Goal: Task Accomplishment & Management: Manage account settings

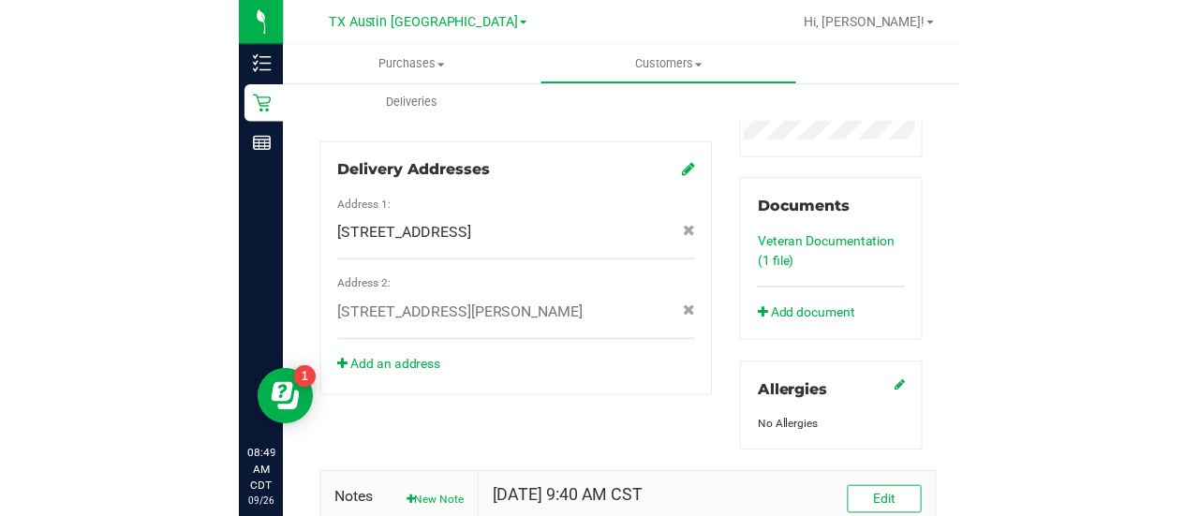
scroll to position [953, 0]
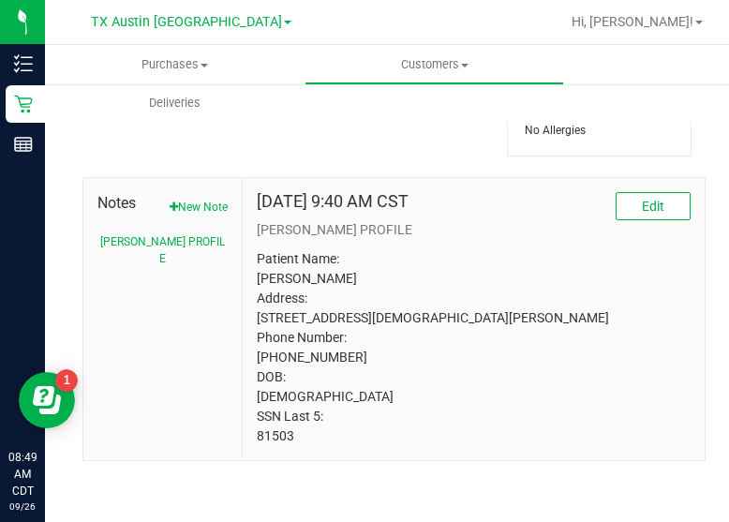
click at [272, 437] on p "Patient Name: victoria simon Address: 5921 pensby drive aubrey, TX, 76227 Phone…" at bounding box center [474, 347] width 434 height 197
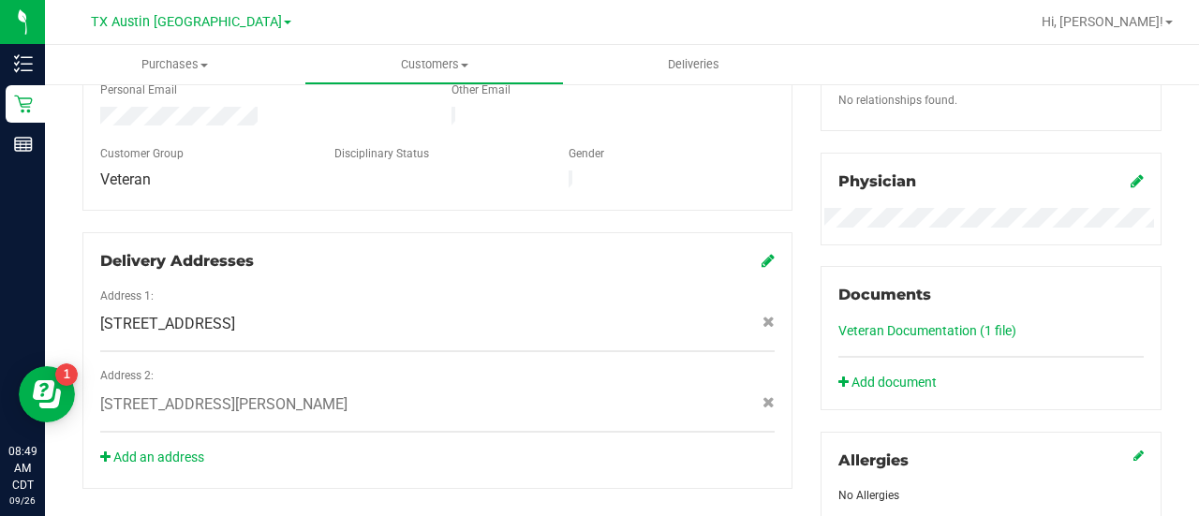
scroll to position [0, 0]
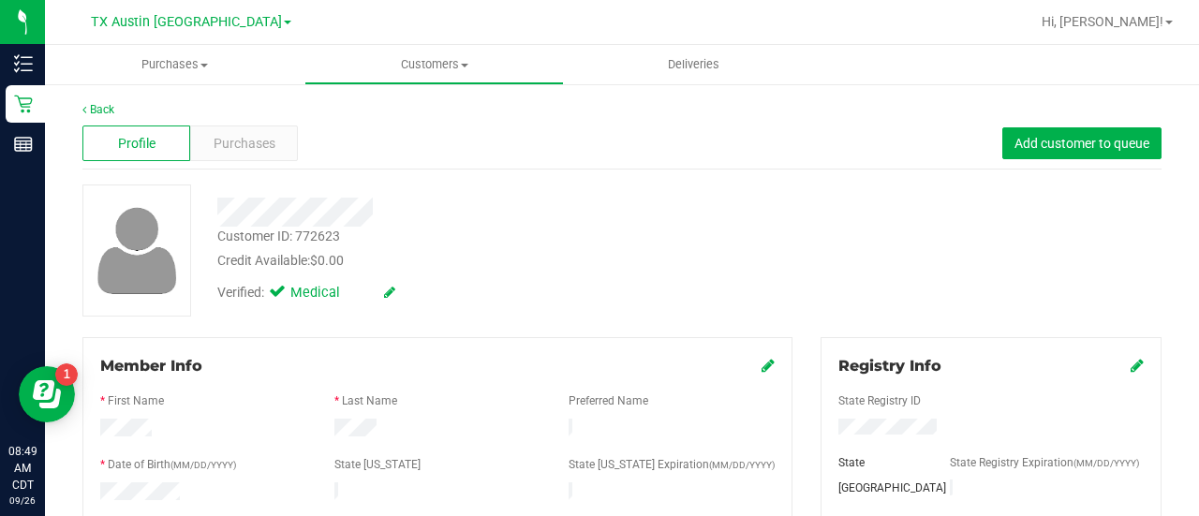
click at [221, 162] on div "Profile Purchases Add customer to queue" at bounding box center [621, 144] width 1079 height 52
click at [224, 148] on span "Purchases" at bounding box center [245, 144] width 62 height 20
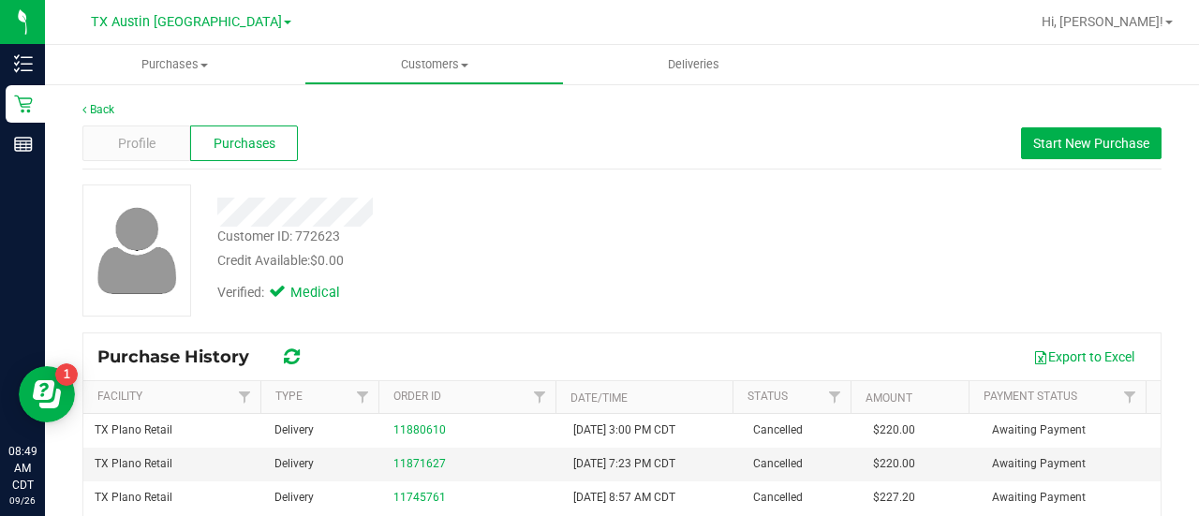
scroll to position [83, 0]
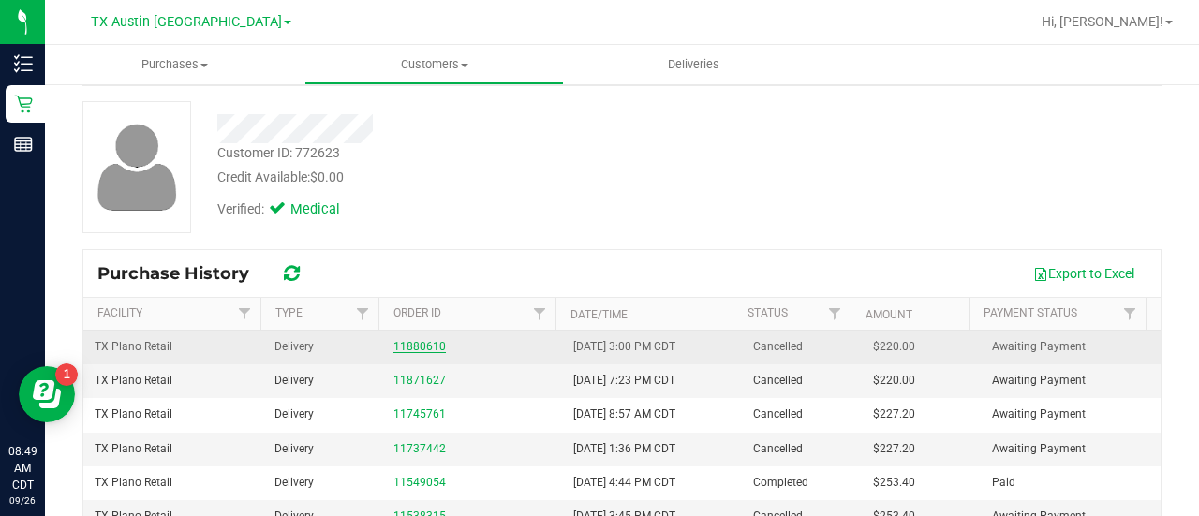
click at [433, 340] on link "11880610" at bounding box center [419, 346] width 52 height 13
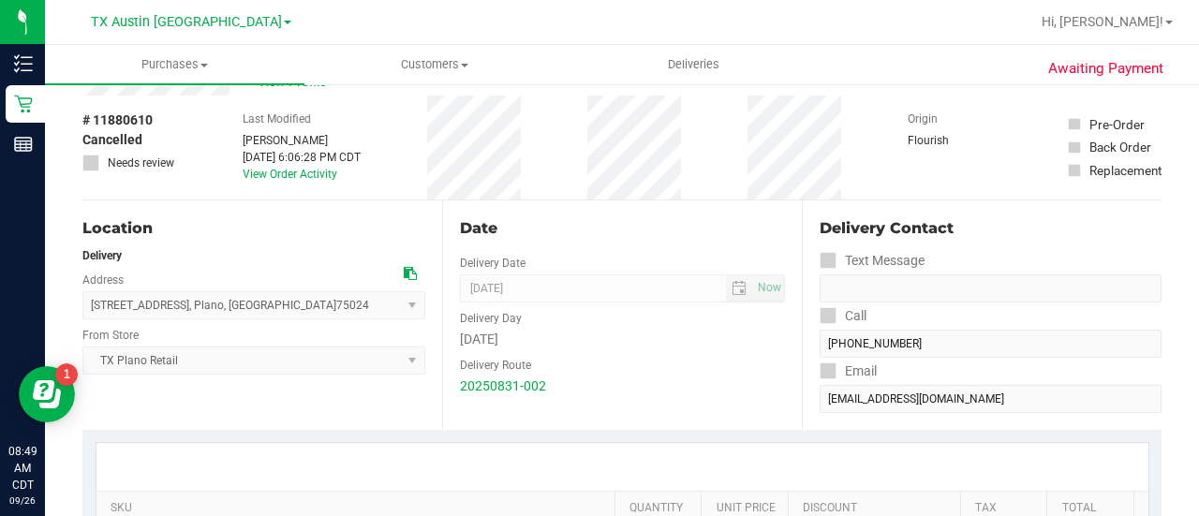
scroll to position [73, 0]
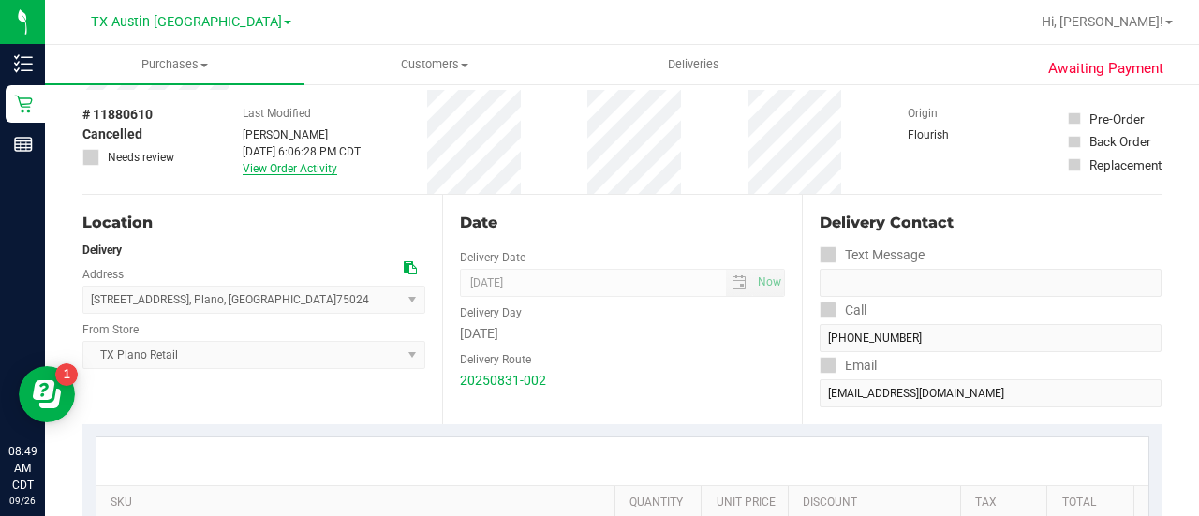
click at [288, 164] on link "View Order Activity" at bounding box center [290, 168] width 95 height 13
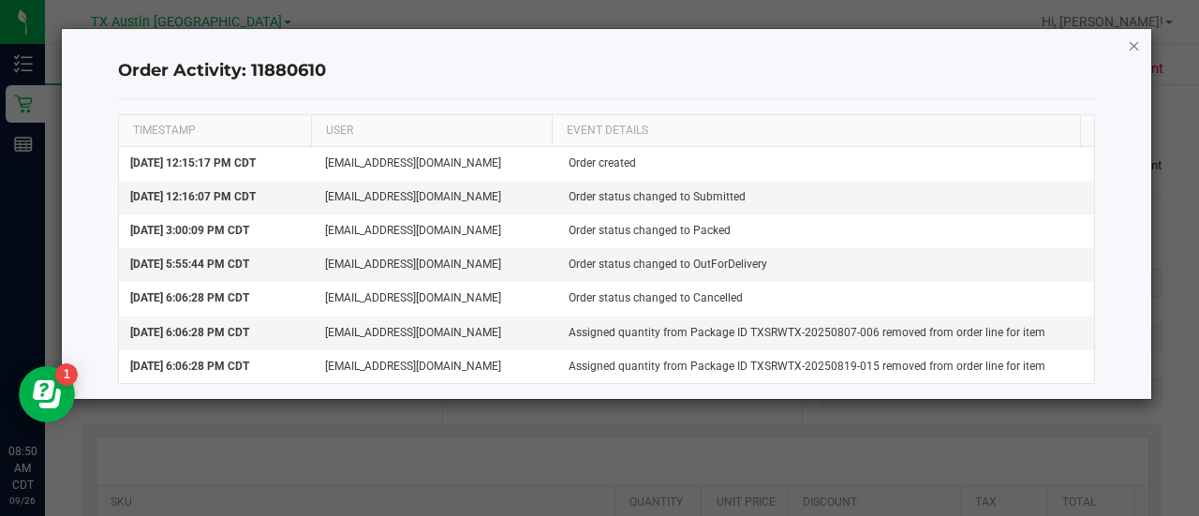
click at [1134, 37] on icon "button" at bounding box center [1134, 45] width 13 height 22
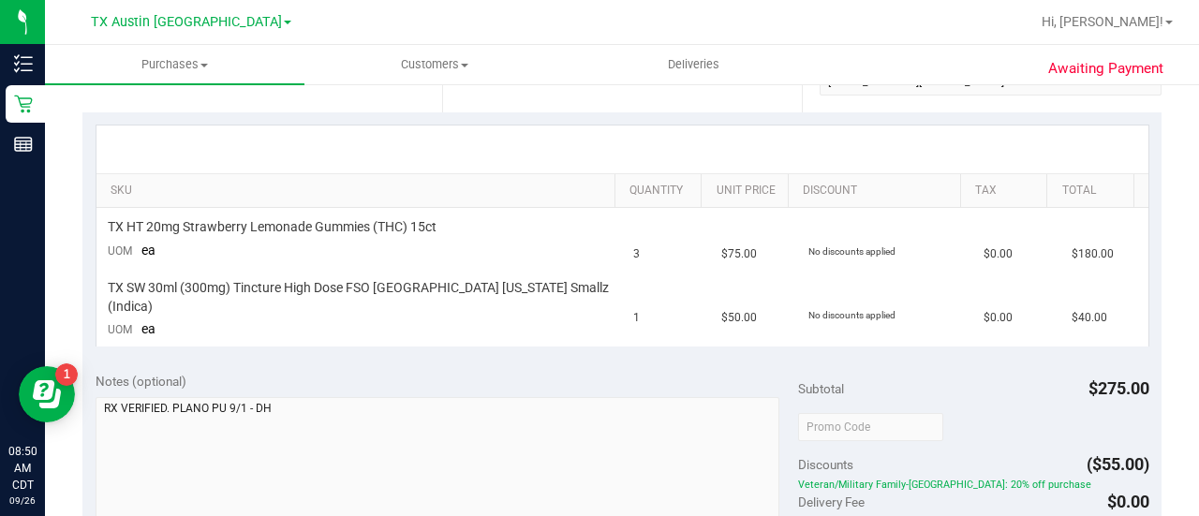
scroll to position [386, 0]
click at [586, 371] on div "Notes (optional)" at bounding box center [447, 380] width 702 height 19
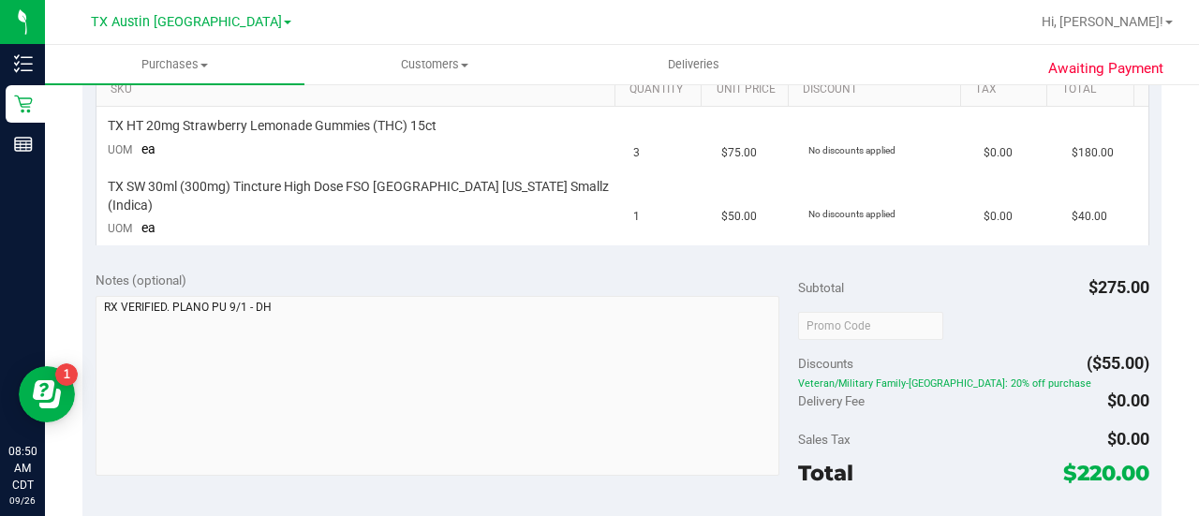
scroll to position [488, 0]
click at [970, 269] on div "Subtotal $275.00" at bounding box center [973, 286] width 351 height 34
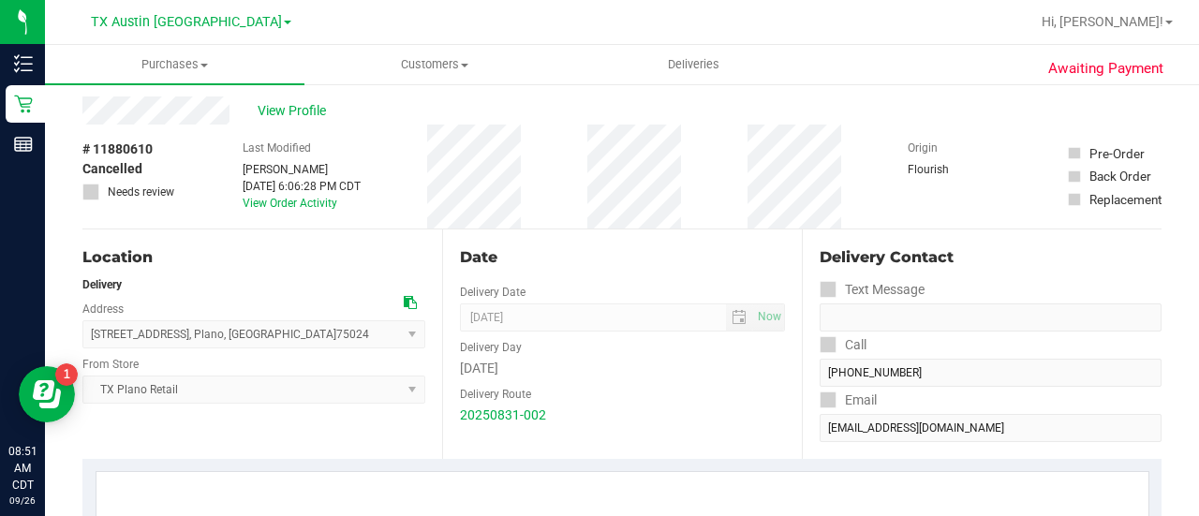
scroll to position [37, 0]
click at [620, 280] on div "Date Delivery Date 09/01/2025 Now 09/01/2025 08:00 AM Now Delivery Day Monday D…" at bounding box center [622, 345] width 360 height 229
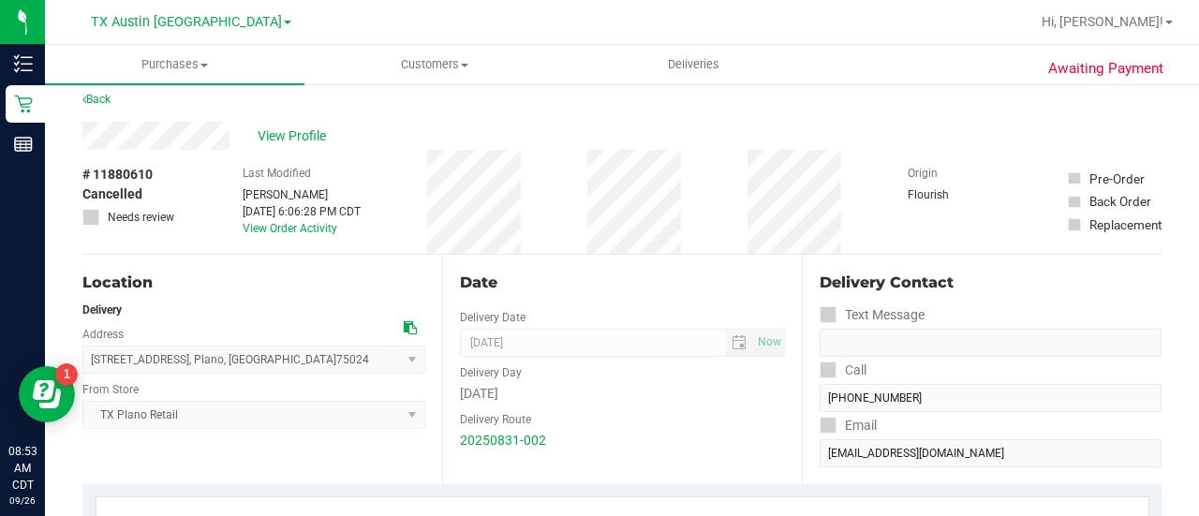
scroll to position [0, 0]
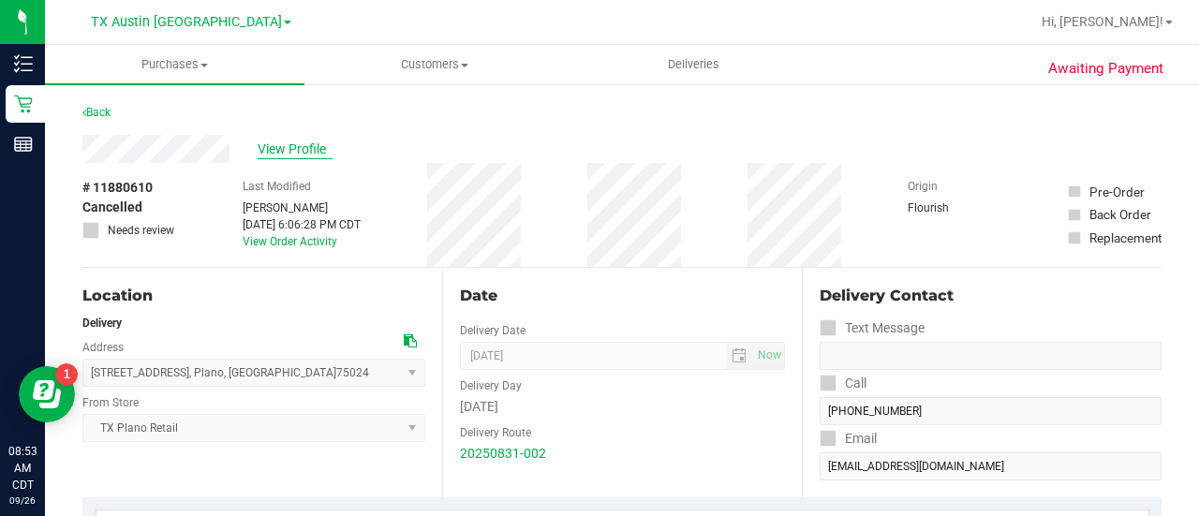
click at [275, 152] on span "View Profile" at bounding box center [295, 150] width 75 height 20
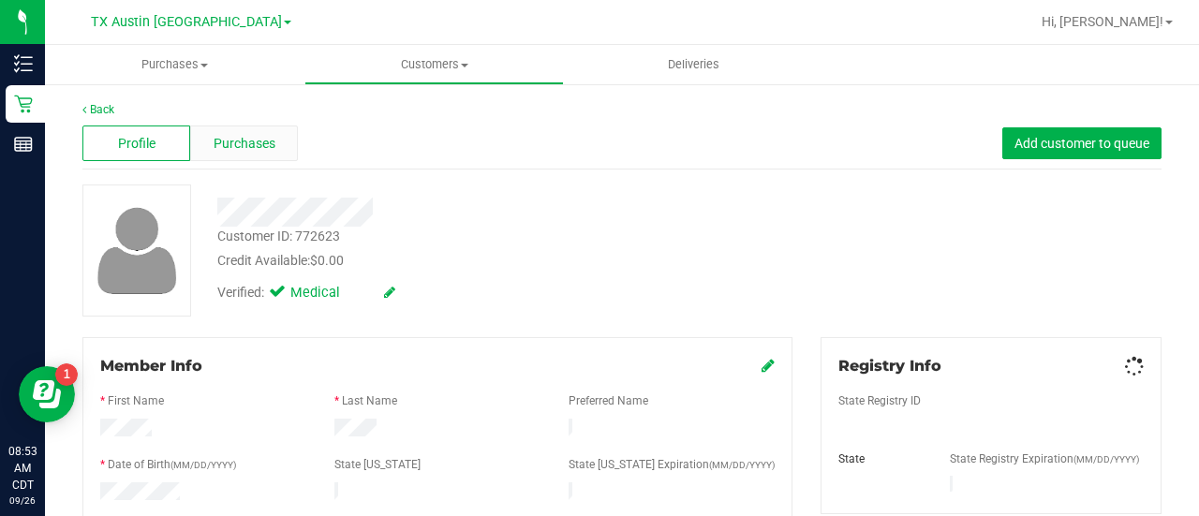
click at [257, 127] on div "Purchases" at bounding box center [244, 143] width 108 height 36
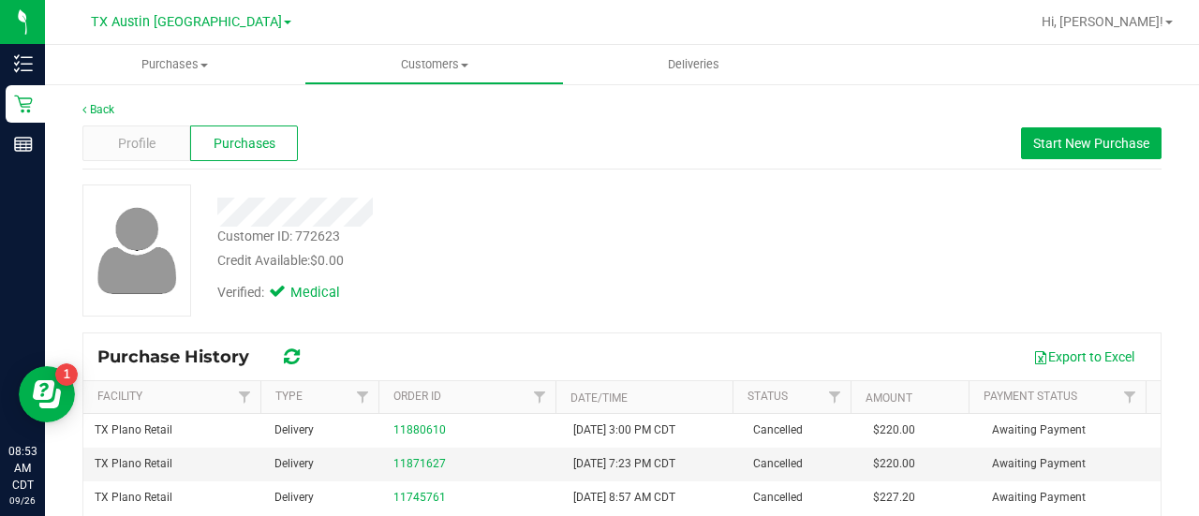
click at [474, 203] on div at bounding box center [479, 212] width 553 height 29
click at [1069, 147] on span "Start New Purchase" at bounding box center [1091, 143] width 116 height 15
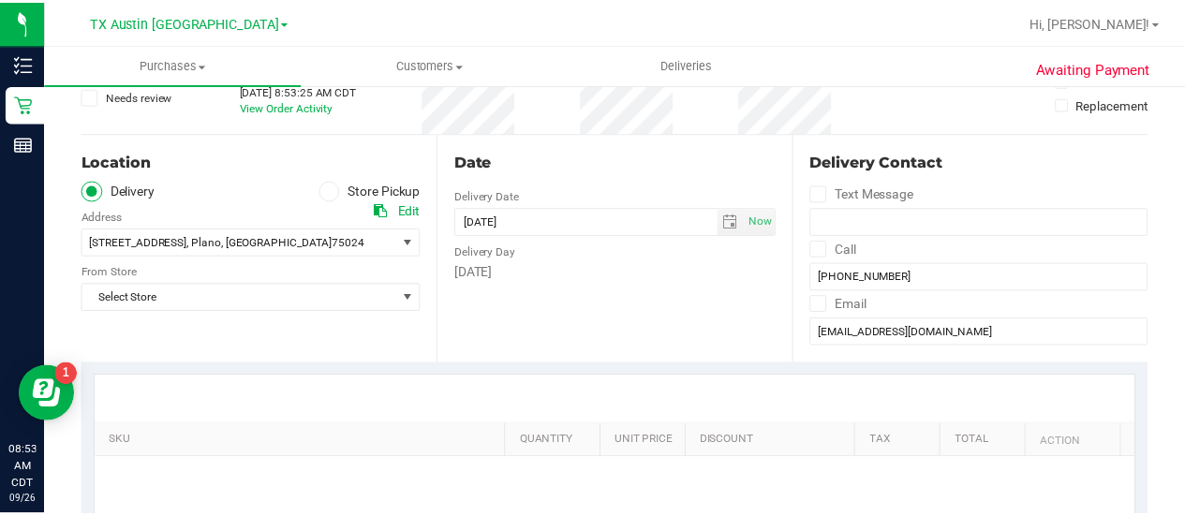
scroll to position [140, 0]
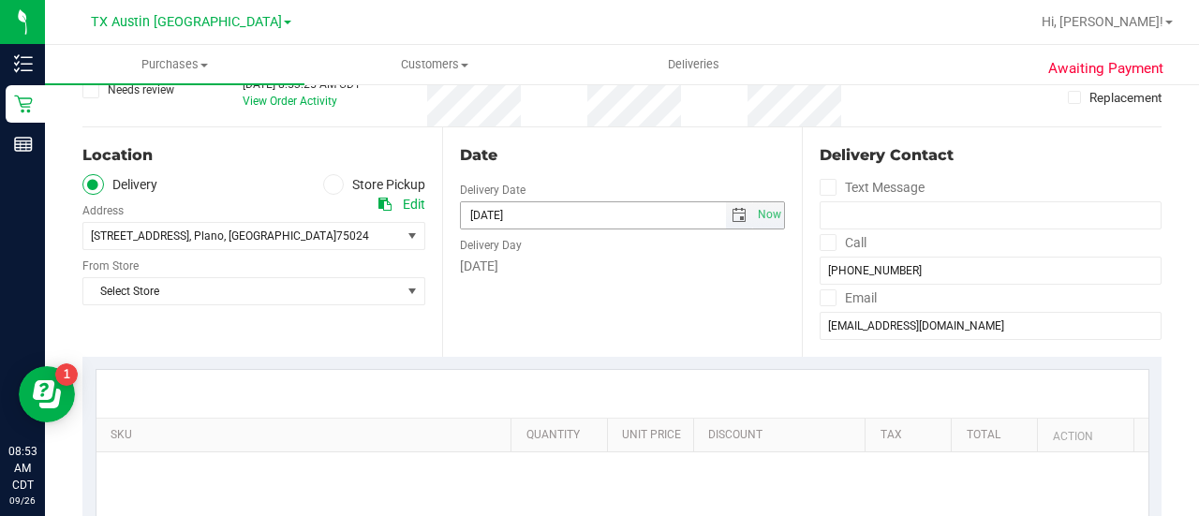
click at [731, 216] on span "select" at bounding box center [738, 215] width 15 height 15
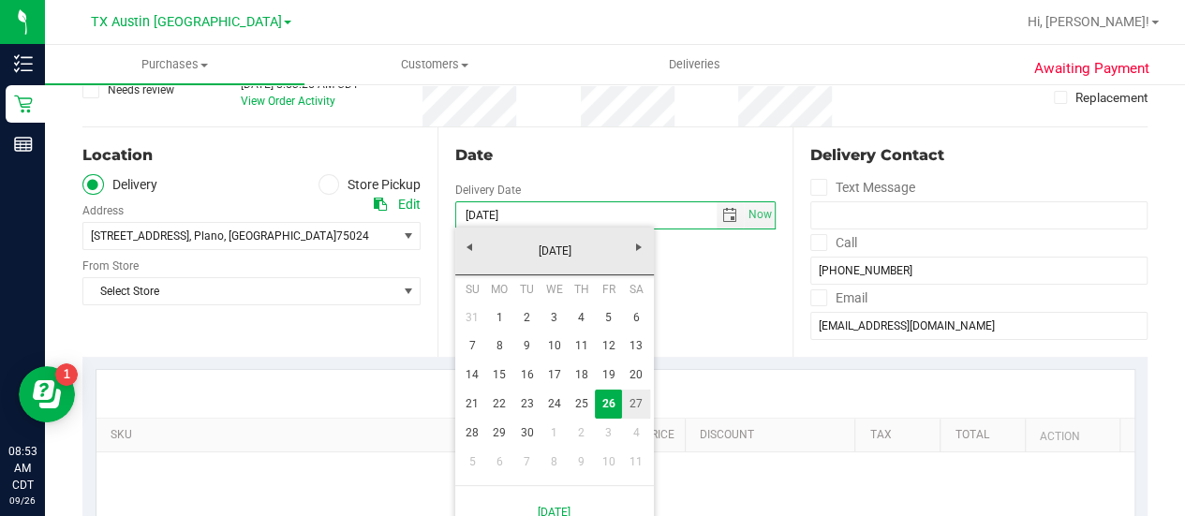
click at [641, 404] on link "27" at bounding box center [635, 404] width 27 height 29
type input "09/27/2025"
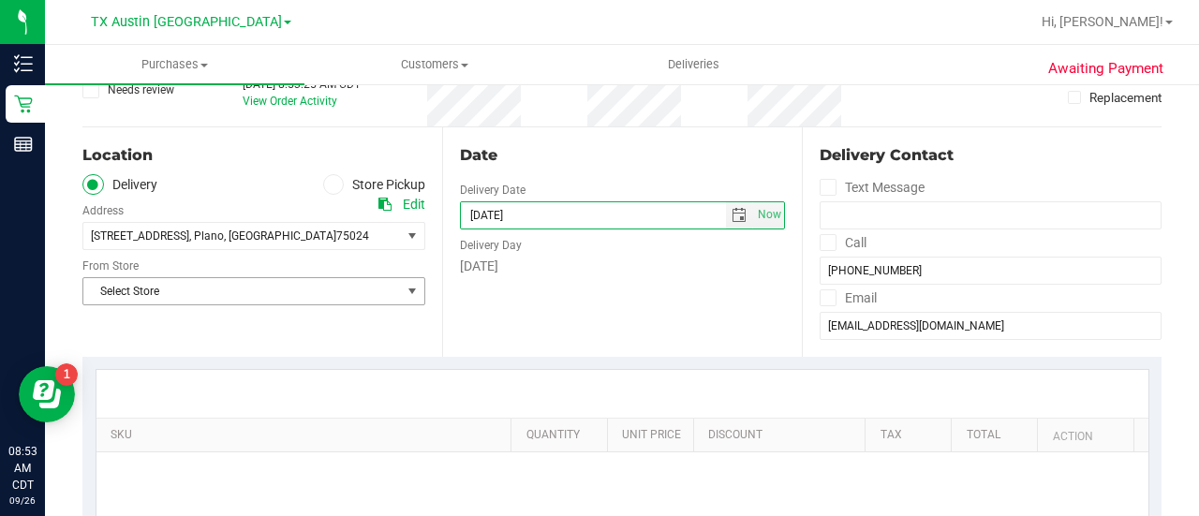
click at [303, 291] on span "Select Store" at bounding box center [241, 291] width 317 height 26
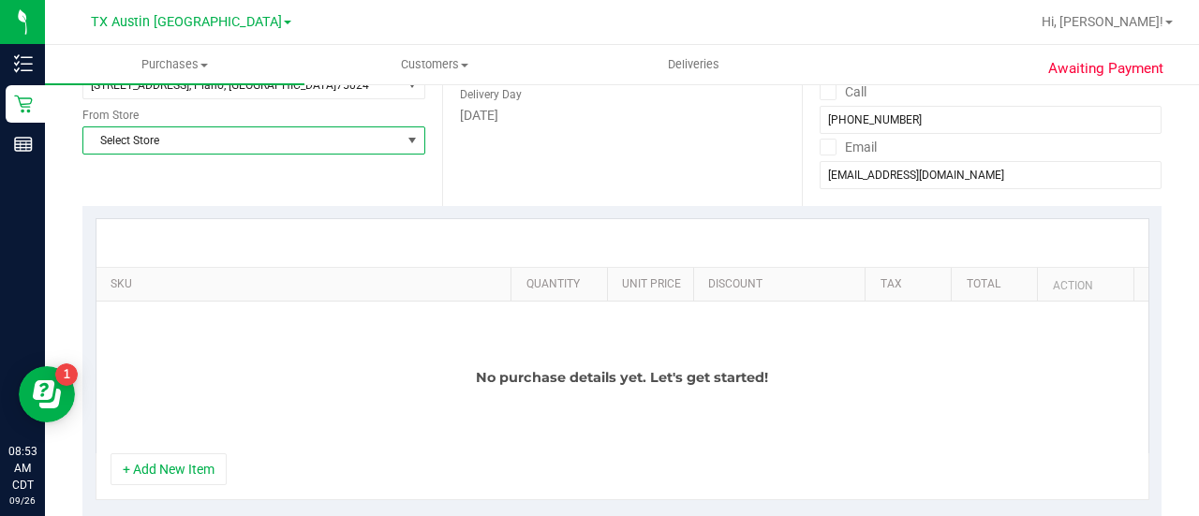
scroll to position [292, 0]
click at [283, 127] on span "Select Store" at bounding box center [241, 139] width 317 height 26
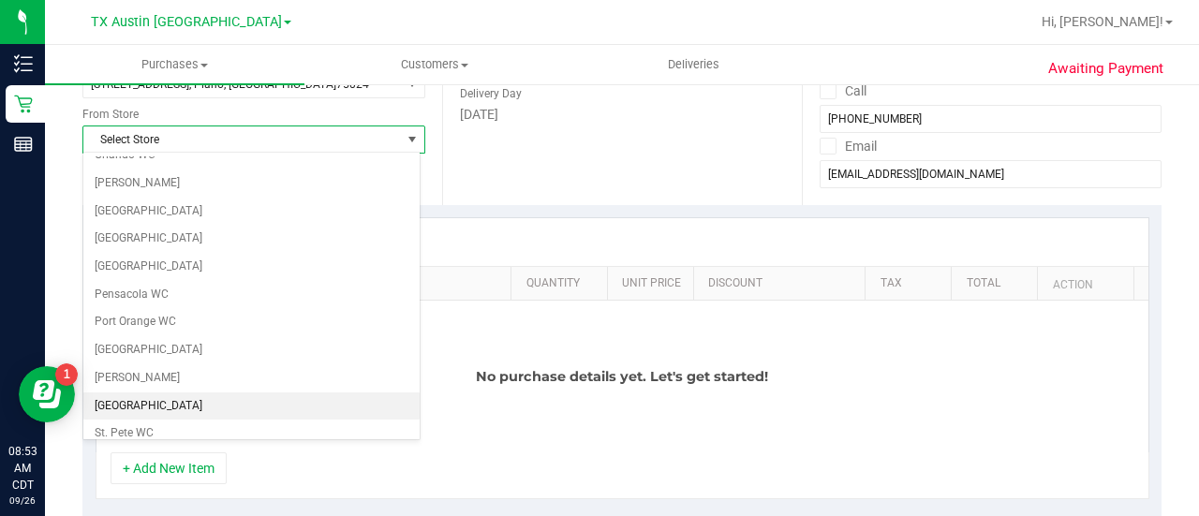
scroll to position [1324, 0]
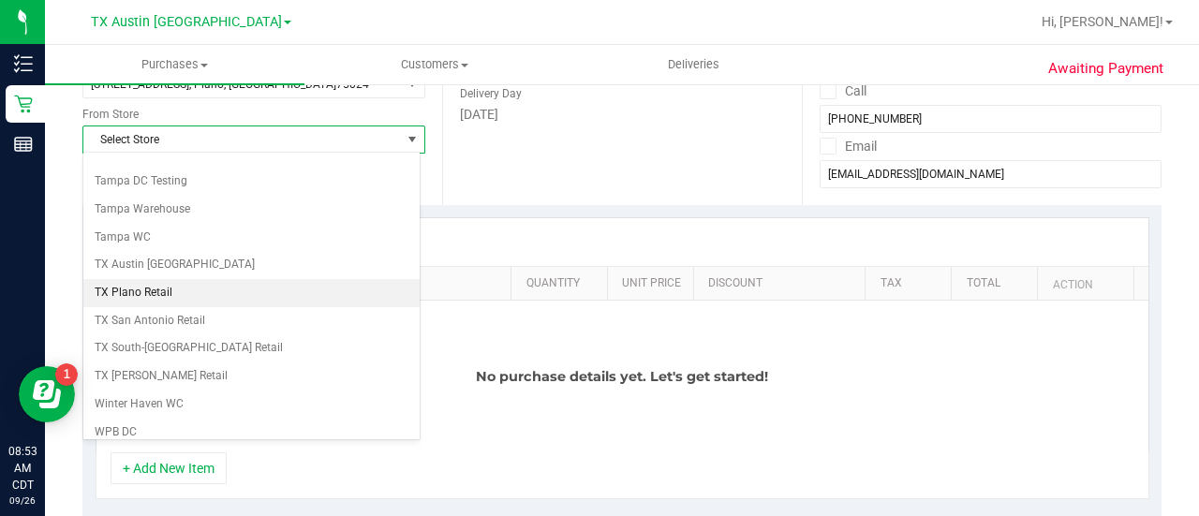
click at [177, 279] on li "TX Plano Retail" at bounding box center [251, 293] width 336 height 28
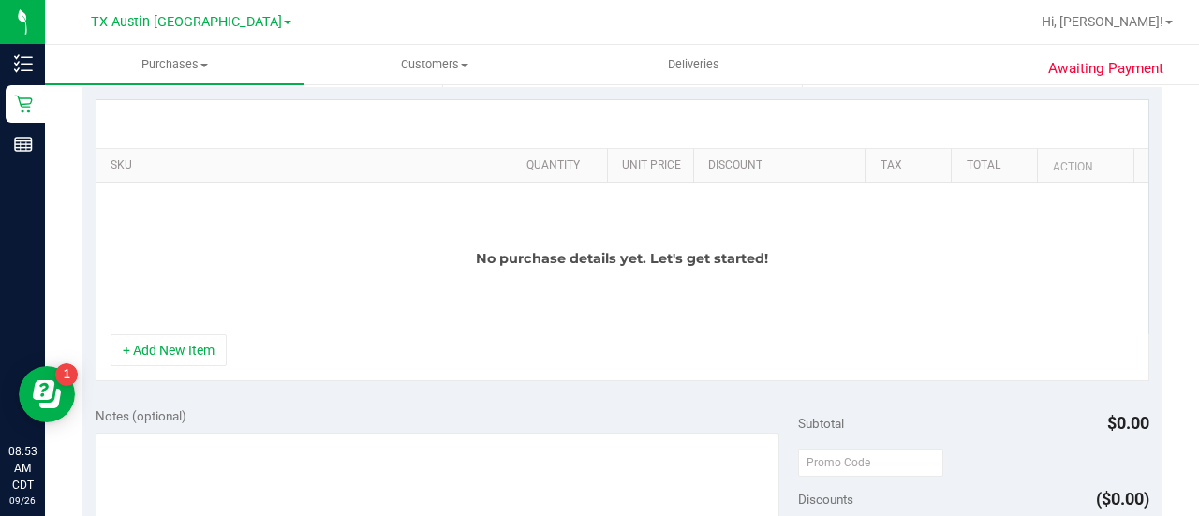
scroll to position [412, 0]
click at [195, 348] on button "+ Add New Item" at bounding box center [169, 348] width 116 height 32
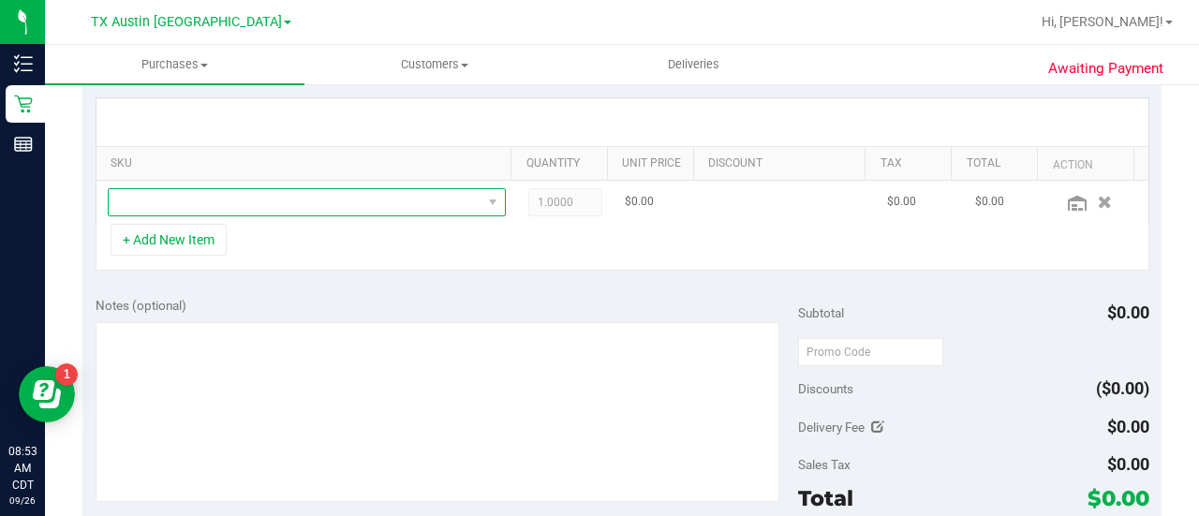
click at [390, 193] on span "NO DATA FOUND" at bounding box center [295, 202] width 373 height 26
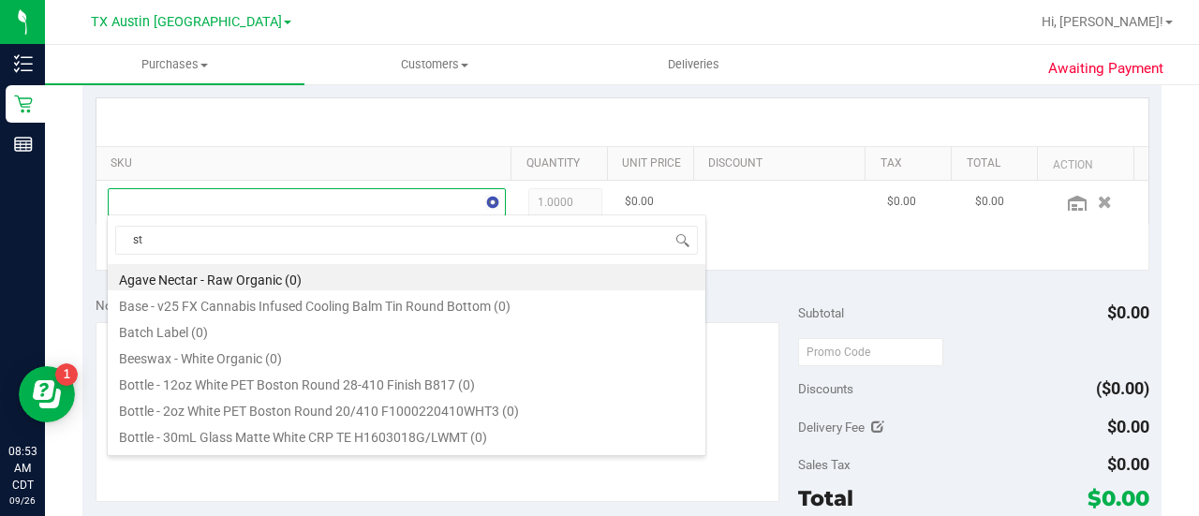
scroll to position [27, 377]
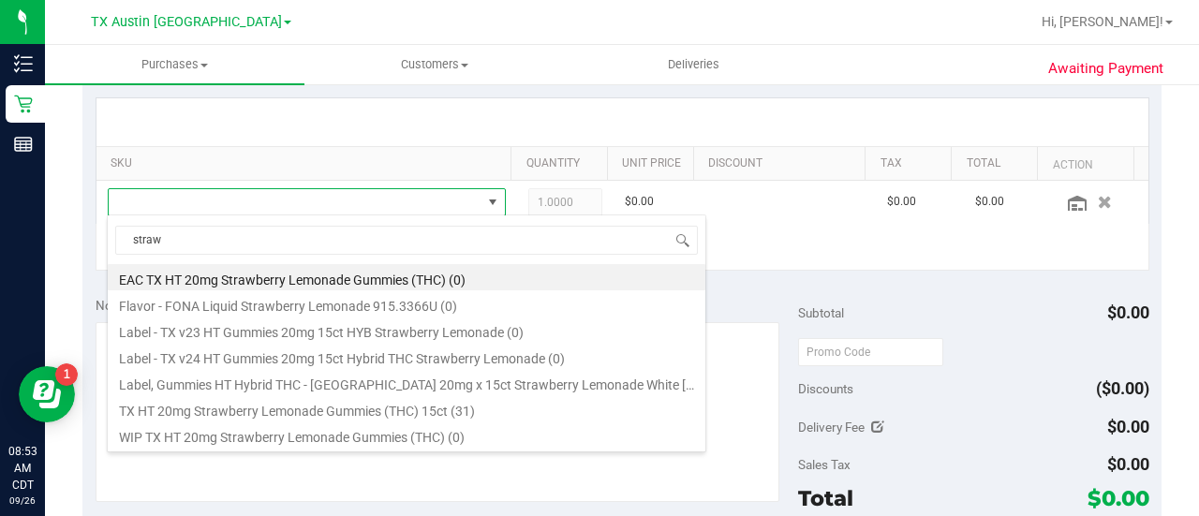
type input "straw"
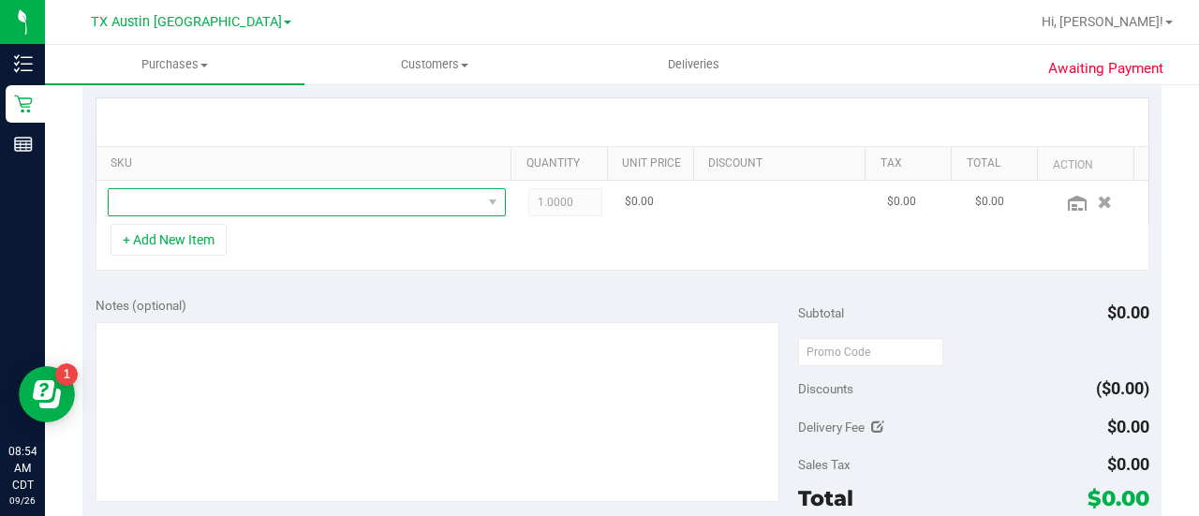
click at [258, 209] on span "NO DATA FOUND" at bounding box center [295, 202] width 373 height 26
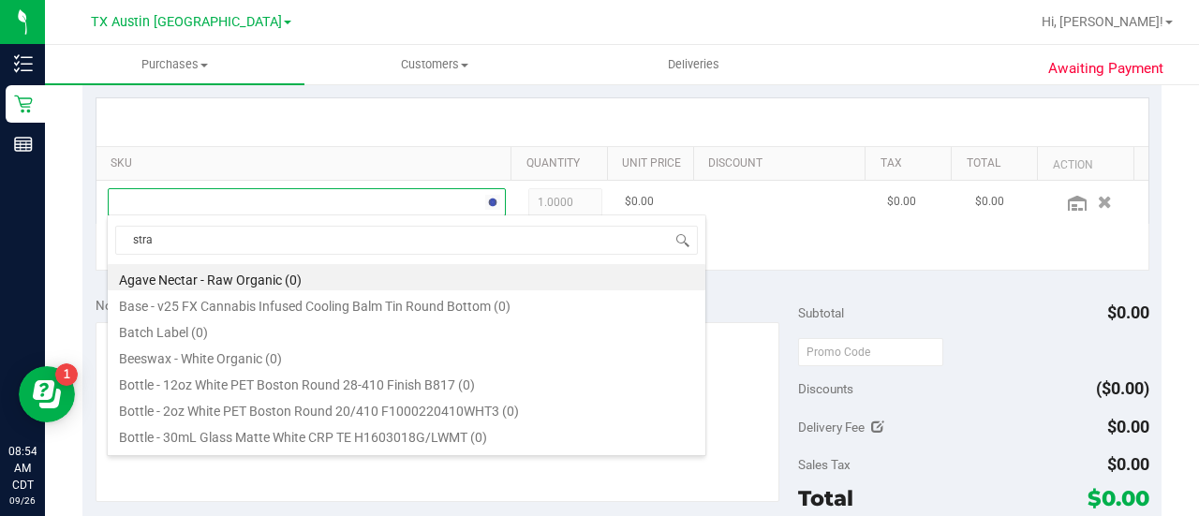
type input "straw"
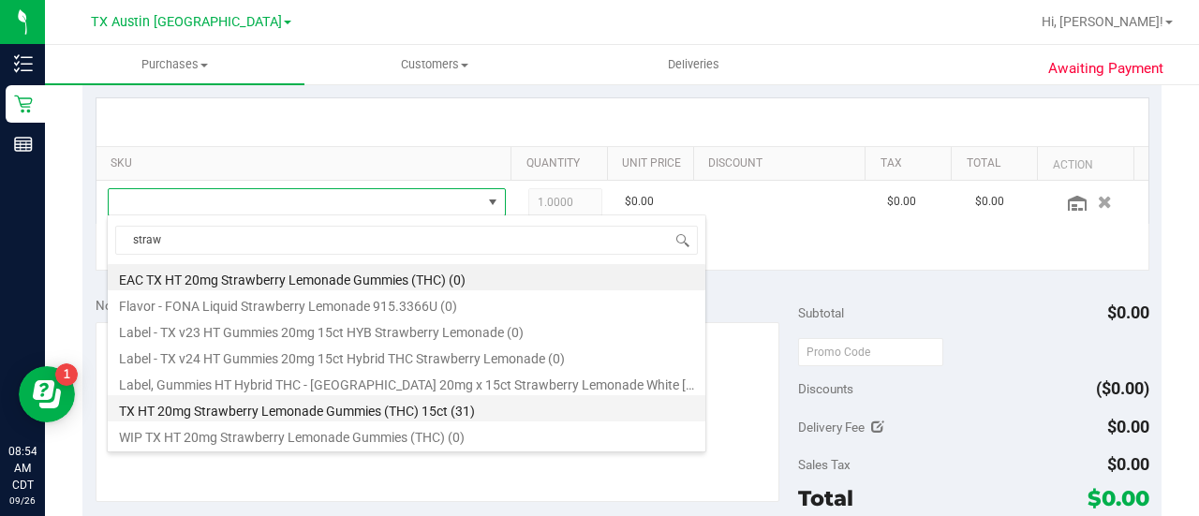
click at [423, 406] on li "TX HT 20mg Strawberry Lemonade Gummies (THC) 15ct (31)" at bounding box center [406, 408] width 597 height 26
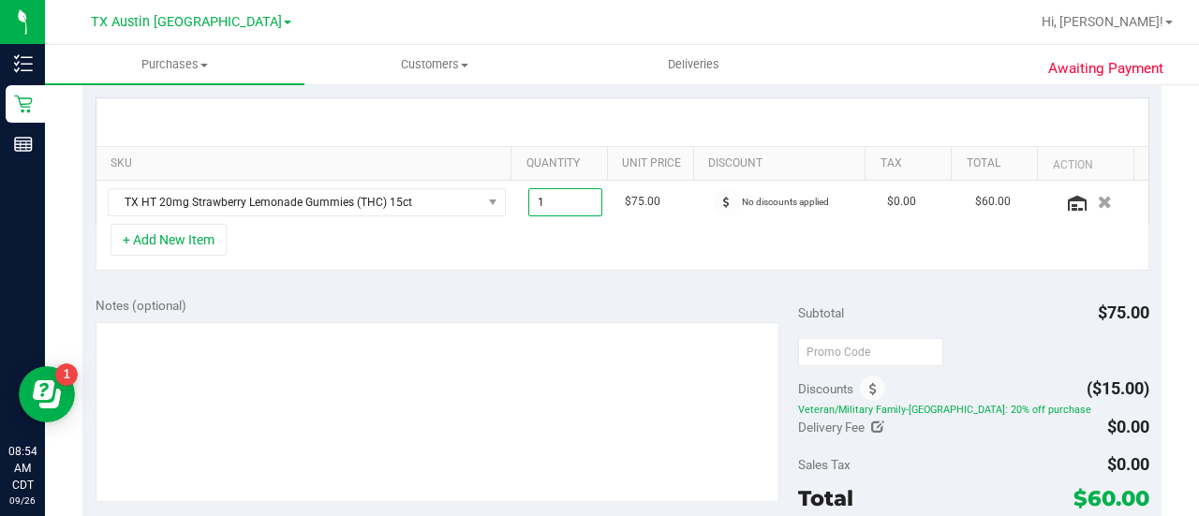
click at [541, 202] on span "1.00 1" at bounding box center [565, 202] width 75 height 28
type input "3"
type input "3.00"
click at [456, 243] on div "+ Add New Item" at bounding box center [623, 247] width 1054 height 47
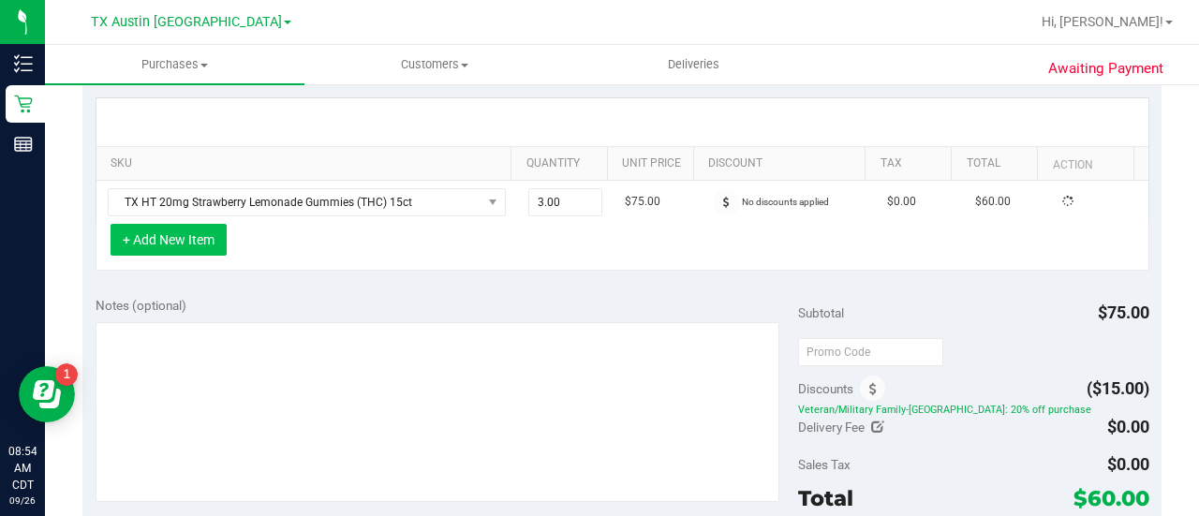
click at [209, 238] on button "+ Add New Item" at bounding box center [169, 240] width 116 height 32
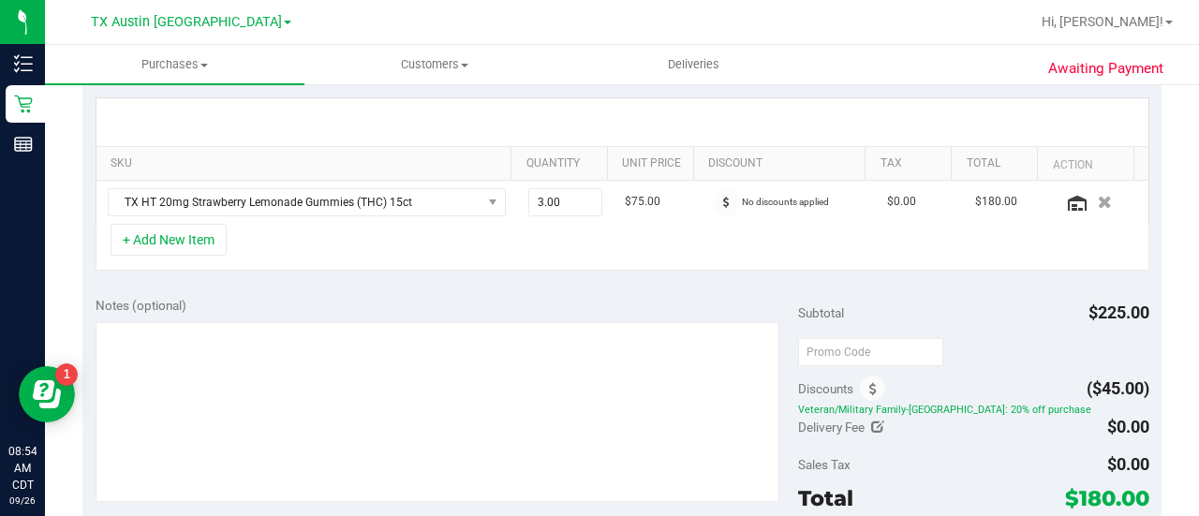
click at [227, 242] on div "+ Add New Item" at bounding box center [623, 247] width 1054 height 47
click at [138, 239] on button "+ Add New Item" at bounding box center [169, 240] width 116 height 32
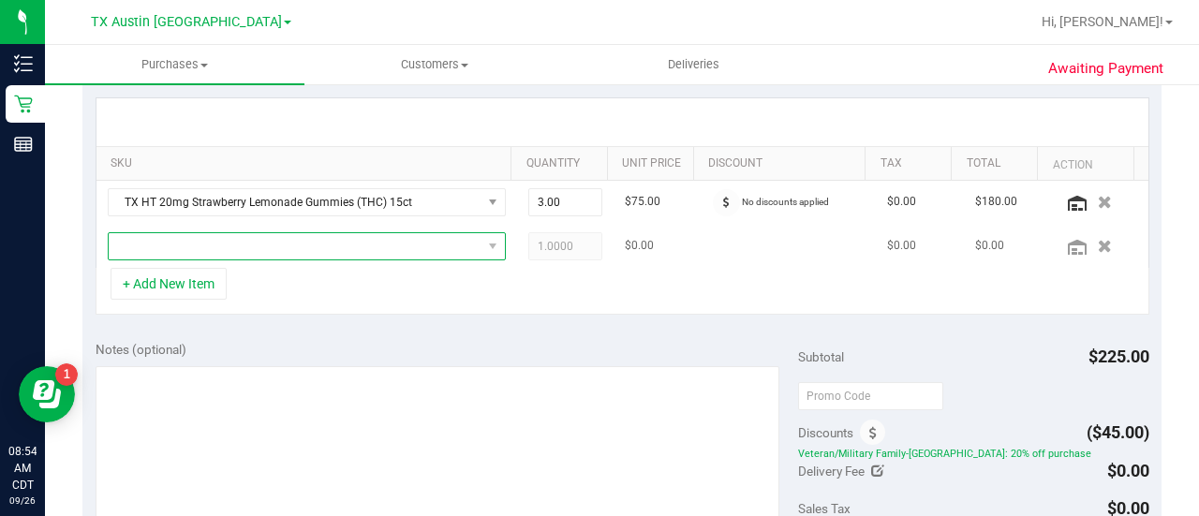
click at [274, 238] on span "NO DATA FOUND" at bounding box center [295, 246] width 373 height 26
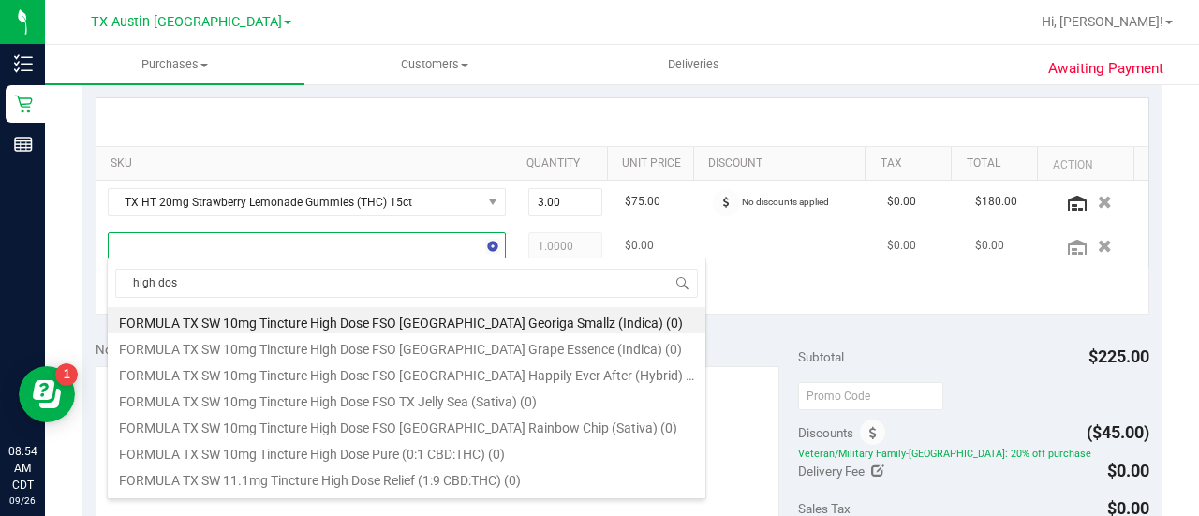
type input "high dose"
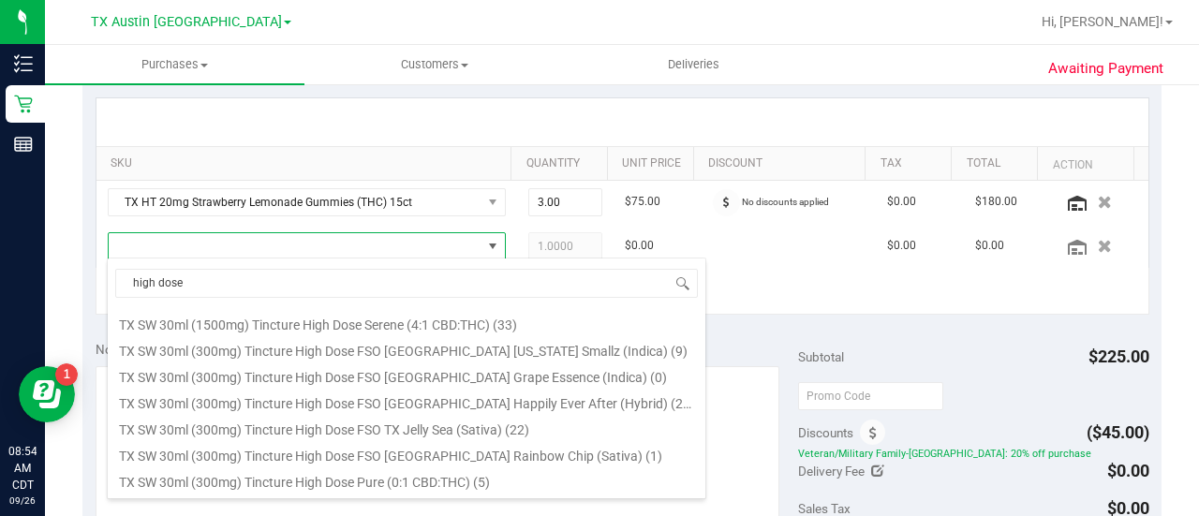
scroll to position [264, 0]
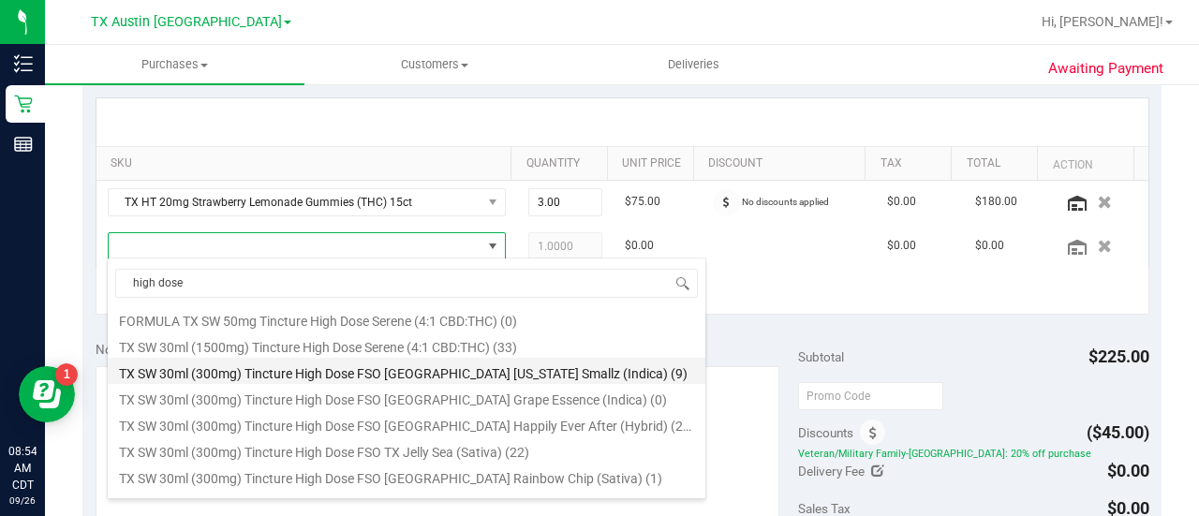
click at [564, 374] on li "TX SW 30ml (300mg) Tincture High Dose FSO TX Georgia Smallz (Indica) (9)" at bounding box center [406, 371] width 597 height 26
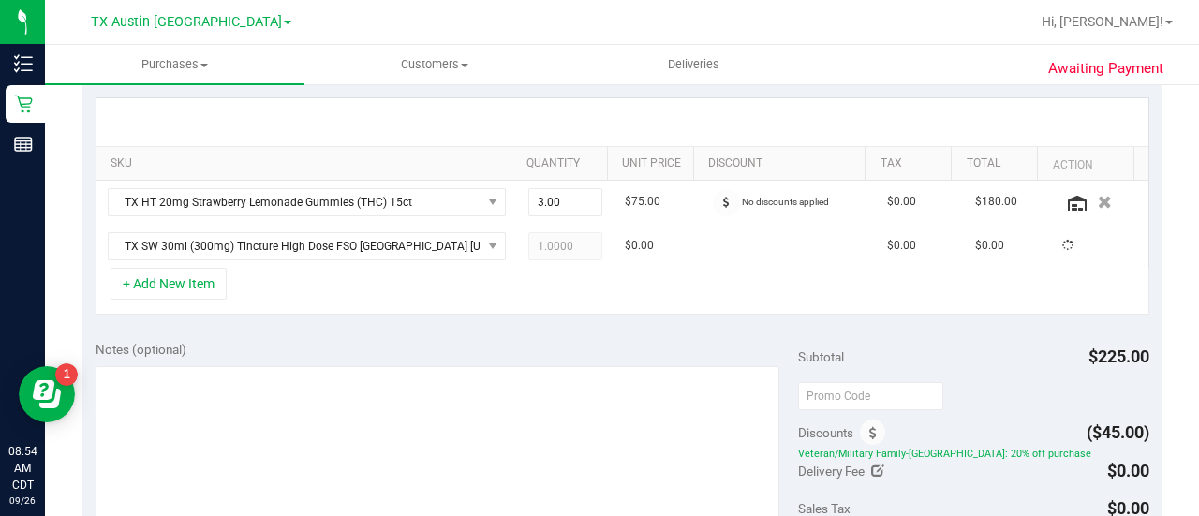
click at [548, 302] on div "+ Add New Item" at bounding box center [623, 291] width 1054 height 47
click at [716, 191] on span at bounding box center [726, 202] width 27 height 27
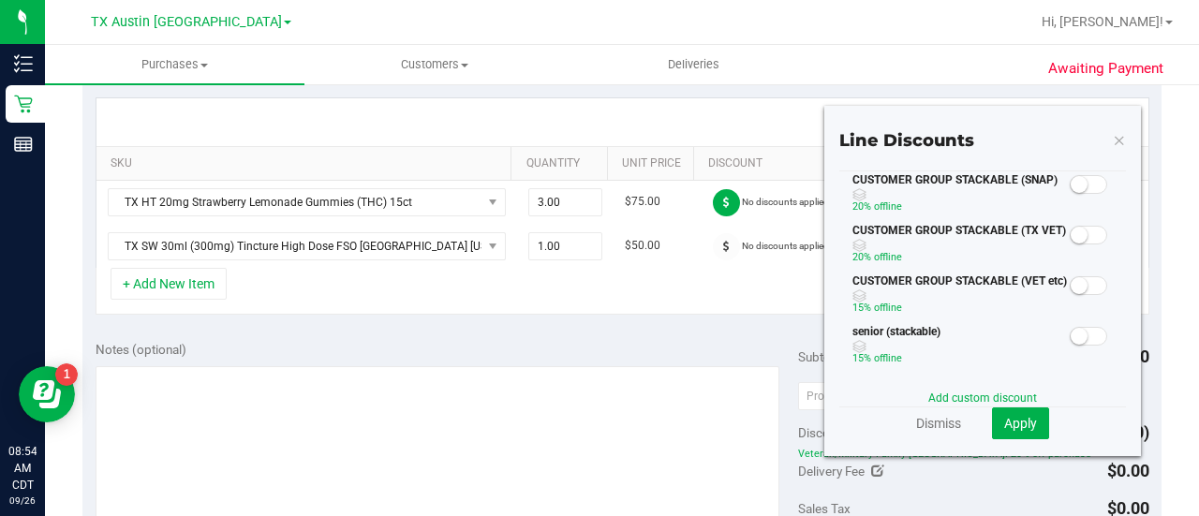
click at [1070, 240] on small at bounding box center [1078, 235] width 17 height 17
click at [1014, 416] on span "Apply" at bounding box center [1020, 423] width 33 height 15
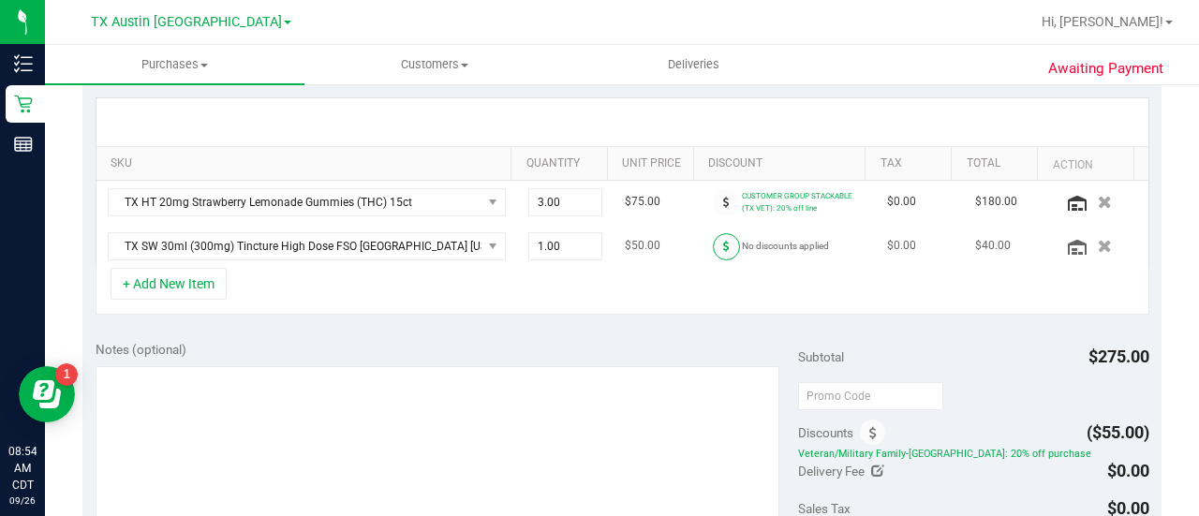
click at [713, 234] on span at bounding box center [726, 246] width 27 height 27
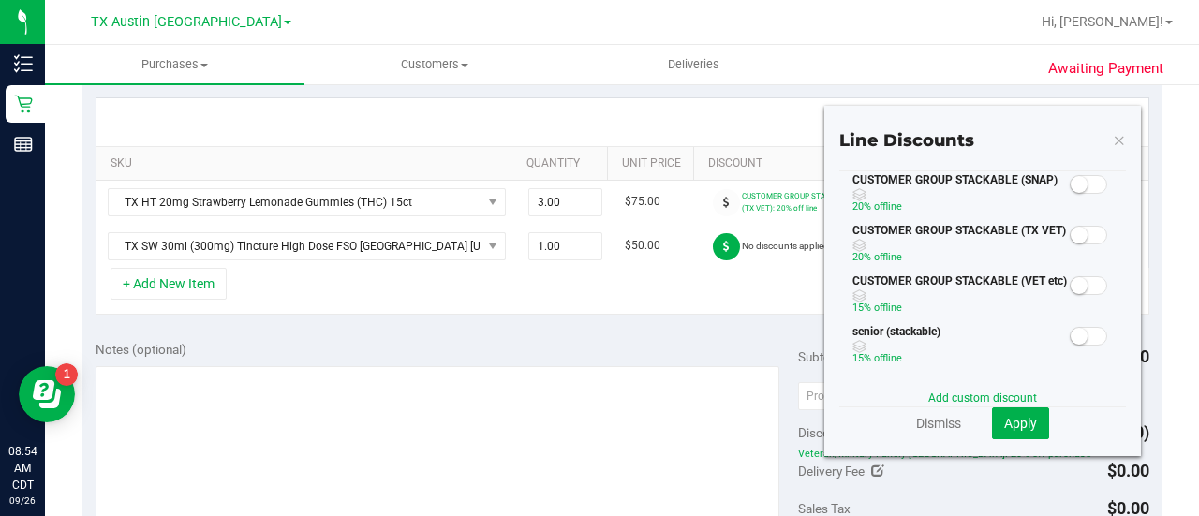
click at [1084, 232] on span at bounding box center [1087, 235] width 37 height 19
click at [1013, 402] on link "Add custom discount" at bounding box center [982, 397] width 109 height 13
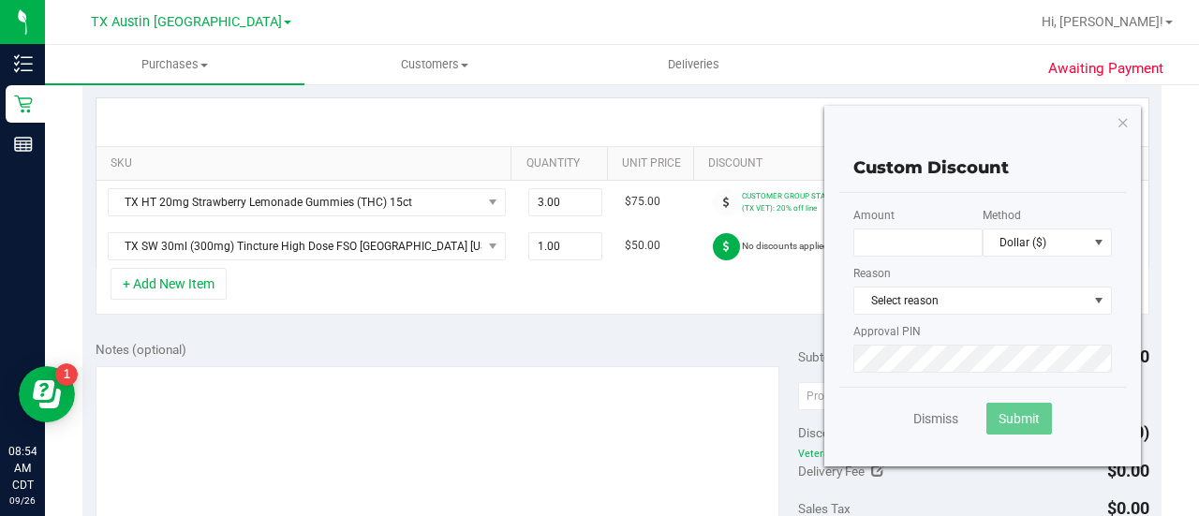
click at [1116, 119] on icon "button" at bounding box center [1122, 122] width 13 height 22
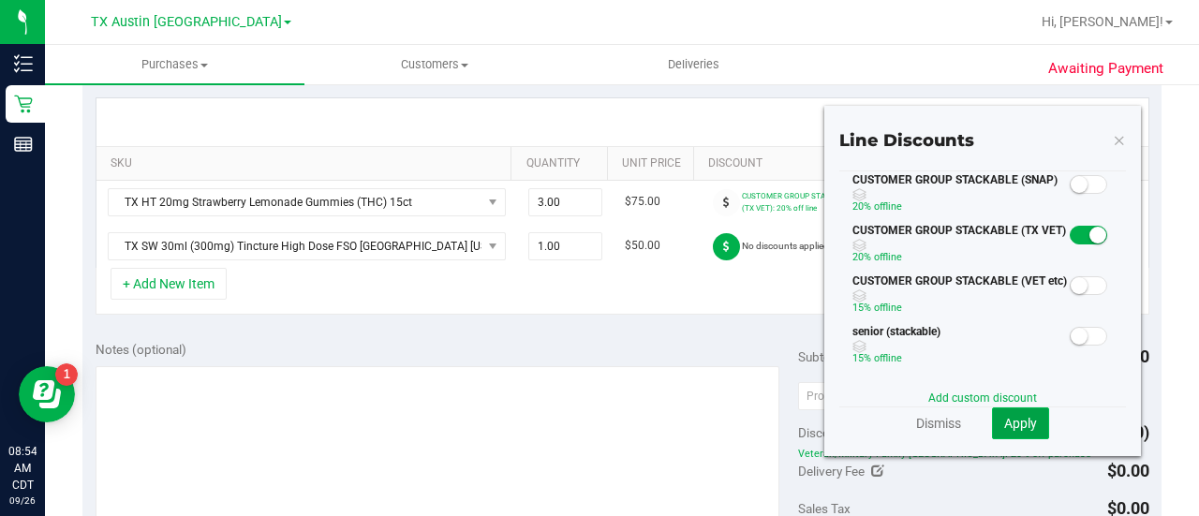
click at [1015, 425] on span "Apply" at bounding box center [1020, 423] width 33 height 15
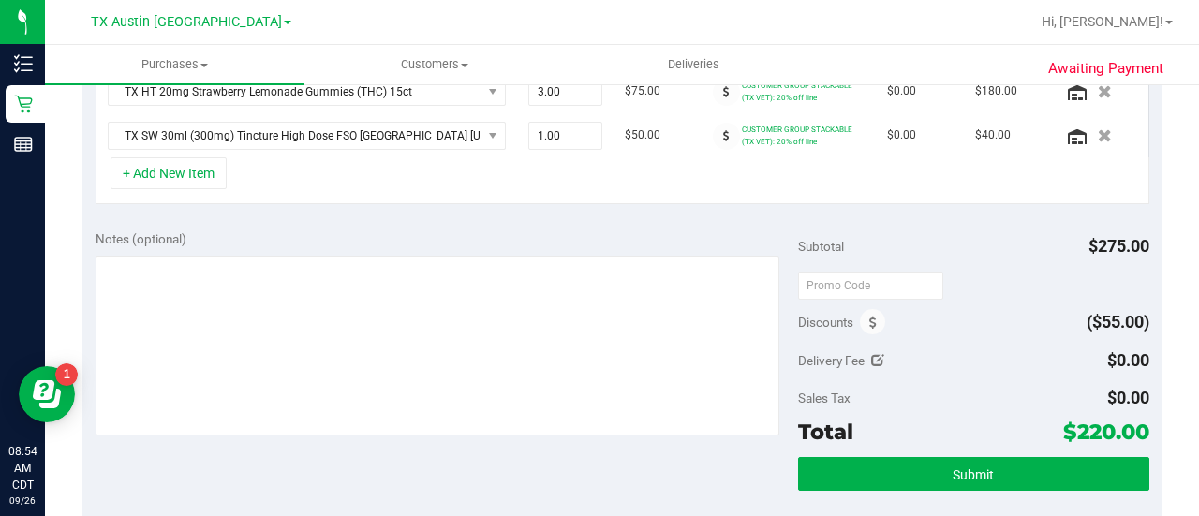
scroll to position [536, 0]
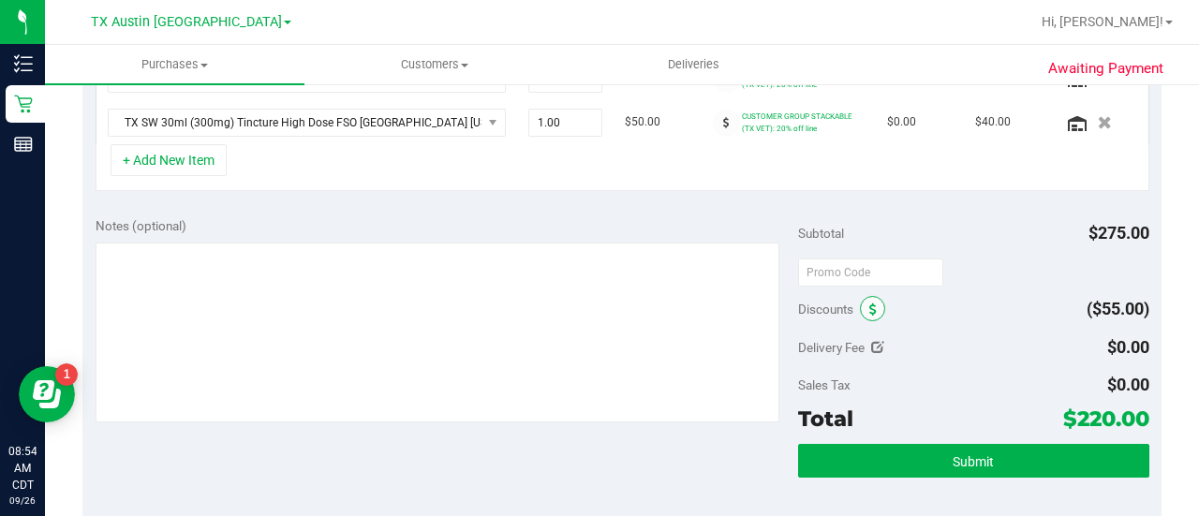
click at [860, 300] on span at bounding box center [872, 308] width 25 height 25
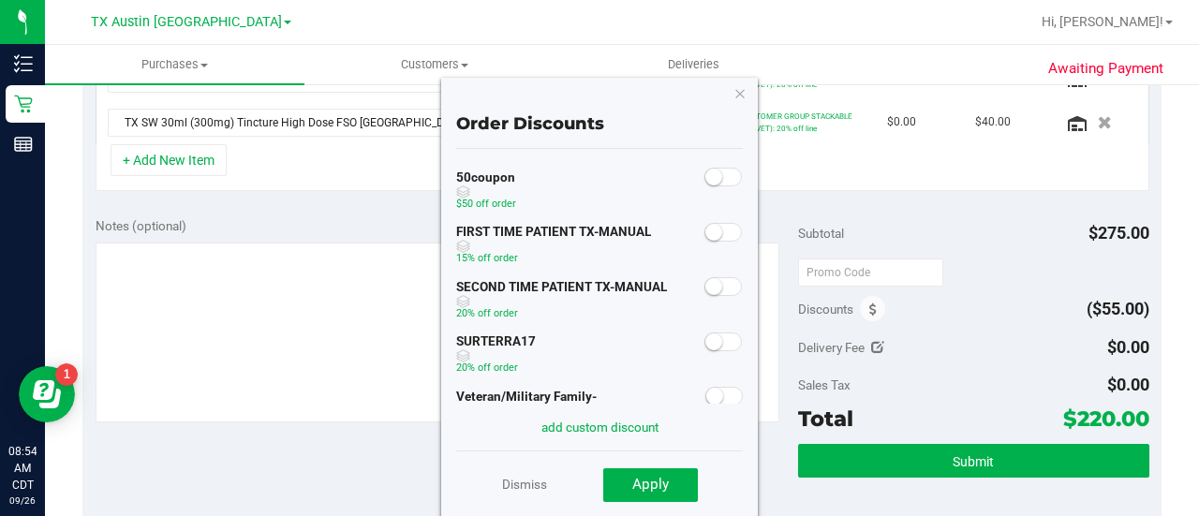
click at [711, 229] on span at bounding box center [722, 232] width 37 height 19
click at [653, 482] on span "Apply" at bounding box center [650, 484] width 37 height 17
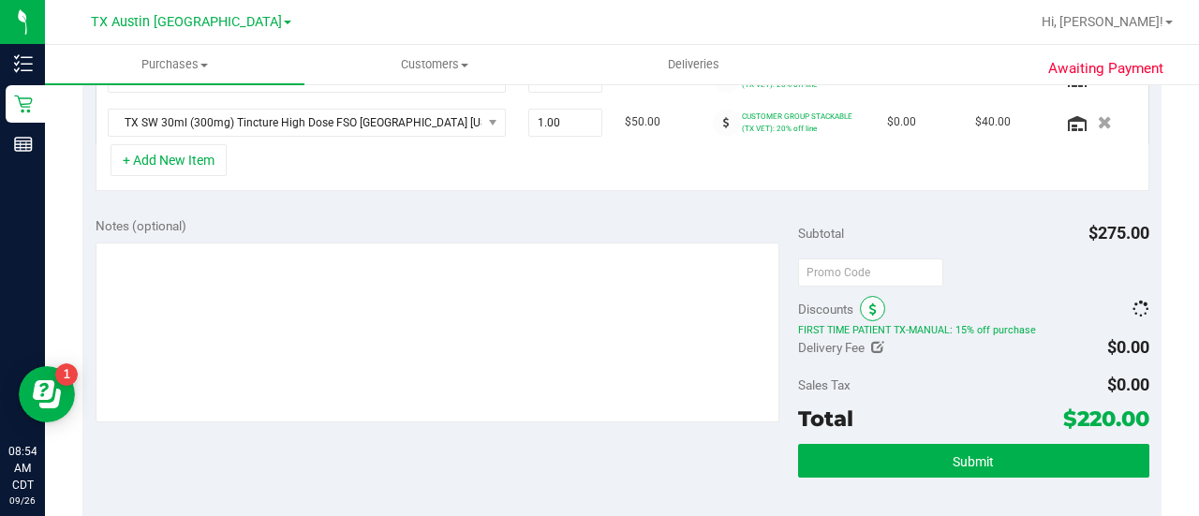
scroll to position [538, 0]
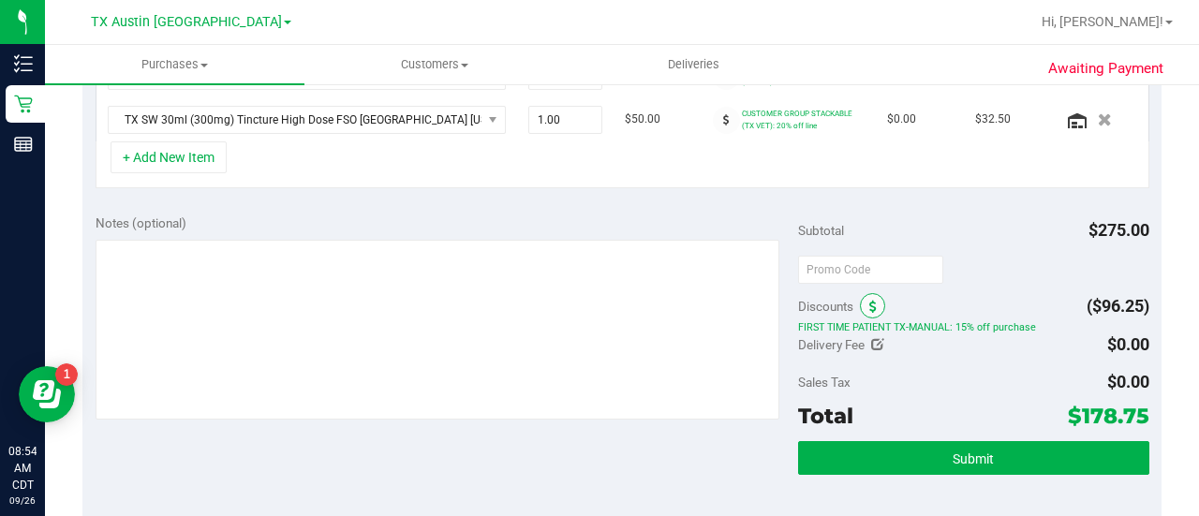
click at [869, 302] on icon at bounding box center [872, 307] width 7 height 13
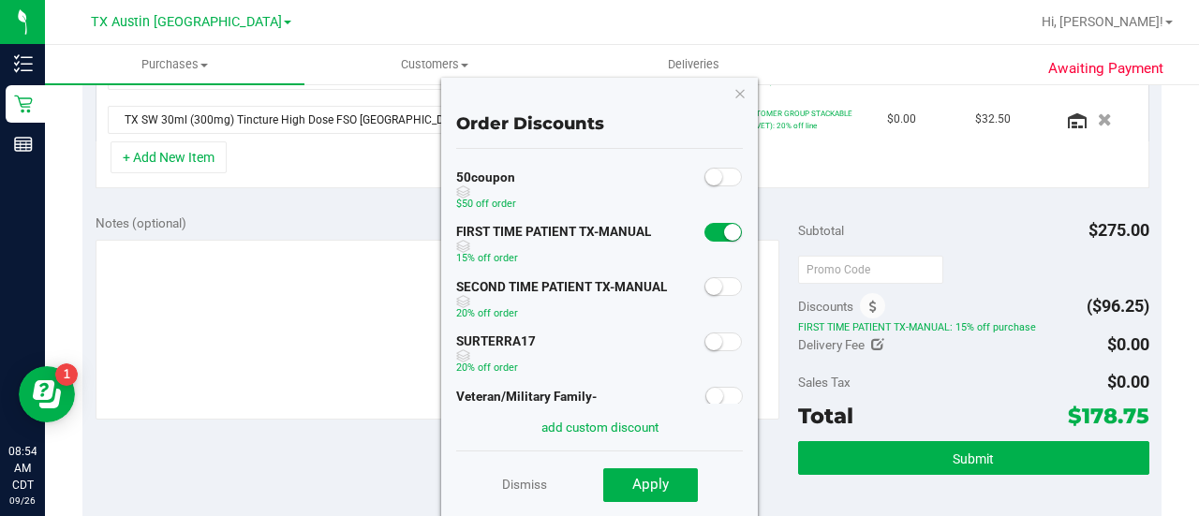
click at [708, 233] on span at bounding box center [722, 232] width 37 height 19
click at [742, 92] on icon "button" at bounding box center [739, 92] width 13 height 22
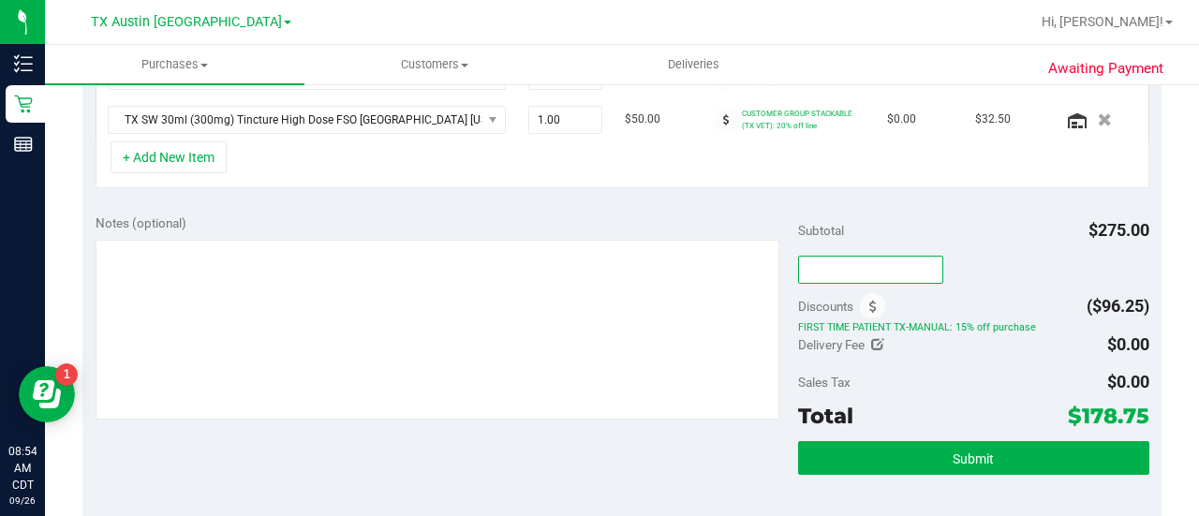
click at [848, 267] on input "text" at bounding box center [870, 270] width 145 height 28
type input "TXAIQ10"
click at [923, 367] on div "Sales Tax $0.00" at bounding box center [973, 382] width 351 height 34
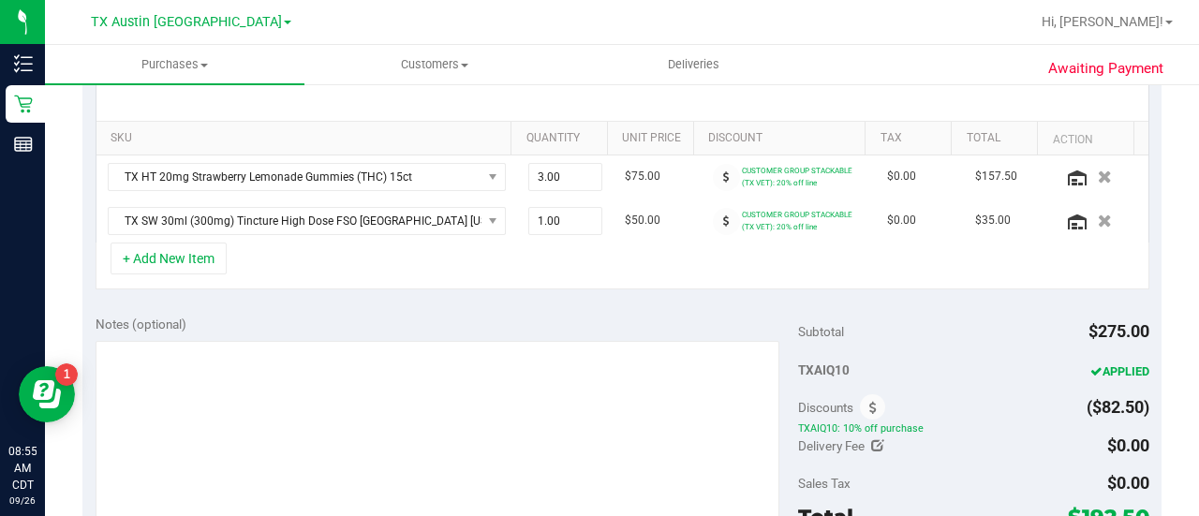
scroll to position [496, 0]
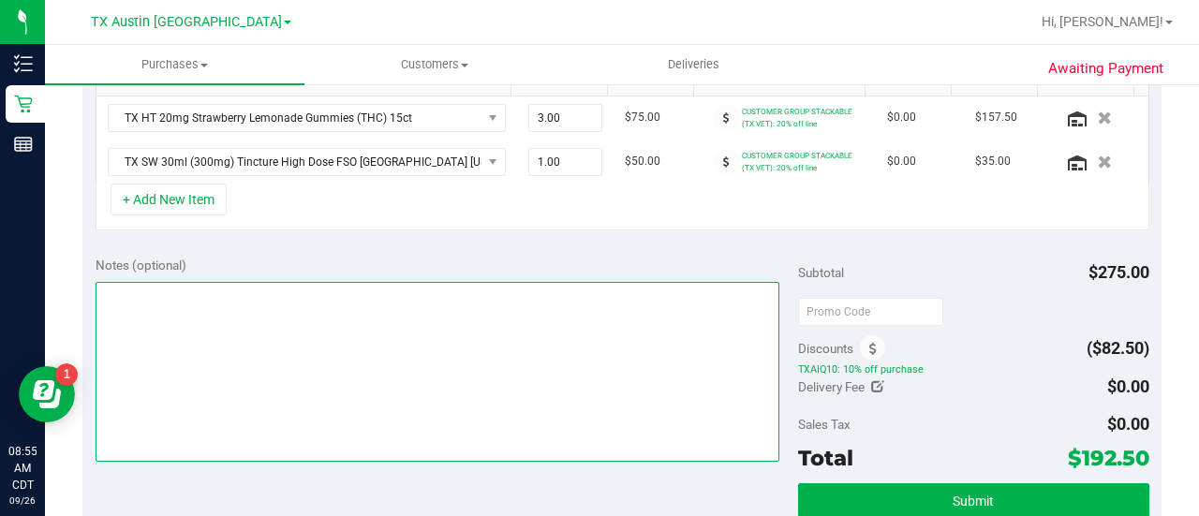
click at [603, 381] on textarea at bounding box center [438, 372] width 684 height 180
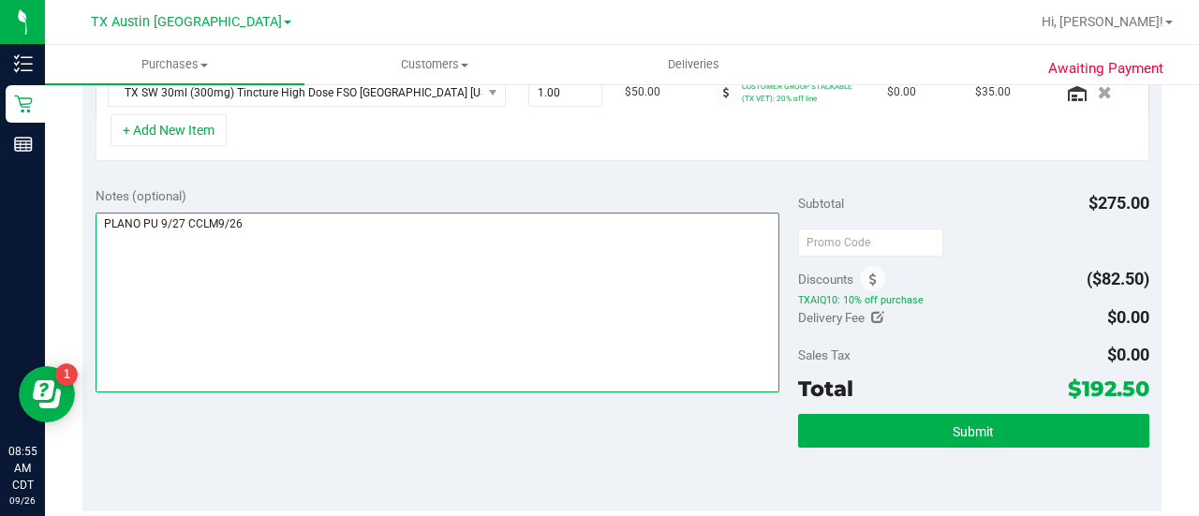
scroll to position [568, 0]
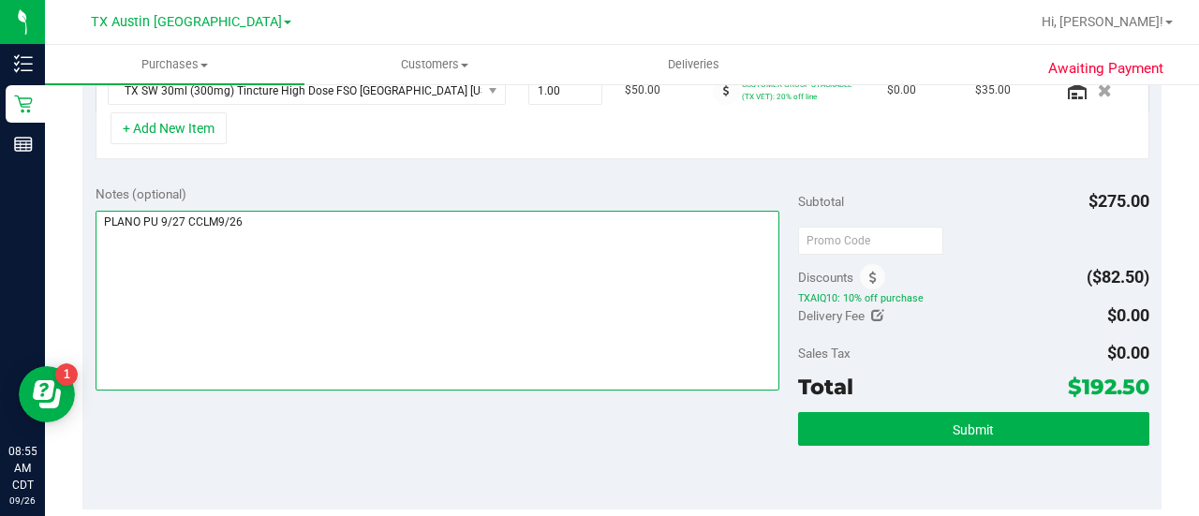
type textarea "PLANO PU 9/27 CCLM9/26"
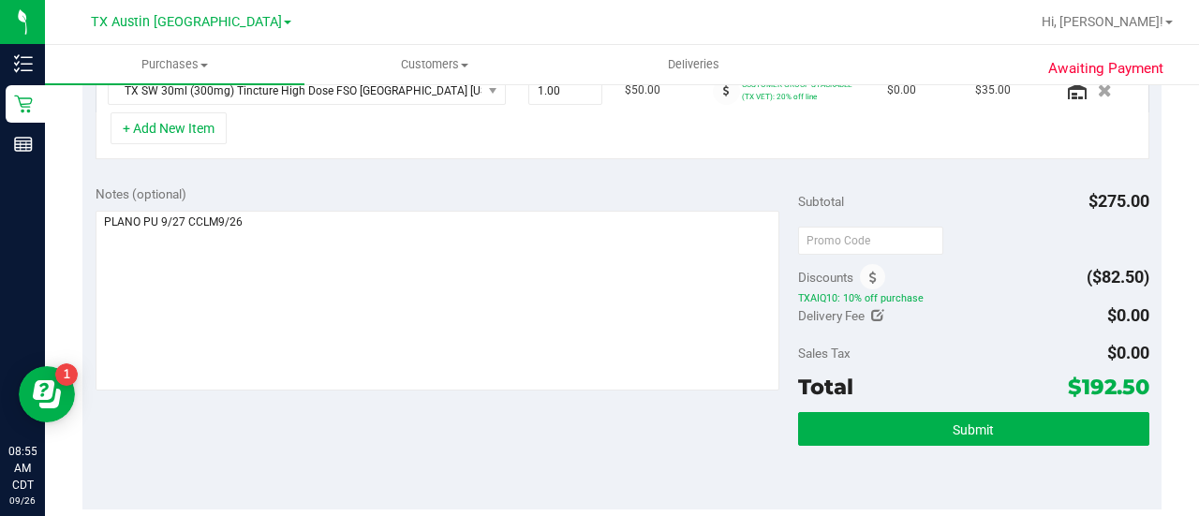
click at [903, 402] on div "Subtotal $275.00 Discounts ($82.50) TXAIQ10: 10% off purchase Delivery Fee $0.0…" at bounding box center [973, 340] width 351 height 312
click at [903, 412] on button "Submit" at bounding box center [973, 429] width 351 height 34
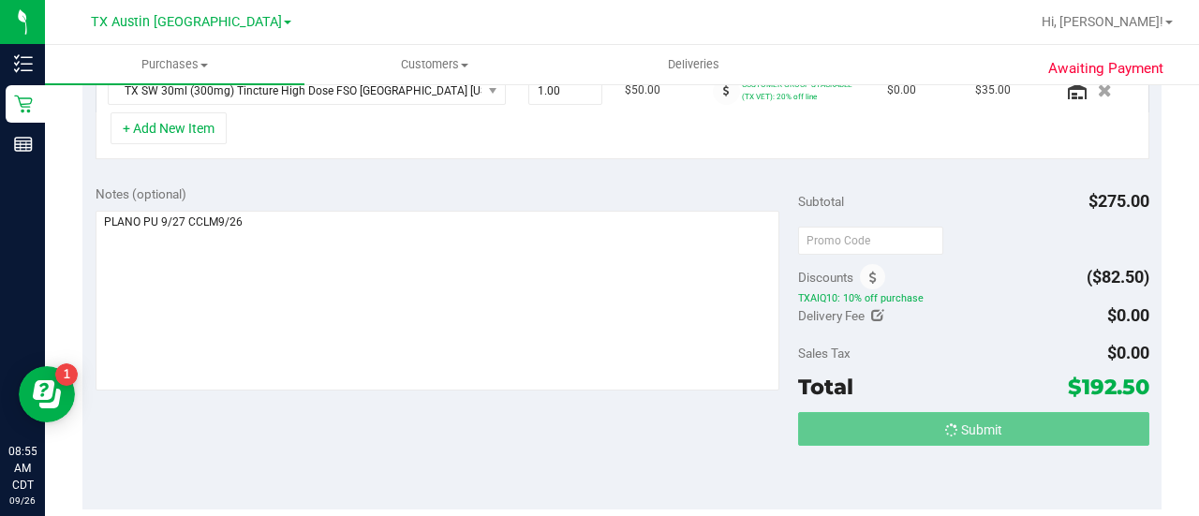
scroll to position [538, 0]
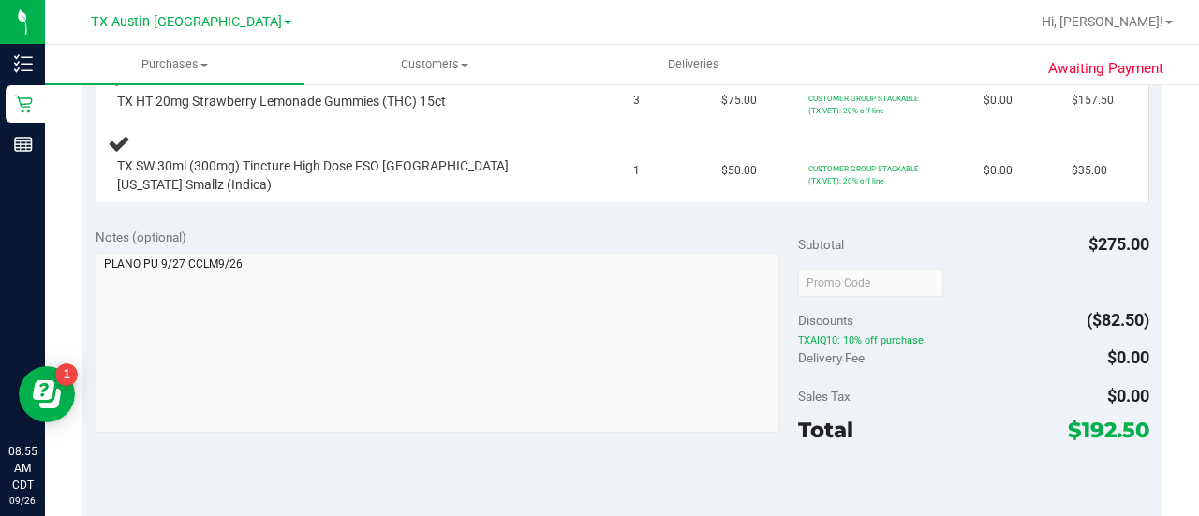
drag, startPoint x: 529, startPoint y: 202, endPoint x: 755, endPoint y: 41, distance: 277.3
click at [530, 202] on div "Assign Inventory Manually SKU Quantity Unit Price Discount Tax Total TX HT 20mg…" at bounding box center [621, 87] width 1079 height 256
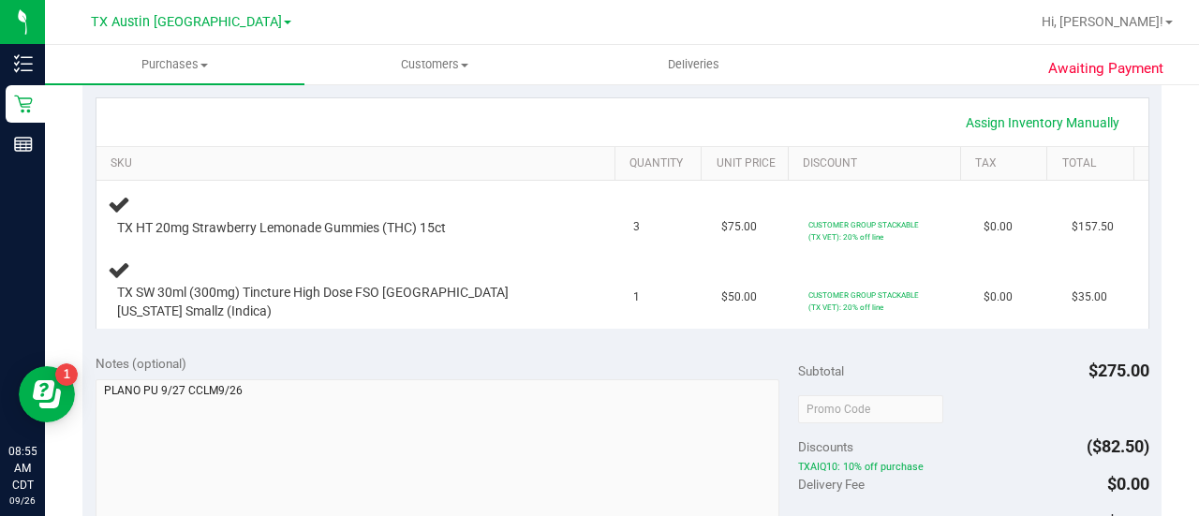
scroll to position [549, 0]
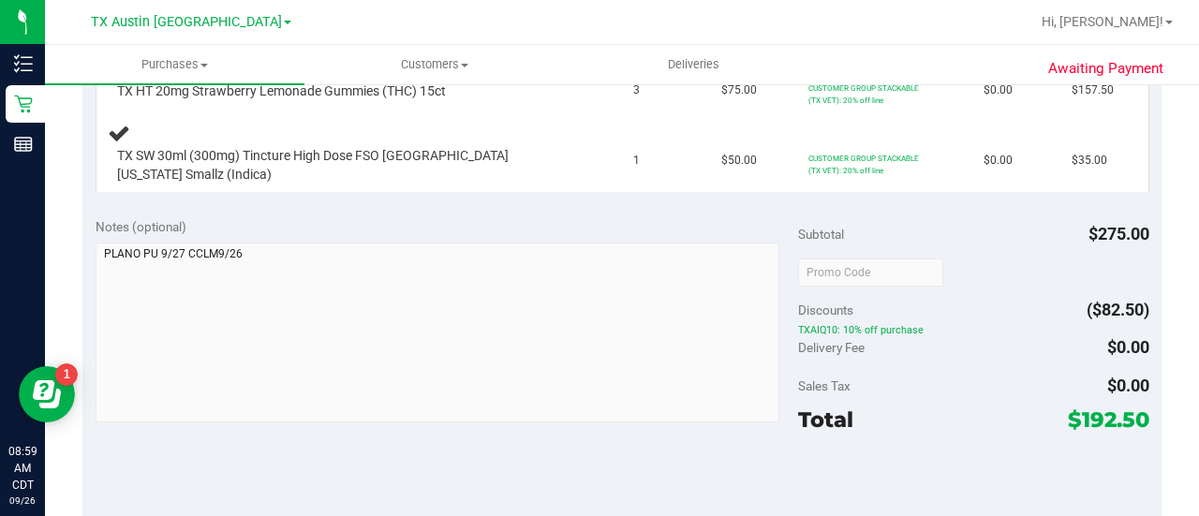
click at [212, 9] on div "TX Austin [GEOGRAPHIC_DATA]" at bounding box center [190, 21] width 273 height 29
click at [210, 22] on span "TX Austin [GEOGRAPHIC_DATA]" at bounding box center [186, 22] width 191 height 17
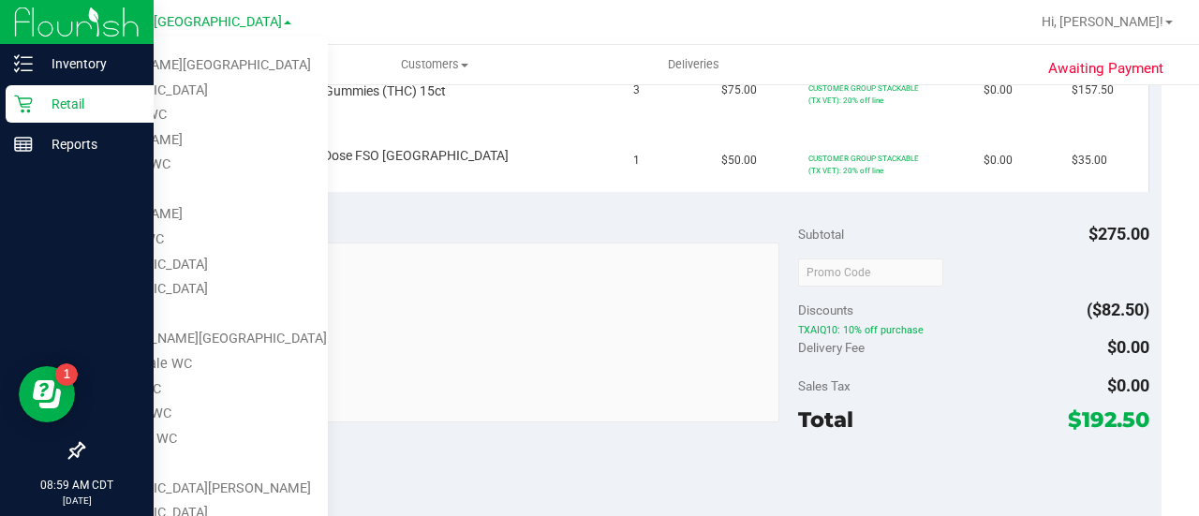
click at [32, 103] on icon at bounding box center [23, 104] width 19 height 19
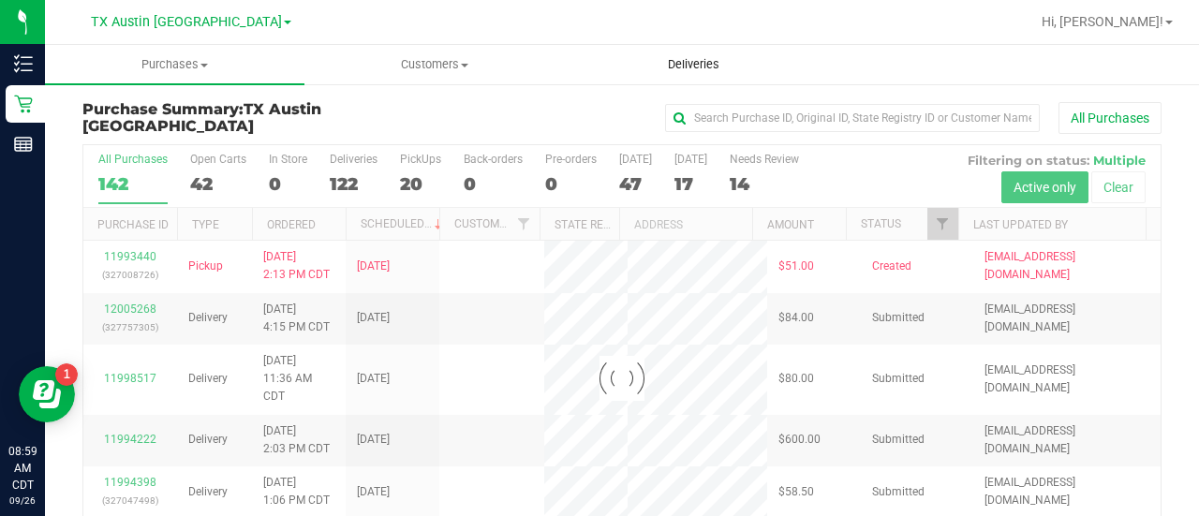
click at [702, 76] on uib-tab-heading "Deliveries" at bounding box center [694, 64] width 258 height 37
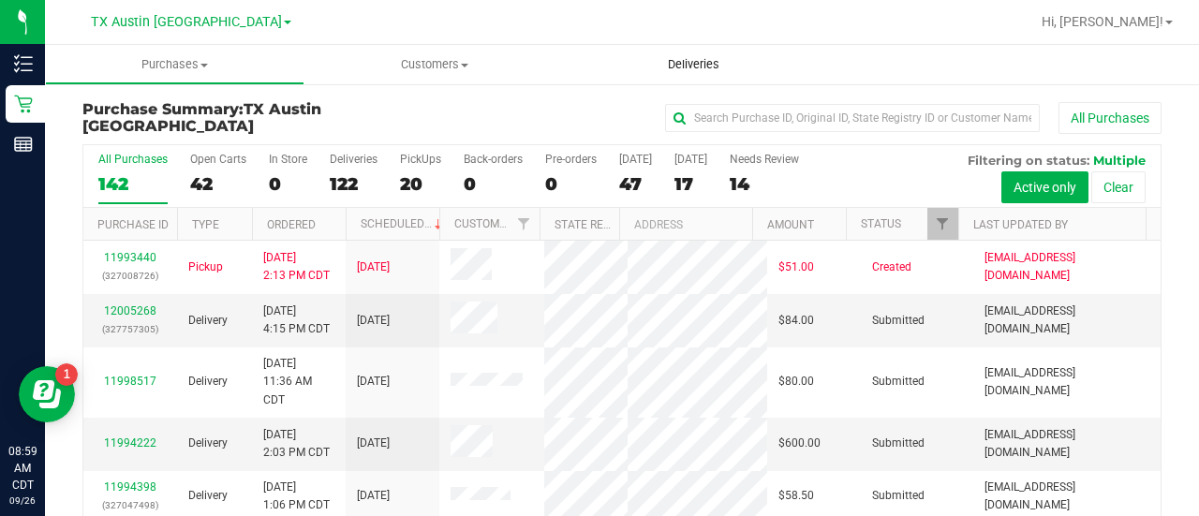
click at [680, 75] on uib-tab-heading "Deliveries" at bounding box center [693, 64] width 259 height 39
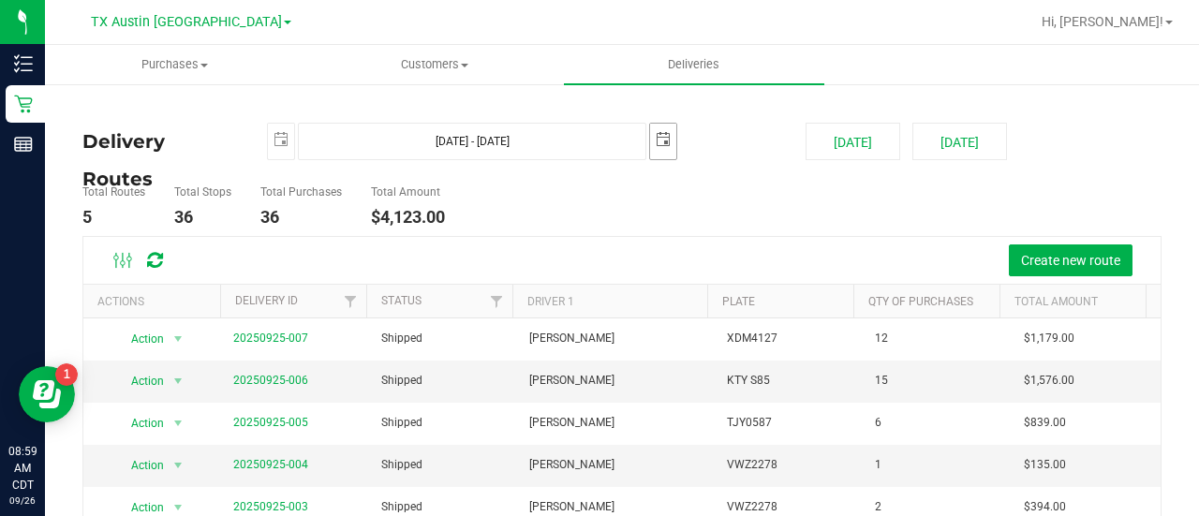
click at [661, 143] on span "select" at bounding box center [663, 139] width 15 height 15
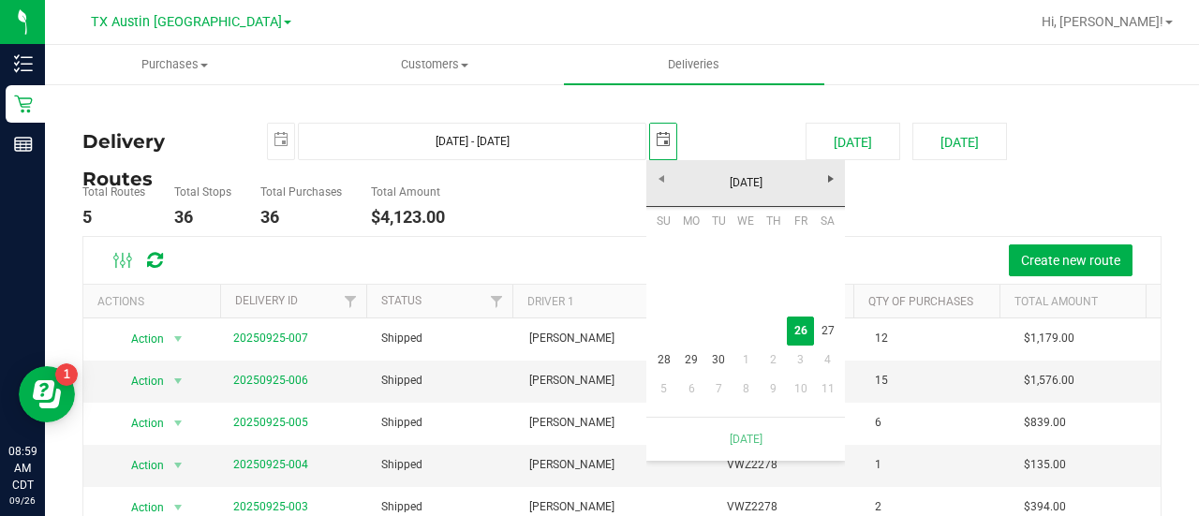
scroll to position [0, 46]
click at [842, 172] on link "Next" at bounding box center [830, 179] width 29 height 29
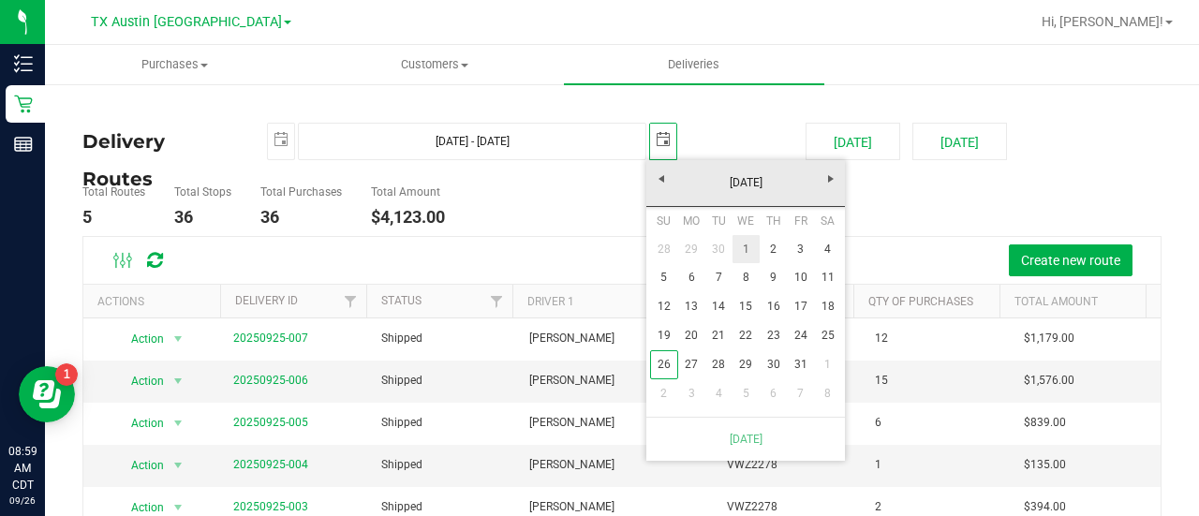
click at [742, 243] on link "1" at bounding box center [745, 249] width 27 height 29
type input "Sep 26, 2025 - Oct 1, 2025"
type input "2025-10-01"
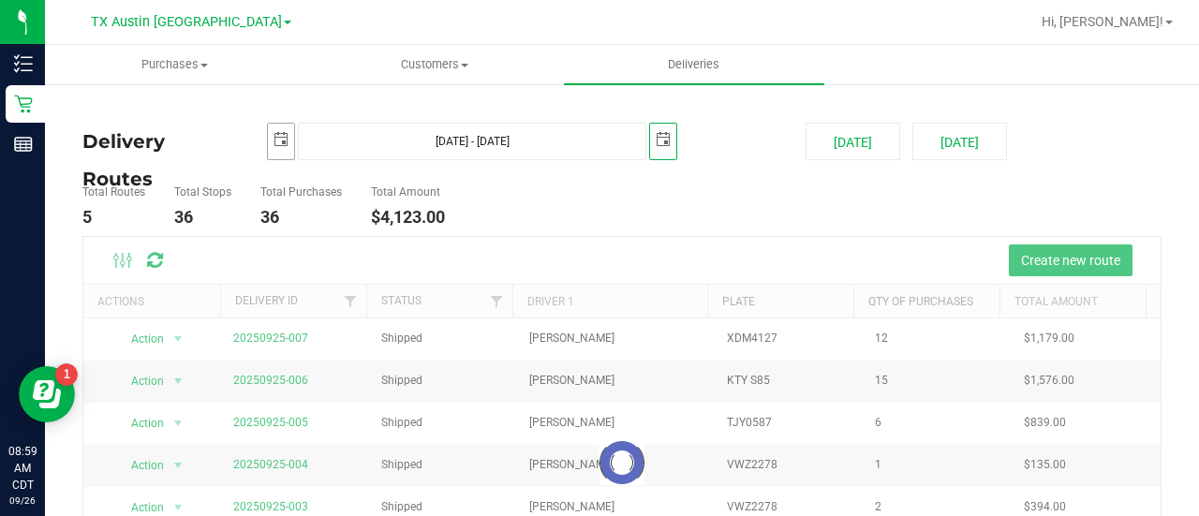
click at [289, 140] on span "select" at bounding box center [281, 140] width 26 height 33
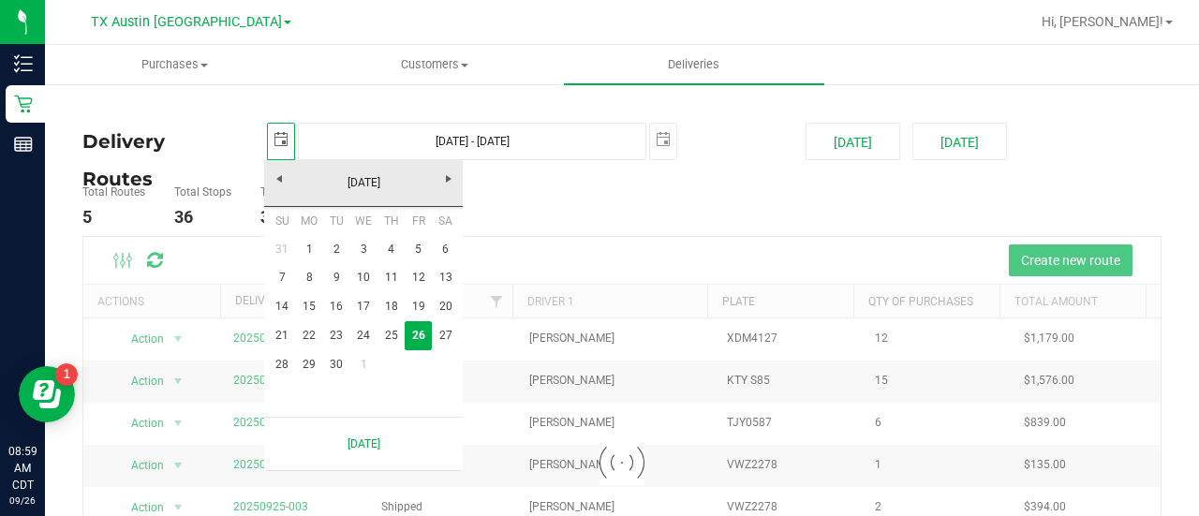
scroll to position [0, 46]
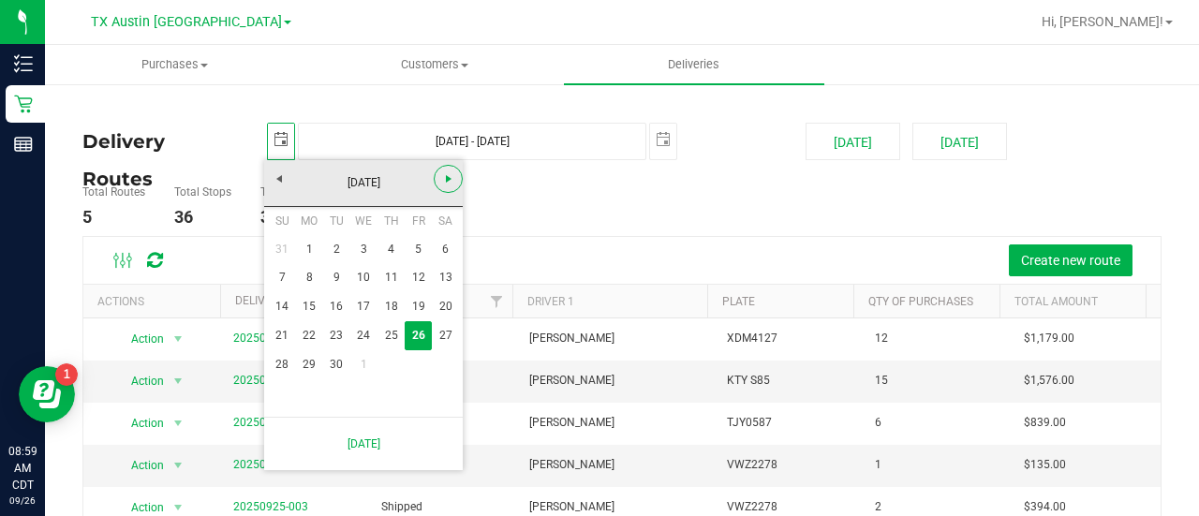
click at [438, 184] on link "Next" at bounding box center [448, 179] width 29 height 29
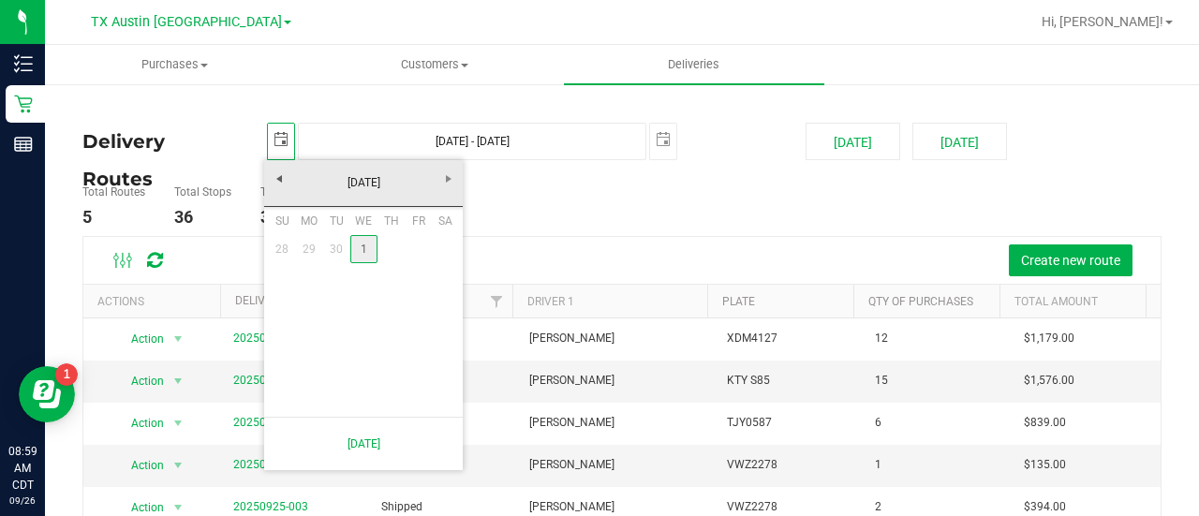
click at [365, 243] on link "1" at bounding box center [363, 249] width 27 height 29
type input "Oct 1, 2025 - Oct 1, 2025"
type input "2025-10-01"
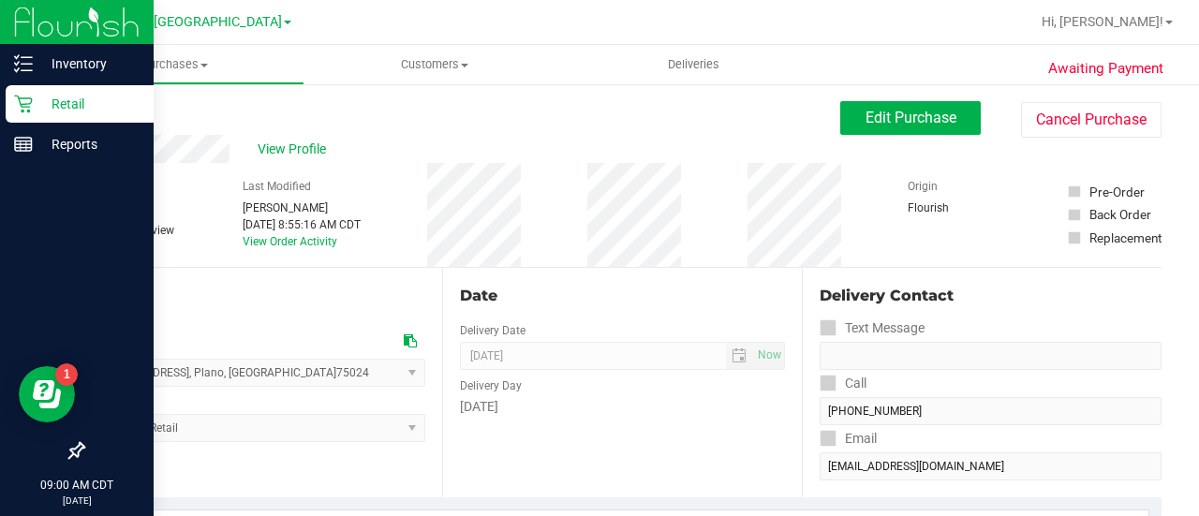
click at [28, 102] on icon at bounding box center [23, 104] width 19 height 19
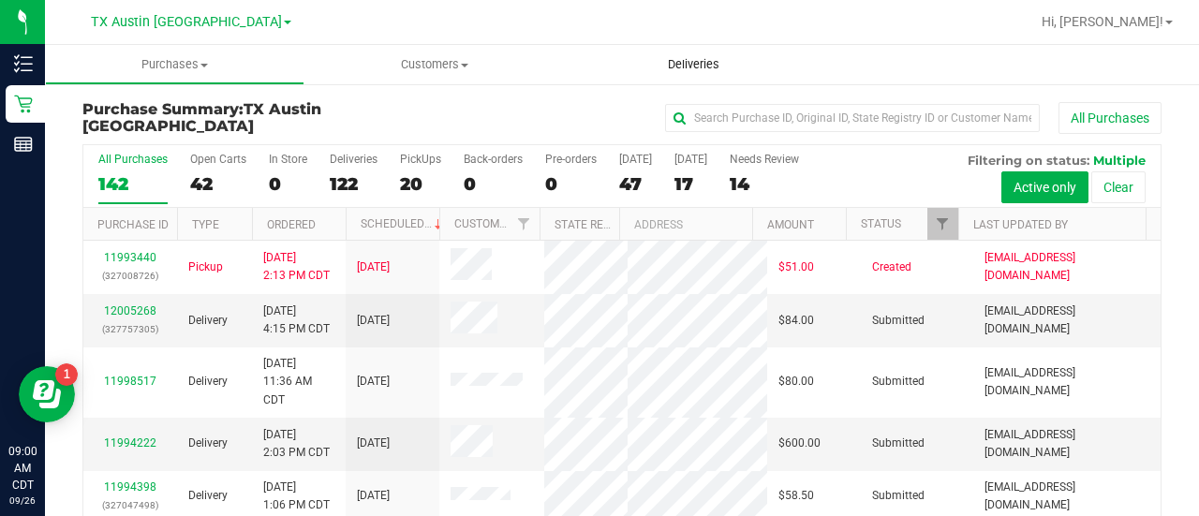
click at [702, 62] on span "Deliveries" at bounding box center [693, 64] width 102 height 17
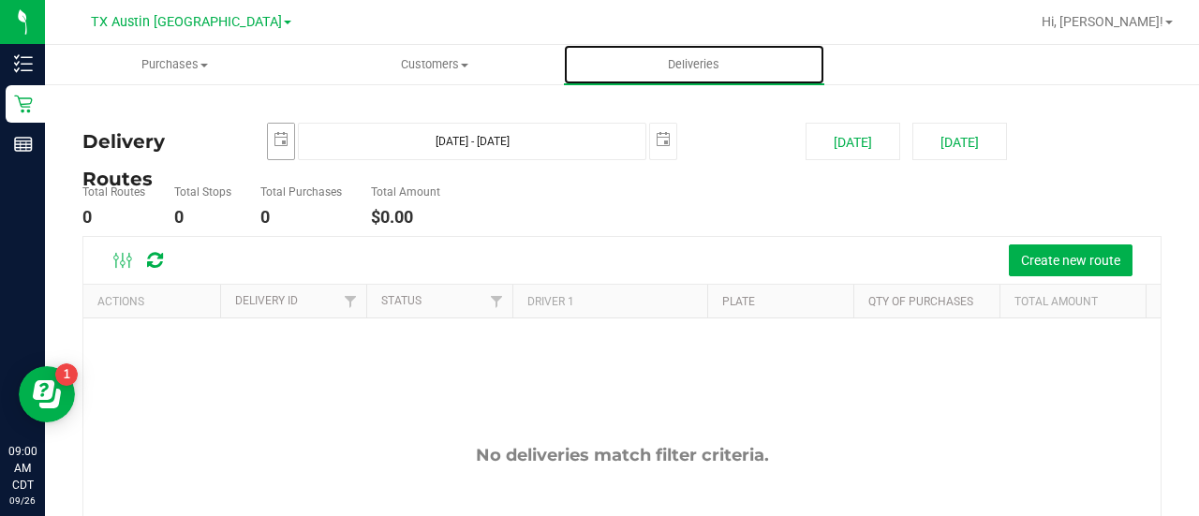
click at [268, 136] on span "select" at bounding box center [281, 140] width 26 height 33
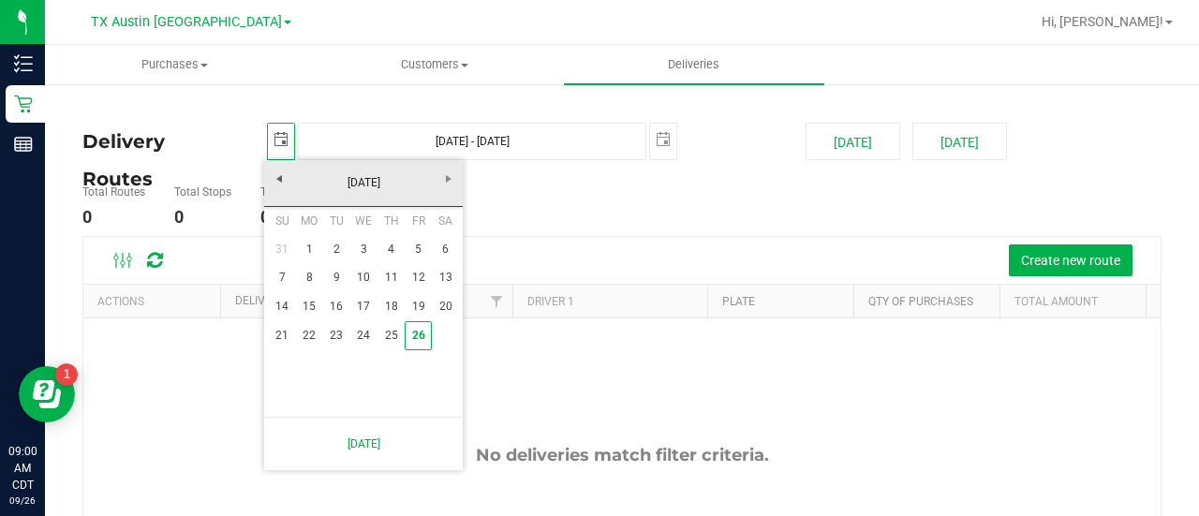
click at [691, 218] on ul "Total Routes 0 Total Stops 0 Total Purchases 0 Total Amount $0.00" at bounding box center [435, 206] width 715 height 59
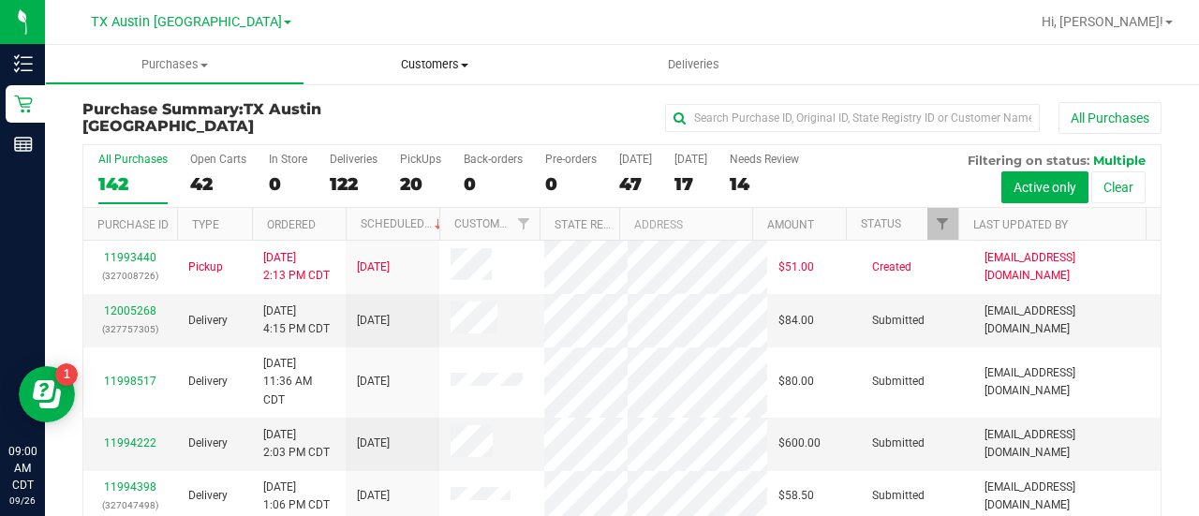
click at [461, 71] on span "Customers" at bounding box center [434, 64] width 258 height 17
click at [458, 68] on span "Customers" at bounding box center [433, 64] width 259 height 17
click at [364, 173] on div "122" at bounding box center [354, 184] width 48 height 22
click at [0, 0] on input "Deliveries 122" at bounding box center [0, 0] width 0 height 0
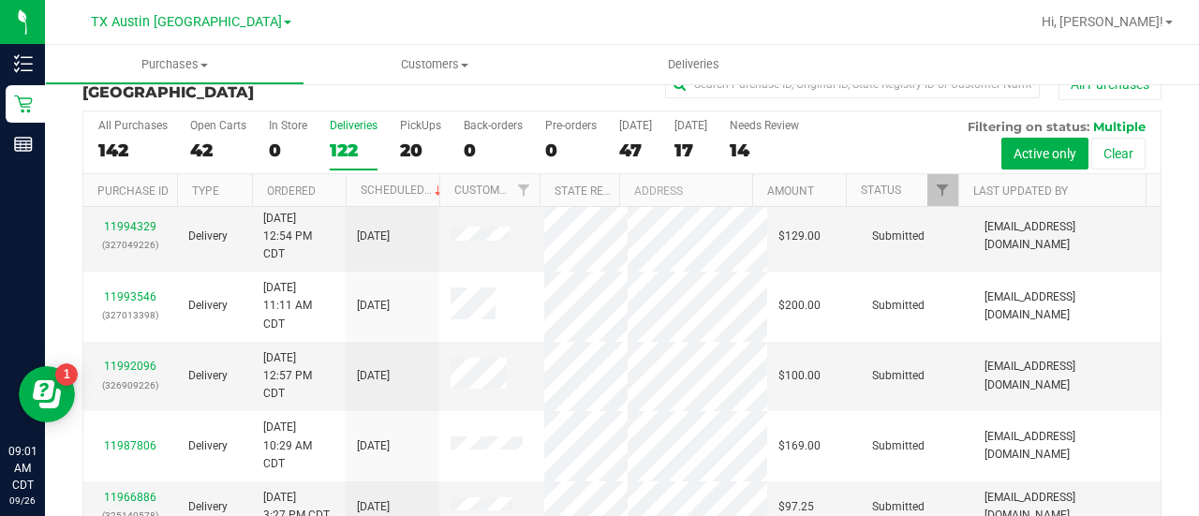
scroll to position [110, 0]
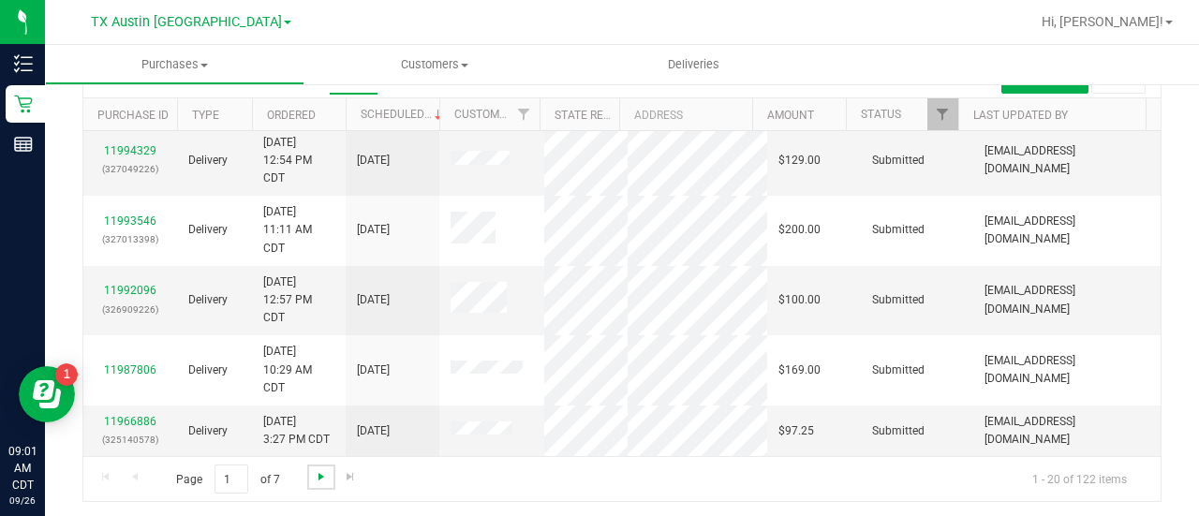
click at [317, 477] on span "Go to the next page" at bounding box center [321, 476] width 15 height 15
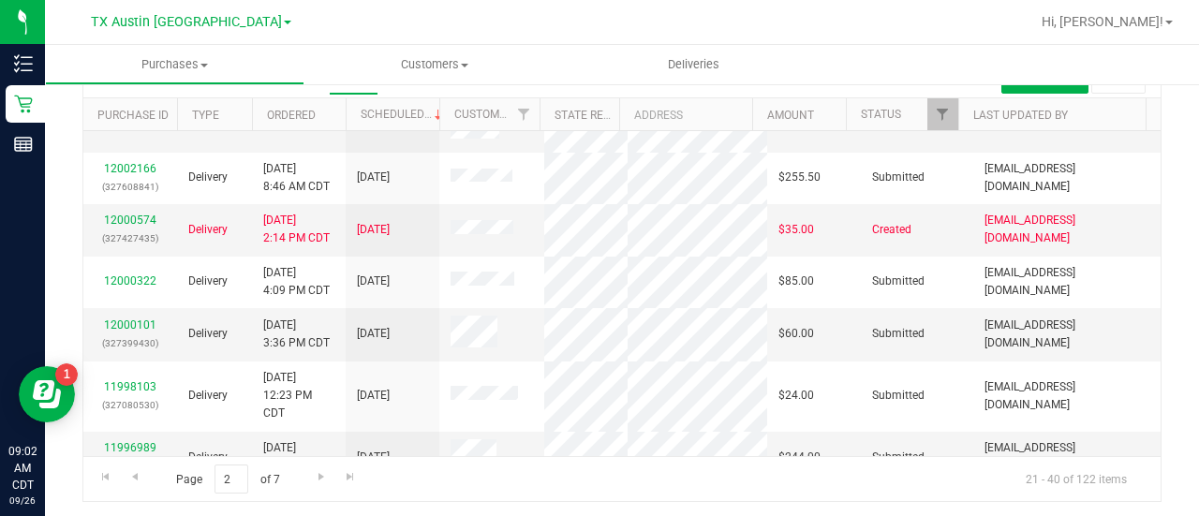
scroll to position [332, 0]
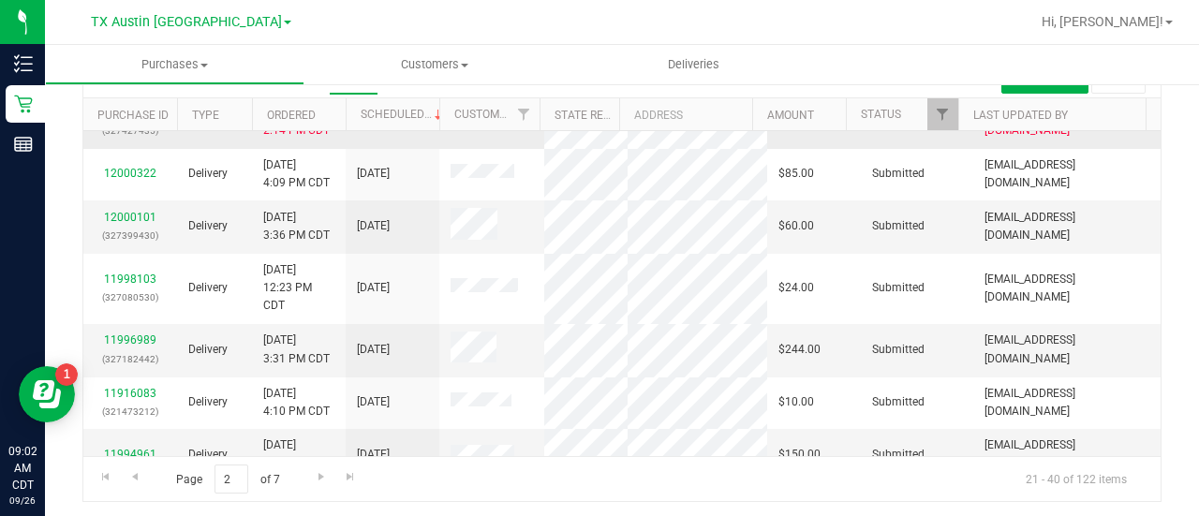
click at [132, 119] on link "12000574" at bounding box center [130, 112] width 52 height 13
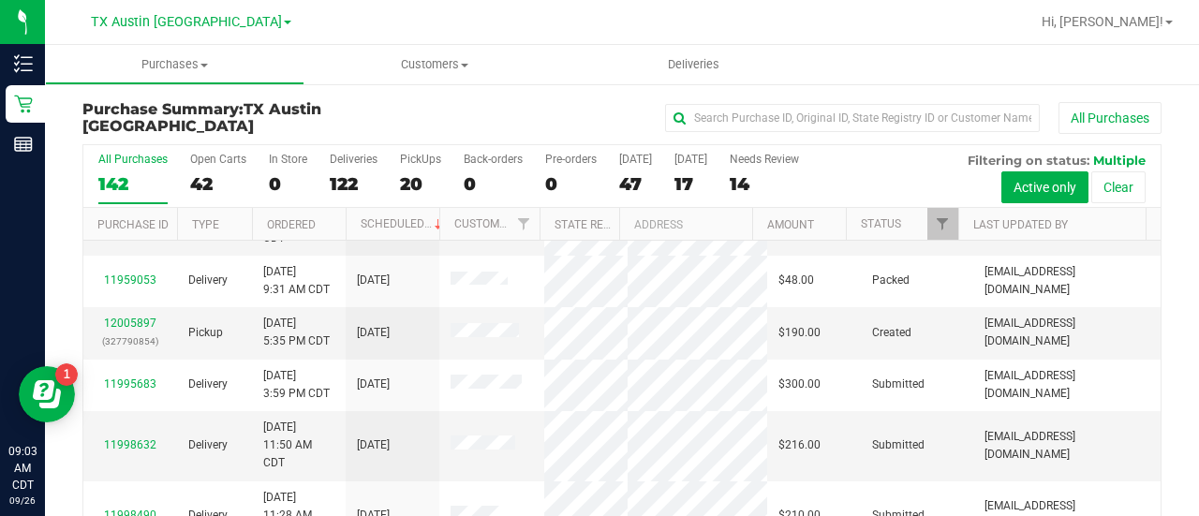
scroll to position [338, 0]
click at [337, 173] on div "122" at bounding box center [354, 184] width 48 height 22
click at [0, 0] on input "Deliveries 122" at bounding box center [0, 0] width 0 height 0
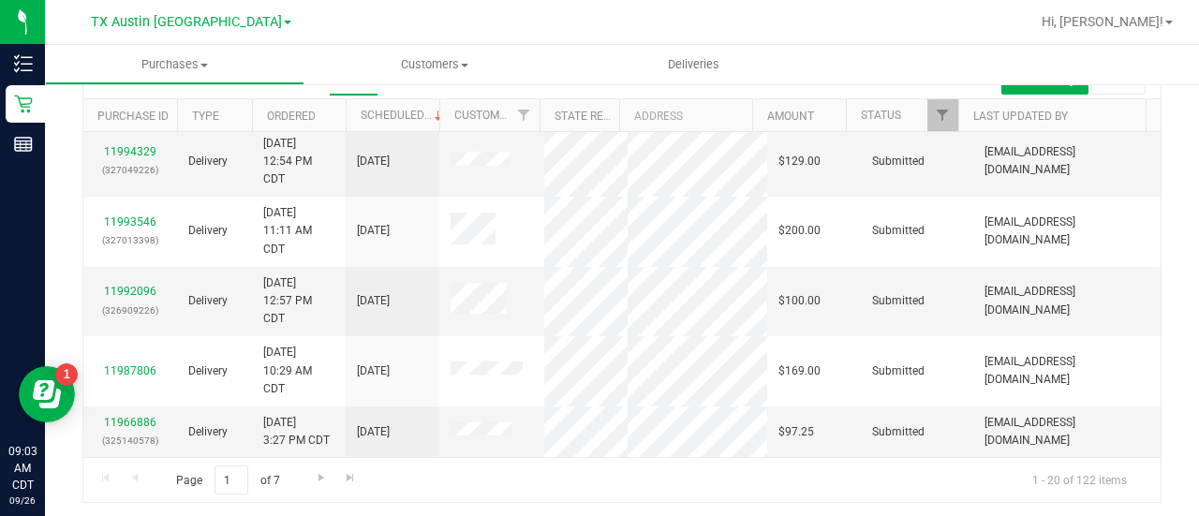
scroll to position [110, 0]
click at [326, 474] on span "Go to the next page" at bounding box center [321, 476] width 15 height 15
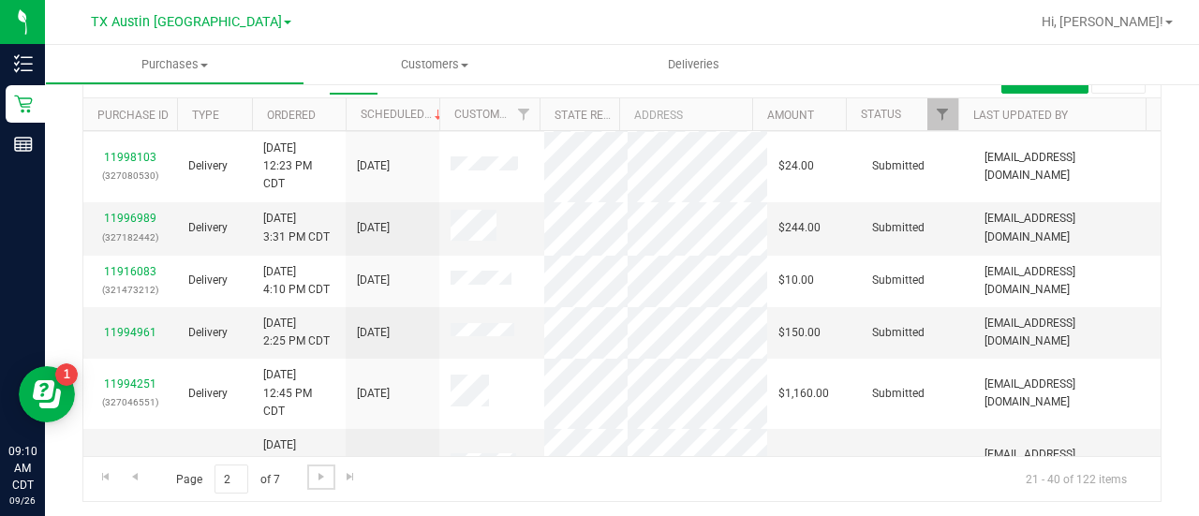
scroll to position [0, 0]
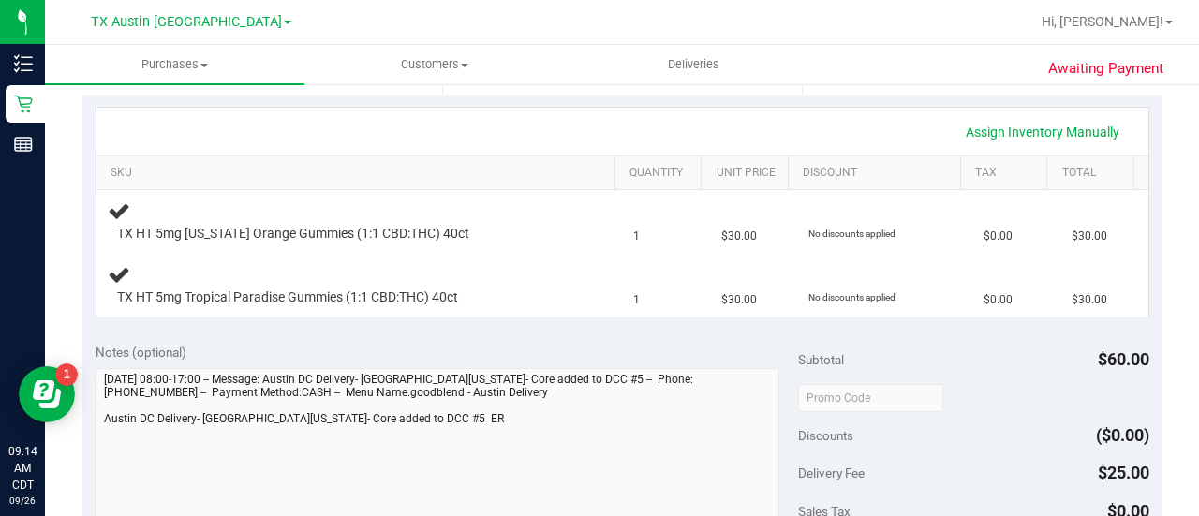
scroll to position [414, 0]
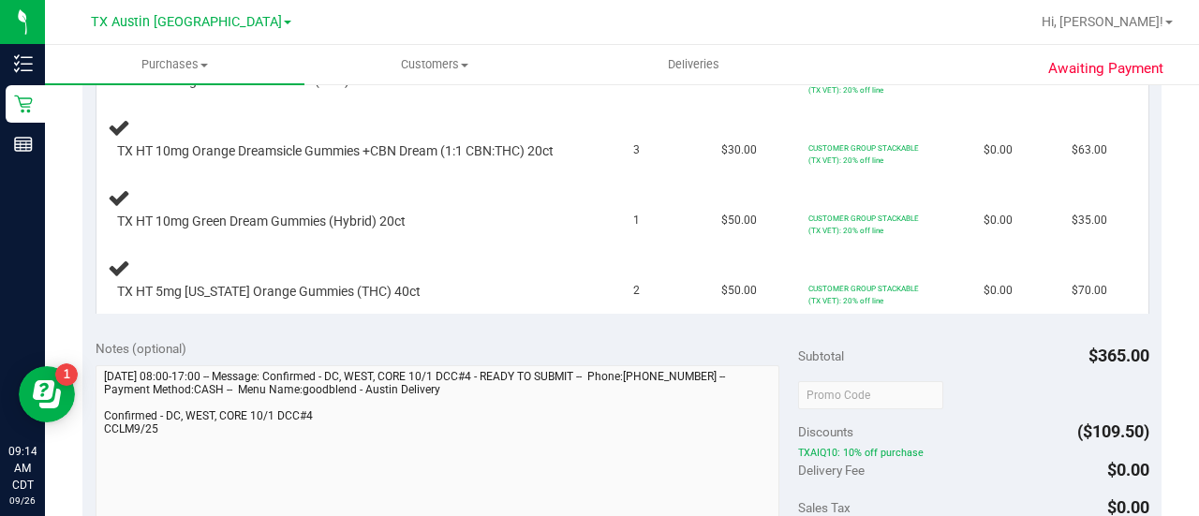
scroll to position [682, 0]
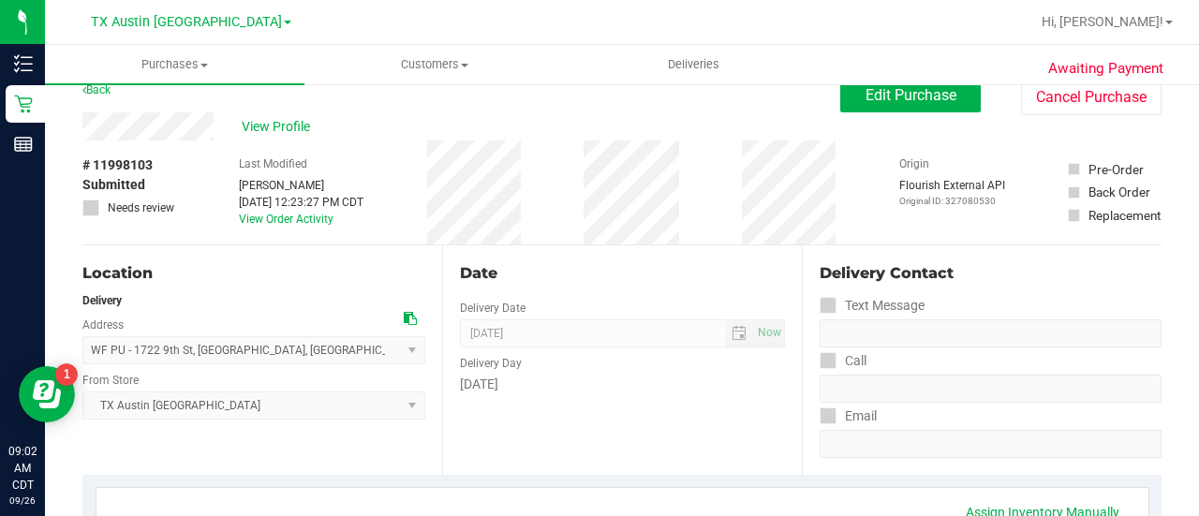
scroll to position [11, 0]
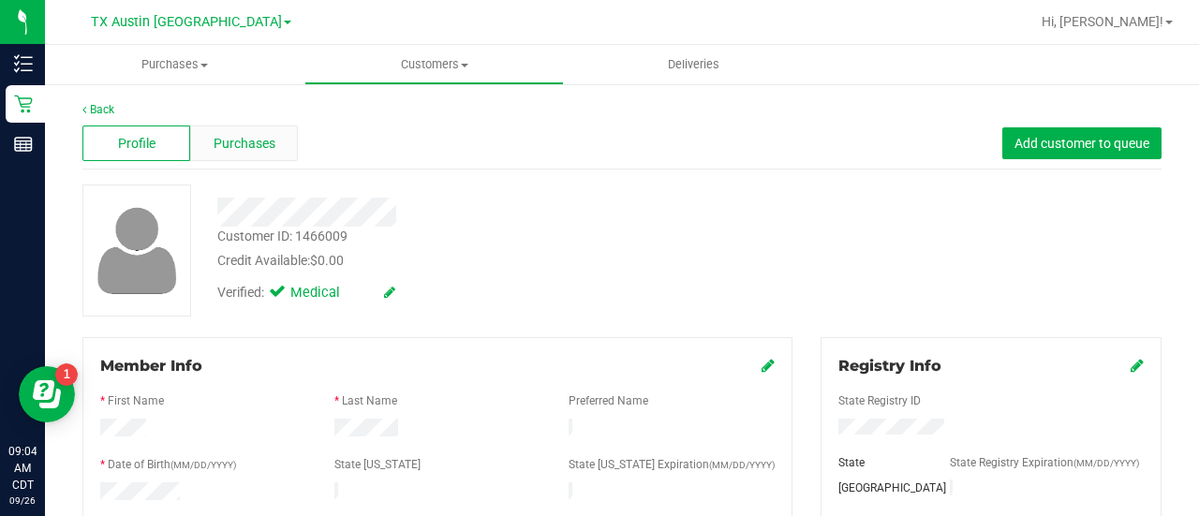
click at [243, 140] on span "Purchases" at bounding box center [245, 144] width 62 height 20
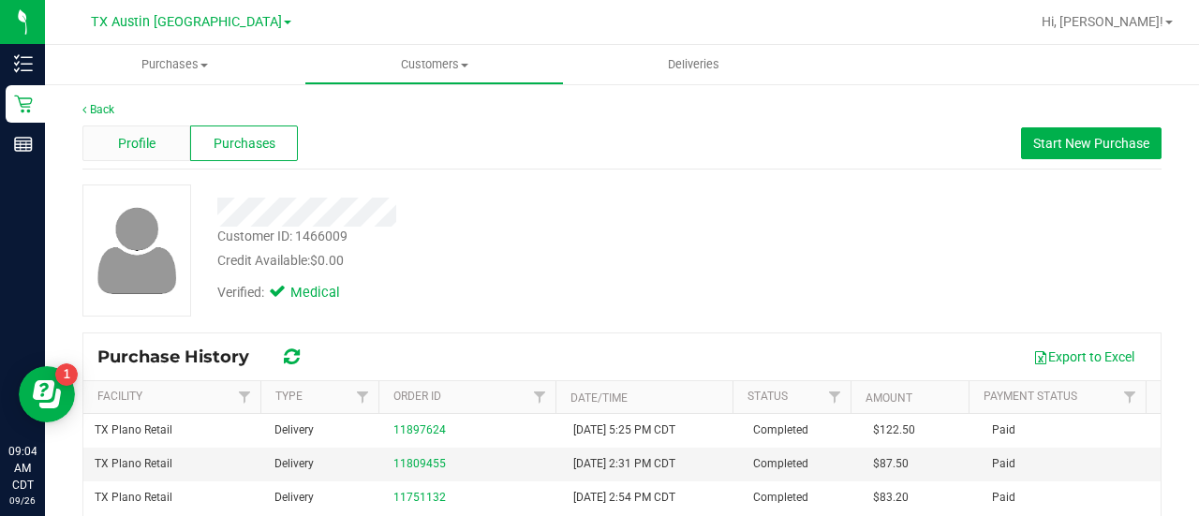
click at [163, 136] on div "Profile" at bounding box center [136, 143] width 108 height 36
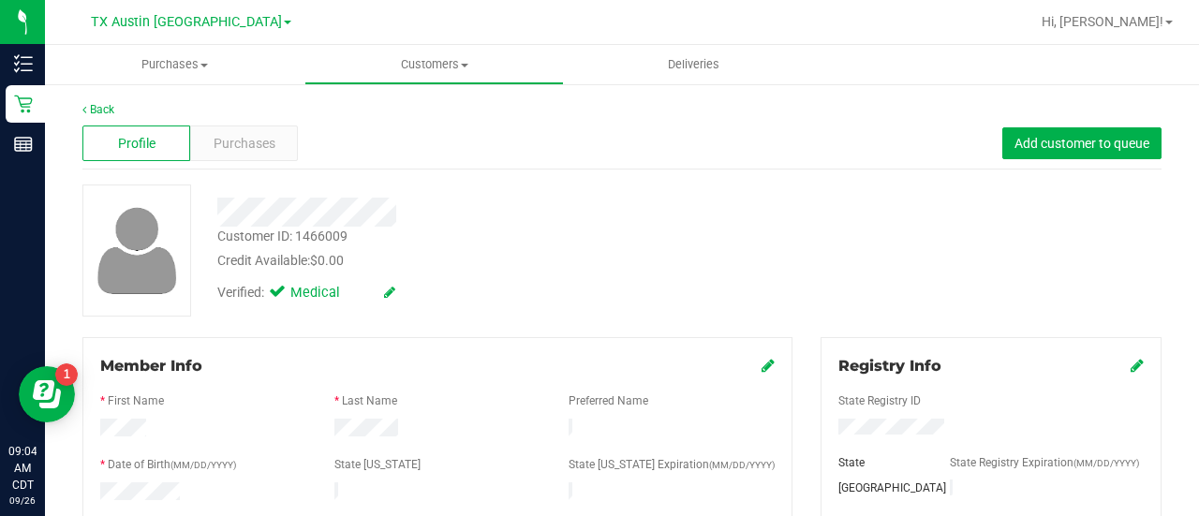
click at [605, 249] on div "Customer ID: 1466009 Credit Available: $0.00" at bounding box center [479, 249] width 553 height 44
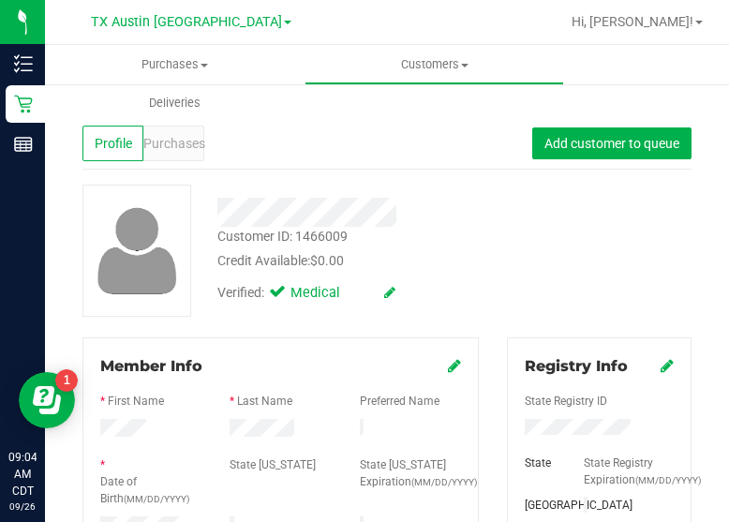
click at [483, 304] on div "Verified: Medical" at bounding box center [362, 291] width 318 height 41
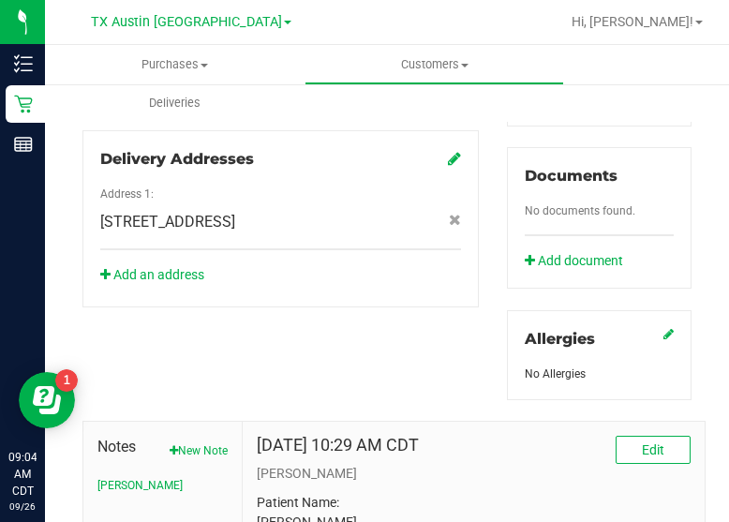
scroll to position [931, 0]
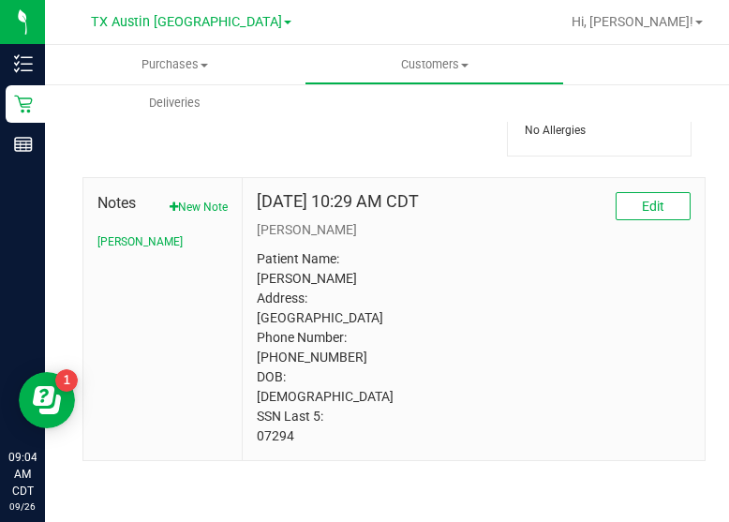
click at [264, 435] on p "Patient Name: dennis jefferson Address: need address city, TX, 92661 Phone Numb…" at bounding box center [474, 347] width 434 height 197
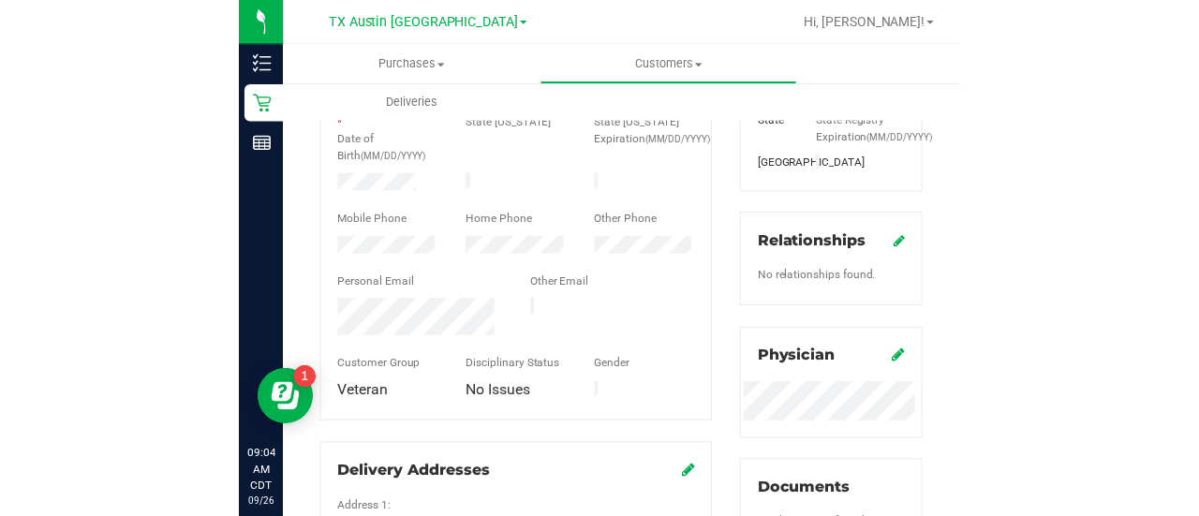
scroll to position [0, 0]
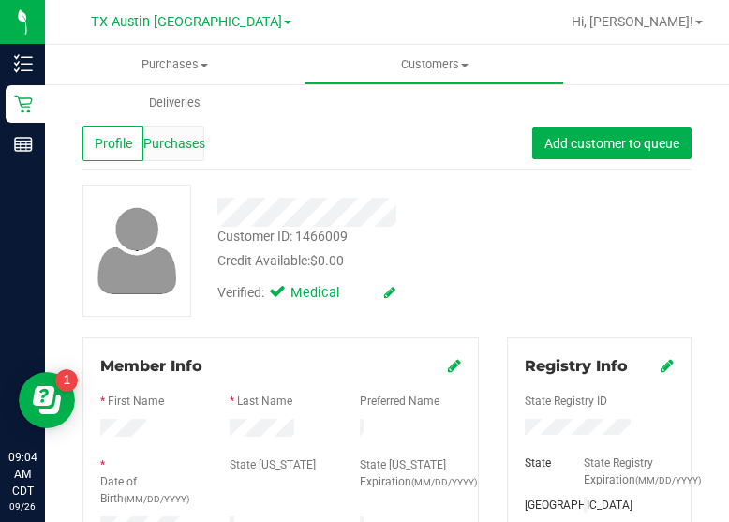
click at [184, 146] on span "Purchases" at bounding box center [174, 144] width 62 height 20
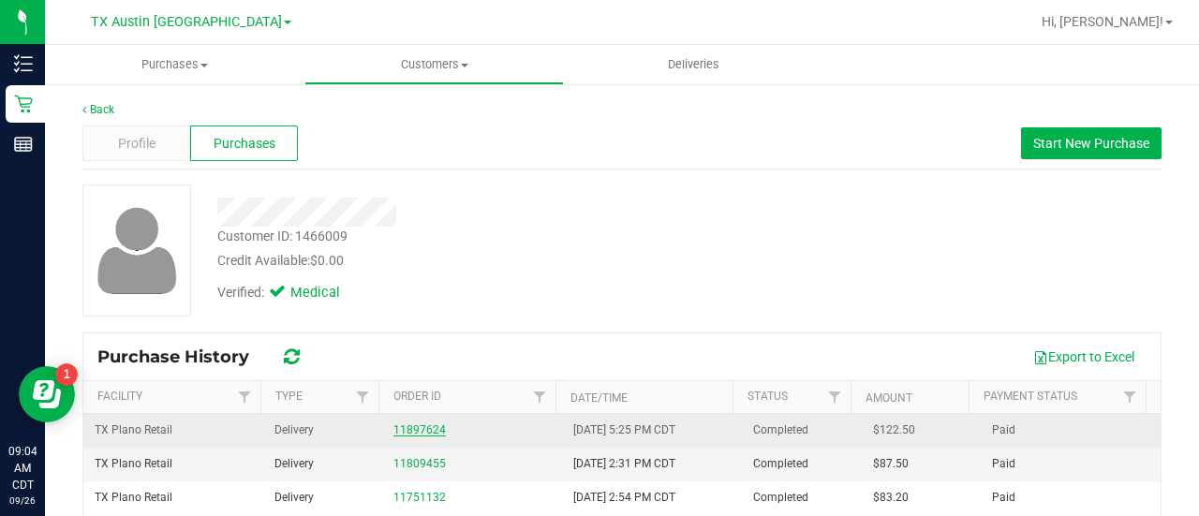
click at [424, 432] on link "11897624" at bounding box center [419, 429] width 52 height 13
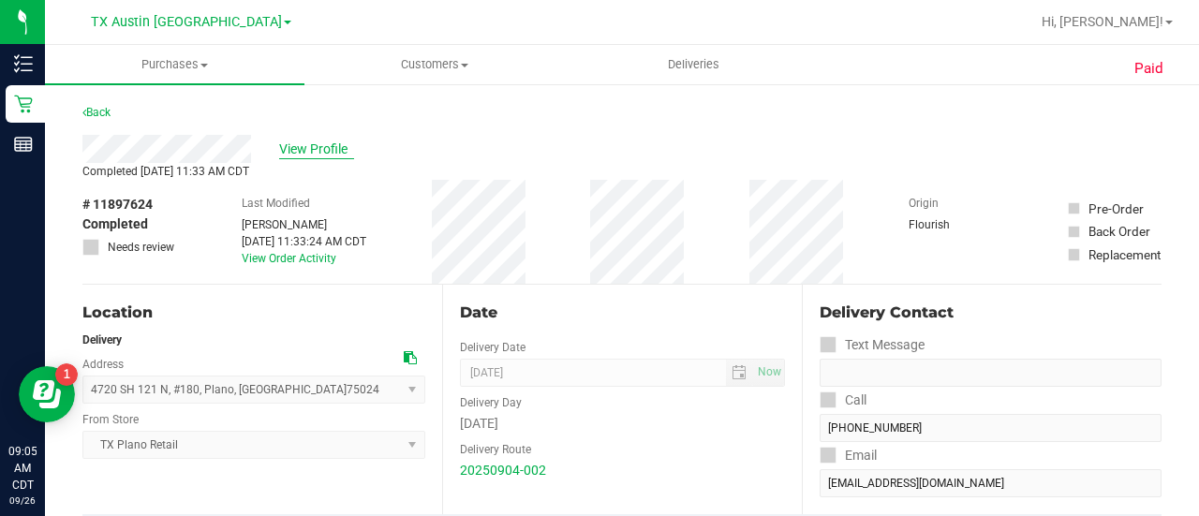
click at [297, 143] on span "View Profile" at bounding box center [316, 150] width 75 height 20
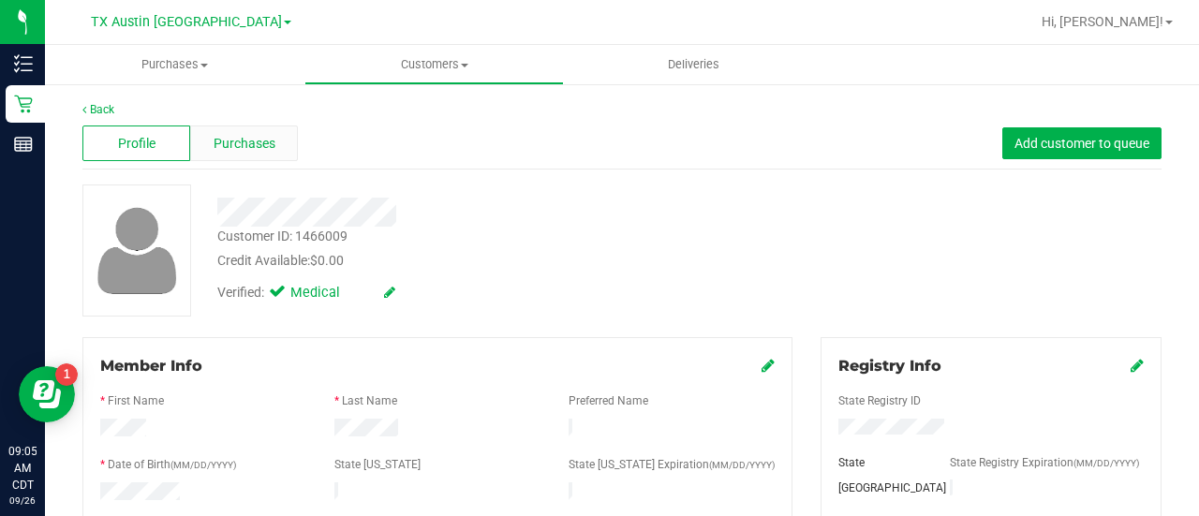
click at [279, 150] on div "Purchases" at bounding box center [244, 143] width 108 height 36
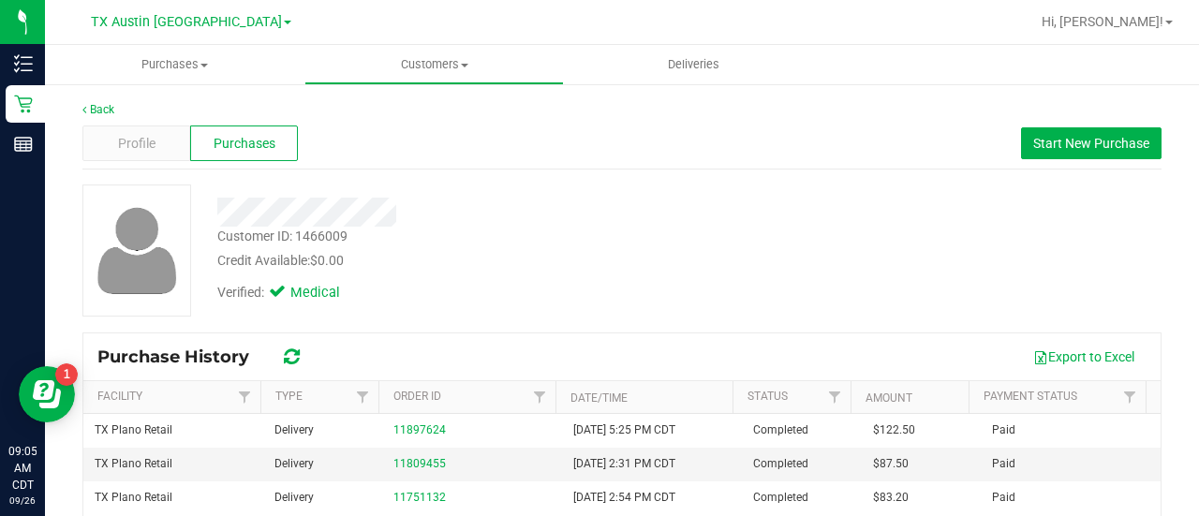
click at [656, 255] on div "Credit Available: $0.00" at bounding box center [479, 261] width 525 height 20
click at [1043, 149] on span "Start New Purchase" at bounding box center [1091, 143] width 116 height 15
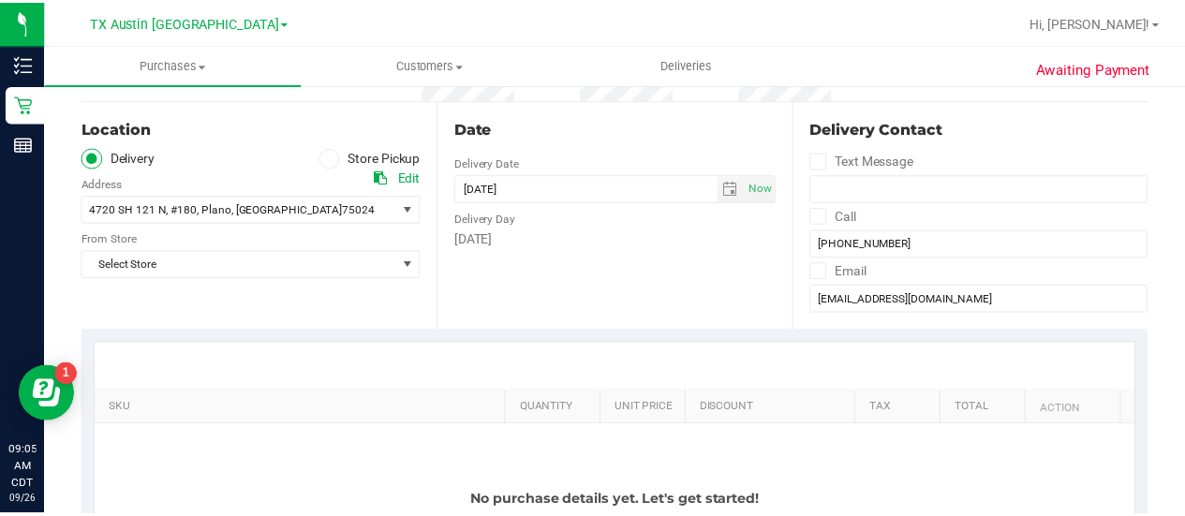
scroll to position [181, 0]
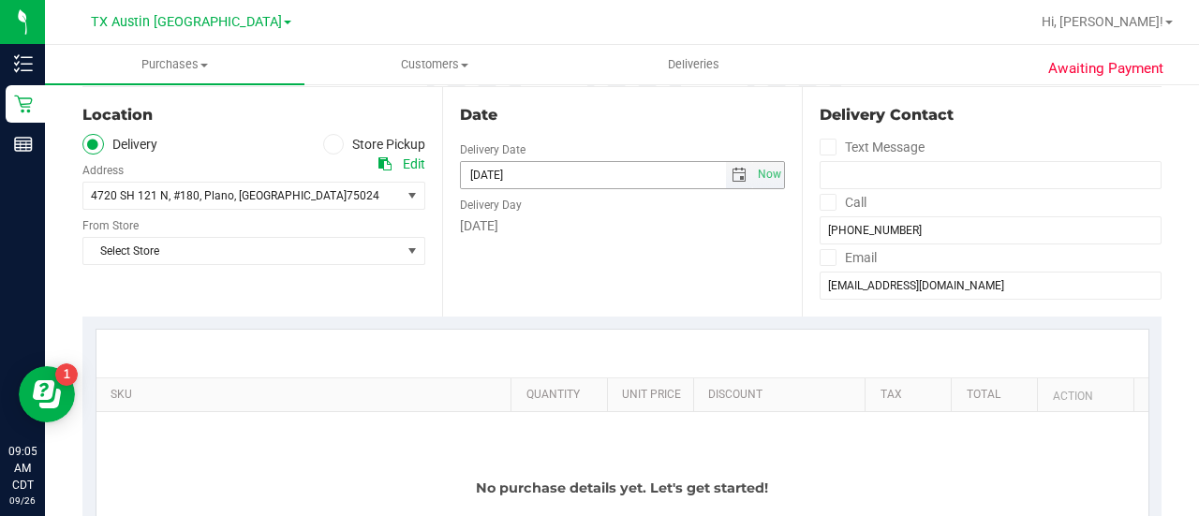
click at [737, 183] on span "select" at bounding box center [739, 175] width 27 height 26
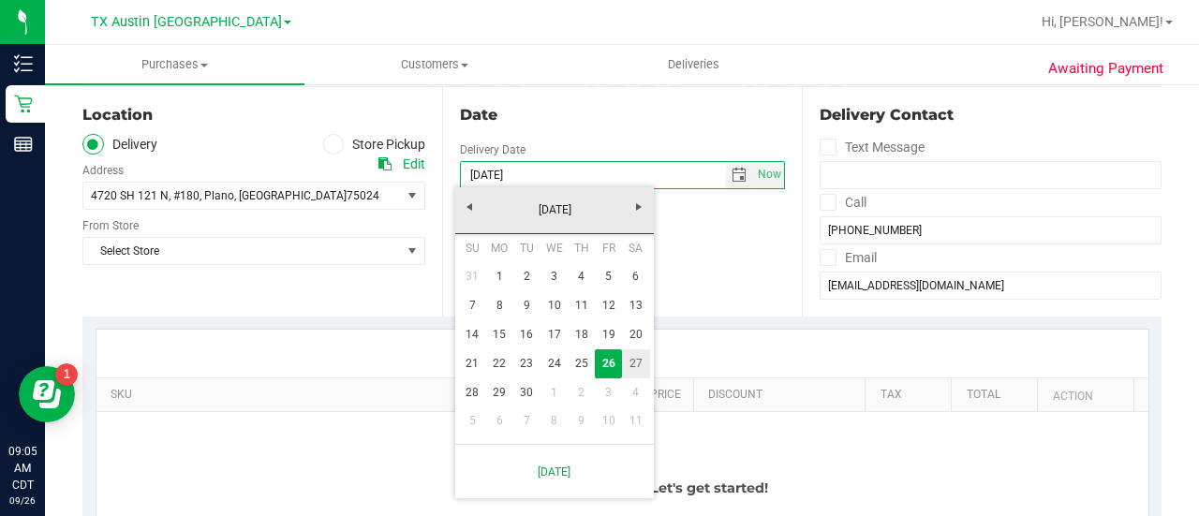
click at [625, 360] on link "27" at bounding box center [635, 363] width 27 height 29
type input "09/27/2025"
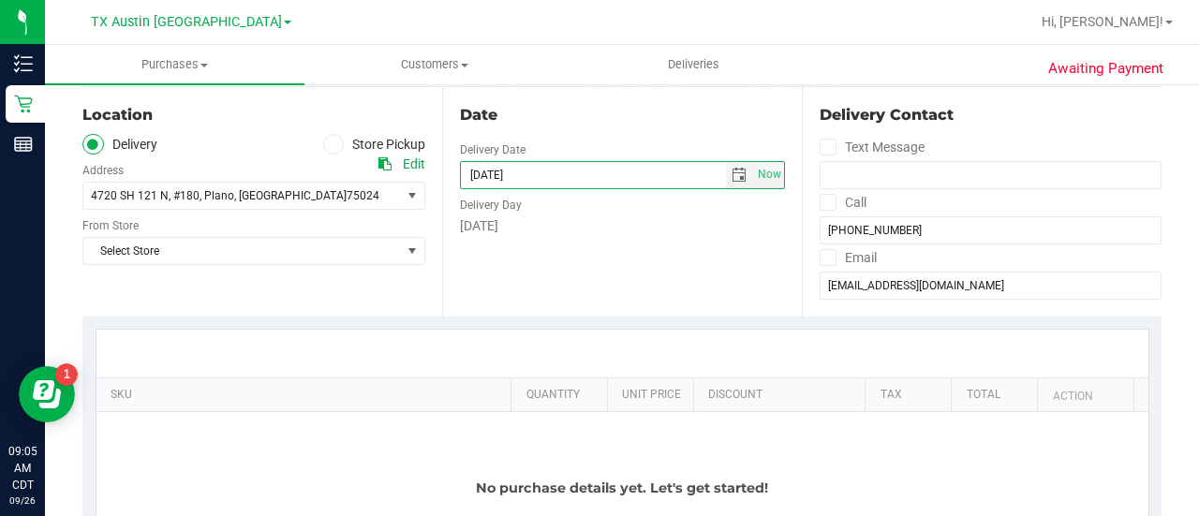
click at [442, 269] on div "Date Delivery Date 09/27/2025 Now 09/27/2025 09:05 AM Now Delivery Day Saturday" at bounding box center [622, 201] width 360 height 229
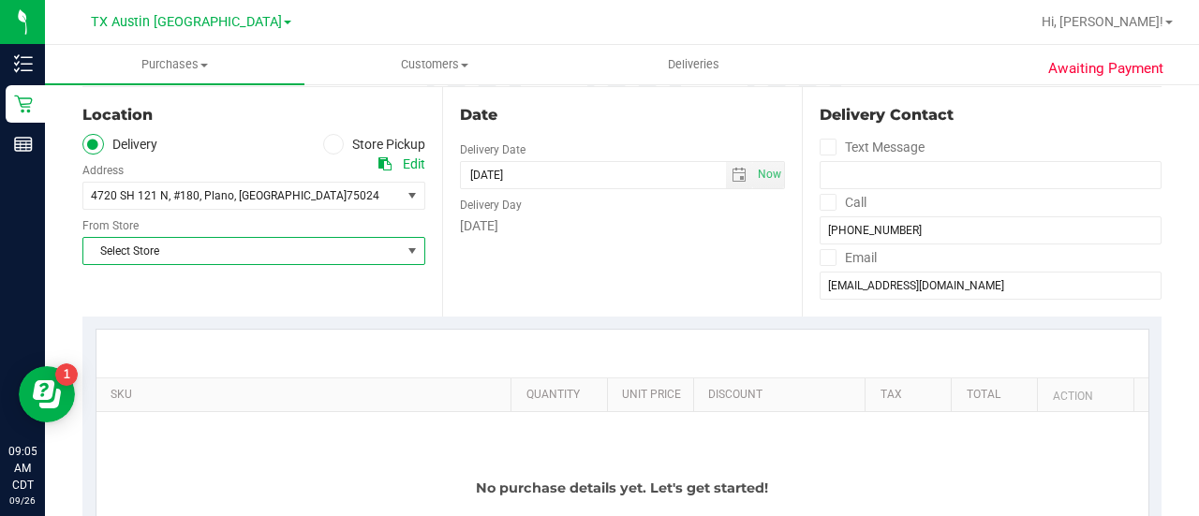
click at [373, 246] on span "Select Store" at bounding box center [241, 251] width 317 height 26
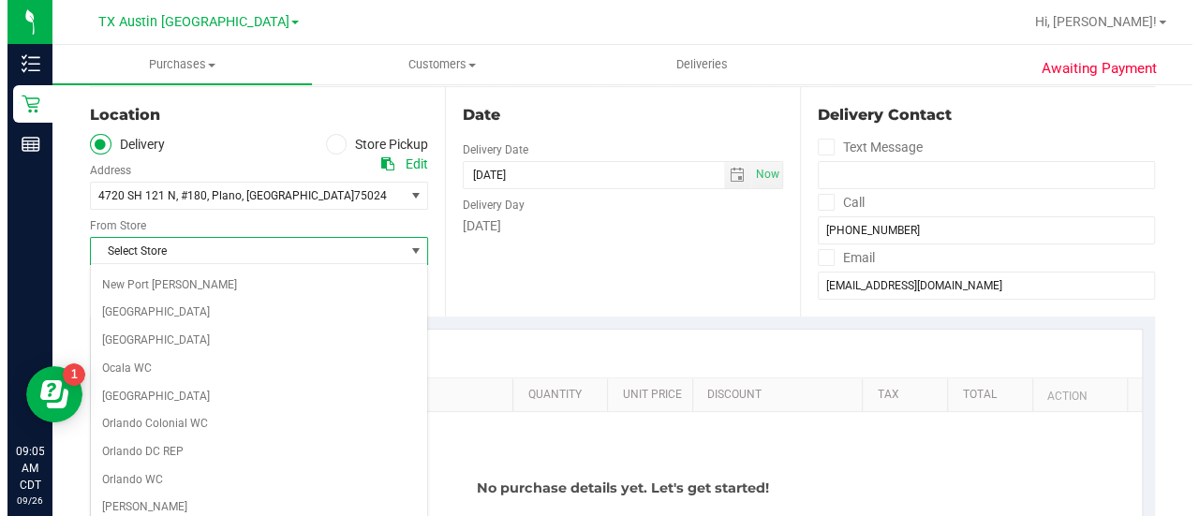
scroll to position [1324, 0]
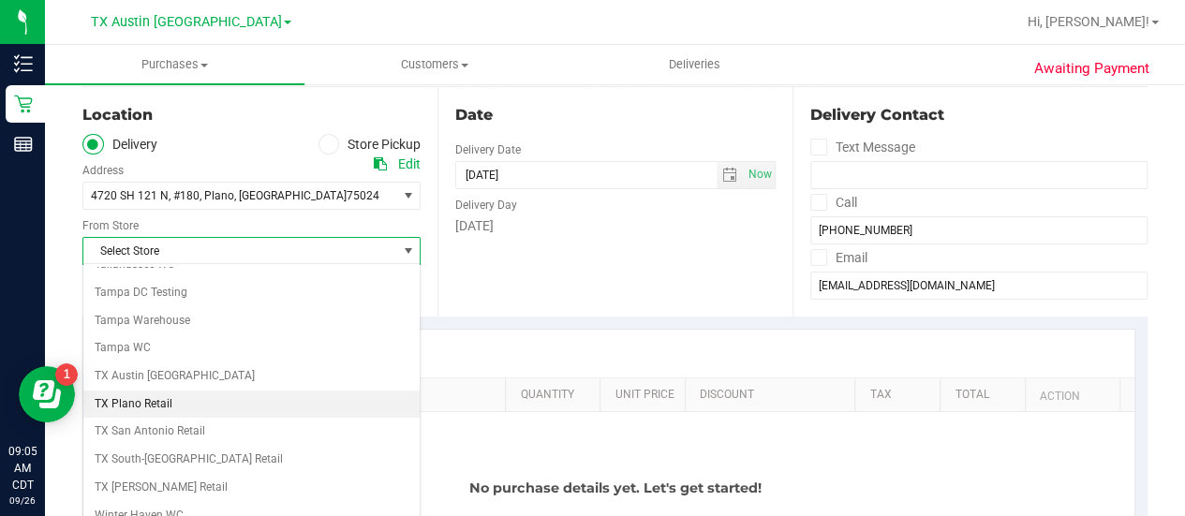
click at [148, 391] on li "TX Plano Retail" at bounding box center [251, 405] width 336 height 28
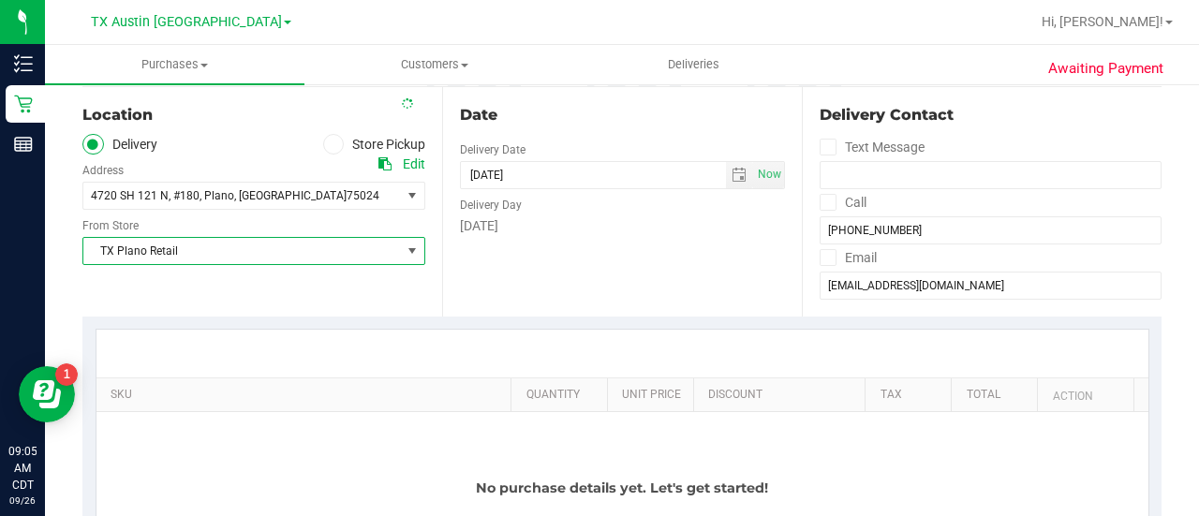
click at [330, 288] on div "Location Delivery Store Pickup Address Edit 4720 SH 121 N , #180 , Plano , TX 7…" at bounding box center [262, 201] width 360 height 229
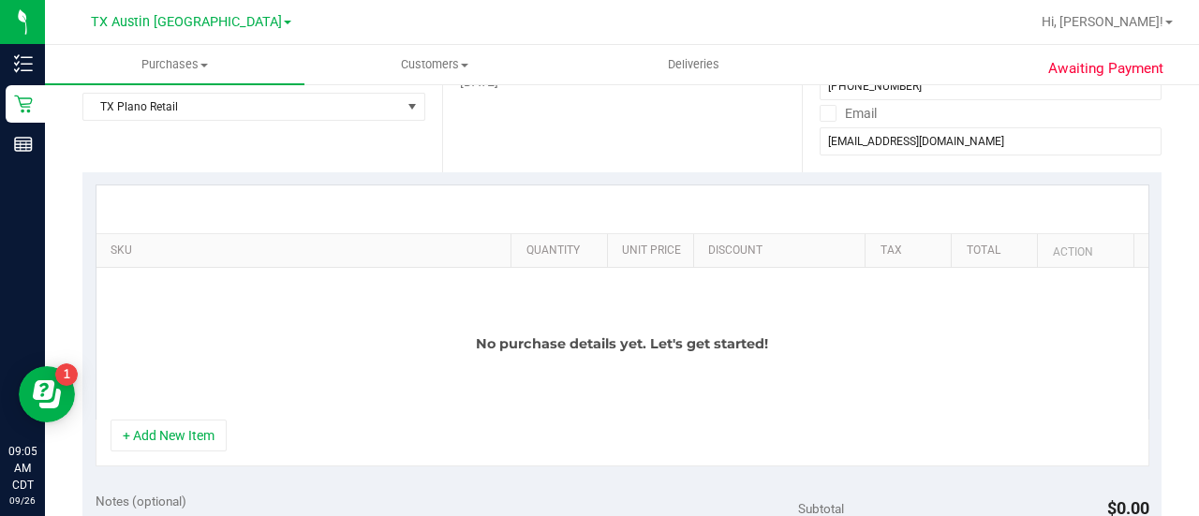
scroll to position [333, 0]
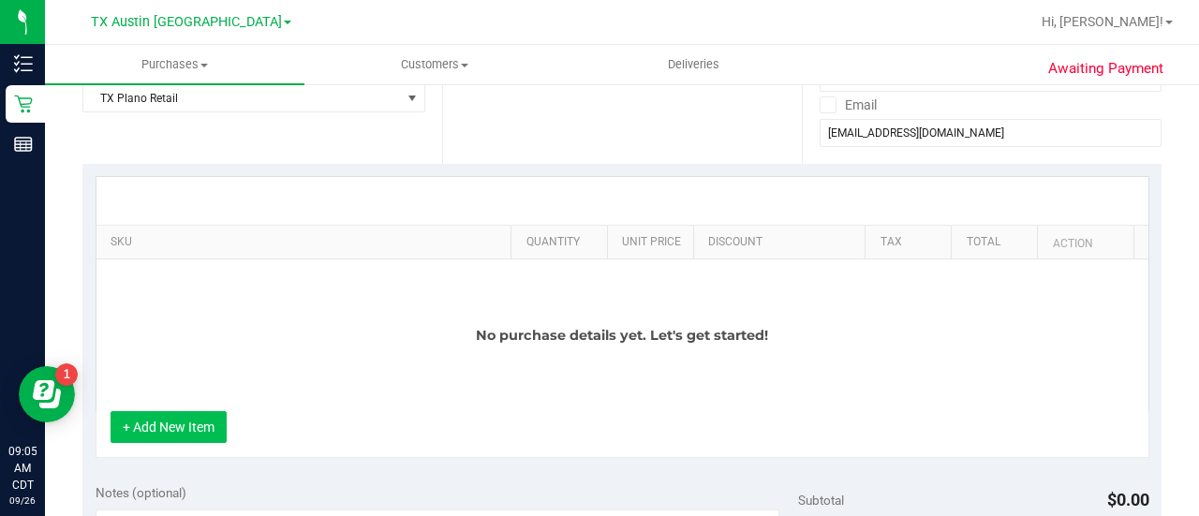
click at [184, 421] on button "+ Add New Item" at bounding box center [169, 427] width 116 height 32
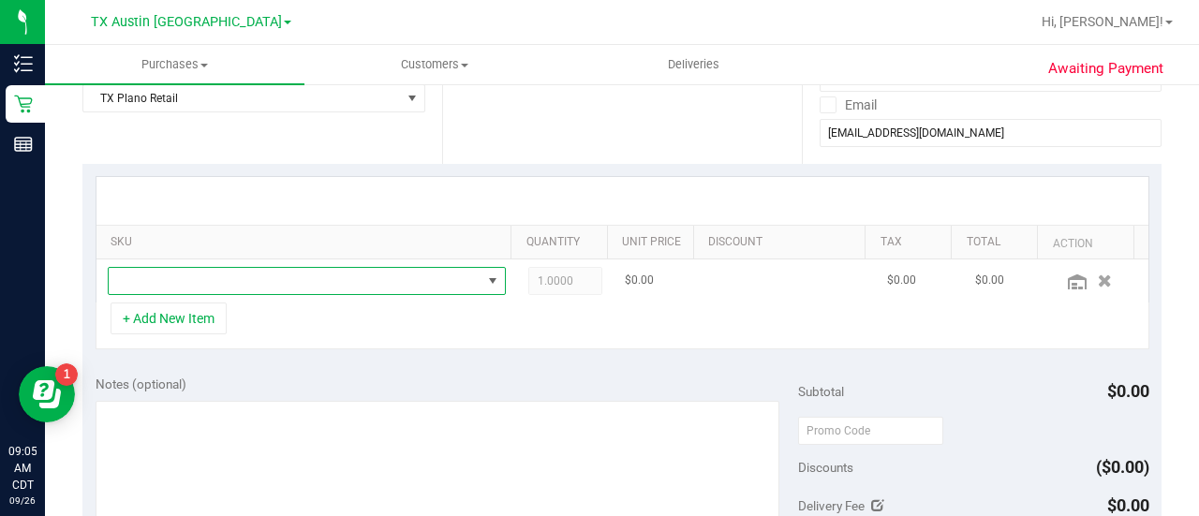
click at [281, 281] on span "NO DATA FOUND" at bounding box center [295, 281] width 373 height 26
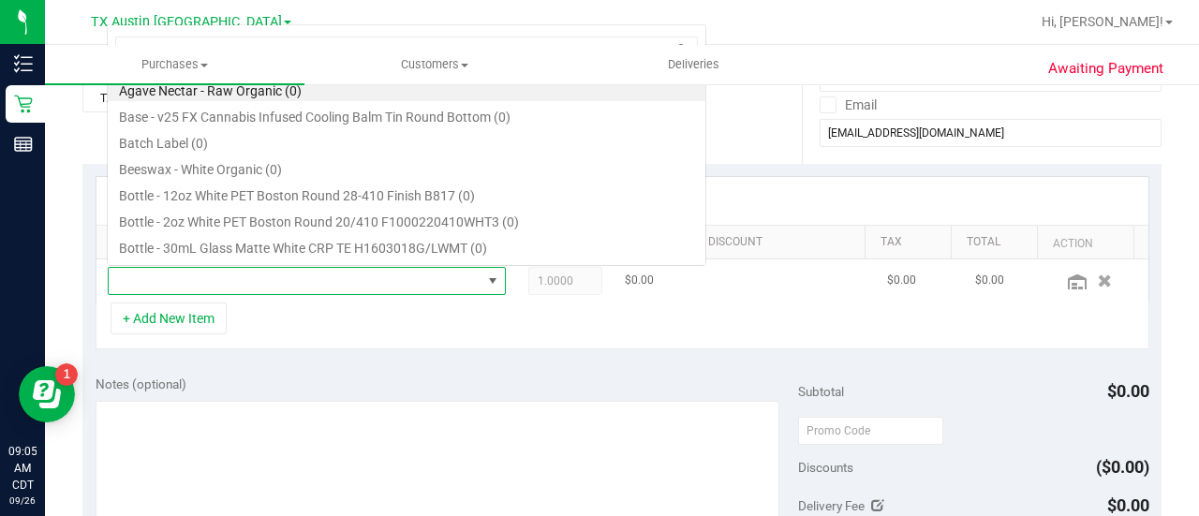
scroll to position [27, 377]
click at [419, 316] on div "+ Add New Item" at bounding box center [623, 325] width 1054 height 47
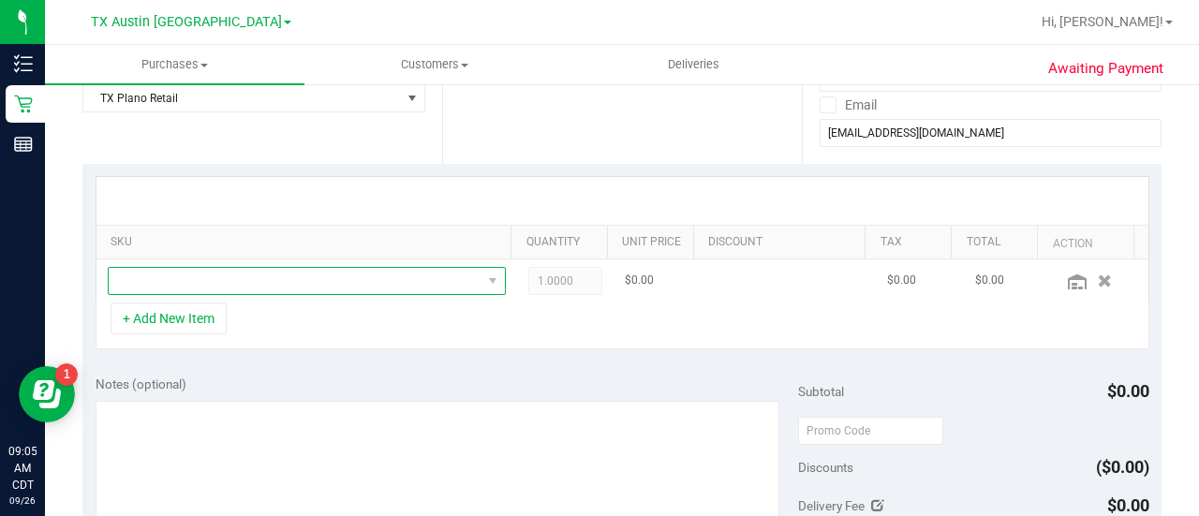
click at [339, 274] on span "NO DATA FOUND" at bounding box center [295, 281] width 373 height 26
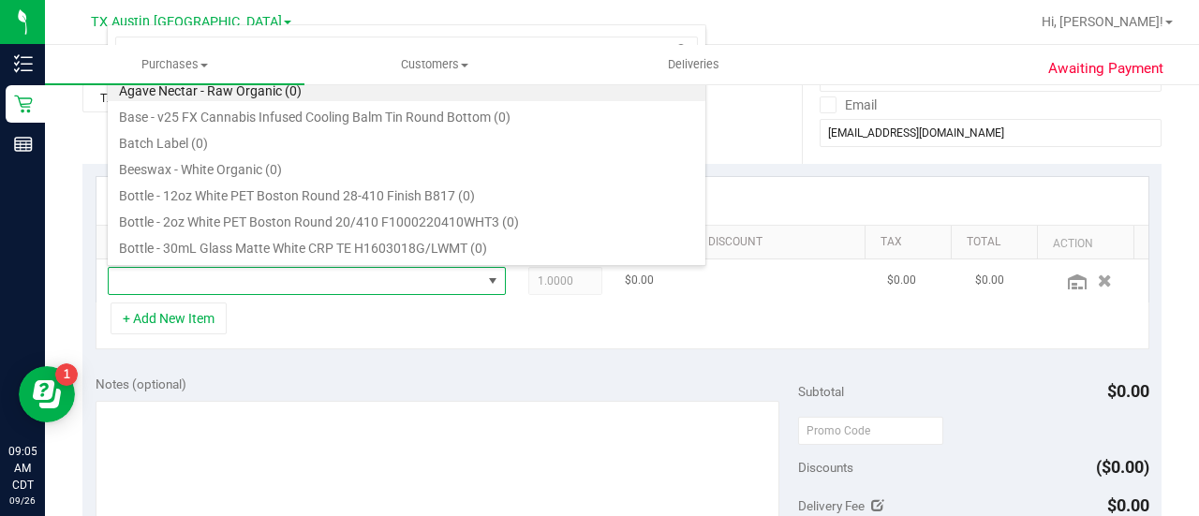
click at [347, 285] on span at bounding box center [295, 281] width 373 height 26
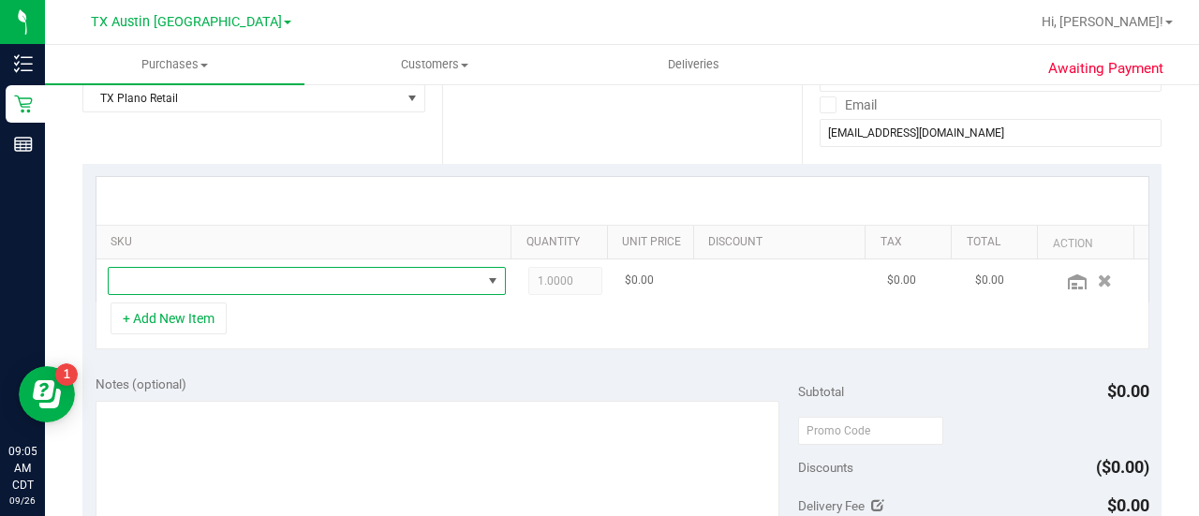
click at [451, 261] on td at bounding box center [306, 280] width 420 height 43
click at [461, 278] on span "NO DATA FOUND" at bounding box center [295, 281] width 373 height 26
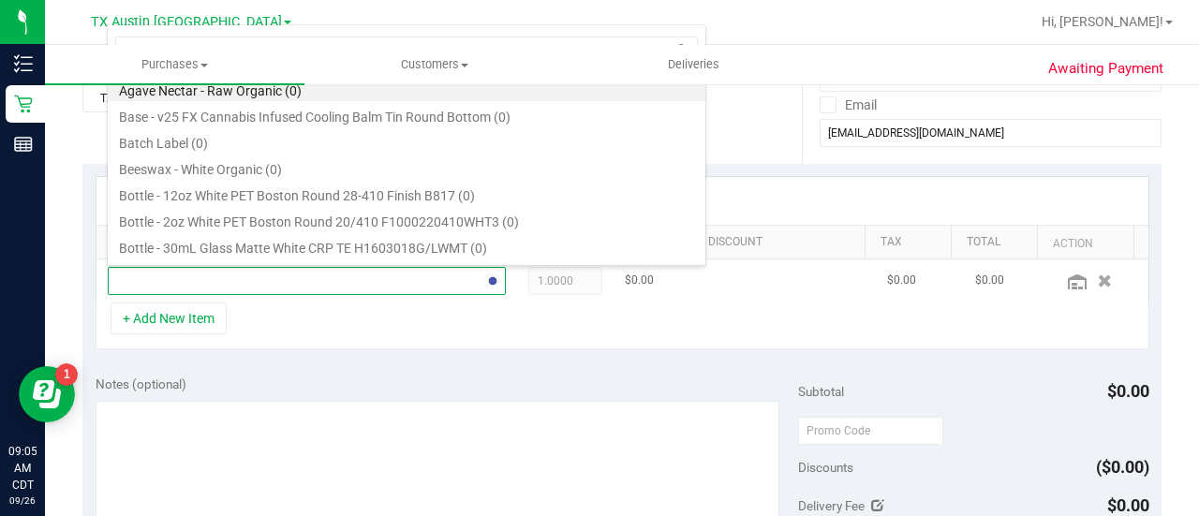
type input "straw"
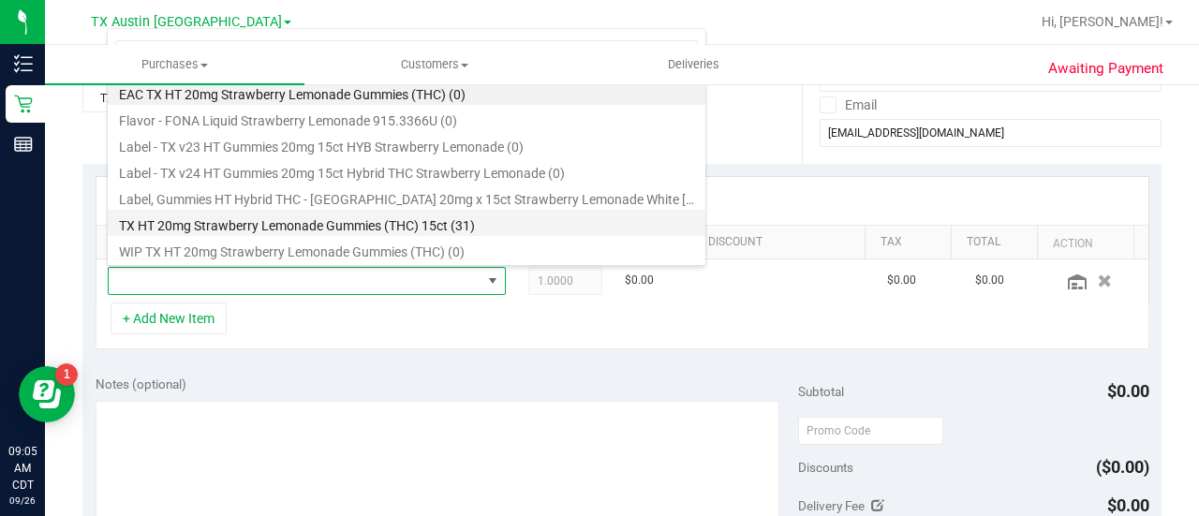
click at [393, 221] on li "TX HT 20mg Strawberry Lemonade Gummies (THC) 15ct (31)" at bounding box center [406, 223] width 597 height 26
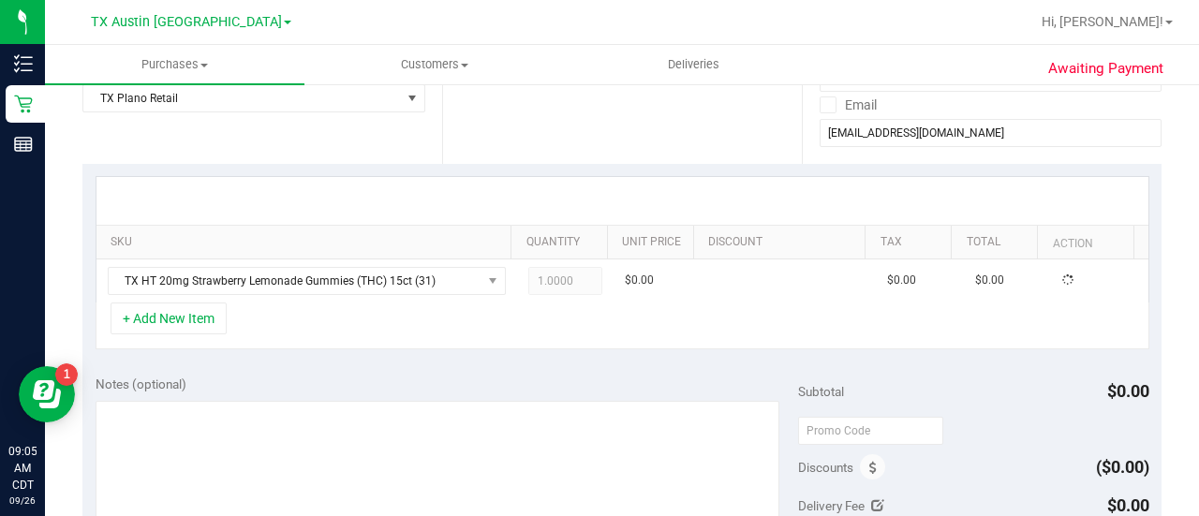
click at [348, 338] on div "+ Add New Item" at bounding box center [623, 325] width 1054 height 47
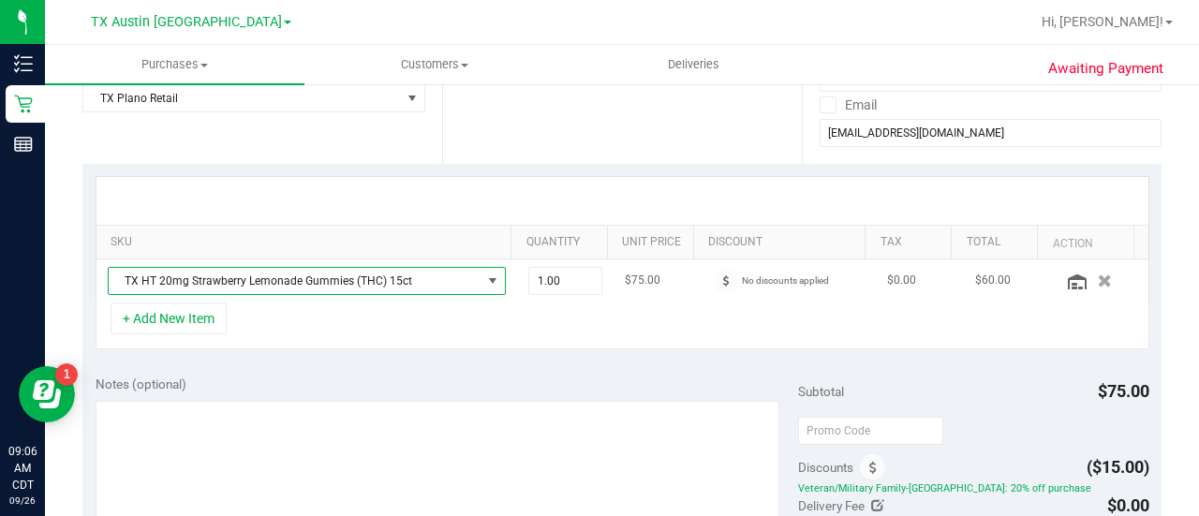
click at [444, 278] on span "TX HT 20mg Strawberry Lemonade Gummies (THC) 15ct" at bounding box center [295, 281] width 373 height 26
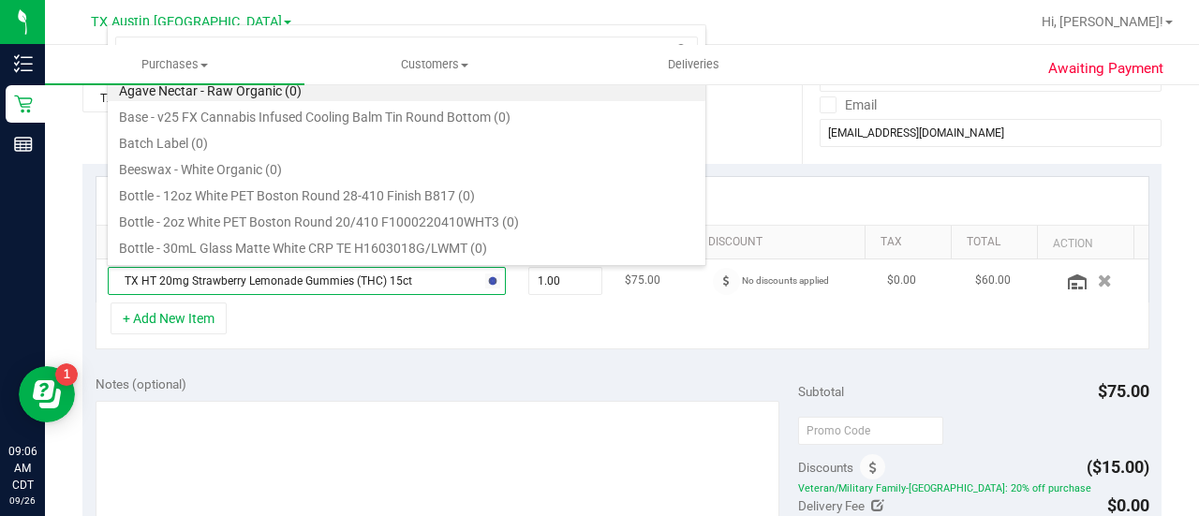
type input "green dream"
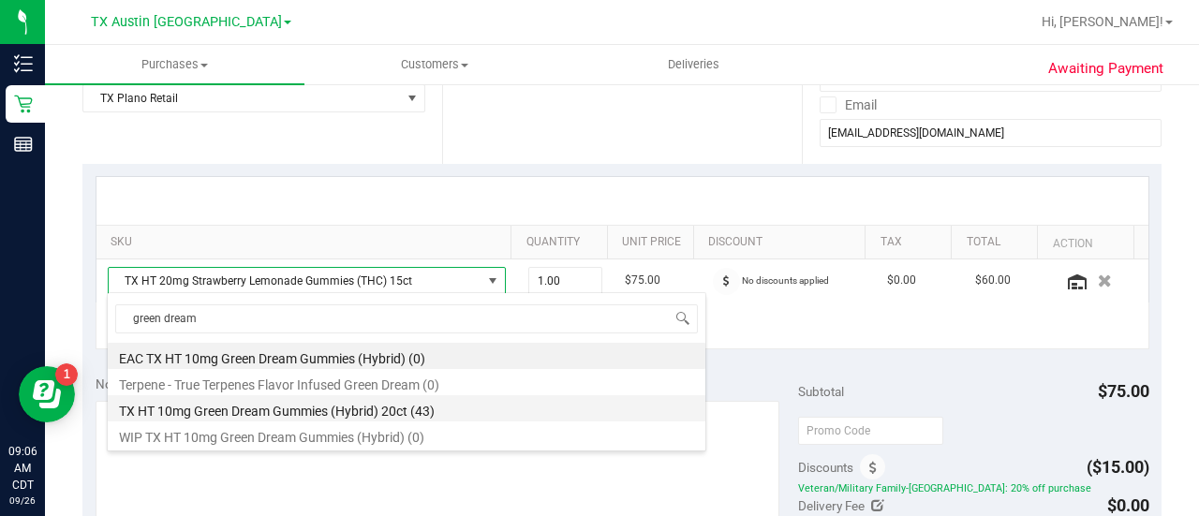
click at [455, 412] on li "TX HT 10mg Green Dream Gummies (Hybrid) 20ct (43)" at bounding box center [406, 408] width 597 height 26
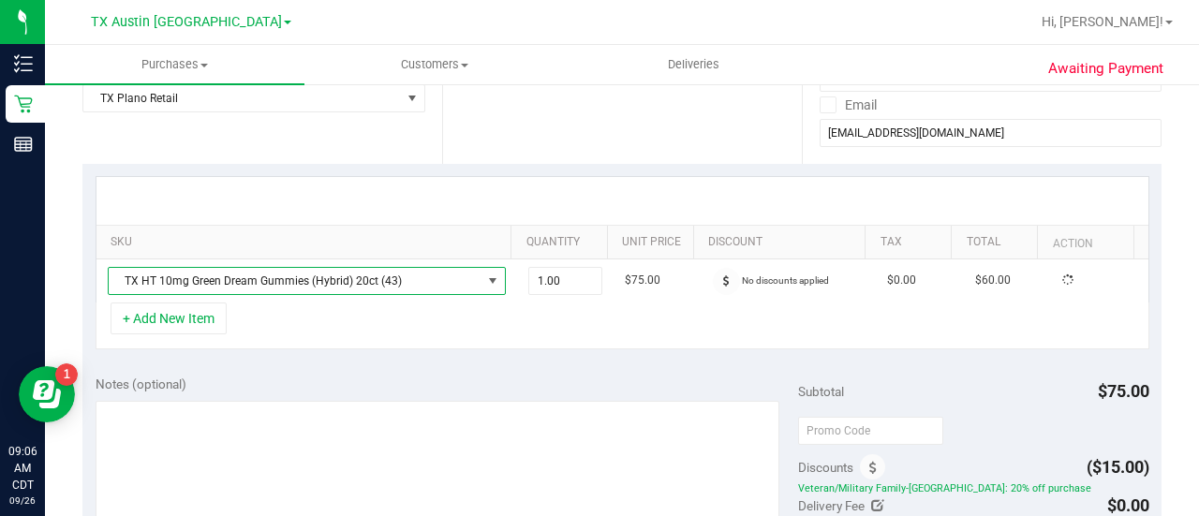
click at [496, 342] on div "+ Add New Item" at bounding box center [623, 325] width 1054 height 47
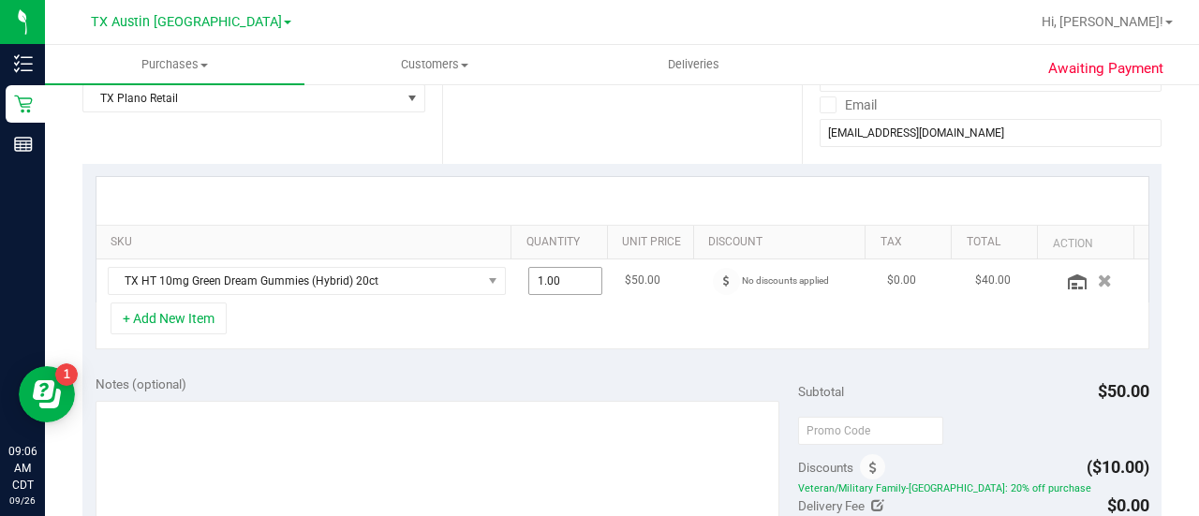
click at [550, 280] on span "1.00 1" at bounding box center [565, 281] width 75 height 28
type input "2"
type input "2.00"
click at [567, 317] on div "+ Add New Item" at bounding box center [623, 325] width 1054 height 47
click at [545, 349] on div "SKU Quantity Unit Price Discount Tax Total Action TX HT 10mg Green Dream Gummie…" at bounding box center [621, 263] width 1079 height 199
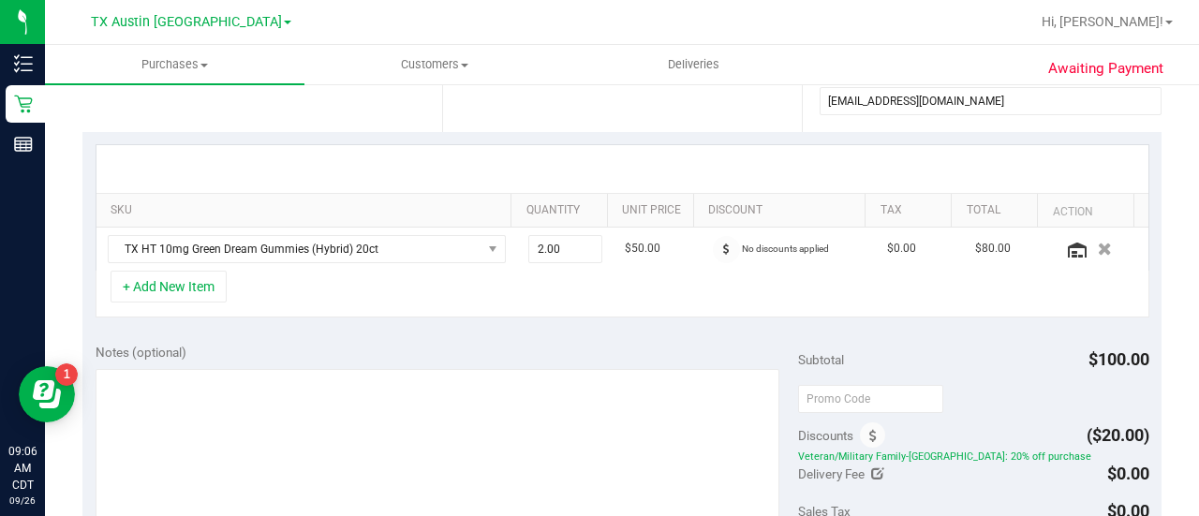
scroll to position [485, 0]
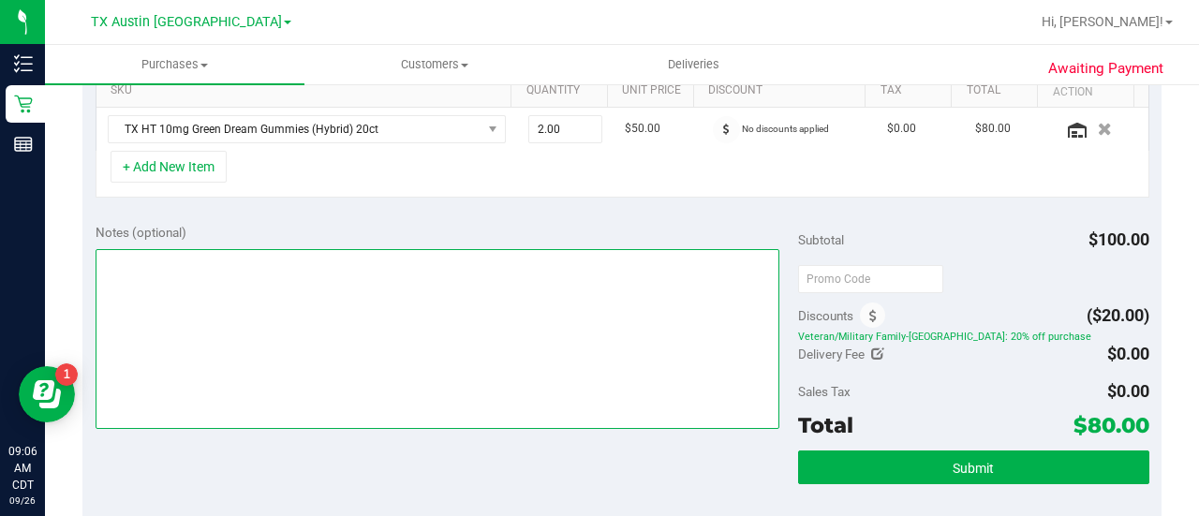
click at [526, 348] on textarea at bounding box center [438, 339] width 684 height 180
click at [425, 327] on textarea at bounding box center [438, 339] width 684 height 180
type textarea "PLANO PU 9/27 CCLM9/26"
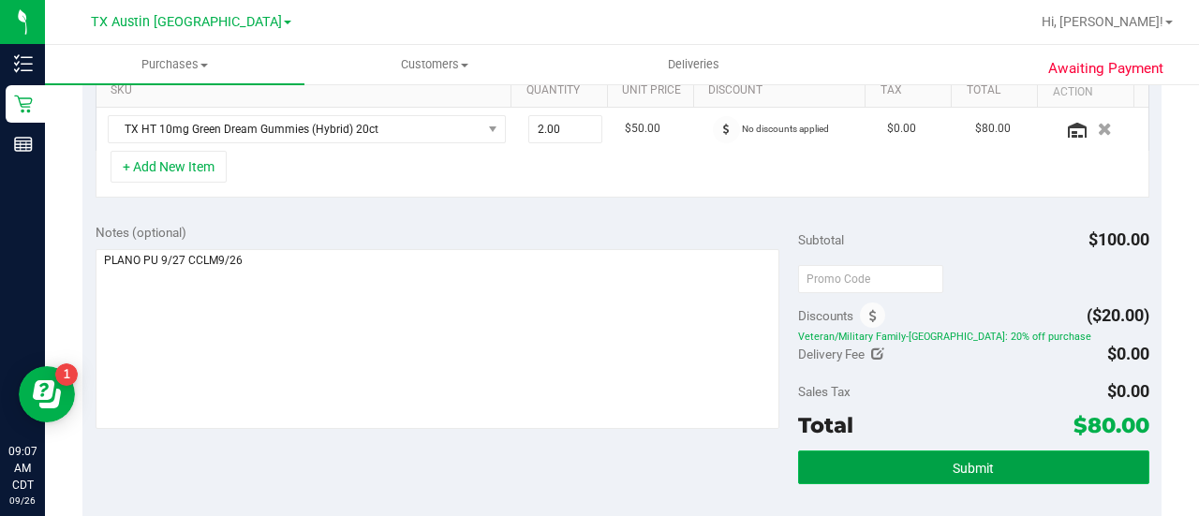
click at [940, 474] on button "Submit" at bounding box center [973, 467] width 351 height 34
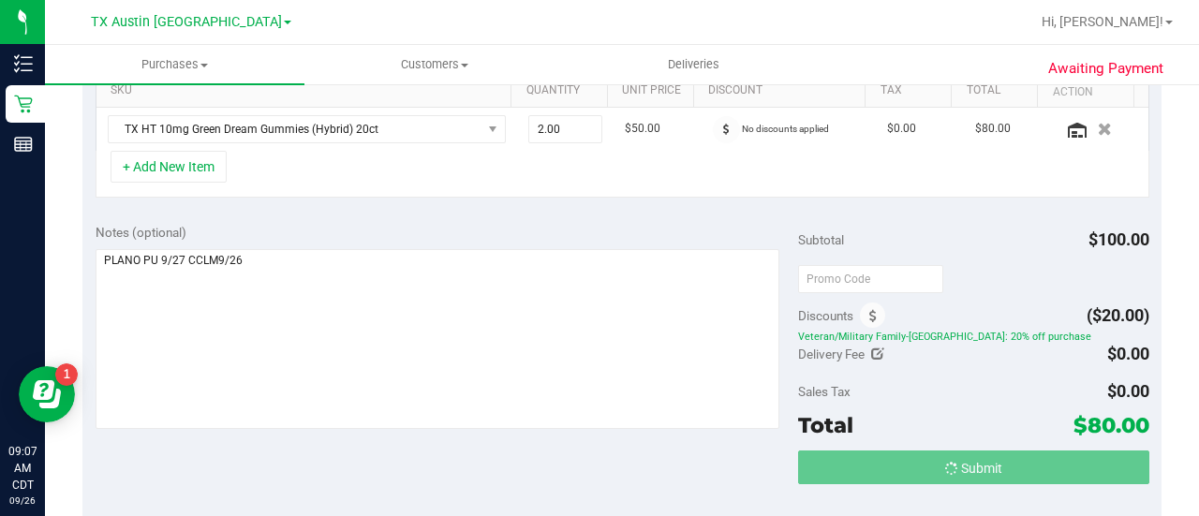
scroll to position [96, 0]
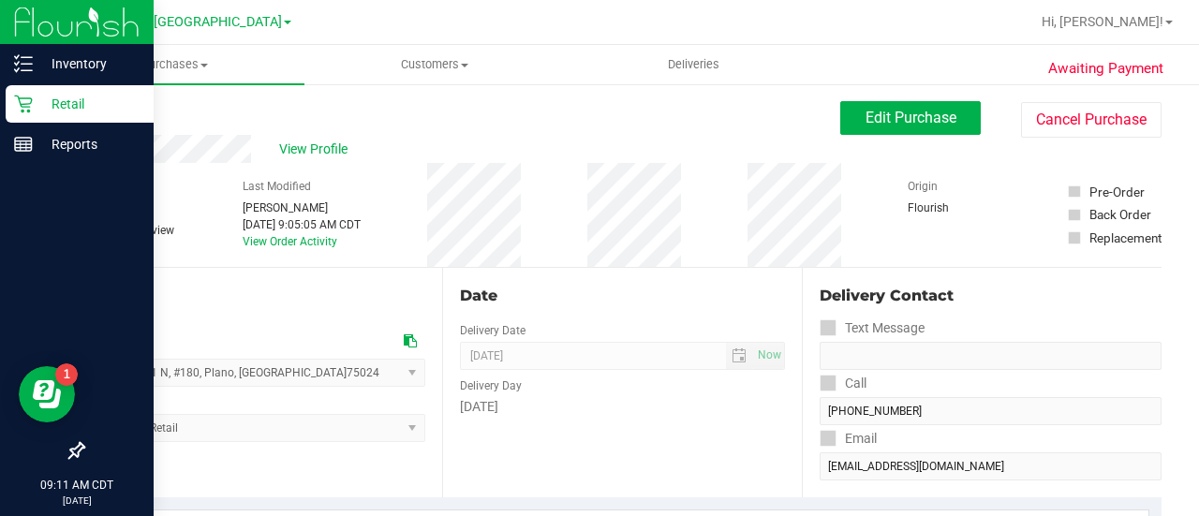
click at [28, 117] on div "Retail" at bounding box center [80, 103] width 148 height 37
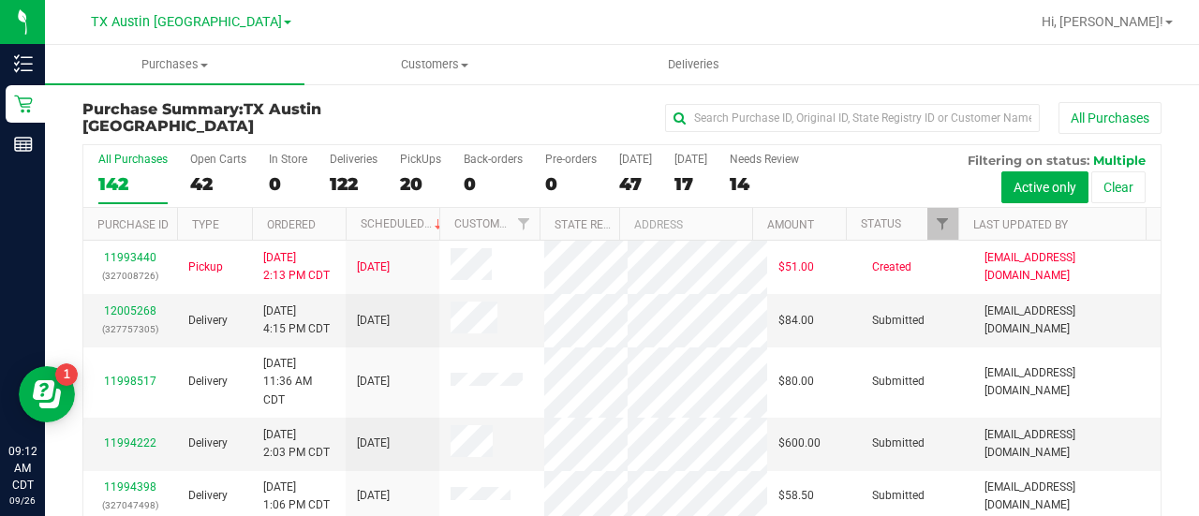
click at [472, 102] on div "All Purchases" at bounding box center [801, 118] width 719 height 32
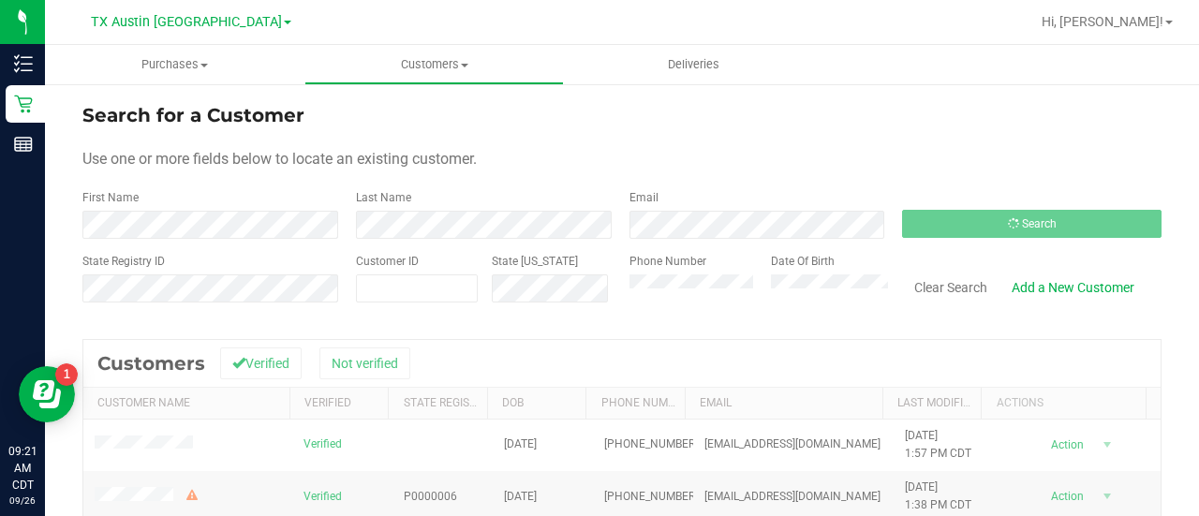
click at [610, 142] on form "Search for a Customer Use one or more fields below to locate an existing custom…" at bounding box center [621, 210] width 1079 height 218
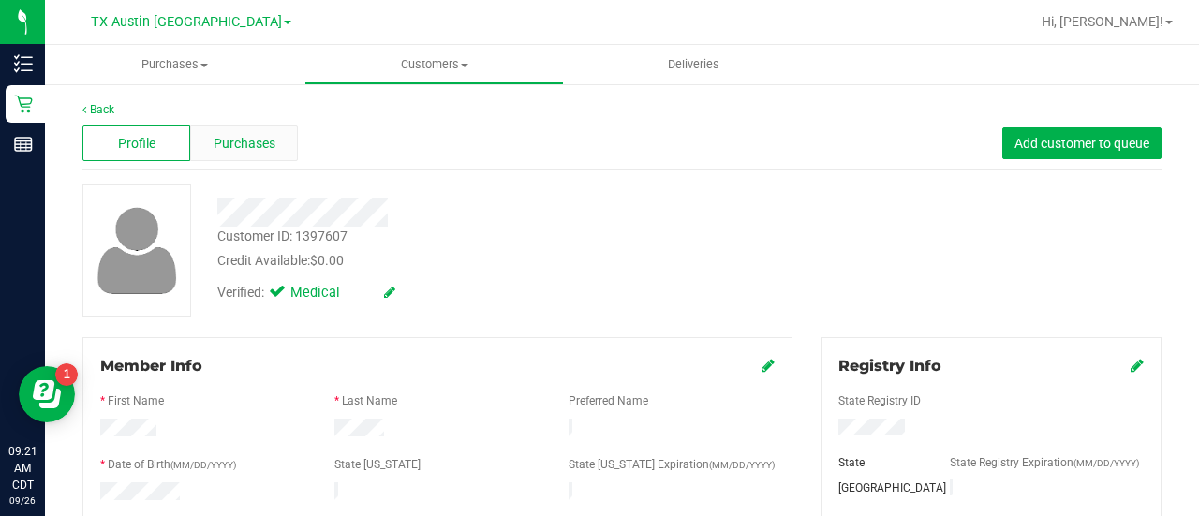
click at [266, 156] on div "Purchases" at bounding box center [244, 143] width 108 height 36
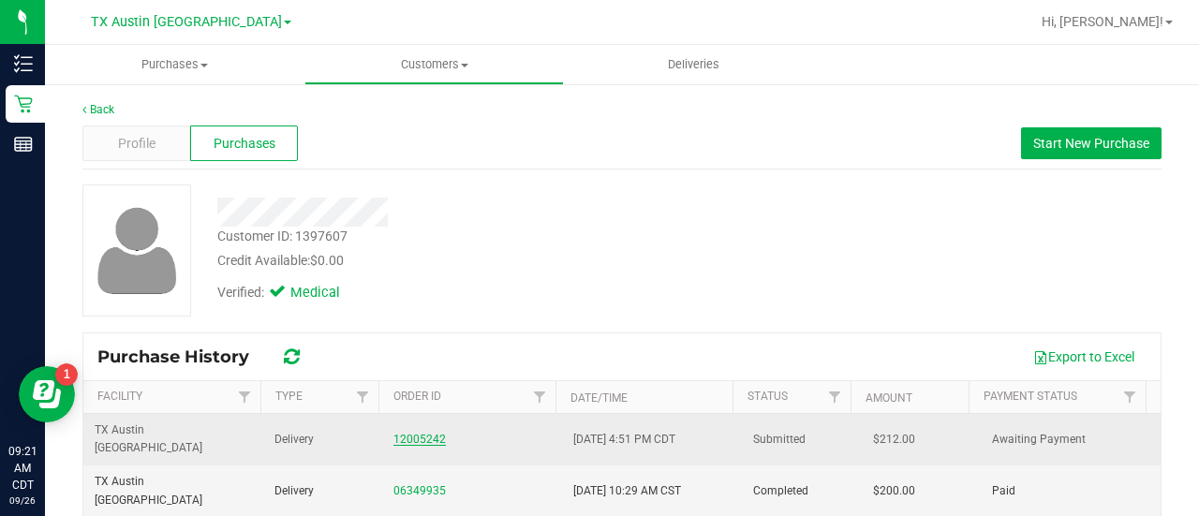
click at [414, 433] on link "12005242" at bounding box center [419, 439] width 52 height 13
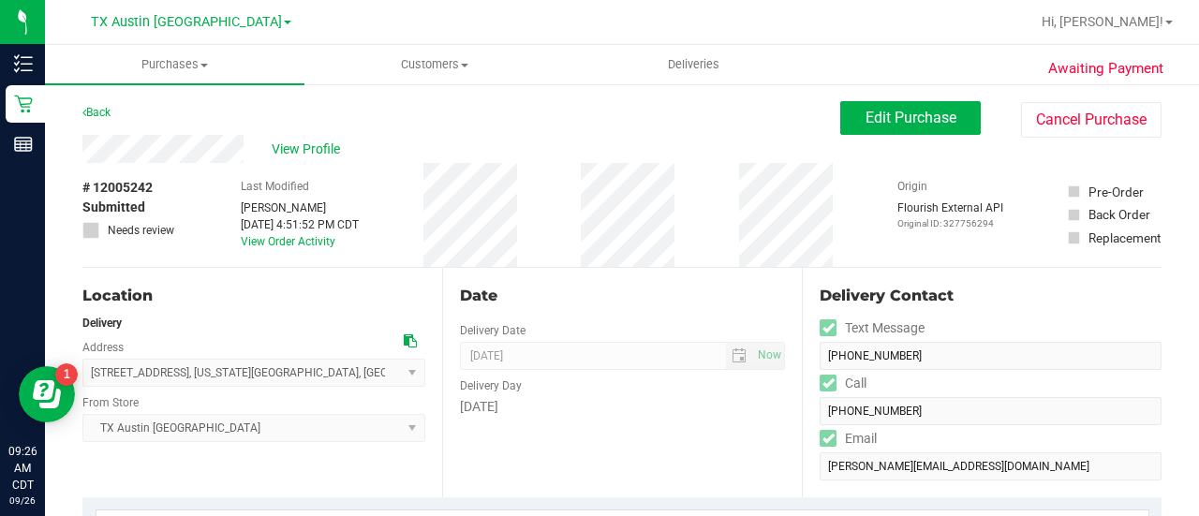
drag, startPoint x: 1172, startPoint y: 179, endPoint x: 1193, endPoint y: 164, distance: 26.2
click at [870, 121] on span "Edit Purchase" at bounding box center [910, 118] width 91 height 18
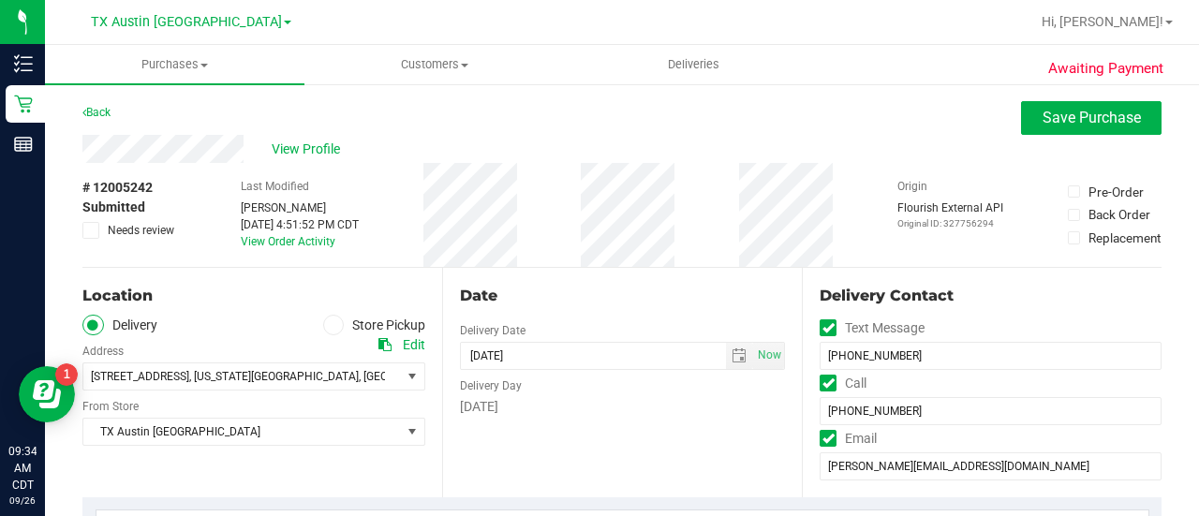
drag, startPoint x: 1198, startPoint y: 91, endPoint x: 1198, endPoint y: 125, distance: 33.7
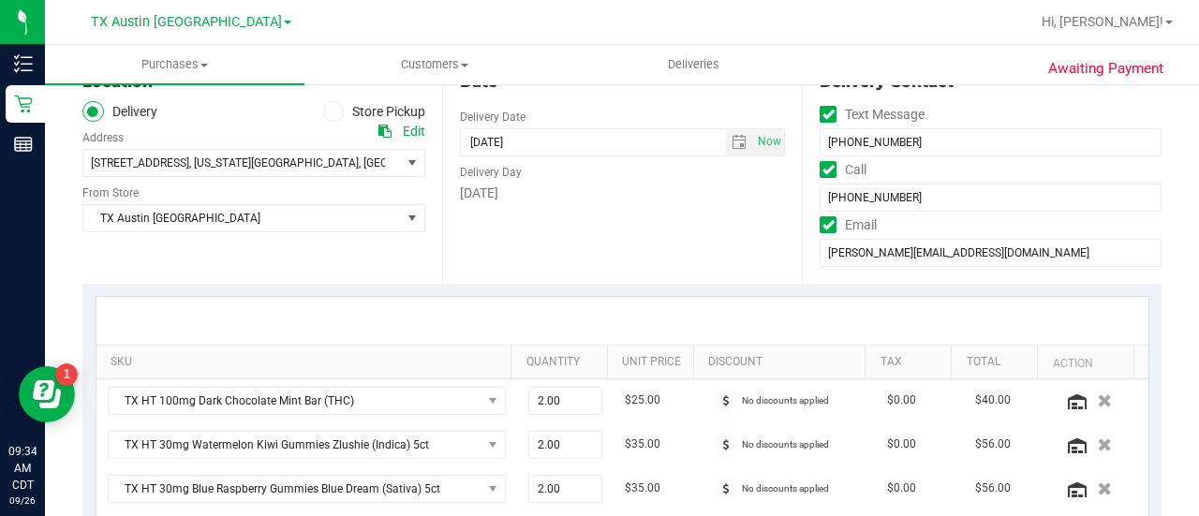
scroll to position [231, 0]
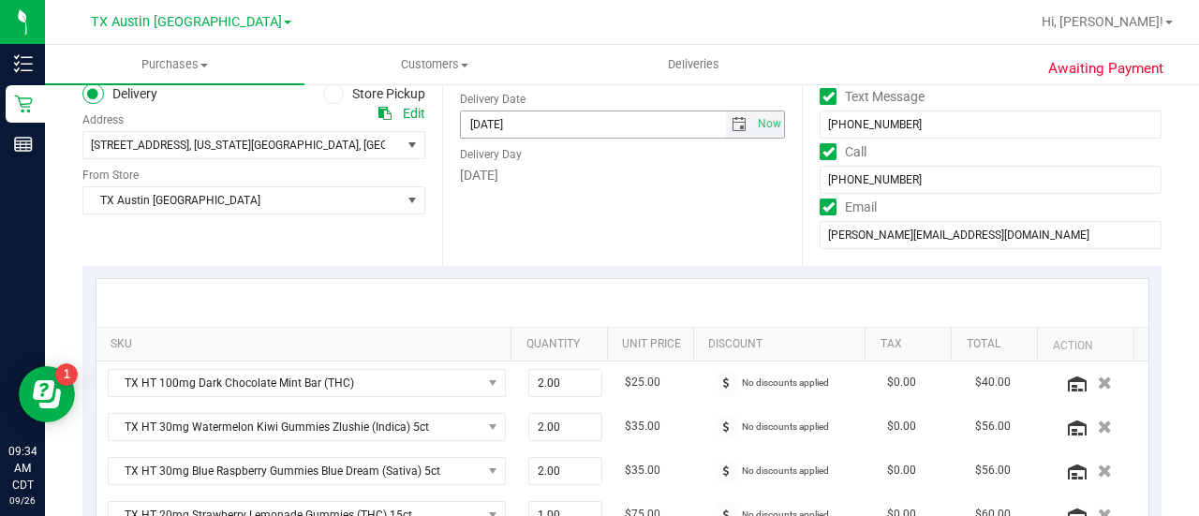
click at [731, 128] on span "select" at bounding box center [738, 124] width 15 height 15
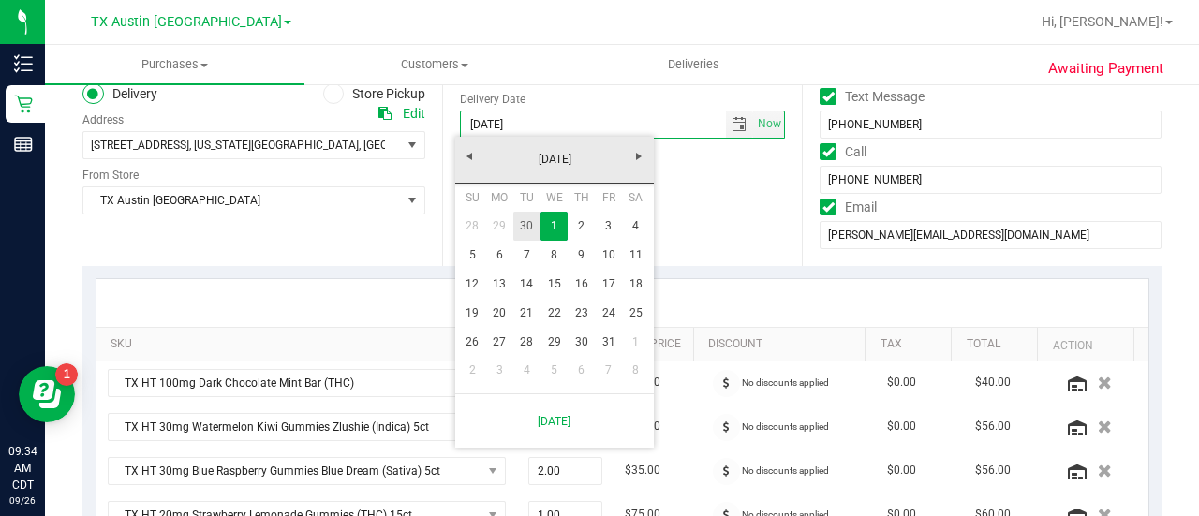
click at [535, 231] on link "30" at bounding box center [526, 226] width 27 height 29
type input "09/30/2025"
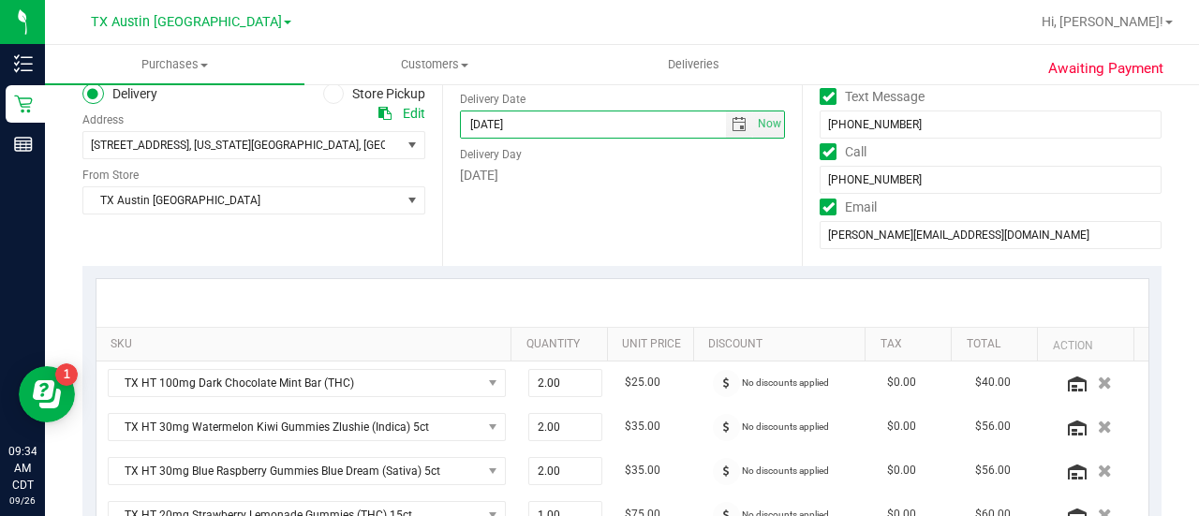
click at [485, 247] on div "Date Delivery Date 09/30/2025 Now 09/30/2025 08:00 AM Now Delivery Day Tuesday" at bounding box center [622, 151] width 360 height 229
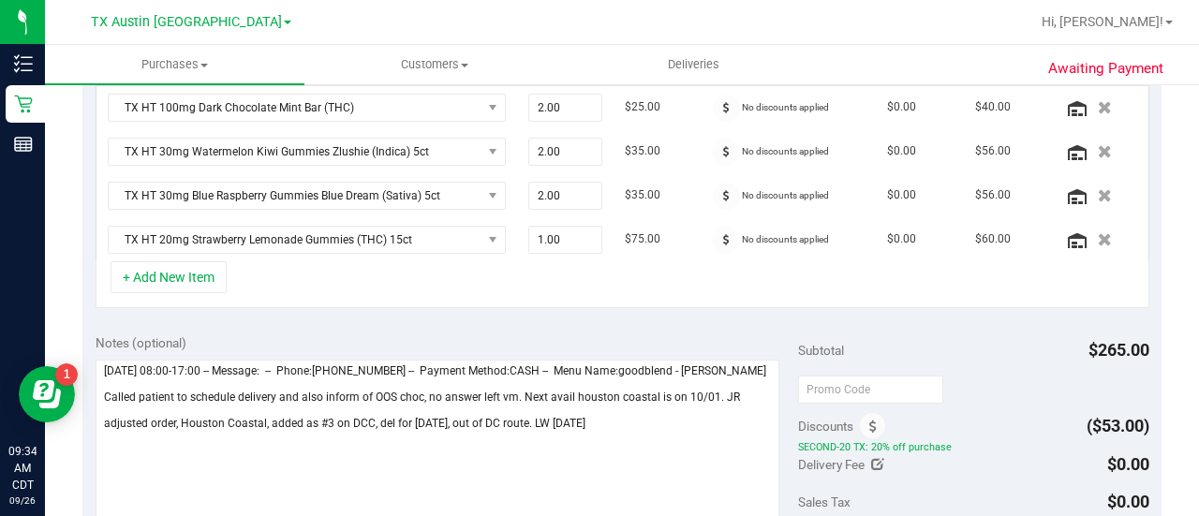
scroll to position [672, 0]
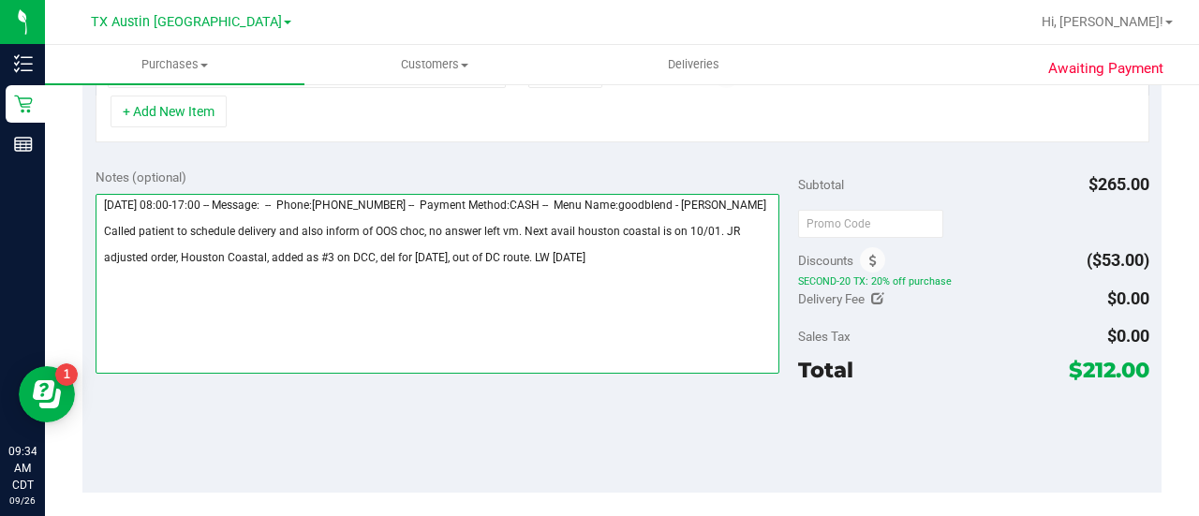
click at [640, 239] on textarea at bounding box center [438, 284] width 684 height 180
click at [637, 222] on textarea at bounding box center [438, 284] width 684 height 180
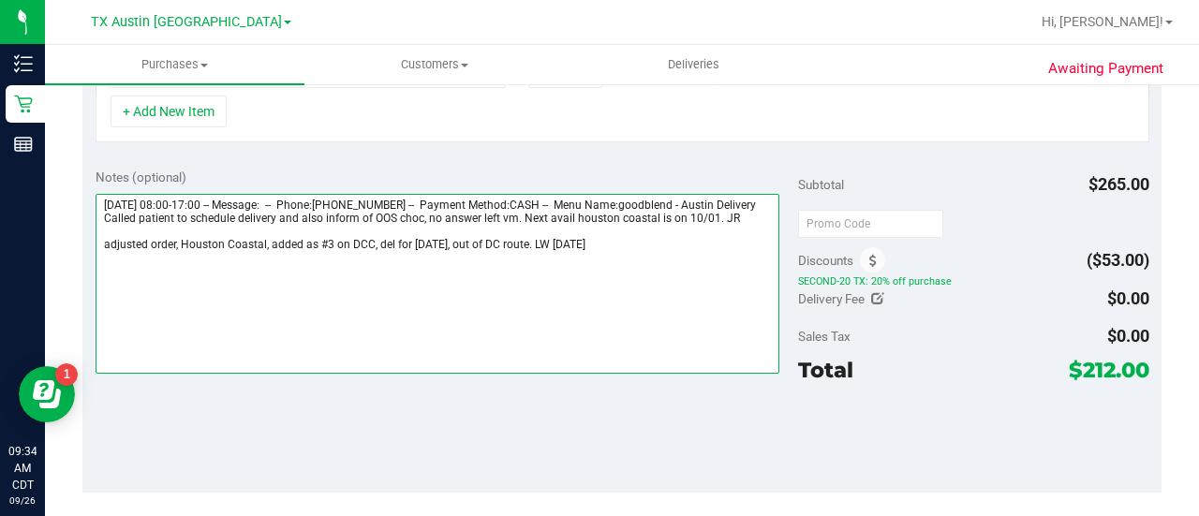
click at [659, 240] on textarea at bounding box center [438, 284] width 684 height 180
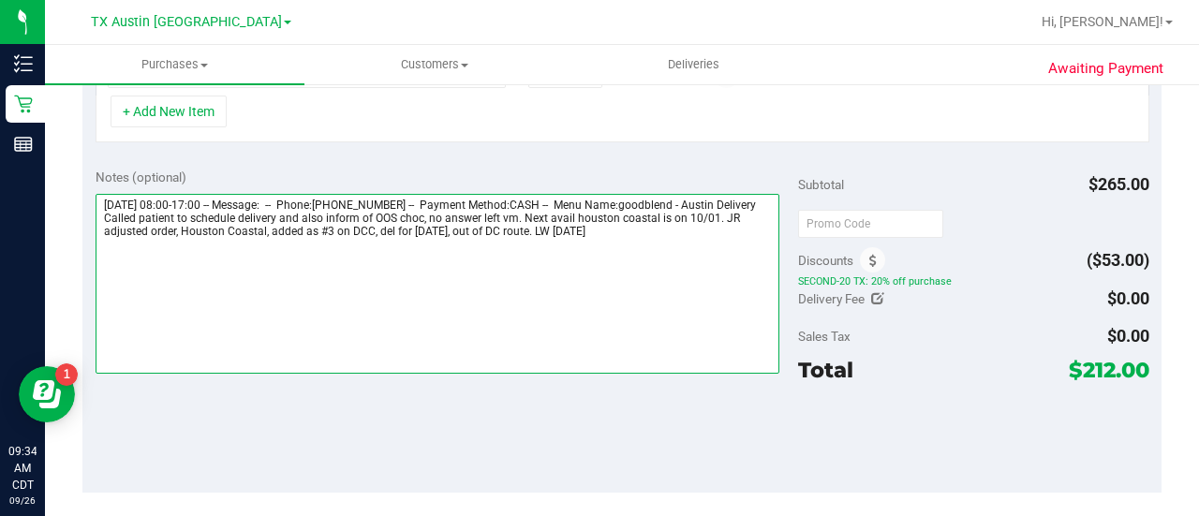
click at [671, 236] on textarea at bounding box center [438, 284] width 684 height 180
click at [200, 271] on textarea at bounding box center [438, 284] width 684 height 180
click at [207, 264] on textarea at bounding box center [438, 284] width 684 height 180
click at [380, 267] on textarea at bounding box center [438, 284] width 684 height 180
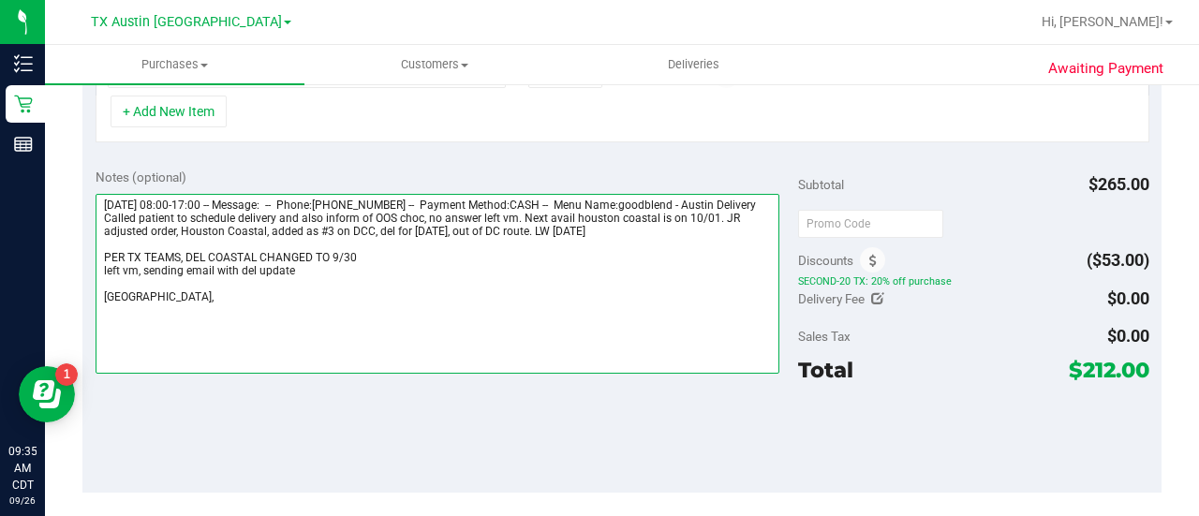
drag, startPoint x: 170, startPoint y: 302, endPoint x: 96, endPoint y: 306, distance: 74.1
click at [96, 306] on textarea at bounding box center [438, 284] width 684 height 180
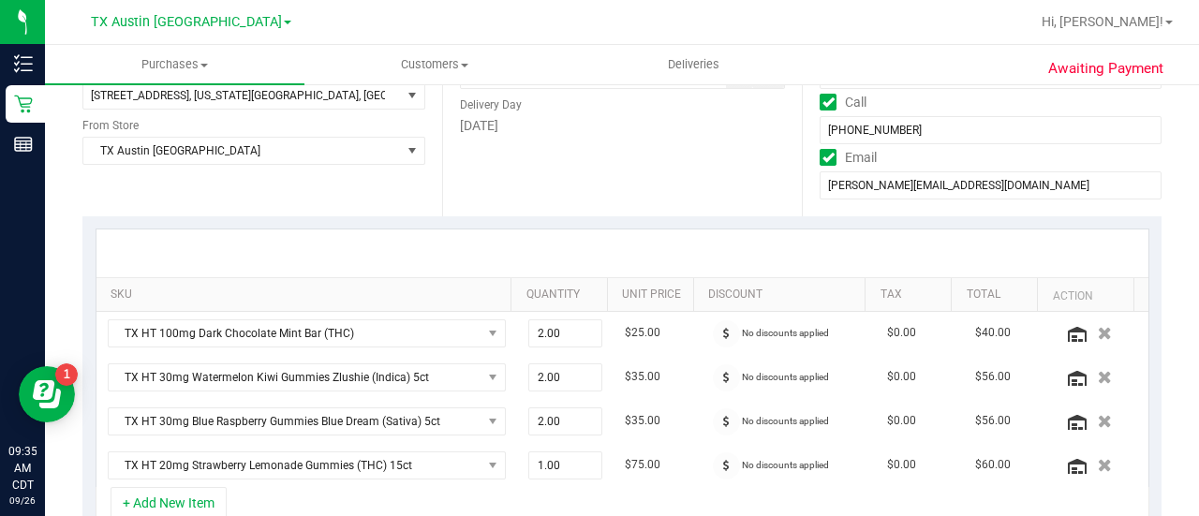
scroll to position [0, 0]
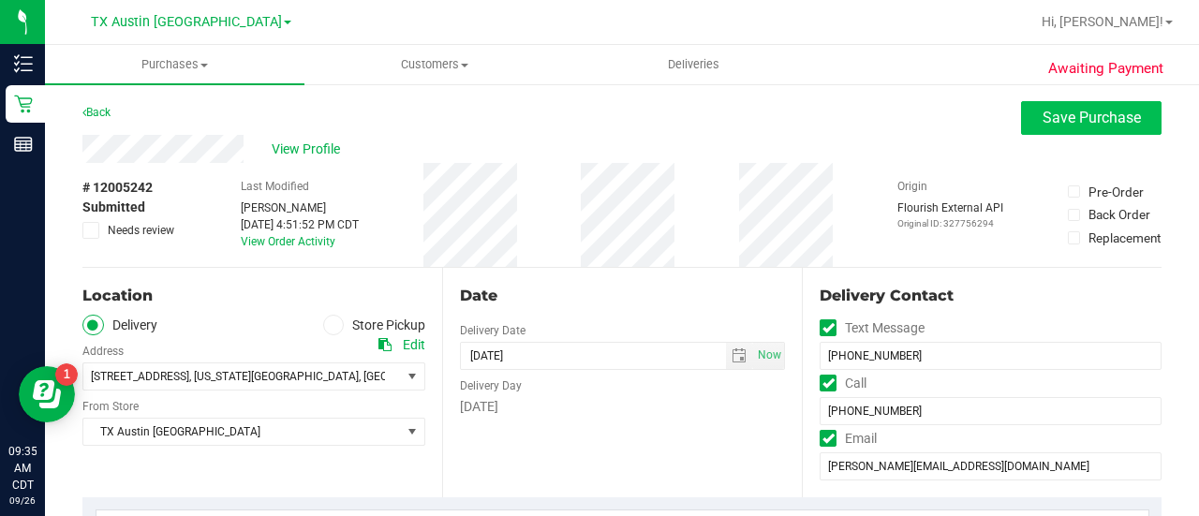
type textarea "Friday 09/26/2025 08:00-17:00 -- Message: -- Phone:4093928264 -- Payment Method…"
click at [1042, 125] on span "Save Purchase" at bounding box center [1091, 118] width 98 height 18
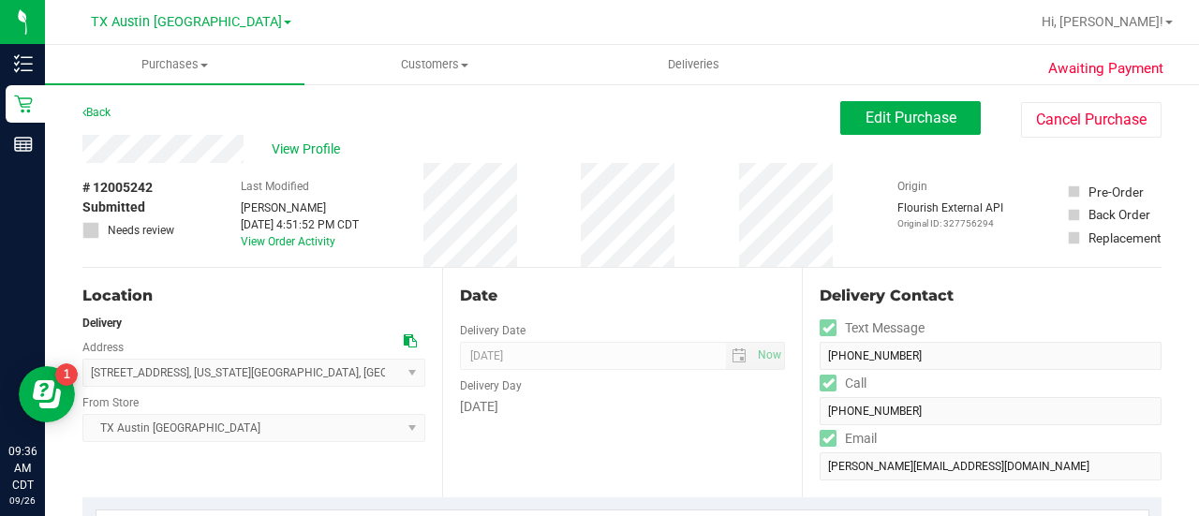
drag, startPoint x: 1198, startPoint y: 52, endPoint x: 1193, endPoint y: 147, distance: 94.7
click at [1193, 145] on div "Purchases Summary of purchases Fulfillment All purchases Customers All customer…" at bounding box center [622, 280] width 1154 height 471
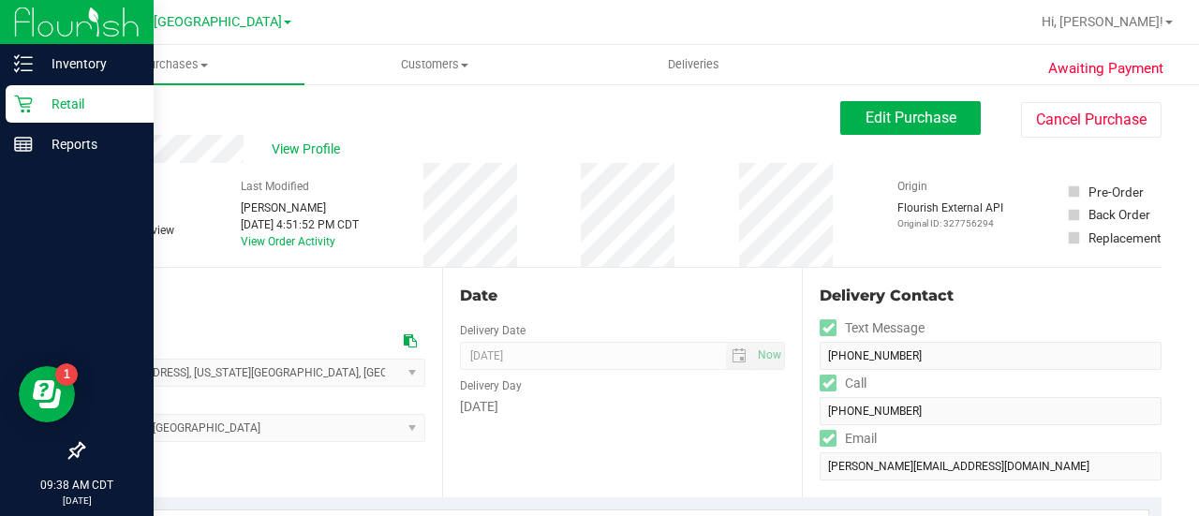
click at [4, 105] on link "Retail" at bounding box center [77, 105] width 154 height 40
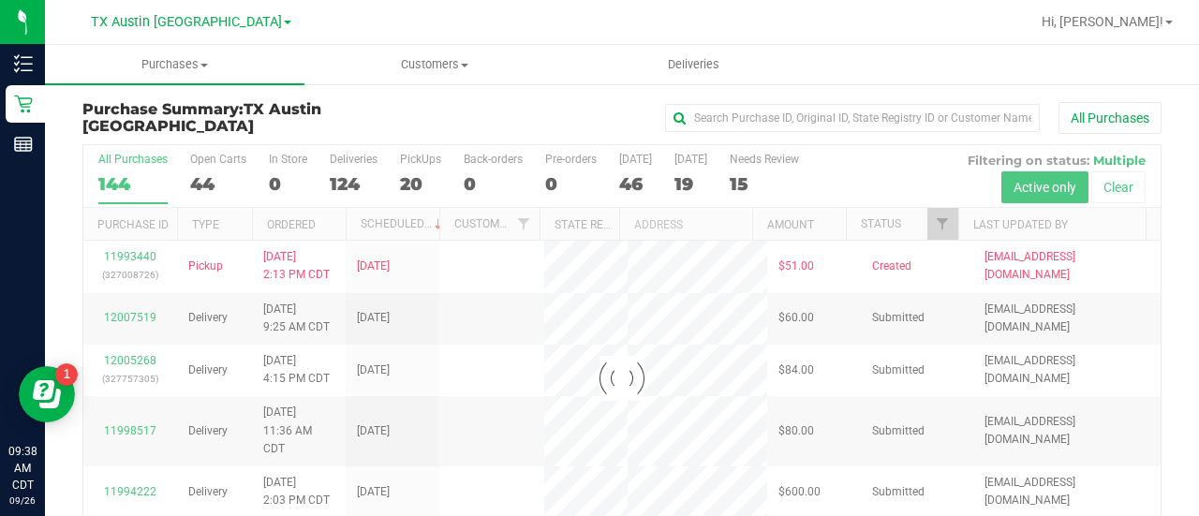
click at [877, 173] on div at bounding box center [621, 377] width 1077 height 465
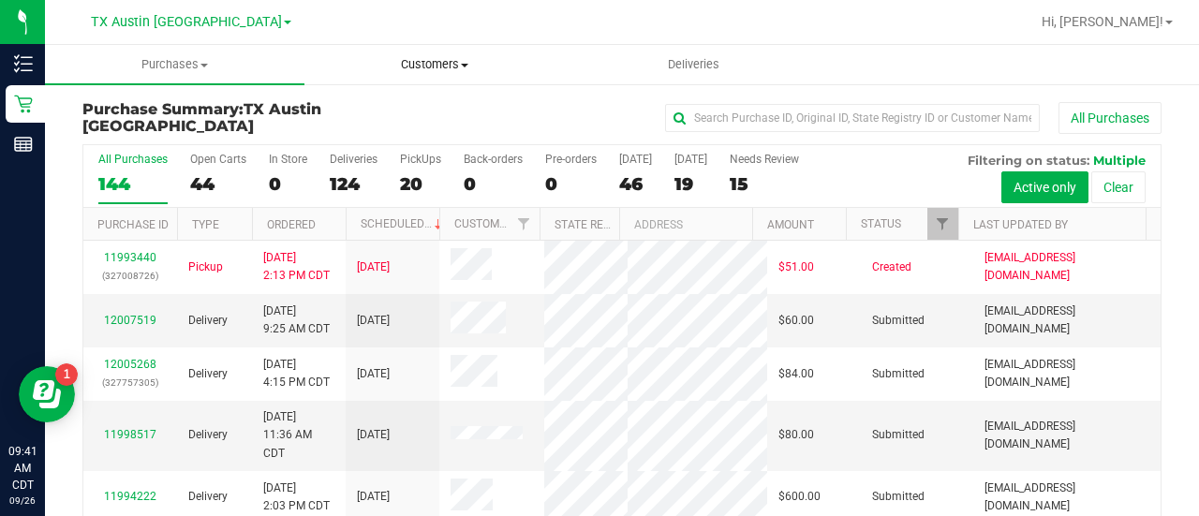
click at [435, 66] on span "Customers" at bounding box center [434, 64] width 258 height 17
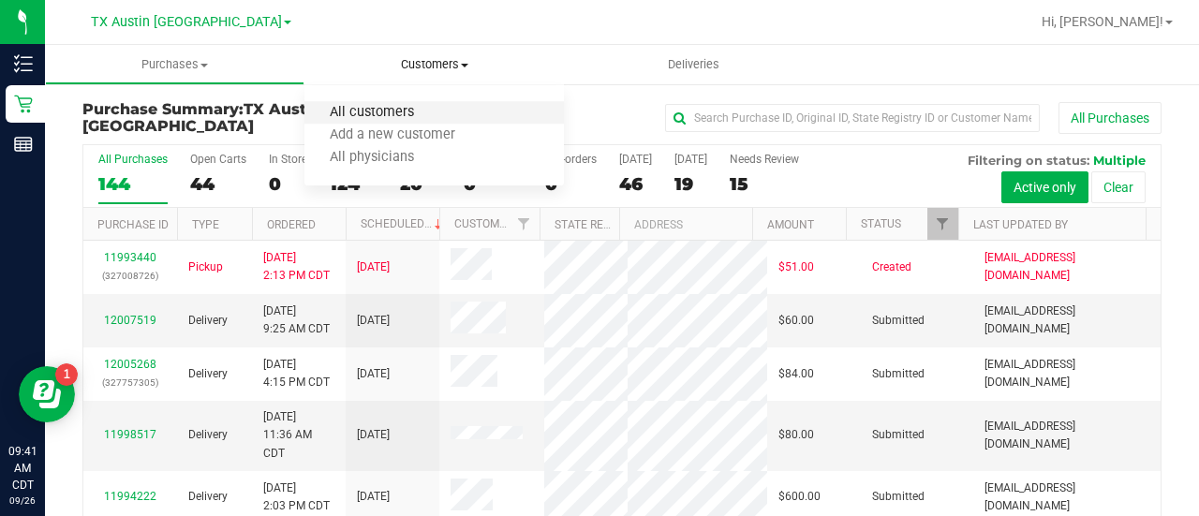
click at [391, 114] on span "All customers" at bounding box center [371, 113] width 135 height 16
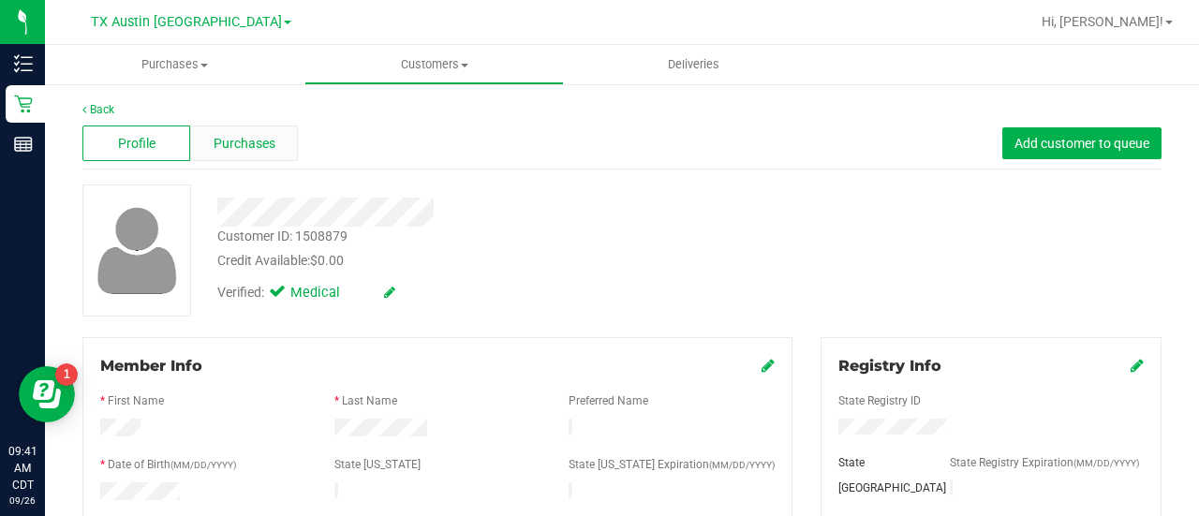
click at [234, 153] on span "Purchases" at bounding box center [245, 144] width 62 height 20
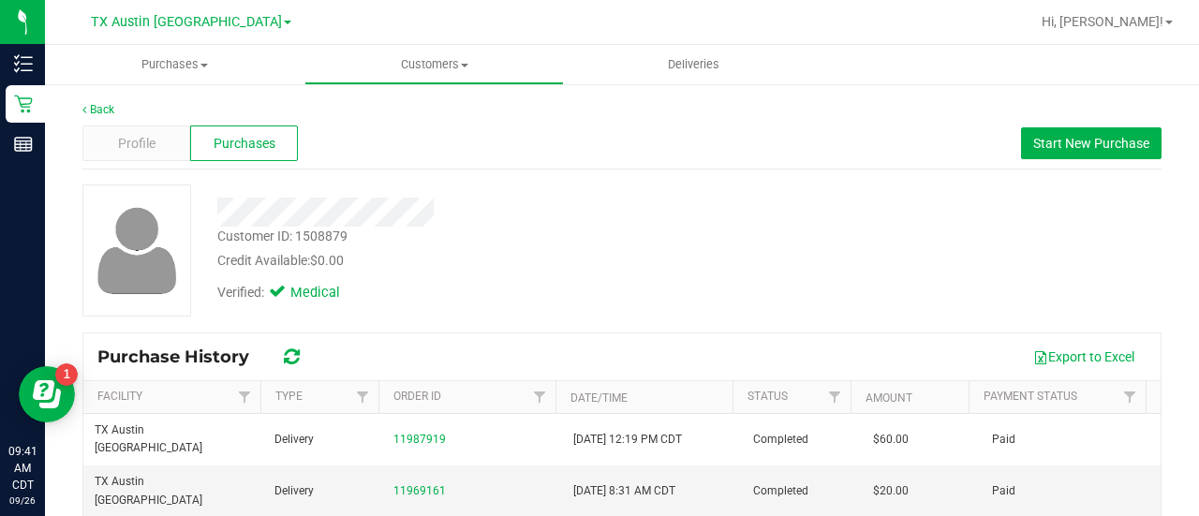
click at [558, 265] on div "Credit Available: $0.00" at bounding box center [479, 261] width 525 height 20
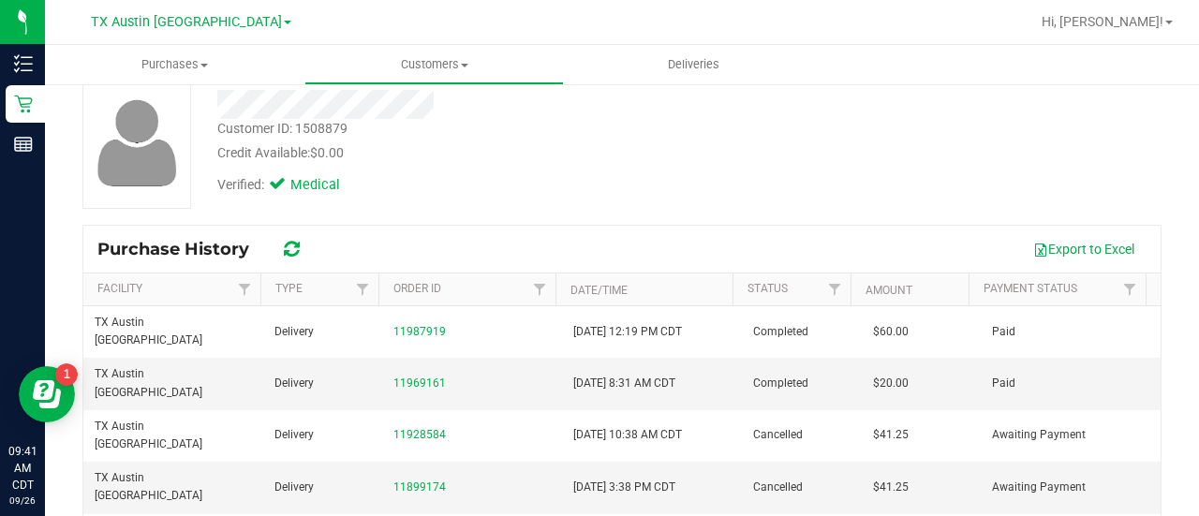
scroll to position [114, 0]
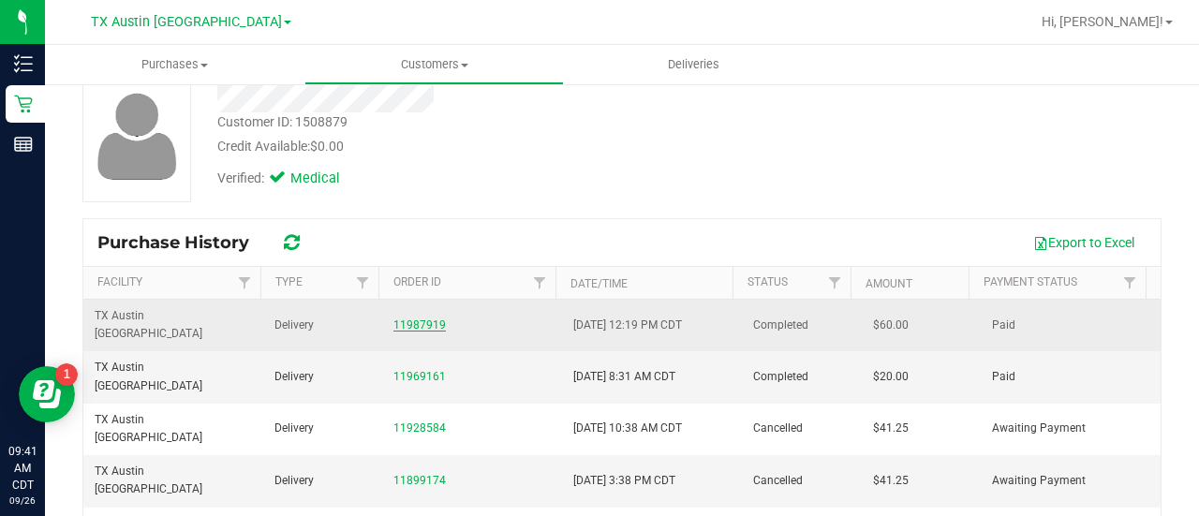
click at [418, 318] on link "11987919" at bounding box center [419, 324] width 52 height 13
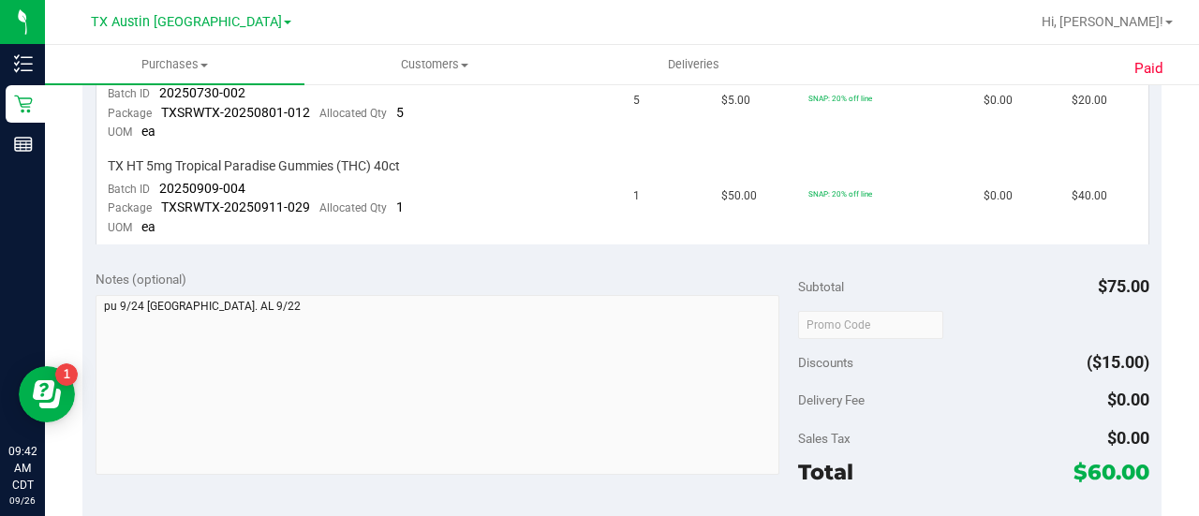
scroll to position [556, 0]
click at [612, 278] on div "Notes (optional)" at bounding box center [447, 278] width 702 height 19
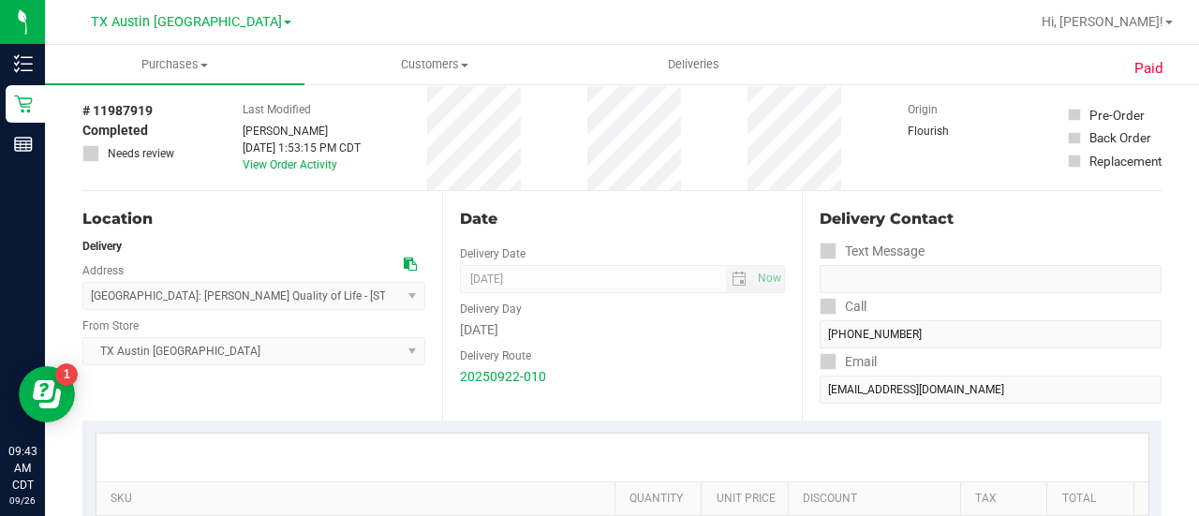
scroll to position [0, 0]
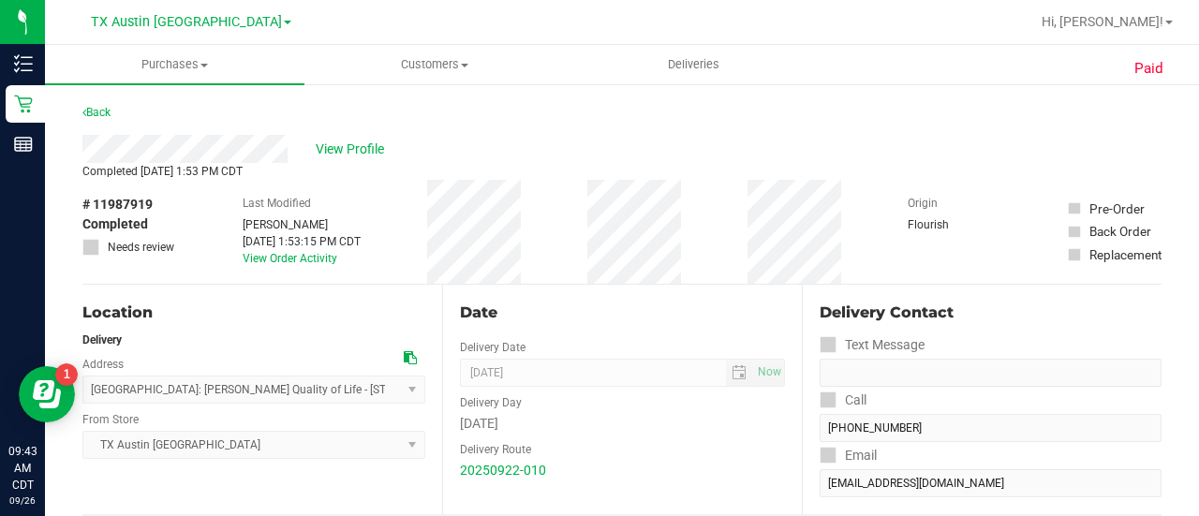
click at [393, 278] on div "# 11987919 Completed Needs review Last Modified Jade Calabro Sep 24, 2025 1:53:…" at bounding box center [621, 232] width 1079 height 104
click at [359, 149] on span "View Profile" at bounding box center [353, 150] width 75 height 20
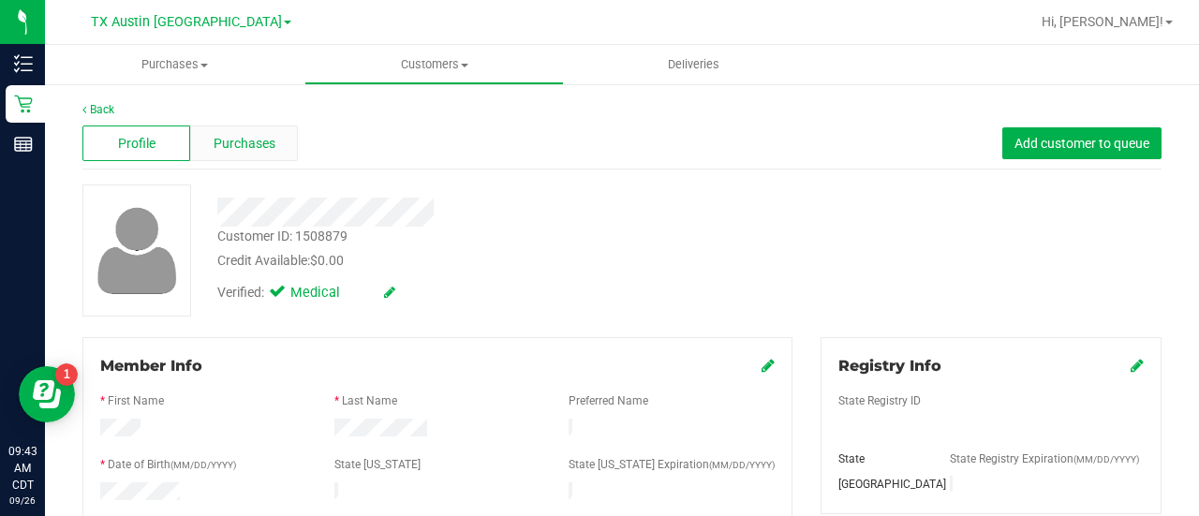
click at [279, 146] on div "Purchases" at bounding box center [244, 143] width 108 height 36
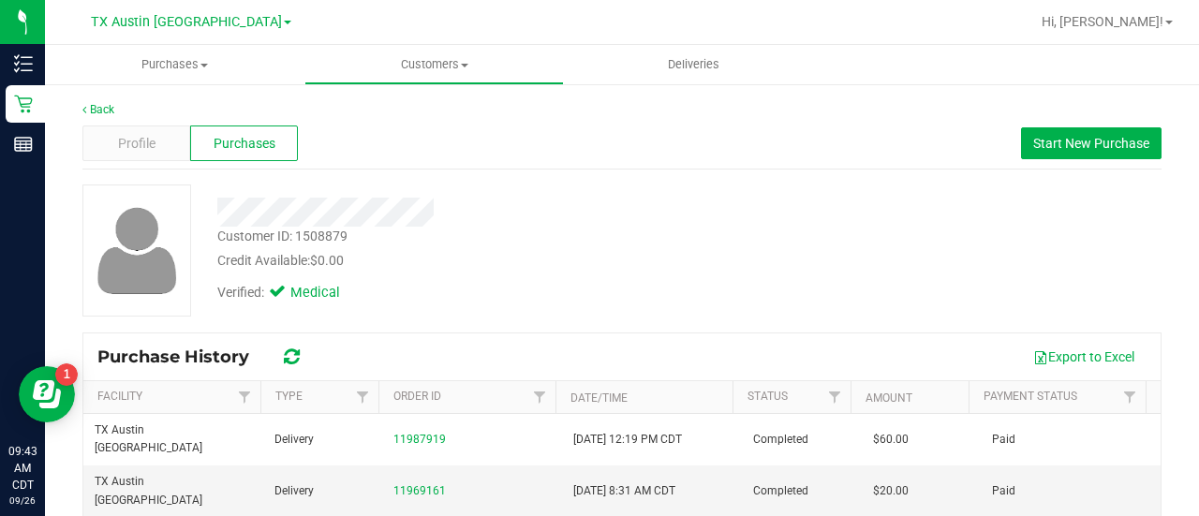
click at [643, 214] on div at bounding box center [479, 212] width 553 height 29
click at [1076, 126] on div "Profile Purchases Start New Purchase" at bounding box center [621, 144] width 1079 height 52
click at [1063, 140] on span "Start New Purchase" at bounding box center [1091, 143] width 116 height 15
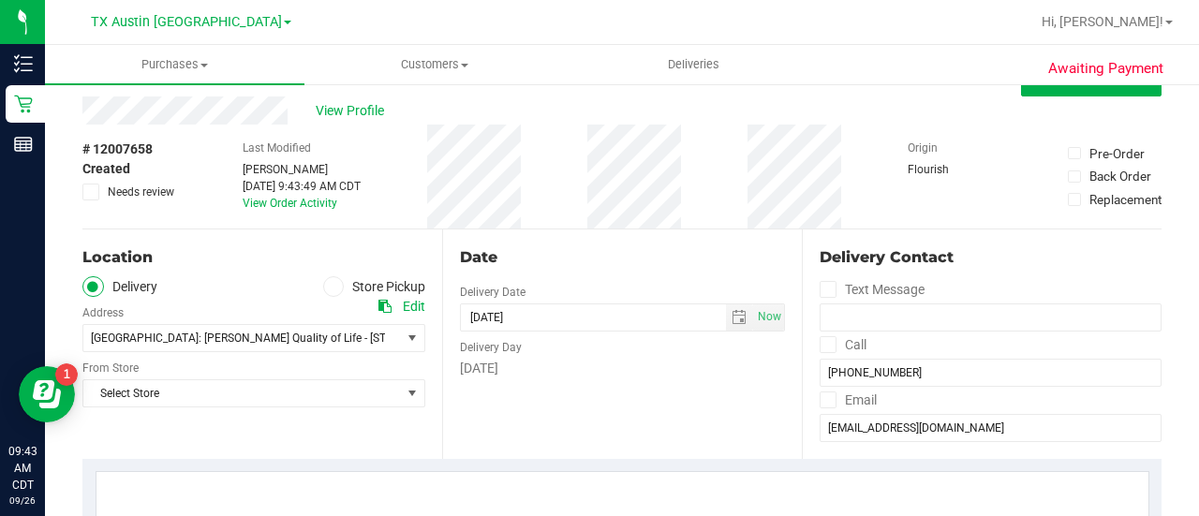
scroll to position [32, 0]
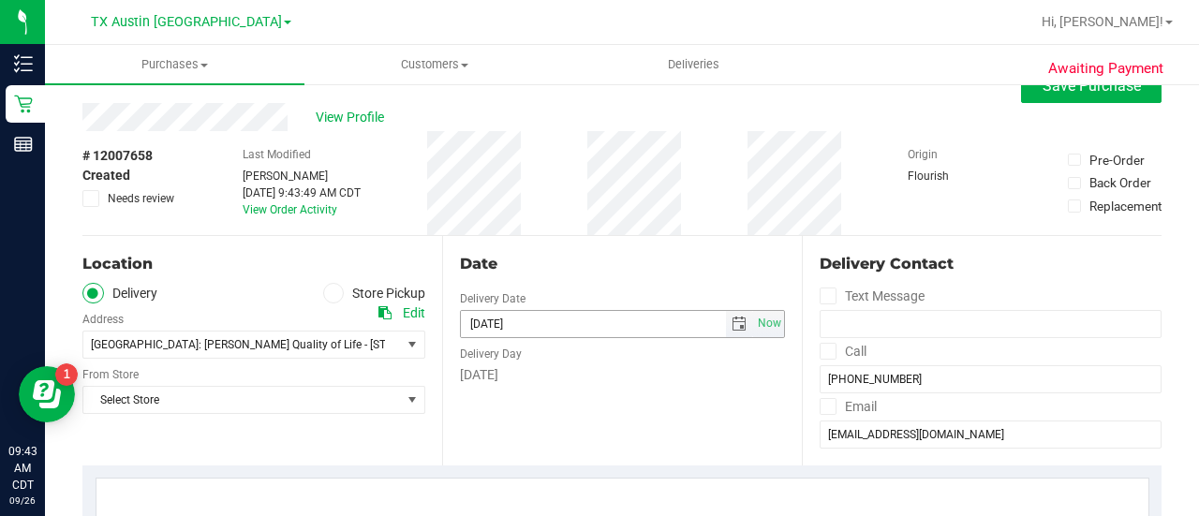
click at [731, 319] on span "select" at bounding box center [738, 324] width 15 height 15
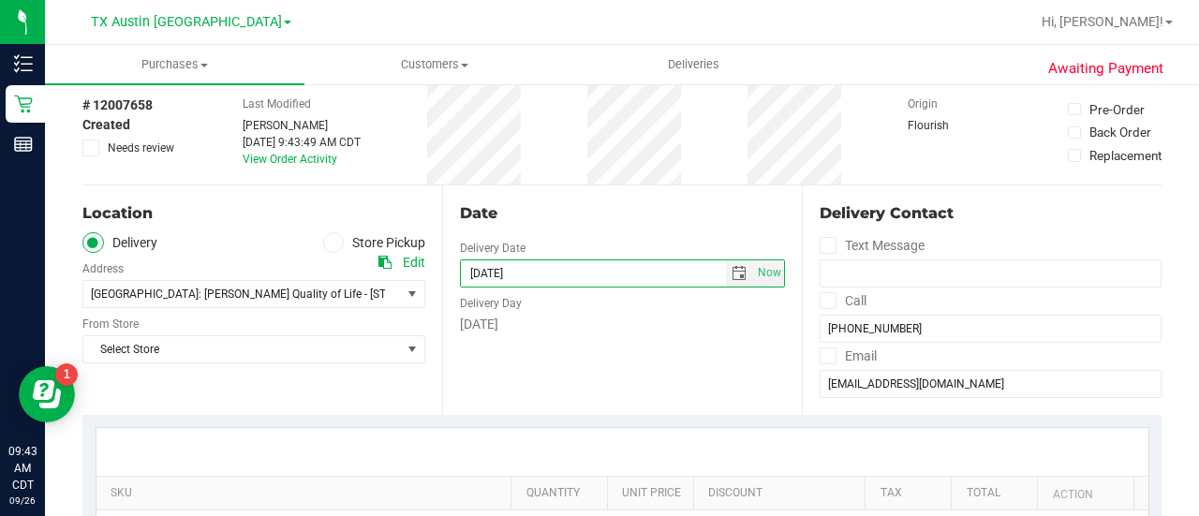
scroll to position [84, 0]
click at [731, 274] on span "select" at bounding box center [738, 271] width 15 height 15
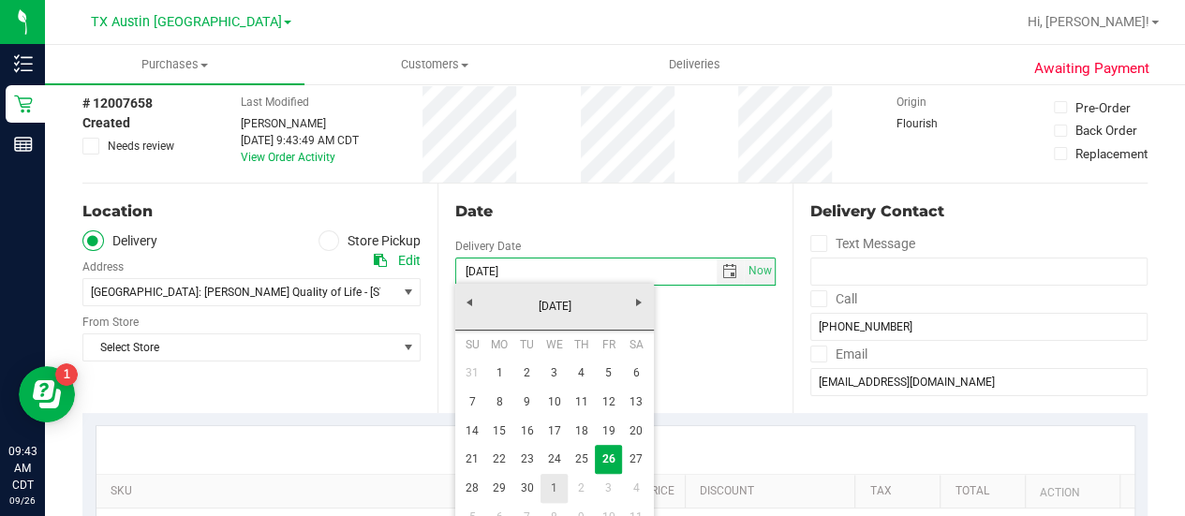
click at [551, 493] on link "1" at bounding box center [553, 488] width 27 height 29
type input "10/01/2025"
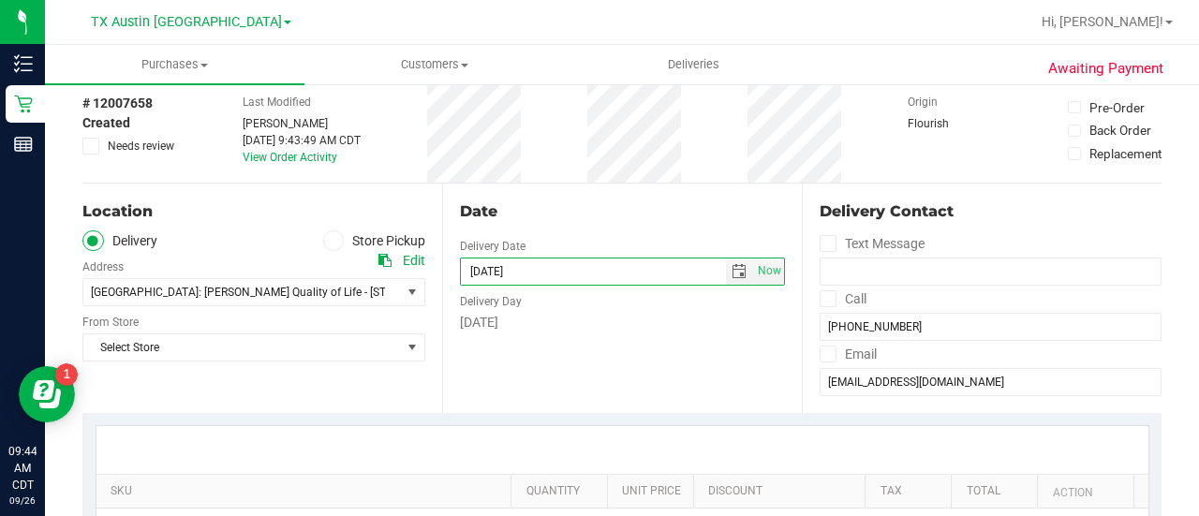
click at [566, 379] on div "Date Delivery Date 10/01/2025 Now 10/01/2025 09:43 AM Now Delivery Day Wednesday" at bounding box center [622, 298] width 360 height 229
click at [294, 348] on span "Select Store" at bounding box center [241, 347] width 317 height 26
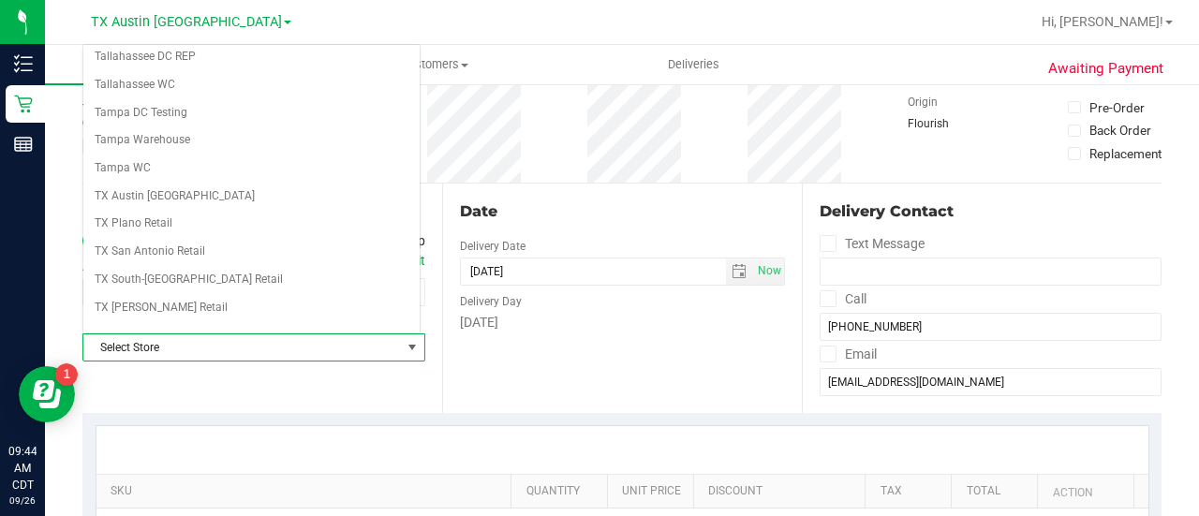
scroll to position [1324, 0]
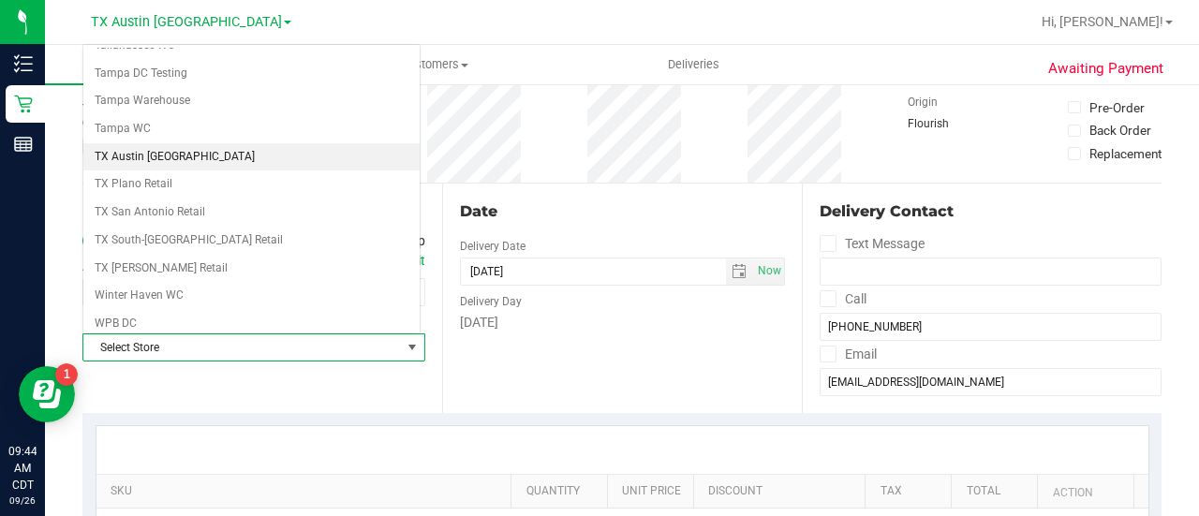
click at [140, 143] on li "TX Austin [GEOGRAPHIC_DATA]" at bounding box center [251, 157] width 336 height 28
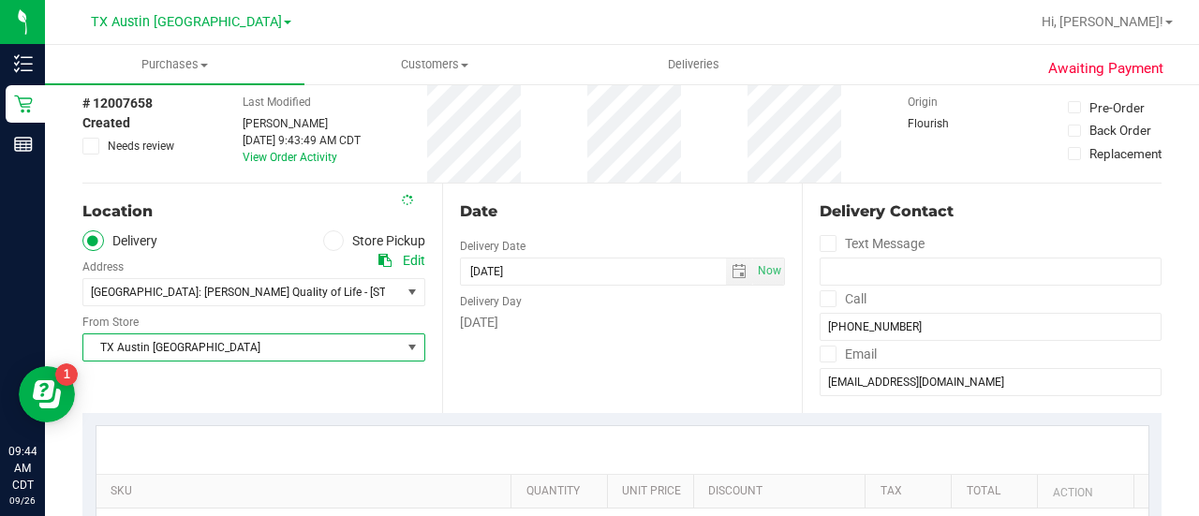
click at [401, 395] on div "Location Delivery Store Pickup Address Edit Fort Worth: Clarke Quality of Life …" at bounding box center [262, 298] width 360 height 229
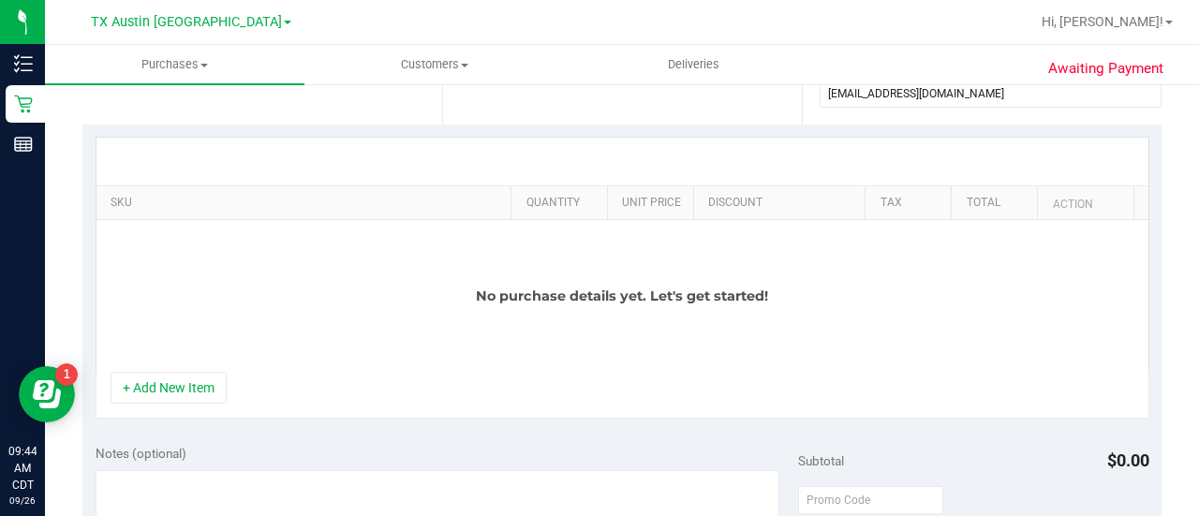
scroll to position [380, 0]
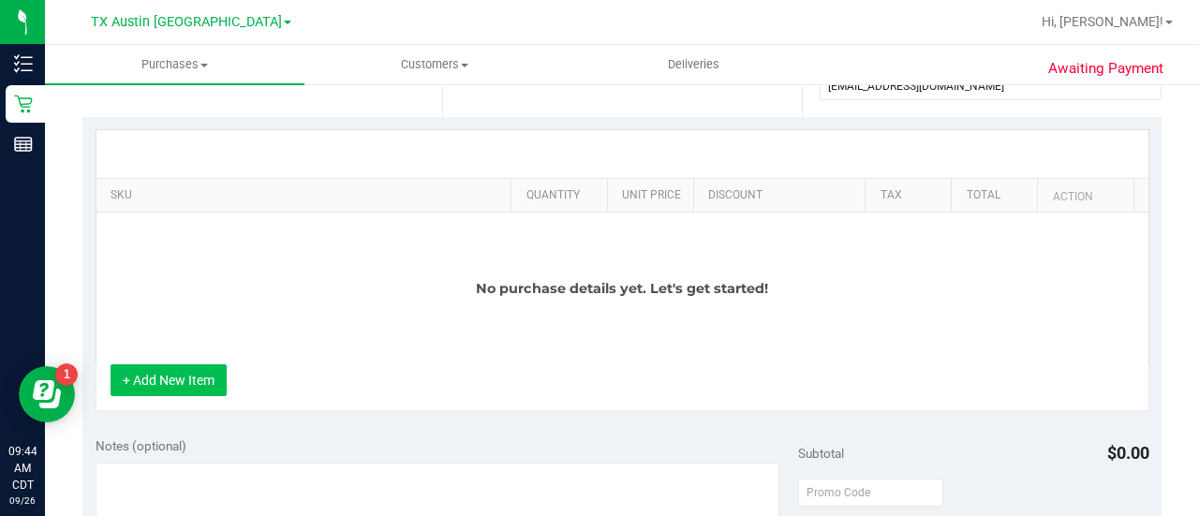
click at [157, 365] on button "+ Add New Item" at bounding box center [169, 380] width 116 height 32
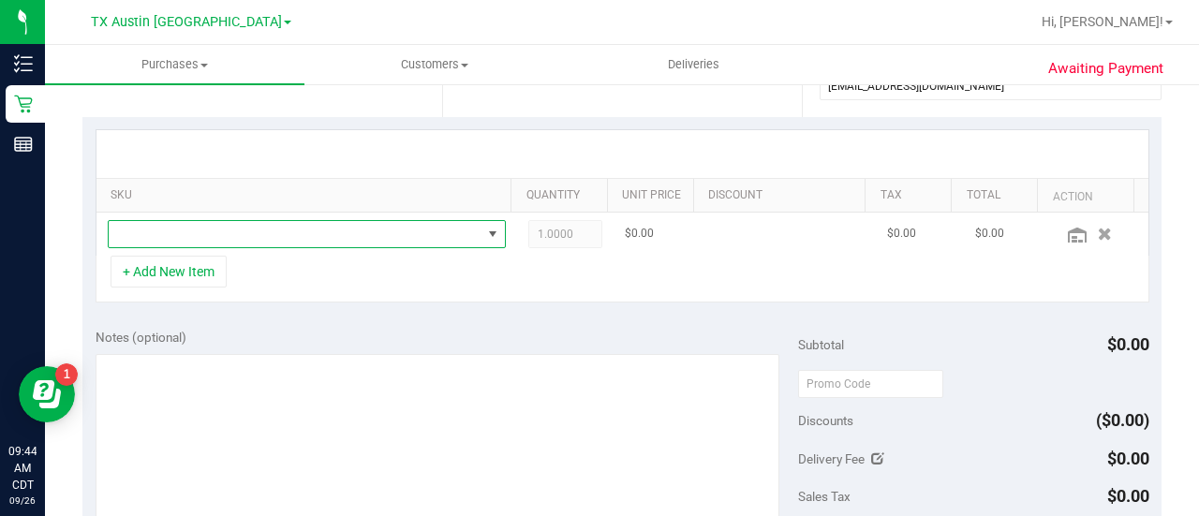
click at [296, 231] on span "NO DATA FOUND" at bounding box center [295, 234] width 373 height 26
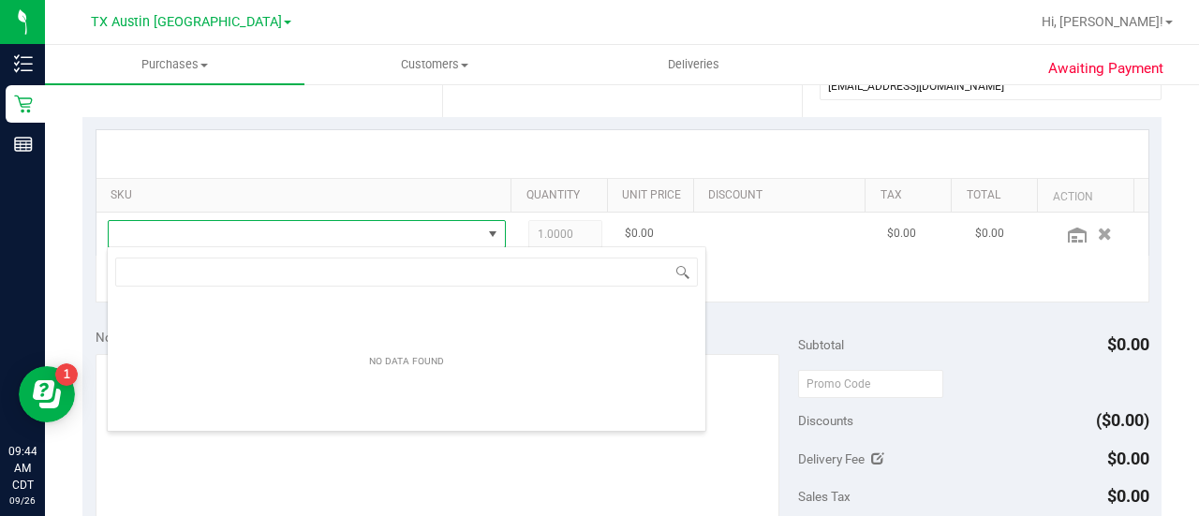
scroll to position [27, 377]
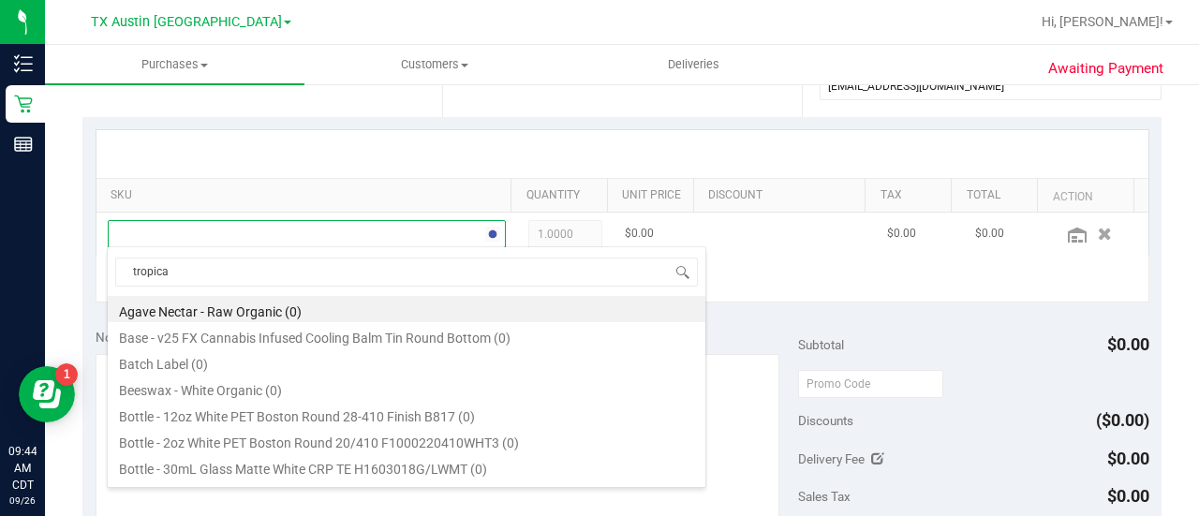
type input "tropical"
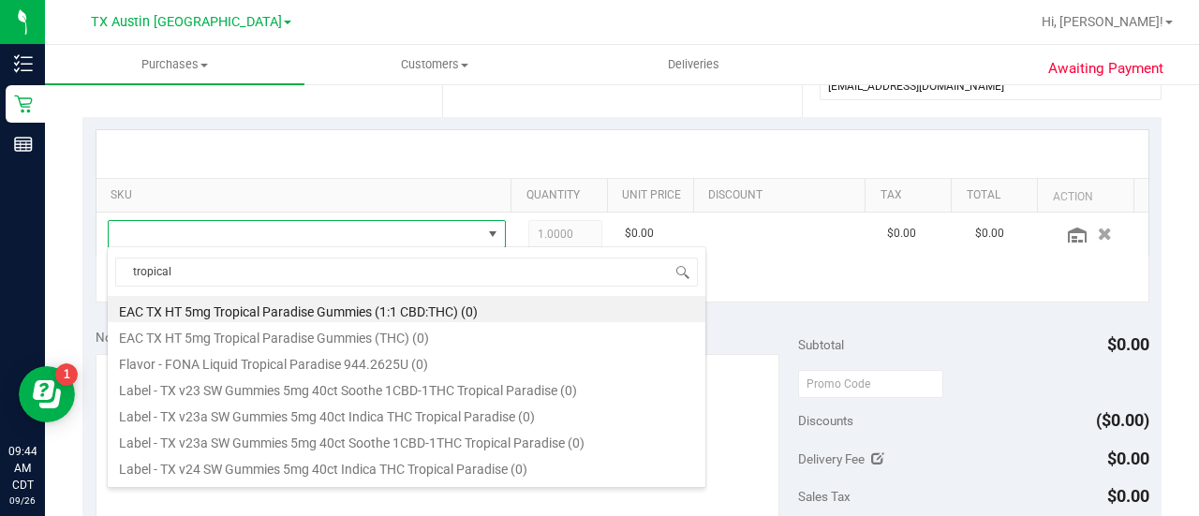
scroll to position [337, 0]
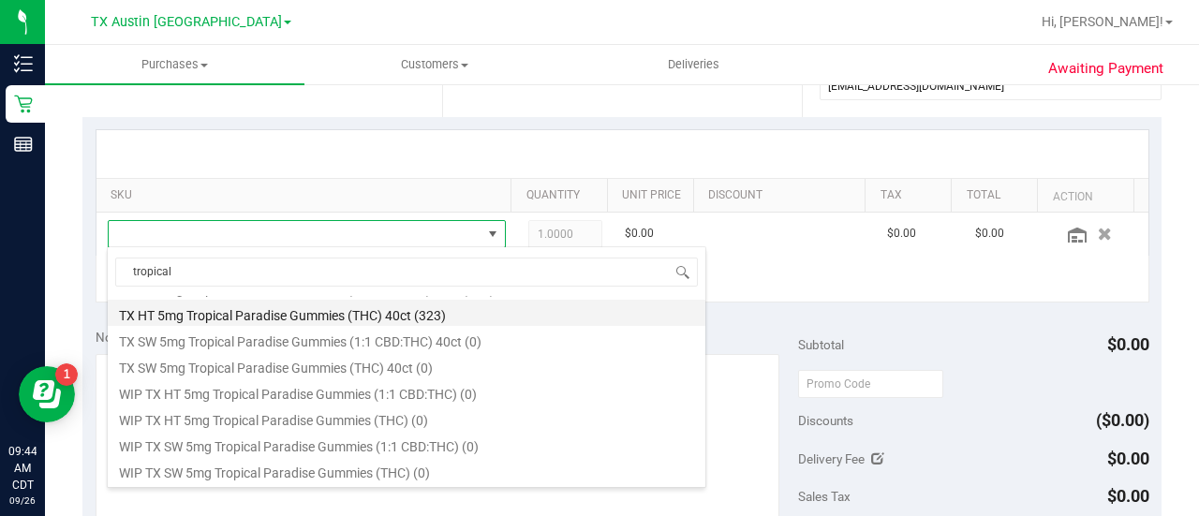
click at [341, 314] on li "TX HT 5mg Tropical Paradise Gummies (THC) 40ct (323)" at bounding box center [406, 313] width 597 height 26
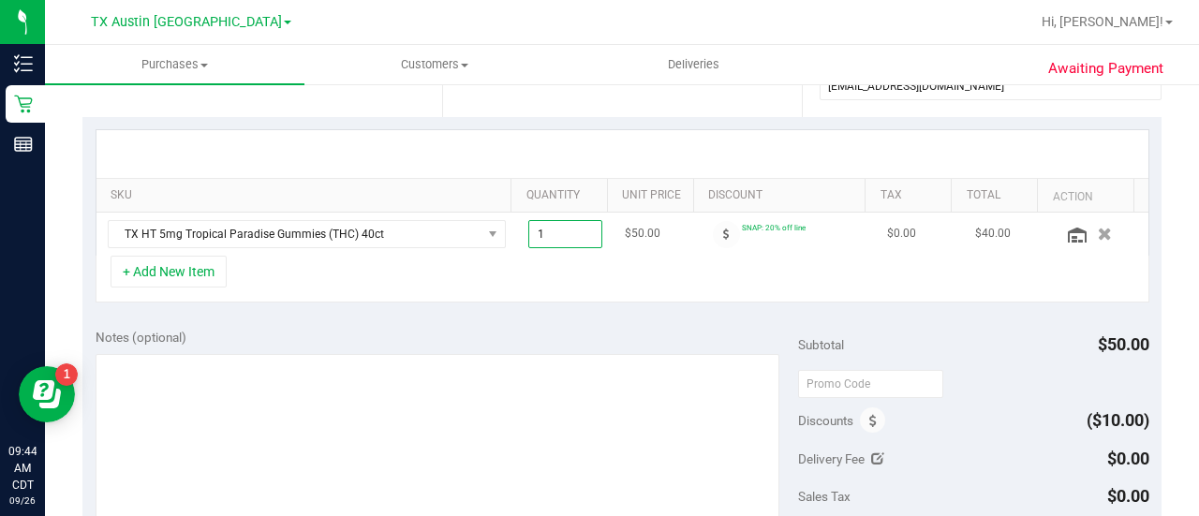
click at [555, 237] on span "1.00 1" at bounding box center [565, 234] width 75 height 28
type input "2"
type input "2.00"
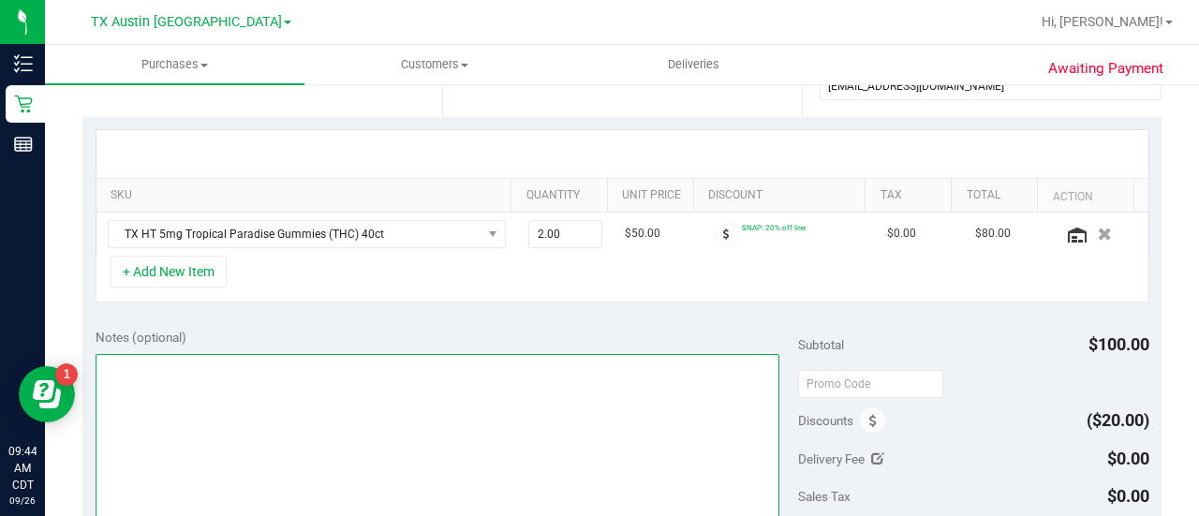
click at [481, 412] on textarea at bounding box center [438, 444] width 684 height 180
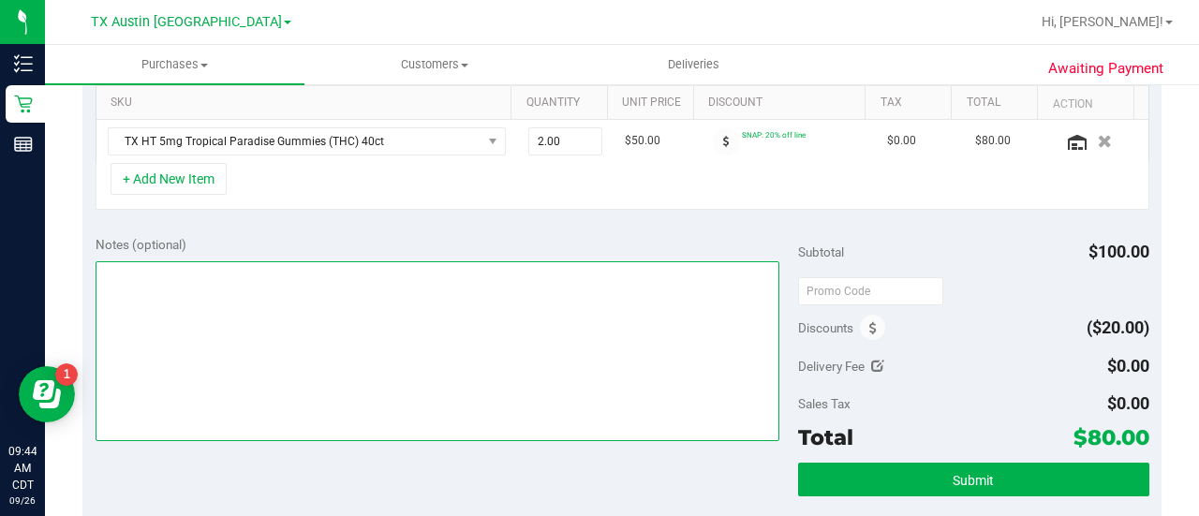
scroll to position [494, 0]
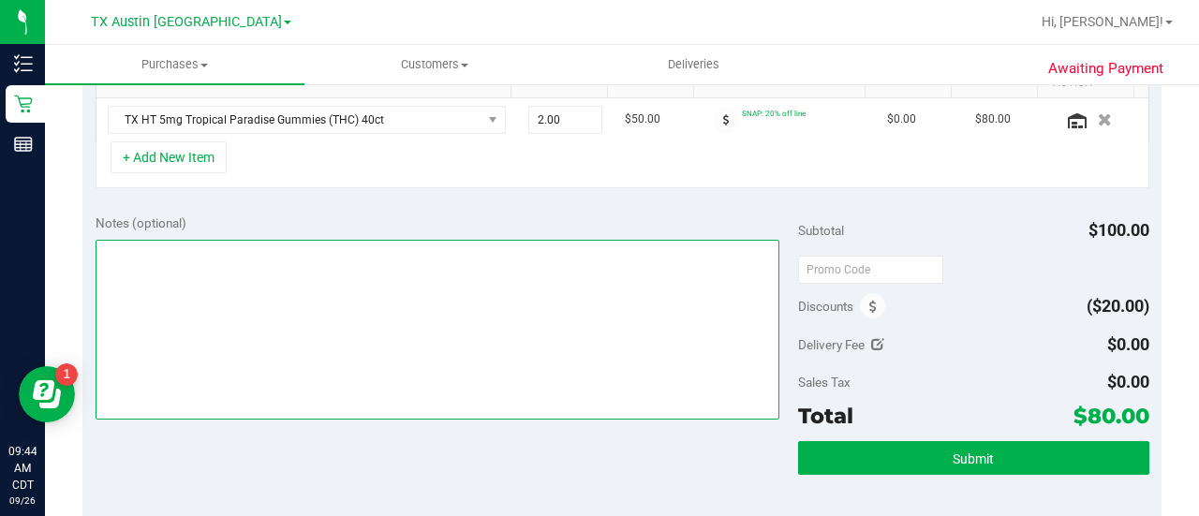
click at [541, 316] on textarea at bounding box center [438, 330] width 684 height 180
click at [435, 298] on textarea at bounding box center [438, 330] width 684 height 180
click at [462, 330] on textarea at bounding box center [438, 330] width 684 height 180
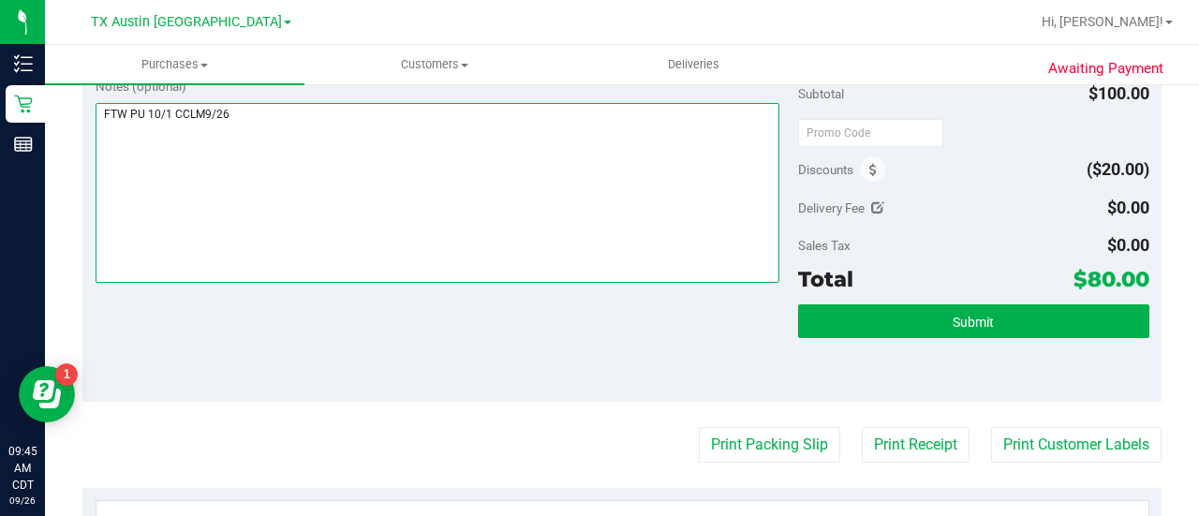
scroll to position [651, 0]
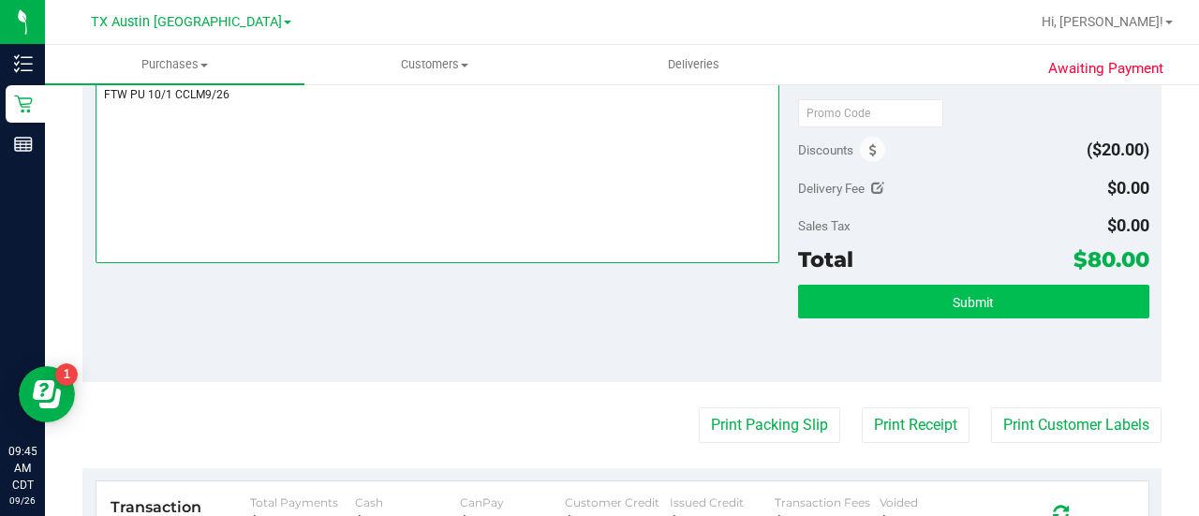
type textarea "FTW PU 10/1 CCLM9/26"
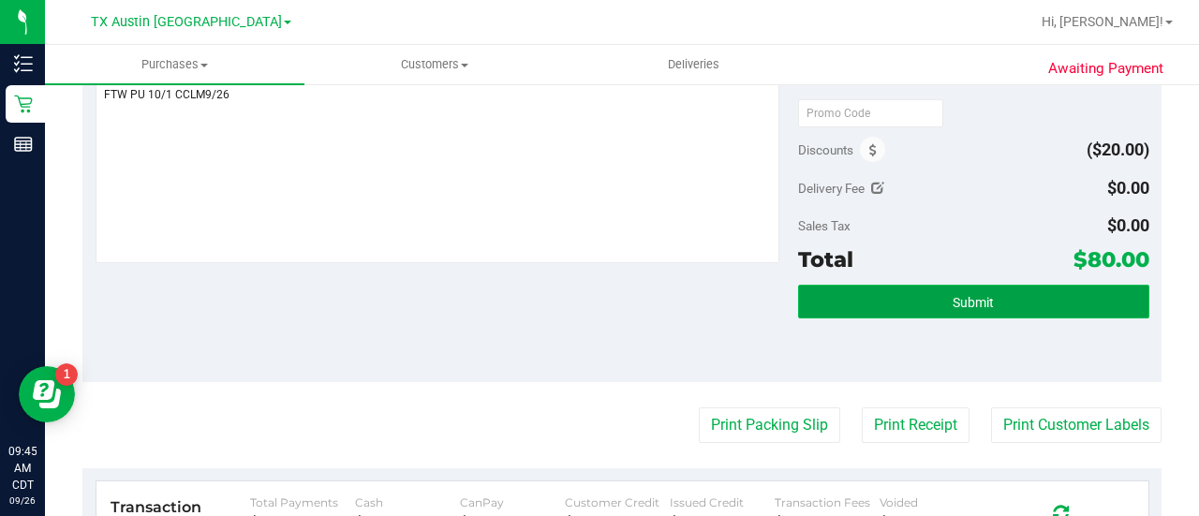
click at [1040, 288] on button "Submit" at bounding box center [973, 302] width 351 height 34
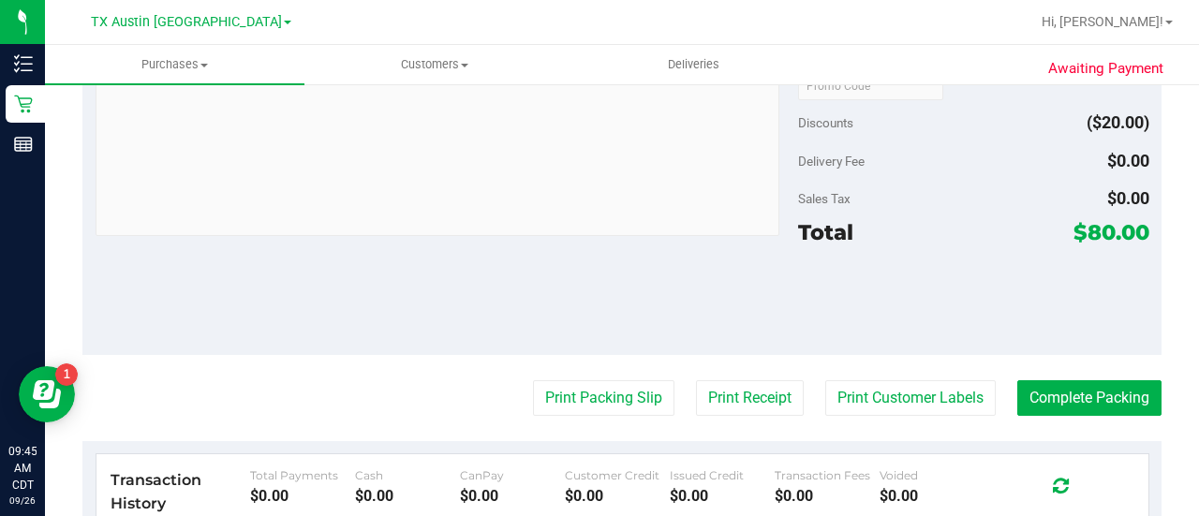
click at [588, 258] on div "Notes (optional) Subtotal $100.00 Discounts ($20.00) Delivery Fee $0.00 Sales T…" at bounding box center [621, 186] width 1079 height 337
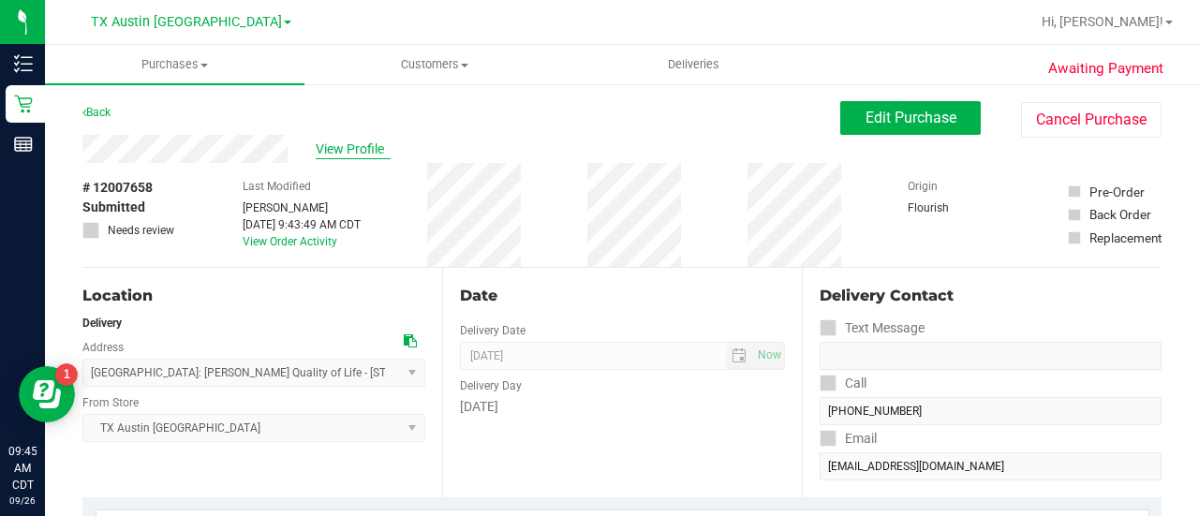
click at [354, 156] on span "View Profile" at bounding box center [353, 150] width 75 height 20
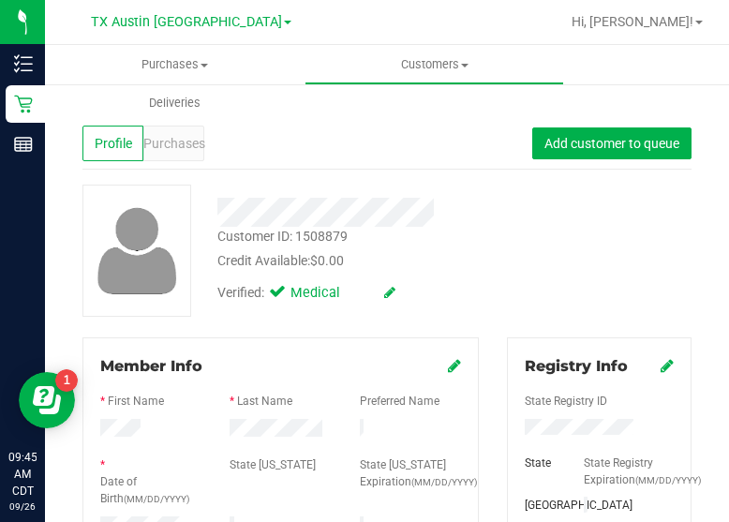
click at [498, 262] on div "Credit Available: $0.00" at bounding box center [362, 261] width 290 height 20
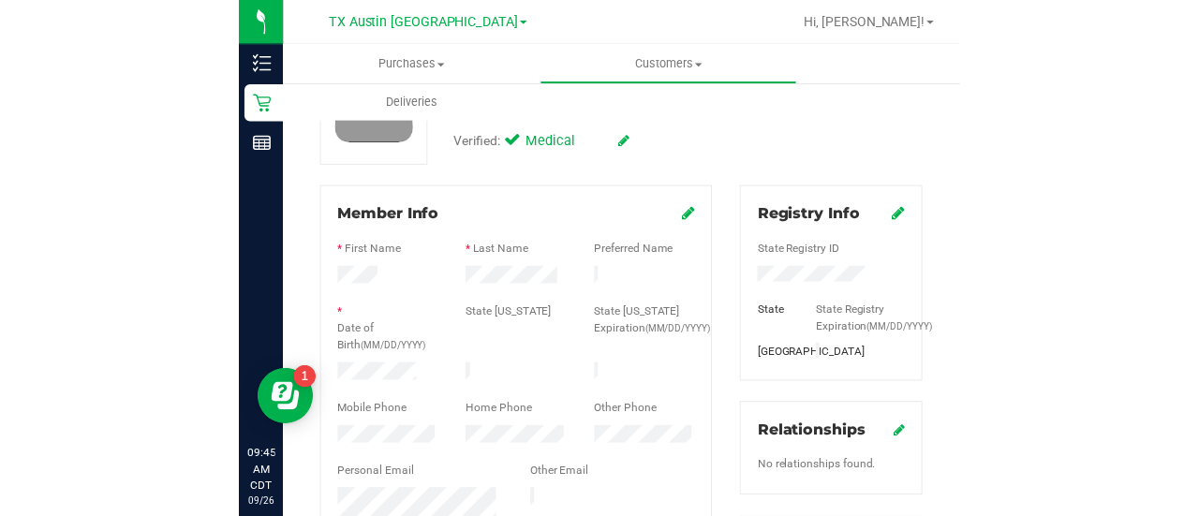
scroll to position [178, 0]
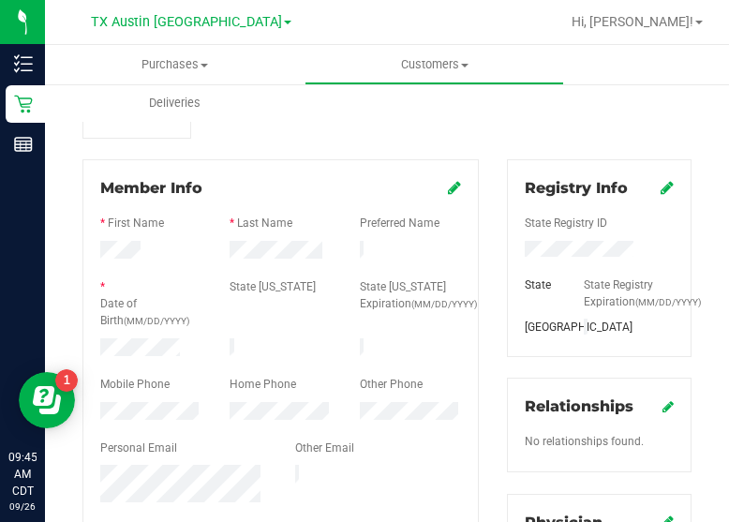
click at [319, 252] on div at bounding box center [279, 252] width 129 height 22
click at [163, 328] on div "* Date of Birth (MM/DD/YYYY)" at bounding box center [150, 305] width 129 height 55
click at [163, 333] on div at bounding box center [280, 335] width 361 height 5
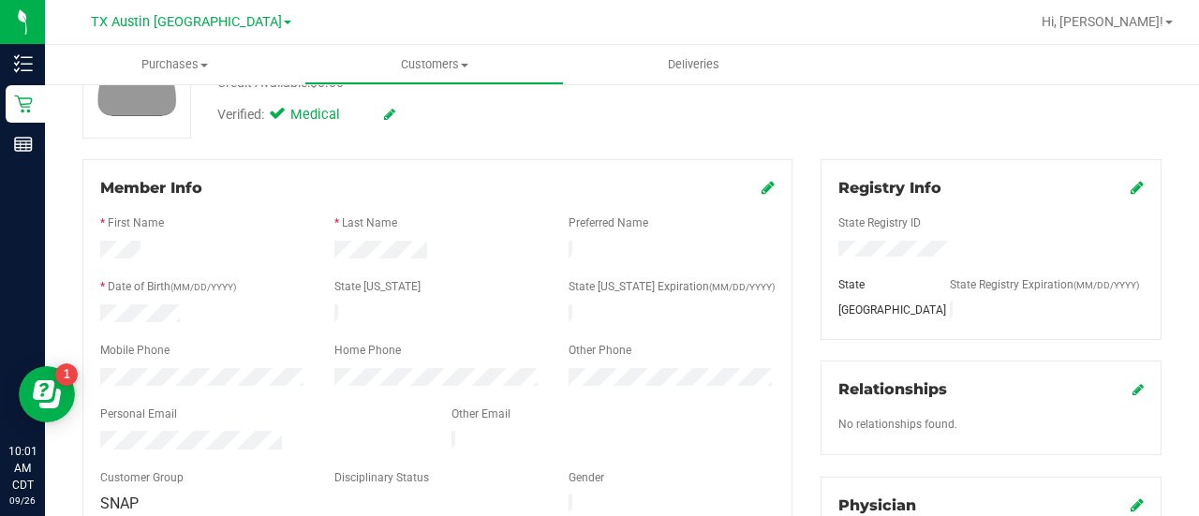
scroll to position [590, 0]
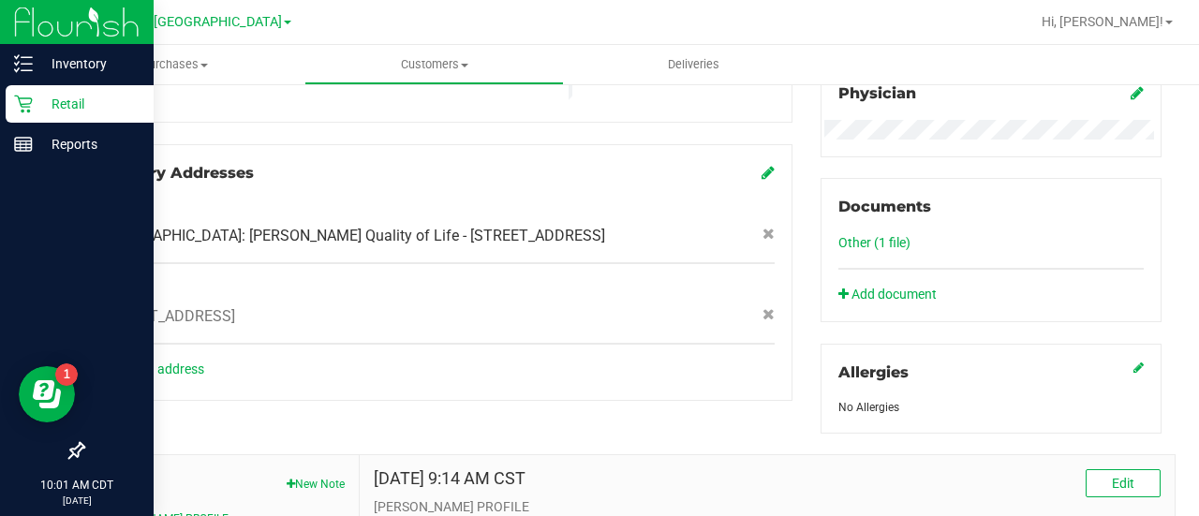
click at [34, 98] on p "Retail" at bounding box center [89, 104] width 112 height 22
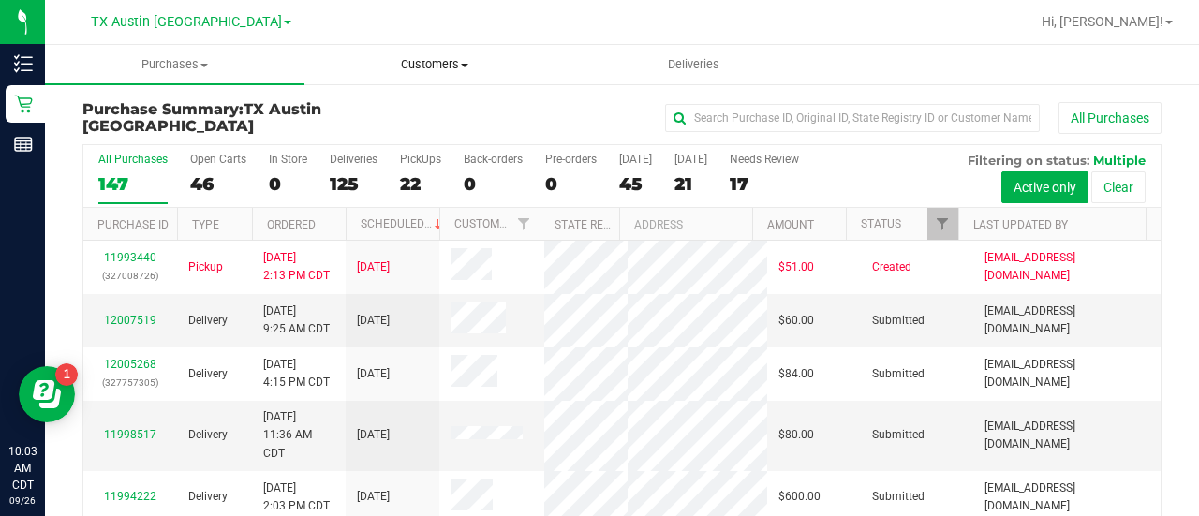
click at [428, 66] on span "Customers" at bounding box center [434, 64] width 258 height 17
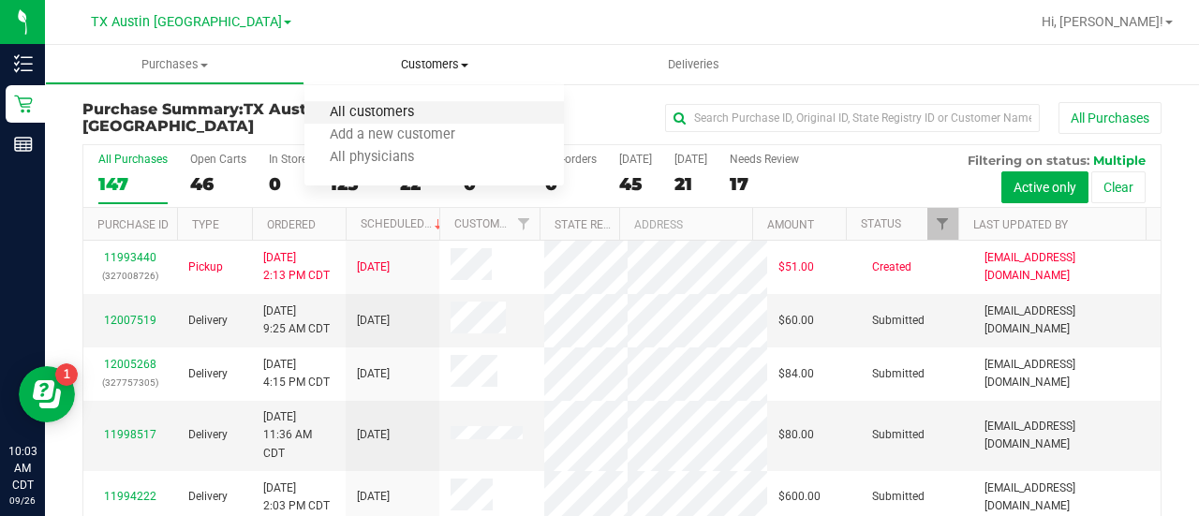
click at [386, 108] on span "All customers" at bounding box center [371, 113] width 135 height 16
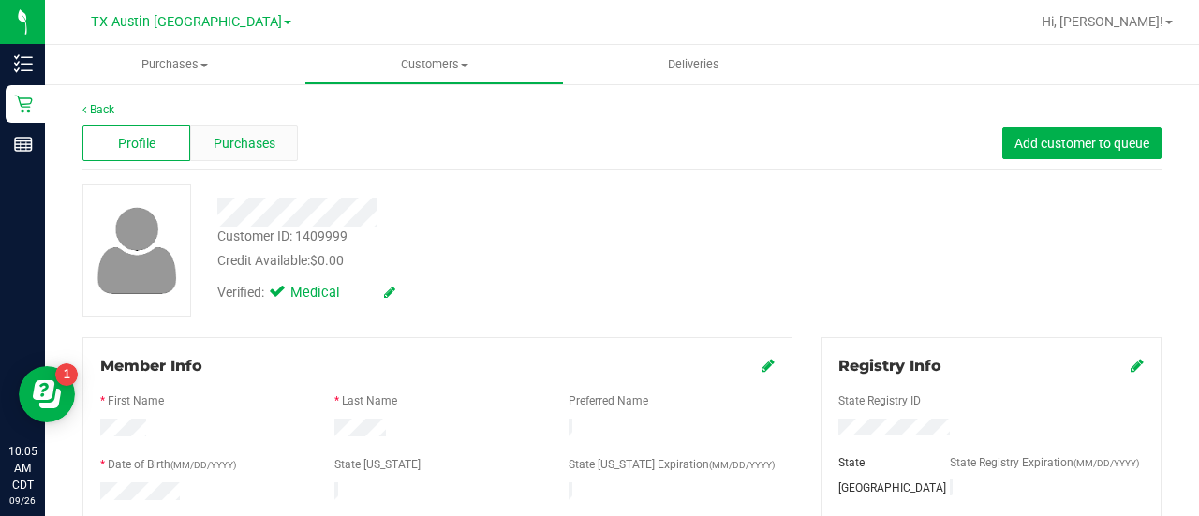
click at [222, 141] on span "Purchases" at bounding box center [245, 144] width 62 height 20
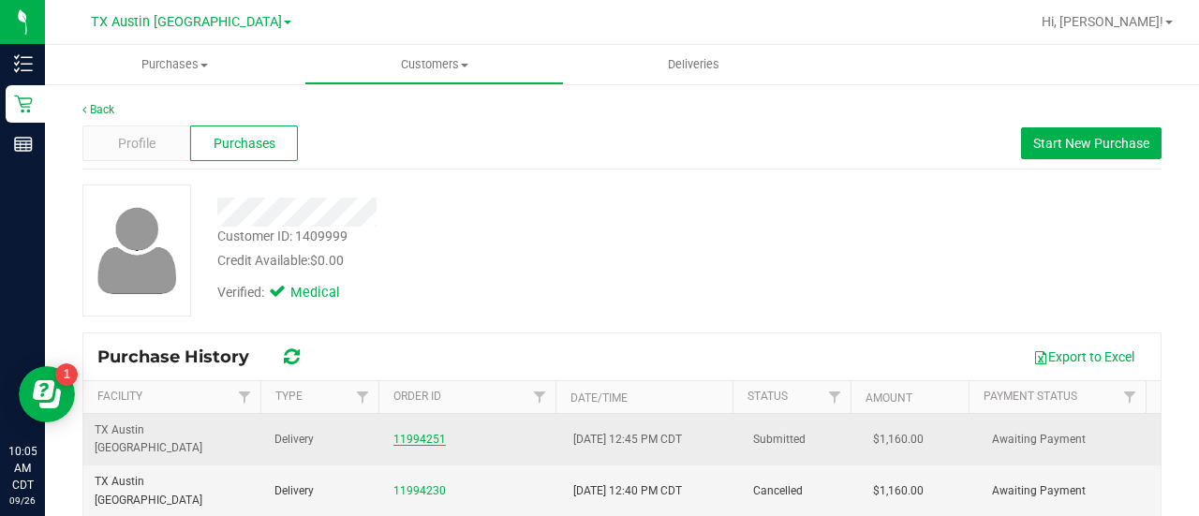
click at [399, 433] on link "11994251" at bounding box center [419, 439] width 52 height 13
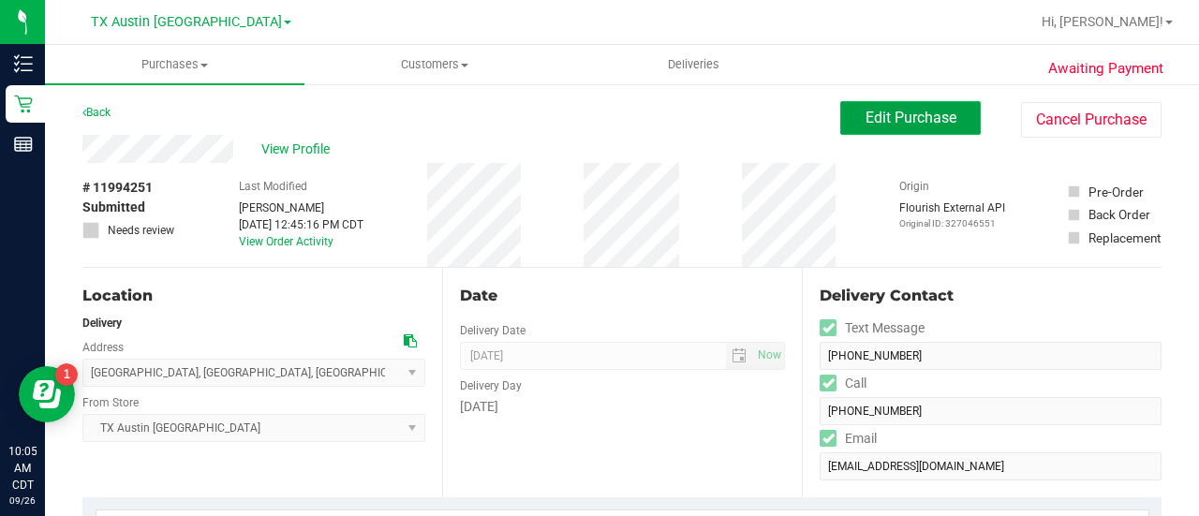
click at [922, 123] on span "Edit Purchase" at bounding box center [910, 118] width 91 height 18
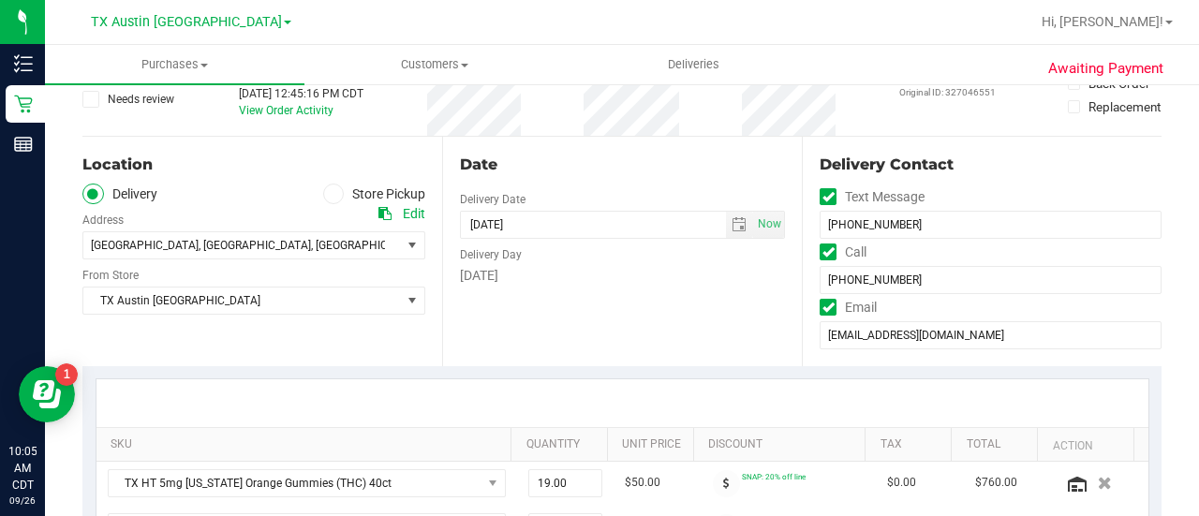
scroll to position [146, 0]
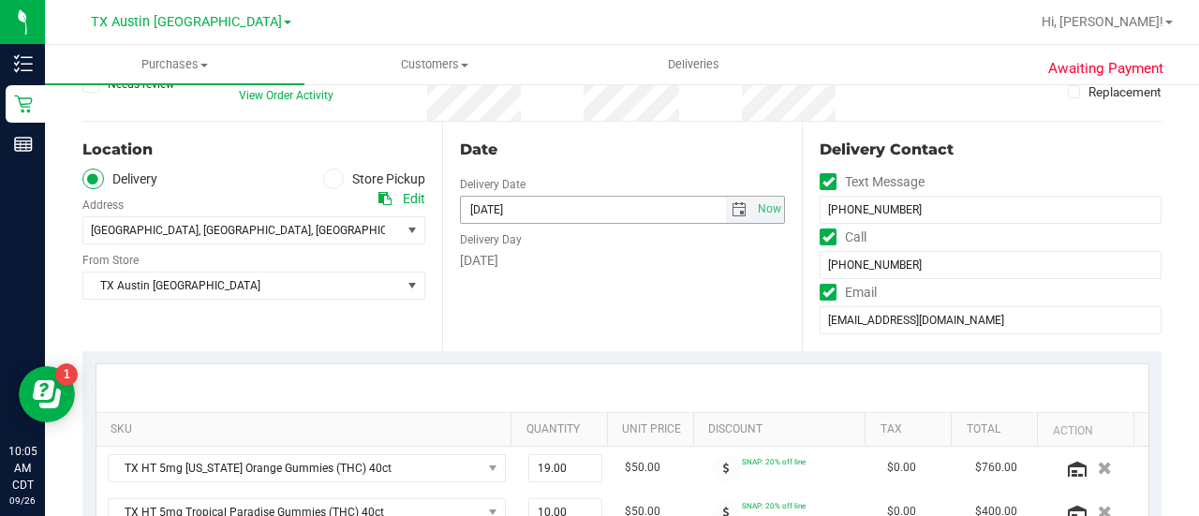
click at [734, 211] on span "select" at bounding box center [738, 209] width 15 height 15
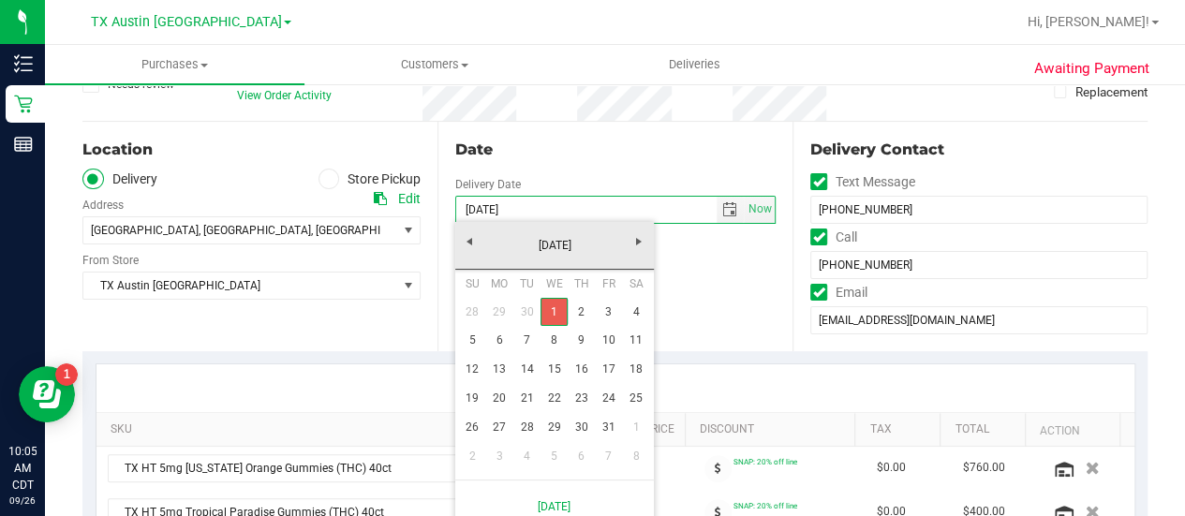
click at [541, 311] on link "1" at bounding box center [553, 312] width 27 height 29
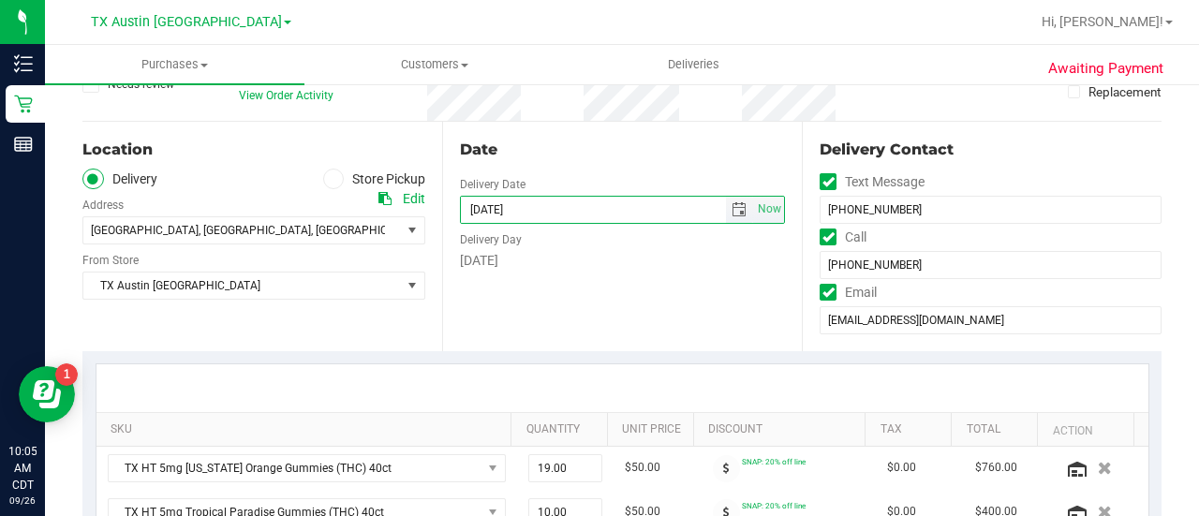
click at [731, 209] on span "select" at bounding box center [738, 209] width 15 height 15
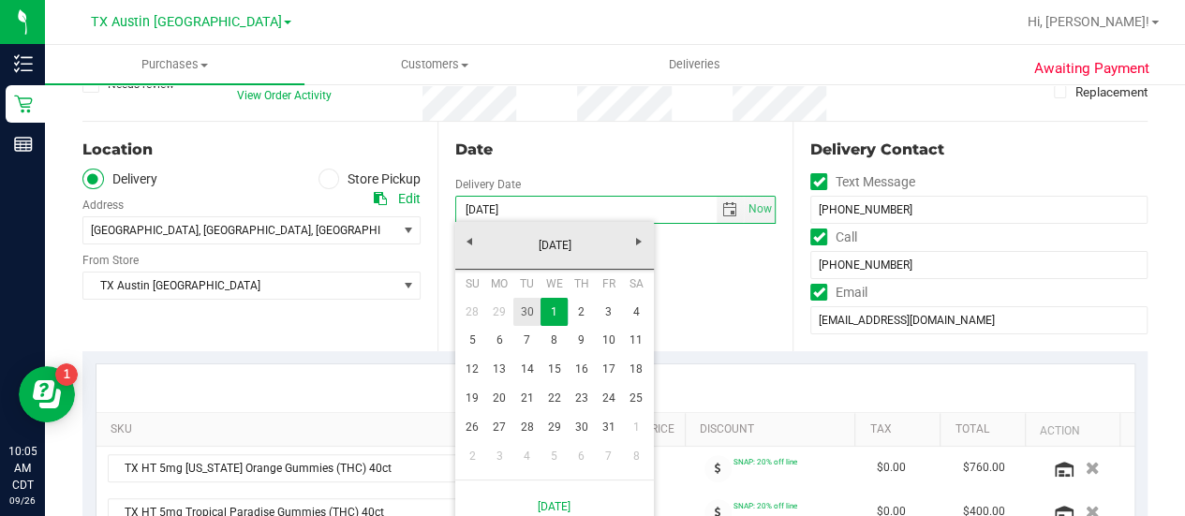
drag, startPoint x: 528, startPoint y: 314, endPoint x: 534, endPoint y: 288, distance: 26.8
click at [526, 306] on link "30" at bounding box center [526, 312] width 27 height 29
type input "09/30/2025"
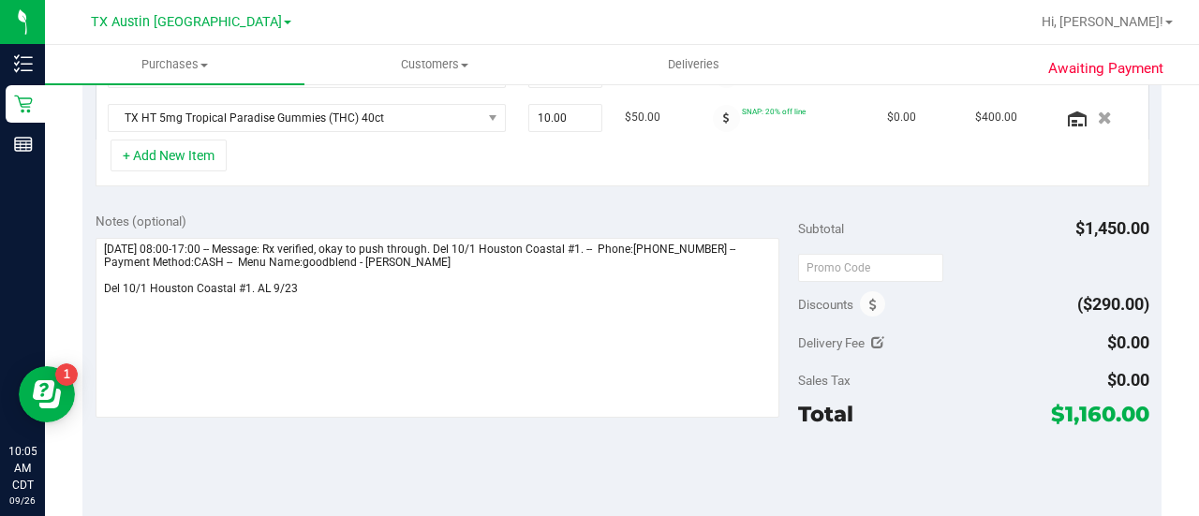
scroll to position [553, 0]
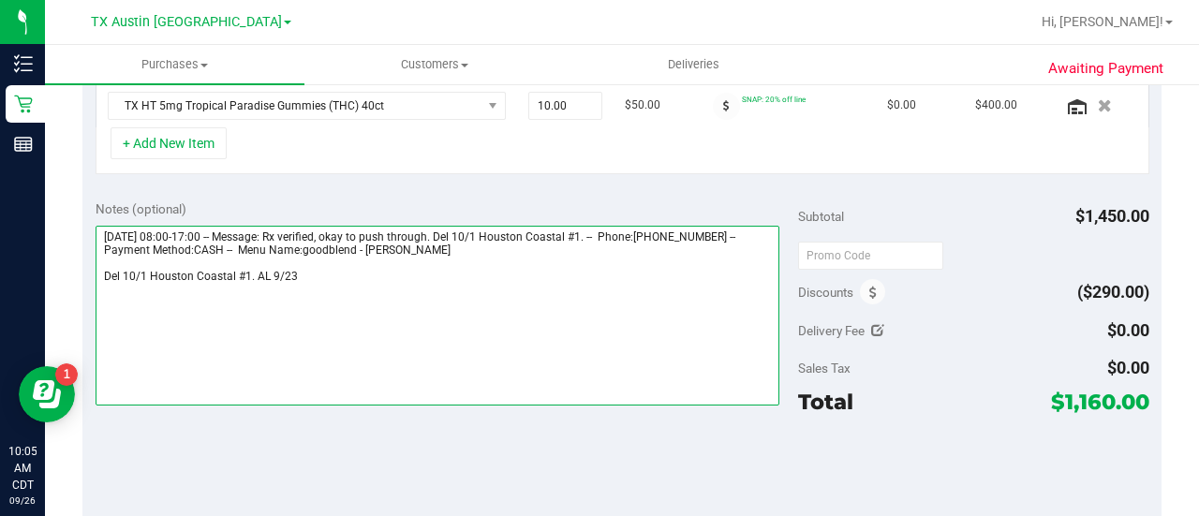
click at [326, 274] on textarea at bounding box center [438, 316] width 684 height 180
click at [125, 256] on textarea at bounding box center [438, 316] width 684 height 180
click at [375, 306] on textarea at bounding box center [438, 316] width 684 height 180
paste textarea "PER TX TEAMS, DEL COASTAL CHANGED TO 9/30 left vm, sending email with del updat…"
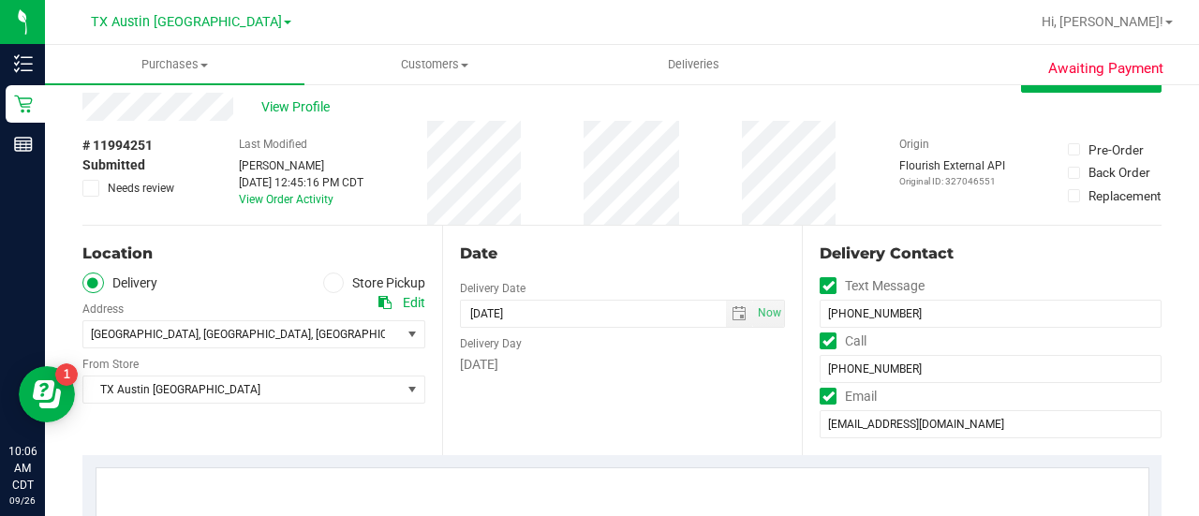
scroll to position [0, 0]
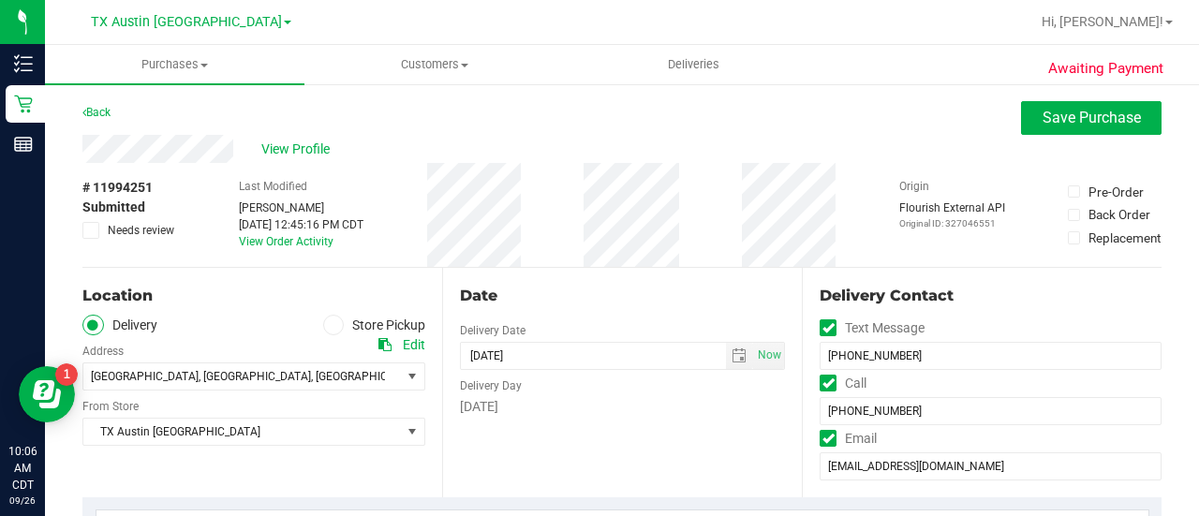
type textarea "Wednesday 09/24/2025 08:00-17:00 -- Message: Rx verified, okay to push through.…"
click at [1069, 129] on button "Save Purchase" at bounding box center [1091, 118] width 140 height 34
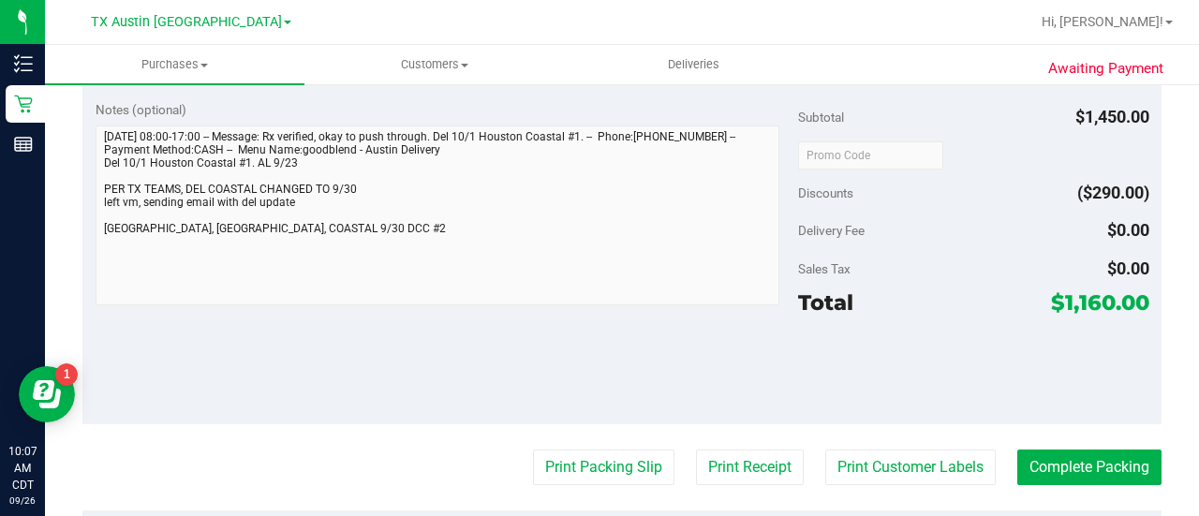
scroll to position [660, 0]
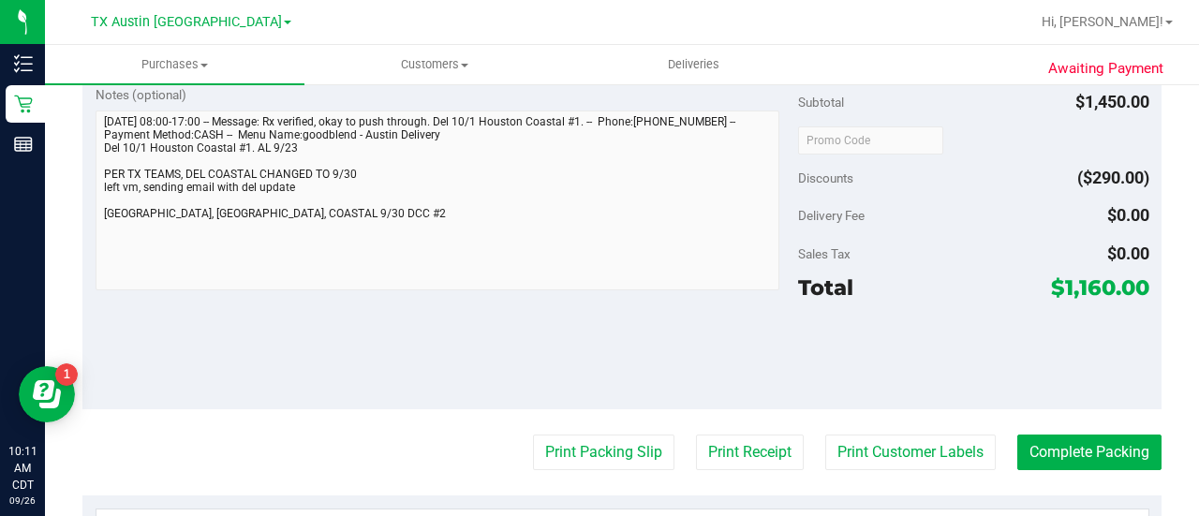
click at [93, 170] on div "Notes (optional) Subtotal $1,450.00 Discounts ($290.00) Delivery Fee $0.00 Sale…" at bounding box center [621, 240] width 1079 height 337
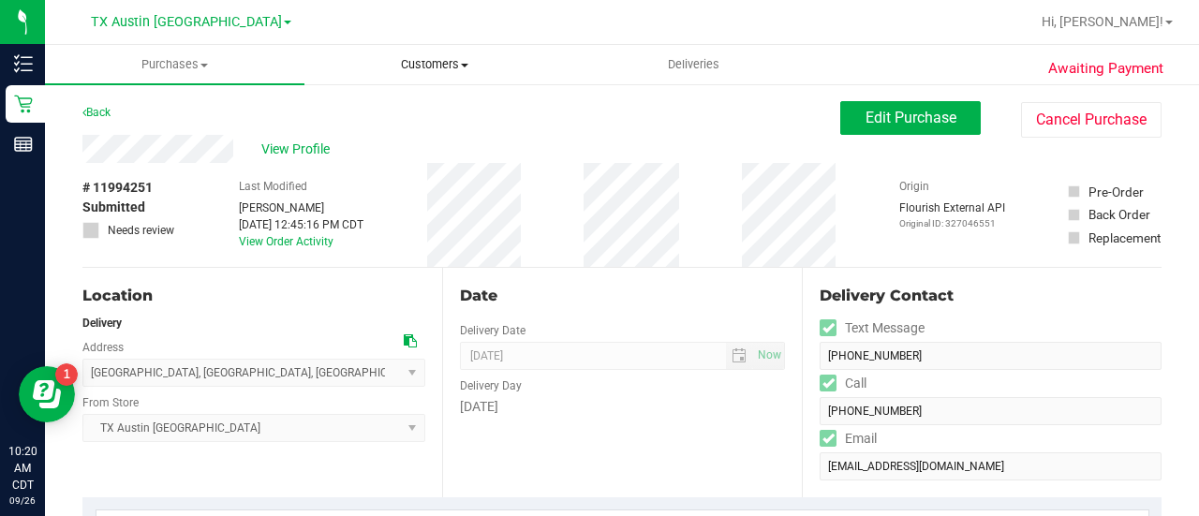
click at [425, 57] on span "Customers" at bounding box center [434, 64] width 258 height 17
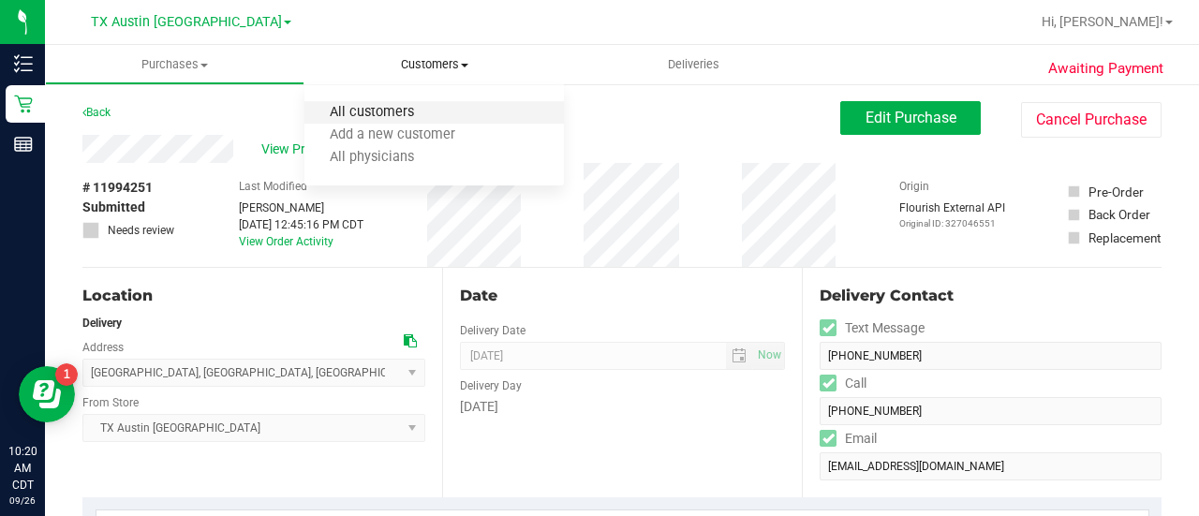
click at [421, 113] on span "All customers" at bounding box center [371, 113] width 135 height 16
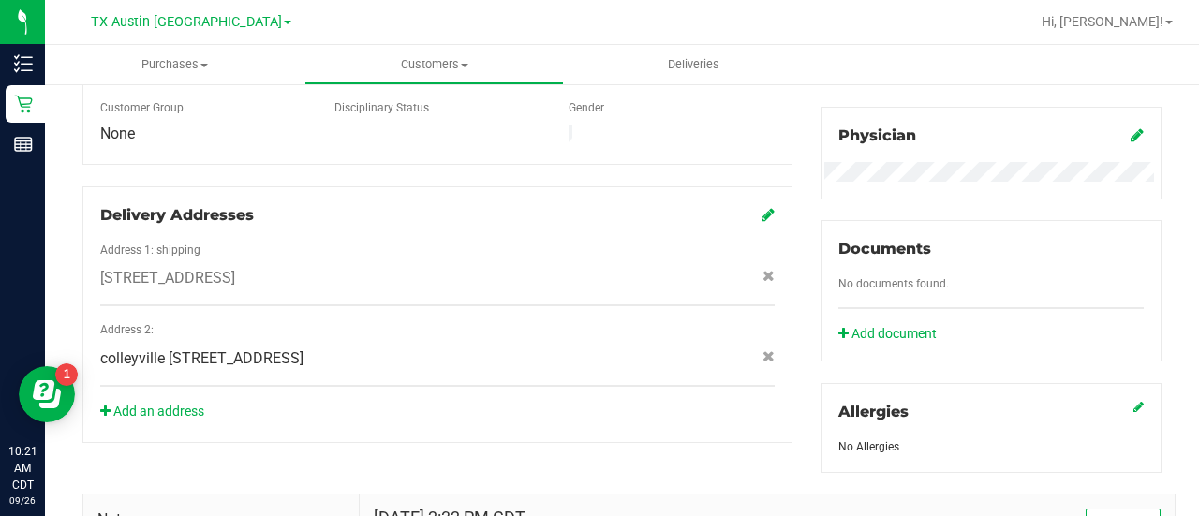
scroll to position [555, 0]
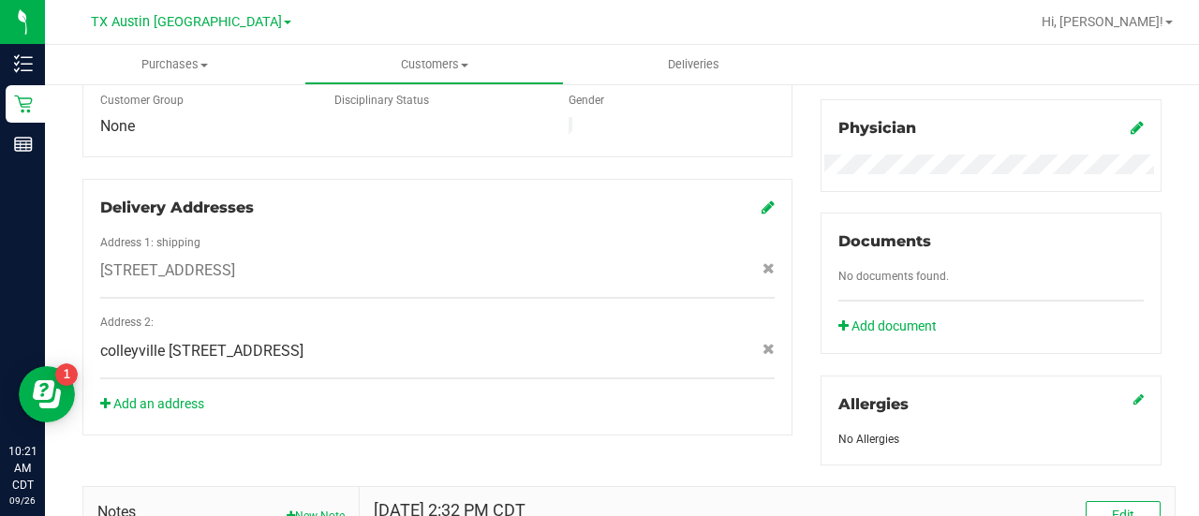
click at [235, 259] on span "912 Walnut St , Burleson , TX 76028" at bounding box center [167, 270] width 135 height 22
copy div "912 Walnut St , Burleson , TX 76028"
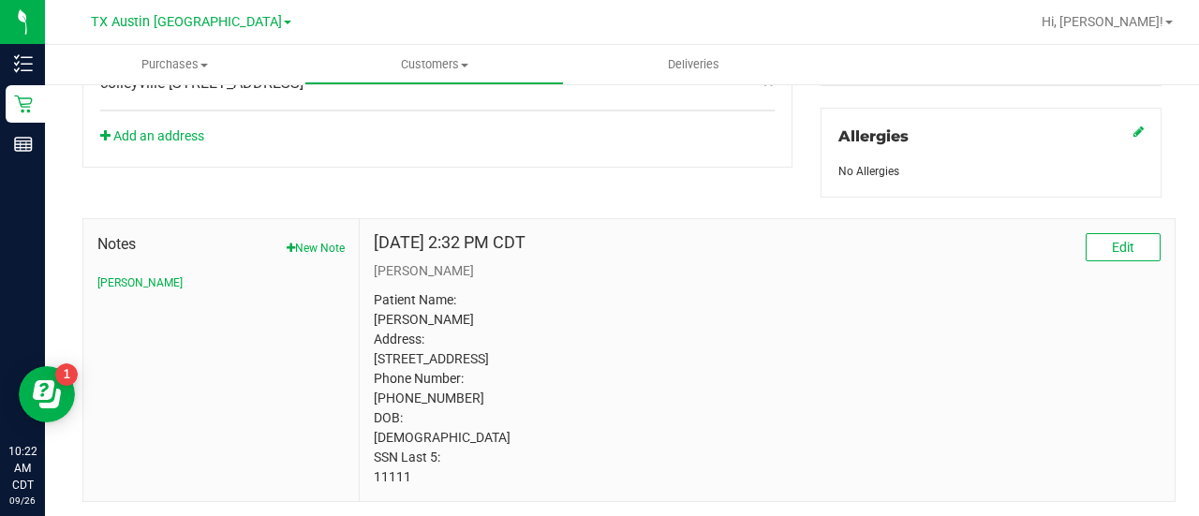
scroll to position [0, 0]
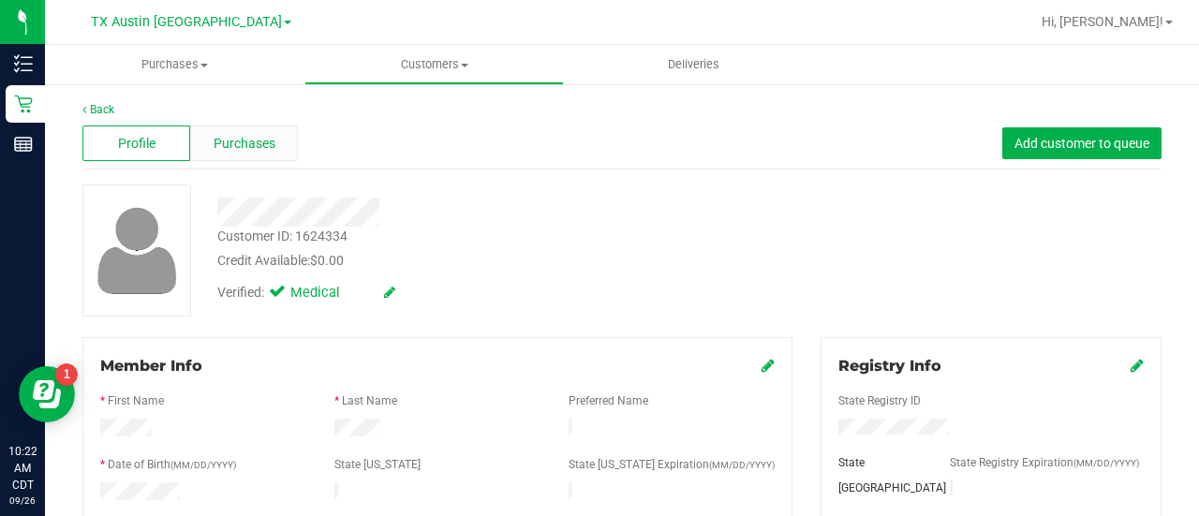
click at [273, 141] on span "Purchases" at bounding box center [245, 144] width 62 height 20
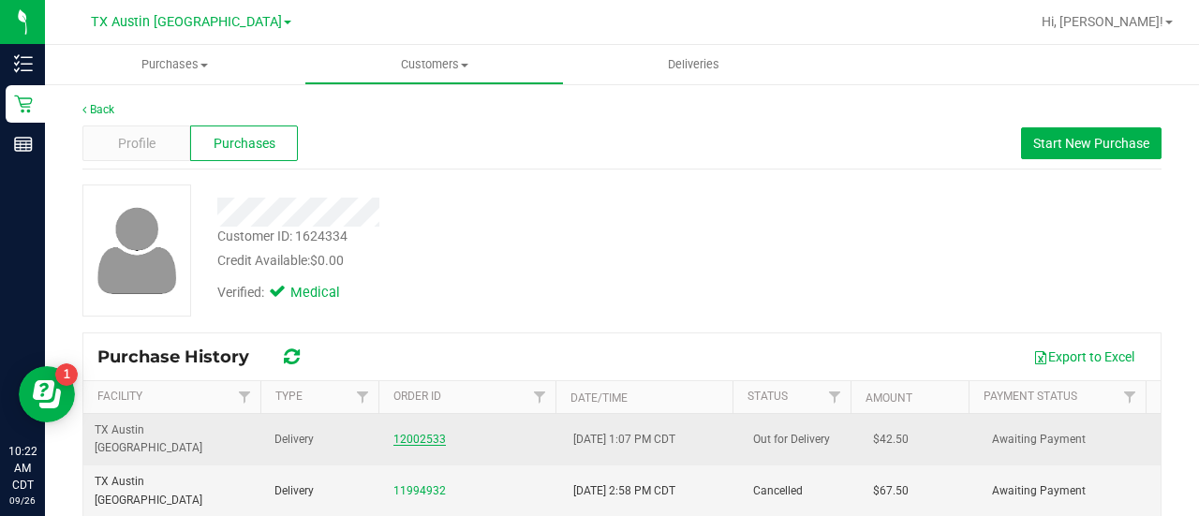
click at [416, 433] on link "12002533" at bounding box center [419, 439] width 52 height 13
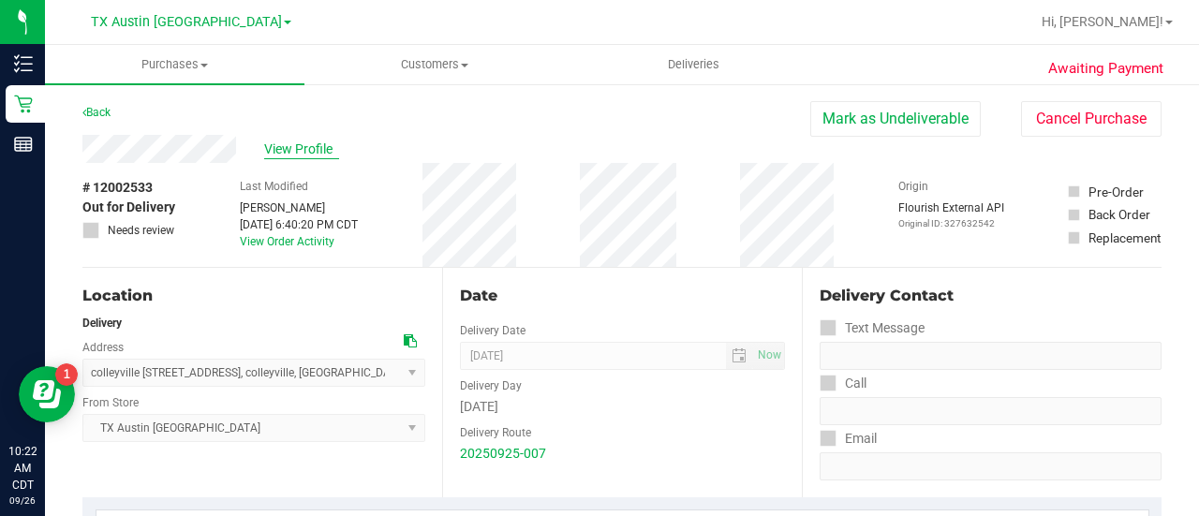
click at [279, 147] on span "View Profile" at bounding box center [301, 150] width 75 height 20
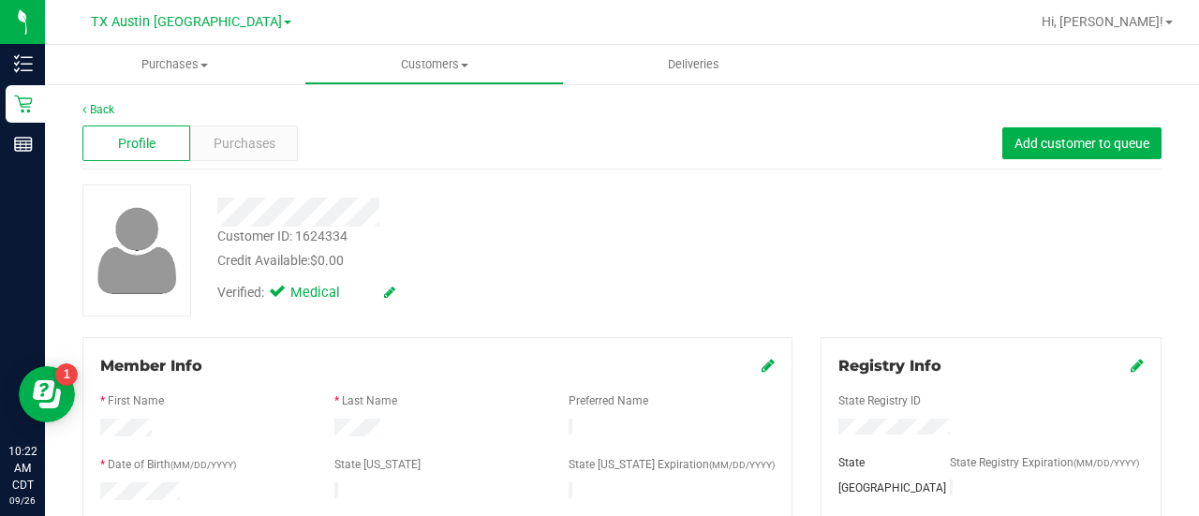
click at [251, 166] on div "Profile Purchases Add customer to queue" at bounding box center [621, 144] width 1079 height 52
click at [258, 136] on span "Purchases" at bounding box center [245, 144] width 62 height 20
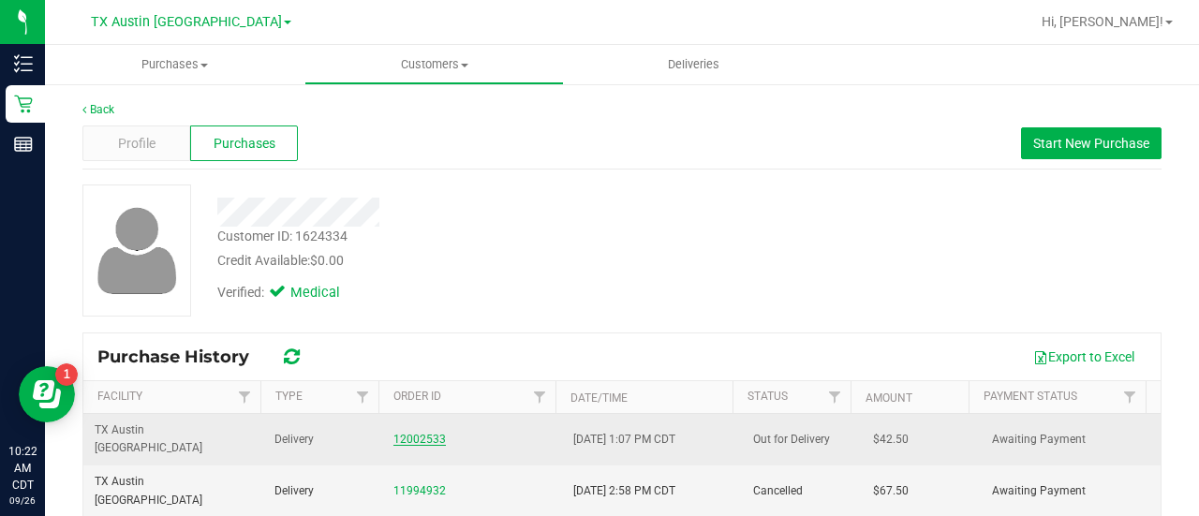
click at [406, 433] on link "12002533" at bounding box center [419, 439] width 52 height 13
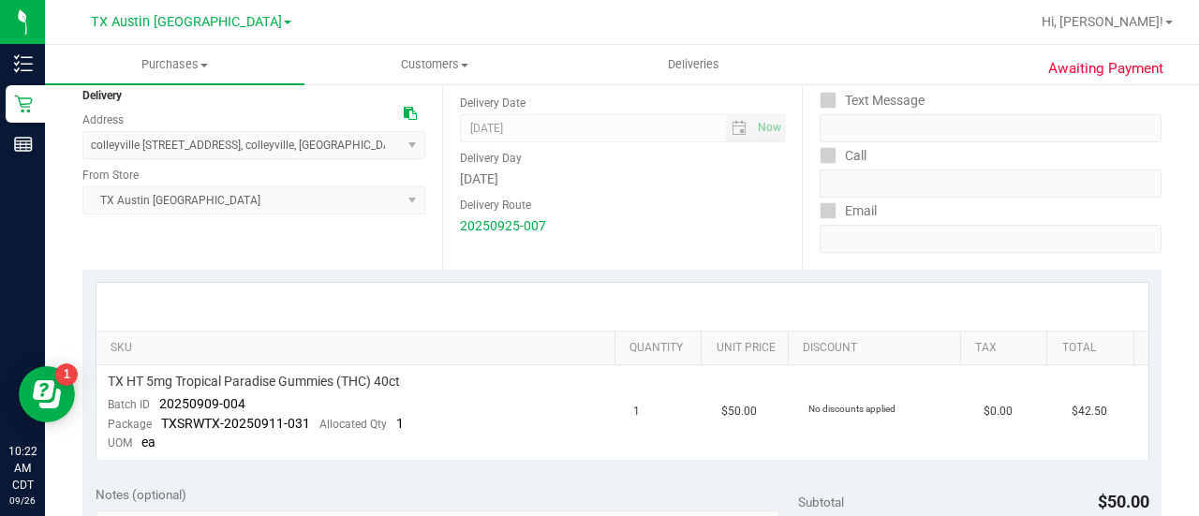
scroll to position [52, 0]
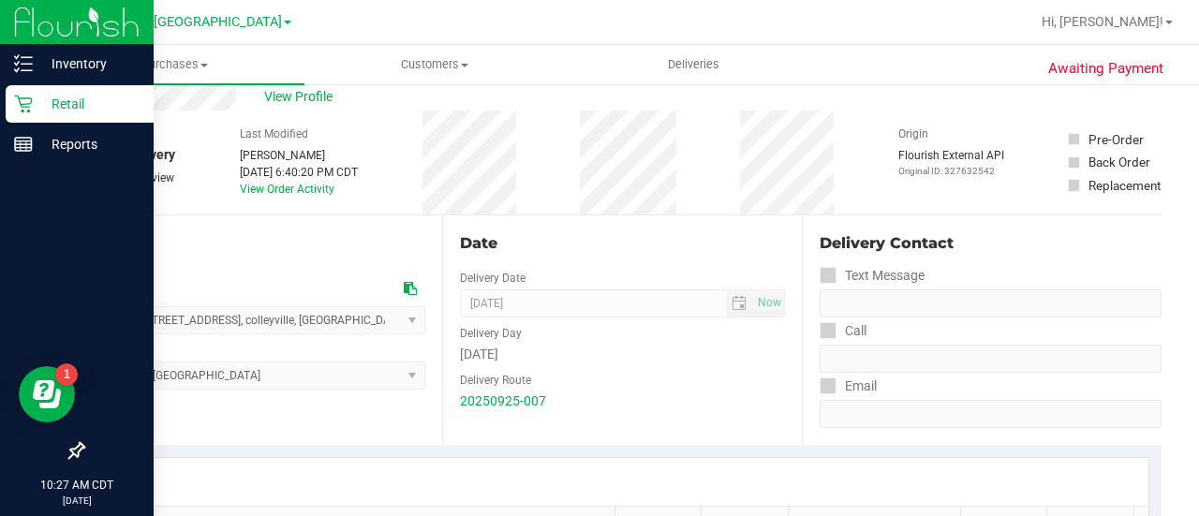
click at [38, 113] on p "Retail" at bounding box center [89, 104] width 112 height 22
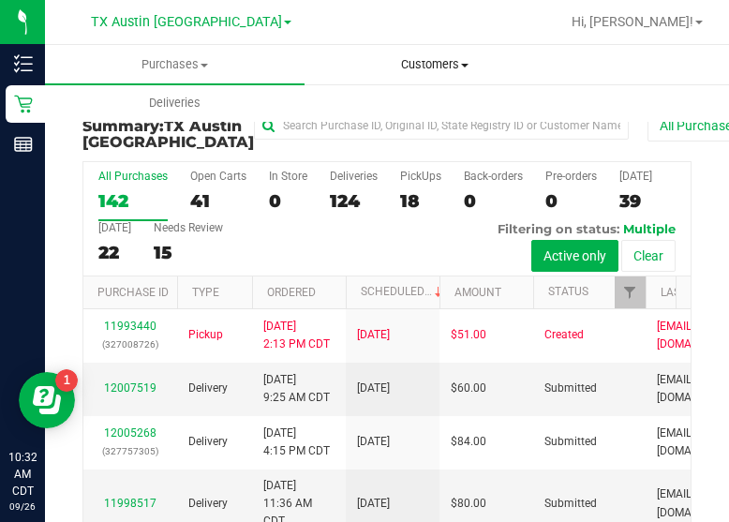
click at [431, 78] on uib-tab-heading "Customers All customers Add a new customer All physicians" at bounding box center [434, 64] width 258 height 37
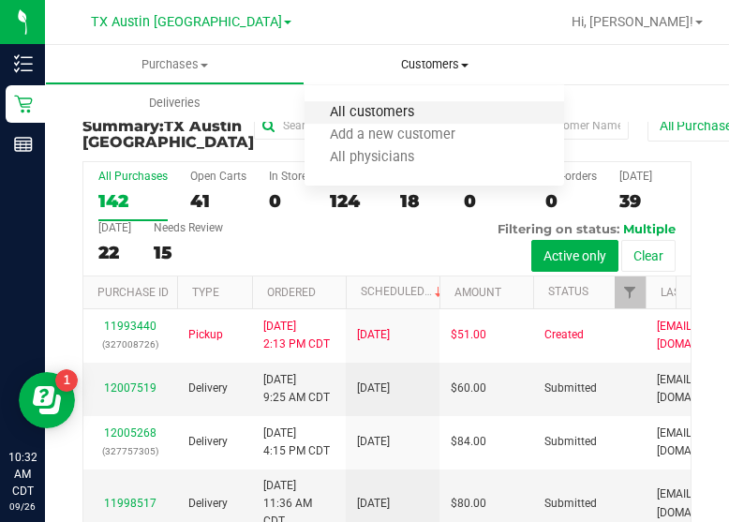
click at [369, 112] on span "All customers" at bounding box center [371, 113] width 135 height 16
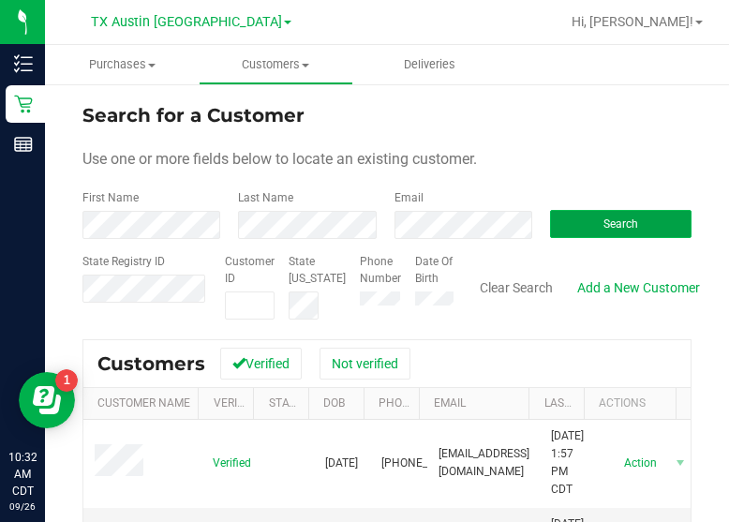
click at [627, 222] on button "Search" at bounding box center [620, 224] width 141 height 28
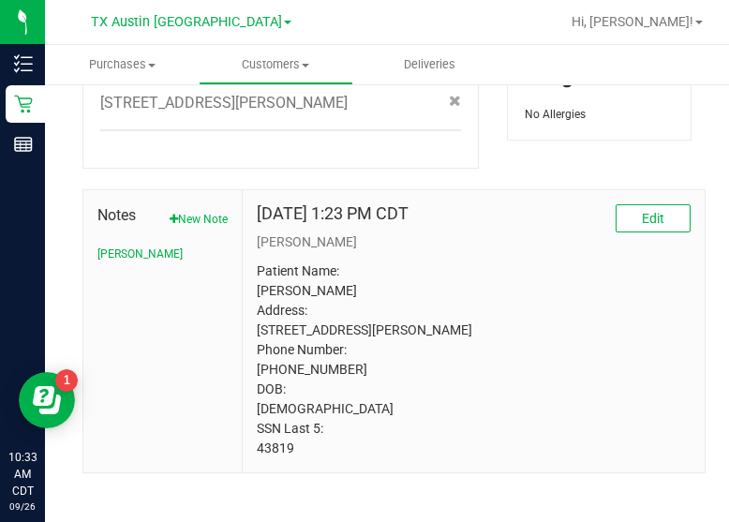
scroll to position [931, 0]
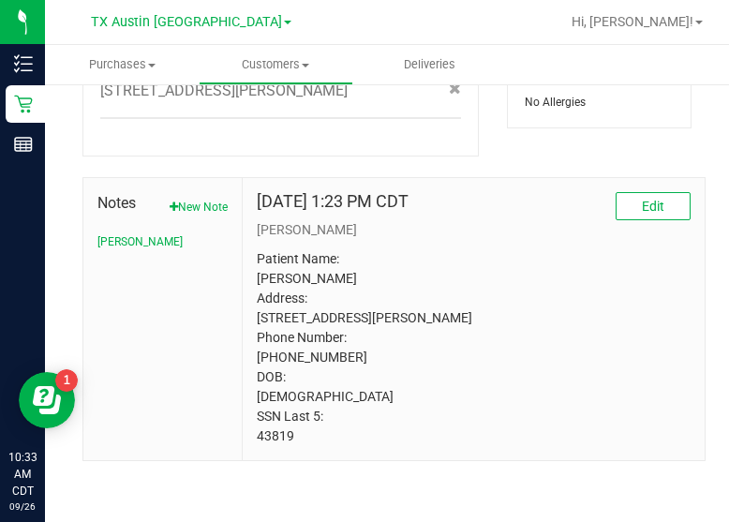
click at [273, 443] on p "Patient Name: Terri Wehner Address: 643 Shartle Circle Houston, TX, 77024 Phone…" at bounding box center [474, 347] width 434 height 197
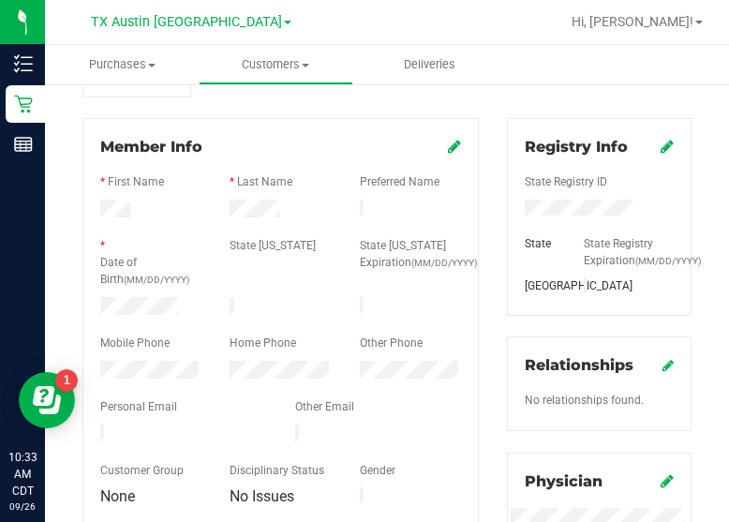
scroll to position [0, 0]
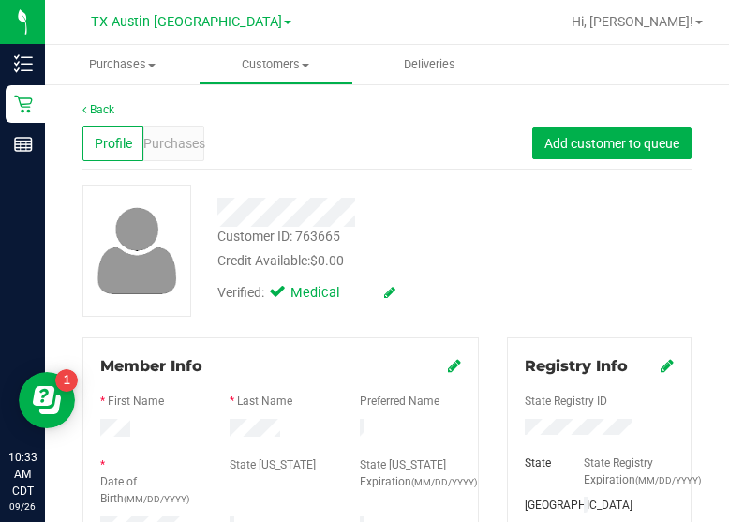
click at [197, 152] on span "Purchases" at bounding box center [174, 144] width 62 height 20
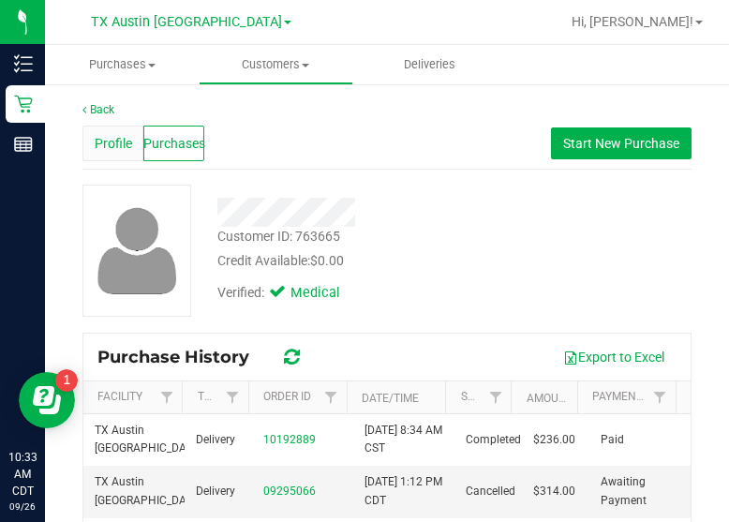
click at [106, 144] on span "Profile" at bounding box center [113, 144] width 37 height 20
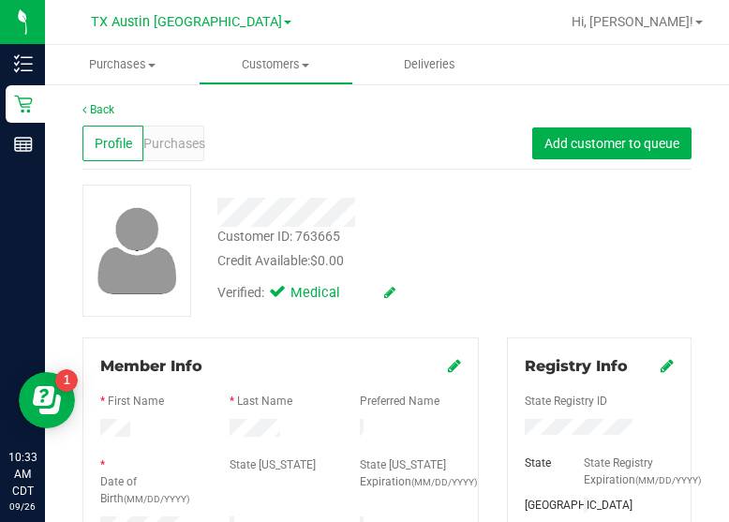
scroll to position [105, 0]
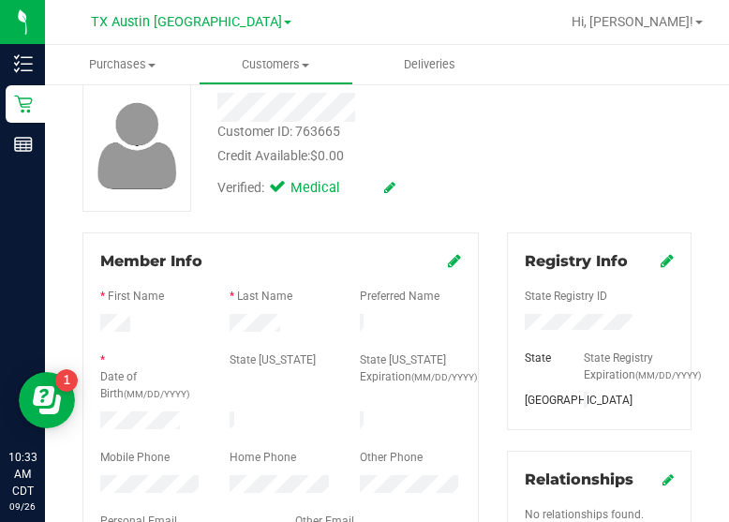
click at [258, 332] on div at bounding box center [279, 325] width 129 height 22
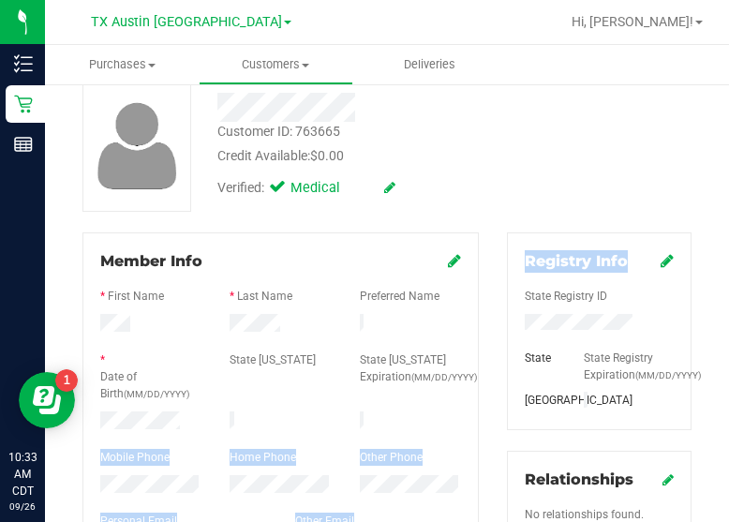
click at [729, 269] on html "Inventory Retail Reports 10:33 AM CDT 09/26/2025 09/26 TX Austin DC Hi, Lauren!…" at bounding box center [364, 261] width 729 height 522
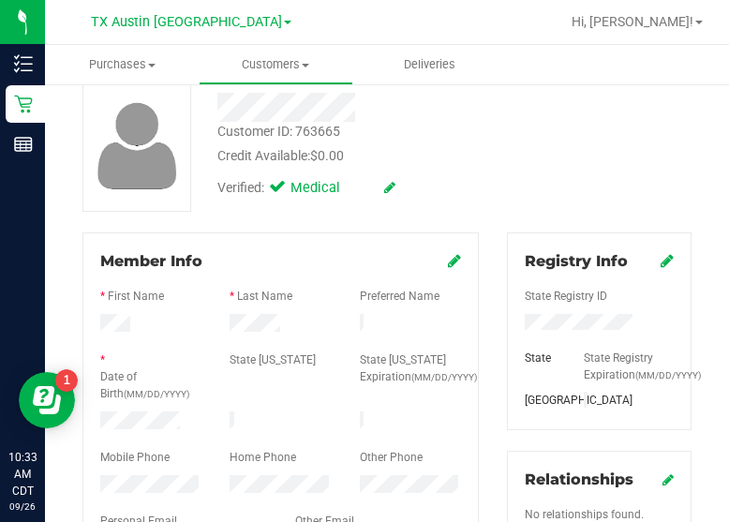
click at [193, 400] on div "* Date of Birth (MM/DD/YYYY)" at bounding box center [150, 378] width 129 height 55
click at [130, 434] on div at bounding box center [280, 441] width 361 height 15
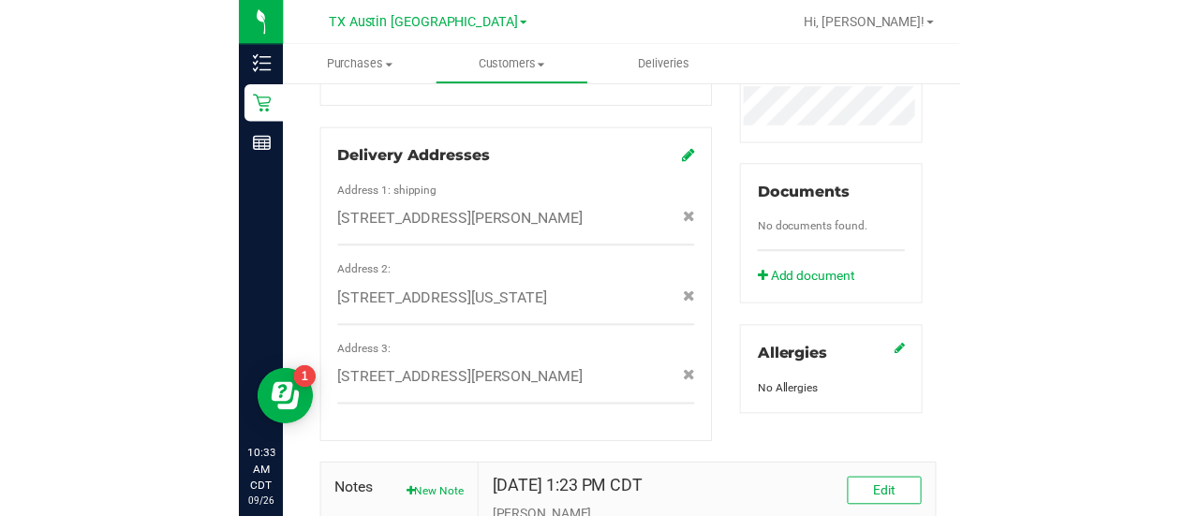
scroll to position [931, 0]
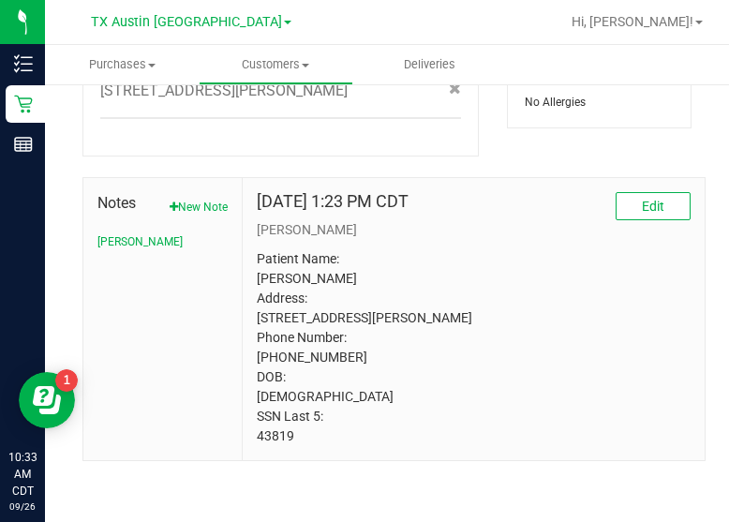
click at [277, 434] on p "Patient Name: Terri Wehner Address: 643 Shartle Circle Houston, TX, 77024 Phone…" at bounding box center [474, 347] width 434 height 197
click at [605, 120] on div "Allergies No Allergies" at bounding box center [599, 83] width 184 height 90
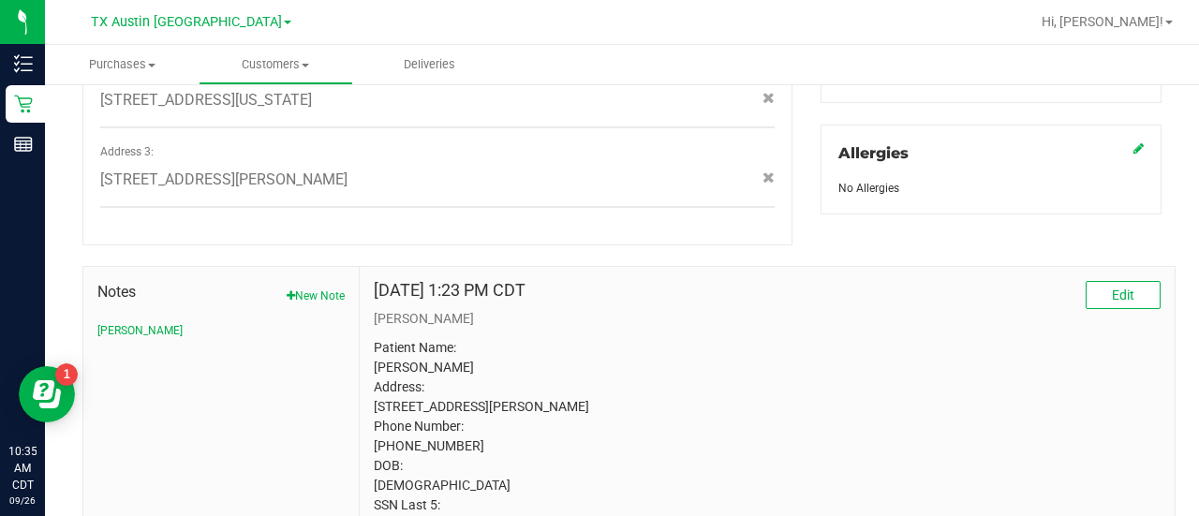
scroll to position [899, 0]
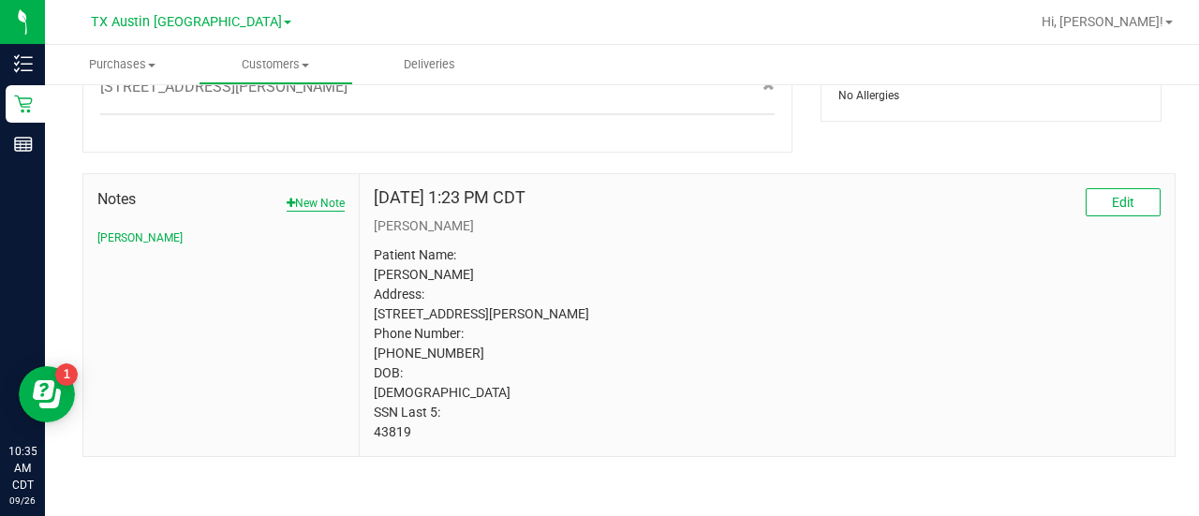
click at [327, 195] on button "New Note" at bounding box center [316, 203] width 58 height 17
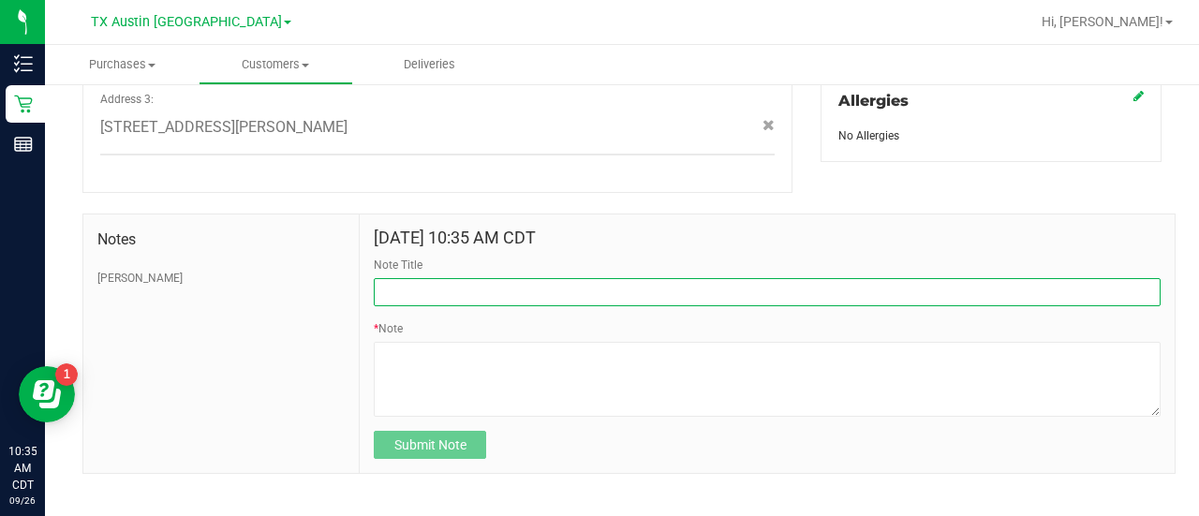
click at [469, 280] on input "Note Title" at bounding box center [767, 292] width 787 height 28
type input "HONOR $25 WINBACK - ABSENT TOGGLE."
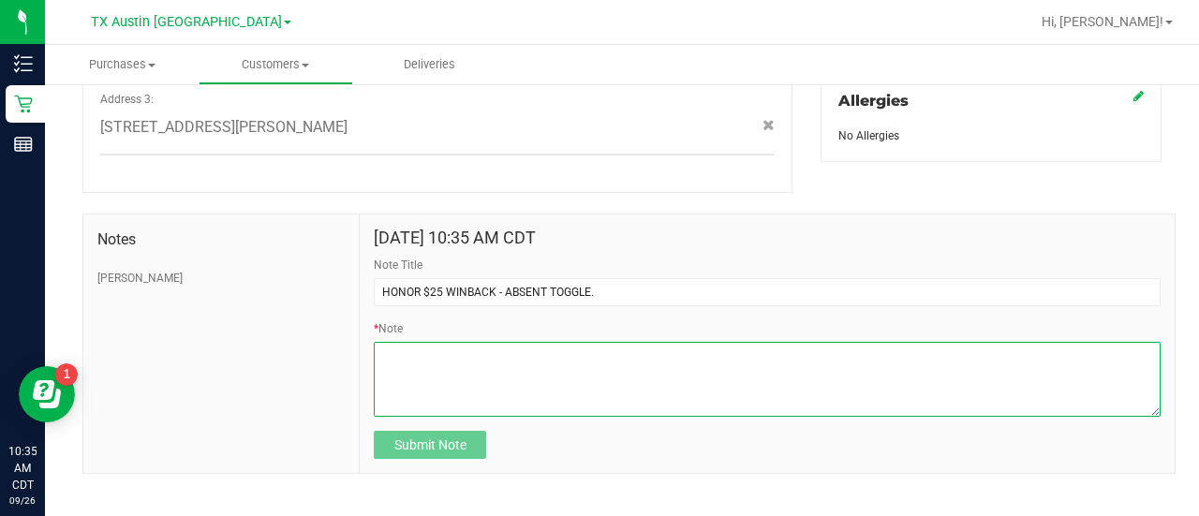
click at [479, 359] on textarea "* Note" at bounding box center [767, 379] width 787 height 75
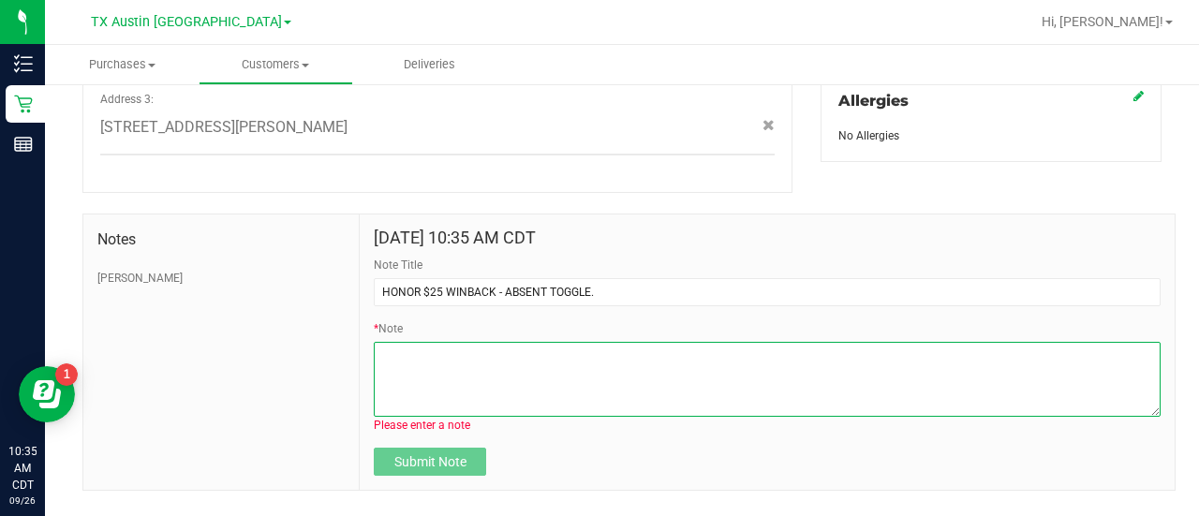
click at [539, 359] on textarea "* Note" at bounding box center [767, 379] width 787 height 75
paste textarea "Stacks with all discounts. Update once redeemed."
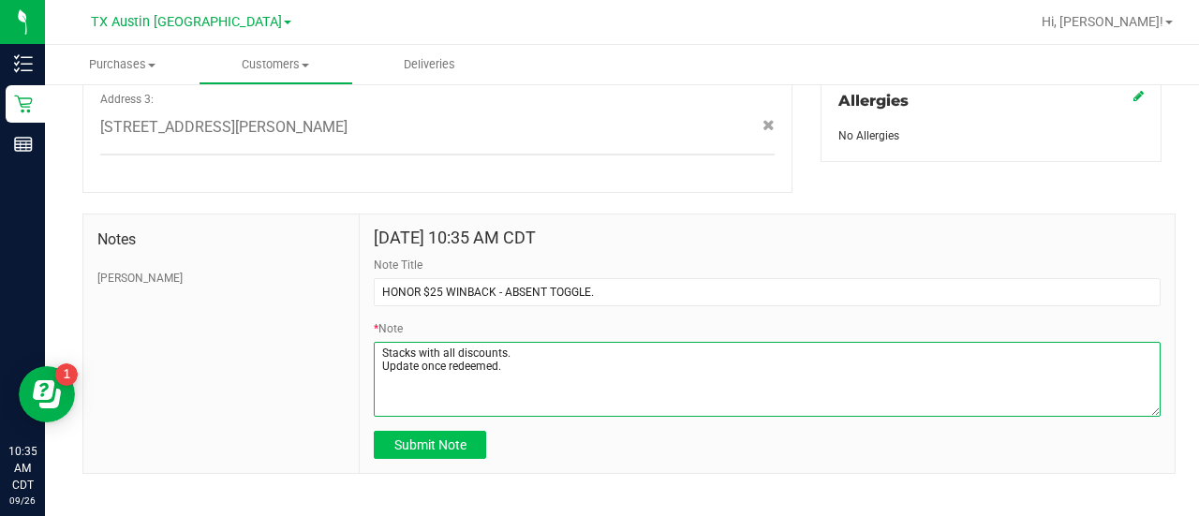
type textarea "Stacks with all discounts. Update once redeemed."
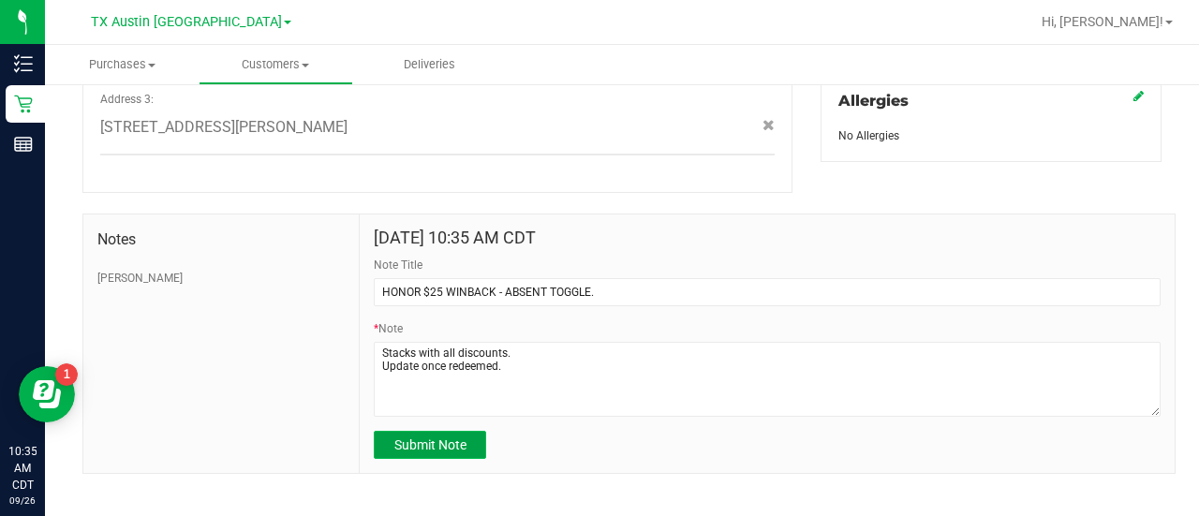
click at [437, 437] on span "Submit Note" at bounding box center [430, 444] width 72 height 15
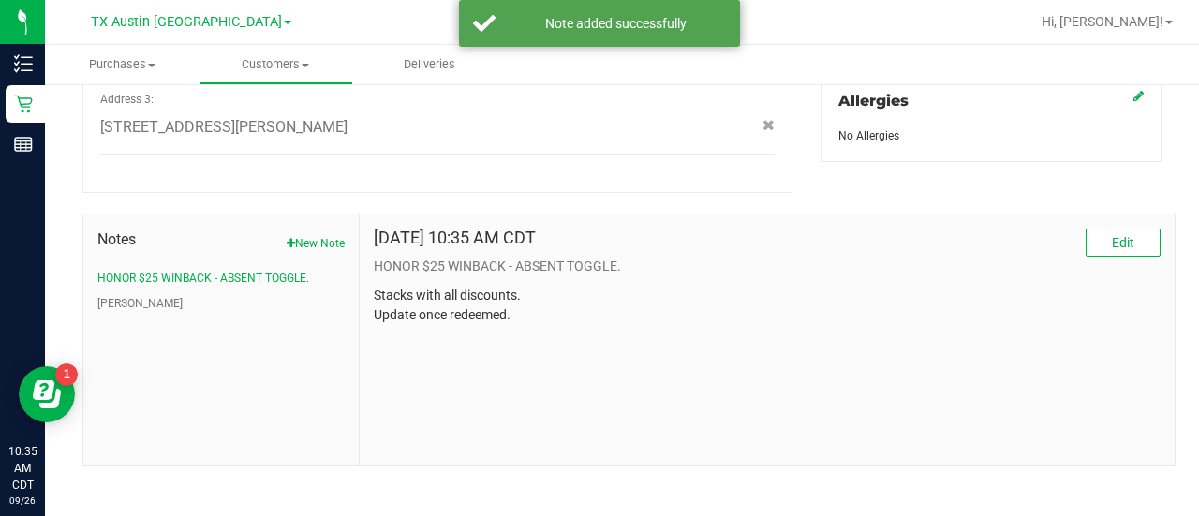
scroll to position [849, 0]
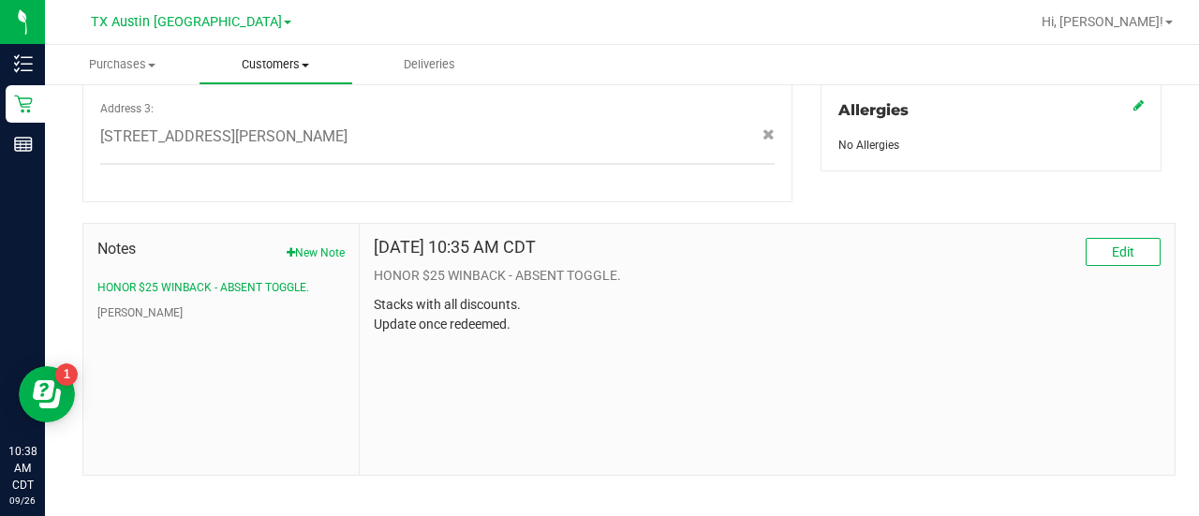
drag, startPoint x: 276, startPoint y: 61, endPoint x: 273, endPoint y: 81, distance: 20.9
click at [276, 61] on span "Customers" at bounding box center [275, 64] width 152 height 17
click at [268, 100] on ul "All customers Add a new customer All physicians" at bounding box center [287, 135] width 176 height 101
click at [270, 65] on span "Customers" at bounding box center [276, 64] width 154 height 17
click at [282, 109] on span "All customers" at bounding box center [266, 113] width 135 height 16
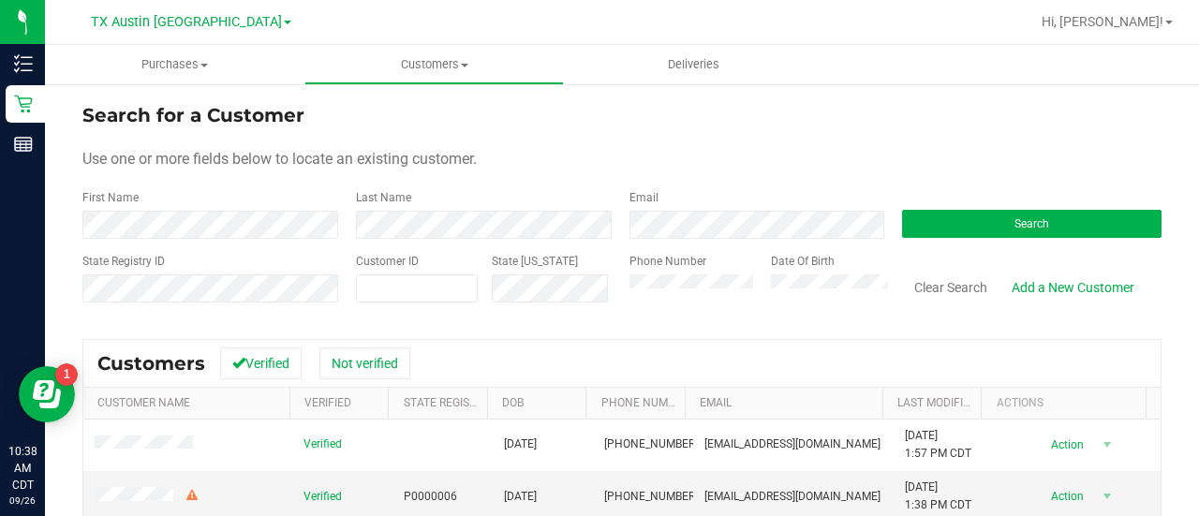
click at [734, 210] on div "Email" at bounding box center [751, 214] width 273 height 50
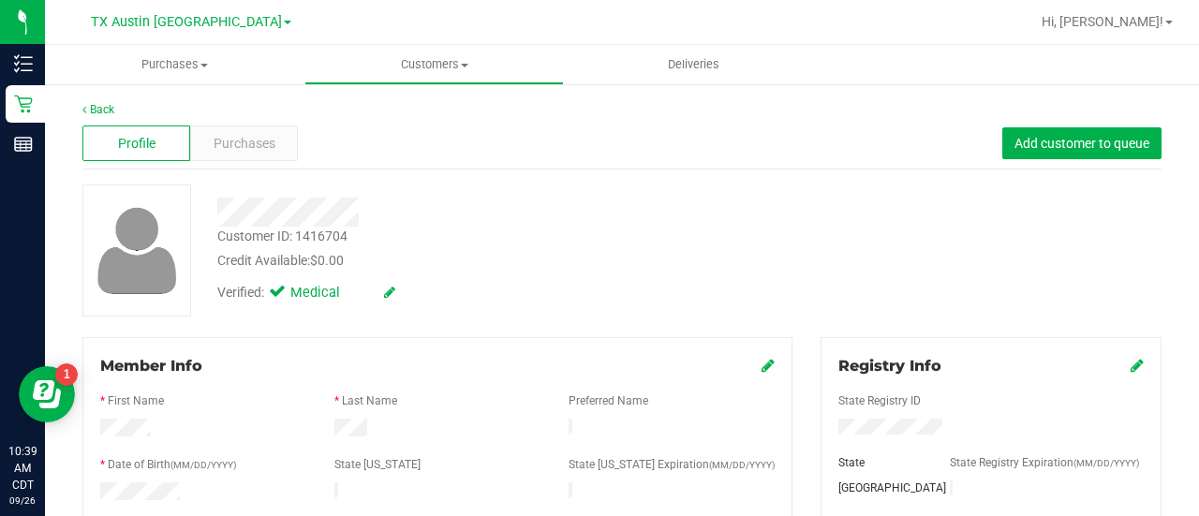
click at [658, 218] on div at bounding box center [479, 212] width 553 height 29
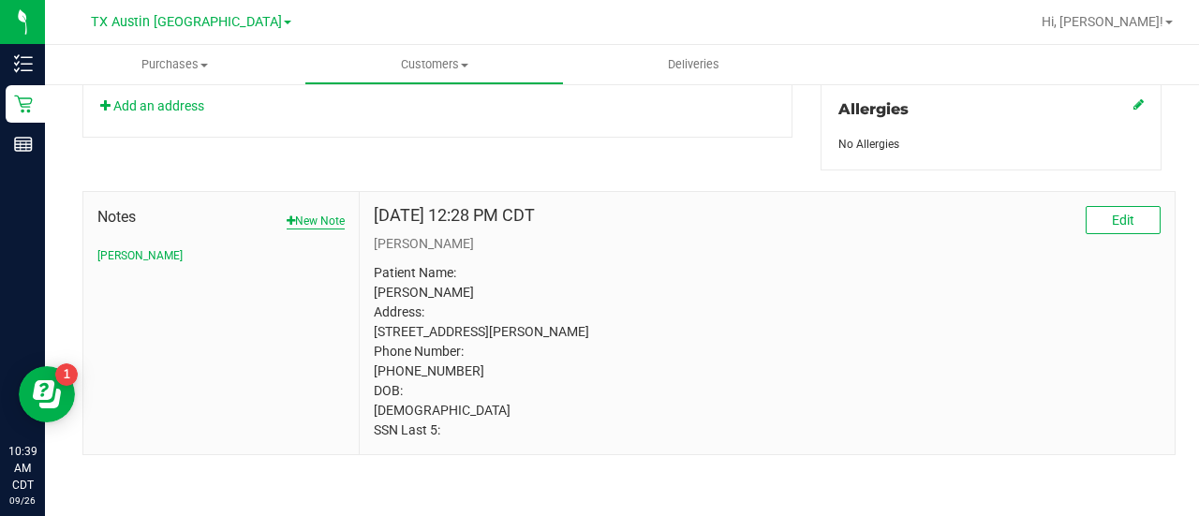
click at [303, 213] on button "New Note" at bounding box center [316, 221] width 58 height 17
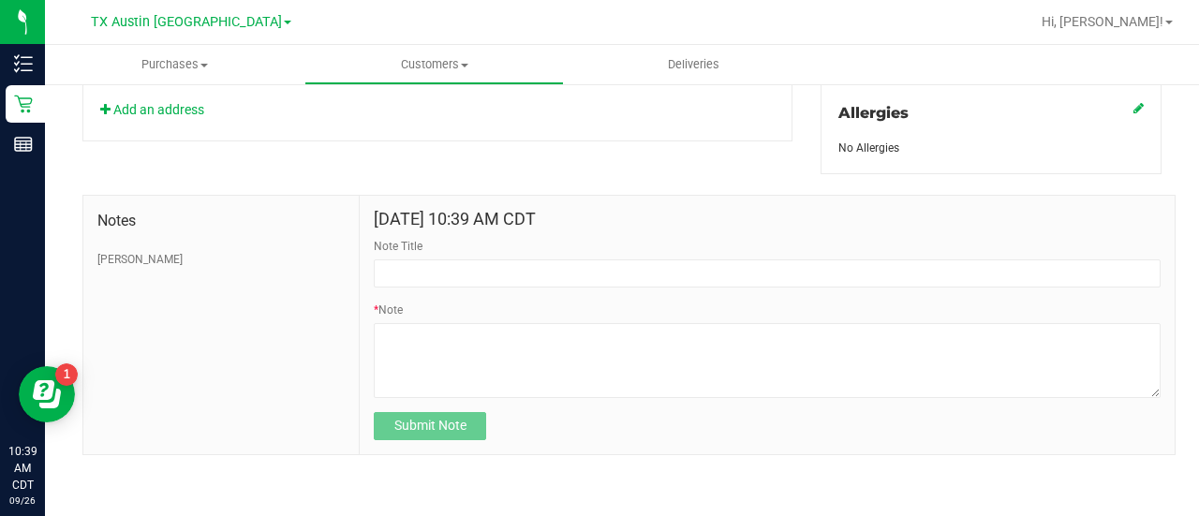
scroll to position [846, 0]
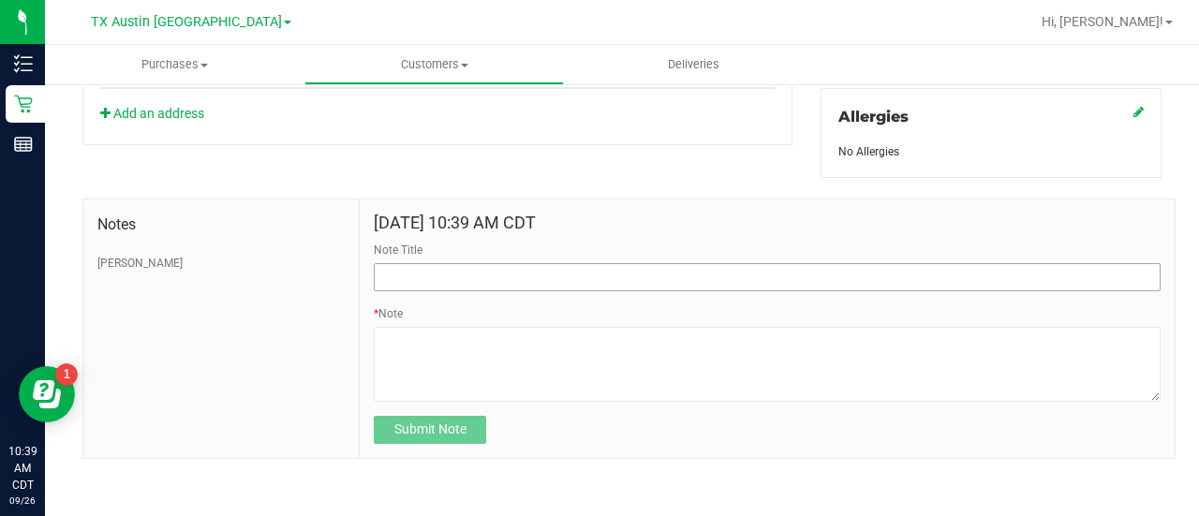
click at [553, 257] on div "Note Title" at bounding box center [767, 267] width 787 height 50
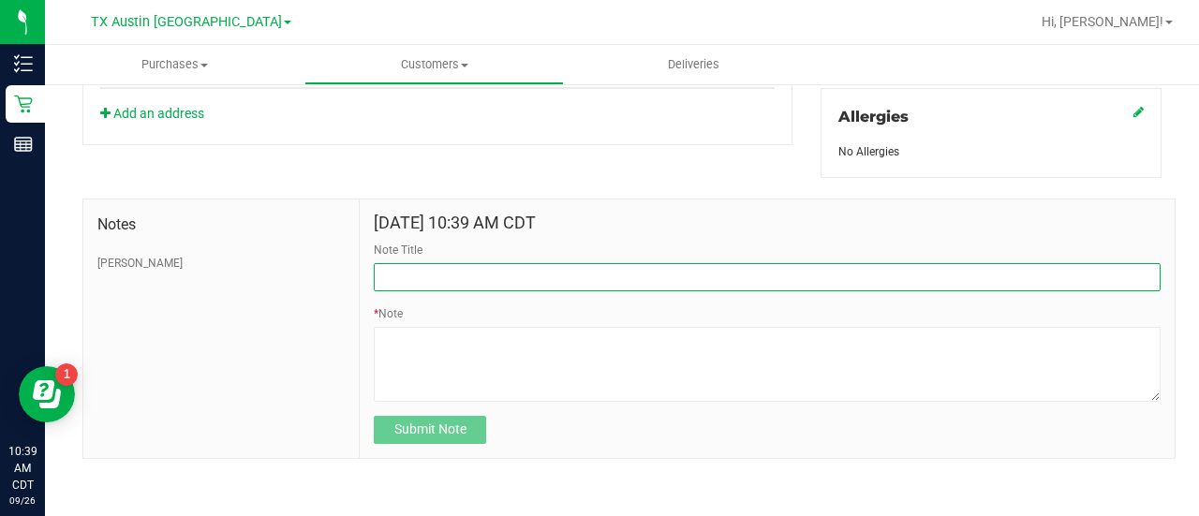
click at [553, 263] on input "Note Title" at bounding box center [767, 277] width 787 height 28
type input "HONOR $25 WINBACK - ABSENT TOGGLE."
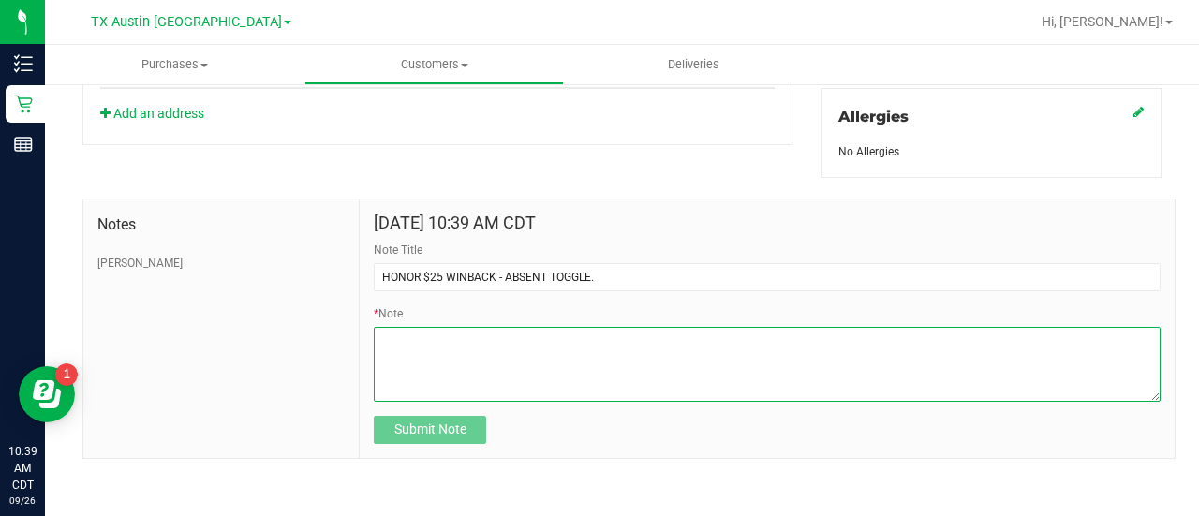
click at [554, 330] on textarea "* Note" at bounding box center [767, 364] width 787 height 75
click at [518, 365] on textarea "* Note" at bounding box center [767, 364] width 787 height 75
paste textarea "Stacks with all discounts. Update once redeemed."
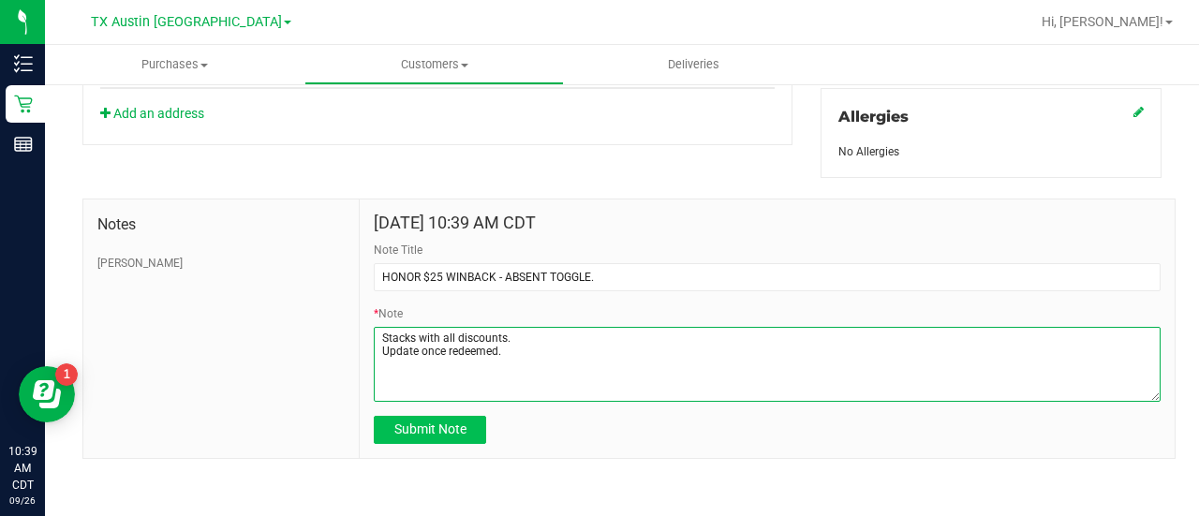
type textarea "Stacks with all discounts. Update once redeemed."
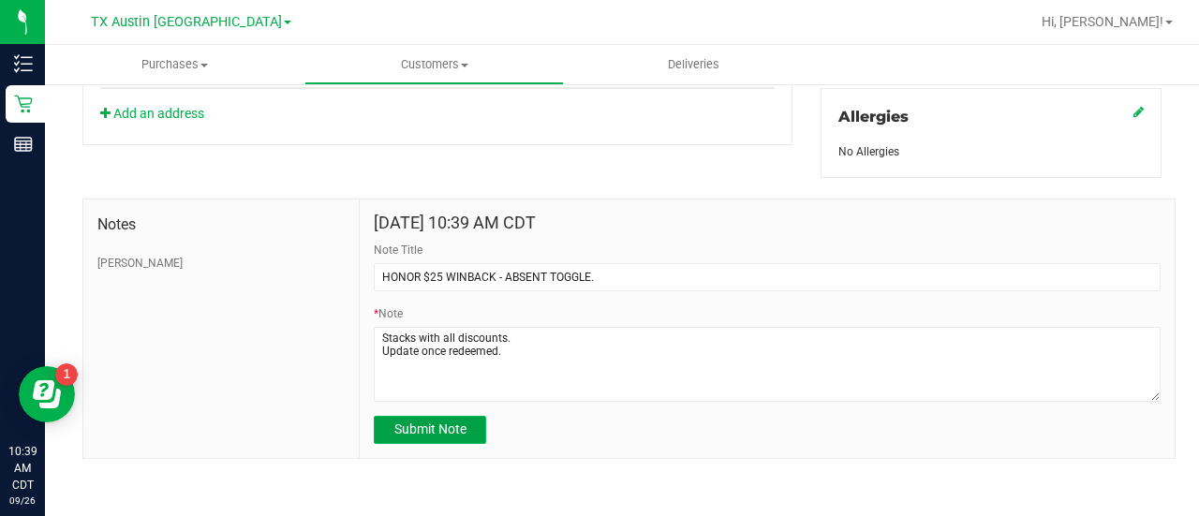
click at [462, 421] on span "Submit Note" at bounding box center [430, 428] width 72 height 15
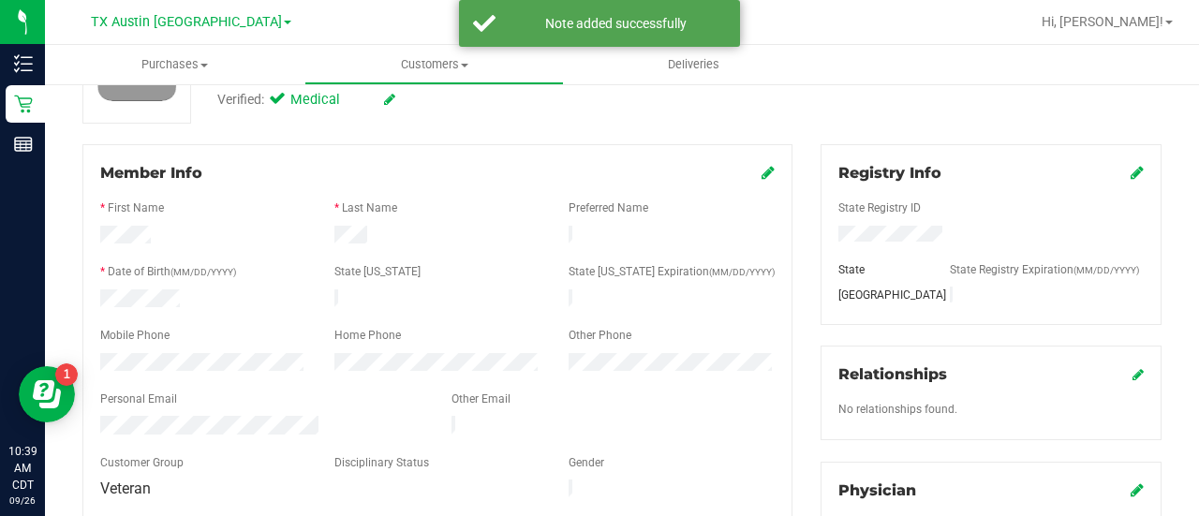
scroll to position [225, 0]
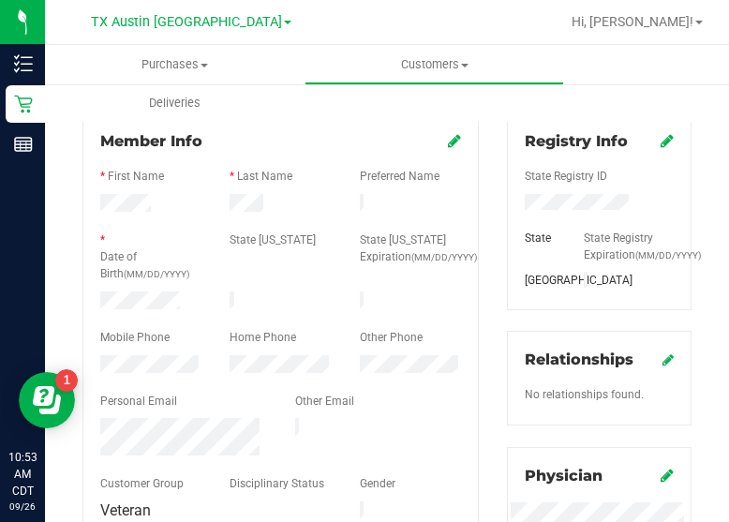
click at [348, 331] on div "Other Phone" at bounding box center [410, 340] width 129 height 22
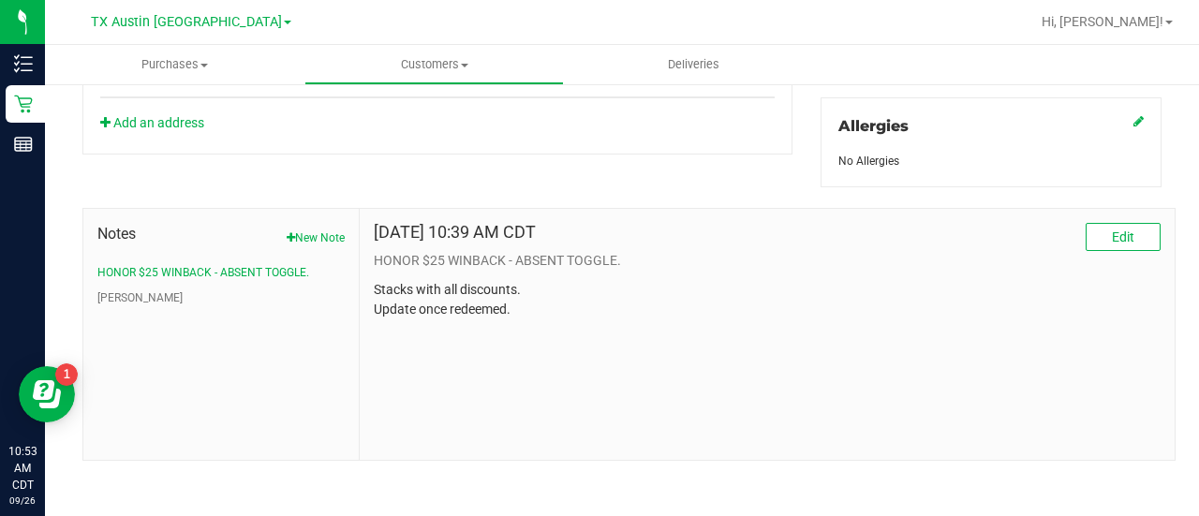
scroll to position [0, 0]
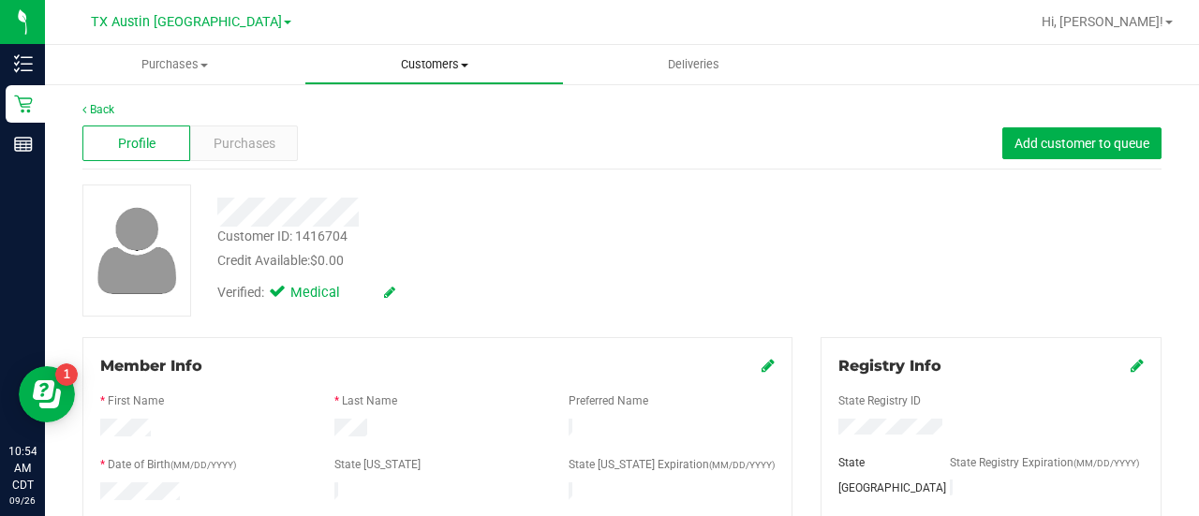
drag, startPoint x: 419, startPoint y: 59, endPoint x: 414, endPoint y: 69, distance: 11.3
click at [419, 59] on span "Customers" at bounding box center [434, 64] width 258 height 17
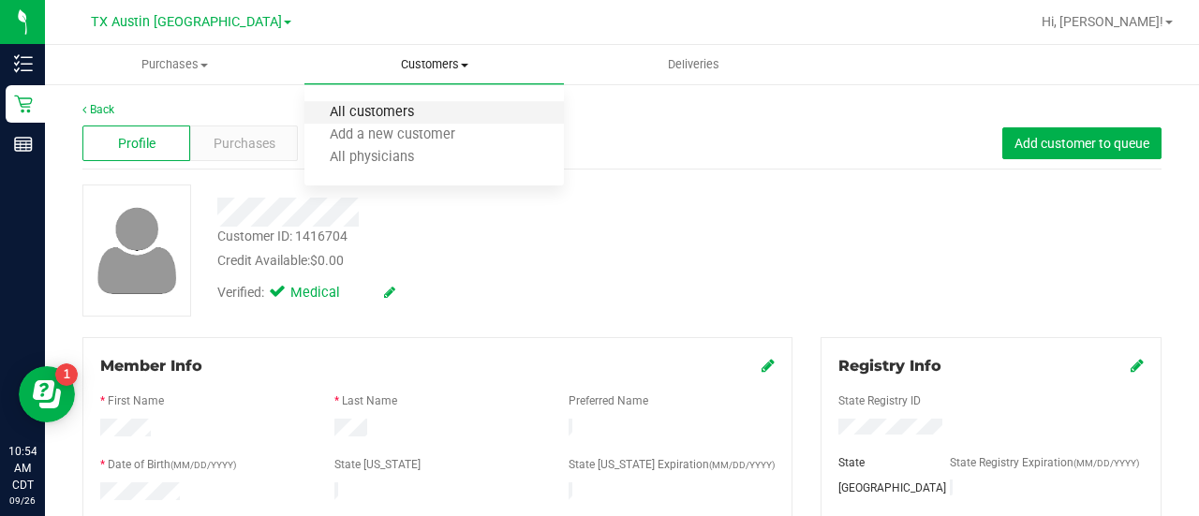
click at [395, 106] on span "All customers" at bounding box center [371, 113] width 135 height 16
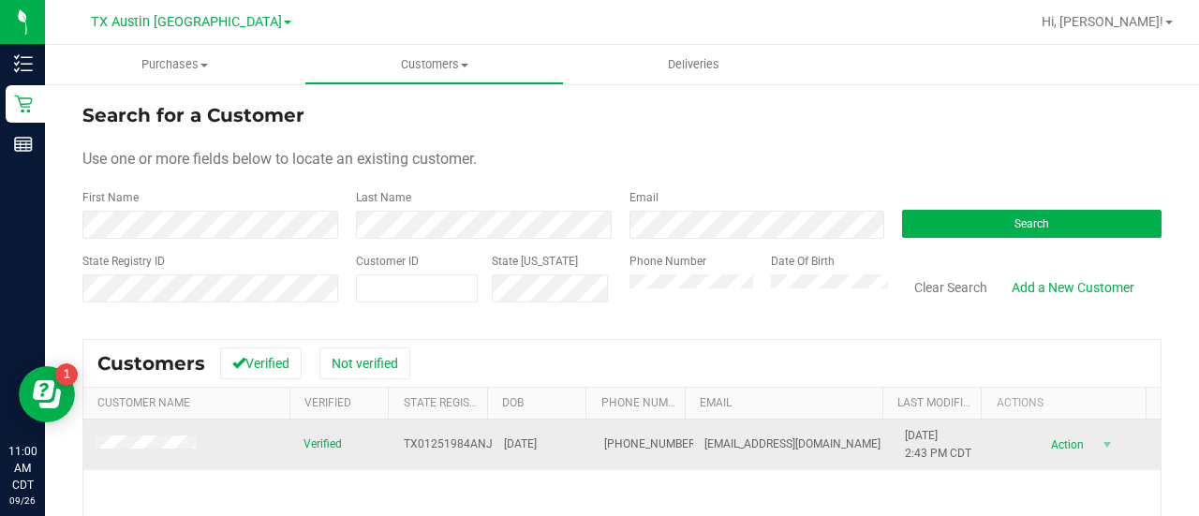
click at [131, 432] on td at bounding box center [187, 445] width 209 height 51
click at [131, 434] on td at bounding box center [187, 445] width 209 height 51
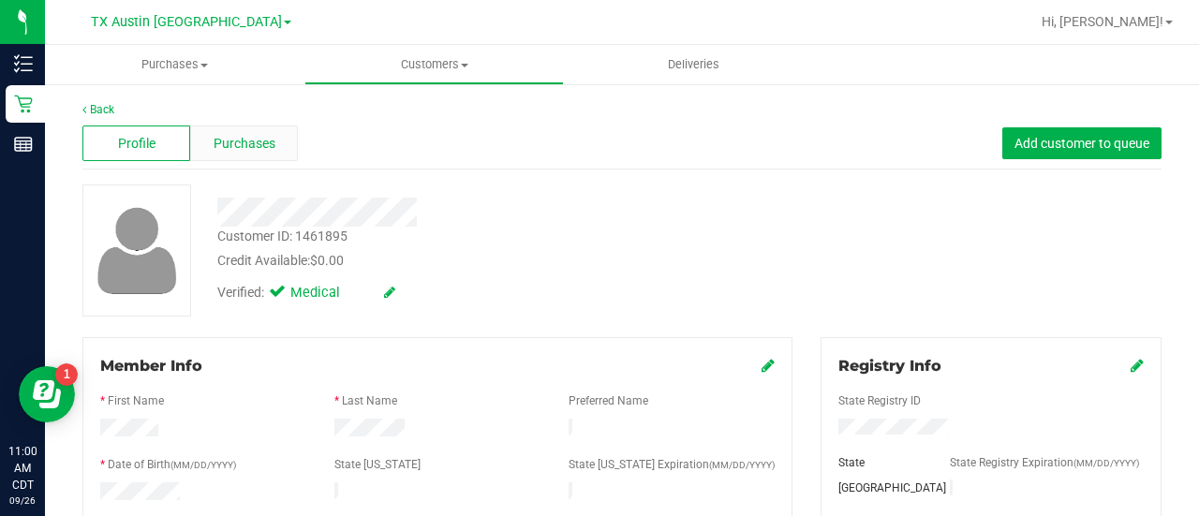
click at [268, 153] on span "Purchases" at bounding box center [245, 144] width 62 height 20
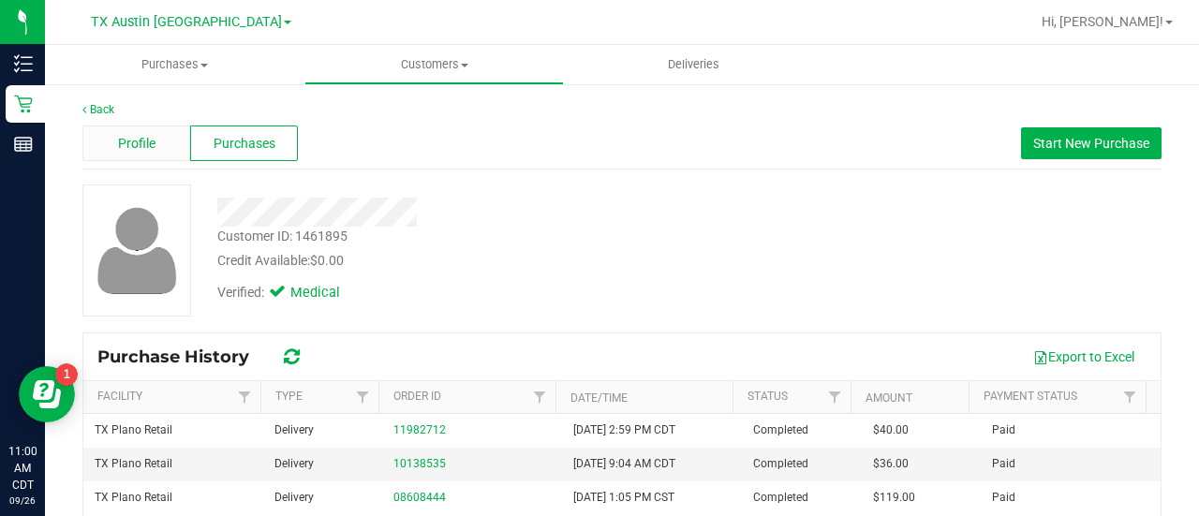
click at [144, 136] on span "Profile" at bounding box center [136, 144] width 37 height 20
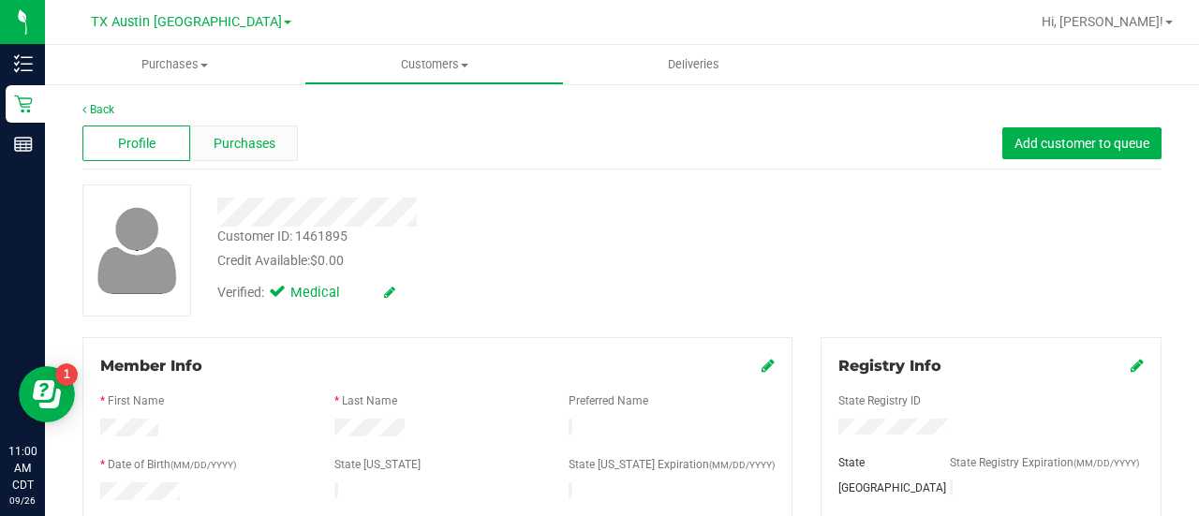
click at [246, 142] on span "Purchases" at bounding box center [245, 144] width 62 height 20
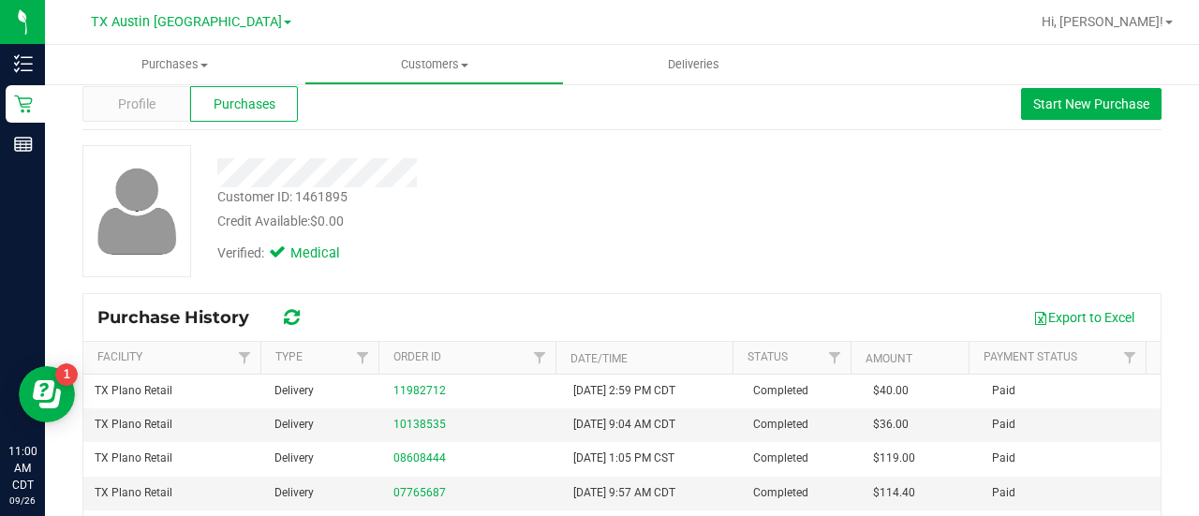
scroll to position [199, 0]
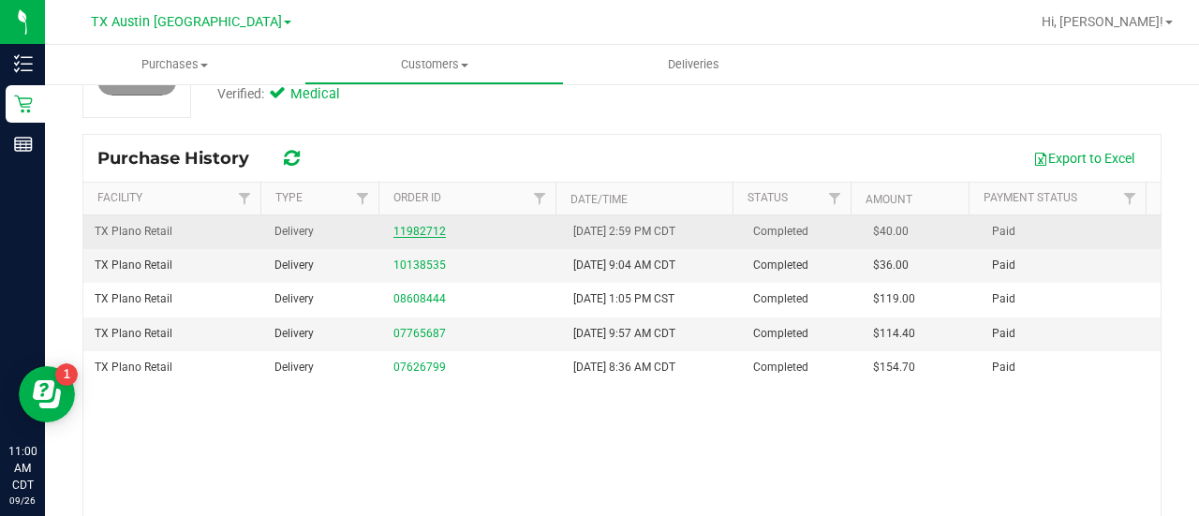
click at [425, 234] on link "11982712" at bounding box center [419, 231] width 52 height 13
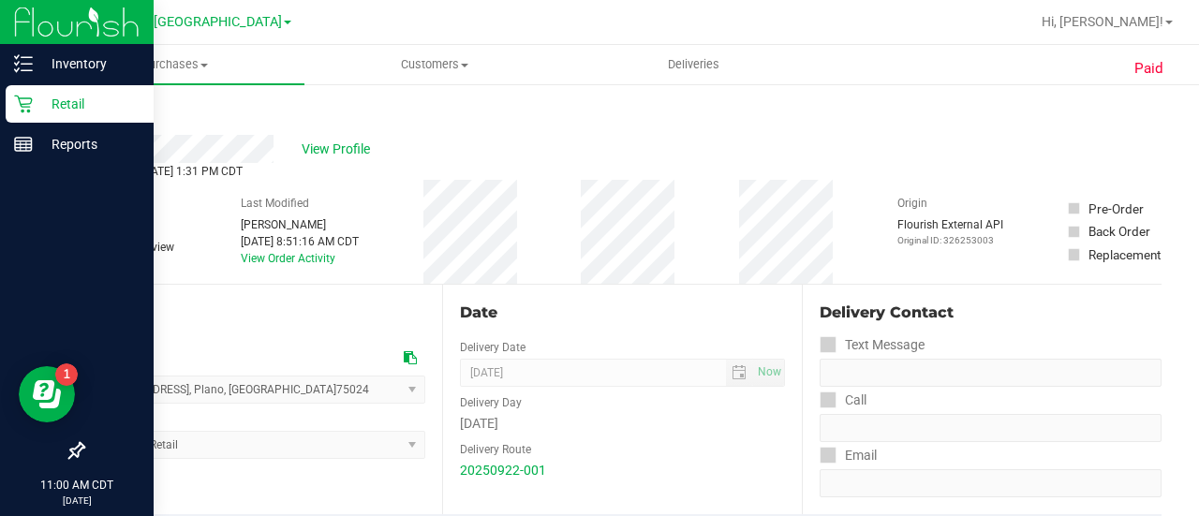
click at [8, 109] on div "Retail" at bounding box center [80, 103] width 148 height 37
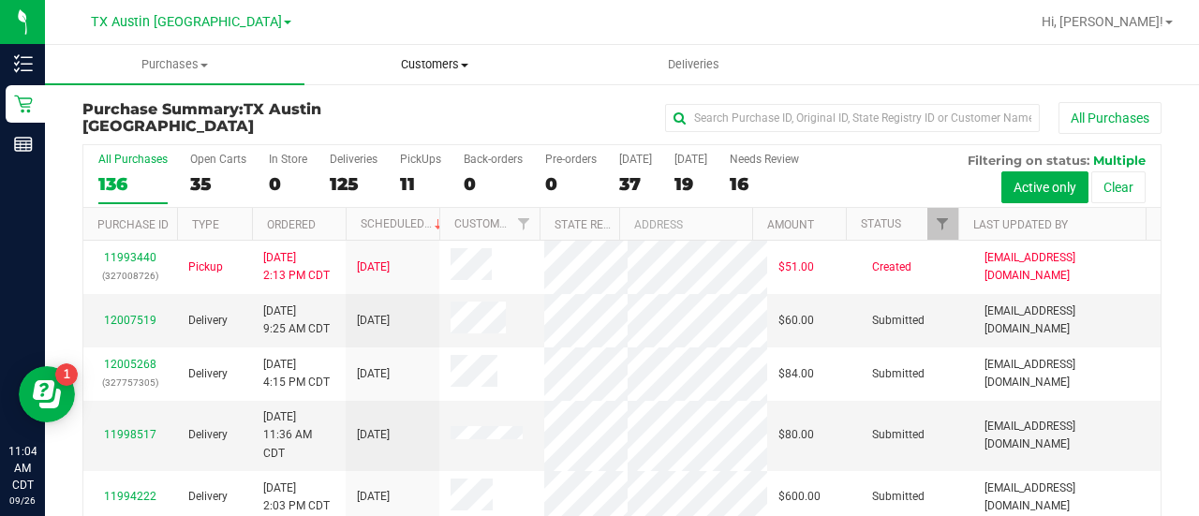
click at [427, 80] on uib-tab-heading "Customers All customers Add a new customer All physicians" at bounding box center [434, 64] width 258 height 37
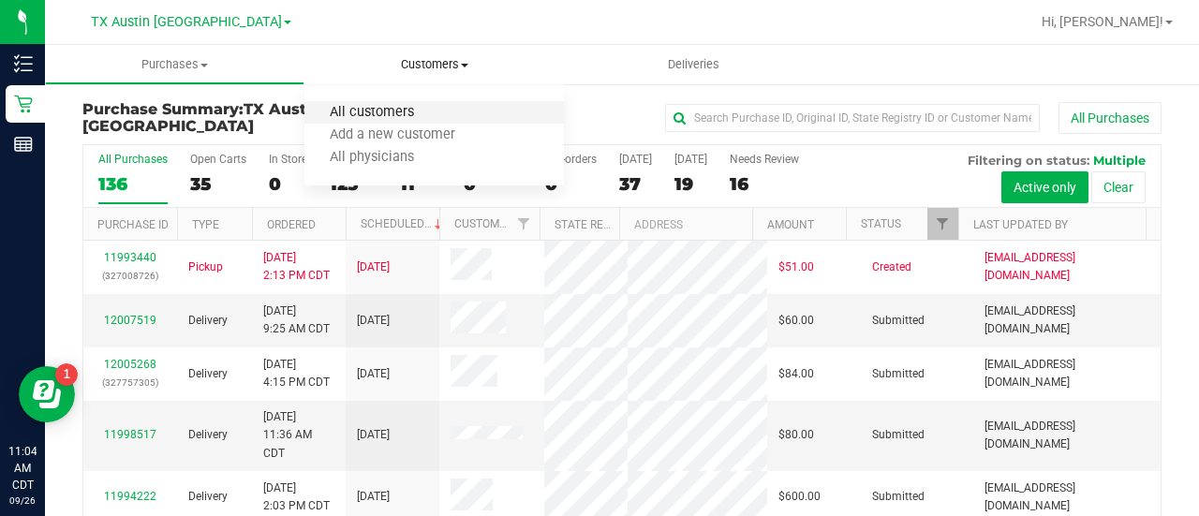
click at [377, 117] on span "All customers" at bounding box center [371, 113] width 135 height 16
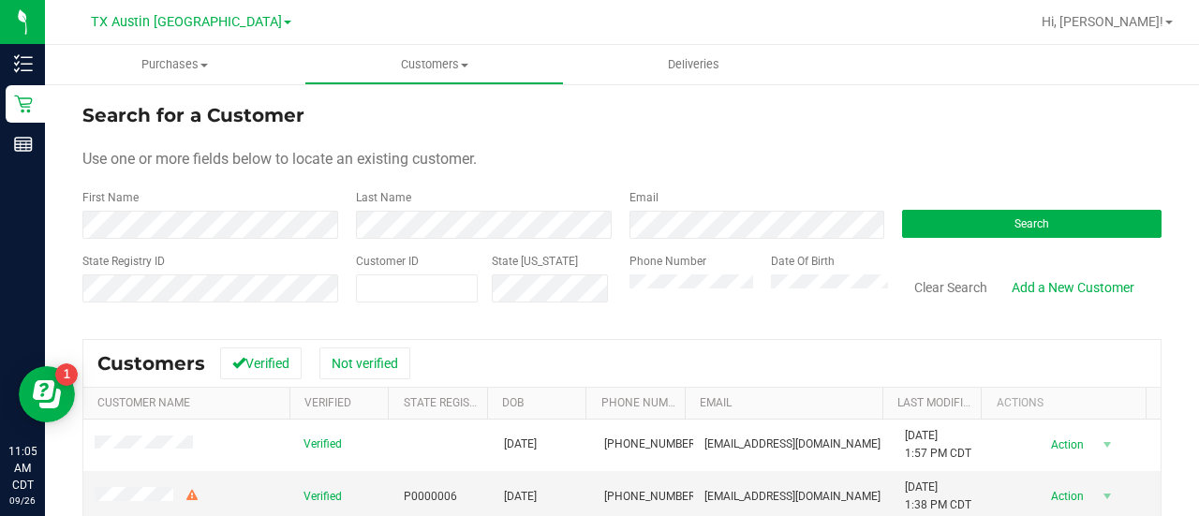
click at [1034, 138] on form "Search for a Customer Use one or more fields below to locate an existing custom…" at bounding box center [621, 210] width 1079 height 218
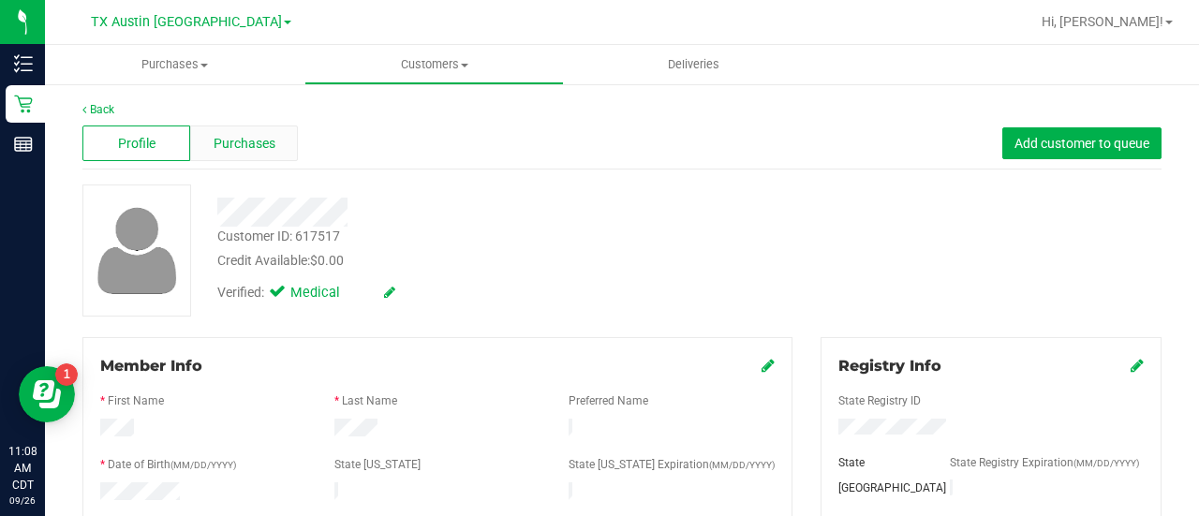
click at [233, 141] on span "Purchases" at bounding box center [245, 144] width 62 height 20
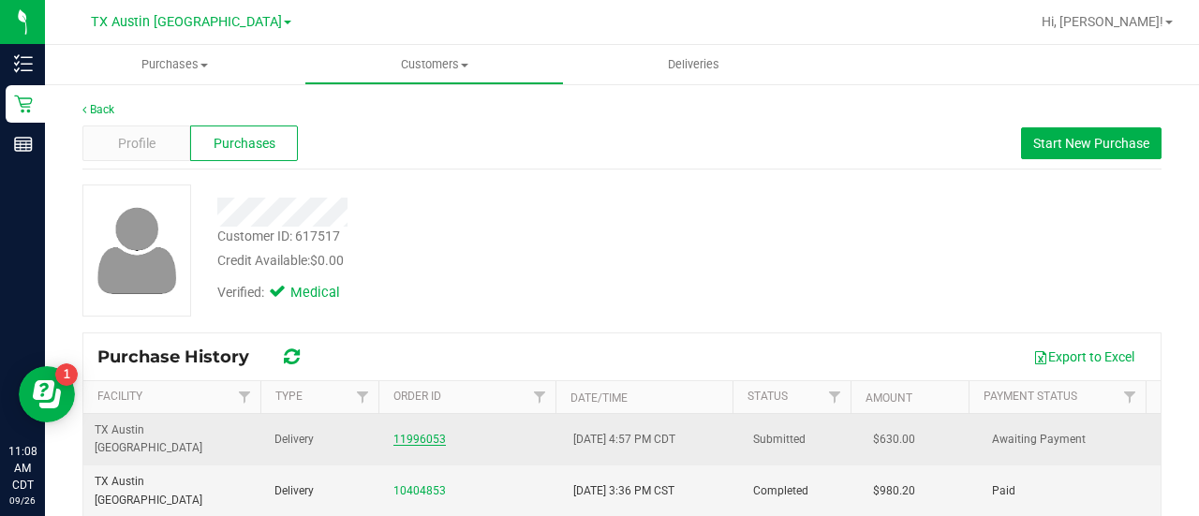
click at [403, 433] on link "11996053" at bounding box center [419, 439] width 52 height 13
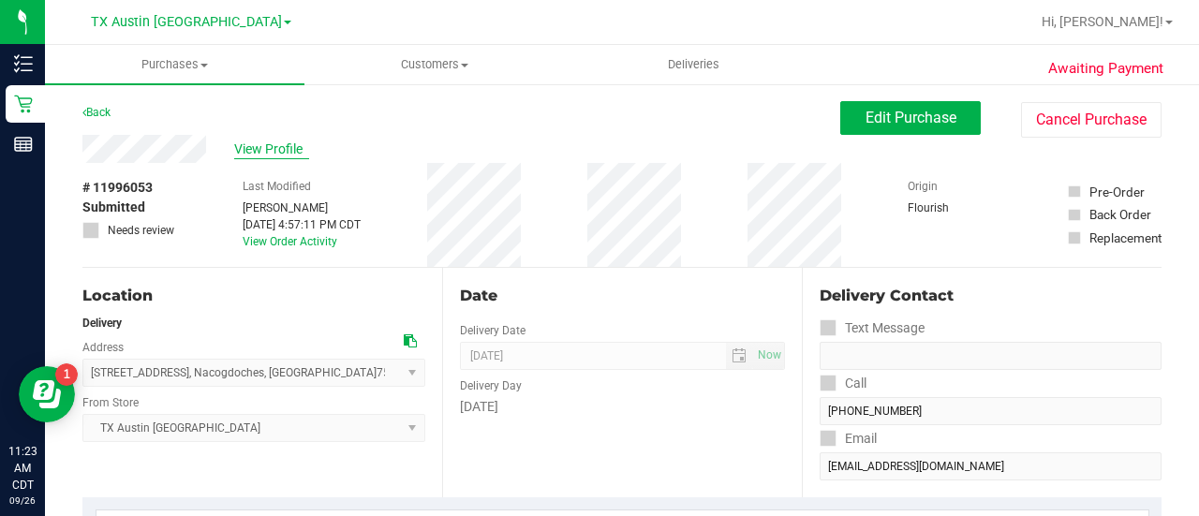
click at [255, 143] on span "View Profile" at bounding box center [271, 150] width 75 height 20
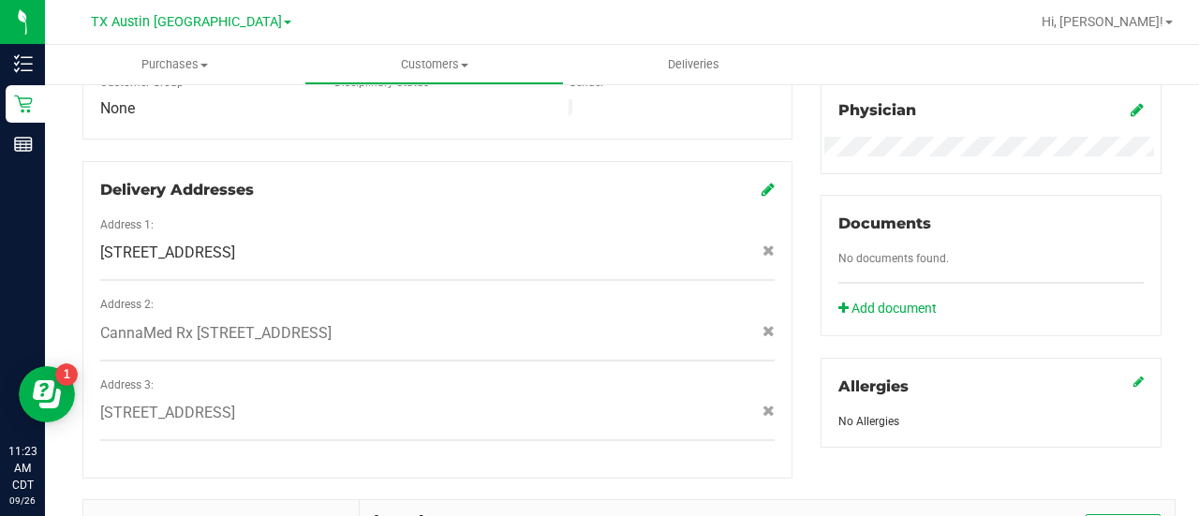
scroll to position [849, 0]
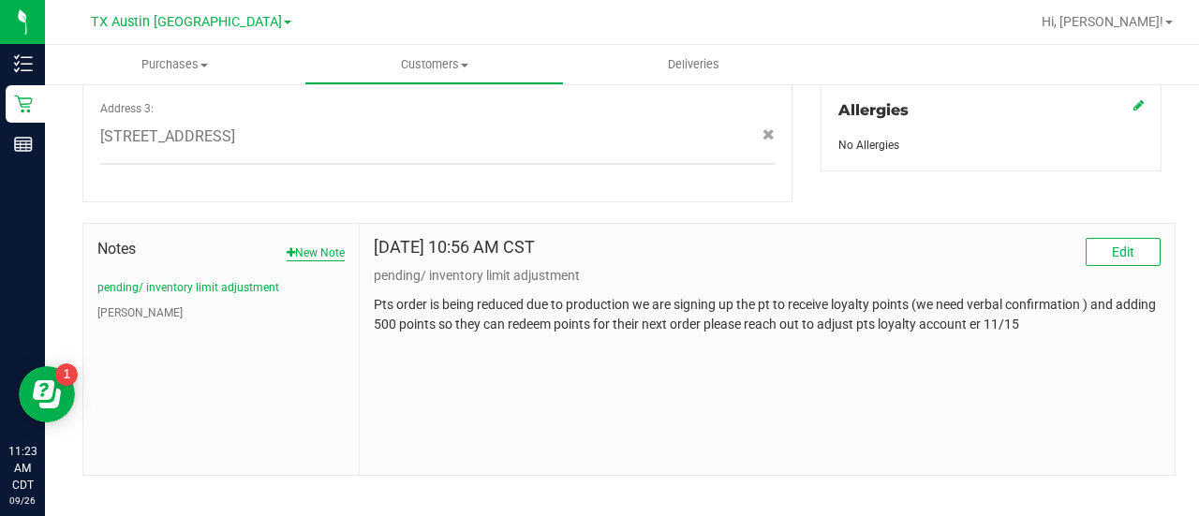
click at [326, 244] on button "New Note" at bounding box center [316, 252] width 58 height 17
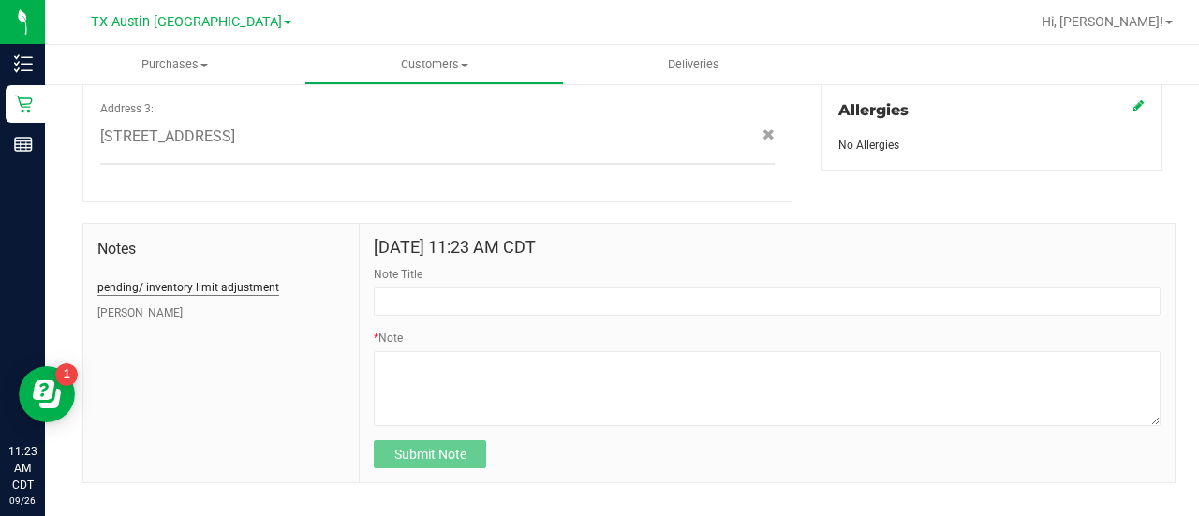
click at [229, 279] on button "pending/ inventory limit adjustment" at bounding box center [188, 287] width 182 height 17
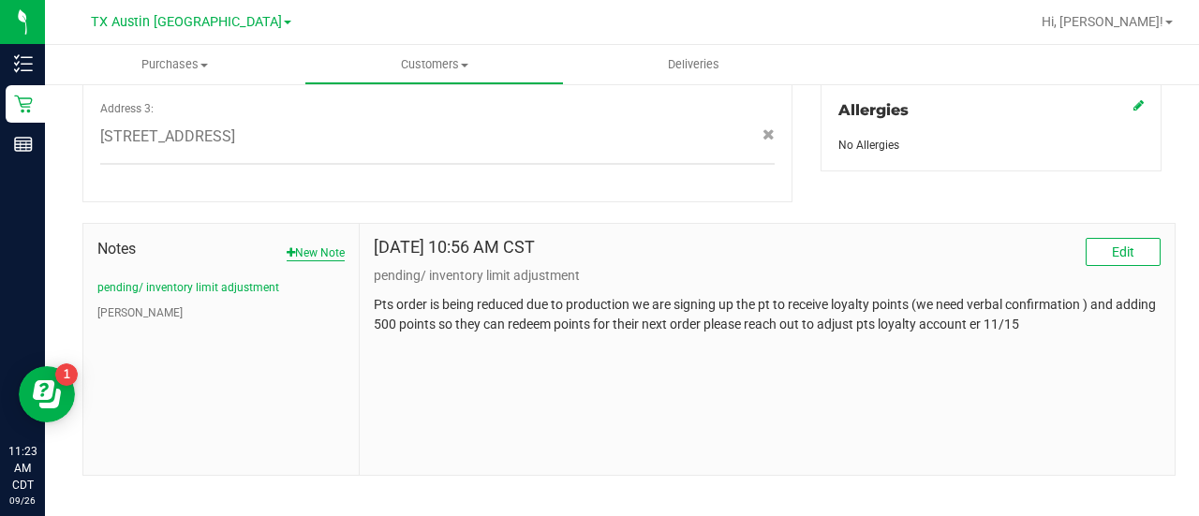
click at [300, 244] on button "New Note" at bounding box center [316, 252] width 58 height 17
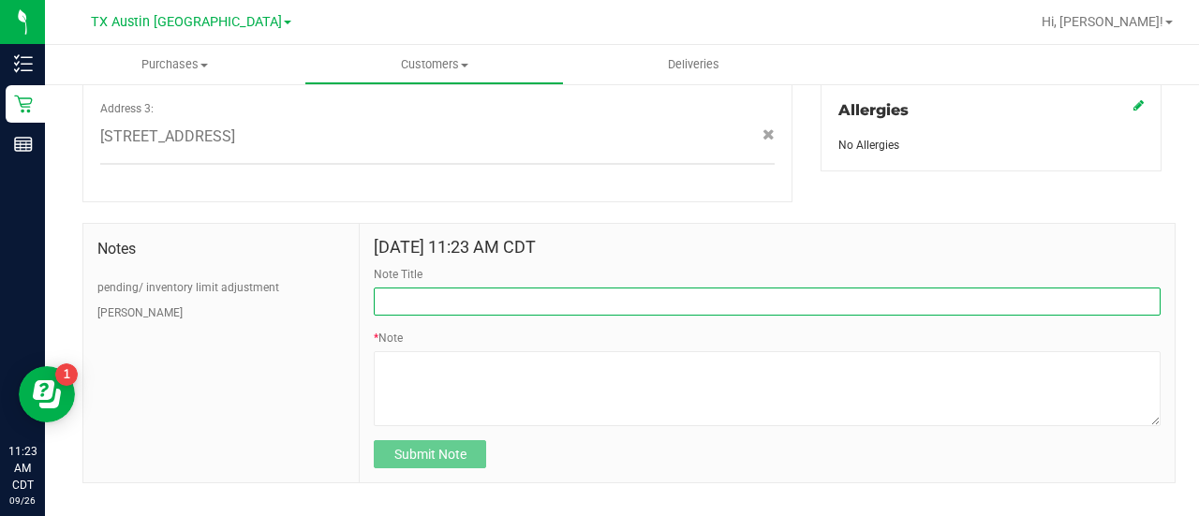
click at [423, 288] on input "Note Title" at bounding box center [767, 302] width 787 height 28
type input "HONOR $25 WINBACK - ABSENT TOGGLE."
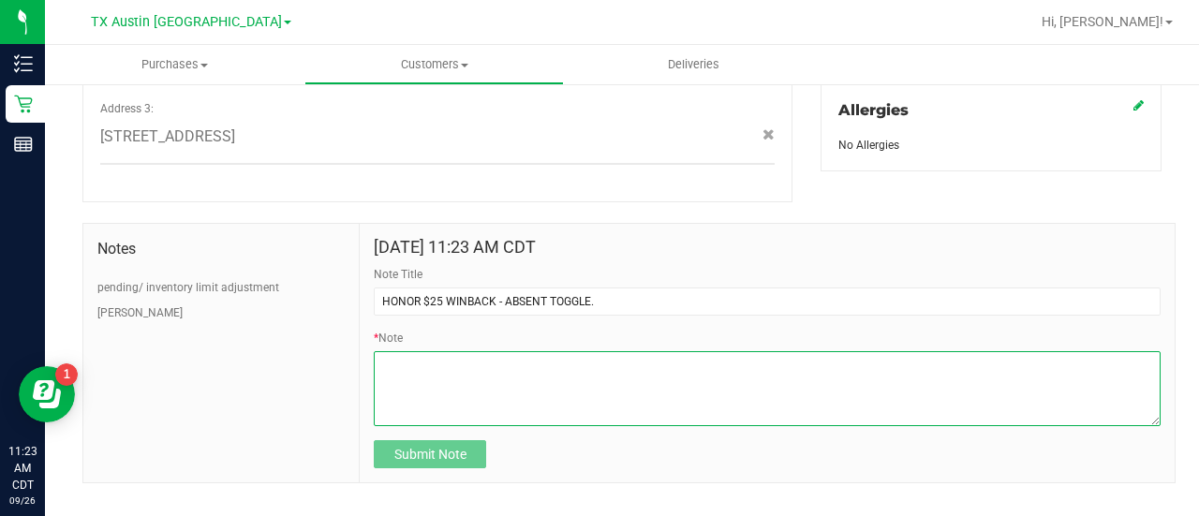
click at [440, 373] on textarea "* Note" at bounding box center [767, 388] width 787 height 75
click at [459, 355] on textarea "* Note" at bounding box center [767, 388] width 787 height 75
paste textarea "Stacks with all discounts. Update once redeemed."
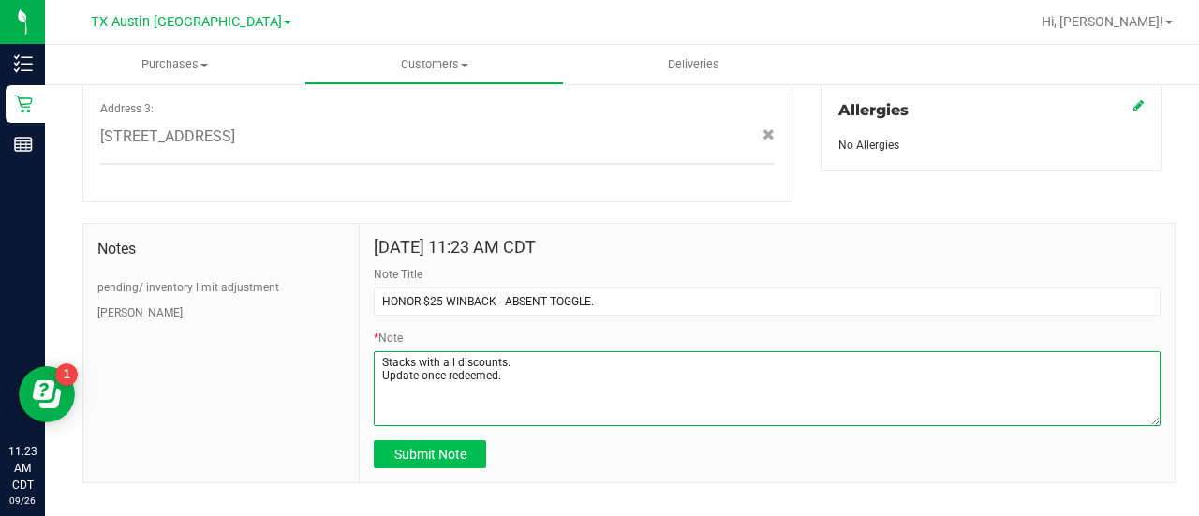
type textarea "Stacks with all discounts. Update once redeemed."
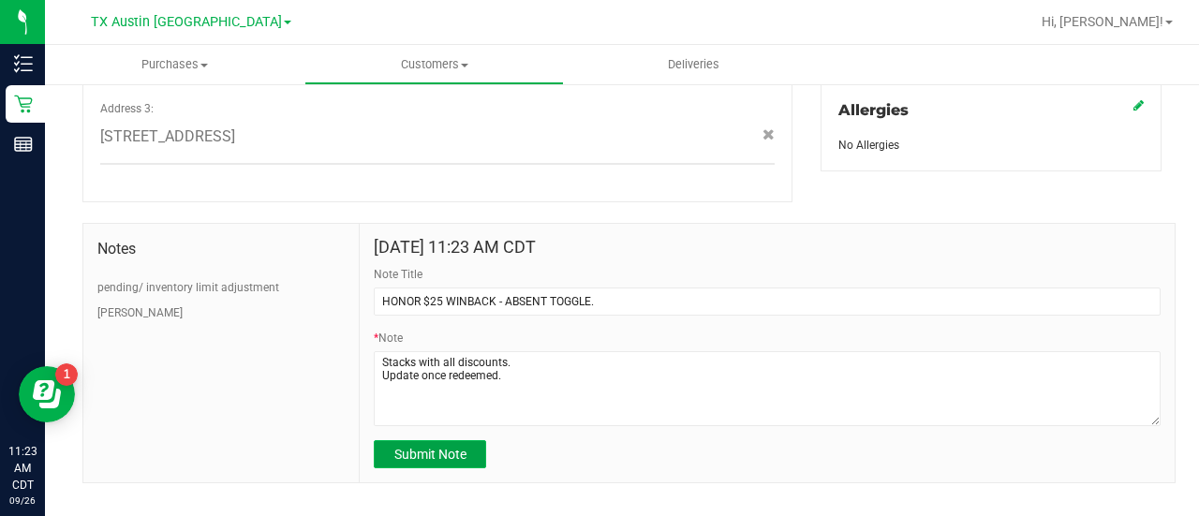
click at [438, 447] on span "Submit Note" at bounding box center [430, 454] width 72 height 15
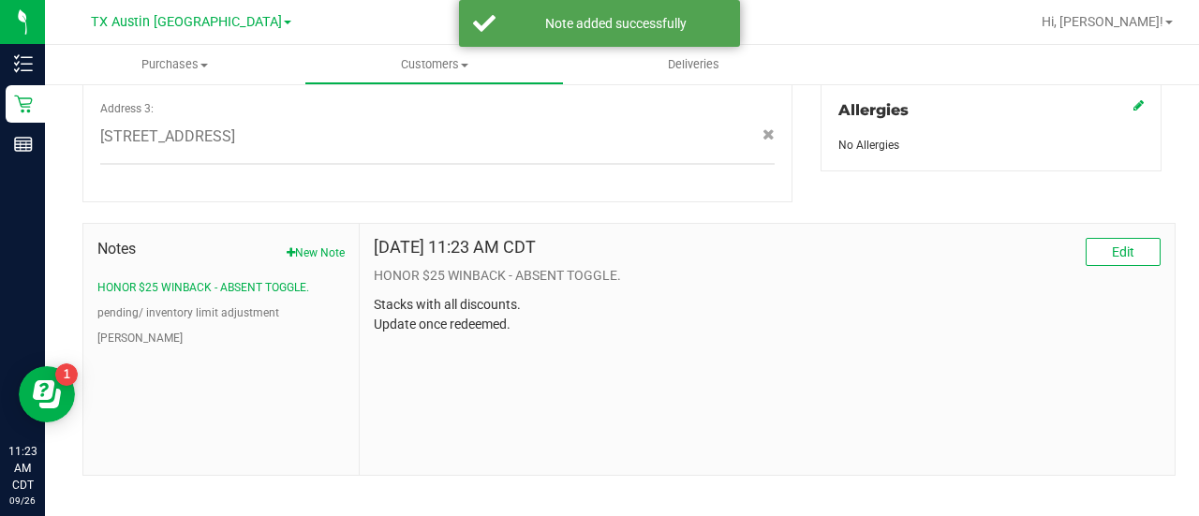
scroll to position [0, 0]
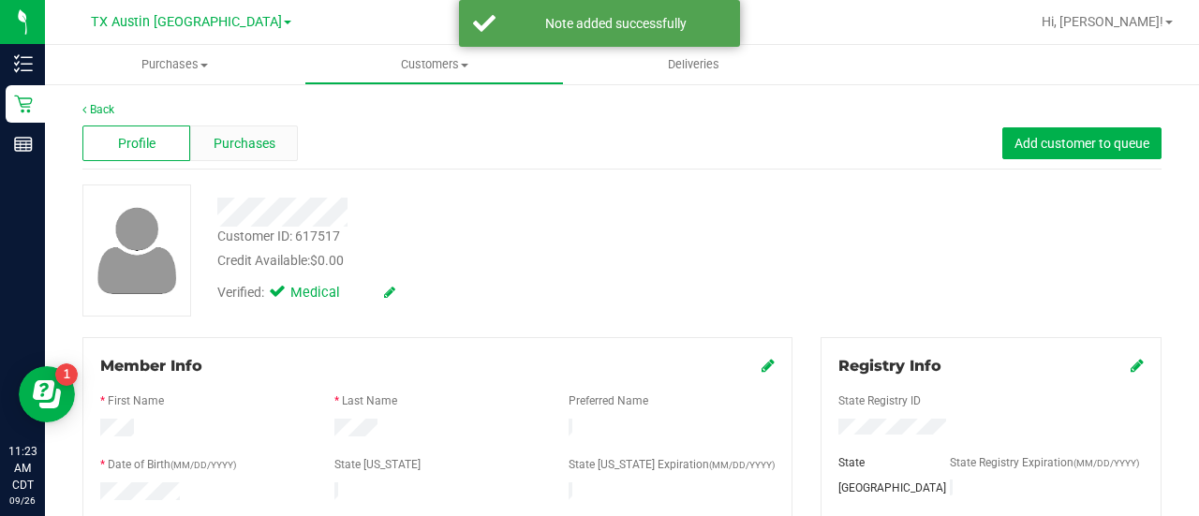
click at [253, 141] on span "Purchases" at bounding box center [245, 144] width 62 height 20
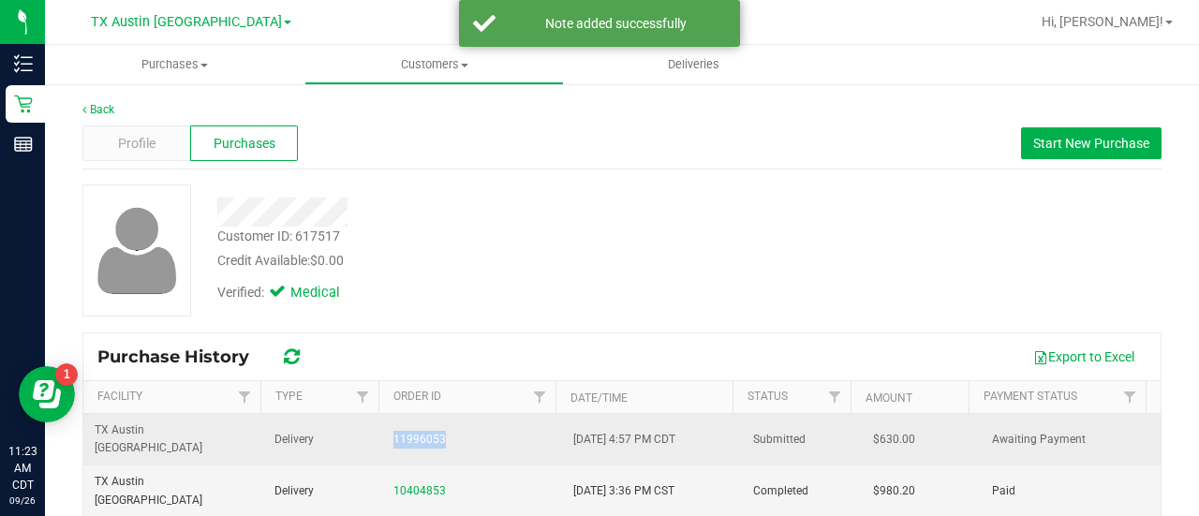
drag, startPoint x: 453, startPoint y: 428, endPoint x: 371, endPoint y: 428, distance: 82.4
click at [371, 428] on tr "TX Austin DC Delivery 11996053 9/23/2025 4:57 PM CDT Submitted $630.00 Awaiting…" at bounding box center [621, 440] width 1077 height 52
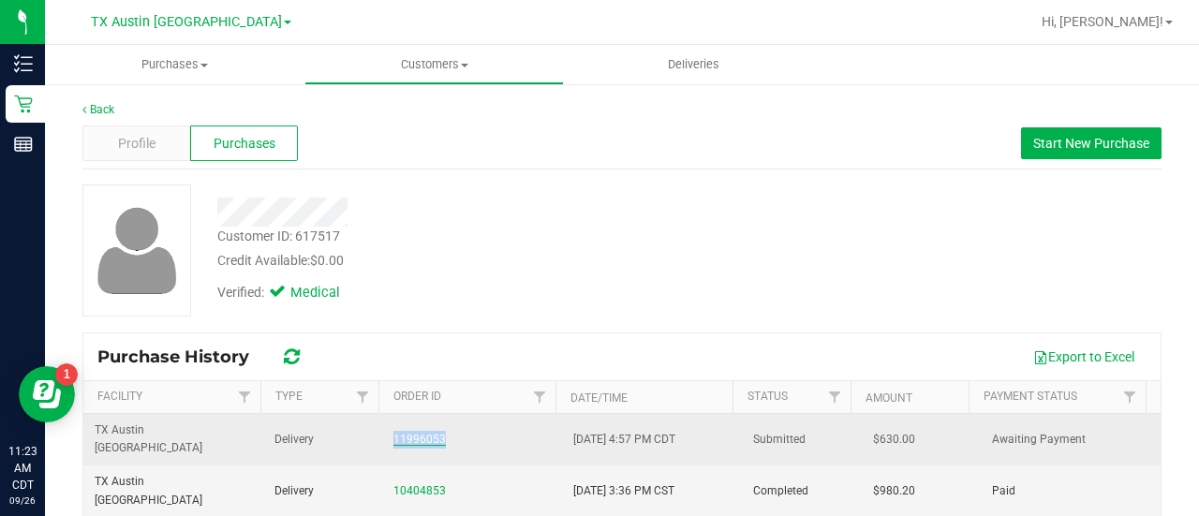
copy tr "11996053"
click at [414, 433] on link "11996053" at bounding box center [419, 439] width 52 height 13
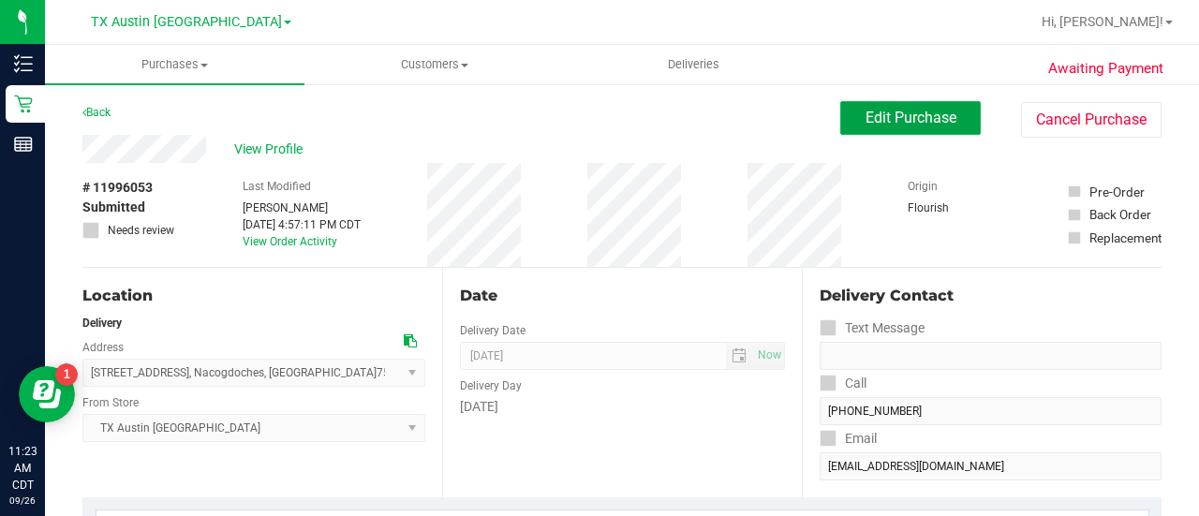
click at [910, 130] on button "Edit Purchase" at bounding box center [910, 118] width 140 height 34
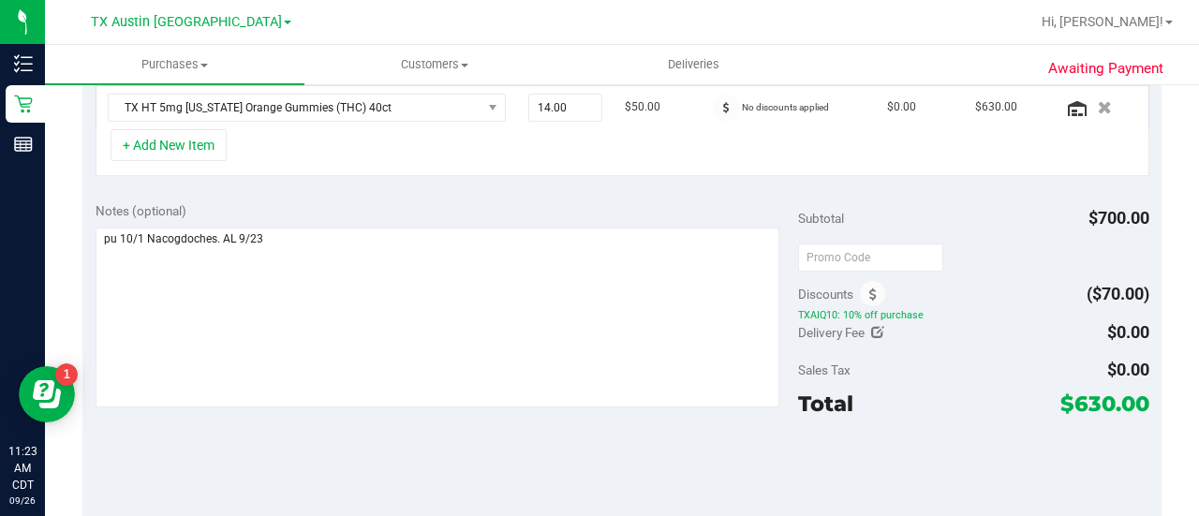
scroll to position [504, 0]
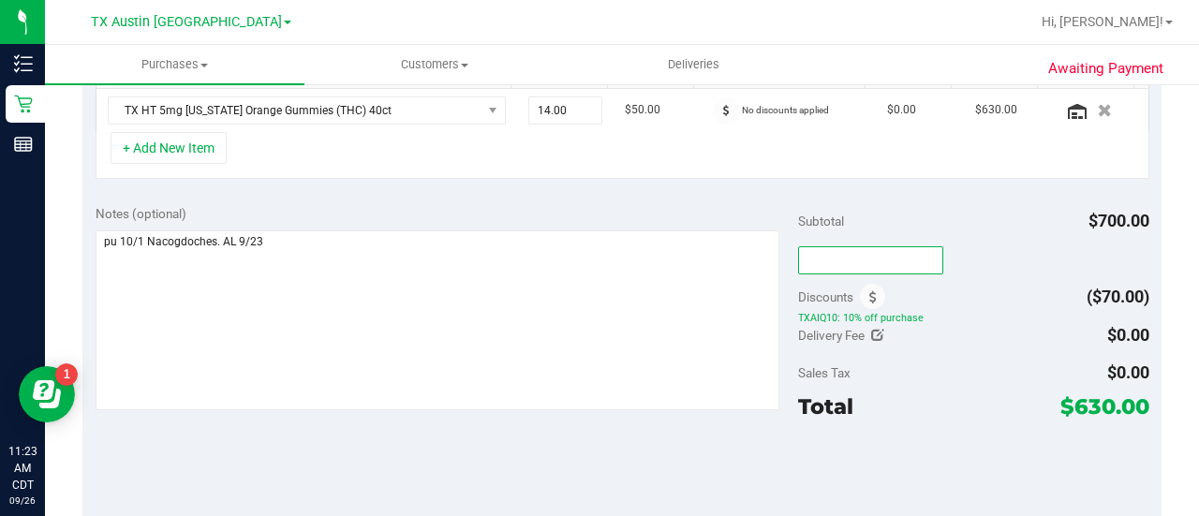
click at [856, 258] on input "text" at bounding box center [870, 260] width 145 height 28
click at [800, 297] on span "Discounts" at bounding box center [825, 297] width 55 height 34
click at [871, 289] on span at bounding box center [872, 296] width 25 height 25
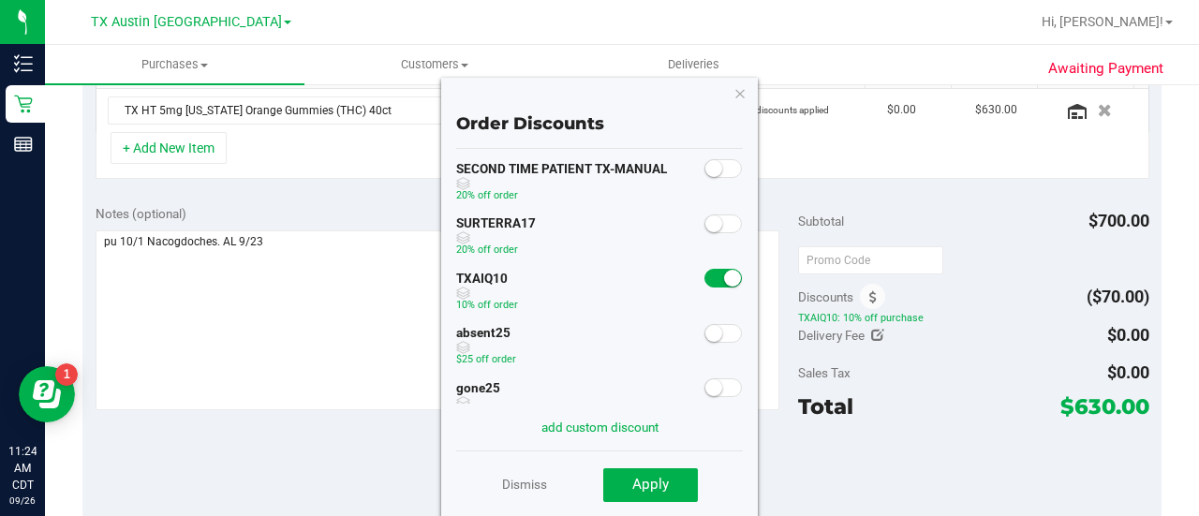
scroll to position [143, 0]
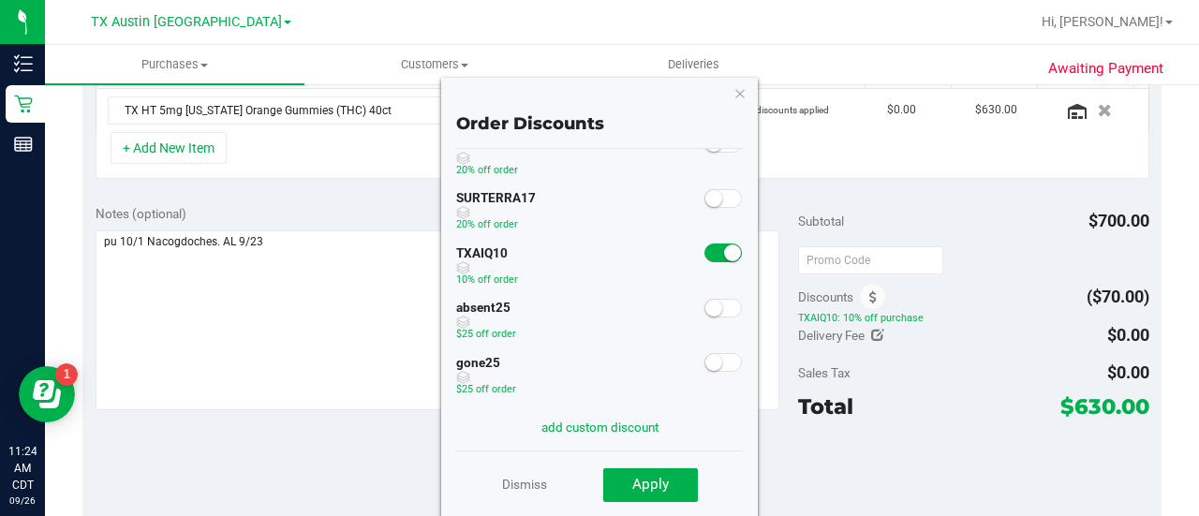
click at [705, 302] on small at bounding box center [713, 308] width 17 height 17
click at [653, 494] on button "Apply" at bounding box center [650, 485] width 95 height 34
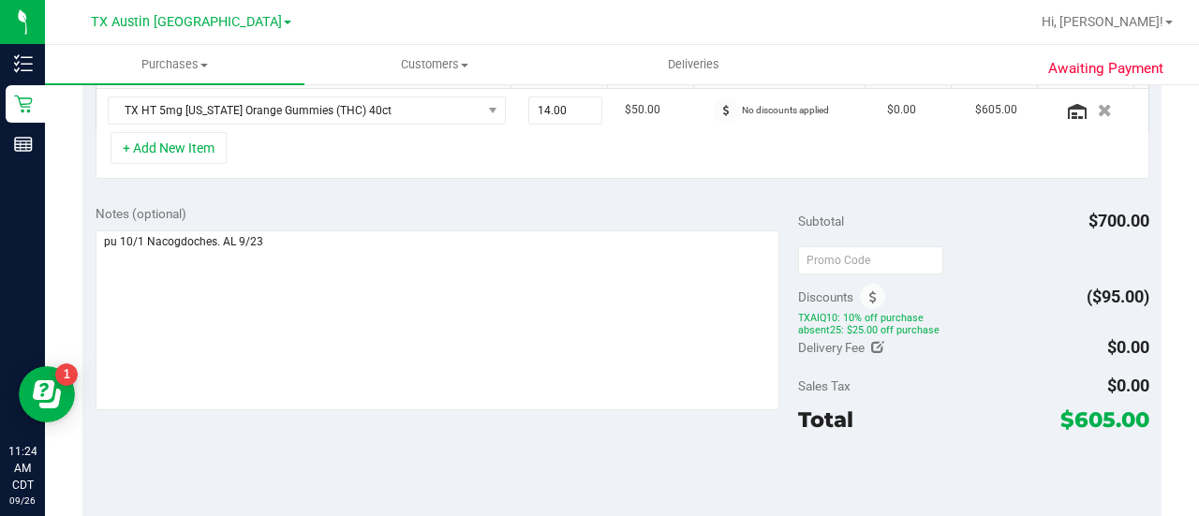
click at [837, 446] on div at bounding box center [973, 487] width 351 height 84
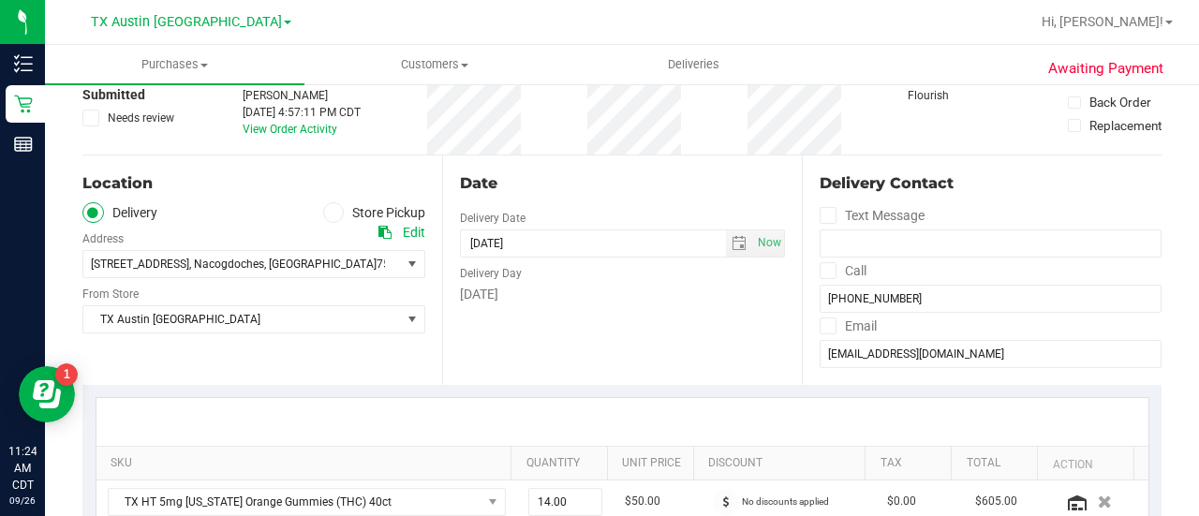
scroll to position [0, 0]
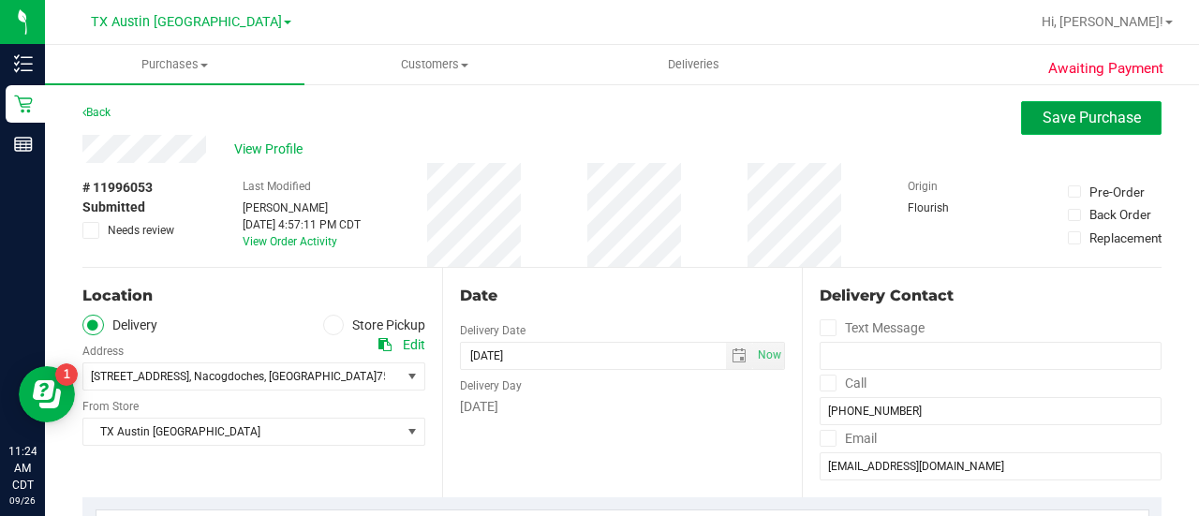
click at [1095, 129] on button "Save Purchase" at bounding box center [1091, 118] width 140 height 34
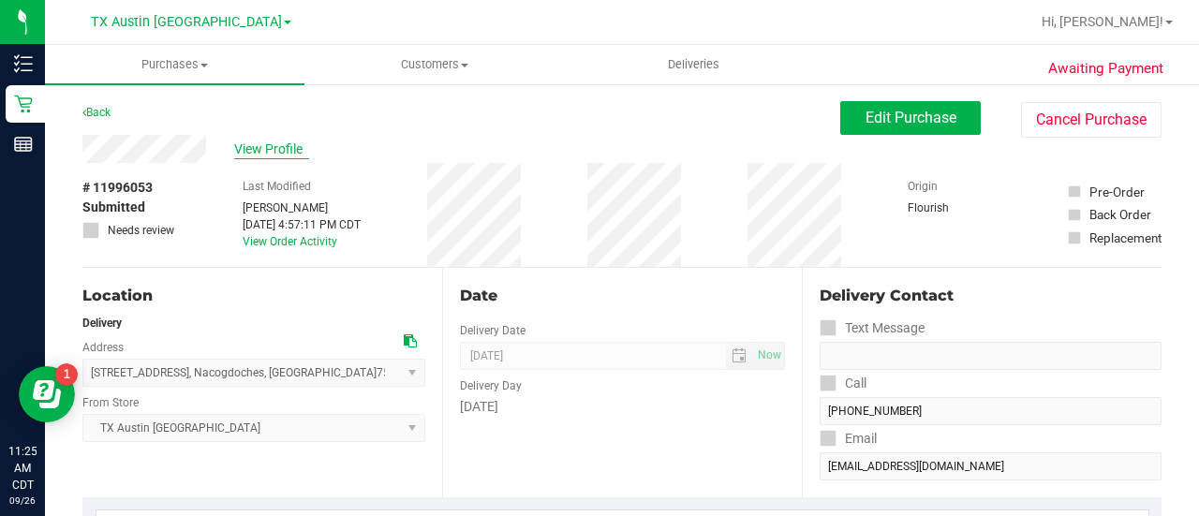
click at [272, 155] on span "View Profile" at bounding box center [271, 150] width 75 height 20
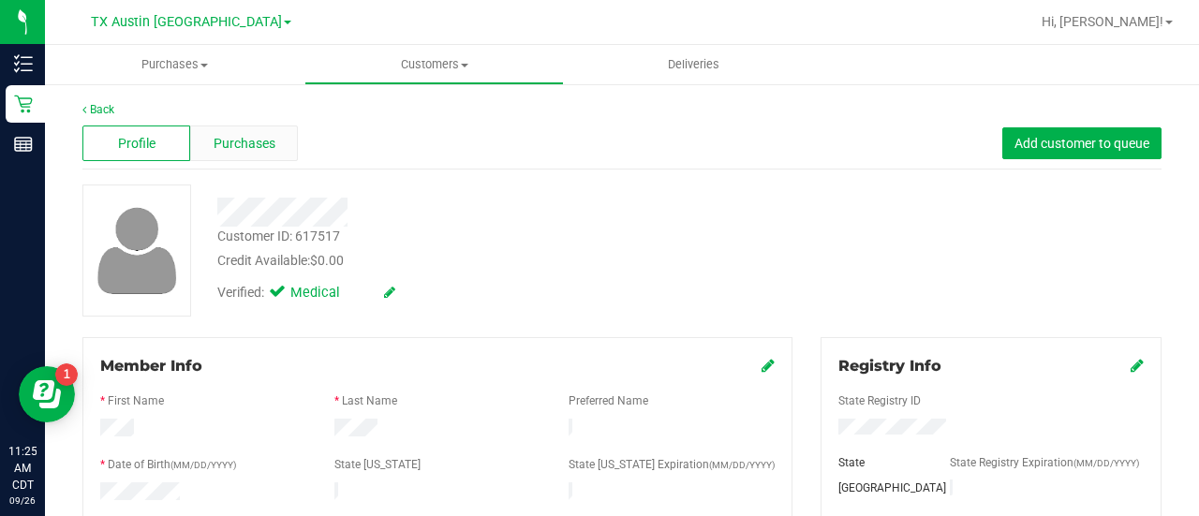
click at [243, 155] on div "Purchases" at bounding box center [244, 143] width 108 height 36
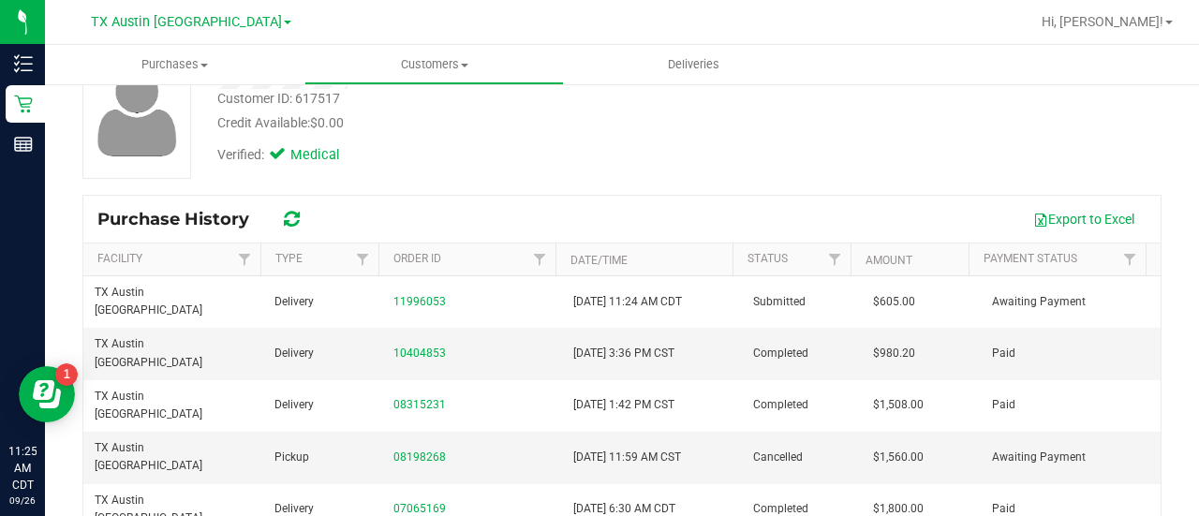
scroll to position [172, 0]
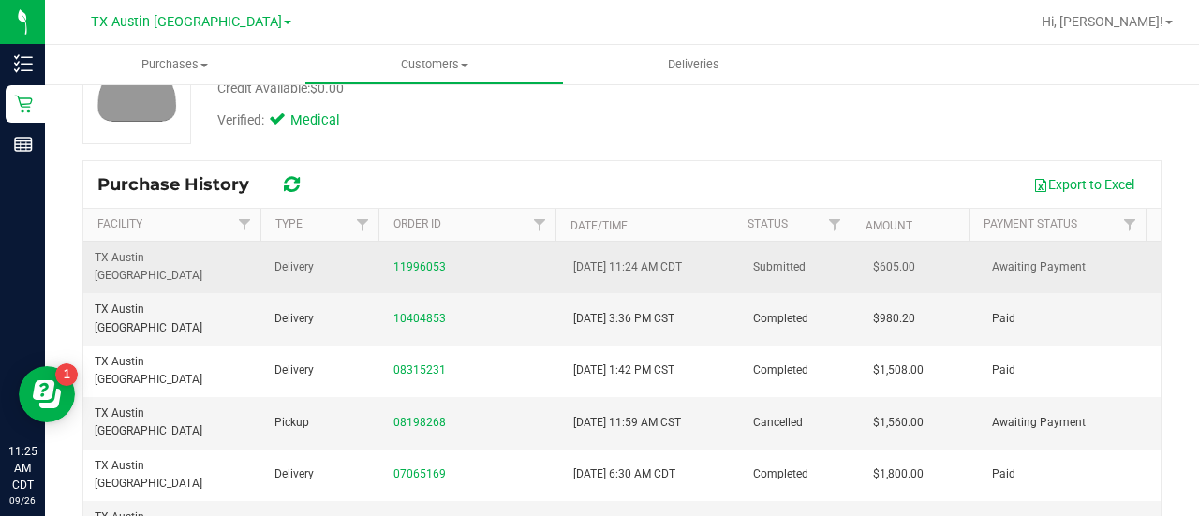
click at [395, 260] on link "11996053" at bounding box center [419, 266] width 52 height 13
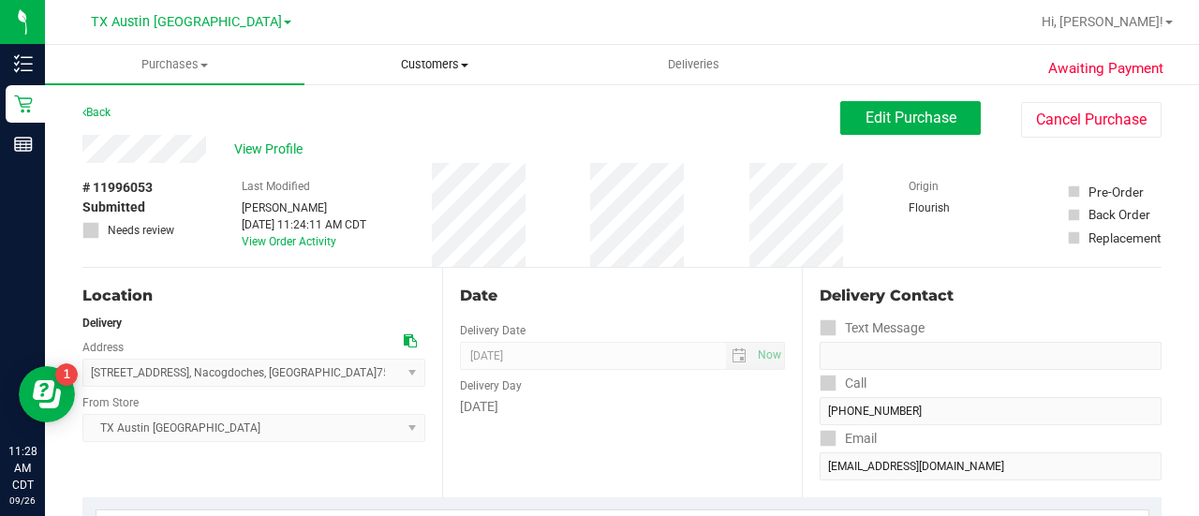
drag, startPoint x: 414, startPoint y: 53, endPoint x: 382, endPoint y: 99, distance: 55.9
click at [414, 53] on uib-tab-heading "Customers All customers Add a new customer All physicians" at bounding box center [434, 64] width 258 height 37
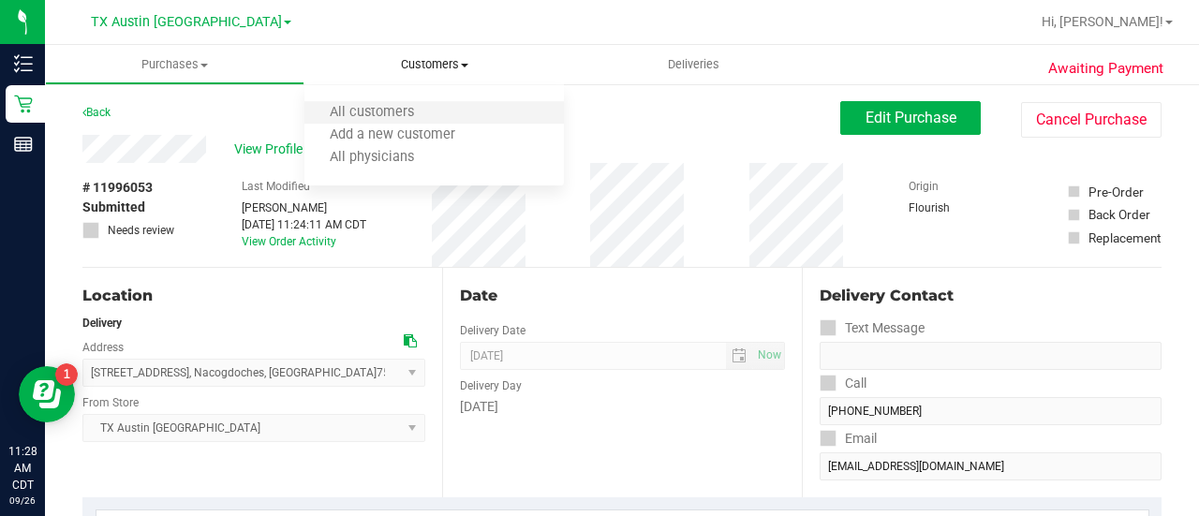
click at [379, 104] on li "All customers" at bounding box center [433, 113] width 259 height 22
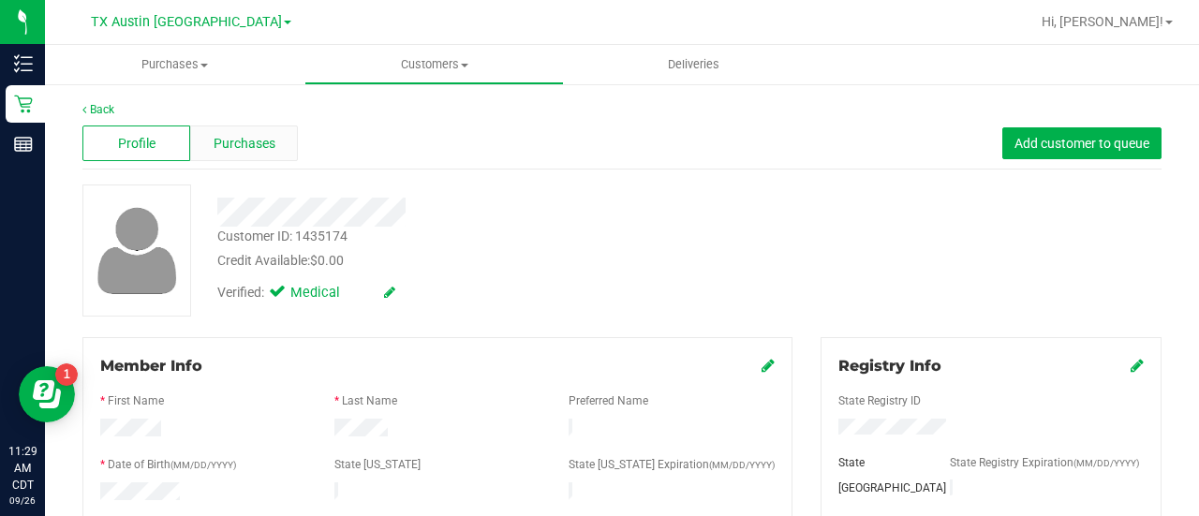
click at [251, 155] on div "Purchases" at bounding box center [244, 143] width 108 height 36
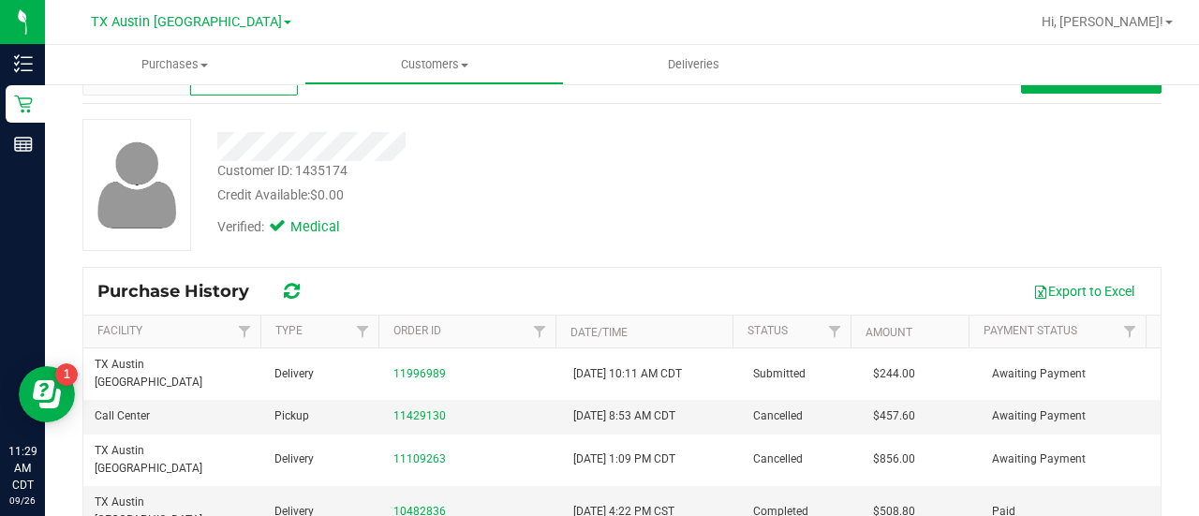
scroll to position [63, 0]
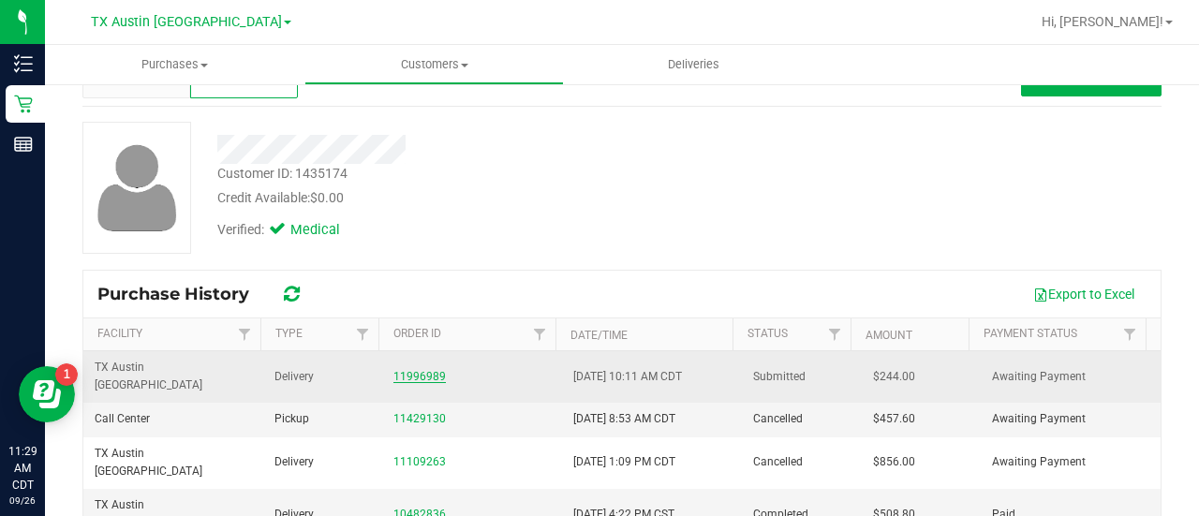
click at [435, 370] on link "11996989" at bounding box center [419, 376] width 52 height 13
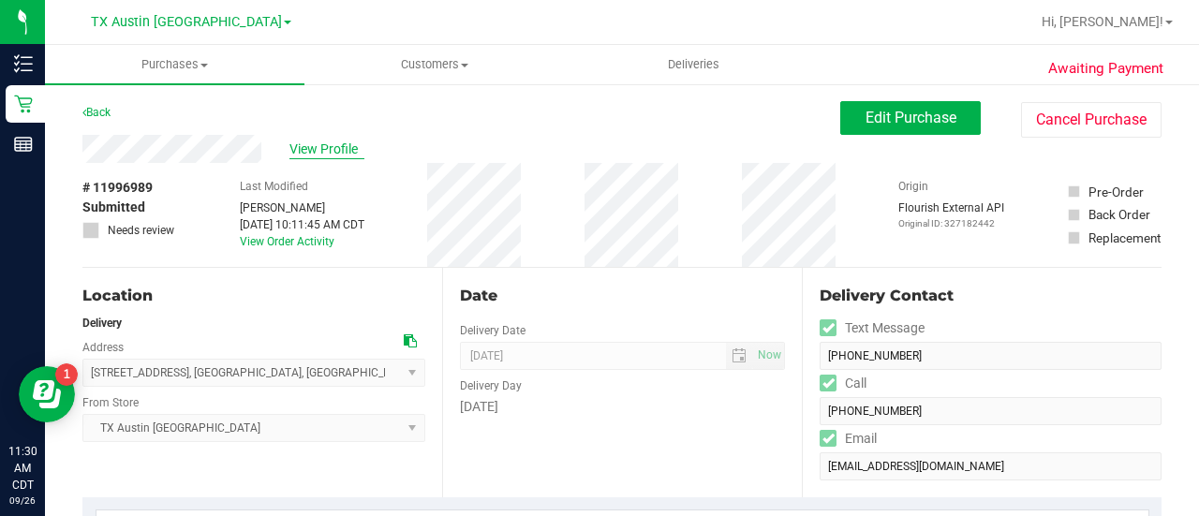
click at [354, 153] on span "View Profile" at bounding box center [326, 150] width 75 height 20
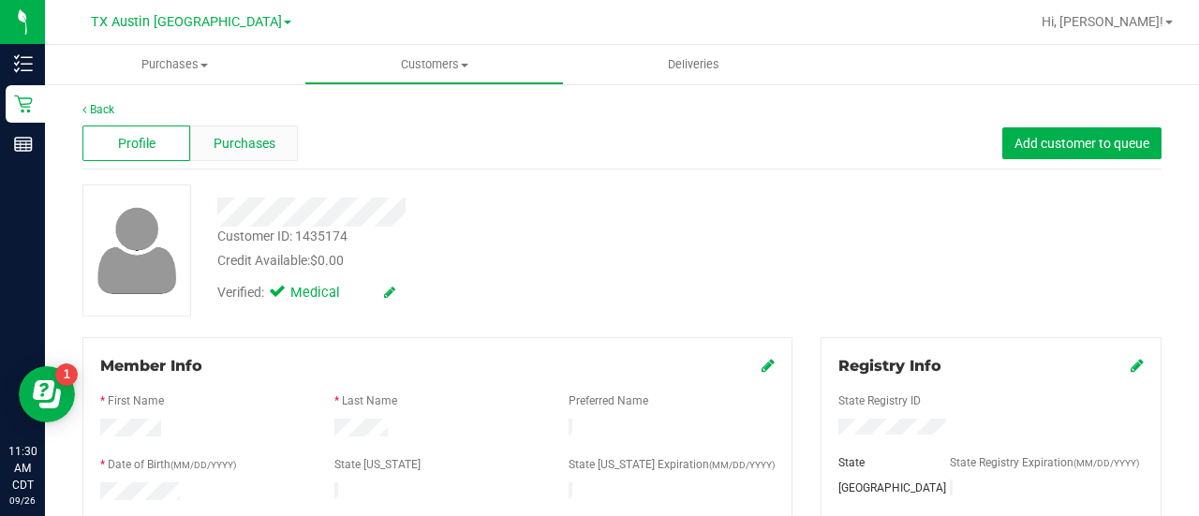
click at [277, 153] on div "Purchases" at bounding box center [244, 143] width 108 height 36
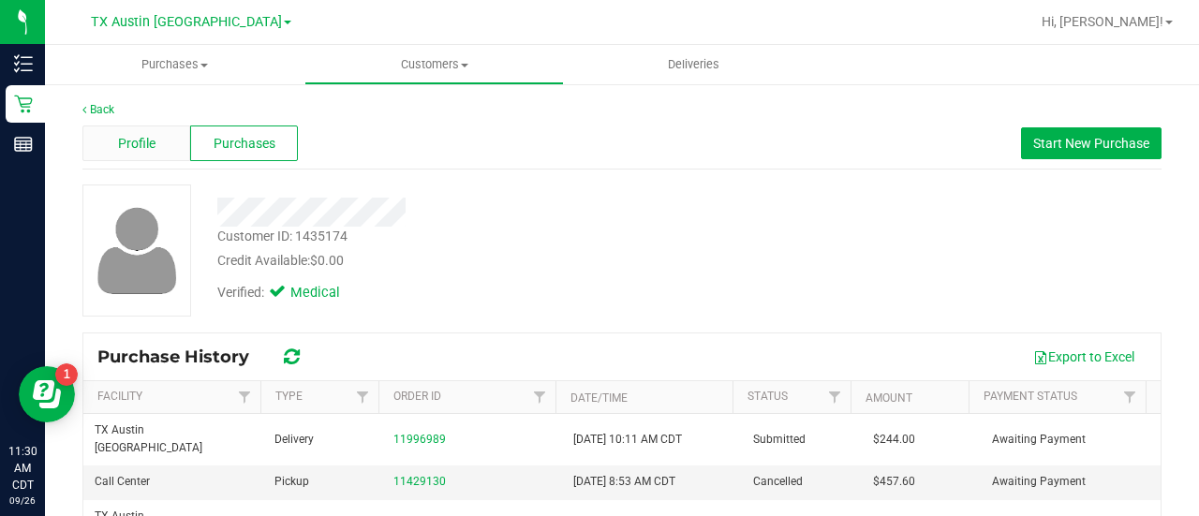
click at [167, 129] on div "Profile" at bounding box center [136, 143] width 108 height 36
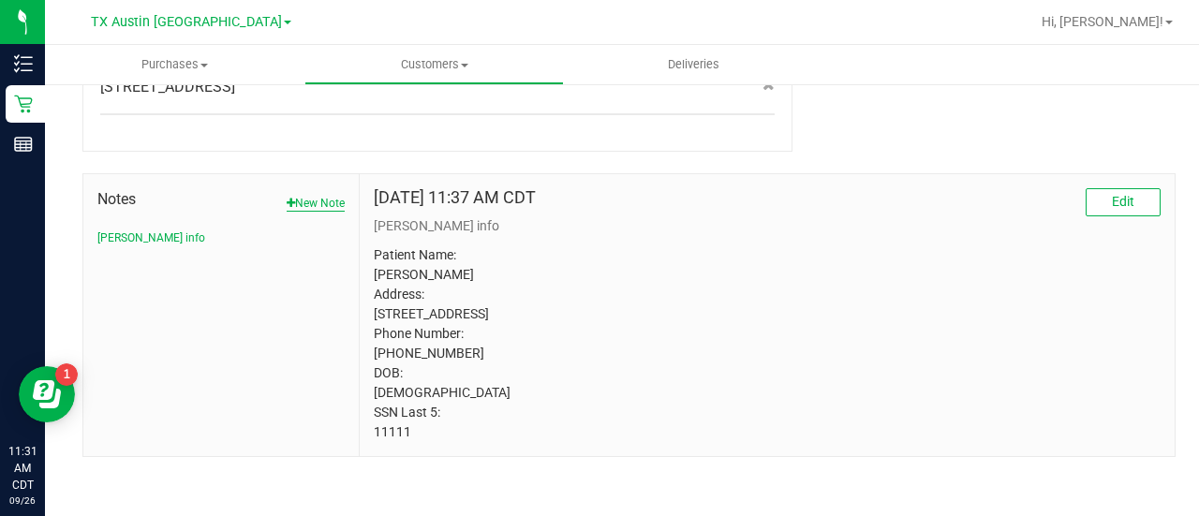
click at [287, 198] on icon "button" at bounding box center [291, 203] width 8 height 11
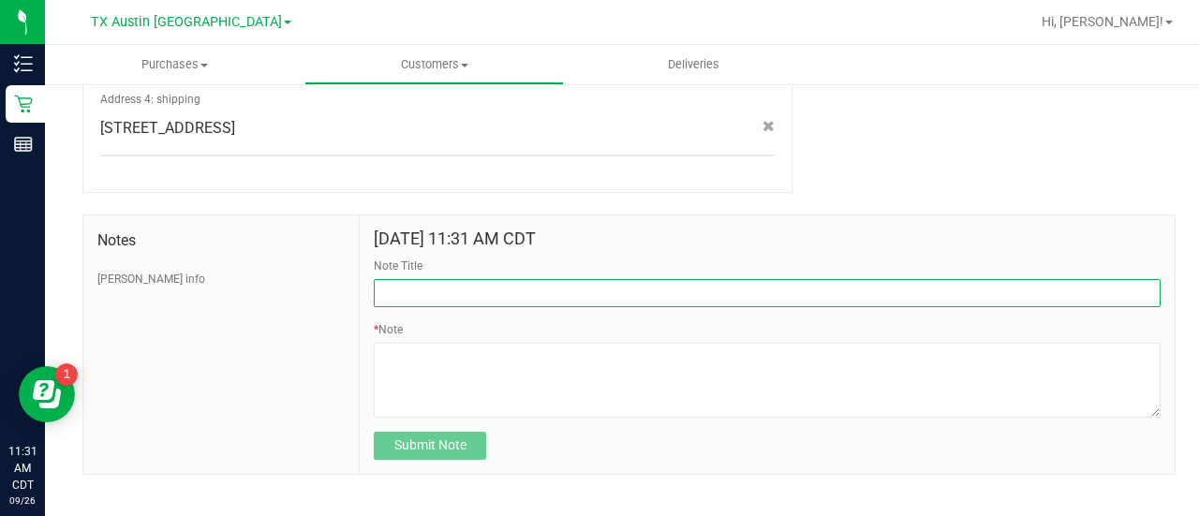
click at [588, 279] on input "Note Title" at bounding box center [767, 293] width 787 height 28
type input "HONOR $25 WINBACK - ABSENT TOGGLE."
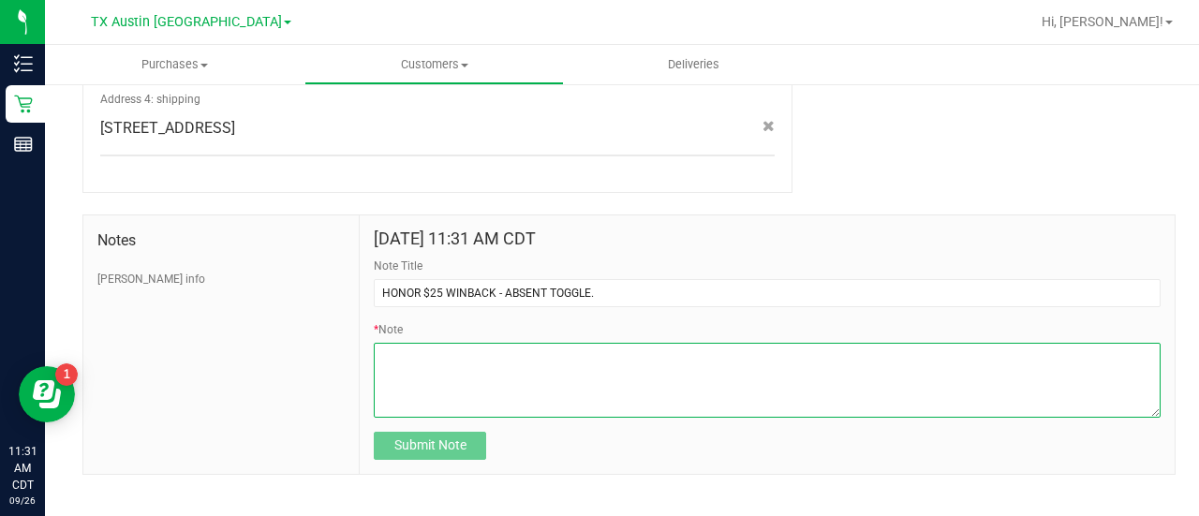
click at [437, 346] on textarea "* Note" at bounding box center [767, 380] width 787 height 75
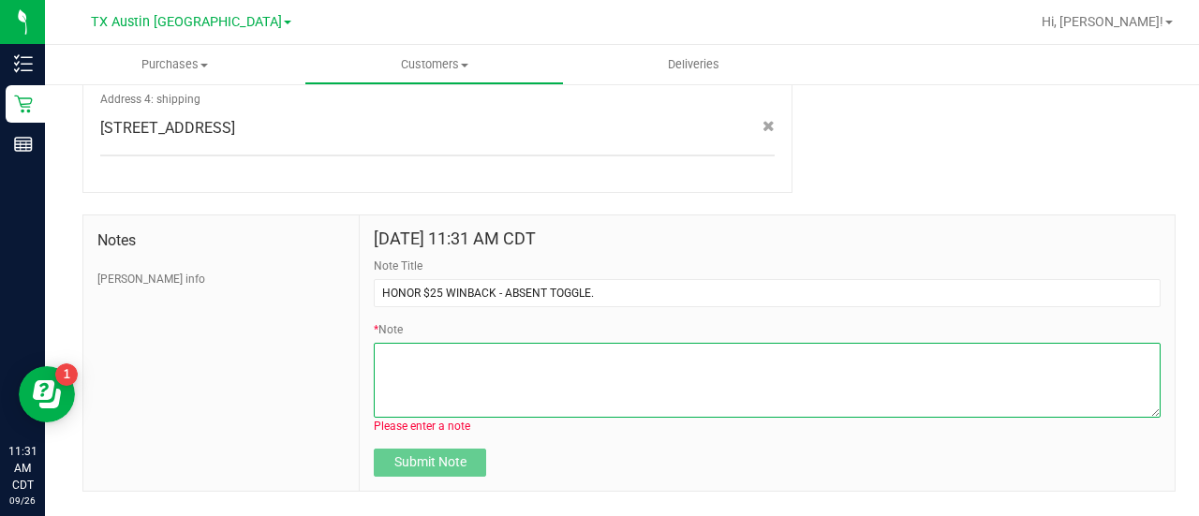
click at [520, 355] on textarea "* Note" at bounding box center [767, 380] width 787 height 75
paste textarea "Stacks with all discounts. Update once redeemed."
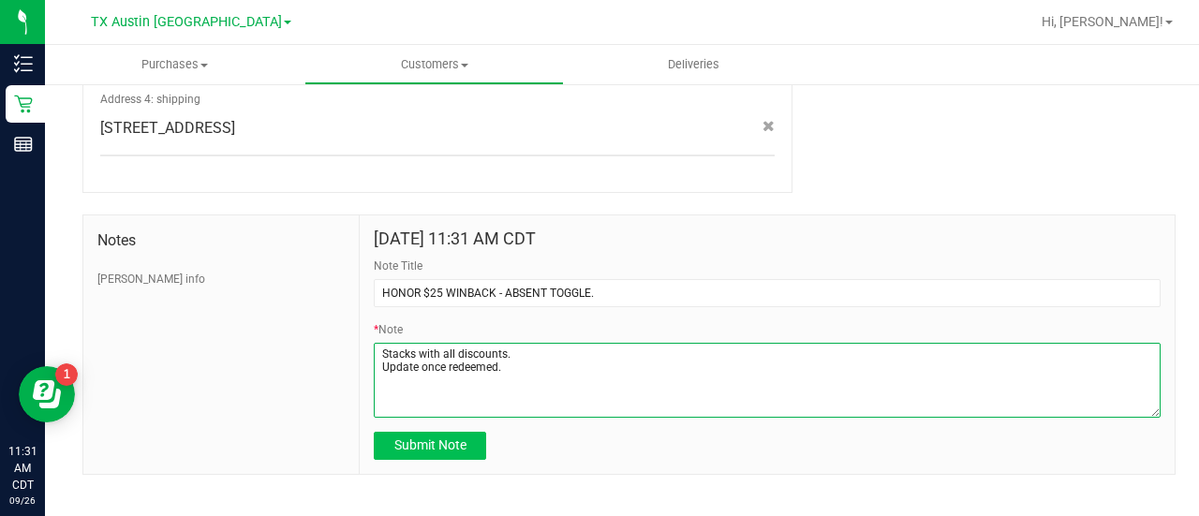
type textarea "Stacks with all discounts. Update once redeemed."
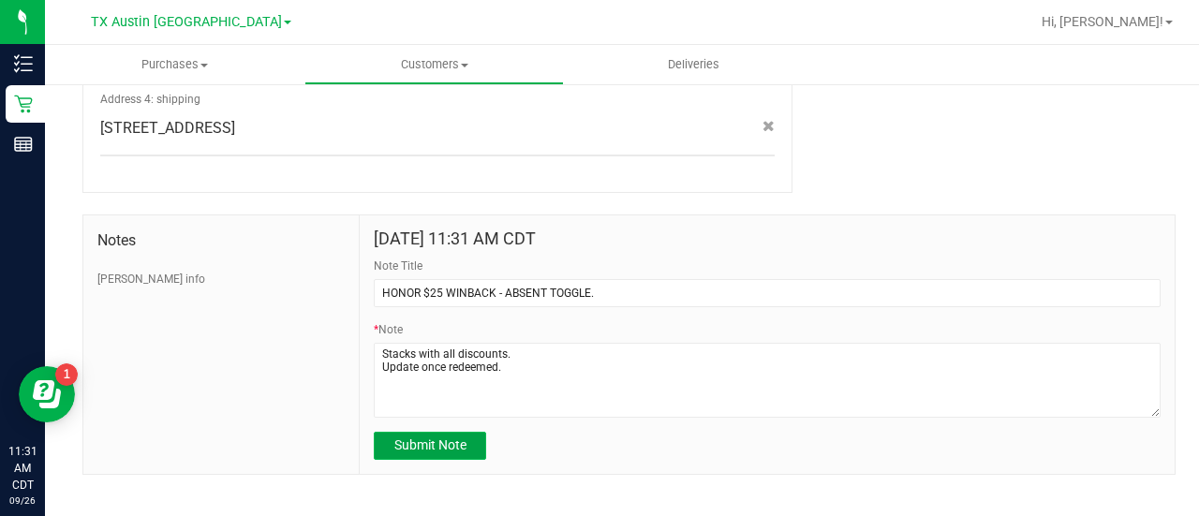
click at [428, 437] on span "Submit Note" at bounding box center [430, 444] width 72 height 15
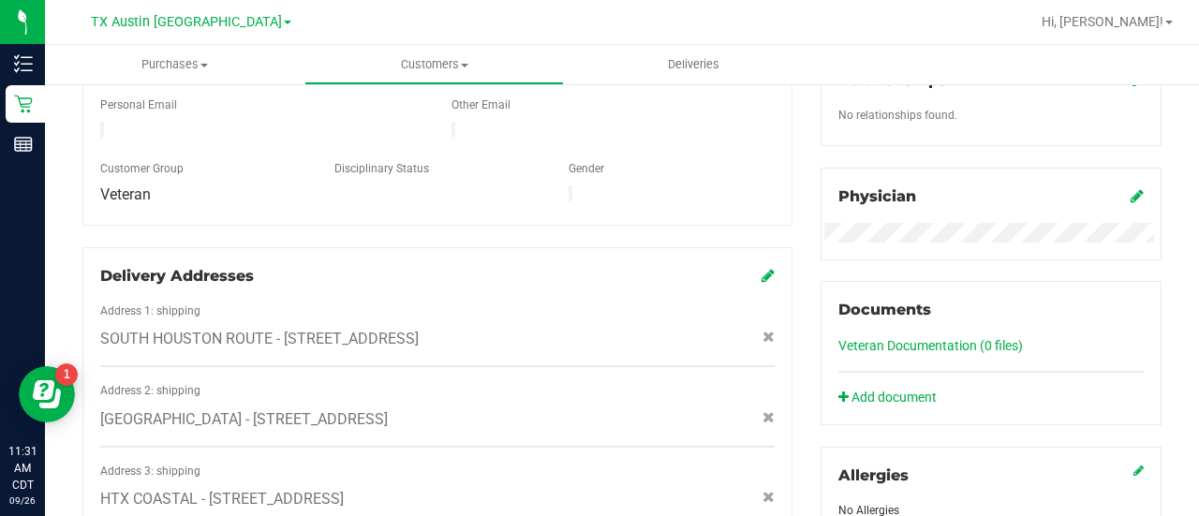
scroll to position [0, 0]
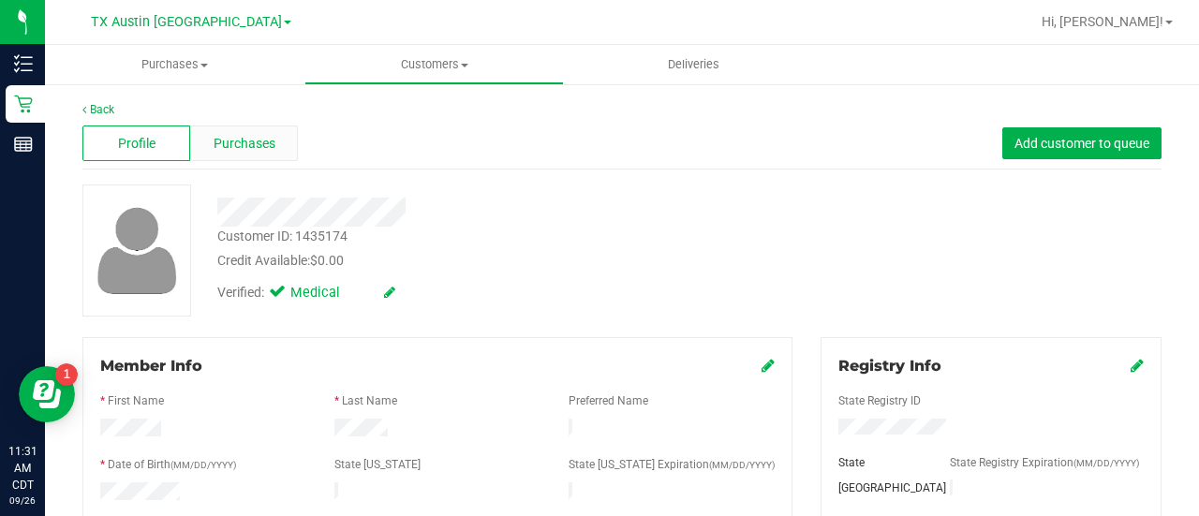
click at [242, 136] on span "Purchases" at bounding box center [245, 144] width 62 height 20
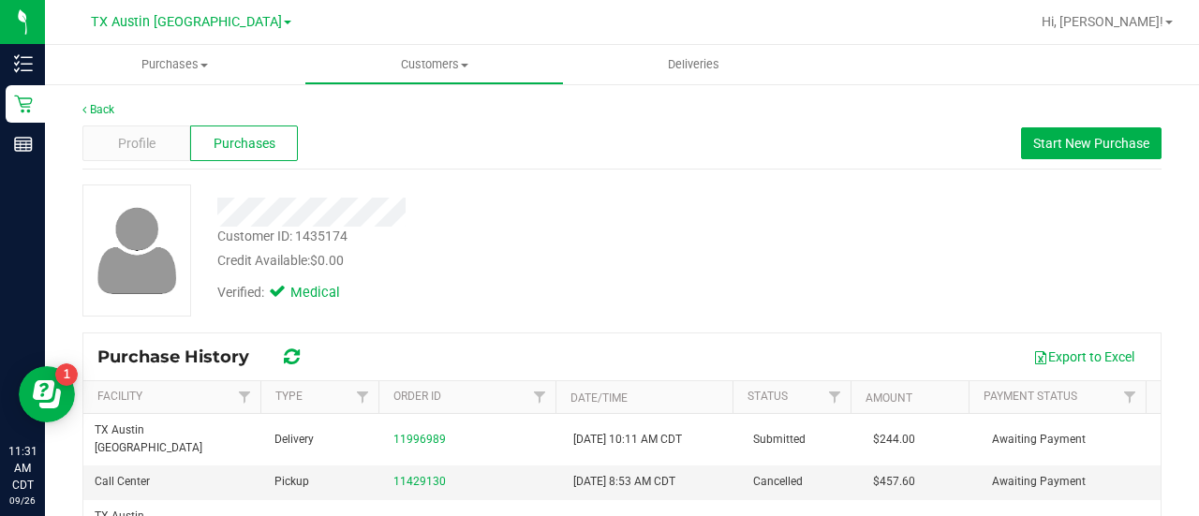
scroll to position [13, 0]
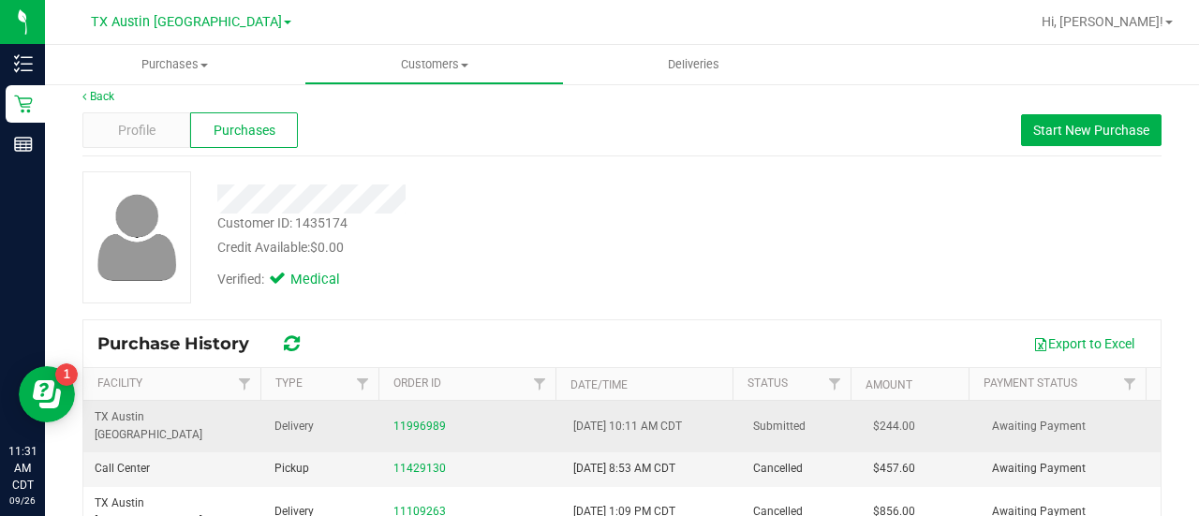
click at [386, 429] on td "11996989" at bounding box center [472, 427] width 180 height 52
click at [411, 420] on link "11996989" at bounding box center [419, 426] width 52 height 13
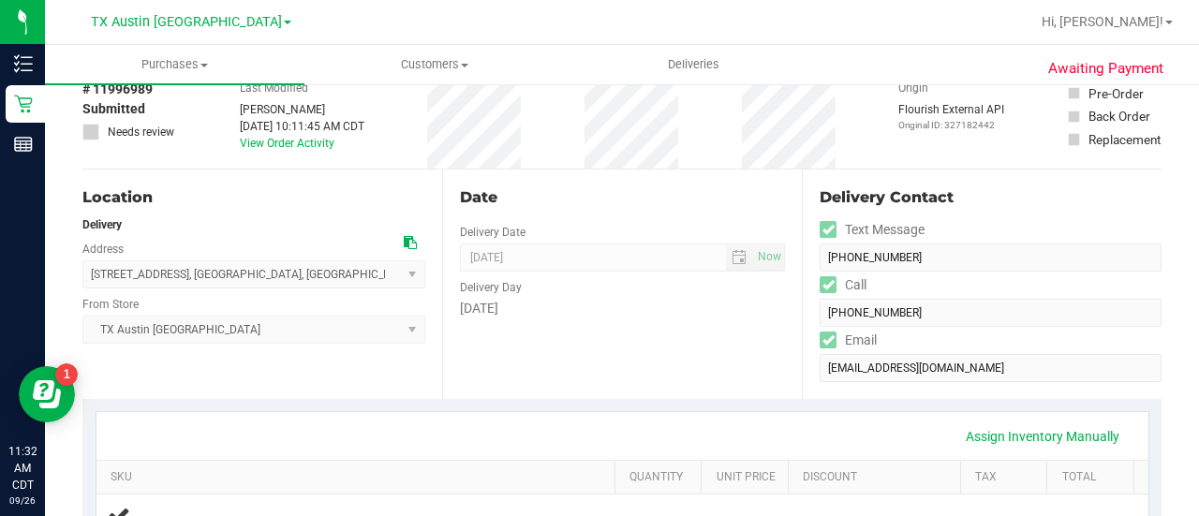
scroll to position [97, 0]
click at [706, 348] on div "Date Delivery Date 09/30/2025 Now 09/30/2025 08:00 AM Now Delivery Day Tuesday" at bounding box center [622, 284] width 360 height 229
click at [582, 376] on div "Date Delivery Date 09/30/2025 Now 09/30/2025 08:00 AM Now Delivery Day Tuesday" at bounding box center [622, 284] width 360 height 229
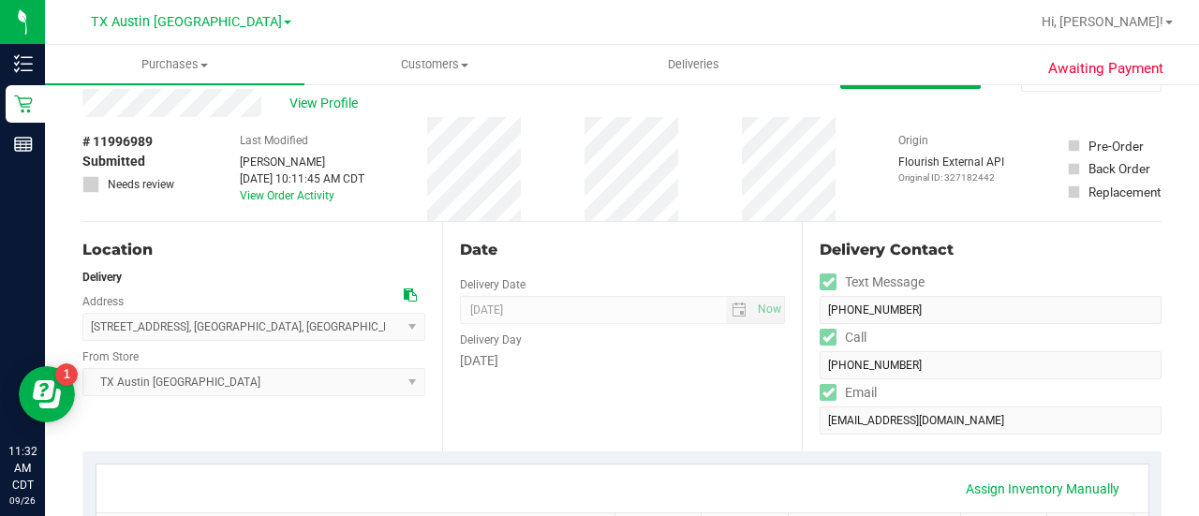
scroll to position [37, 0]
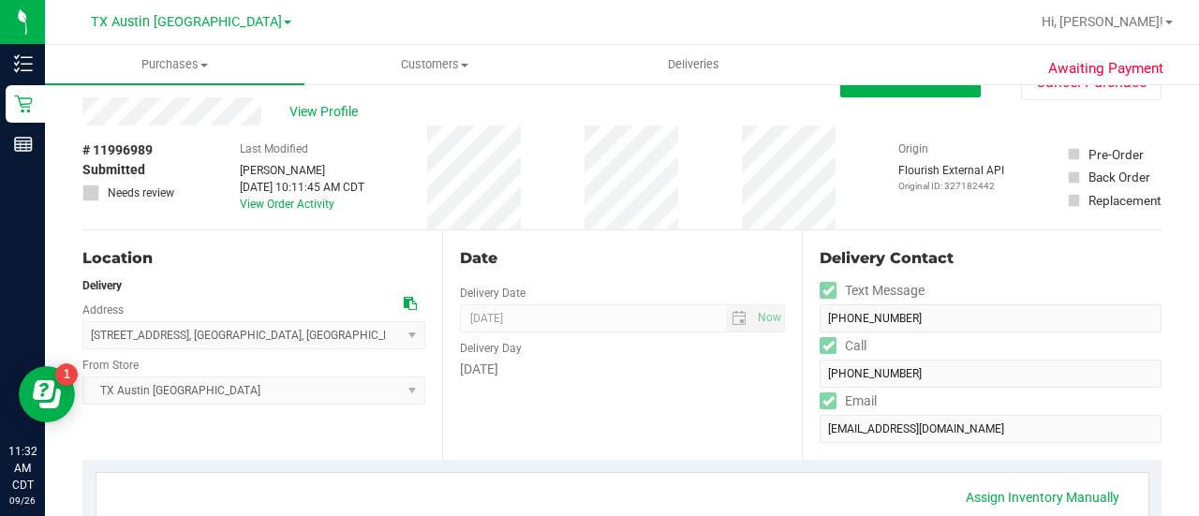
click at [144, 147] on span "# 11996989" at bounding box center [117, 150] width 70 height 20
copy span "11996989"
click at [317, 114] on span "View Profile" at bounding box center [326, 112] width 75 height 20
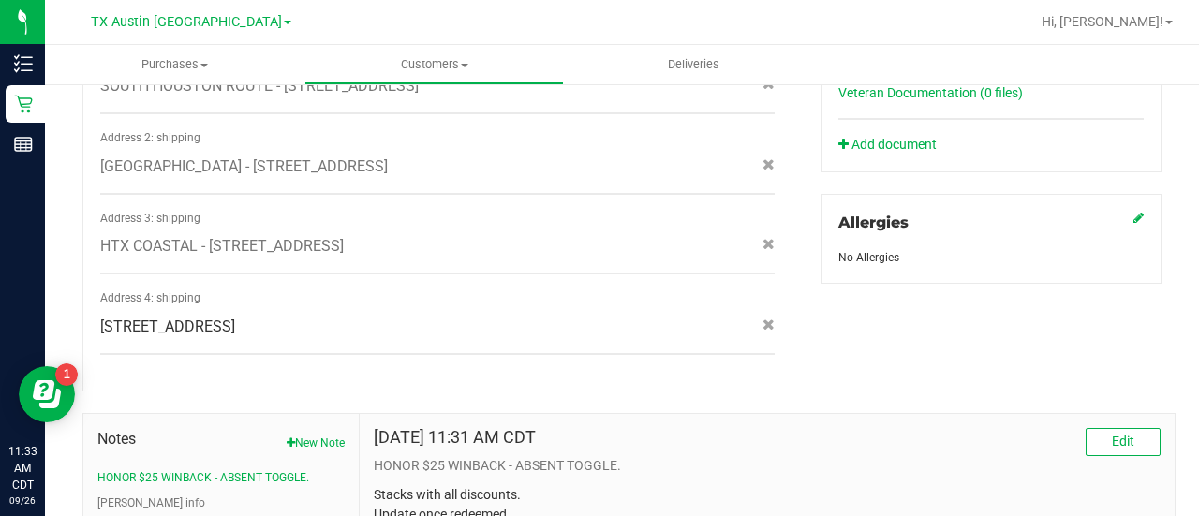
scroll to position [929, 0]
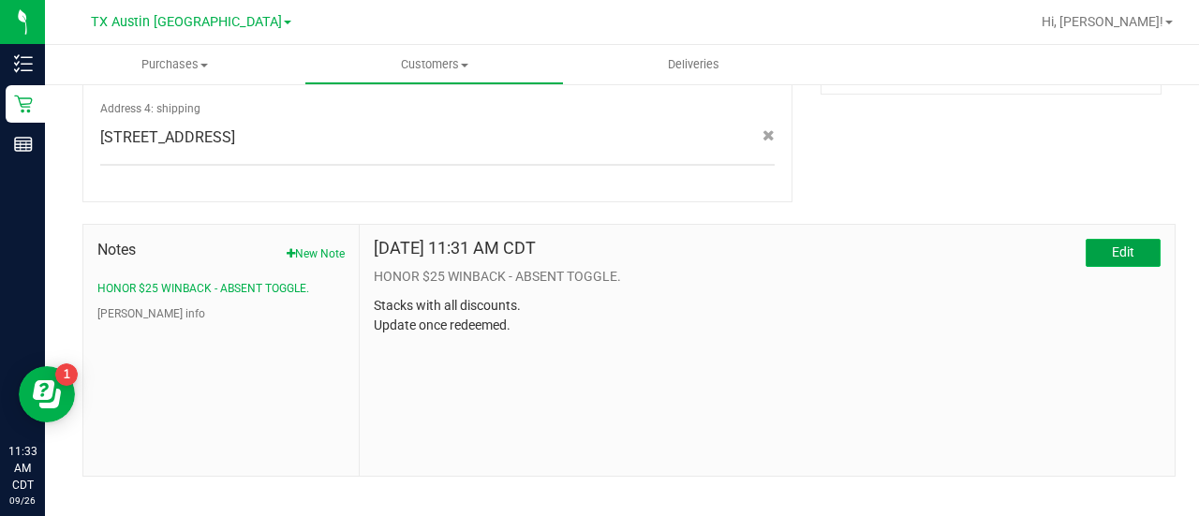
click at [1118, 244] on span "Edit" at bounding box center [1123, 251] width 22 height 15
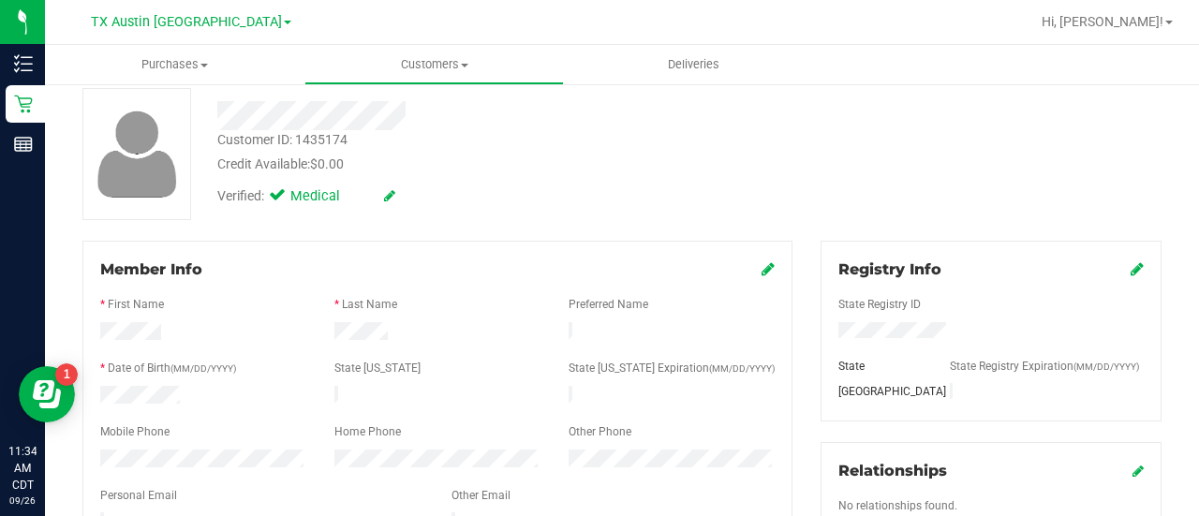
scroll to position [0, 0]
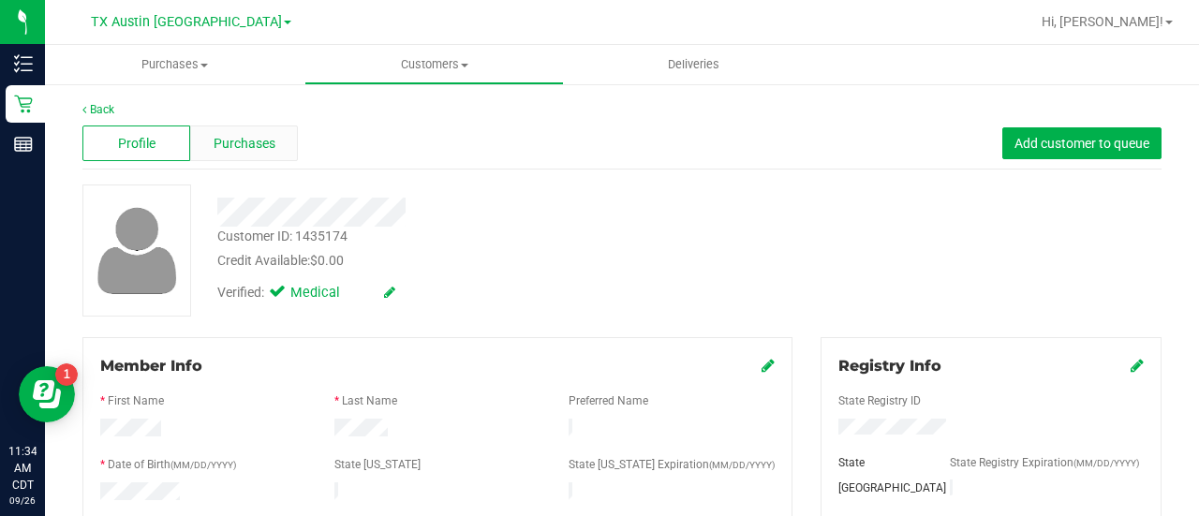
click at [258, 137] on span "Purchases" at bounding box center [245, 144] width 62 height 20
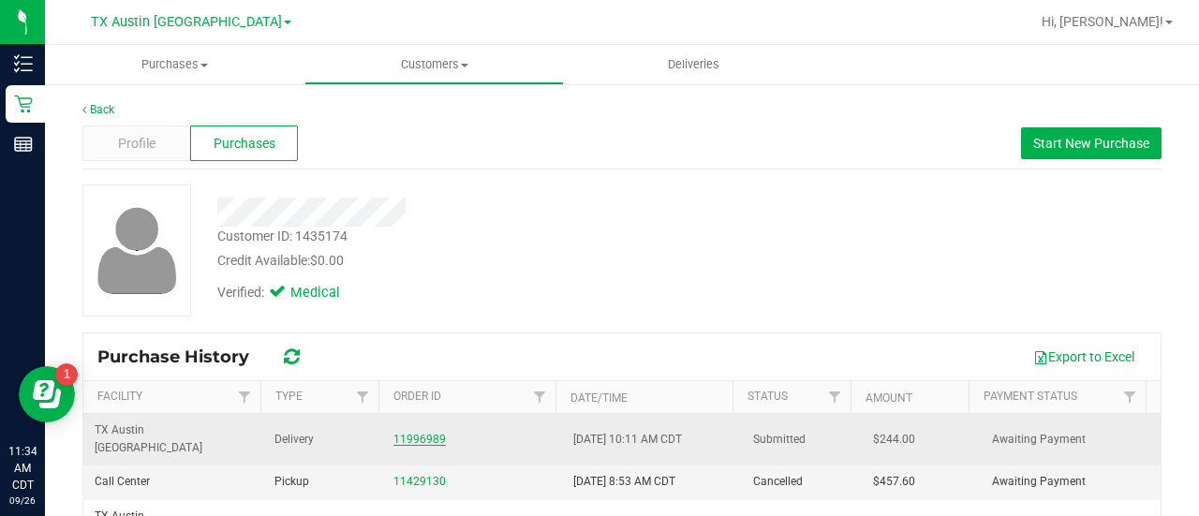
click at [424, 433] on link "11996989" at bounding box center [419, 439] width 52 height 13
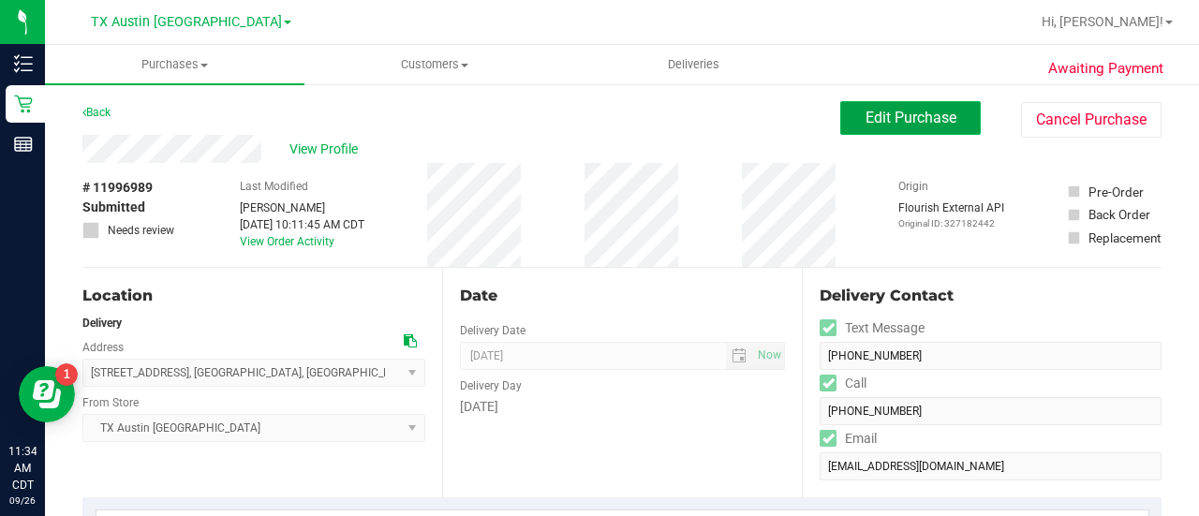
click at [877, 121] on span "Edit Purchase" at bounding box center [910, 118] width 91 height 18
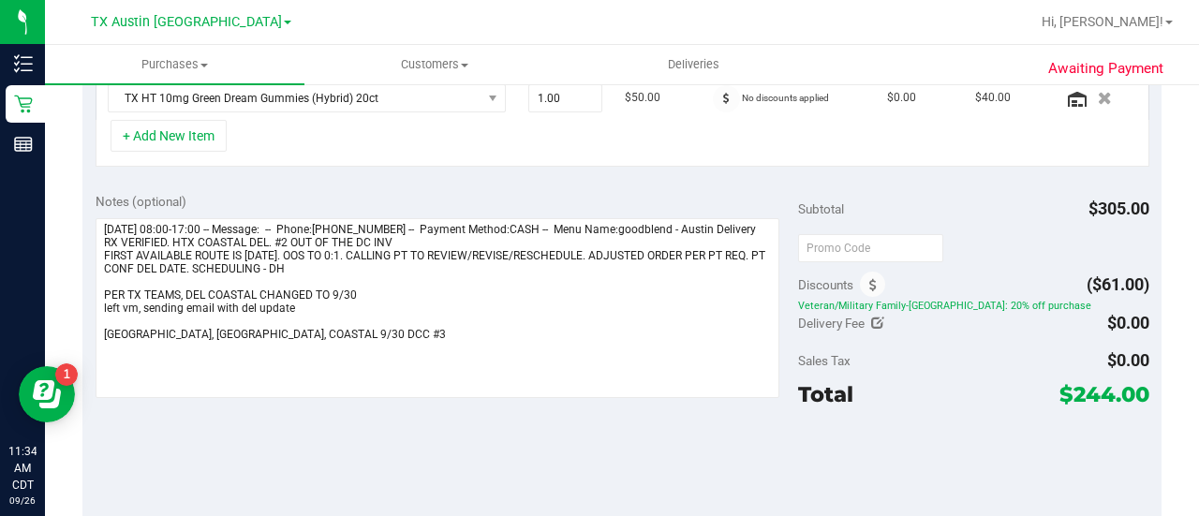
scroll to position [627, 0]
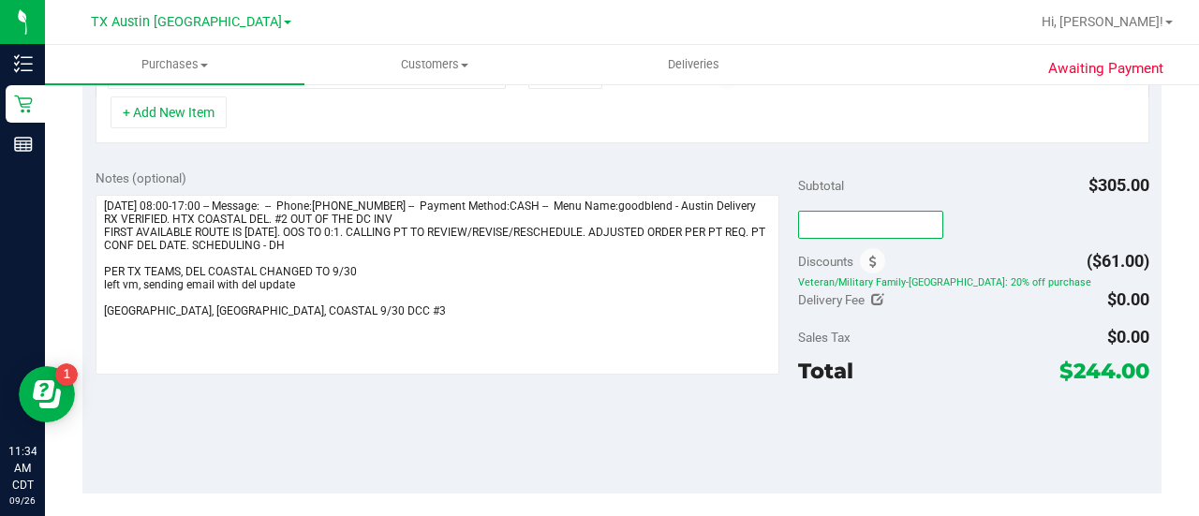
click at [837, 216] on input "text" at bounding box center [870, 225] width 145 height 28
click at [798, 300] on span "Delivery Fee" at bounding box center [831, 299] width 66 height 15
click at [863, 263] on span at bounding box center [872, 260] width 25 height 25
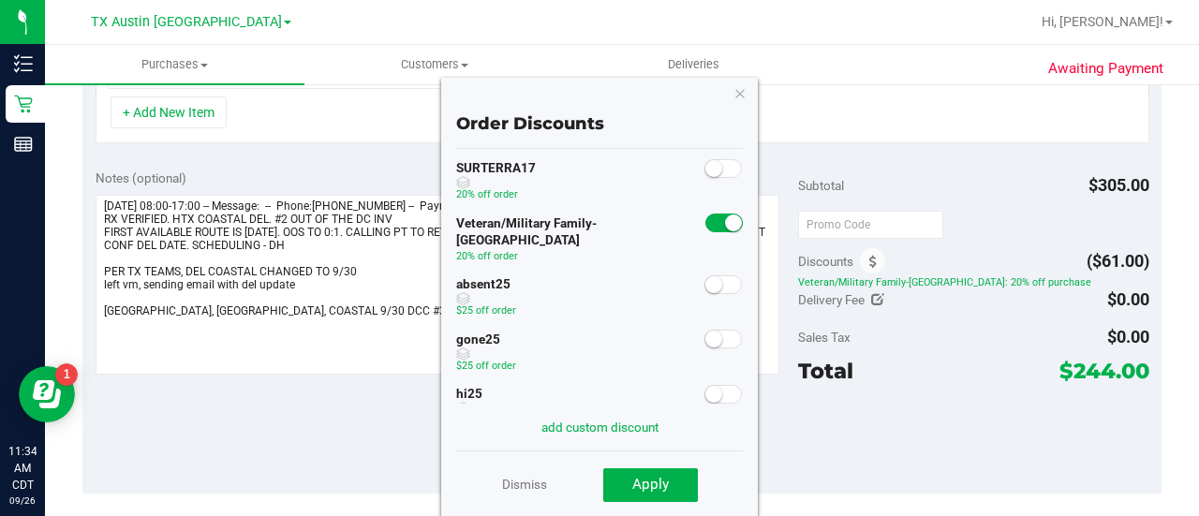
scroll to position [182, 0]
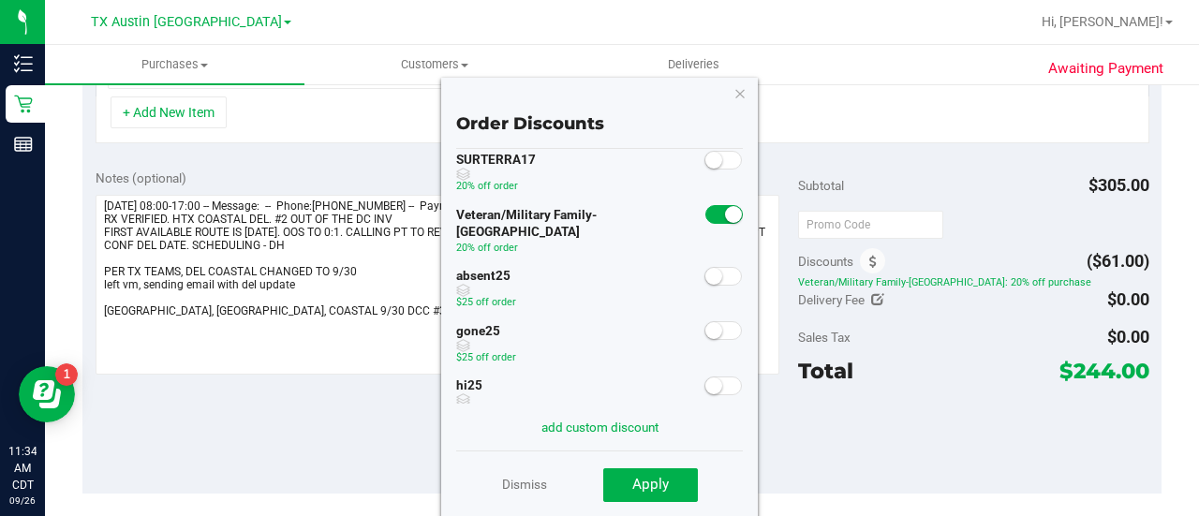
click at [711, 267] on span at bounding box center [722, 276] width 37 height 19
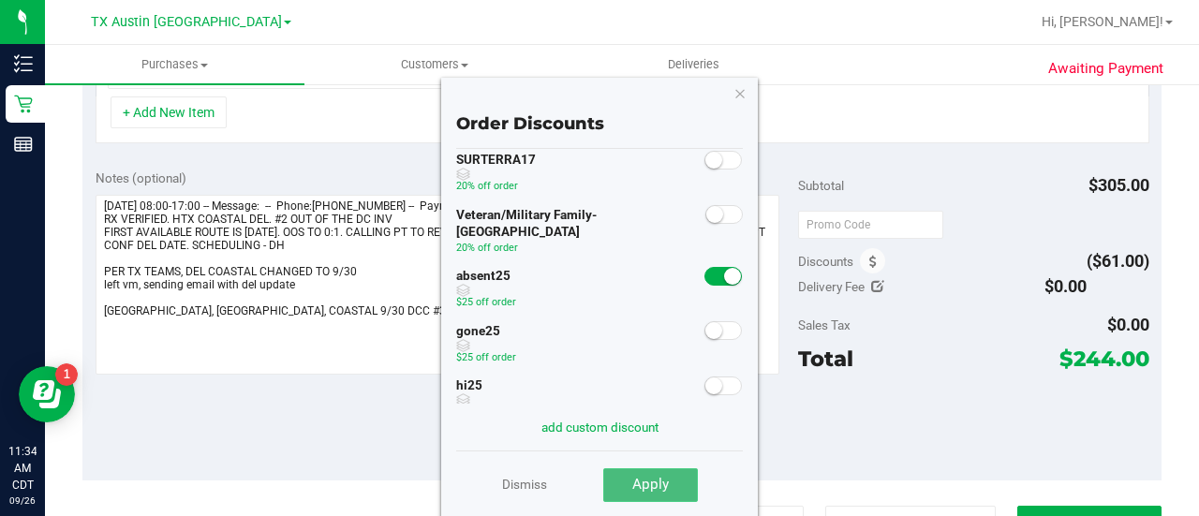
click at [642, 480] on span "Apply" at bounding box center [650, 484] width 37 height 17
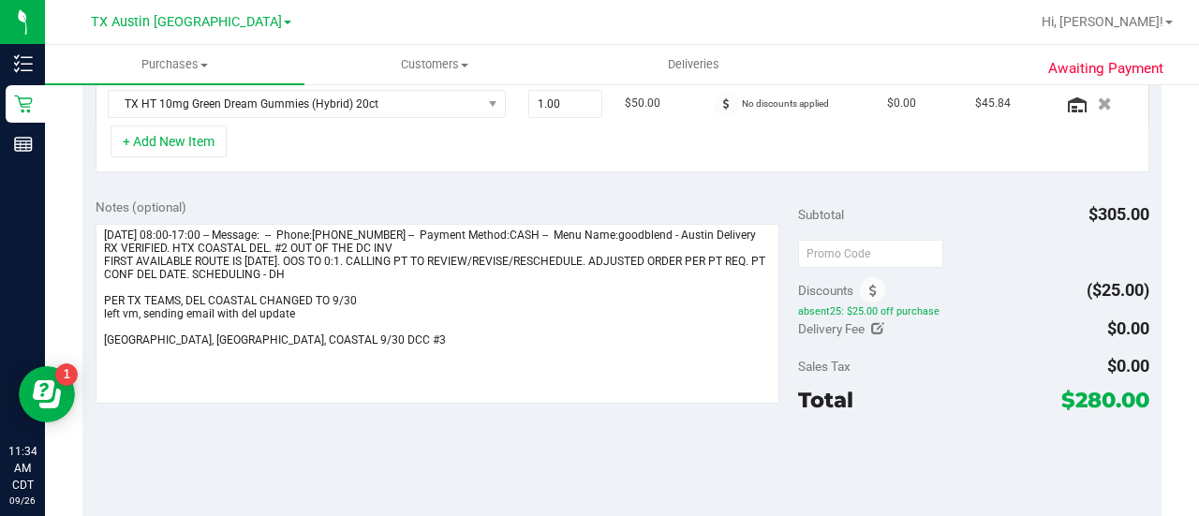
scroll to position [371, 0]
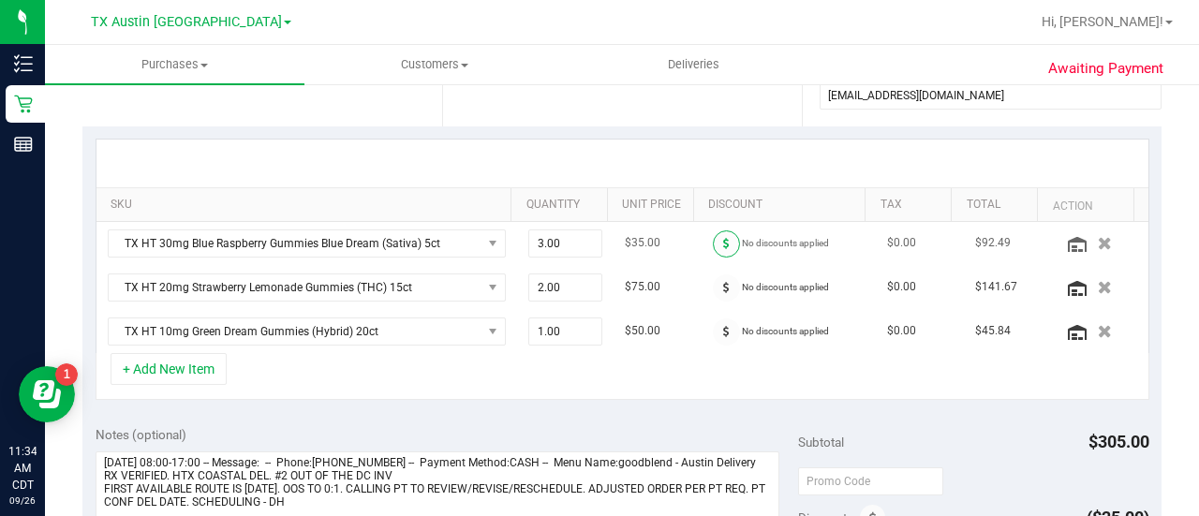
click at [715, 237] on span at bounding box center [726, 243] width 27 height 27
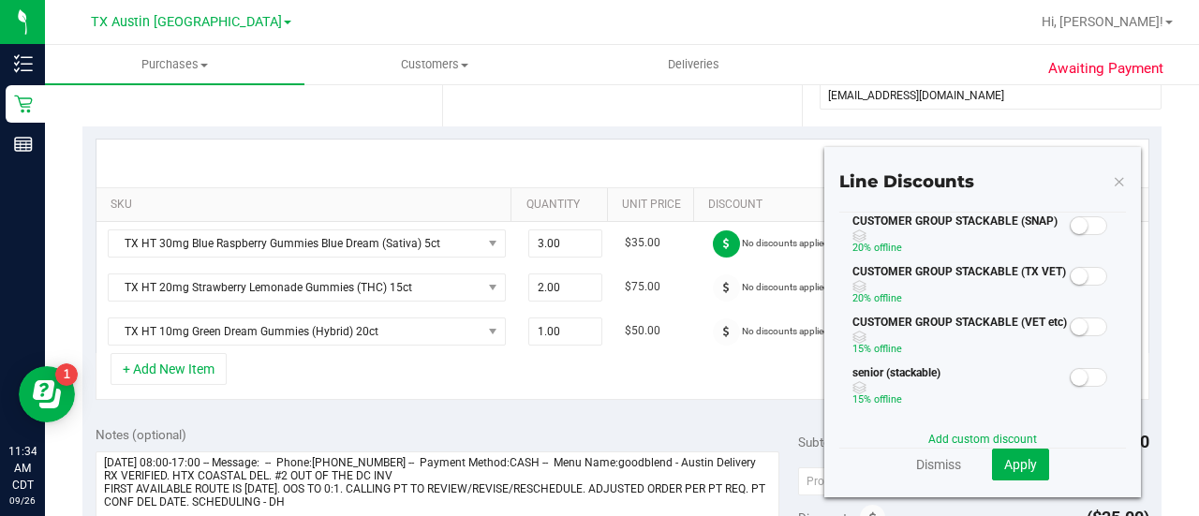
click at [1075, 275] on span at bounding box center [1087, 276] width 37 height 19
click at [1019, 459] on span "Apply" at bounding box center [1020, 464] width 33 height 15
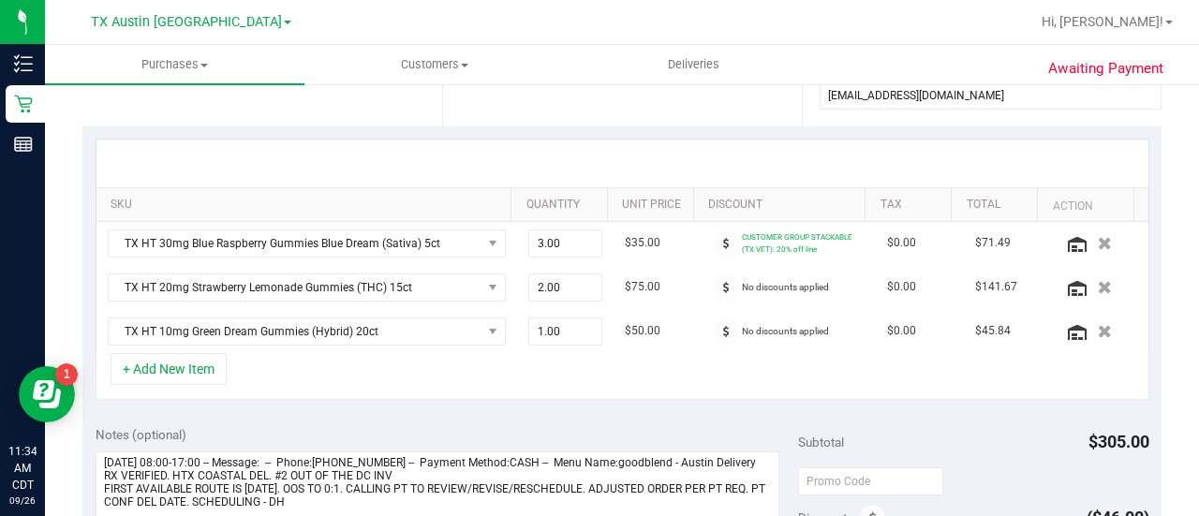
click at [717, 280] on span at bounding box center [726, 287] width 27 height 27
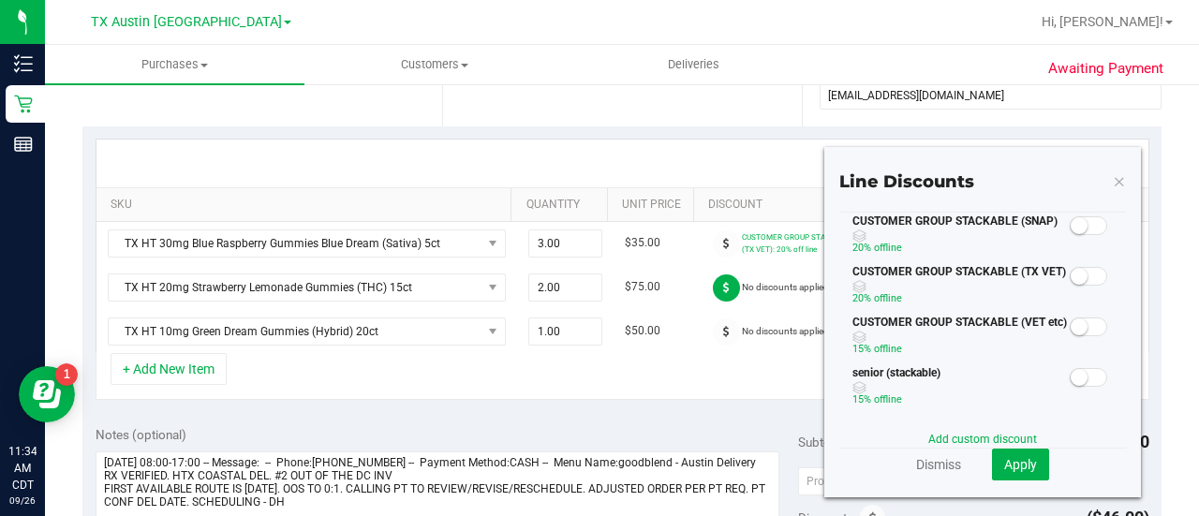
click at [1070, 274] on small at bounding box center [1078, 276] width 17 height 17
click at [1007, 466] on span "Apply" at bounding box center [1020, 464] width 33 height 15
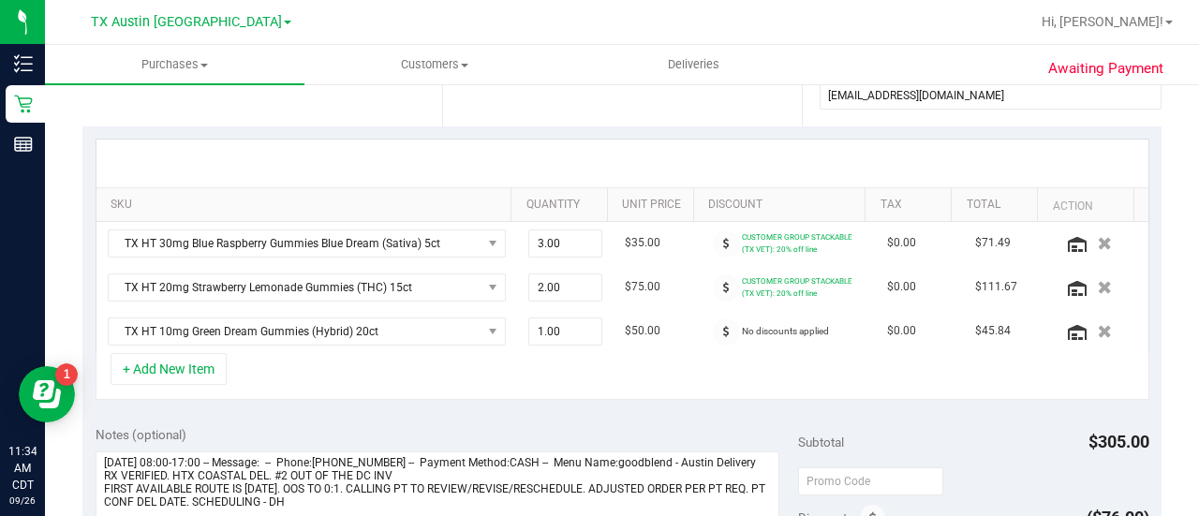
click at [714, 327] on span at bounding box center [726, 331] width 27 height 27
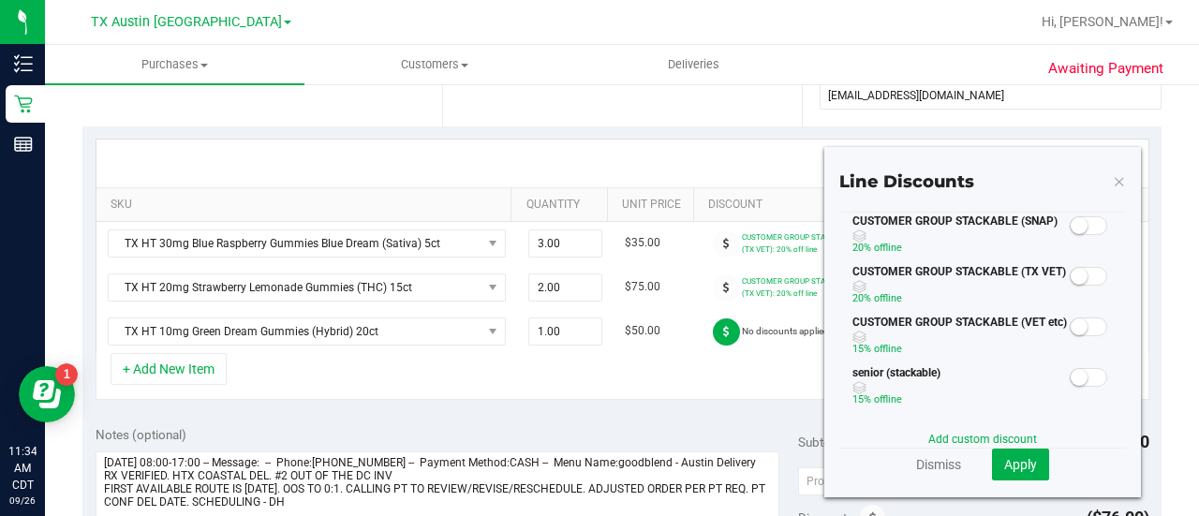
click at [1077, 273] on span at bounding box center [1087, 276] width 37 height 19
click at [1021, 462] on span "Apply" at bounding box center [1020, 464] width 33 height 15
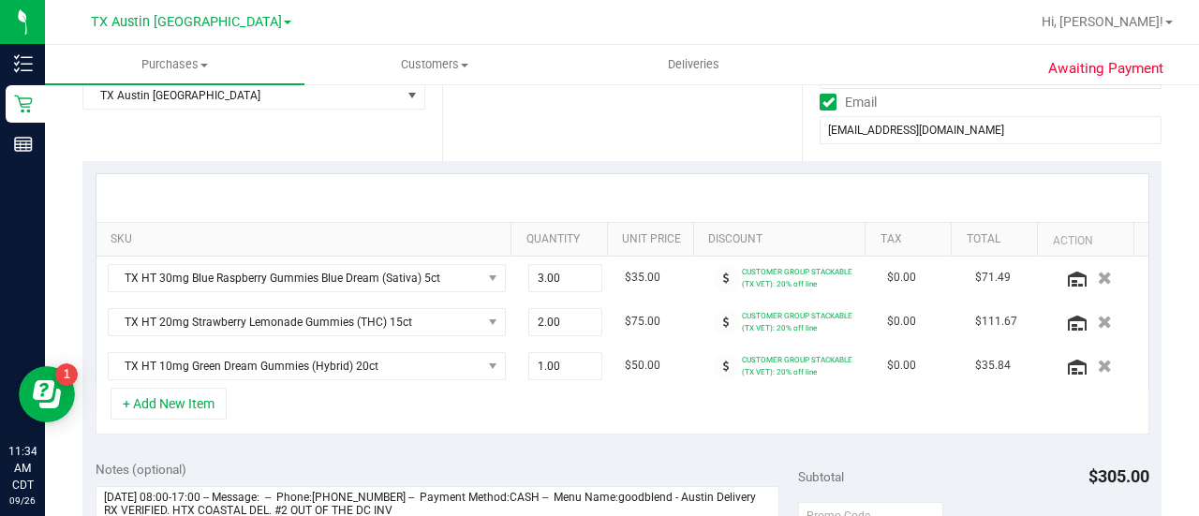
scroll to position [0, 0]
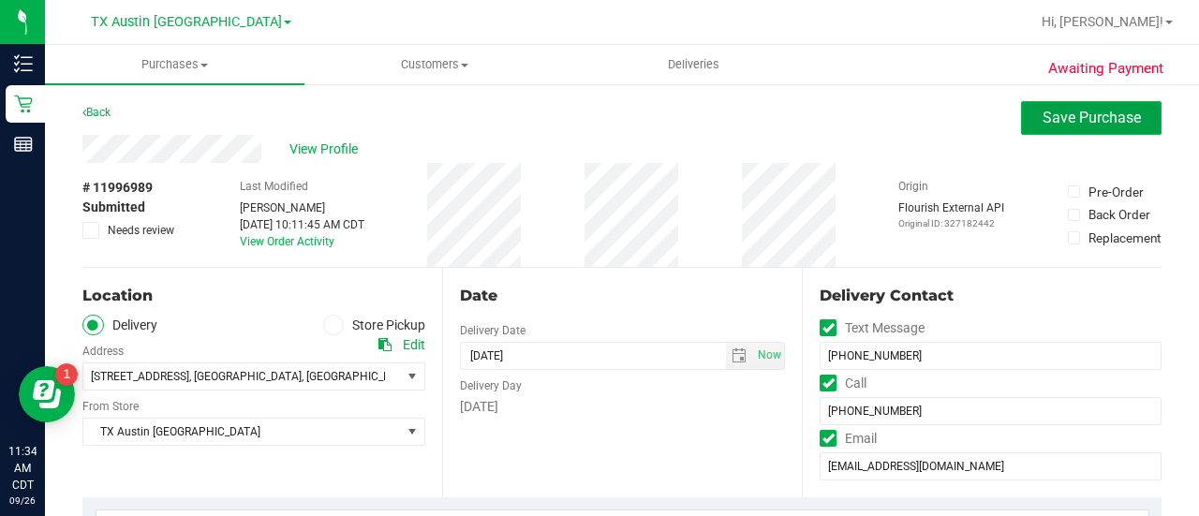
click at [1059, 109] on span "Save Purchase" at bounding box center [1091, 118] width 98 height 18
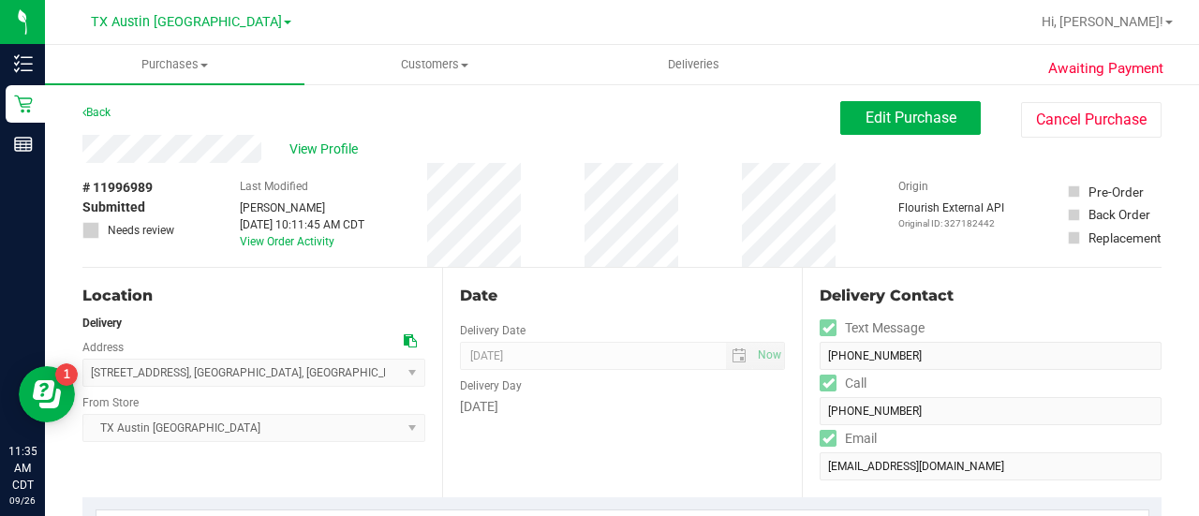
click at [348, 135] on div "View Profile" at bounding box center [461, 149] width 758 height 28
click at [135, 188] on span "# 11996989" at bounding box center [117, 188] width 70 height 20
copy span "11996989"
click at [333, 153] on span "View Profile" at bounding box center [326, 150] width 75 height 20
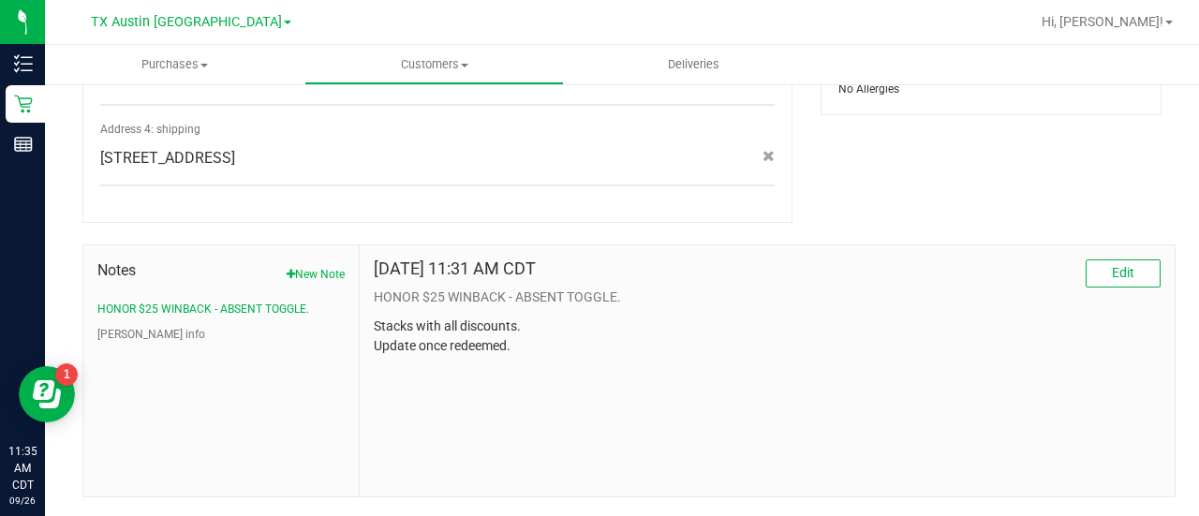
scroll to position [929, 0]
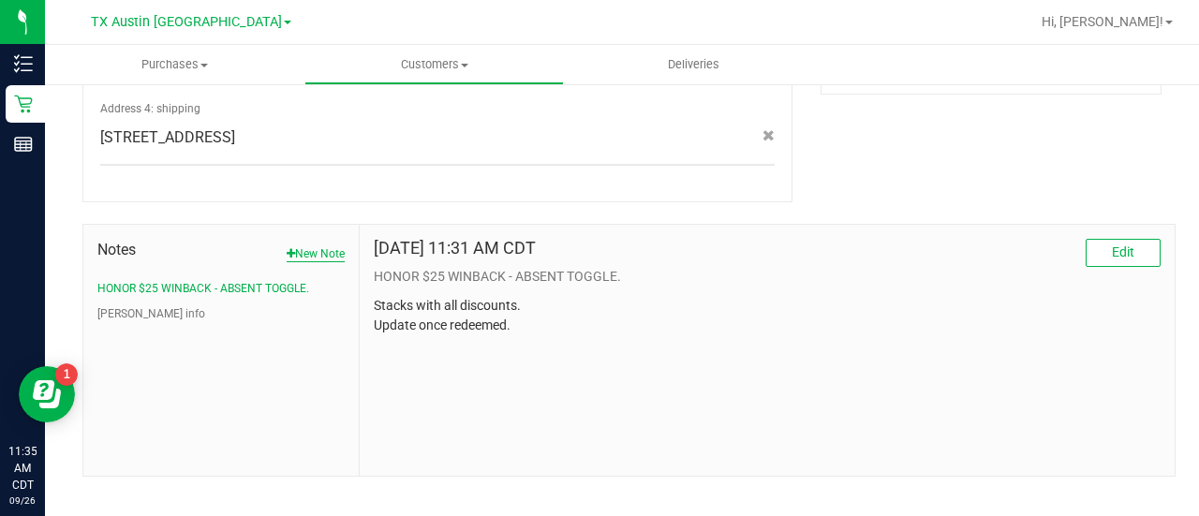
click at [324, 245] on button "New Note" at bounding box center [316, 253] width 58 height 17
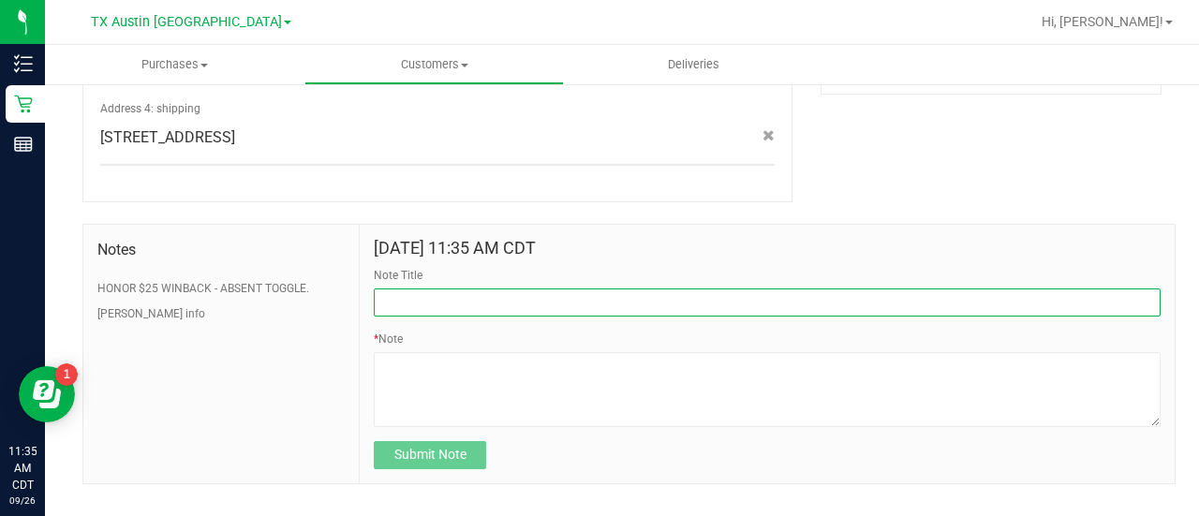
click at [438, 288] on input "Note Title" at bounding box center [767, 302] width 787 height 28
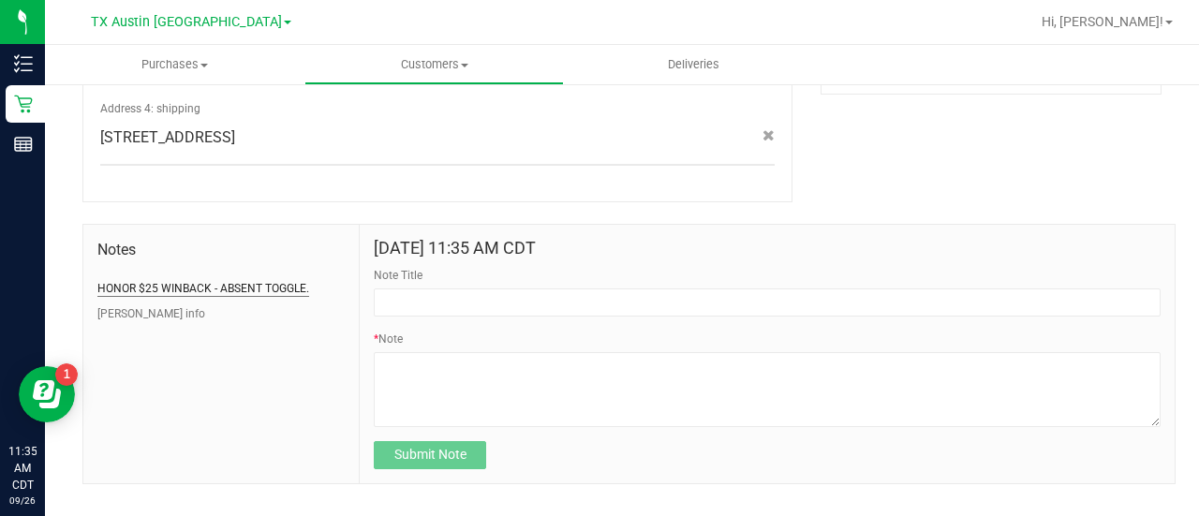
click at [238, 280] on button "HONOR $25 WINBACK - ABSENT TOGGLE." at bounding box center [203, 288] width 212 height 17
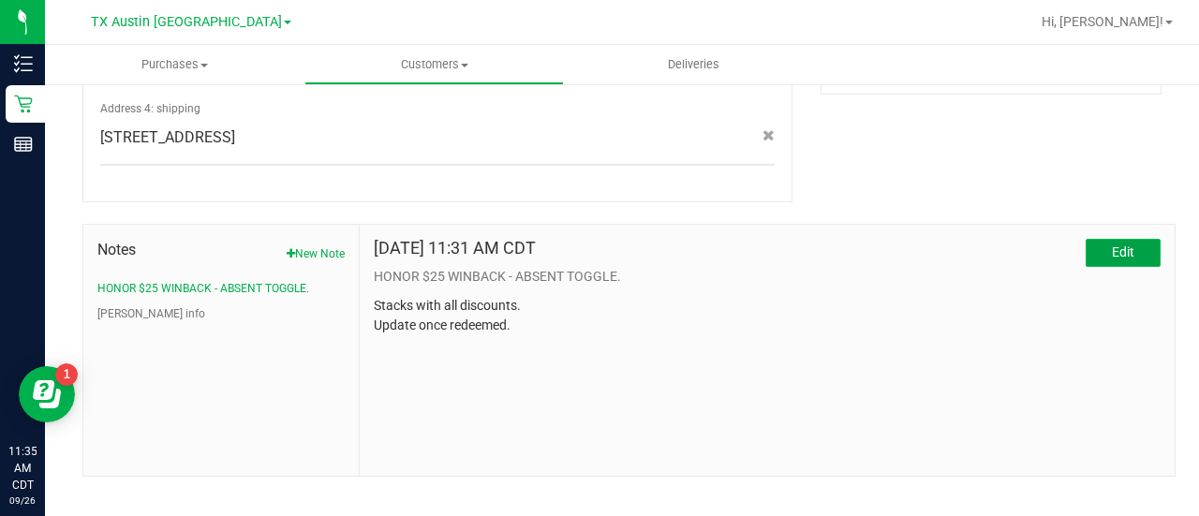
click at [1123, 239] on button "Edit" at bounding box center [1122, 253] width 75 height 28
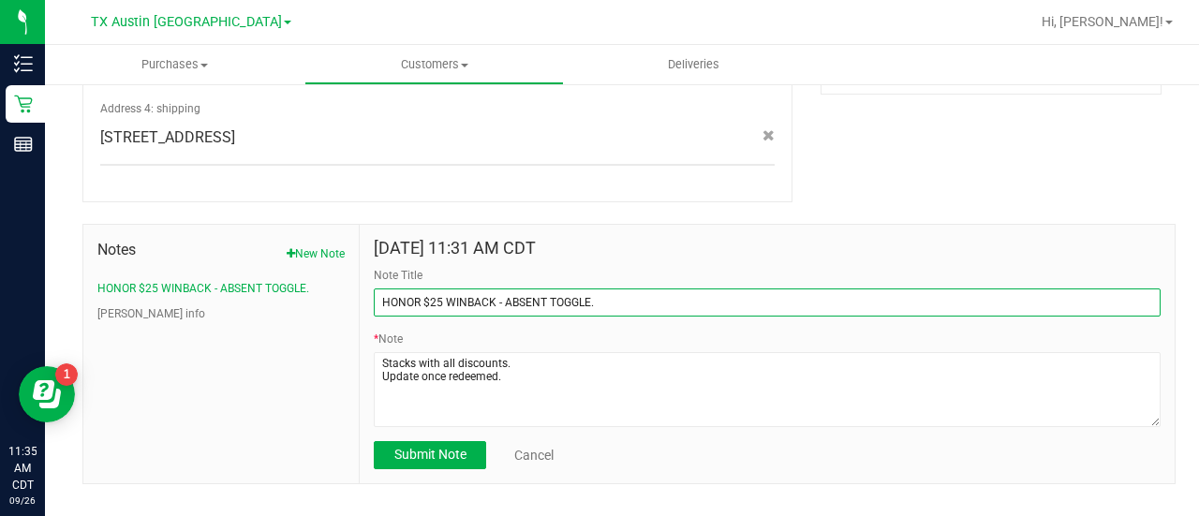
click at [375, 288] on input "HONOR $25 WINBACK - ABSENT TOGGLE." at bounding box center [767, 302] width 787 height 28
type input "REDEEMED - HONOR $25 WINBACK - ABSENT TOGGLE."
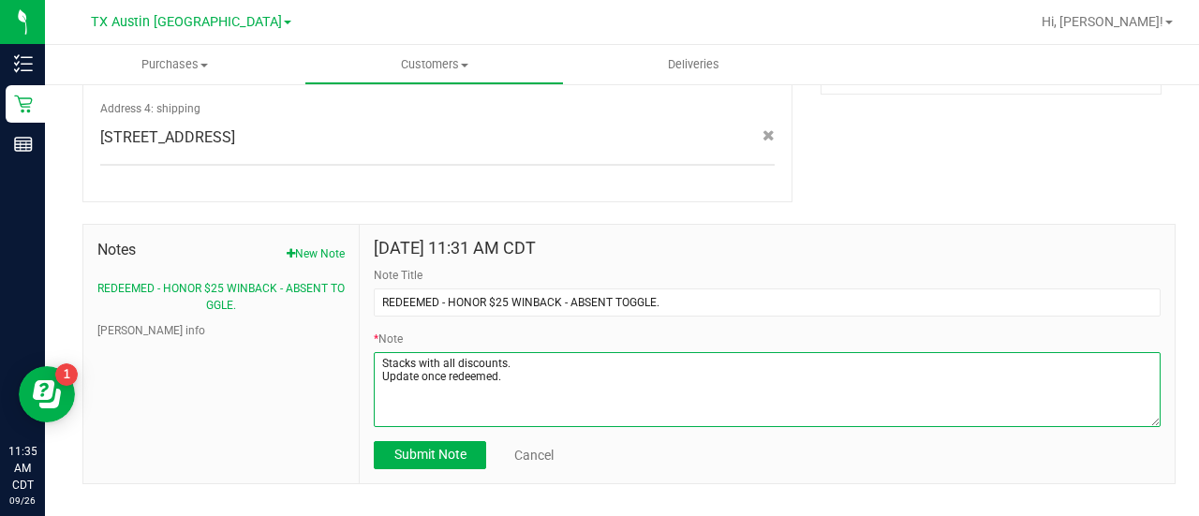
click at [669, 371] on textarea "* Note" at bounding box center [767, 389] width 787 height 75
drag, startPoint x: 669, startPoint y: 371, endPoint x: 637, endPoint y: 382, distance: 33.8
click at [637, 382] on textarea "* Note" at bounding box center [767, 389] width 787 height 75
paste textarea "11996989"
type textarea "Stacks with all discounts. Update once redeemed. REDEEEMED - 11996989"
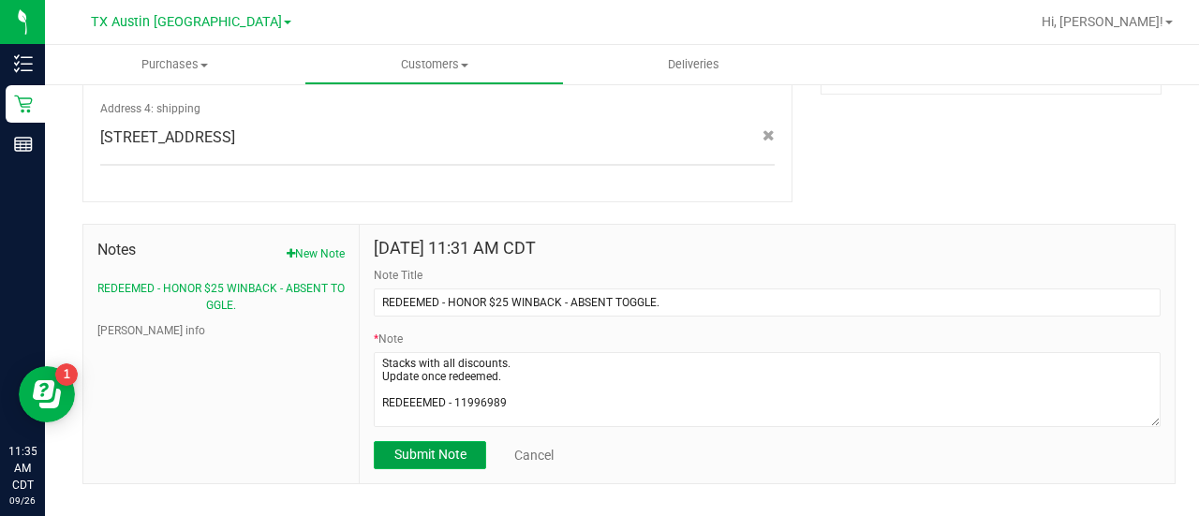
click at [448, 441] on button "Submit Note" at bounding box center [430, 455] width 112 height 28
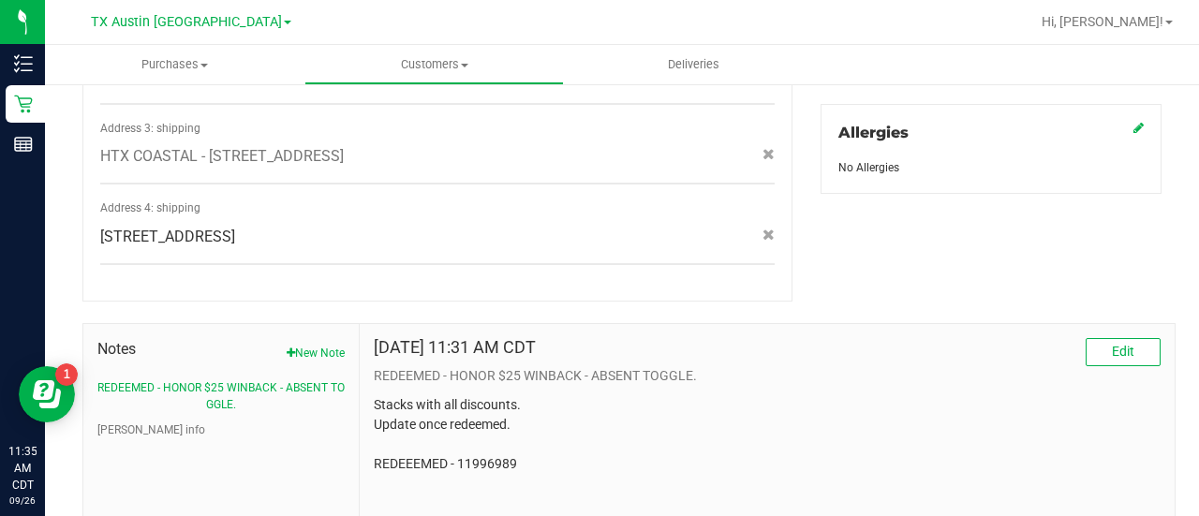
scroll to position [0, 0]
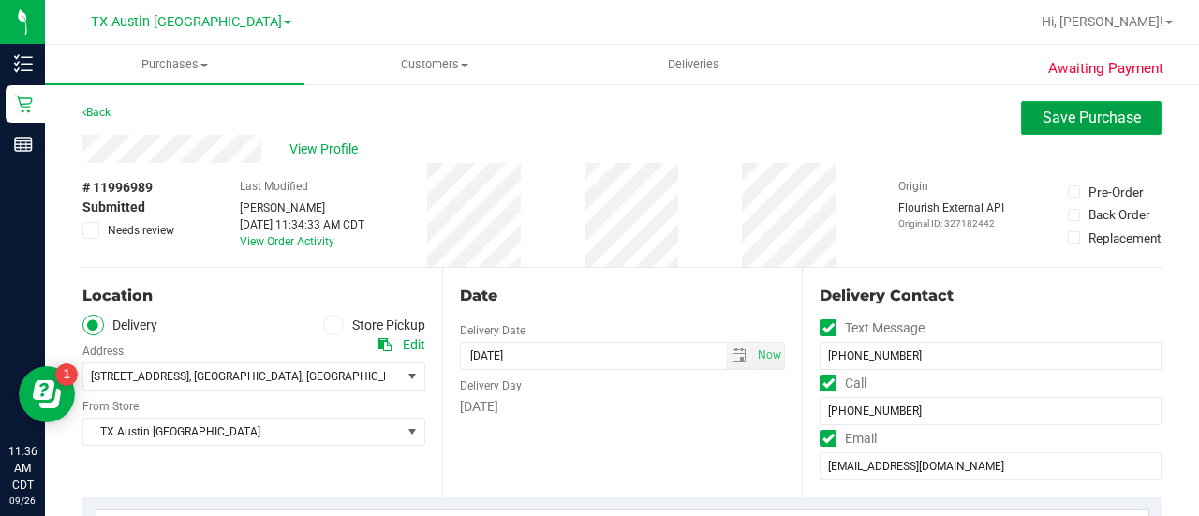
click at [1087, 115] on span "Save Purchase" at bounding box center [1091, 118] width 98 height 18
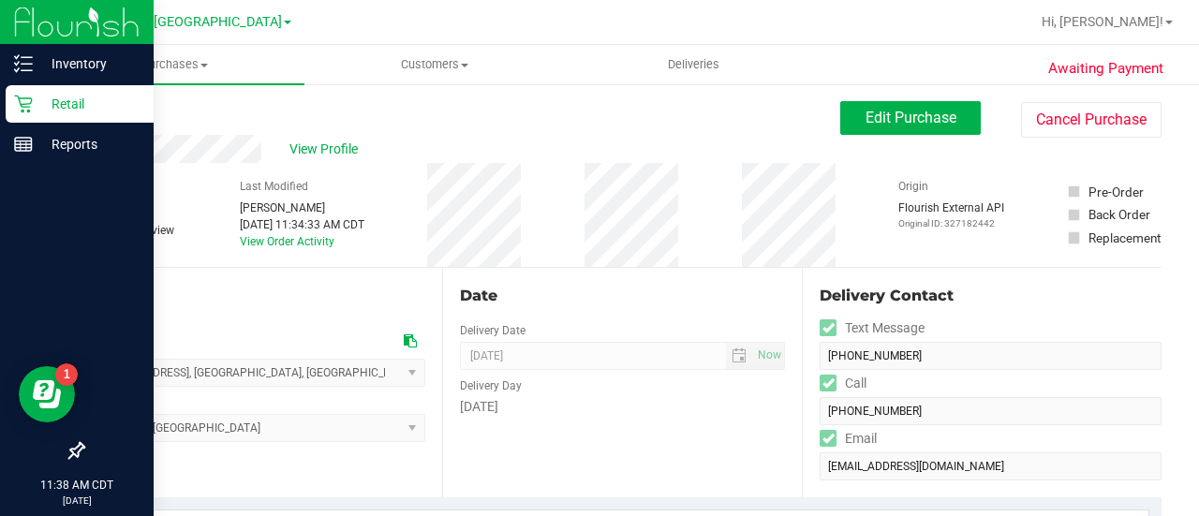
click at [24, 102] on icon at bounding box center [23, 104] width 19 height 19
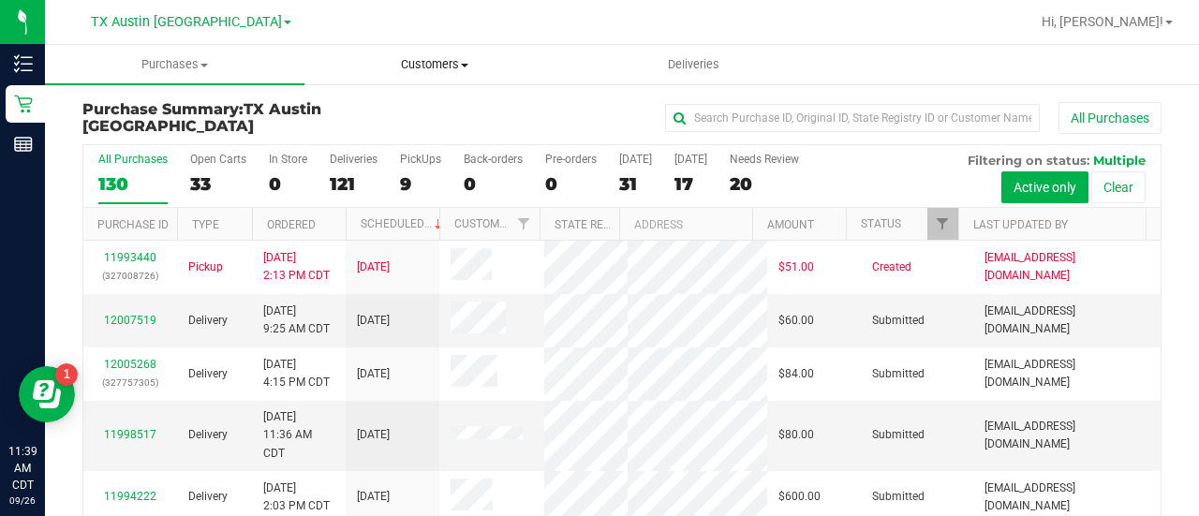
click at [458, 63] on span "Customers" at bounding box center [434, 64] width 258 height 17
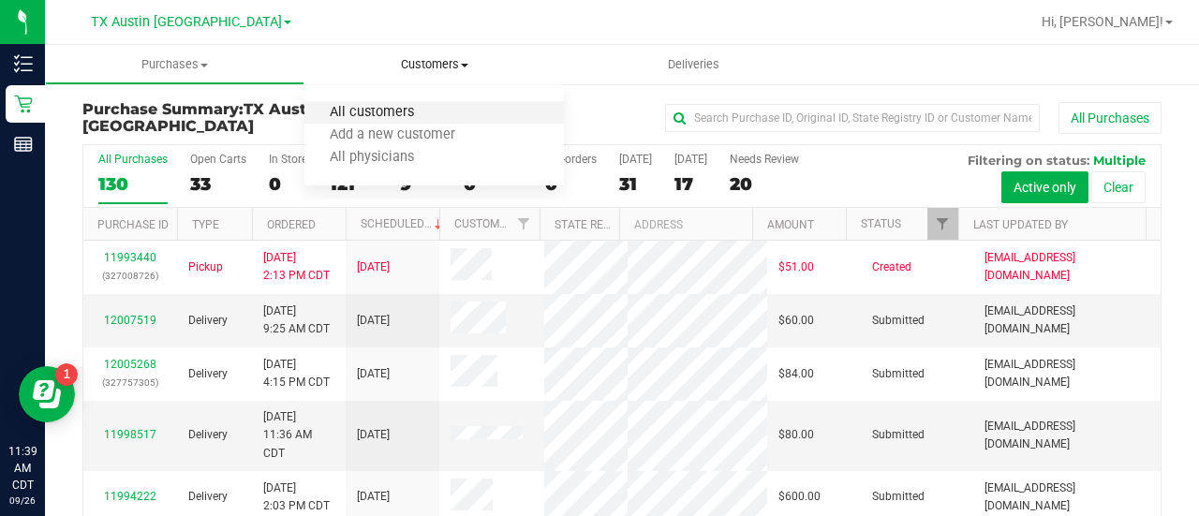
click at [412, 107] on span "All customers" at bounding box center [371, 113] width 135 height 16
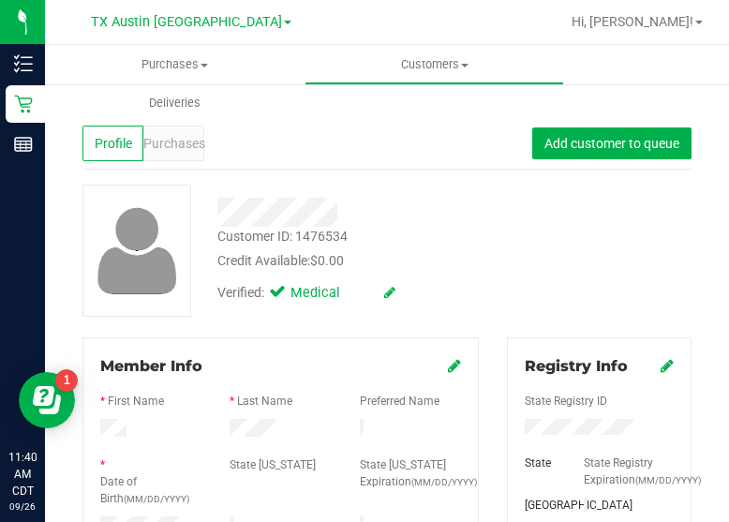
click at [554, 269] on div "Customer ID: 1476534 Credit Available: $0.00 Verified: Medical" at bounding box center [386, 250] width 637 height 132
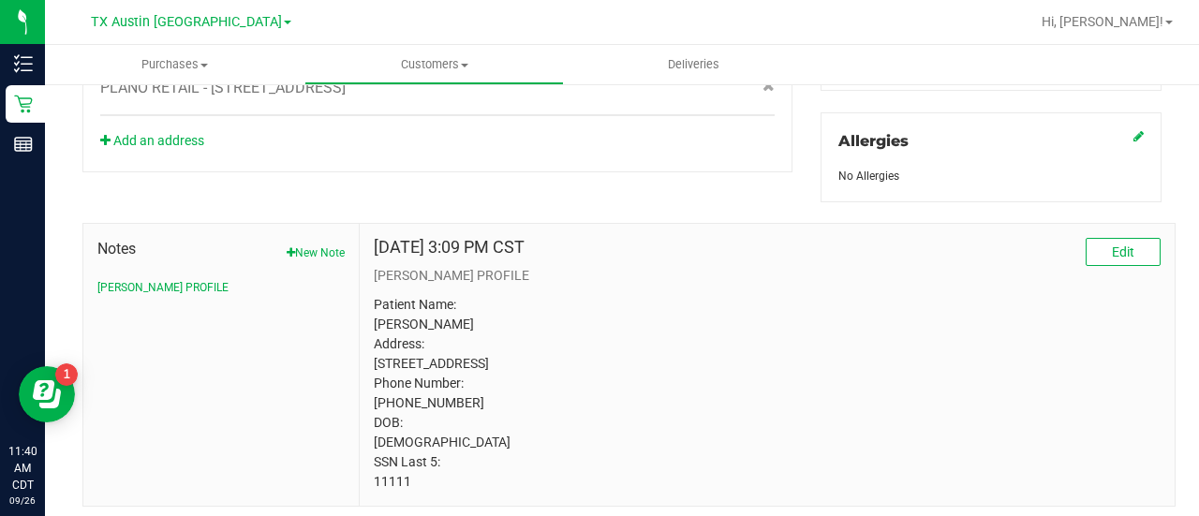
scroll to position [880, 0]
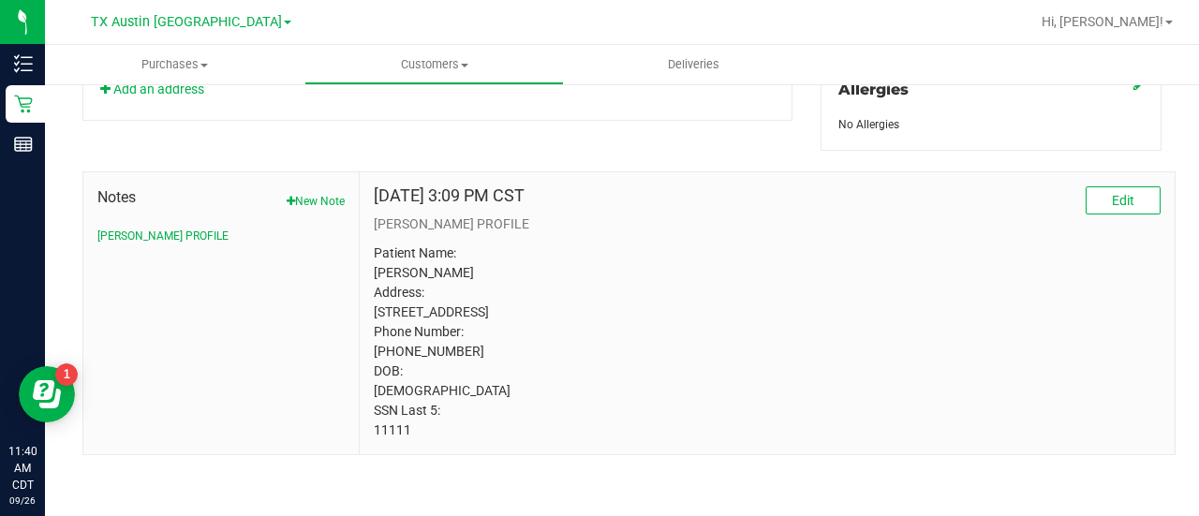
click at [275, 186] on span "Notes" at bounding box center [220, 197] width 247 height 22
drag, startPoint x: 288, startPoint y: 186, endPoint x: 315, endPoint y: 190, distance: 26.5
click at [290, 193] on button "New Note" at bounding box center [316, 201] width 58 height 17
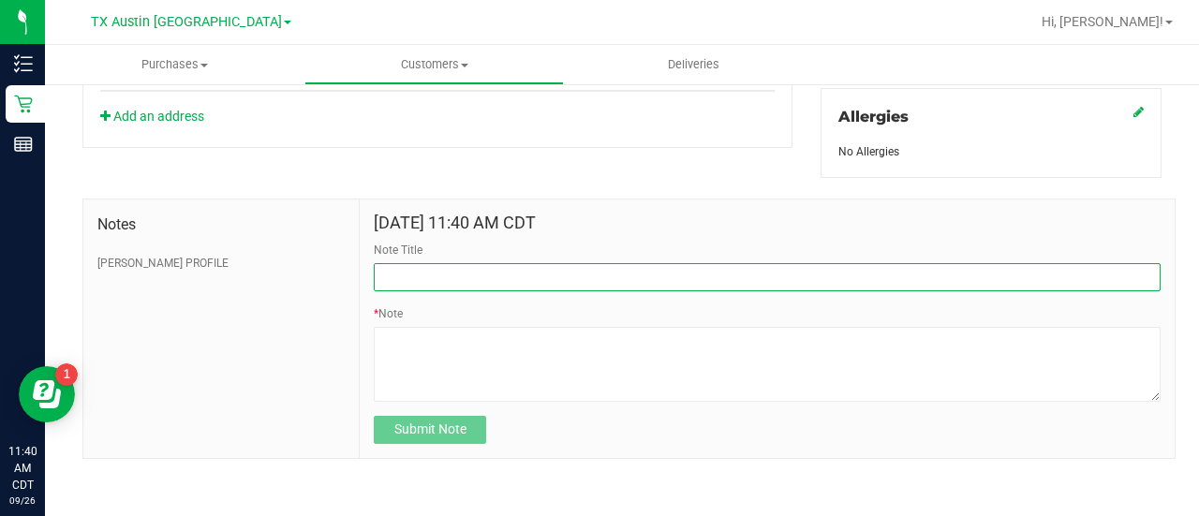
click at [463, 275] on input "Note Title" at bounding box center [767, 277] width 787 height 28
type input "HONOR $25 WINBACK - ABSENT TOGGLE."
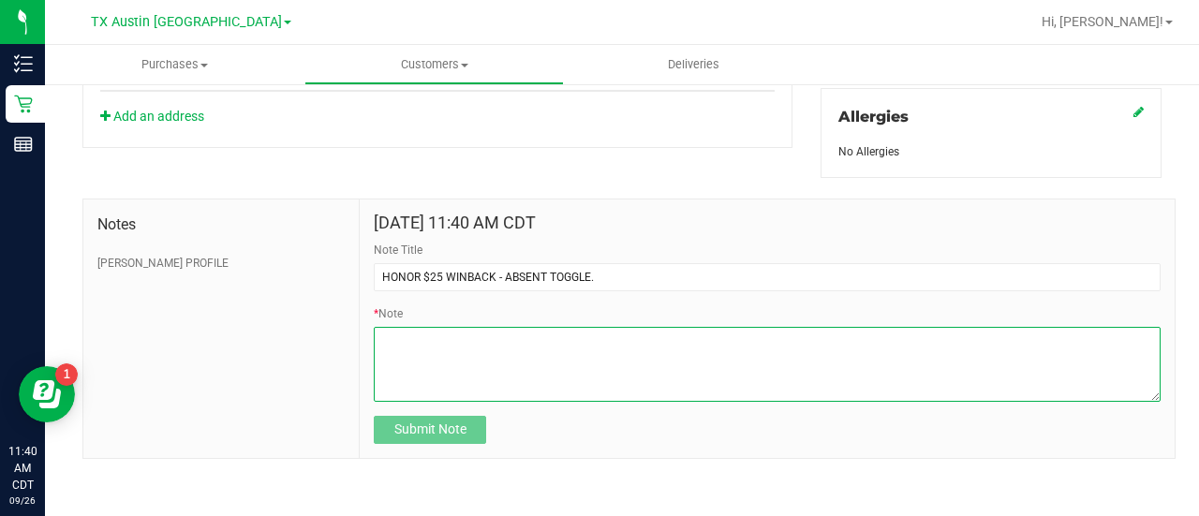
click at [444, 366] on textarea "* Note" at bounding box center [767, 364] width 787 height 75
click at [467, 376] on textarea "* Note" at bounding box center [767, 364] width 787 height 75
paste textarea "Stacks with all discounts. Update once redeemed."
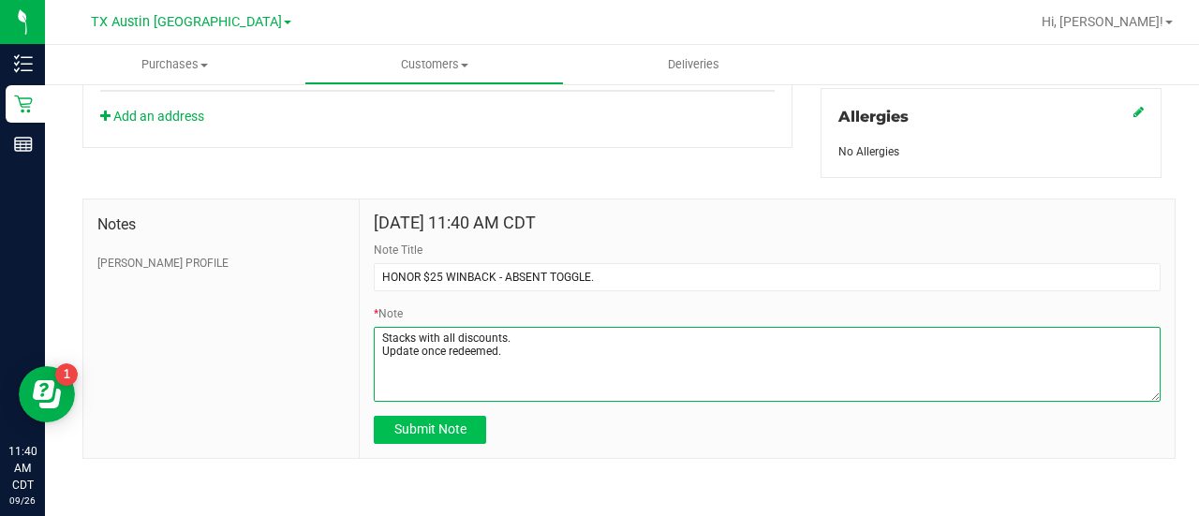
type textarea "Stacks with all discounts. Update once redeemed."
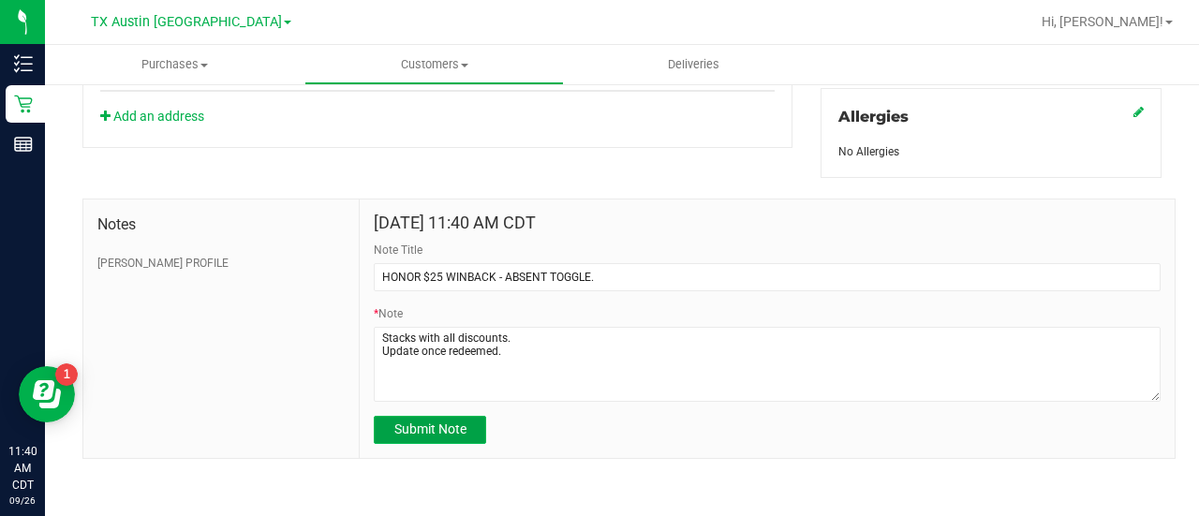
click at [412, 416] on button "Submit Note" at bounding box center [430, 430] width 112 height 28
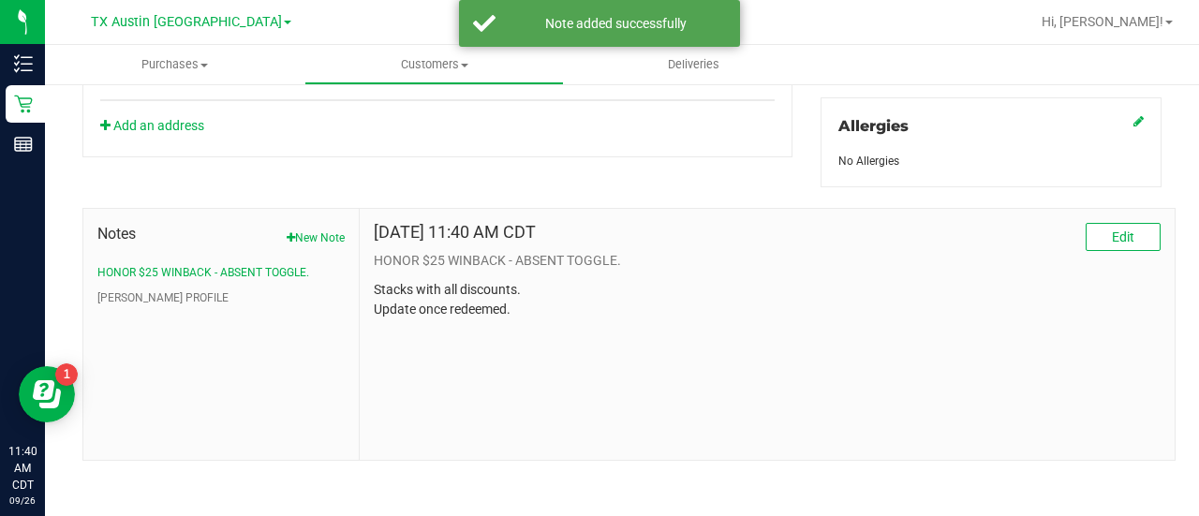
scroll to position [0, 0]
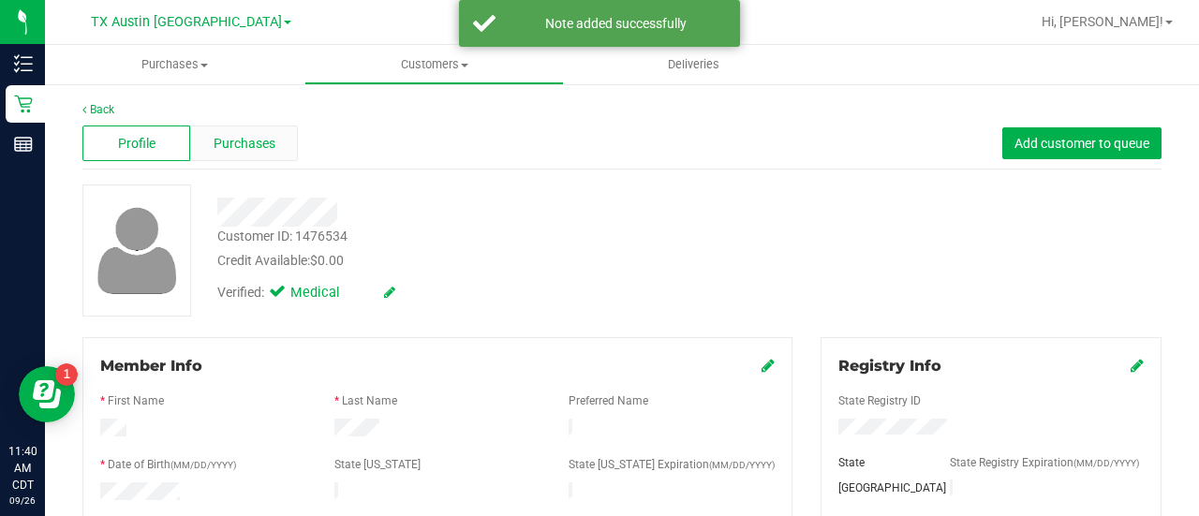
click at [275, 127] on div "Purchases" at bounding box center [244, 143] width 108 height 36
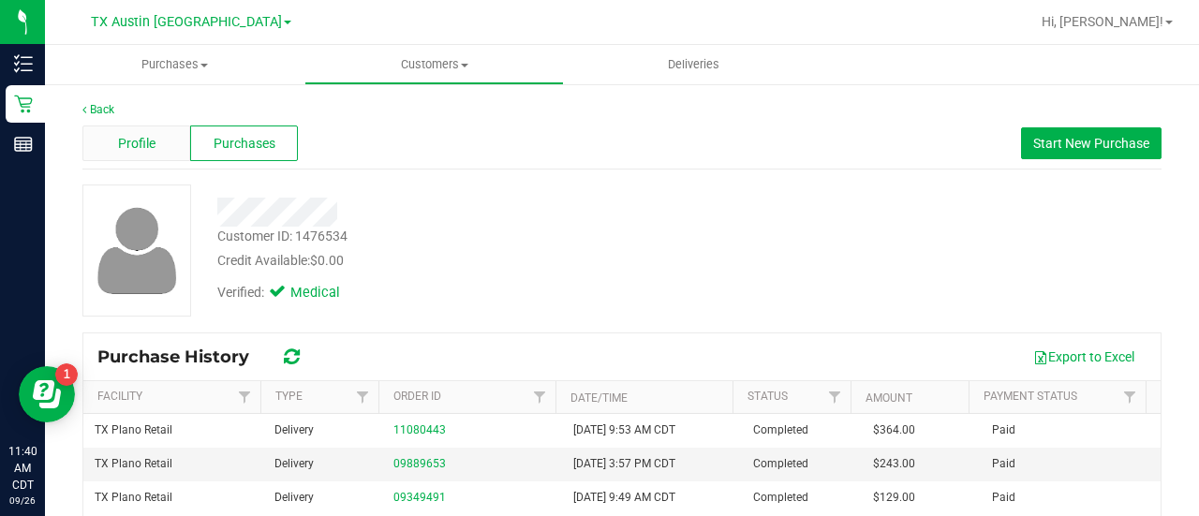
click at [143, 160] on div "Profile" at bounding box center [136, 143] width 108 height 36
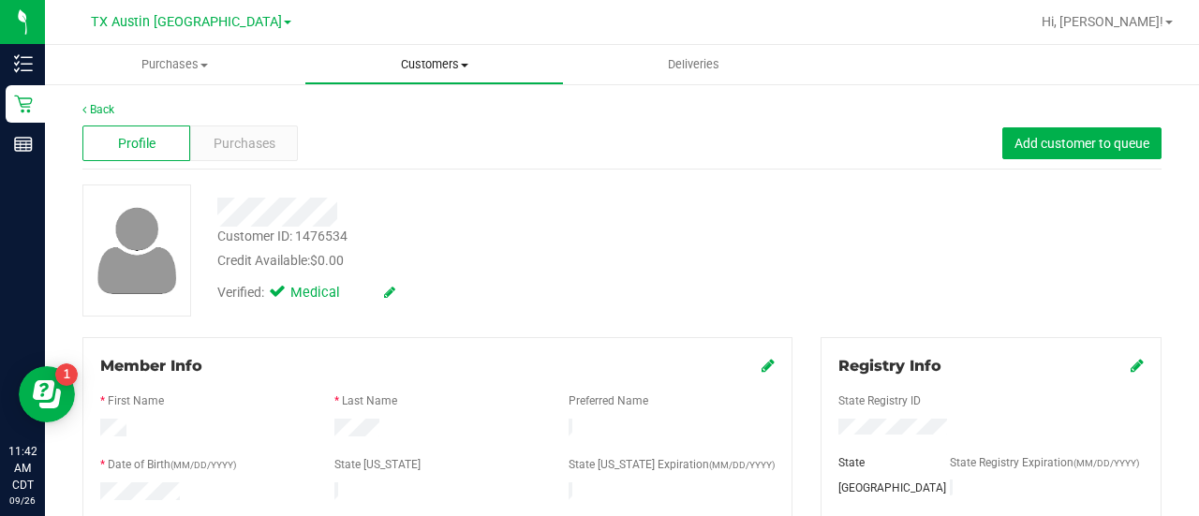
click at [441, 66] on span "Customers" at bounding box center [434, 64] width 258 height 17
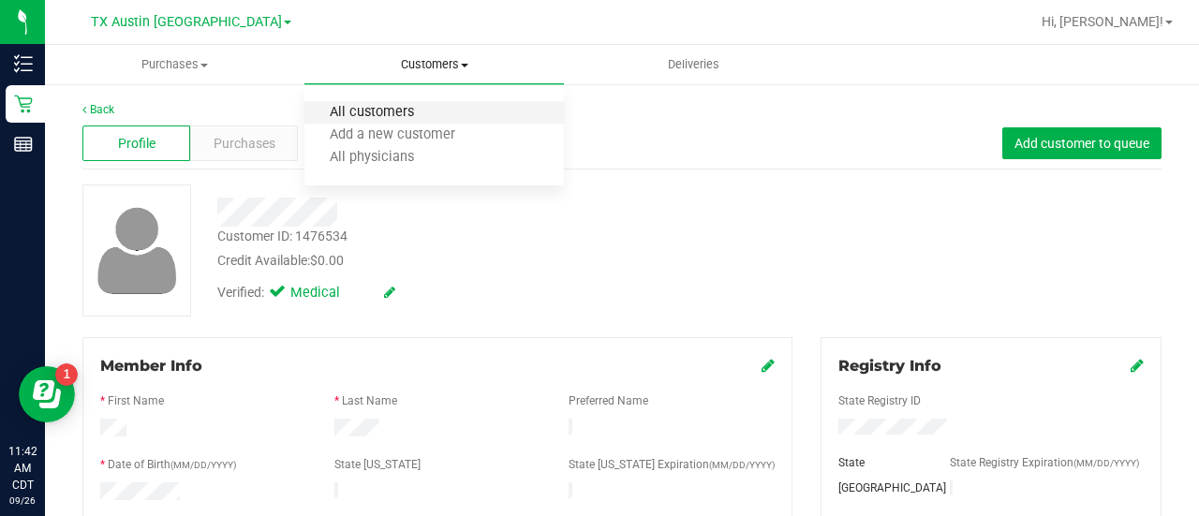
click at [408, 119] on span "All customers" at bounding box center [371, 113] width 135 height 16
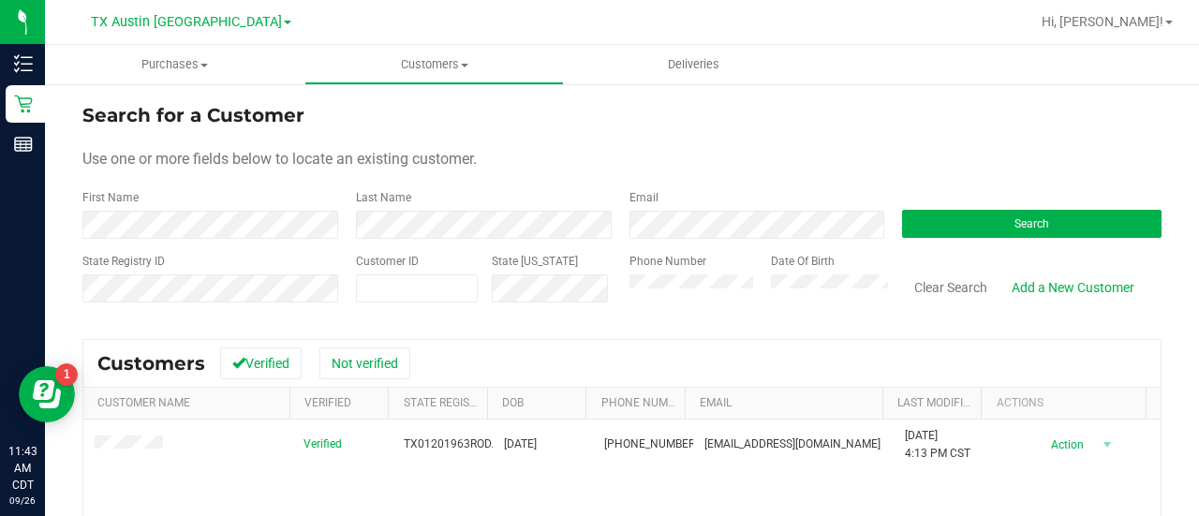
click at [164, 447] on span at bounding box center [132, 445] width 74 height 20
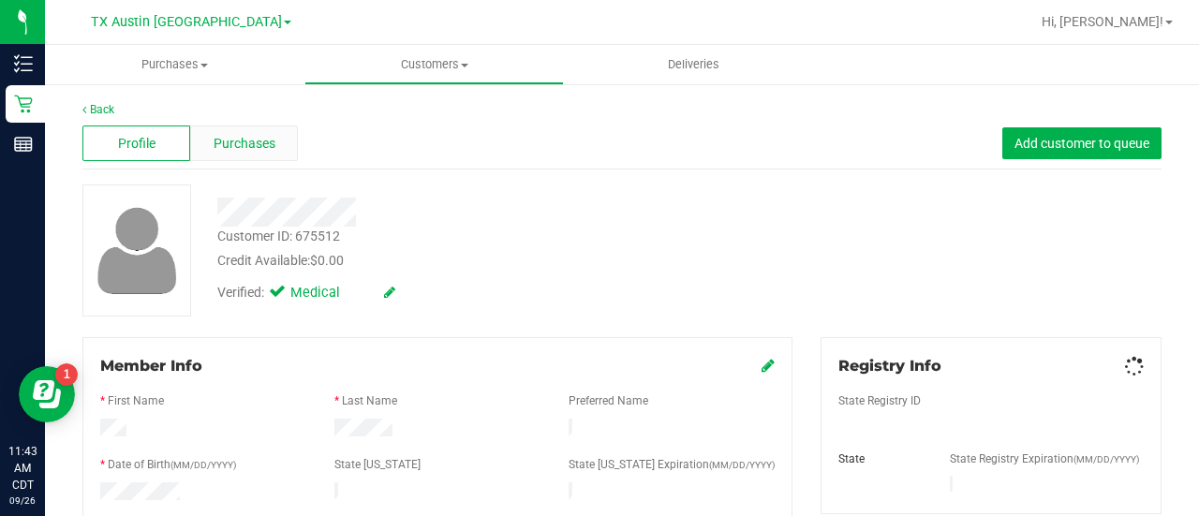
click at [282, 142] on div "Purchases" at bounding box center [244, 143] width 108 height 36
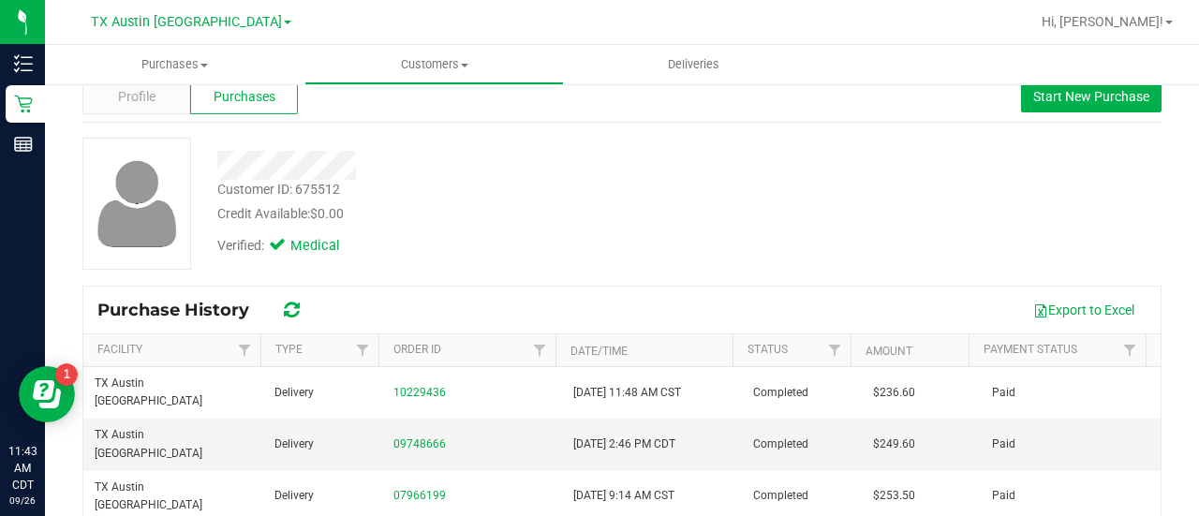
scroll to position [41, 0]
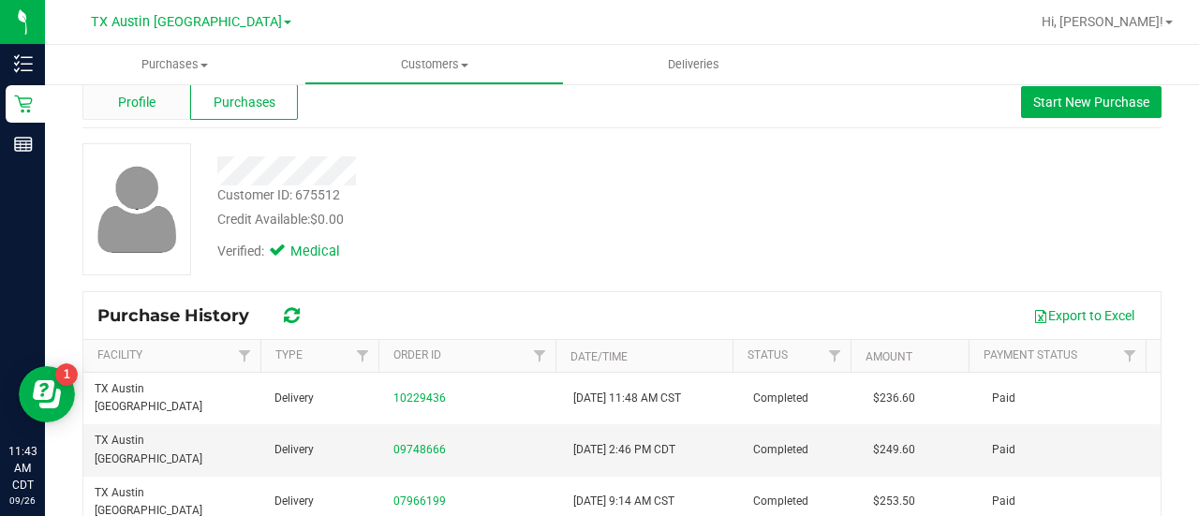
click at [152, 96] on span "Profile" at bounding box center [136, 103] width 37 height 20
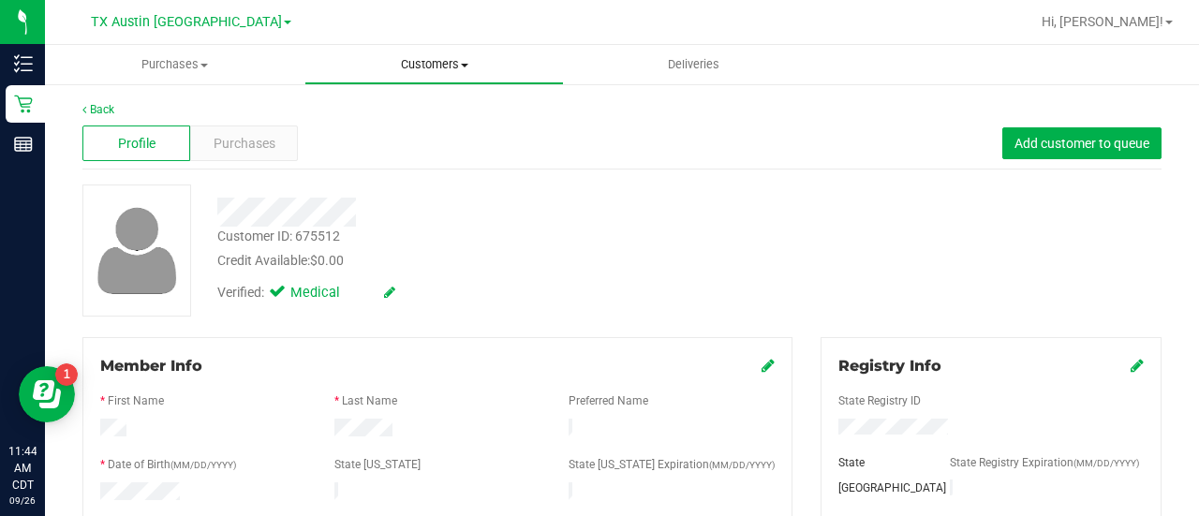
click at [421, 68] on span "Customers" at bounding box center [434, 64] width 258 height 17
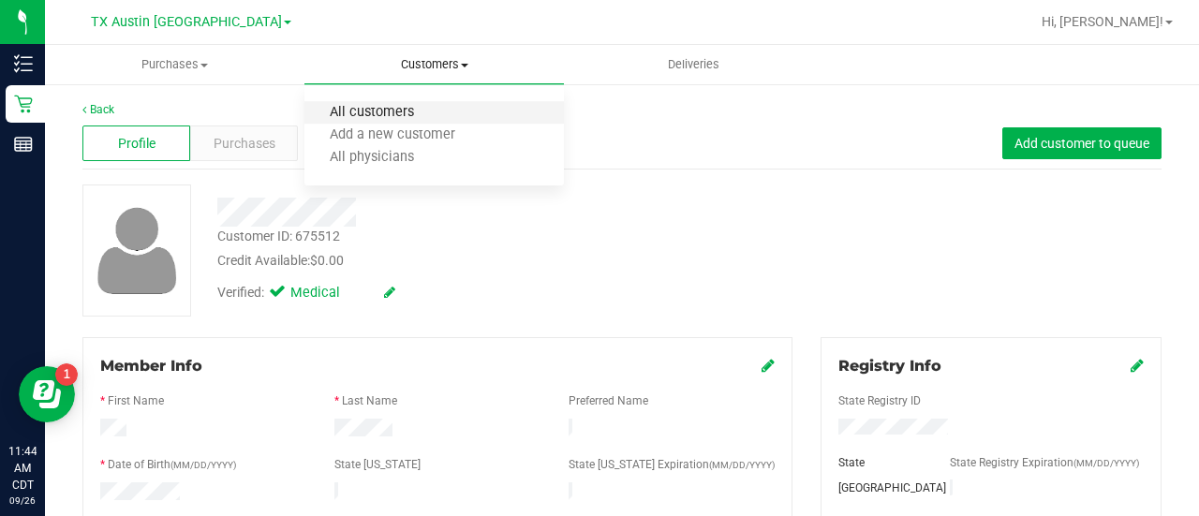
click at [390, 115] on span "All customers" at bounding box center [371, 113] width 135 height 16
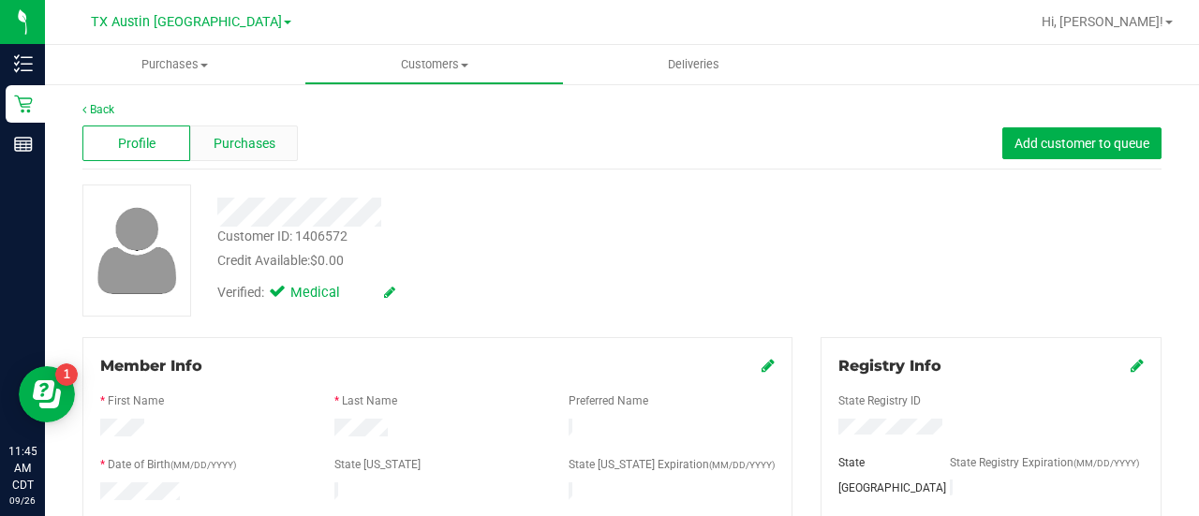
click at [236, 128] on div "Purchases" at bounding box center [244, 143] width 108 height 36
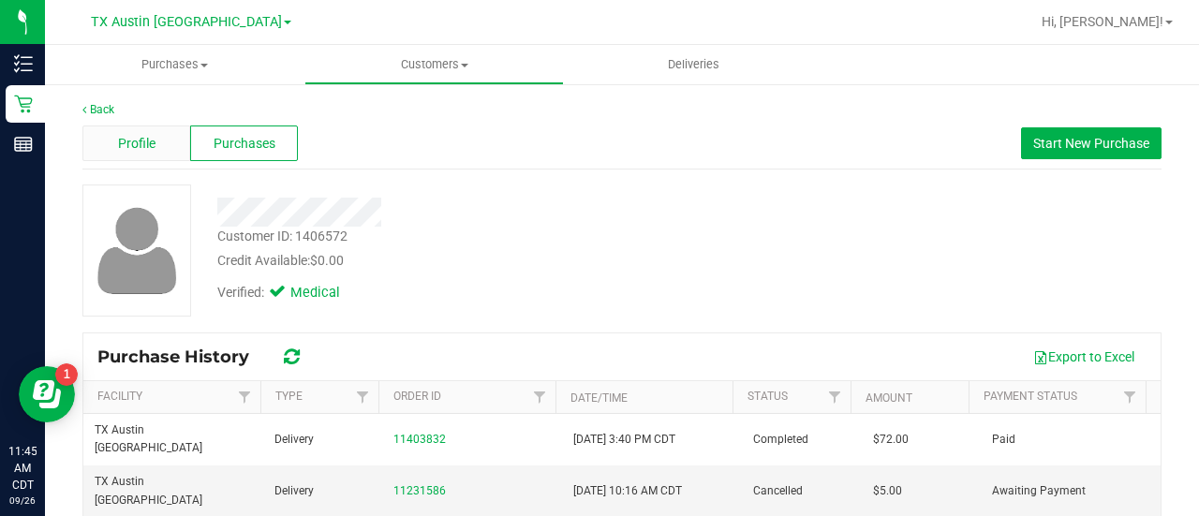
click at [143, 140] on span "Profile" at bounding box center [136, 144] width 37 height 20
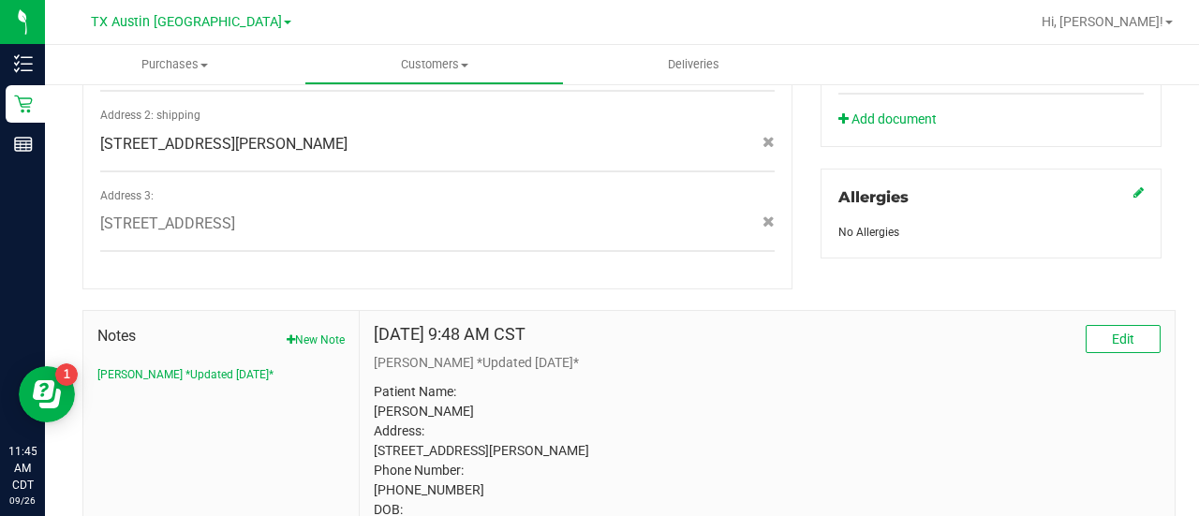
scroll to position [922, 0]
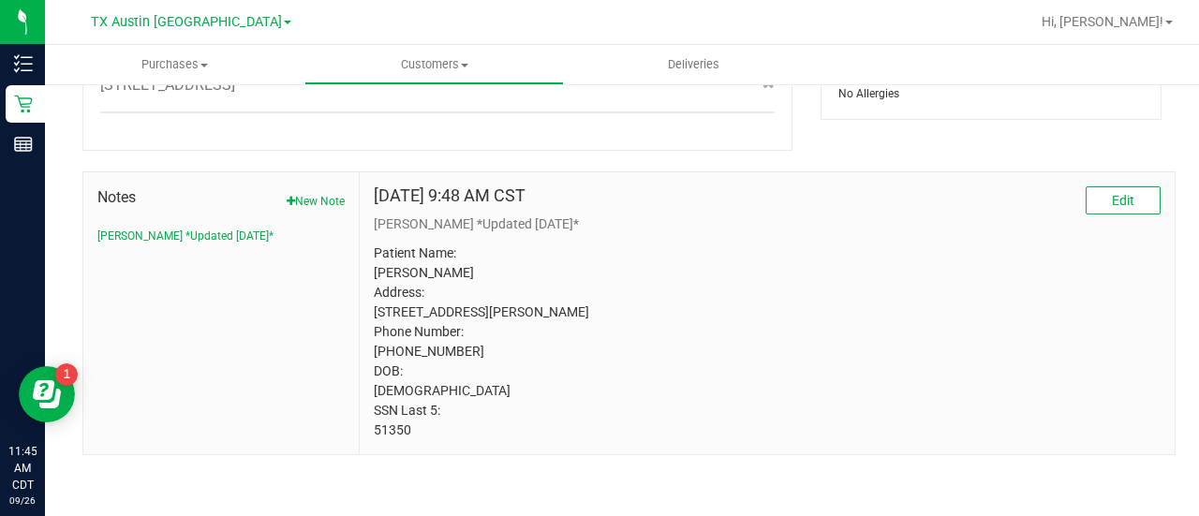
click at [347, 186] on div "Notes New Note CURT *Updated 4/30/25*" at bounding box center [221, 313] width 276 height 282
click at [328, 193] on button "New Note" at bounding box center [316, 201] width 58 height 17
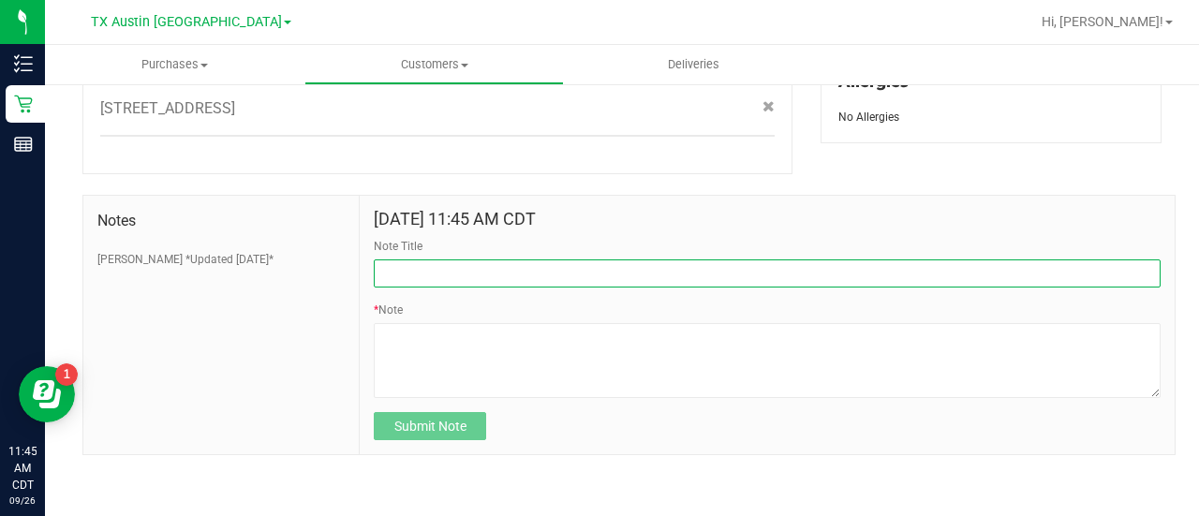
click at [652, 259] on input "Note Title" at bounding box center [767, 273] width 787 height 28
type input "HONOR $25 WINBACK - ABSENT TOGGLE."
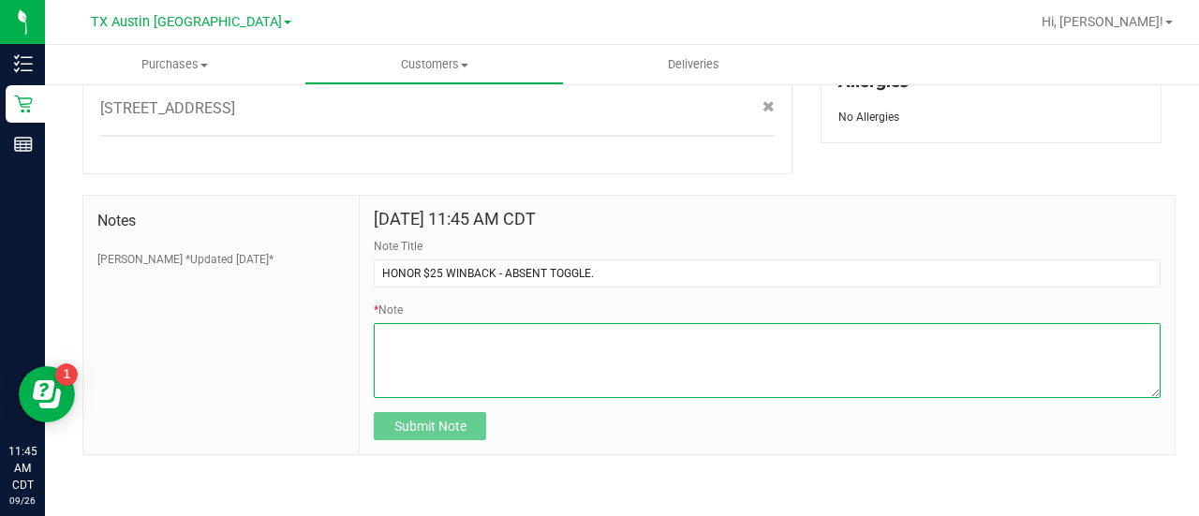
click at [481, 362] on textarea "* Note" at bounding box center [767, 360] width 787 height 75
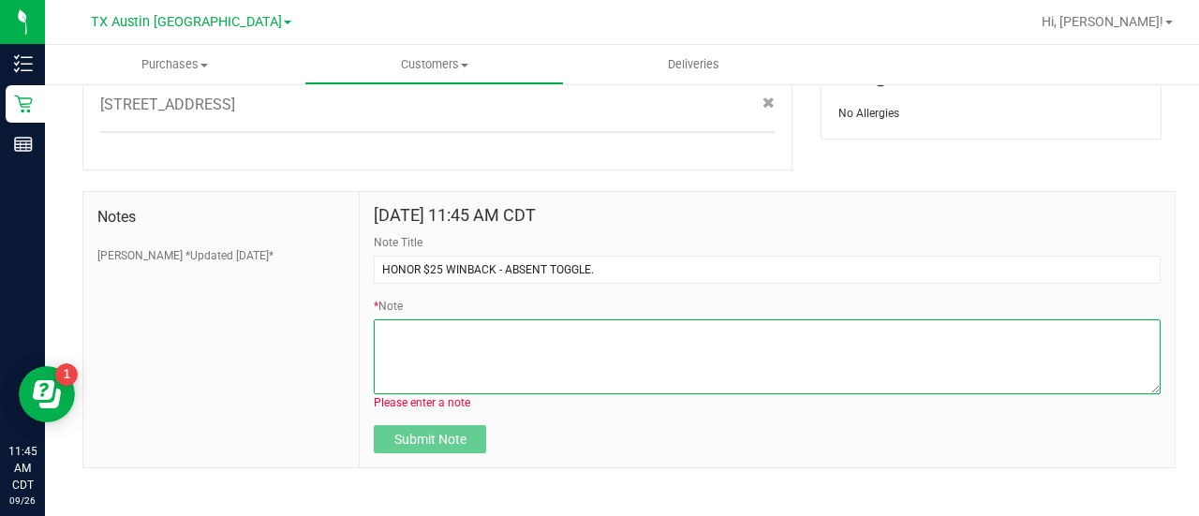
click at [562, 362] on textarea "* Note" at bounding box center [767, 356] width 787 height 75
paste textarea "Stacks with all discounts. Update once redeemed."
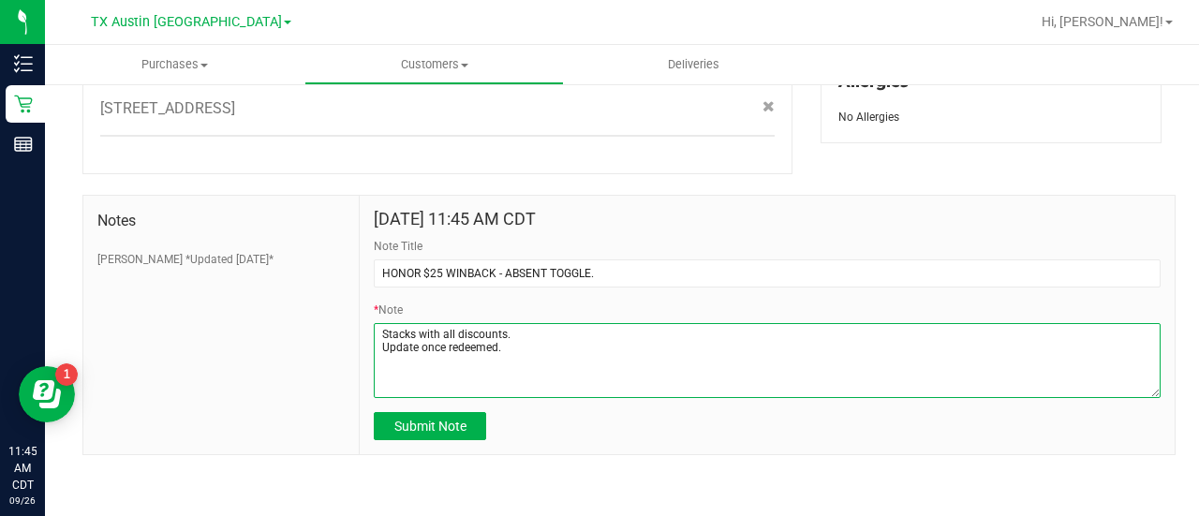
type textarea "Stacks with all discounts. Update once redeemed."
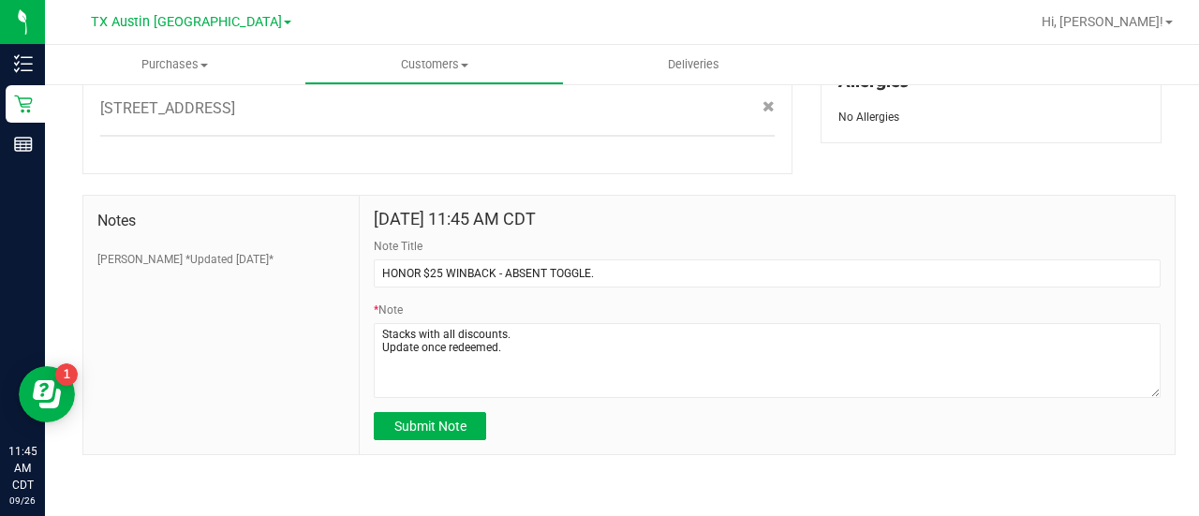
click at [436, 444] on div "Sep 26, 2025 11:45 AM CDT Note Title HONOR $25 WINBACK - ABSENT TOGGLE. * Note …" at bounding box center [767, 325] width 815 height 258
click at [437, 427] on span "Submit Note" at bounding box center [430, 426] width 72 height 15
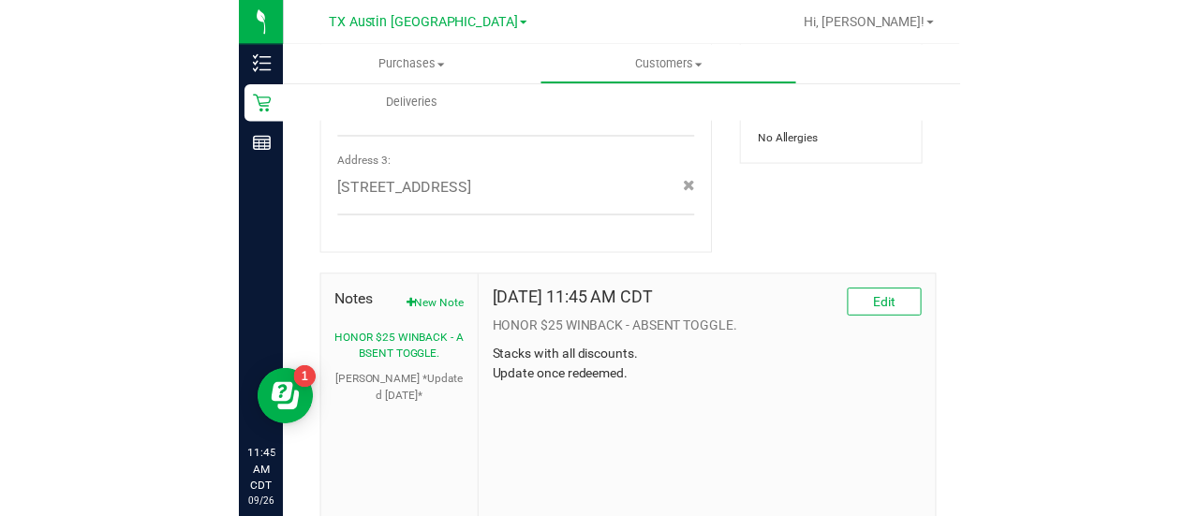
scroll to position [920, 0]
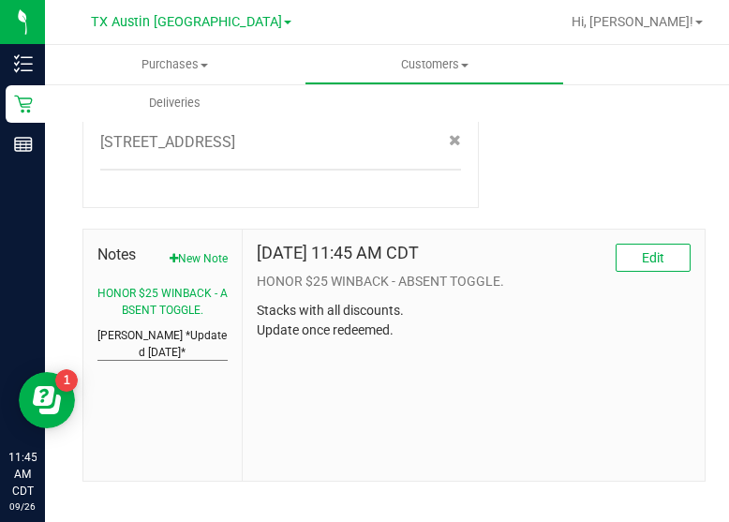
click at [143, 327] on button "CURT *Updated 4/30/25*" at bounding box center [162, 344] width 130 height 34
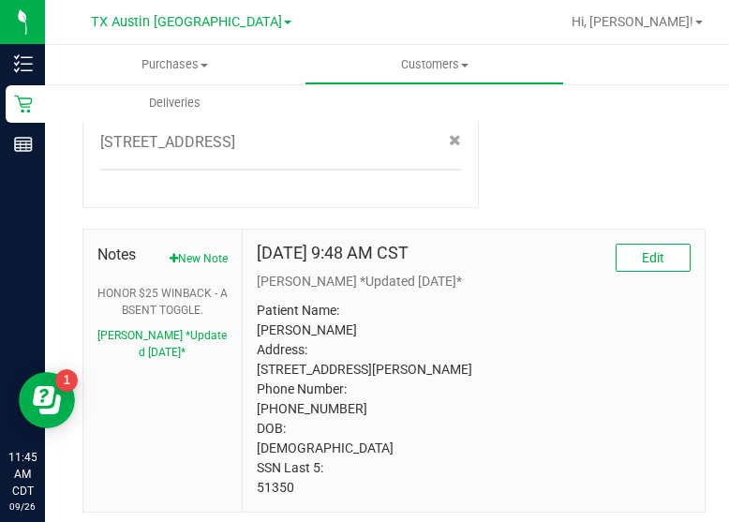
click at [262, 480] on p "Patient Name: Shirley Ann Dickson Address: 4003 Varner Ct Austin, TX, 78732 Pho…" at bounding box center [474, 399] width 434 height 197
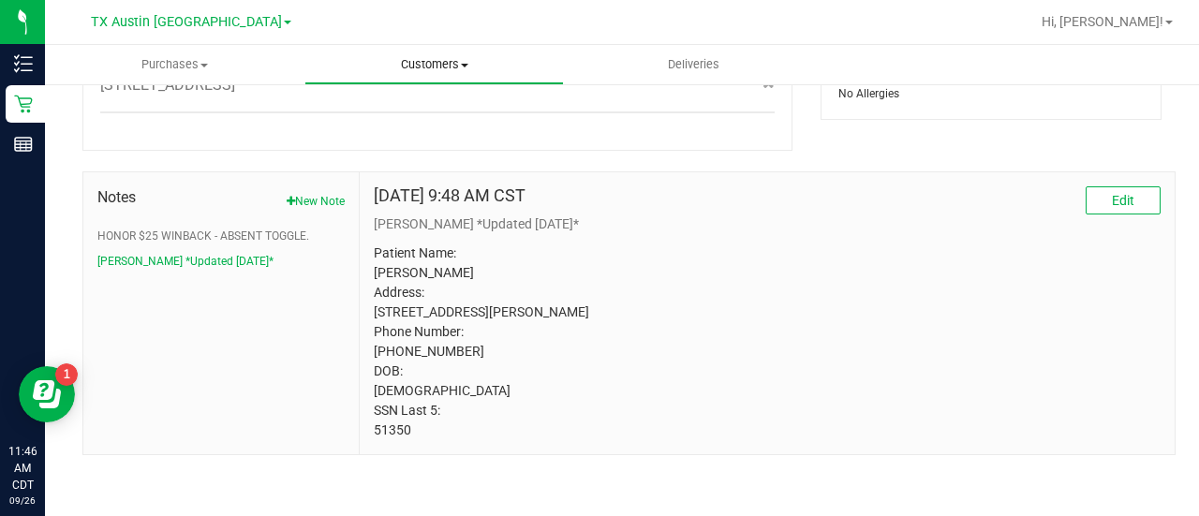
click at [423, 71] on span "Customers" at bounding box center [434, 64] width 258 height 17
click at [397, 114] on span "All customers" at bounding box center [371, 113] width 135 height 16
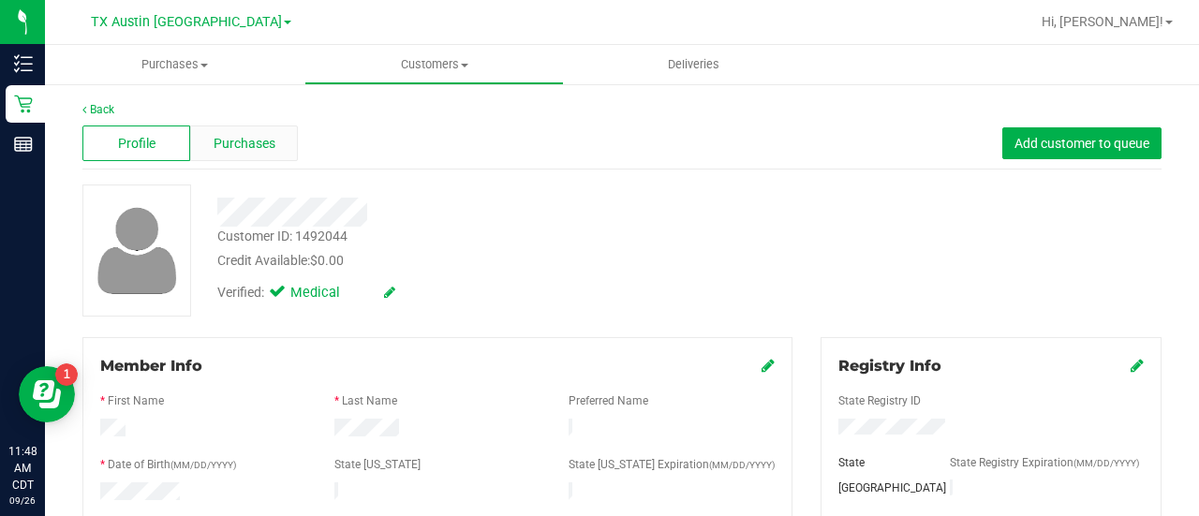
click at [255, 160] on div "Purchases" at bounding box center [244, 143] width 108 height 36
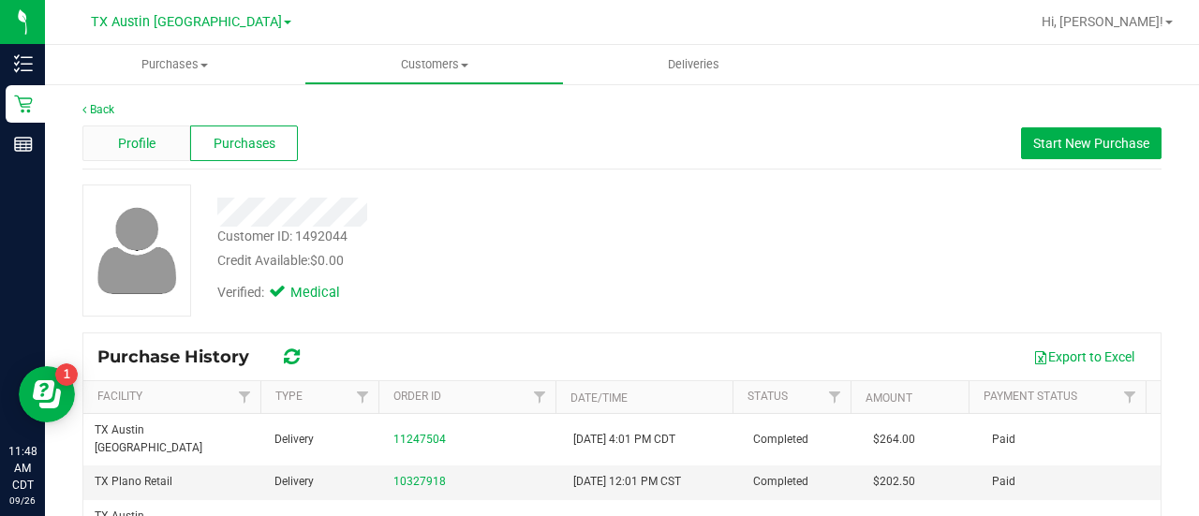
click at [160, 156] on div "Profile" at bounding box center [136, 143] width 108 height 36
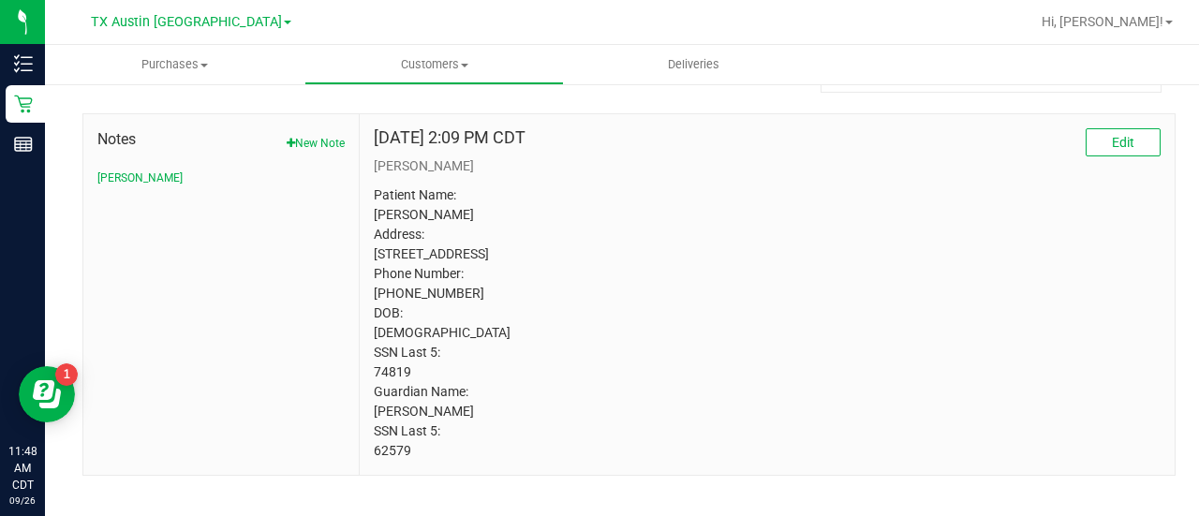
scroll to position [965, 0]
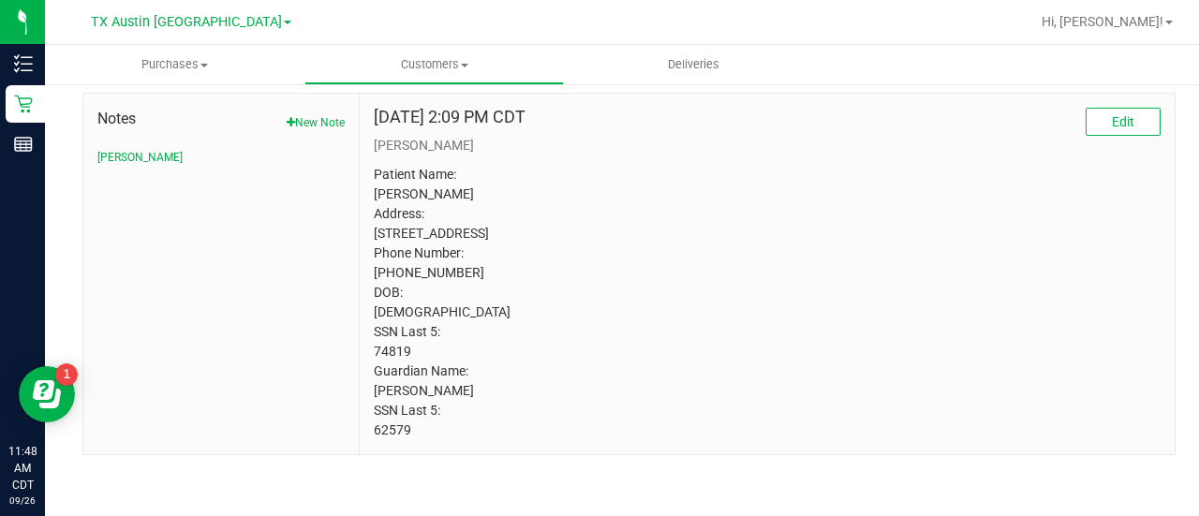
click at [332, 114] on button "New Note" at bounding box center [316, 122] width 58 height 17
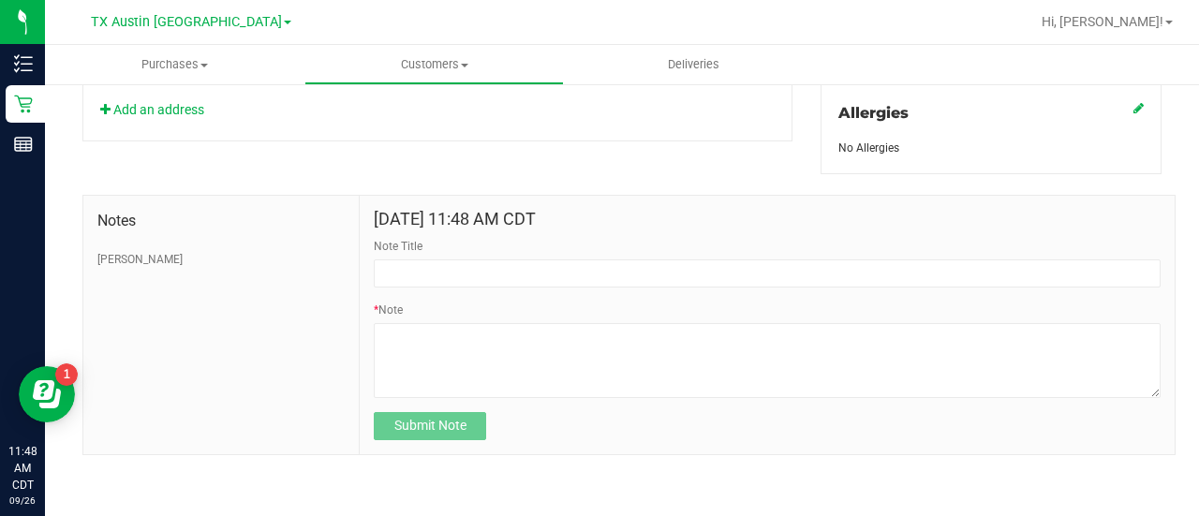
scroll to position [846, 0]
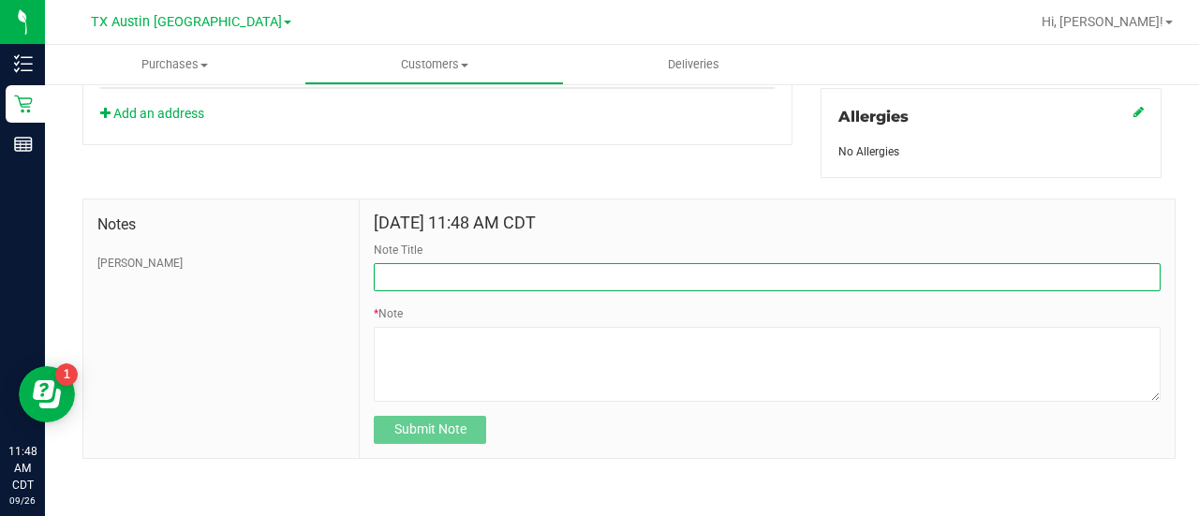
click at [493, 267] on input "Note Title" at bounding box center [767, 277] width 787 height 28
type input "HONOR $25 WINBACK - ABSENT TOGGLE."
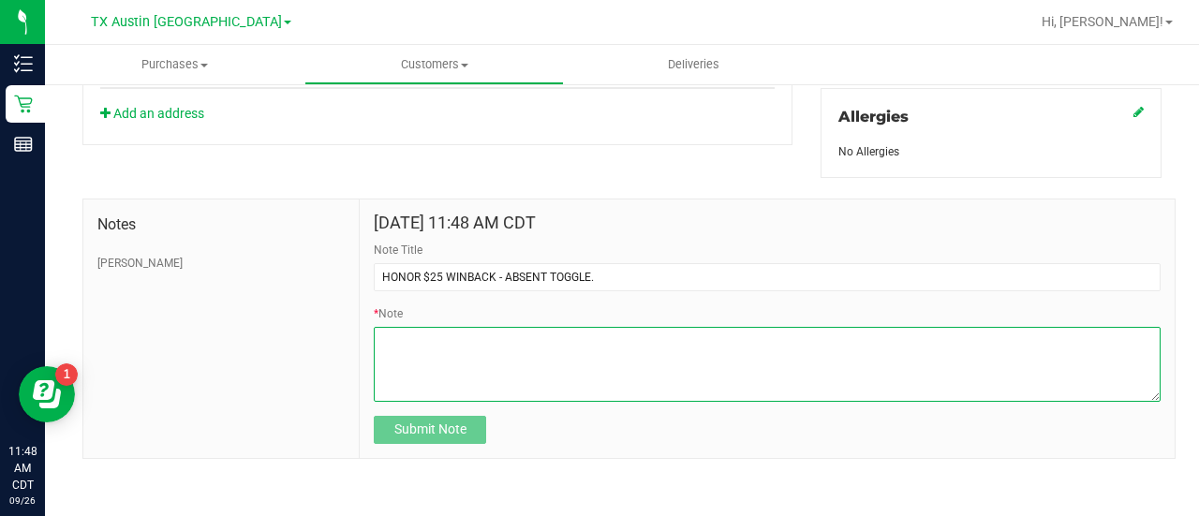
click at [403, 349] on textarea "* Note" at bounding box center [767, 364] width 787 height 75
click at [501, 342] on textarea "* Note" at bounding box center [767, 364] width 787 height 75
paste textarea "Stacks with all discounts. Update once redeemed."
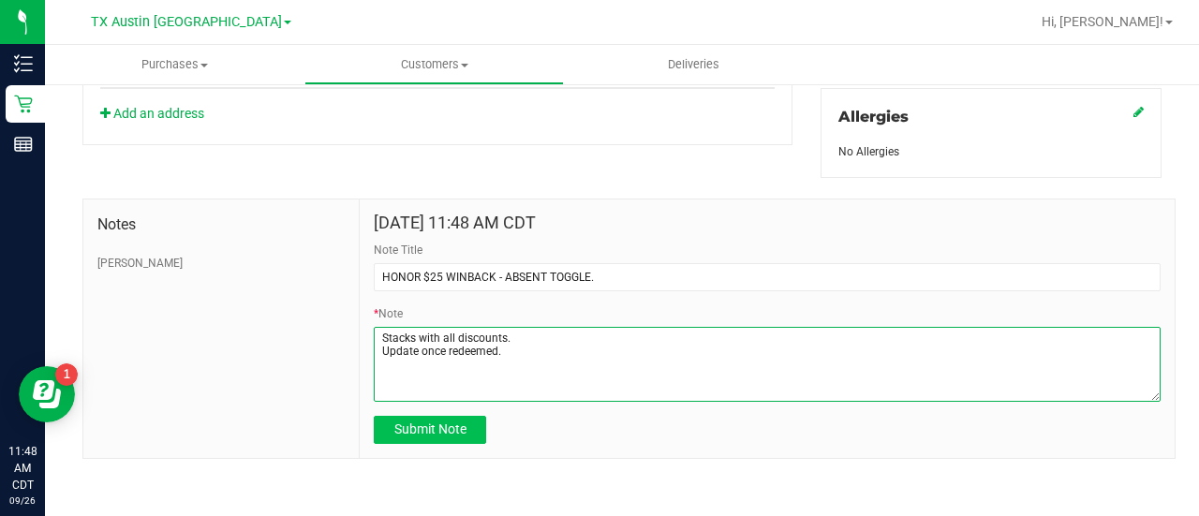
type textarea "Stacks with all discounts. Update once redeemed."
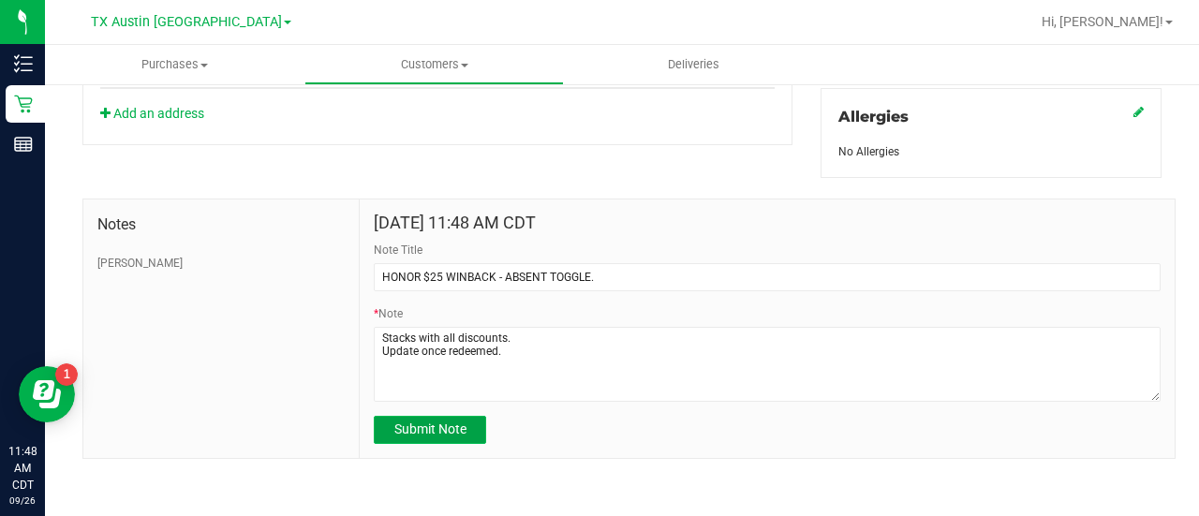
click at [447, 424] on span "Submit Note" at bounding box center [430, 428] width 72 height 15
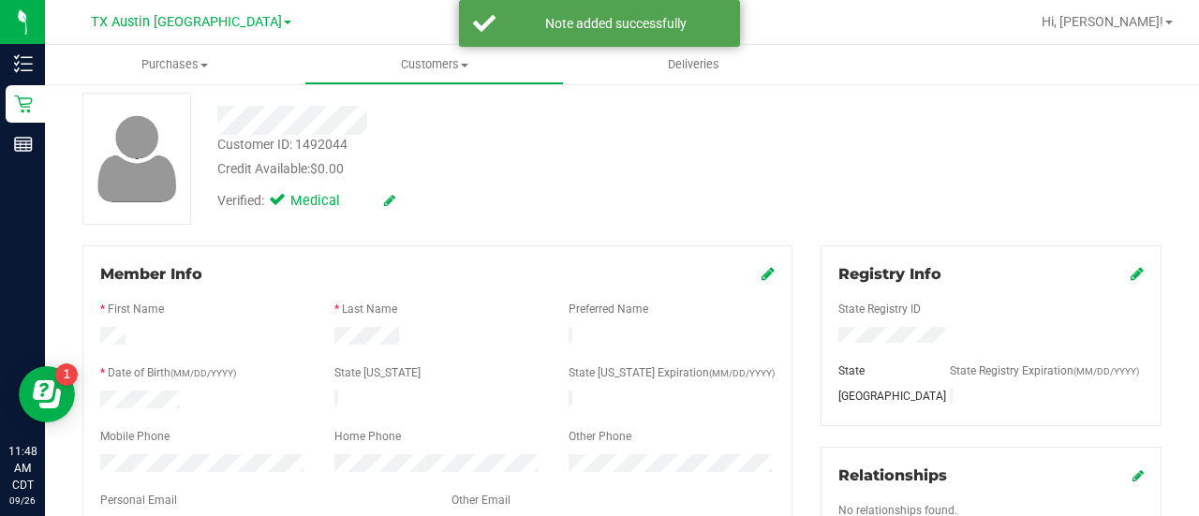
scroll to position [0, 0]
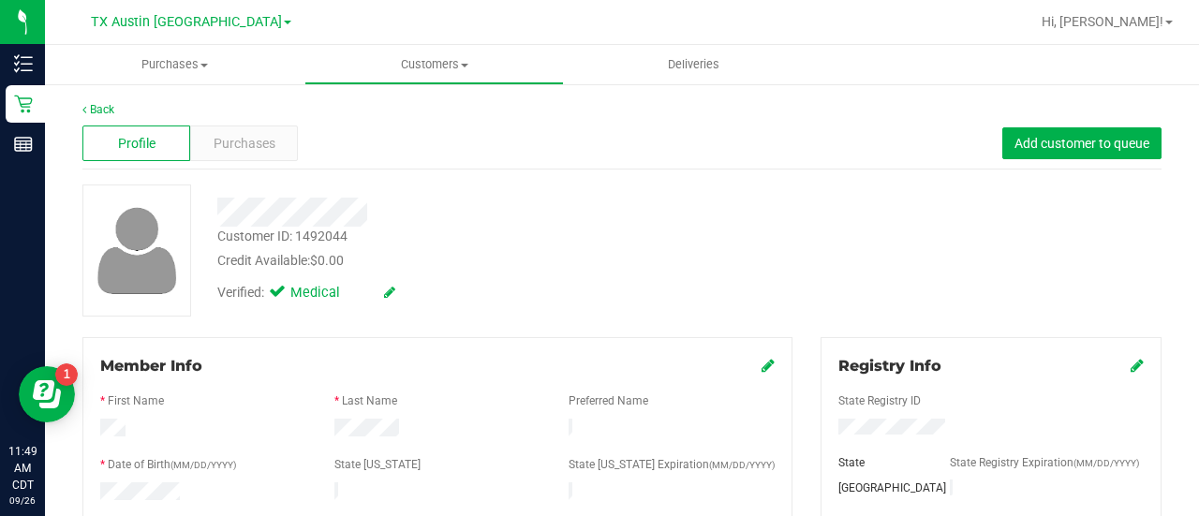
click at [656, 282] on div "Verified: Medical" at bounding box center [479, 291] width 553 height 41
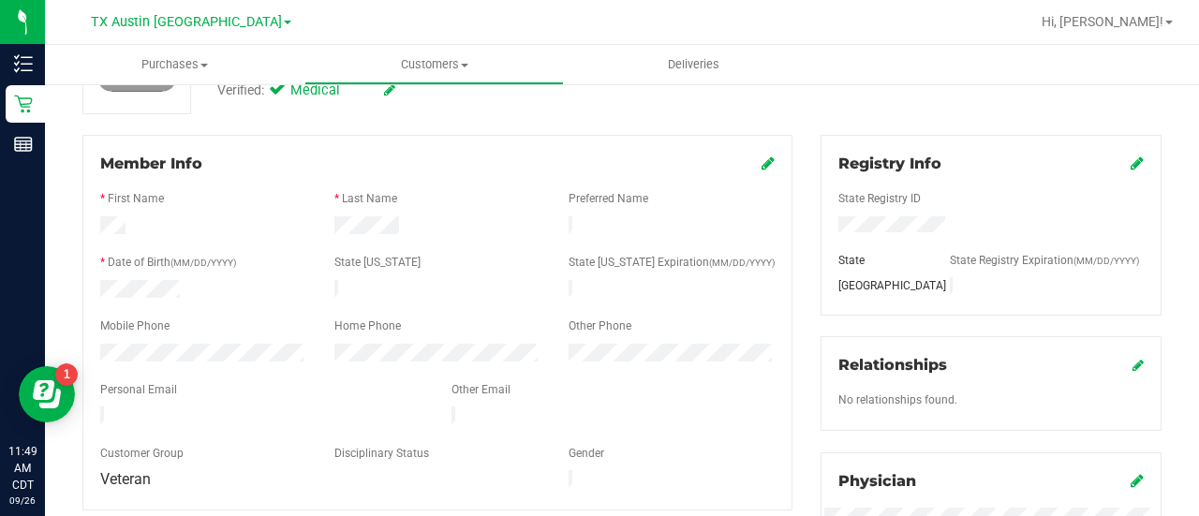
scroll to position [206, 0]
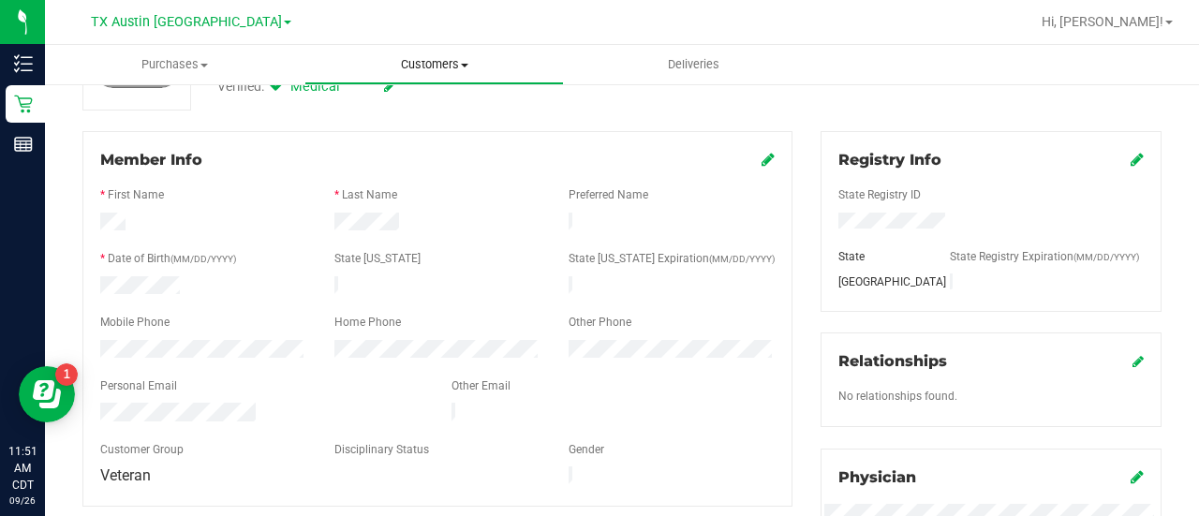
click at [429, 64] on span "Customers" at bounding box center [434, 64] width 258 height 17
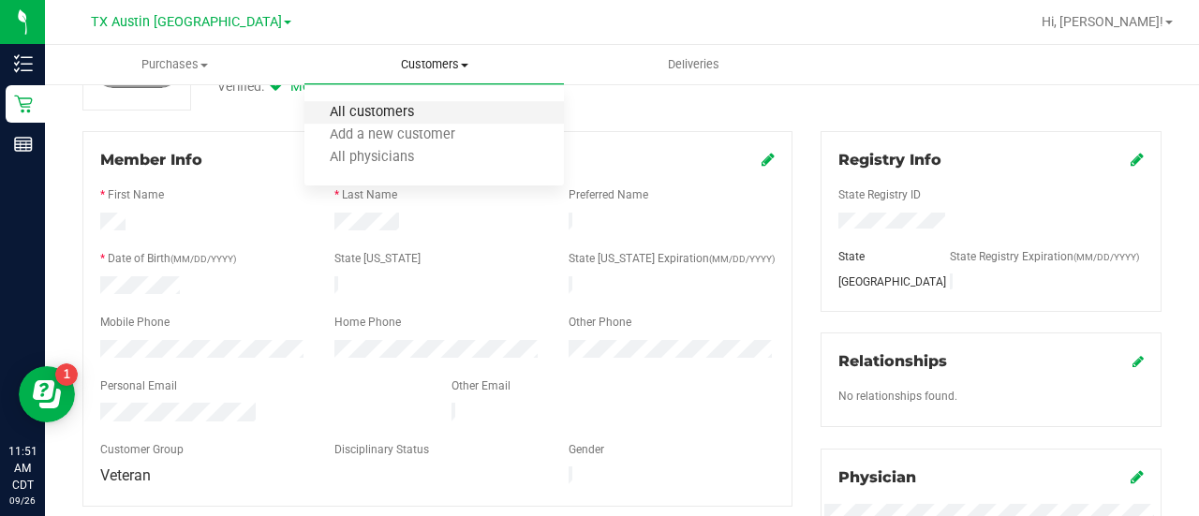
click at [409, 111] on span "All customers" at bounding box center [371, 113] width 135 height 16
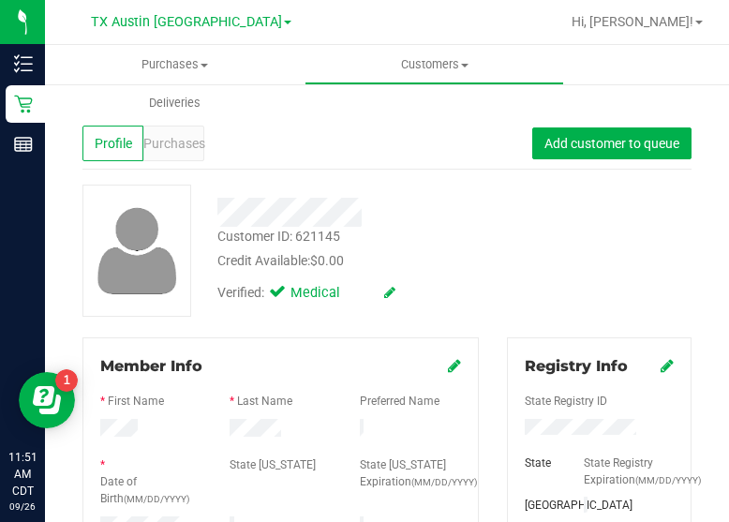
click at [626, 208] on div "Customer ID: 621145 Credit Available: $0.00 Verified: Medical" at bounding box center [386, 250] width 637 height 132
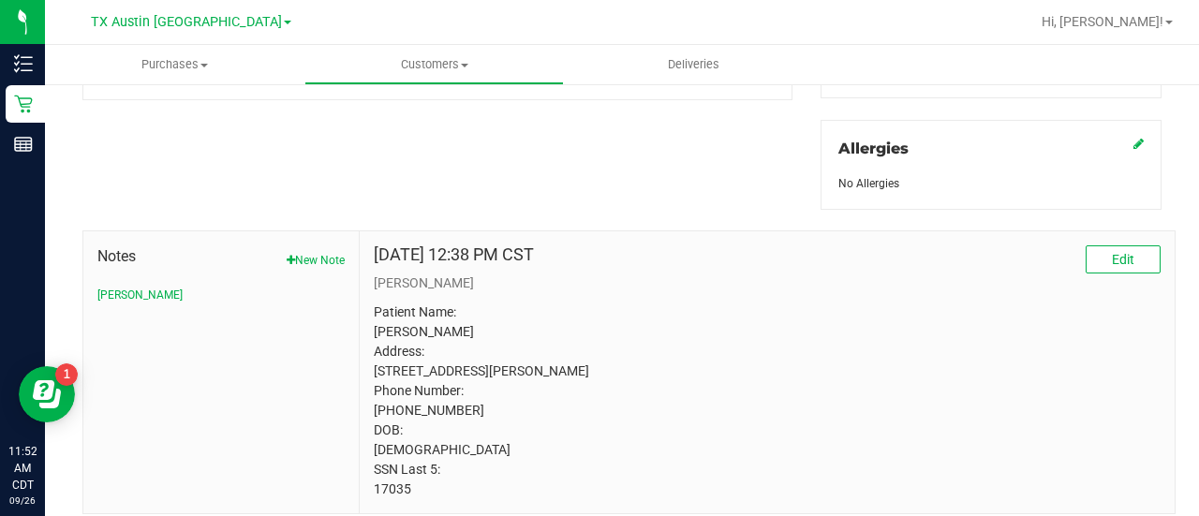
scroll to position [840, 0]
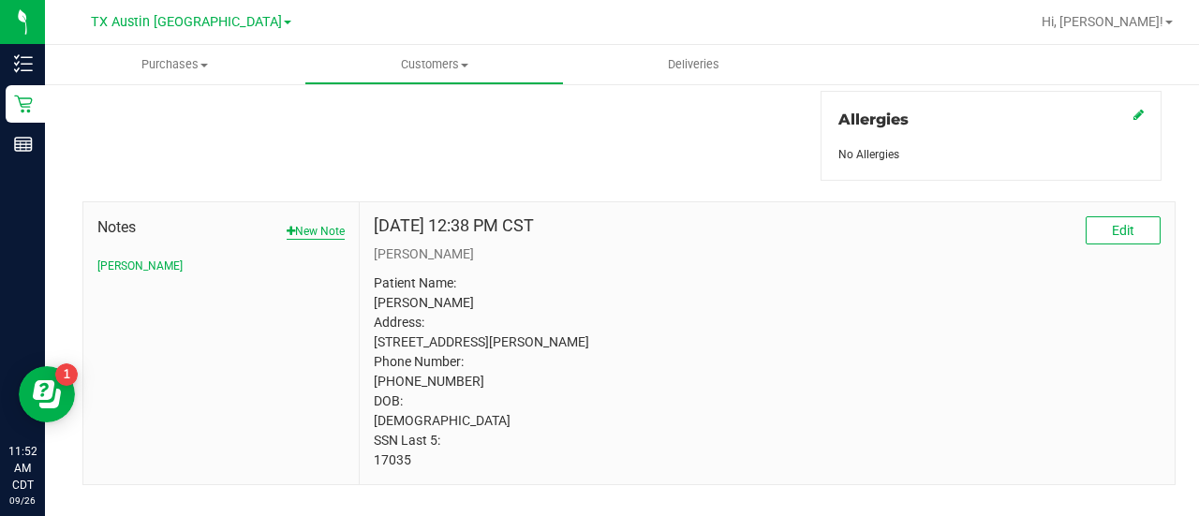
click at [328, 228] on button "New Note" at bounding box center [316, 231] width 58 height 17
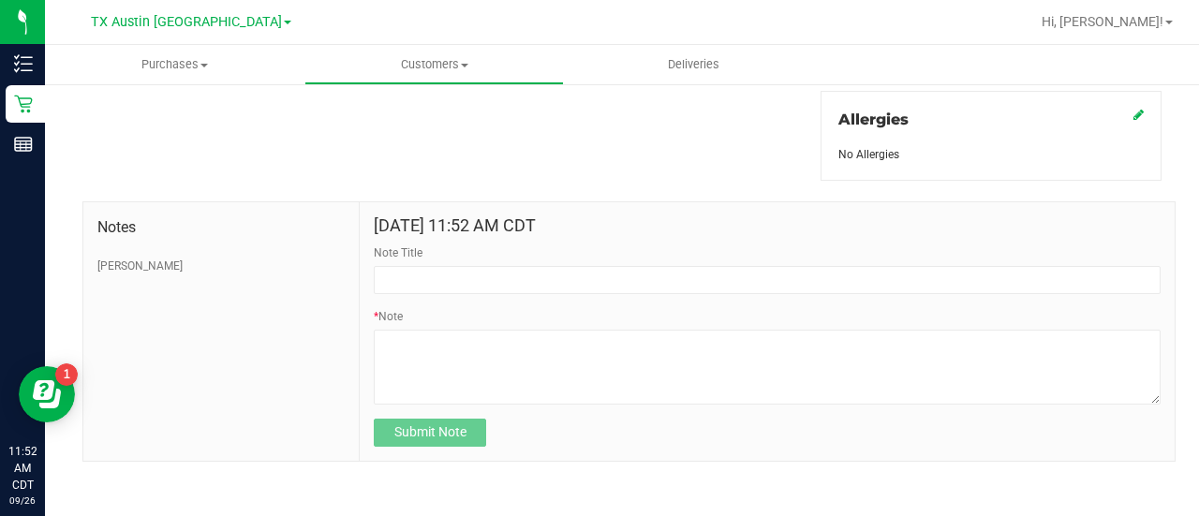
click at [573, 291] on form "Sep 26, 2025 11:52 AM CDT Note Title * Note Submit Note" at bounding box center [767, 331] width 787 height 230
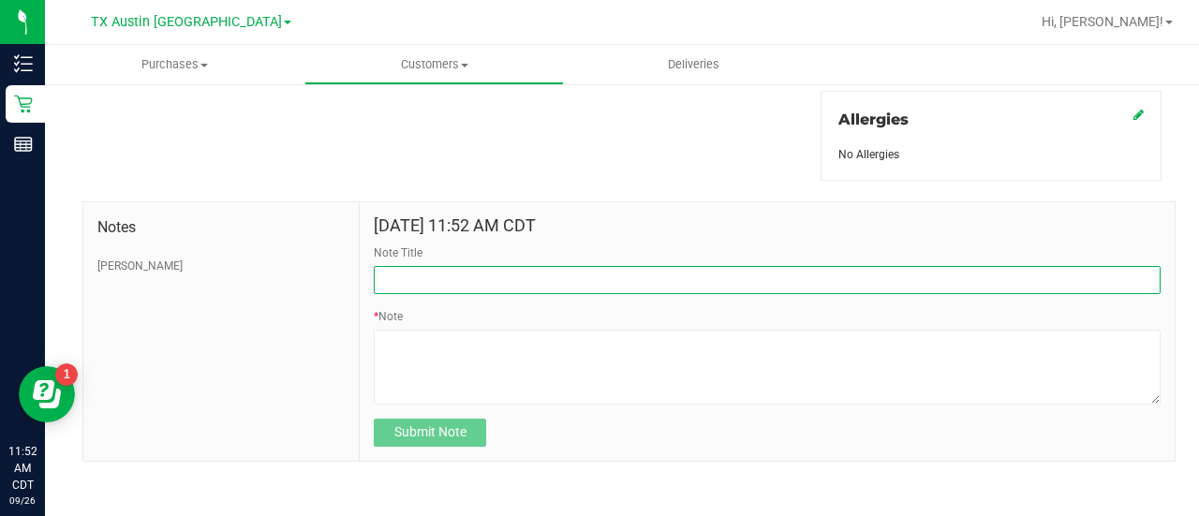
click at [577, 266] on input "Note Title" at bounding box center [767, 280] width 787 height 28
type input "HONOR $25 WINBACK - ABSENT TOGGLE."
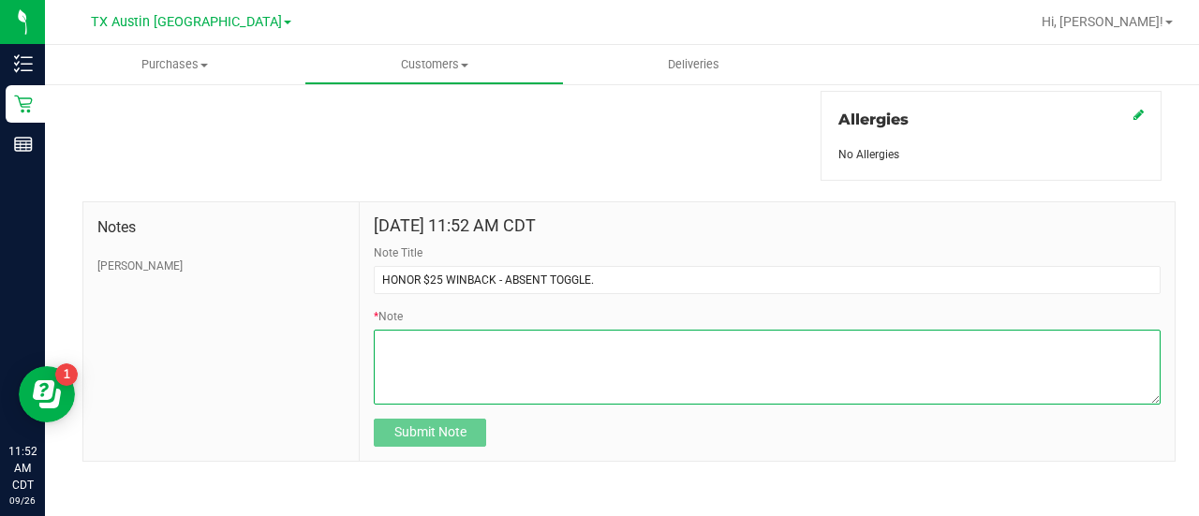
click at [482, 347] on textarea "* Note" at bounding box center [767, 367] width 787 height 75
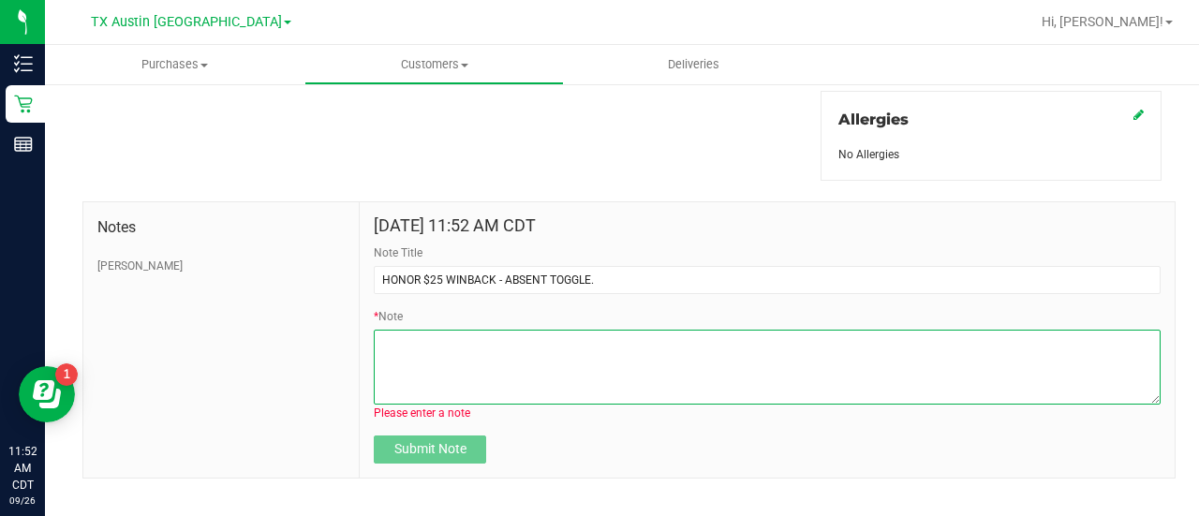
click at [474, 391] on textarea "* Note" at bounding box center [767, 367] width 787 height 75
paste textarea "Stacks with all discounts. Update once redeemed."
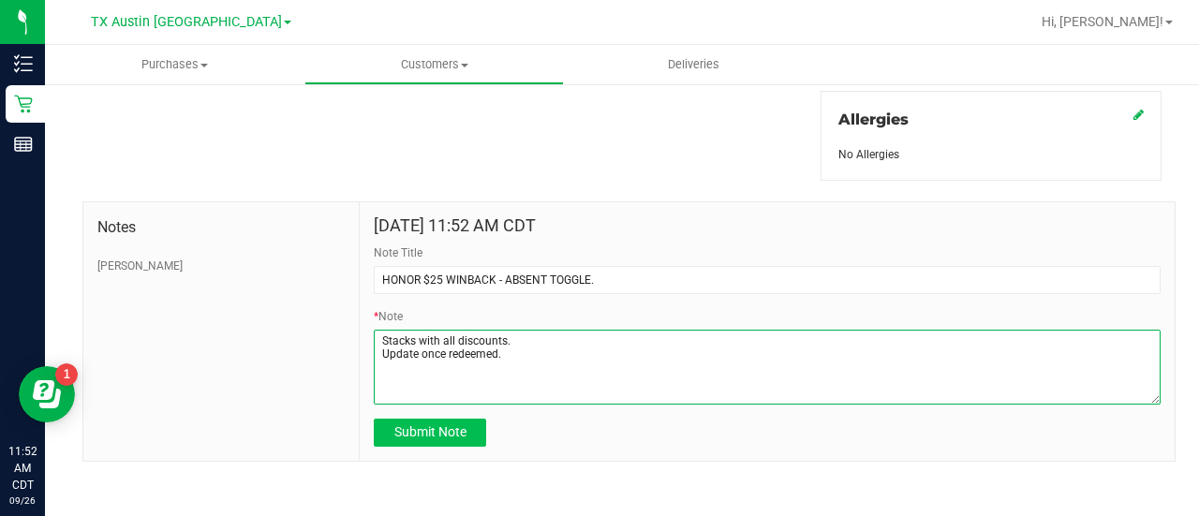
type textarea "Stacks with all discounts. Update once redeemed."
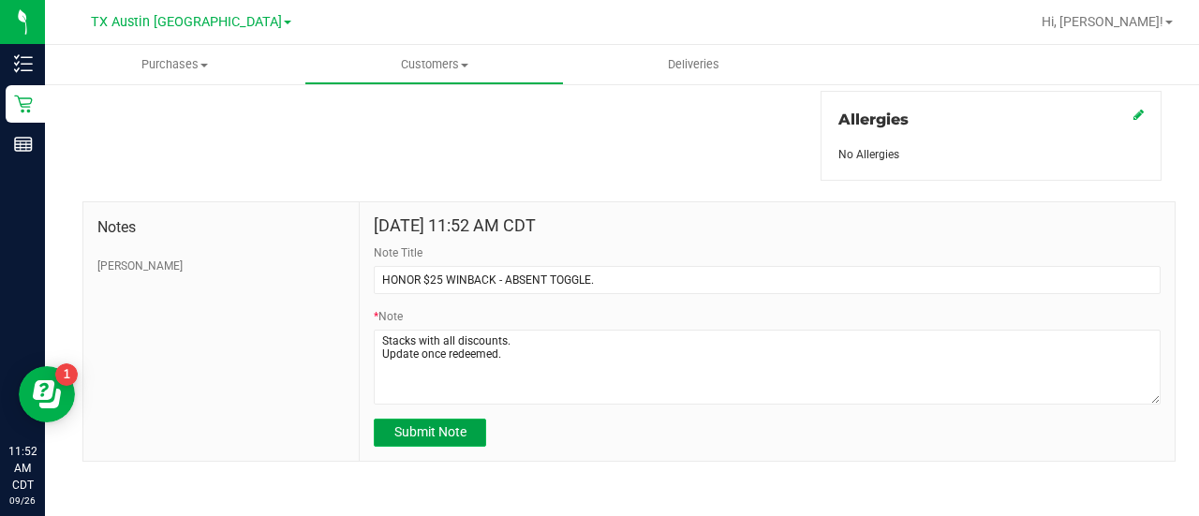
click at [461, 419] on button "Submit Note" at bounding box center [430, 433] width 112 height 28
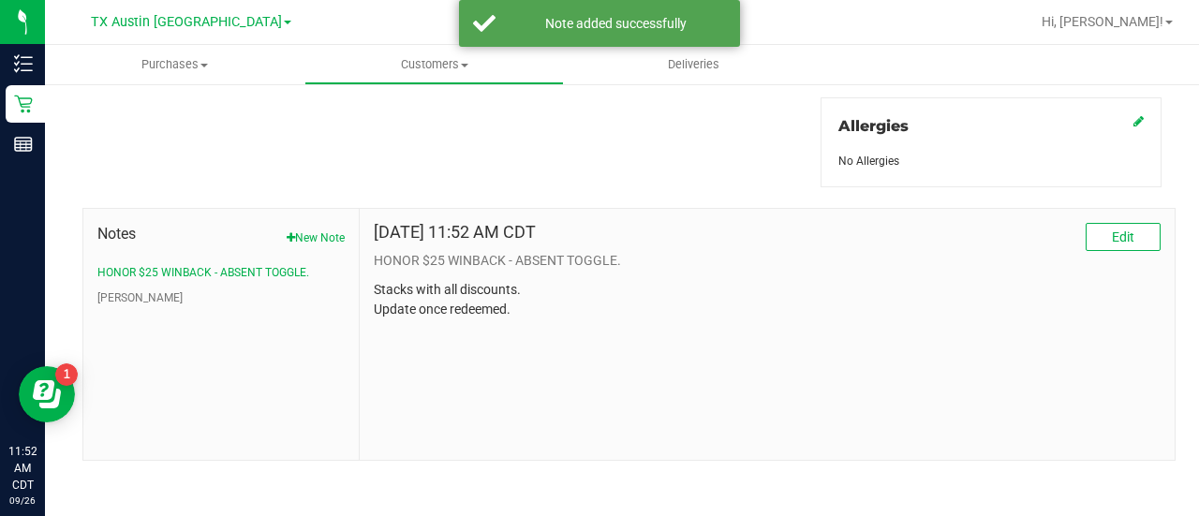
scroll to position [0, 0]
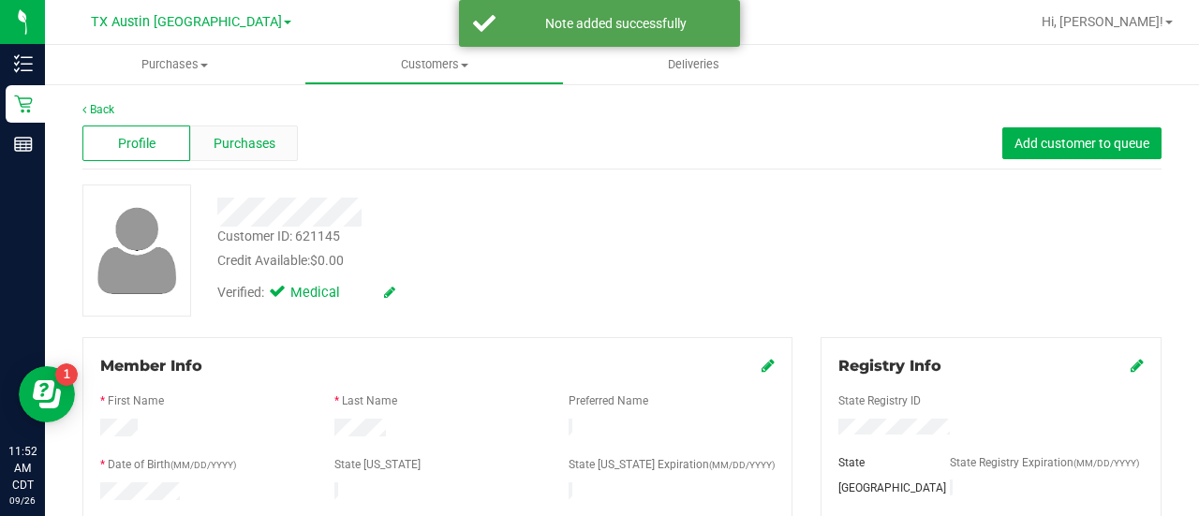
click at [238, 153] on div "Purchases" at bounding box center [244, 143] width 108 height 36
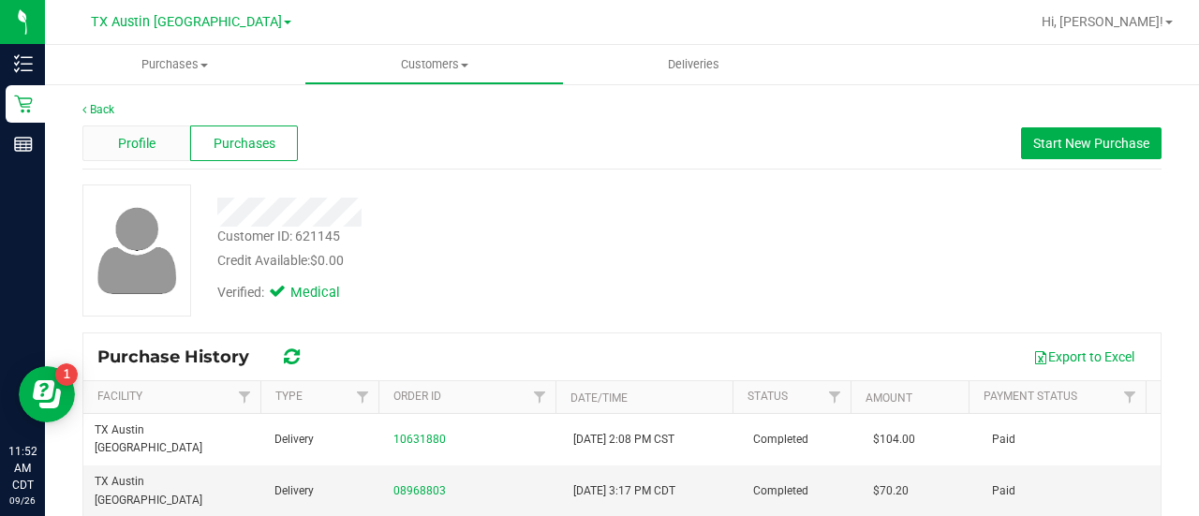
click at [139, 149] on span "Profile" at bounding box center [136, 144] width 37 height 20
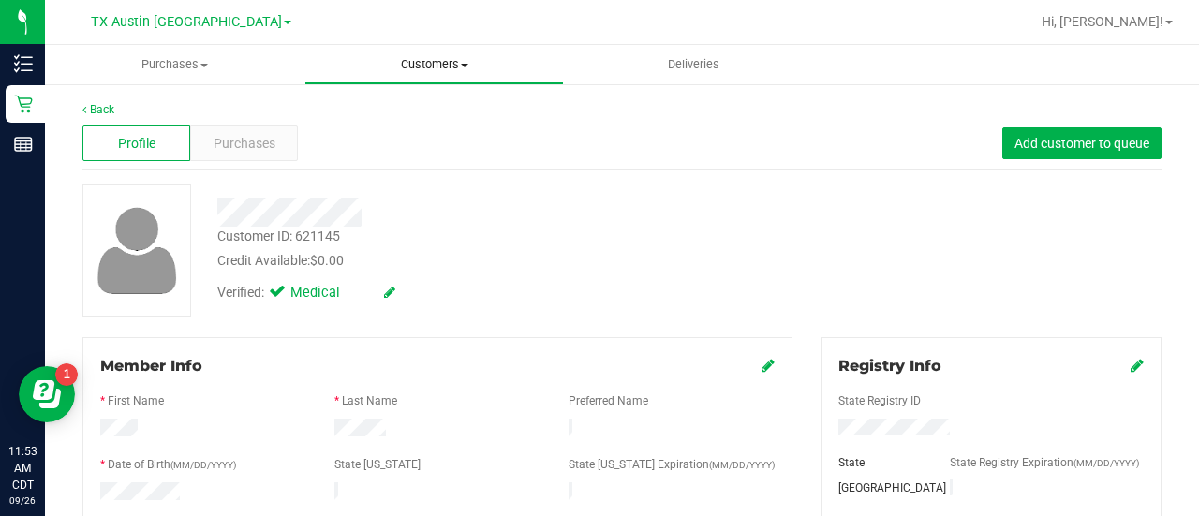
click at [443, 70] on span "Customers" at bounding box center [434, 64] width 258 height 17
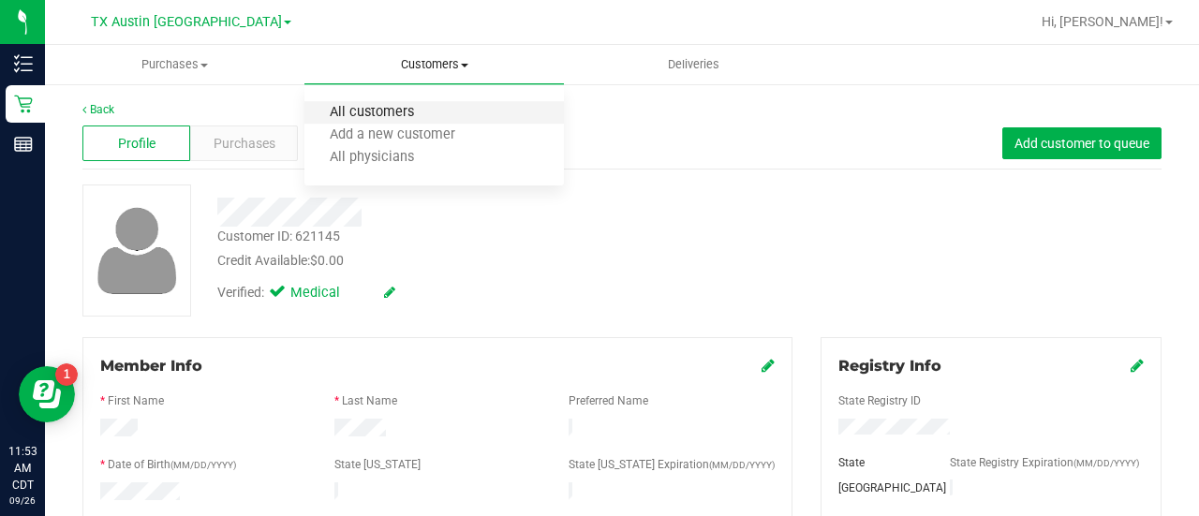
click at [378, 114] on span "All customers" at bounding box center [371, 113] width 135 height 16
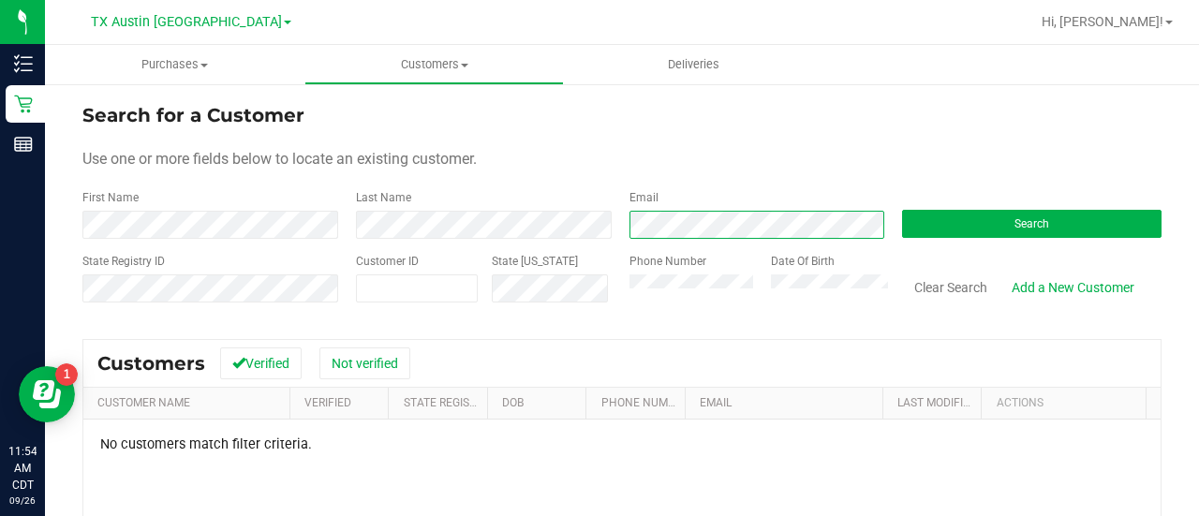
click at [495, 204] on div "First Name Last Name Email Search" at bounding box center [621, 214] width 1079 height 50
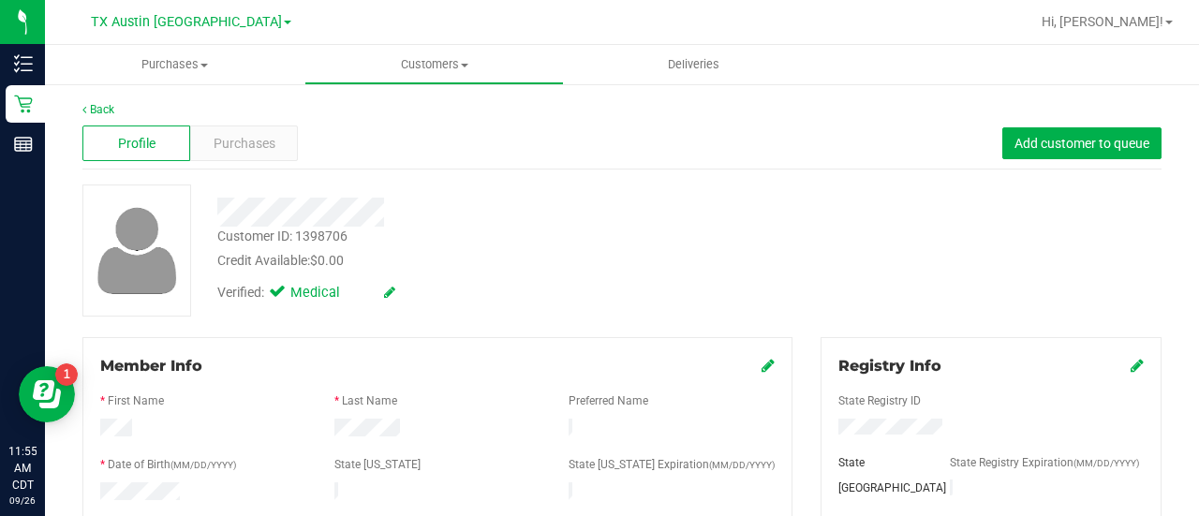
click at [294, 152] on div "Purchases" at bounding box center [244, 143] width 108 height 36
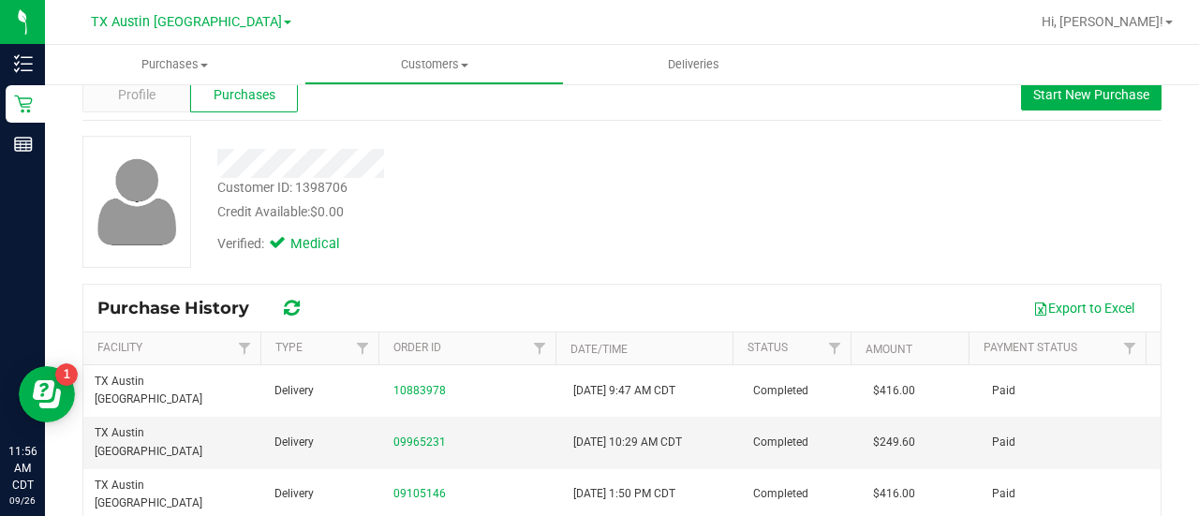
scroll to position [51, 0]
click at [140, 100] on span "Profile" at bounding box center [136, 93] width 37 height 20
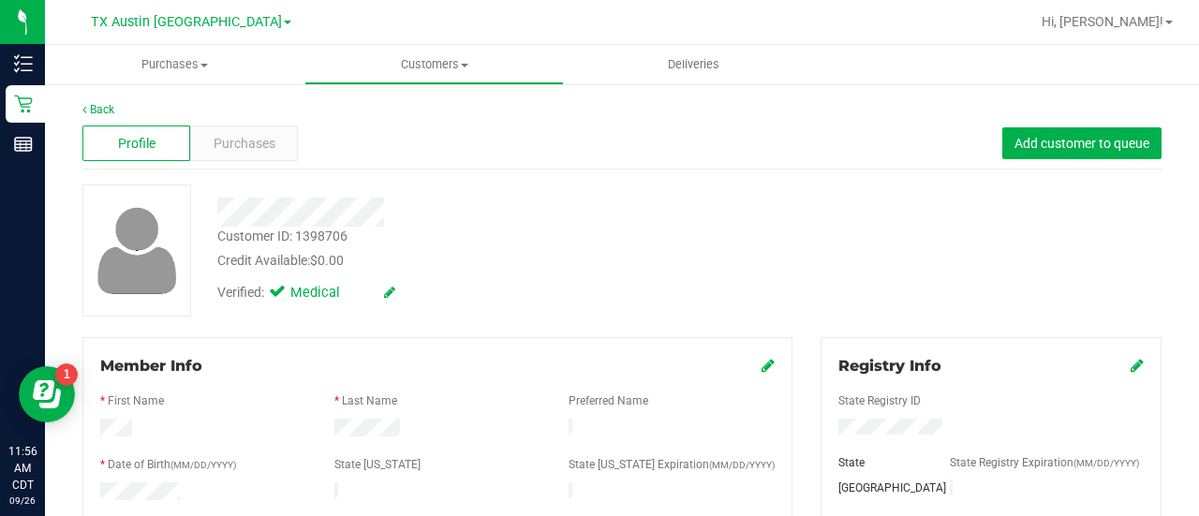
click at [262, 153] on span "Purchases" at bounding box center [245, 144] width 62 height 20
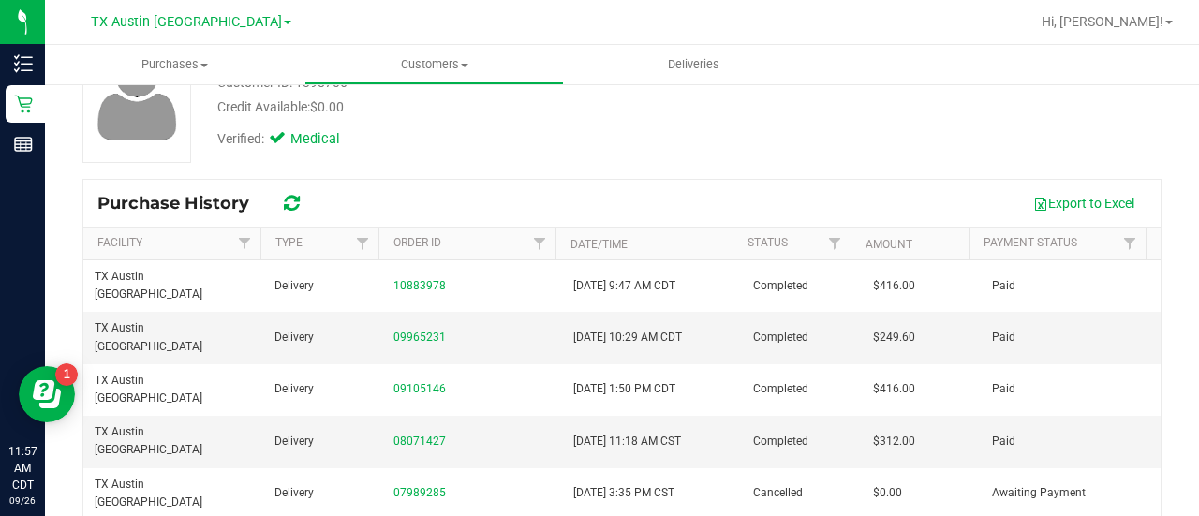
scroll to position [154, 0]
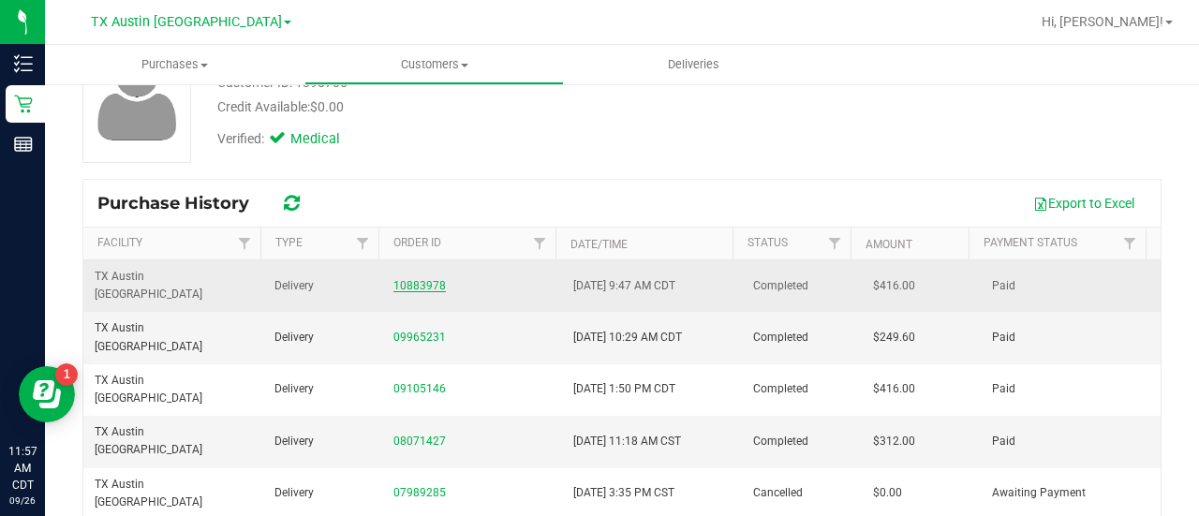
click at [395, 279] on link "10883978" at bounding box center [419, 285] width 52 height 13
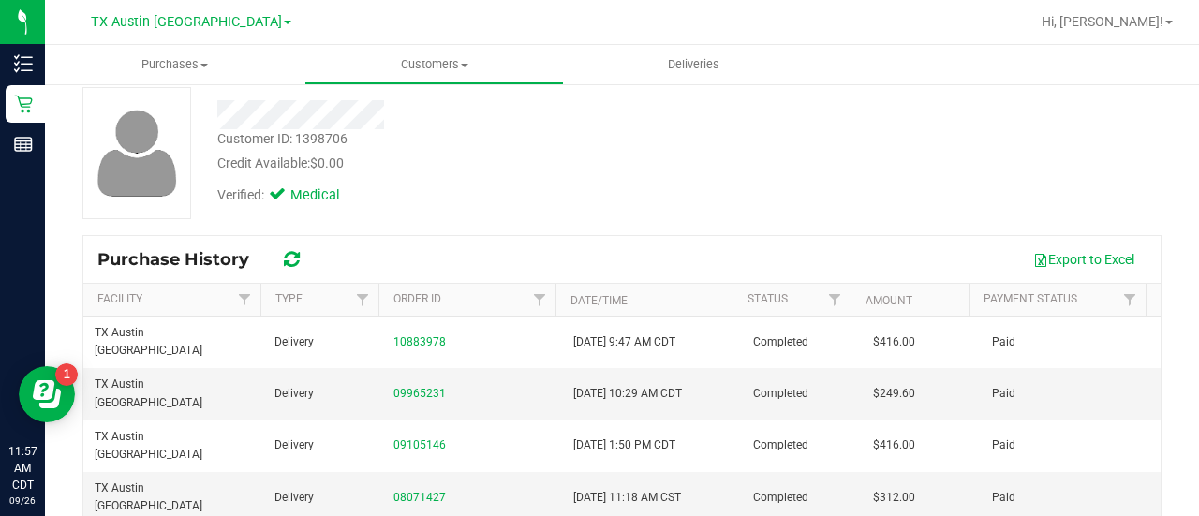
scroll to position [112, 0]
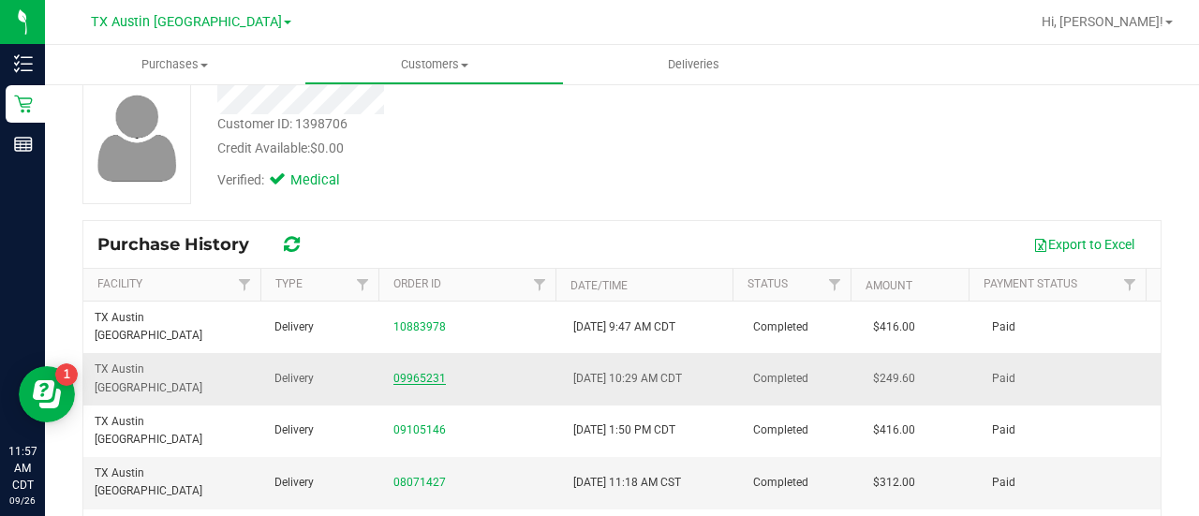
click at [423, 372] on link "09965231" at bounding box center [419, 378] width 52 height 13
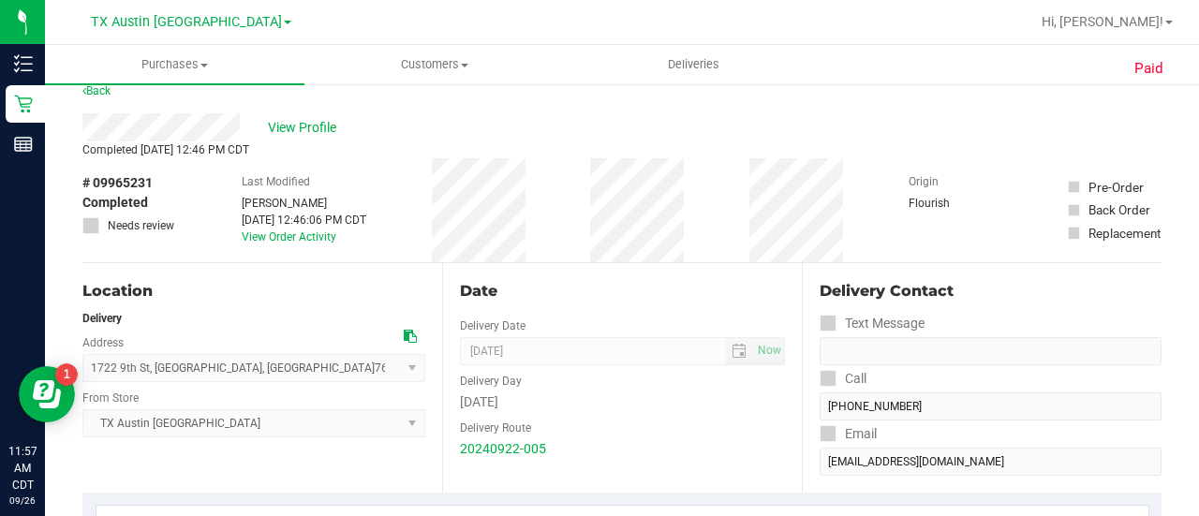
scroll to position [21, 0]
click at [307, 140] on div "View Profile" at bounding box center [621, 128] width 1079 height 28
click at [308, 126] on span "View Profile" at bounding box center [305, 129] width 75 height 20
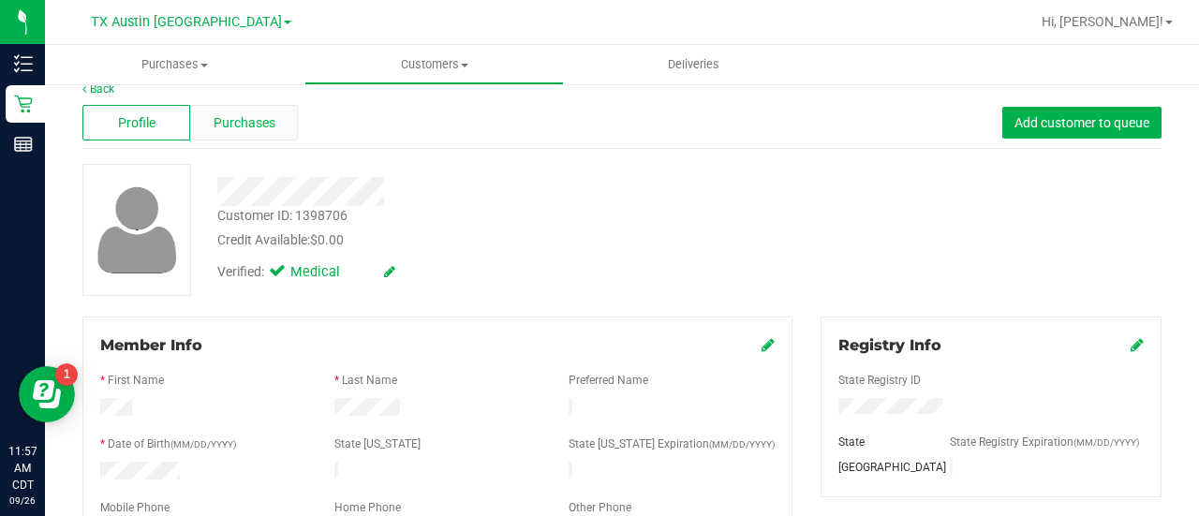
click at [264, 107] on div "Purchases" at bounding box center [244, 123] width 108 height 36
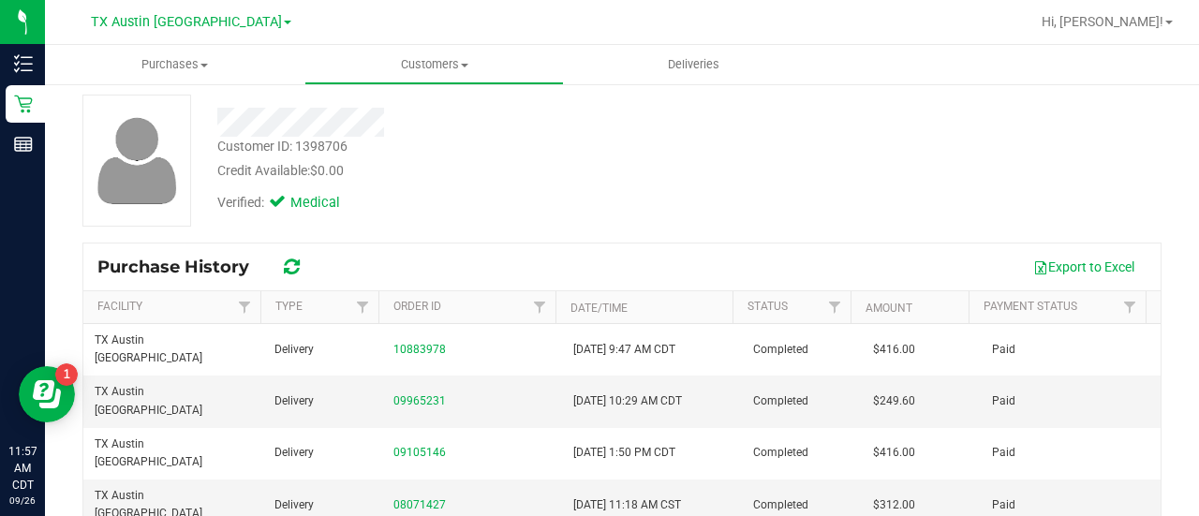
scroll to position [101, 0]
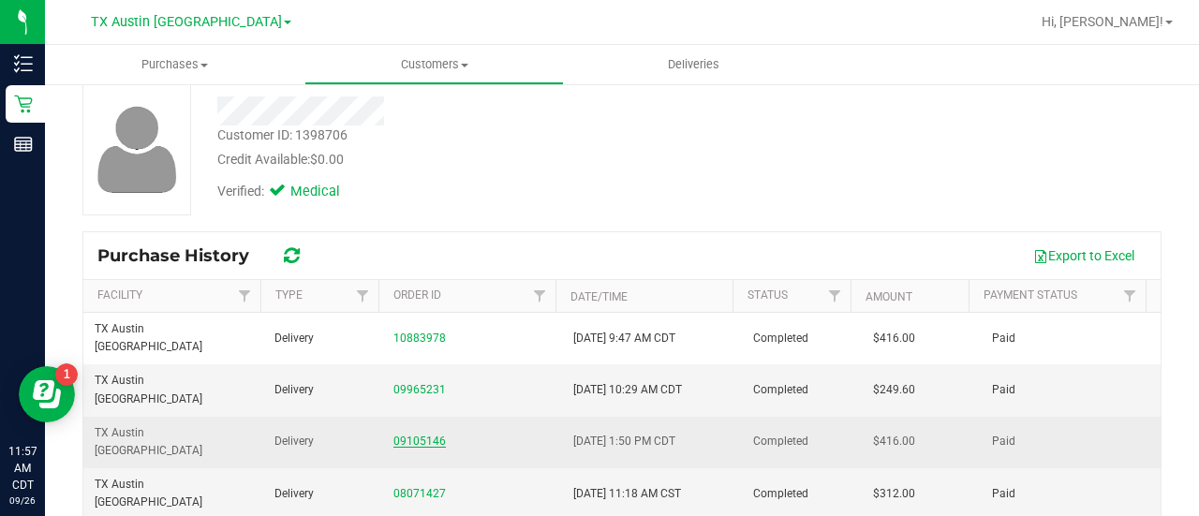
click at [418, 435] on link "09105146" at bounding box center [419, 441] width 52 height 13
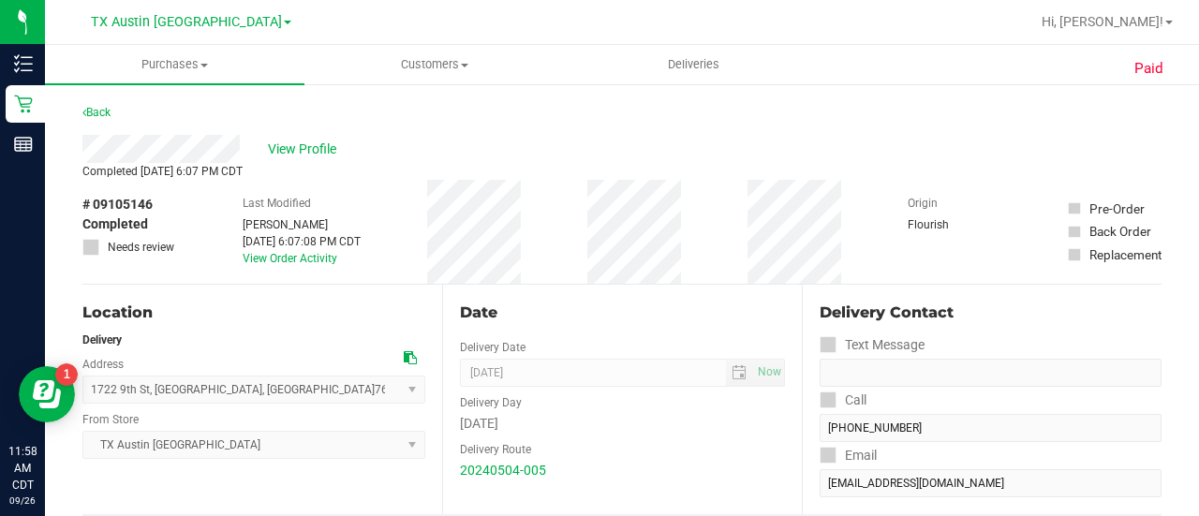
click at [307, 162] on div "View Profile" at bounding box center [621, 149] width 1079 height 28
click at [309, 148] on span "View Profile" at bounding box center [305, 150] width 75 height 20
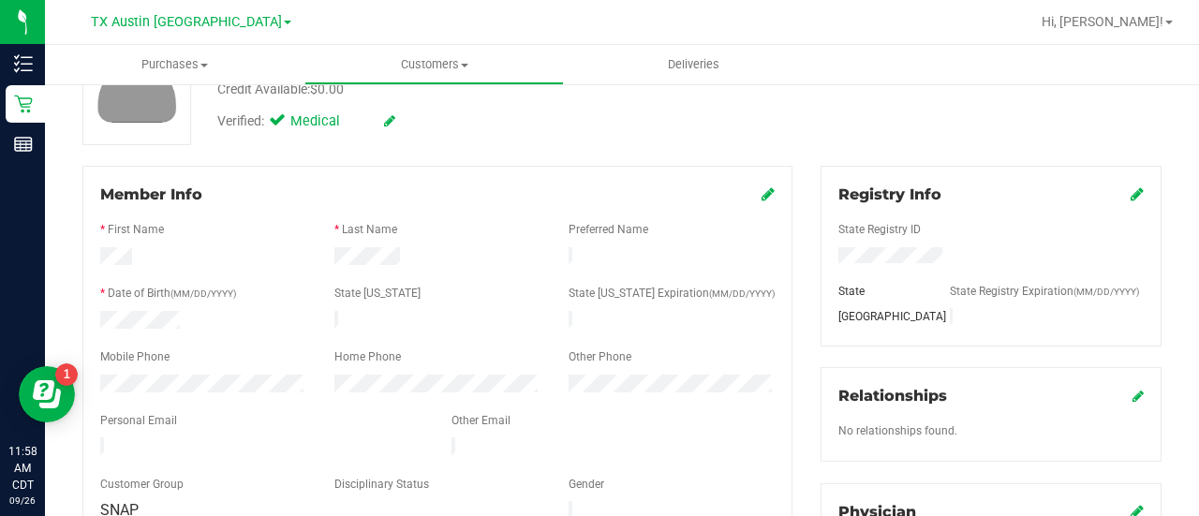
scroll to position [187, 0]
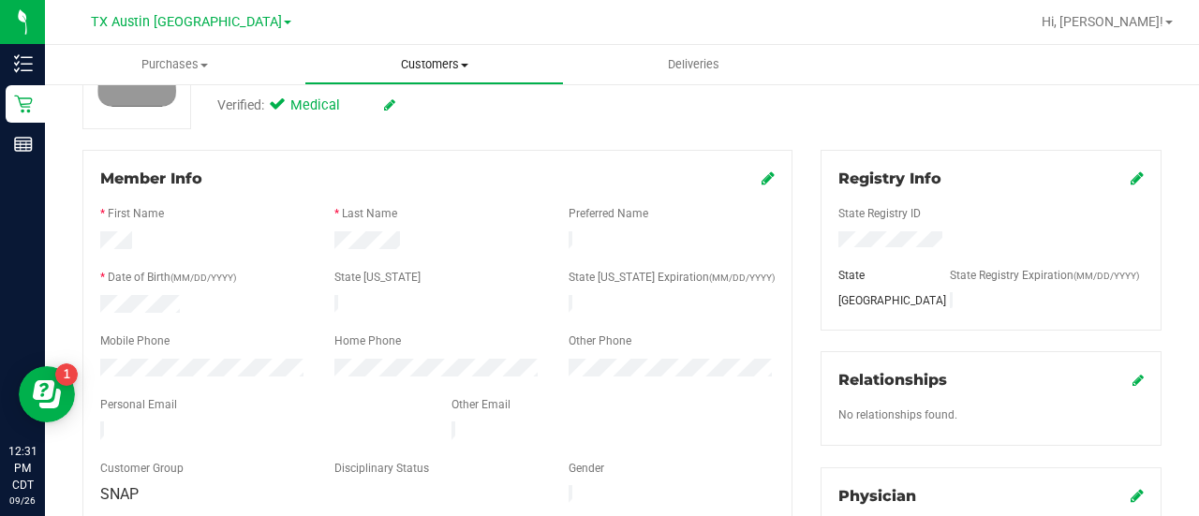
click at [423, 75] on uib-tab-heading "Customers All customers Add a new customer All physicians" at bounding box center [434, 64] width 258 height 37
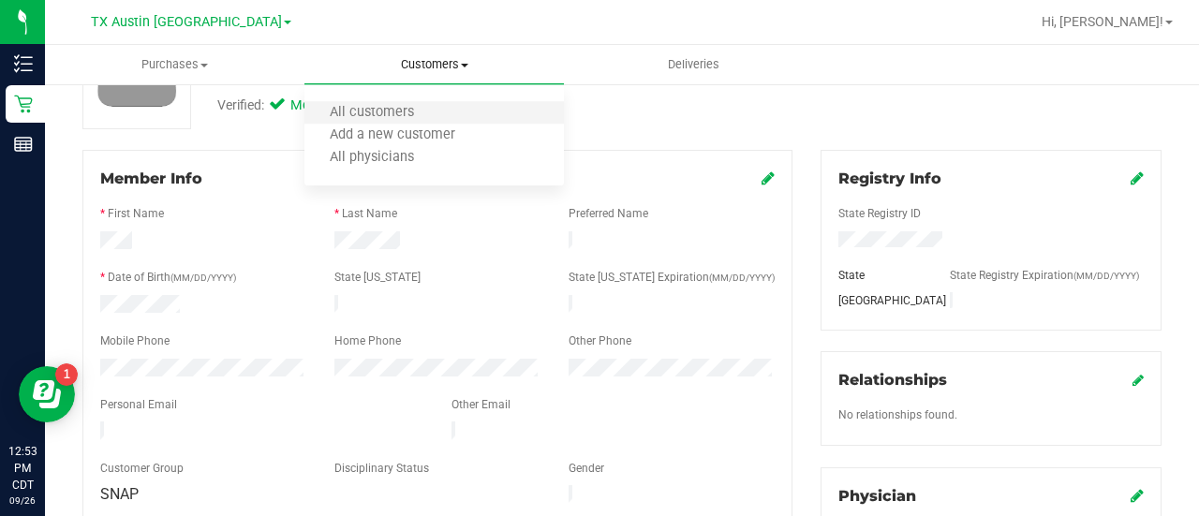
click at [443, 122] on li "All customers" at bounding box center [433, 113] width 259 height 22
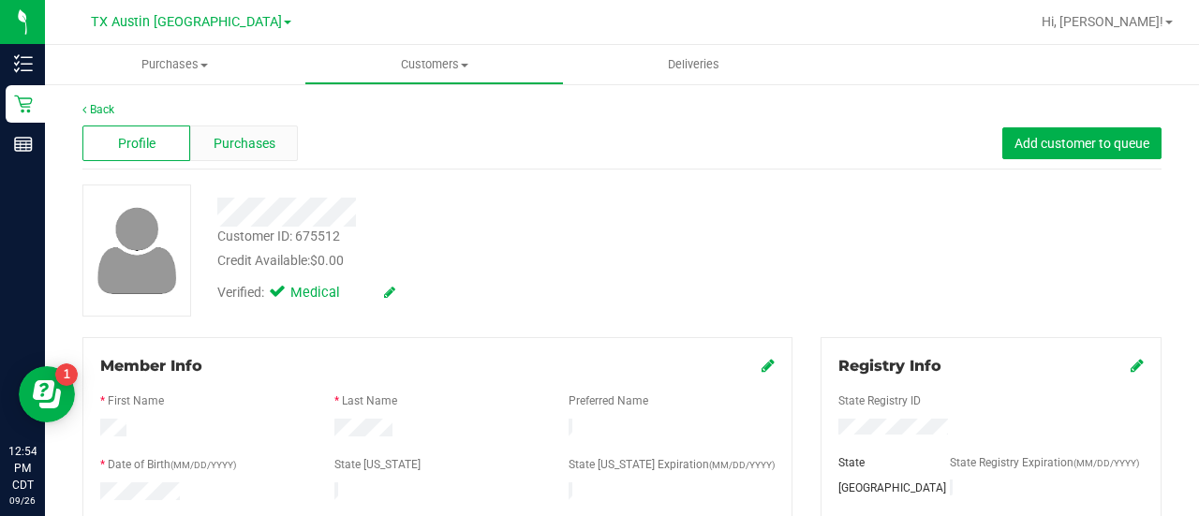
click at [261, 145] on span "Purchases" at bounding box center [245, 144] width 62 height 20
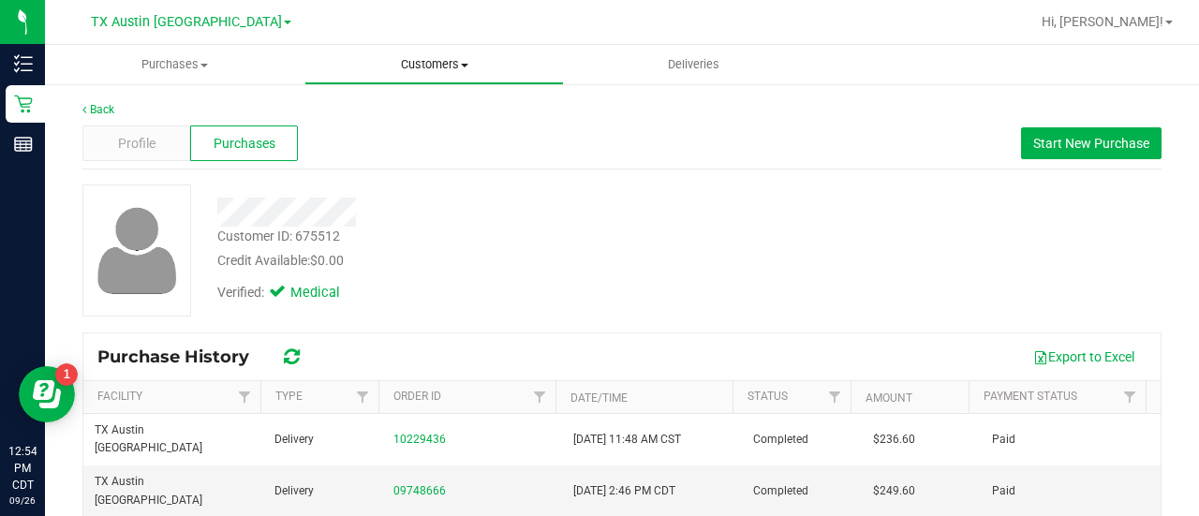
click at [438, 66] on span "Customers" at bounding box center [434, 64] width 258 height 17
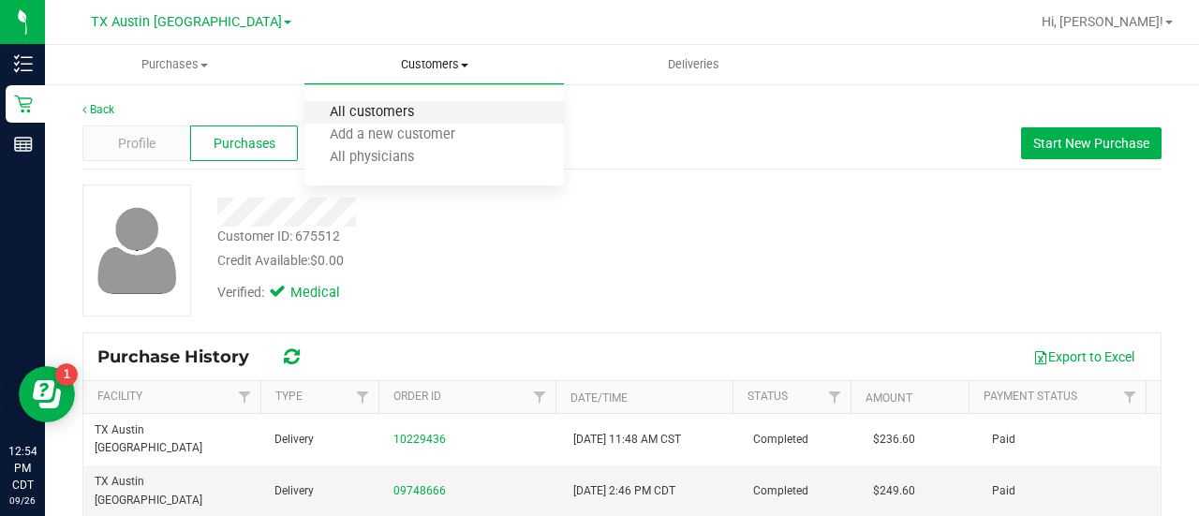
click at [350, 113] on span "All customers" at bounding box center [371, 113] width 135 height 16
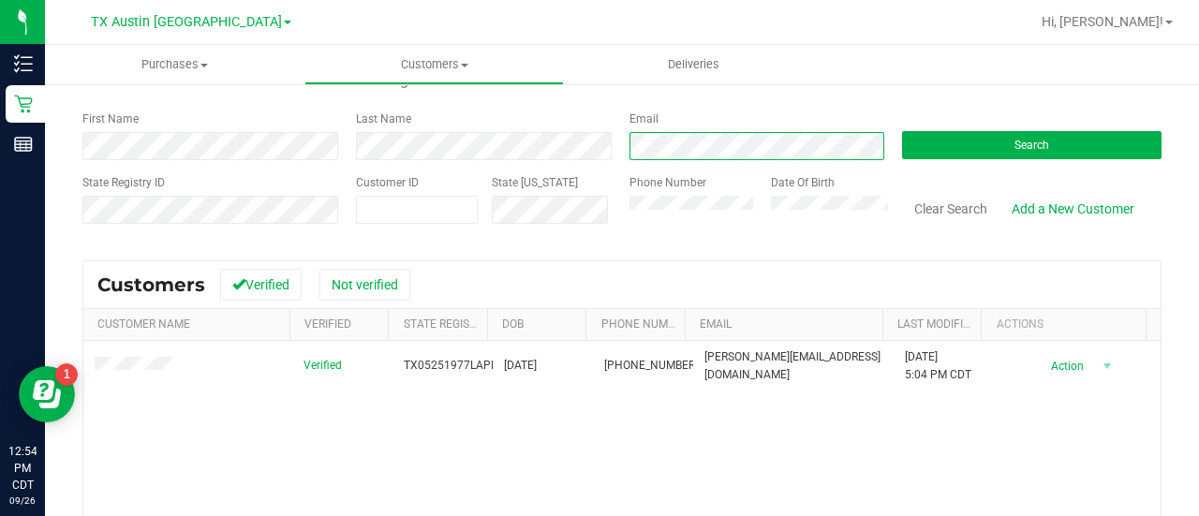
scroll to position [82, 0]
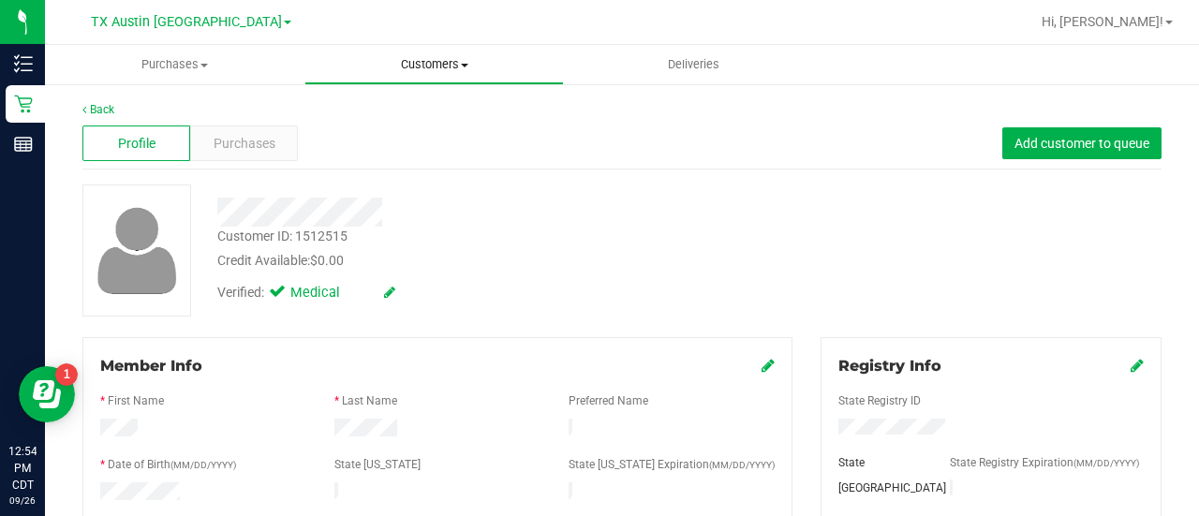
click at [417, 66] on span "Customers" at bounding box center [434, 64] width 258 height 17
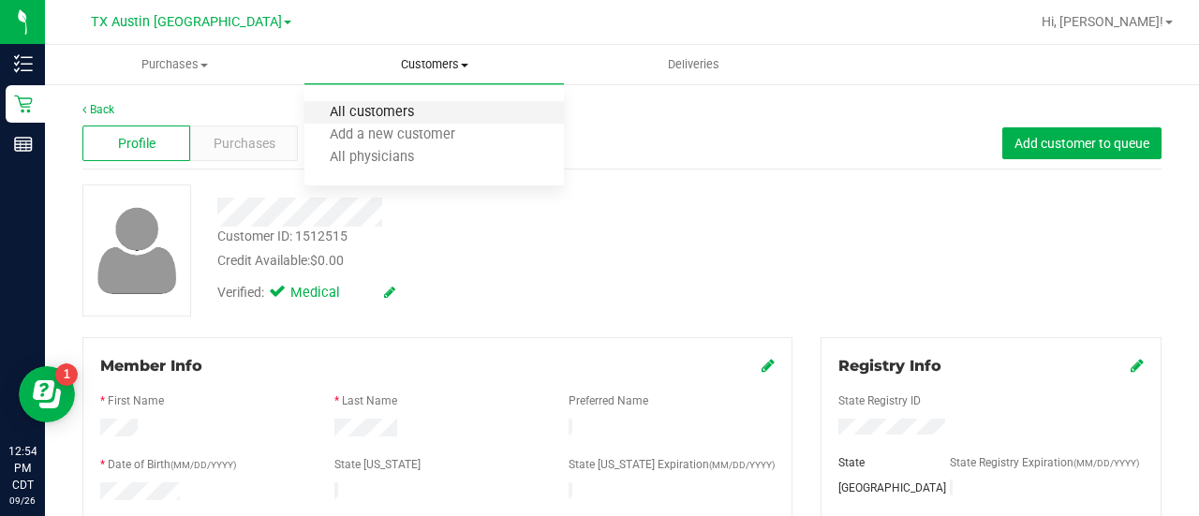
click at [411, 108] on span "All customers" at bounding box center [371, 113] width 135 height 16
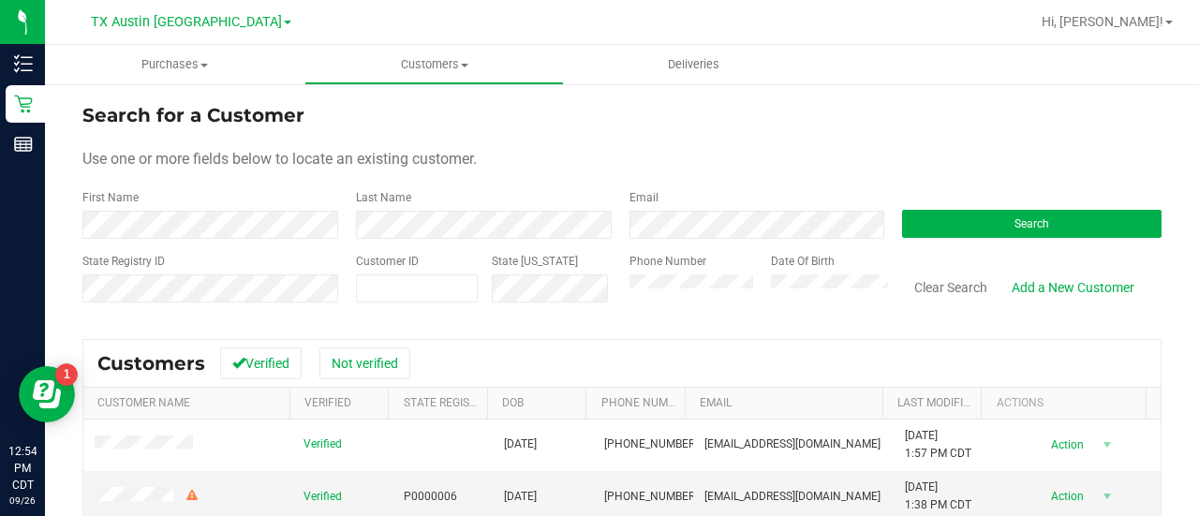
click at [650, 205] on div "Email" at bounding box center [751, 214] width 273 height 50
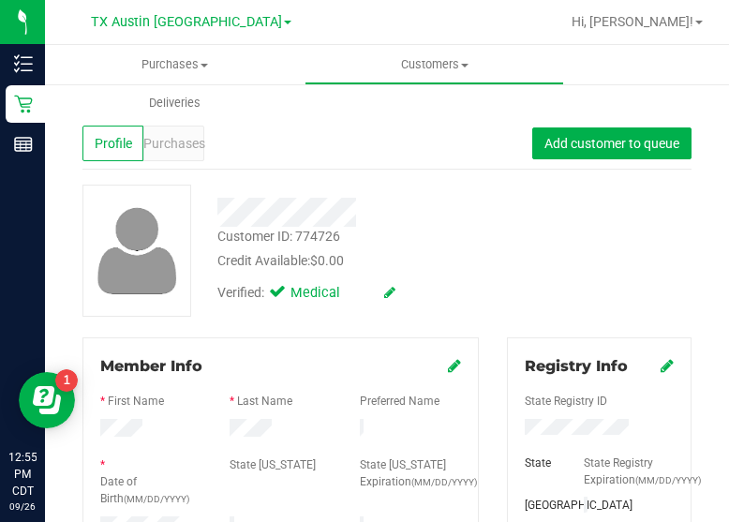
drag, startPoint x: 727, startPoint y: 23, endPoint x: 582, endPoint y: 262, distance: 279.0
click at [582, 262] on div "Customer ID: 774726 Credit Available: $0.00 Verified: Medical" at bounding box center [386, 250] width 637 height 132
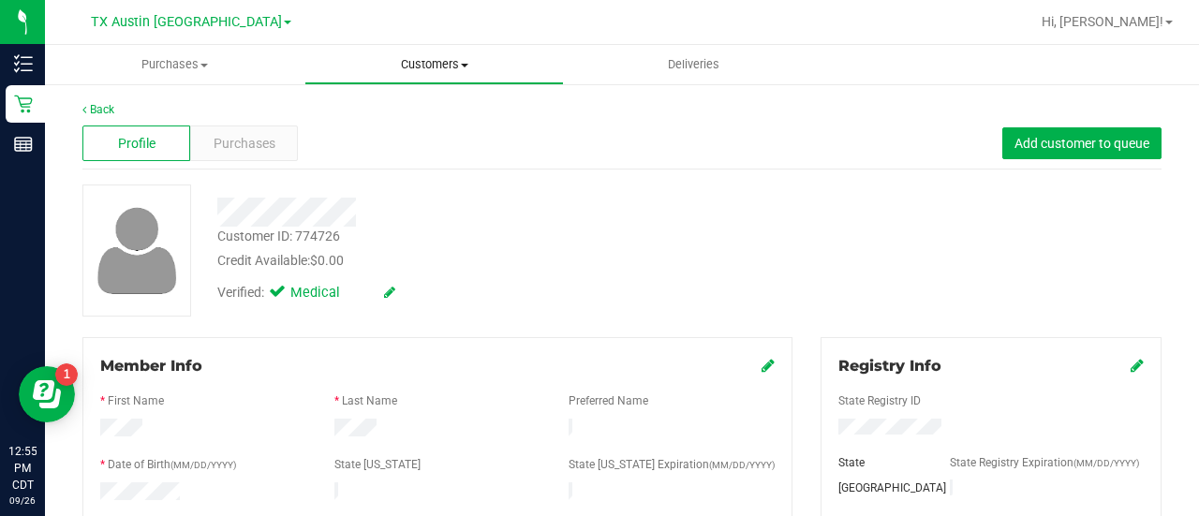
click at [412, 66] on span "Customers" at bounding box center [434, 64] width 258 height 17
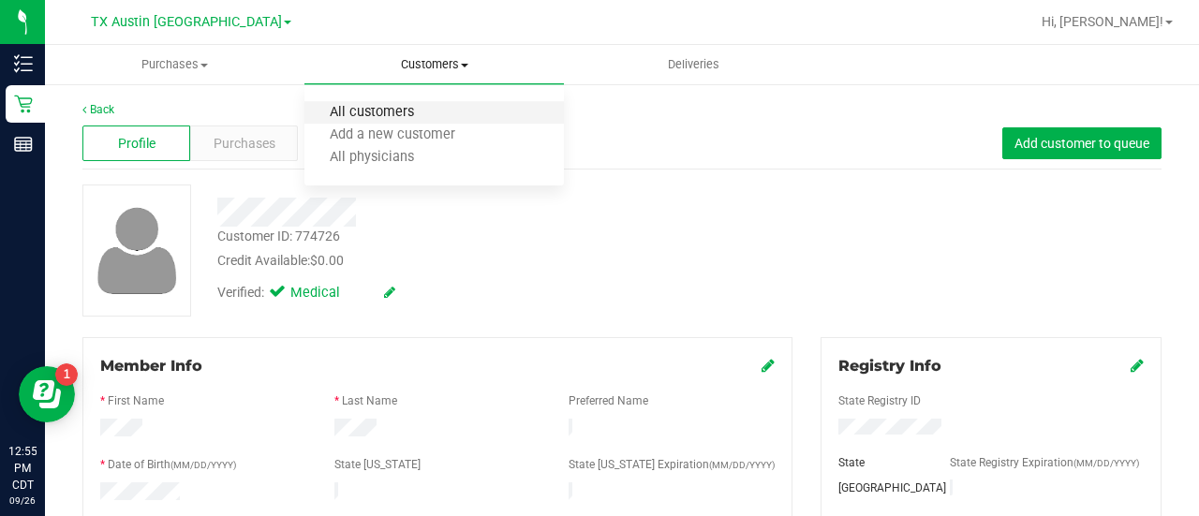
click at [395, 108] on span "All customers" at bounding box center [371, 113] width 135 height 16
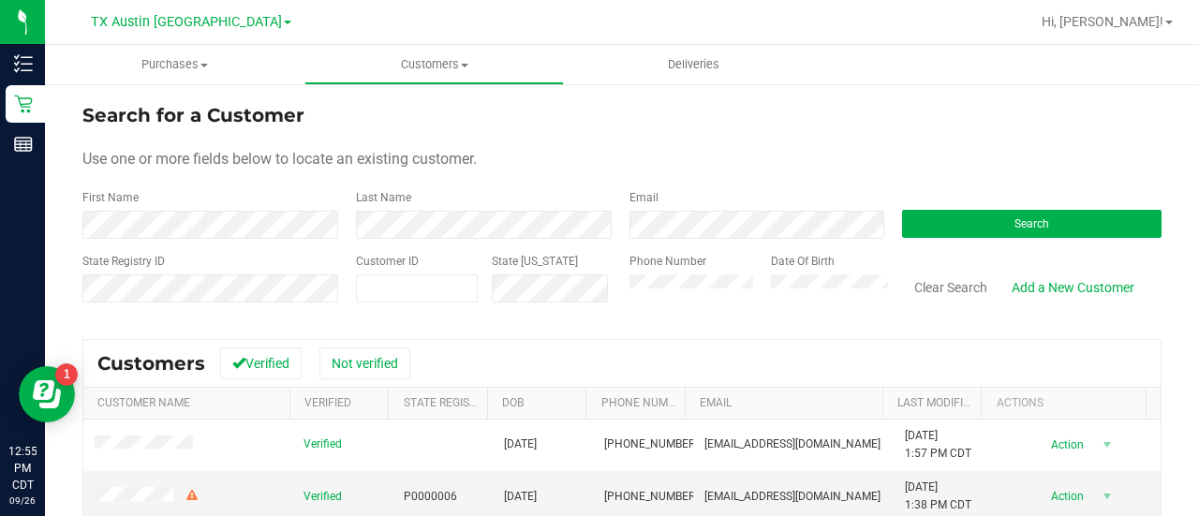
click at [549, 241] on form "Search for a Customer Use one or more fields below to locate an existing custom…" at bounding box center [621, 210] width 1079 height 218
click at [824, 308] on div "Date Of Birth" at bounding box center [823, 286] width 132 height 66
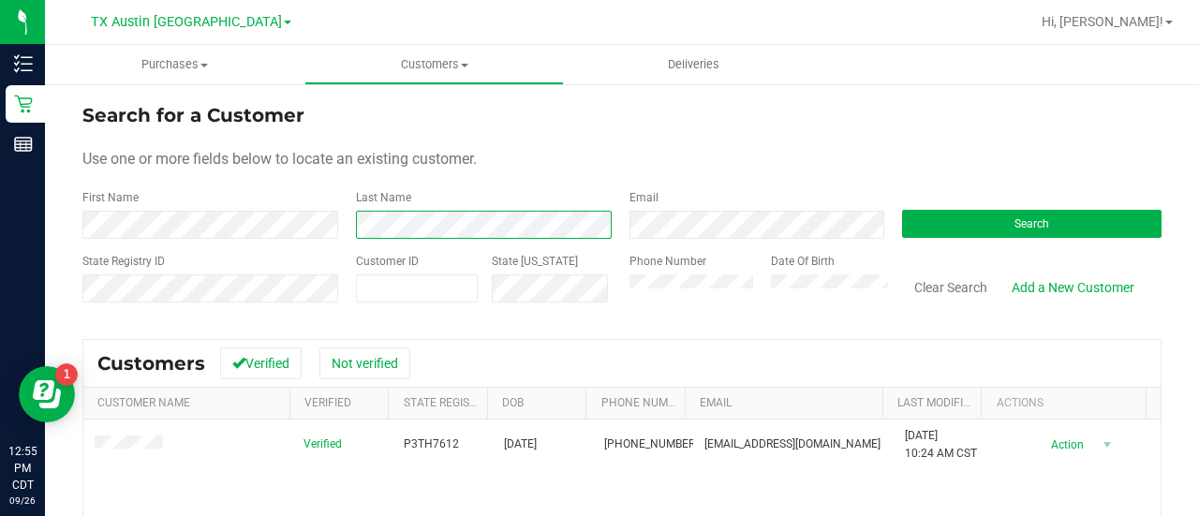
scroll to position [7, 0]
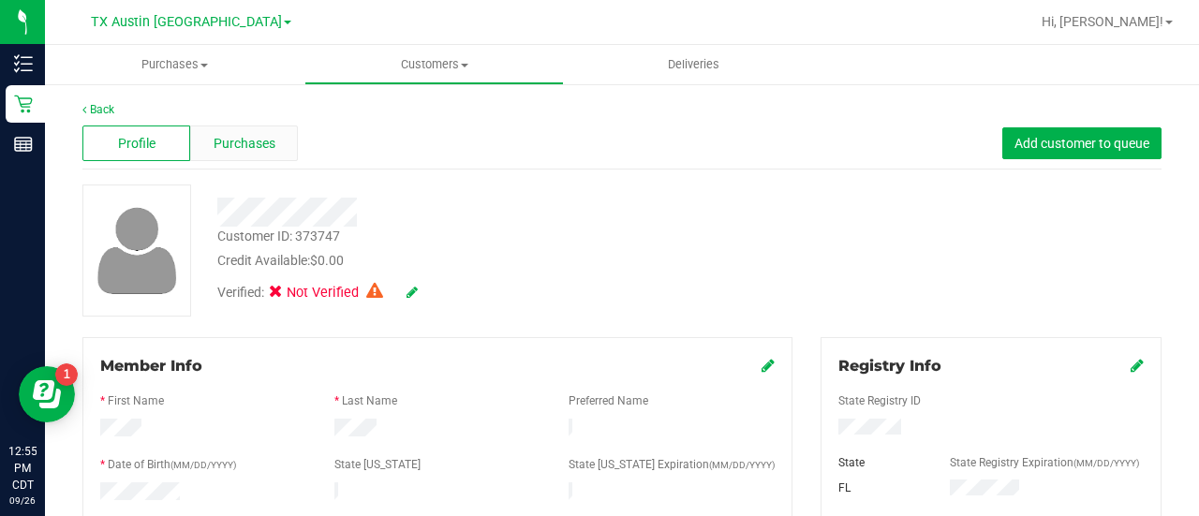
click at [242, 139] on span "Purchases" at bounding box center [245, 144] width 62 height 20
click at [413, 65] on span "Customers" at bounding box center [434, 64] width 258 height 17
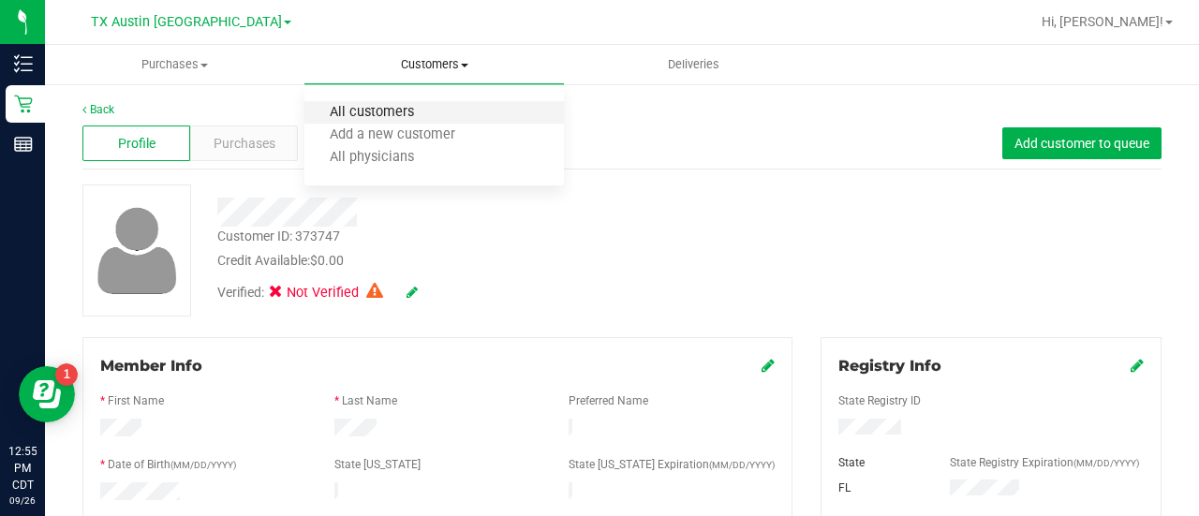
click at [431, 117] on span "All customers" at bounding box center [371, 113] width 135 height 16
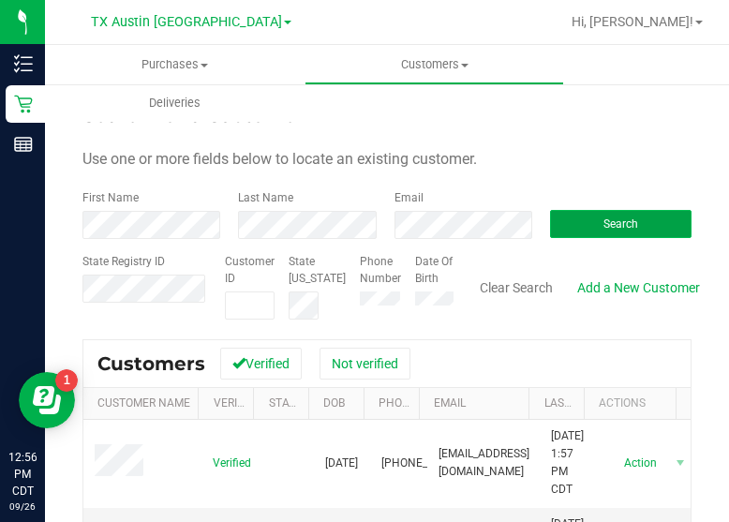
click at [603, 228] on span "Search" at bounding box center [620, 223] width 35 height 13
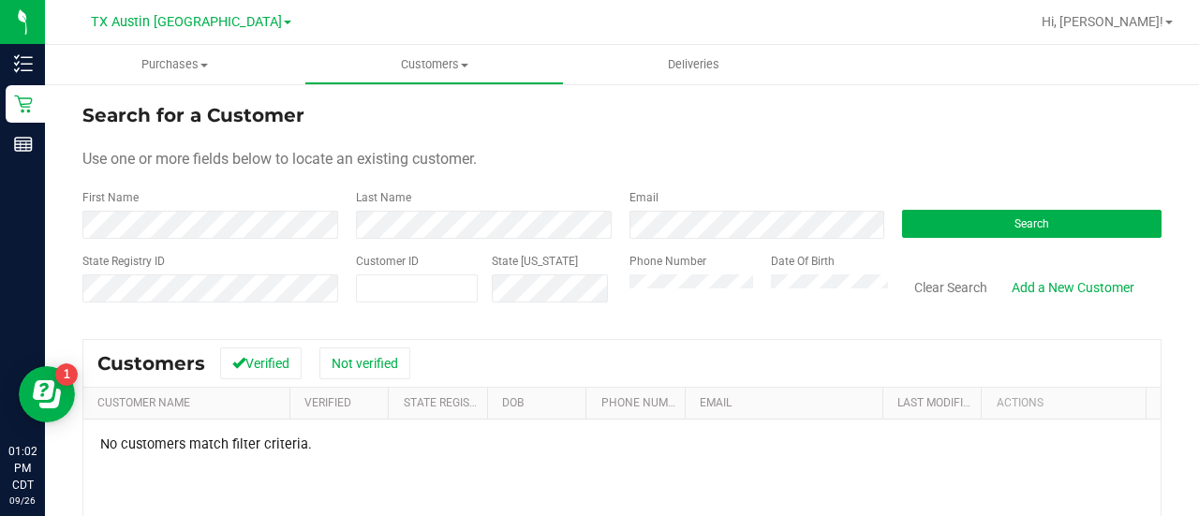
click at [646, 201] on label "Email" at bounding box center [643, 197] width 29 height 17
click at [513, 240] on form "Search for a Customer Use one or more fields below to locate an existing custom…" at bounding box center [621, 210] width 1079 height 218
click at [513, 204] on div "Last Name" at bounding box center [478, 214] width 273 height 50
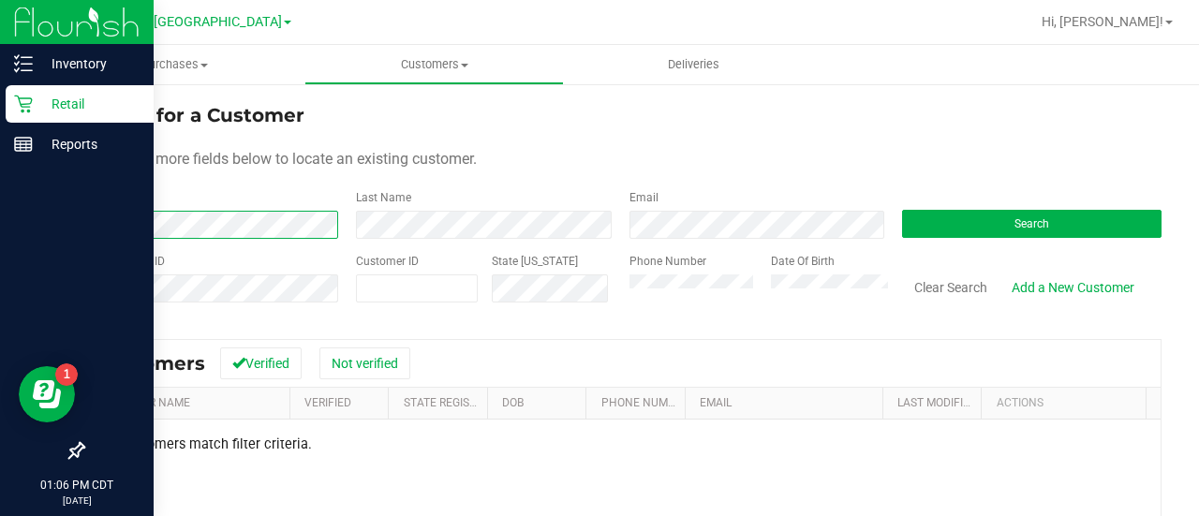
click at [13, 194] on div "Inventory Retail Reports 01:06 PM CDT 09/26/2025 09/26 TX Austin DC Hi, Lauren!…" at bounding box center [599, 258] width 1199 height 516
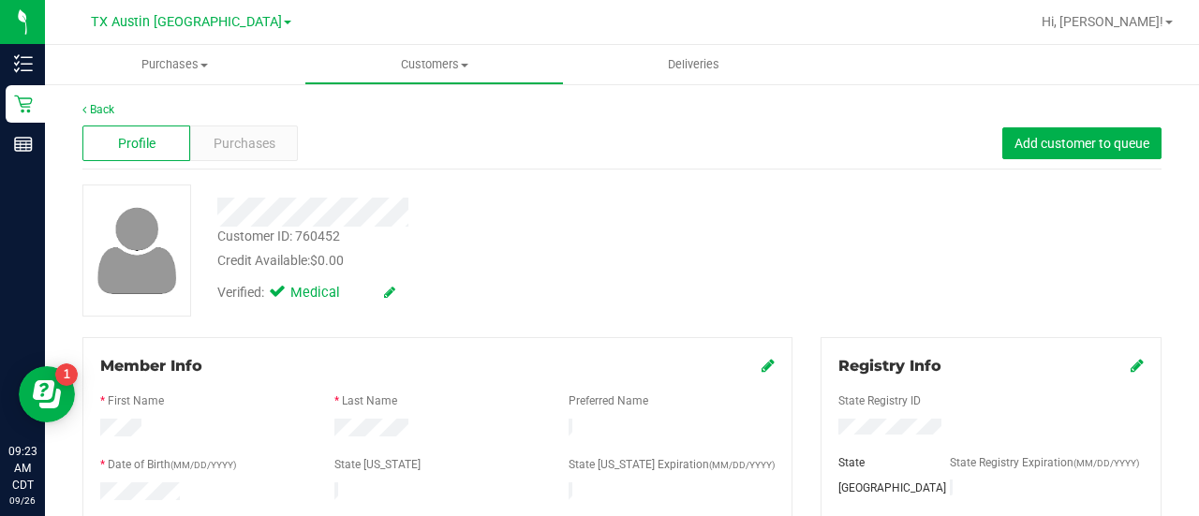
click at [249, 123] on div "Profile Purchases Add customer to queue" at bounding box center [621, 144] width 1079 height 52
click at [260, 140] on span "Purchases" at bounding box center [245, 144] width 62 height 20
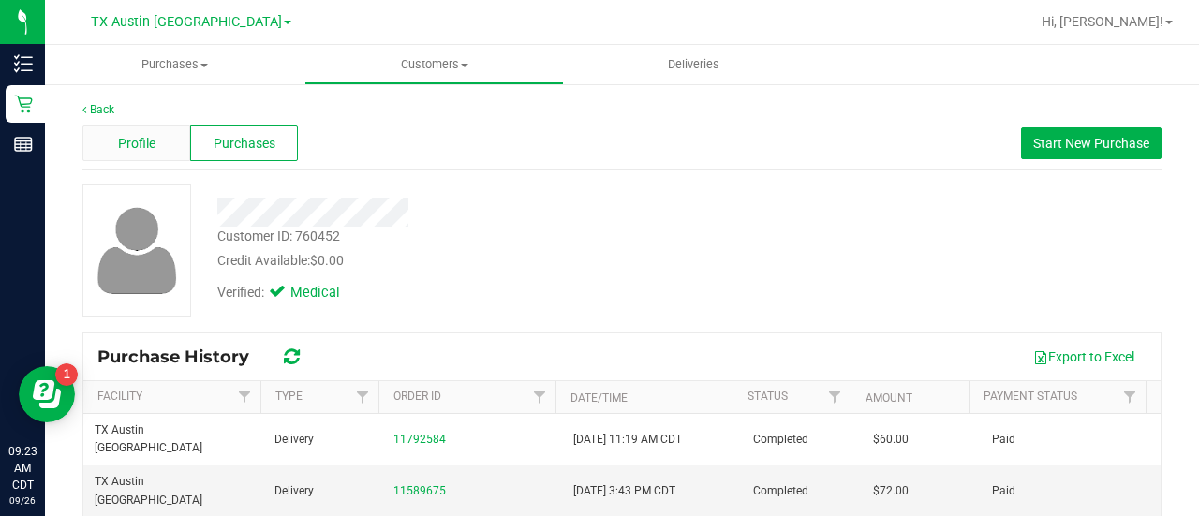
click at [124, 137] on span "Profile" at bounding box center [136, 144] width 37 height 20
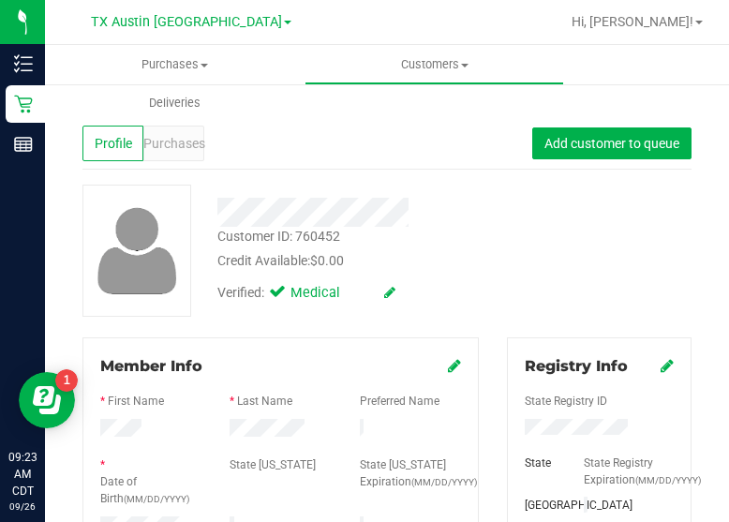
click at [546, 222] on div "Customer ID: 760452 Credit Available: $0.00 Verified: Medical" at bounding box center [386, 250] width 637 height 132
click at [169, 156] on div "Purchases" at bounding box center [173, 143] width 61 height 36
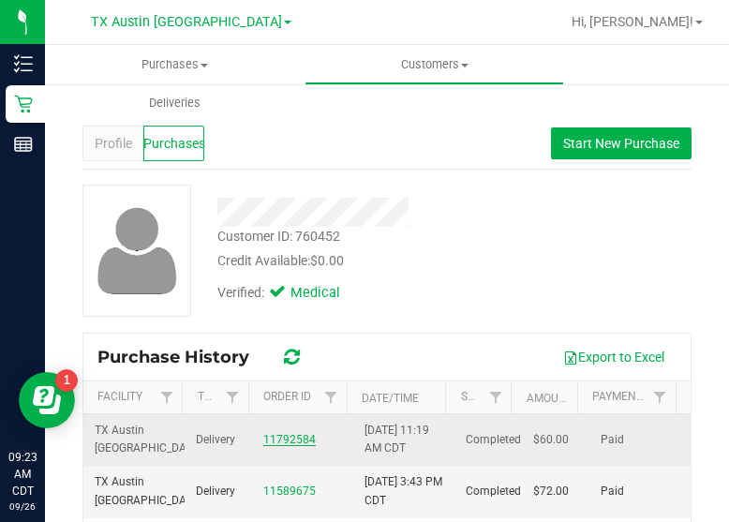
click at [288, 443] on link "11792584" at bounding box center [289, 439] width 52 height 13
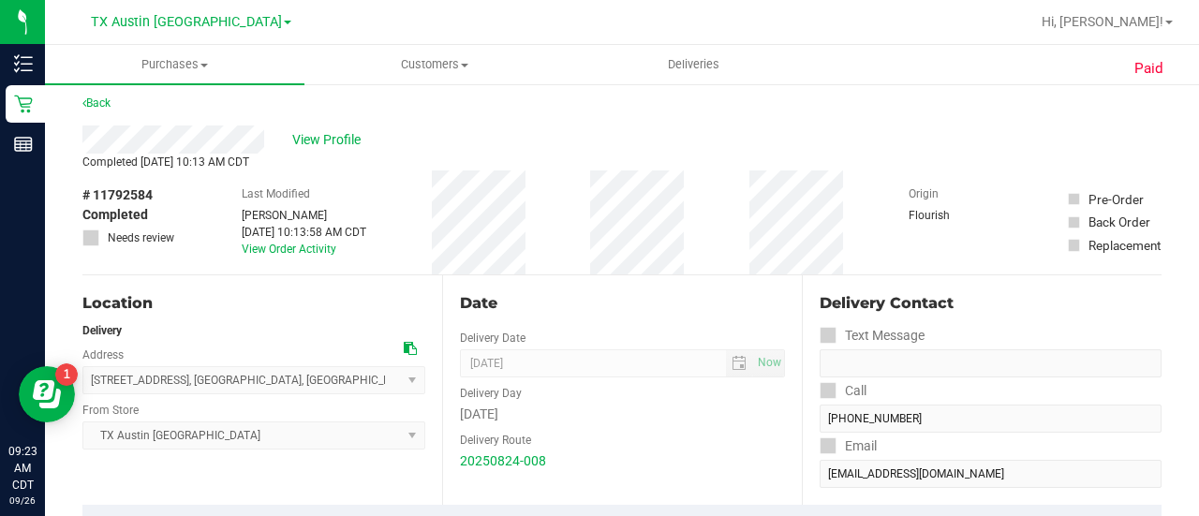
scroll to position [7, 0]
click at [332, 148] on span "View Profile" at bounding box center [329, 142] width 75 height 20
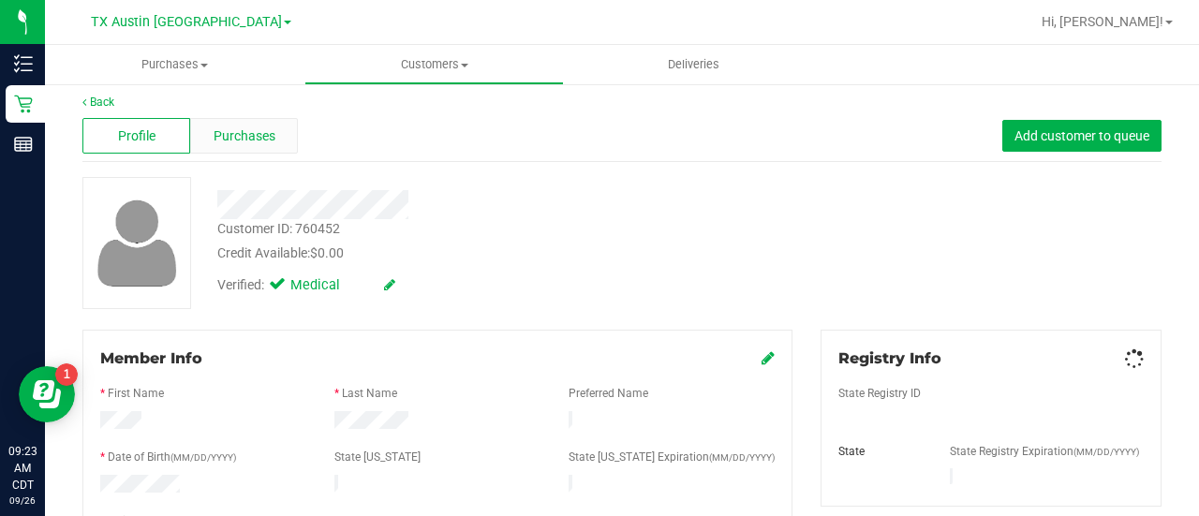
click at [266, 124] on div "Purchases" at bounding box center [244, 136] width 108 height 36
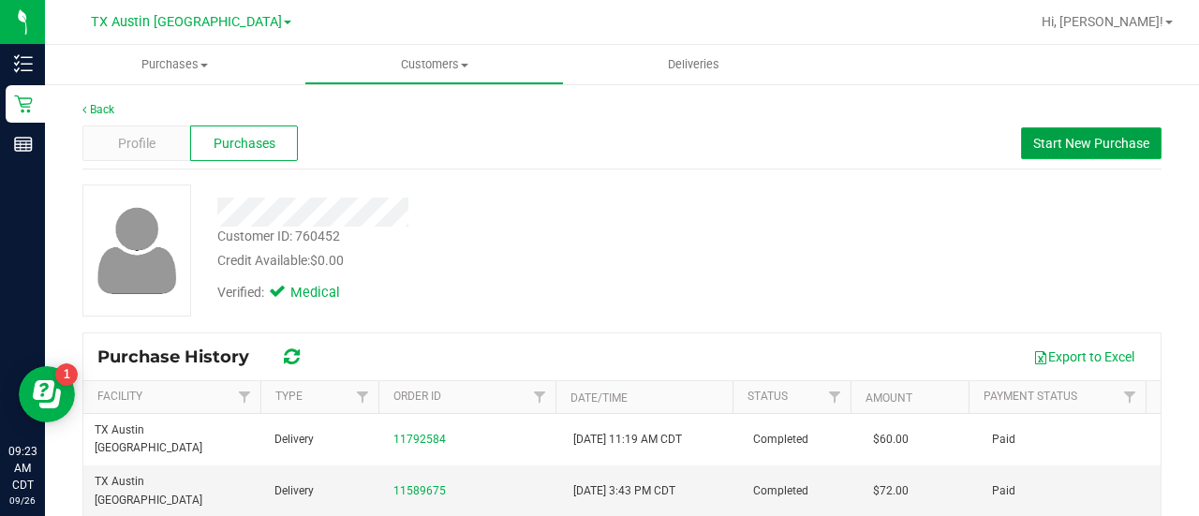
click at [1049, 151] on span "Start New Purchase" at bounding box center [1091, 143] width 116 height 15
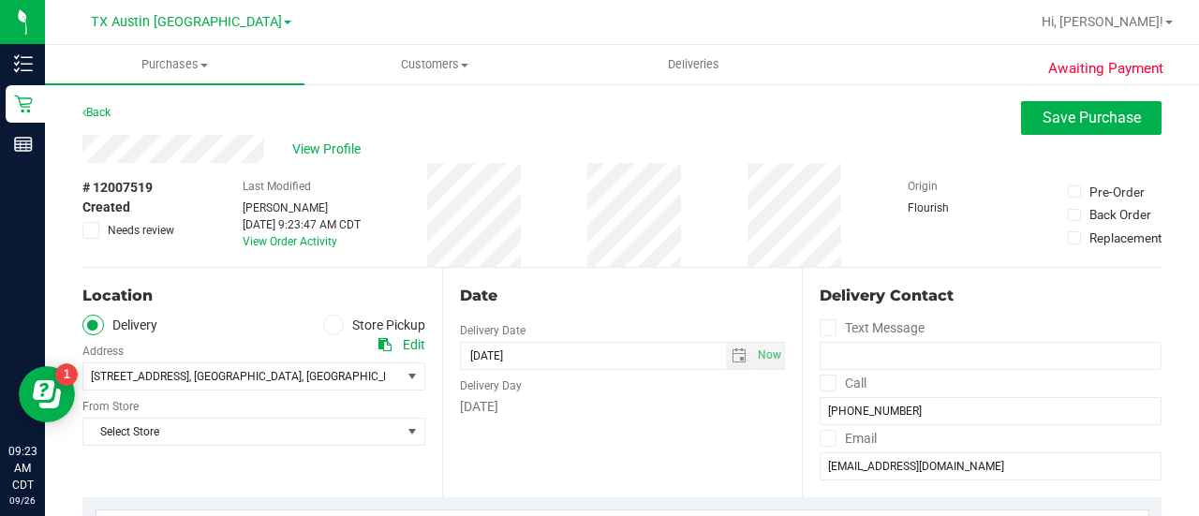
click at [893, 201] on div "# 12007519 Created Needs review Last Modified Lauren Myers Sep 26, 2025 9:23:47…" at bounding box center [621, 215] width 1079 height 104
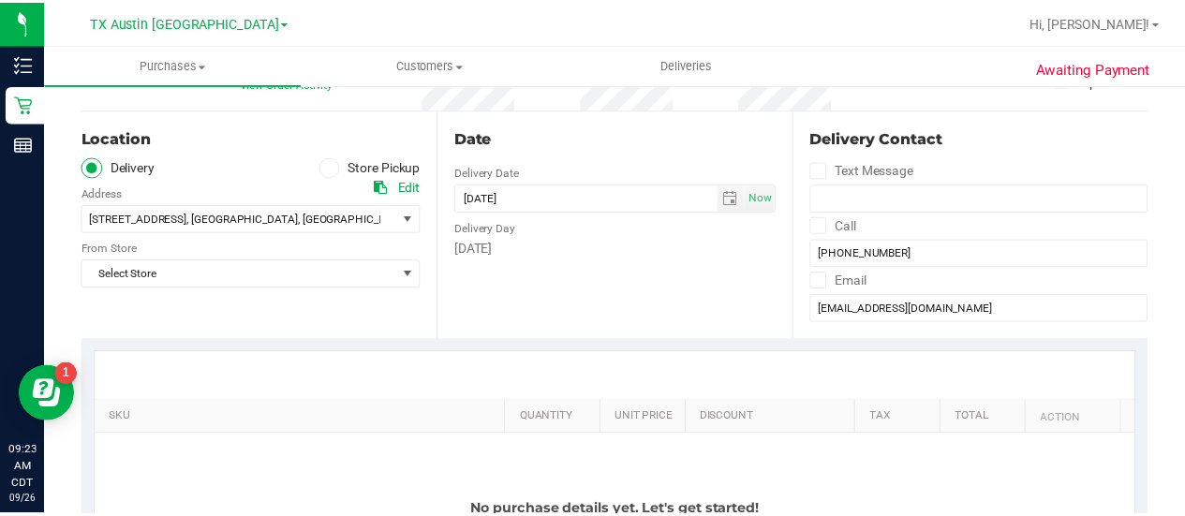
scroll to position [192, 0]
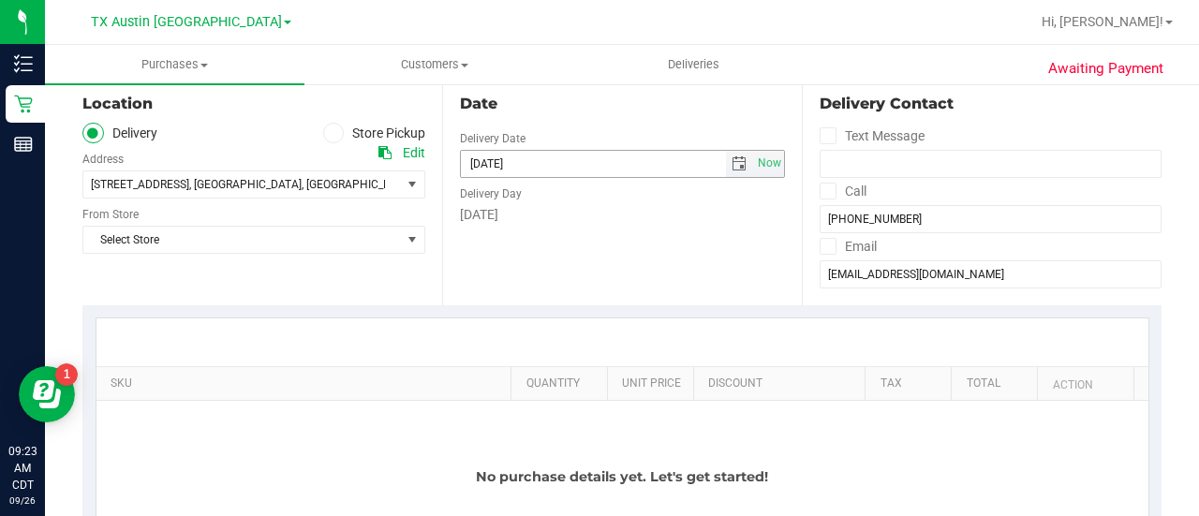
click at [726, 164] on span "select" at bounding box center [739, 164] width 27 height 26
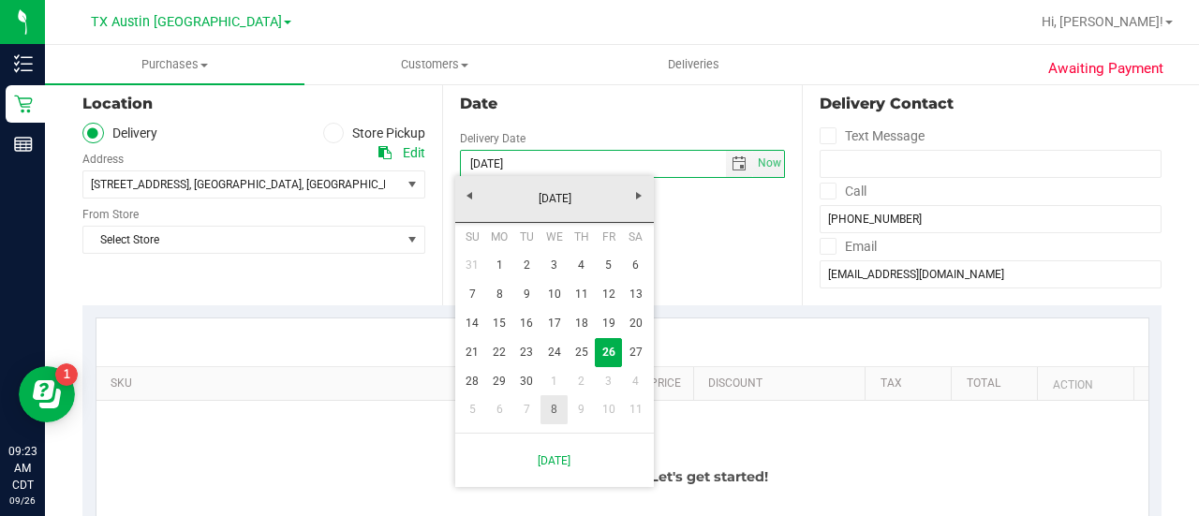
click at [567, 407] on link "8" at bounding box center [553, 409] width 27 height 29
type input "10/08/2025"
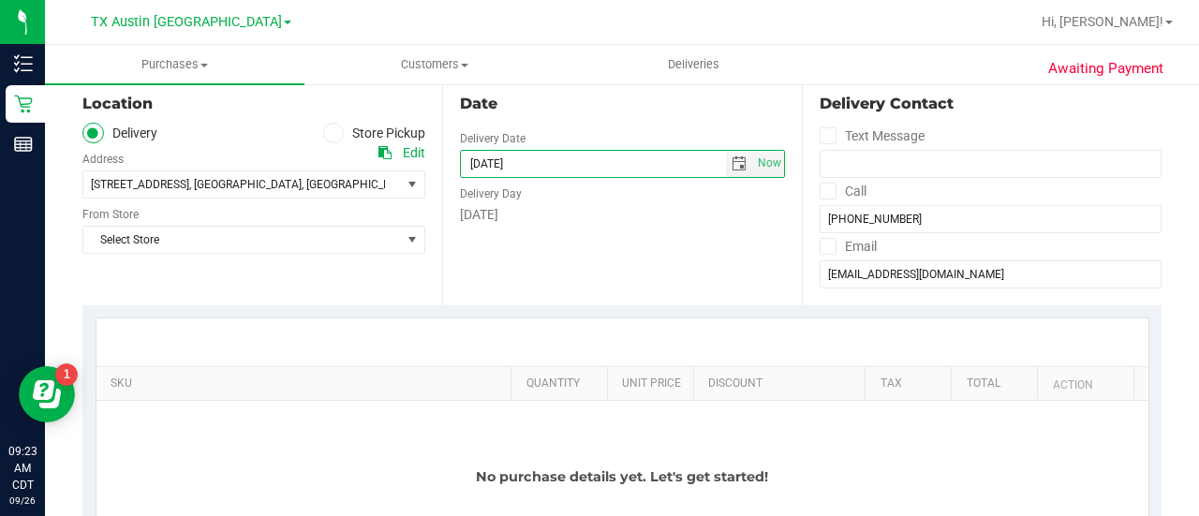
click at [465, 320] on div at bounding box center [622, 342] width 1052 height 48
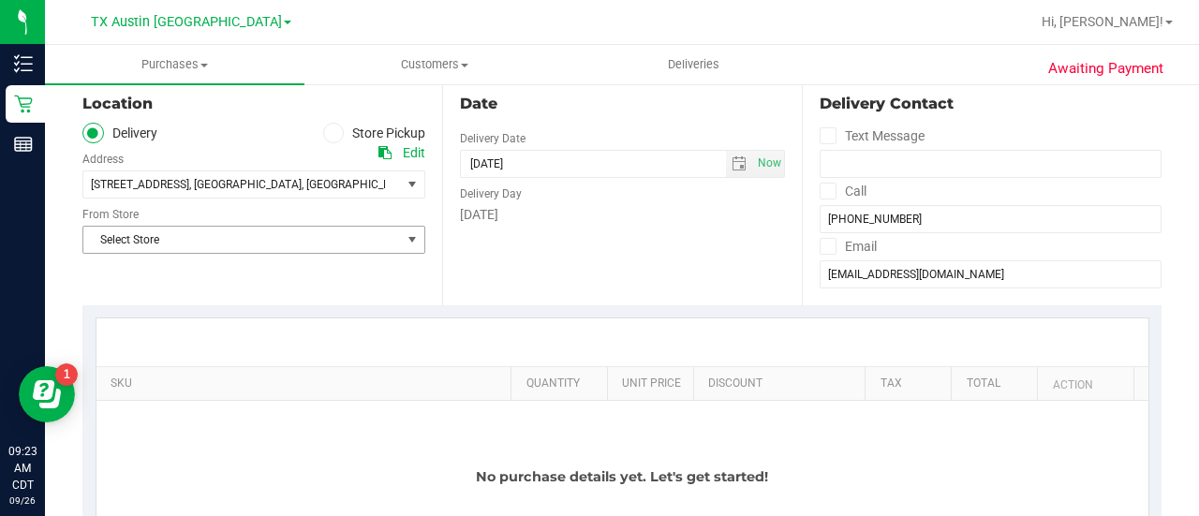
click at [374, 247] on span "Select Store" at bounding box center [241, 240] width 317 height 26
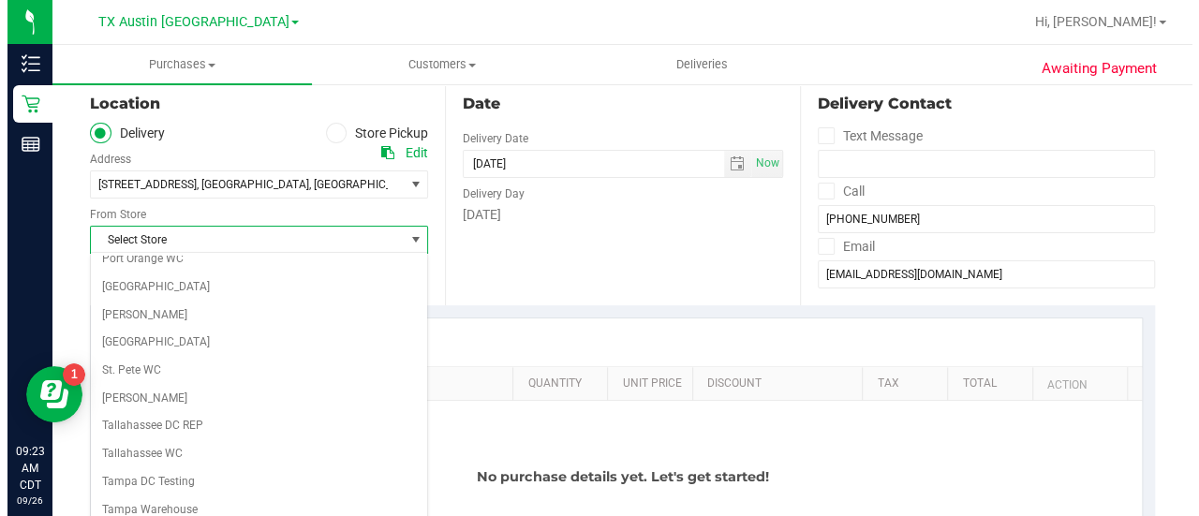
scroll to position [1324, 0]
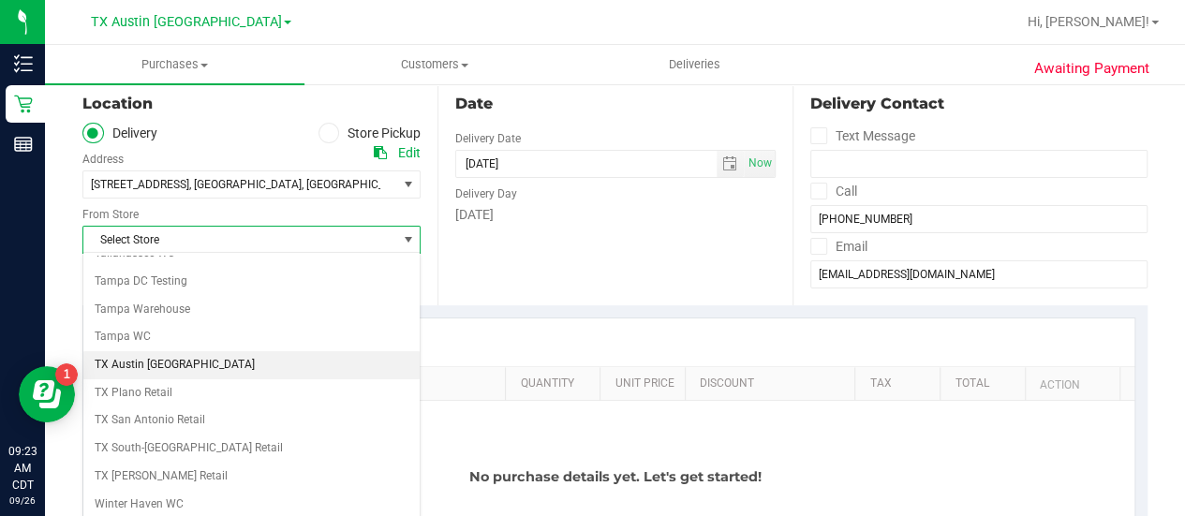
click at [133, 351] on li "TX Austin [GEOGRAPHIC_DATA]" at bounding box center [251, 365] width 336 height 28
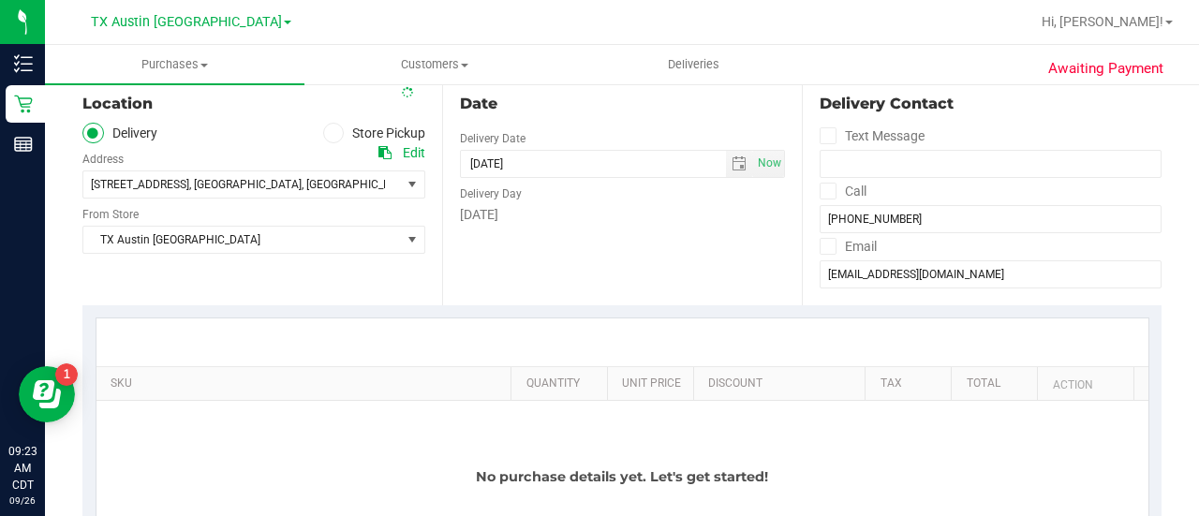
click at [323, 269] on div "Location Delivery Store Pickup Address Edit 1722 9th St. Wichita Falls, TX 7630…" at bounding box center [262, 190] width 360 height 229
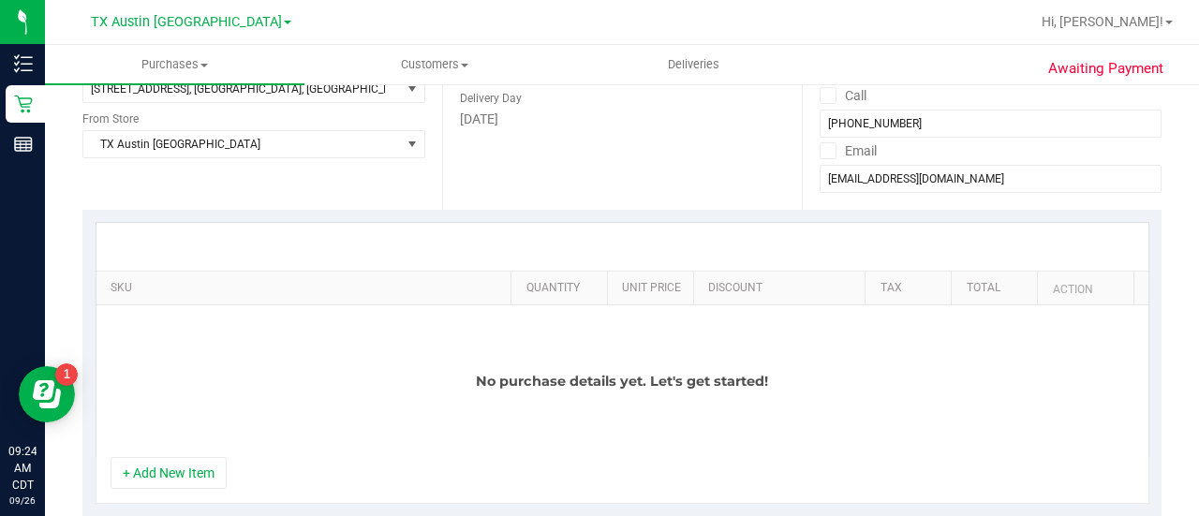
scroll to position [353, 0]
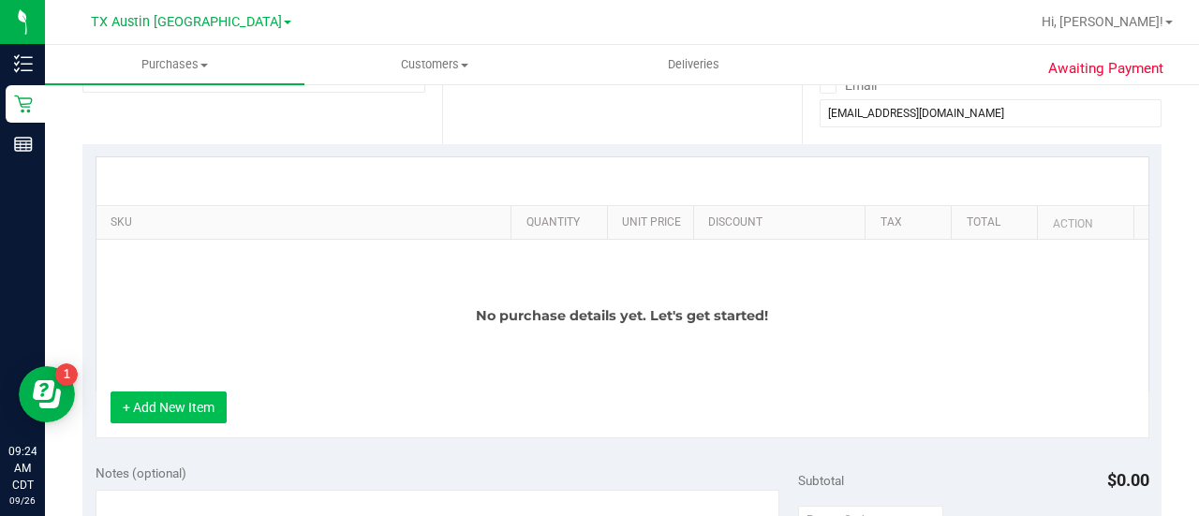
click at [160, 407] on button "+ Add New Item" at bounding box center [169, 407] width 116 height 32
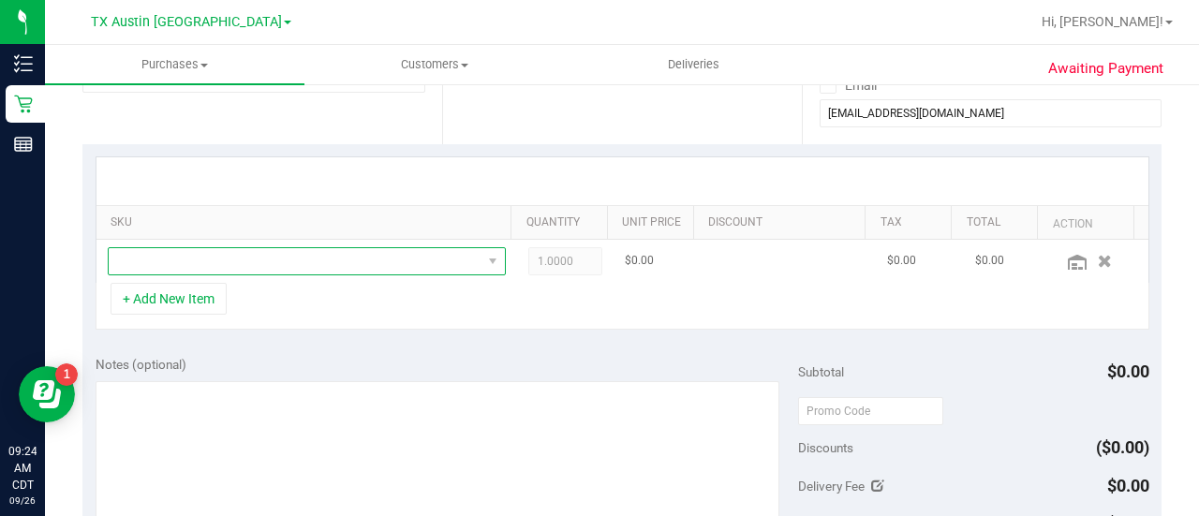
click at [240, 261] on span "NO DATA FOUND" at bounding box center [295, 261] width 373 height 26
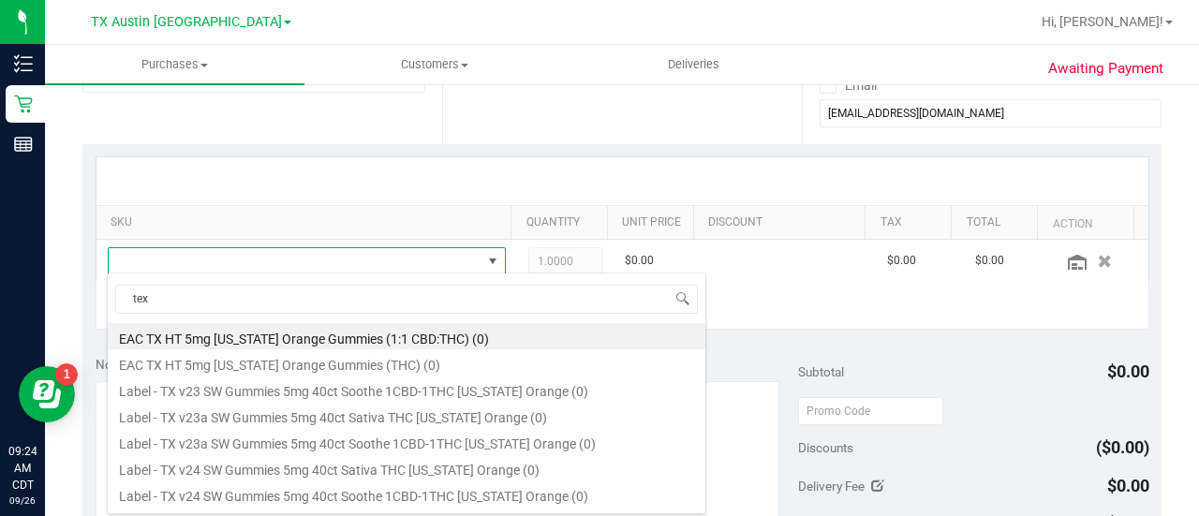
scroll to position [1, 0]
type input "tex"
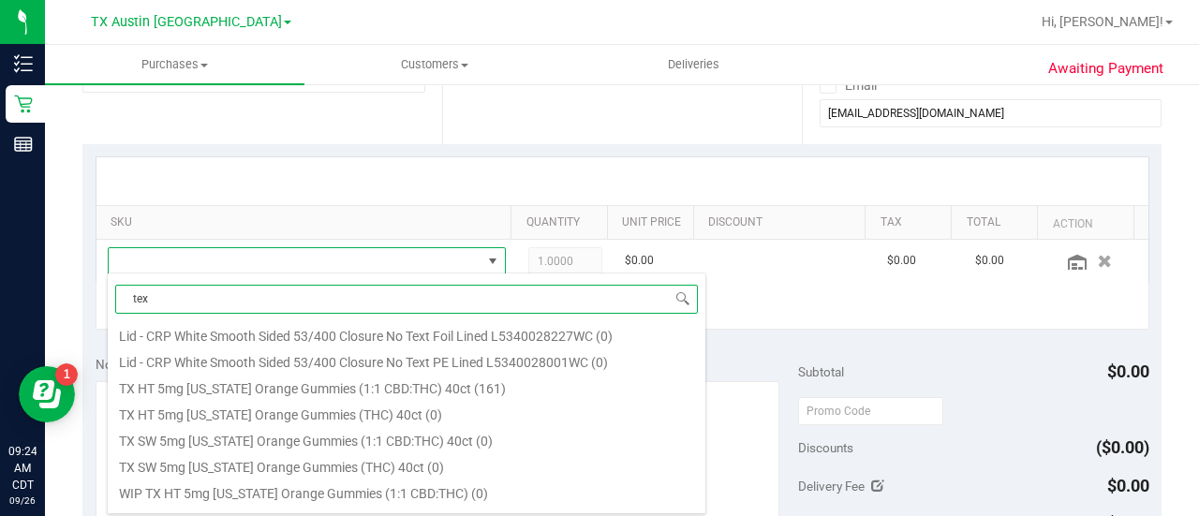
scroll to position [287, 0]
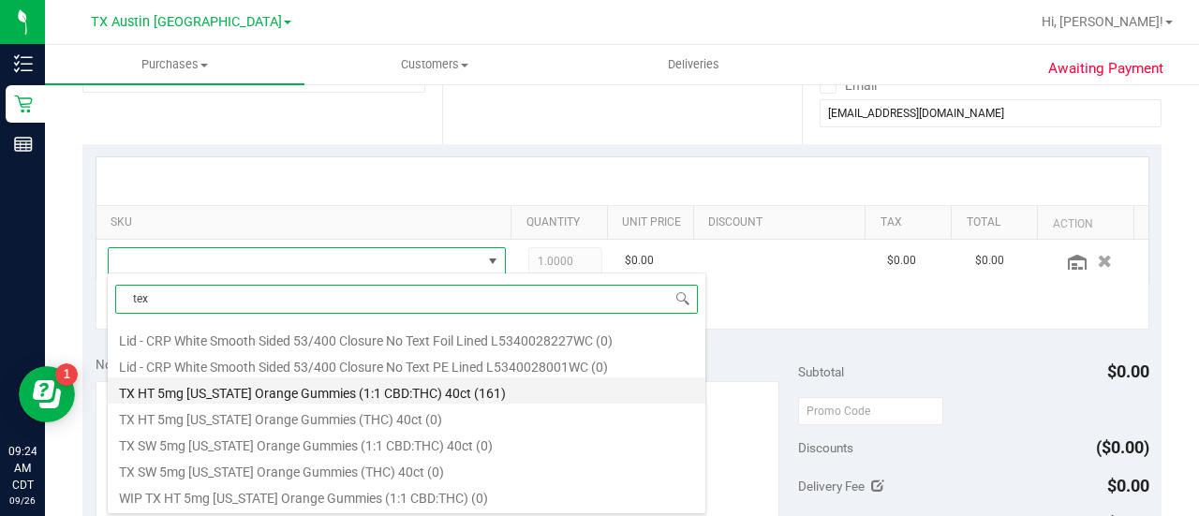
click at [453, 391] on li "TX HT 5mg Texas Orange Gummies (1:1 CBD:THC) 40ct (161)" at bounding box center [406, 390] width 597 height 26
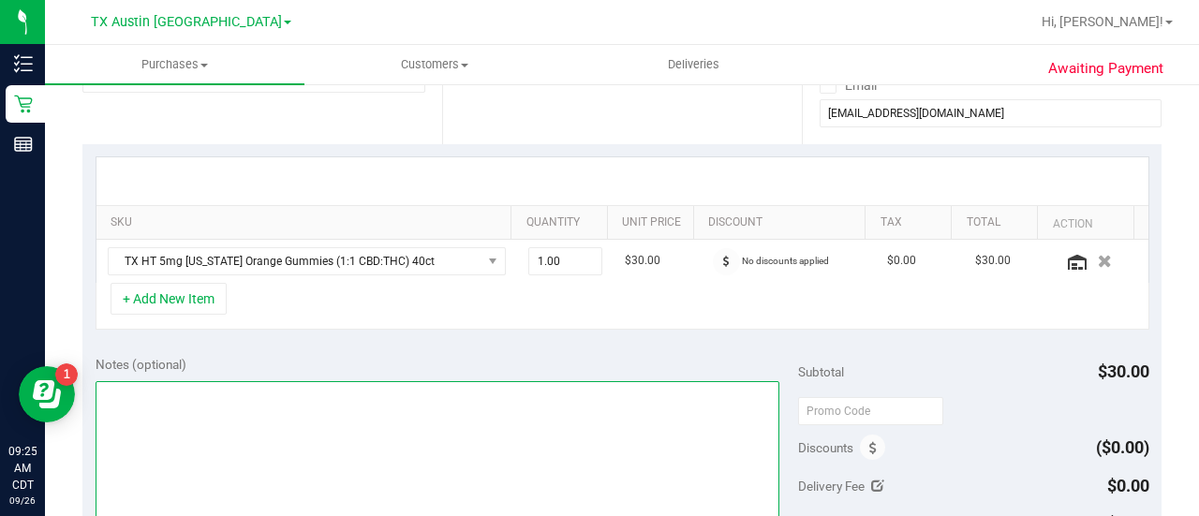
click at [453, 391] on textarea at bounding box center [438, 471] width 684 height 180
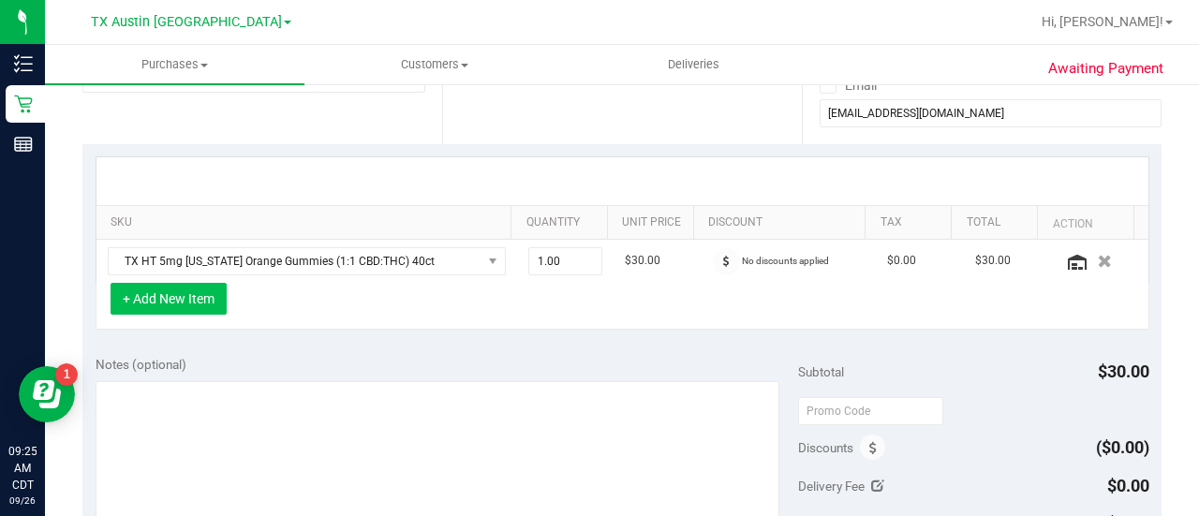
click at [148, 297] on button "+ Add New Item" at bounding box center [169, 299] width 116 height 32
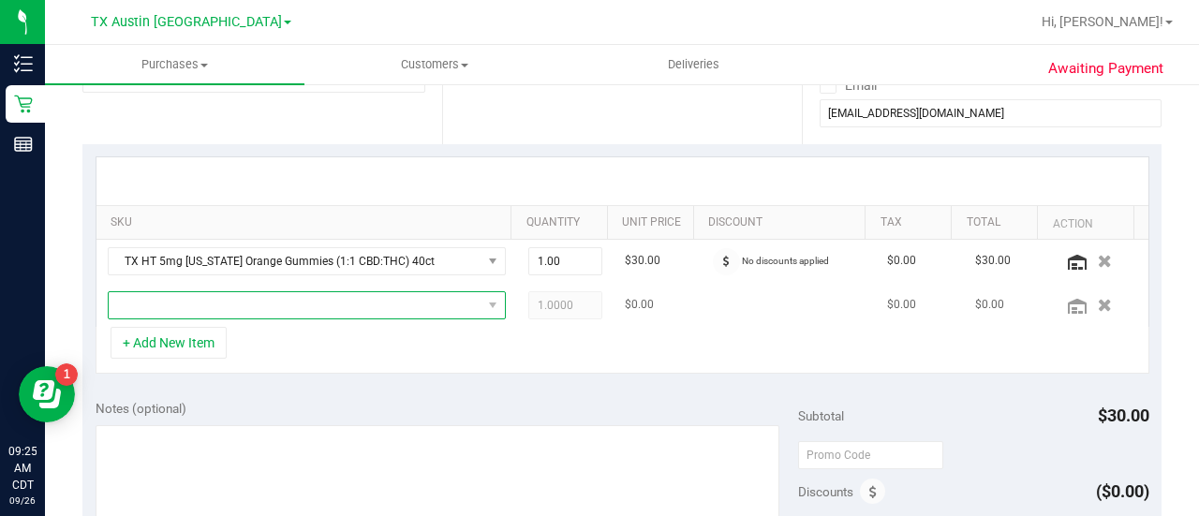
click at [349, 312] on span "NO DATA FOUND" at bounding box center [295, 305] width 373 height 26
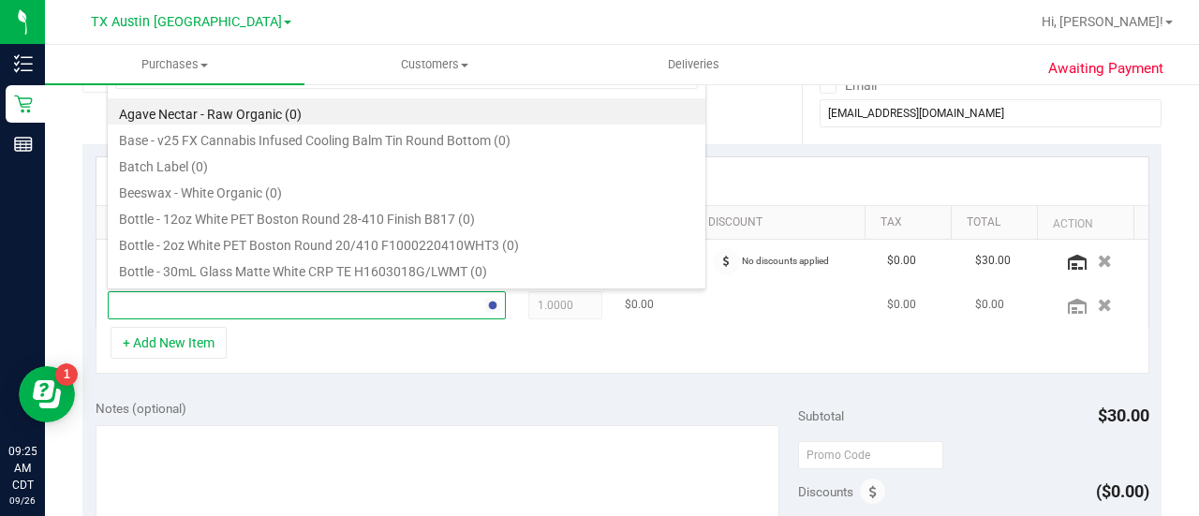
scroll to position [27, 377]
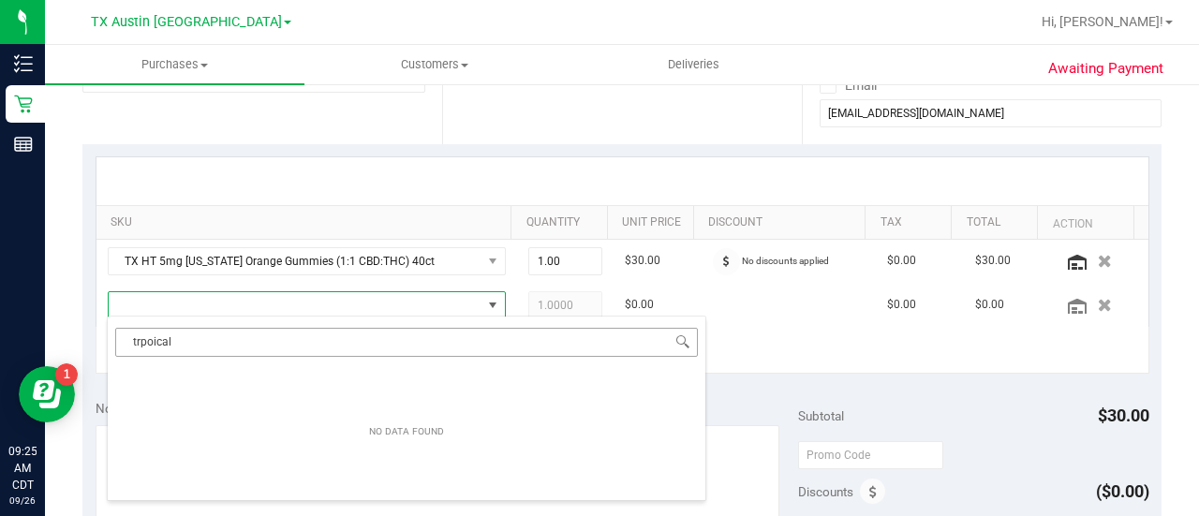
click at [137, 337] on input "trpoical" at bounding box center [406, 342] width 582 height 29
click at [137, 340] on input "trpoical" at bounding box center [406, 342] width 582 height 29
click at [212, 334] on input "tropoical" at bounding box center [406, 342] width 582 height 29
type input "t"
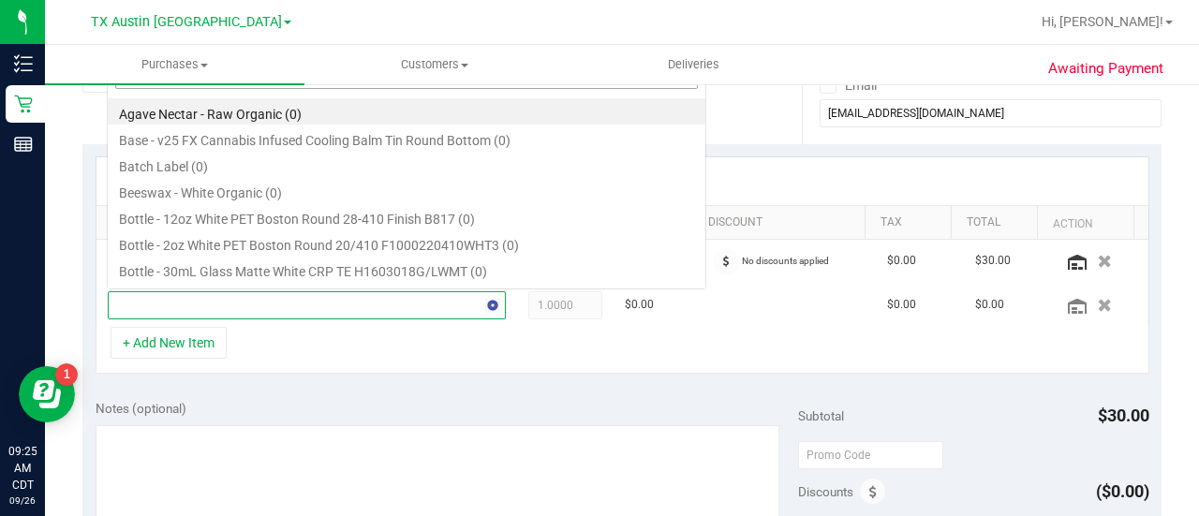
scroll to position [0, 0]
type input "tropic"
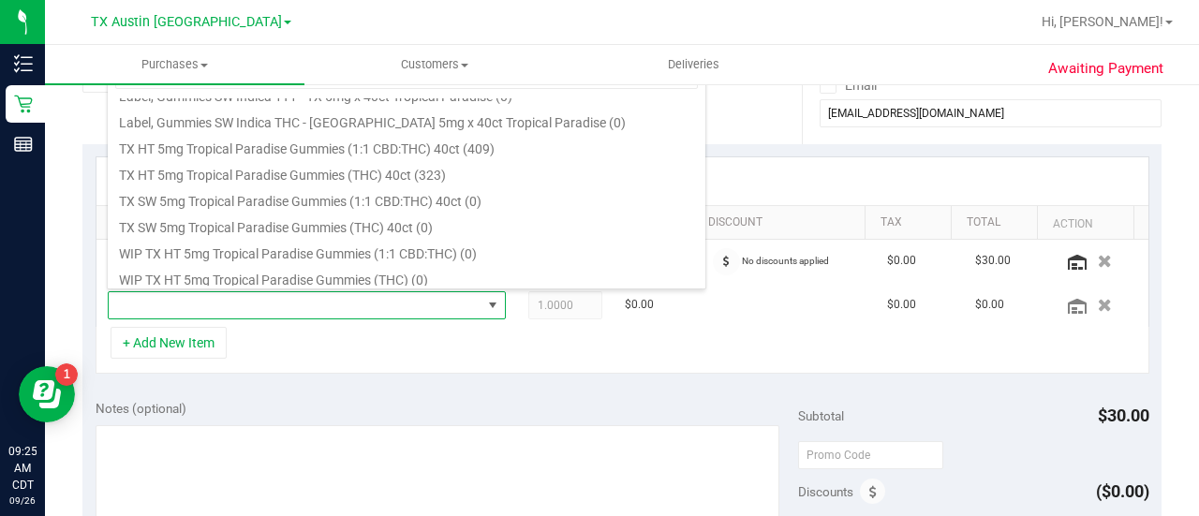
scroll to position [287, 0]
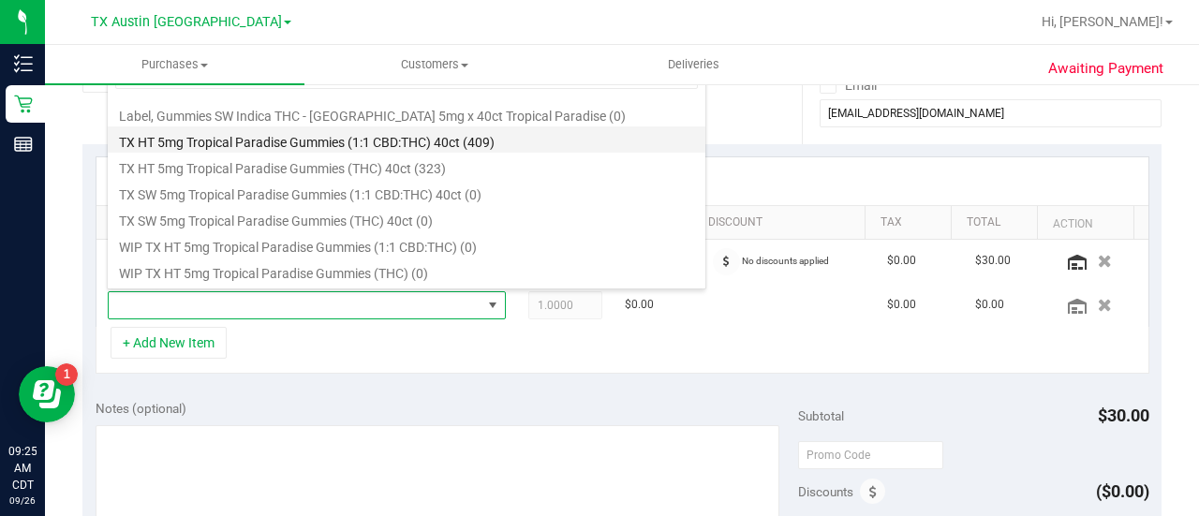
click at [488, 143] on li "TX HT 5mg Tropical Paradise Gummies (1:1 CBD:THC) 40ct (409)" at bounding box center [406, 139] width 597 height 26
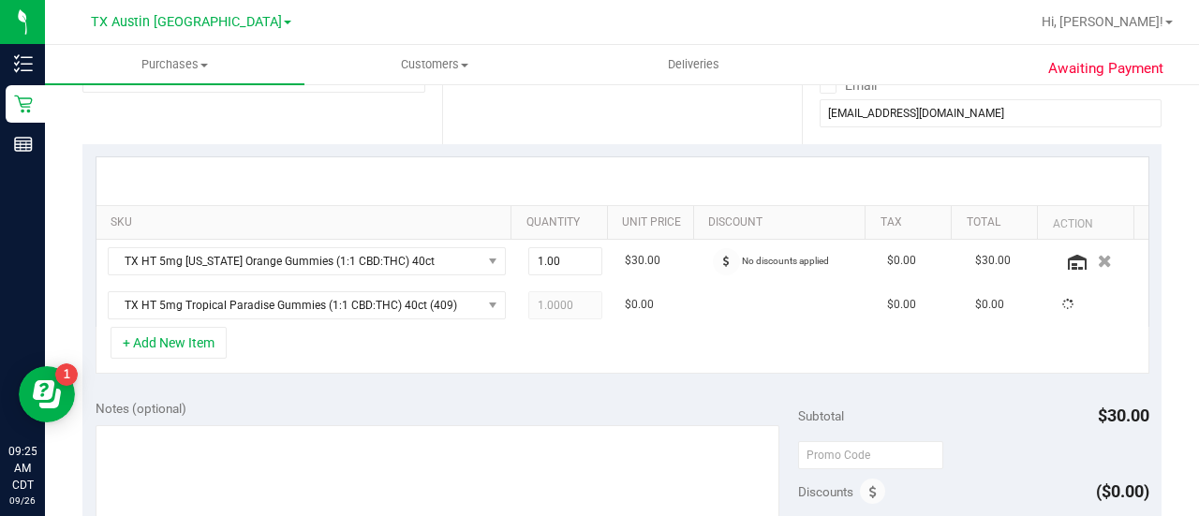
click at [470, 377] on div "SKU Quantity Unit Price Discount Tax Total Action TX HT 5mg Texas Orange Gummie…" at bounding box center [621, 265] width 1079 height 243
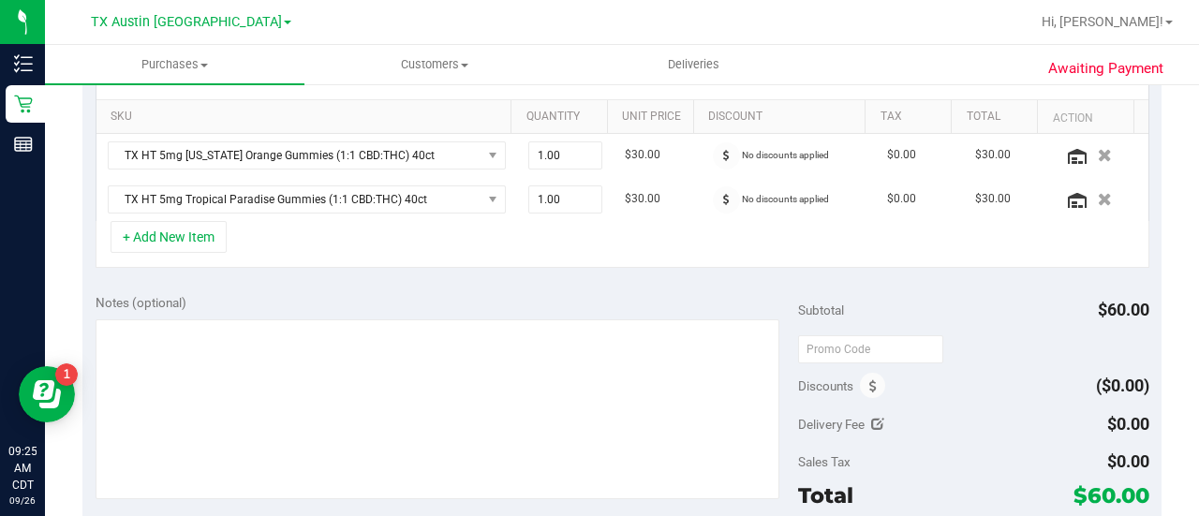
scroll to position [511, 0]
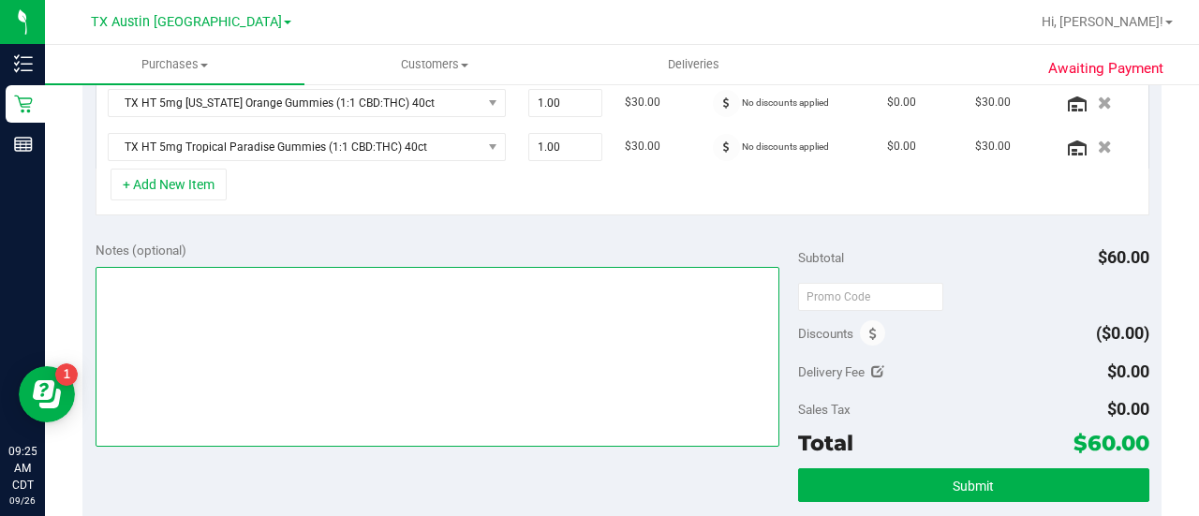
click at [637, 304] on textarea at bounding box center [438, 357] width 684 height 180
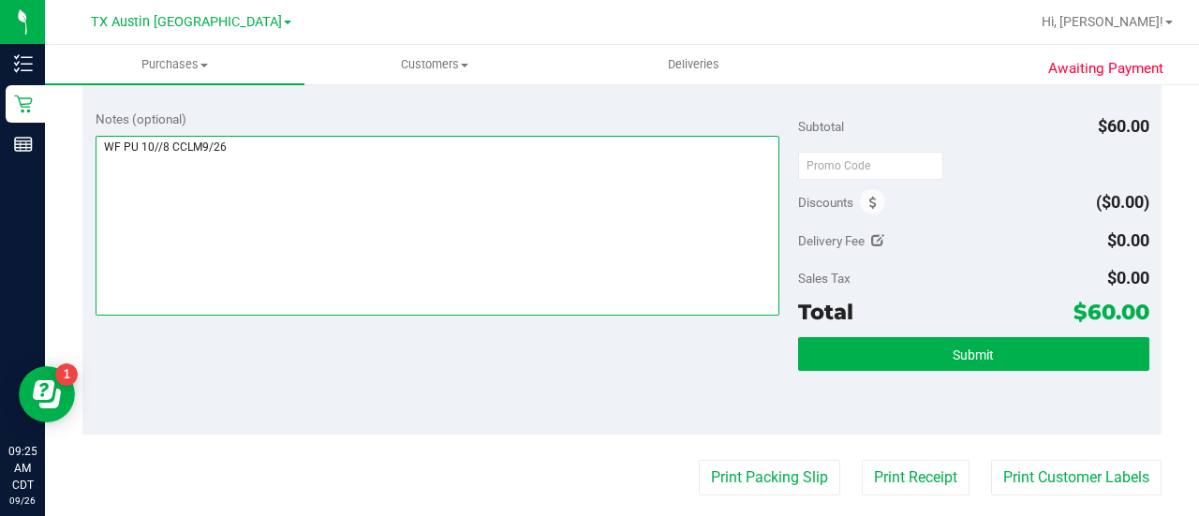
scroll to position [645, 0]
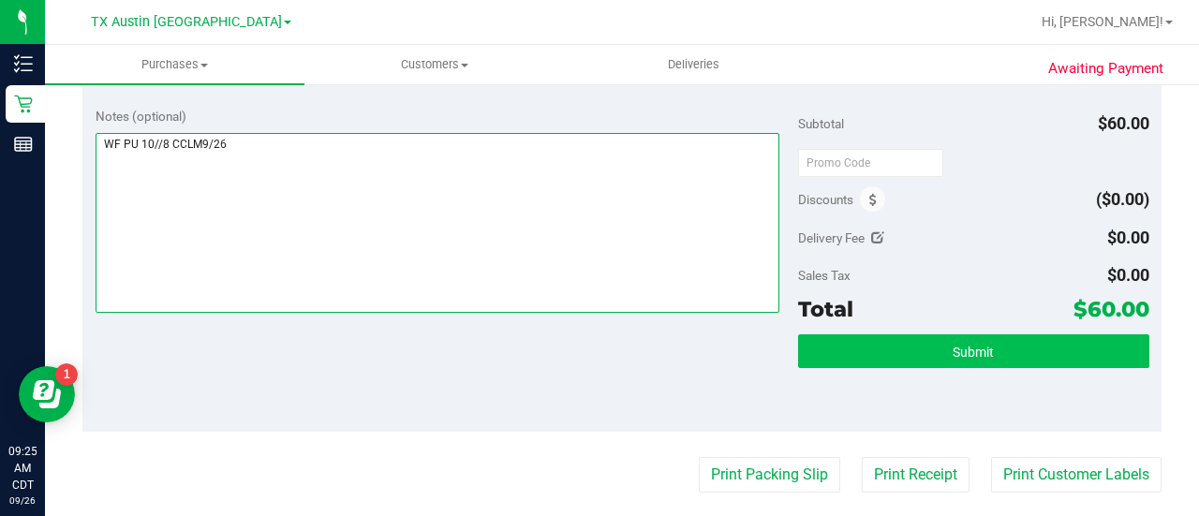
type textarea "WF PU 10//8 CCLM9/26"
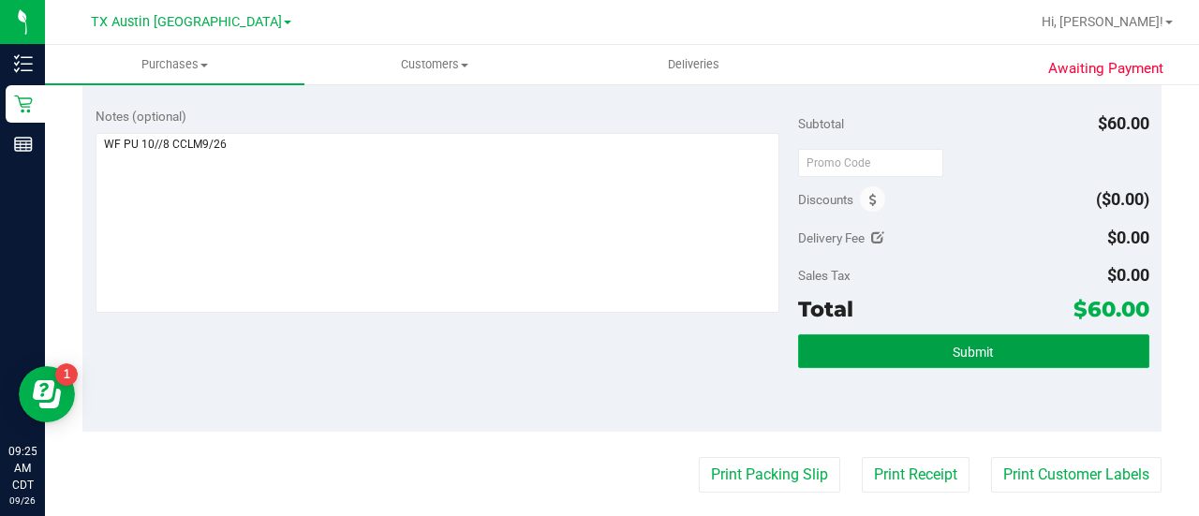
click at [854, 362] on button "Submit" at bounding box center [973, 351] width 351 height 34
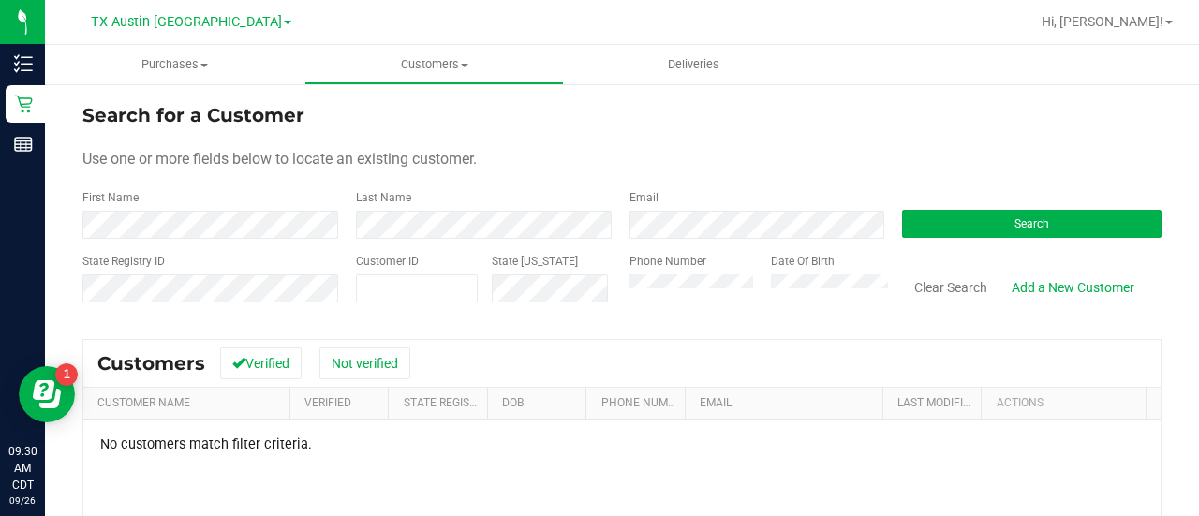
drag, startPoint x: 815, startPoint y: 197, endPoint x: 806, endPoint y: 209, distance: 14.8
click at [810, 199] on div "Email" at bounding box center [751, 214] width 273 height 50
click at [466, 230] on div "First Name Last Name Email Search" at bounding box center [621, 214] width 1079 height 50
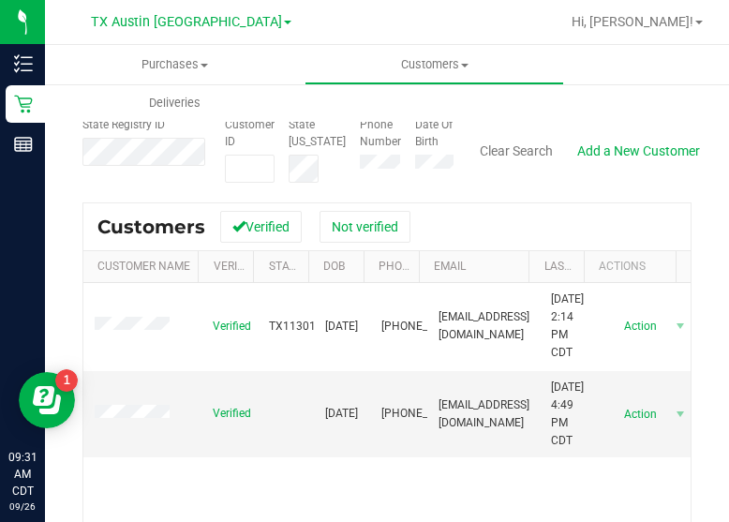
scroll to position [125, 0]
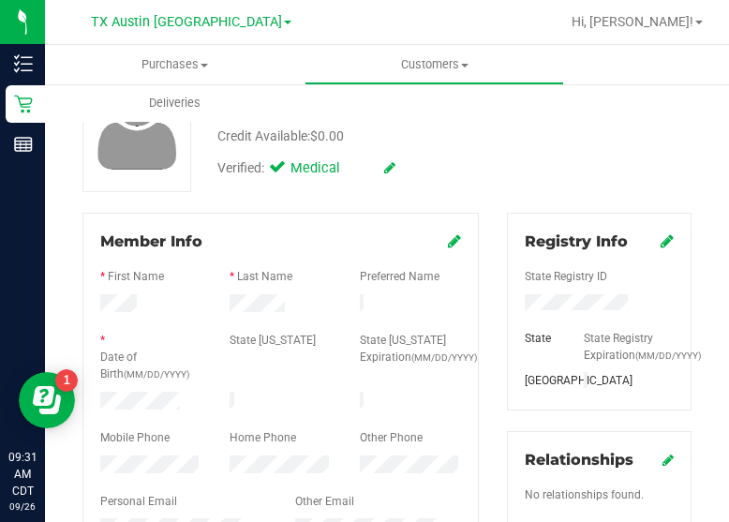
click at [262, 317] on div at bounding box center [280, 324] width 361 height 15
click at [447, 182] on div "Verified: Medical" at bounding box center [362, 166] width 318 height 41
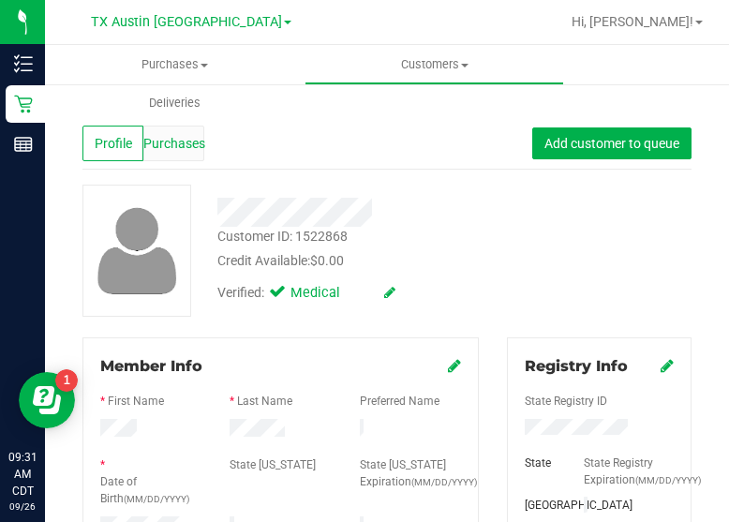
click at [172, 144] on span "Purchases" at bounding box center [174, 144] width 62 height 20
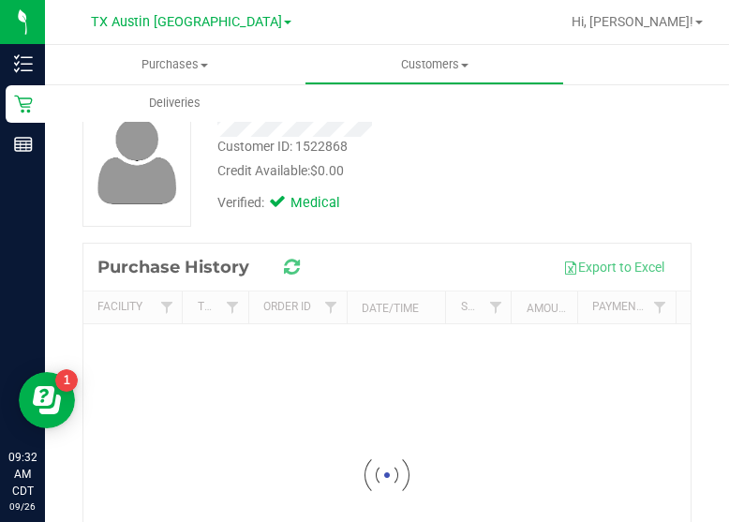
scroll to position [104, 0]
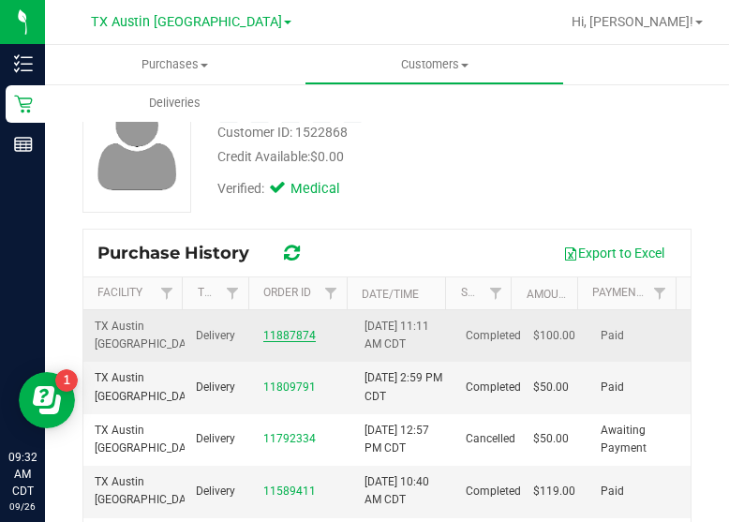
click at [304, 333] on link "11887874" at bounding box center [289, 335] width 52 height 13
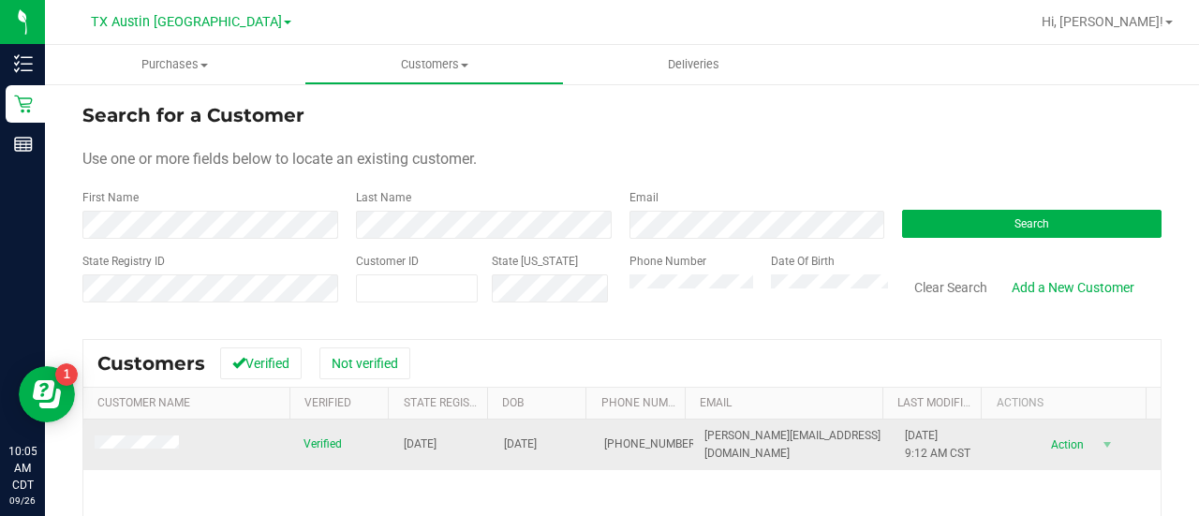
click at [155, 432] on td at bounding box center [187, 445] width 209 height 51
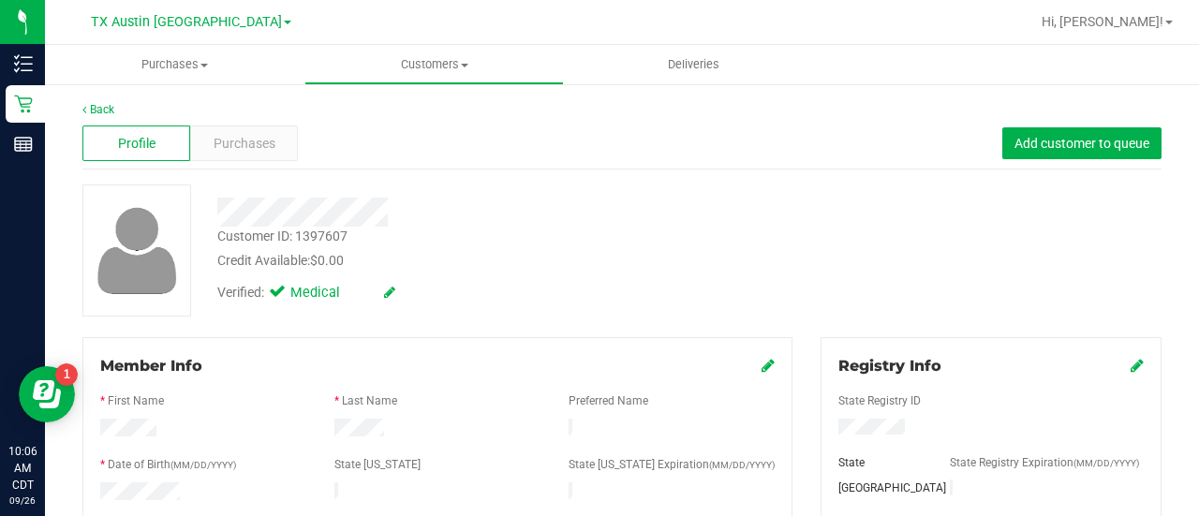
click at [270, 110] on div "Back" at bounding box center [621, 109] width 1079 height 17
click at [266, 147] on span "Purchases" at bounding box center [245, 144] width 62 height 20
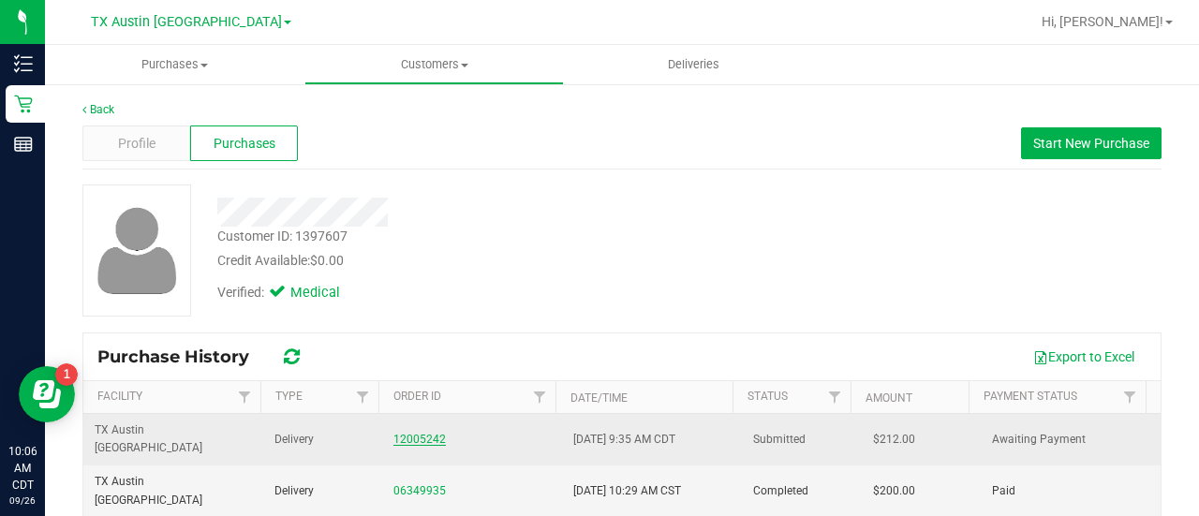
click at [426, 433] on link "12005242" at bounding box center [419, 439] width 52 height 13
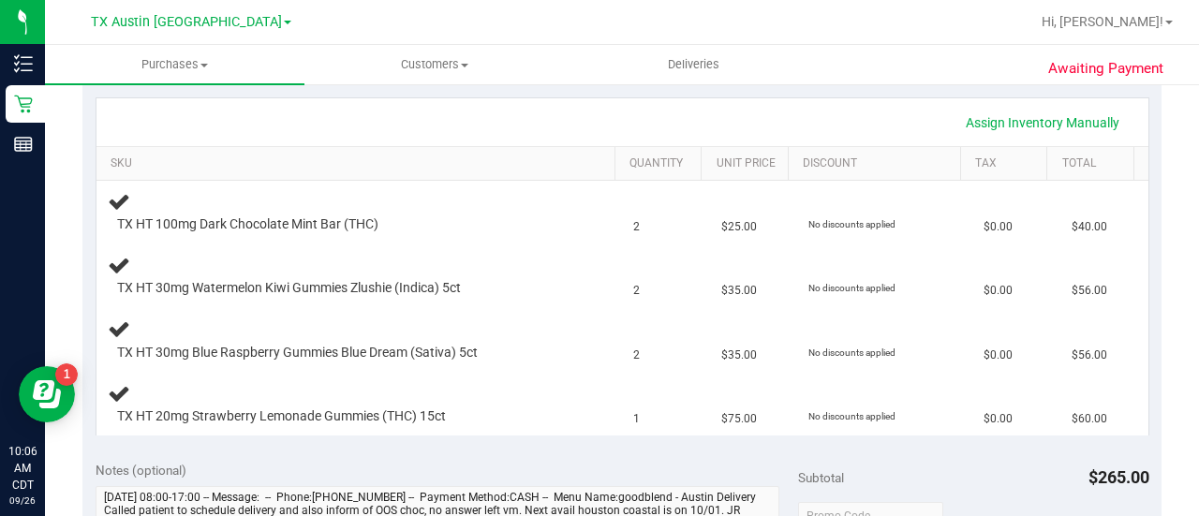
scroll to position [583, 0]
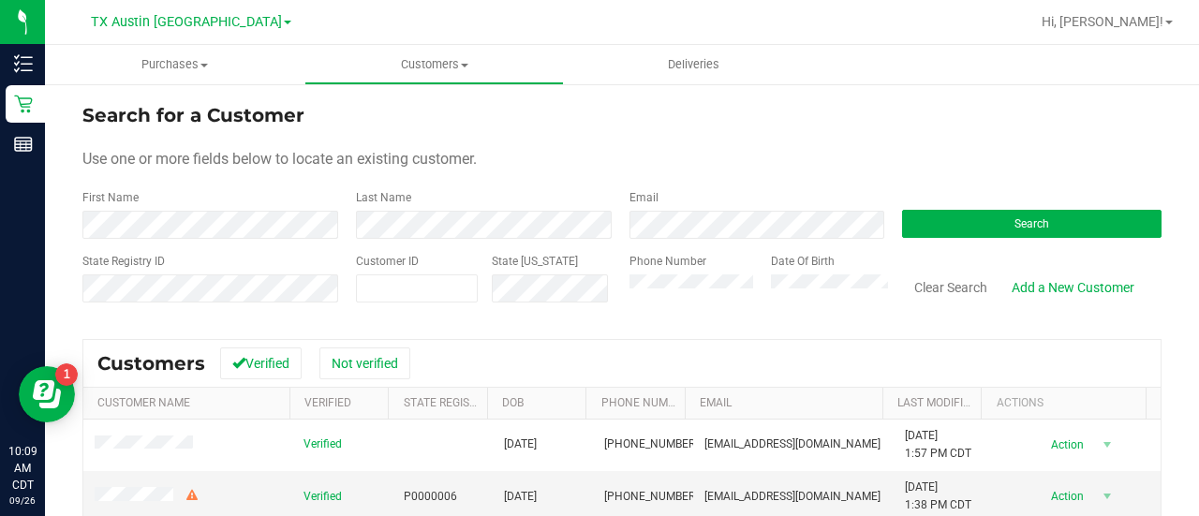
click at [367, 241] on form "Search for a Customer Use one or more fields below to locate an existing custom…" at bounding box center [621, 210] width 1079 height 218
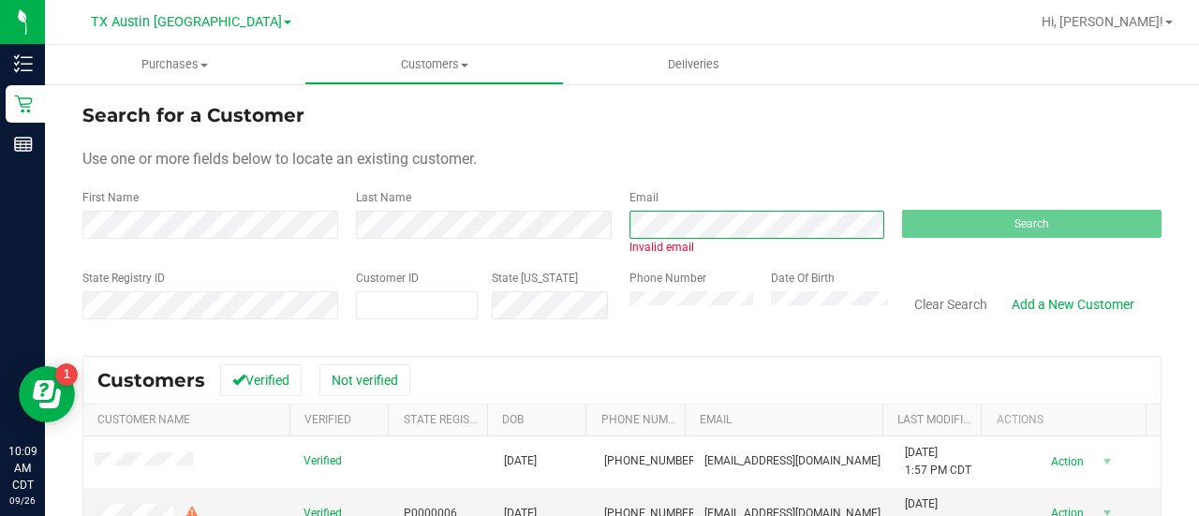
click at [195, 207] on div "First Name Last Name Email Invalid email Search" at bounding box center [621, 222] width 1079 height 66
click at [731, 249] on div "Invalid email" at bounding box center [758, 247] width 259 height 17
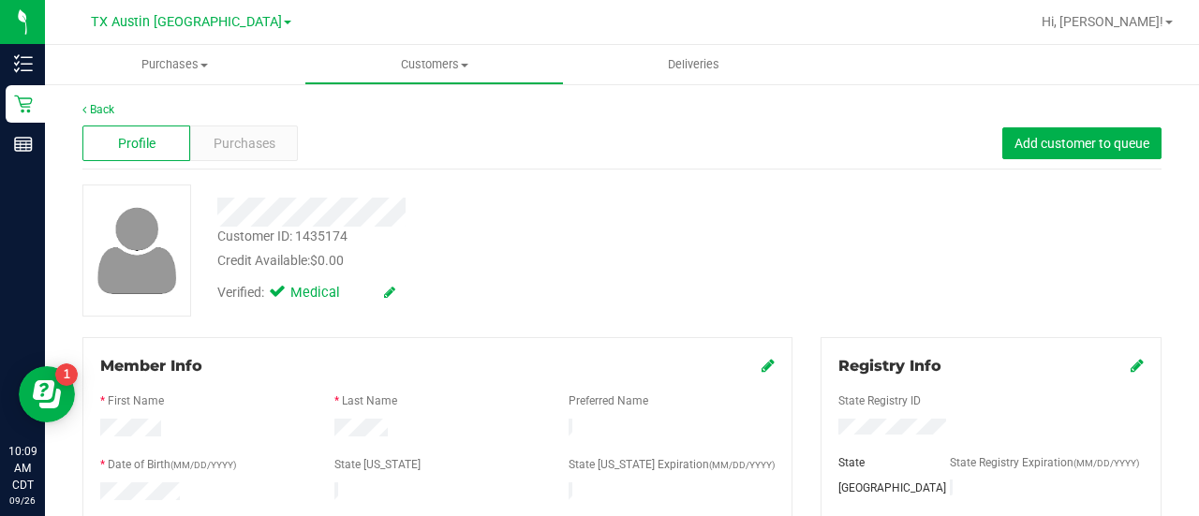
click at [264, 150] on span "Purchases" at bounding box center [245, 144] width 62 height 20
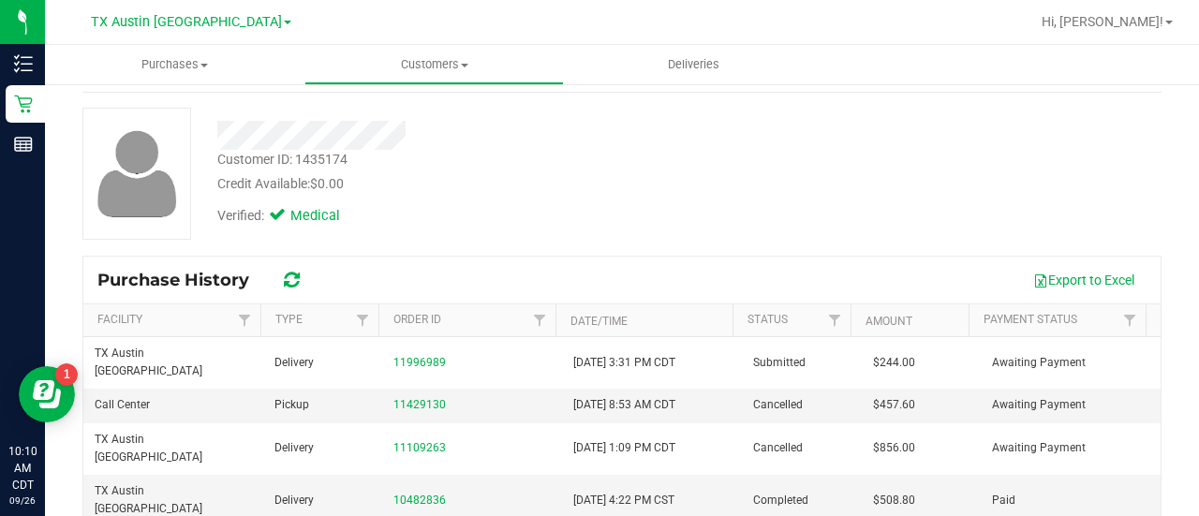
scroll to position [81, 0]
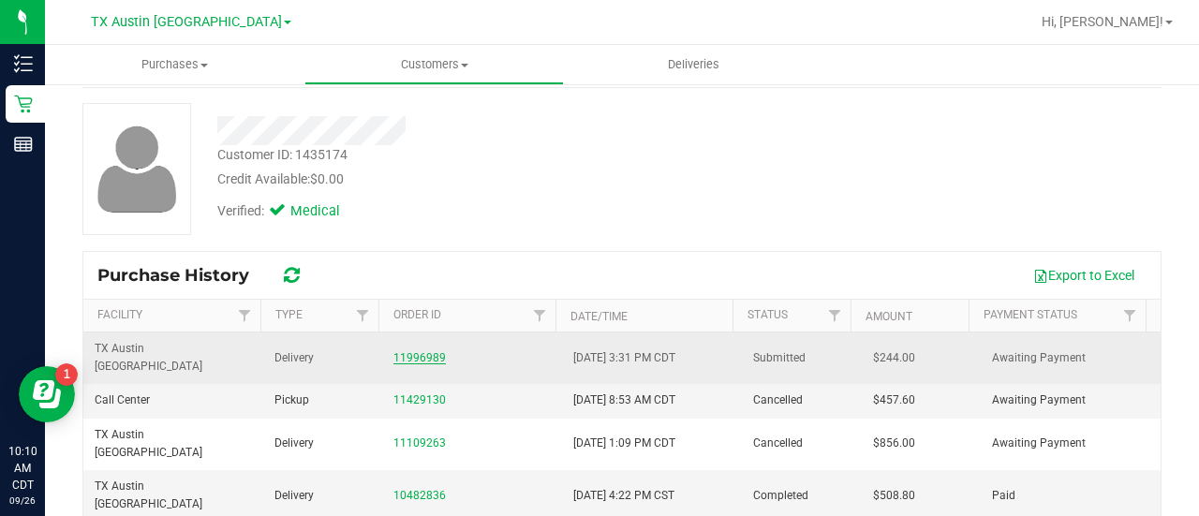
click at [424, 351] on link "11996989" at bounding box center [419, 357] width 52 height 13
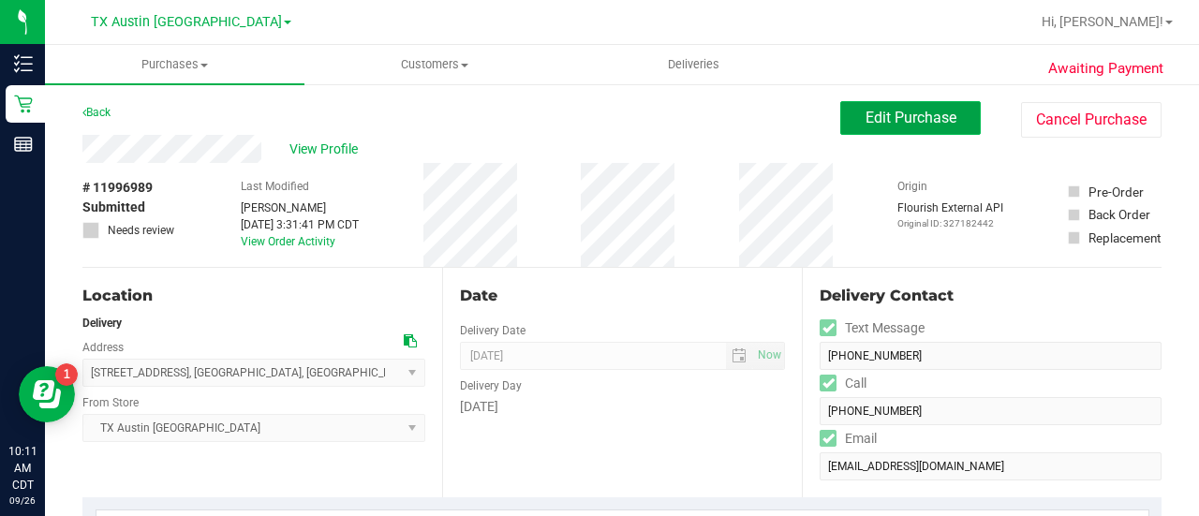
click at [875, 130] on button "Edit Purchase" at bounding box center [910, 118] width 140 height 34
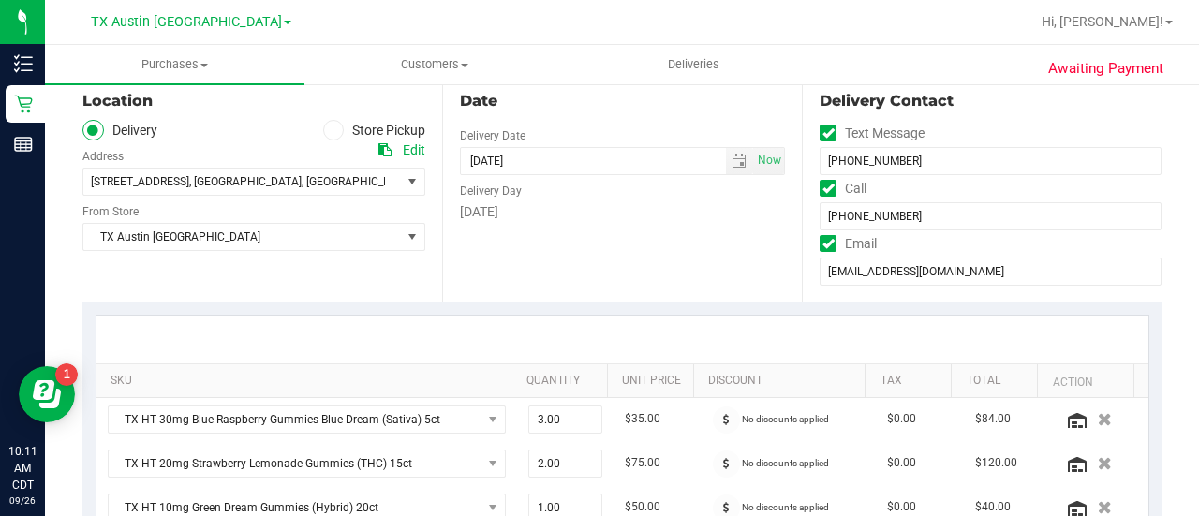
scroll to position [164, 0]
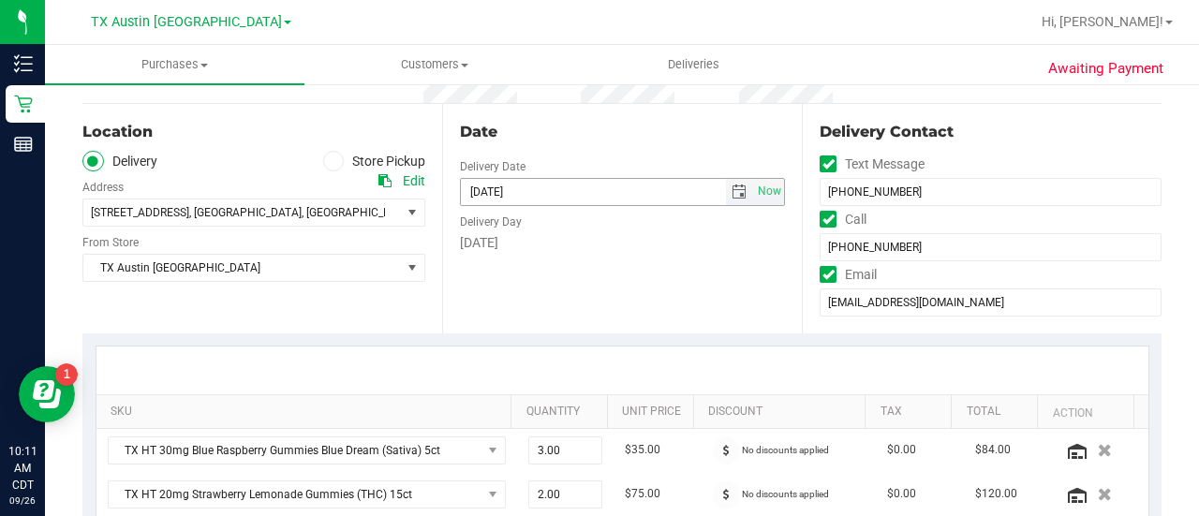
click at [732, 195] on span "select" at bounding box center [738, 191] width 15 height 15
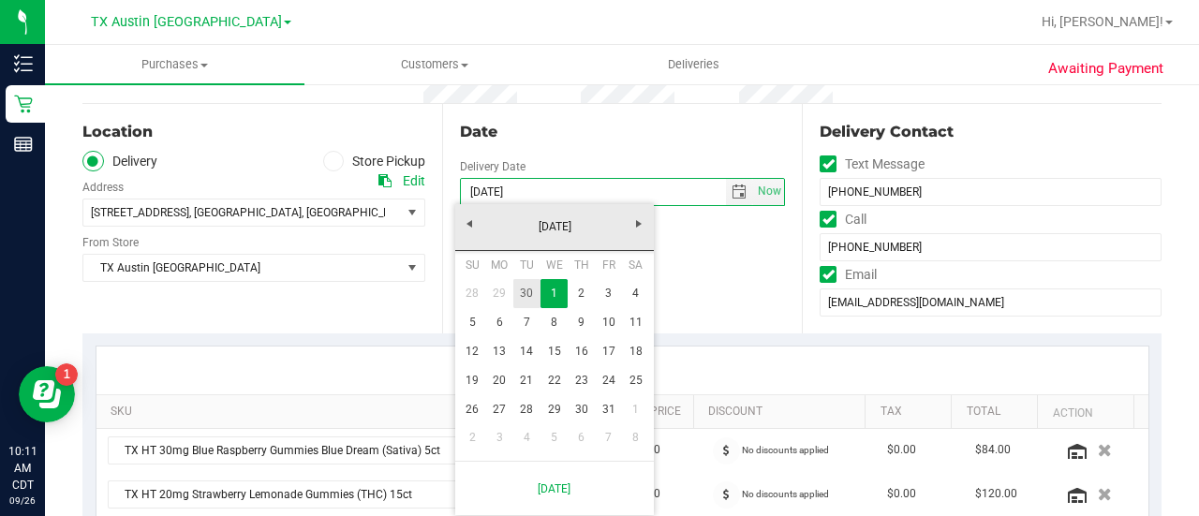
click at [528, 288] on link "30" at bounding box center [526, 293] width 27 height 29
type input "[DATE]"
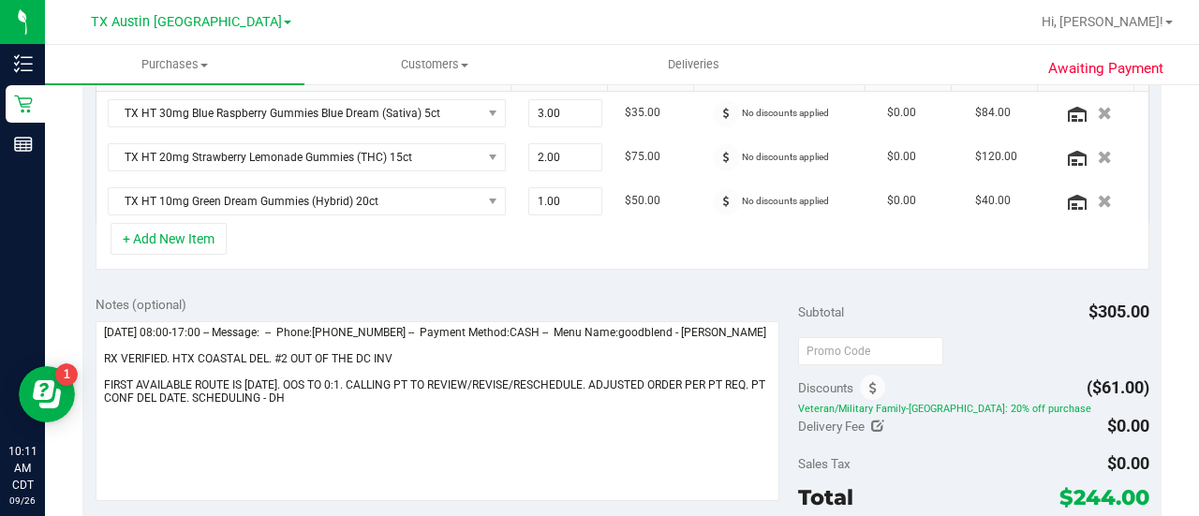
scroll to position [506, 0]
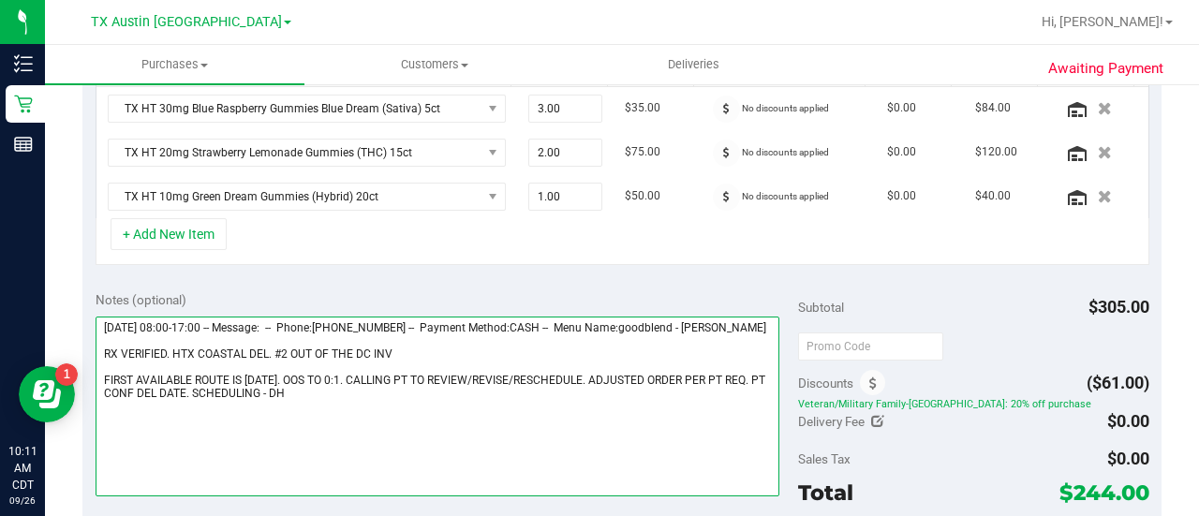
click at [322, 328] on textarea at bounding box center [438, 407] width 684 height 180
click at [232, 338] on textarea at bounding box center [438, 407] width 684 height 180
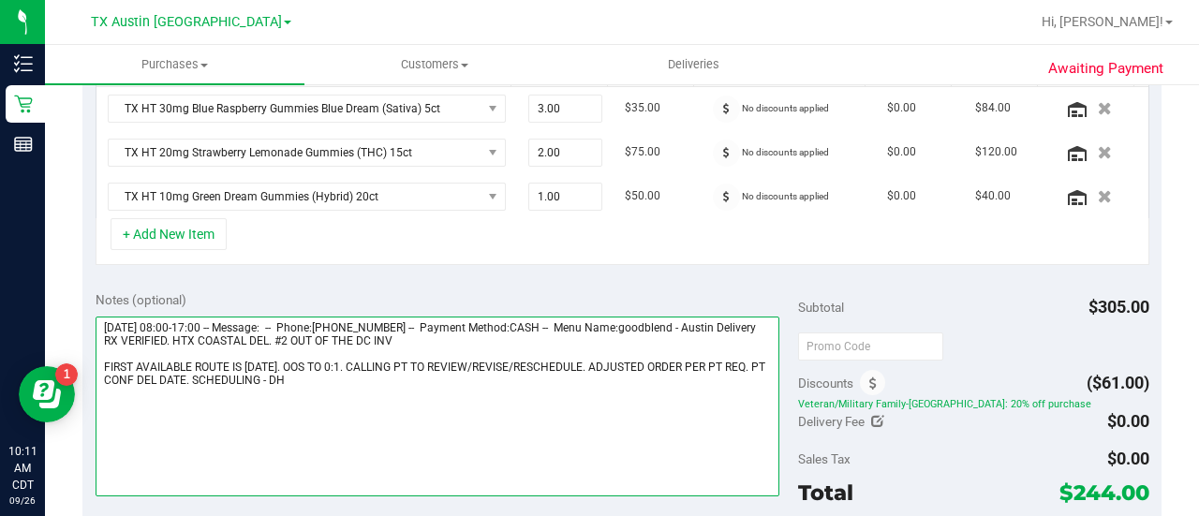
click at [237, 364] on textarea at bounding box center [438, 407] width 684 height 180
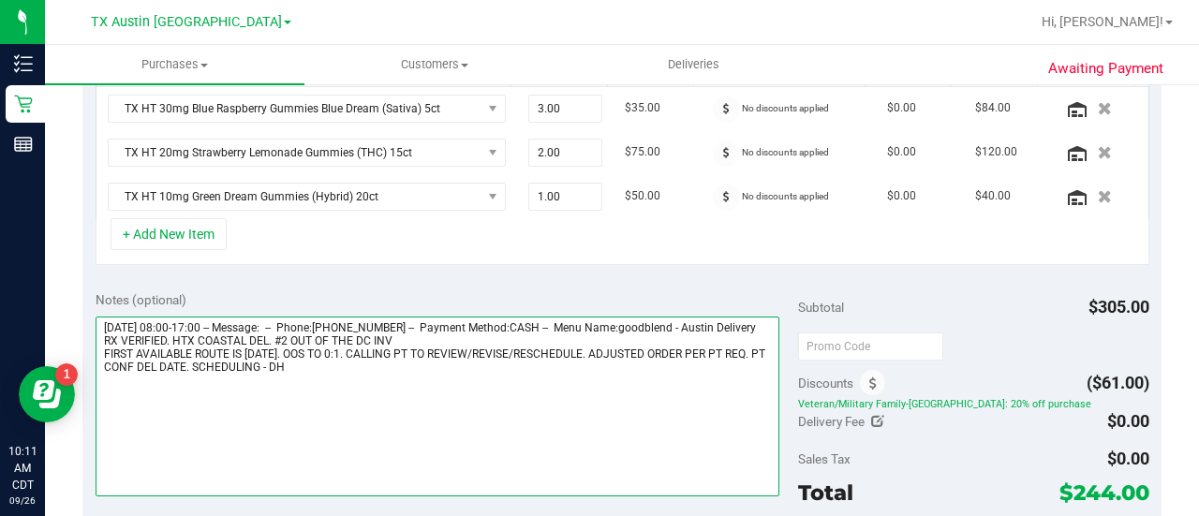
click at [355, 366] on textarea at bounding box center [438, 407] width 684 height 180
click at [357, 376] on textarea at bounding box center [438, 407] width 684 height 180
paste textarea "PER TX TEAMS, DEL COASTAL CHANGED TO 9/30 left vm, sending email with del updat…"
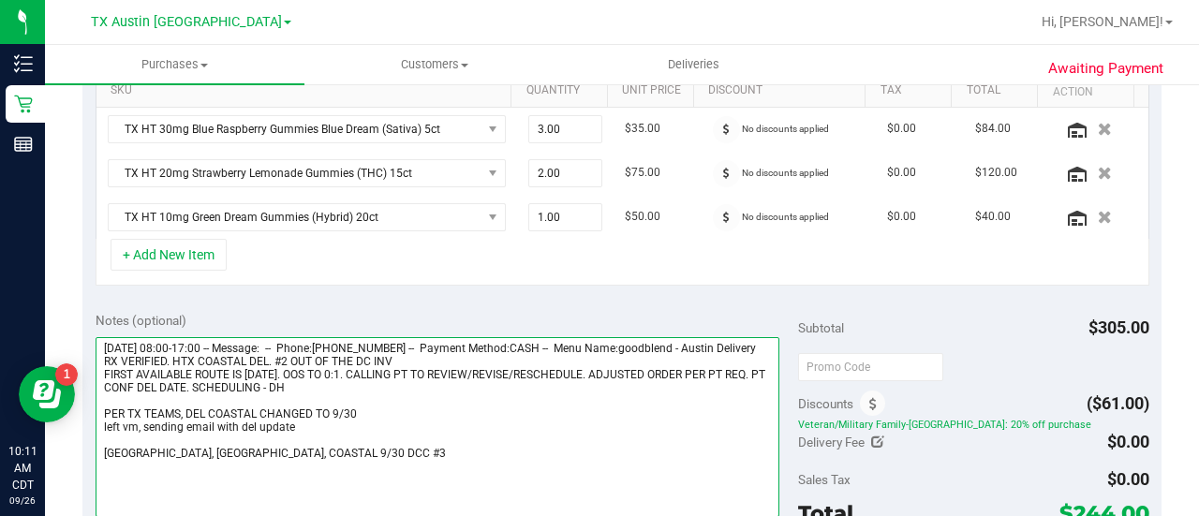
scroll to position [0, 0]
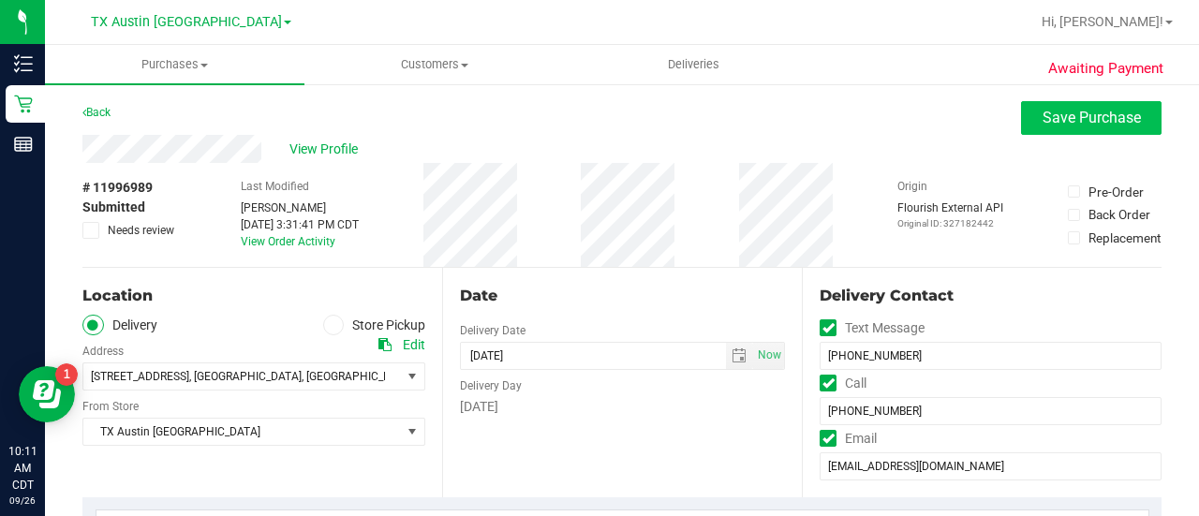
type textarea "[DATE] 08:00-17:00 -- Message: -- Phone:[PHONE_NUMBER] -- Payment Method:CASH -…"
click at [1059, 127] on button "Save Purchase" at bounding box center [1091, 118] width 140 height 34
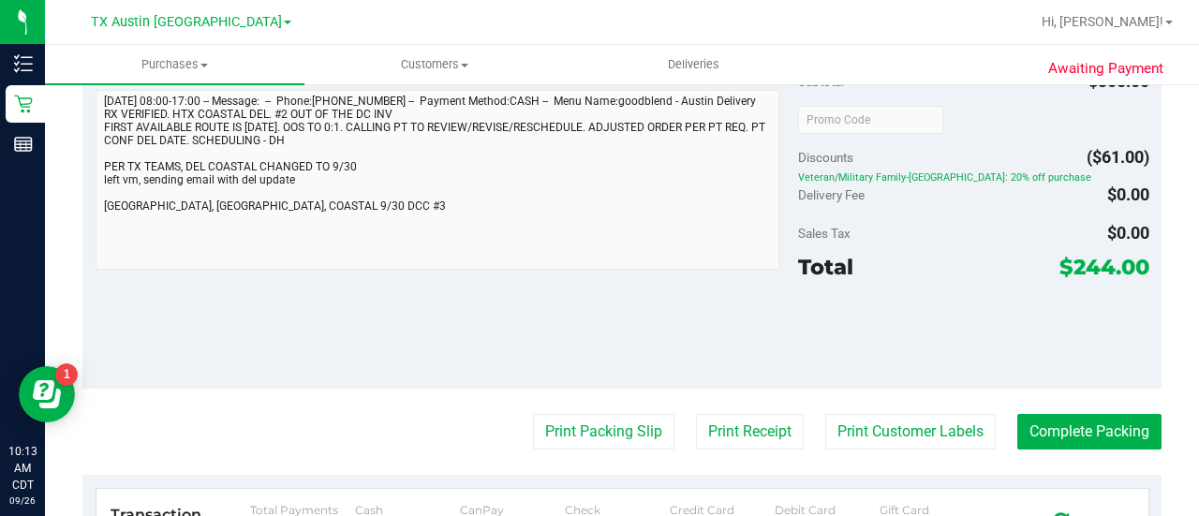
scroll to position [751, 0]
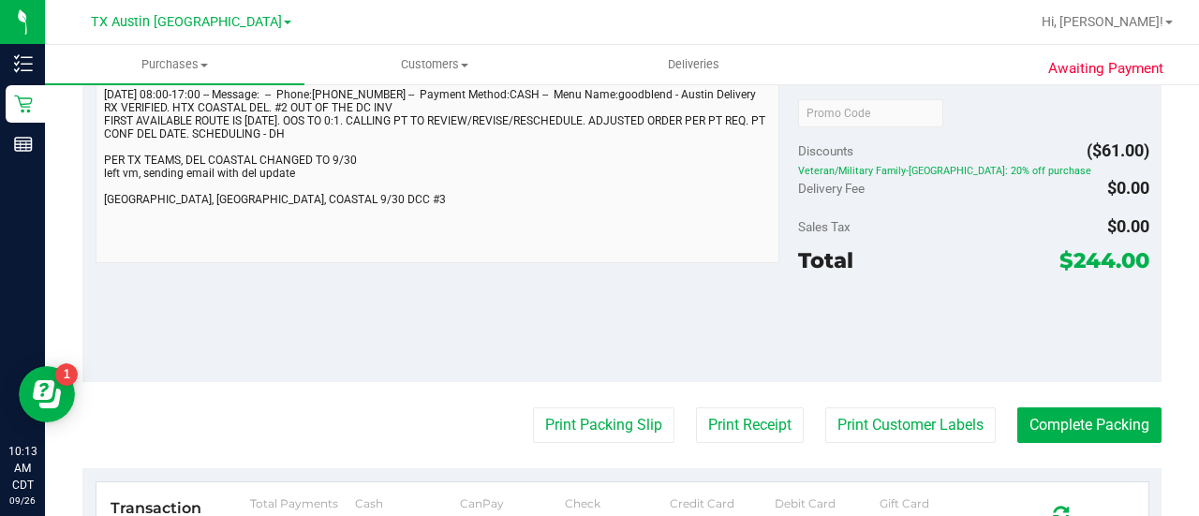
click at [75, 171] on div "Awaiting Payment Back Edit Purchase Cancel Purchase View Profile # 11996989 Sub…" at bounding box center [622, 100] width 1154 height 1539
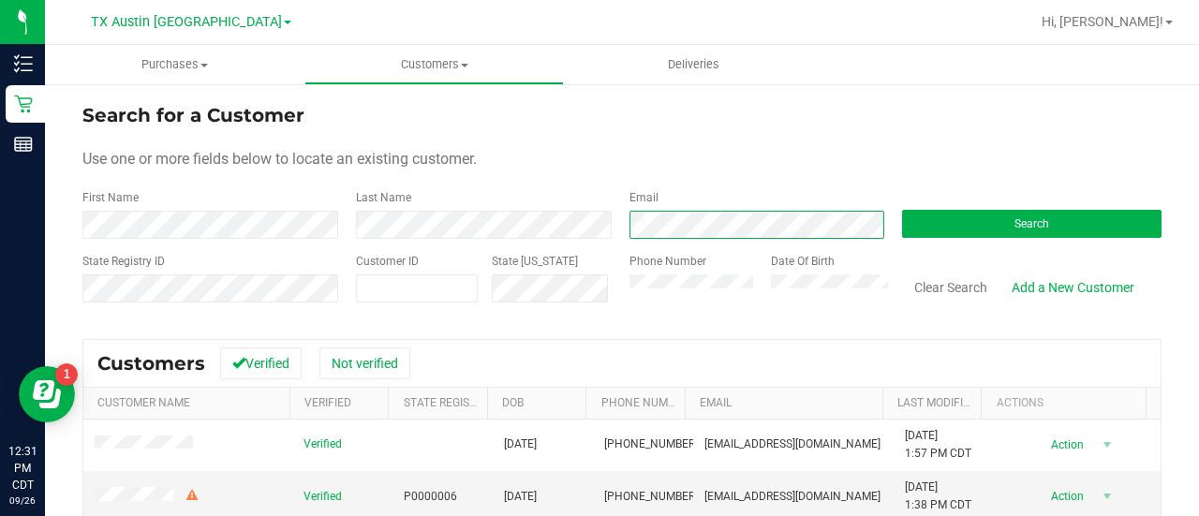
click at [689, 239] on form "Search for a Customer Use one or more fields below to locate an existing custom…" at bounding box center [621, 210] width 1079 height 218
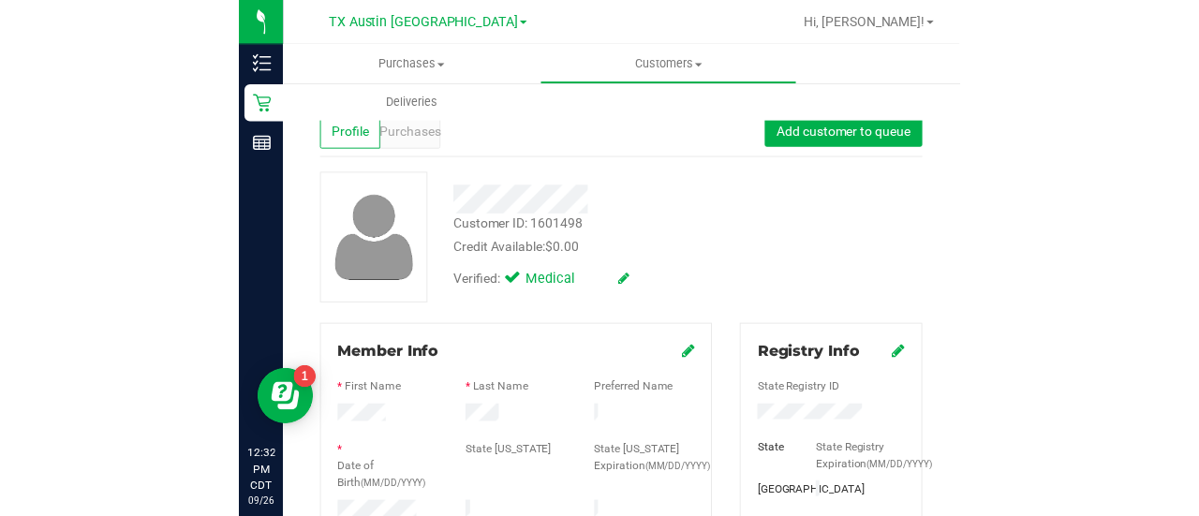
scroll to position [11, 0]
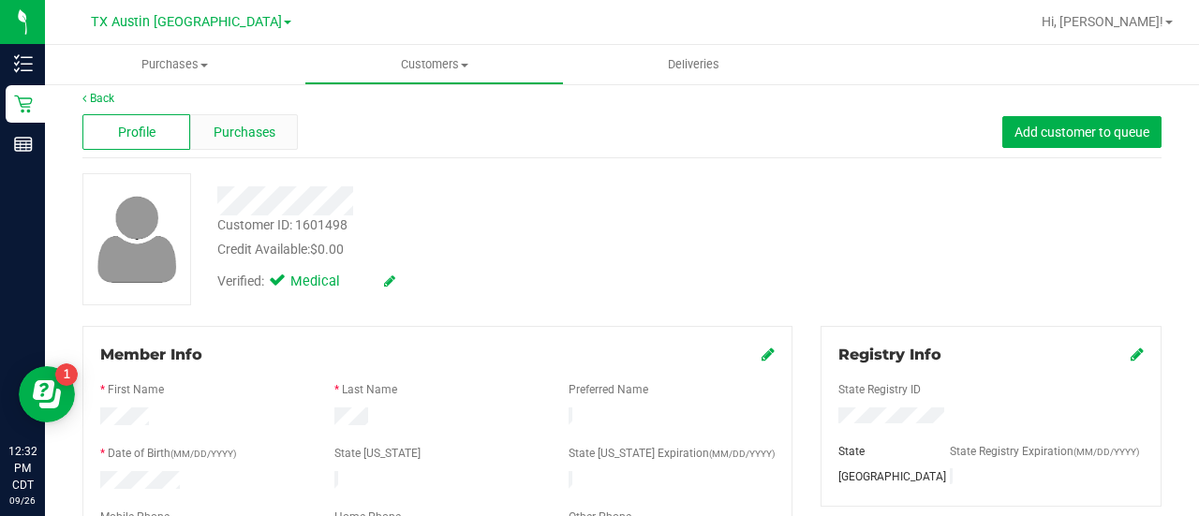
click at [249, 131] on span "Purchases" at bounding box center [245, 133] width 62 height 20
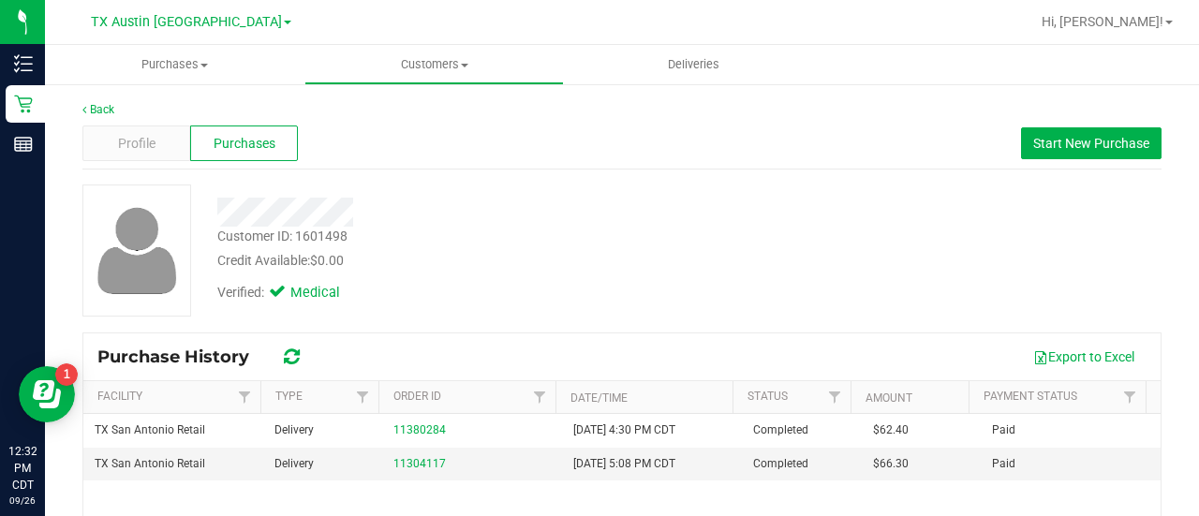
click at [498, 241] on div "Customer ID: 1601498 Credit Available: $0.00" at bounding box center [479, 249] width 553 height 44
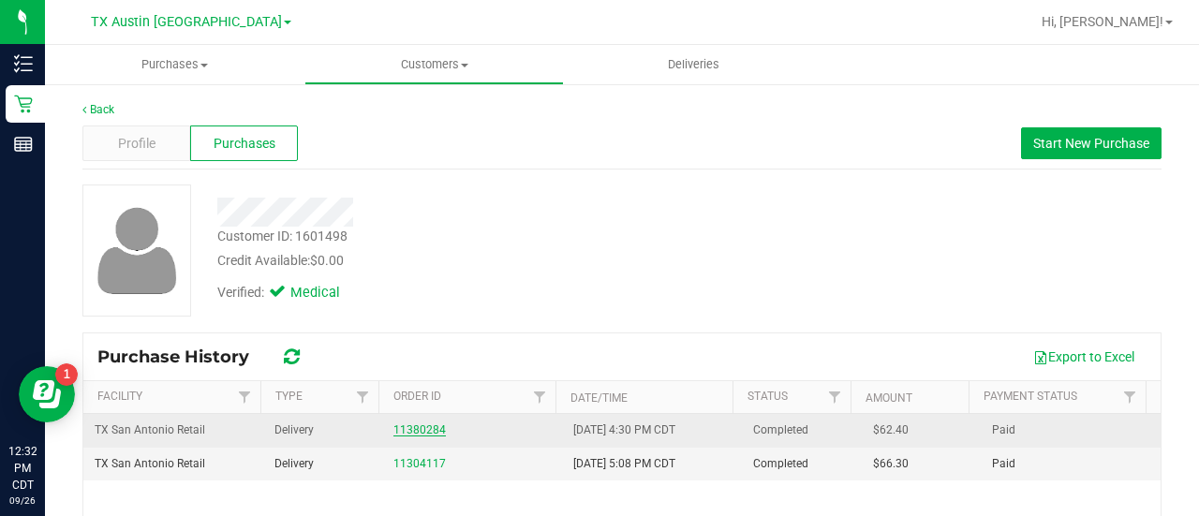
click at [423, 434] on link "11380284" at bounding box center [419, 429] width 52 height 13
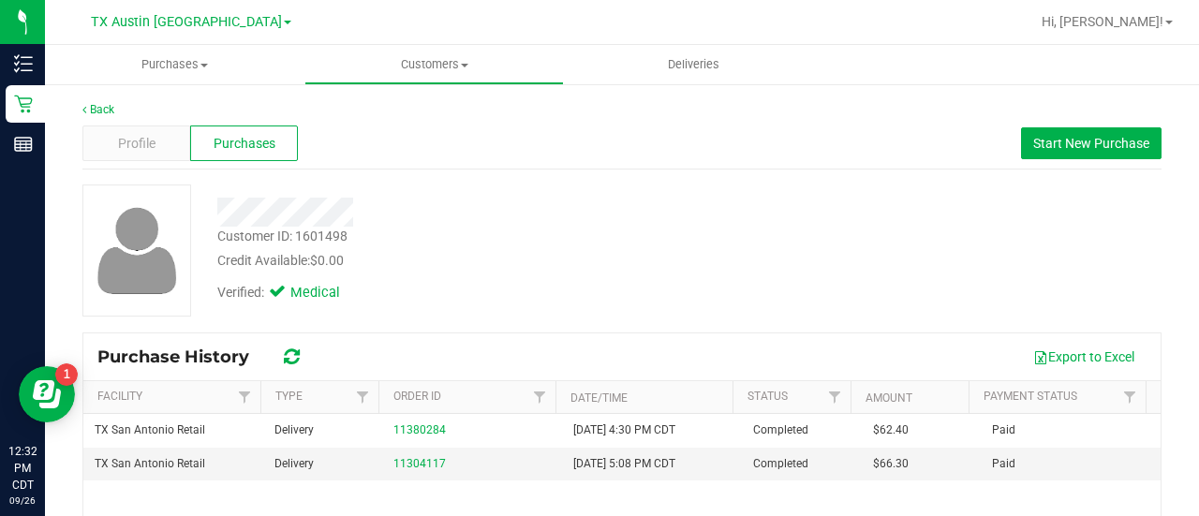
click at [649, 236] on div "Customer ID: 1601498 Credit Available: $0.00" at bounding box center [479, 249] width 553 height 44
click at [1101, 148] on span "Start New Purchase" at bounding box center [1091, 143] width 116 height 15
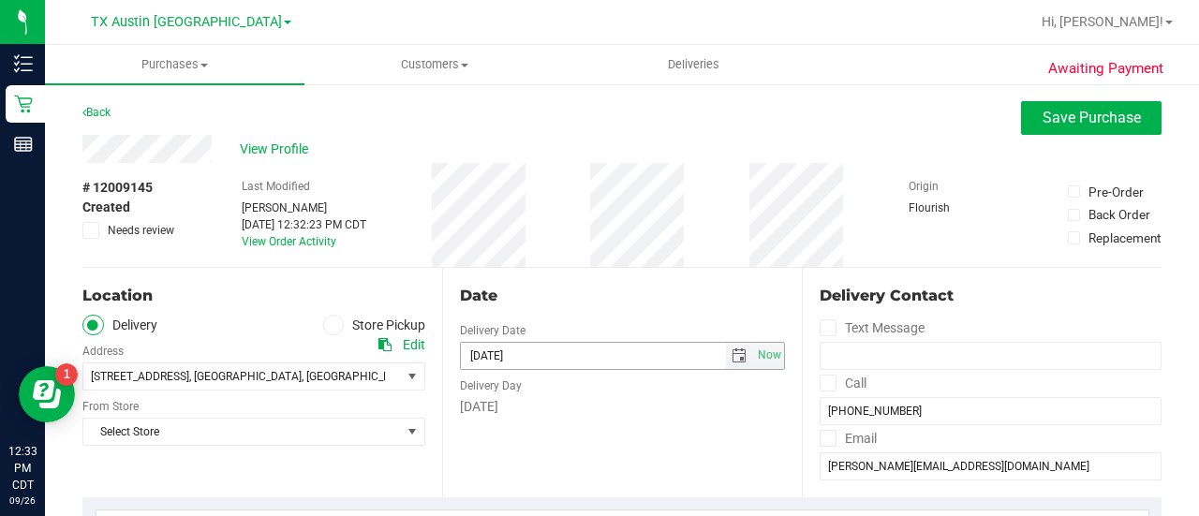
click at [731, 354] on span "select" at bounding box center [738, 355] width 15 height 15
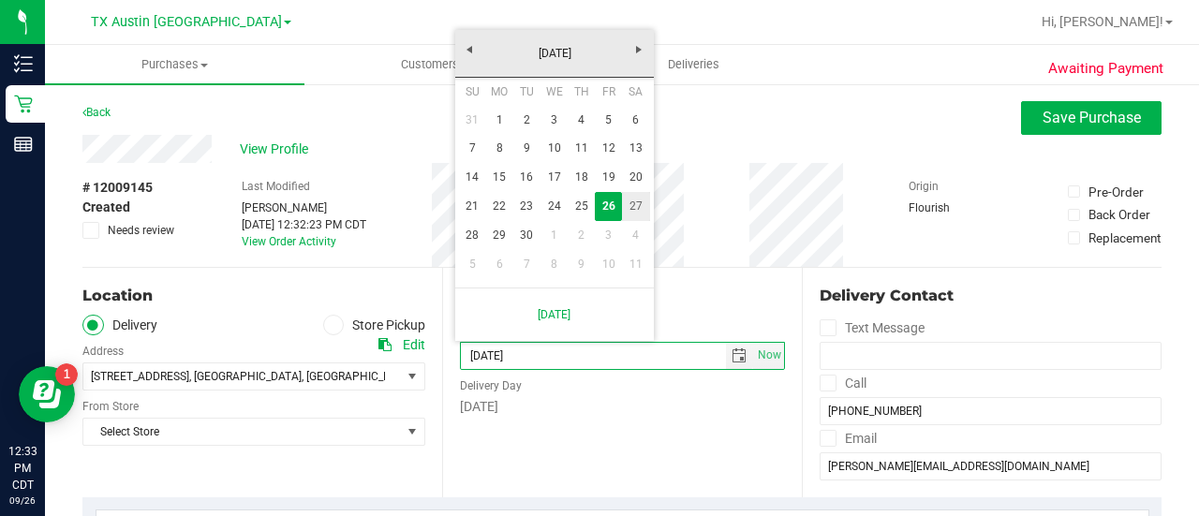
click at [626, 209] on link "27" at bounding box center [635, 206] width 27 height 29
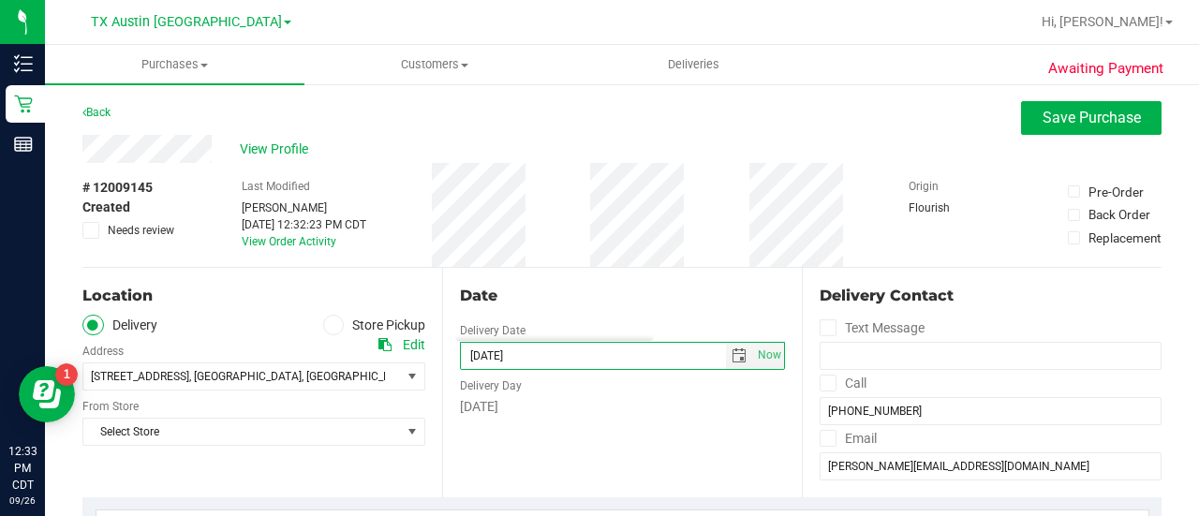
type input "09/27/2025"
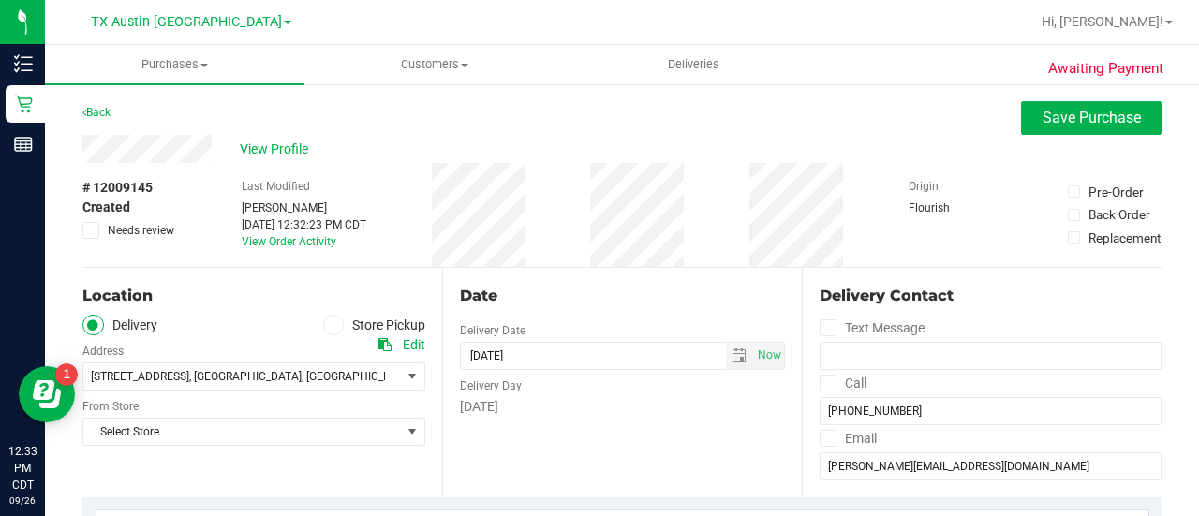
click at [348, 449] on div "Location Delivery Store Pickup Address Edit 18720 Stone Oak Pkwy , San Antonio …" at bounding box center [262, 382] width 360 height 229
click at [348, 441] on span "Select Store" at bounding box center [241, 432] width 317 height 26
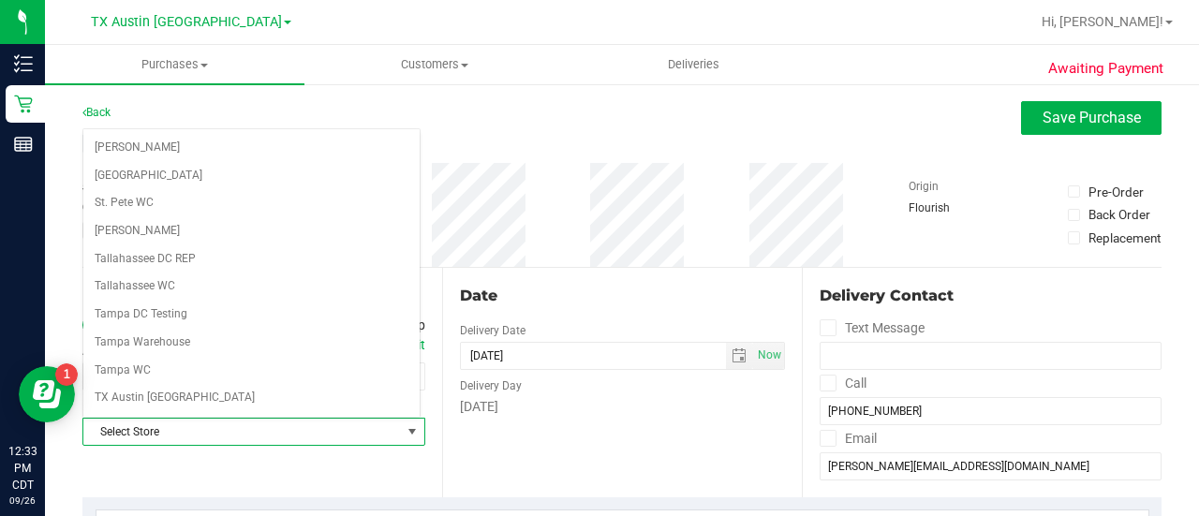
scroll to position [1324, 0]
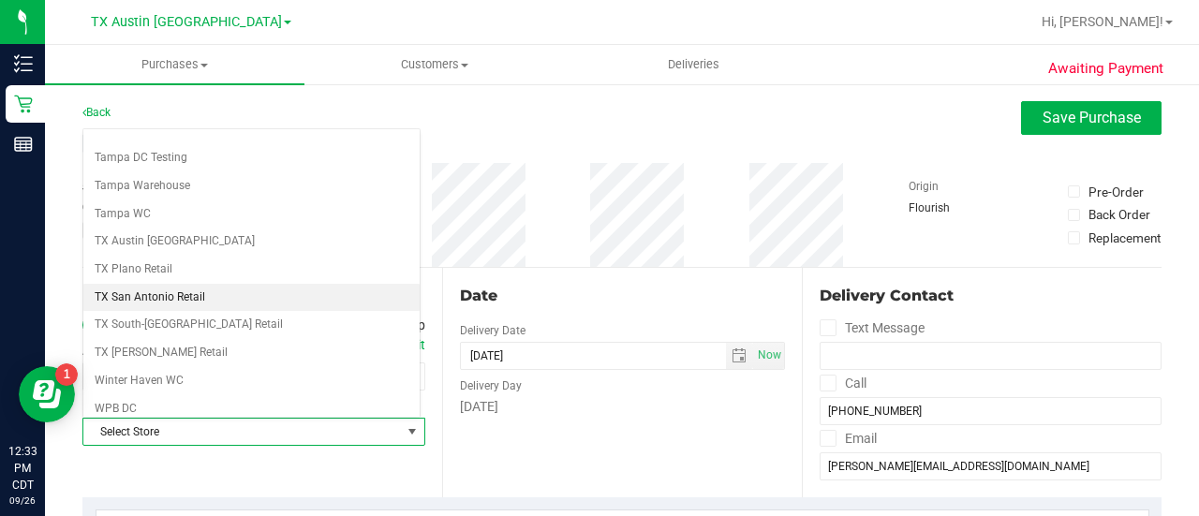
click at [131, 284] on li "TX San Antonio Retail" at bounding box center [251, 298] width 336 height 28
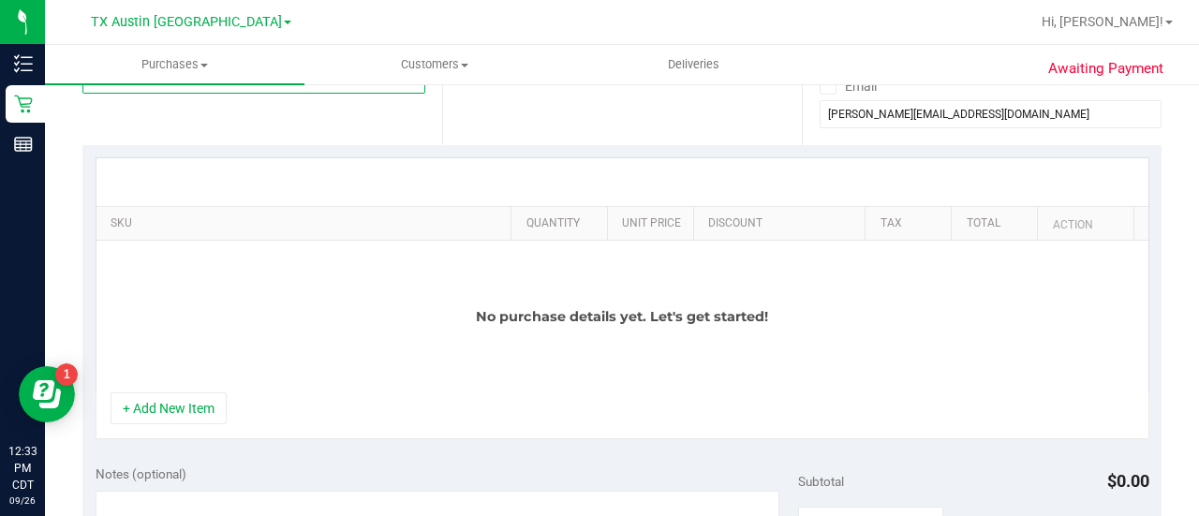
scroll to position [440, 0]
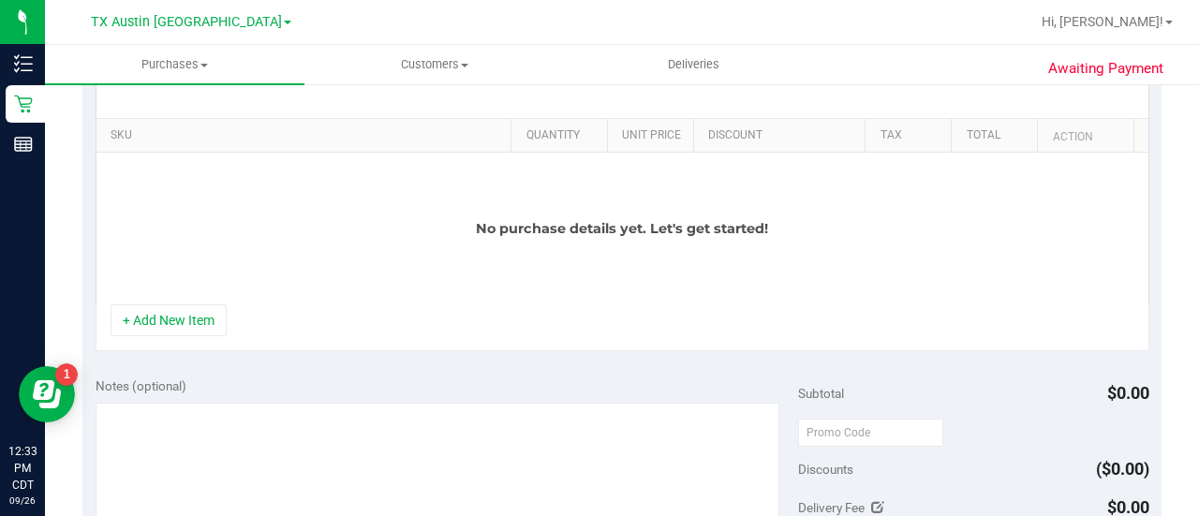
click at [220, 334] on div "+ Add New Item" at bounding box center [623, 327] width 1054 height 47
click at [209, 304] on button "+ Add New Item" at bounding box center [169, 320] width 116 height 32
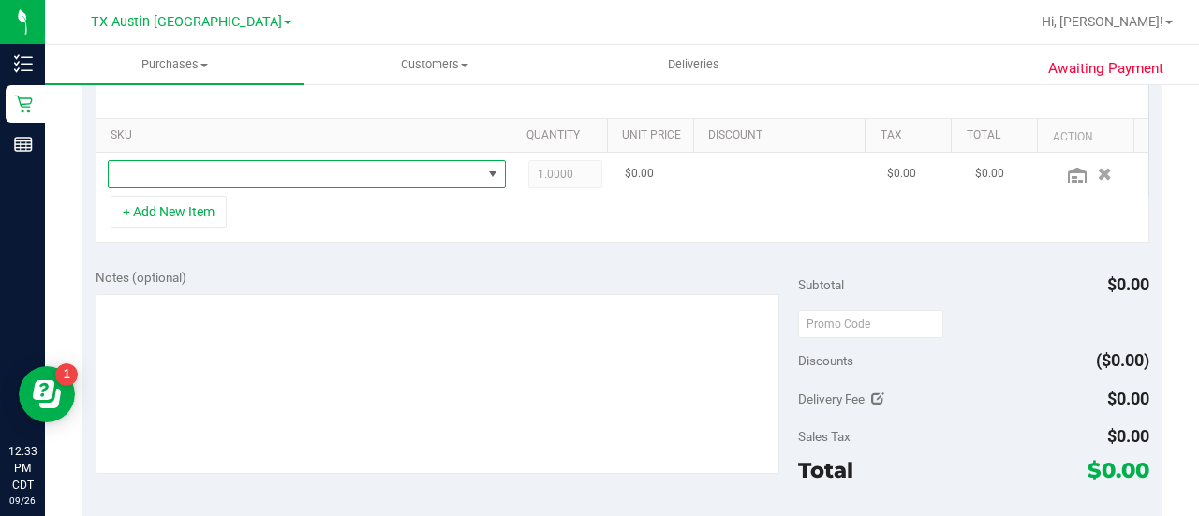
click at [292, 167] on span "NO DATA FOUND" at bounding box center [295, 174] width 373 height 26
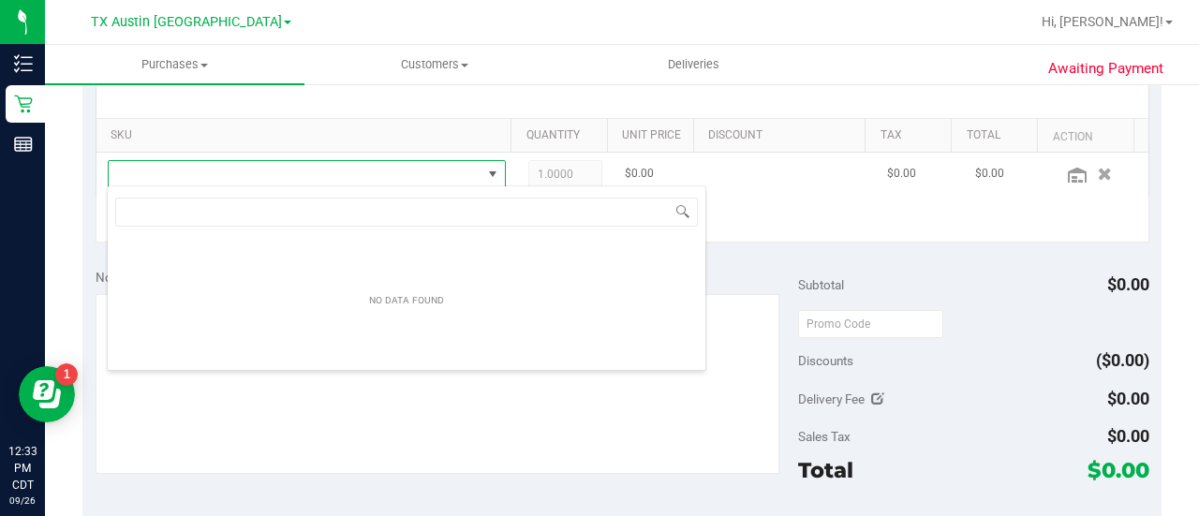
scroll to position [27, 377]
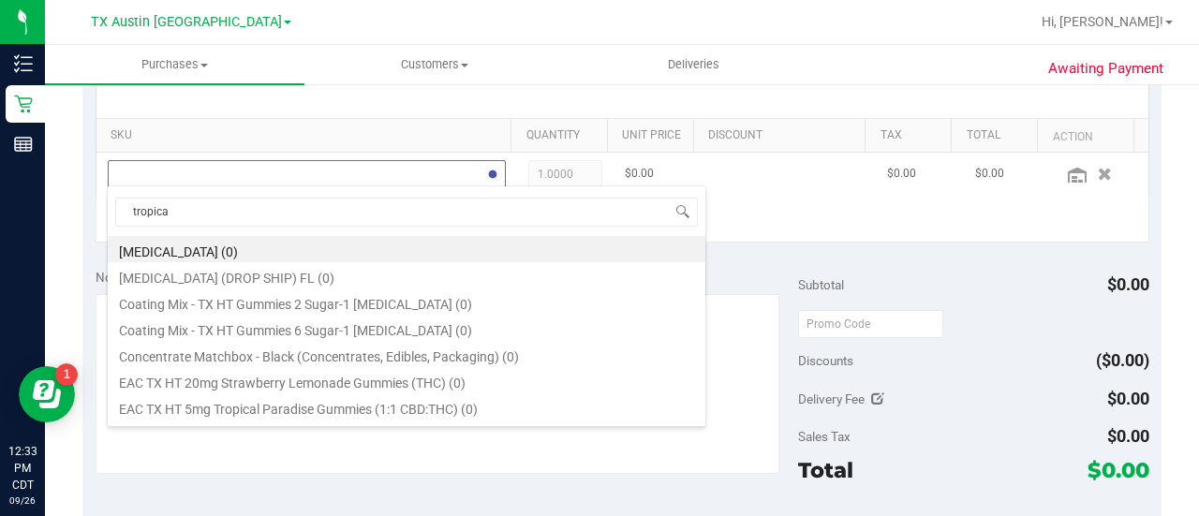
type input "tropical"
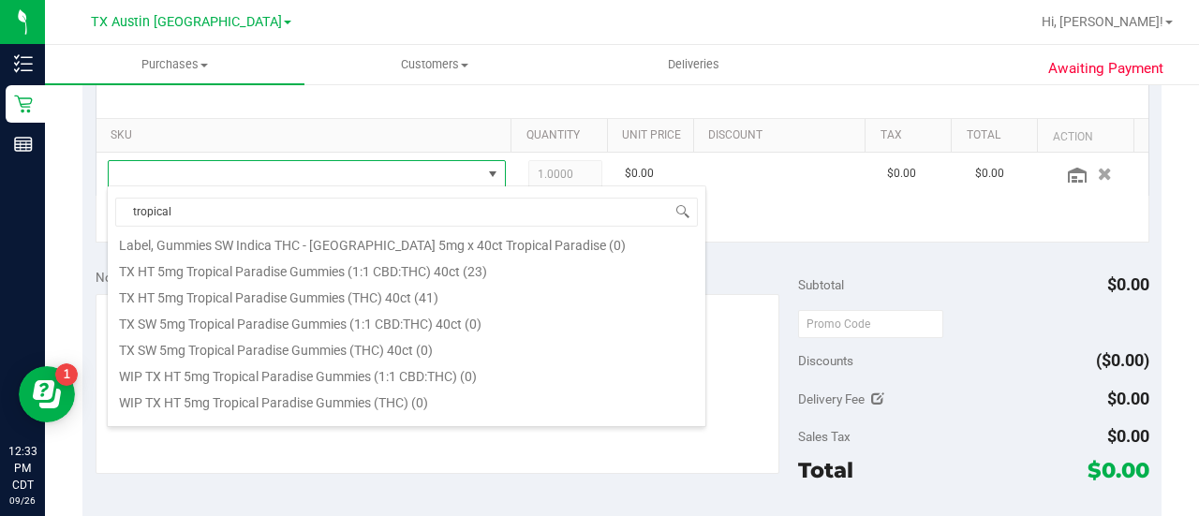
scroll to position [287, 0]
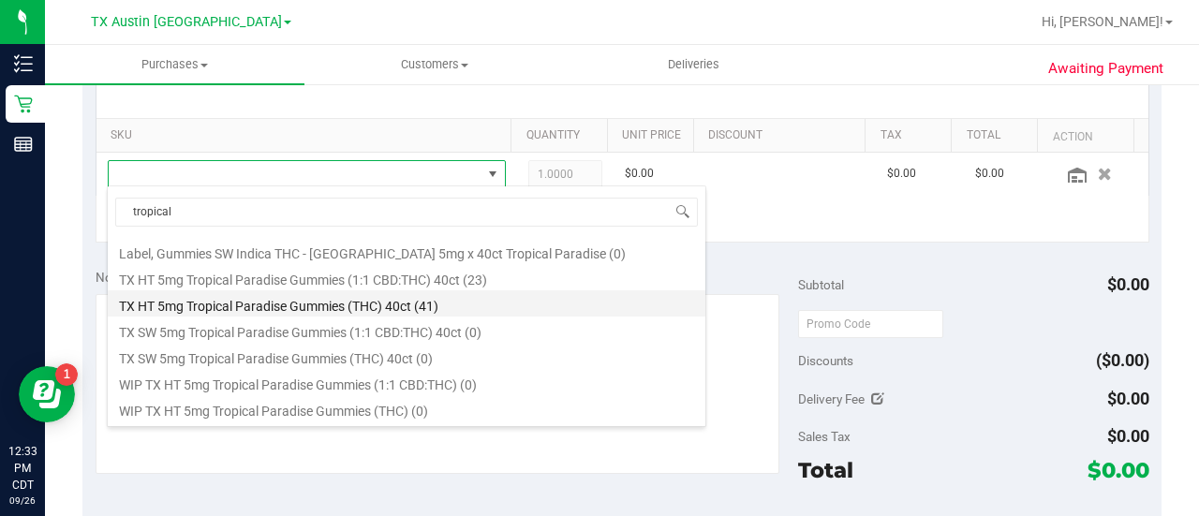
click at [438, 296] on li "TX HT 5mg Tropical Paradise Gummies (THC) 40ct (41)" at bounding box center [406, 303] width 597 height 26
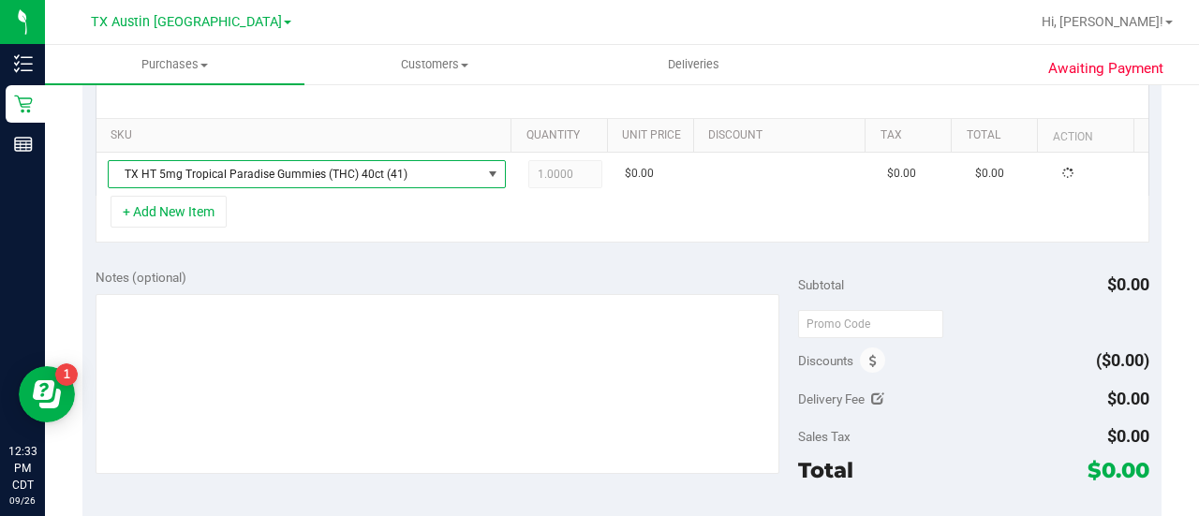
click at [556, 230] on div "+ Add New Item" at bounding box center [623, 219] width 1054 height 47
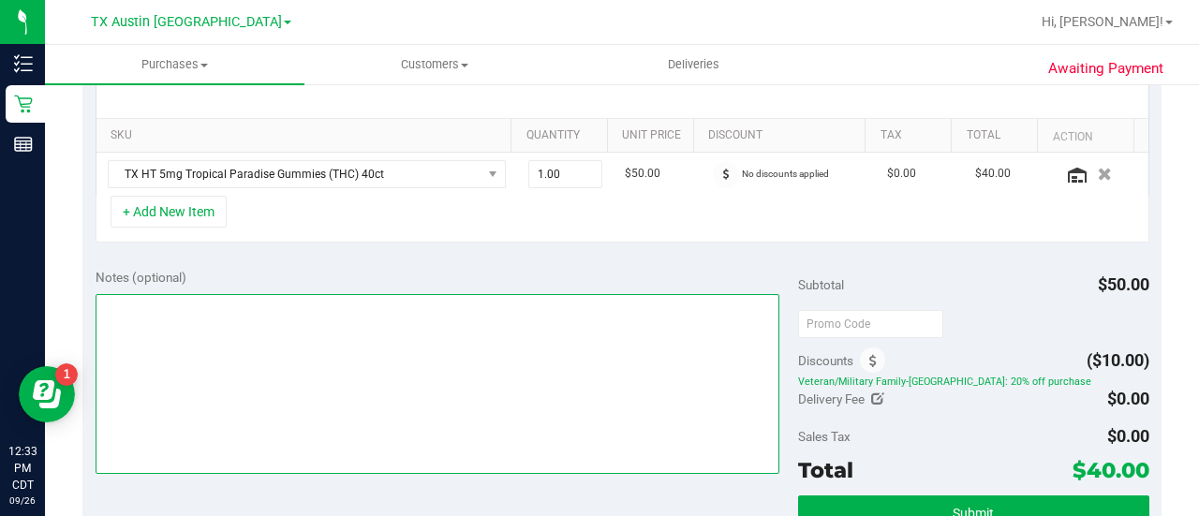
click at [318, 351] on textarea at bounding box center [438, 384] width 684 height 180
click at [169, 302] on textarea at bounding box center [438, 384] width 684 height 180
click at [231, 301] on textarea at bounding box center [438, 384] width 684 height 180
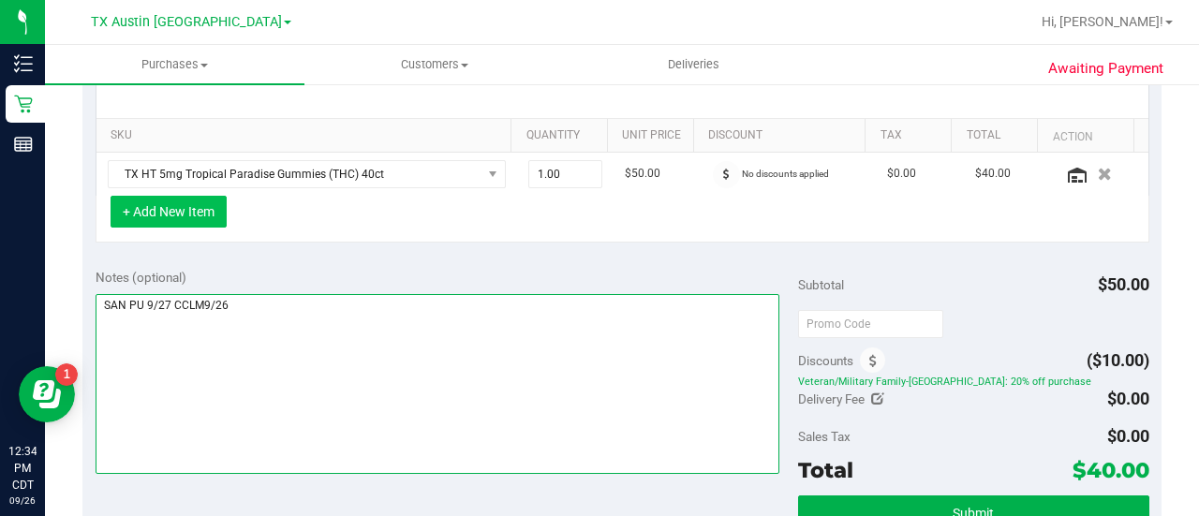
type textarea "SAN PU 9/27 CCLM9/26"
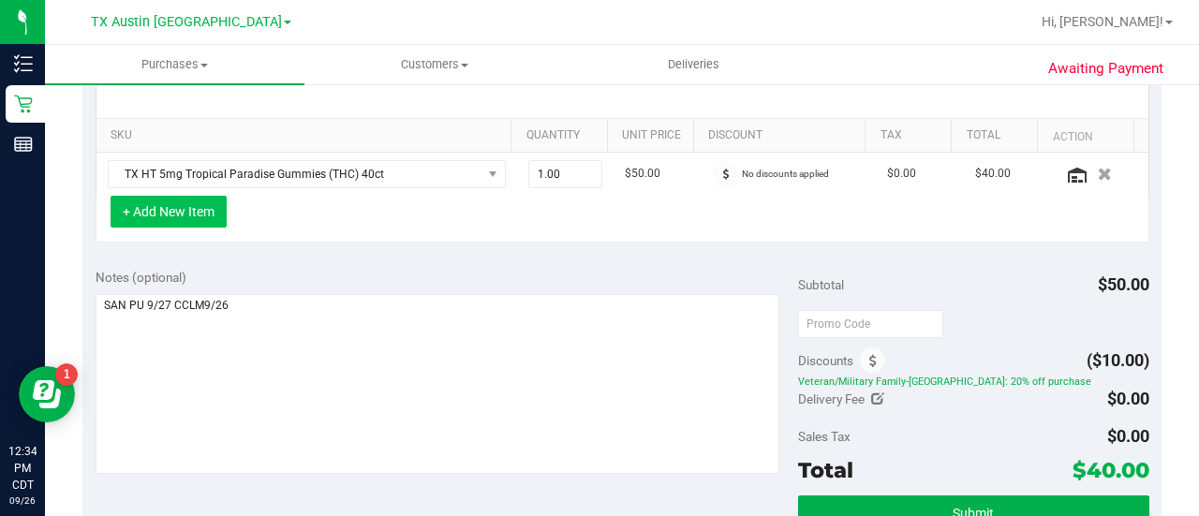
click at [200, 213] on button "+ Add New Item" at bounding box center [169, 212] width 116 height 32
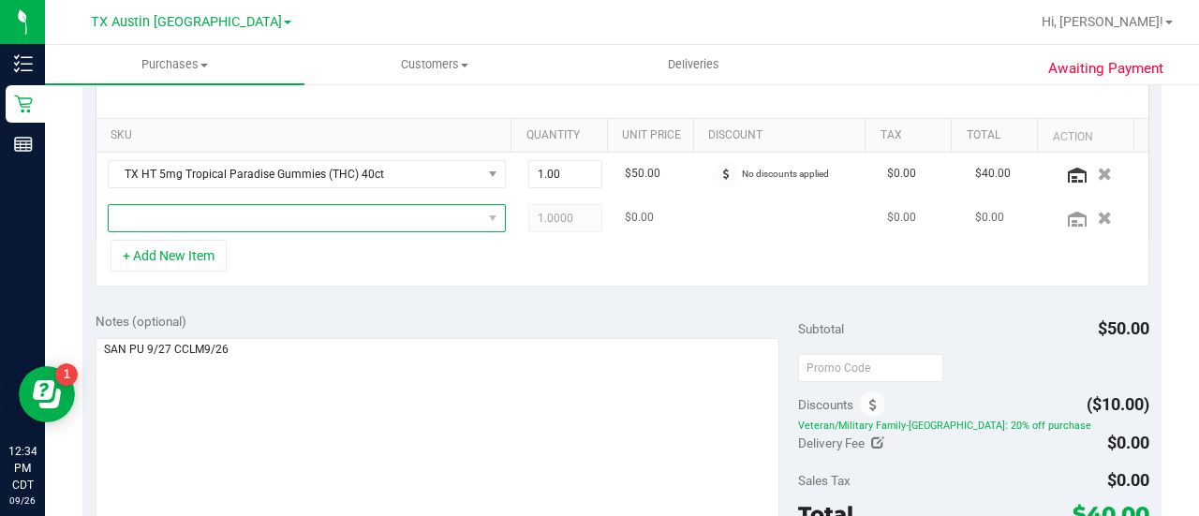
click at [243, 213] on span "NO DATA FOUND" at bounding box center [295, 218] width 373 height 26
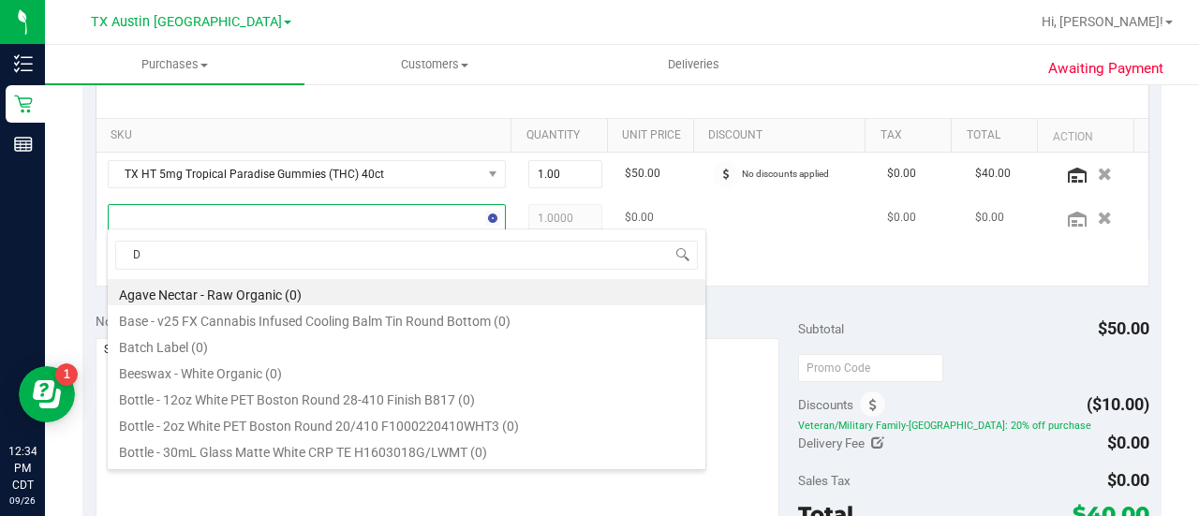
scroll to position [27, 377]
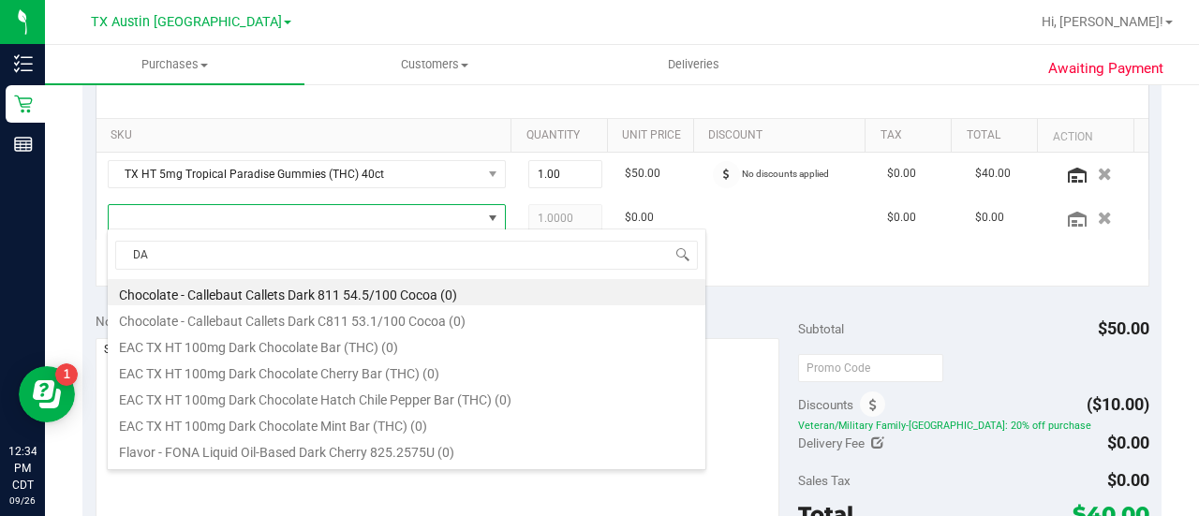
type input "DA"
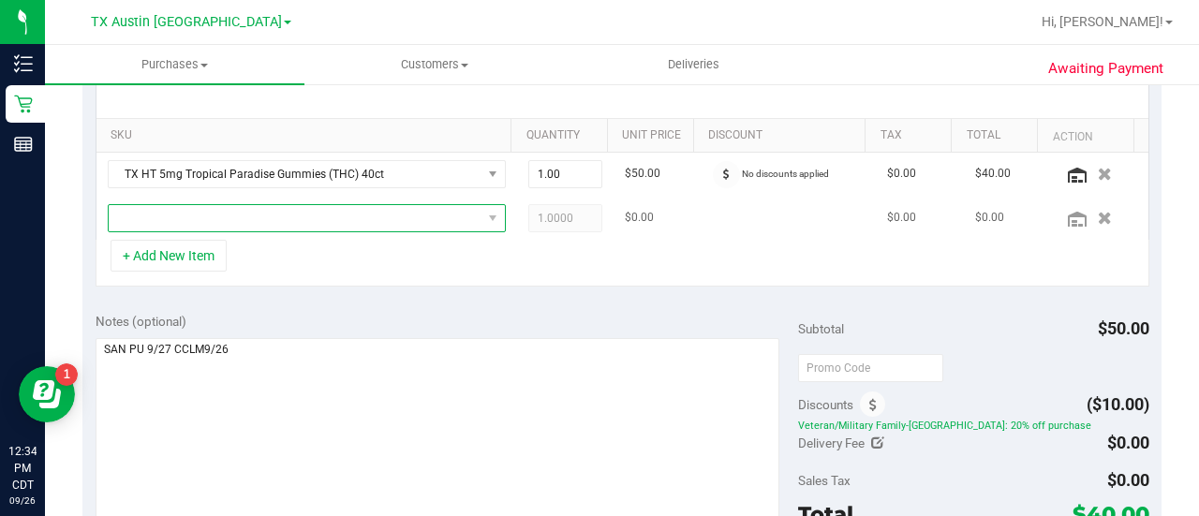
click at [361, 219] on span "NO DATA FOUND" at bounding box center [295, 218] width 373 height 26
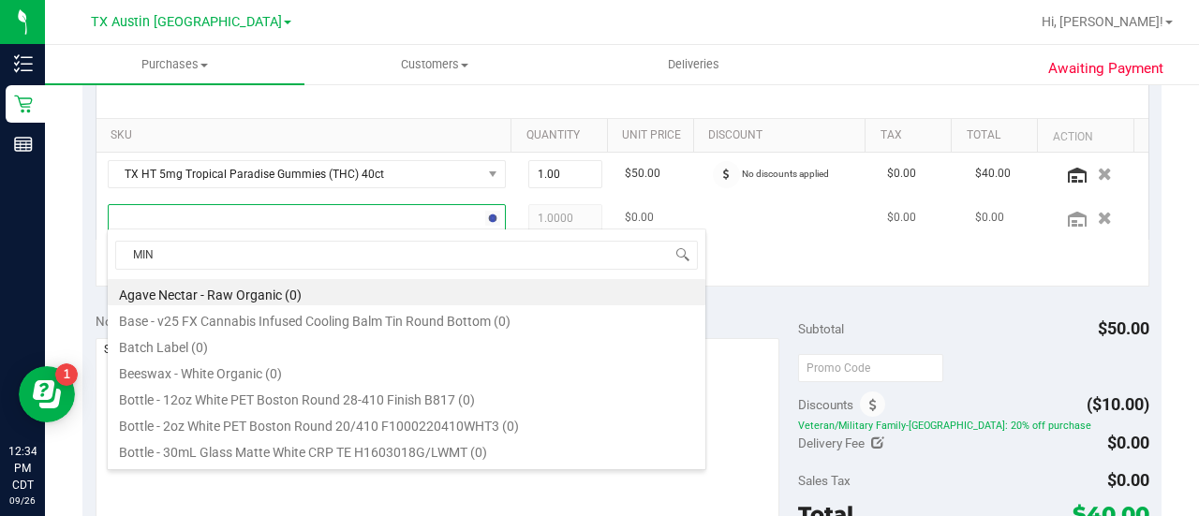
type input "MINT"
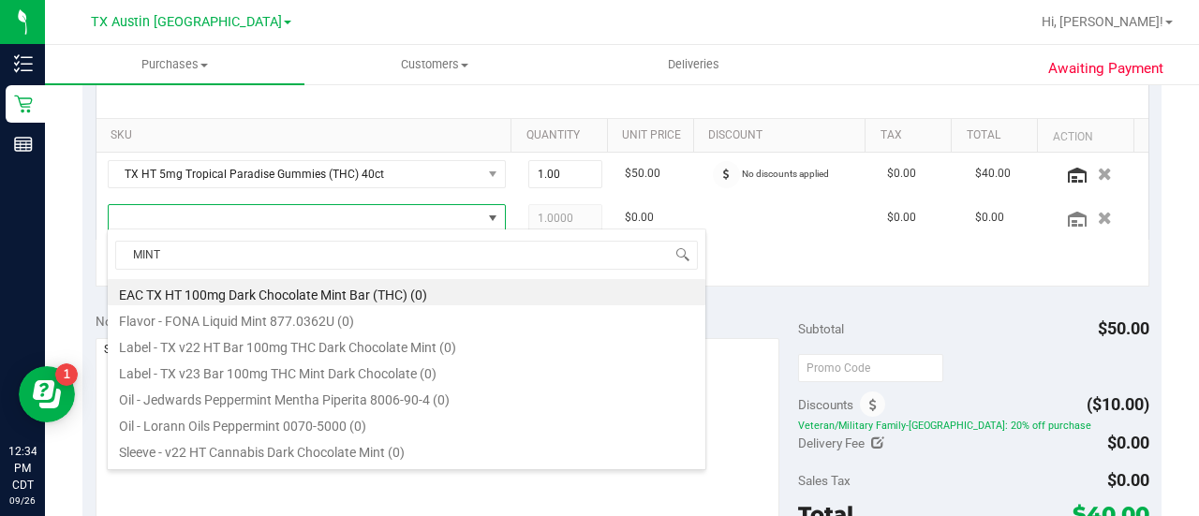
scroll to position [127, 0]
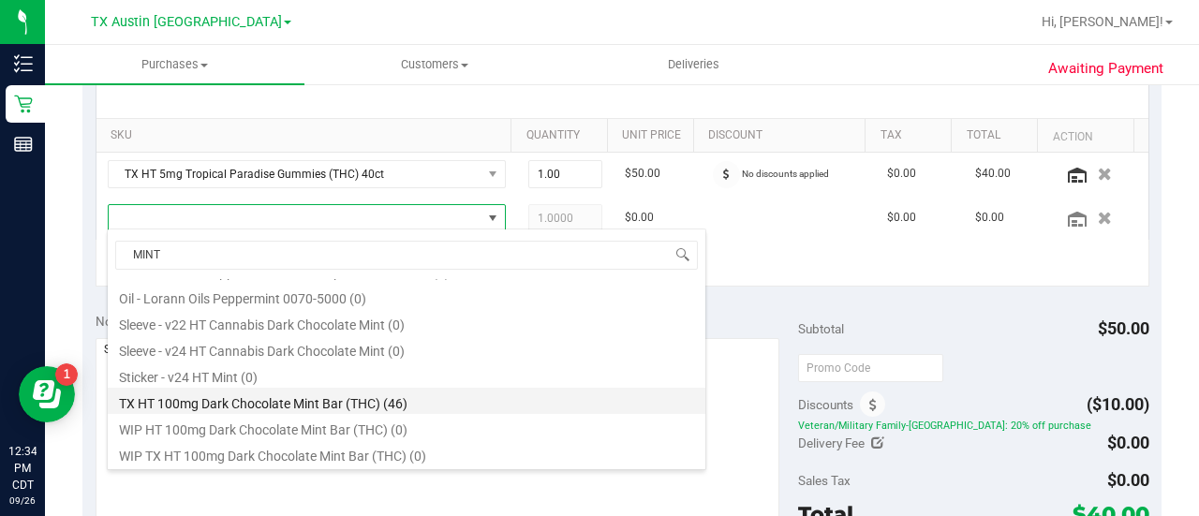
click at [378, 392] on li "TX HT 100mg Dark Chocolate Mint Bar (THC) (46)" at bounding box center [406, 401] width 597 height 26
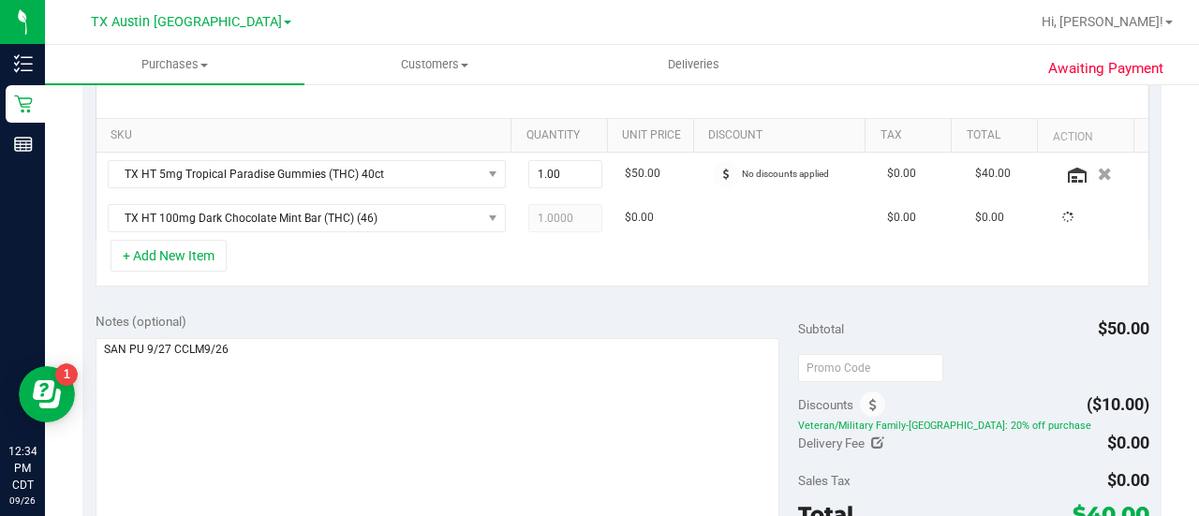
click at [426, 278] on div "+ Add New Item" at bounding box center [623, 263] width 1054 height 47
click at [474, 312] on div "Notes (optional)" at bounding box center [447, 321] width 702 height 19
click at [543, 205] on span "1.00 1" at bounding box center [565, 218] width 75 height 28
type input "2"
type input "2.00"
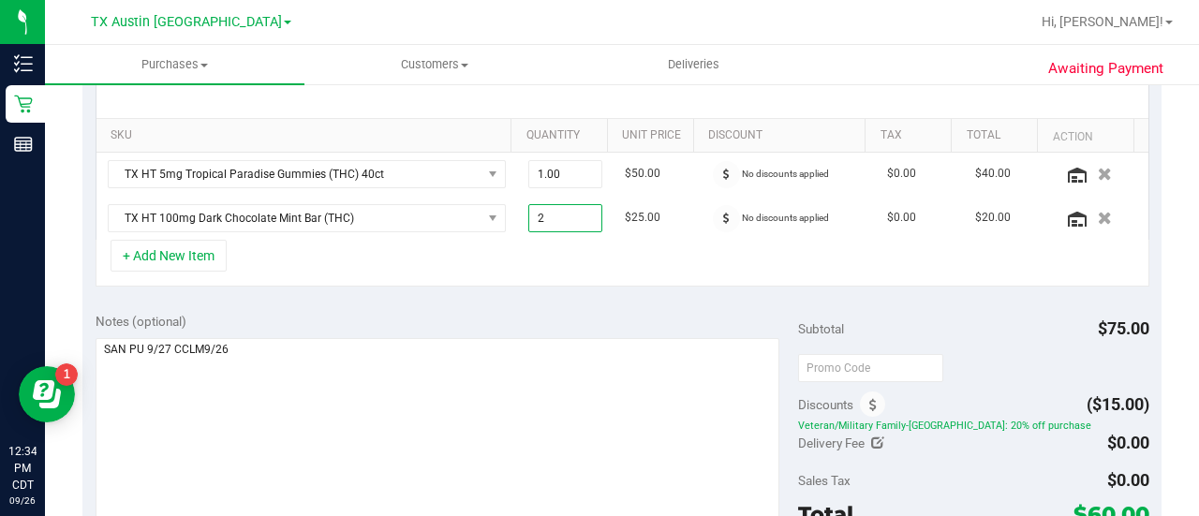
click at [491, 279] on div "+ Add New Item" at bounding box center [623, 263] width 1054 height 47
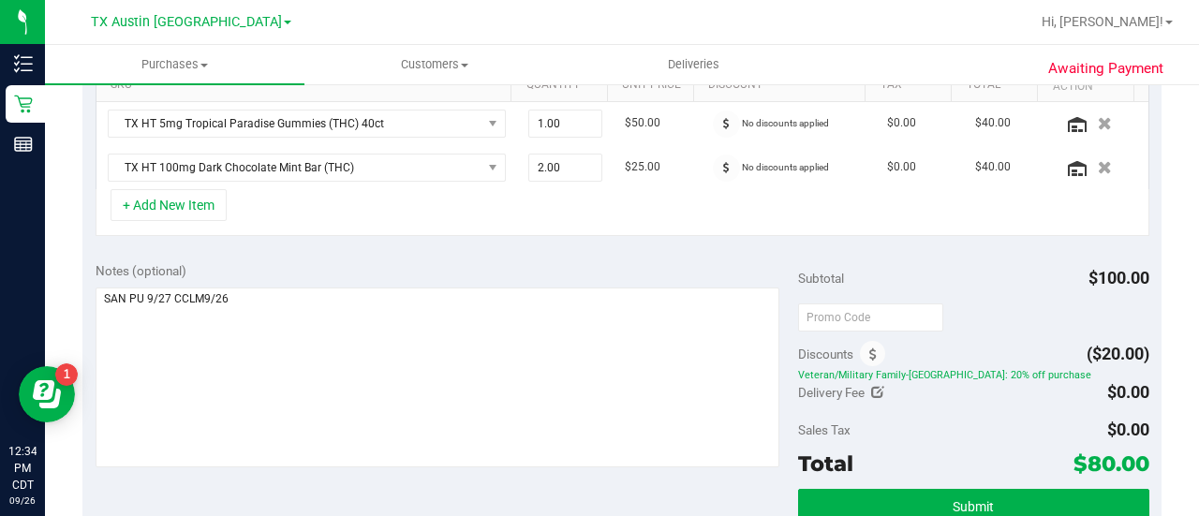
scroll to position [492, 0]
click at [452, 264] on div "Notes (optional)" at bounding box center [447, 269] width 702 height 19
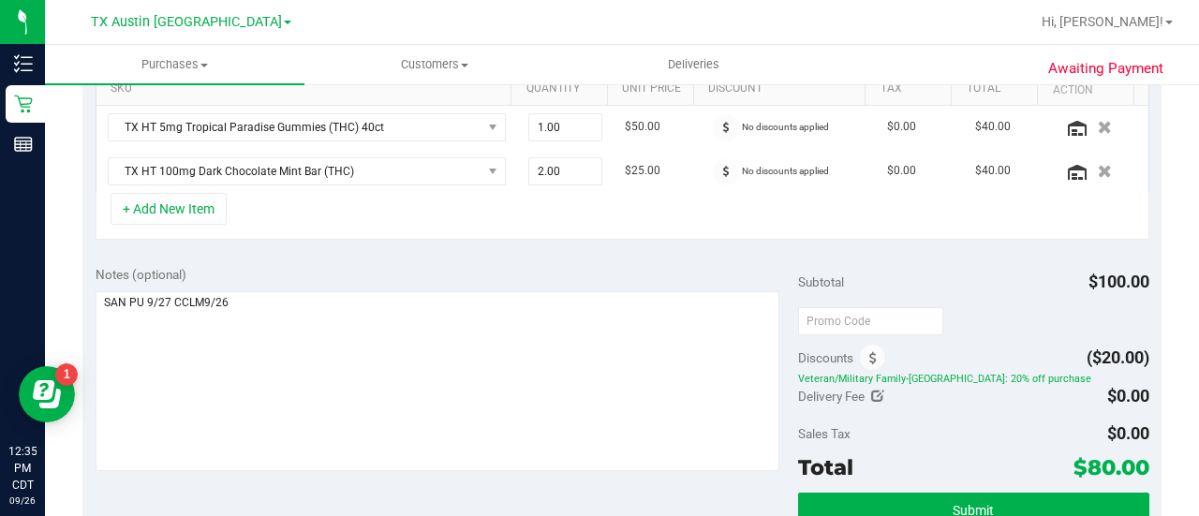
scroll to position [579, 0]
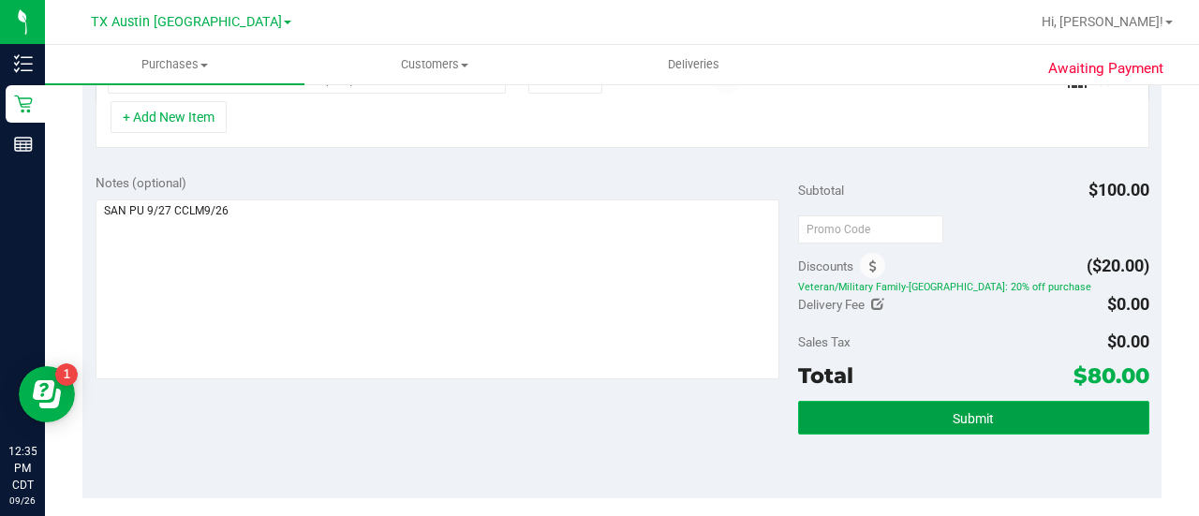
click at [893, 418] on button "Submit" at bounding box center [973, 418] width 351 height 34
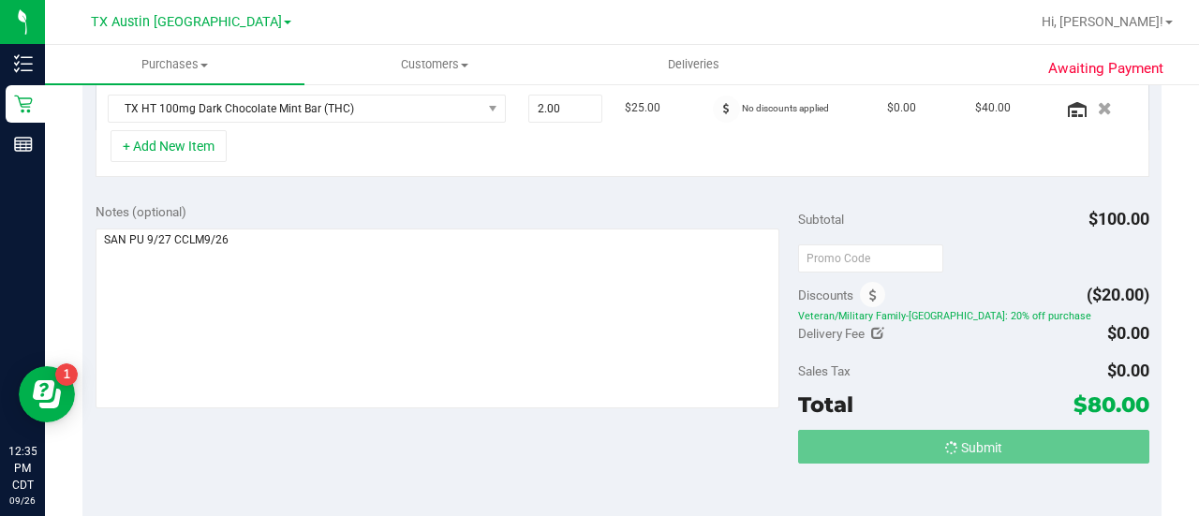
scroll to position [521, 0]
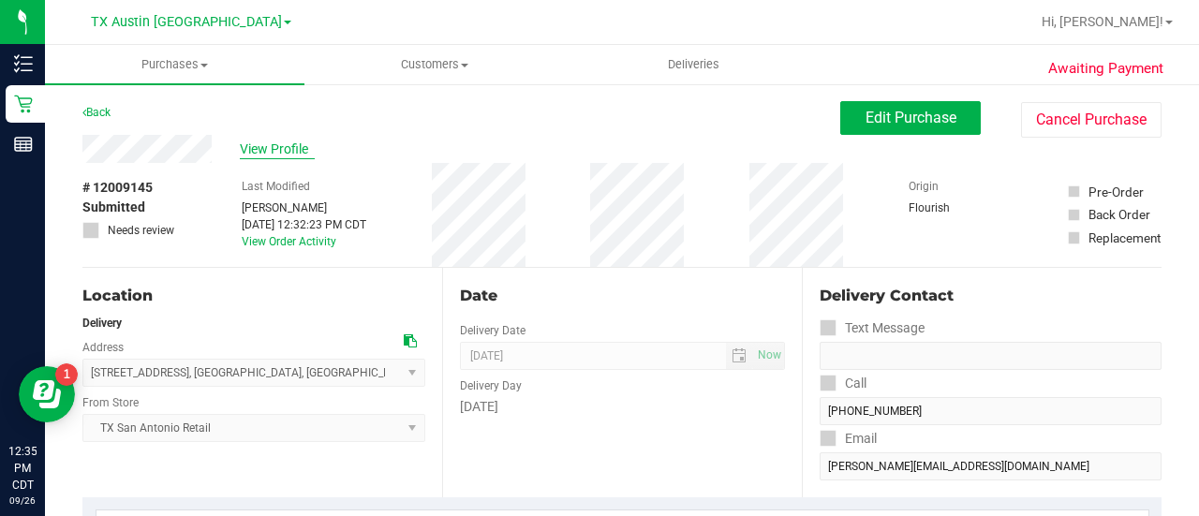
click at [302, 147] on span "View Profile" at bounding box center [277, 150] width 75 height 20
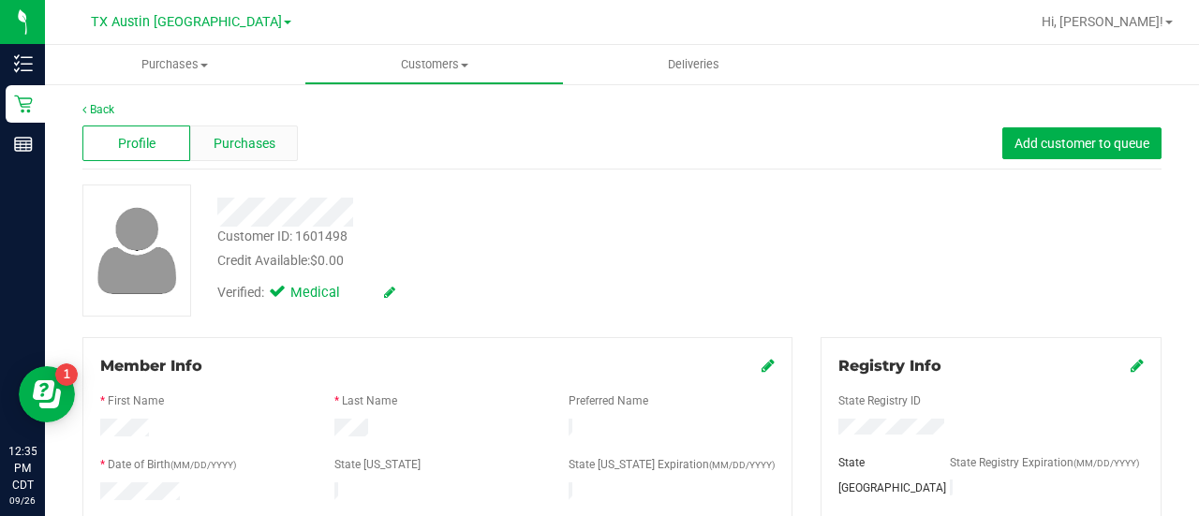
click at [268, 143] on span "Purchases" at bounding box center [245, 144] width 62 height 20
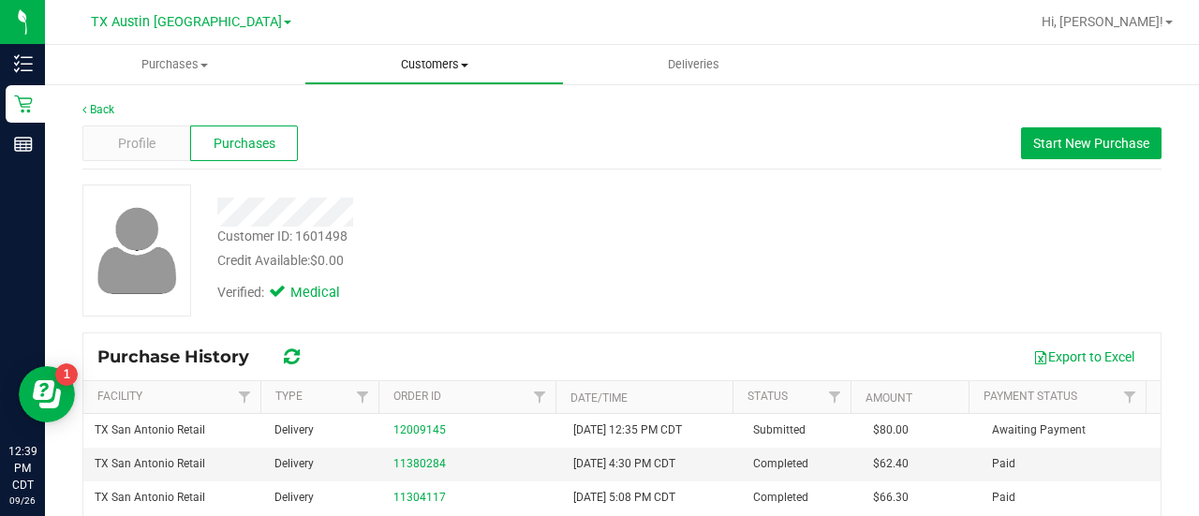
click at [450, 66] on span "Customers" at bounding box center [434, 64] width 258 height 17
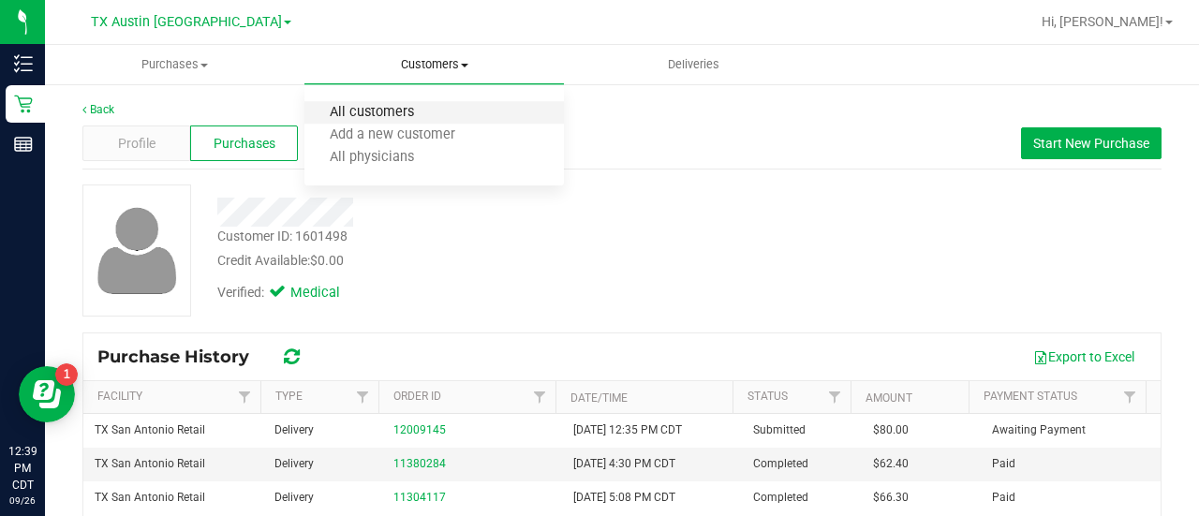
click at [433, 119] on span "All customers" at bounding box center [371, 113] width 135 height 16
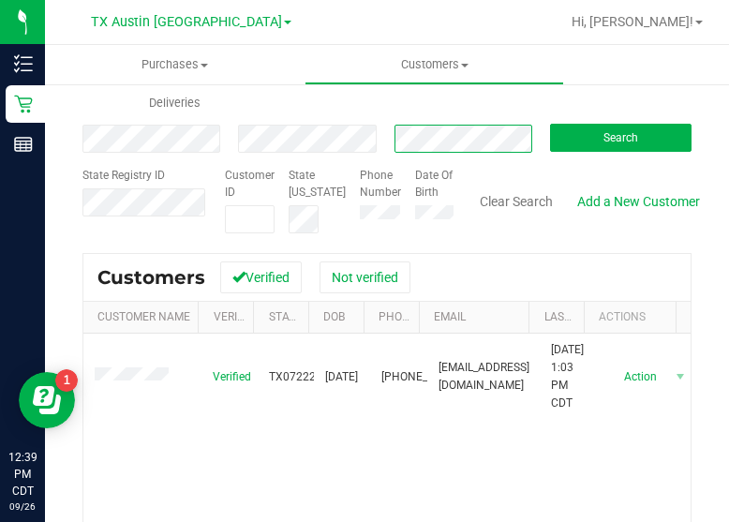
scroll to position [118, 0]
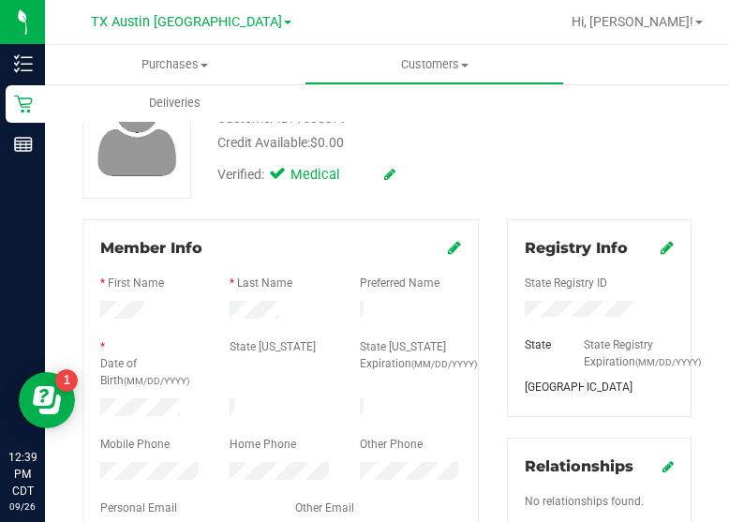
click at [100, 393] on div at bounding box center [280, 395] width 361 height 5
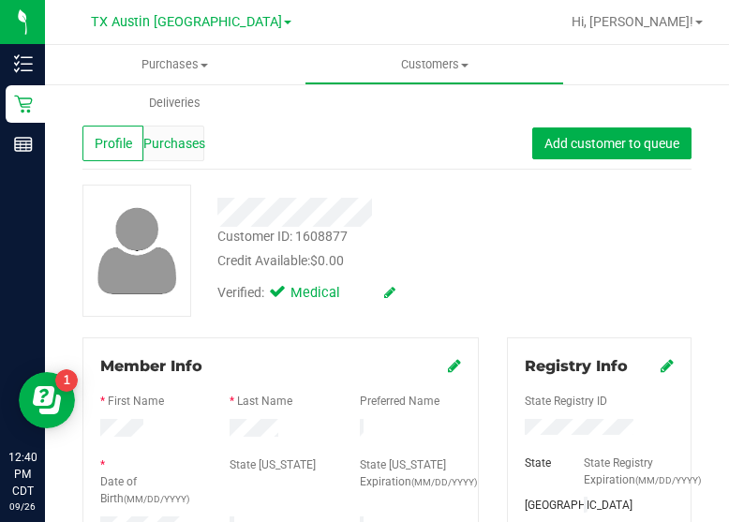
click at [195, 145] on span "Purchases" at bounding box center [174, 144] width 62 height 20
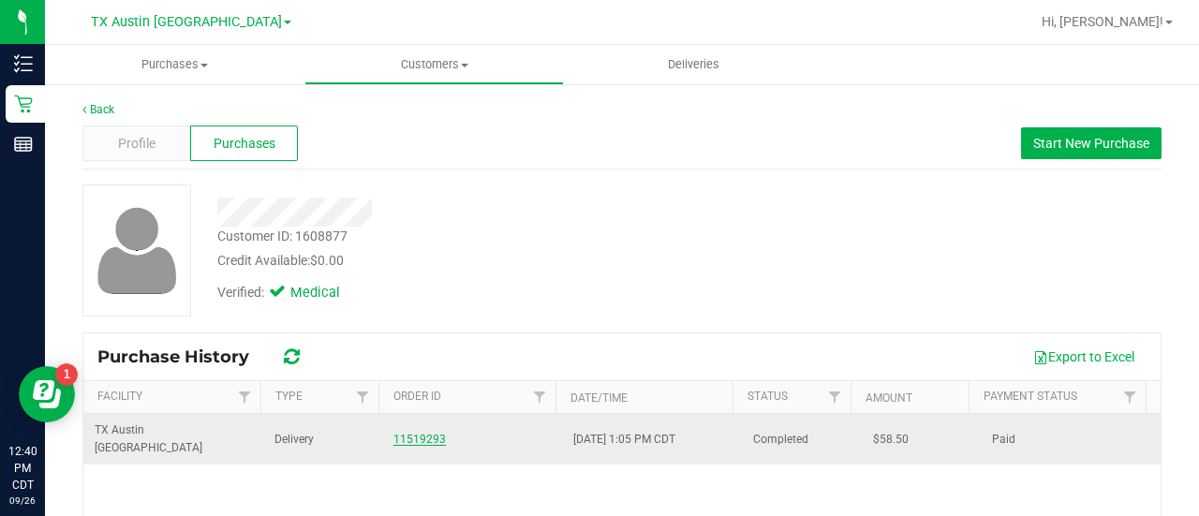
click at [408, 433] on link "11519293" at bounding box center [419, 439] width 52 height 13
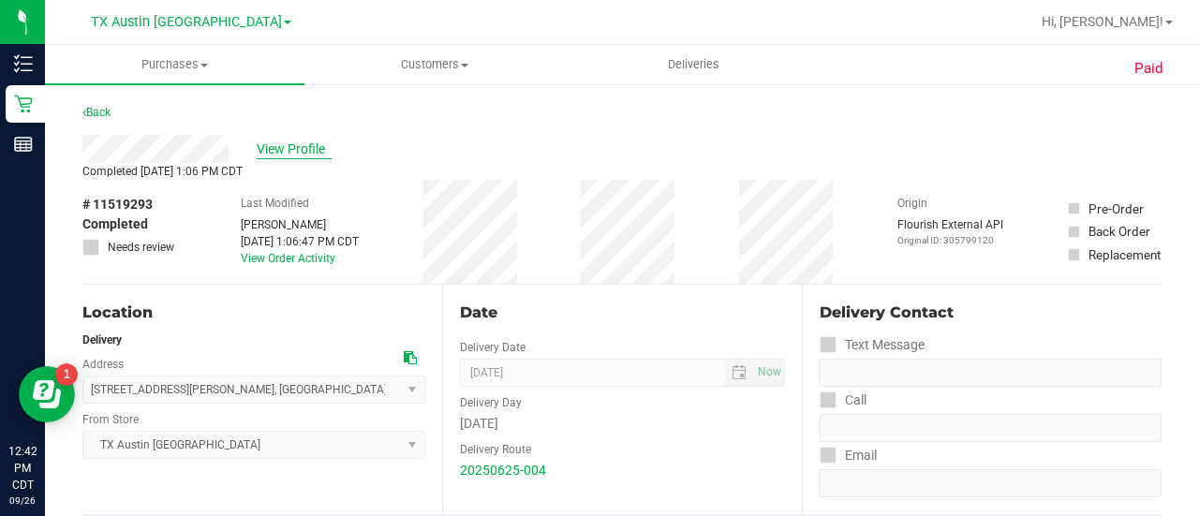
click at [300, 145] on span "View Profile" at bounding box center [294, 150] width 75 height 20
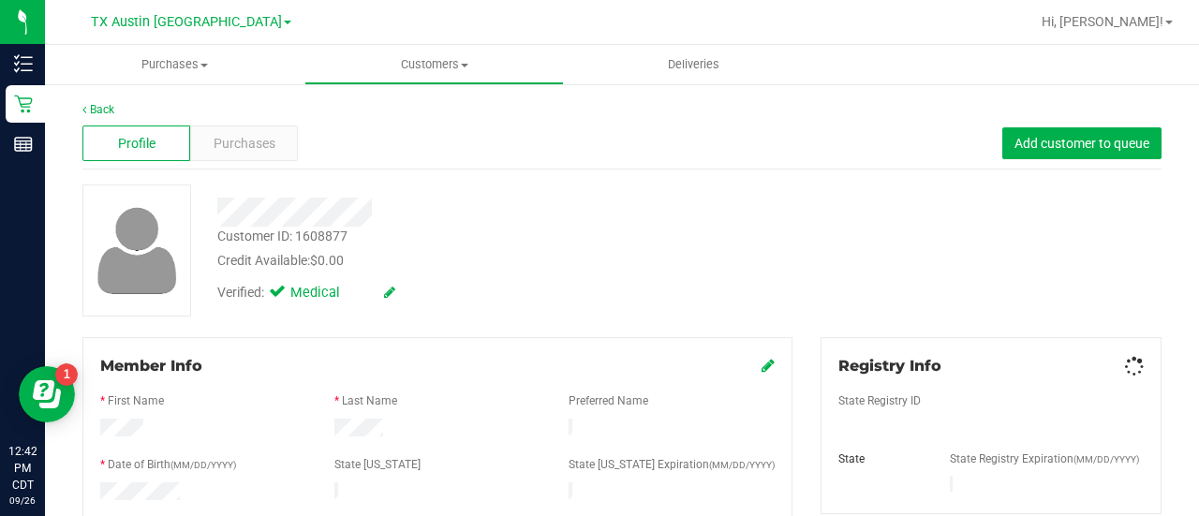
click at [273, 139] on div "Purchases" at bounding box center [244, 143] width 108 height 36
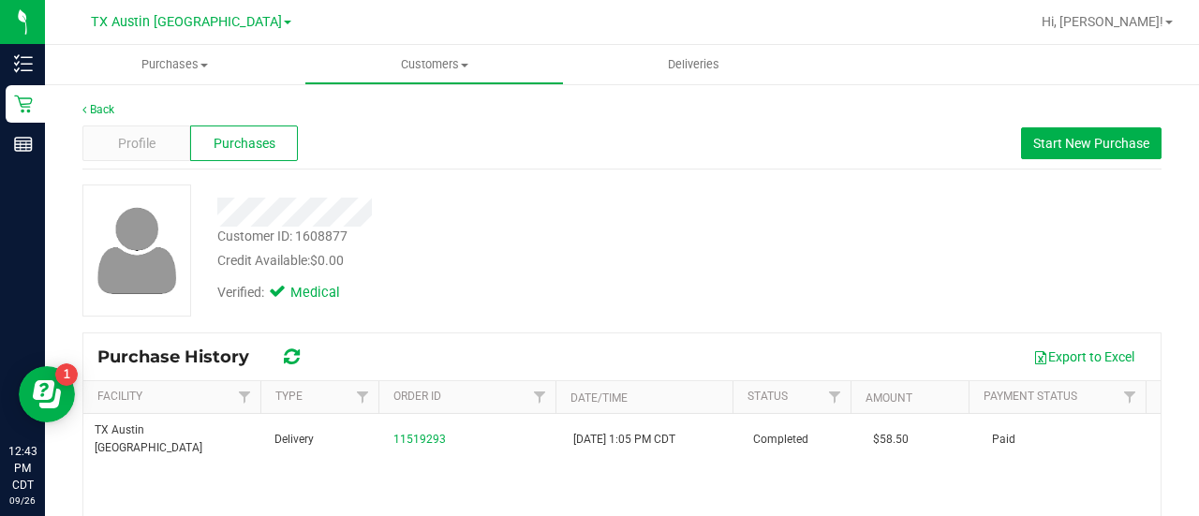
drag, startPoint x: 752, startPoint y: 267, endPoint x: 998, endPoint y: 178, distance: 261.9
click at [752, 266] on div "Customer ID: 1608877 Credit Available: $0.00 Verified: Medical" at bounding box center [621, 250] width 1107 height 132
click at [1090, 164] on div "Profile Purchases Start New Purchase" at bounding box center [621, 144] width 1079 height 52
click at [1090, 148] on span "Start New Purchase" at bounding box center [1091, 143] width 116 height 15
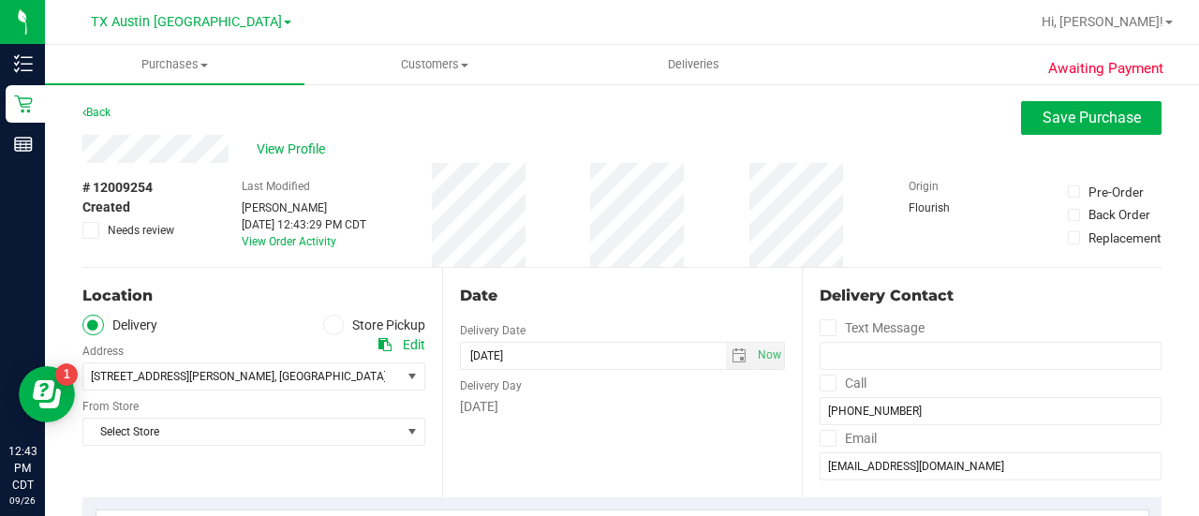
click at [654, 468] on div "Date Delivery Date 09/26/2025 Now 09/26/2025 12:43 PM Now Delivery Day Friday" at bounding box center [622, 382] width 360 height 229
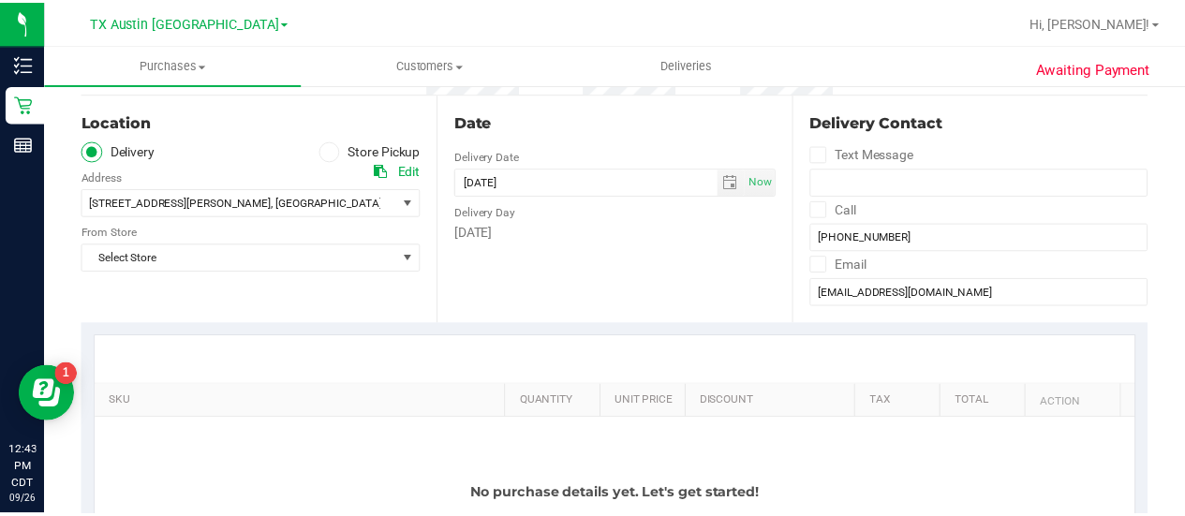
scroll to position [176, 0]
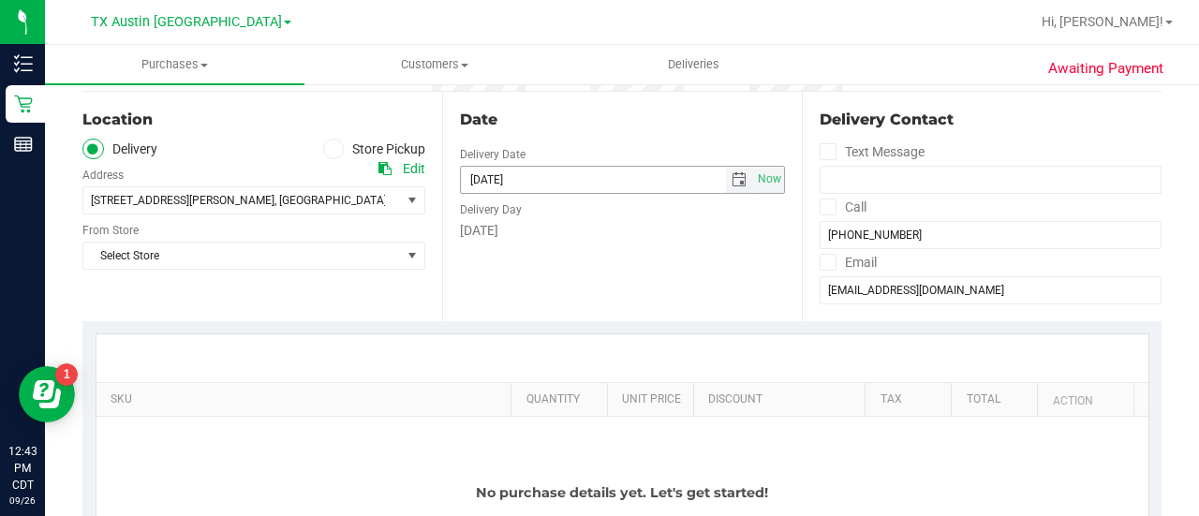
click at [712, 173] on input "[DATE]" at bounding box center [593, 180] width 265 height 26
click at [733, 182] on span "select" at bounding box center [738, 179] width 15 height 15
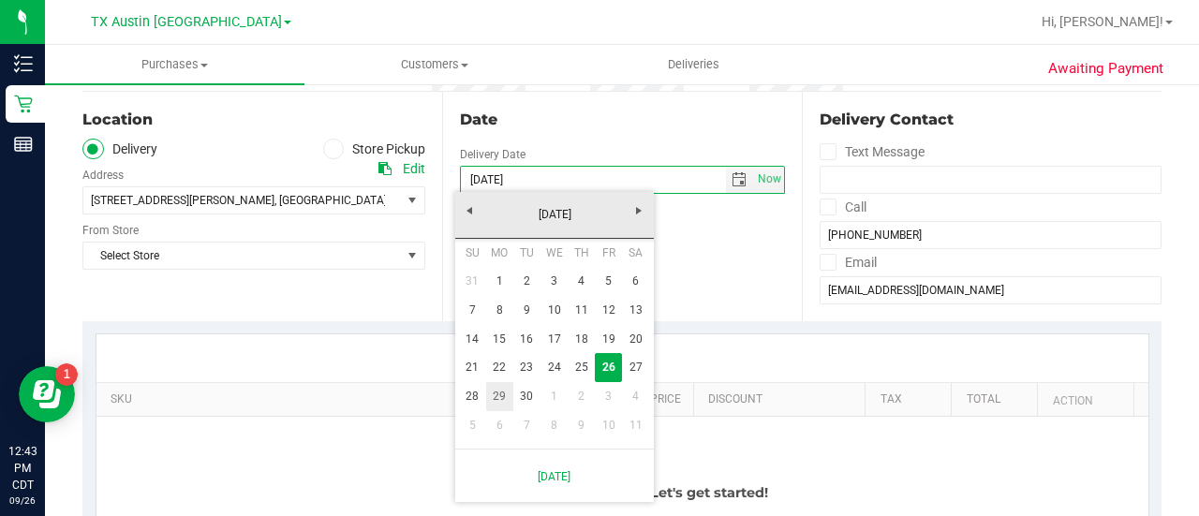
click at [498, 391] on link "29" at bounding box center [499, 396] width 27 height 29
type input "09/29/2025"
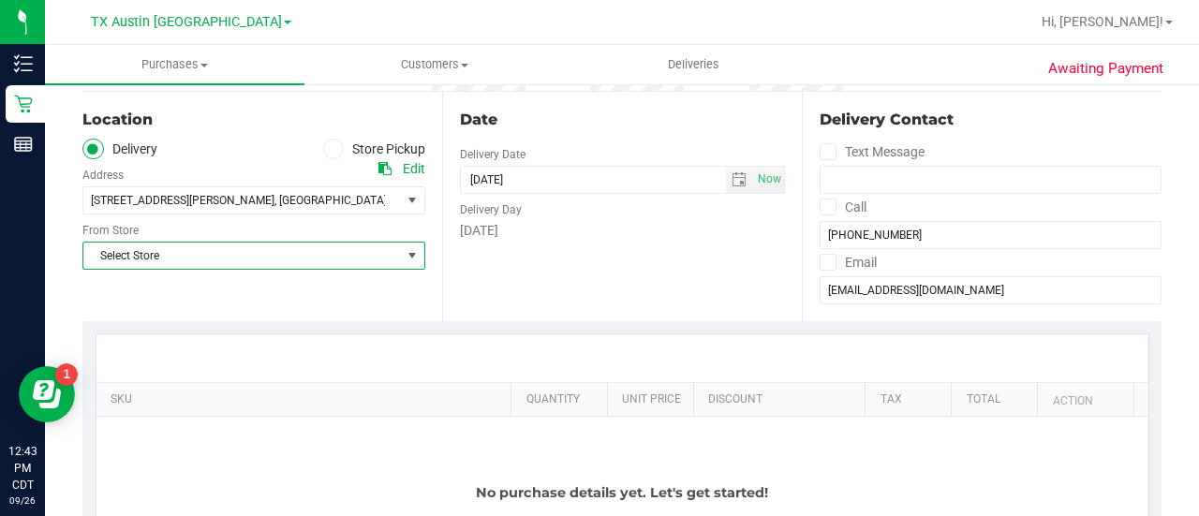
click at [321, 252] on span "Select Store" at bounding box center [241, 256] width 317 height 26
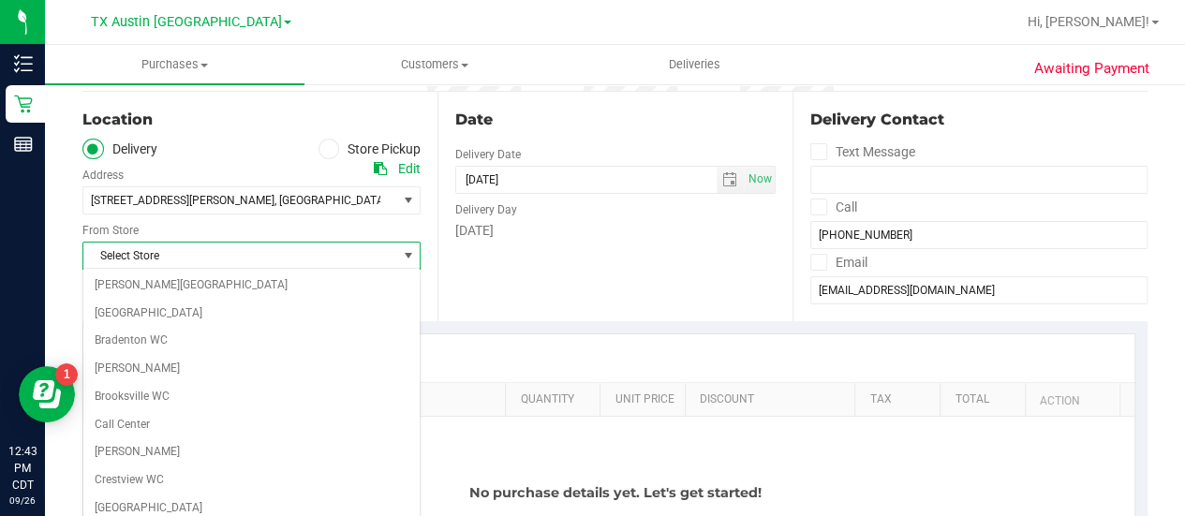
click at [416, 310] on div "Select Store Bonita Springs WC Boynton Beach WC Bradenton WC Brandon WC Brooksv…" at bounding box center [251, 412] width 338 height 288
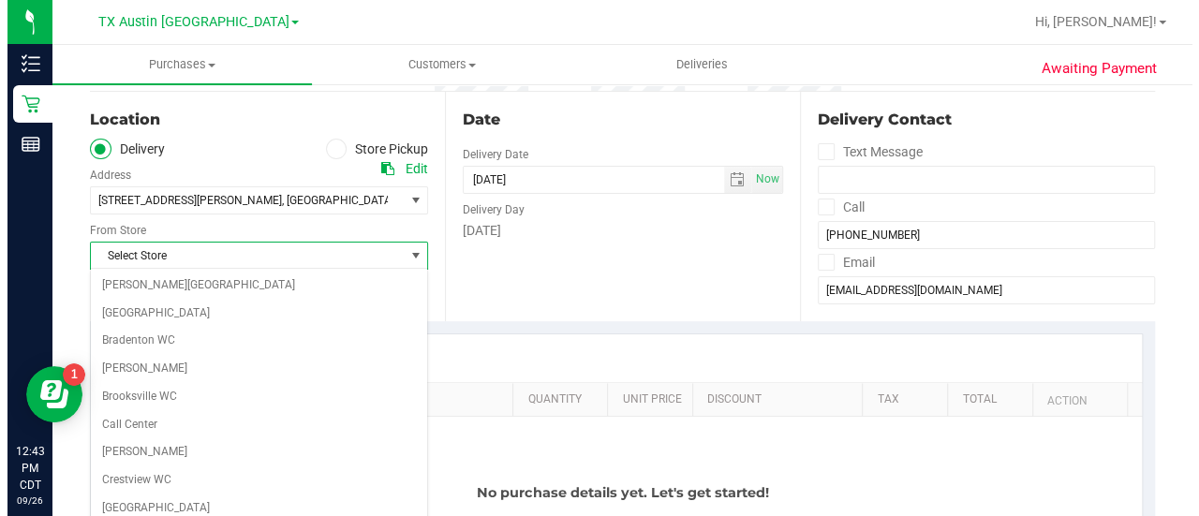
scroll to position [1324, 0]
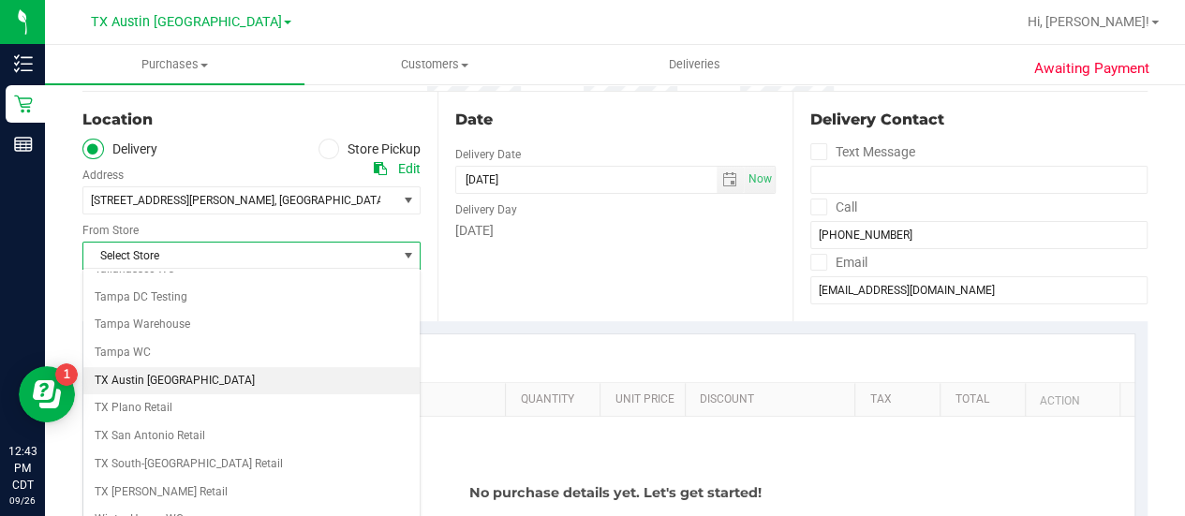
click at [148, 367] on li "TX Austin [GEOGRAPHIC_DATA]" at bounding box center [251, 381] width 336 height 28
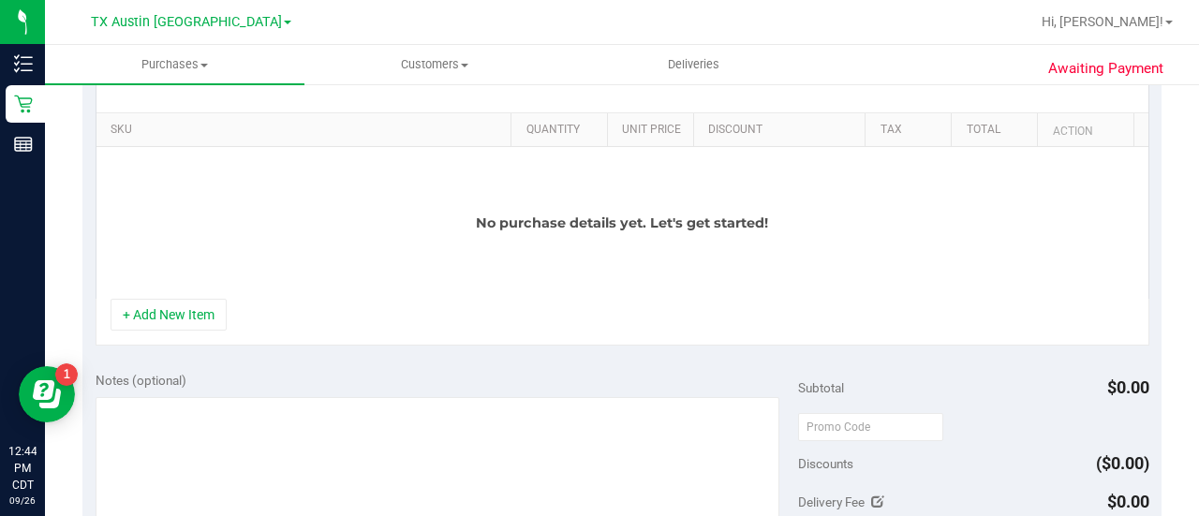
scroll to position [450, 0]
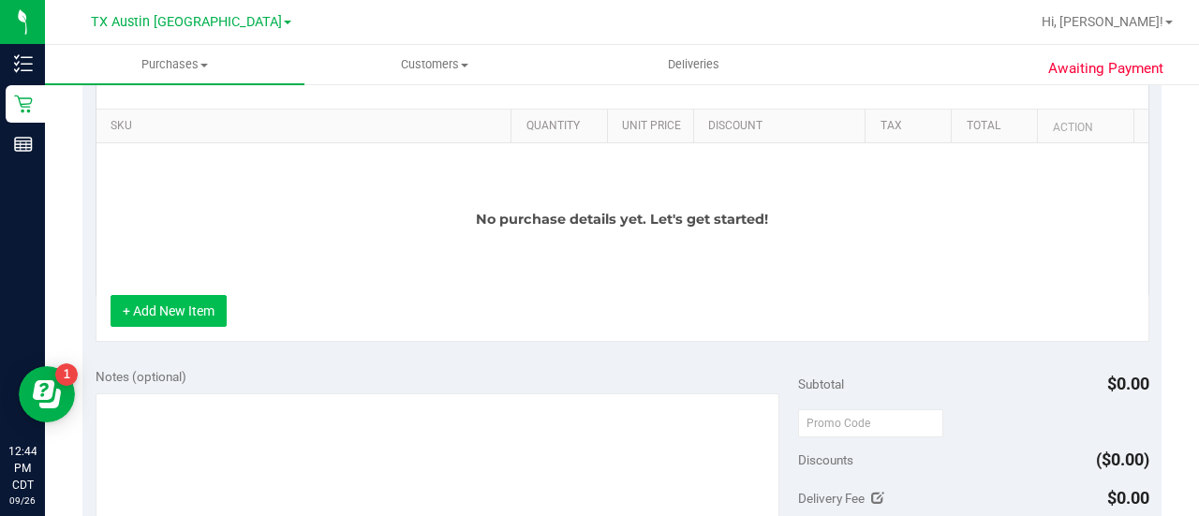
click at [157, 313] on button "+ Add New Item" at bounding box center [169, 311] width 116 height 32
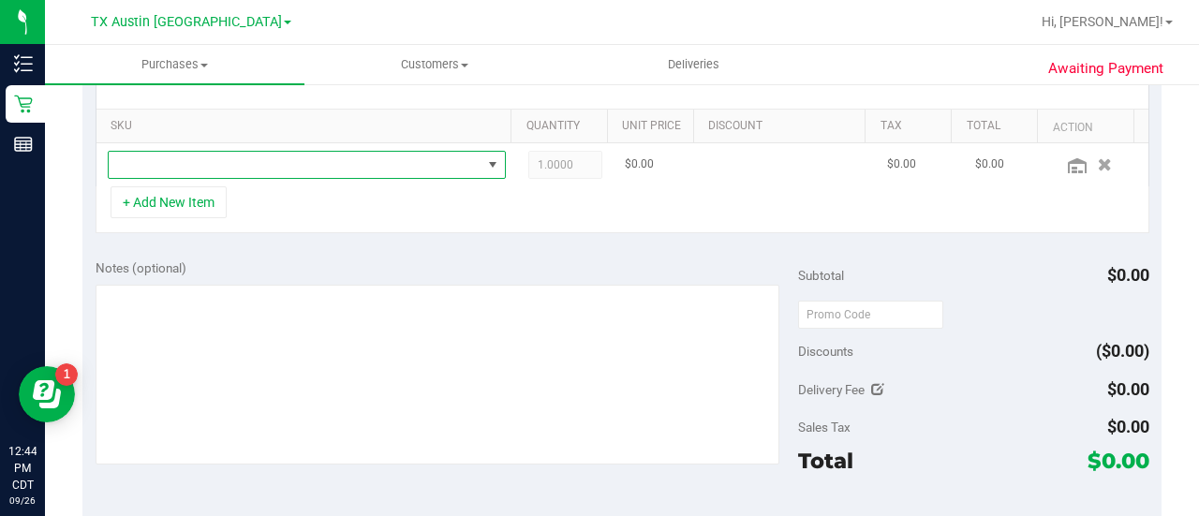
click at [230, 166] on span "NO DATA FOUND" at bounding box center [295, 165] width 373 height 26
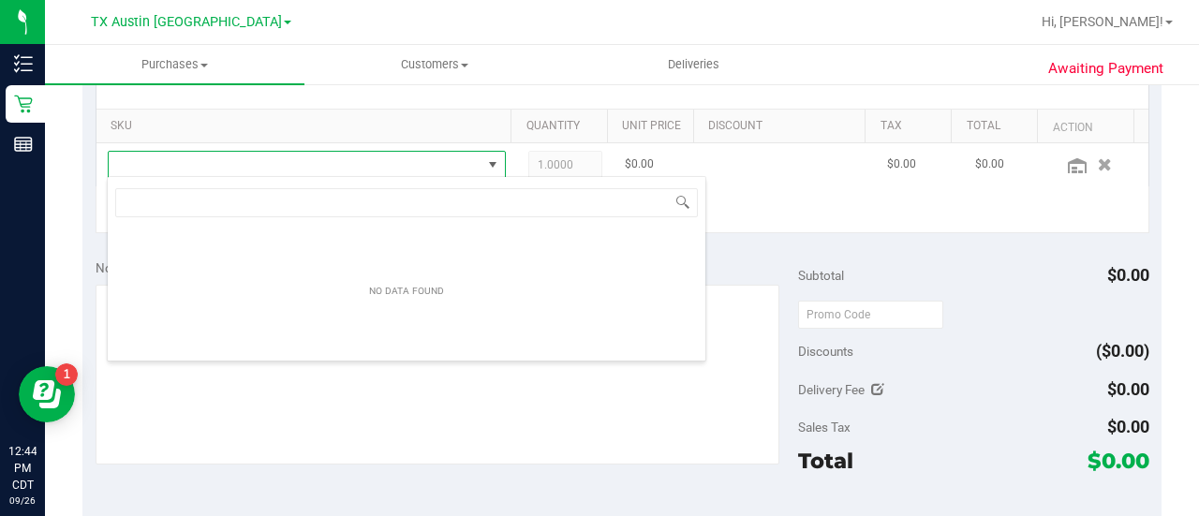
scroll to position [27, 387]
type input "tran"
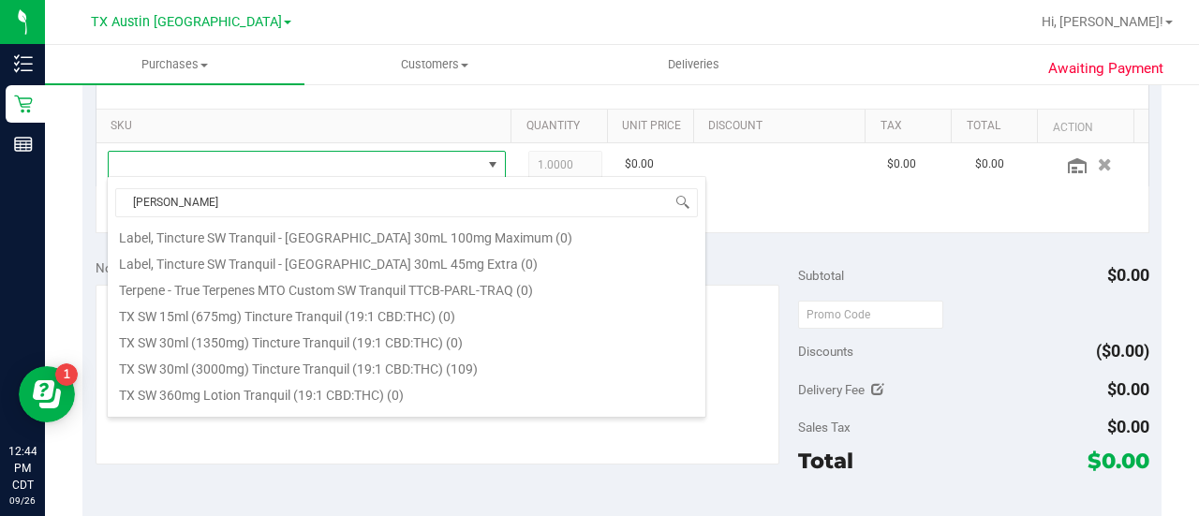
scroll to position [258, 0]
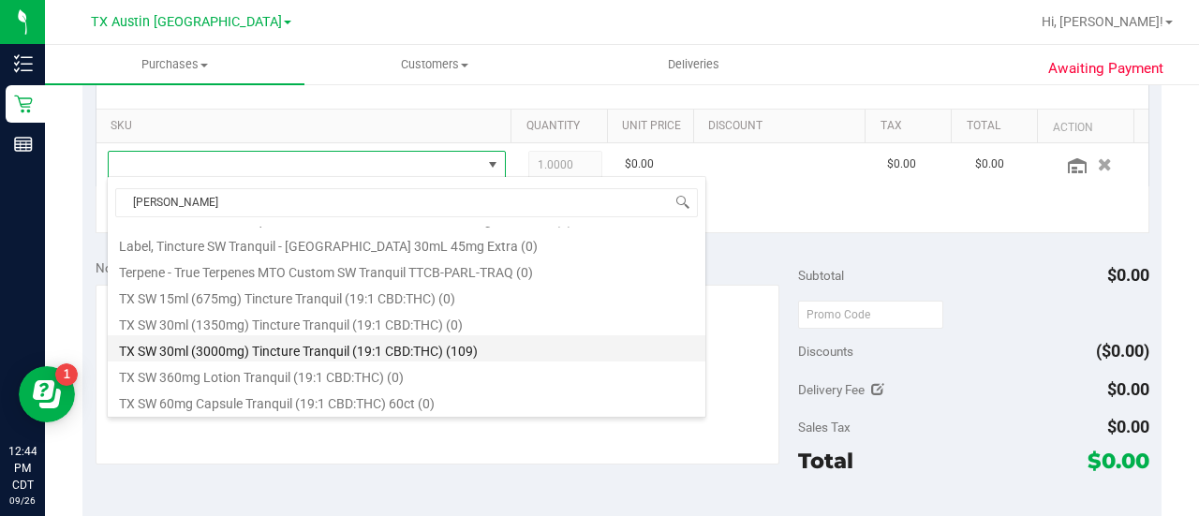
click at [377, 350] on li "TX SW 30ml (3000mg) Tincture Tranquil (19:1 CBD:THC) (109)" at bounding box center [406, 348] width 597 height 26
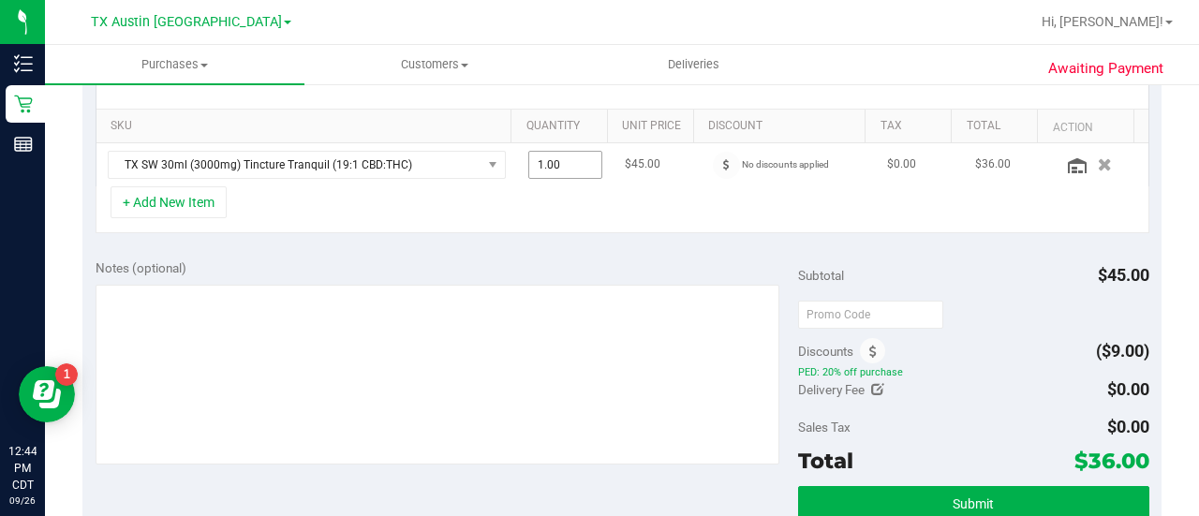
click at [541, 162] on span "1.00 1" at bounding box center [565, 165] width 75 height 28
type input "2"
type input "2.00"
click at [536, 235] on div "SKU Quantity Unit Price Discount Tax Total Action TX SW 30ml (3000mg) Tincture …" at bounding box center [621, 147] width 1079 height 199
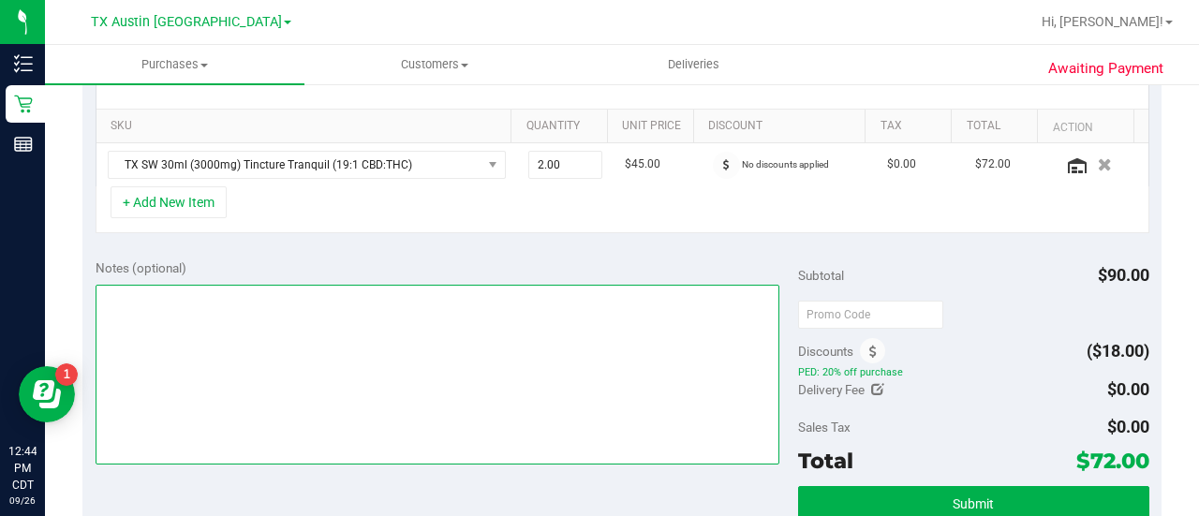
click at [601, 329] on textarea at bounding box center [438, 375] width 684 height 180
click at [566, 362] on textarea at bounding box center [438, 375] width 684 height 180
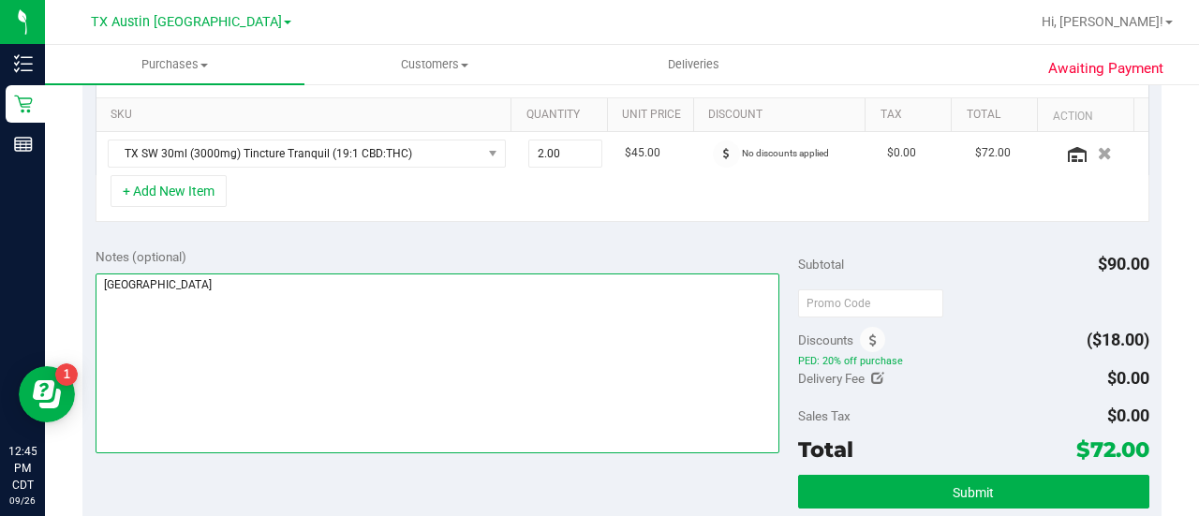
scroll to position [483, 0]
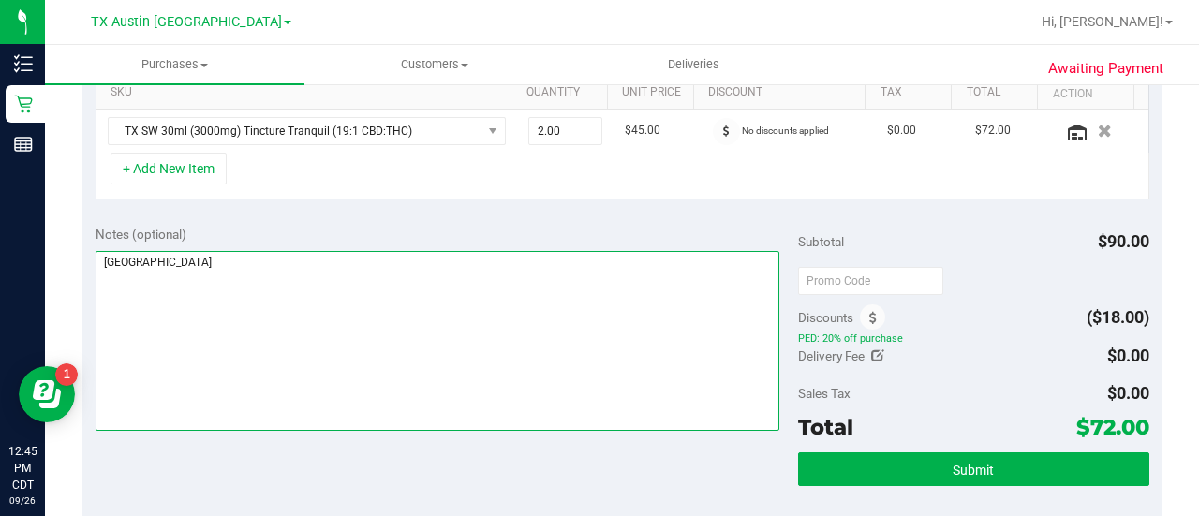
click at [424, 345] on textarea at bounding box center [438, 341] width 684 height 180
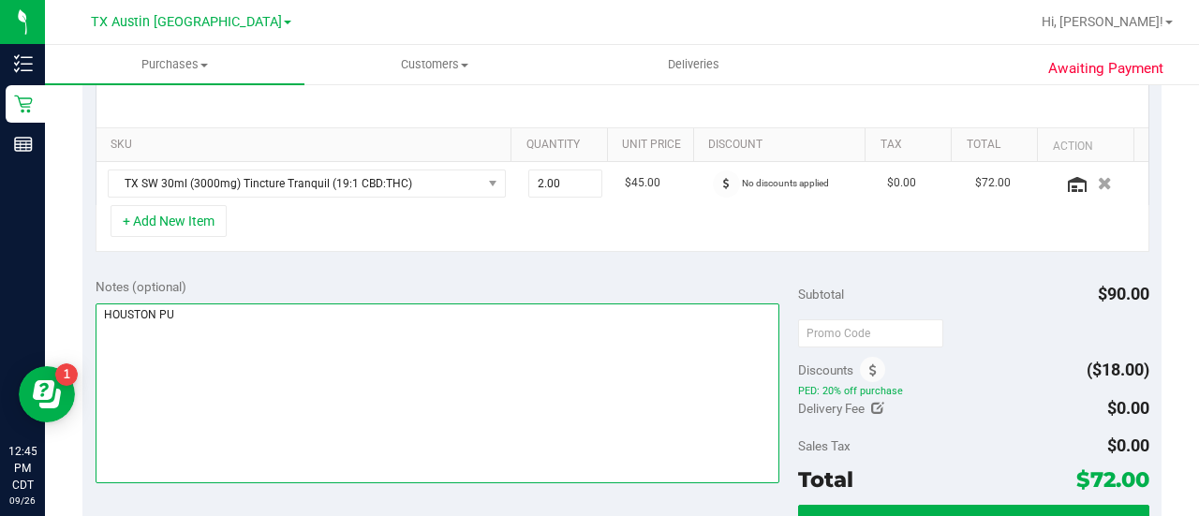
scroll to position [474, 0]
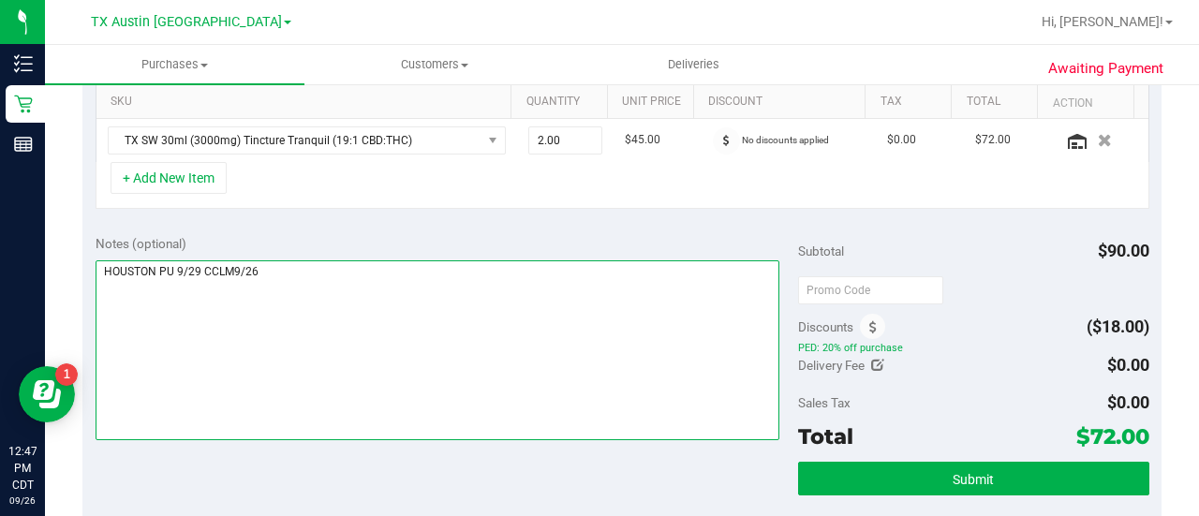
type textarea "HOUSTON PU 9/29 CCLM9/26"
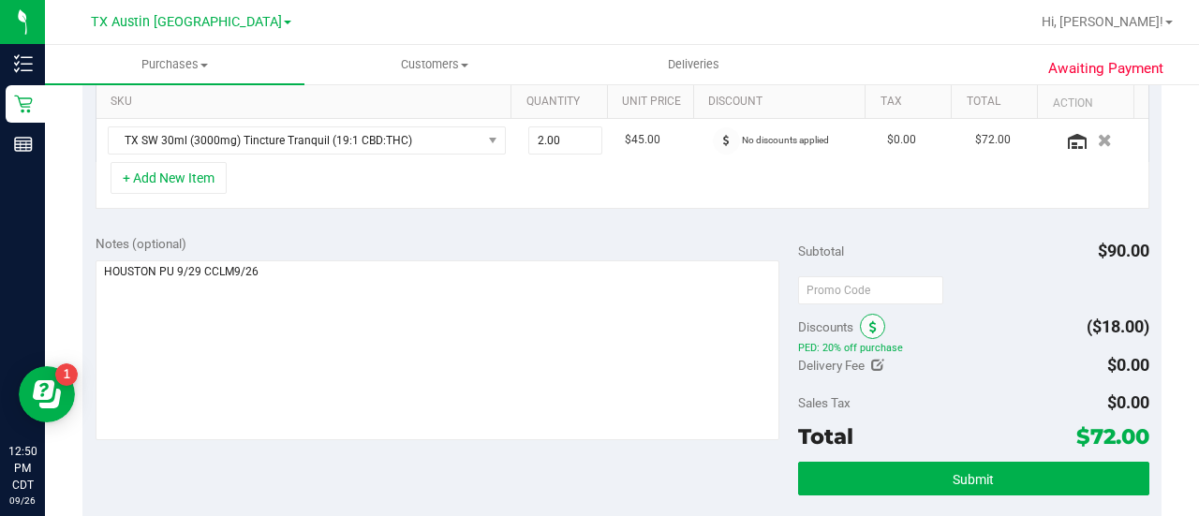
click at [869, 329] on icon at bounding box center [872, 327] width 7 height 13
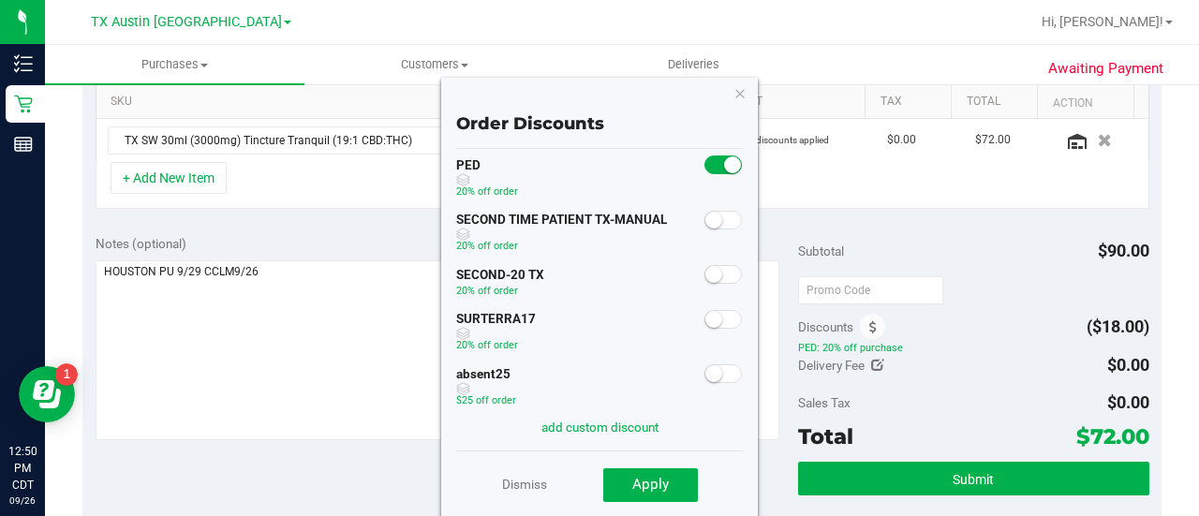
scroll to position [132, 0]
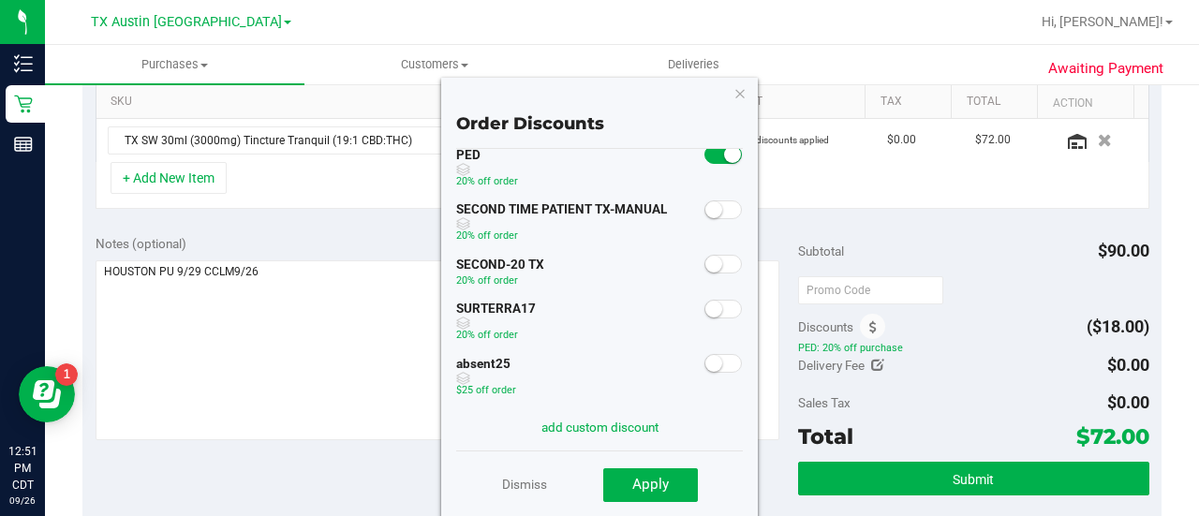
click at [706, 267] on span at bounding box center [722, 264] width 37 height 19
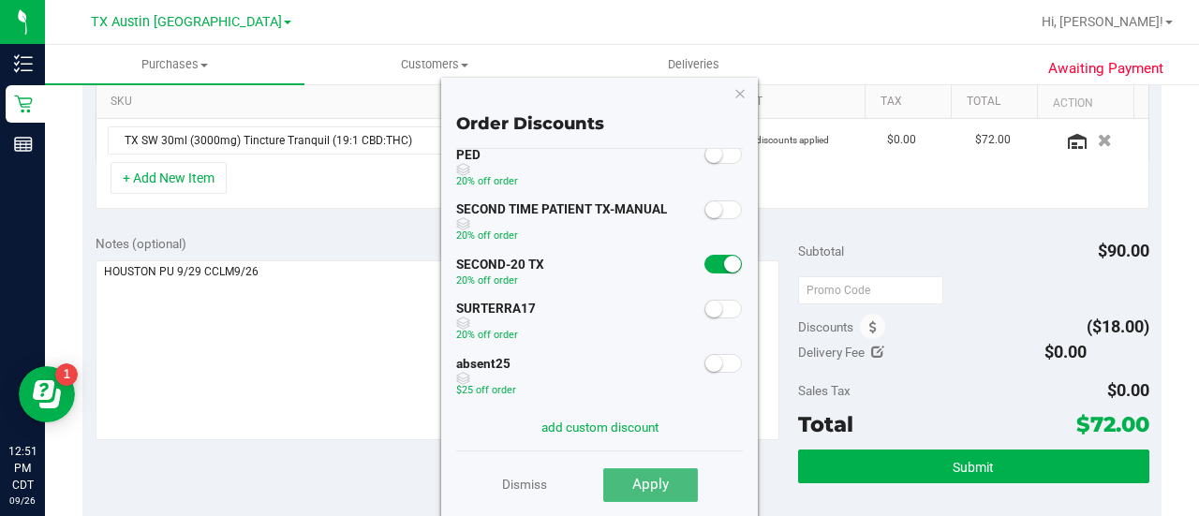
click at [634, 492] on span "Apply" at bounding box center [650, 484] width 37 height 17
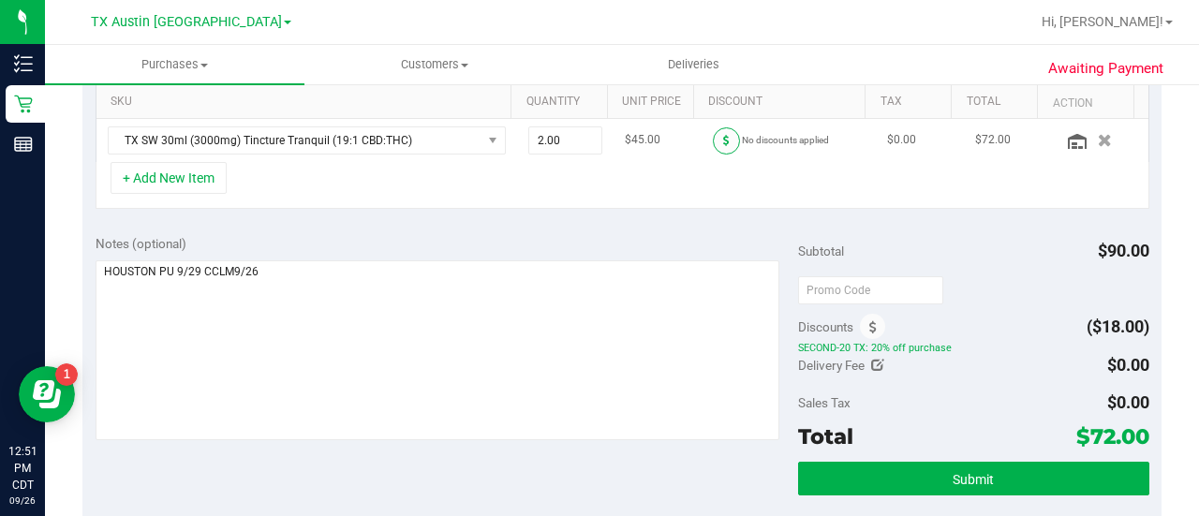
click at [723, 136] on icon at bounding box center [726, 140] width 7 height 11
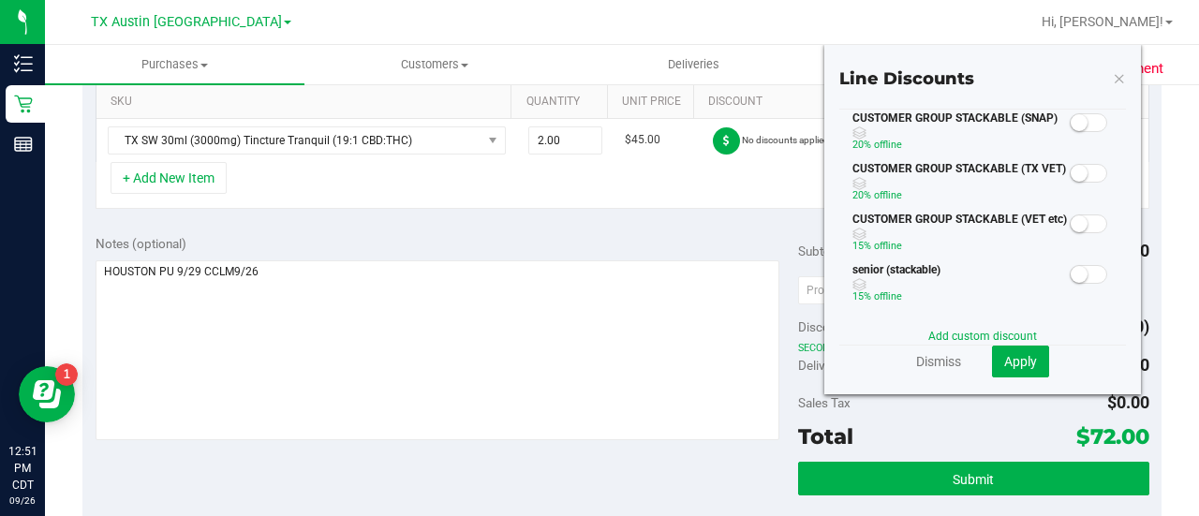
click at [1079, 117] on span at bounding box center [1087, 122] width 37 height 19
click at [1025, 370] on button "Apply" at bounding box center [1020, 362] width 57 height 32
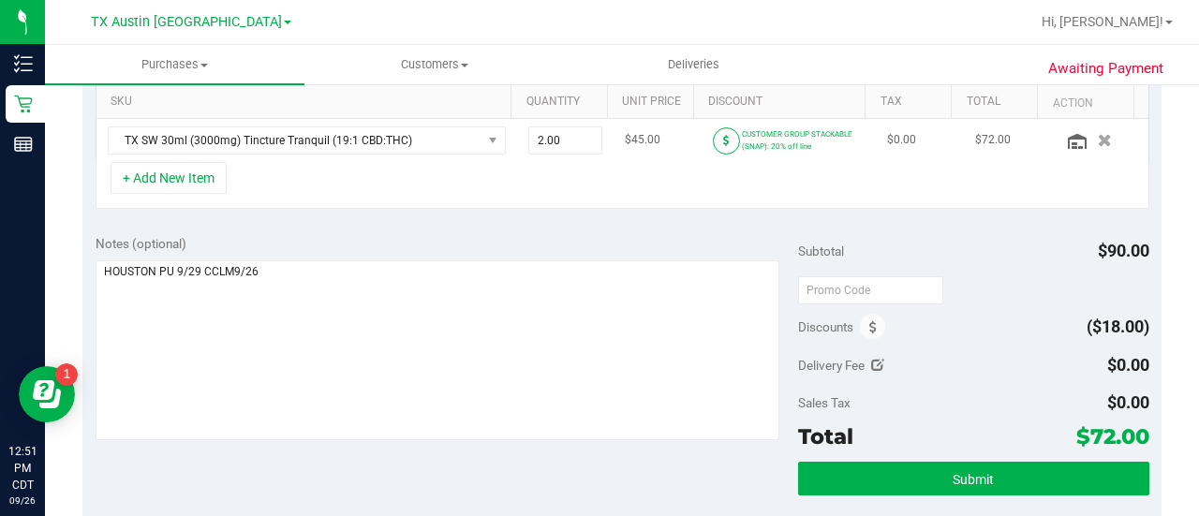
click at [716, 131] on span at bounding box center [726, 140] width 27 height 27
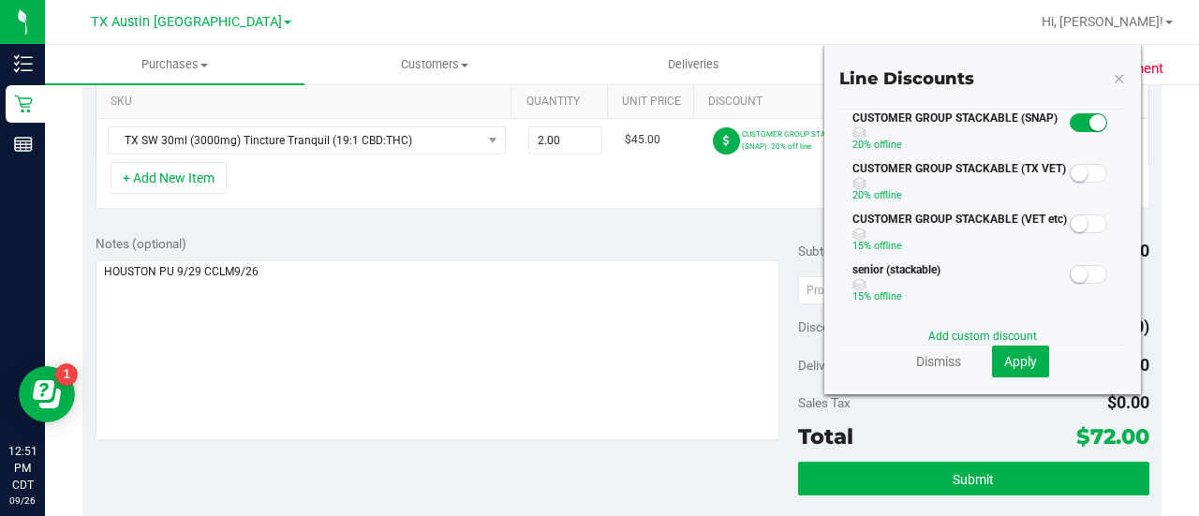
scroll to position [0, 0]
click at [1089, 123] on small at bounding box center [1097, 122] width 17 height 17
click at [1002, 372] on button "Apply" at bounding box center [1020, 362] width 57 height 32
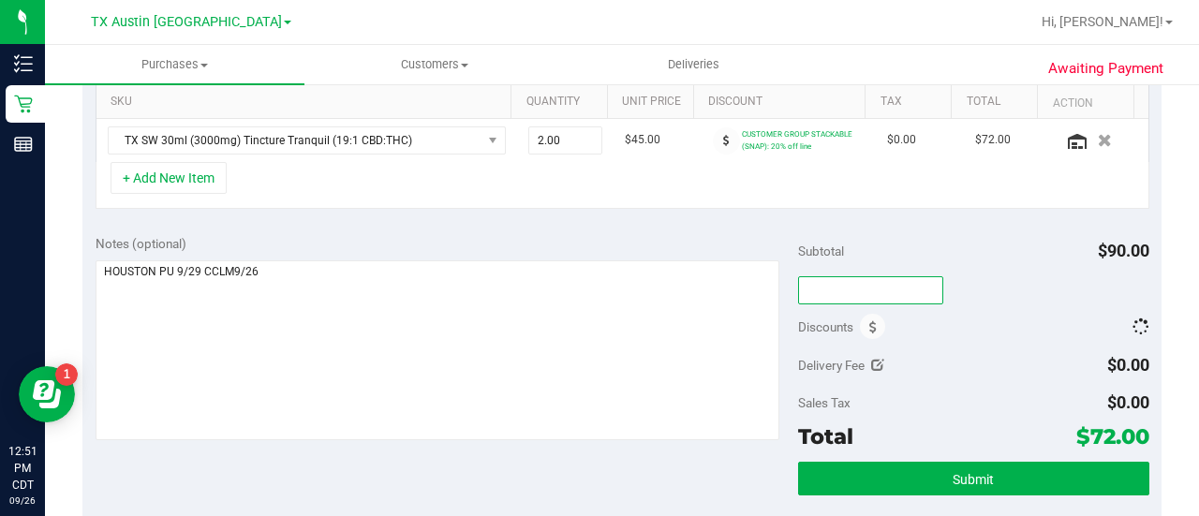
click at [858, 293] on input "text" at bounding box center [870, 290] width 145 height 28
type input "TXAIQ10"
click at [938, 330] on div "Discounts ($0.00)" at bounding box center [973, 327] width 351 height 34
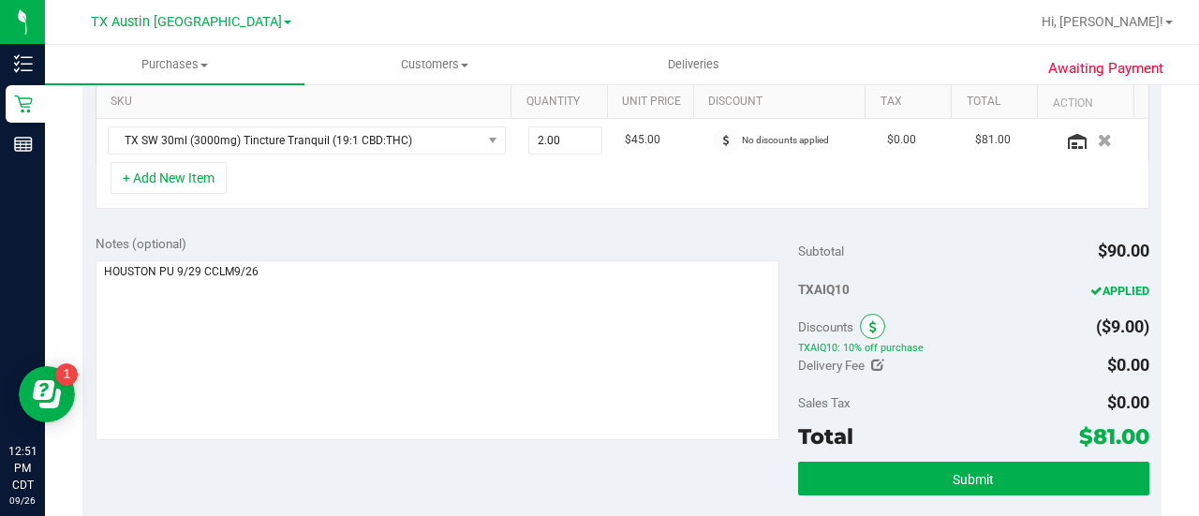
click at [870, 329] on span at bounding box center [872, 326] width 25 height 25
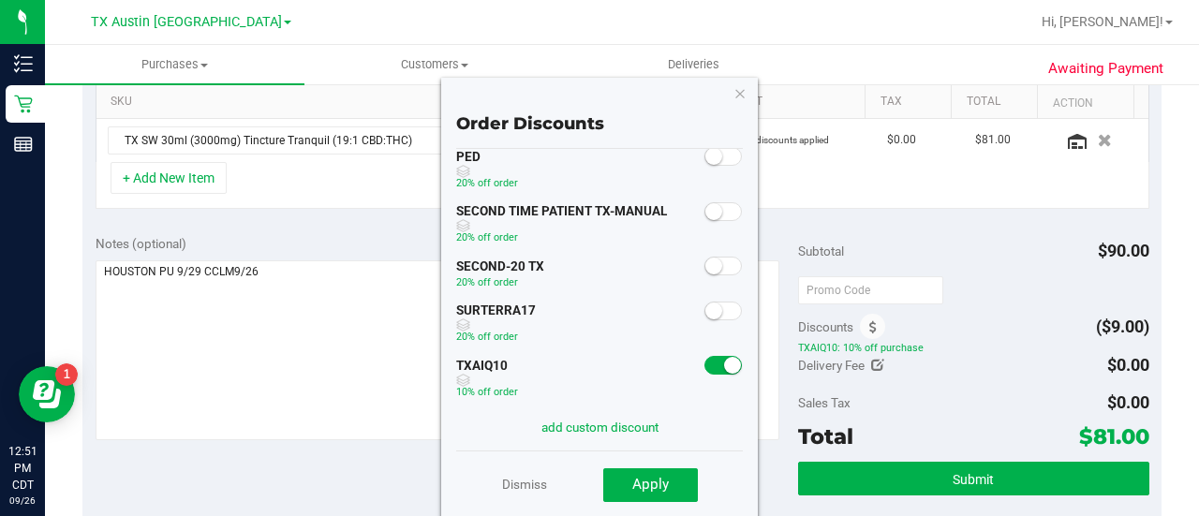
scroll to position [169, 0]
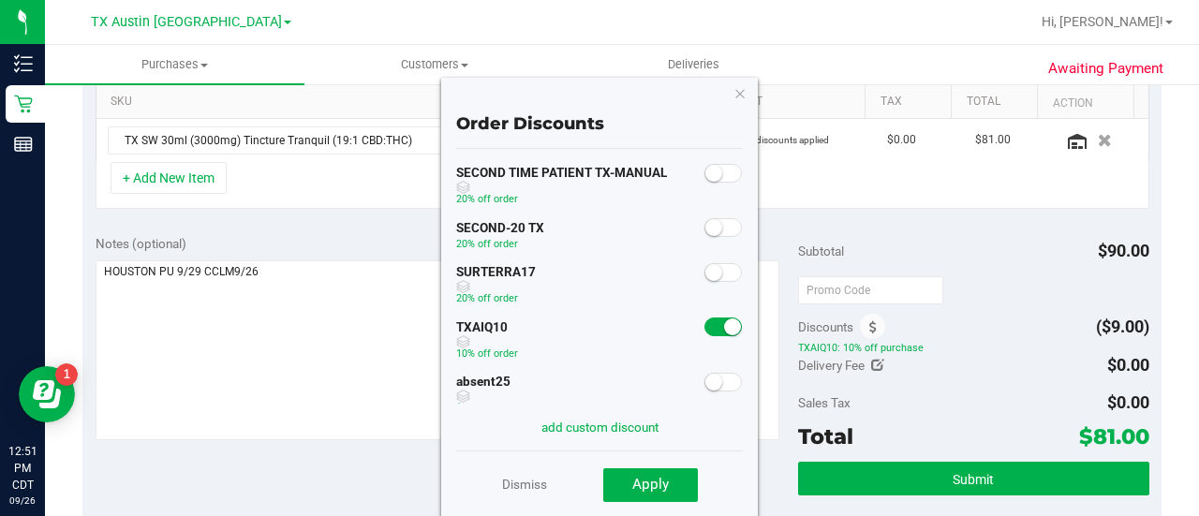
click at [706, 170] on small at bounding box center [713, 173] width 17 height 17
click at [649, 480] on span "Apply" at bounding box center [650, 484] width 37 height 17
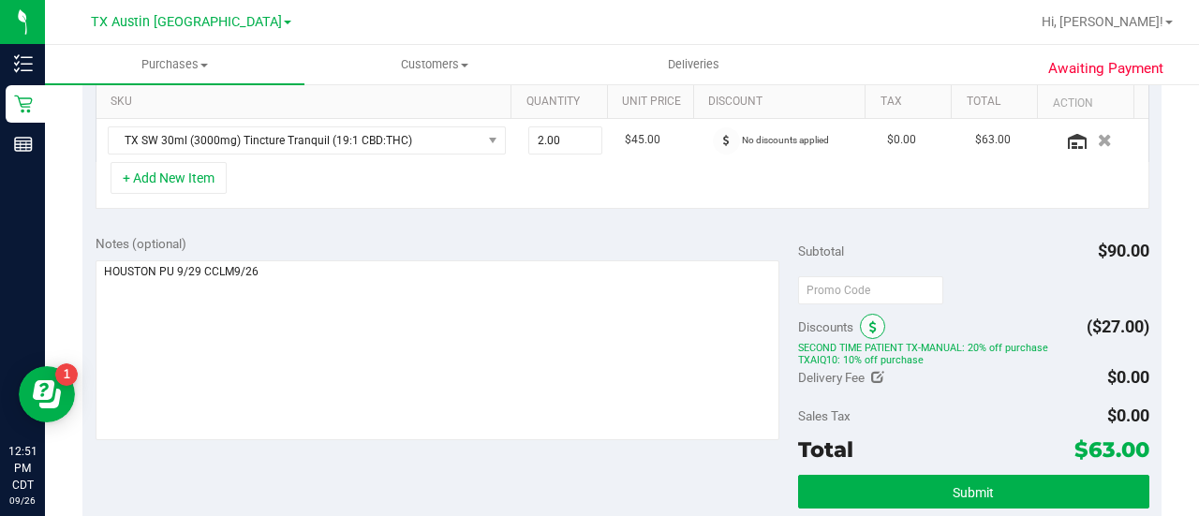
click at [860, 321] on span at bounding box center [872, 326] width 25 height 25
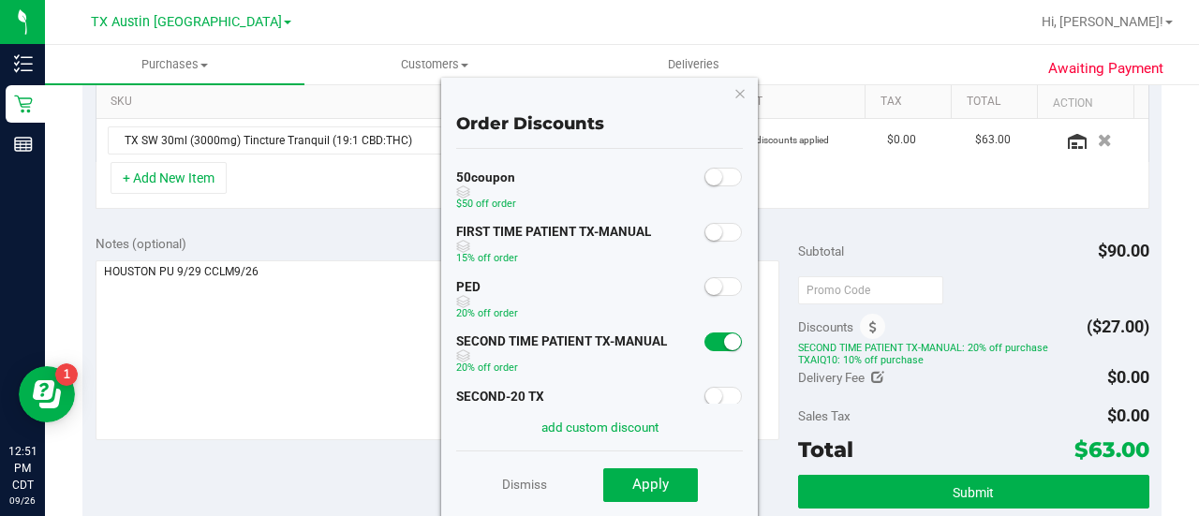
click at [708, 280] on span at bounding box center [722, 286] width 37 height 19
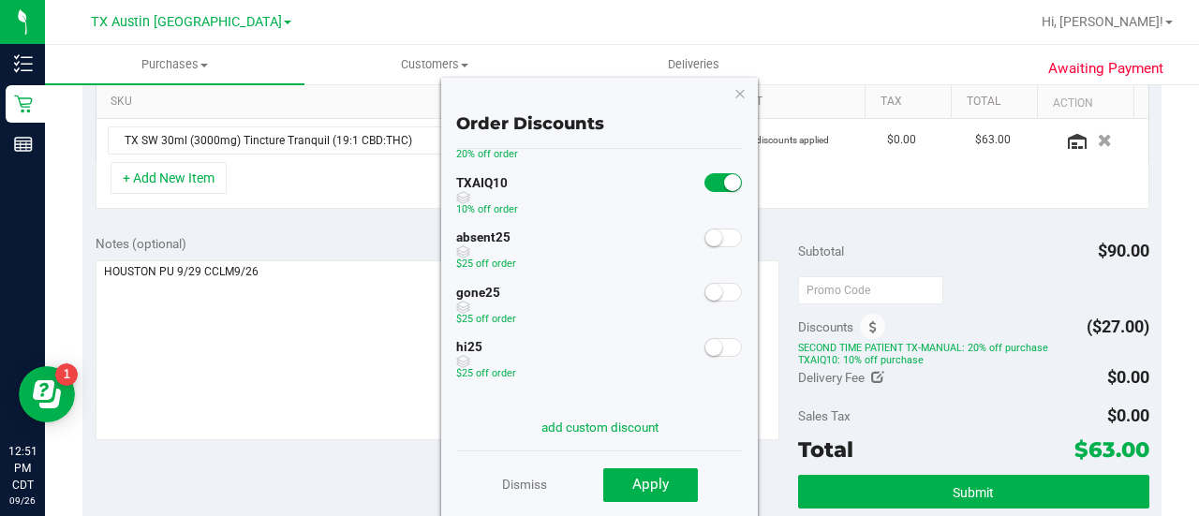
scroll to position [302, 0]
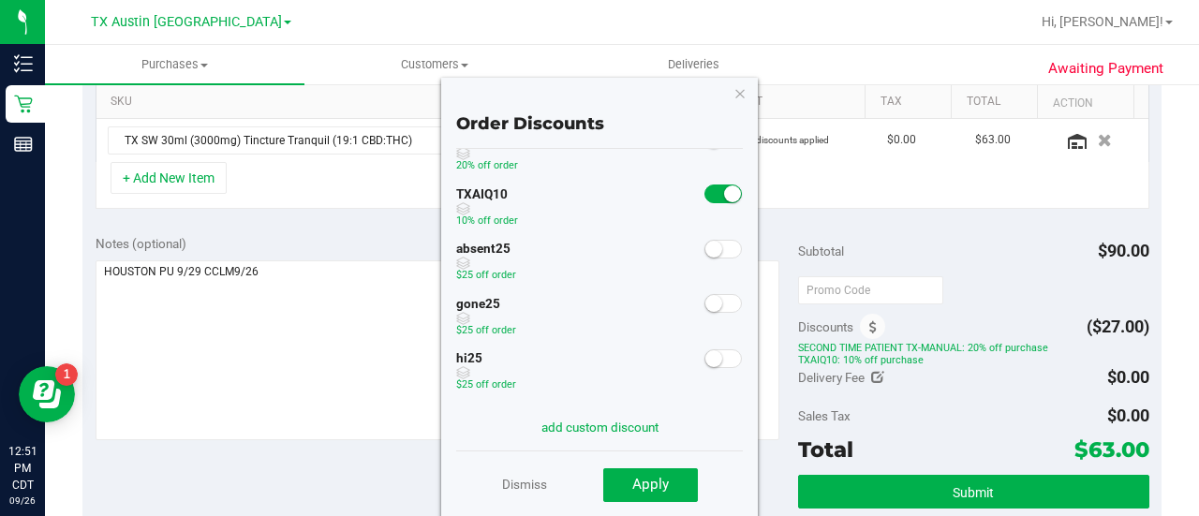
click at [705, 189] on span at bounding box center [722, 193] width 37 height 19
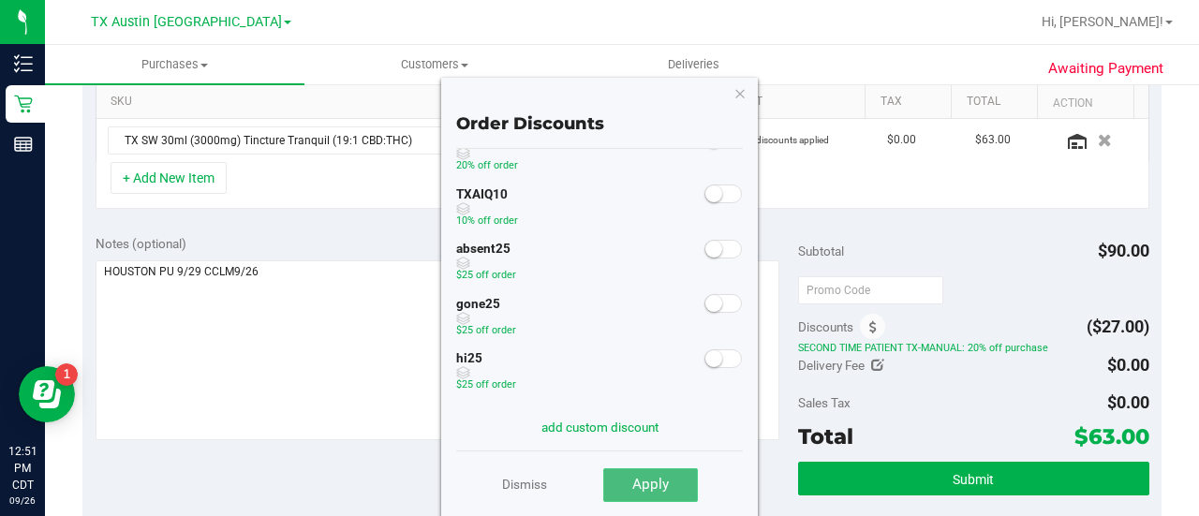
click at [639, 488] on span "Apply" at bounding box center [650, 484] width 37 height 17
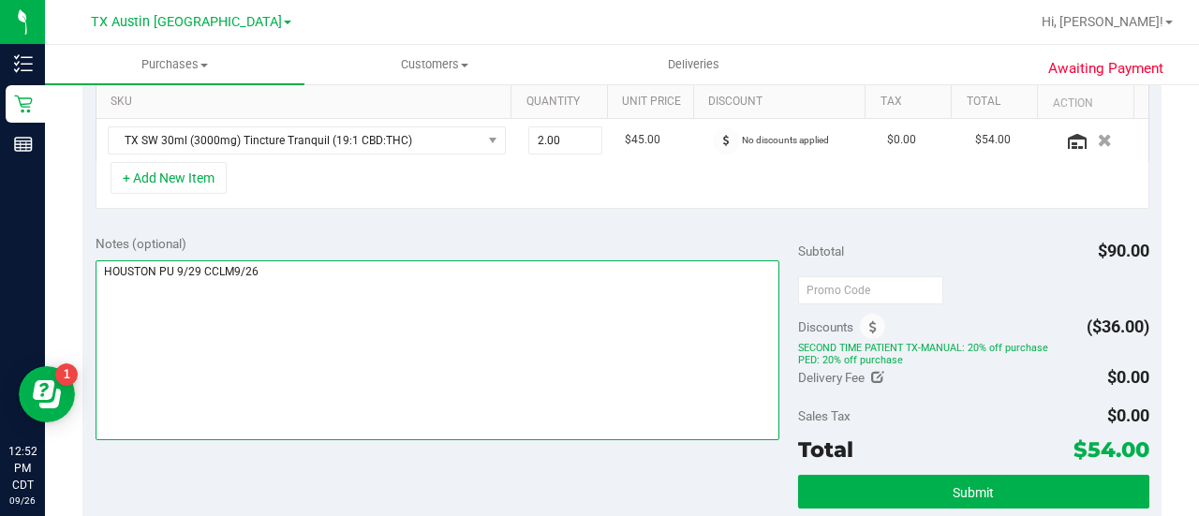
click at [691, 317] on textarea at bounding box center [438, 350] width 684 height 180
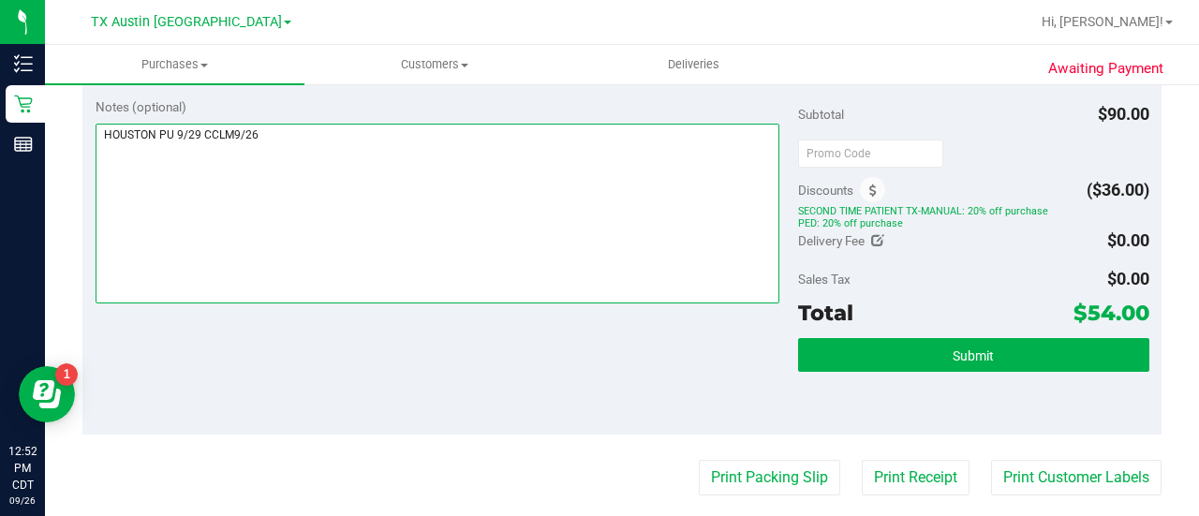
scroll to position [592, 0]
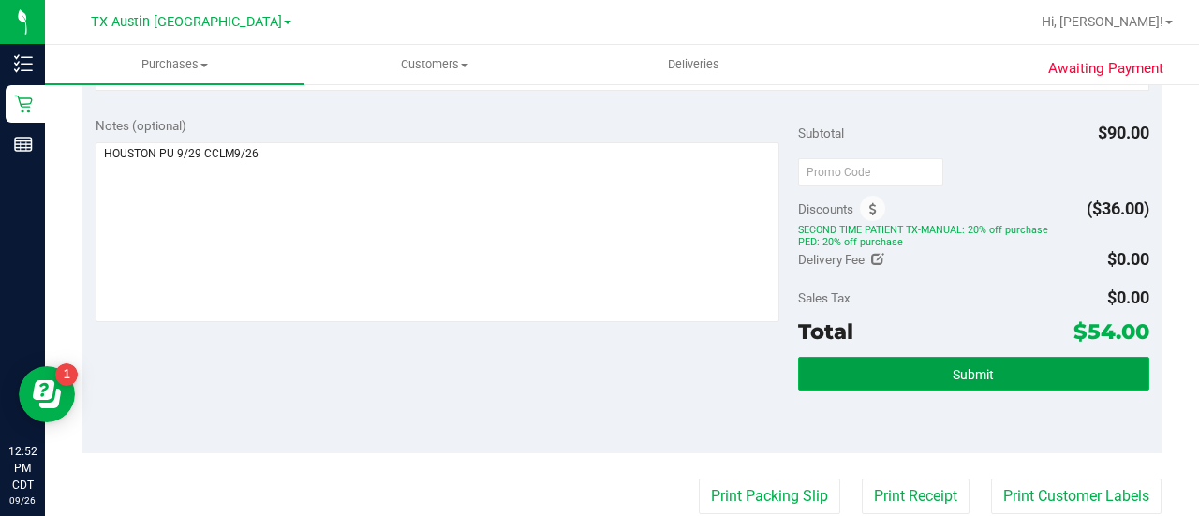
click at [996, 379] on button "Submit" at bounding box center [973, 374] width 351 height 34
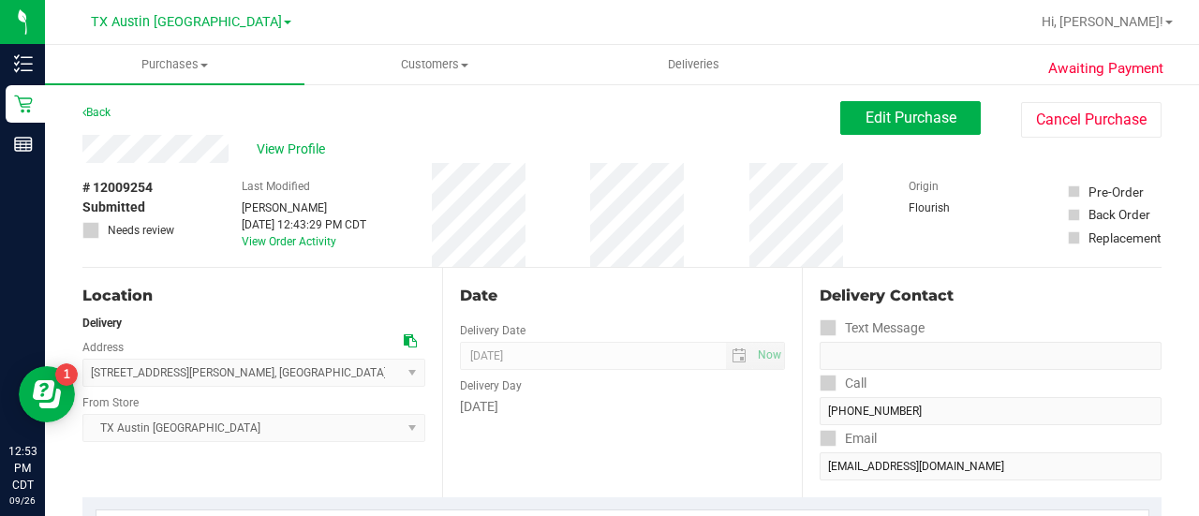
scroll to position [502, 0]
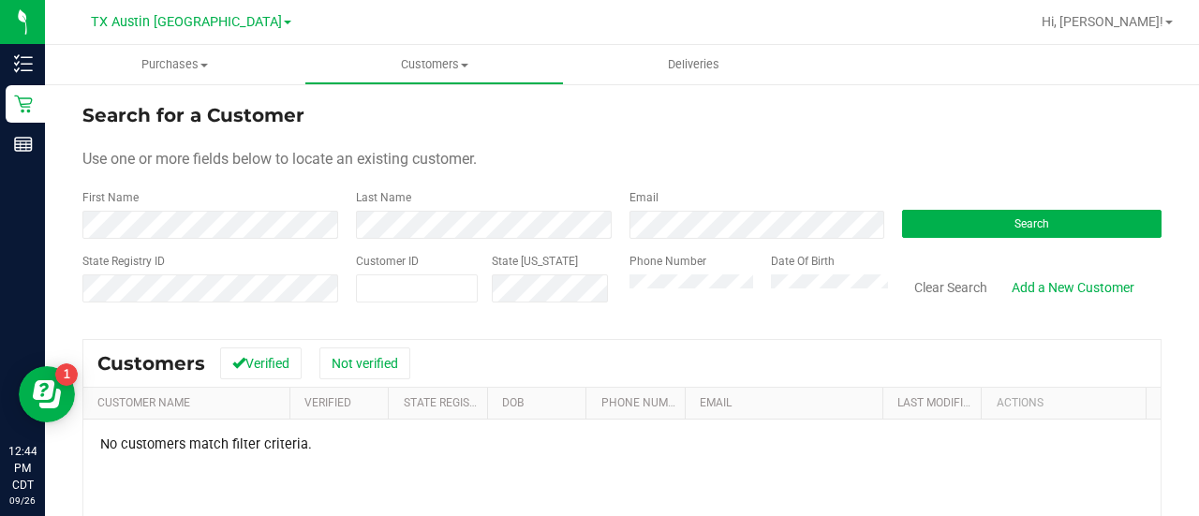
click at [536, 285] on div "State Registry ID Customer ID State [US_STATE] Phone Number Date Of Birth Clear…" at bounding box center [621, 286] width 1079 height 66
click at [629, 327] on div "Search for a Customer Use one or more fields below to locate an existing custom…" at bounding box center [621, 445] width 1079 height 689
click at [700, 239] on form "Search for a Customer Use one or more fields below to locate an existing custom…" at bounding box center [621, 210] width 1079 height 218
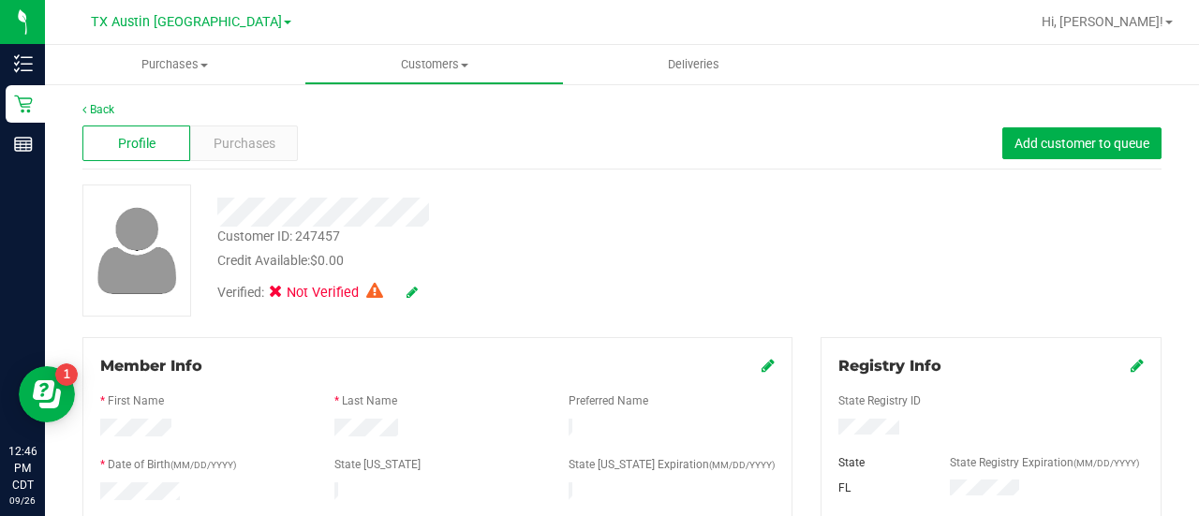
click at [575, 225] on div at bounding box center [479, 212] width 553 height 29
click at [260, 147] on span "Purchases" at bounding box center [245, 144] width 62 height 20
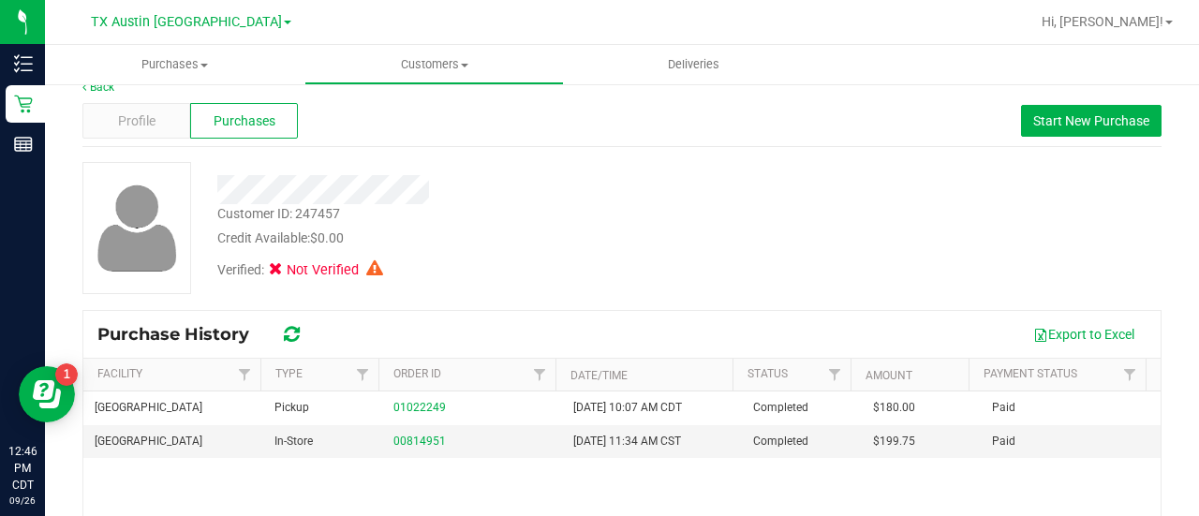
scroll to position [20, 0]
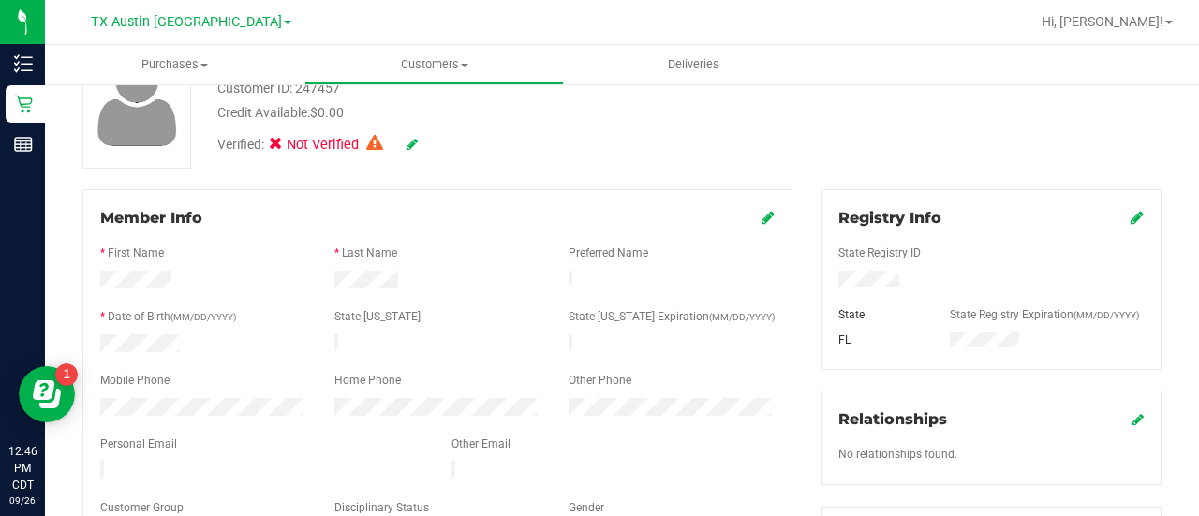
scroll to position [153, 0]
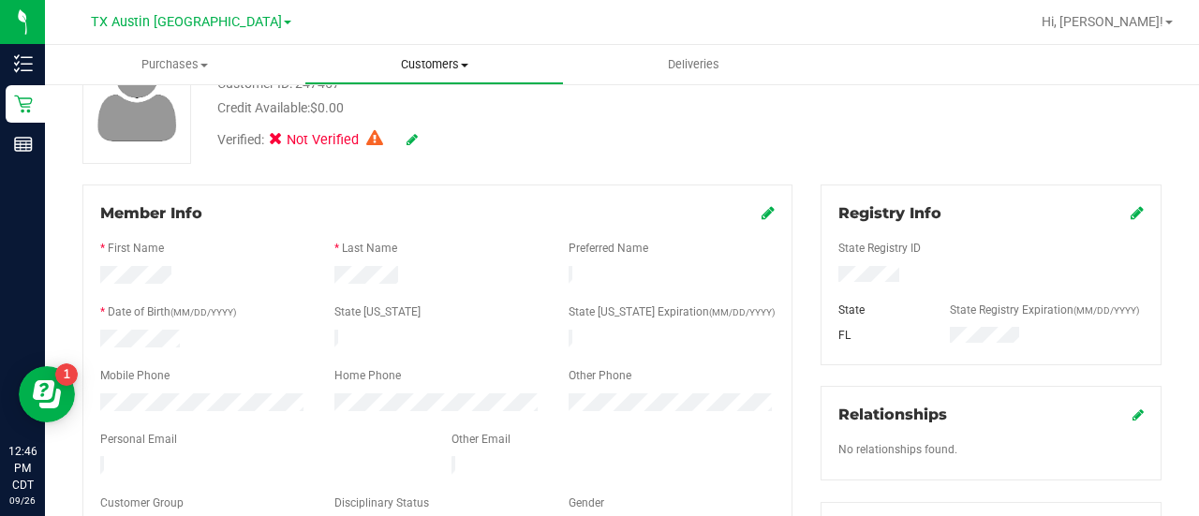
click at [412, 69] on span "Customers" at bounding box center [434, 64] width 258 height 17
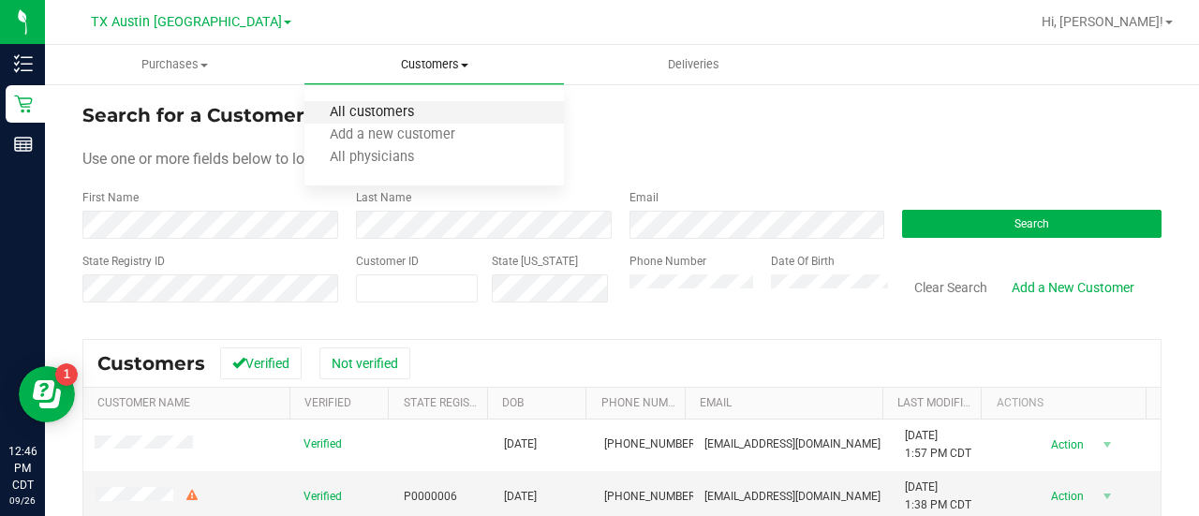
click at [410, 109] on span "All customers" at bounding box center [371, 113] width 135 height 16
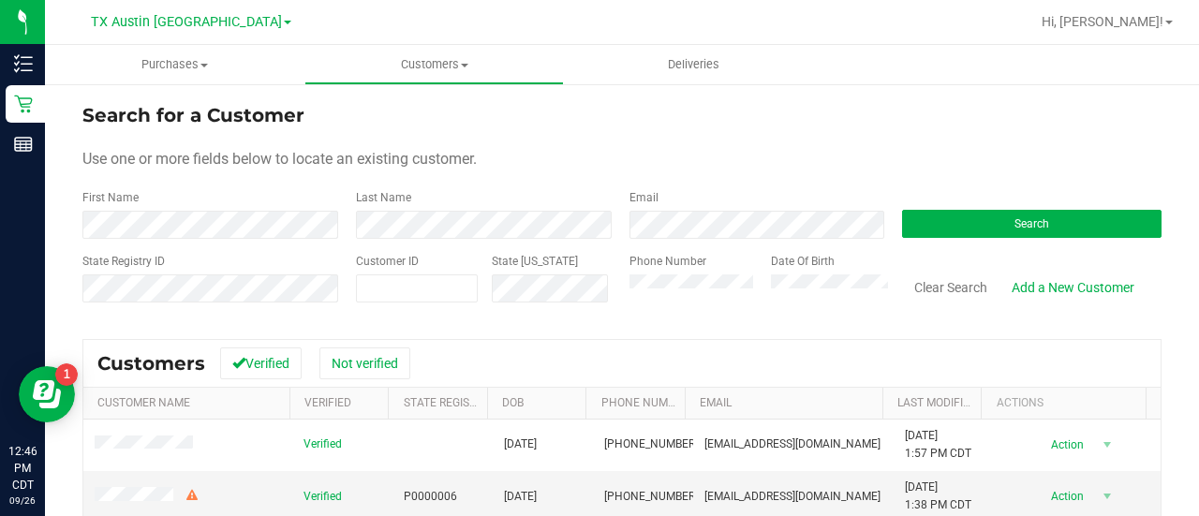
click at [581, 151] on div "Use one or more fields below to locate an existing customer." at bounding box center [621, 159] width 1079 height 22
click at [805, 99] on div "Search for a Customer Use one or more fields below to locate an existing custom…" at bounding box center [622, 445] width 1154 height 727
click at [660, 273] on div "Phone Number" at bounding box center [692, 286] width 127 height 66
click at [478, 205] on div "Last Name" at bounding box center [478, 214] width 273 height 50
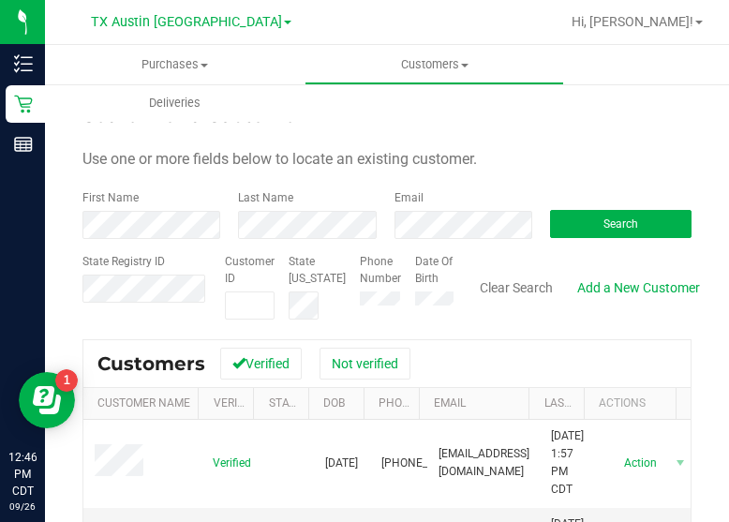
click at [565, 140] on form "Search for a Customer Use one or more fields below to locate an existing custom…" at bounding box center [386, 210] width 609 height 218
click at [513, 155] on div "Use one or more fields below to locate an existing customer." at bounding box center [386, 159] width 609 height 22
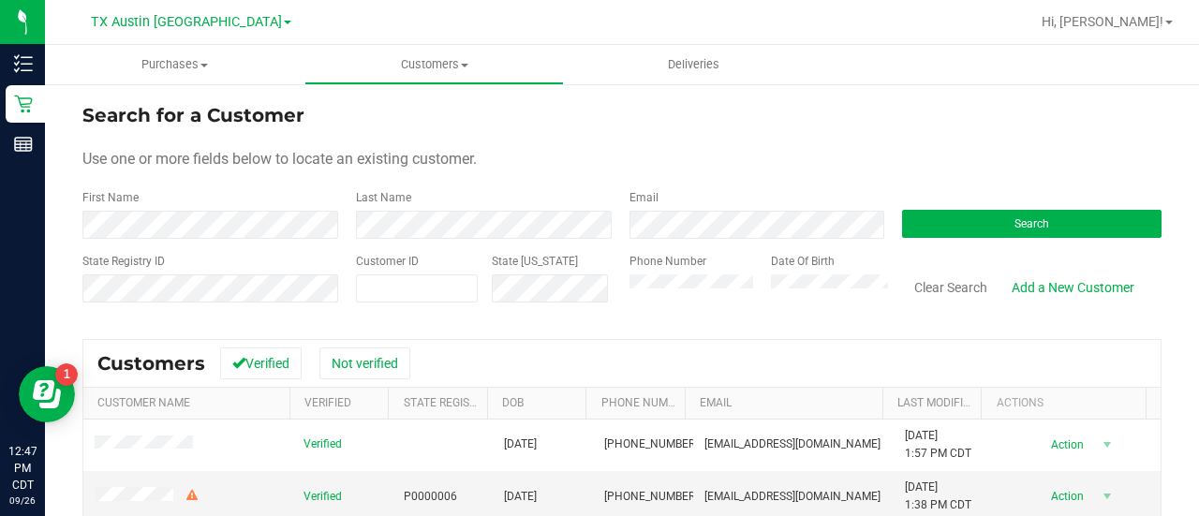
click at [733, 183] on form "Search for a Customer Use one or more fields below to locate an existing custom…" at bounding box center [621, 210] width 1079 height 218
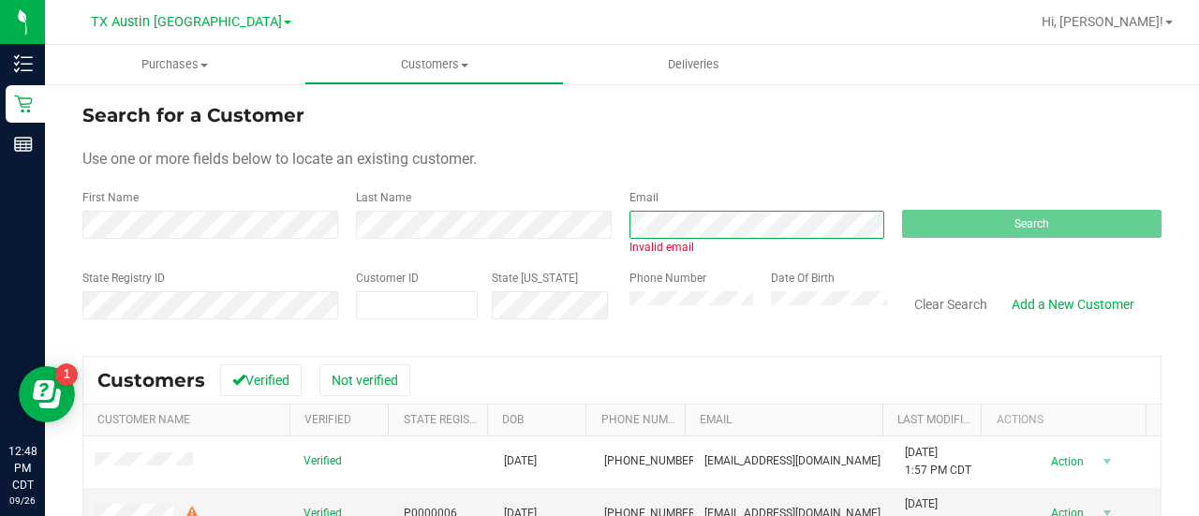
click at [551, 236] on div "First Name Last Name Email Invalid email Search" at bounding box center [621, 222] width 1079 height 66
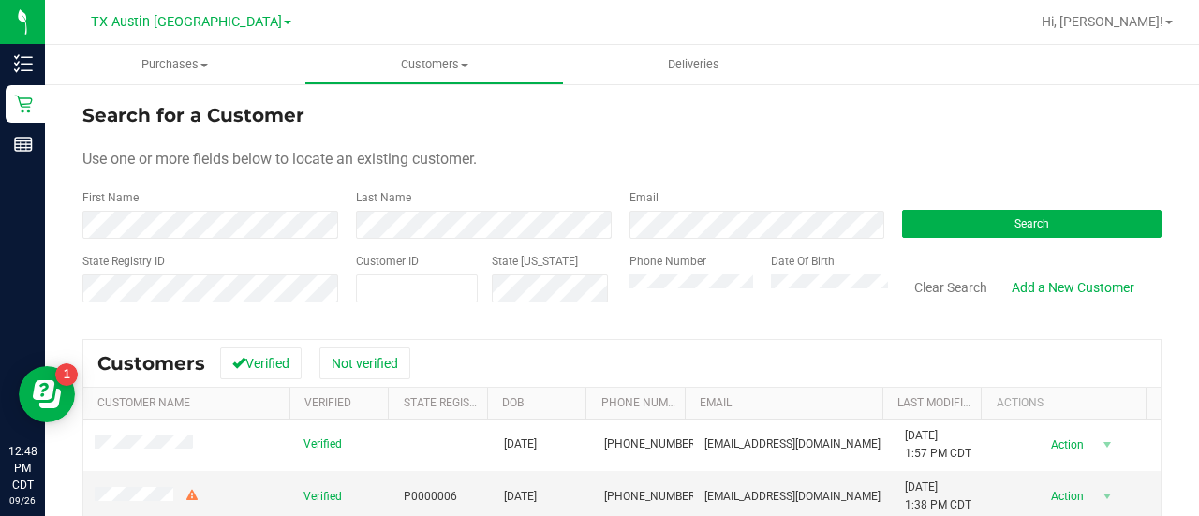
click at [212, 235] on form "Search for a Customer Use one or more fields below to locate an existing custom…" at bounding box center [621, 210] width 1079 height 218
click at [588, 302] on div "State [US_STATE]" at bounding box center [546, 286] width 137 height 66
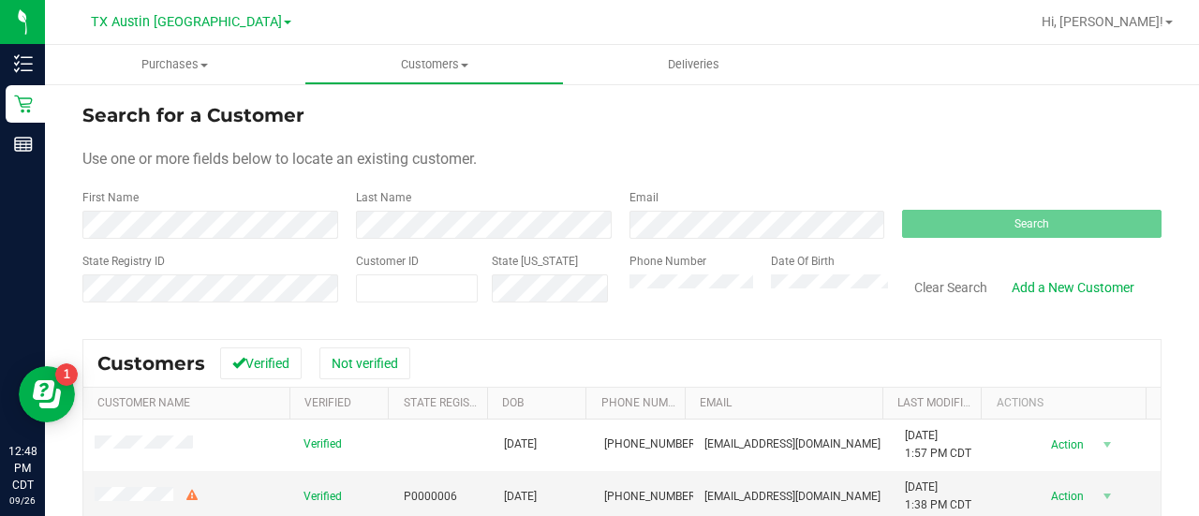
click at [786, 299] on div "Date Of Birth" at bounding box center [823, 286] width 132 height 66
click at [643, 292] on div "Phone Number Date Of Birth" at bounding box center [751, 286] width 273 height 66
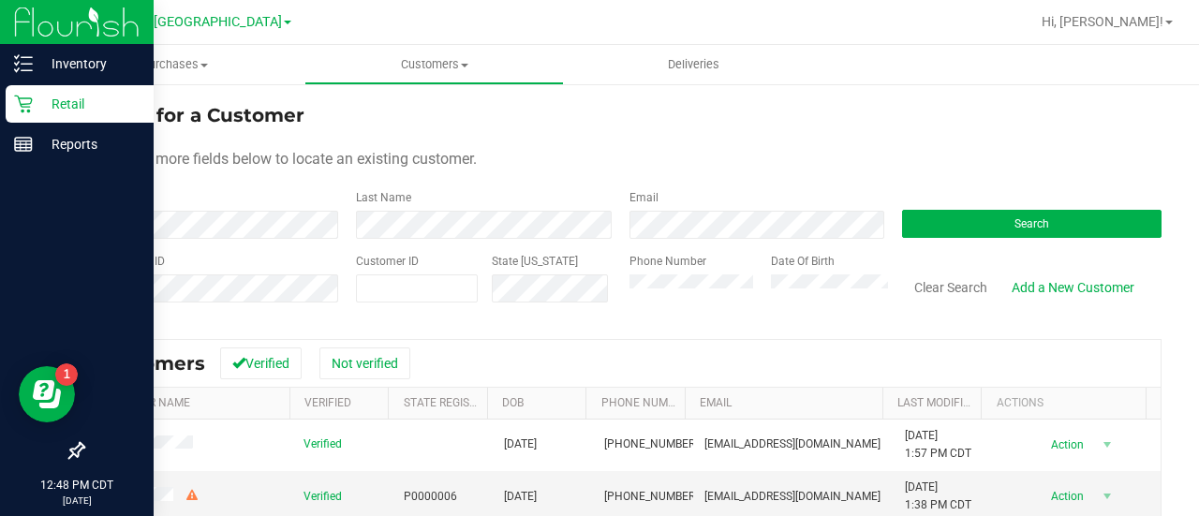
click at [30, 91] on div "Retail" at bounding box center [80, 103] width 148 height 37
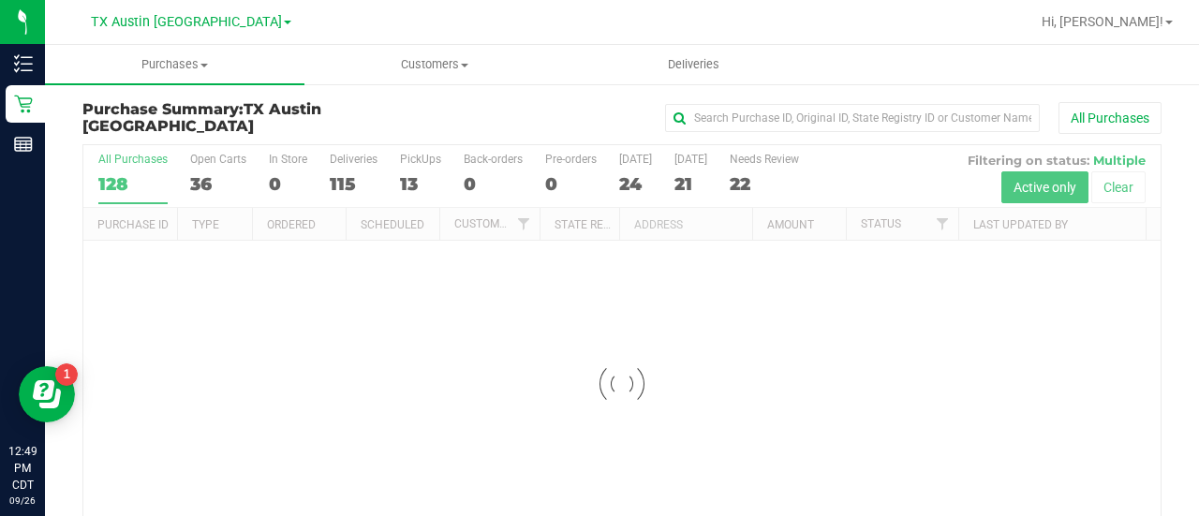
click at [770, 171] on div at bounding box center [621, 384] width 1077 height 478
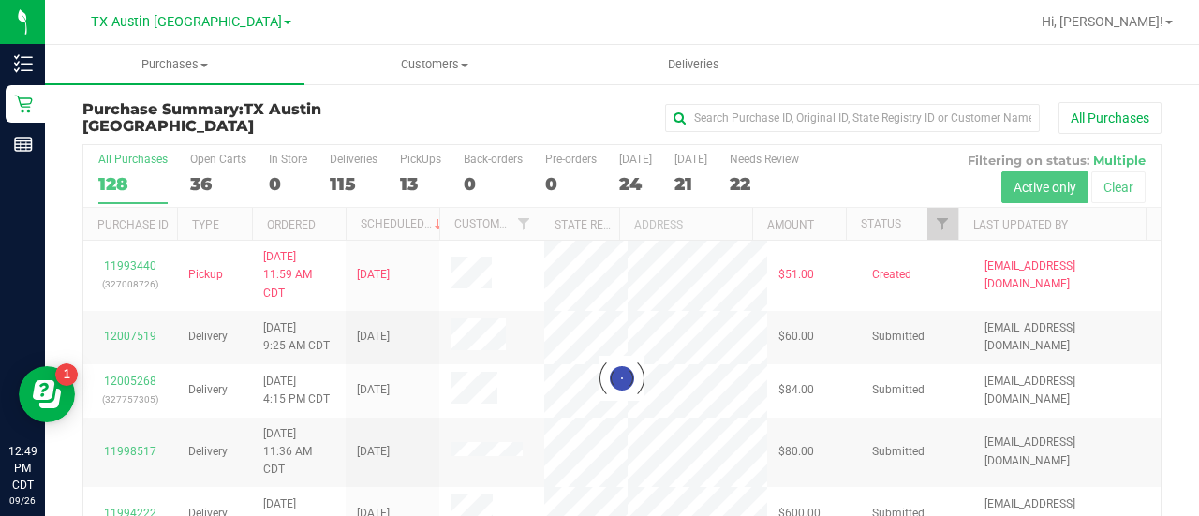
click at [753, 186] on div at bounding box center [621, 377] width 1077 height 465
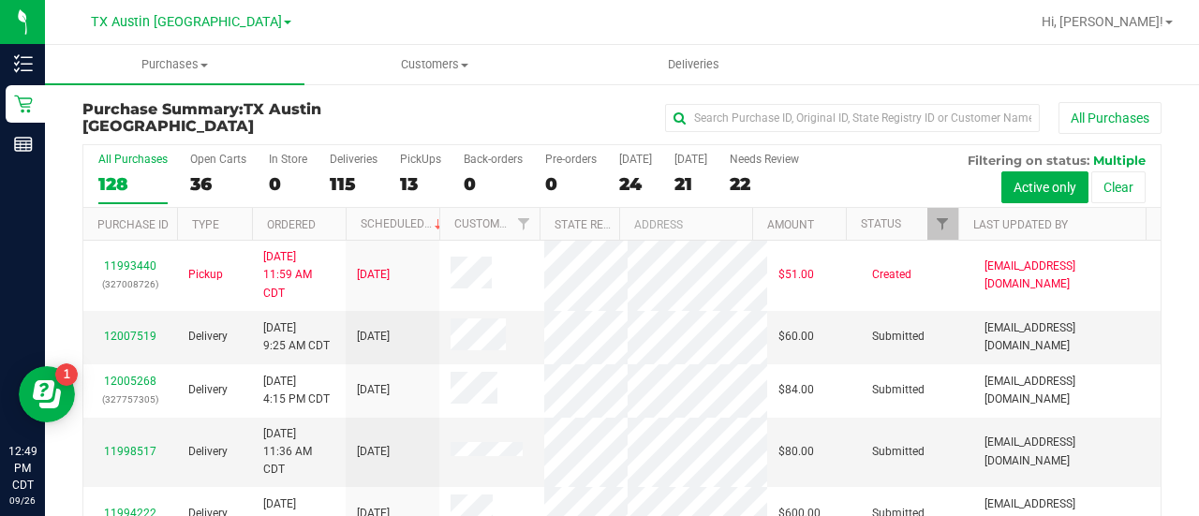
click at [753, 186] on div "22" at bounding box center [764, 184] width 69 height 22
click at [0, 0] on input "Needs Review 22" at bounding box center [0, 0] width 0 height 0
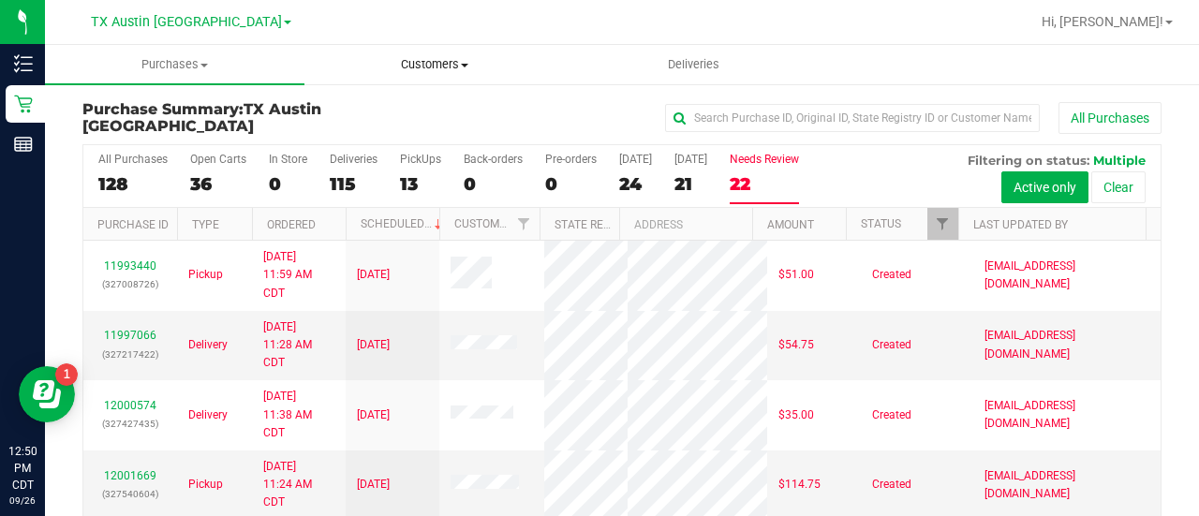
click at [427, 63] on span "Customers" at bounding box center [434, 64] width 258 height 17
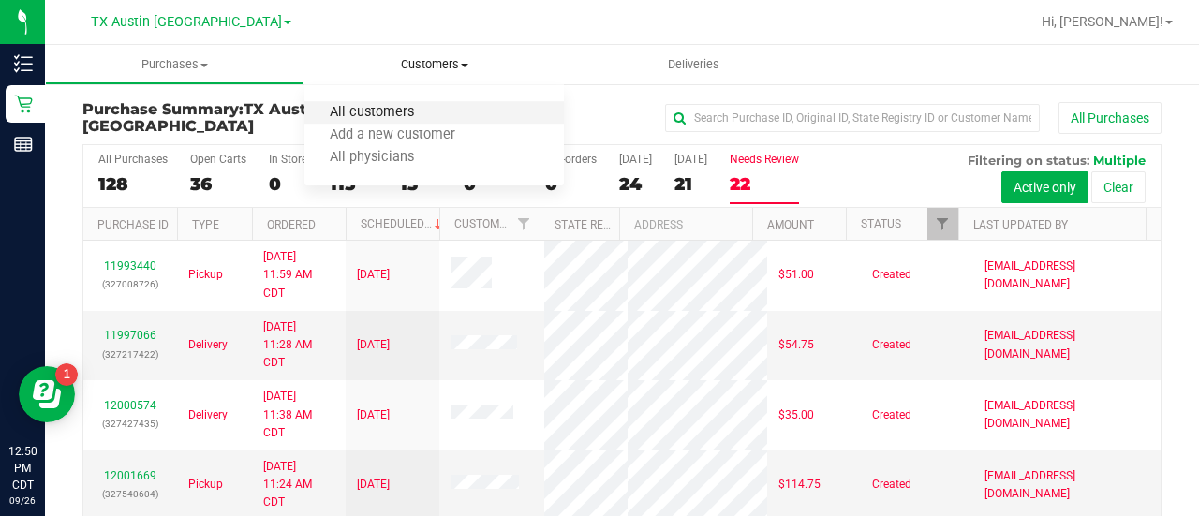
click at [364, 110] on span "All customers" at bounding box center [371, 113] width 135 height 16
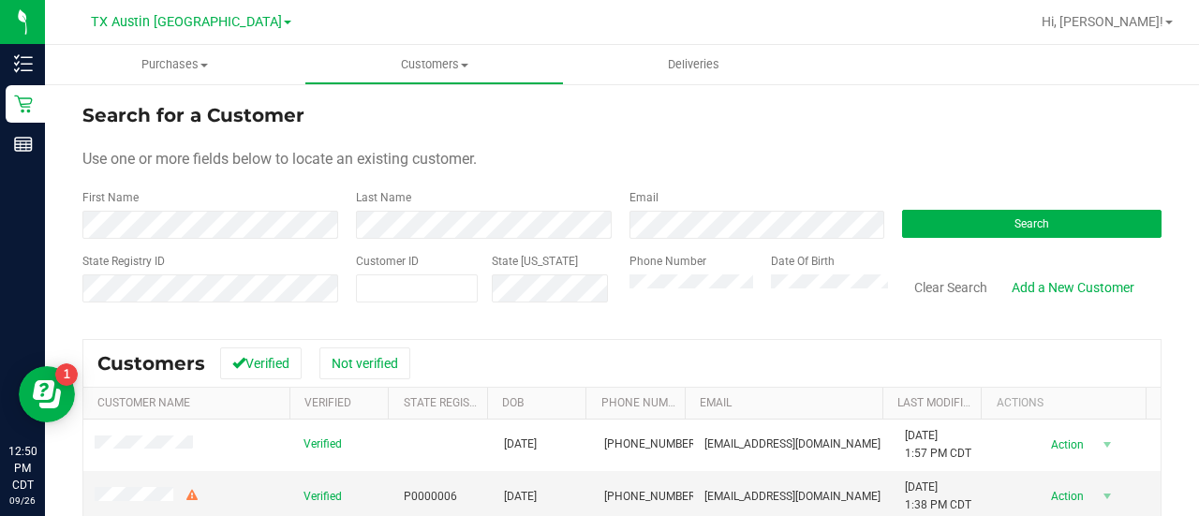
click at [686, 273] on div "Phone Number" at bounding box center [692, 286] width 127 height 66
click at [686, 304] on div "Phone Number" at bounding box center [692, 286] width 127 height 66
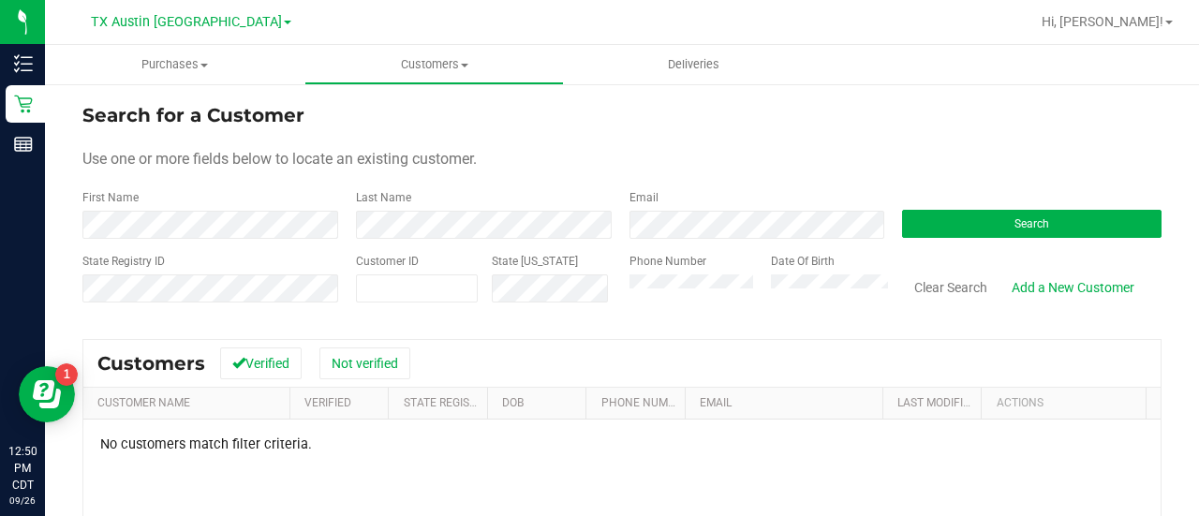
click at [633, 376] on div "Customers Verified Not verified" at bounding box center [621, 363] width 1077 height 47
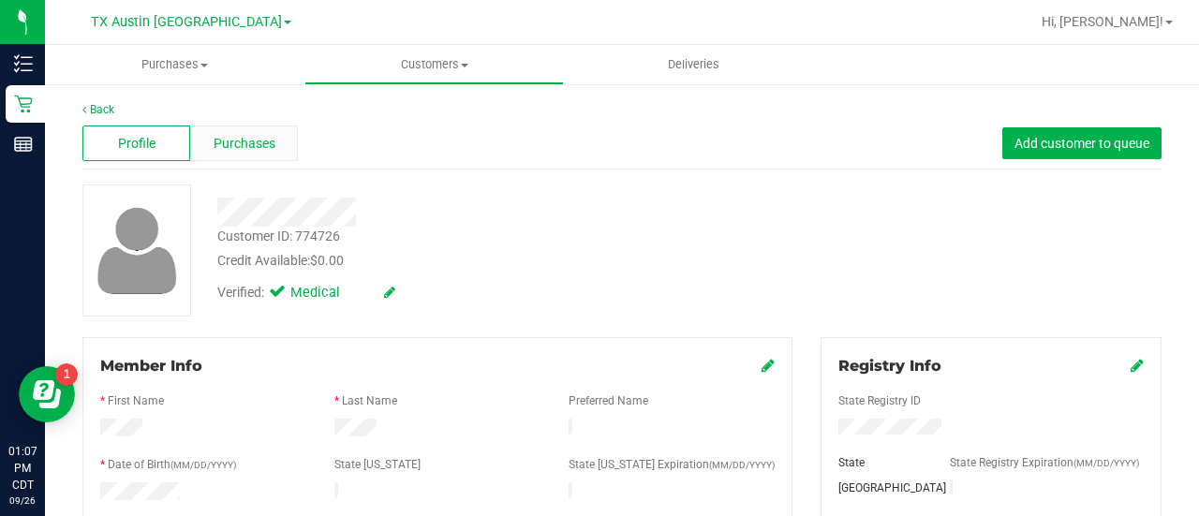
click at [264, 151] on span "Purchases" at bounding box center [245, 144] width 62 height 20
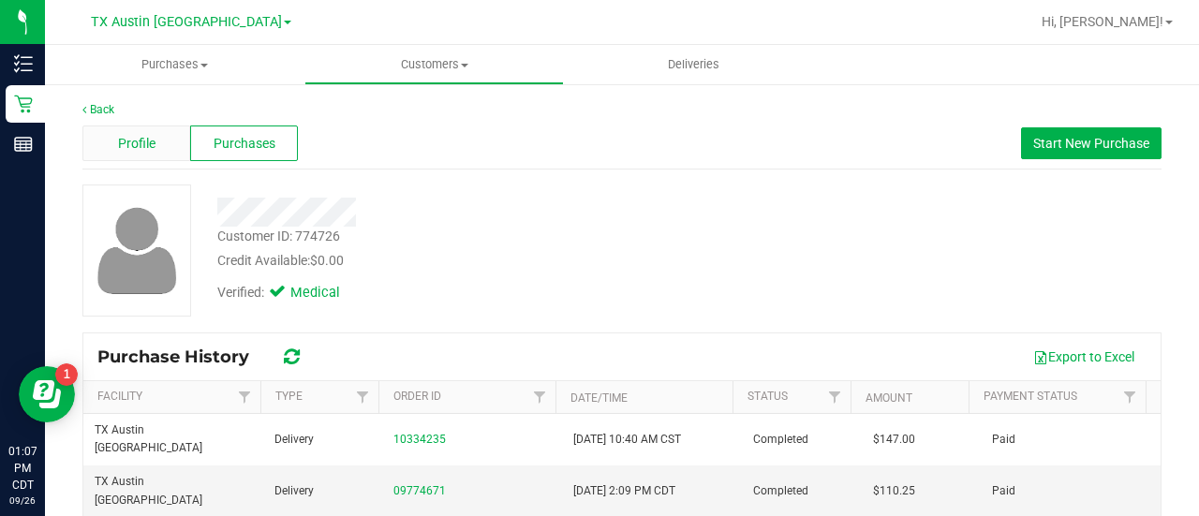
click at [174, 145] on div "Profile" at bounding box center [136, 143] width 108 height 36
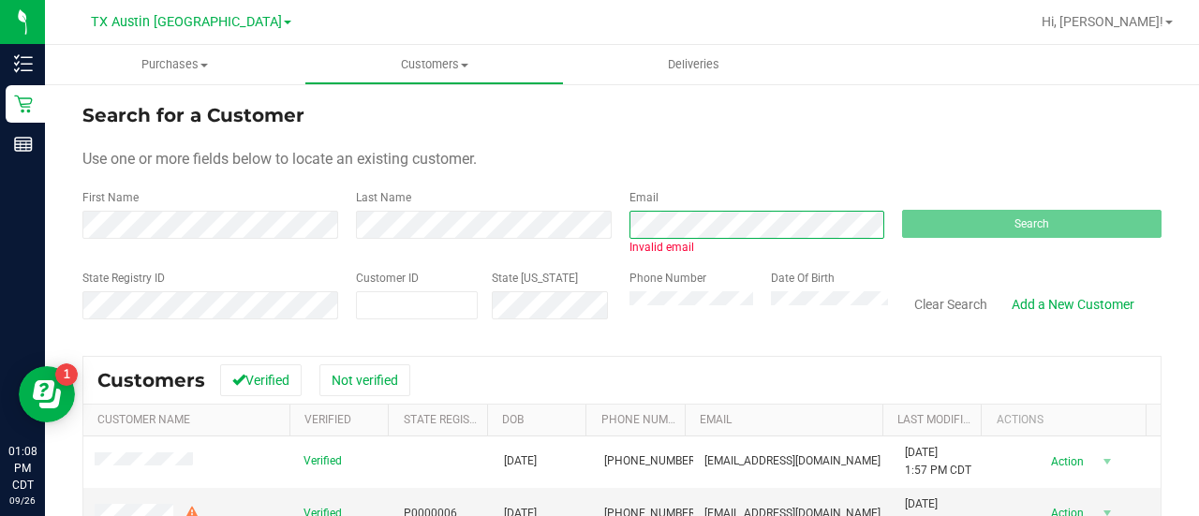
click at [570, 224] on div "First Name Last Name Email Invalid email Search" at bounding box center [621, 222] width 1079 height 66
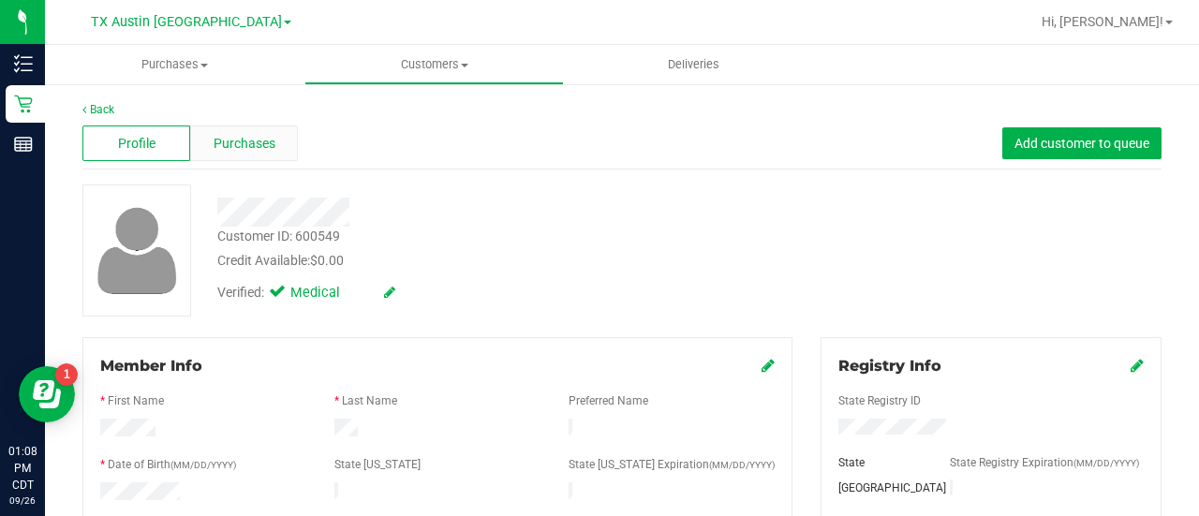
click at [245, 148] on span "Purchases" at bounding box center [245, 144] width 62 height 20
click at [251, 156] on div "Purchases" at bounding box center [244, 143] width 108 height 36
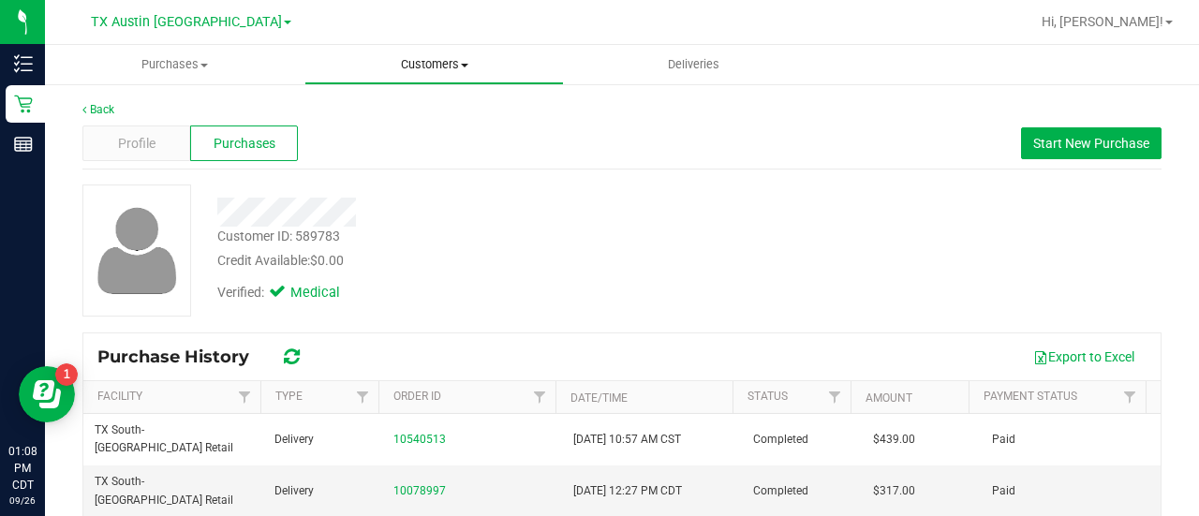
click at [435, 81] on uib-tab-heading "Customers All customers Add a new customer All physicians" at bounding box center [434, 64] width 258 height 37
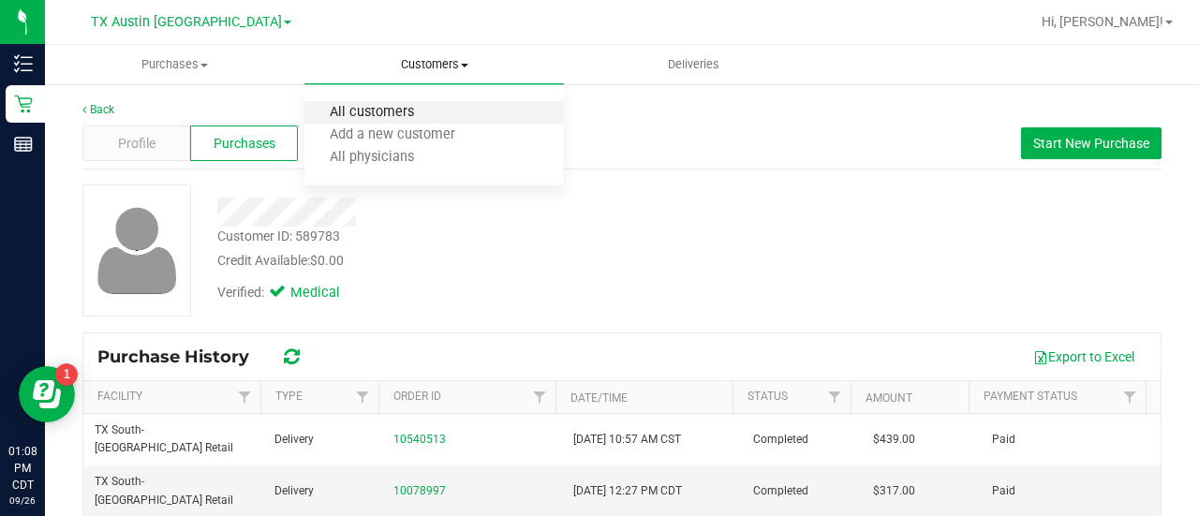
click at [410, 108] on span "All customers" at bounding box center [371, 113] width 135 height 16
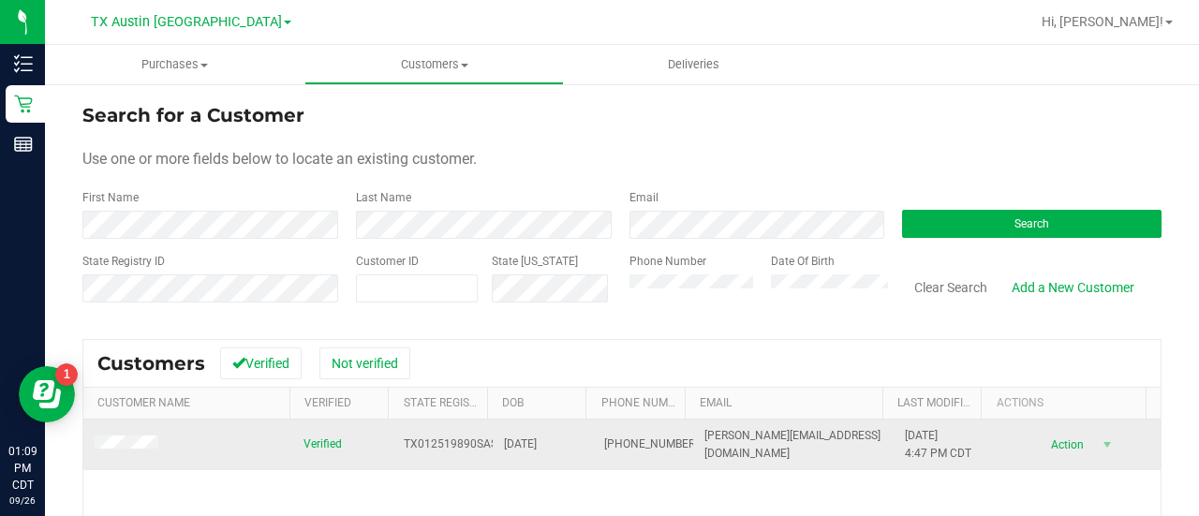
click at [151, 450] on span at bounding box center [129, 445] width 69 height 20
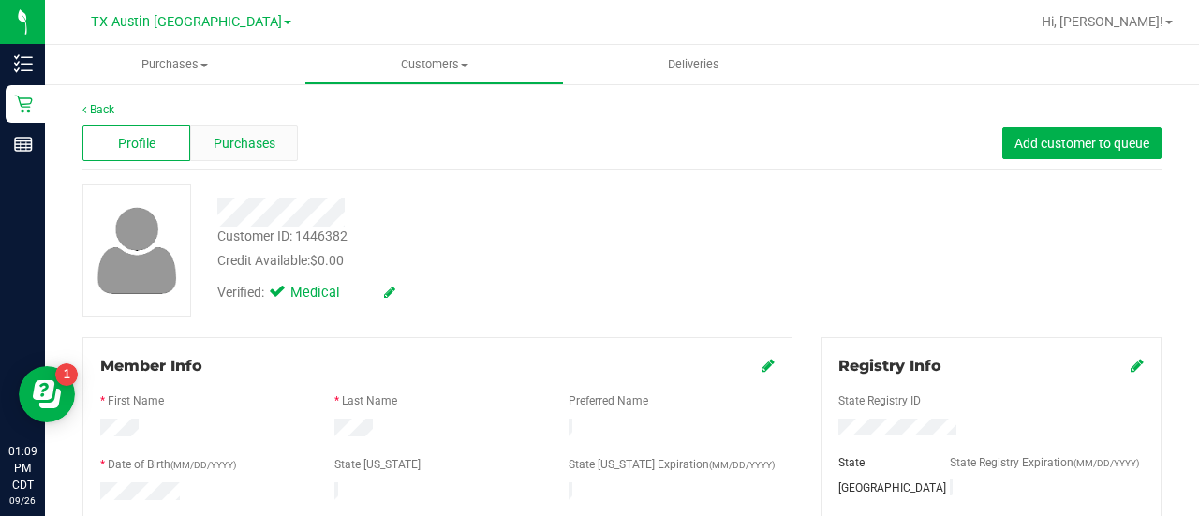
click at [238, 144] on span "Purchases" at bounding box center [245, 144] width 62 height 20
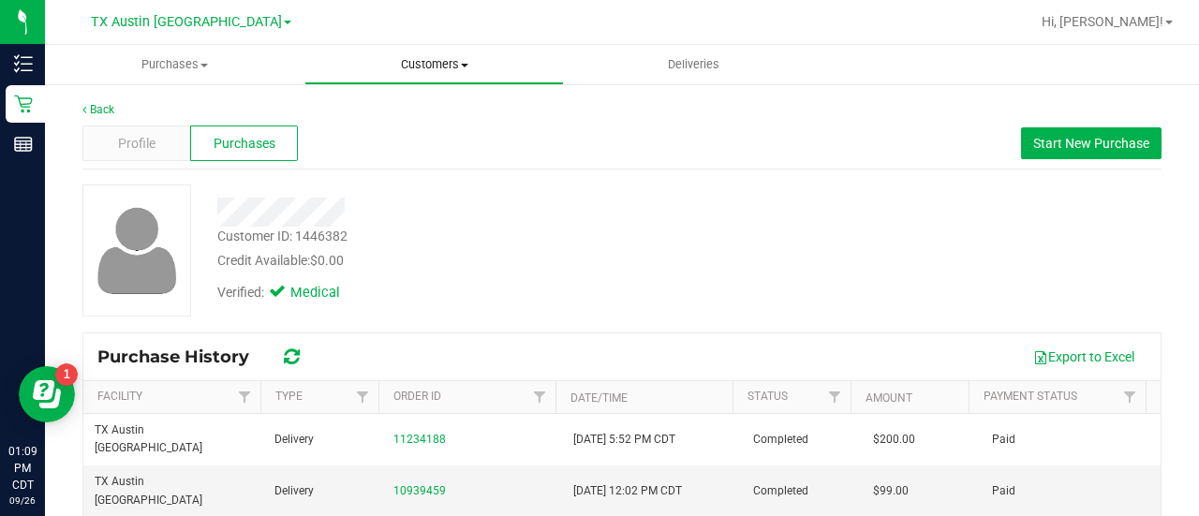
click at [437, 65] on span "Customers" at bounding box center [434, 64] width 258 height 17
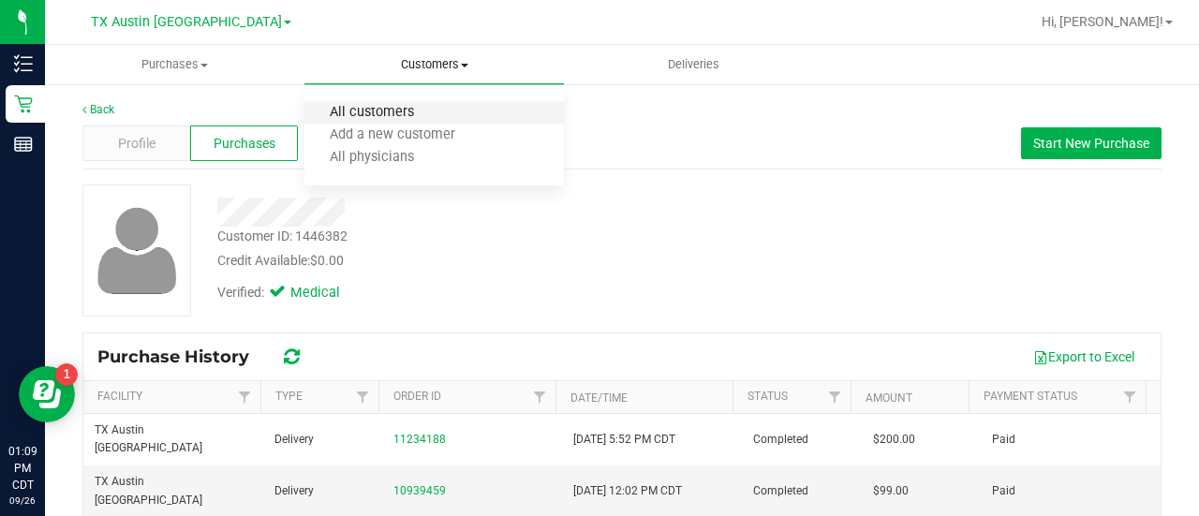
click at [400, 113] on span "All customers" at bounding box center [371, 113] width 135 height 16
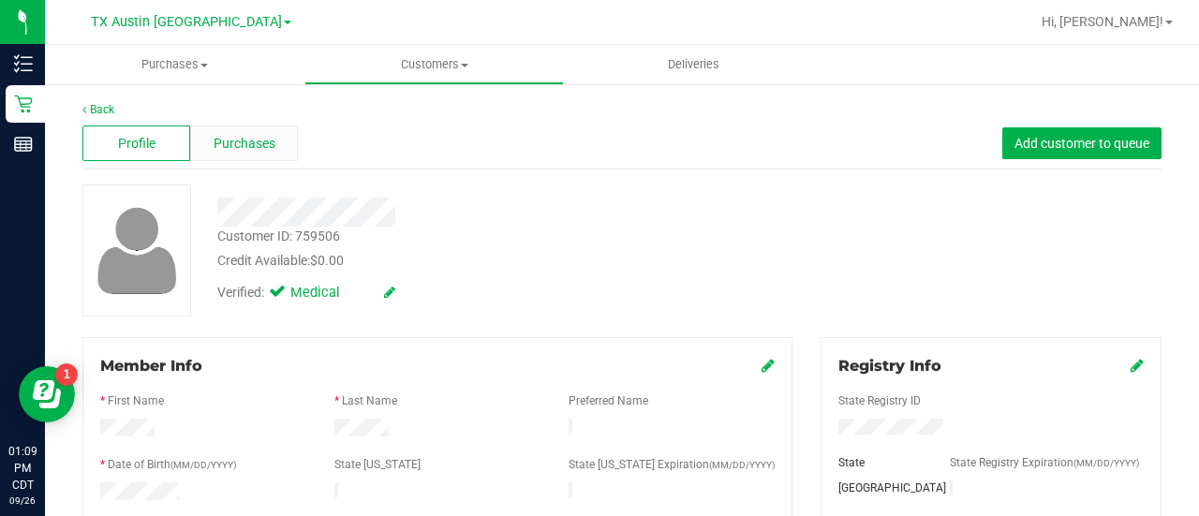
click at [280, 151] on div "Purchases" at bounding box center [244, 143] width 108 height 36
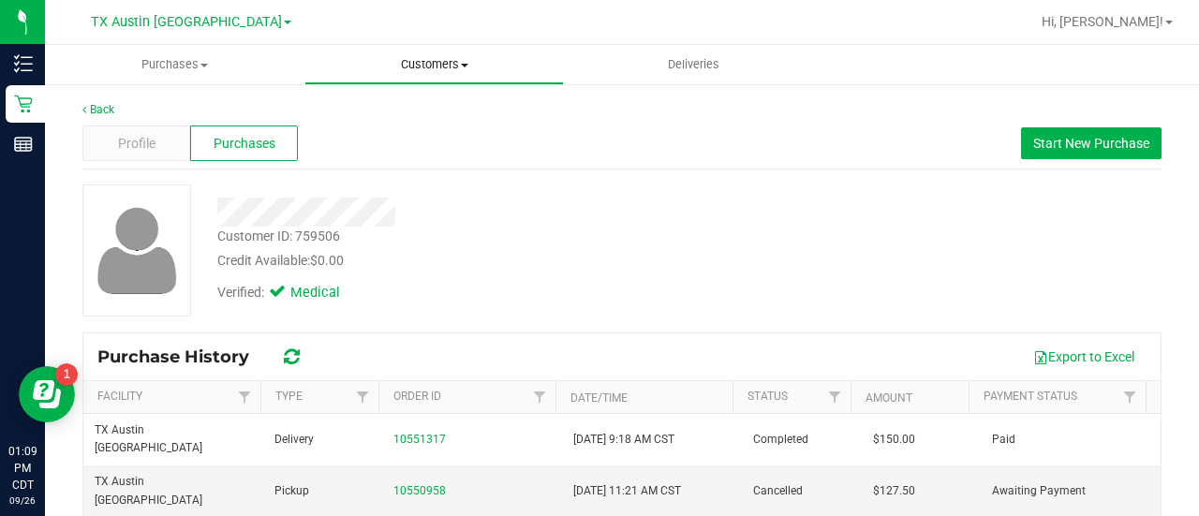
click at [420, 59] on span "Customers" at bounding box center [434, 64] width 258 height 17
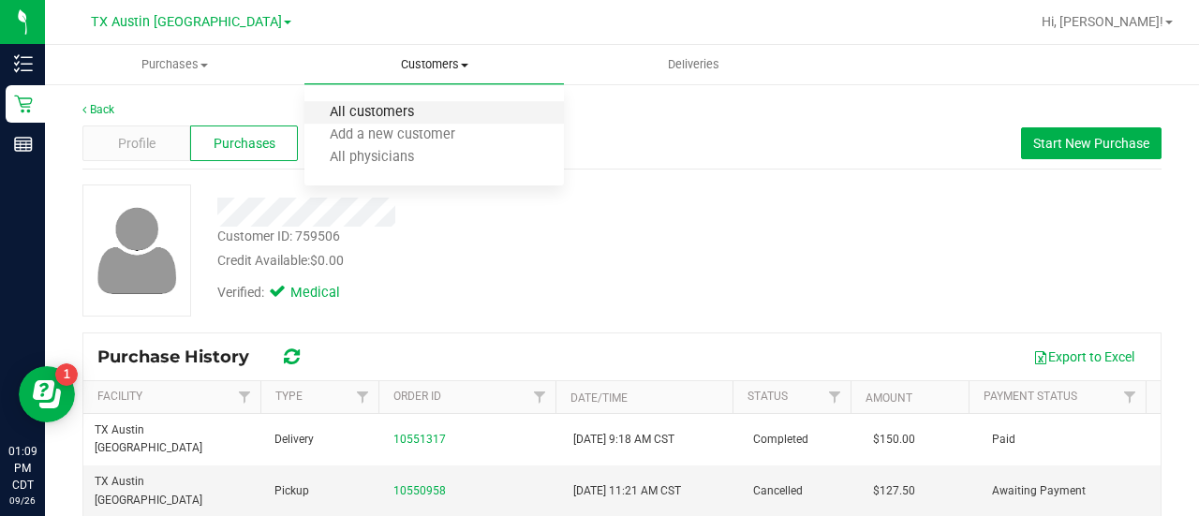
click at [405, 109] on span "All customers" at bounding box center [371, 113] width 135 height 16
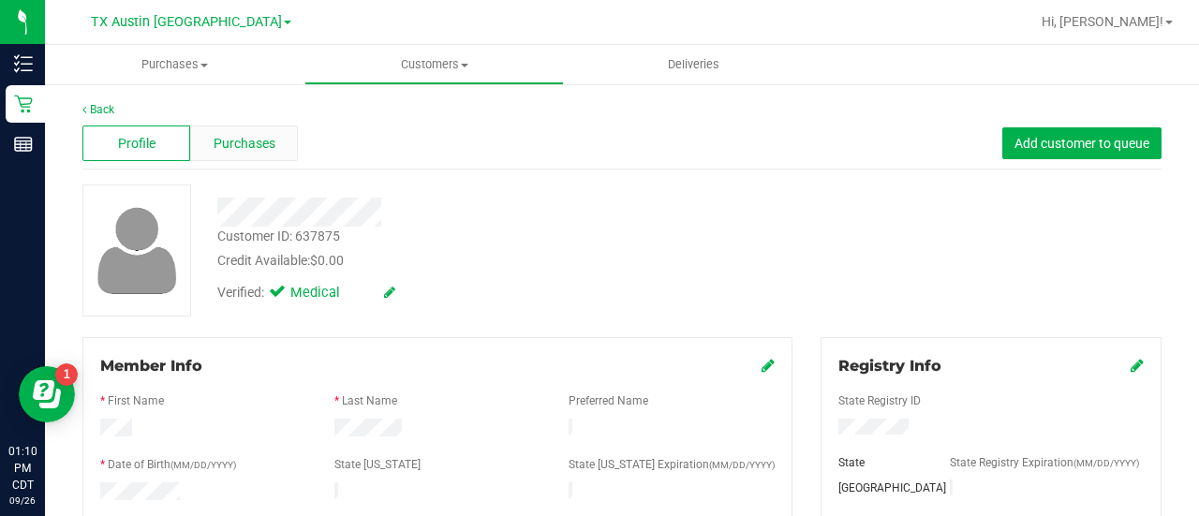
click at [230, 154] on div "Purchases" at bounding box center [244, 143] width 108 height 36
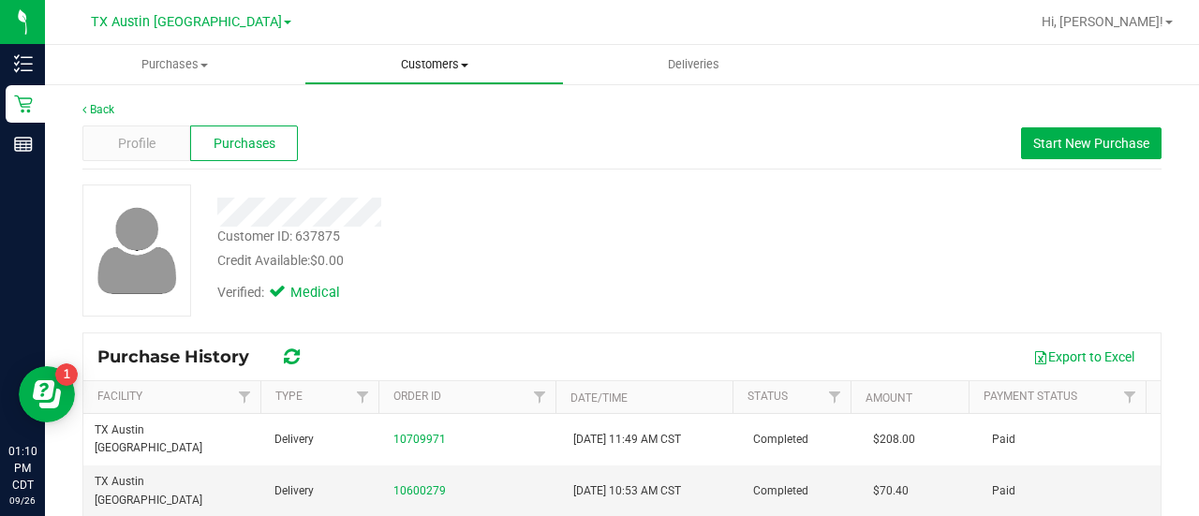
click at [444, 62] on span "Customers" at bounding box center [434, 64] width 258 height 17
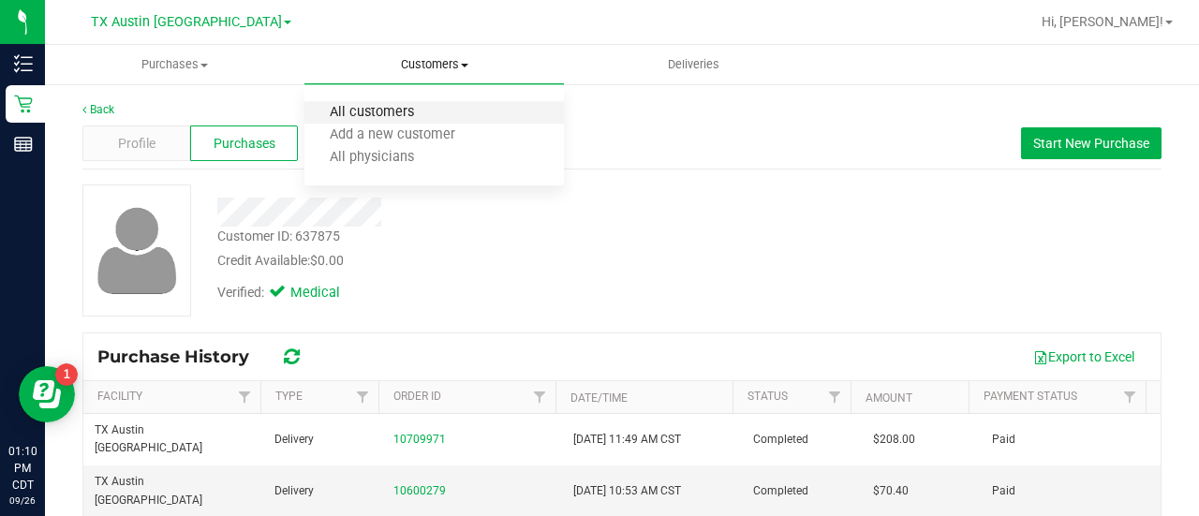
click at [423, 107] on span "All customers" at bounding box center [371, 113] width 135 height 16
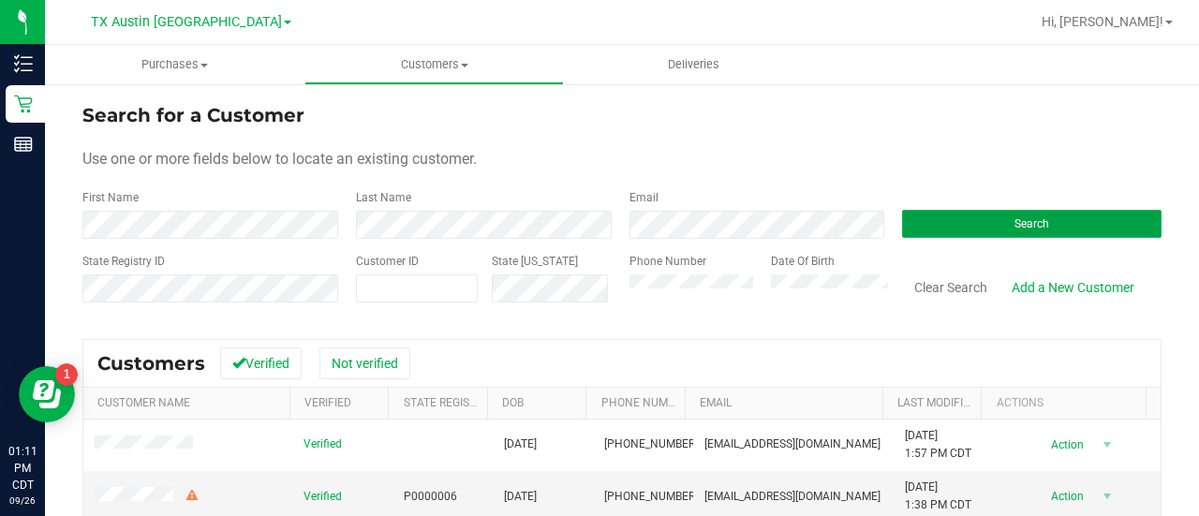
click at [929, 222] on button "Search" at bounding box center [1031, 224] width 259 height 28
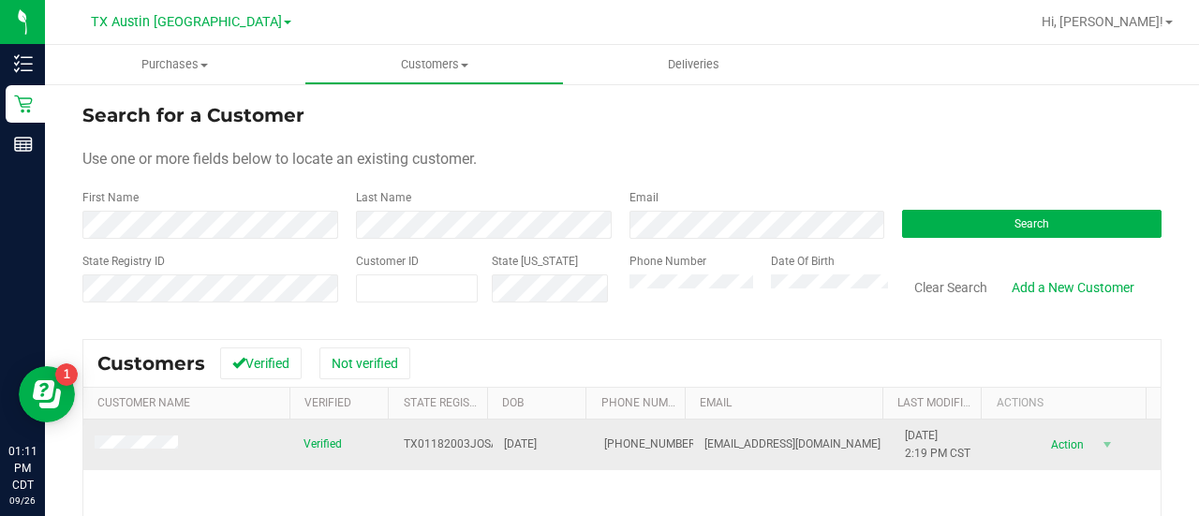
click at [142, 451] on span at bounding box center [139, 445] width 89 height 20
click at [150, 435] on span at bounding box center [139, 445] width 89 height 20
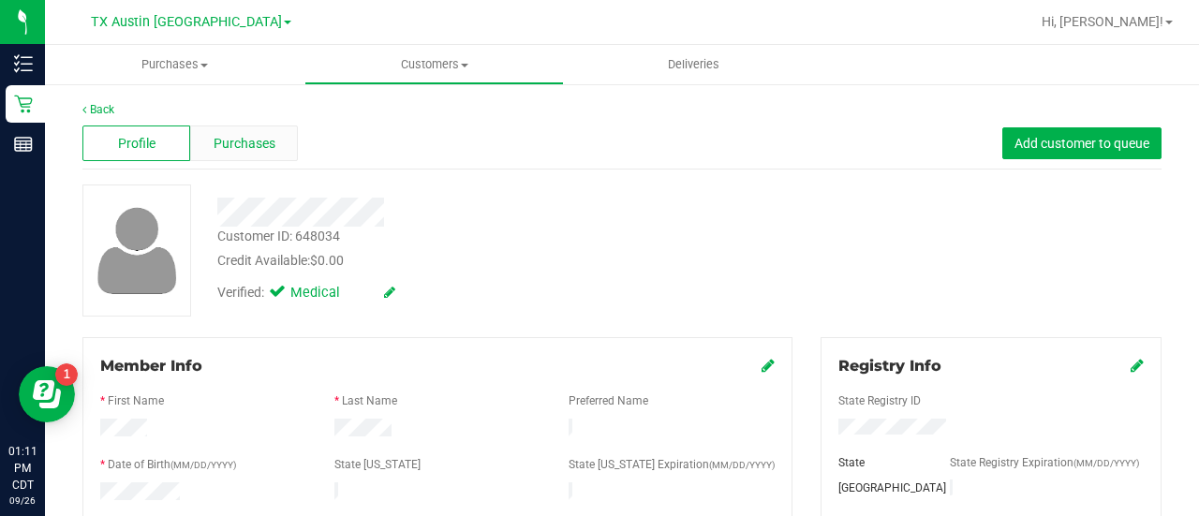
click at [252, 149] on span "Purchases" at bounding box center [245, 144] width 62 height 20
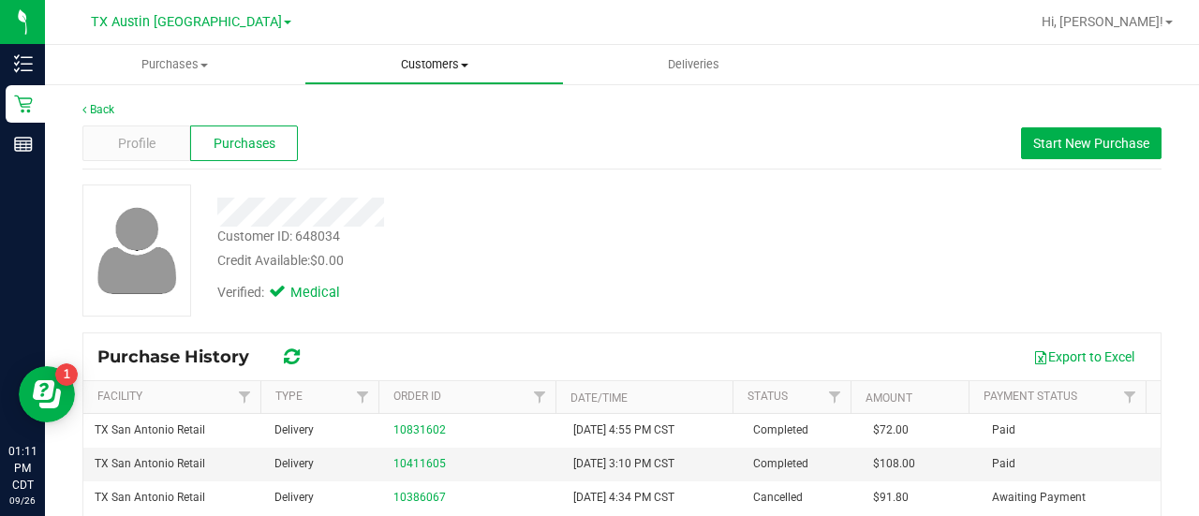
click at [408, 70] on span "Customers" at bounding box center [434, 64] width 258 height 17
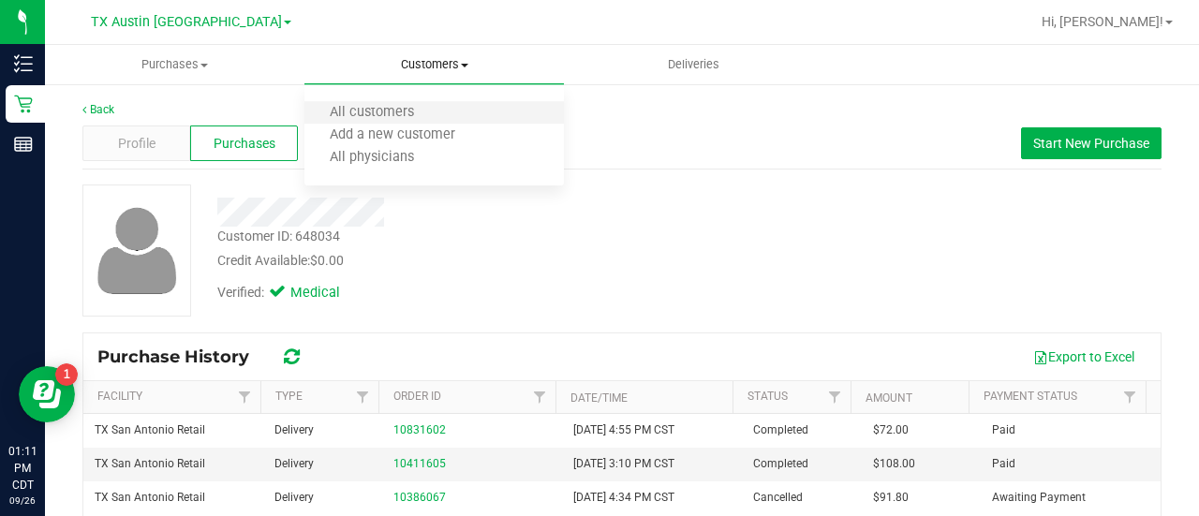
click at [391, 103] on li "All customers" at bounding box center [433, 113] width 259 height 22
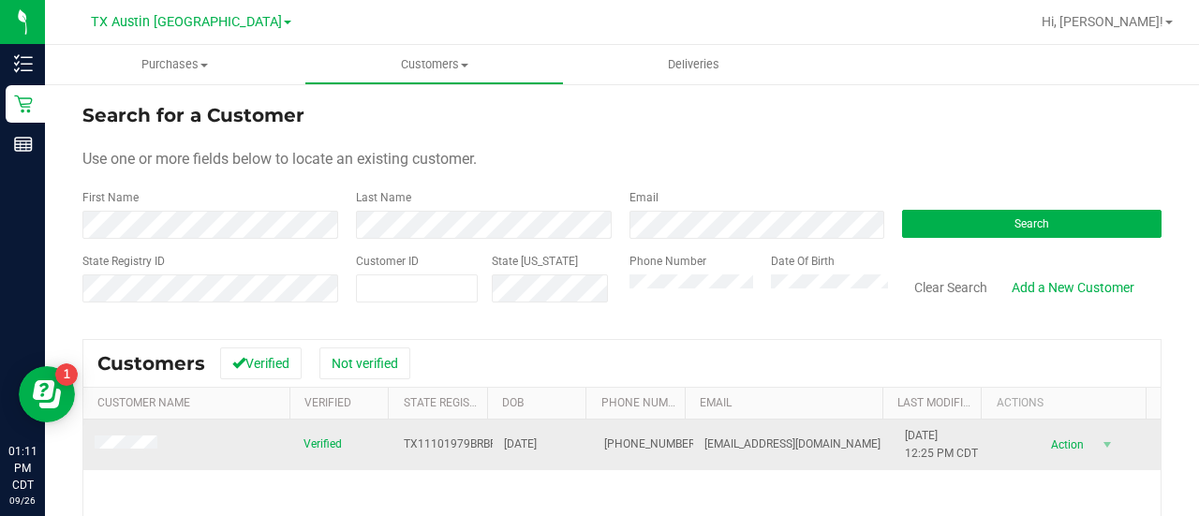
click at [120, 435] on span at bounding box center [129, 445] width 68 height 20
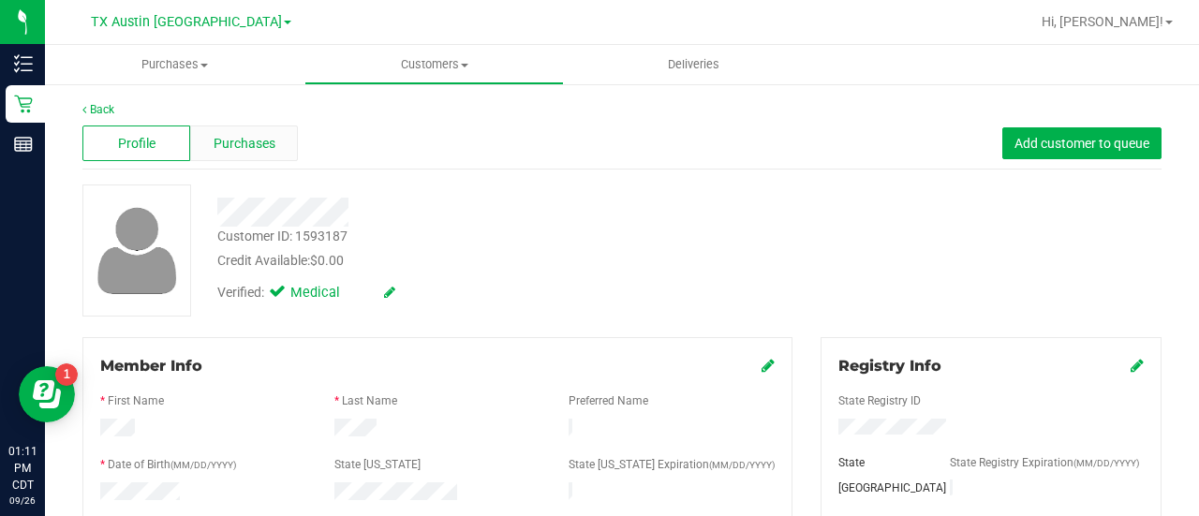
click at [267, 139] on span "Purchases" at bounding box center [245, 144] width 62 height 20
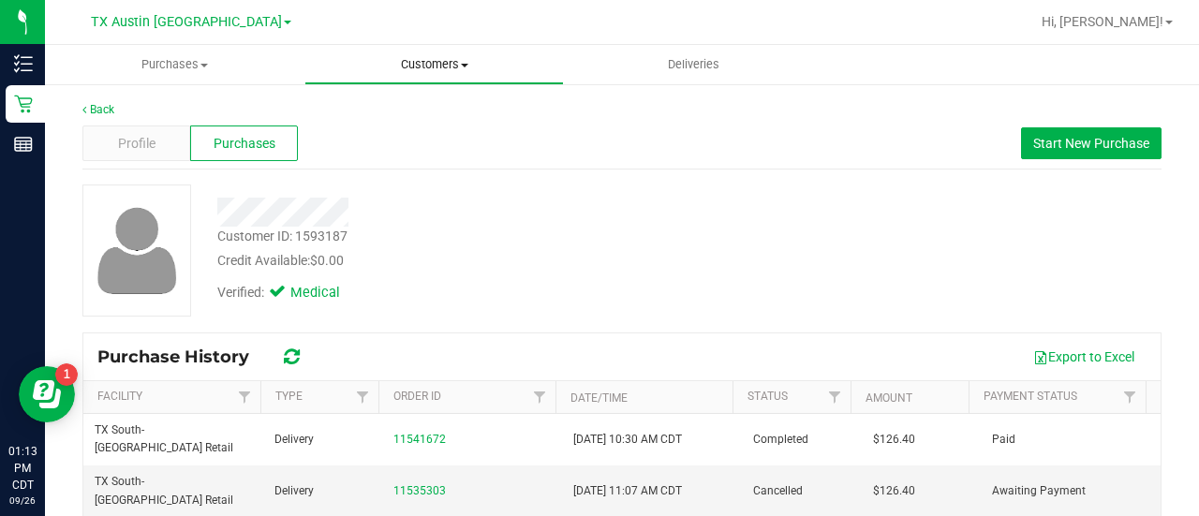
click at [425, 62] on span "Customers" at bounding box center [434, 64] width 258 height 17
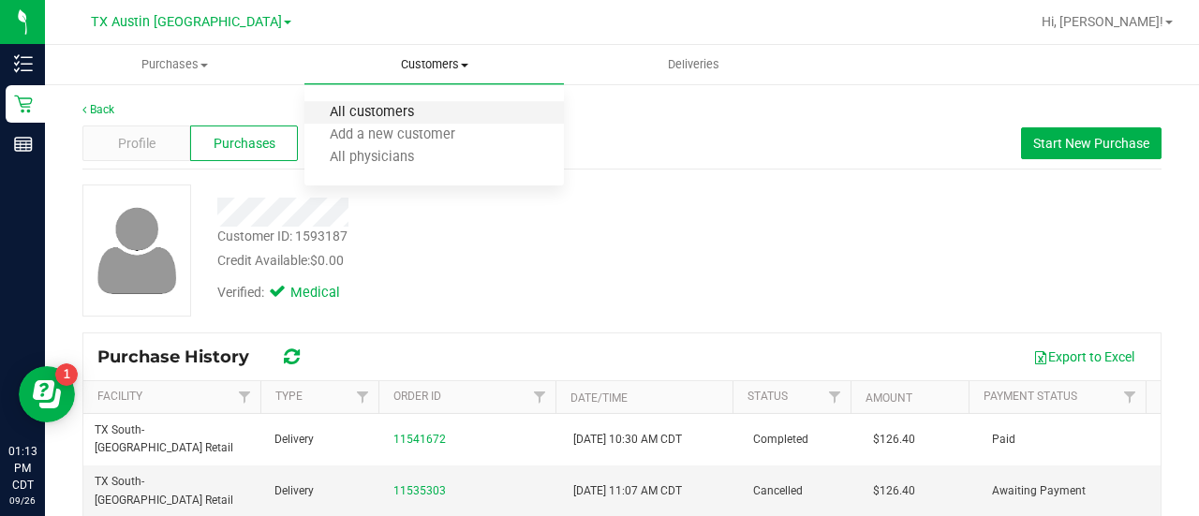
click at [393, 107] on span "All customers" at bounding box center [371, 113] width 135 height 16
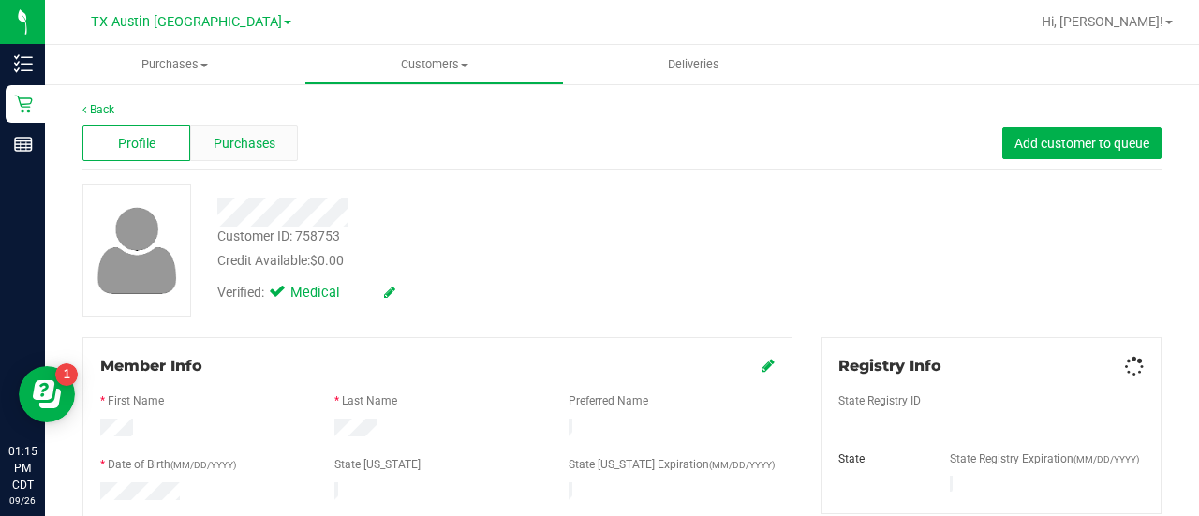
click at [255, 156] on div "Purchases" at bounding box center [244, 143] width 108 height 36
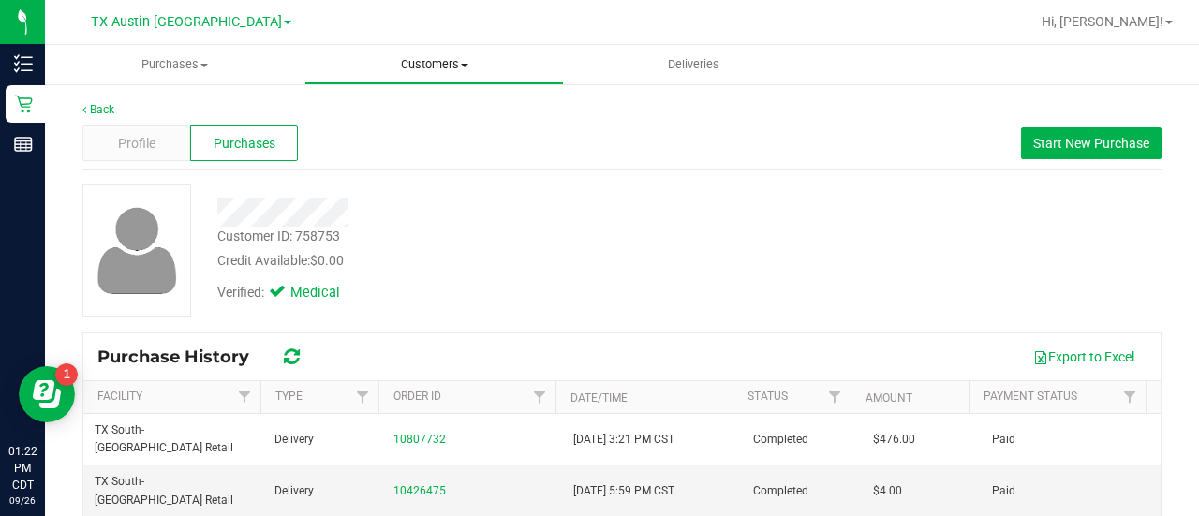
click at [439, 71] on span "Customers" at bounding box center [434, 64] width 258 height 17
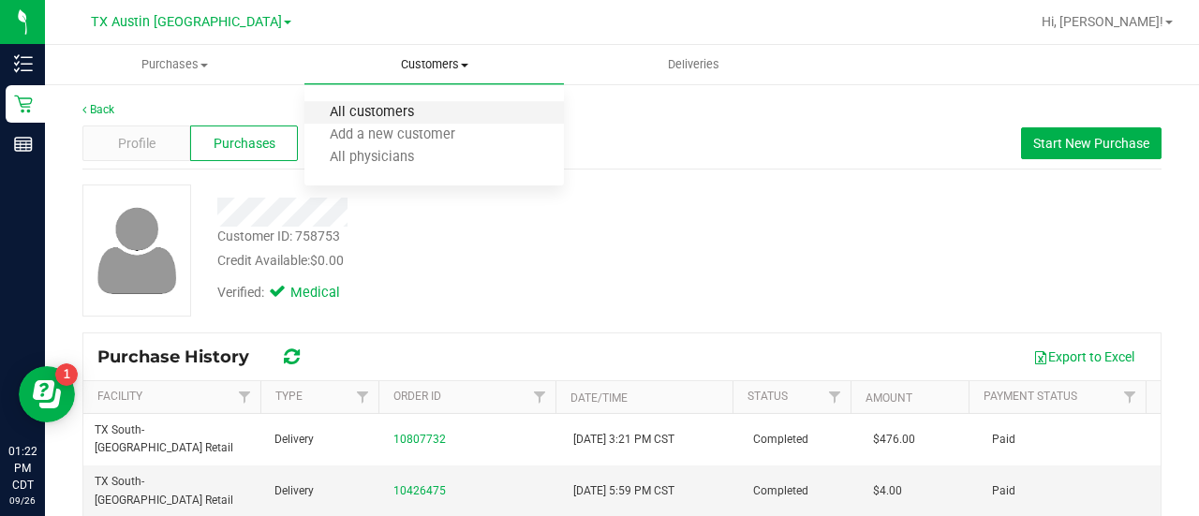
click at [406, 117] on span "All customers" at bounding box center [371, 113] width 135 height 16
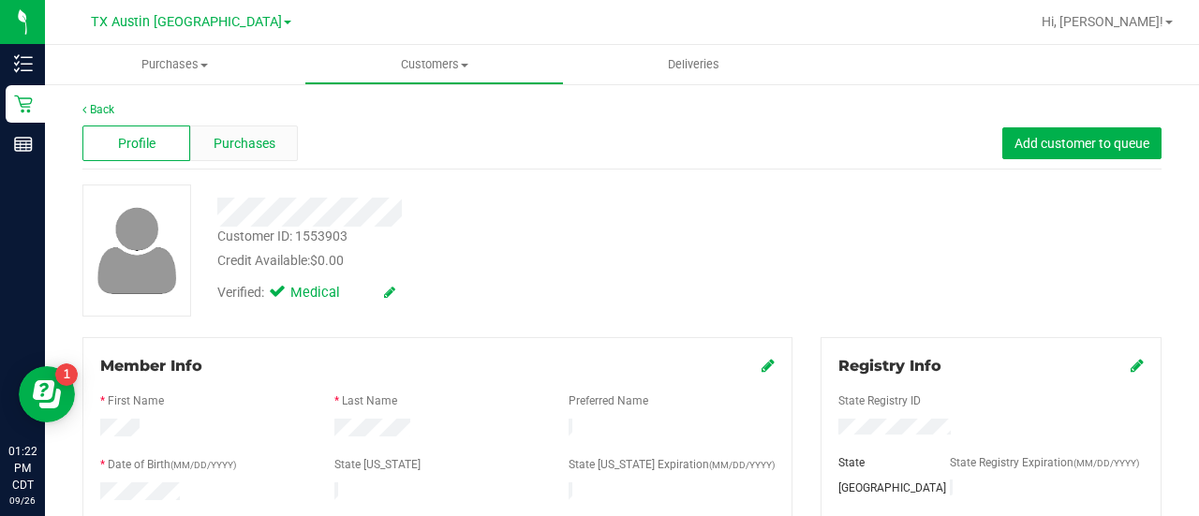
click at [221, 149] on span "Purchases" at bounding box center [245, 144] width 62 height 20
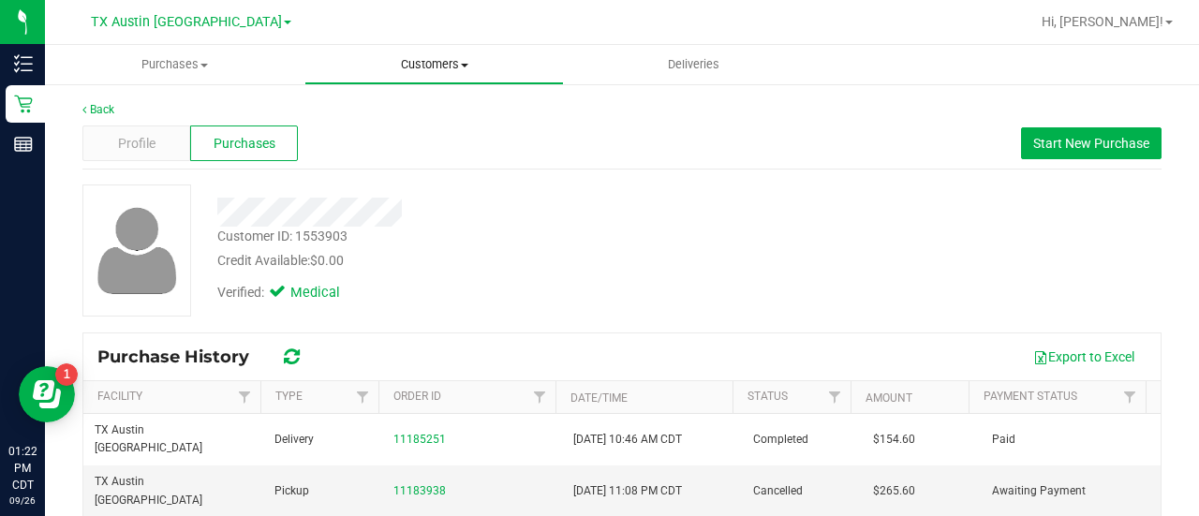
click at [420, 68] on span "Customers" at bounding box center [434, 64] width 258 height 17
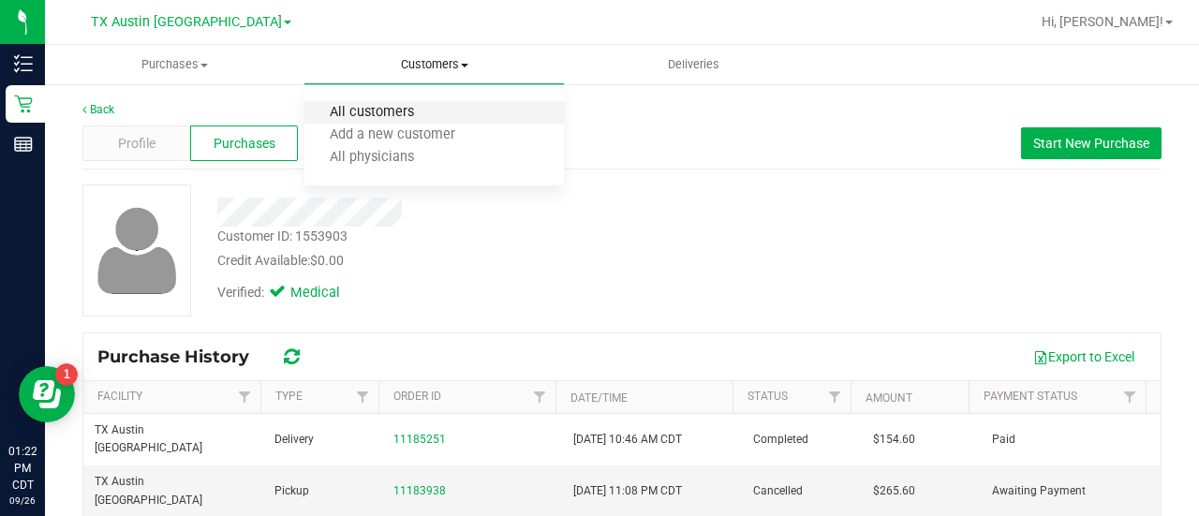
click at [427, 115] on span "All customers" at bounding box center [371, 113] width 135 height 16
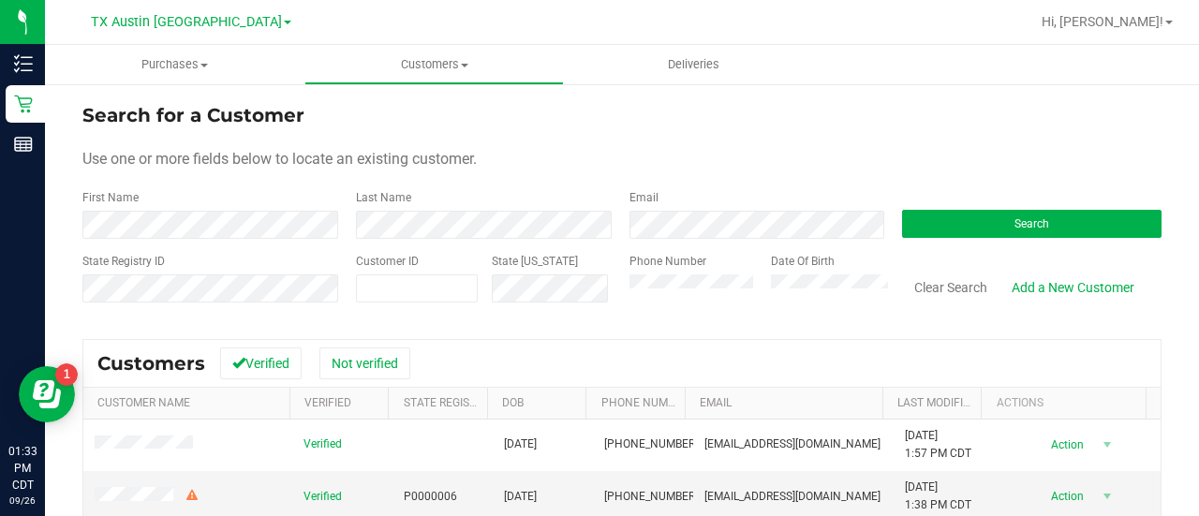
click at [641, 254] on label "Phone Number" at bounding box center [667, 261] width 77 height 17
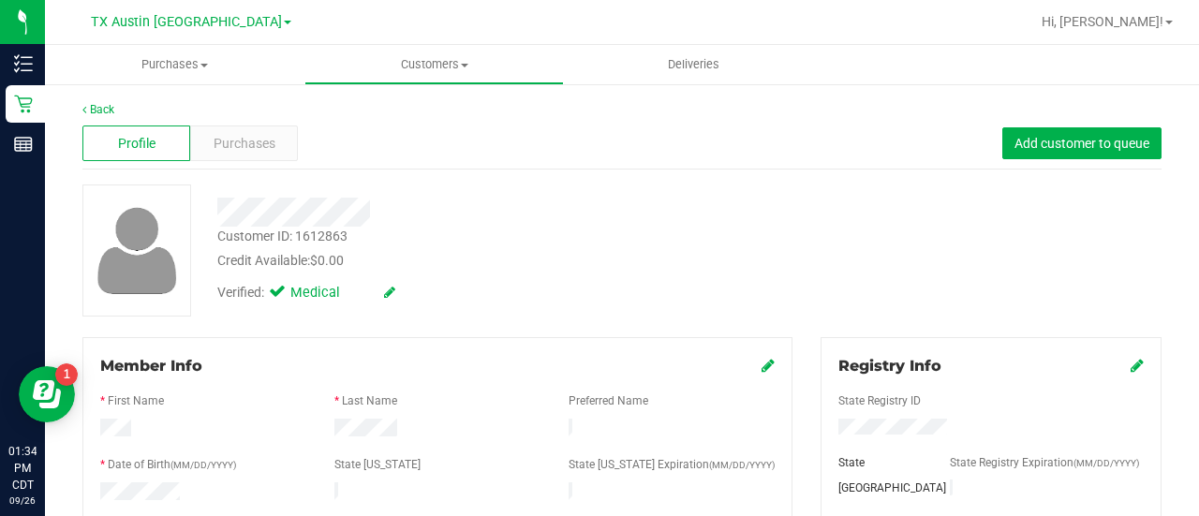
click at [262, 151] on span "Purchases" at bounding box center [245, 144] width 62 height 20
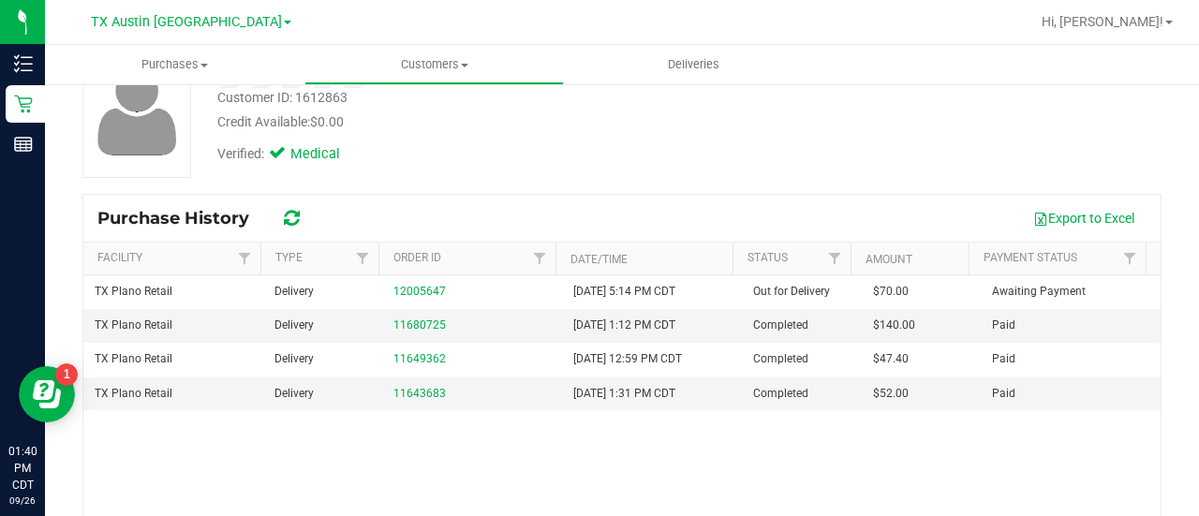
scroll to position [144, 0]
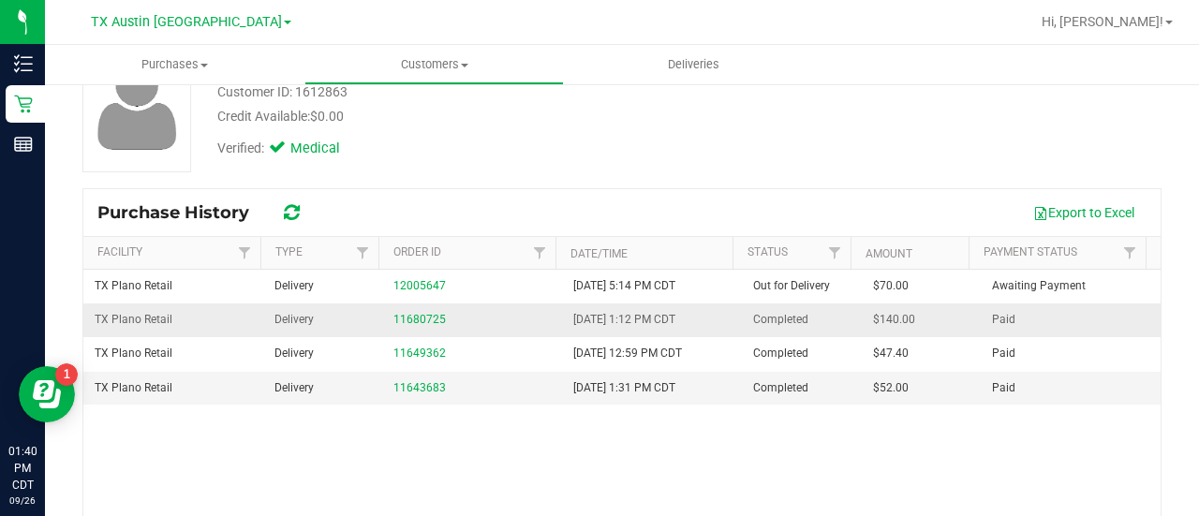
click at [427, 306] on td "11680725" at bounding box center [472, 320] width 180 height 34
click at [427, 313] on link "11680725" at bounding box center [419, 319] width 52 height 13
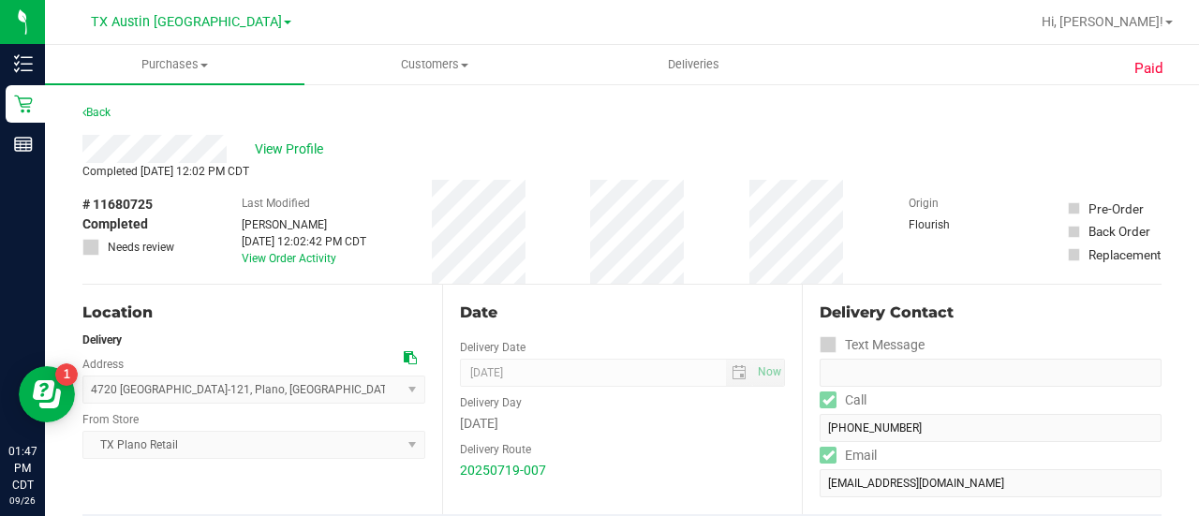
click at [138, 207] on span "# 11680725" at bounding box center [117, 205] width 70 height 20
copy span "11680725"
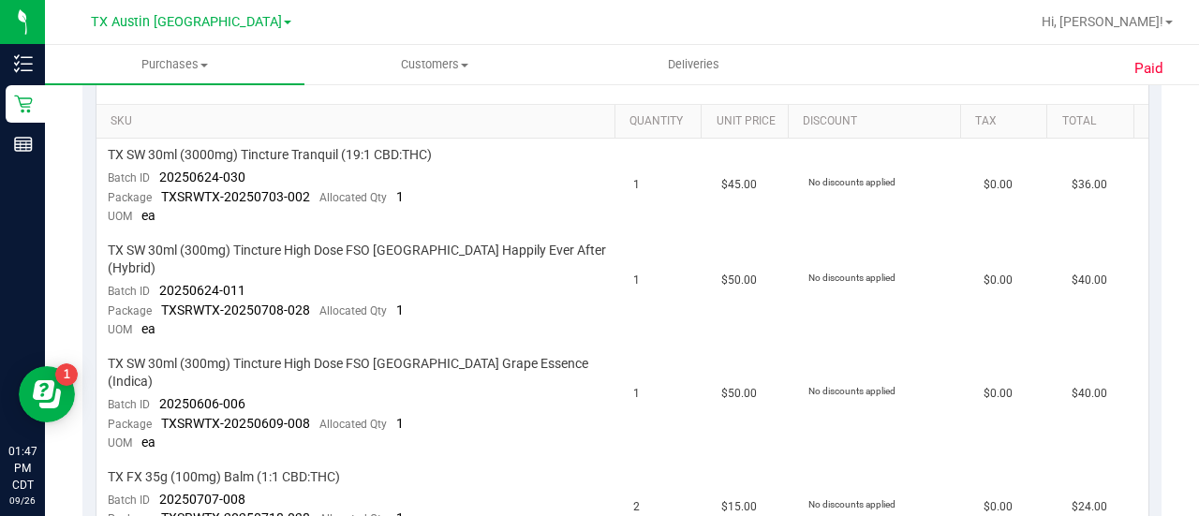
scroll to position [484, 0]
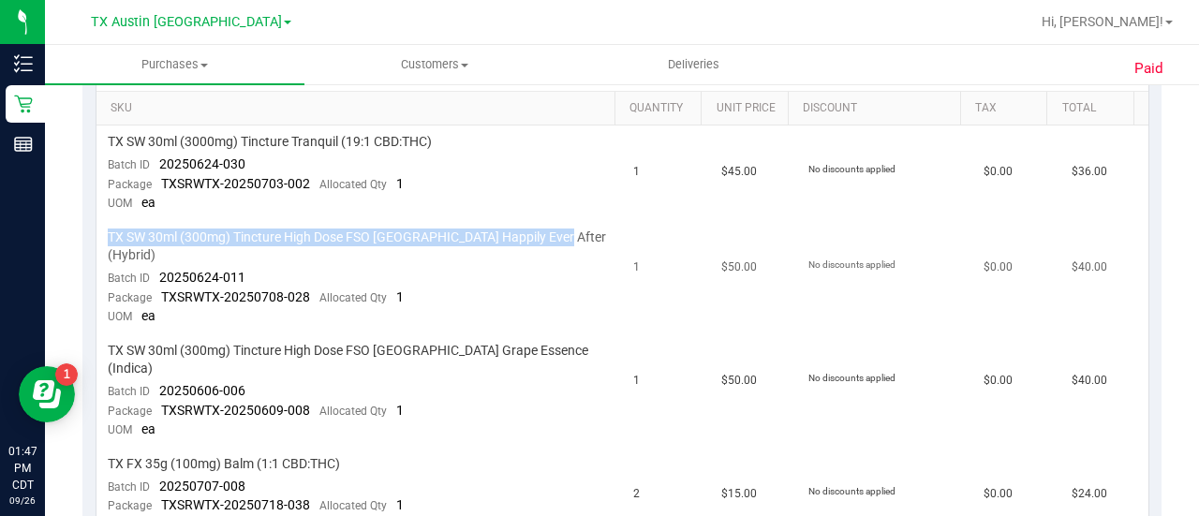
drag, startPoint x: 101, startPoint y: 235, endPoint x: 554, endPoint y: 234, distance: 453.3
click at [554, 234] on td "TX SW 30ml (300mg) Tincture High Dose FSO TX Happily Ever After (Hybrid) Batch …" at bounding box center [359, 277] width 526 height 113
copy span "TX SW 30ml (300mg) Tincture High Dose FSO TX Happily Ever After (Hybrid)"
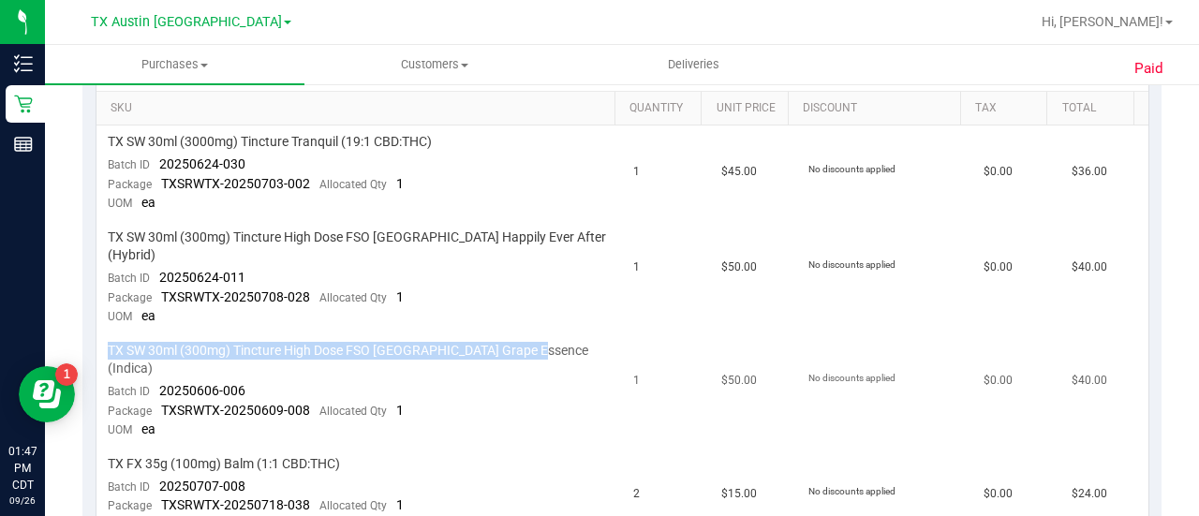
drag, startPoint x: 559, startPoint y: 327, endPoint x: 110, endPoint y: 319, distance: 449.6
click at [110, 342] on div "TX SW 30ml (300mg) Tincture High Dose FSO TX Grape Essence (Indica)" at bounding box center [360, 360] width 504 height 36
copy span "TX SW 30ml (300mg) Tincture High Dose FSO TX Grape Essence (Indica)"
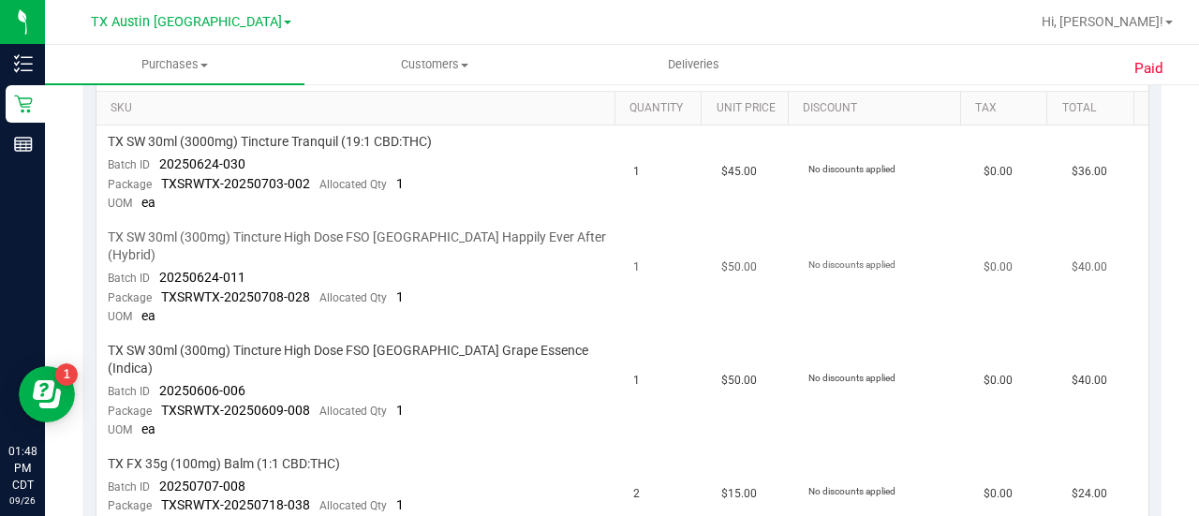
click at [302, 289] on span "TXSRWTX-20250708-028" at bounding box center [235, 296] width 149 height 15
click at [298, 299] on td "TX SW 30ml (300mg) Tincture High Dose FSO TX Happily Ever After (Hybrid) Batch …" at bounding box center [359, 277] width 526 height 113
drag, startPoint x: 253, startPoint y: 252, endPoint x: 152, endPoint y: 263, distance: 101.8
click at [152, 263] on td "TX SW 30ml (300mg) Tincture High Dose FSO TX Happily Ever After (Hybrid) Batch …" at bounding box center [359, 277] width 526 height 113
copy span "20250624-011"
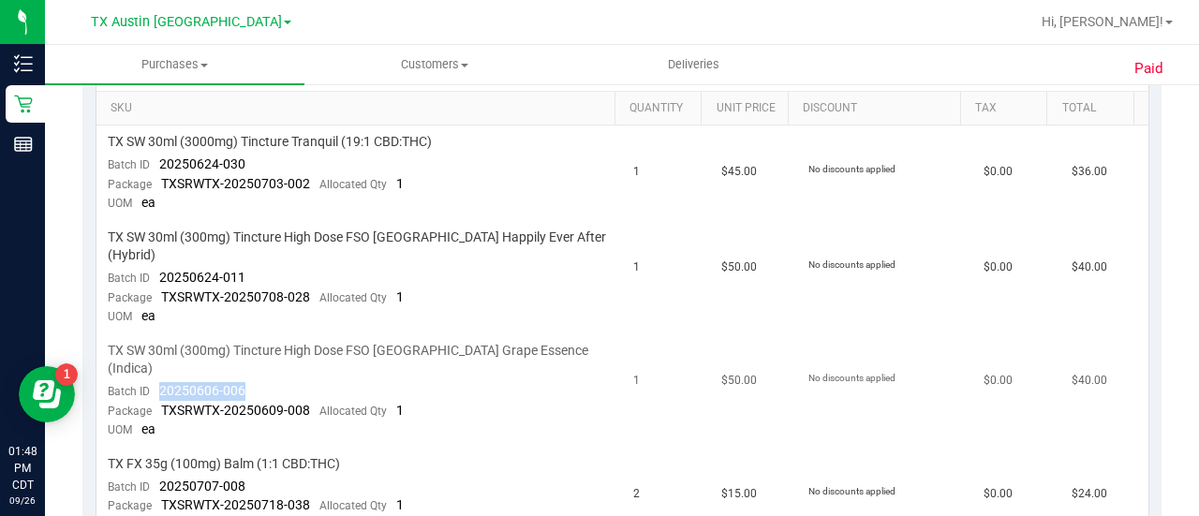
drag, startPoint x: 258, startPoint y: 351, endPoint x: 158, endPoint y: 351, distance: 100.2
click at [158, 351] on td "TX SW 30ml (300mg) Tincture High Dose FSO TX Grape Essence (Indica) Batch ID 20…" at bounding box center [359, 390] width 526 height 113
copy span "20250606-006"
drag, startPoint x: 303, startPoint y: 277, endPoint x: 222, endPoint y: 286, distance: 81.9
click at [222, 286] on td "TX SW 30ml (300mg) Tincture High Dose FSO TX Happily Ever After (Hybrid) Batch …" at bounding box center [359, 277] width 526 height 113
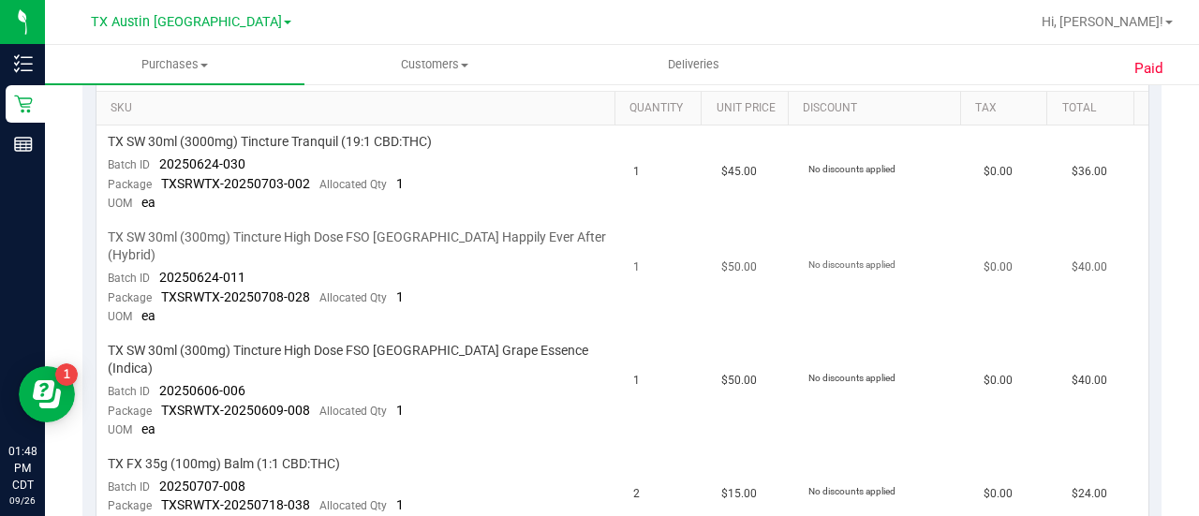
click at [272, 288] on div "Package TXSRWTX-20250708-028 Allocated Qty 1" at bounding box center [256, 297] width 296 height 19
drag, startPoint x: 305, startPoint y: 278, endPoint x: 161, endPoint y: 274, distance: 144.3
click at [161, 289] on span "TXSRWTX-20250708-028" at bounding box center [235, 296] width 149 height 15
copy span "TXSRWTX-20250708-028"
drag, startPoint x: 309, startPoint y: 370, endPoint x: 157, endPoint y: 374, distance: 151.8
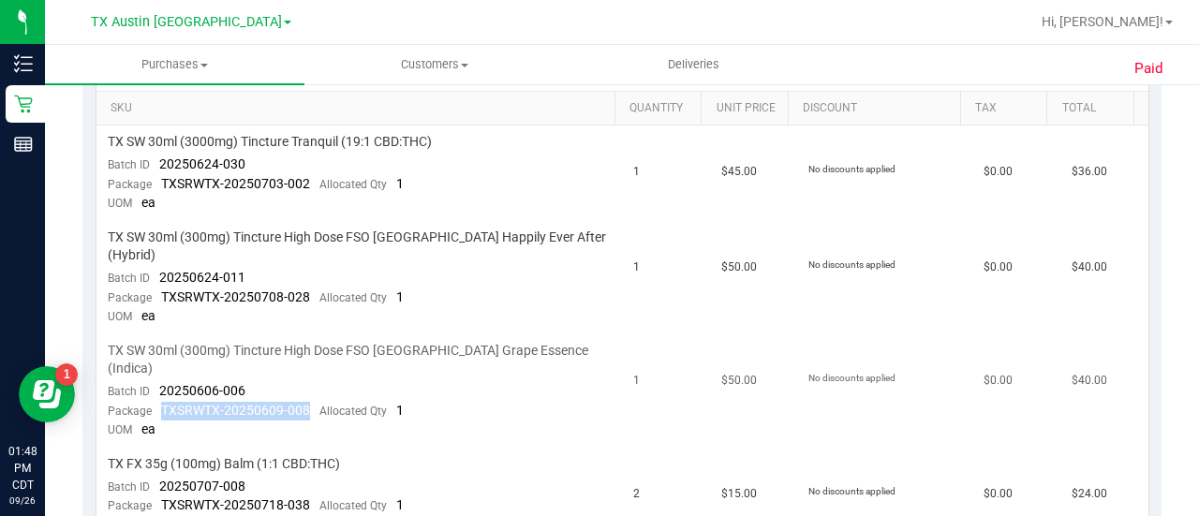
click at [157, 402] on div "Package TXSRWTX-20250609-008 Allocated Qty 1" at bounding box center [256, 411] width 296 height 19
copy span "TXSRWTX-20250609-008"
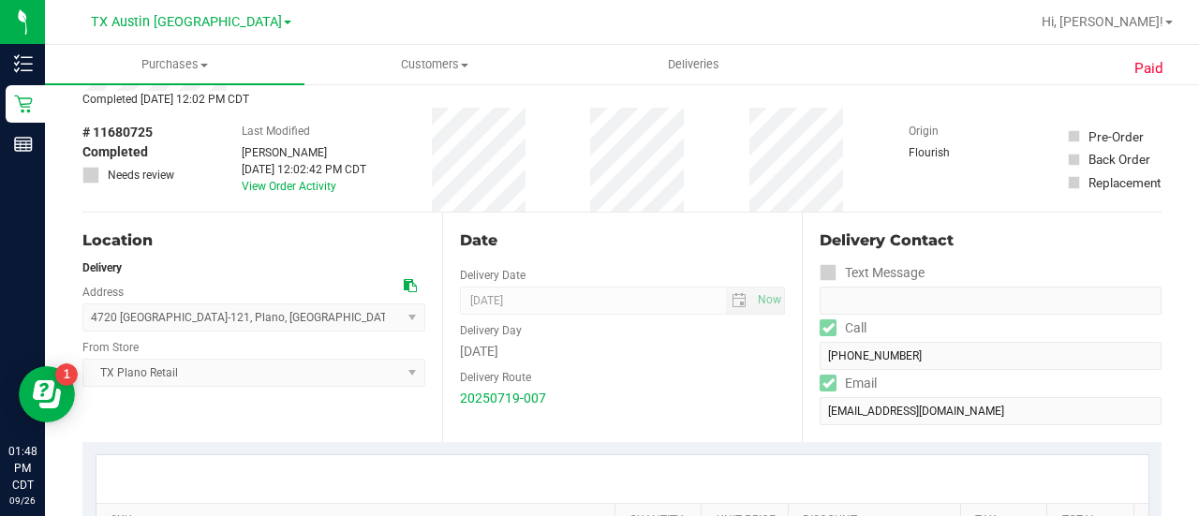
scroll to position [0, 0]
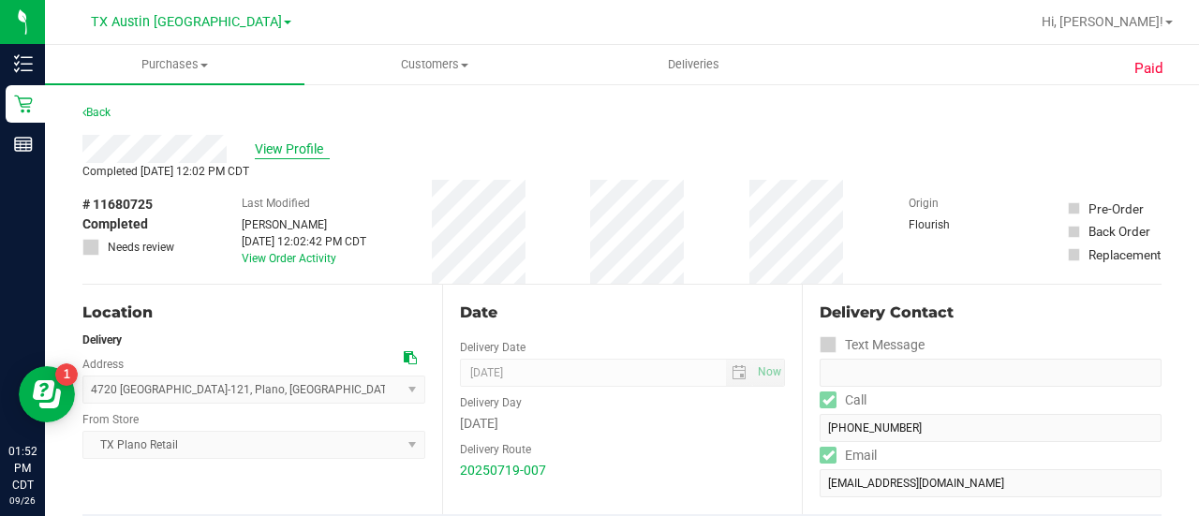
click at [292, 145] on span "View Profile" at bounding box center [292, 150] width 75 height 20
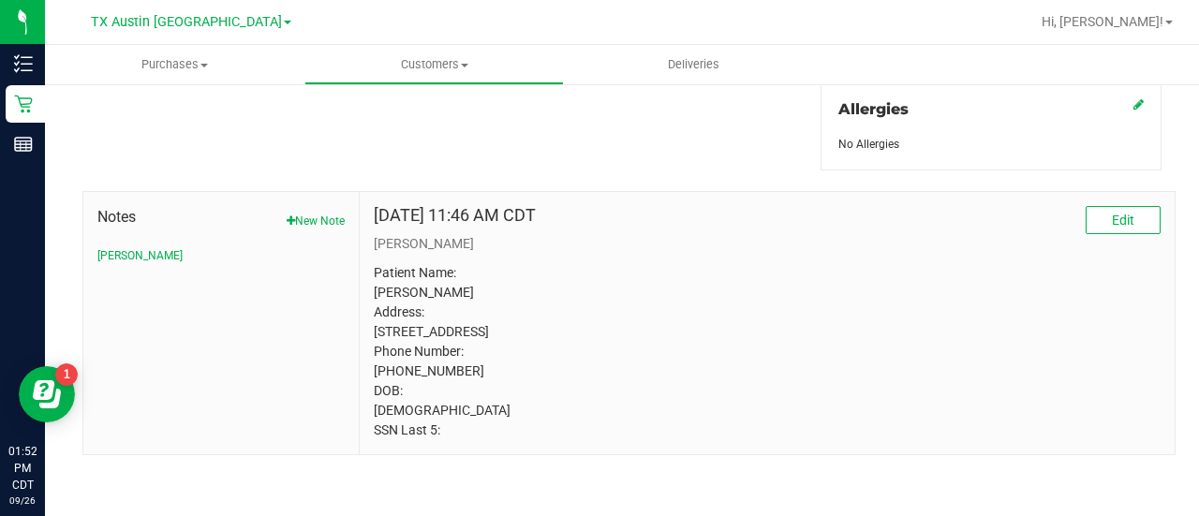
scroll to position [698, 0]
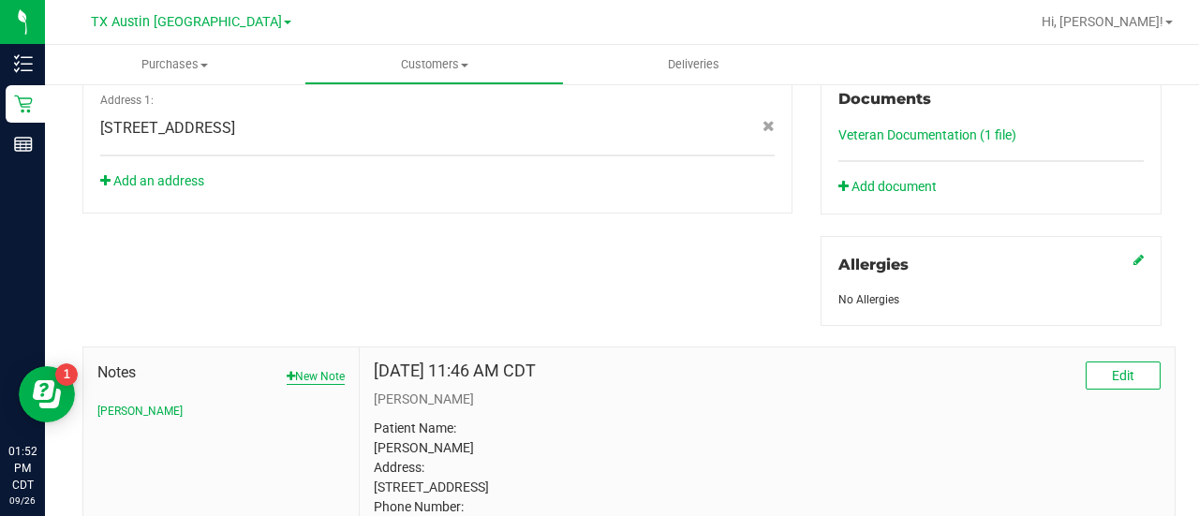
click at [305, 380] on div "Notes New Note CURT" at bounding box center [220, 390] width 247 height 58
click at [307, 368] on button "New Note" at bounding box center [316, 376] width 58 height 17
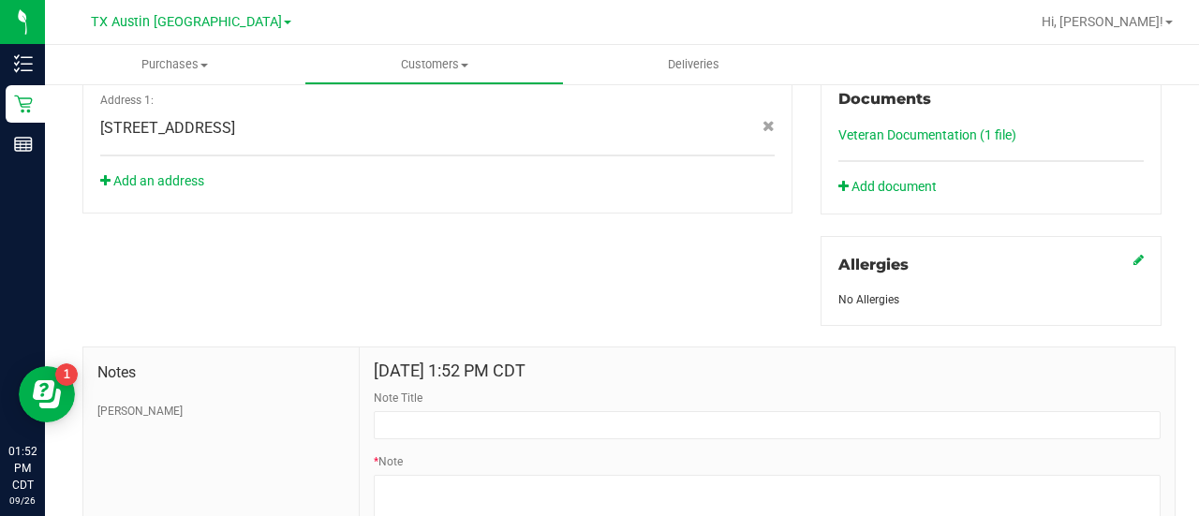
click at [471, 396] on div "Note Title" at bounding box center [767, 415] width 787 height 50
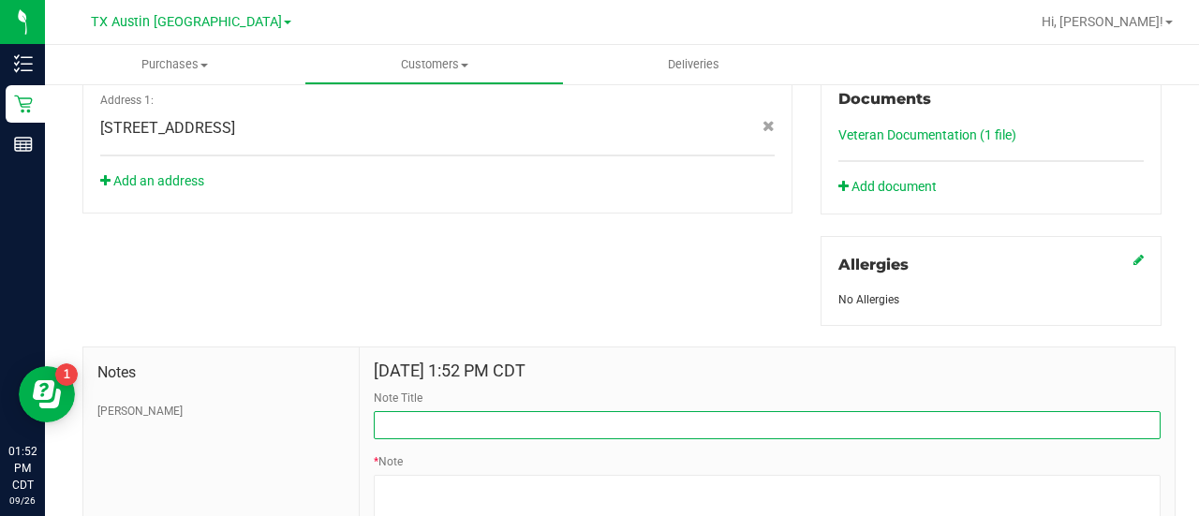
click at [474, 416] on input "Note Title" at bounding box center [767, 425] width 787 height 28
type input "ON GOING ESCALATION."
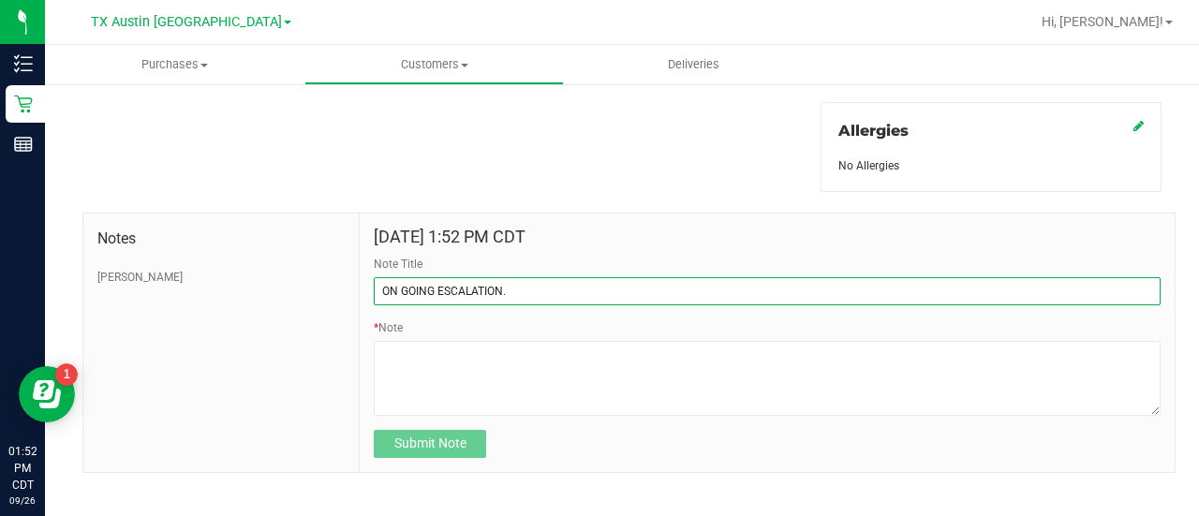
scroll to position [835, 0]
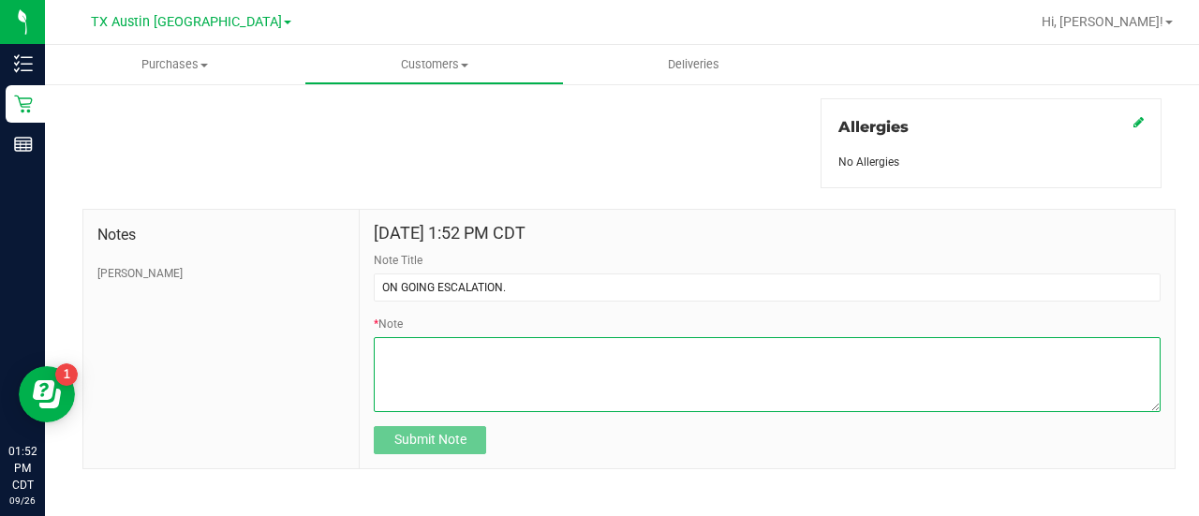
click at [508, 386] on textarea "* Note" at bounding box center [767, 374] width 787 height 75
paste textarea "Contact Reasons: "I called earlier today to see I could get a credit (return) o…"
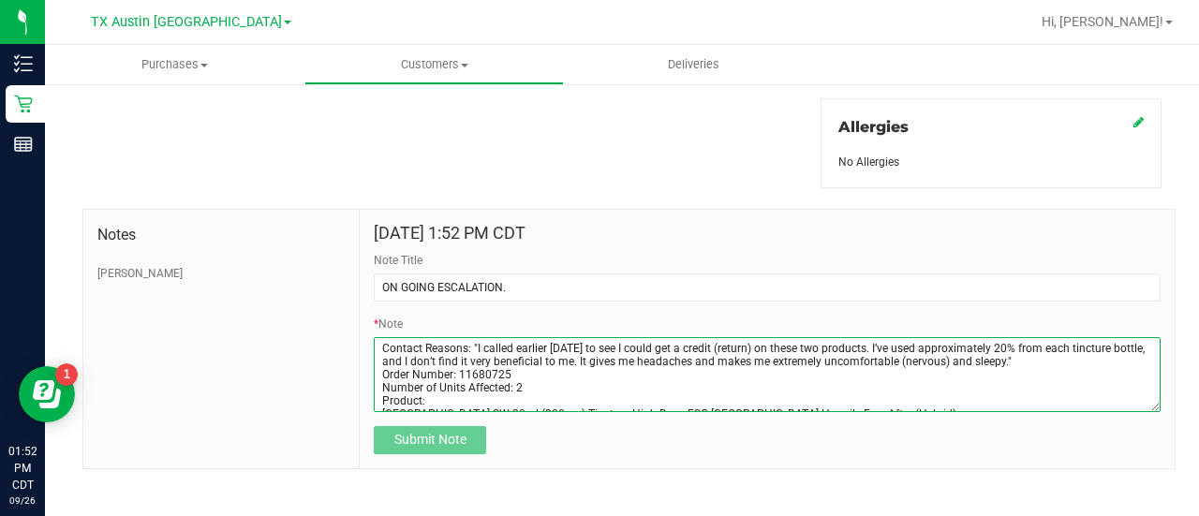
scroll to position [189, 0]
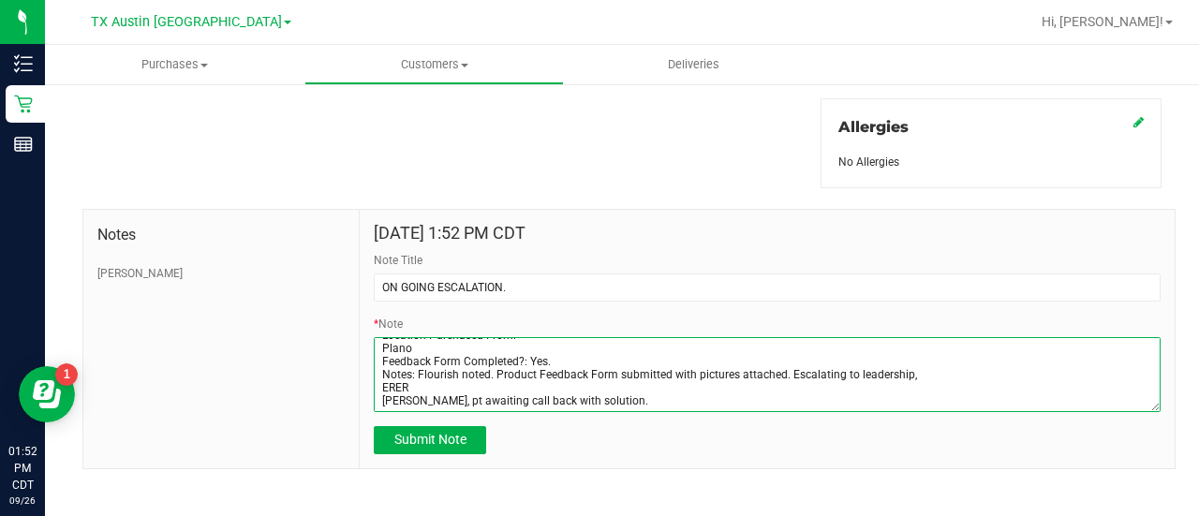
type textarea "Contact Reasons: "I called earlier today to see I could get a credit (return) o…"
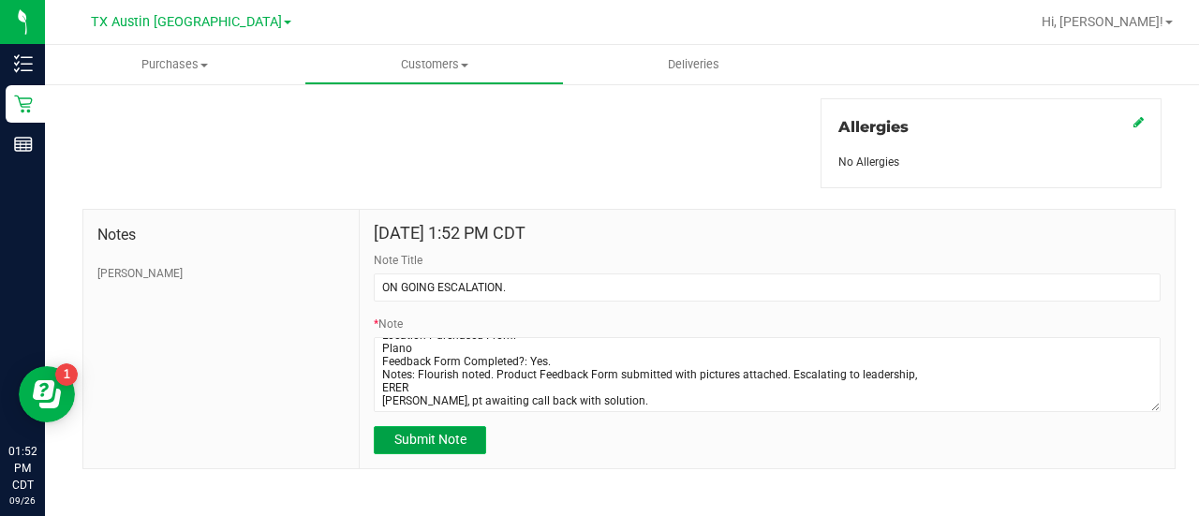
click at [437, 445] on button "Submit Note" at bounding box center [430, 440] width 112 height 28
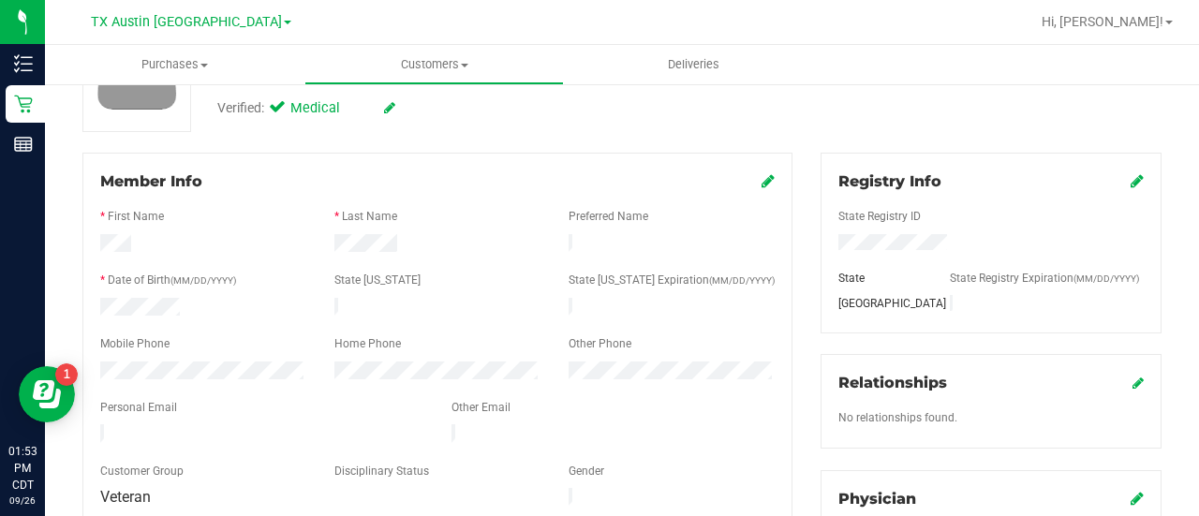
scroll to position [0, 0]
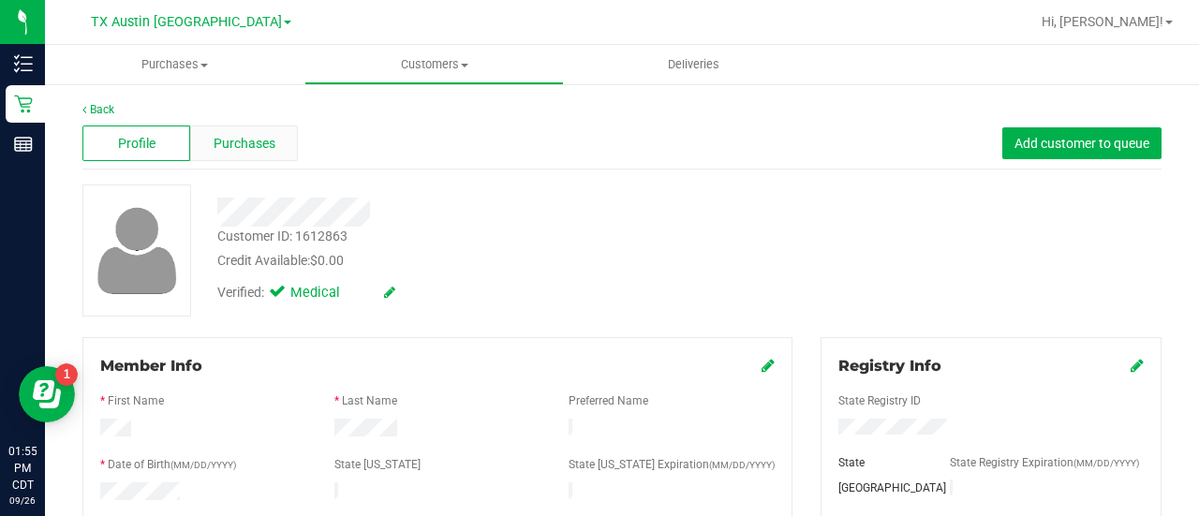
click at [243, 155] on div "Purchases" at bounding box center [244, 143] width 108 height 36
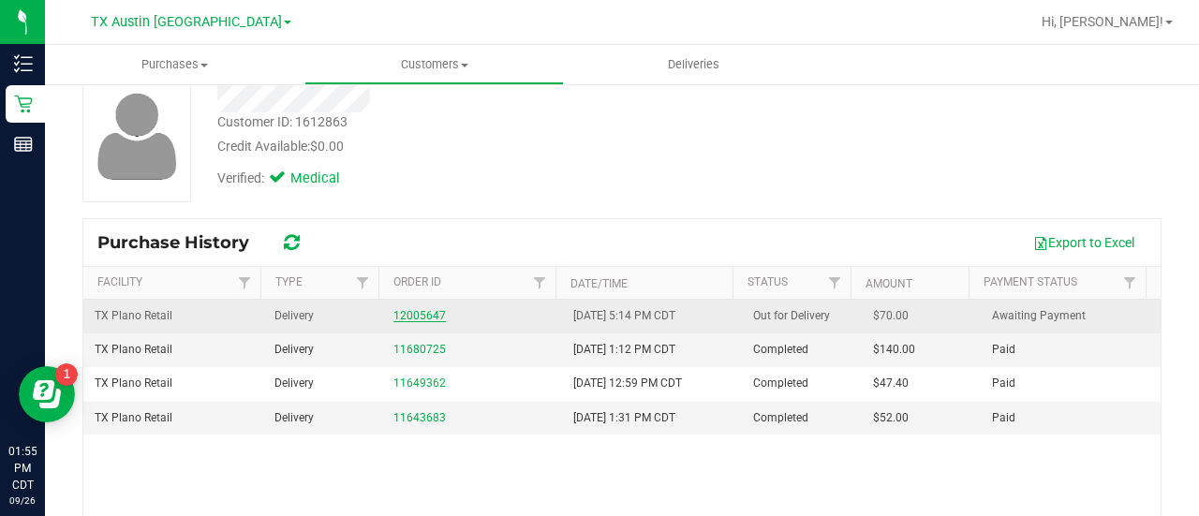
scroll to position [116, 0]
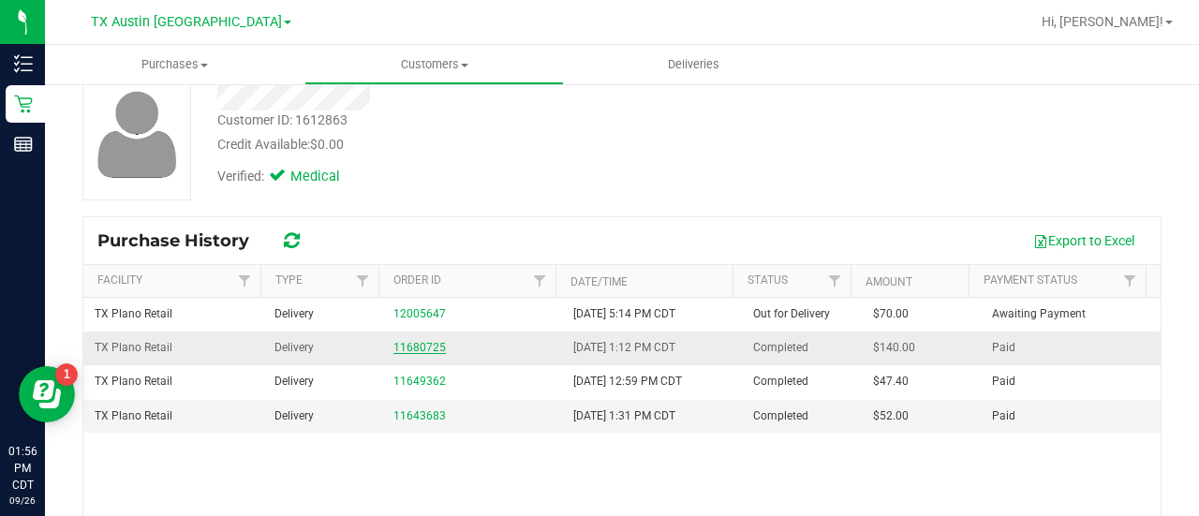
click at [415, 341] on link "11680725" at bounding box center [419, 347] width 52 height 13
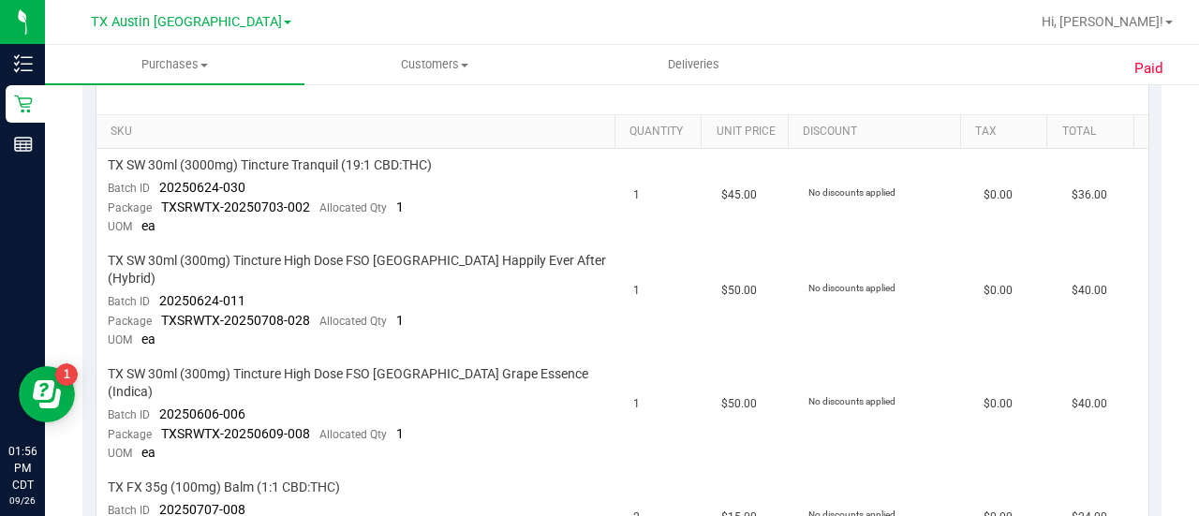
scroll to position [492, 0]
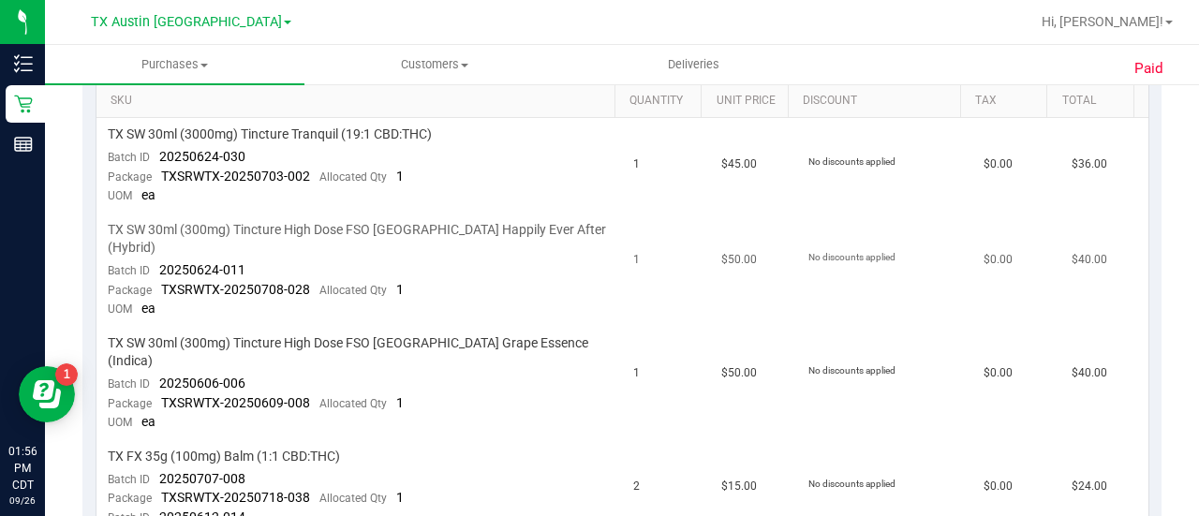
click at [391, 224] on span "TX SW 30ml (300mg) Tincture High Dose FSO TX Happily Ever After (Hybrid)" at bounding box center [360, 239] width 504 height 36
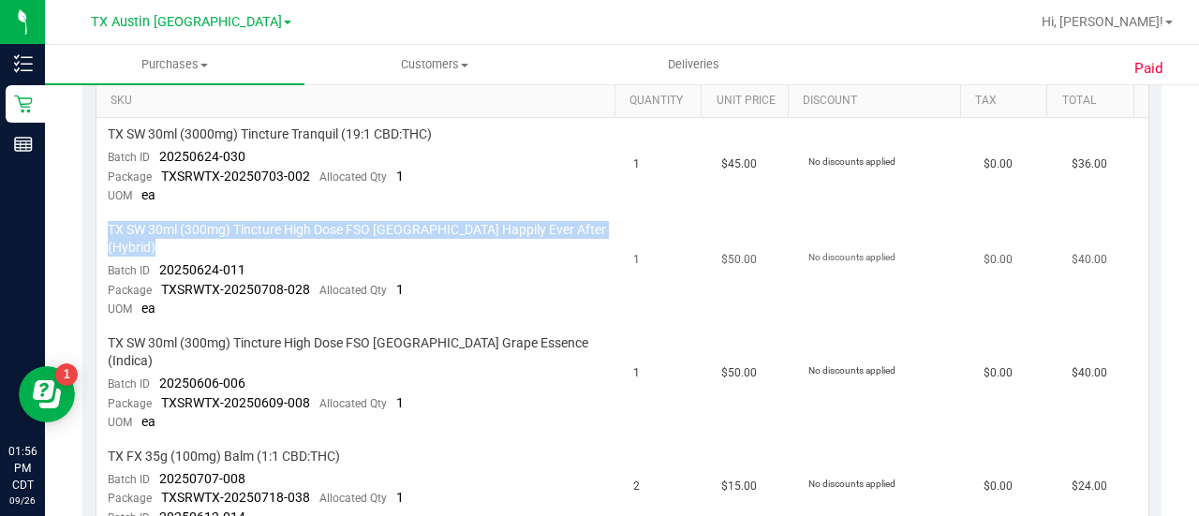
click at [391, 224] on span "TX SW 30ml (300mg) Tincture High Dose FSO TX Happily Ever After (Hybrid)" at bounding box center [360, 239] width 504 height 36
copy div "TX SW 30ml (300mg) Tincture High Dose FSO TX Happily Ever After (Hybrid)"
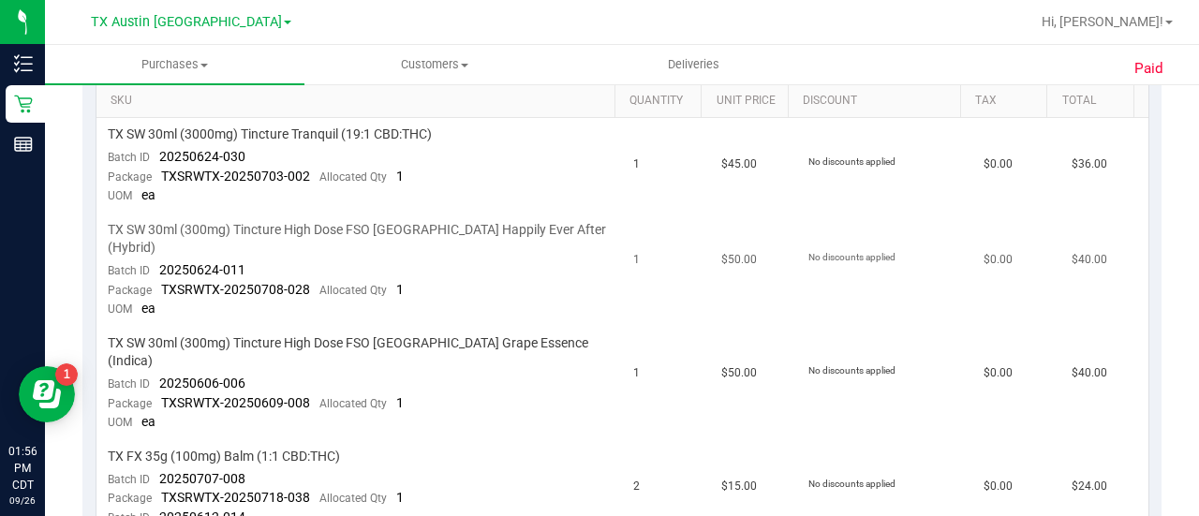
click at [206, 262] on span "20250624-011" at bounding box center [202, 269] width 86 height 15
drag, startPoint x: 206, startPoint y: 241, endPoint x: 127, endPoint y: 289, distance: 92.5
click at [127, 302] on span "UOM" at bounding box center [120, 308] width 24 height 13
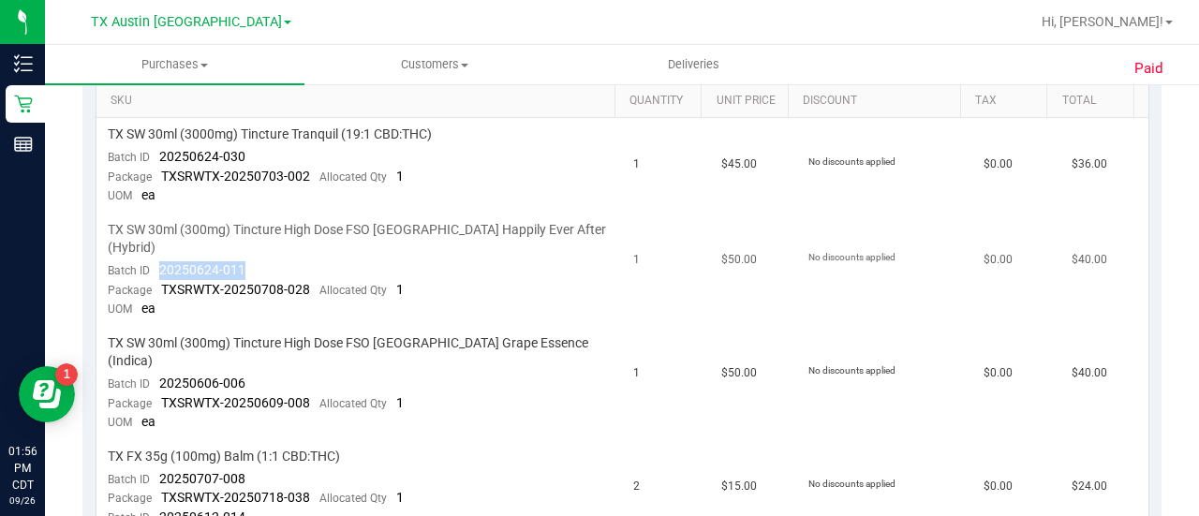
drag, startPoint x: 264, startPoint y: 253, endPoint x: 155, endPoint y: 246, distance: 109.8
click at [155, 246] on td "TX SW 30ml (300mg) Tincture High Dose FSO TX Happily Ever After (Hybrid) Batch …" at bounding box center [359, 270] width 526 height 113
copy span "20250624-011"
drag, startPoint x: 310, startPoint y: 265, endPoint x: 159, endPoint y: 265, distance: 150.8
click at [159, 281] on div "Package TXSRWTX-20250708-028 Allocated Qty 1" at bounding box center [256, 290] width 296 height 19
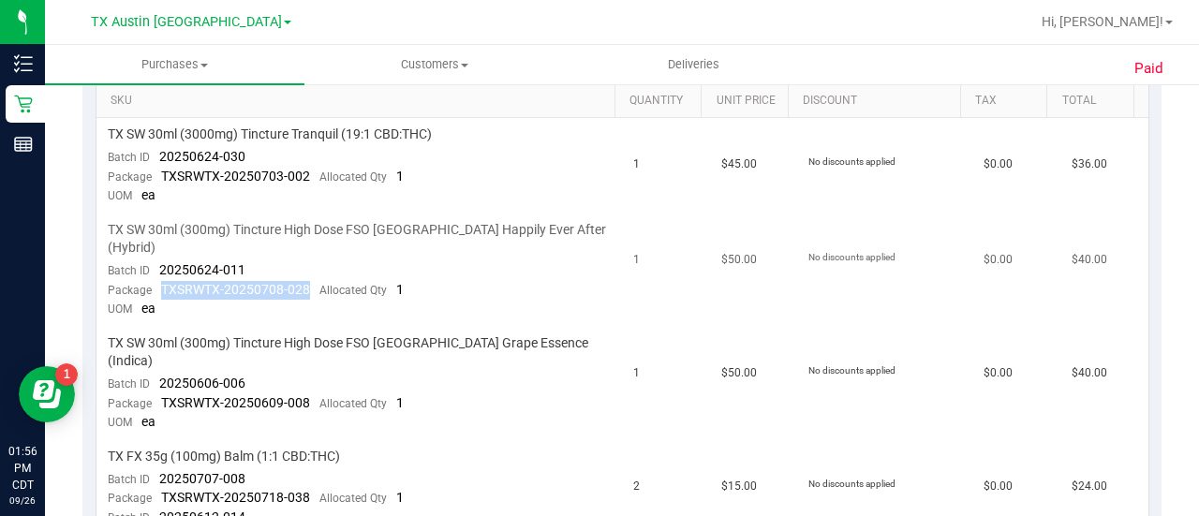
copy span "TXSRWTX-20250708-028"
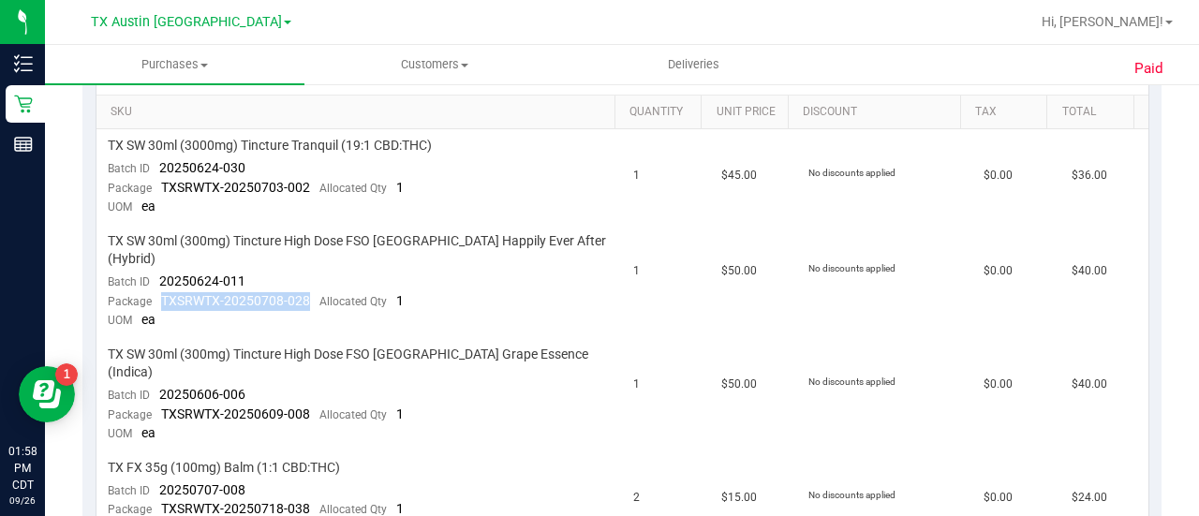
scroll to position [481, 0]
click at [201, 386] on span "20250606-006" at bounding box center [202, 393] width 86 height 15
click at [259, 353] on td "TX SW 30ml (300mg) Tincture High Dose FSO TX Grape Essence (Indica) Batch ID 20…" at bounding box center [359, 393] width 526 height 113
drag, startPoint x: 259, startPoint y: 353, endPoint x: 150, endPoint y: 347, distance: 109.7
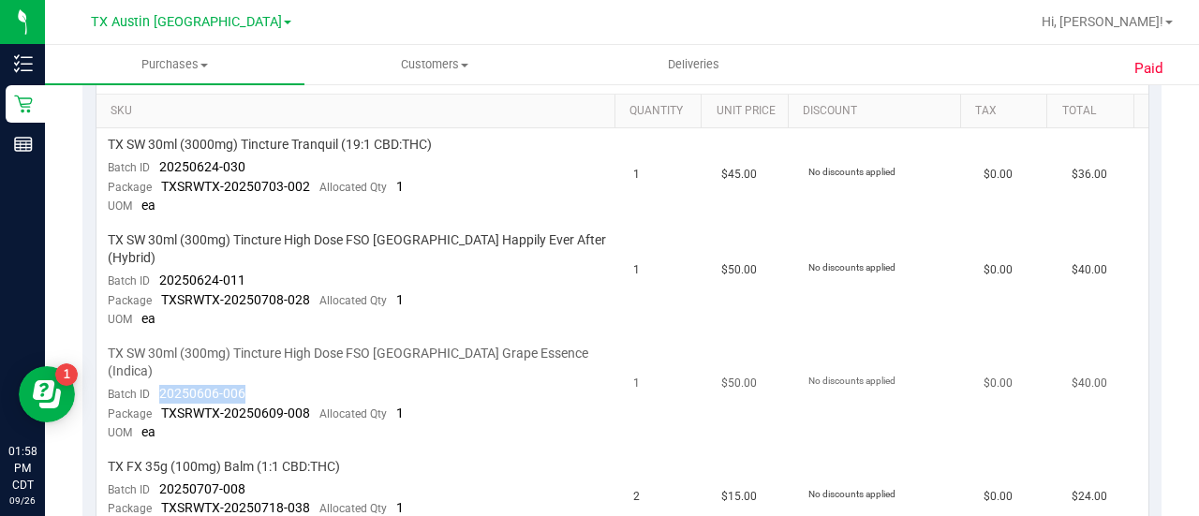
click at [150, 347] on td "TX SW 30ml (300mg) Tincture High Dose FSO TX Grape Essence (Indica) Batch ID 20…" at bounding box center [359, 393] width 526 height 113
drag, startPoint x: 309, startPoint y: 366, endPoint x: 158, endPoint y: 376, distance: 151.1
click at [158, 405] on div "Package TXSRWTX-20250609-008 Allocated Qty 1" at bounding box center [256, 414] width 296 height 19
drag, startPoint x: 158, startPoint y: 376, endPoint x: 304, endPoint y: 377, distance: 146.1
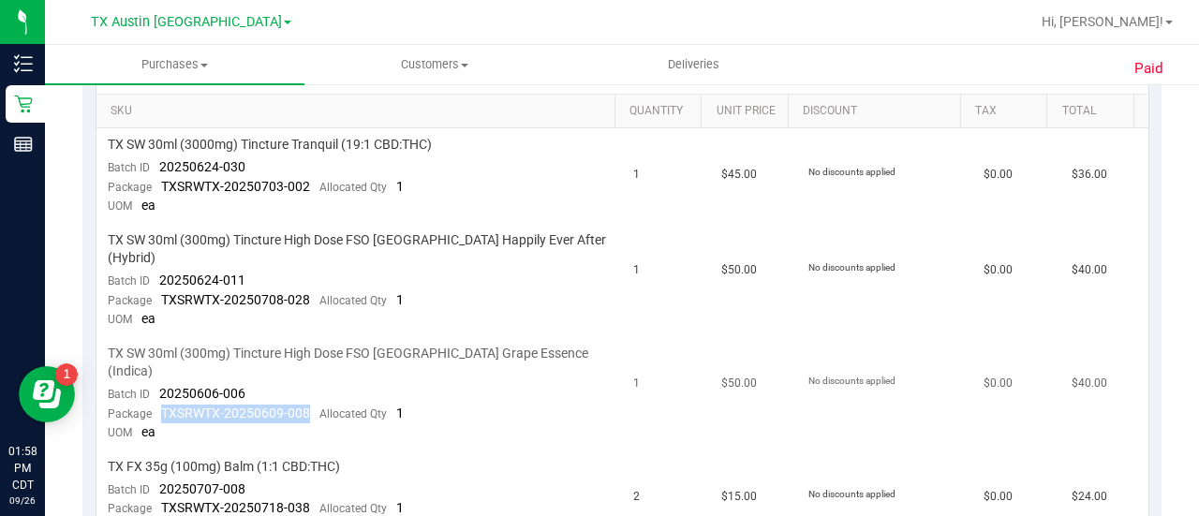
click at [304, 405] on div "Package TXSRWTX-20250609-008 Allocated Qty 1" at bounding box center [256, 414] width 296 height 19
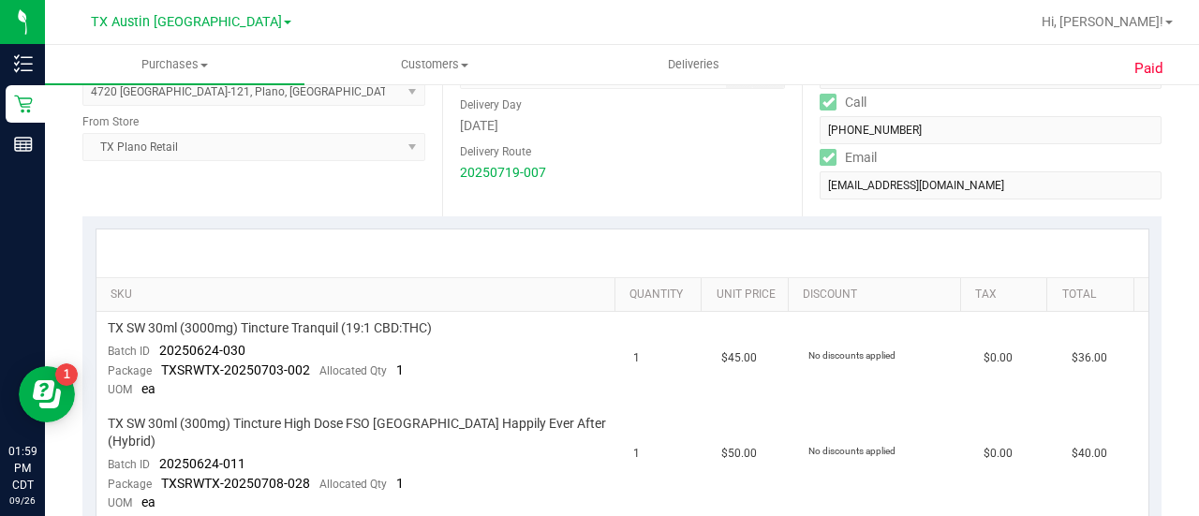
scroll to position [237, 0]
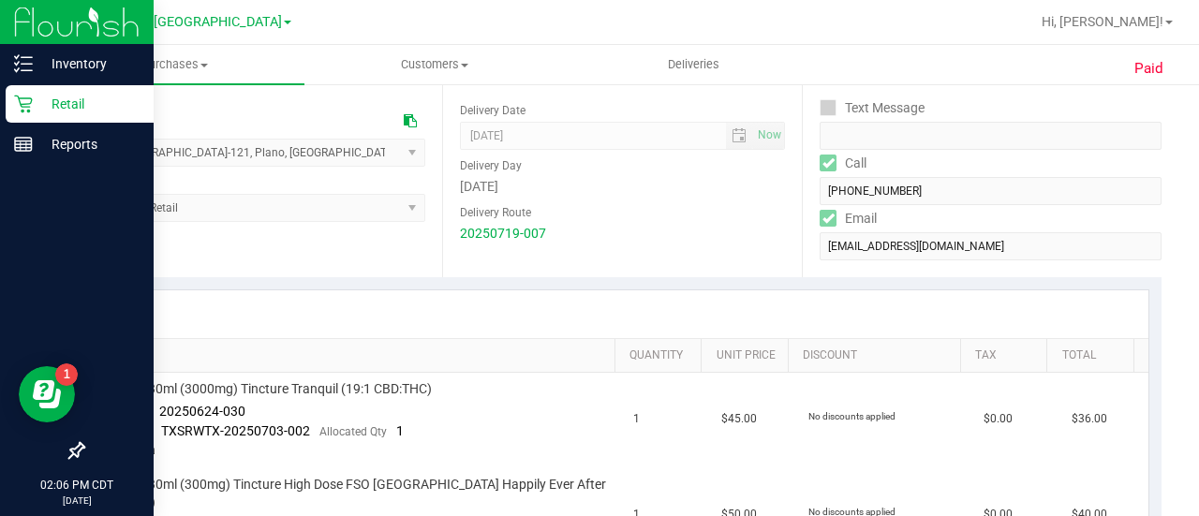
click at [49, 109] on p "Retail" at bounding box center [89, 104] width 112 height 22
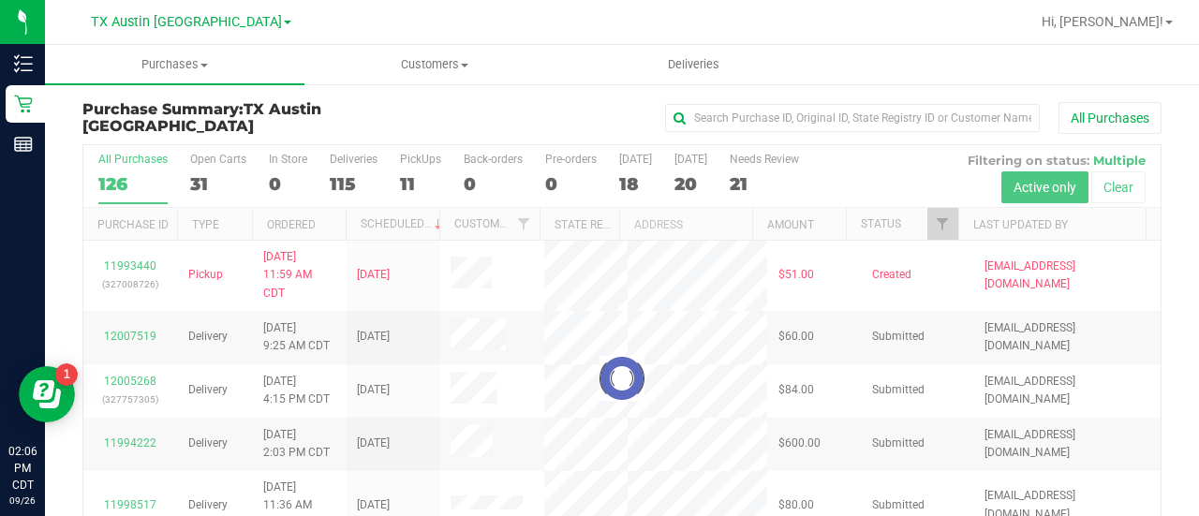
click at [751, 182] on div at bounding box center [621, 377] width 1077 height 465
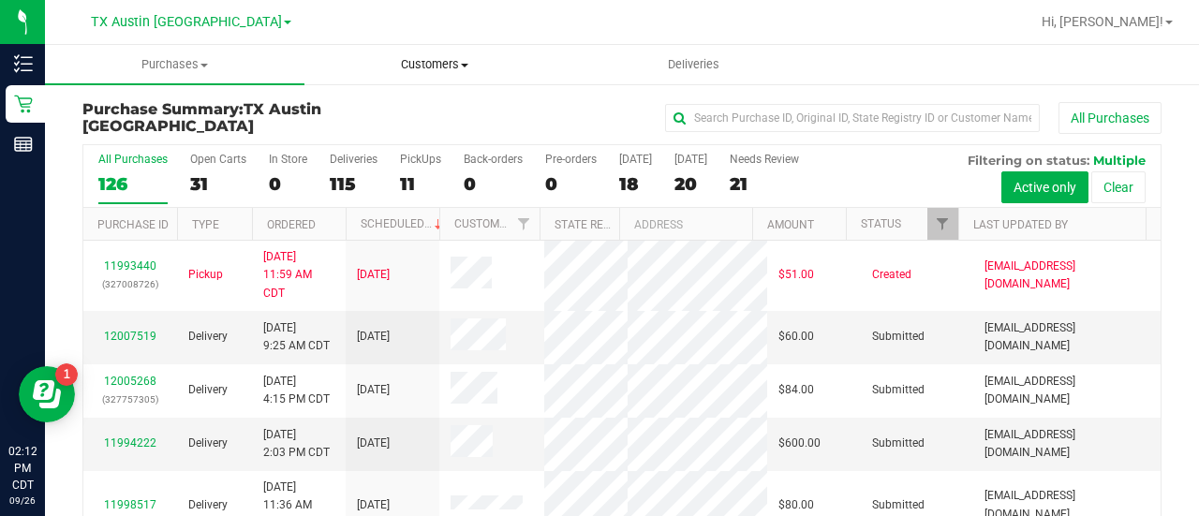
click at [426, 64] on span "Customers" at bounding box center [434, 64] width 258 height 17
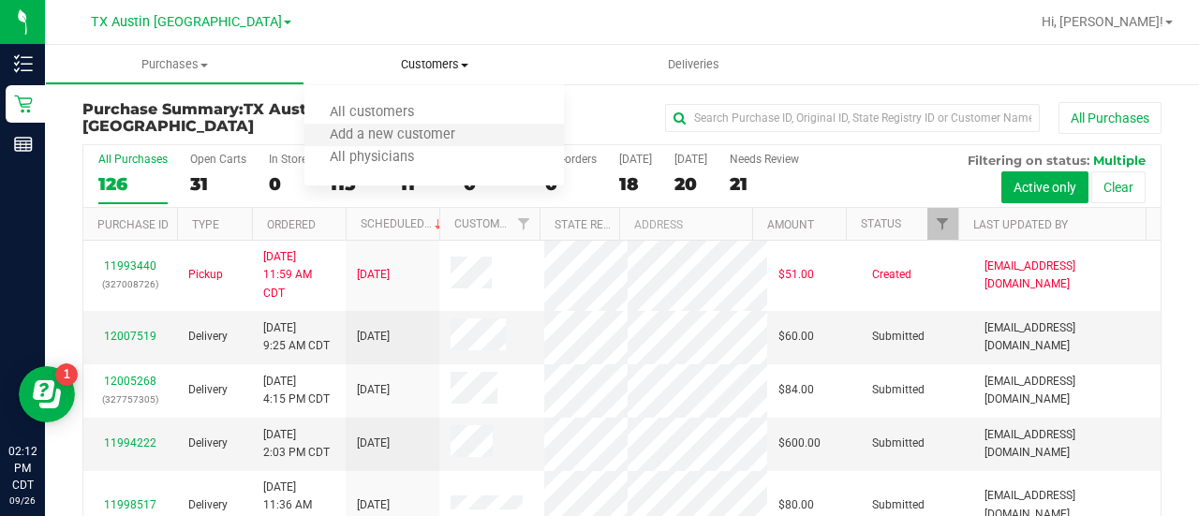
click at [393, 125] on li "Add a new customer" at bounding box center [433, 136] width 259 height 22
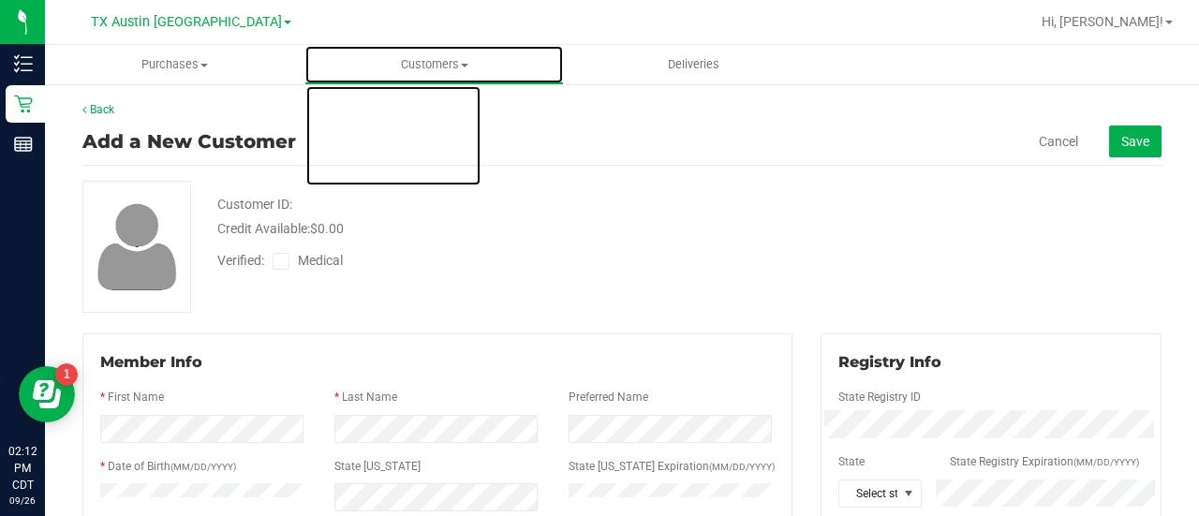
click at [409, 70] on span "Customers" at bounding box center [434, 64] width 258 height 17
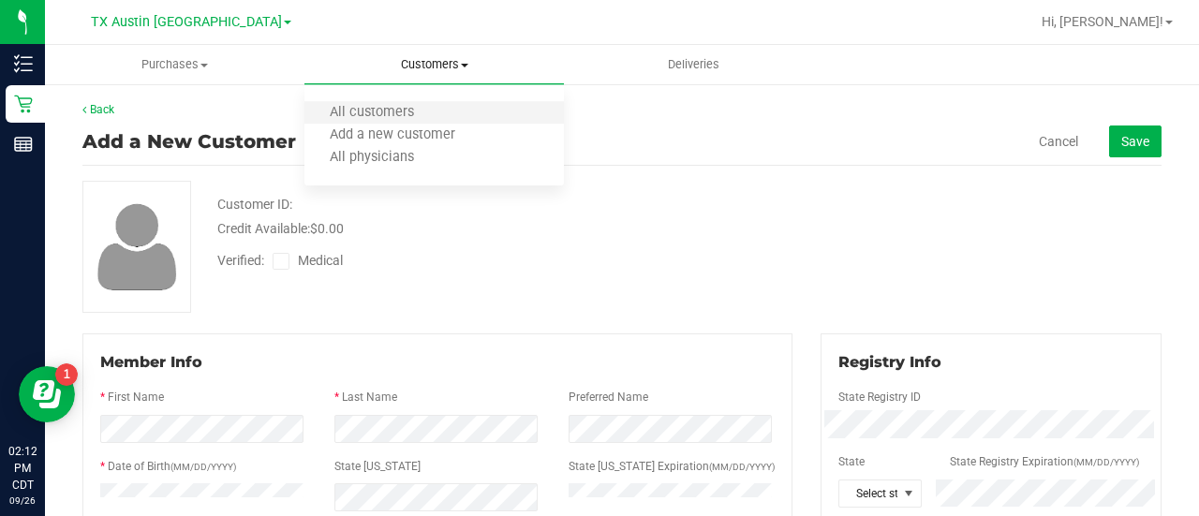
click at [385, 123] on li "All customers" at bounding box center [433, 113] width 259 height 22
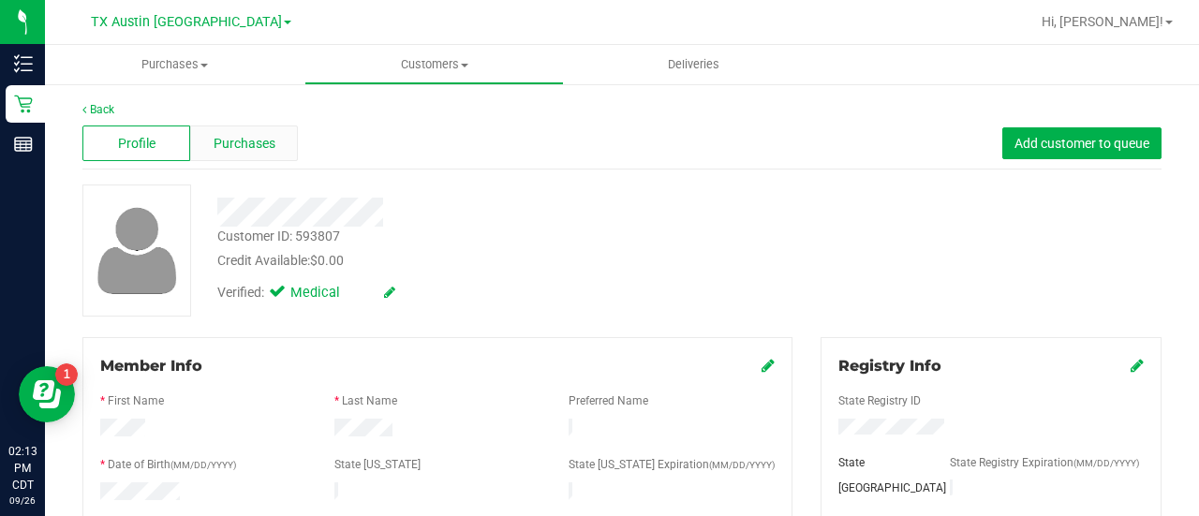
click at [255, 141] on span "Purchases" at bounding box center [245, 144] width 62 height 20
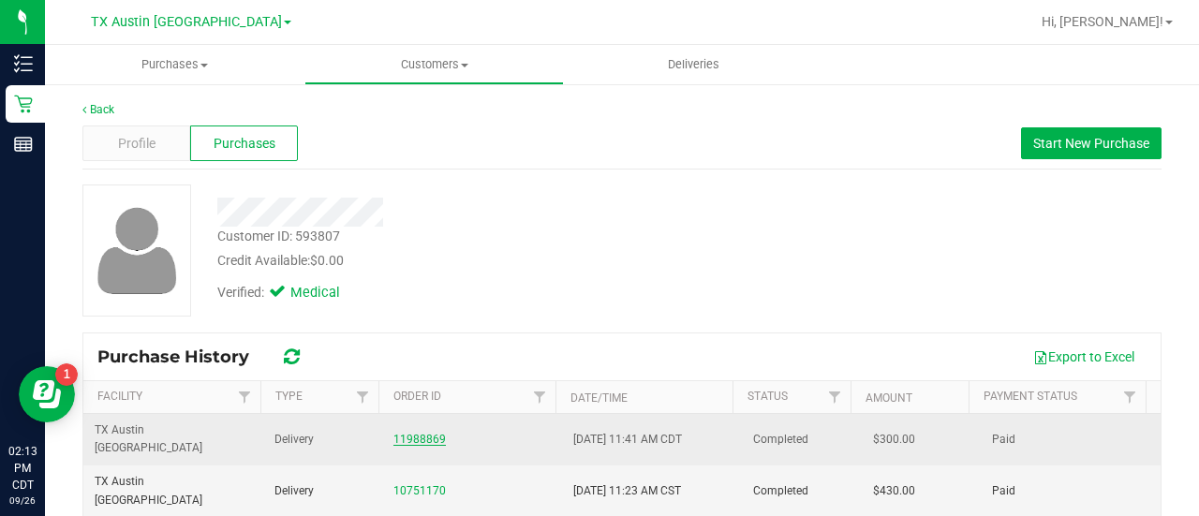
click at [424, 433] on link "11988869" at bounding box center [419, 439] width 52 height 13
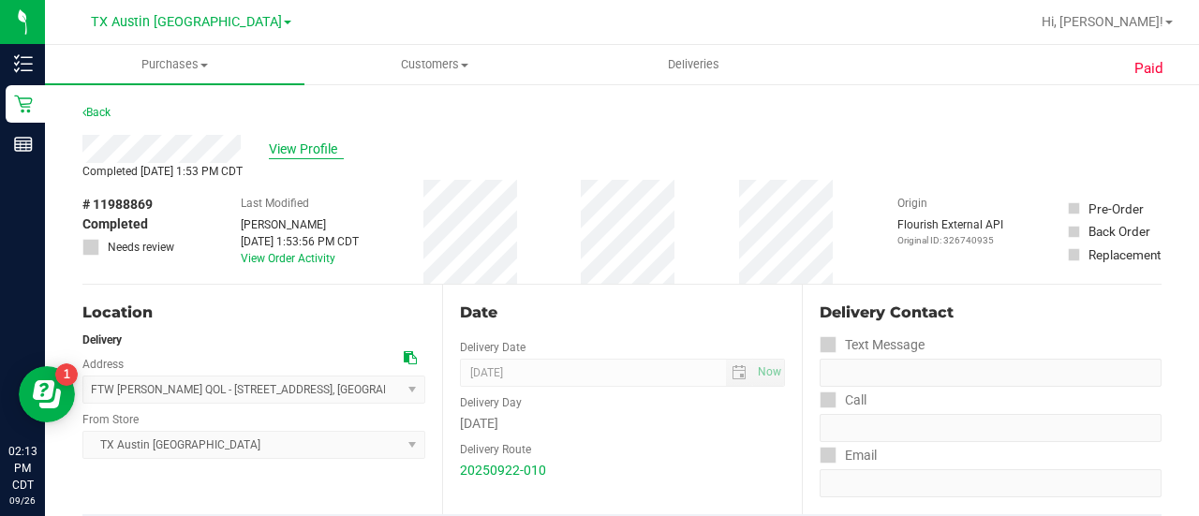
click at [305, 152] on span "View Profile" at bounding box center [306, 150] width 75 height 20
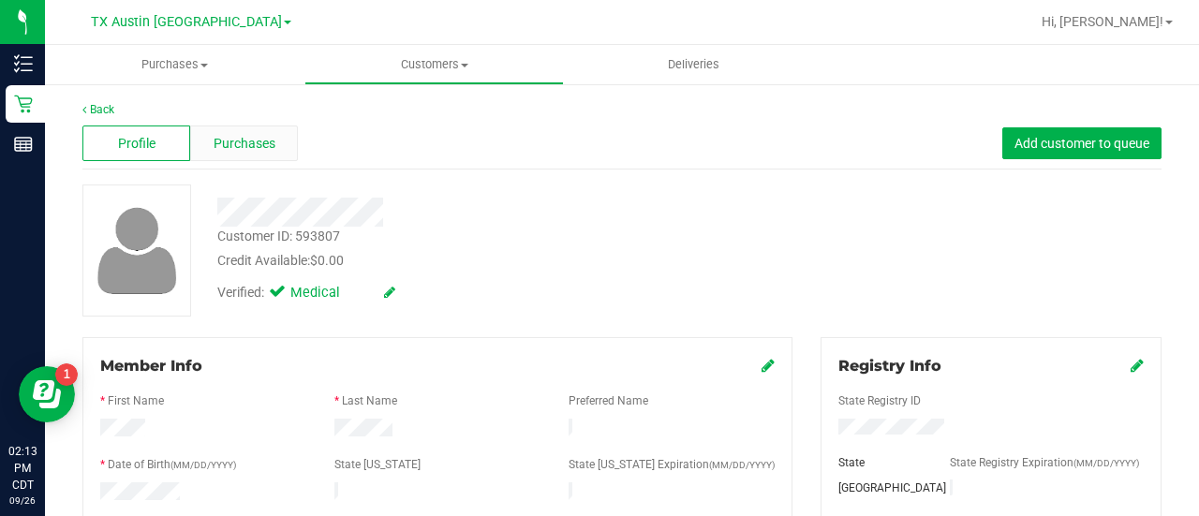
click at [275, 133] on div "Purchases" at bounding box center [244, 143] width 108 height 36
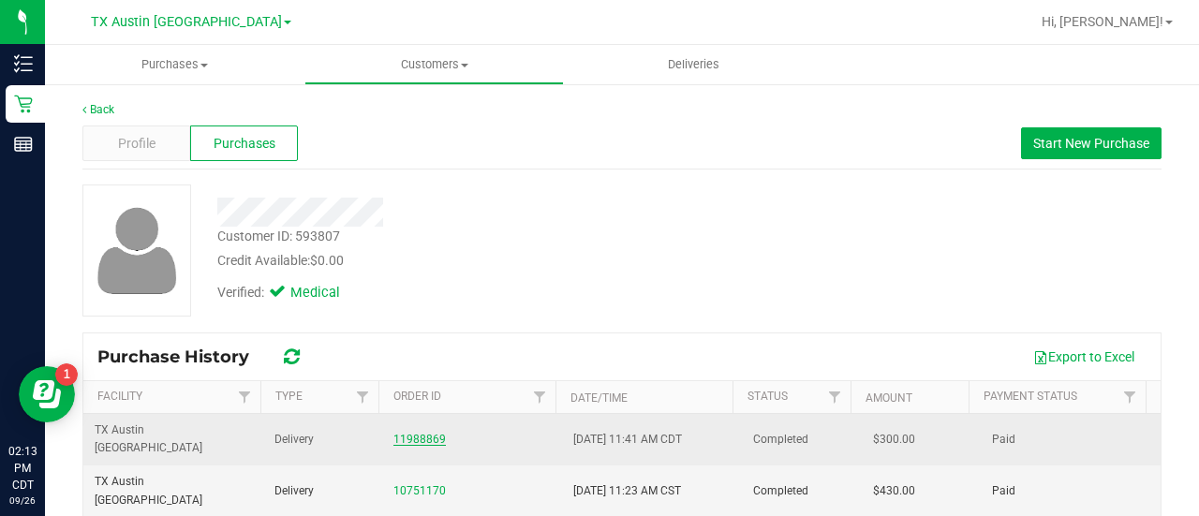
click at [403, 433] on link "11988869" at bounding box center [419, 439] width 52 height 13
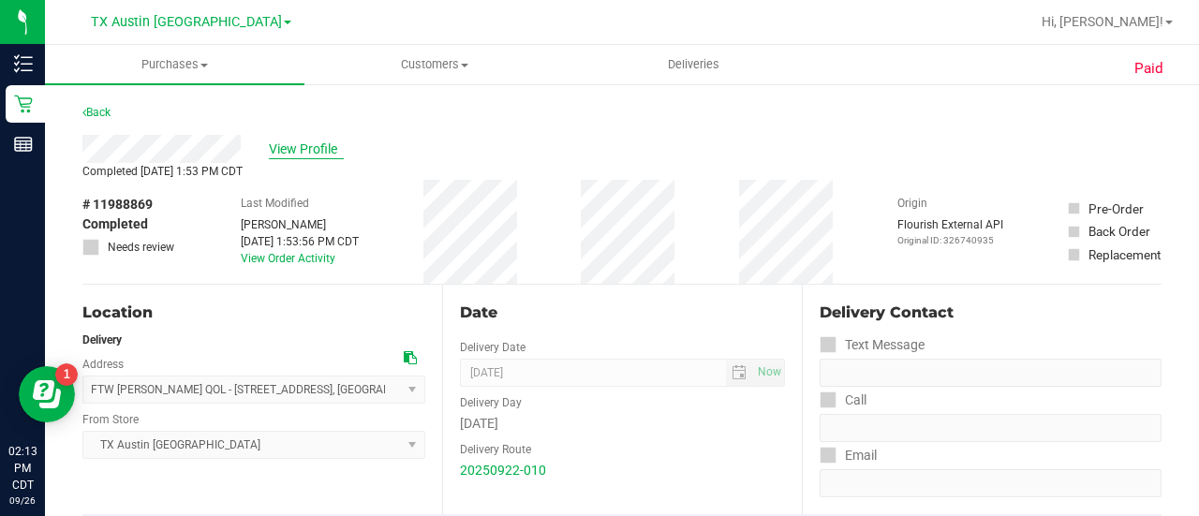
click at [313, 143] on span "View Profile" at bounding box center [306, 150] width 75 height 20
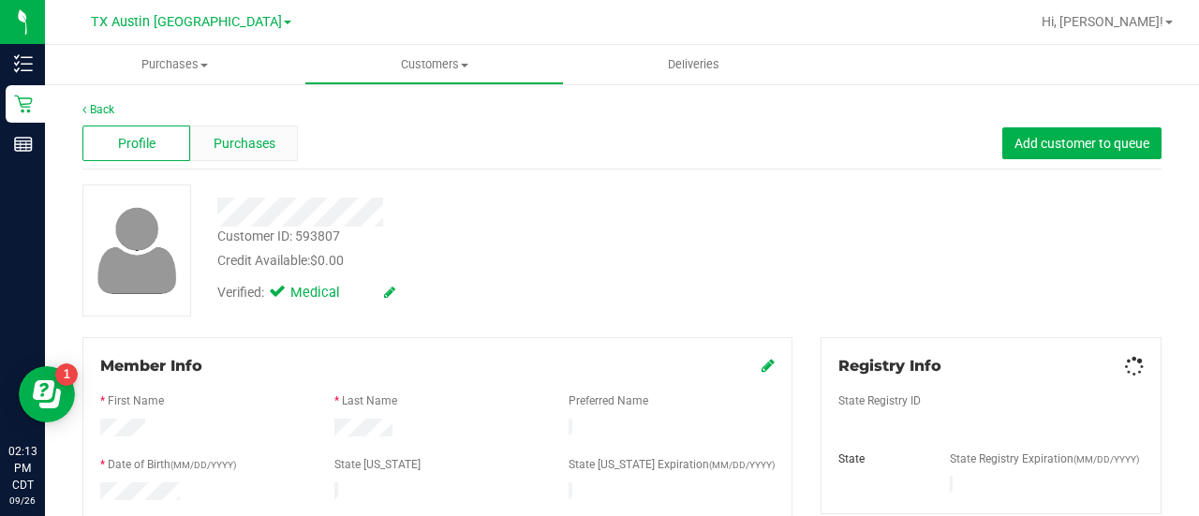
click at [285, 146] on div "Purchases" at bounding box center [244, 143] width 108 height 36
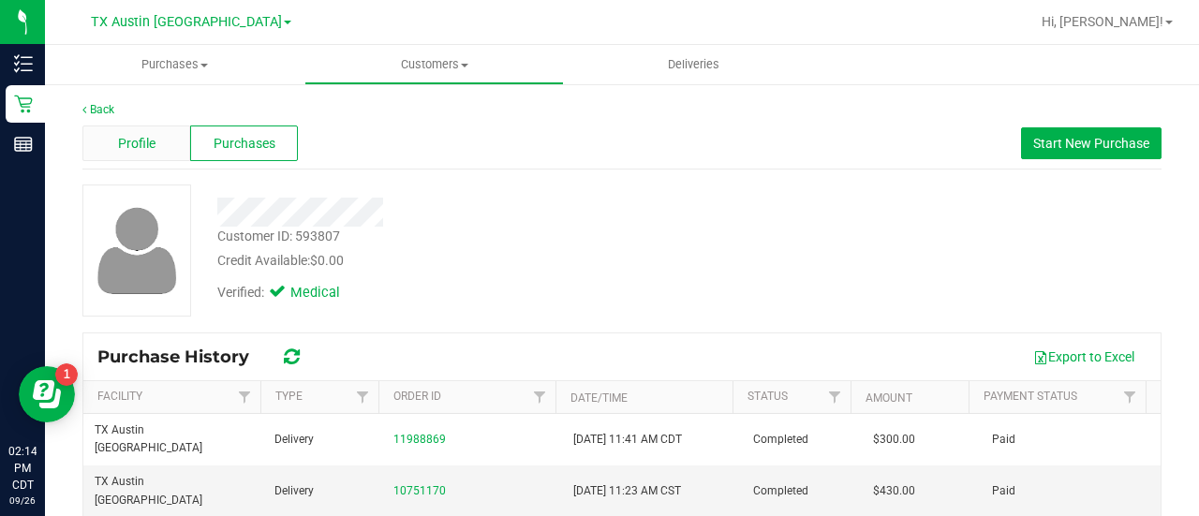
click at [140, 138] on span "Profile" at bounding box center [136, 144] width 37 height 20
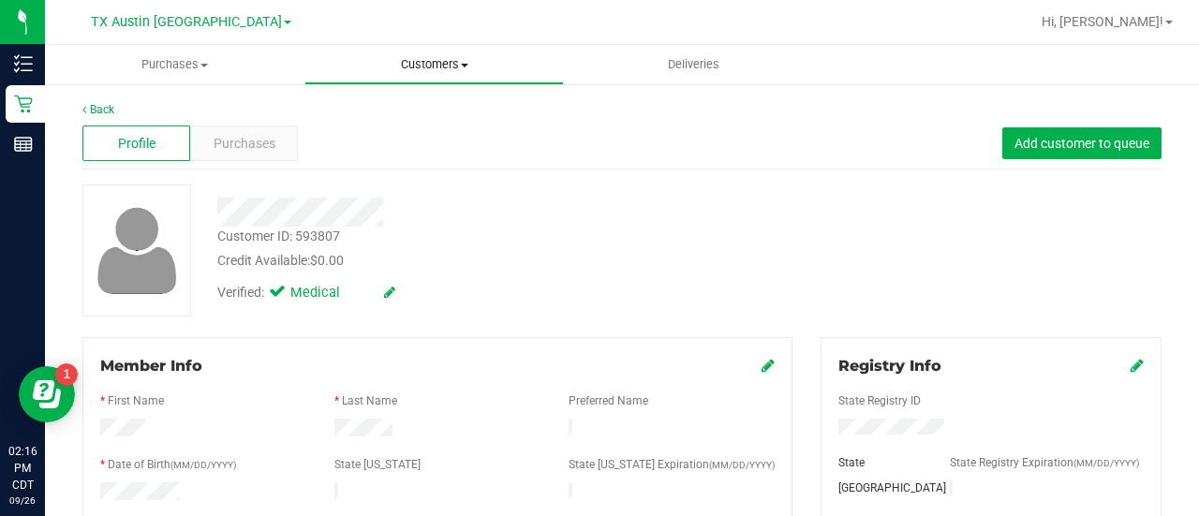
click at [406, 66] on span "Customers" at bounding box center [434, 64] width 258 height 17
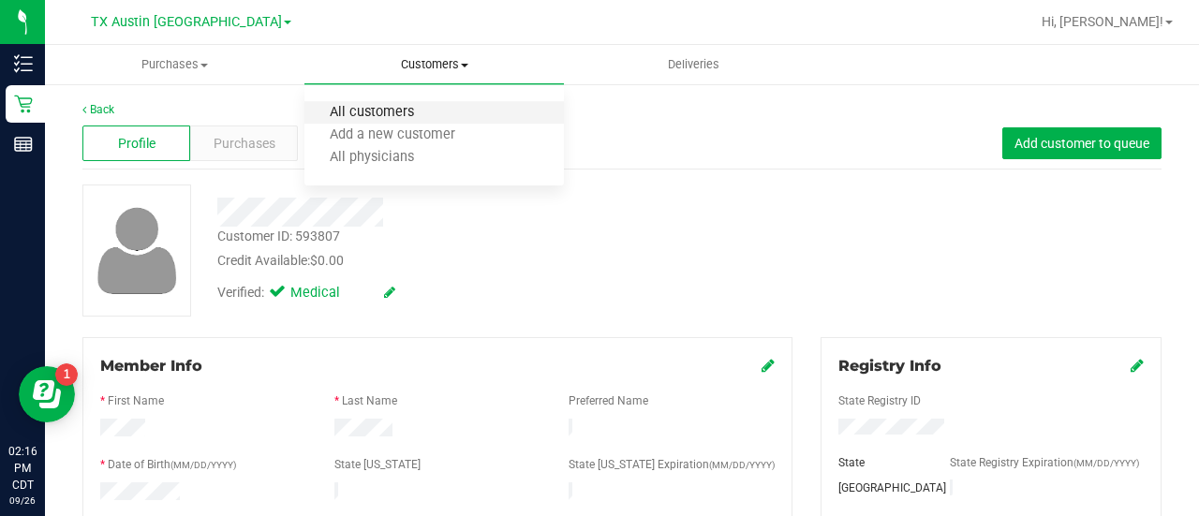
click at [399, 108] on span "All customers" at bounding box center [371, 113] width 135 height 16
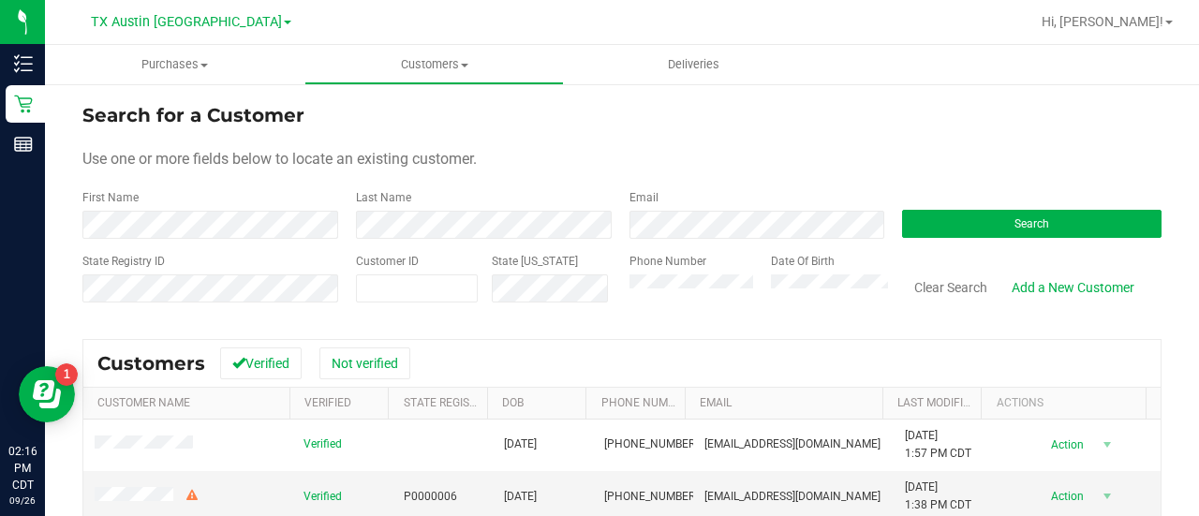
click at [710, 240] on form "Search for a Customer Use one or more fields below to locate an existing custom…" at bounding box center [621, 210] width 1079 height 218
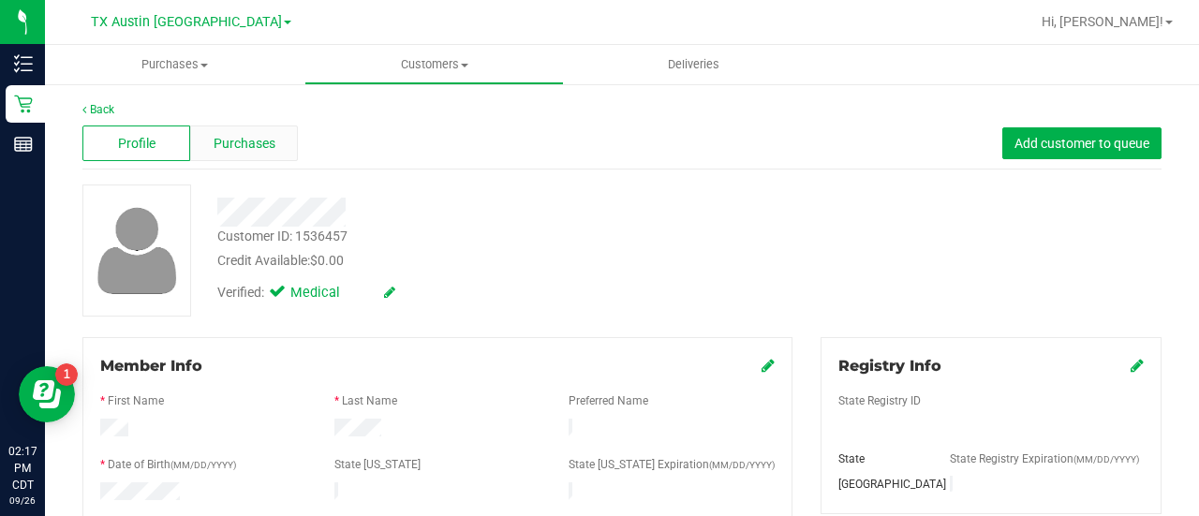
click at [245, 140] on span "Purchases" at bounding box center [245, 144] width 62 height 20
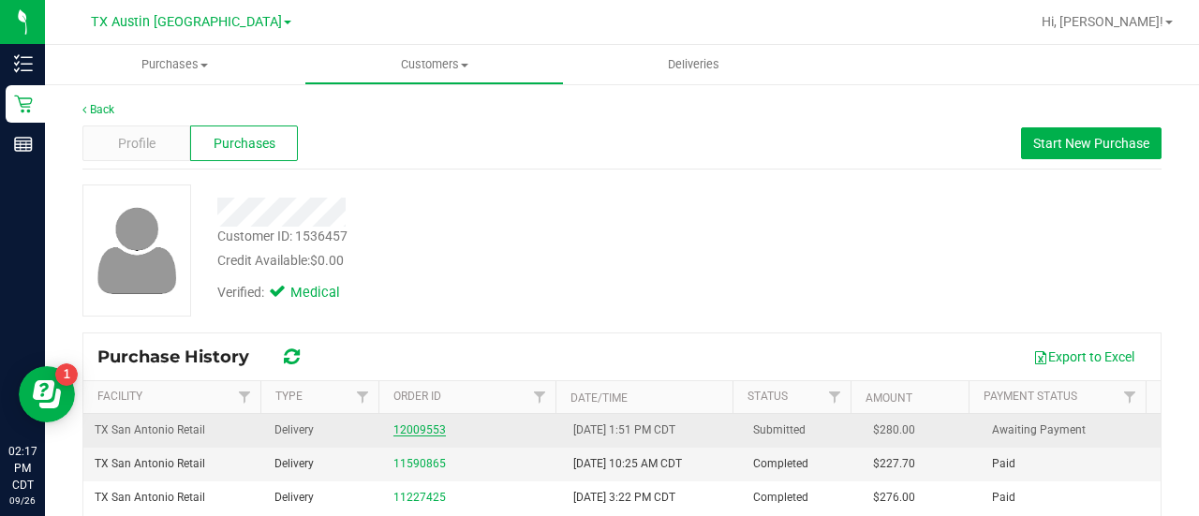
click at [412, 433] on link "12009553" at bounding box center [419, 429] width 52 height 13
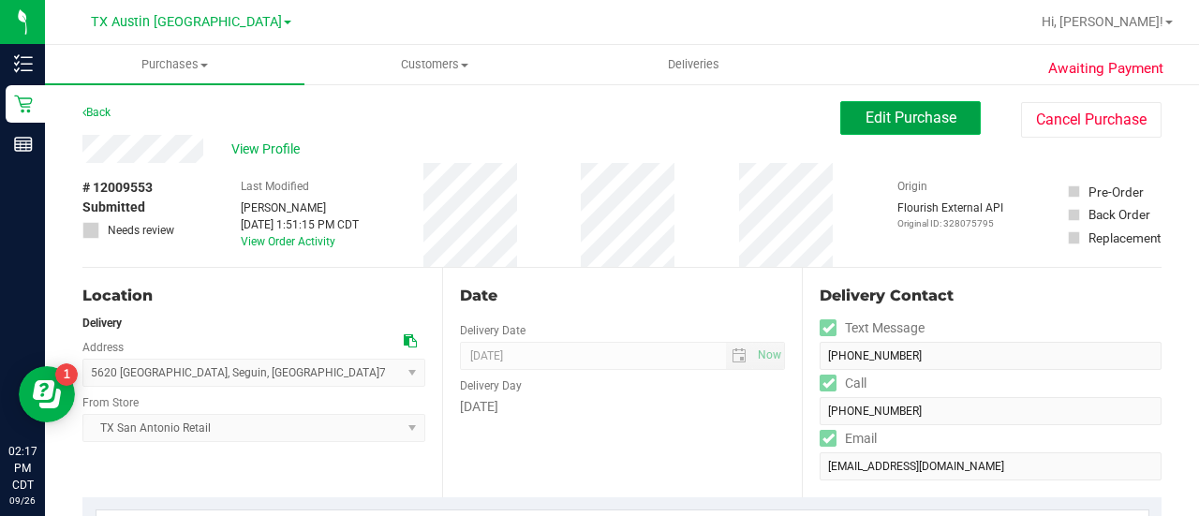
click at [893, 131] on button "Edit Purchase" at bounding box center [910, 118] width 140 height 34
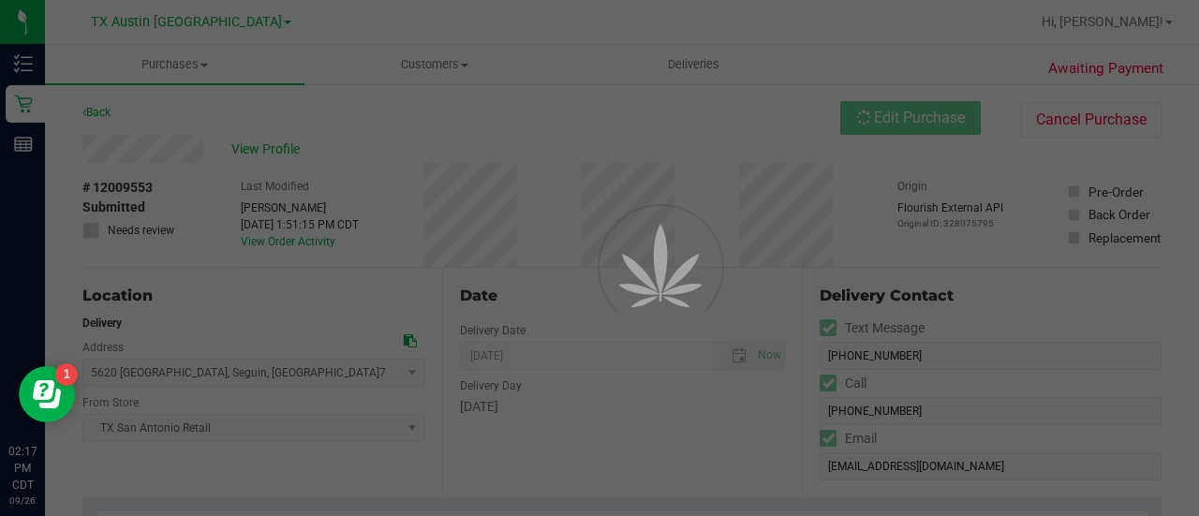
click at [555, 455] on div at bounding box center [599, 258] width 1199 height 516
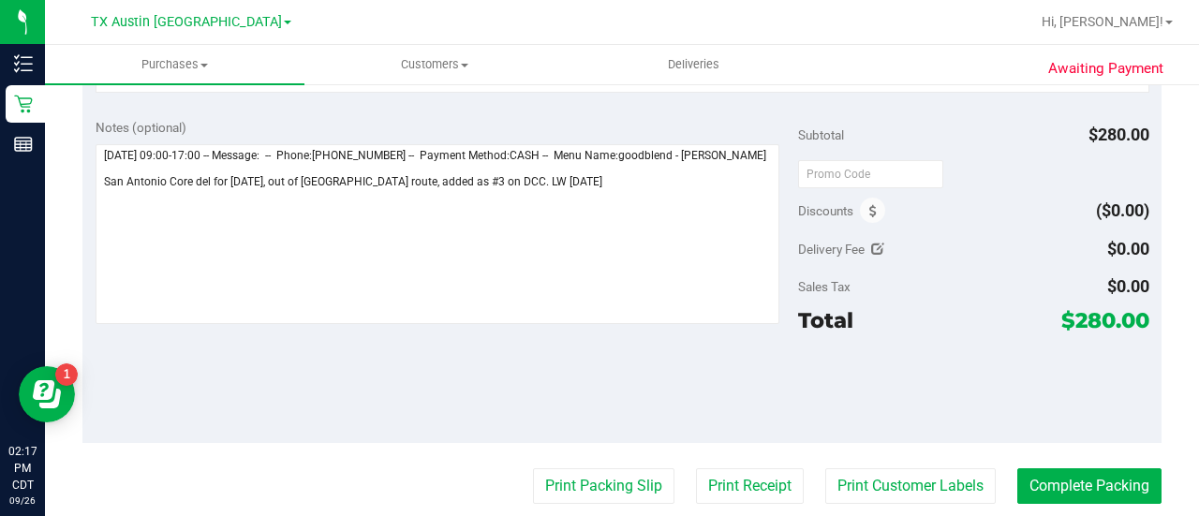
scroll to position [726, 0]
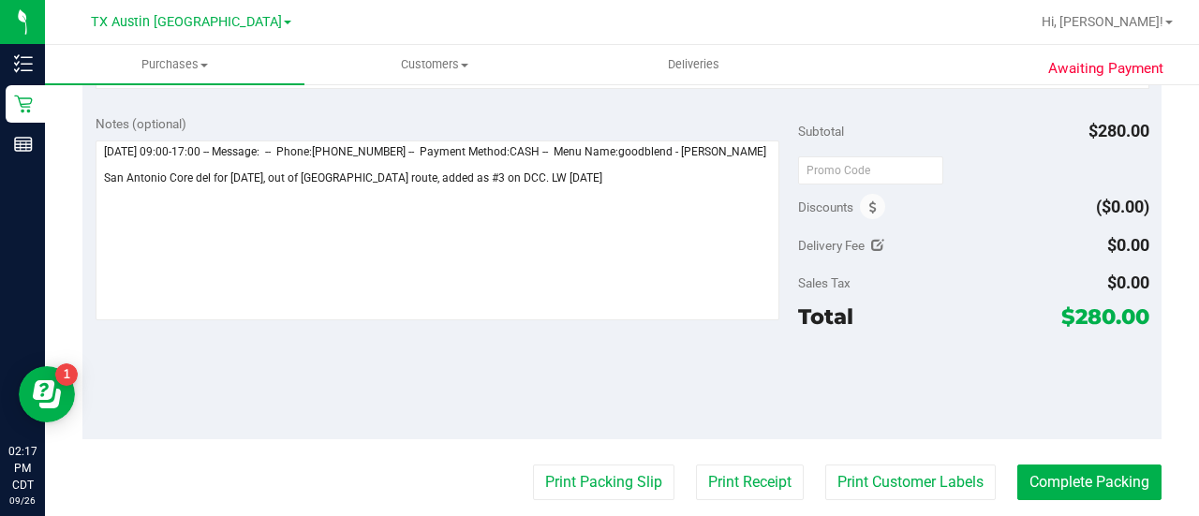
click at [858, 212] on div "Discounts" at bounding box center [842, 207] width 88 height 34
click at [869, 201] on icon at bounding box center [872, 207] width 7 height 13
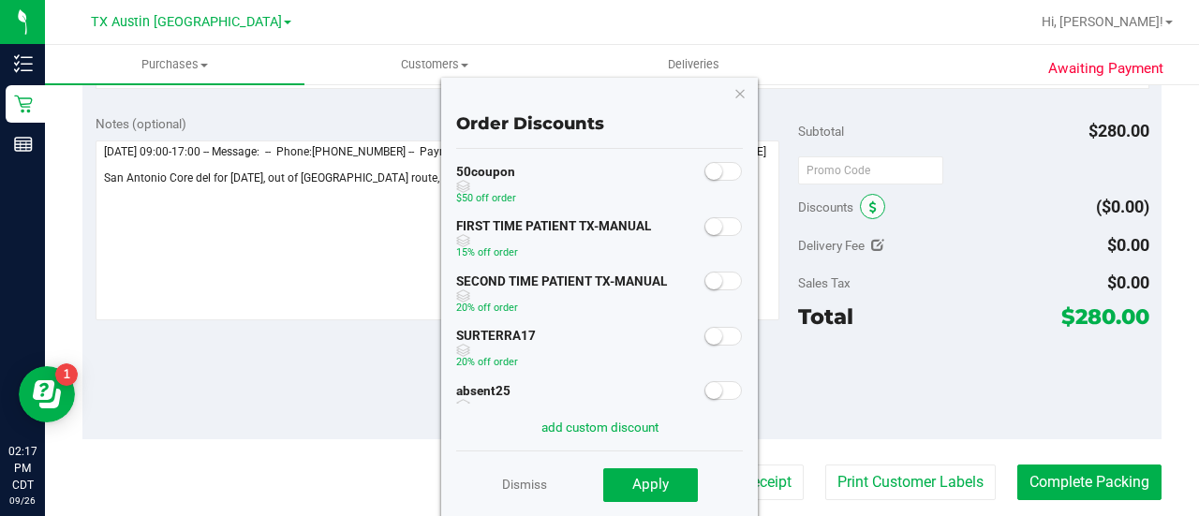
scroll to position [0, 0]
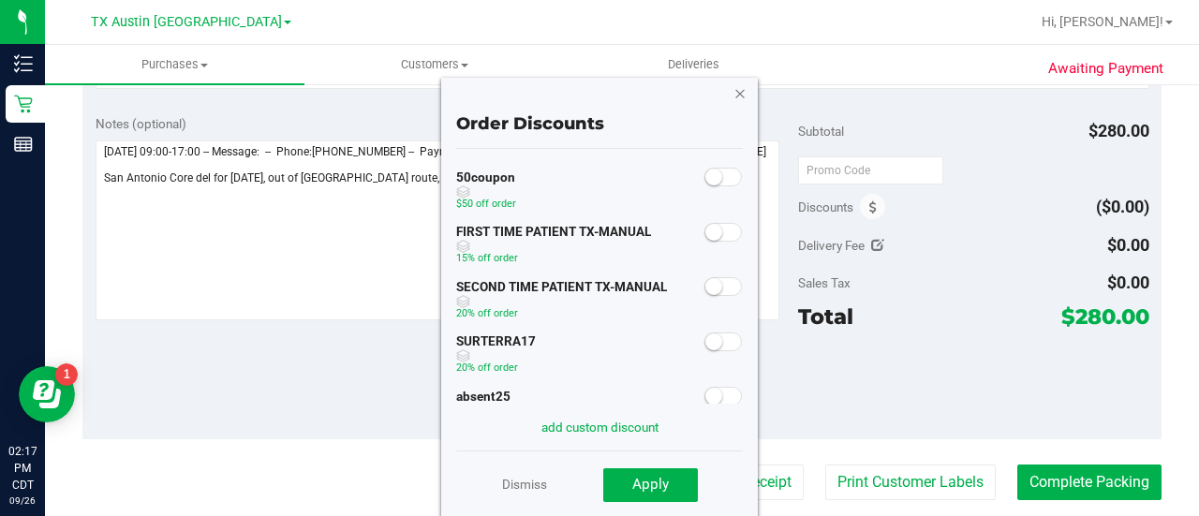
click at [742, 101] on icon "button" at bounding box center [739, 92] width 13 height 22
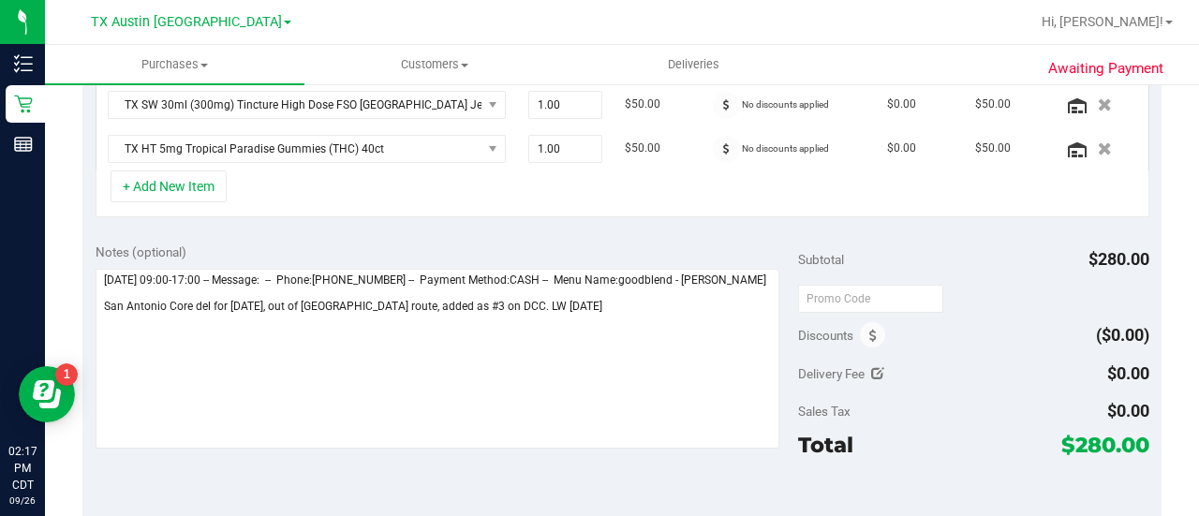
scroll to position [583, 0]
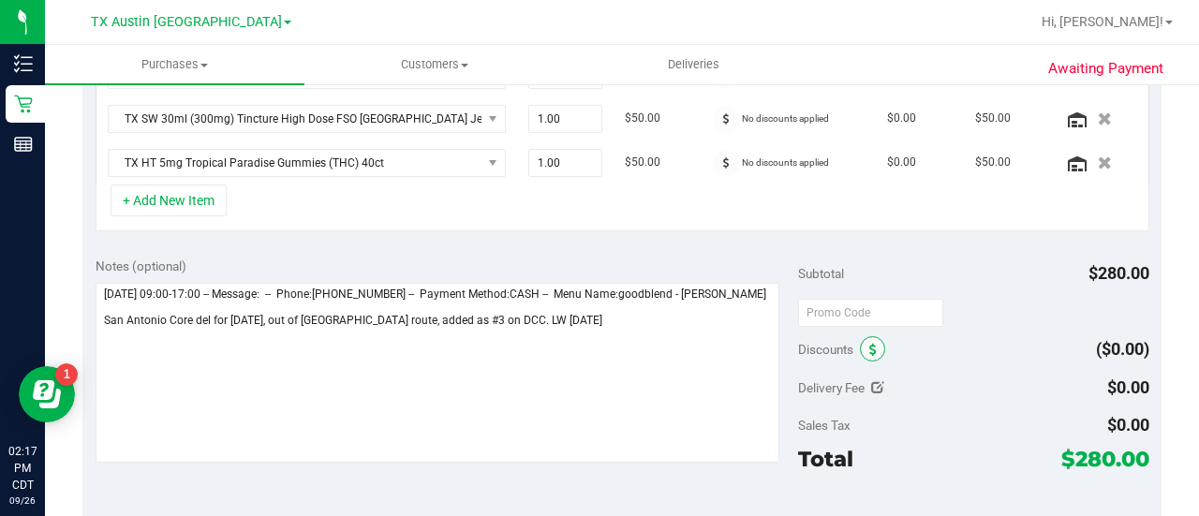
click at [867, 336] on span at bounding box center [872, 348] width 25 height 25
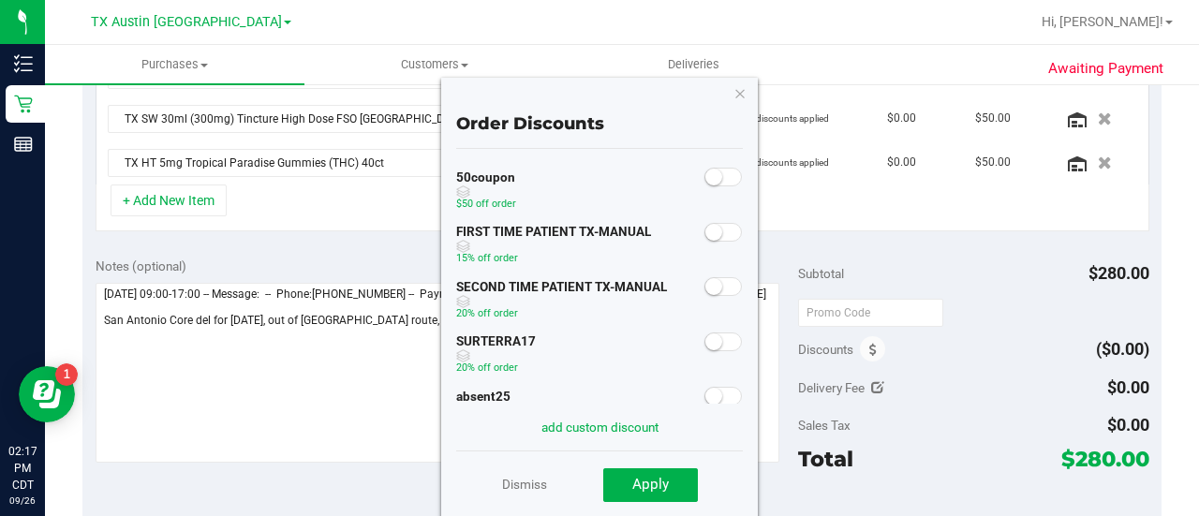
click at [724, 283] on span at bounding box center [722, 286] width 37 height 19
click at [652, 485] on span "Apply" at bounding box center [650, 484] width 37 height 17
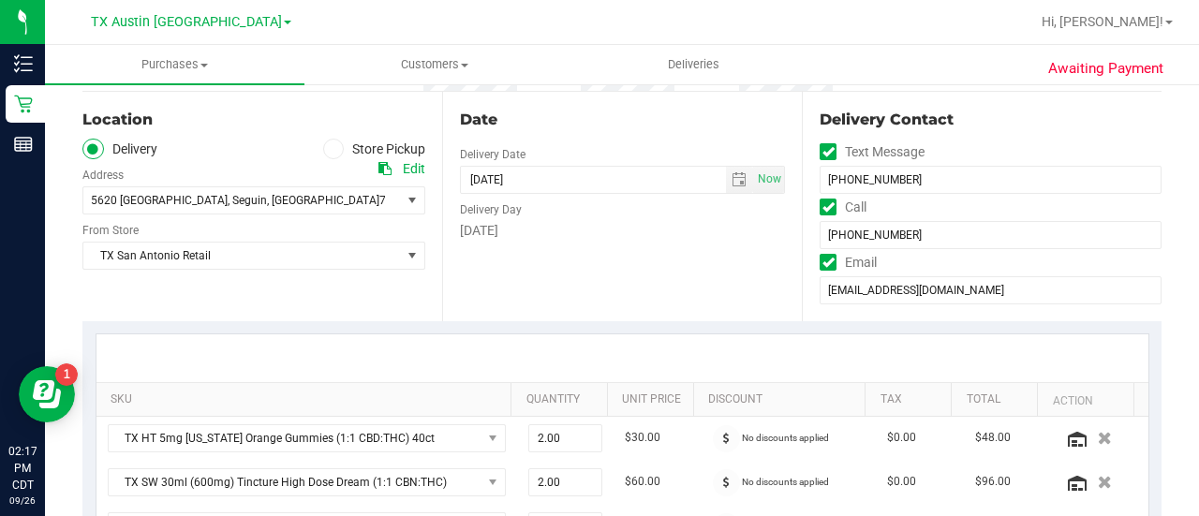
scroll to position [0, 0]
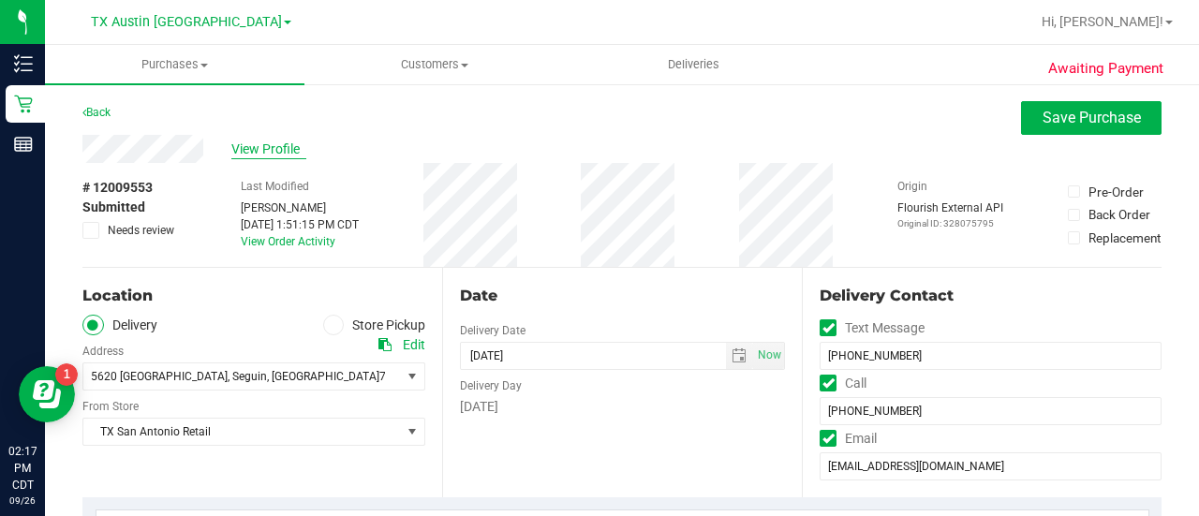
click at [262, 140] on span "View Profile" at bounding box center [268, 150] width 75 height 20
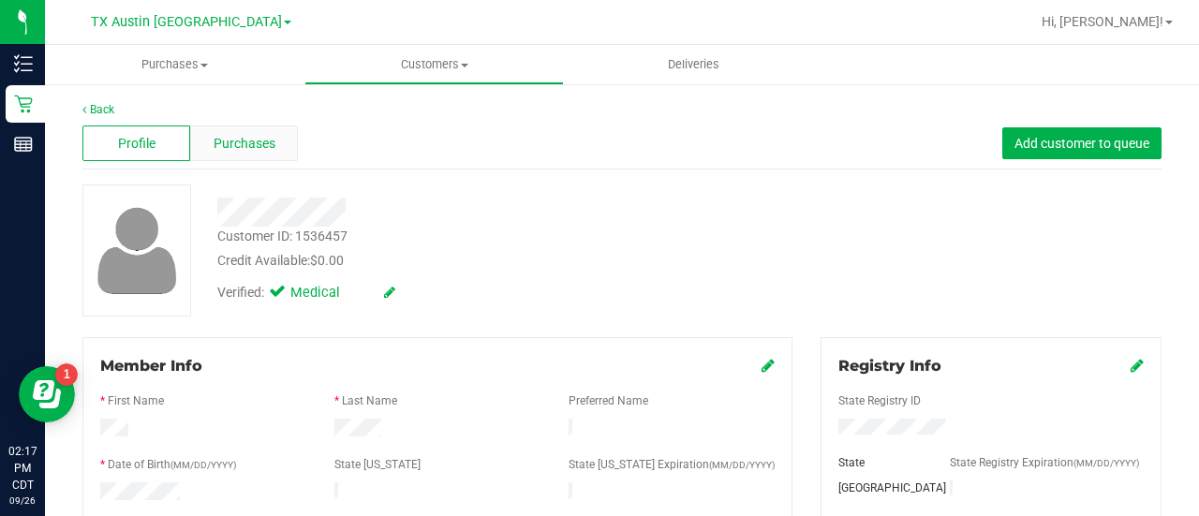
click at [245, 153] on span "Purchases" at bounding box center [245, 144] width 62 height 20
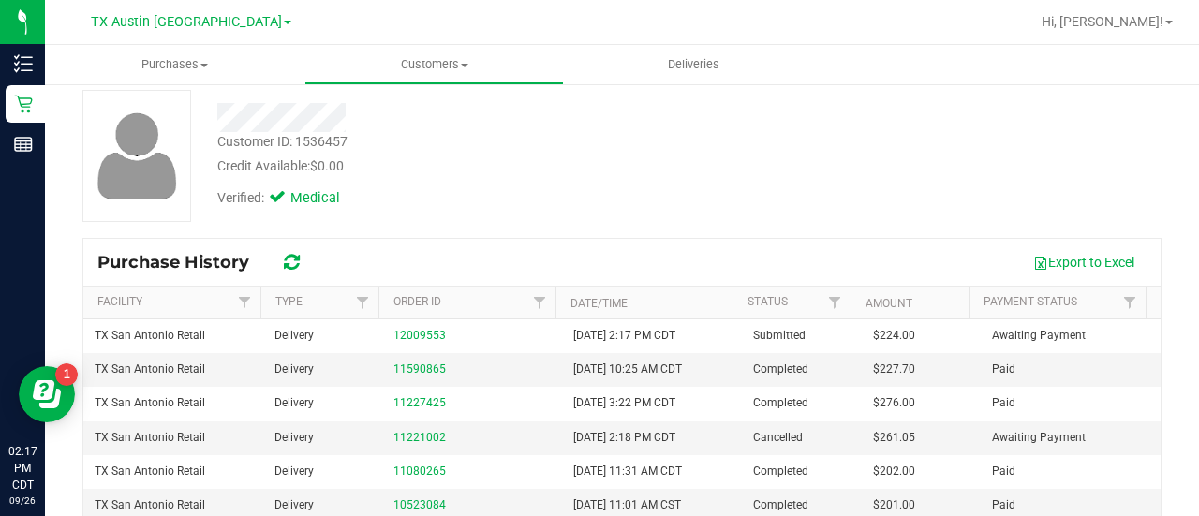
scroll to position [128, 0]
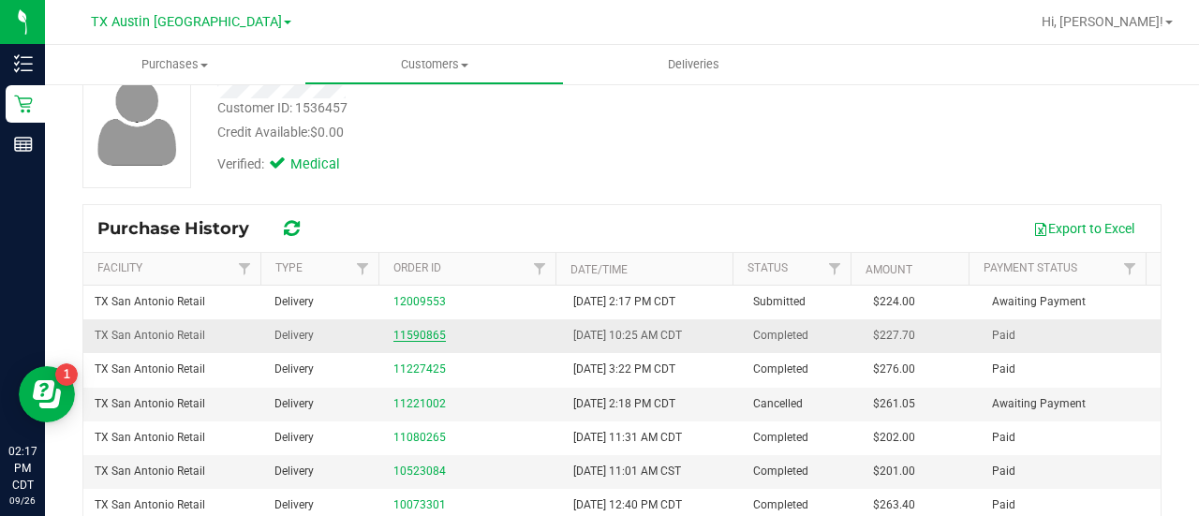
click at [418, 335] on link "11590865" at bounding box center [419, 335] width 52 height 13
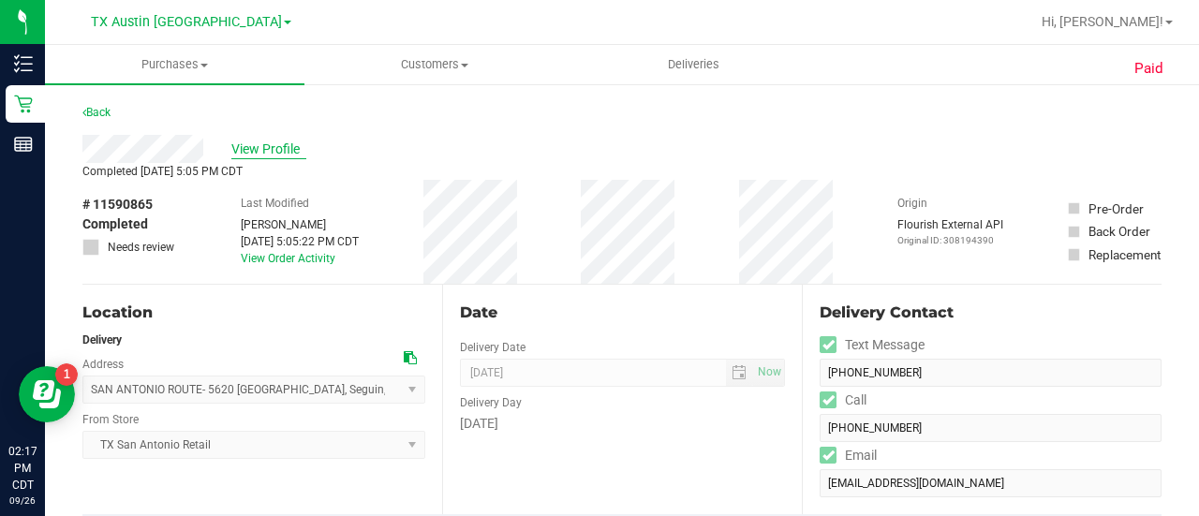
click at [279, 141] on span "View Profile" at bounding box center [268, 150] width 75 height 20
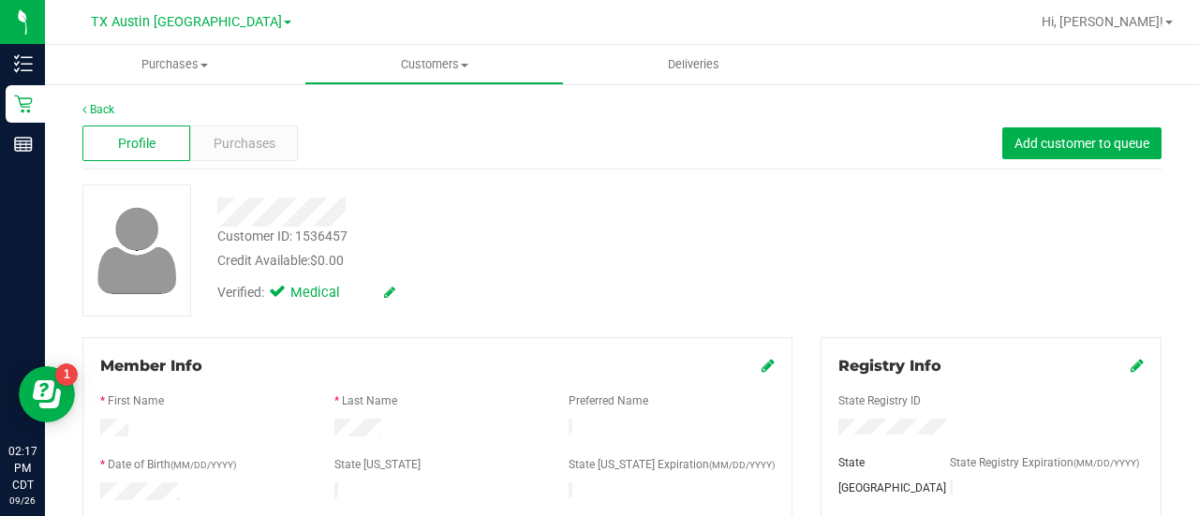
click at [243, 131] on div "Purchases" at bounding box center [244, 143] width 108 height 36
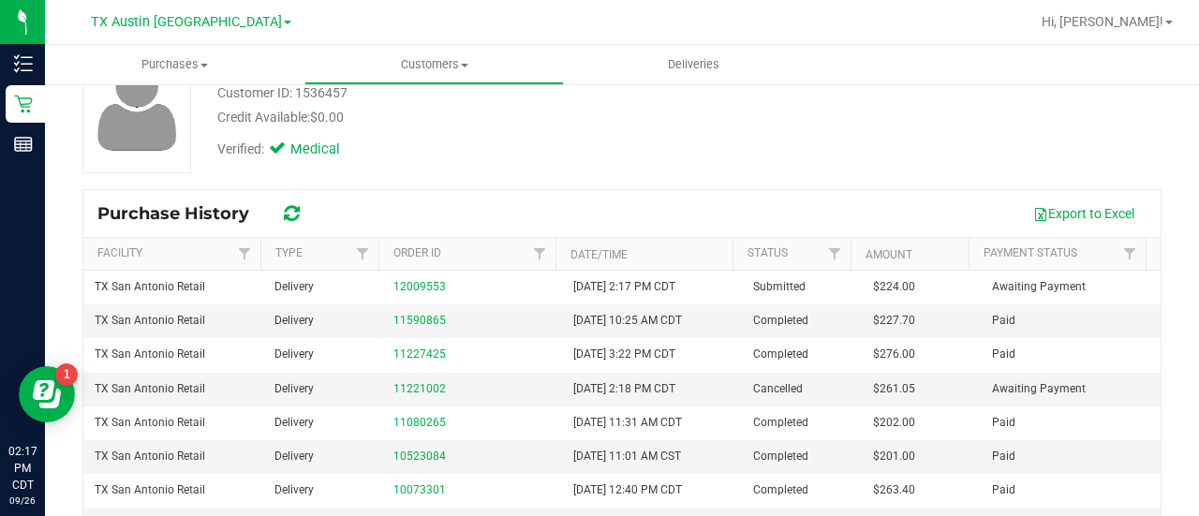
scroll to position [144, 0]
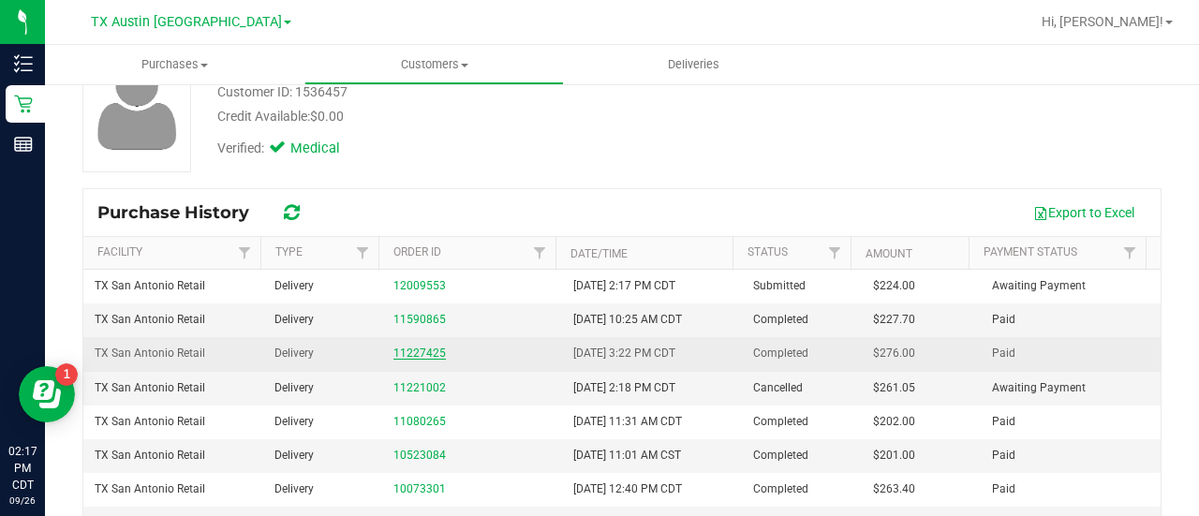
click at [393, 350] on link "11227425" at bounding box center [419, 353] width 52 height 13
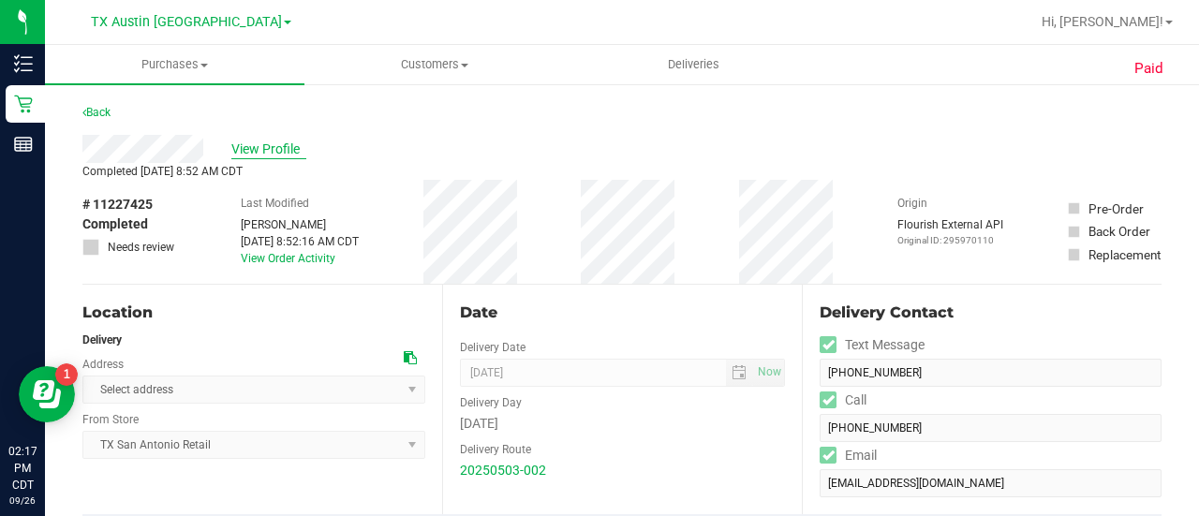
click at [263, 155] on span "View Profile" at bounding box center [268, 150] width 75 height 20
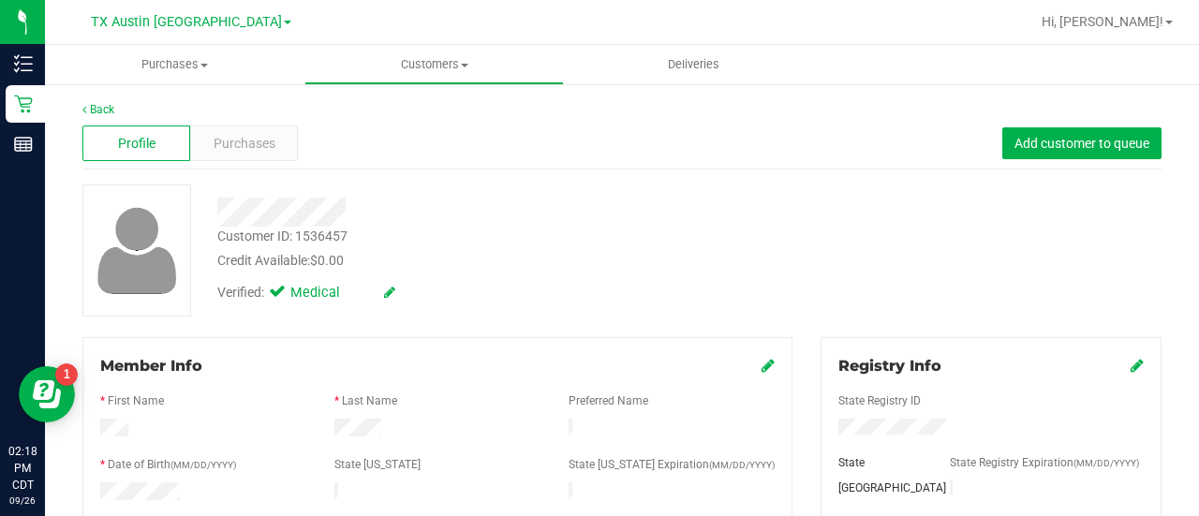
drag, startPoint x: 599, startPoint y: 204, endPoint x: 671, endPoint y: 257, distance: 88.4
click at [600, 208] on div at bounding box center [479, 212] width 553 height 29
click at [486, 209] on div at bounding box center [479, 212] width 553 height 29
click at [232, 140] on span "Purchases" at bounding box center [245, 144] width 62 height 20
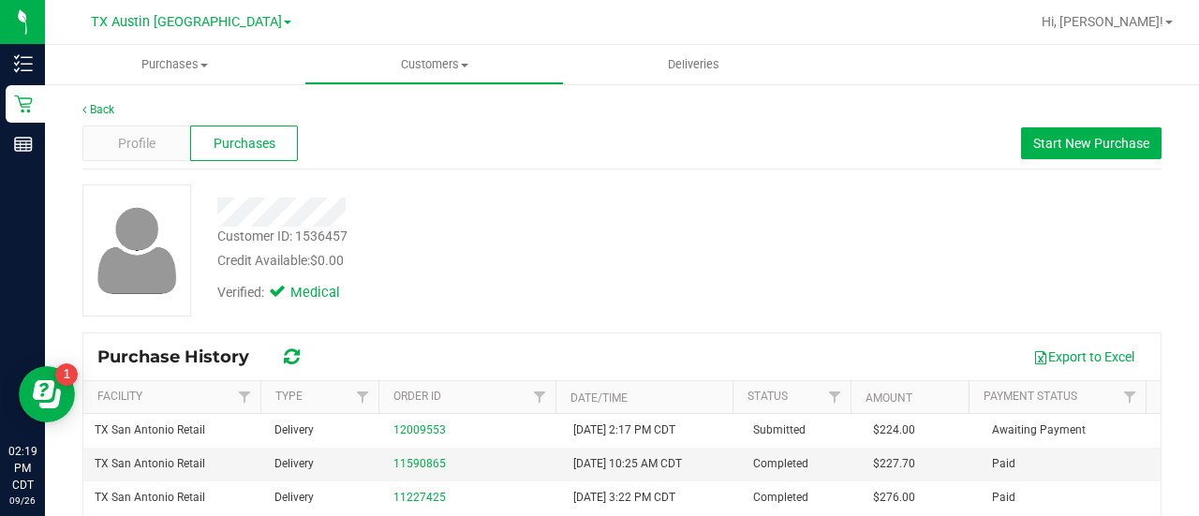
click at [412, 407] on th "Order ID" at bounding box center [466, 397] width 177 height 33
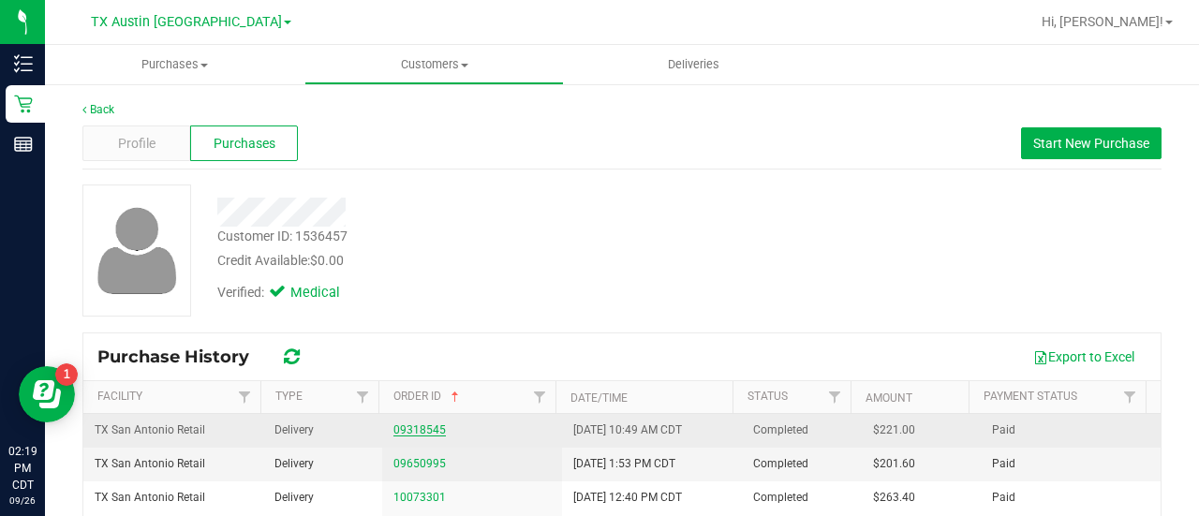
click at [404, 432] on link "09318545" at bounding box center [419, 429] width 52 height 13
click at [417, 429] on link "12009553" at bounding box center [419, 429] width 52 height 13
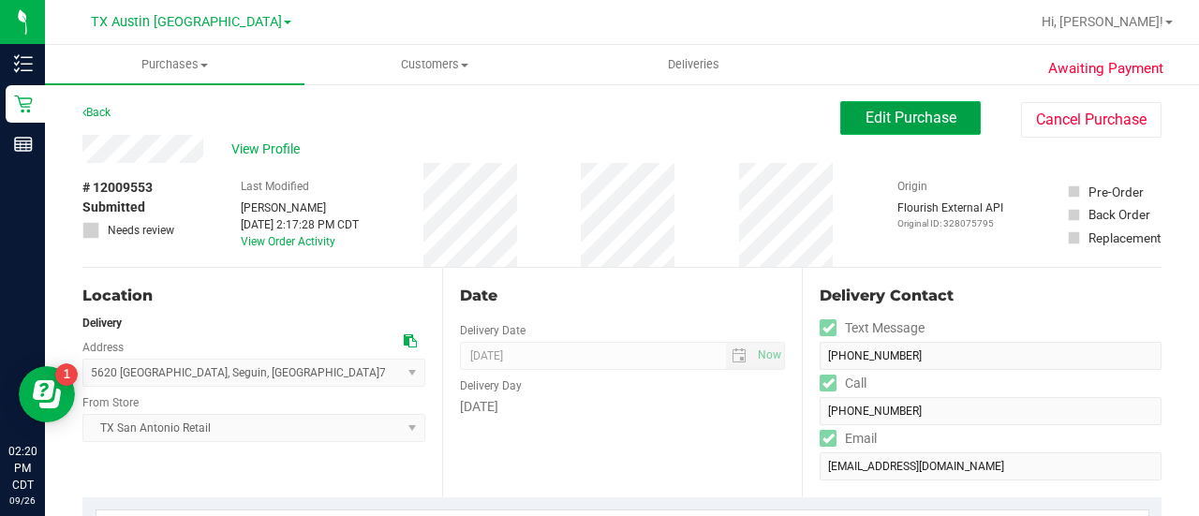
click at [893, 105] on button "Edit Purchase" at bounding box center [910, 118] width 140 height 34
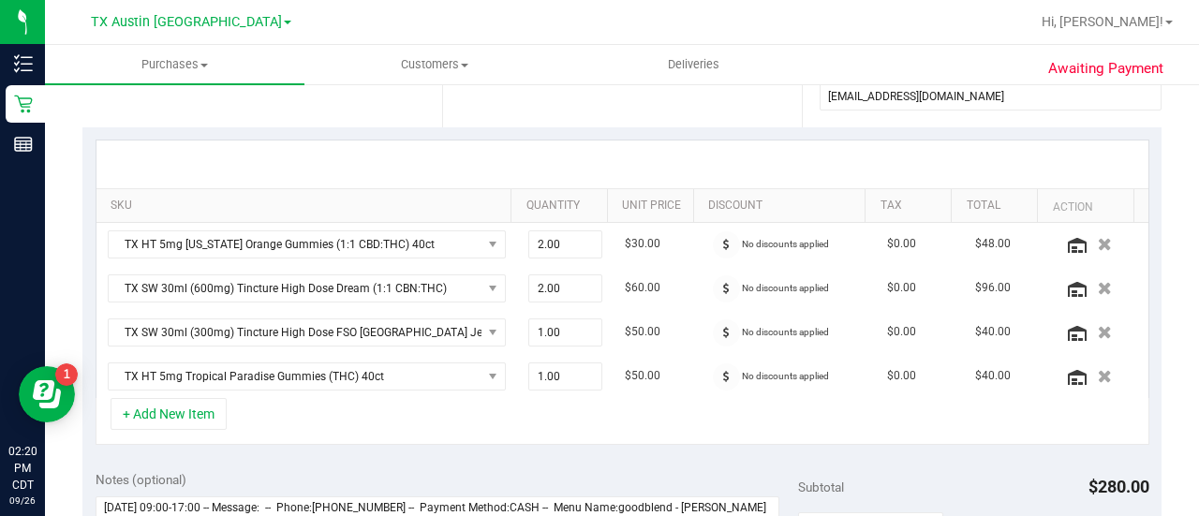
scroll to position [408, 0]
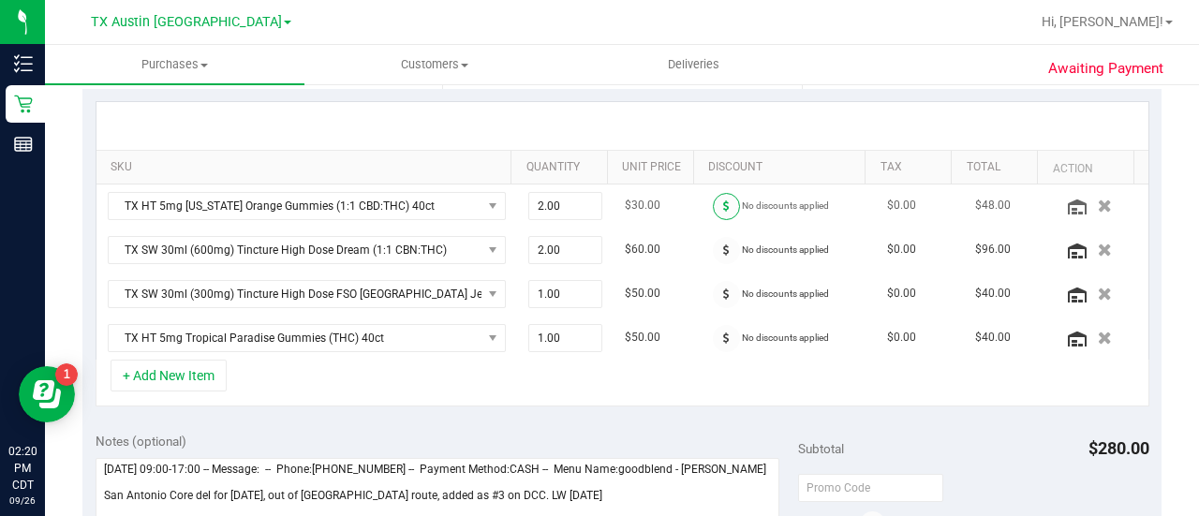
click at [713, 198] on span at bounding box center [726, 206] width 27 height 27
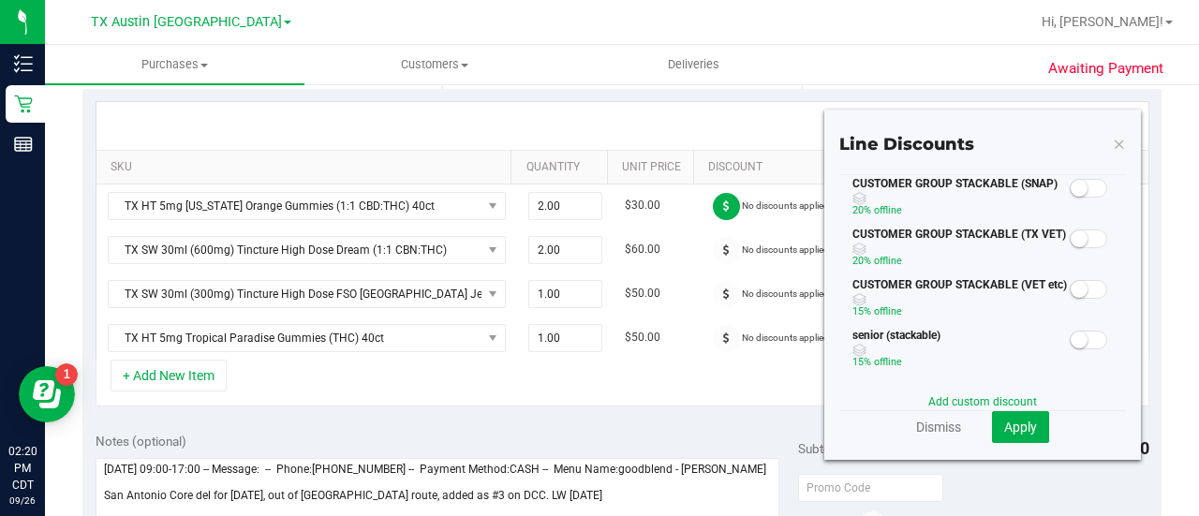
click at [1076, 242] on span at bounding box center [1087, 238] width 37 height 19
click at [1036, 406] on div "Add custom discount" at bounding box center [982, 401] width 287 height 17
click at [1015, 433] on span "Apply" at bounding box center [1020, 427] width 33 height 15
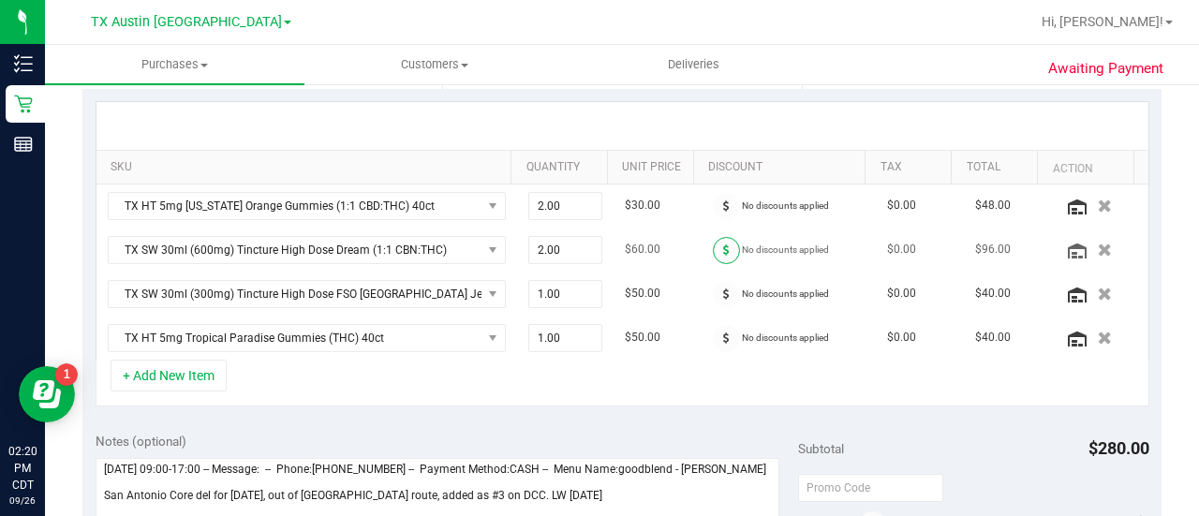
click at [723, 251] on icon at bounding box center [726, 249] width 7 height 11
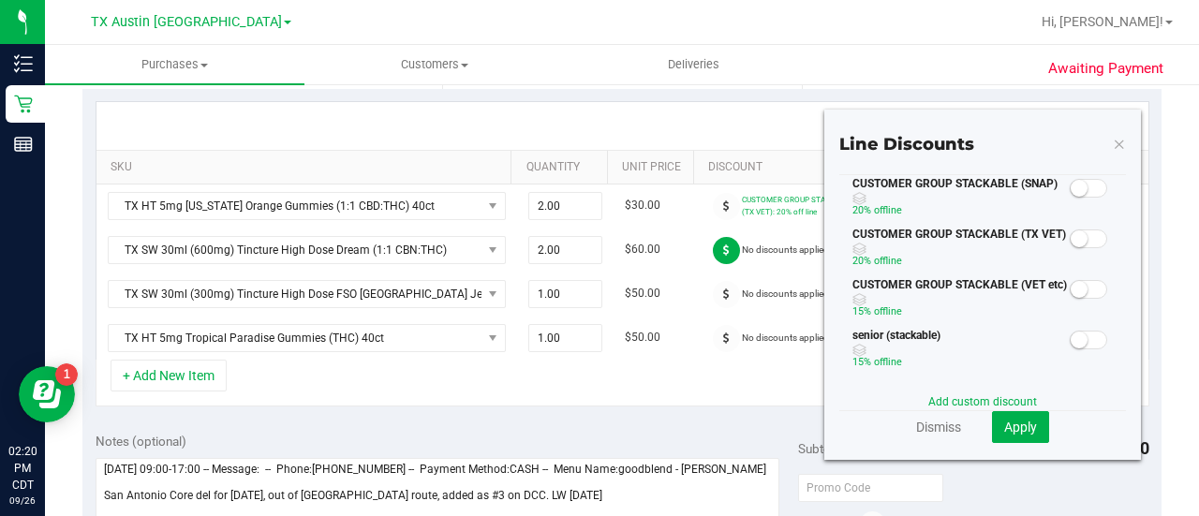
click at [1075, 256] on div "CUSTOMER GROUP STACKABLE (TX VET) 20% off line" at bounding box center [982, 251] width 287 height 51
click at [1076, 243] on span at bounding box center [1087, 238] width 37 height 19
click at [1024, 407] on div "Add custom discount" at bounding box center [982, 401] width 287 height 17
click at [1021, 421] on span "Apply" at bounding box center [1020, 427] width 33 height 15
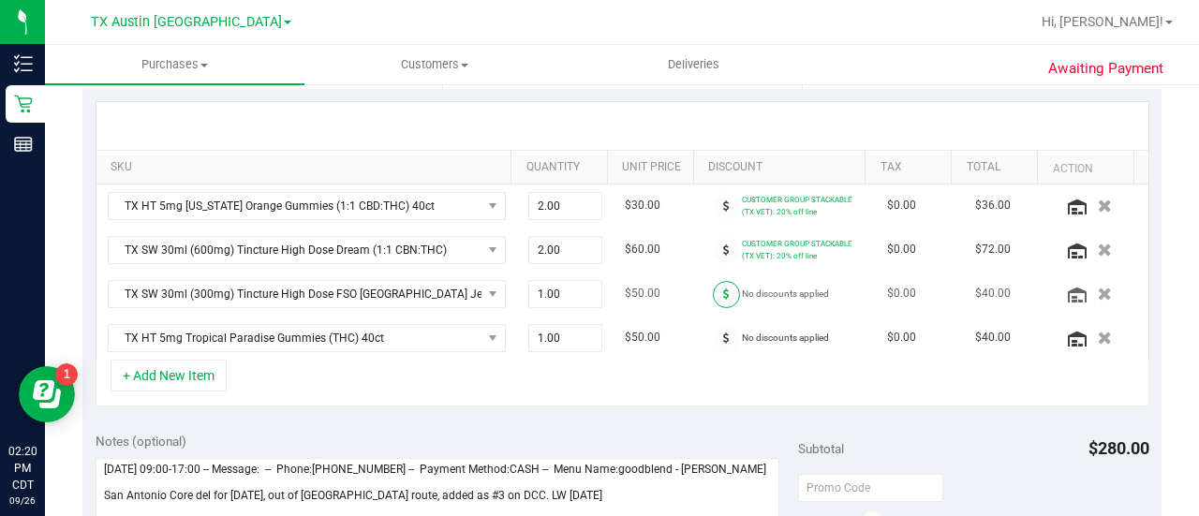
click at [723, 289] on icon at bounding box center [726, 293] width 7 height 11
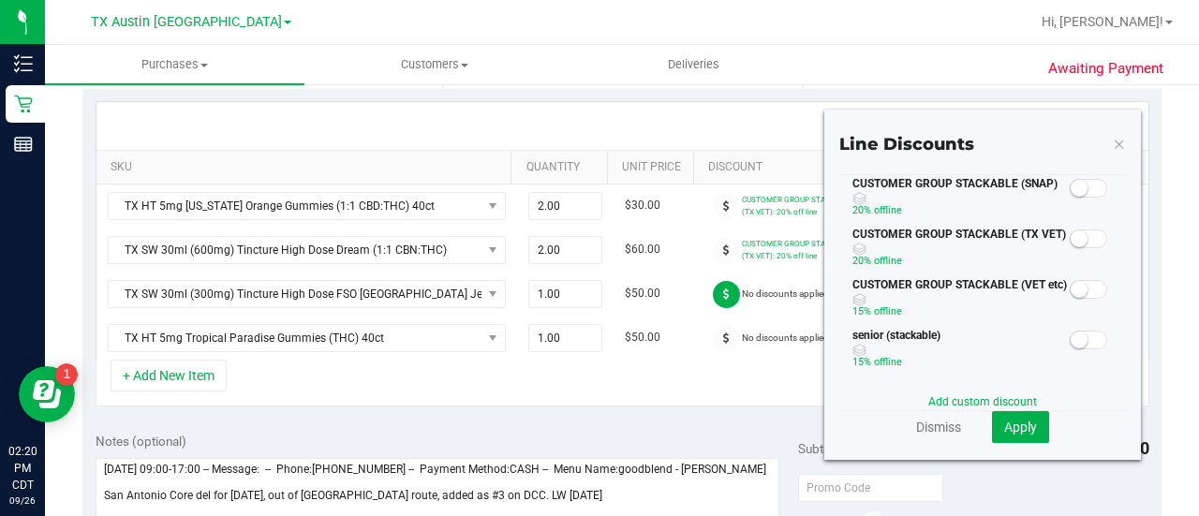
click at [1084, 237] on span at bounding box center [1087, 238] width 37 height 19
click at [1072, 234] on span at bounding box center [1087, 238] width 37 height 19
click at [1017, 432] on span "Apply" at bounding box center [1020, 427] width 33 height 15
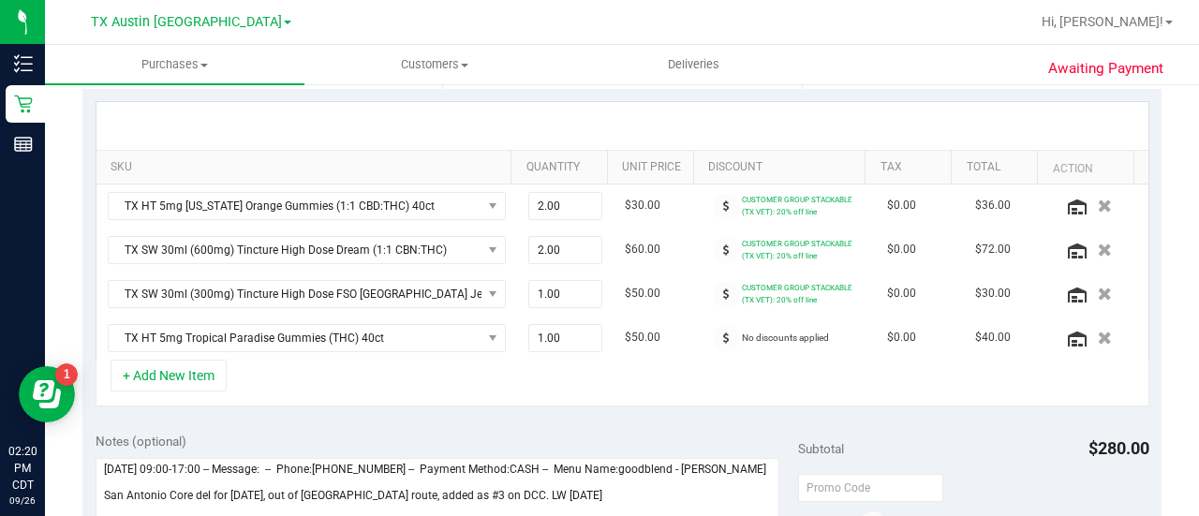
click at [719, 335] on span at bounding box center [726, 338] width 27 height 27
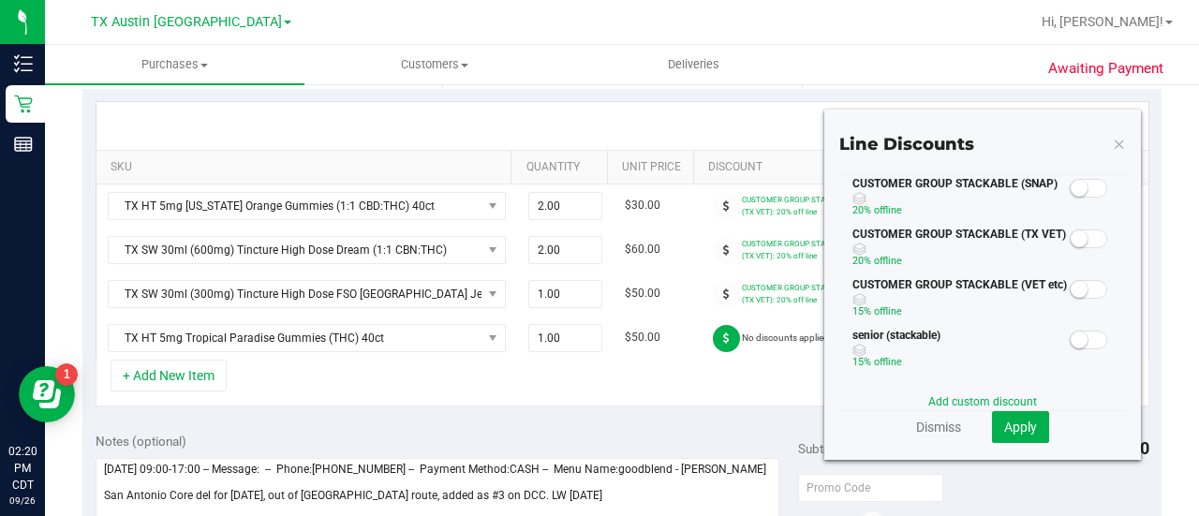
click at [1077, 243] on span at bounding box center [1087, 238] width 37 height 19
click at [1015, 420] on span "Apply" at bounding box center [1020, 427] width 33 height 15
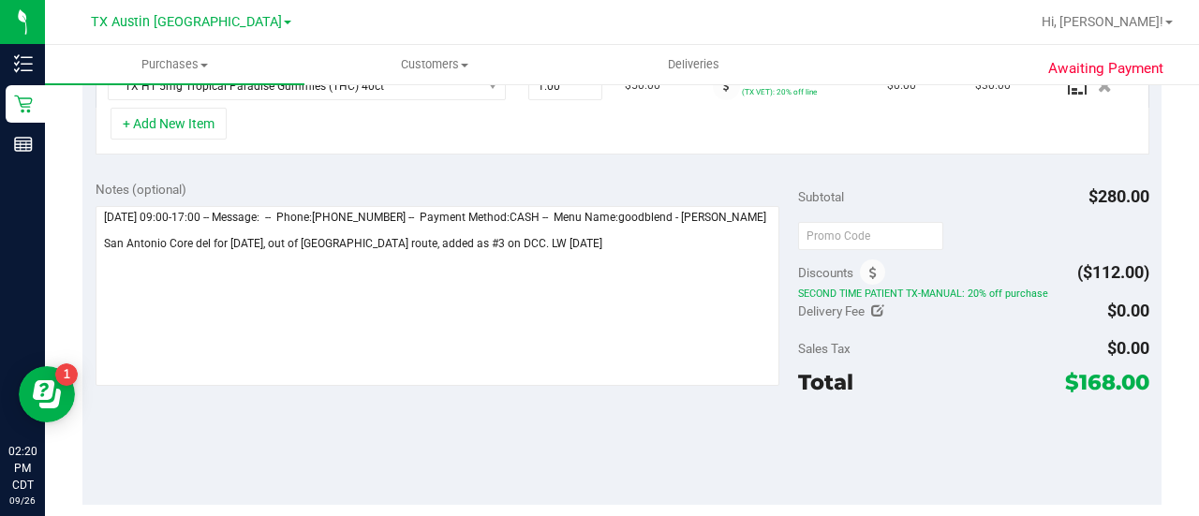
scroll to position [654, 0]
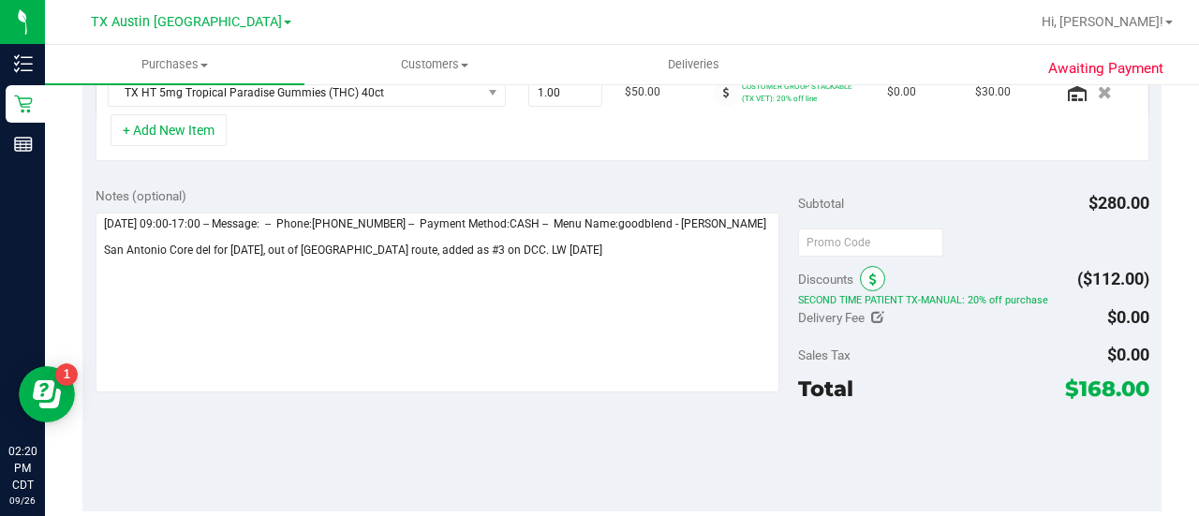
click at [869, 274] on icon at bounding box center [872, 279] width 7 height 13
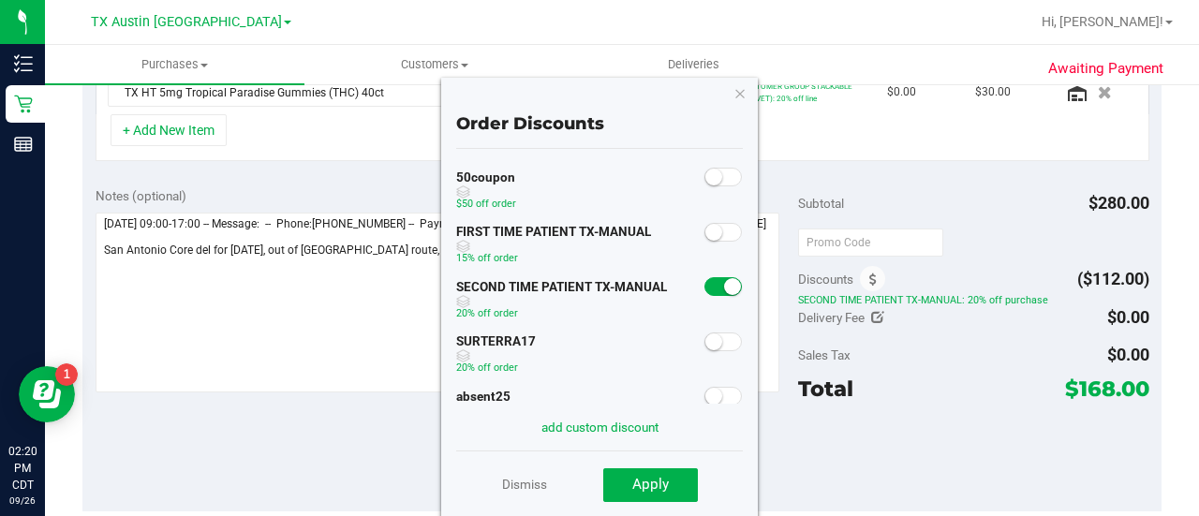
click at [724, 288] on small at bounding box center [732, 286] width 17 height 17
click at [673, 477] on button "Apply" at bounding box center [650, 485] width 95 height 34
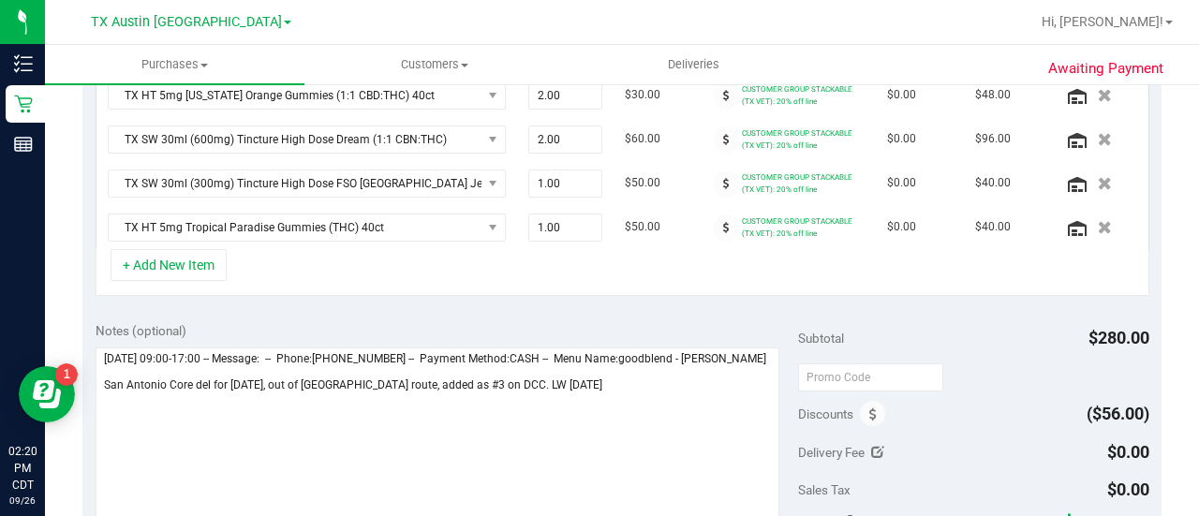
scroll to position [0, 0]
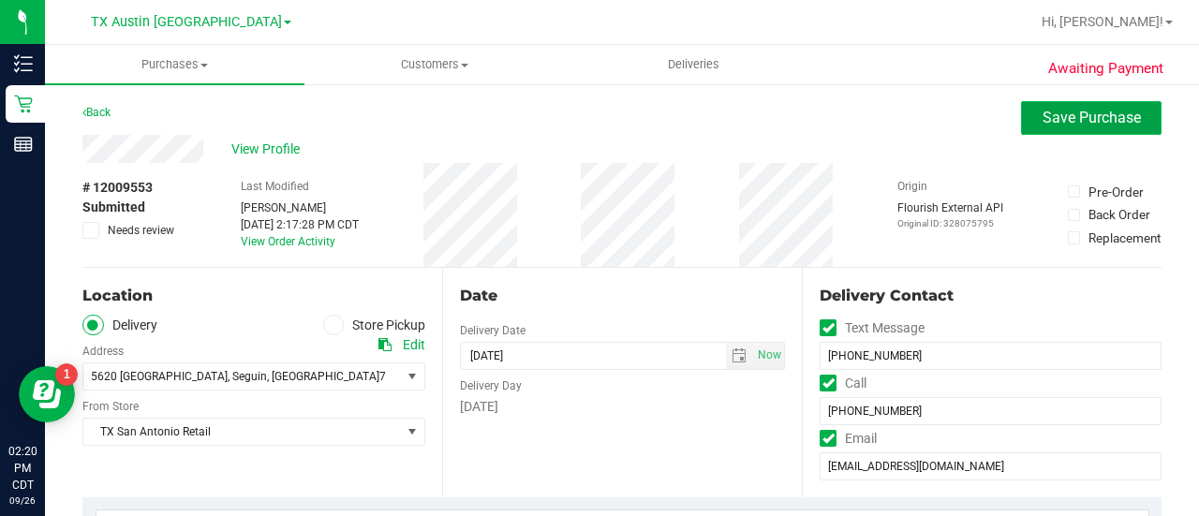
click at [1069, 121] on span "Save Purchase" at bounding box center [1091, 118] width 98 height 18
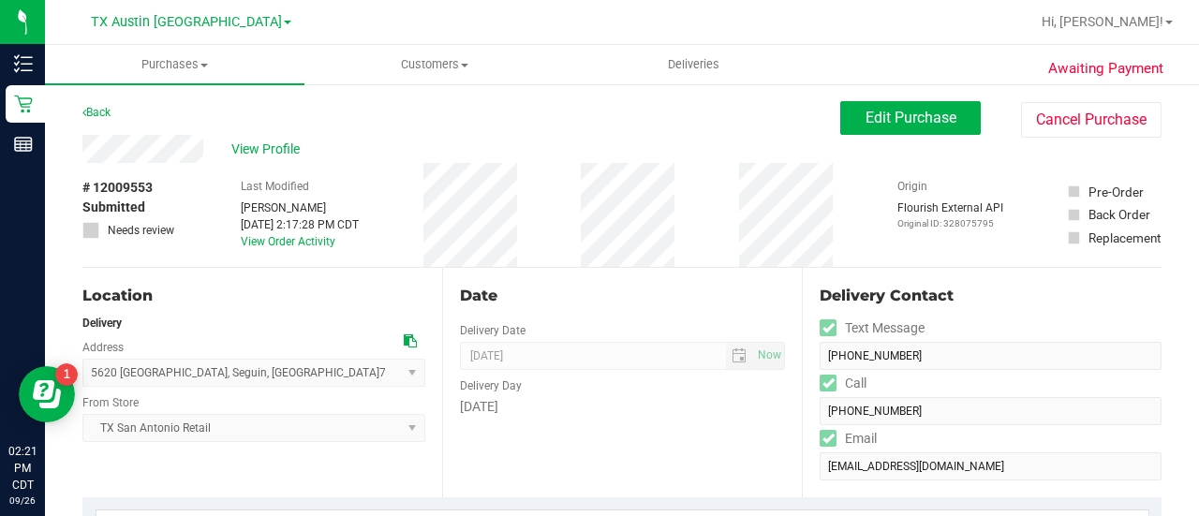
click at [140, 166] on div "# 12009553 Submitted Needs review" at bounding box center [129, 215] width 94 height 104
click at [260, 151] on span "View Profile" at bounding box center [268, 150] width 75 height 20
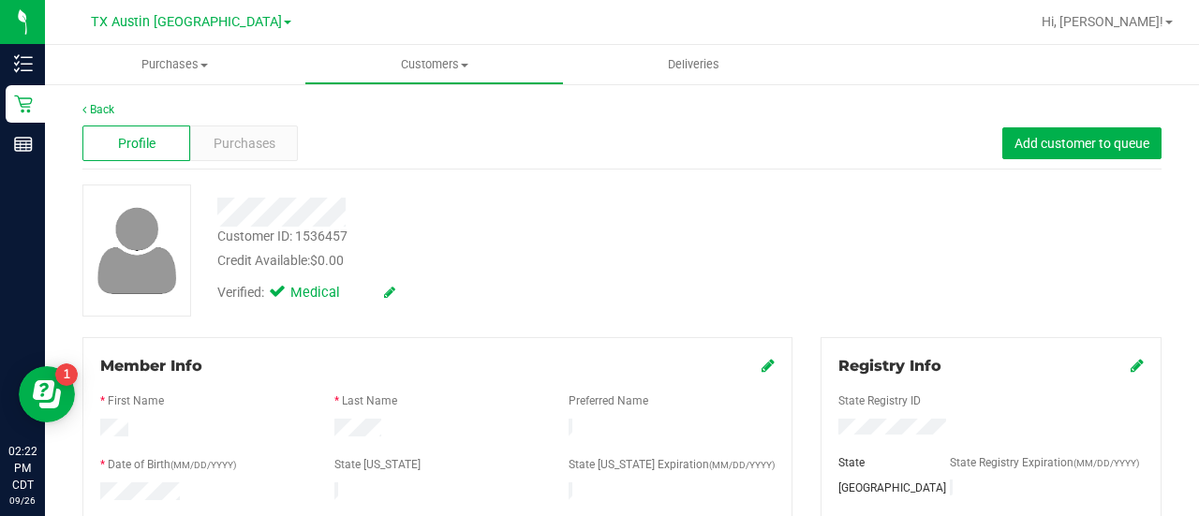
click at [568, 364] on div "Member Info" at bounding box center [437, 366] width 674 height 22
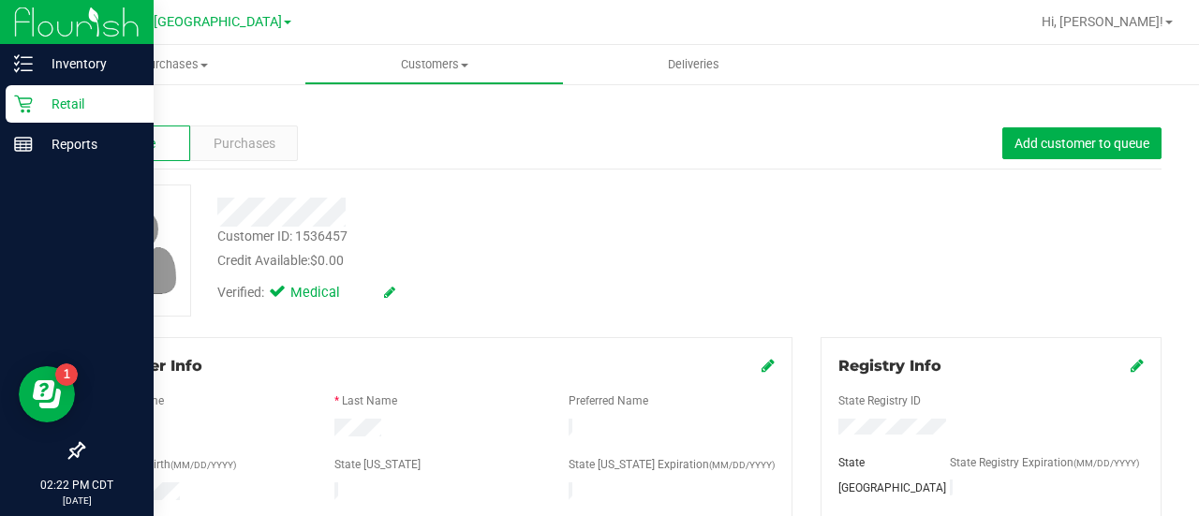
click at [65, 87] on div "Retail" at bounding box center [80, 103] width 148 height 37
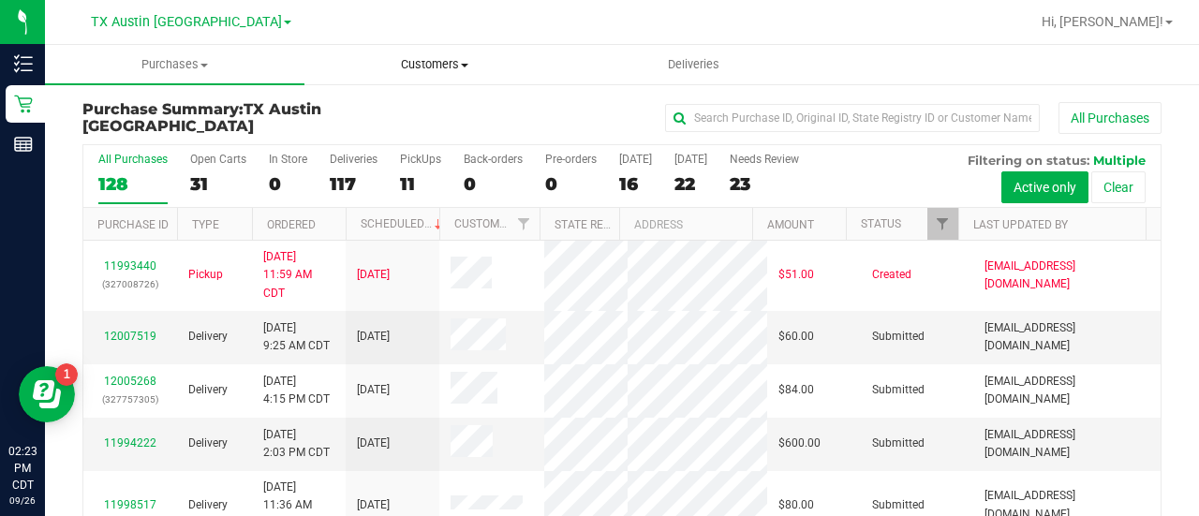
click at [433, 66] on span "Customers" at bounding box center [434, 64] width 258 height 17
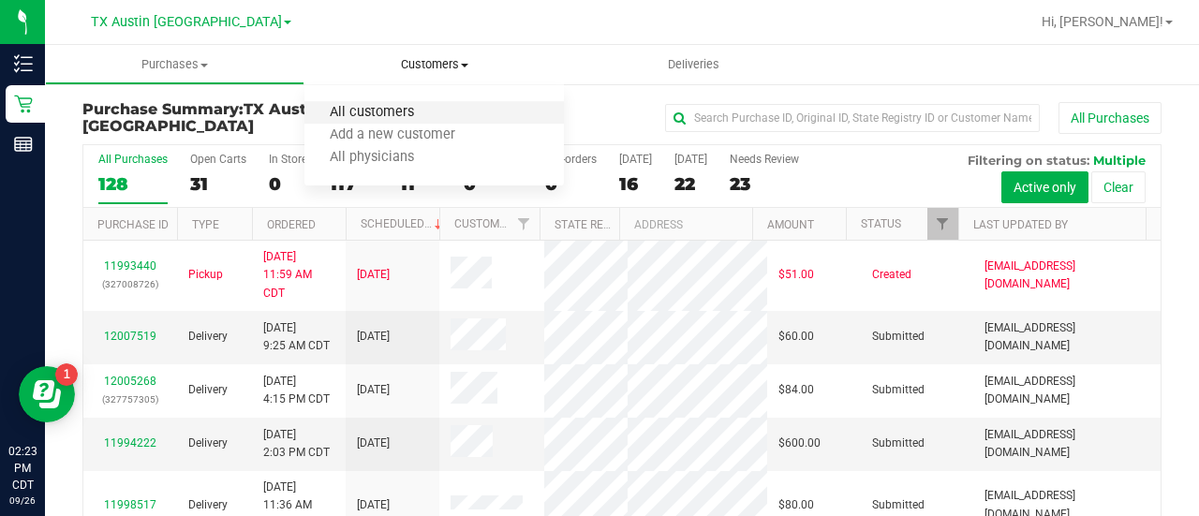
click at [387, 107] on span "All customers" at bounding box center [371, 113] width 135 height 16
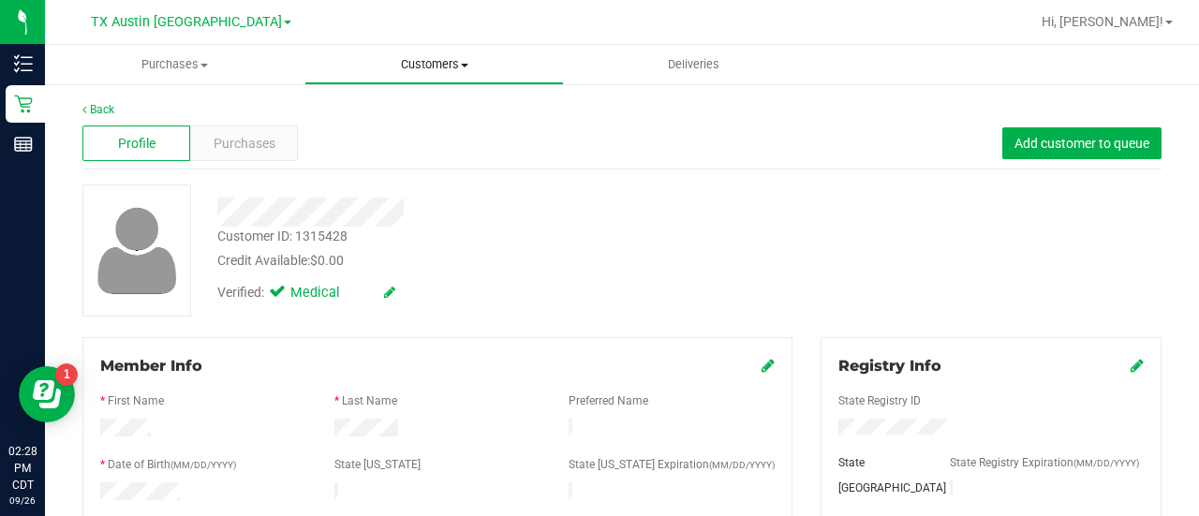
click at [401, 74] on uib-tab-heading "Customers All customers Add a new customer All physicians" at bounding box center [434, 64] width 258 height 37
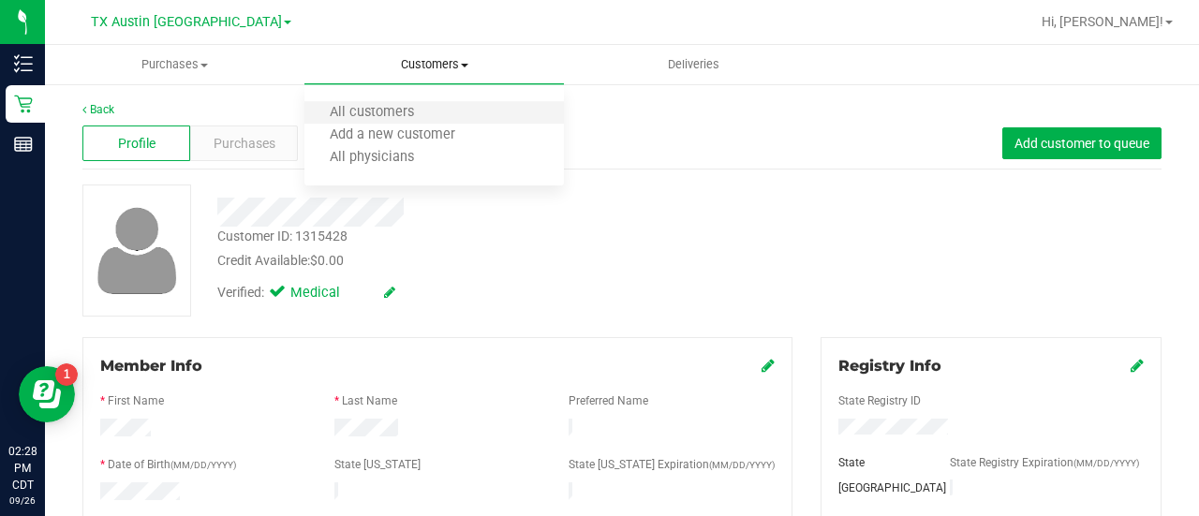
click at [405, 122] on li "All customers" at bounding box center [433, 113] width 259 height 22
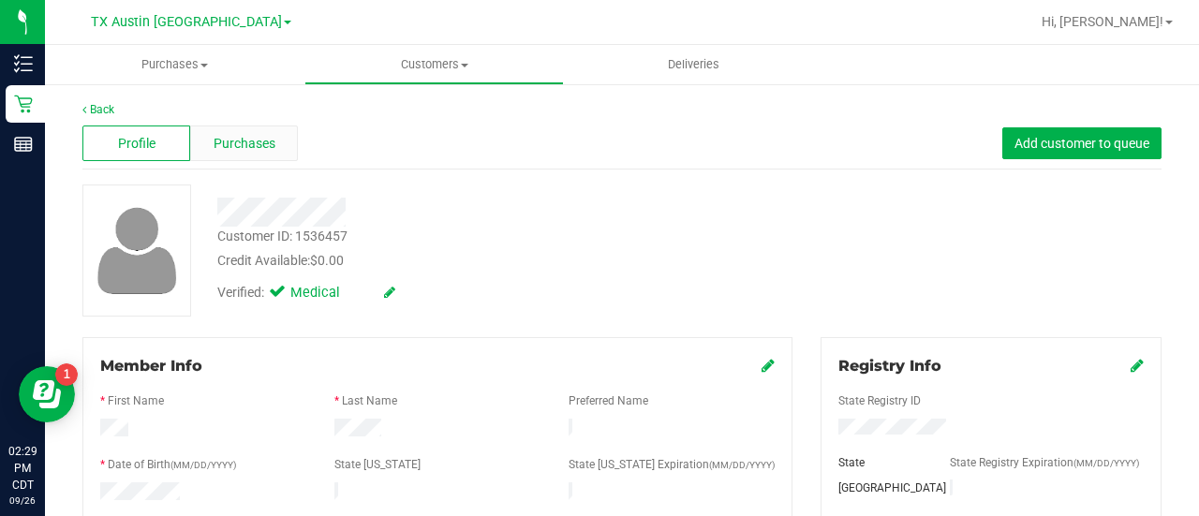
click at [247, 145] on span "Purchases" at bounding box center [245, 144] width 62 height 20
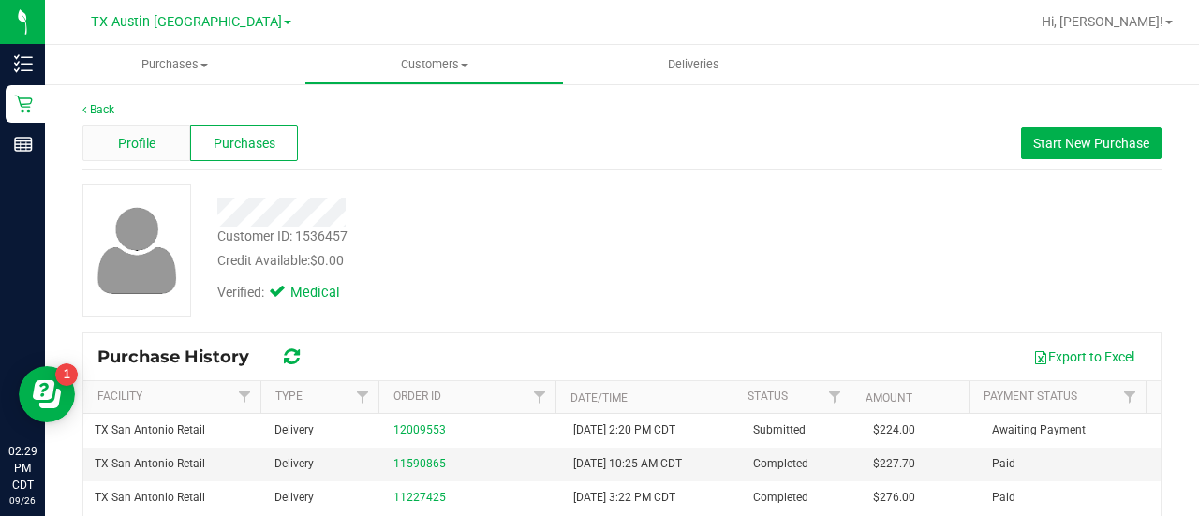
click at [137, 146] on span "Profile" at bounding box center [136, 144] width 37 height 20
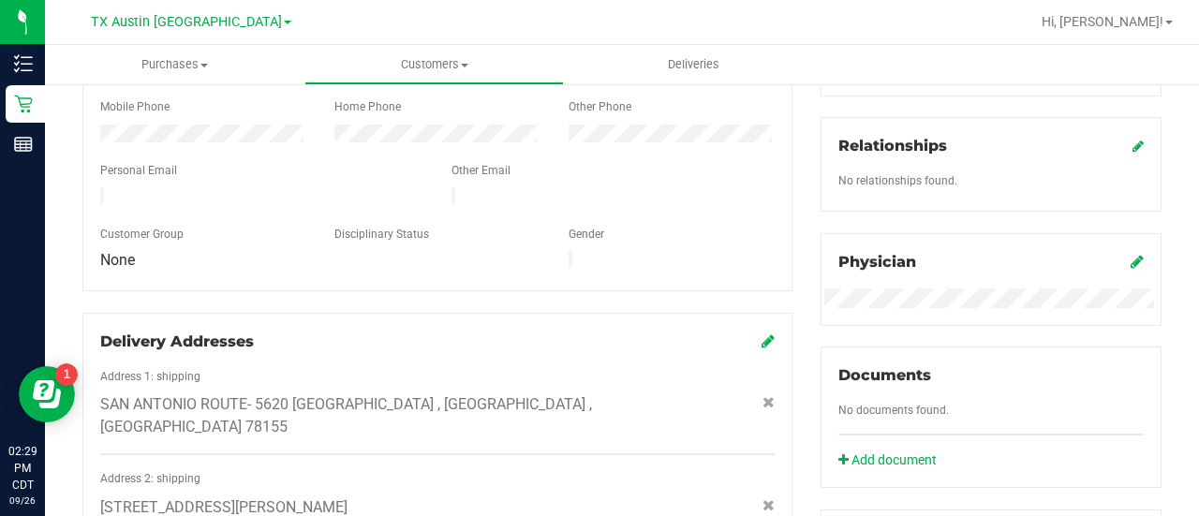
scroll to position [425, 0]
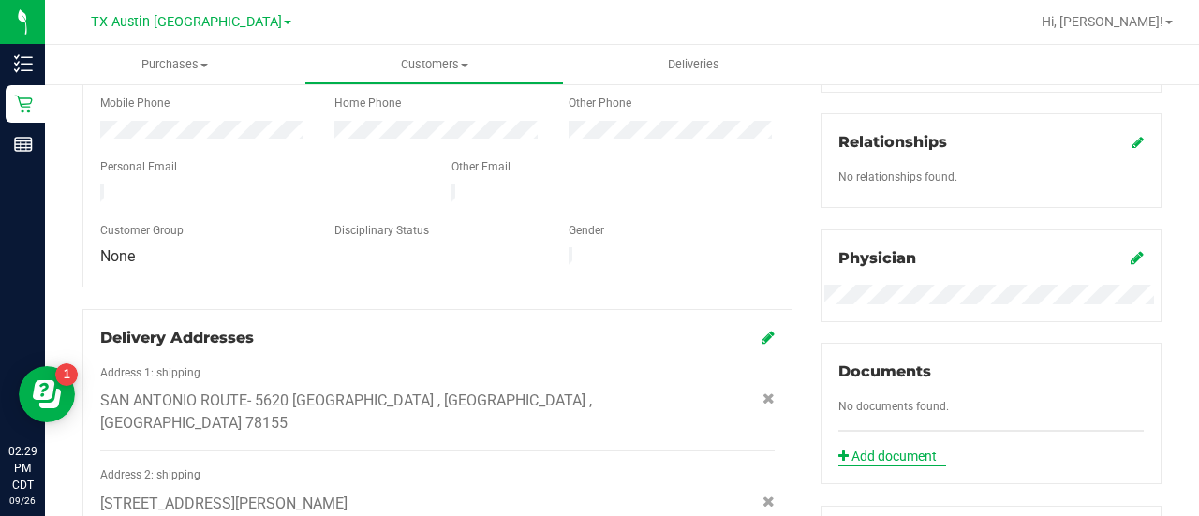
click at [893, 455] on link "Add document" at bounding box center [892, 457] width 108 height 20
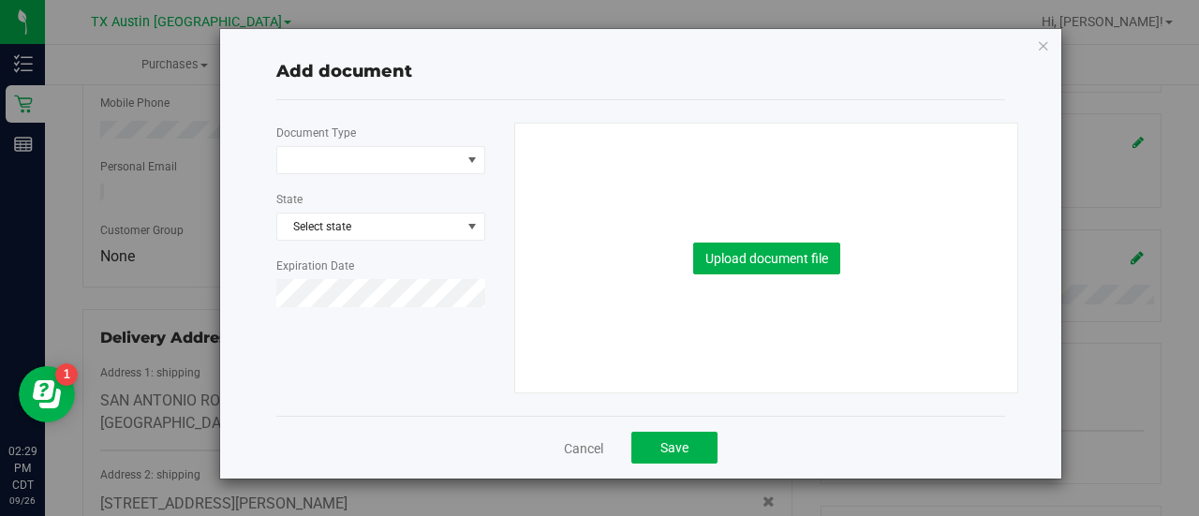
click at [305, 126] on label "Document Type" at bounding box center [316, 133] width 80 height 17
click at [0, 0] on input "Document Type" at bounding box center [0, 0] width 0 height 0
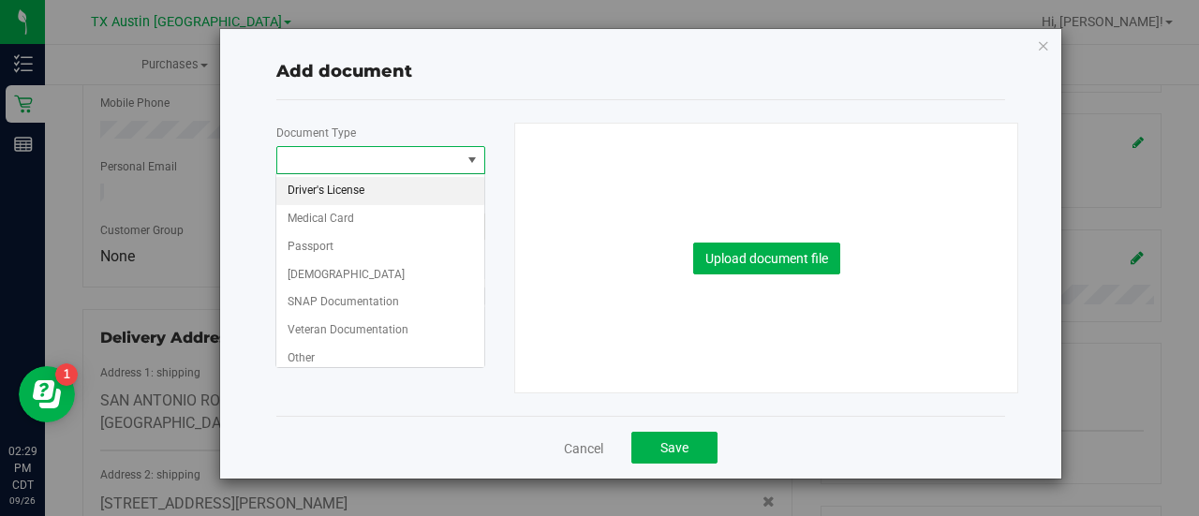
click at [324, 158] on span at bounding box center [369, 160] width 184 height 26
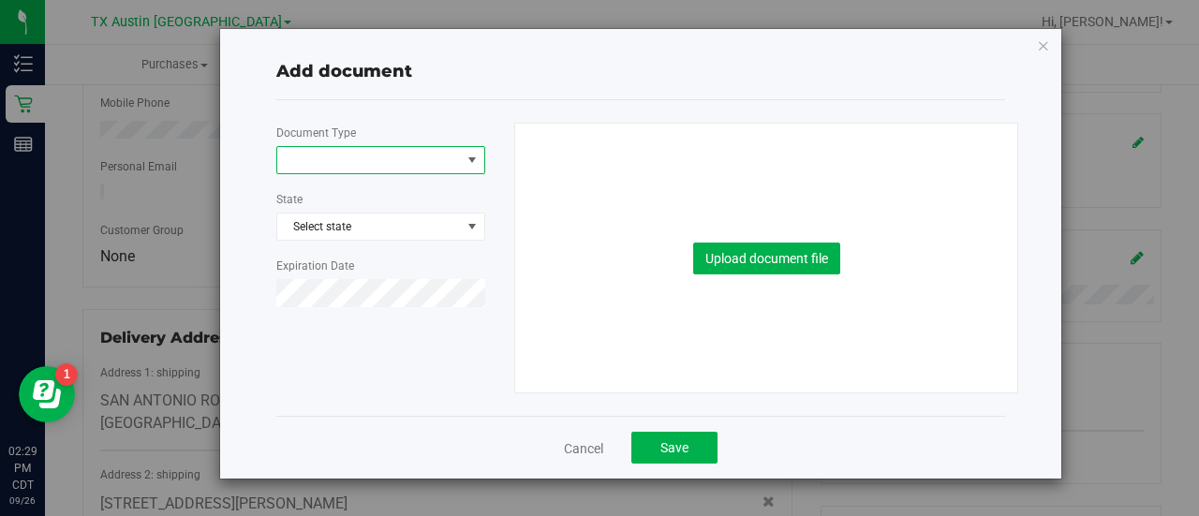
click at [324, 158] on span at bounding box center [369, 160] width 184 height 26
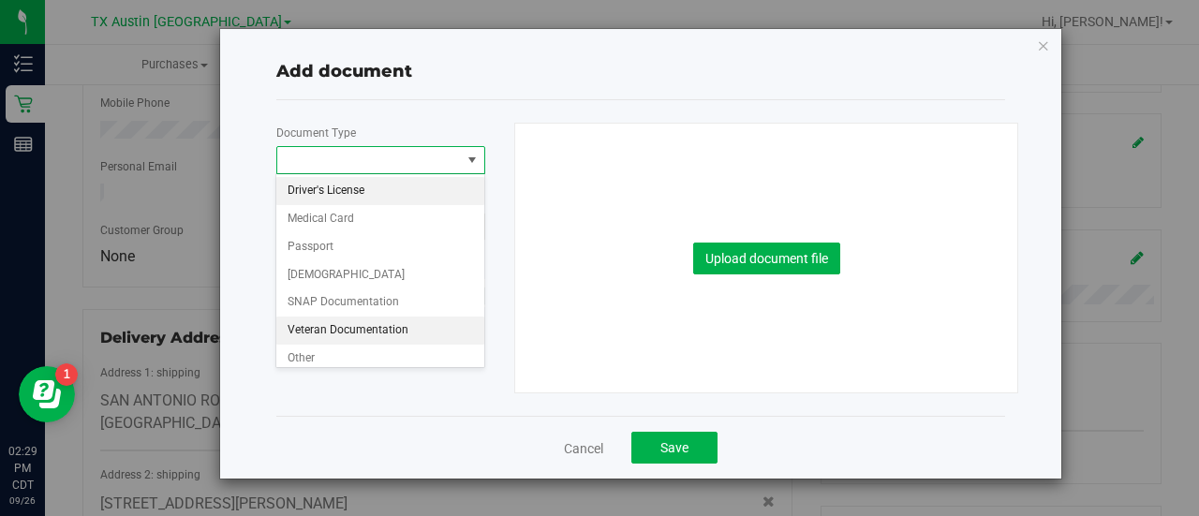
click at [307, 324] on li "Veteran Documentation" at bounding box center [380, 331] width 208 height 28
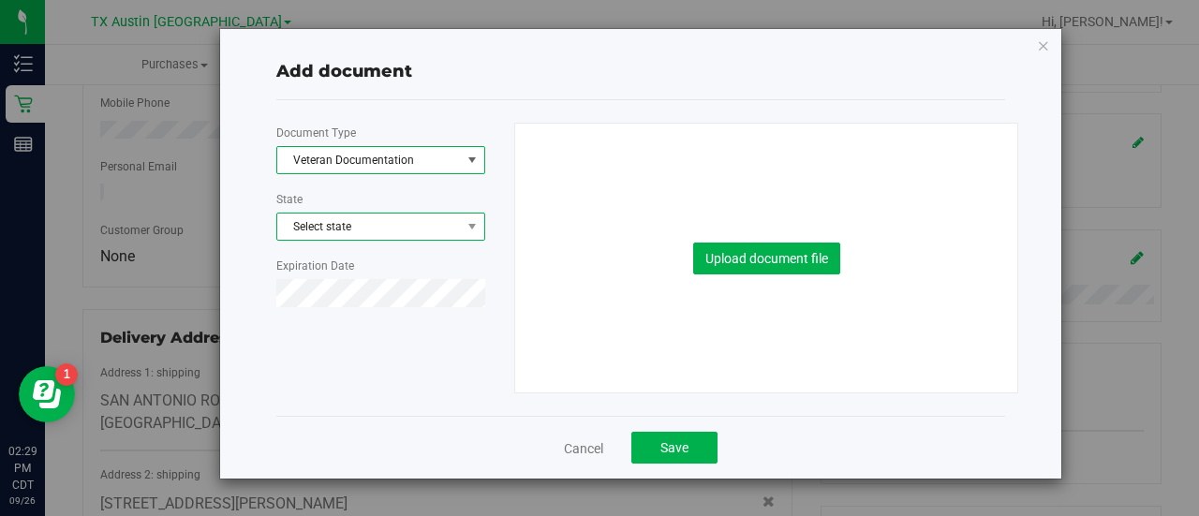
click at [308, 227] on span "Select state" at bounding box center [380, 227] width 207 height 26
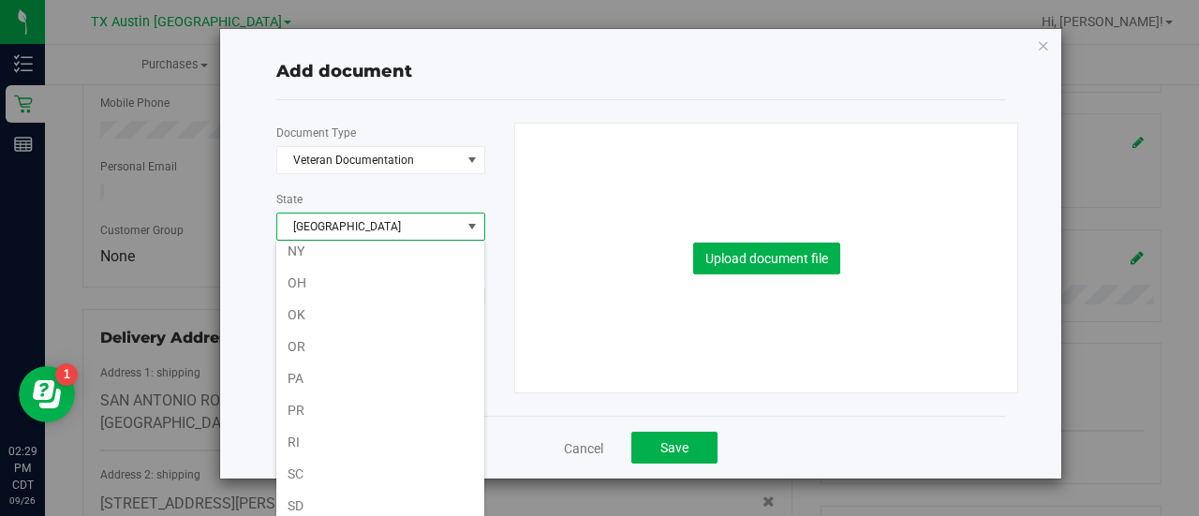
scroll to position [1124, 0]
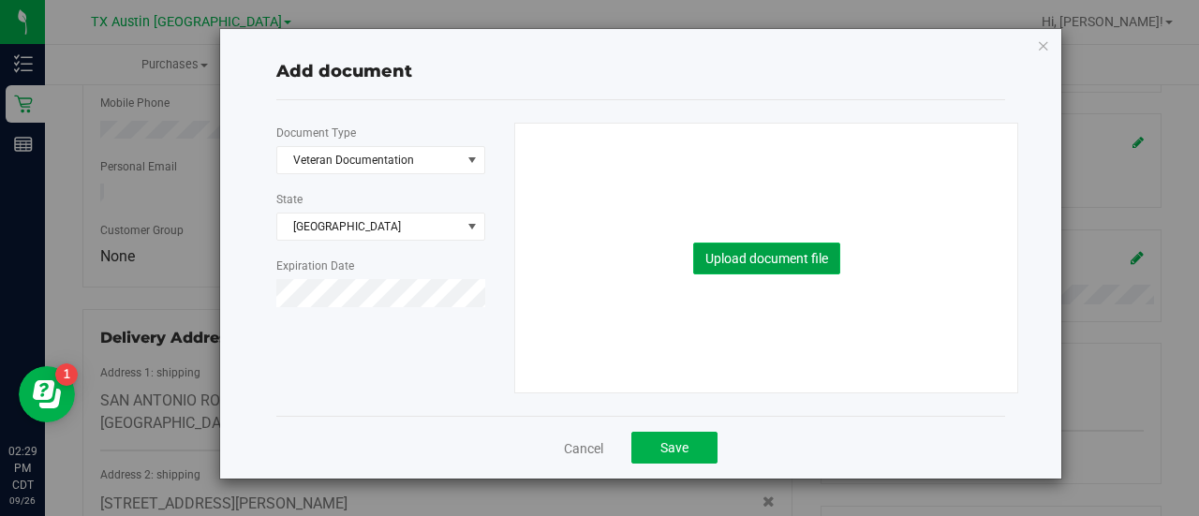
click at [722, 250] on button "Upload document file" at bounding box center [766, 259] width 147 height 32
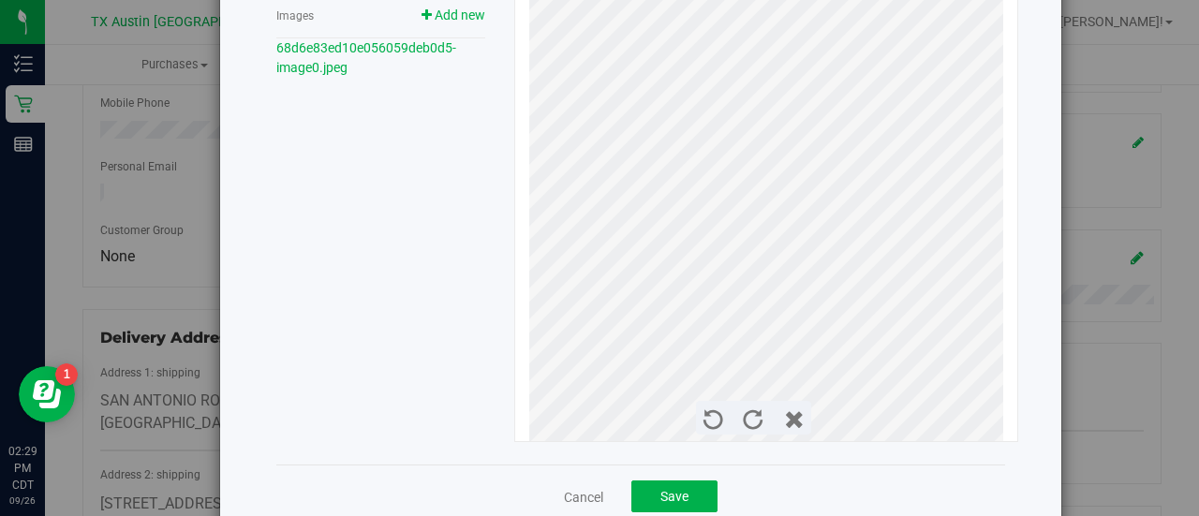
scroll to position [354, 0]
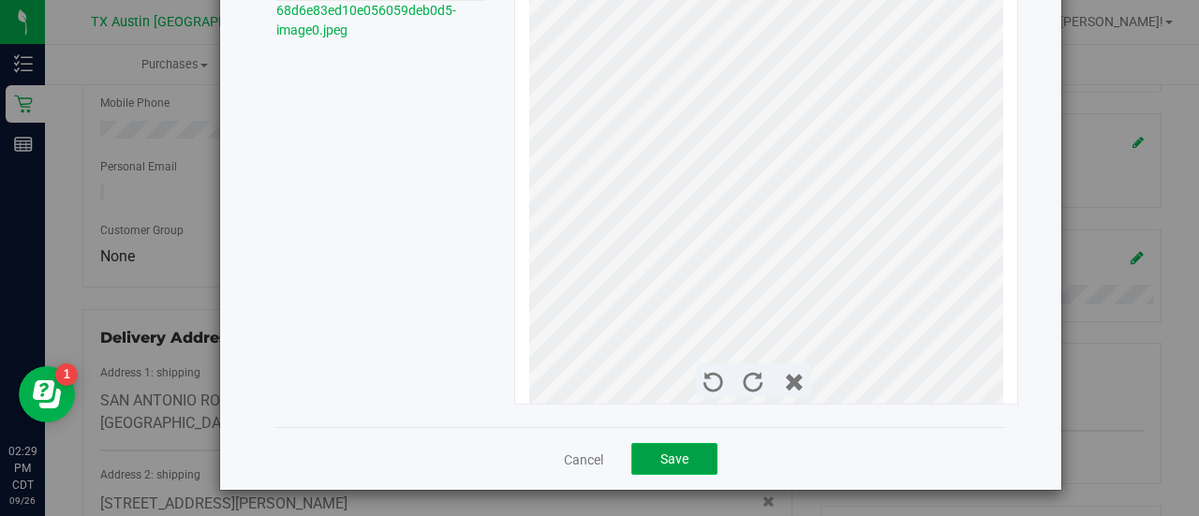
click at [676, 466] on button "Save" at bounding box center [674, 459] width 86 height 32
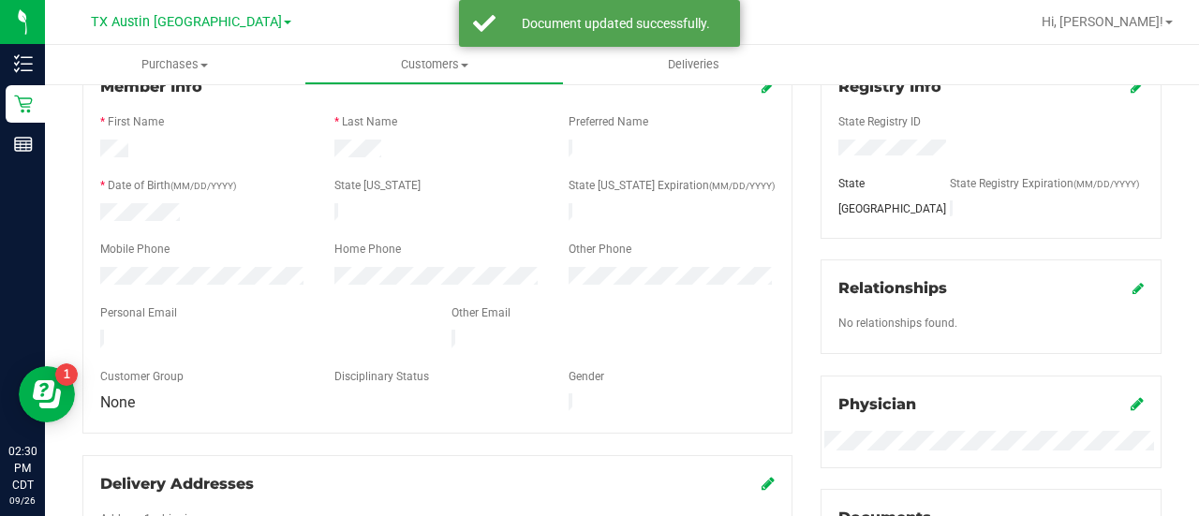
scroll to position [219, 0]
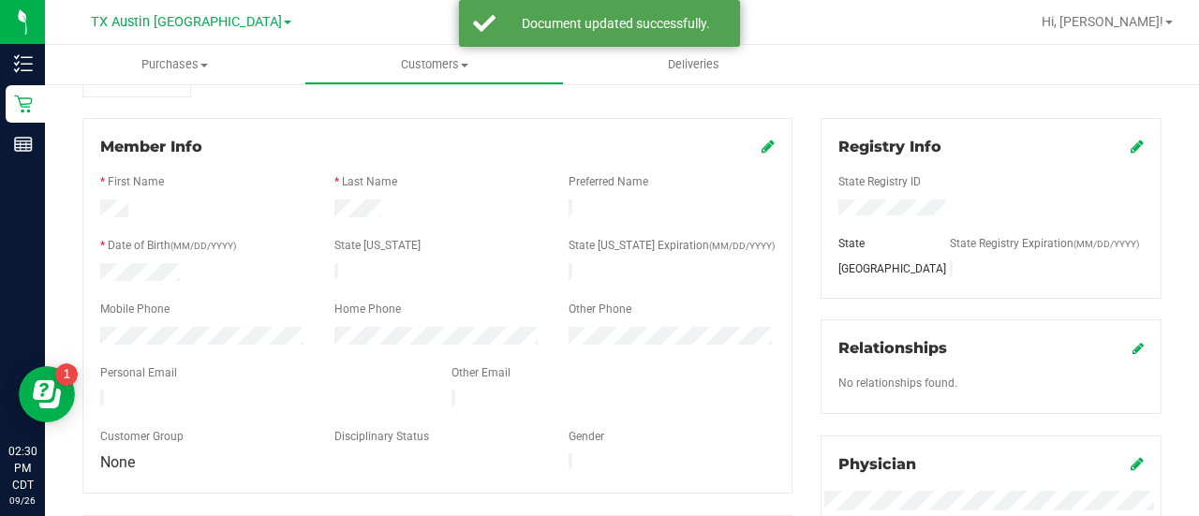
click at [761, 139] on icon at bounding box center [767, 146] width 13 height 15
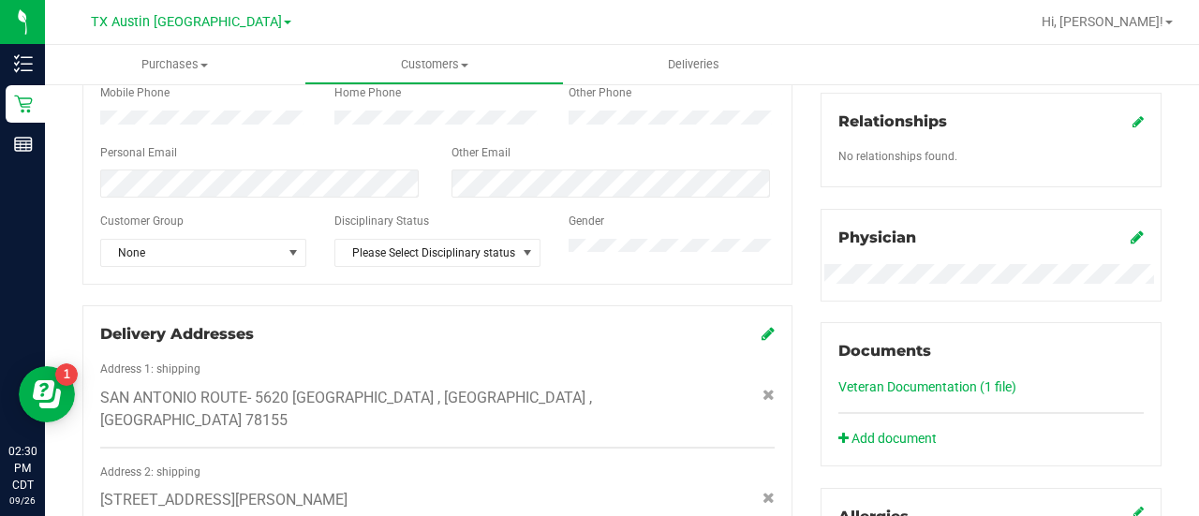
scroll to position [465, 0]
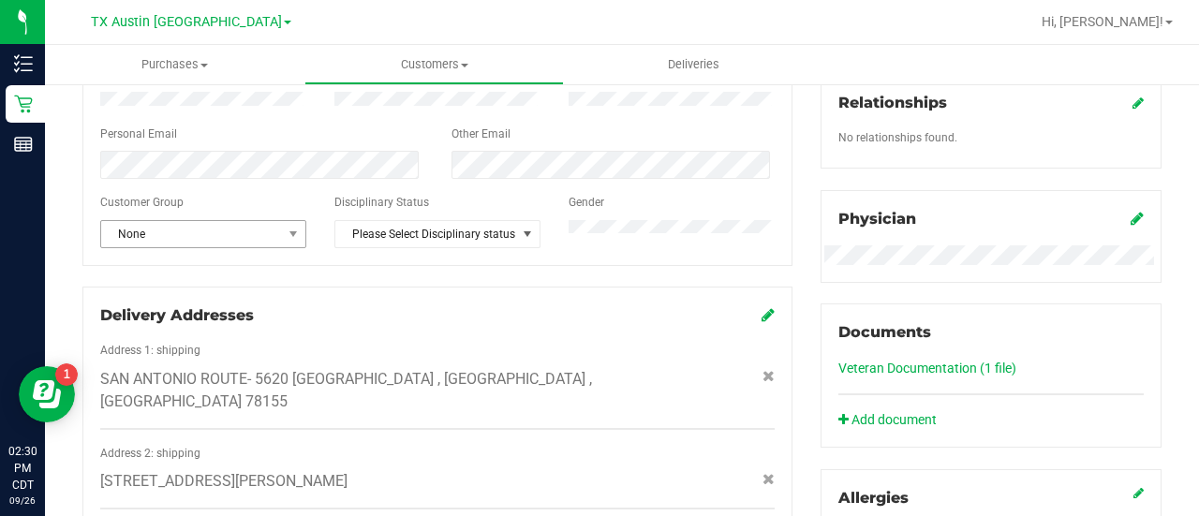
click at [187, 247] on span "None" at bounding box center [191, 234] width 181 height 26
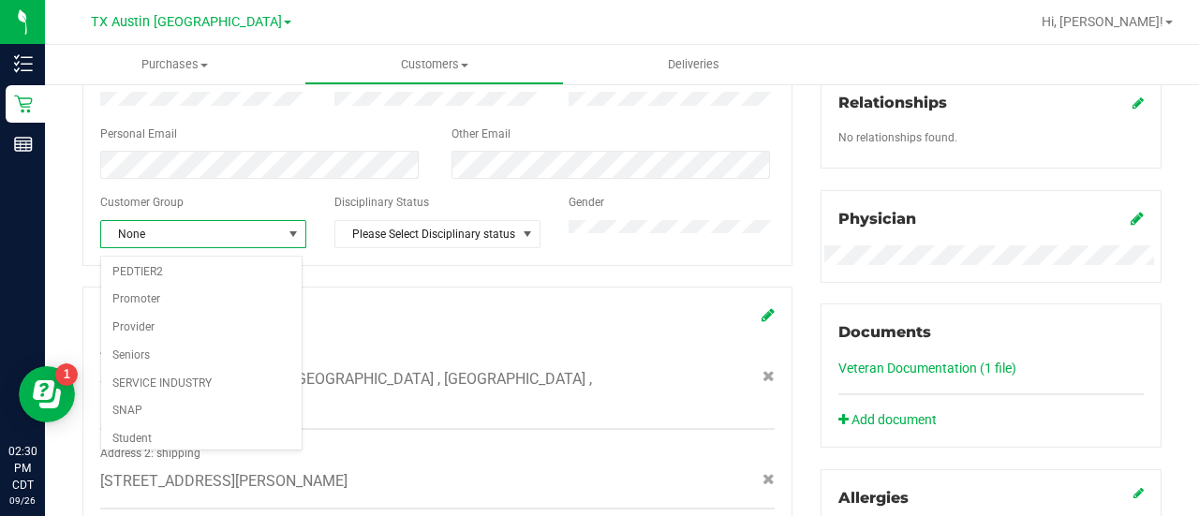
scroll to position [221, 0]
click at [140, 433] on li "Veteran" at bounding box center [201, 443] width 201 height 28
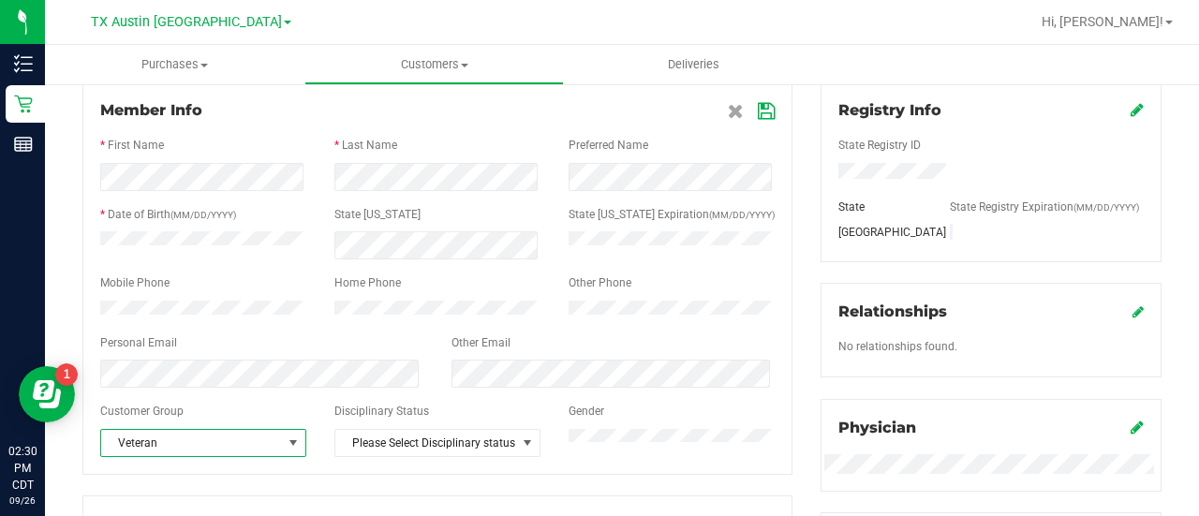
scroll to position [0, 0]
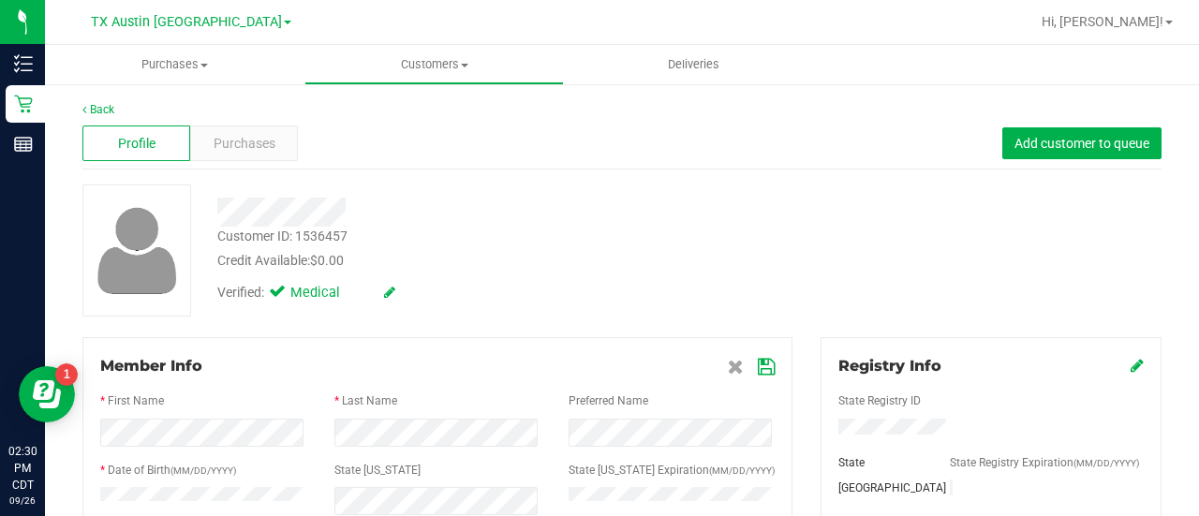
click at [762, 373] on icon at bounding box center [766, 367] width 17 height 15
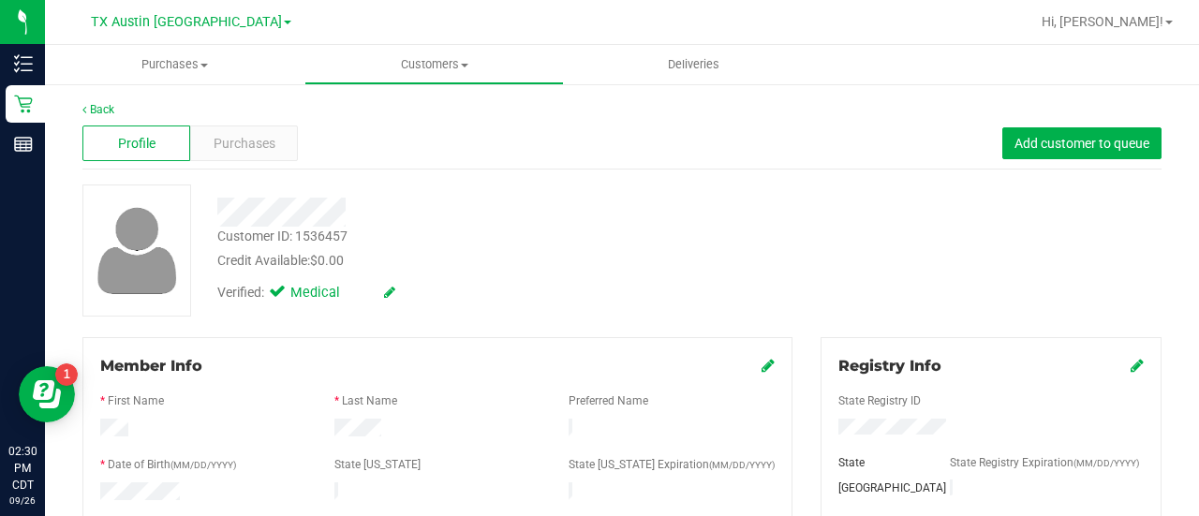
click at [574, 245] on div "Customer ID: 1536457 Credit Available: $0.00" at bounding box center [479, 249] width 553 height 44
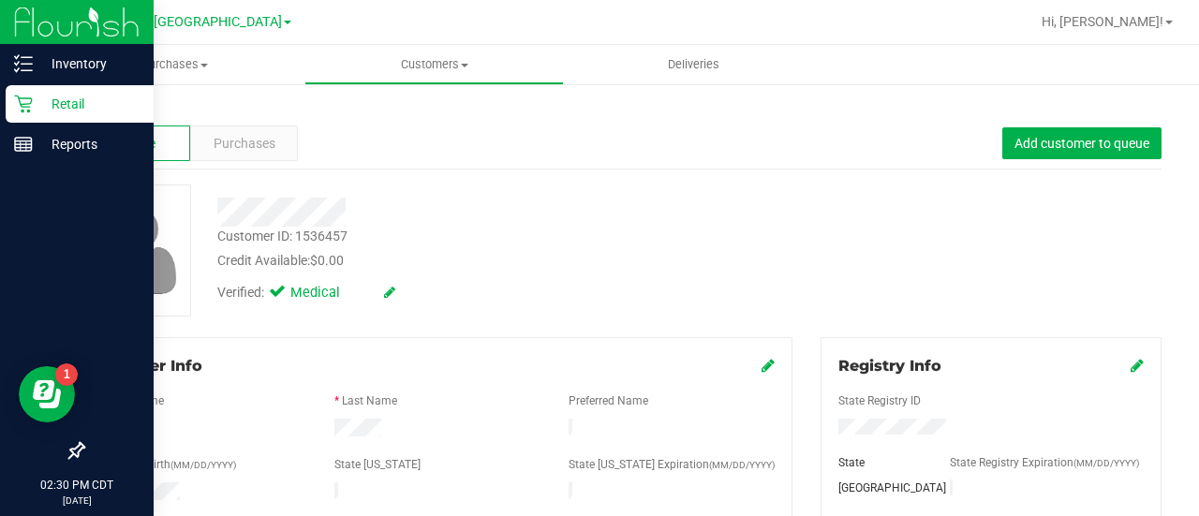
click at [24, 104] on icon at bounding box center [23, 105] width 18 height 18
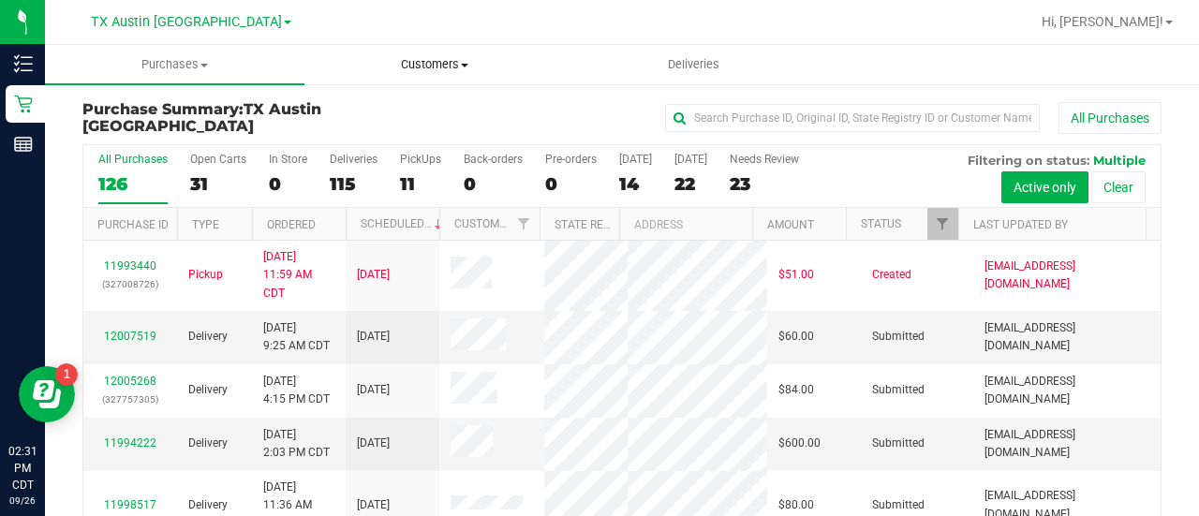
click at [424, 66] on span "Customers" at bounding box center [434, 64] width 258 height 17
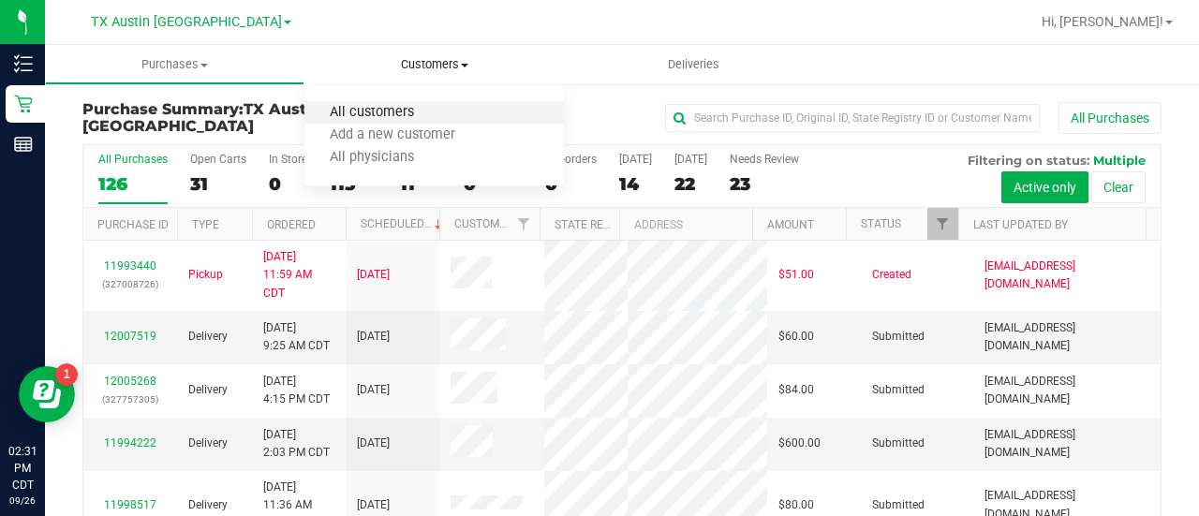
click at [399, 111] on span "All customers" at bounding box center [371, 113] width 135 height 16
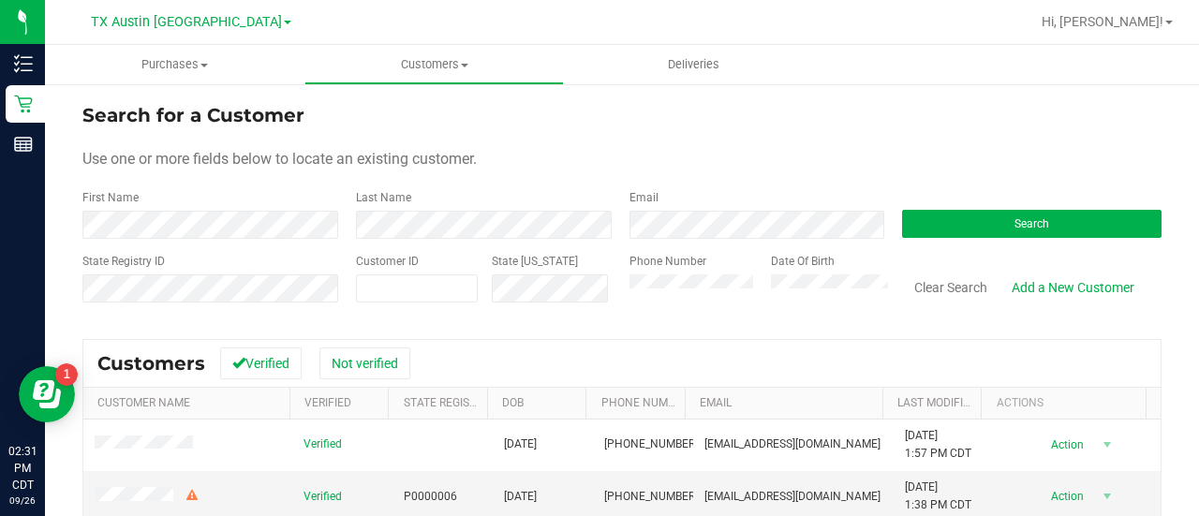
click at [674, 243] on form "Search for a Customer Use one or more fields below to locate an existing custom…" at bounding box center [621, 210] width 1079 height 218
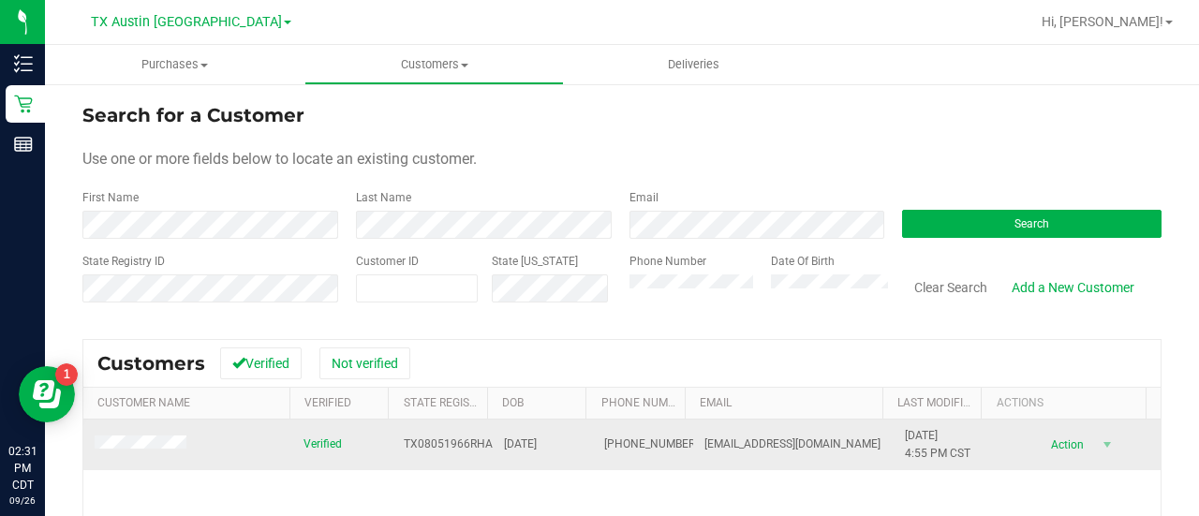
click at [142, 450] on span at bounding box center [143, 445] width 97 height 20
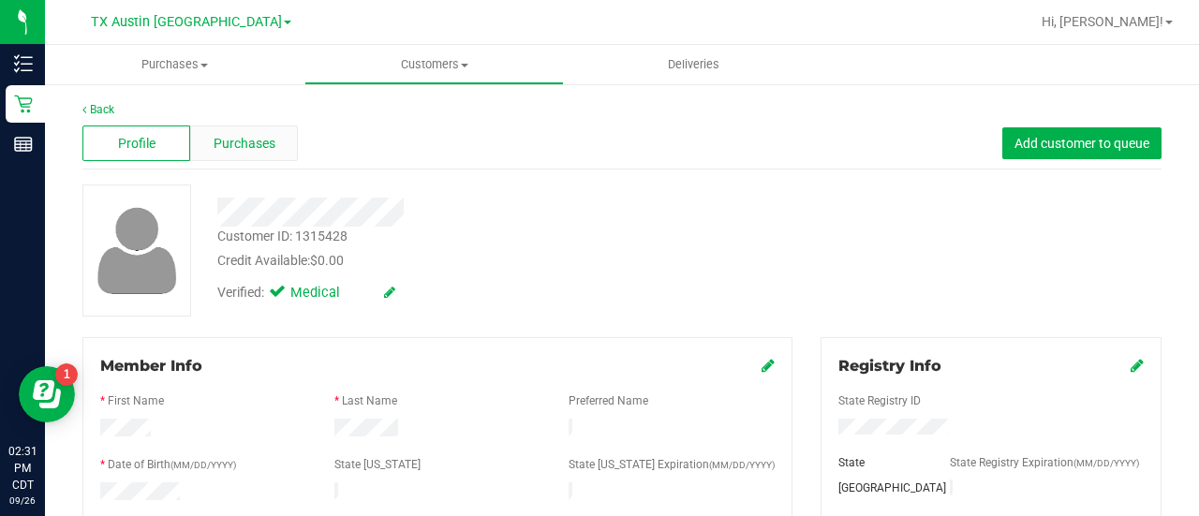
click at [257, 127] on div "Purchases" at bounding box center [244, 143] width 108 height 36
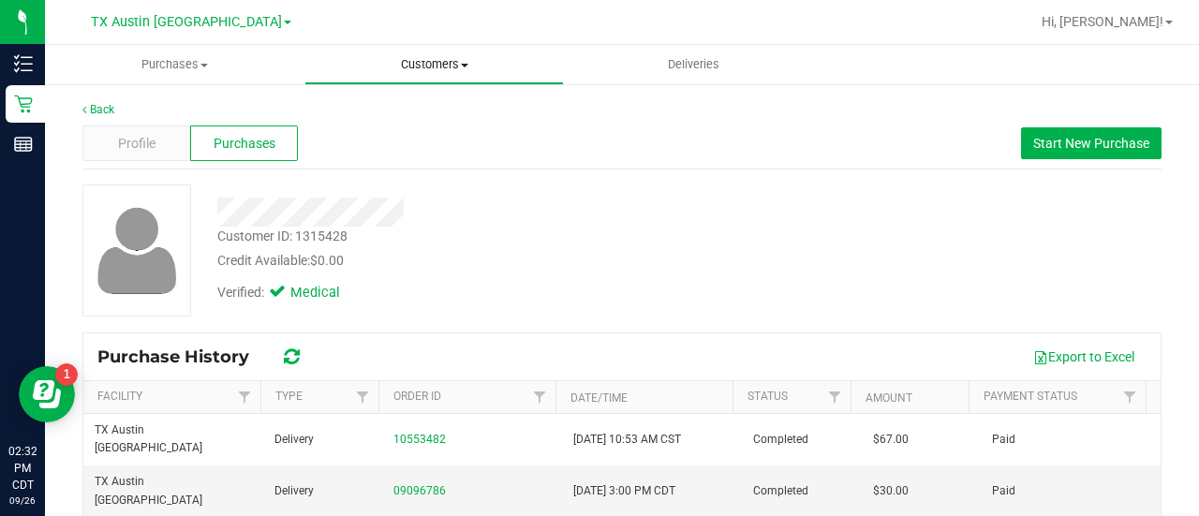
click at [450, 61] on span "Customers" at bounding box center [434, 64] width 258 height 17
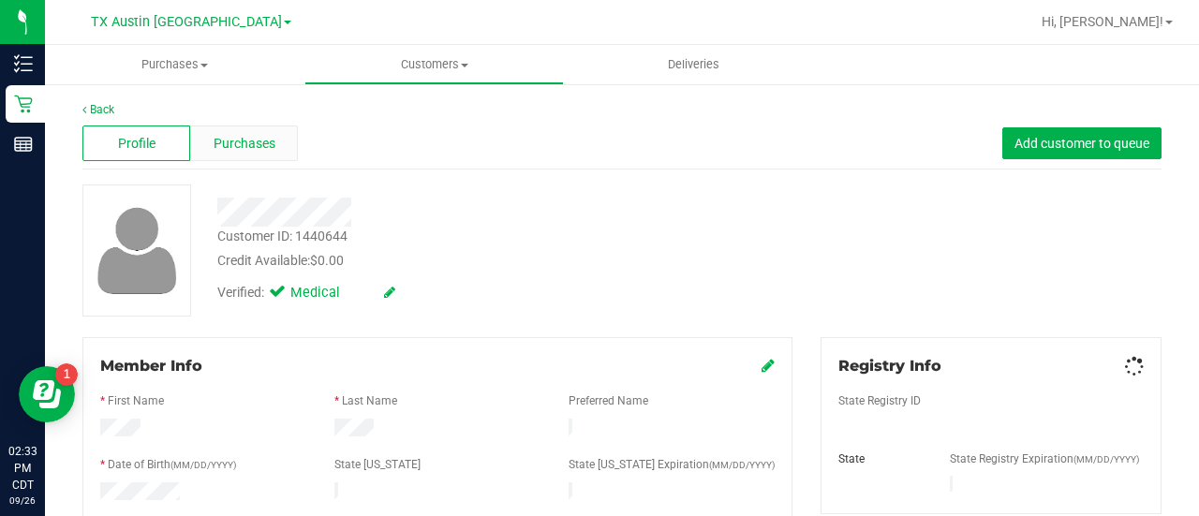
click at [243, 130] on div "Purchases" at bounding box center [244, 143] width 108 height 36
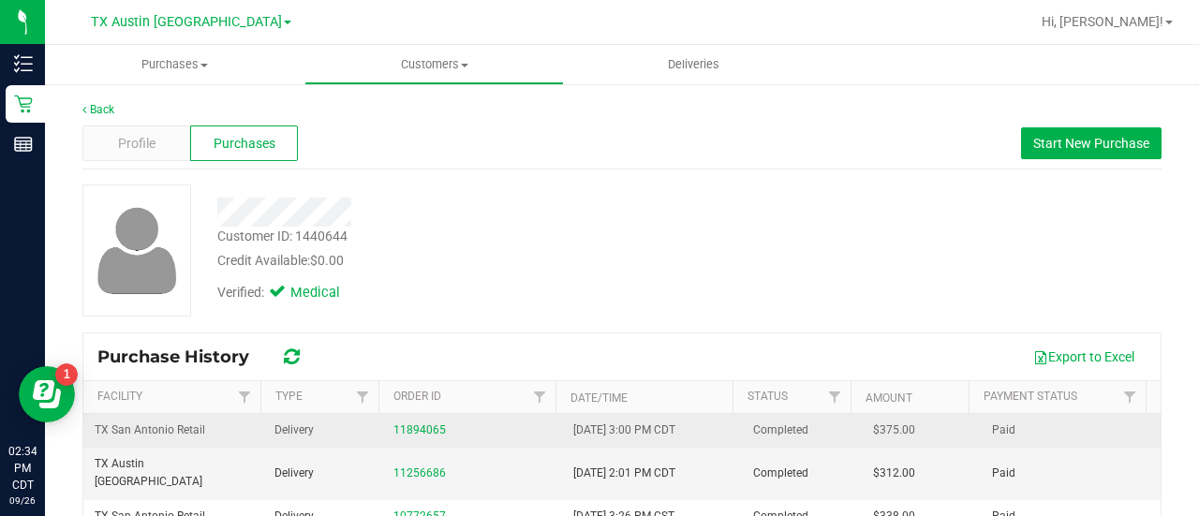
click at [401, 414] on td "11894065" at bounding box center [472, 431] width 180 height 34
click at [403, 429] on link "11894065" at bounding box center [419, 429] width 52 height 13
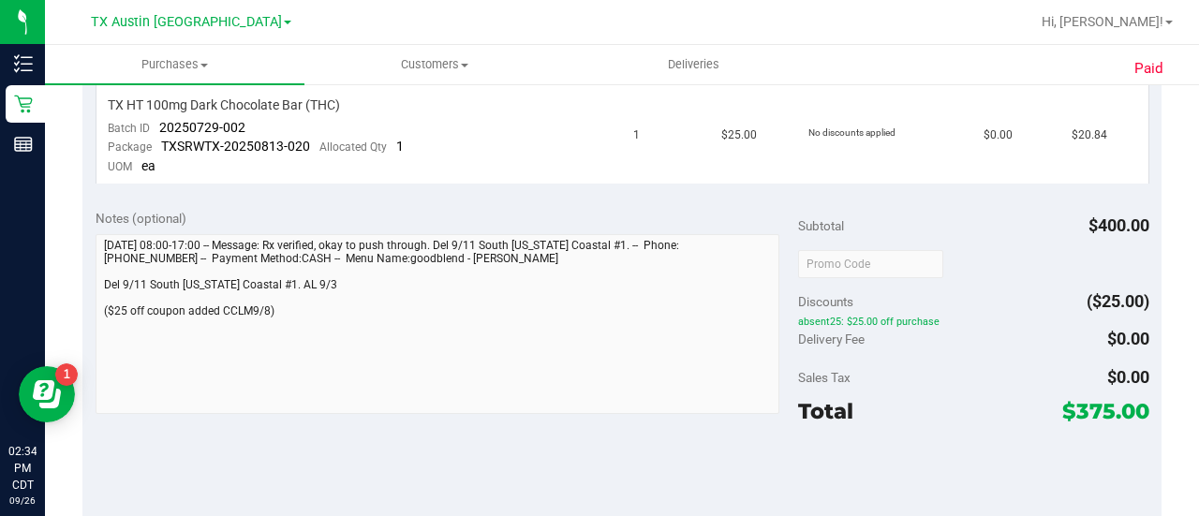
scroll to position [614, 0]
click at [419, 59] on span "Customers" at bounding box center [434, 64] width 258 height 17
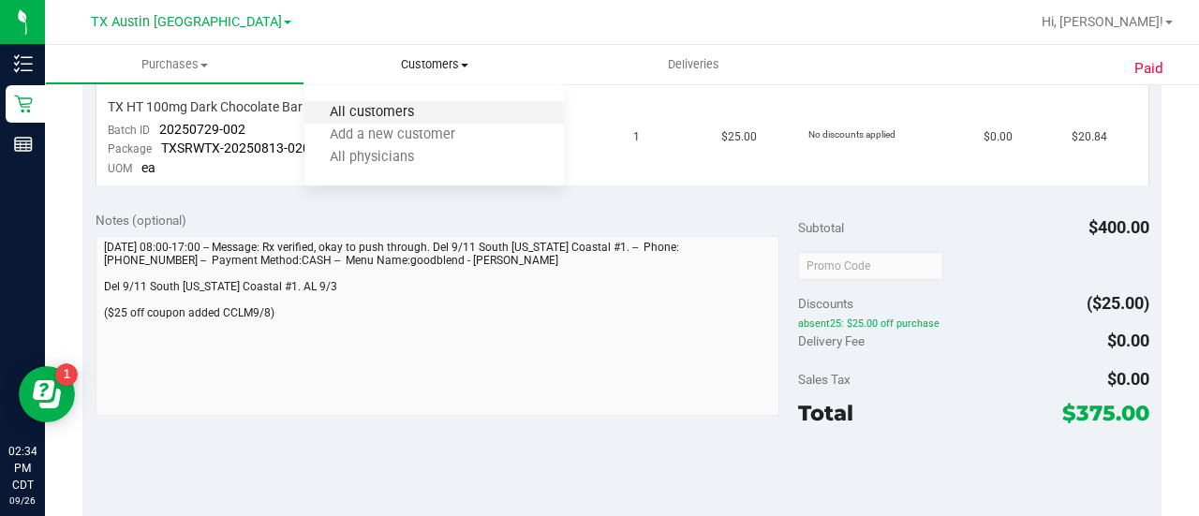
click at [400, 111] on span "All customers" at bounding box center [371, 113] width 135 height 16
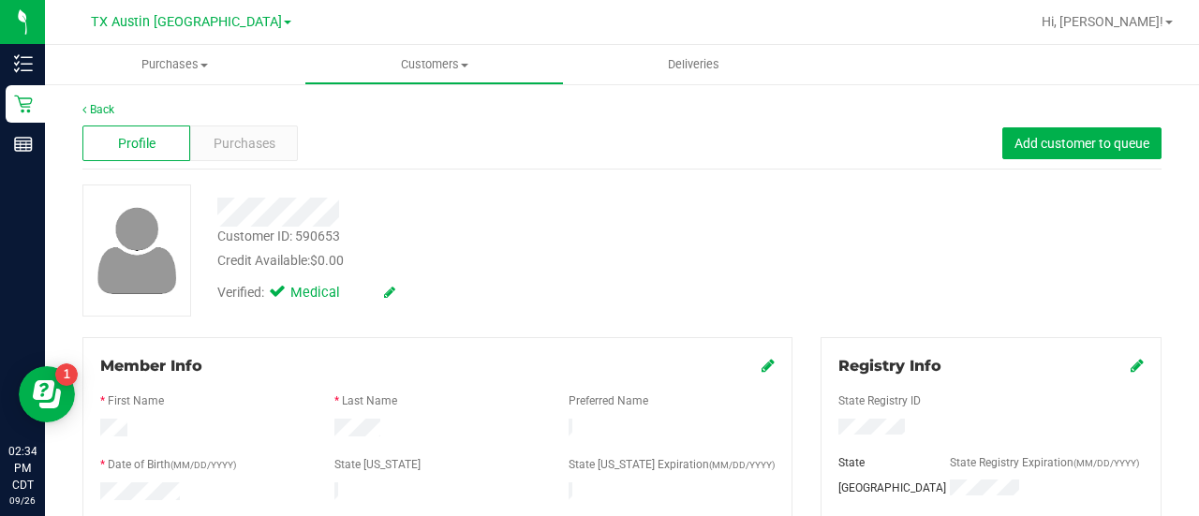
click at [284, 121] on div "Profile Purchases Add customer to queue" at bounding box center [621, 144] width 1079 height 52
click at [252, 148] on span "Purchases" at bounding box center [245, 144] width 62 height 20
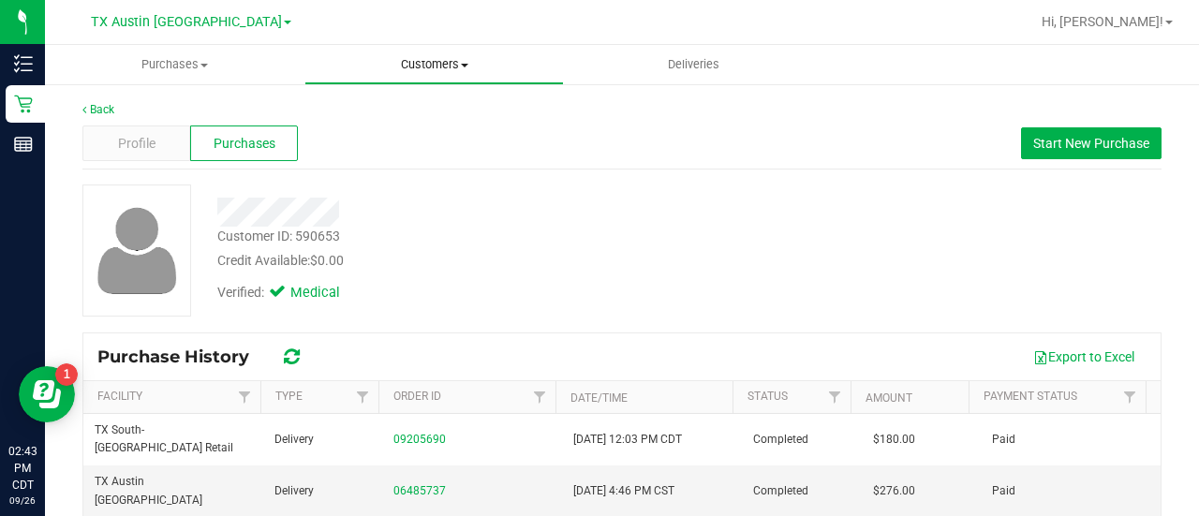
click at [425, 57] on span "Customers" at bounding box center [434, 64] width 258 height 17
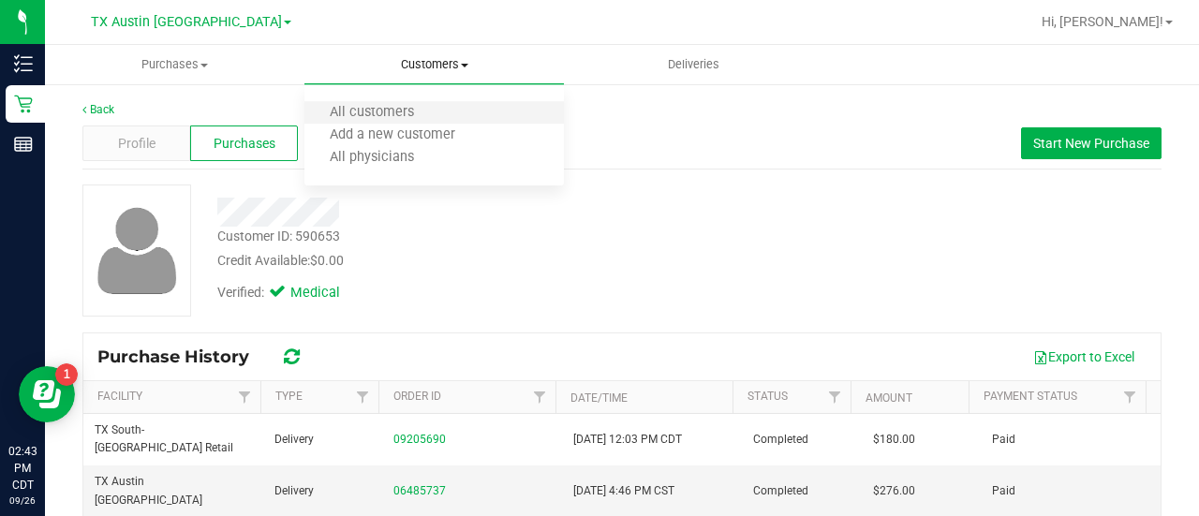
click at [351, 121] on li "All customers" at bounding box center [433, 113] width 259 height 22
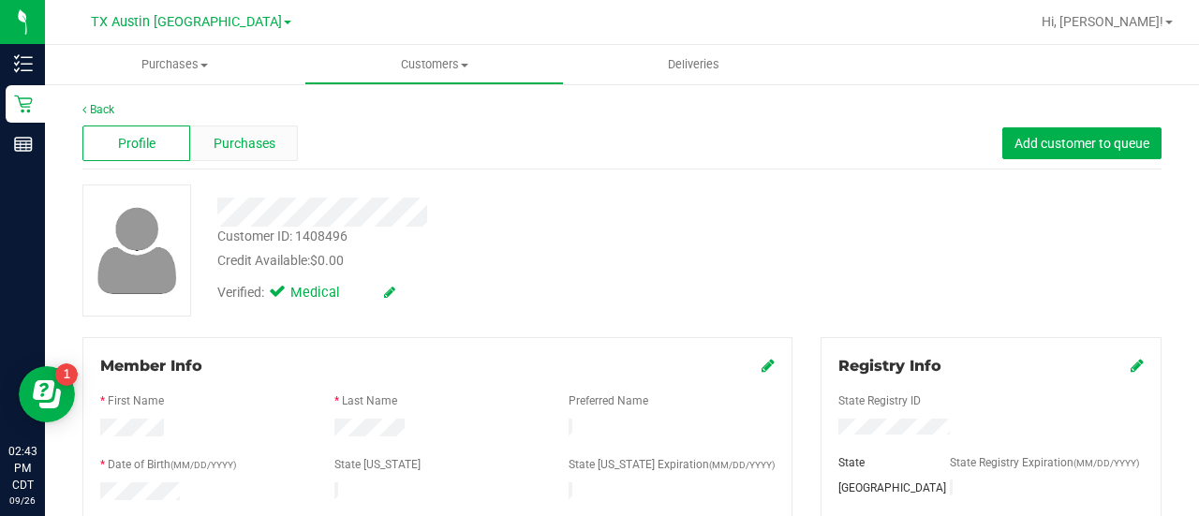
click at [268, 147] on span "Purchases" at bounding box center [245, 144] width 62 height 20
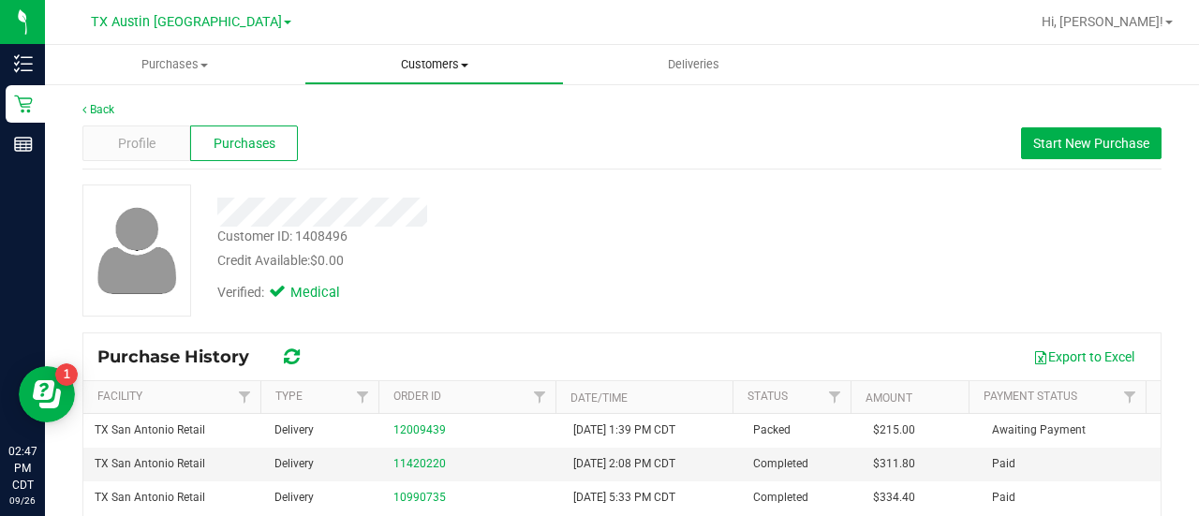
click at [442, 55] on uib-tab-heading "Customers All customers Add a new customer All physicians" at bounding box center [434, 64] width 258 height 37
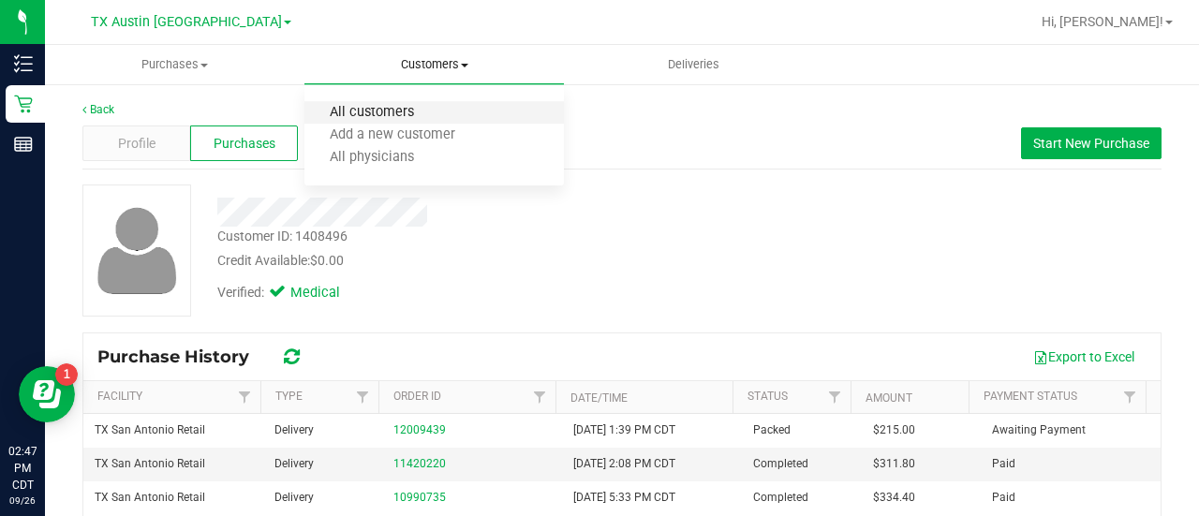
click at [425, 106] on span "All customers" at bounding box center [371, 113] width 135 height 16
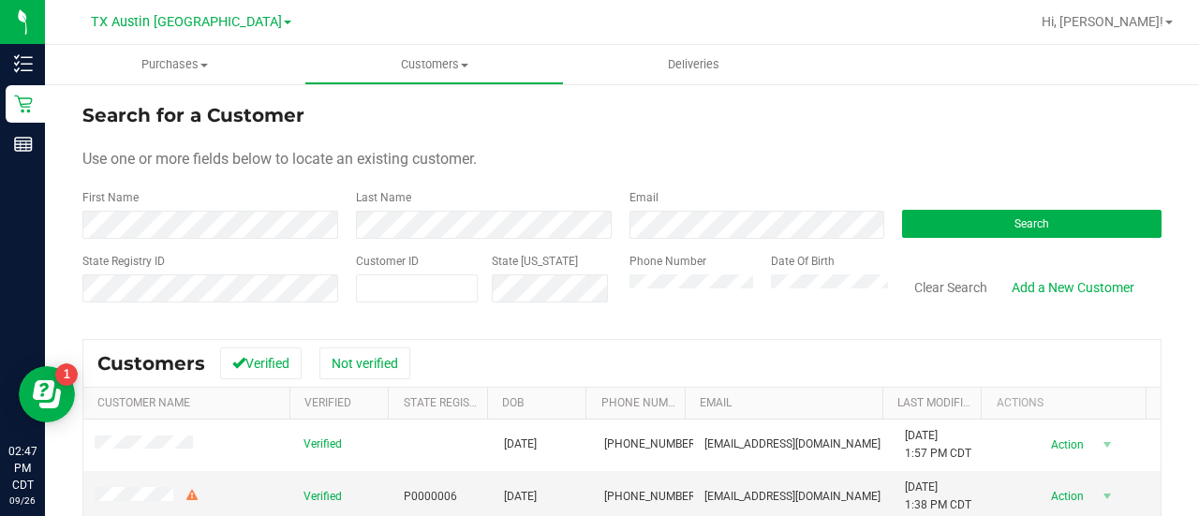
click at [654, 209] on div "Email" at bounding box center [751, 214] width 273 height 50
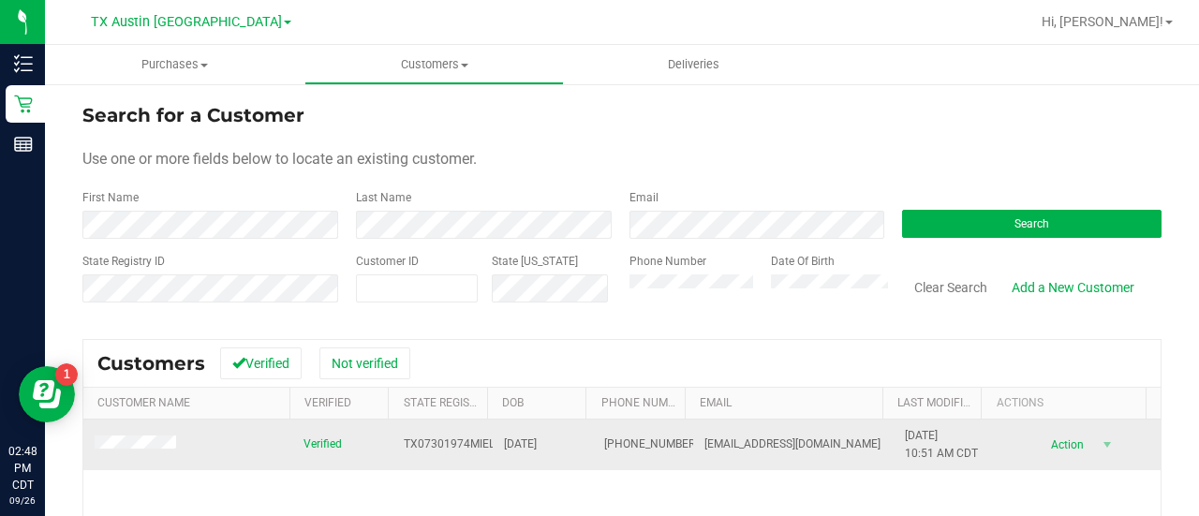
click at [155, 452] on span at bounding box center [138, 445] width 87 height 20
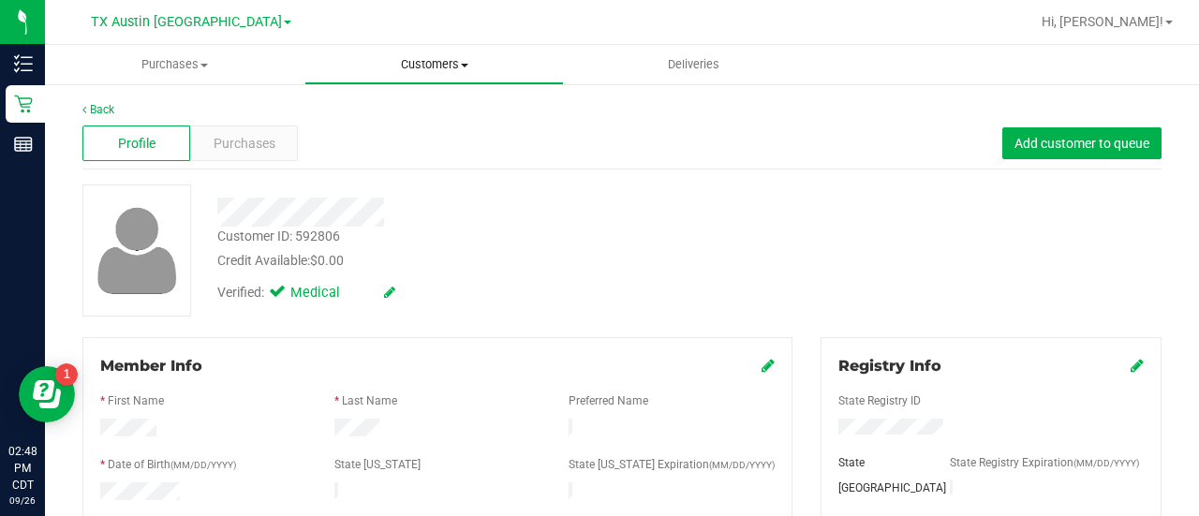
click at [416, 72] on span "Customers" at bounding box center [434, 64] width 258 height 17
click at [204, 130] on div "Purchases" at bounding box center [244, 143] width 108 height 36
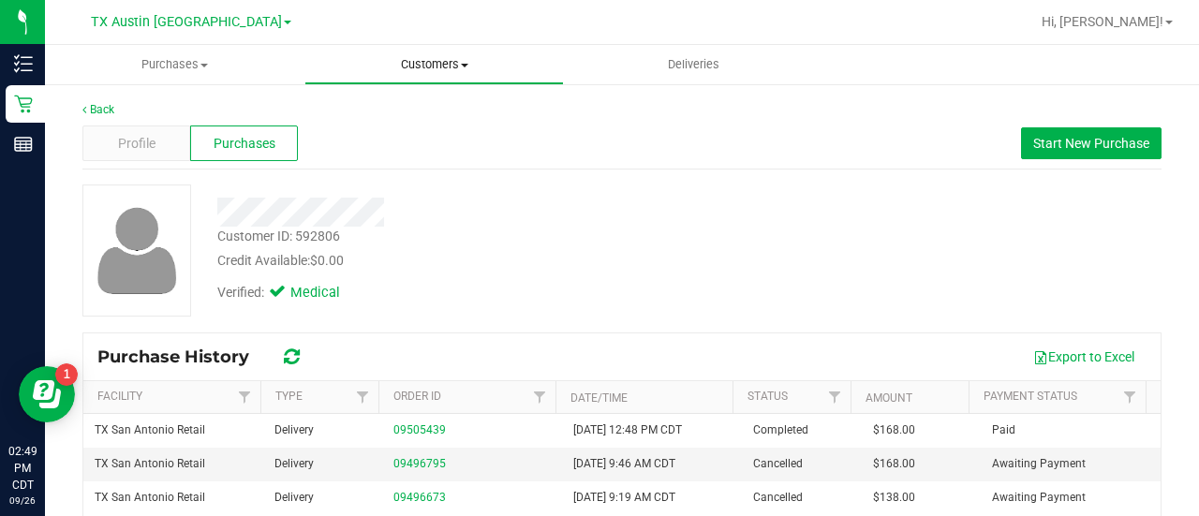
click at [433, 59] on span "Customers" at bounding box center [434, 64] width 258 height 17
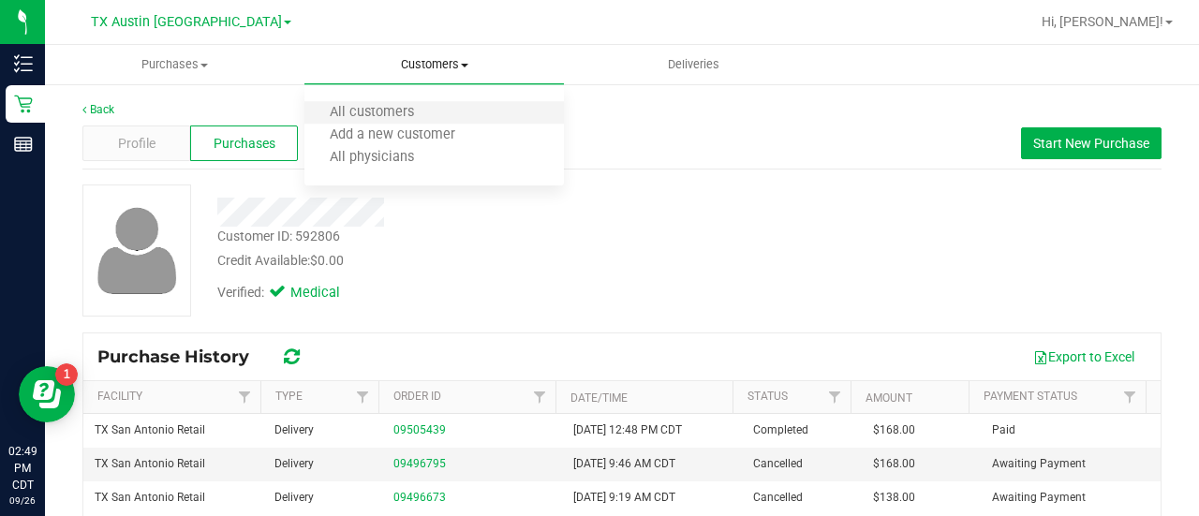
click at [421, 104] on li "All customers" at bounding box center [433, 113] width 259 height 22
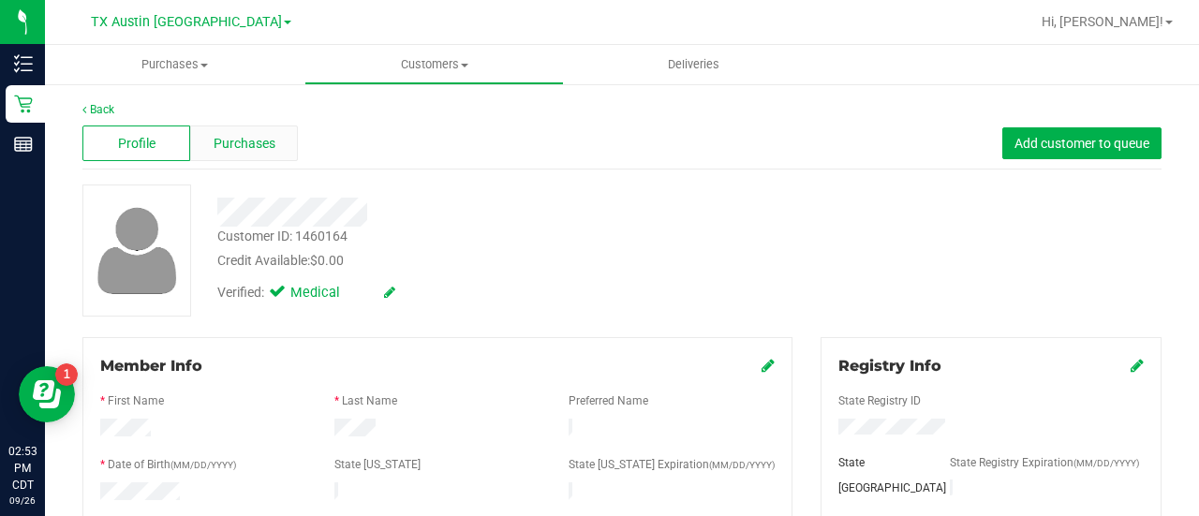
click at [253, 156] on div "Purchases" at bounding box center [244, 143] width 108 height 36
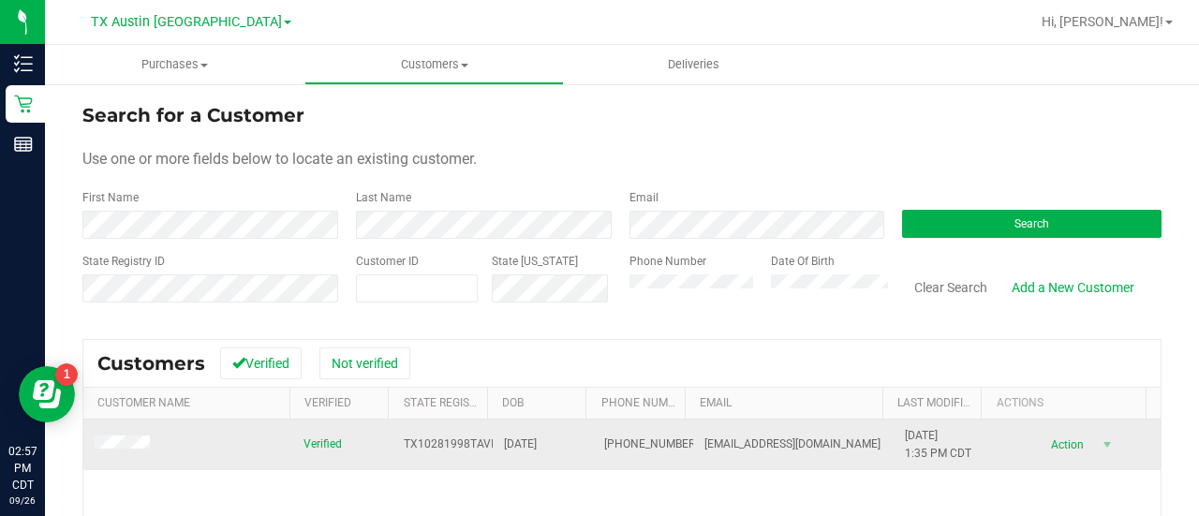
click at [130, 453] on td at bounding box center [187, 445] width 209 height 51
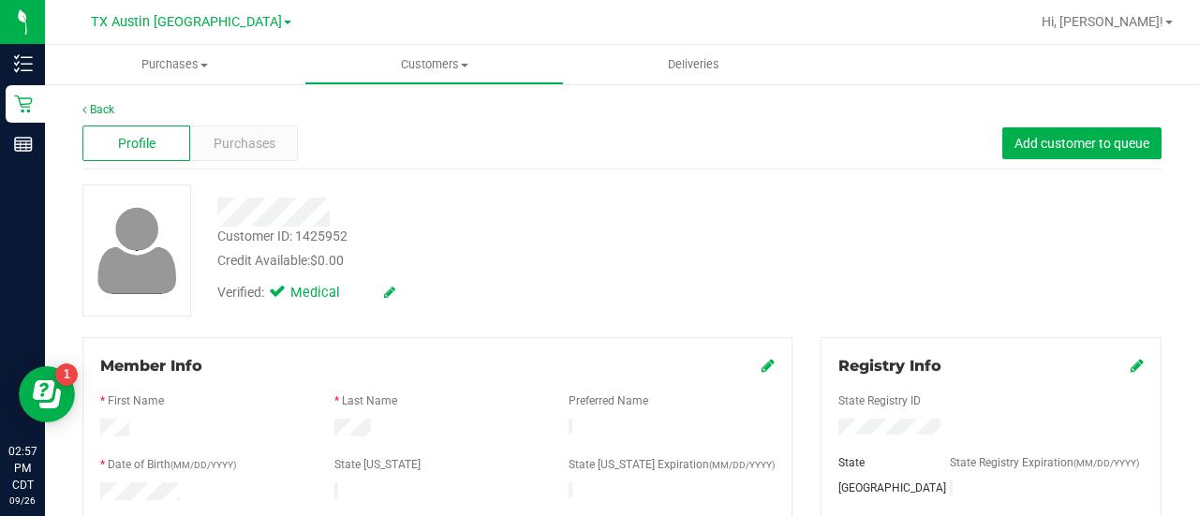
click at [289, 161] on div "Profile Purchases Add customer to queue" at bounding box center [621, 144] width 1079 height 52
click at [262, 134] on span "Purchases" at bounding box center [245, 144] width 62 height 20
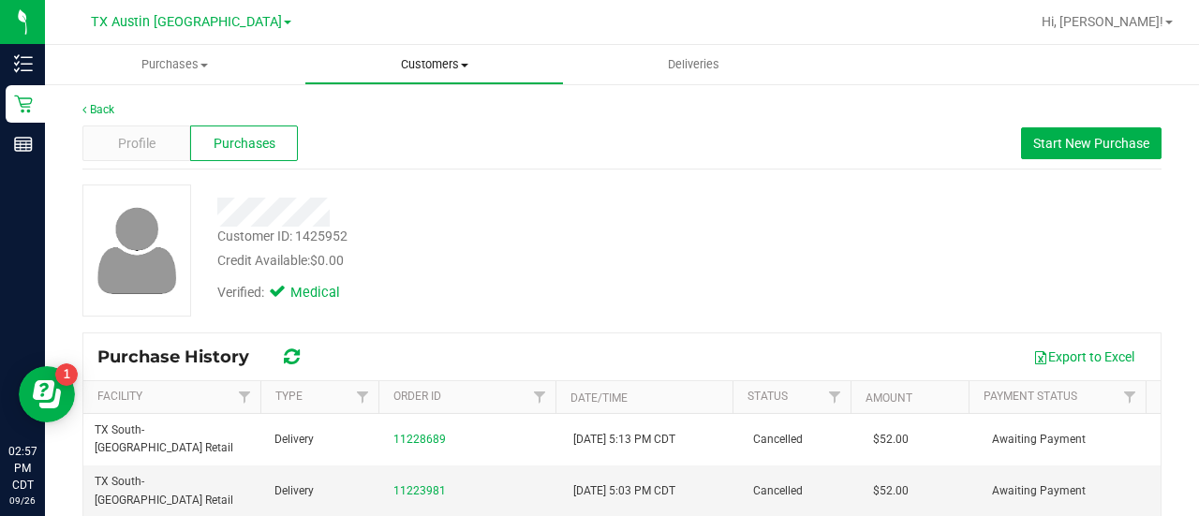
click at [408, 80] on uib-tab-heading "Customers All customers Add a new customer All physicians" at bounding box center [434, 64] width 258 height 37
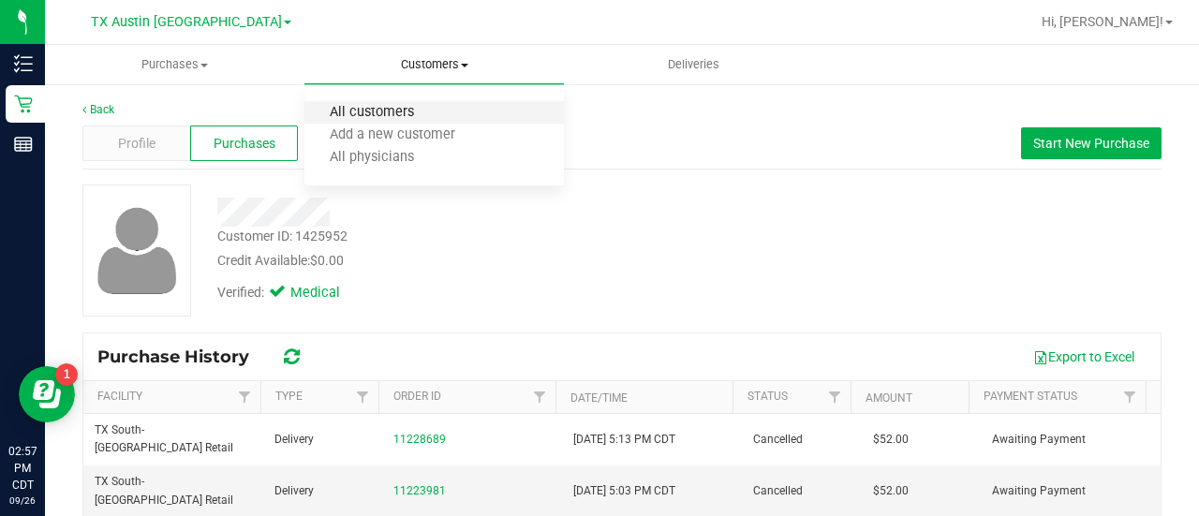
click at [411, 106] on span "All customers" at bounding box center [371, 113] width 135 height 16
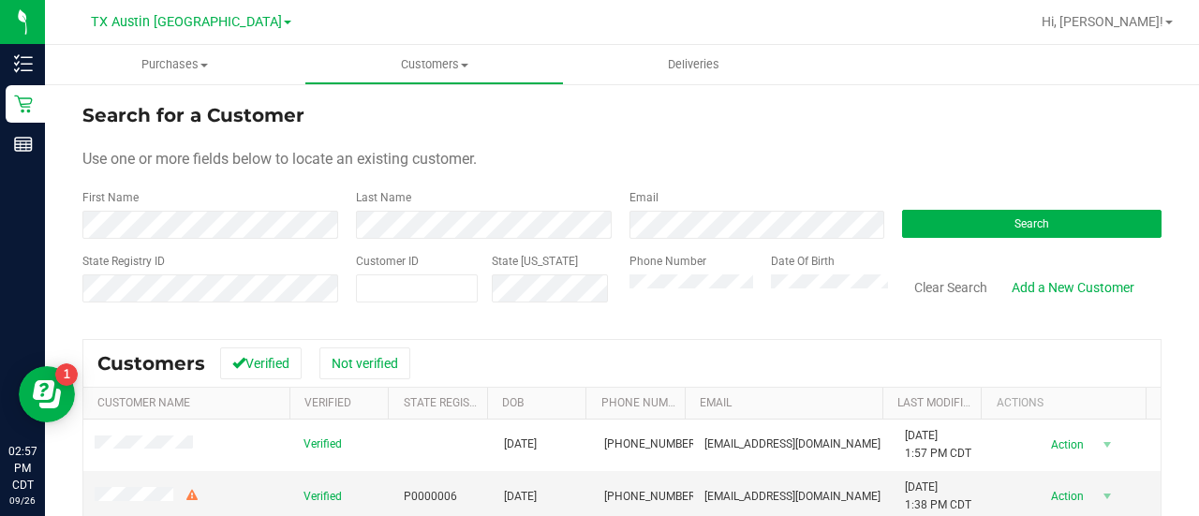
click at [654, 210] on div "Email" at bounding box center [751, 214] width 273 height 50
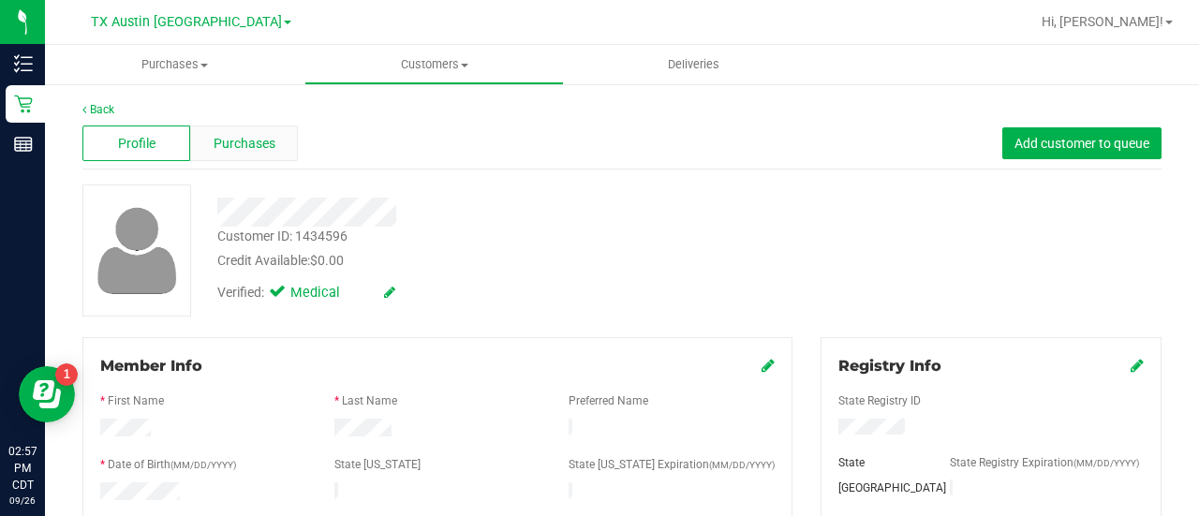
click at [218, 143] on span "Purchases" at bounding box center [245, 144] width 62 height 20
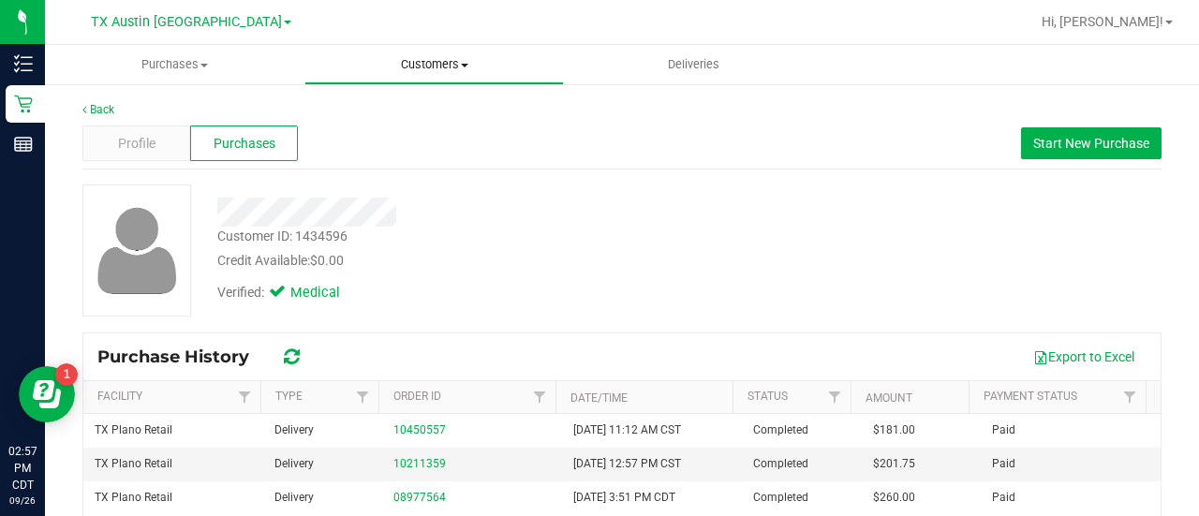
click at [429, 55] on uib-tab-heading "Customers All customers Add a new customer All physicians" at bounding box center [434, 64] width 258 height 37
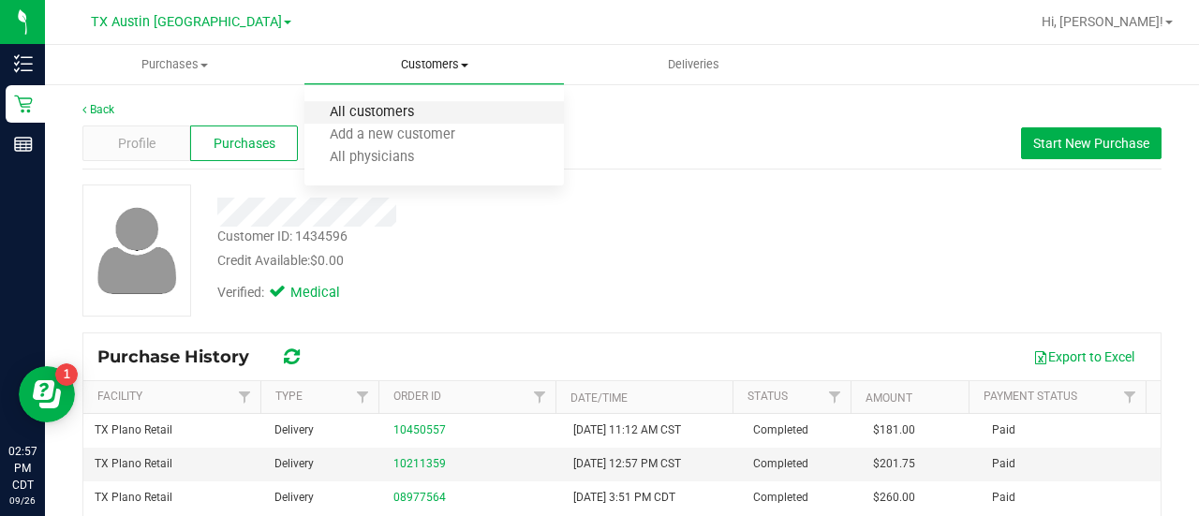
click at [406, 113] on span "All customers" at bounding box center [371, 113] width 135 height 16
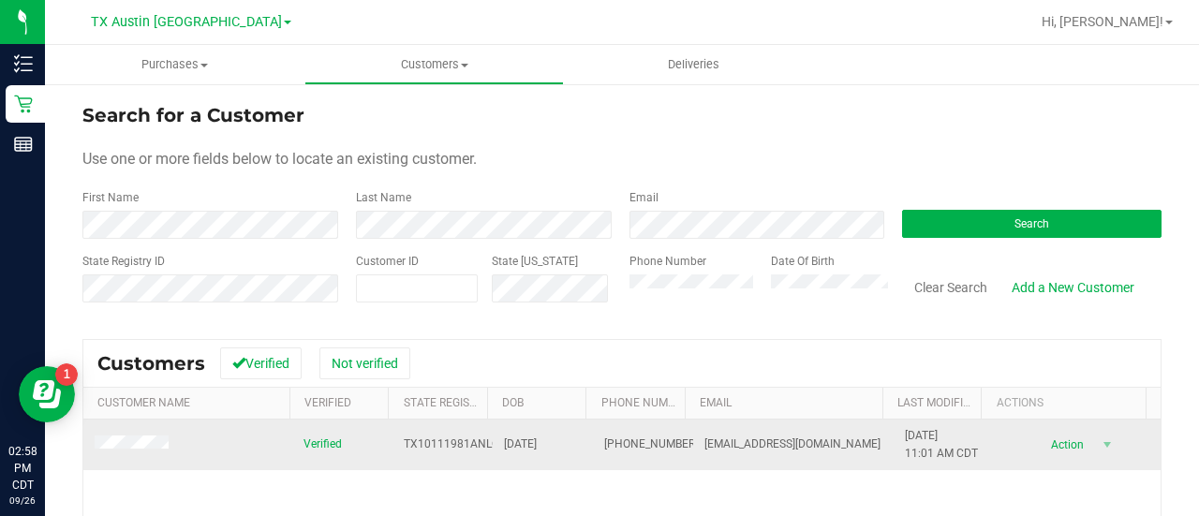
click at [113, 435] on span at bounding box center [135, 445] width 80 height 20
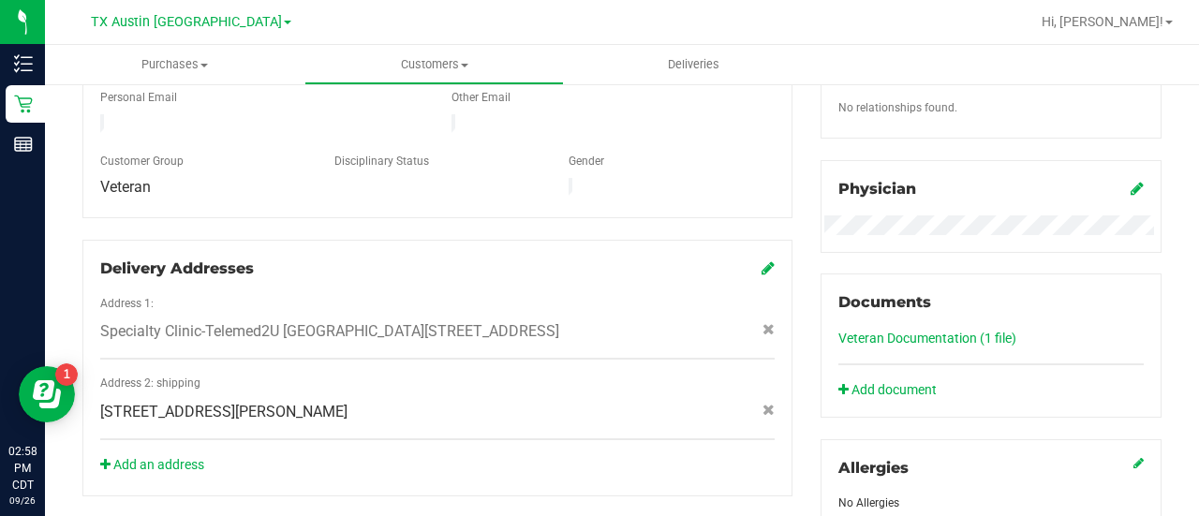
scroll to position [478, 0]
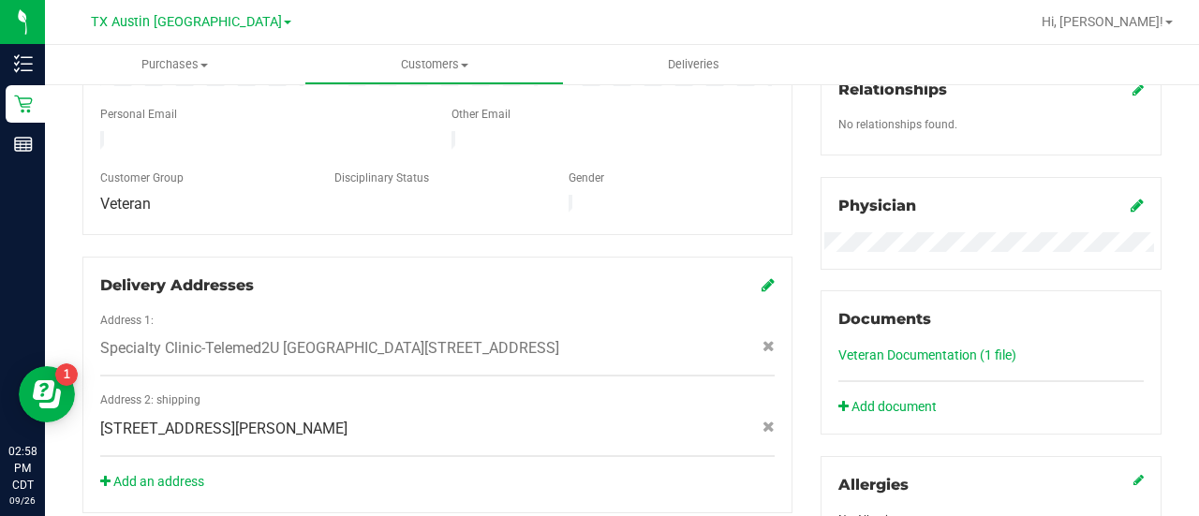
click at [288, 430] on span "[STREET_ADDRESS][PERSON_NAME]" at bounding box center [223, 429] width 247 height 22
copy div "[STREET_ADDRESS][PERSON_NAME]"
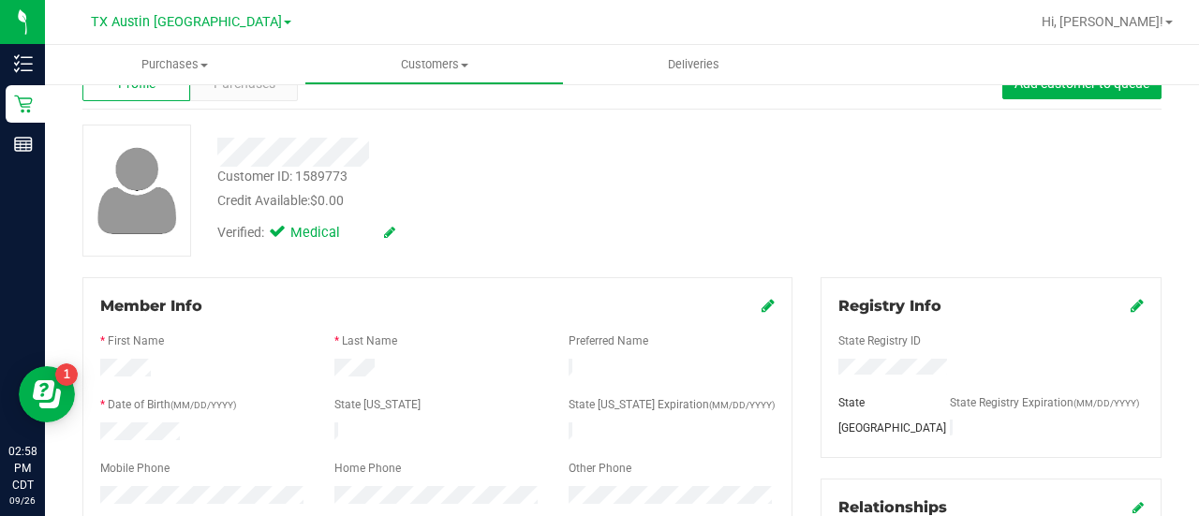
scroll to position [0, 0]
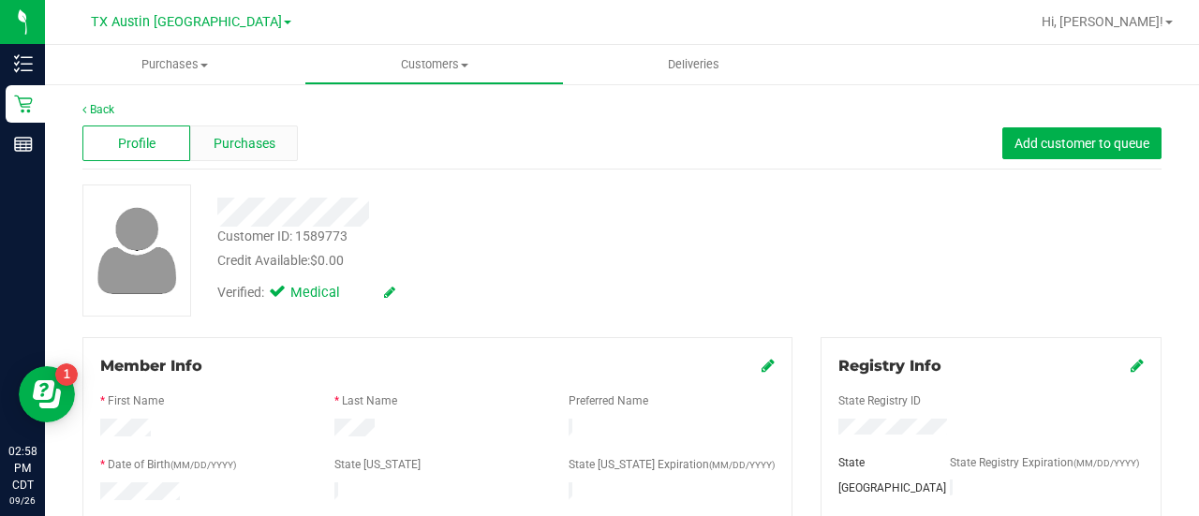
click at [251, 148] on span "Purchases" at bounding box center [245, 144] width 62 height 20
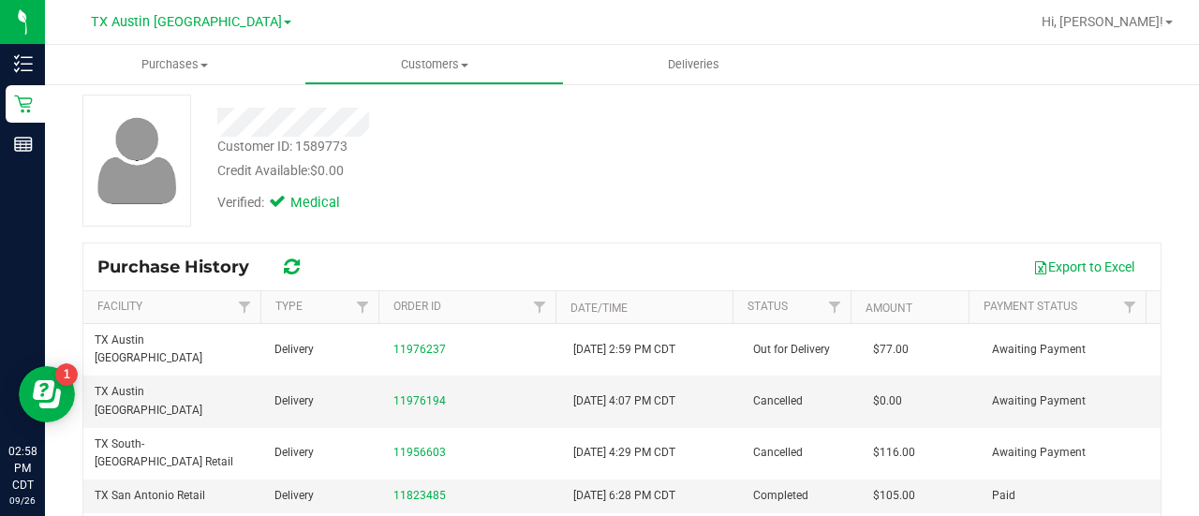
scroll to position [92, 0]
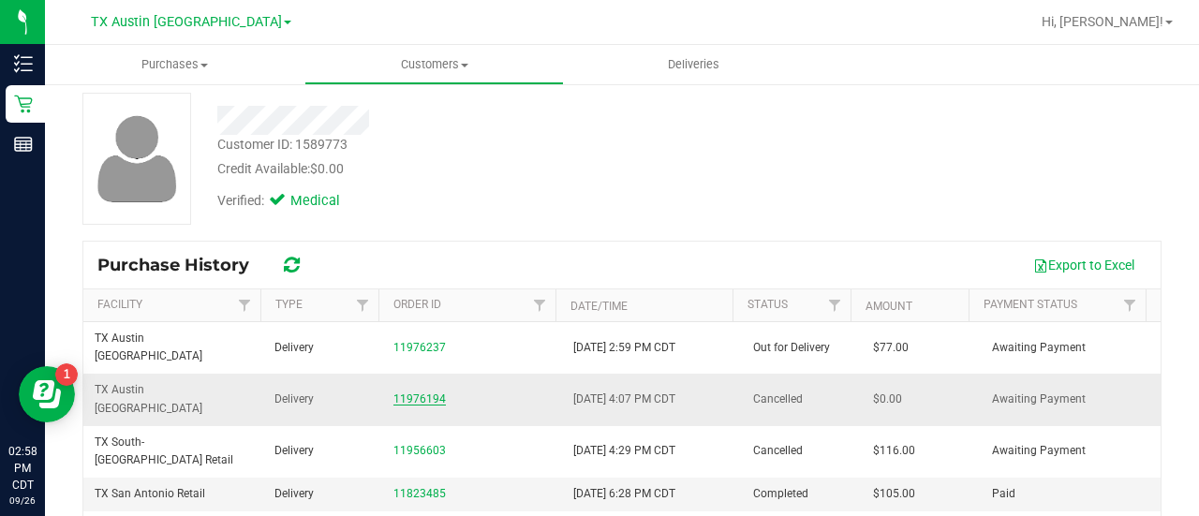
click at [408, 392] on link "11976194" at bounding box center [419, 398] width 52 height 13
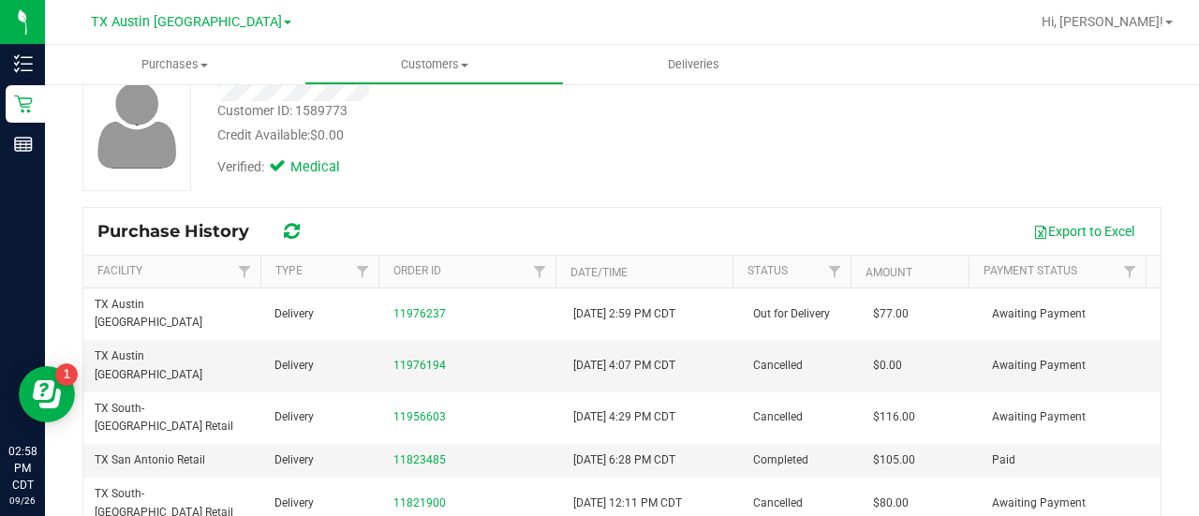
scroll to position [143, 0]
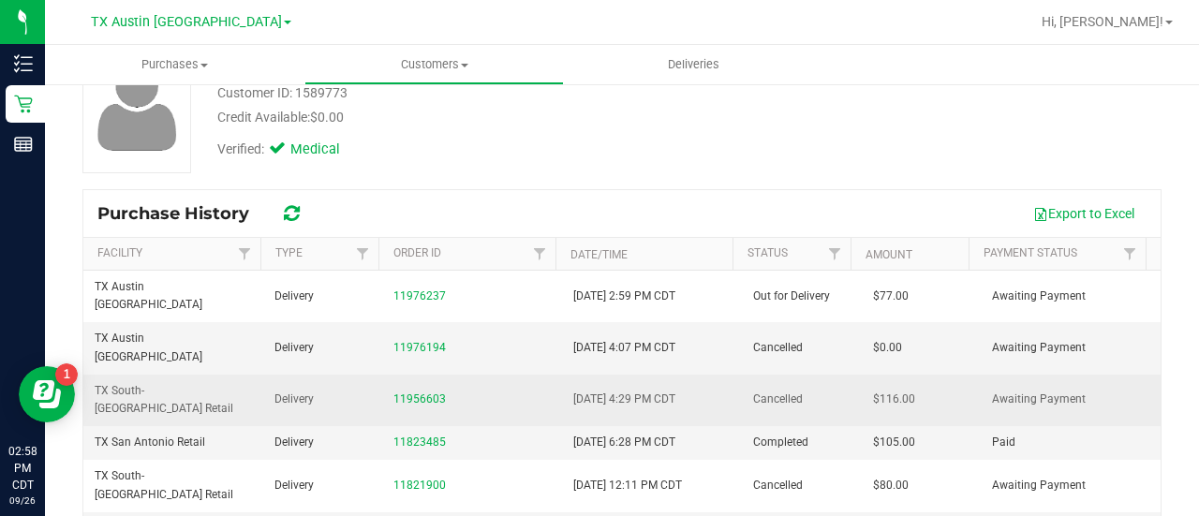
click at [620, 391] on span "[DATE] 4:29 PM CDT" at bounding box center [624, 400] width 102 height 18
click at [408, 392] on link "11956603" at bounding box center [419, 398] width 52 height 13
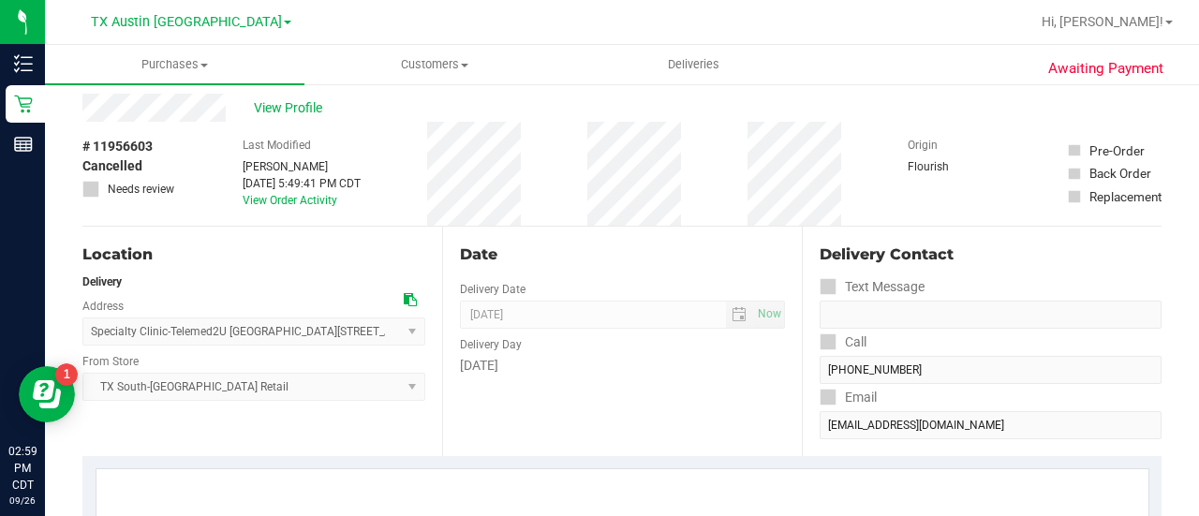
scroll to position [36, 0]
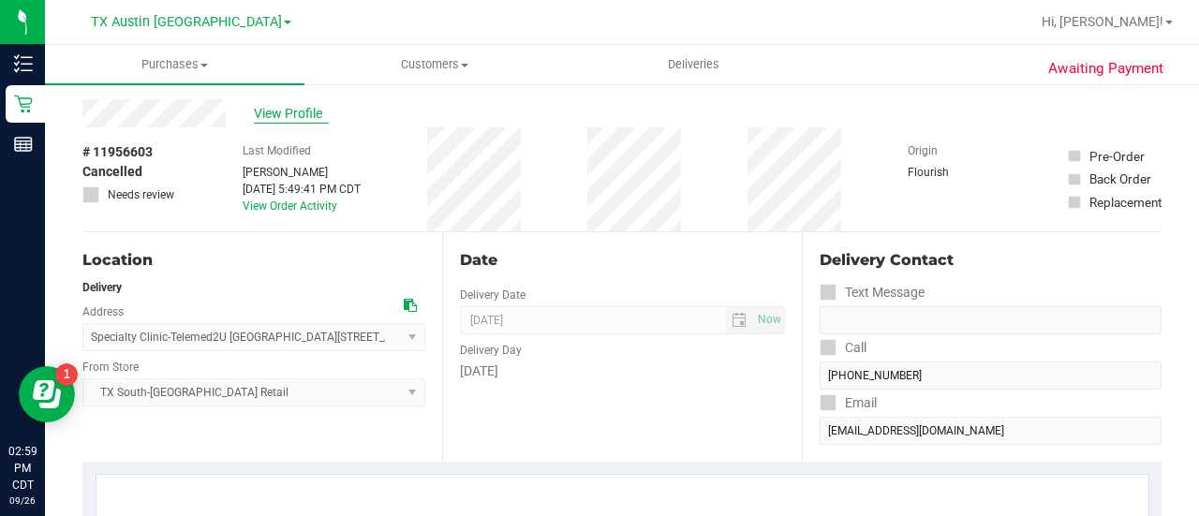
click at [267, 111] on span "View Profile" at bounding box center [291, 114] width 75 height 20
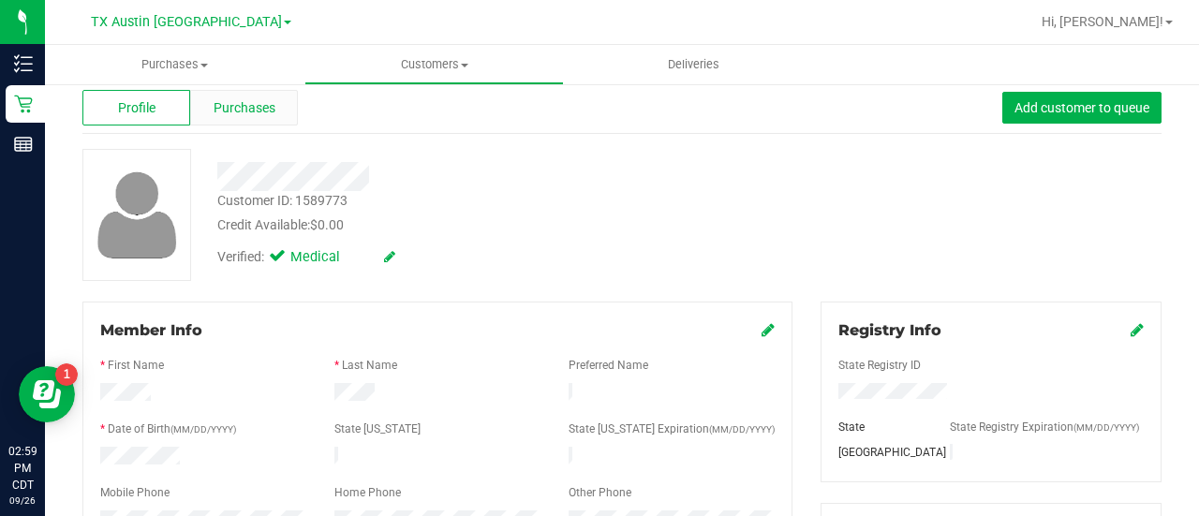
click at [244, 124] on div "Purchases" at bounding box center [244, 108] width 108 height 36
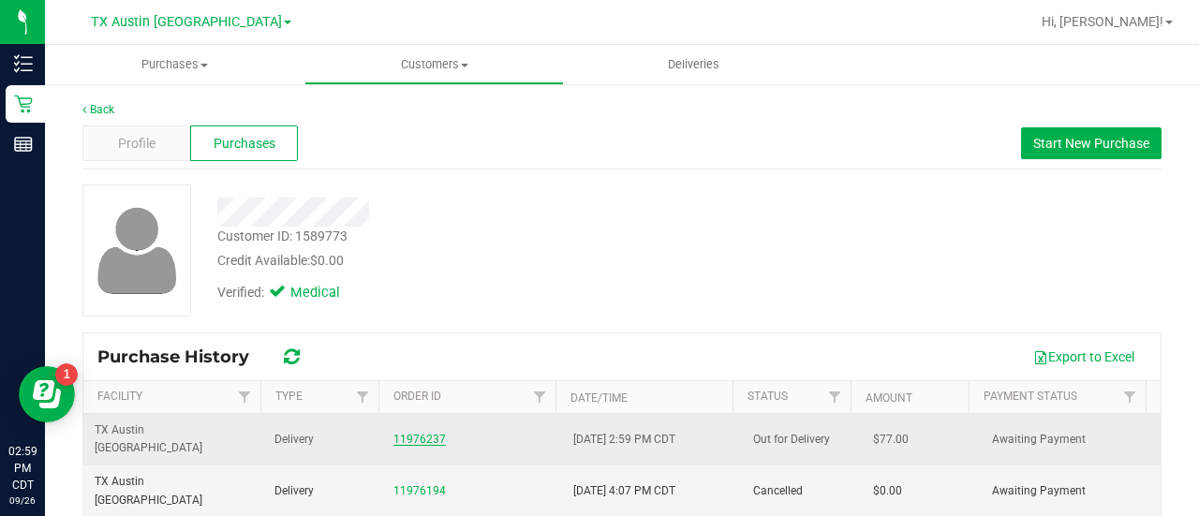
click at [418, 433] on link "11976237" at bounding box center [419, 439] width 52 height 13
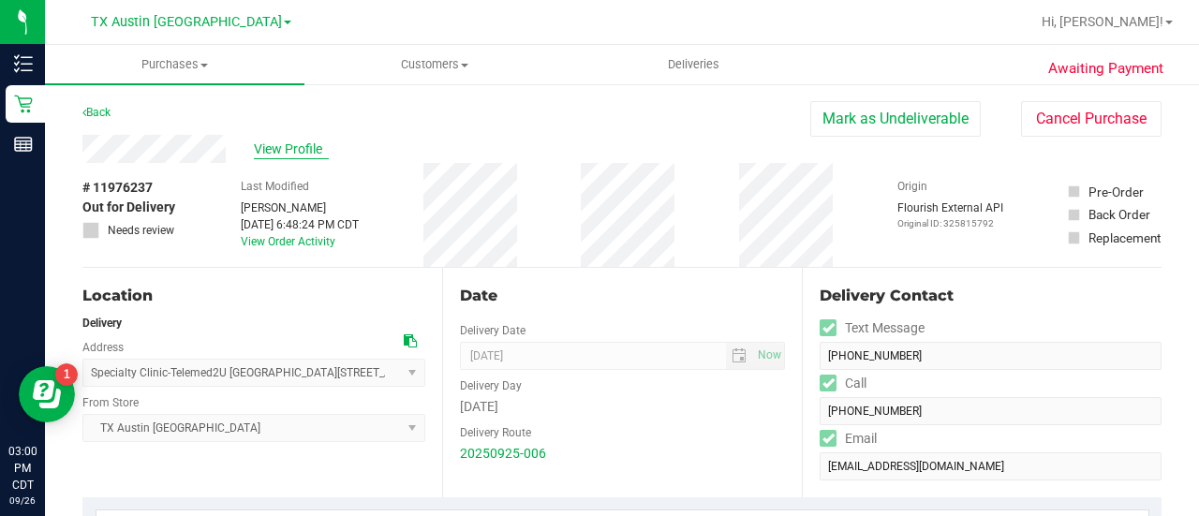
click at [290, 145] on span "View Profile" at bounding box center [291, 150] width 75 height 20
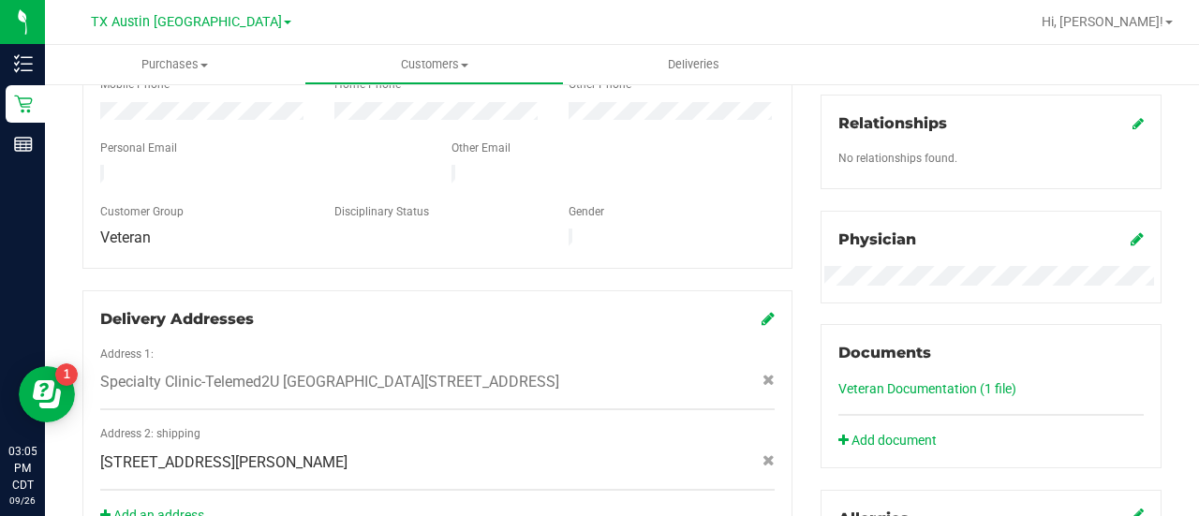
scroll to position [560, 0]
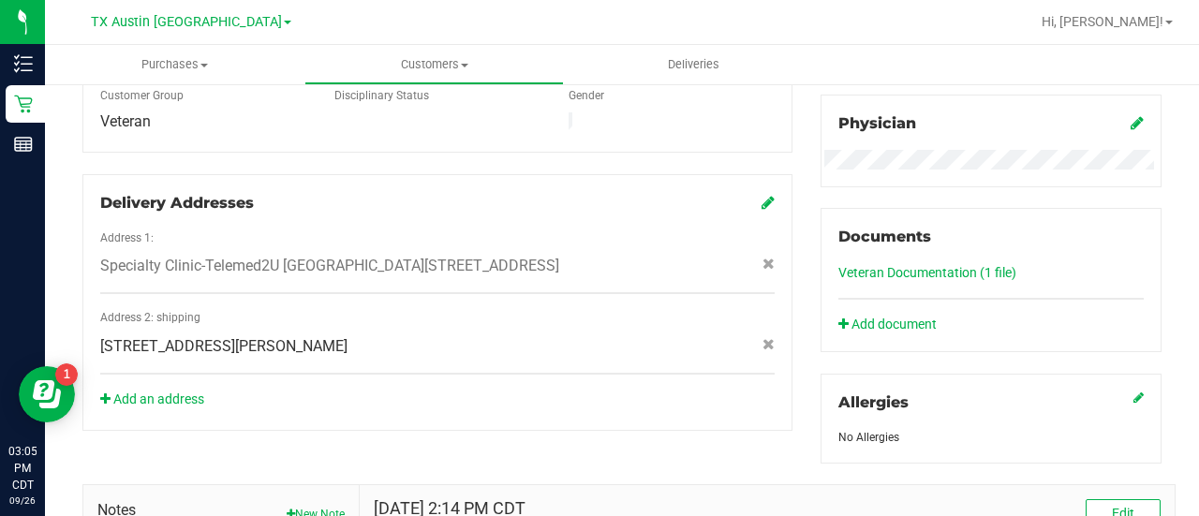
click at [293, 340] on span "[STREET_ADDRESS][PERSON_NAME]" at bounding box center [223, 346] width 247 height 22
copy div "[STREET_ADDRESS][PERSON_NAME]"
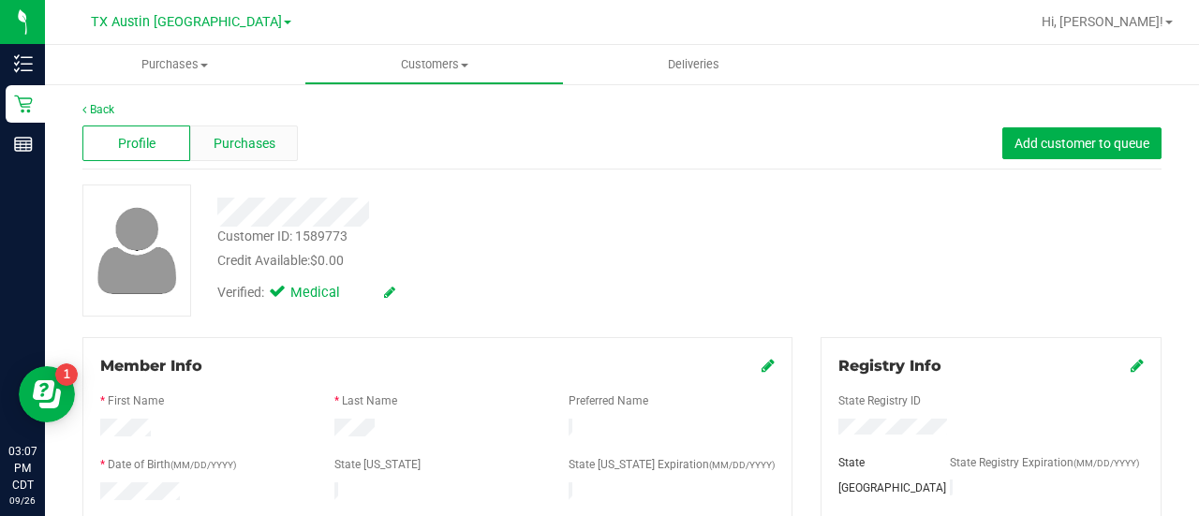
click at [198, 147] on div "Purchases" at bounding box center [244, 143] width 108 height 36
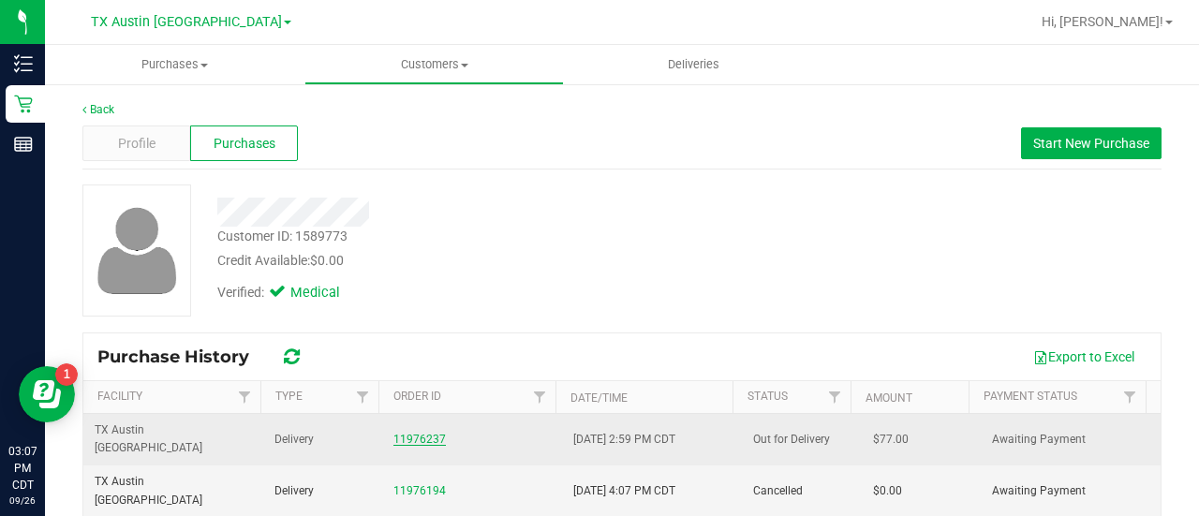
click at [399, 433] on link "11976237" at bounding box center [419, 439] width 52 height 13
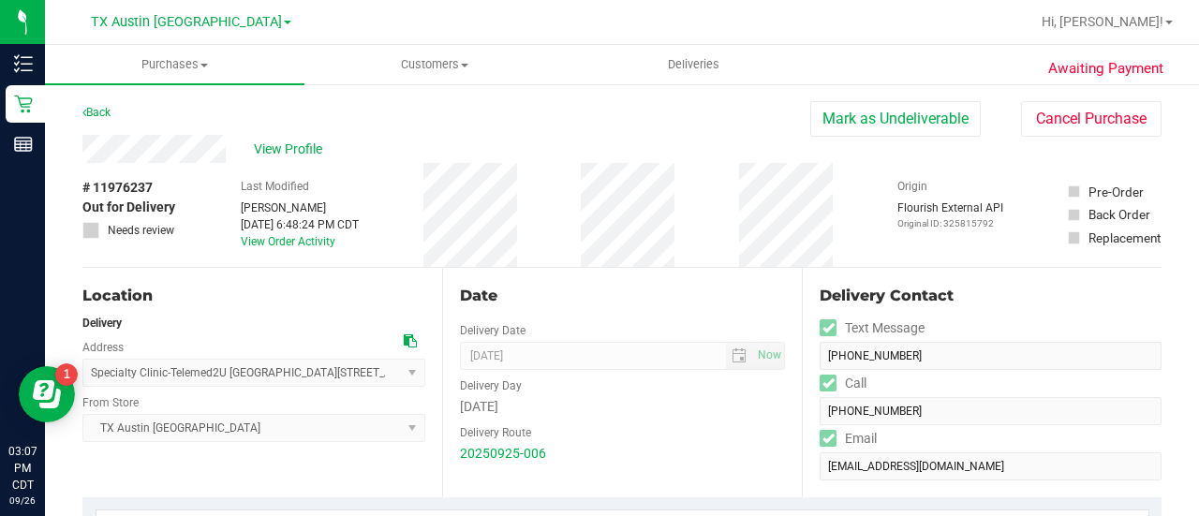
click at [344, 255] on div "Last Modified [PERSON_NAME] [DATE] 6:48:24 PM CDT View Order Activity" at bounding box center [300, 215] width 118 height 104
click at [282, 278] on div "Location Delivery Address Specialty Clinic-Telemed2U [GEOGRAPHIC_DATA] [STREET_…" at bounding box center [262, 382] width 360 height 229
click at [287, 144] on span "View Profile" at bounding box center [291, 150] width 75 height 20
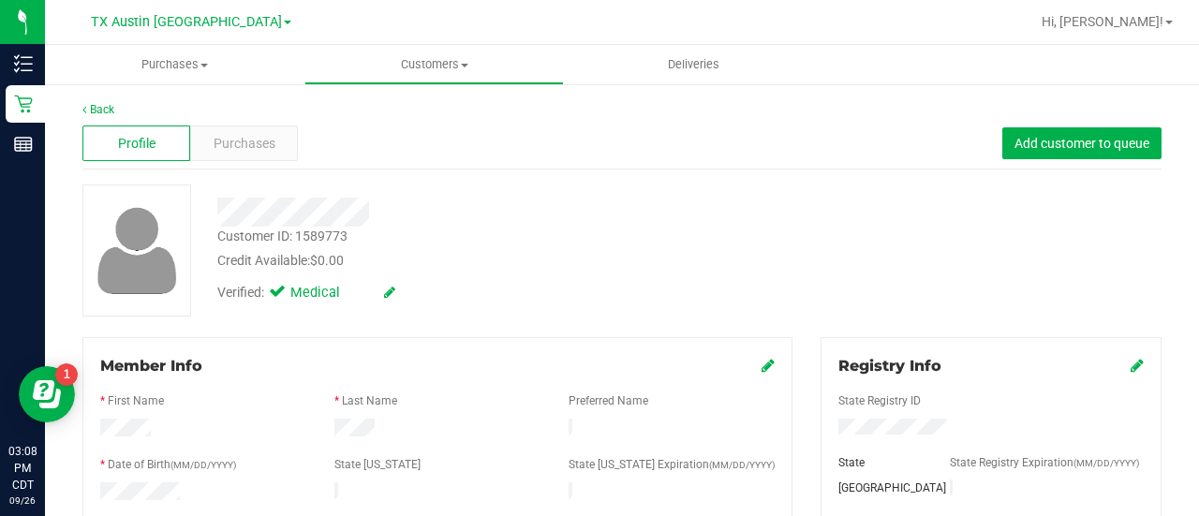
click at [244, 155] on div "Purchases" at bounding box center [244, 143] width 108 height 36
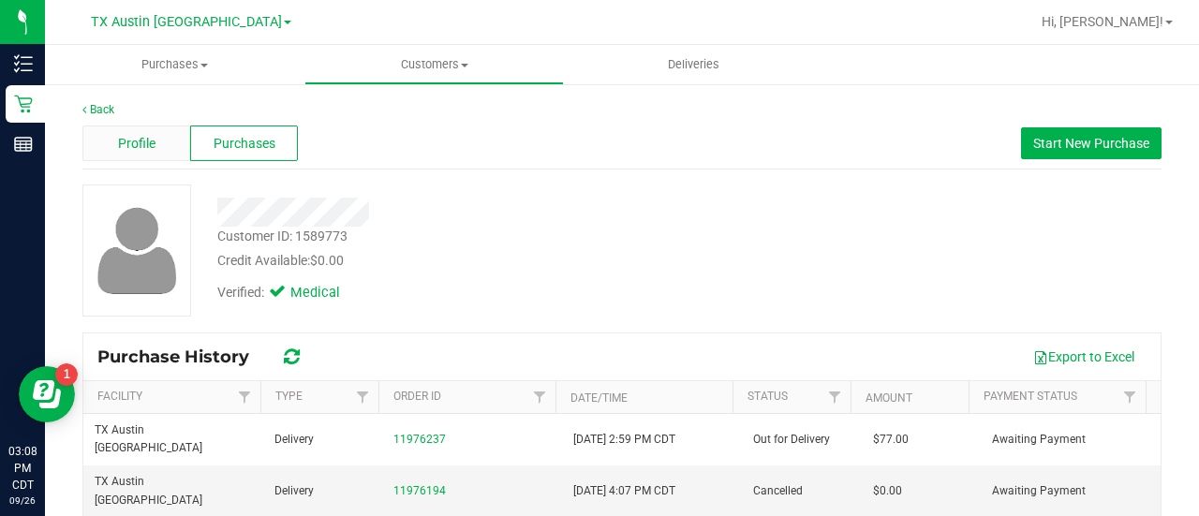
click at [129, 148] on span "Profile" at bounding box center [136, 144] width 37 height 20
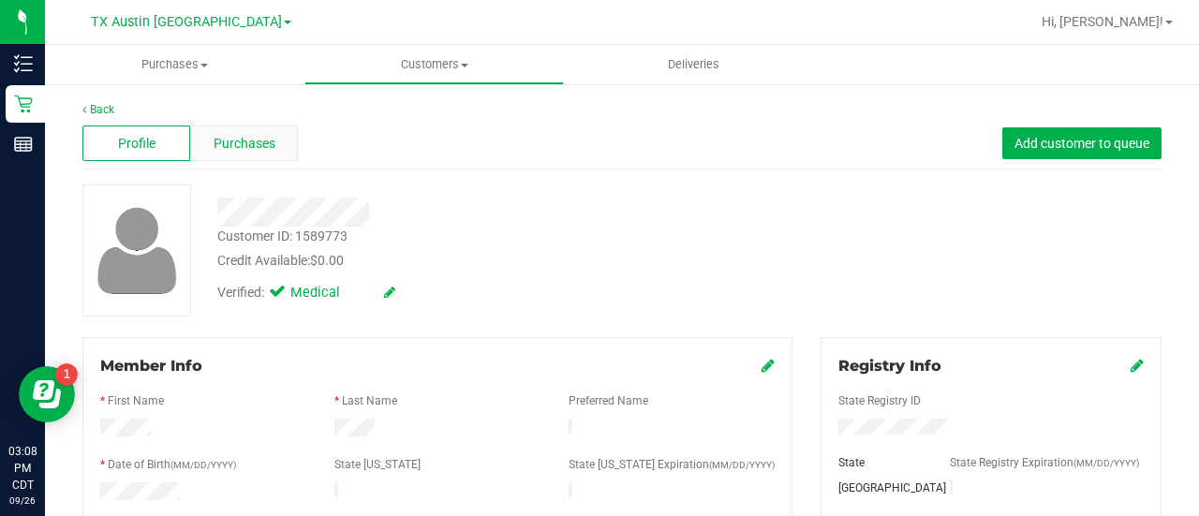
click at [234, 154] on div "Purchases" at bounding box center [244, 143] width 108 height 36
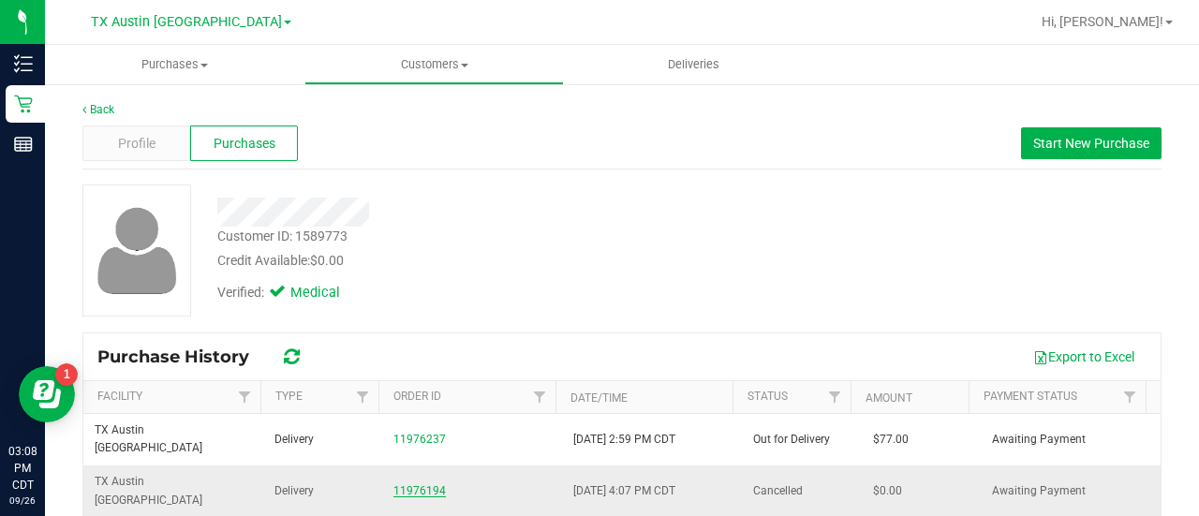
click at [412, 484] on link "11976194" at bounding box center [419, 490] width 52 height 13
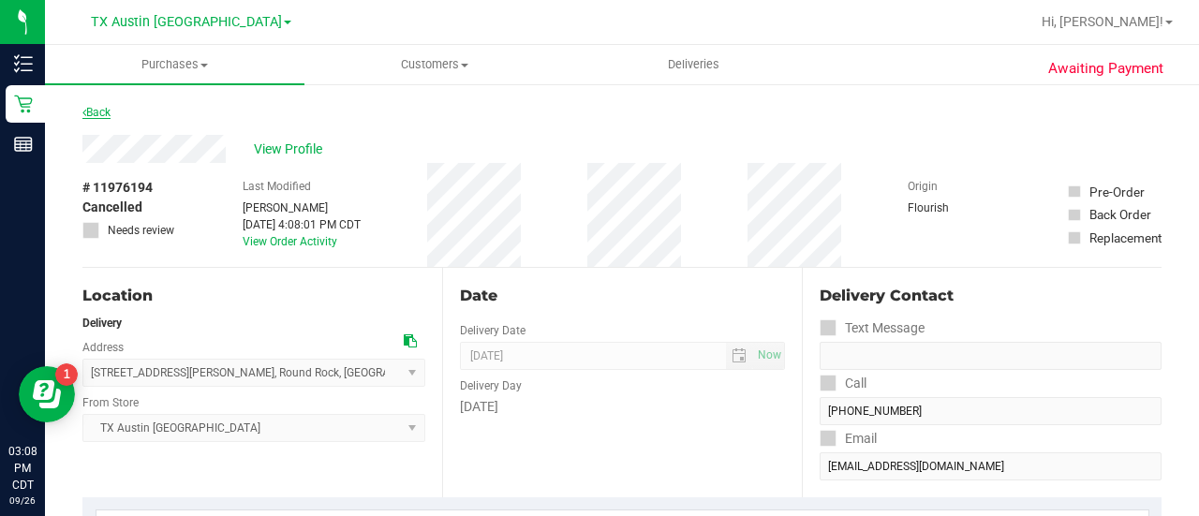
click at [107, 106] on link "Back" at bounding box center [96, 112] width 28 height 13
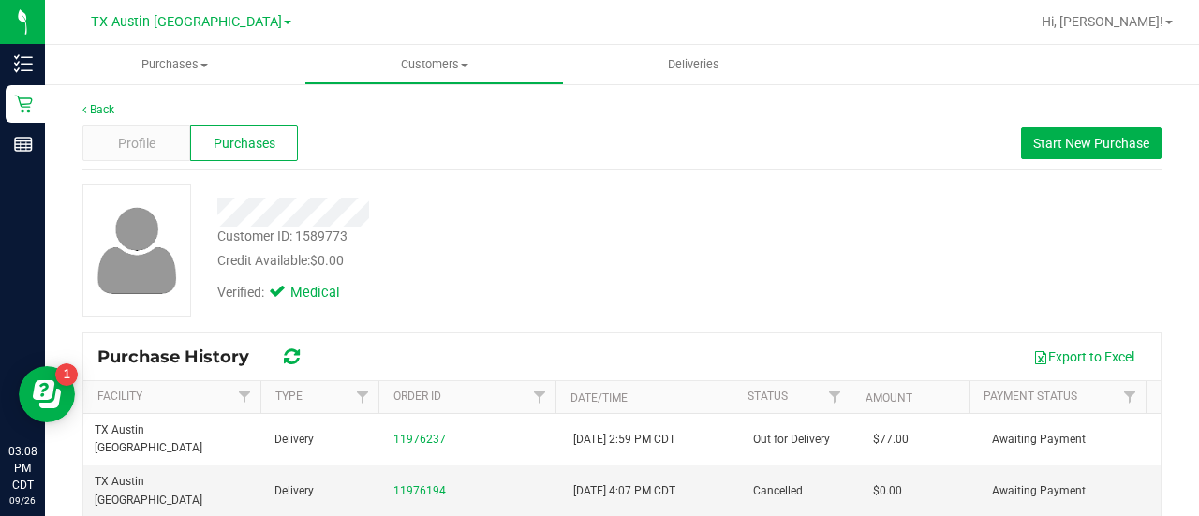
click at [431, 191] on div at bounding box center [479, 205] width 553 height 42
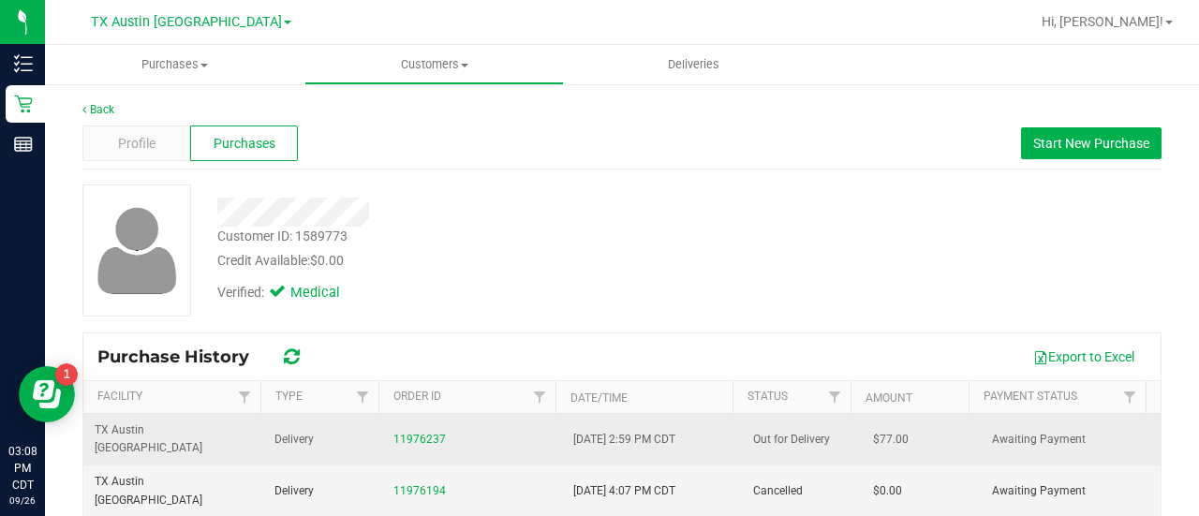
click at [398, 436] on div "11976237" at bounding box center [471, 440] width 157 height 18
click at [401, 433] on link "11976237" at bounding box center [419, 439] width 52 height 13
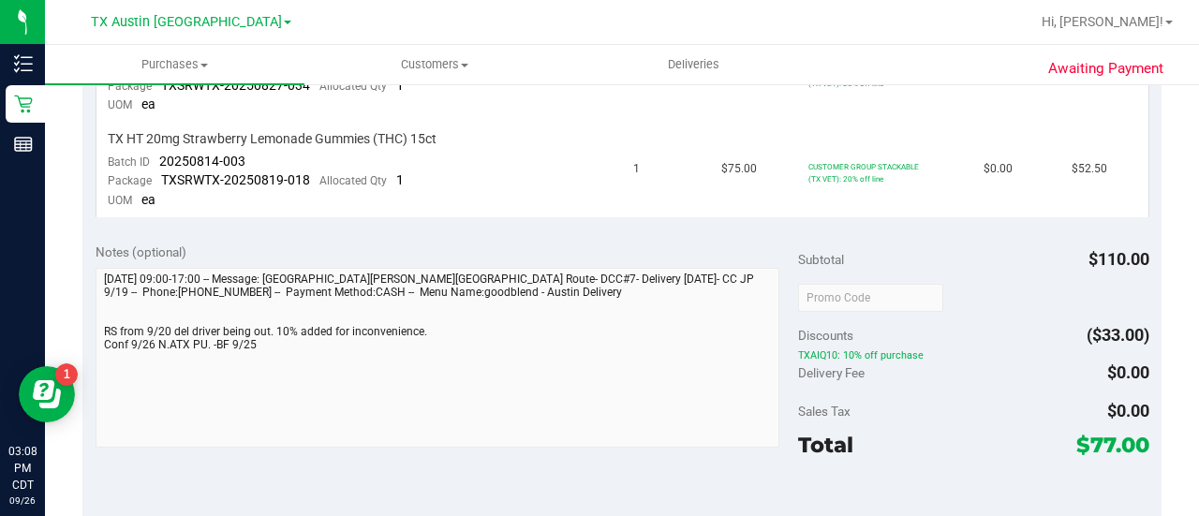
scroll to position [574, 0]
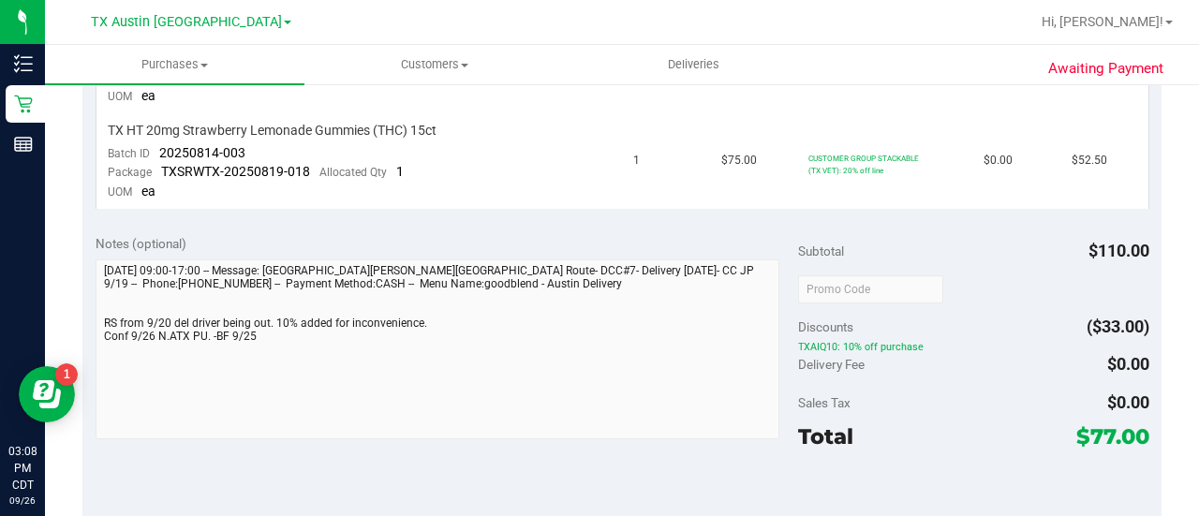
click at [652, 452] on div "Notes (optional) Subtotal $110.00 Discounts ($33.00) TXAIQ10: 10% off purchase …" at bounding box center [621, 389] width 1079 height 337
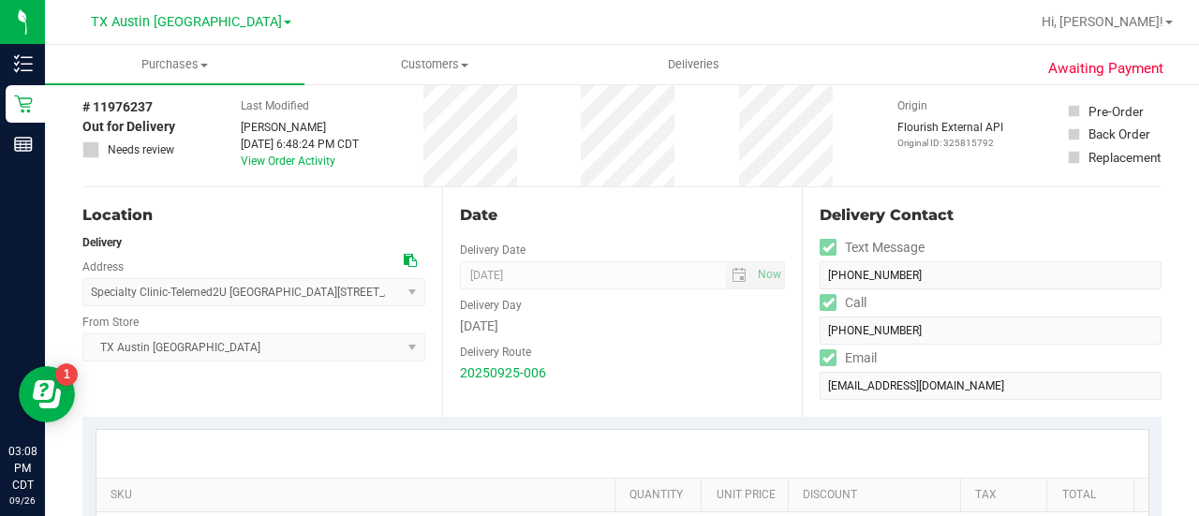
scroll to position [0, 0]
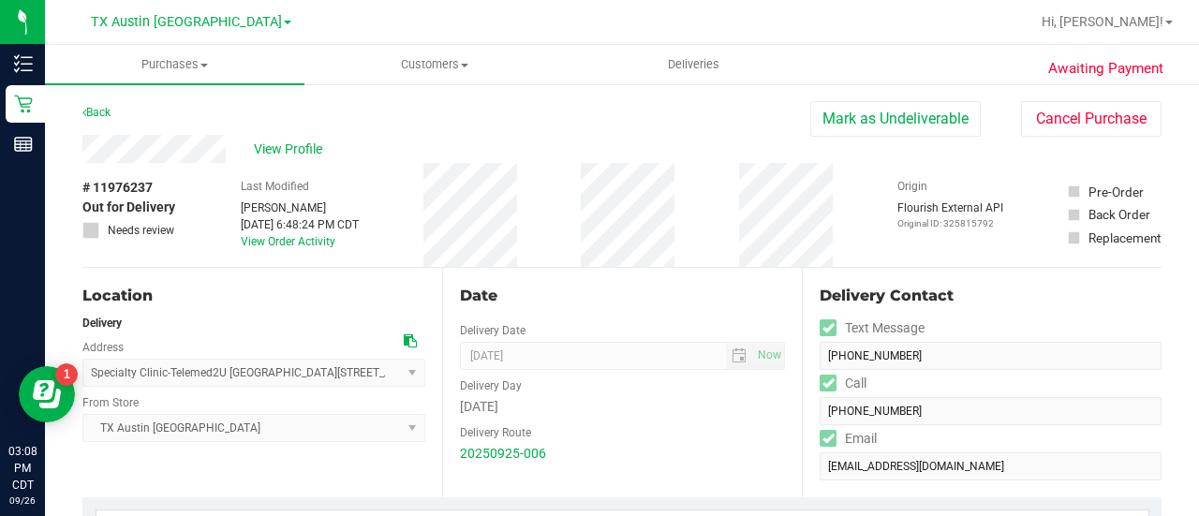
click at [311, 292] on div "Location" at bounding box center [253, 296] width 343 height 22
click at [222, 194] on div "# 11976237 Out for Delivery Needs review Last Modified [PERSON_NAME] [DATE] 6:4…" at bounding box center [621, 215] width 1079 height 104
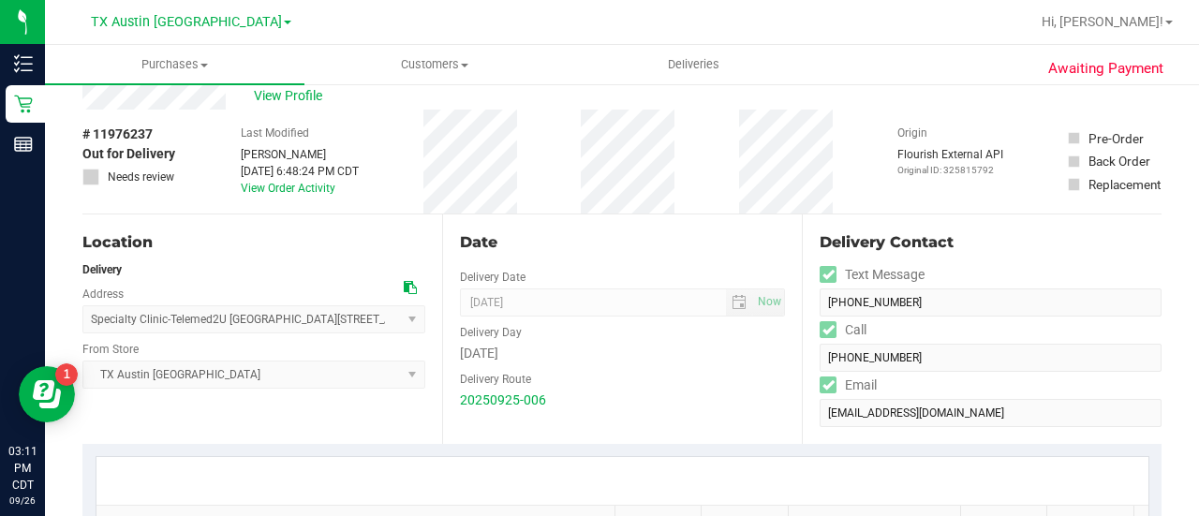
scroll to position [52, 0]
click at [281, 96] on span "View Profile" at bounding box center [291, 98] width 75 height 20
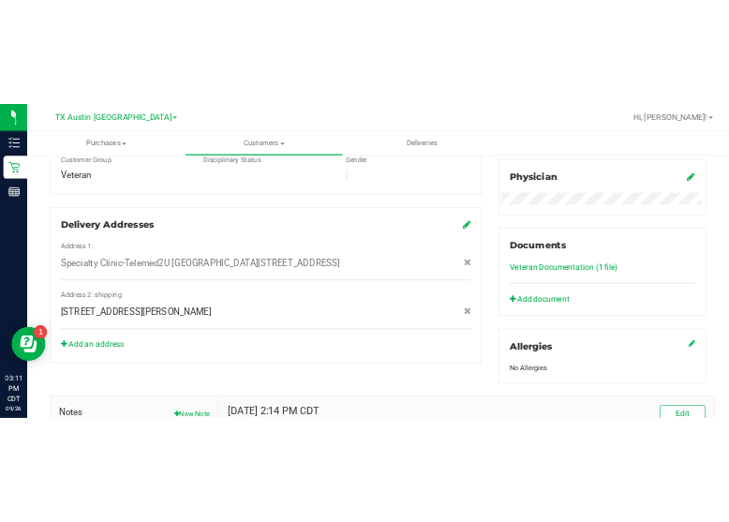
scroll to position [584, 0]
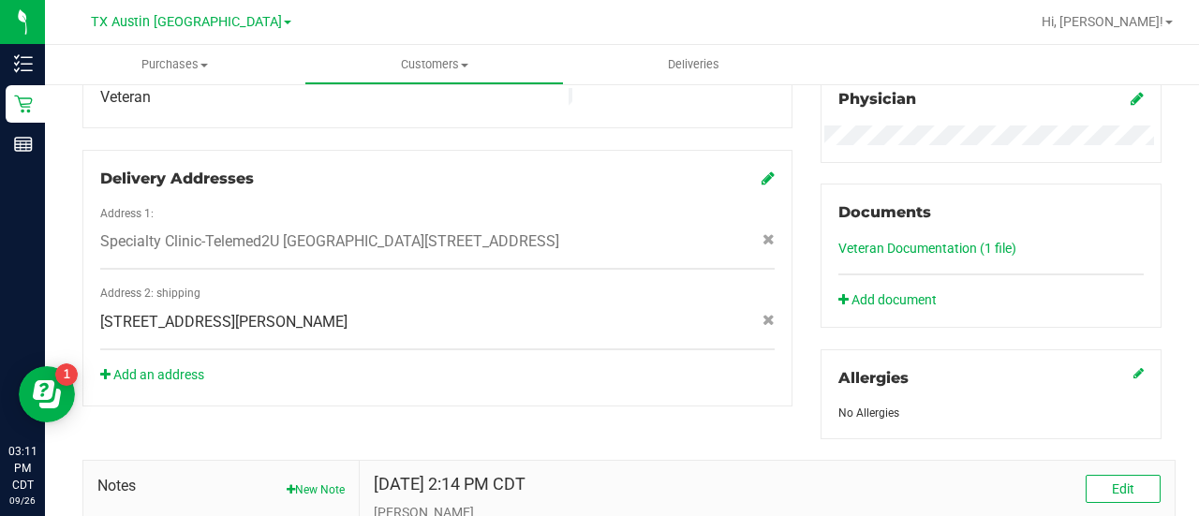
click at [296, 328] on span "[STREET_ADDRESS][PERSON_NAME]" at bounding box center [223, 322] width 247 height 22
copy div "[STREET_ADDRESS][PERSON_NAME]"
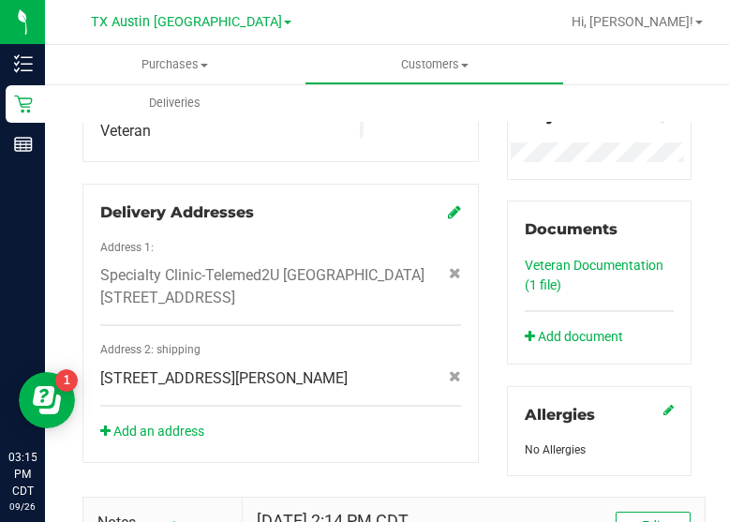
click at [353, 309] on span "Specialty Clinic-Telemed2U [GEOGRAPHIC_DATA][STREET_ADDRESS]" at bounding box center [262, 286] width 325 height 45
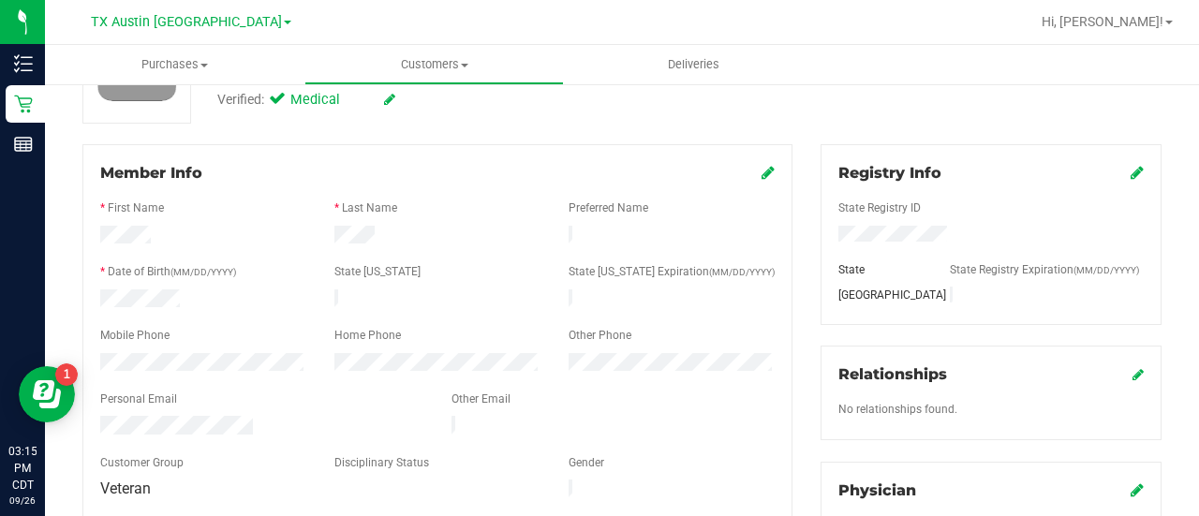
scroll to position [0, 0]
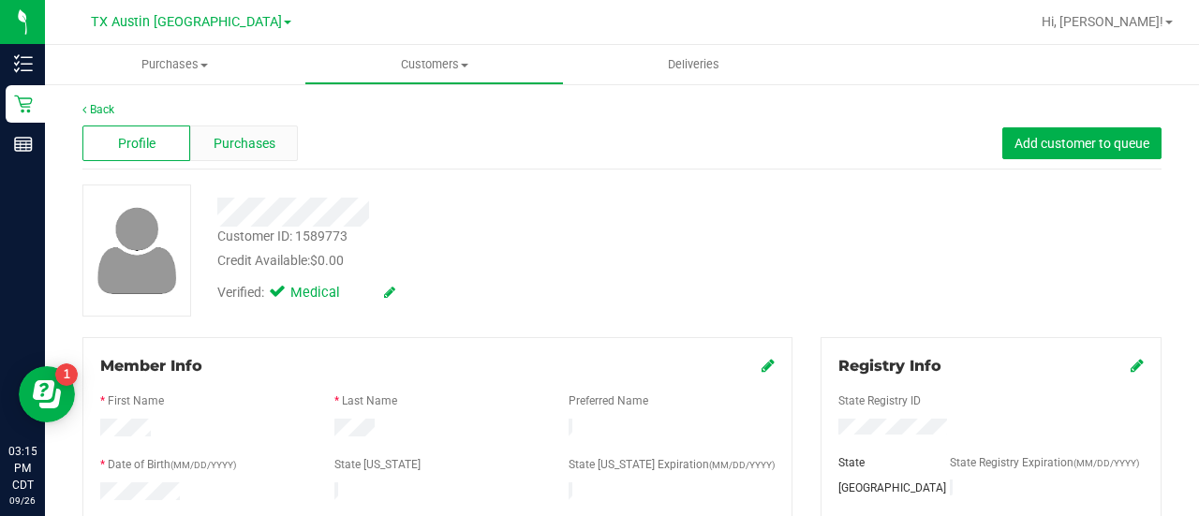
click at [272, 154] on div "Purchases" at bounding box center [244, 143] width 108 height 36
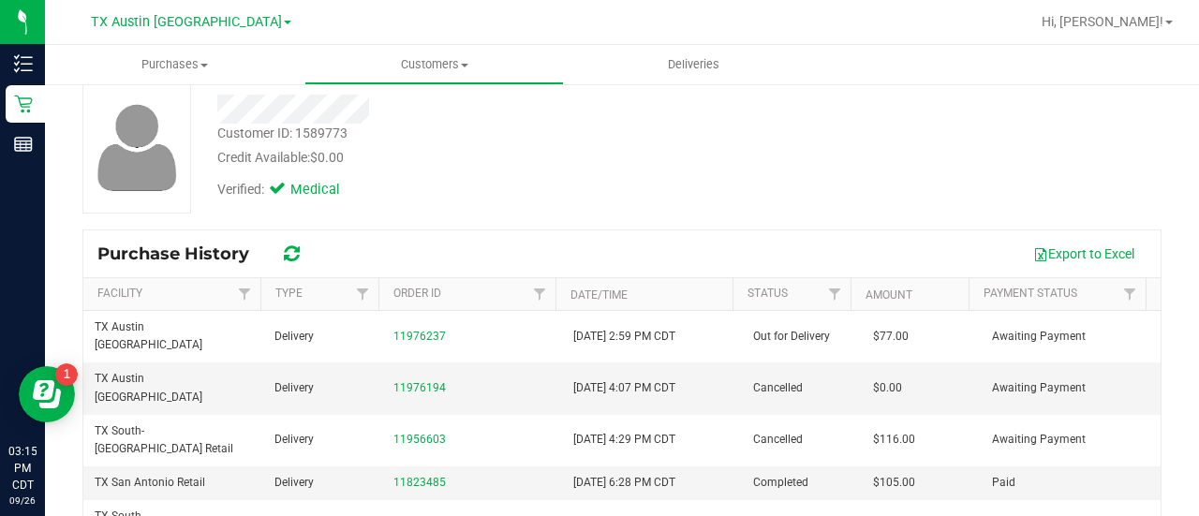
scroll to position [107, 0]
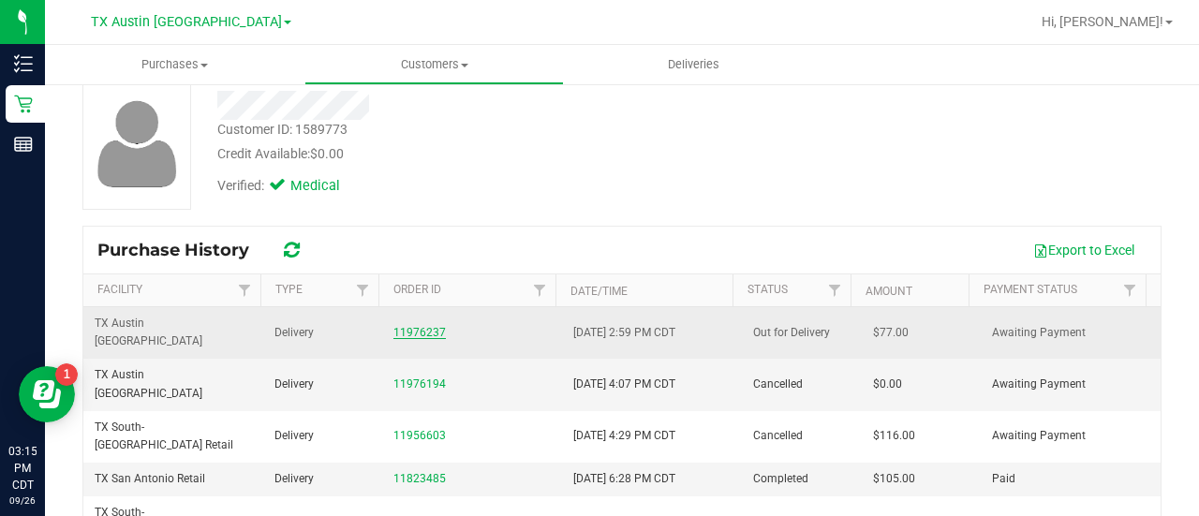
click at [420, 326] on link "11976237" at bounding box center [419, 332] width 52 height 13
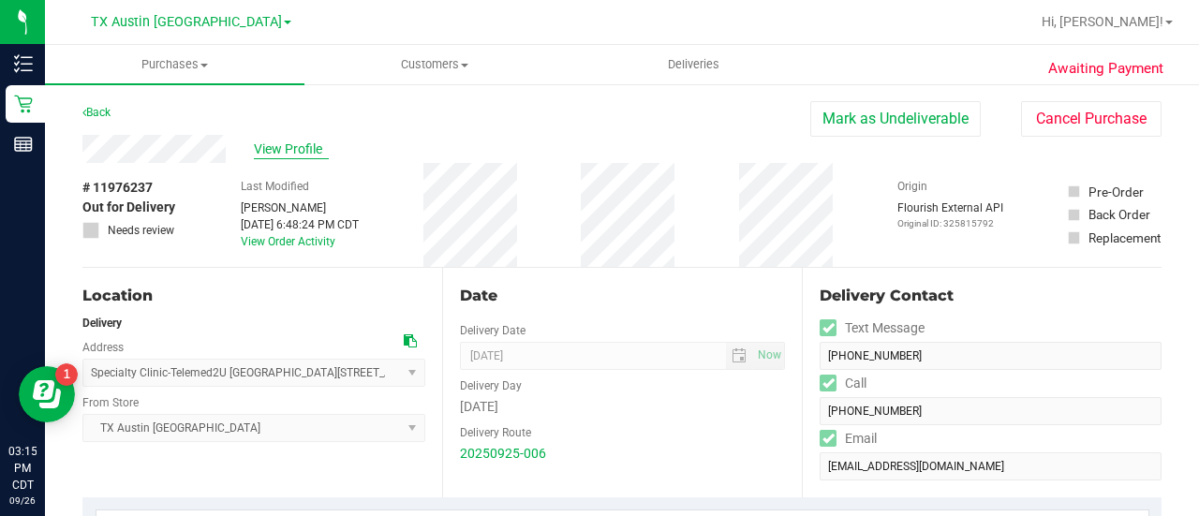
click at [277, 153] on span "View Profile" at bounding box center [291, 150] width 75 height 20
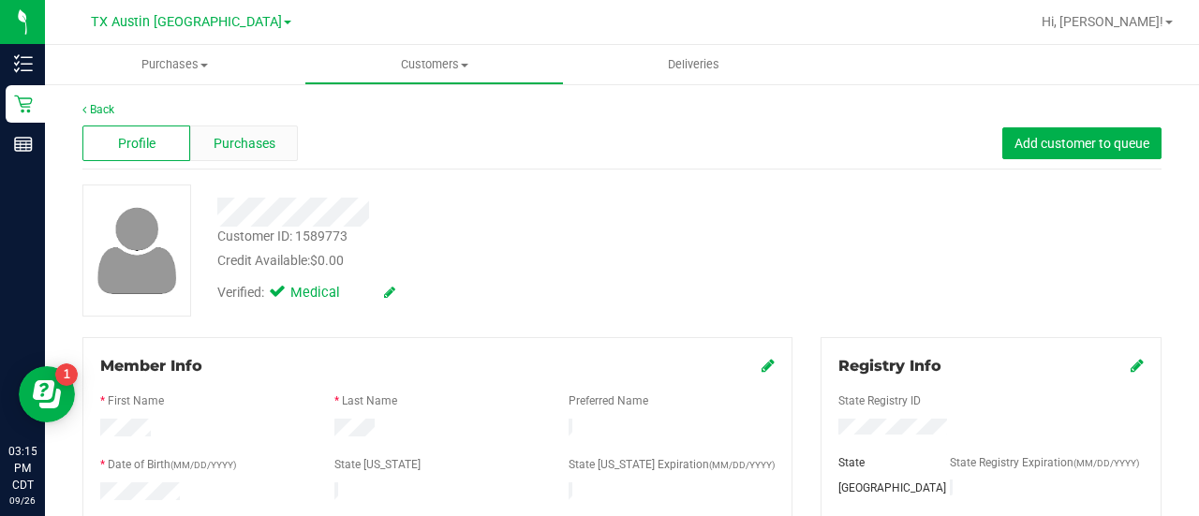
click at [277, 149] on div "Purchases" at bounding box center [244, 143] width 108 height 36
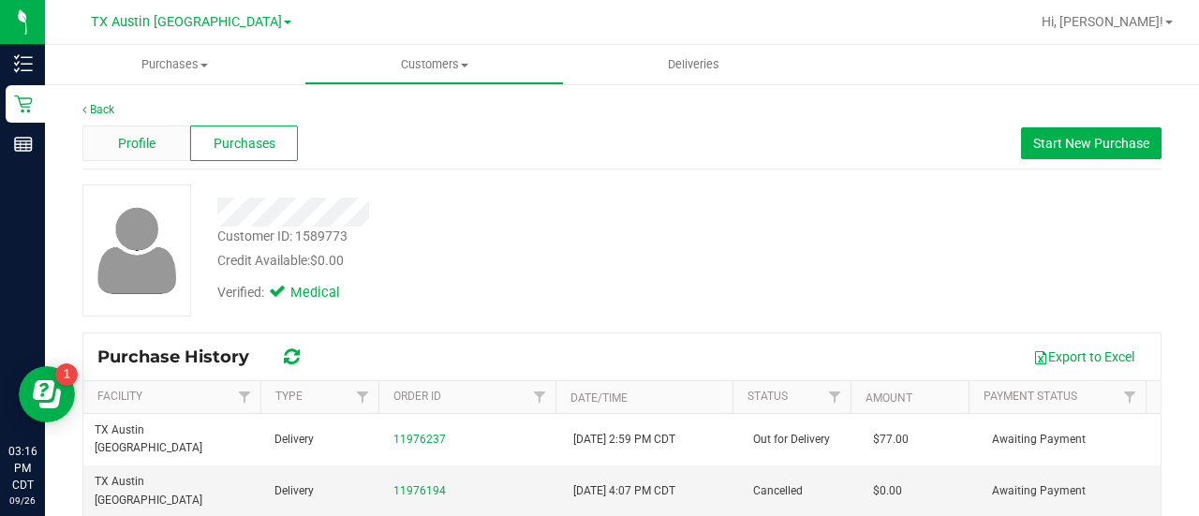
click at [133, 147] on span "Profile" at bounding box center [136, 144] width 37 height 20
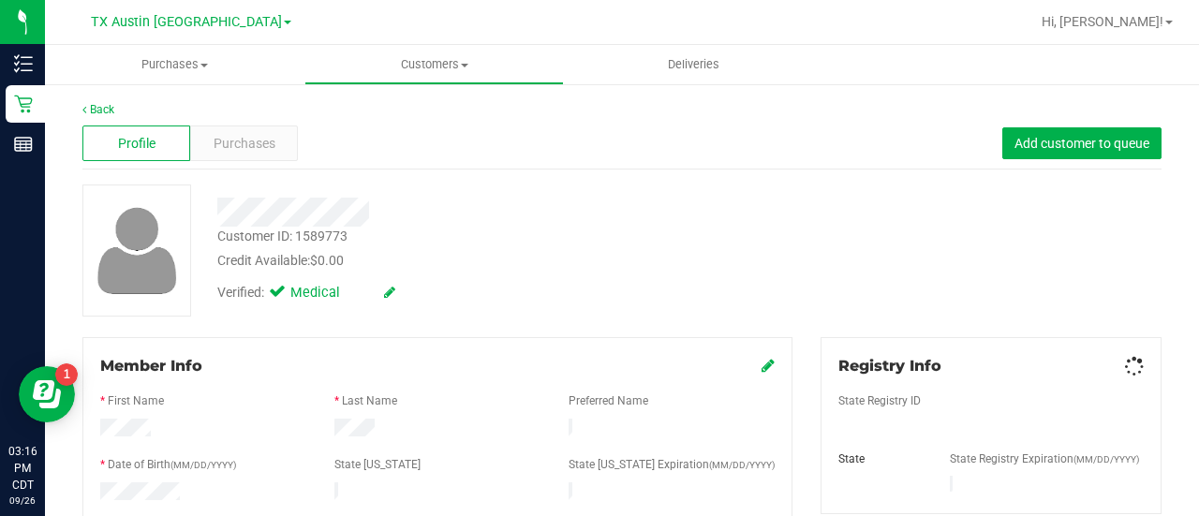
click at [264, 153] on div "Purchases" at bounding box center [244, 143] width 108 height 36
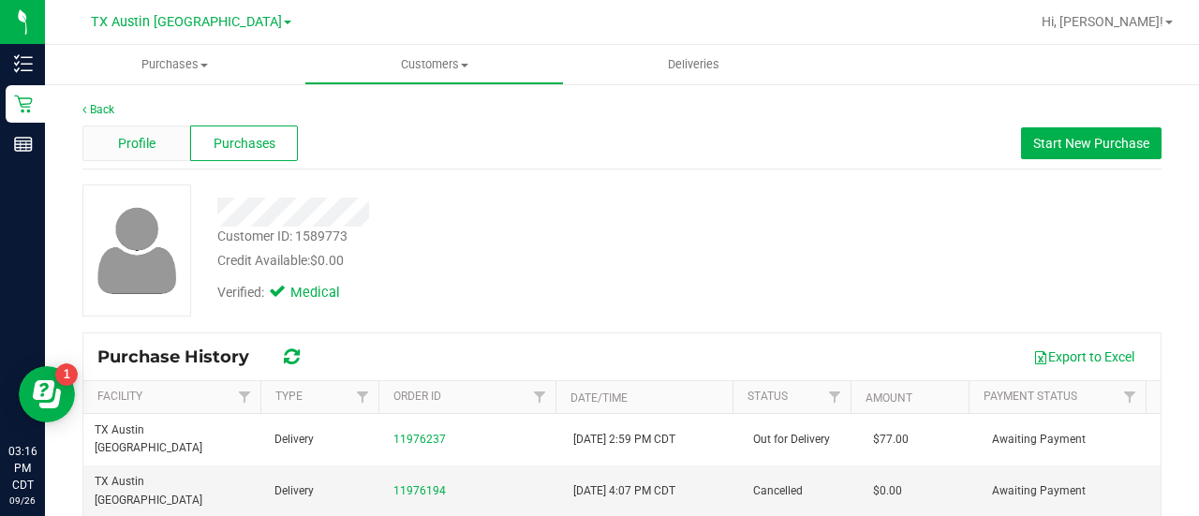
click at [142, 135] on span "Profile" at bounding box center [136, 144] width 37 height 20
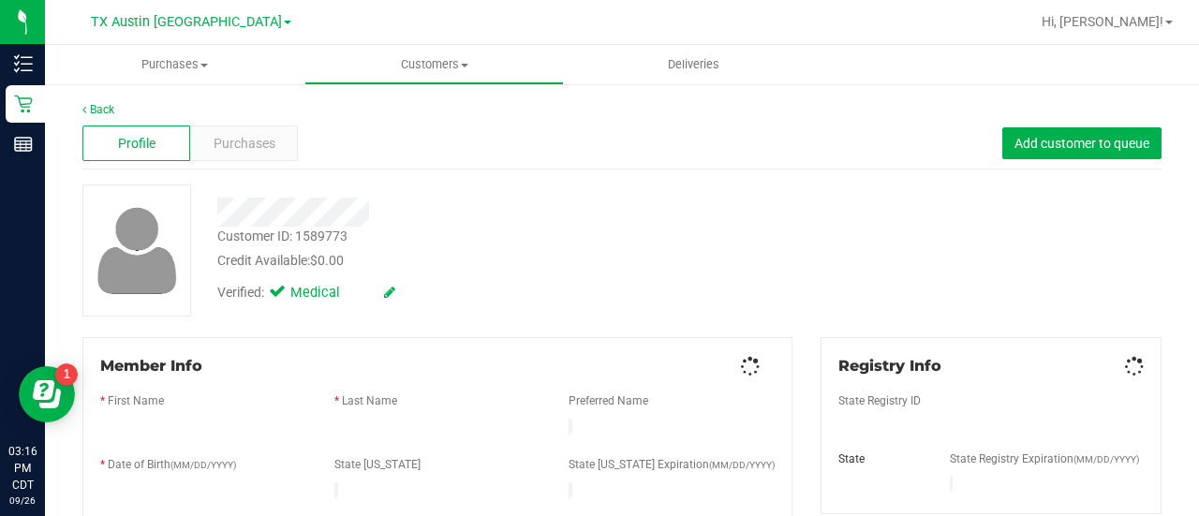
click at [246, 149] on span "Purchases" at bounding box center [245, 144] width 62 height 20
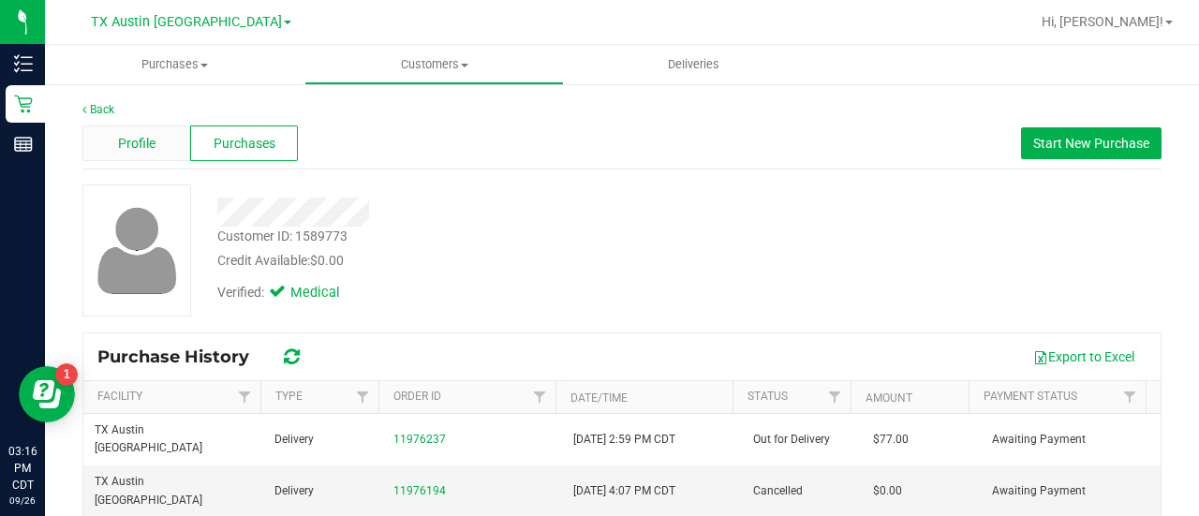
click at [148, 136] on span "Profile" at bounding box center [136, 144] width 37 height 20
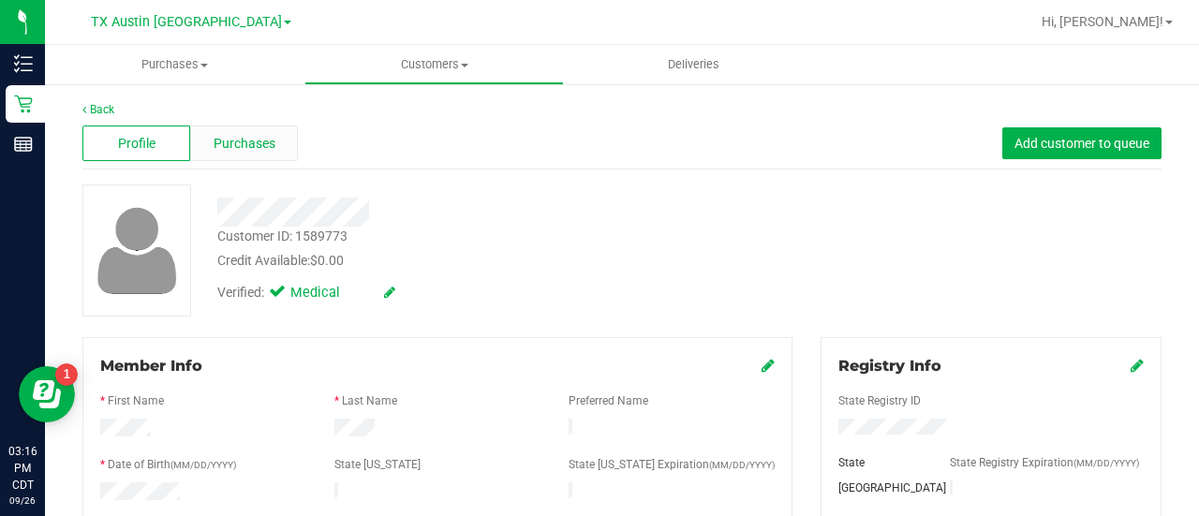
click at [249, 129] on div "Purchases" at bounding box center [244, 143] width 108 height 36
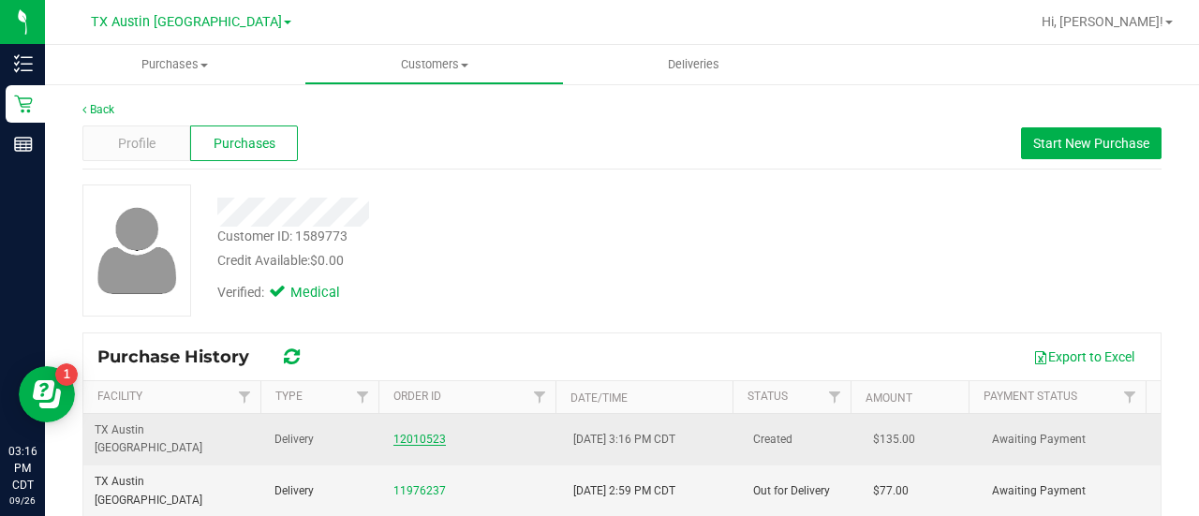
click at [415, 433] on link "12010523" at bounding box center [419, 439] width 52 height 13
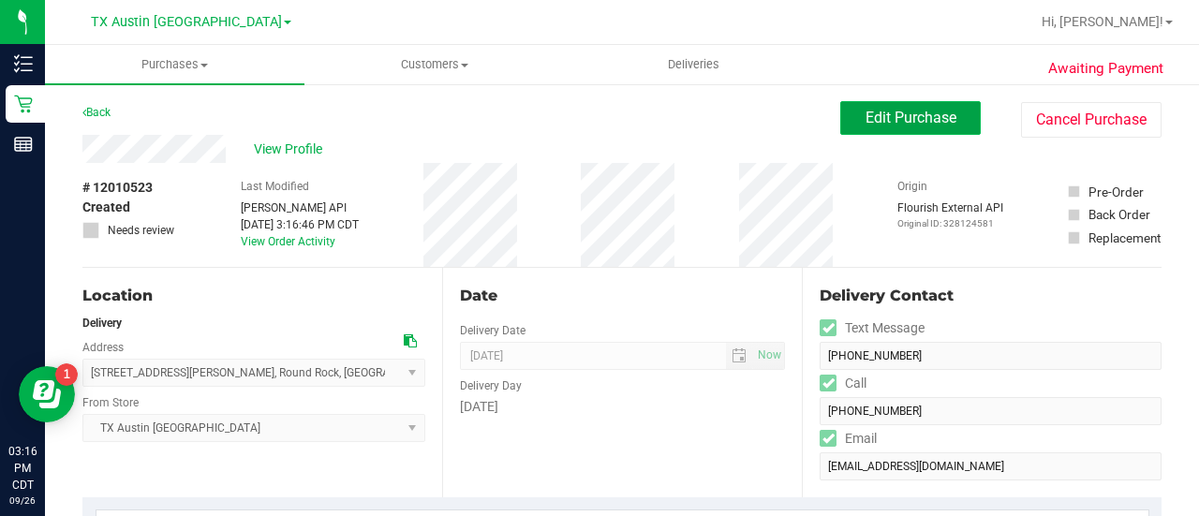
click at [920, 110] on span "Edit Purchase" at bounding box center [910, 118] width 91 height 18
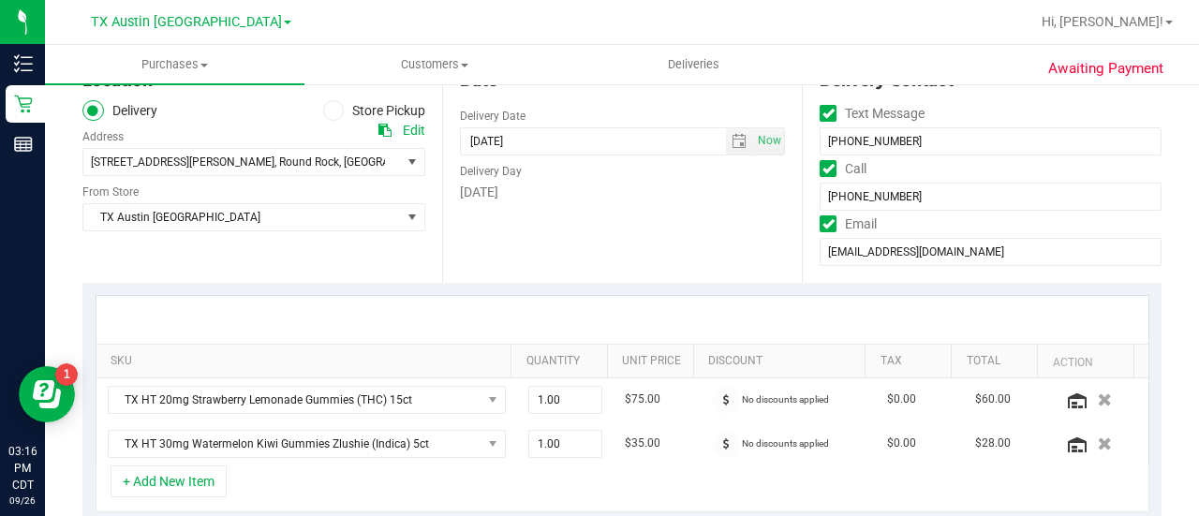
scroll to position [221, 0]
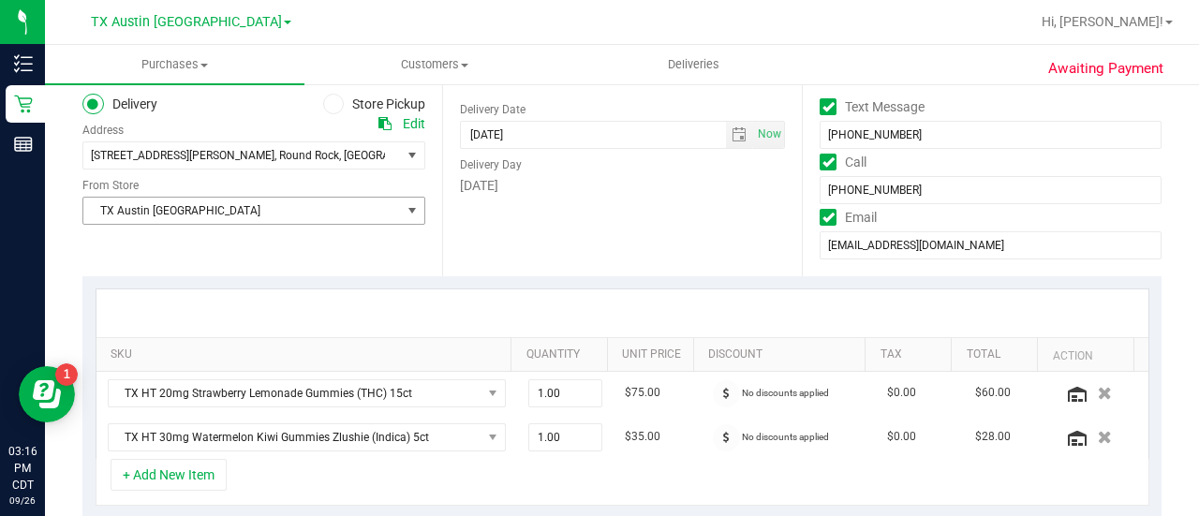
click at [354, 206] on span "TX Austin [GEOGRAPHIC_DATA]" at bounding box center [241, 211] width 317 height 26
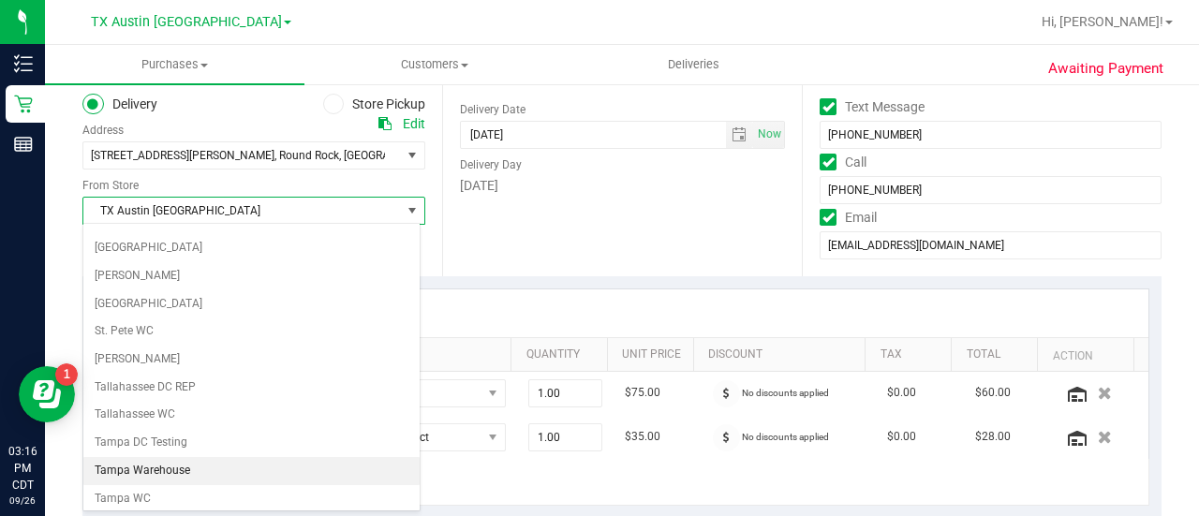
scroll to position [1324, 0]
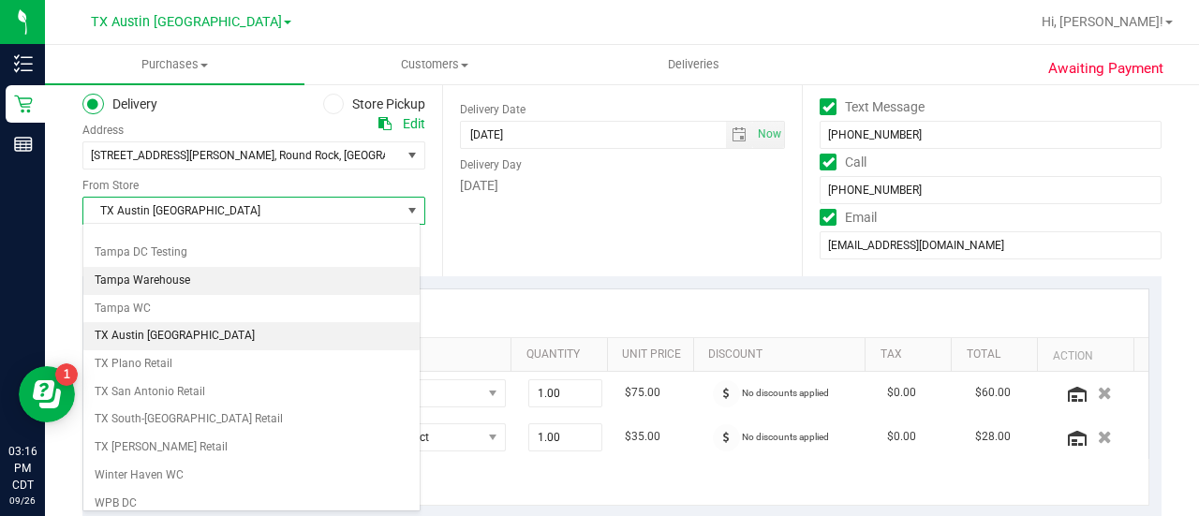
drag, startPoint x: 405, startPoint y: 429, endPoint x: 411, endPoint y: 546, distance: 117.2
click at [411, 515] on html "Inventory Retail Reports 03:16 PM CDT [DATE] 09/26 [GEOGRAPHIC_DATA] [GEOGRAPHI…" at bounding box center [599, 258] width 1199 height 516
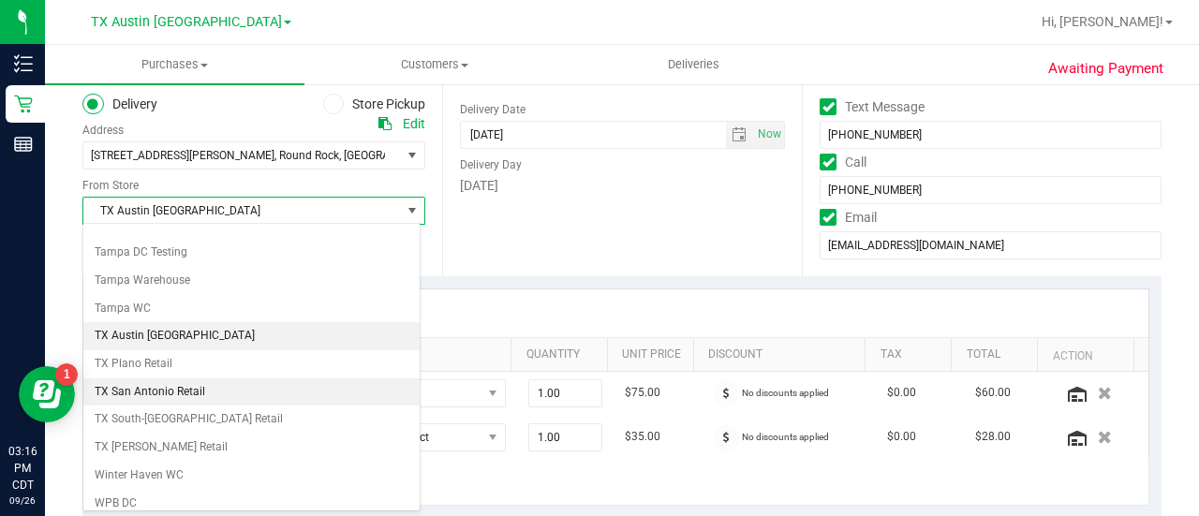
click at [113, 378] on li "TX San Antonio Retail" at bounding box center [251, 392] width 336 height 28
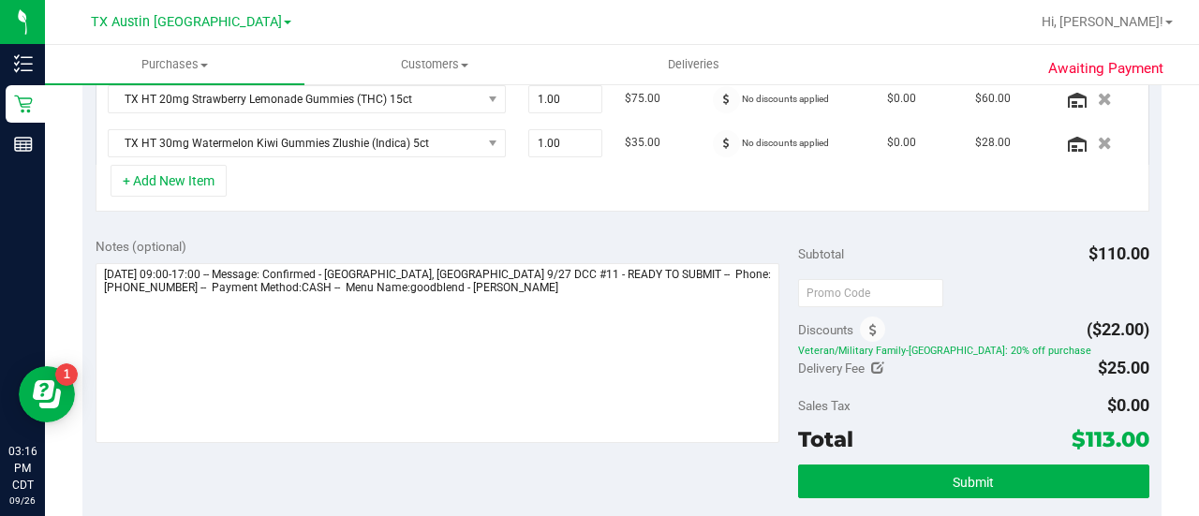
scroll to position [524, 0]
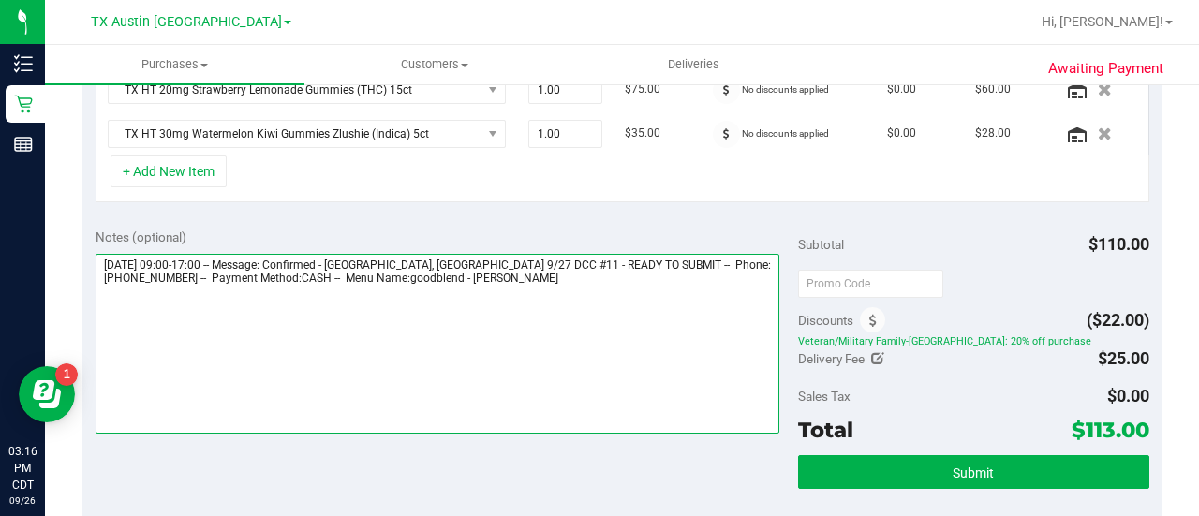
drag, startPoint x: 397, startPoint y: 258, endPoint x: 577, endPoint y: 259, distance: 179.8
click at [577, 259] on textarea at bounding box center [438, 344] width 684 height 180
click at [558, 273] on textarea at bounding box center [438, 344] width 684 height 180
paste textarea "SAN, [GEOGRAPHIC_DATA], [GEOGRAPHIC_DATA] 9/27 DCC #11"
click at [237, 288] on textarea at bounding box center [438, 344] width 684 height 180
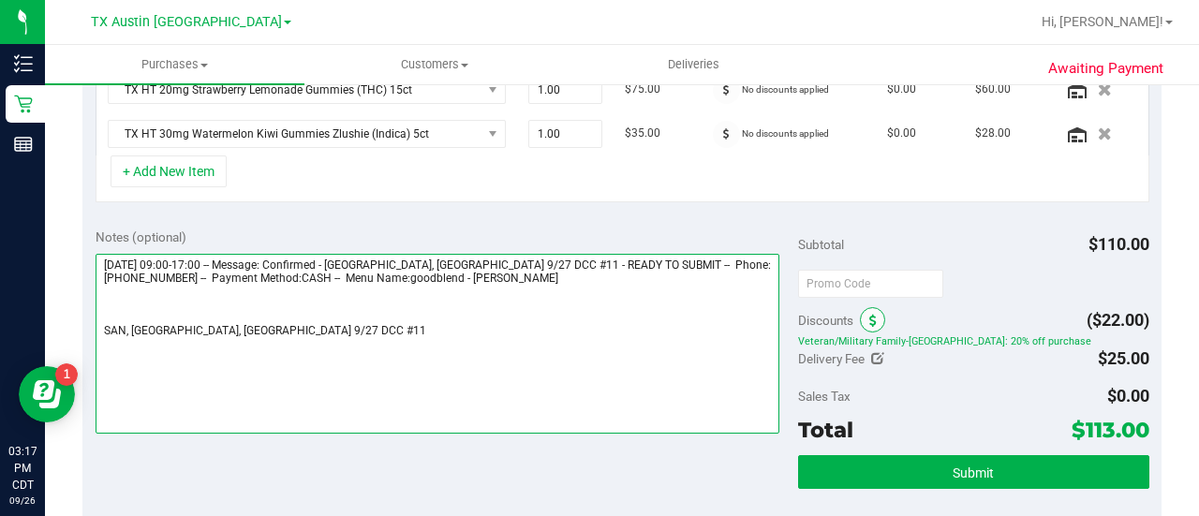
type textarea "[DATE] 09:00-17:00 -- Message: Confirmed - [GEOGRAPHIC_DATA], [GEOGRAPHIC_DATA]…"
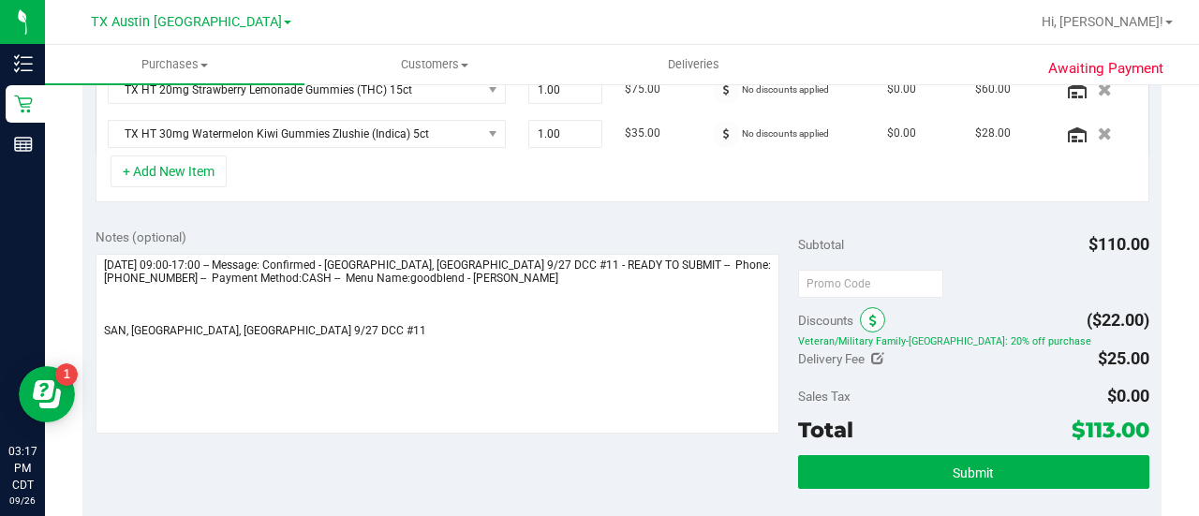
click at [869, 317] on icon at bounding box center [872, 321] width 7 height 13
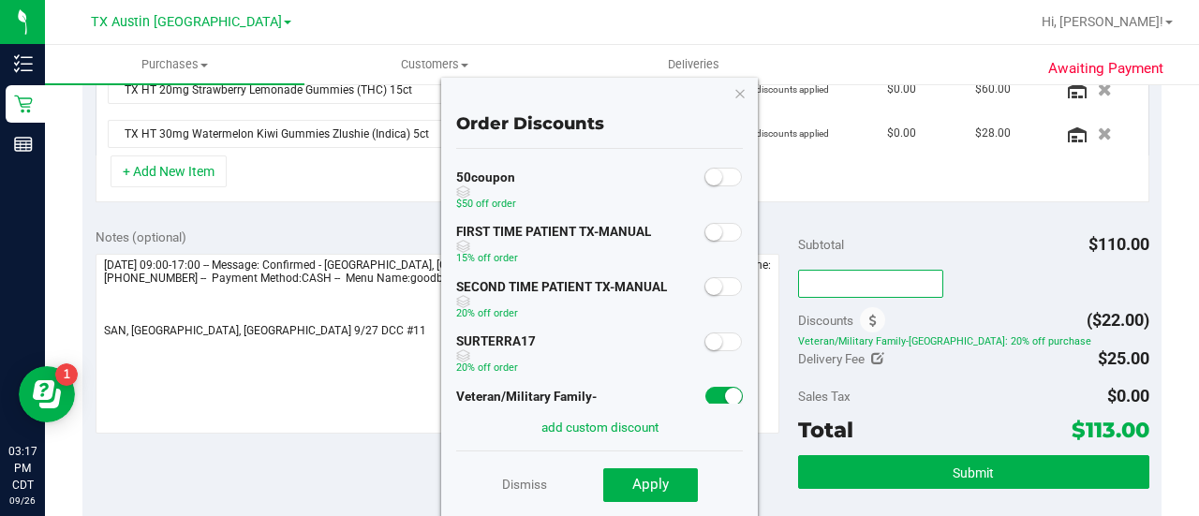
click at [843, 286] on input "text" at bounding box center [870, 284] width 145 height 28
type input "TXAIQ10"
click at [960, 392] on div "Sales Tax $0.00" at bounding box center [973, 396] width 351 height 34
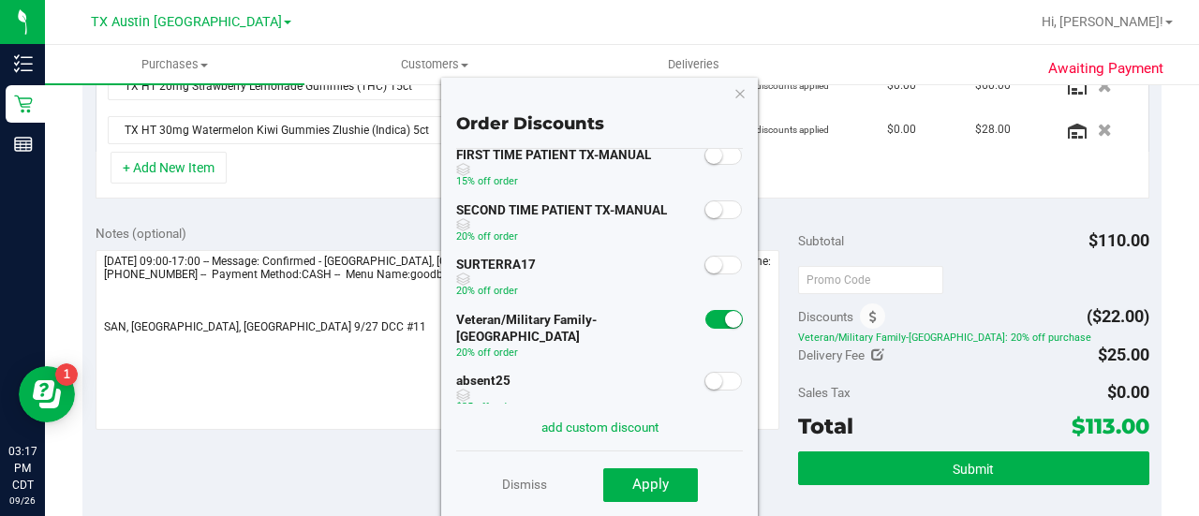
scroll to position [75, 0]
click at [920, 212] on div "Notes (optional) Subtotal $110.00 Discounts Order Discounts 50coupon $50 off or…" at bounding box center [621, 380] width 1079 height 337
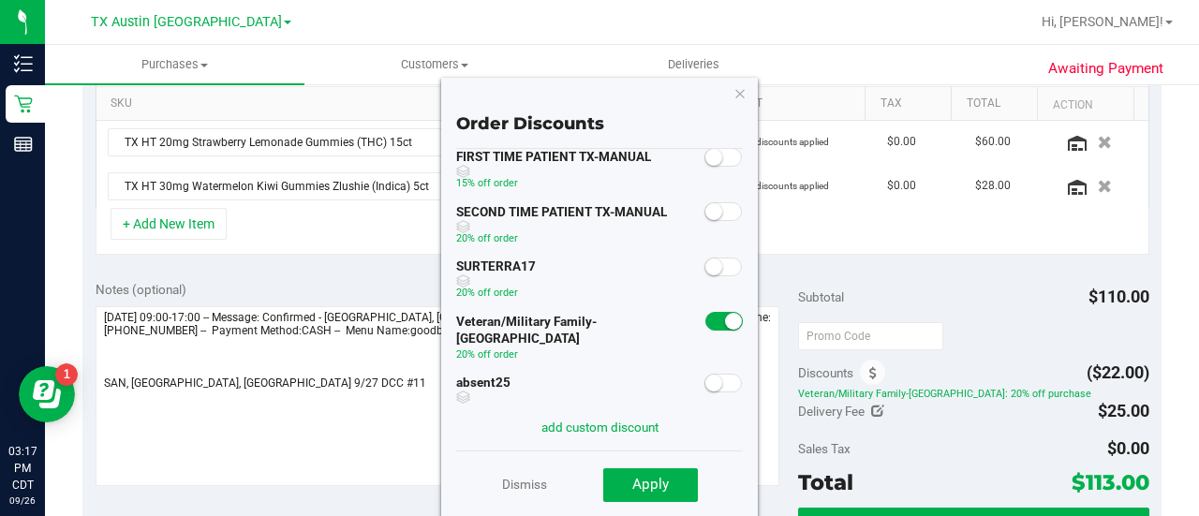
scroll to position [465, 0]
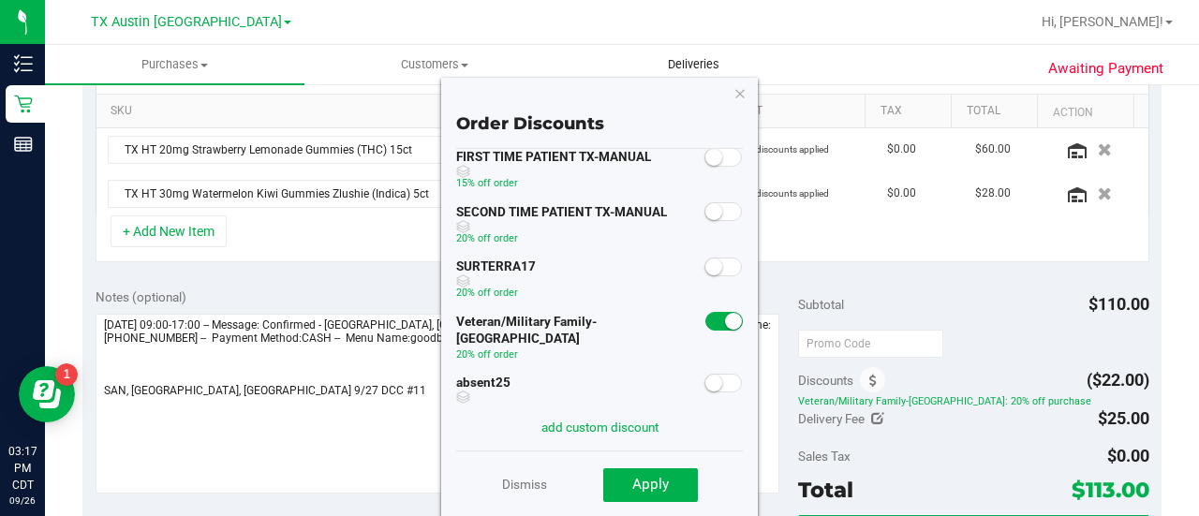
click at [745, 77] on uib-tab-heading "Deliveries" at bounding box center [694, 64] width 258 height 37
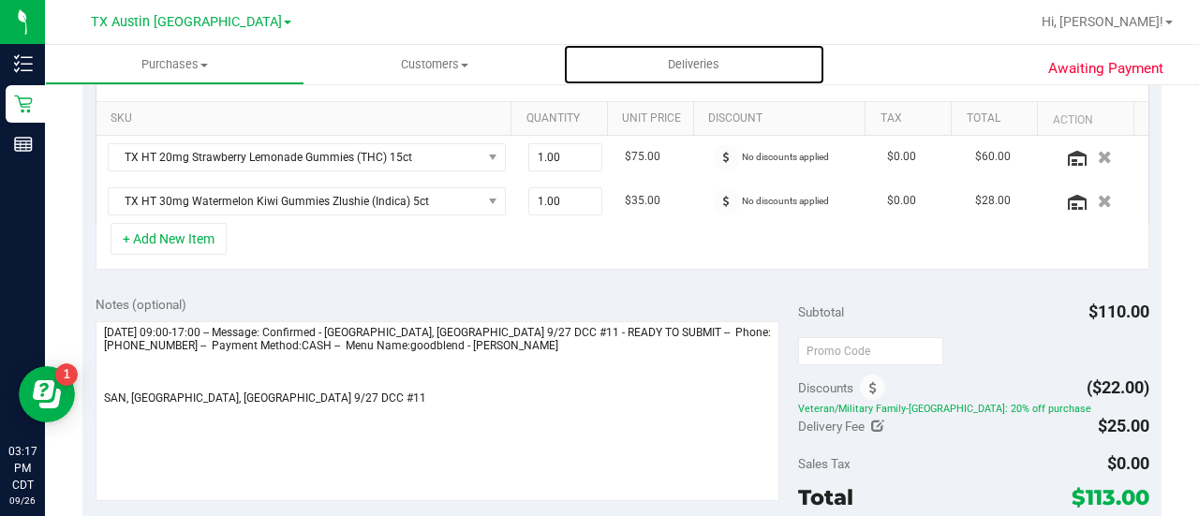
scroll to position [421, 0]
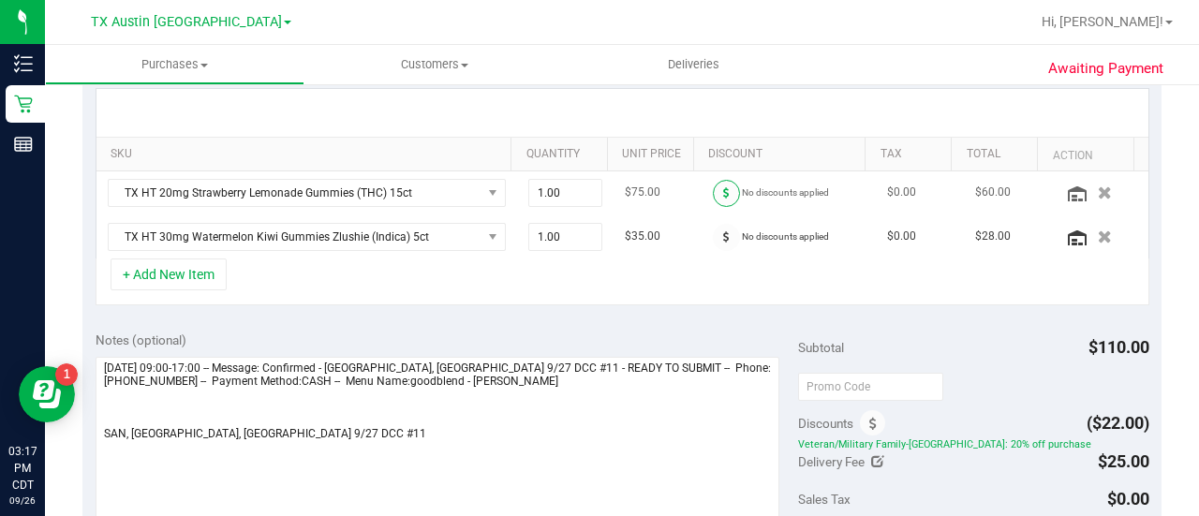
click at [717, 189] on span at bounding box center [726, 193] width 27 height 27
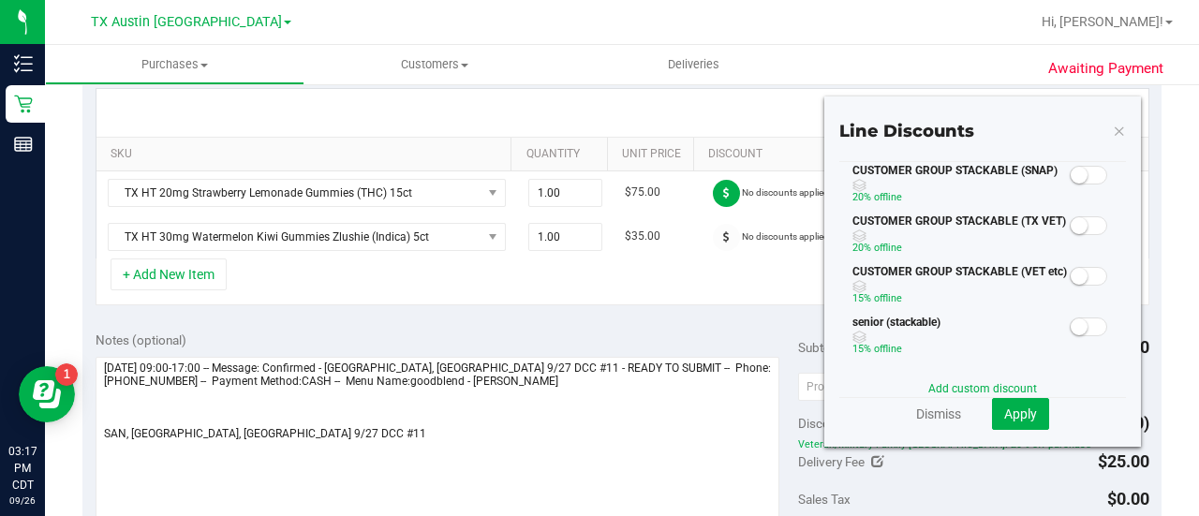
click at [1075, 229] on span at bounding box center [1087, 225] width 37 height 19
click at [996, 425] on button "Apply" at bounding box center [1020, 414] width 57 height 32
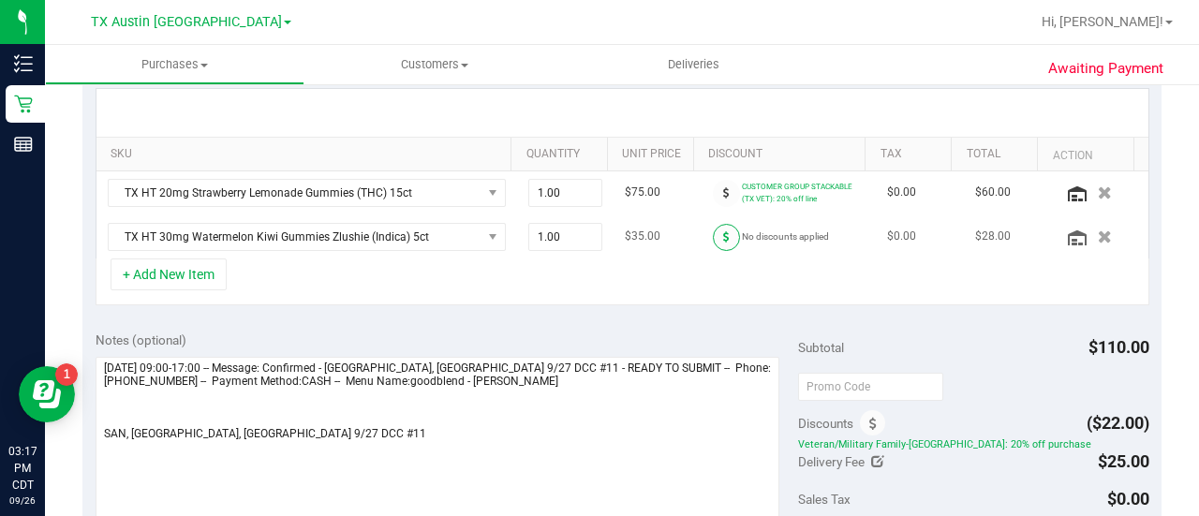
click at [721, 238] on span at bounding box center [726, 237] width 27 height 27
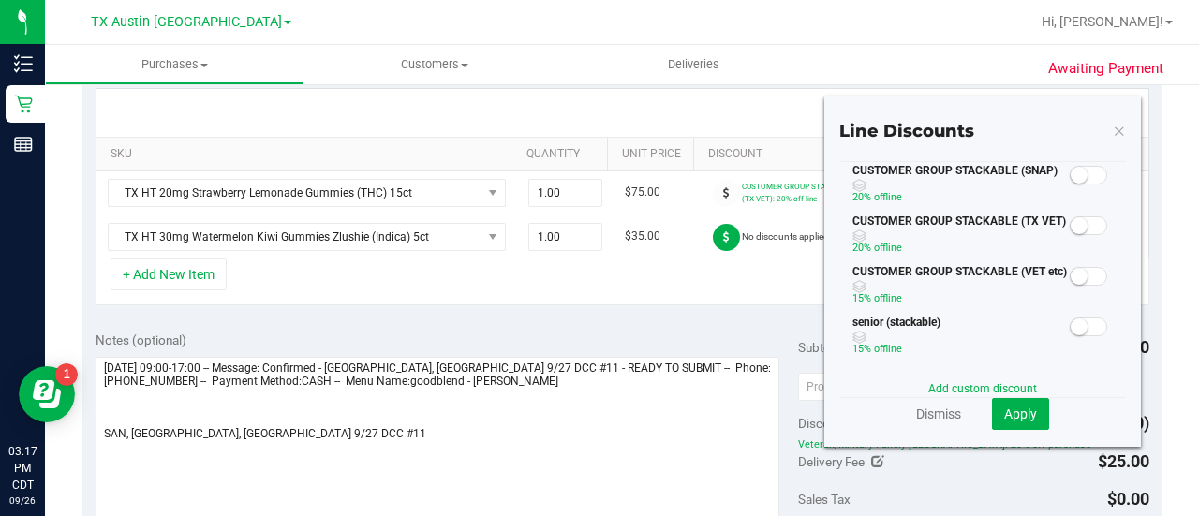
click at [1069, 232] on div at bounding box center [1088, 224] width 38 height 23
click at [1070, 227] on small at bounding box center [1078, 225] width 17 height 17
click at [1011, 426] on button "Apply" at bounding box center [1020, 414] width 57 height 32
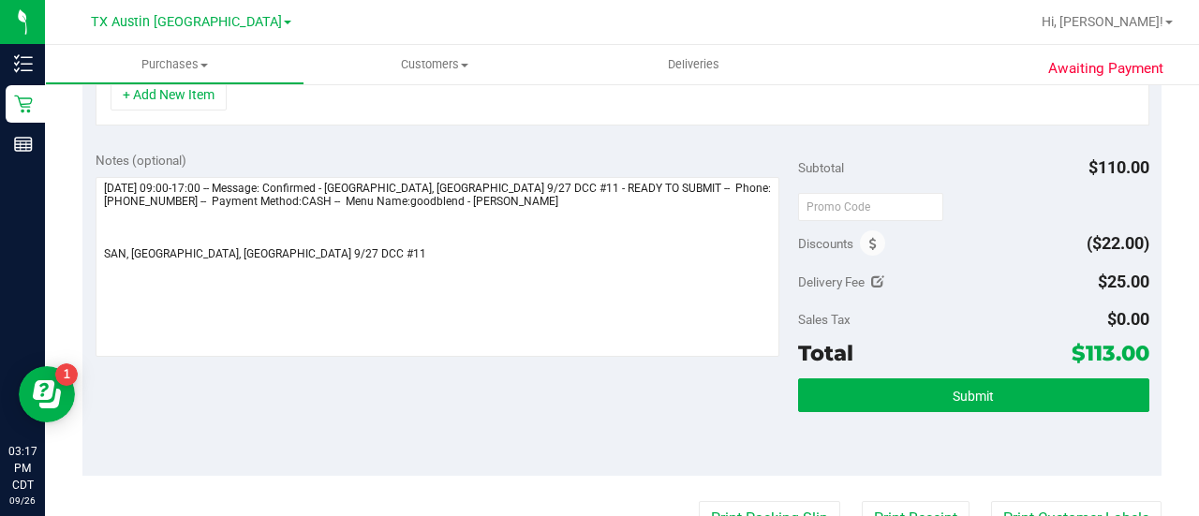
scroll to position [618, 0]
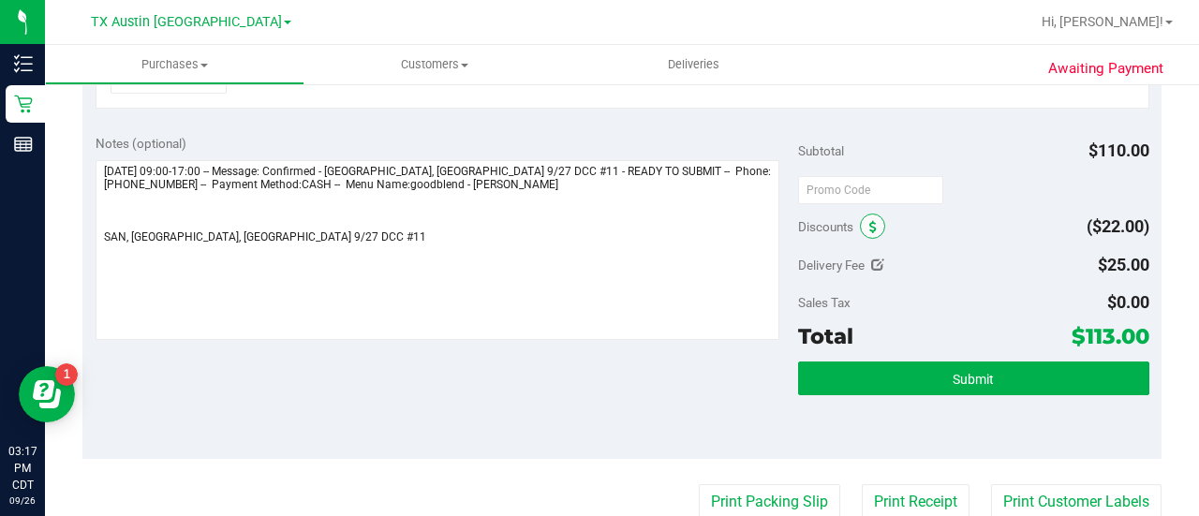
click at [869, 221] on icon at bounding box center [872, 227] width 7 height 13
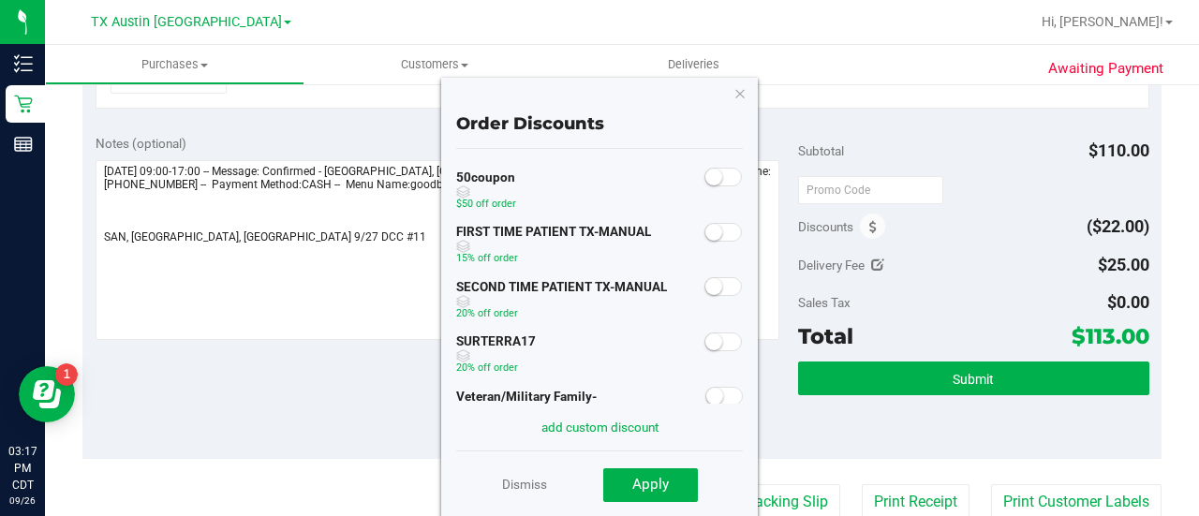
click at [726, 244] on div "FIRST TIME PATIENT TX-MANUAL 15% off order" at bounding box center [599, 246] width 287 height 55
drag, startPoint x: 726, startPoint y: 244, endPoint x: 725, endPoint y: 263, distance: 18.8
click at [727, 289] on div "50coupon $50 off order FIRST TIME PATIENT TX-MANUAL 15% off order SECOND TIME P…" at bounding box center [599, 276] width 287 height 255
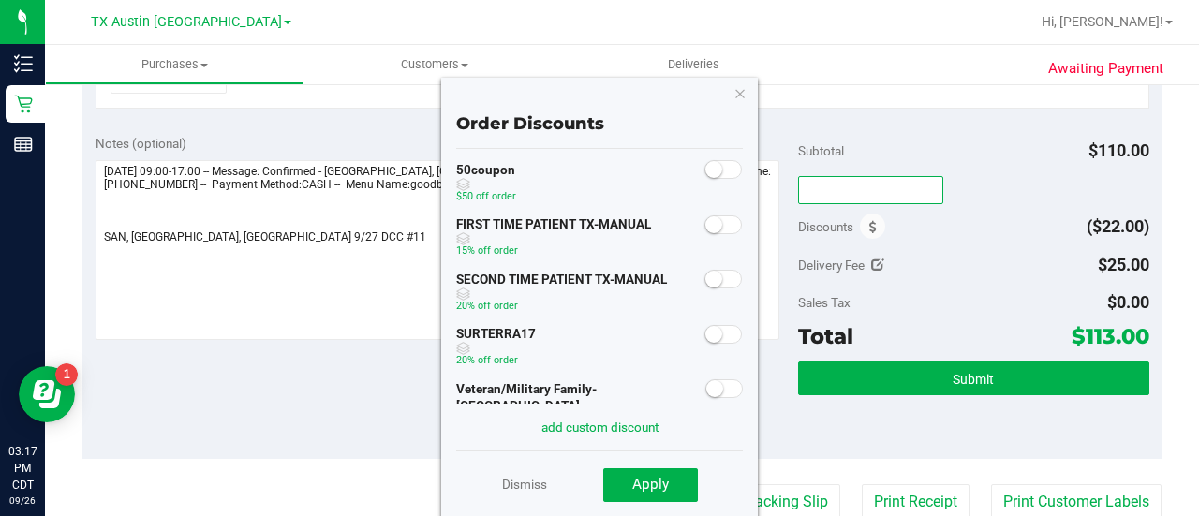
click at [891, 194] on div at bounding box center [870, 189] width 145 height 34
click at [891, 187] on input "text" at bounding box center [870, 190] width 145 height 28
type input "TXAIQ10"
click at [738, 87] on icon "button" at bounding box center [739, 92] width 13 height 22
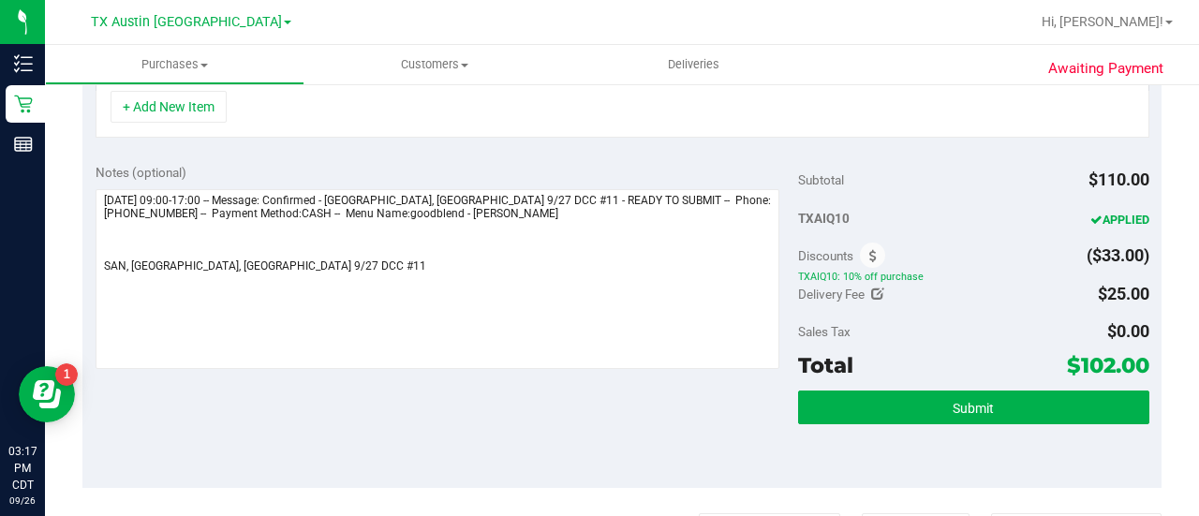
scroll to position [560, 0]
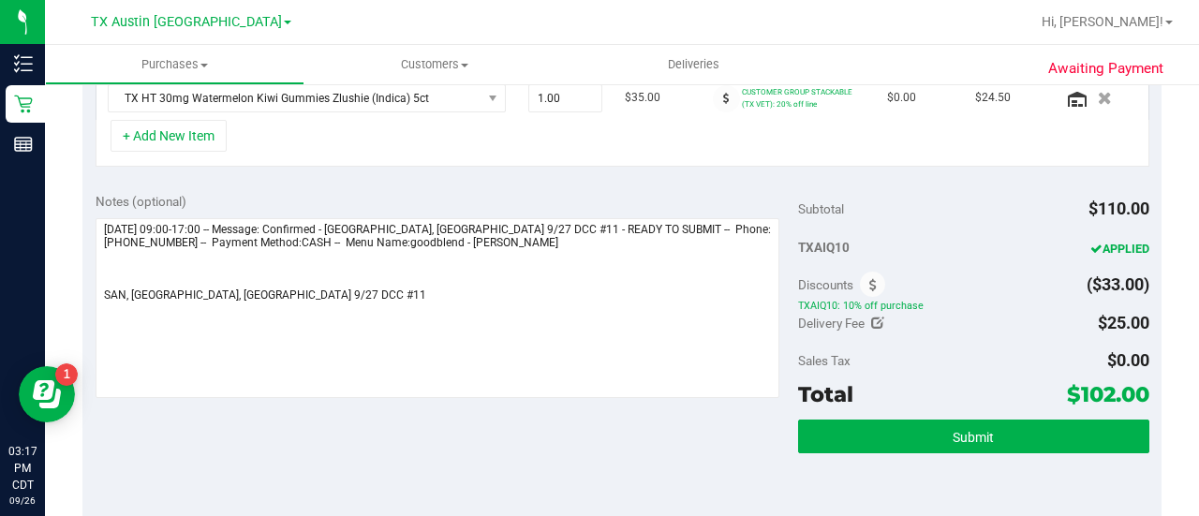
click at [871, 308] on div "Delivery Fee" at bounding box center [841, 323] width 87 height 34
click at [871, 327] on div "Delivery Fee" at bounding box center [841, 323] width 87 height 34
click at [871, 317] on icon at bounding box center [877, 323] width 13 height 13
type input "$25.00"
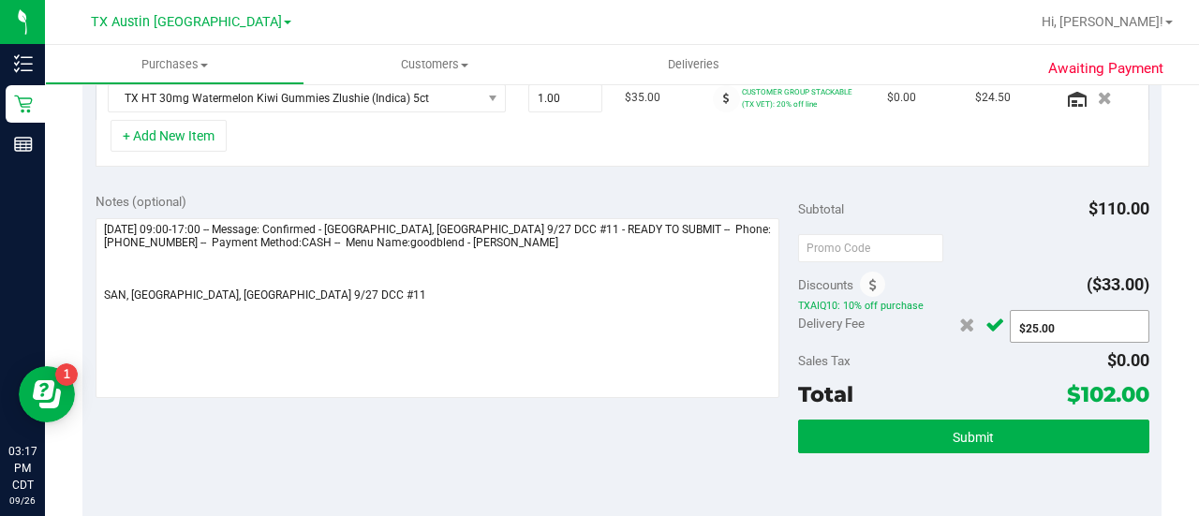
click at [1054, 322] on span "$25.00 25" at bounding box center [1080, 326] width 140 height 33
click at [1054, 322] on input "25" at bounding box center [1079, 329] width 138 height 26
type input "2"
type input "$0.00"
click at [990, 321] on icon "Cancel button" at bounding box center [994, 325] width 19 height 14
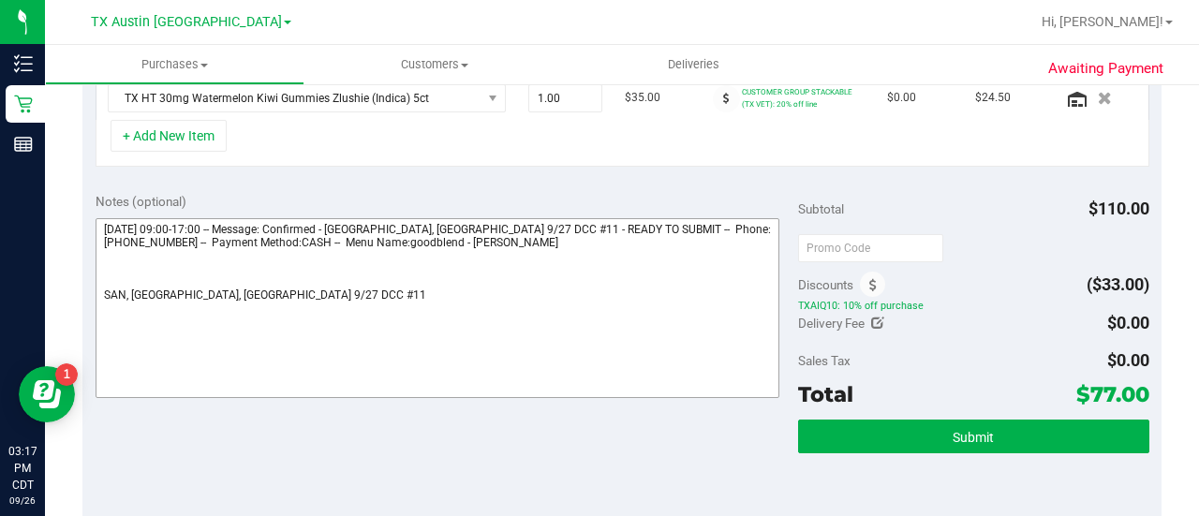
scroll to position [530, 0]
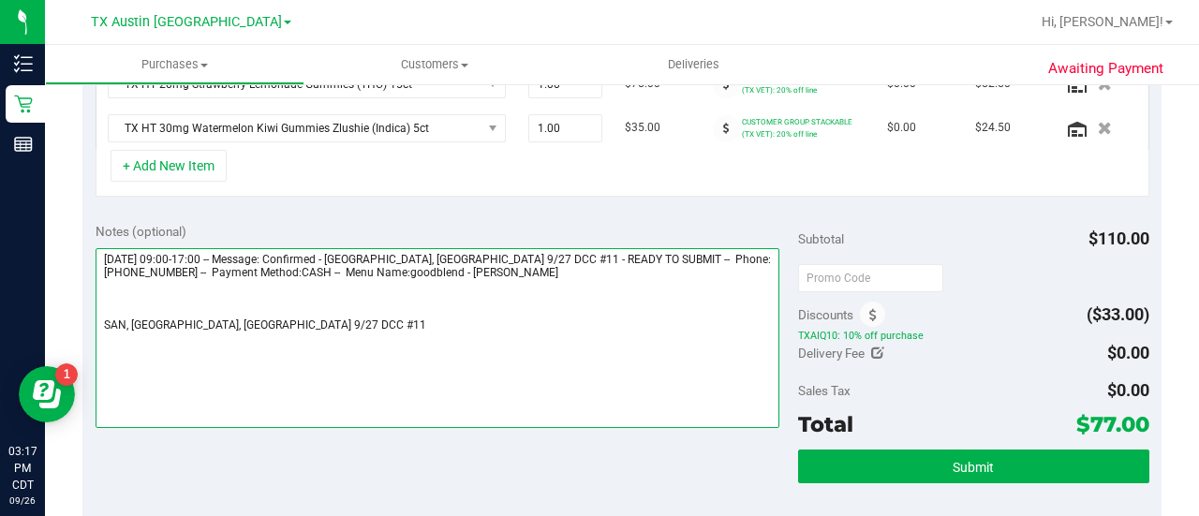
click at [630, 368] on textarea at bounding box center [438, 338] width 684 height 180
click at [440, 293] on textarea at bounding box center [438, 338] width 684 height 180
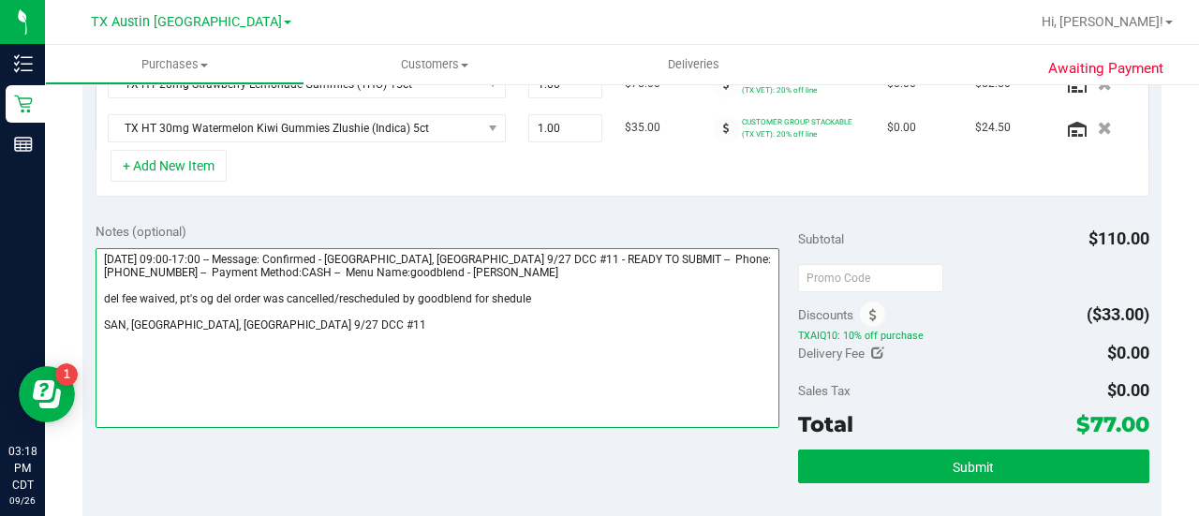
click at [488, 294] on textarea at bounding box center [438, 338] width 684 height 180
drag, startPoint x: 566, startPoint y: 302, endPoint x: 489, endPoint y: 294, distance: 77.3
click at [489, 294] on textarea at bounding box center [438, 338] width 684 height 180
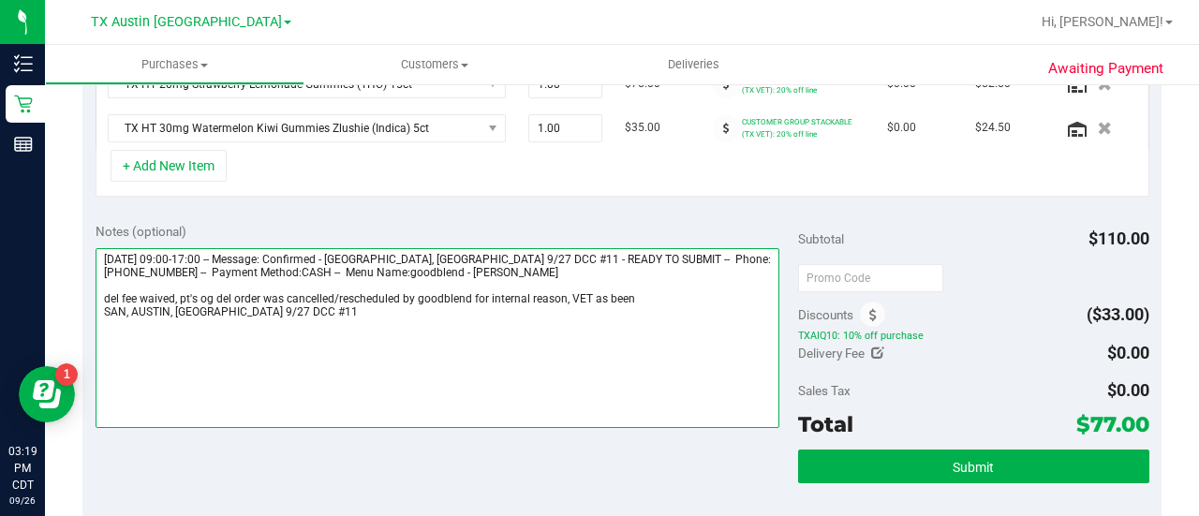
click at [591, 296] on textarea at bounding box center [438, 338] width 684 height 180
click at [663, 300] on textarea at bounding box center [438, 338] width 684 height 180
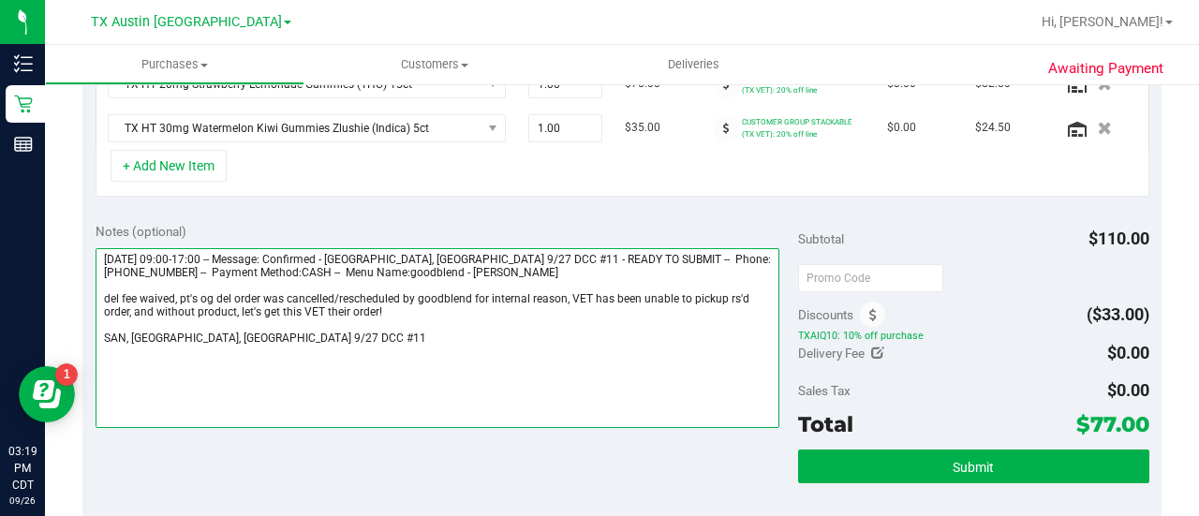
click at [491, 331] on textarea at bounding box center [438, 338] width 684 height 180
drag, startPoint x: 390, startPoint y: 306, endPoint x: 102, endPoint y: 299, distance: 287.6
click at [102, 299] on textarea at bounding box center [438, 338] width 684 height 180
click at [307, 361] on textarea at bounding box center [438, 338] width 684 height 180
drag, startPoint x: 295, startPoint y: 331, endPoint x: 97, endPoint y: 287, distance: 202.4
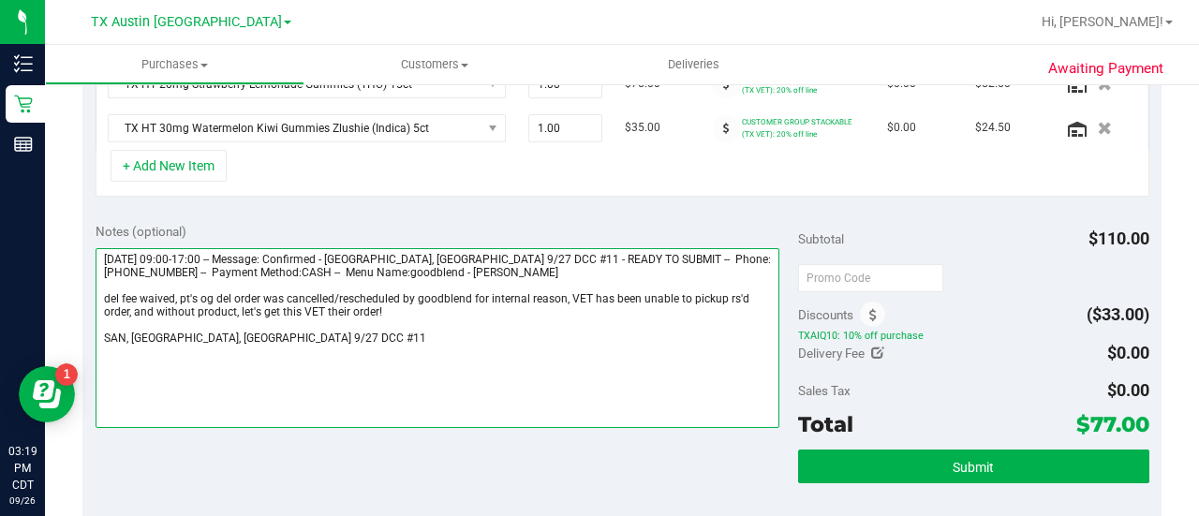
click at [97, 287] on textarea at bounding box center [438, 338] width 684 height 180
click at [408, 295] on textarea at bounding box center [438, 338] width 684 height 180
click at [409, 309] on textarea at bounding box center [438, 338] width 684 height 180
click at [436, 358] on textarea at bounding box center [438, 338] width 684 height 180
click at [150, 307] on textarea at bounding box center [438, 338] width 684 height 180
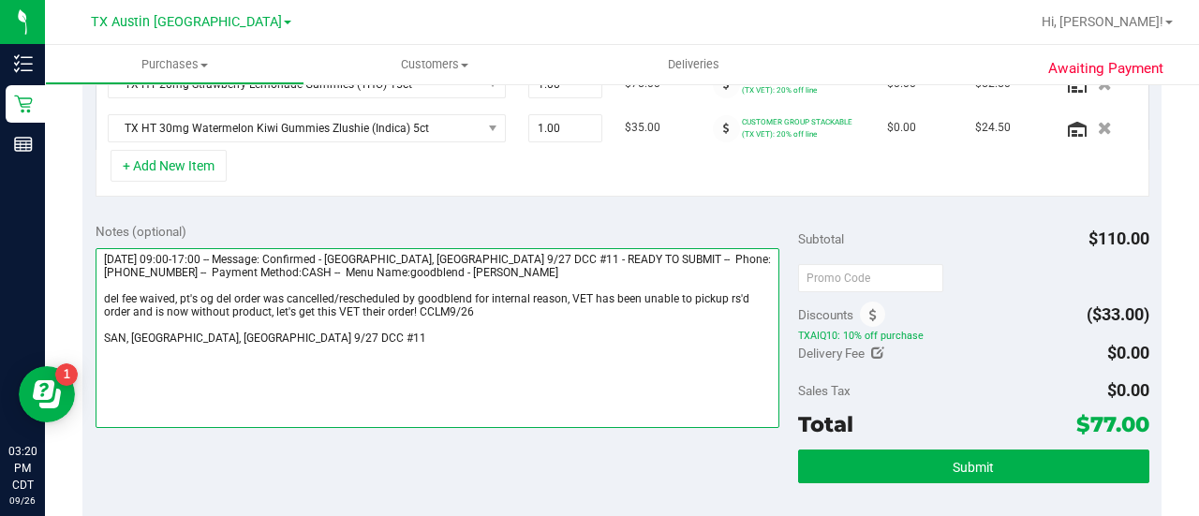
click at [382, 343] on textarea at bounding box center [438, 338] width 684 height 180
click at [270, 311] on textarea at bounding box center [438, 338] width 684 height 180
click at [516, 292] on textarea at bounding box center [438, 338] width 684 height 180
click at [498, 308] on textarea at bounding box center [438, 338] width 684 height 180
click at [388, 343] on textarea at bounding box center [438, 338] width 684 height 180
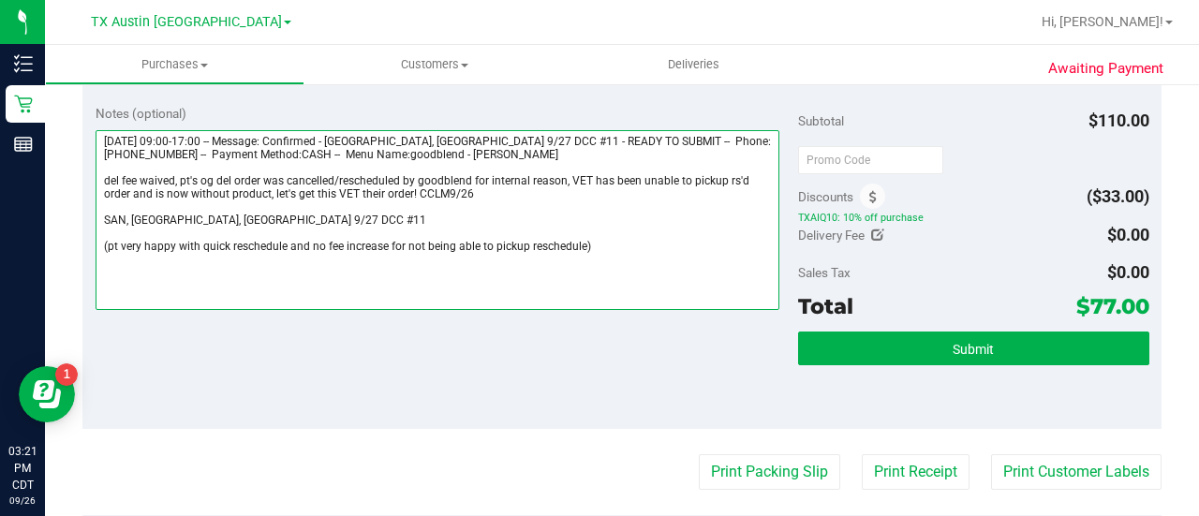
scroll to position [650, 0]
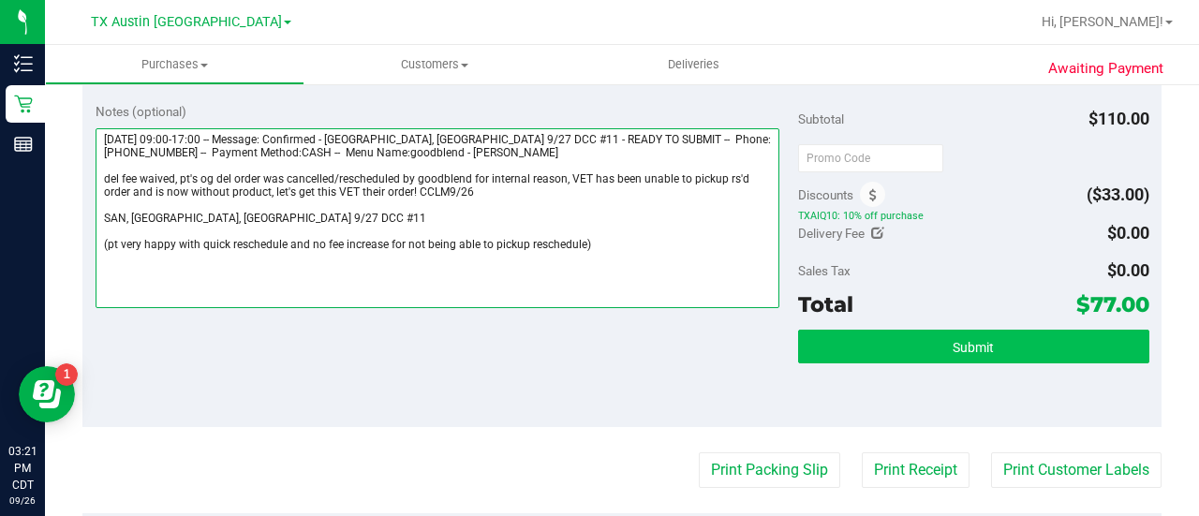
type textarea "[DATE] 09:00-17:00 -- Message: Confirmed - [GEOGRAPHIC_DATA], [GEOGRAPHIC_DATA]…"
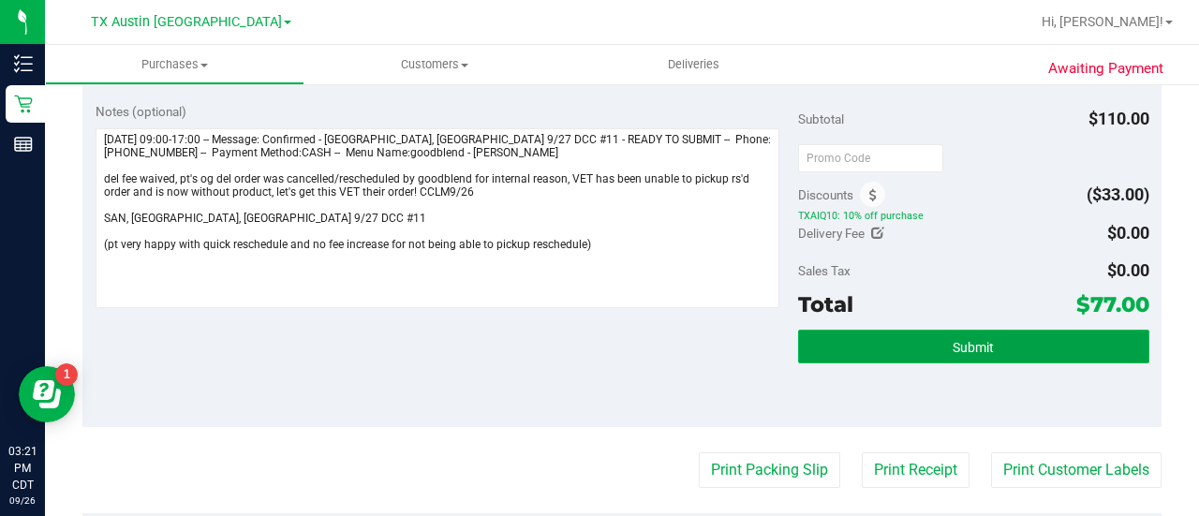
click at [963, 359] on button "Submit" at bounding box center [973, 347] width 351 height 34
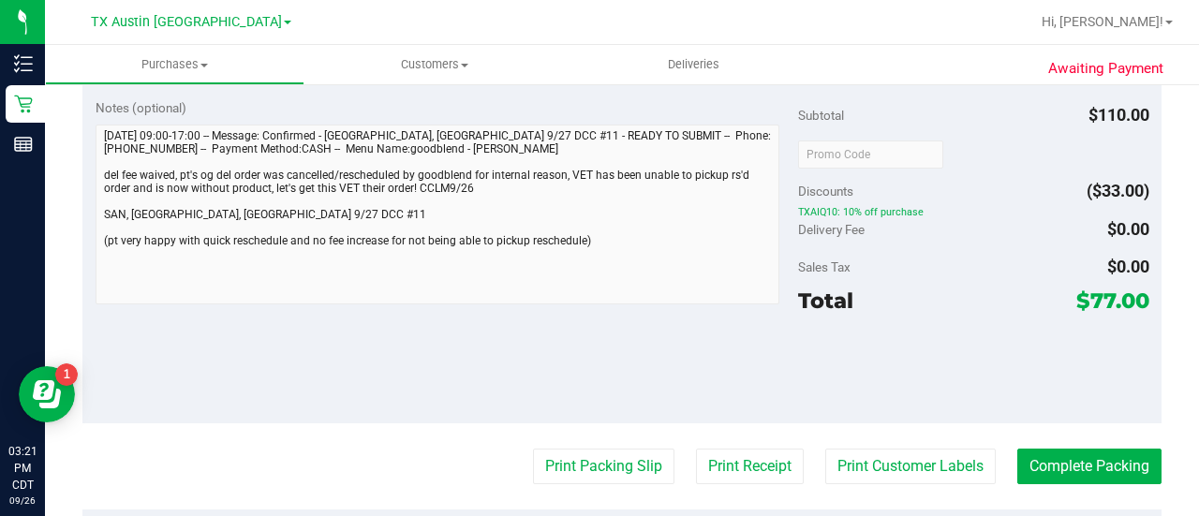
scroll to position [658, 0]
click at [86, 256] on div "Notes (optional) Subtotal $110.00 Discounts ($33.00) TXAIQ10: 10% off purchase …" at bounding box center [621, 255] width 1079 height 337
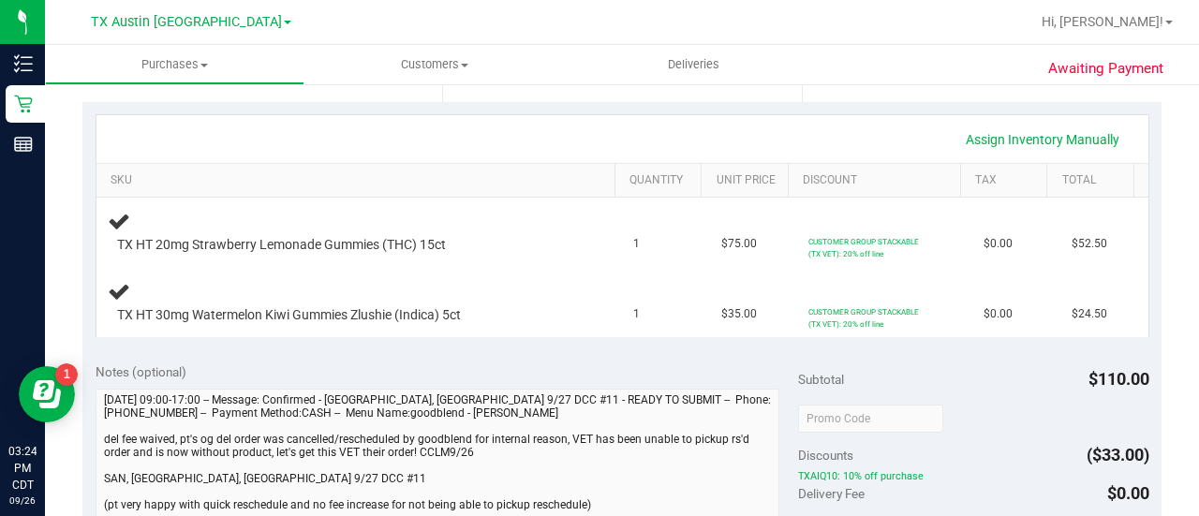
scroll to position [0, 0]
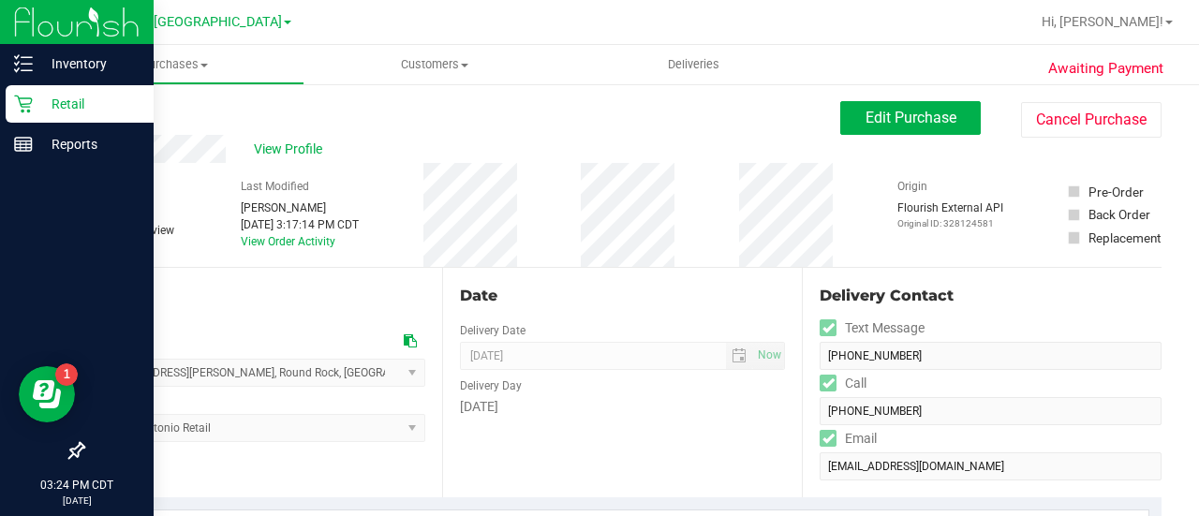
click at [26, 101] on icon at bounding box center [23, 104] width 19 height 19
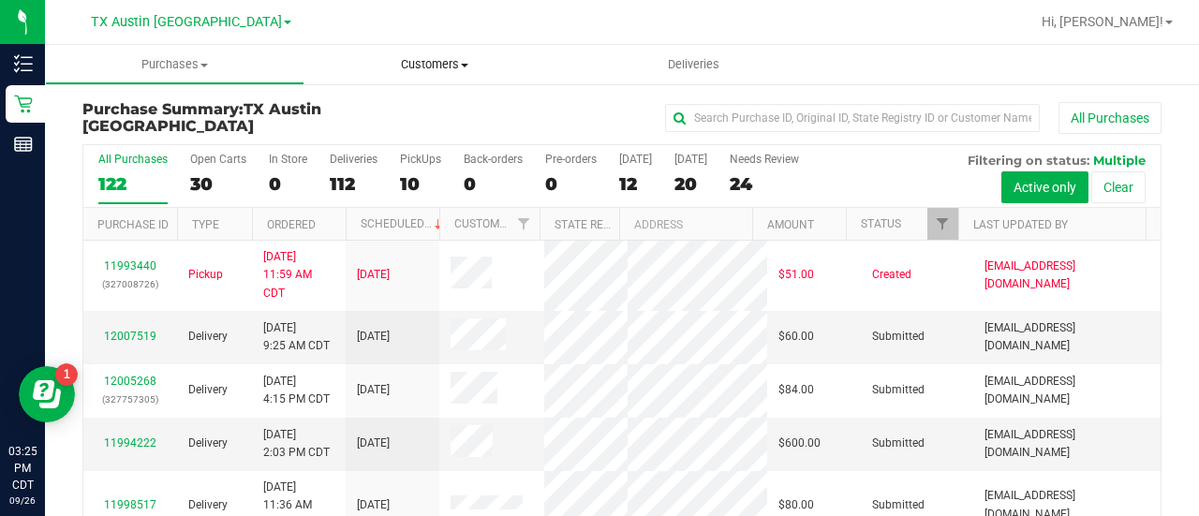
click at [440, 66] on span "Customers" at bounding box center [434, 64] width 258 height 17
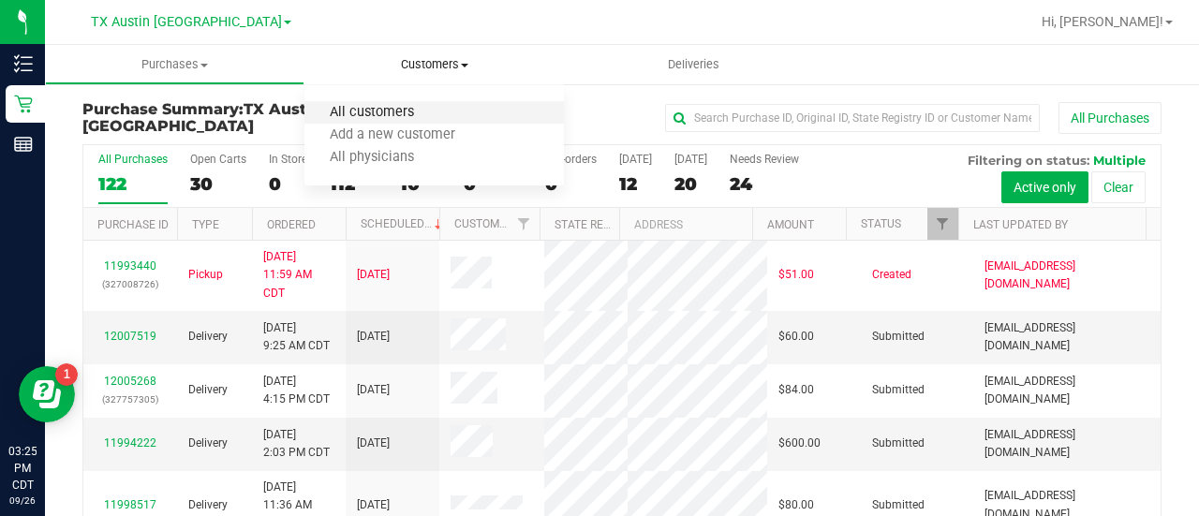
click at [434, 111] on span "All customers" at bounding box center [371, 113] width 135 height 16
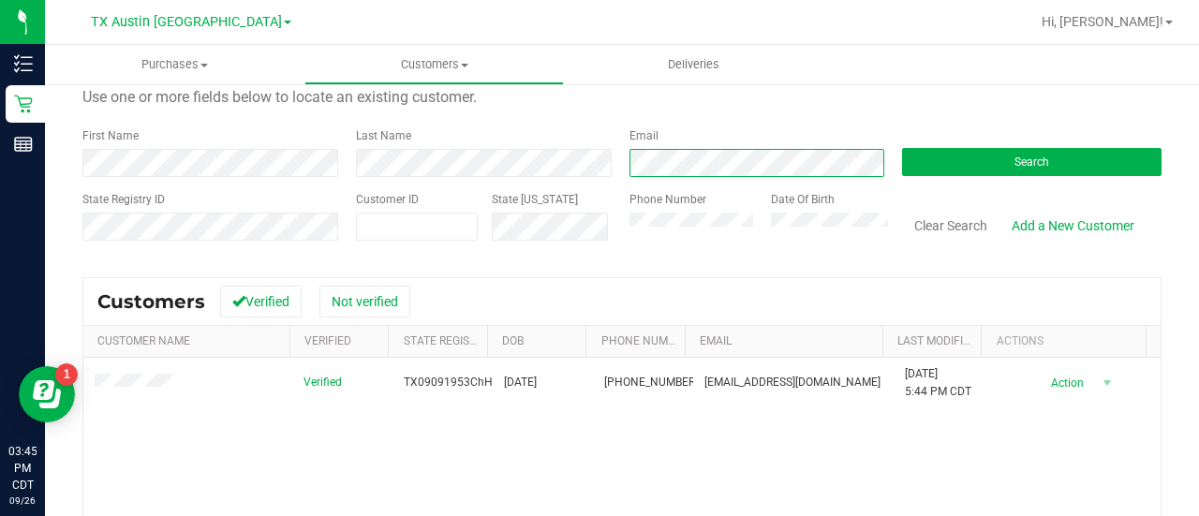
scroll to position [69, 0]
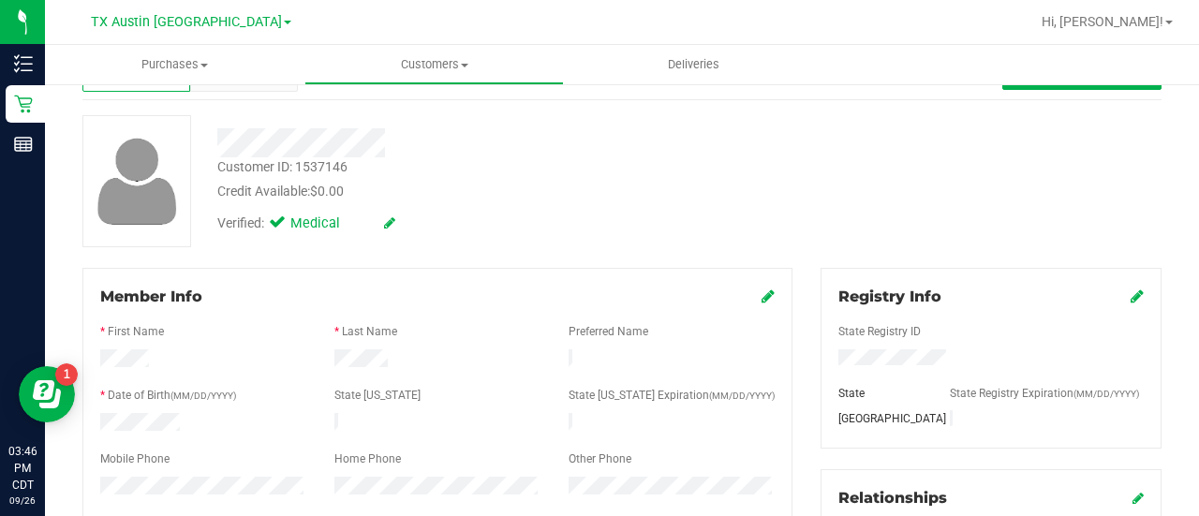
click at [694, 232] on div "Verified: Medical" at bounding box center [479, 221] width 553 height 41
click at [522, 214] on div "Verified: Medical" at bounding box center [479, 221] width 553 height 41
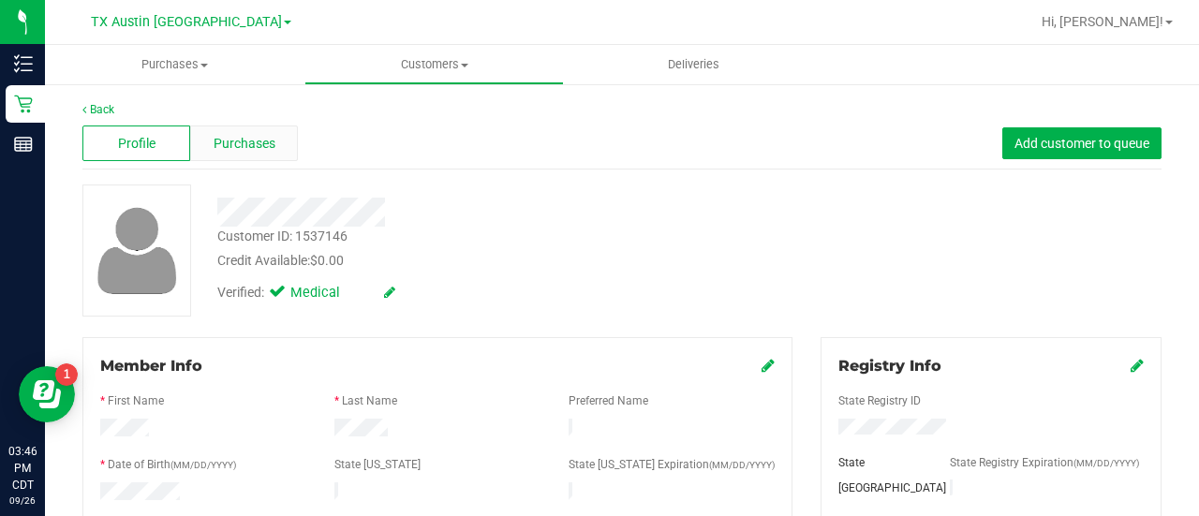
click at [246, 131] on div "Purchases" at bounding box center [244, 143] width 108 height 36
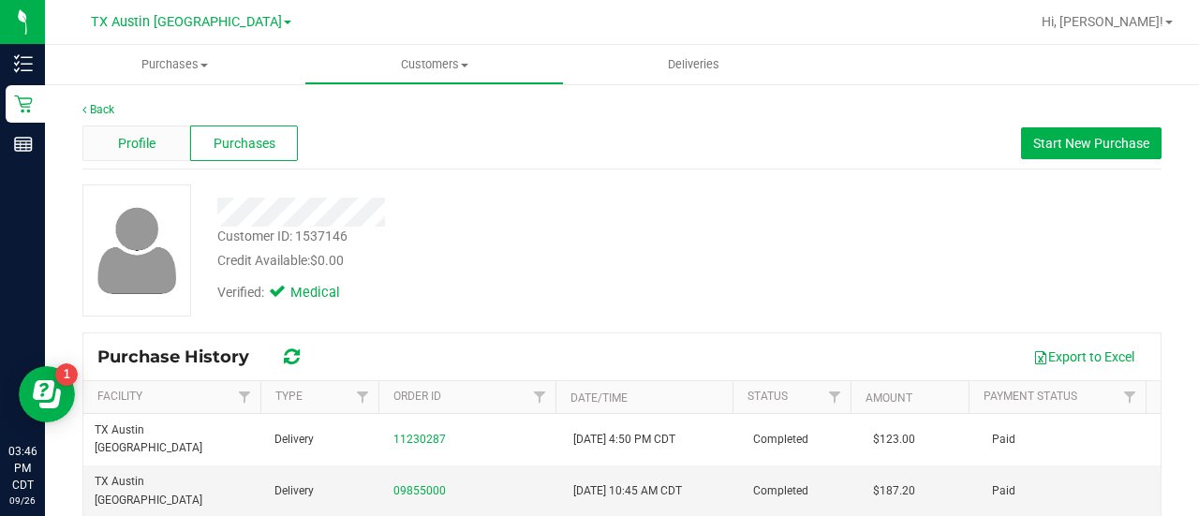
click at [132, 153] on span "Profile" at bounding box center [136, 144] width 37 height 20
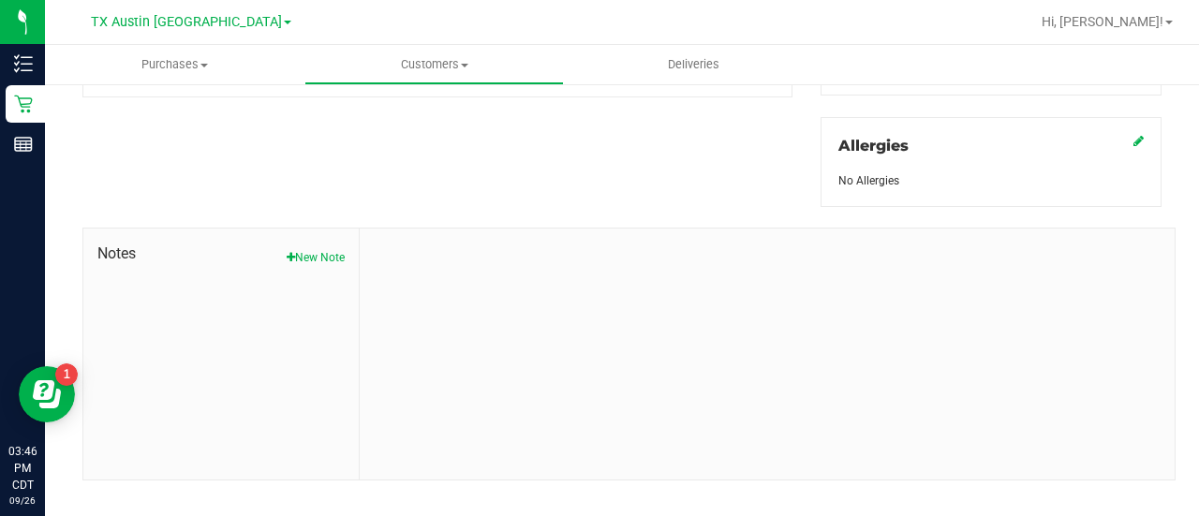
scroll to position [831, 0]
click at [621, 376] on div at bounding box center [767, 337] width 815 height 251
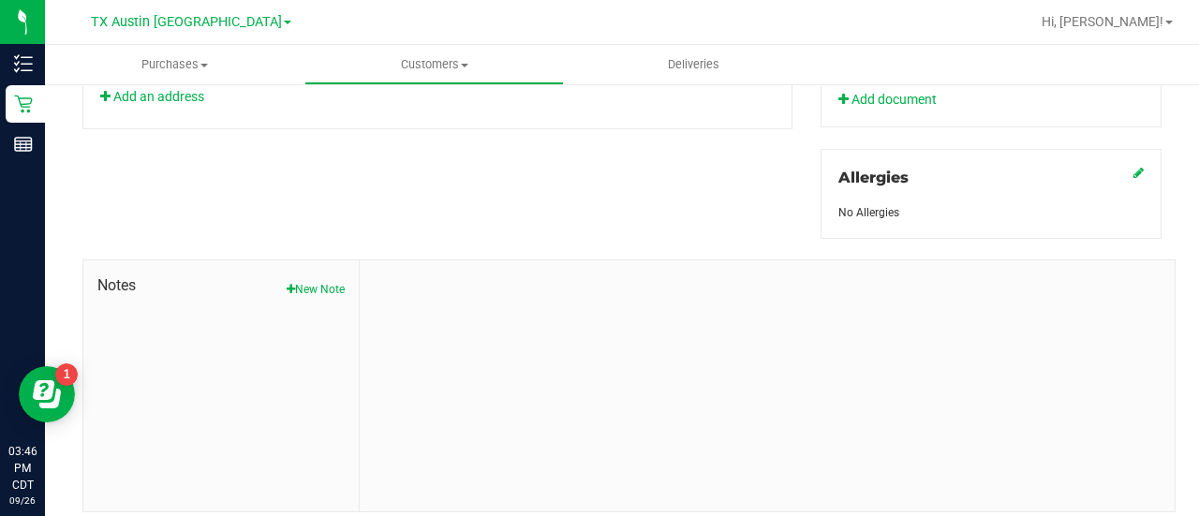
scroll to position [833, 0]
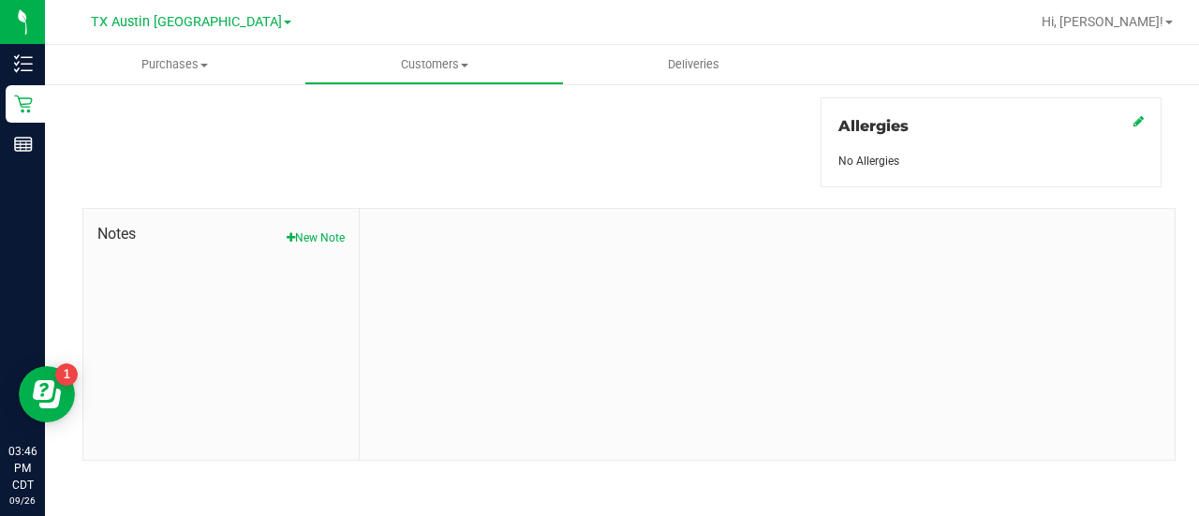
click at [642, 374] on div at bounding box center [767, 334] width 815 height 251
click at [314, 235] on button "New Note" at bounding box center [316, 237] width 58 height 17
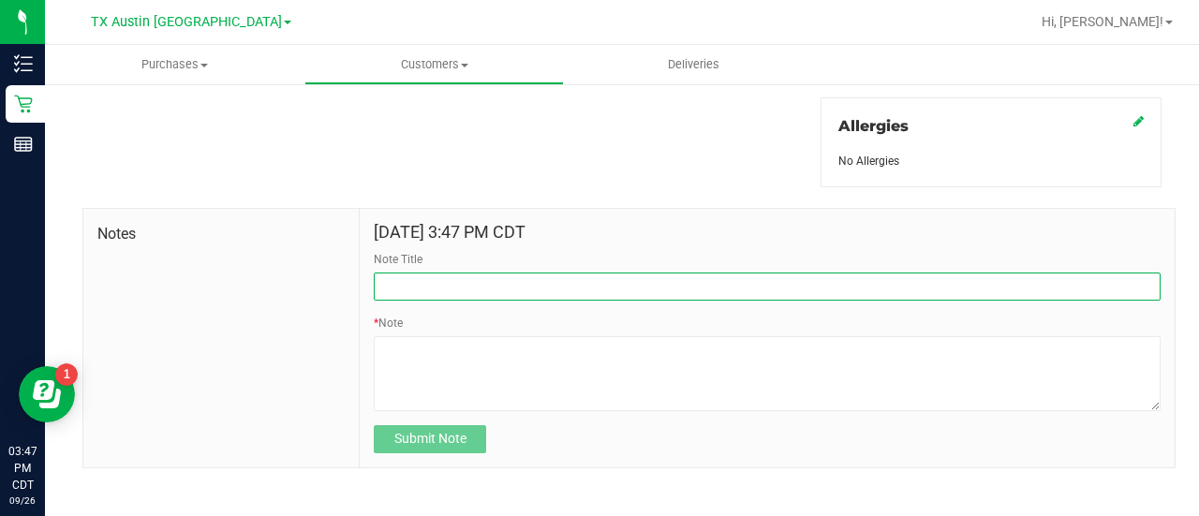
click at [519, 287] on input "Note Title" at bounding box center [767, 287] width 787 height 28
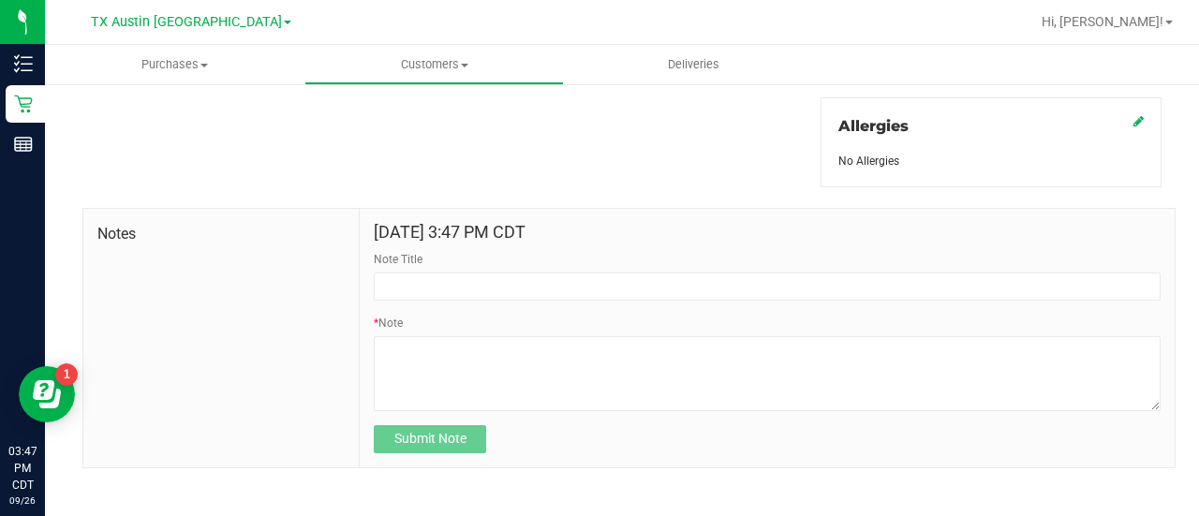
click at [393, 299] on form "[DATE] 3:47 PM CDT Note Title * Note Submit Note" at bounding box center [767, 338] width 787 height 230
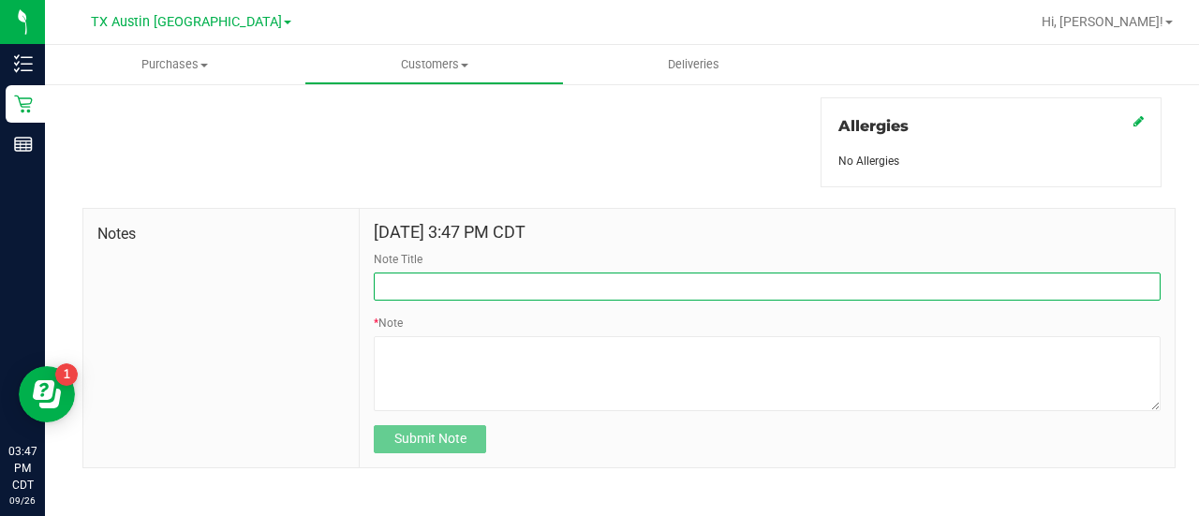
click at [406, 288] on input "Note Title" at bounding box center [767, 287] width 787 height 28
click at [420, 273] on input "Honor" at bounding box center [767, 287] width 787 height 28
type input "Honor Birthday Discount - HAPPYDAY25"
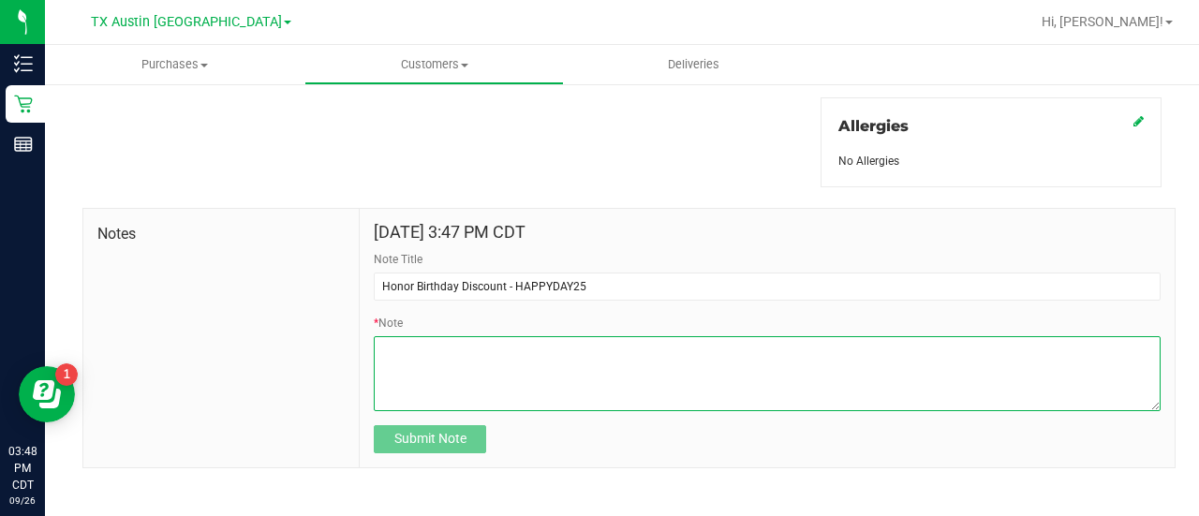
click at [643, 338] on textarea "* Note" at bounding box center [767, 373] width 787 height 75
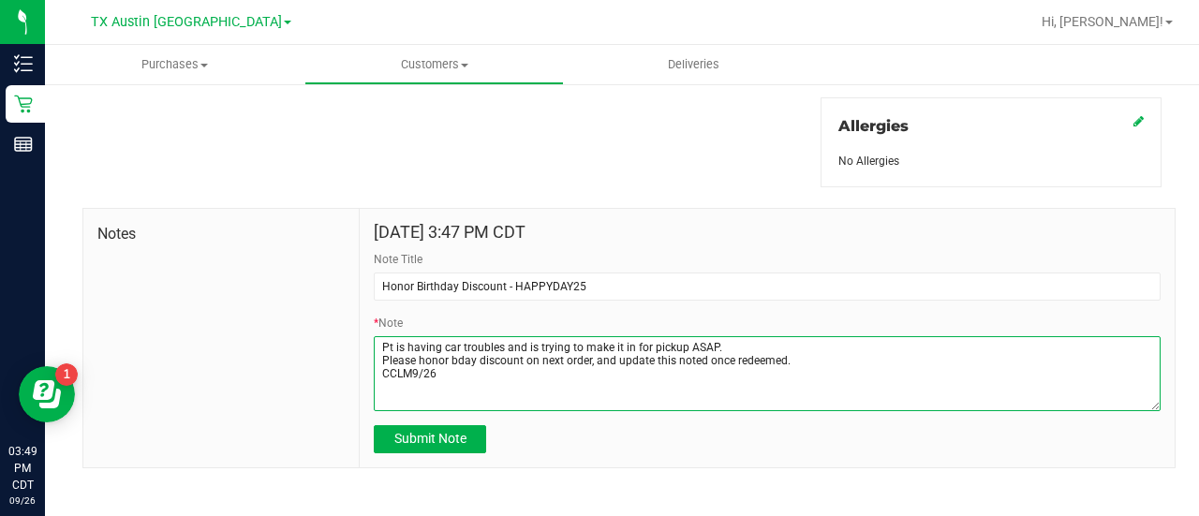
type textarea "Pt is having car troubles and is trying to make it in for pickup ASAP. Please h…"
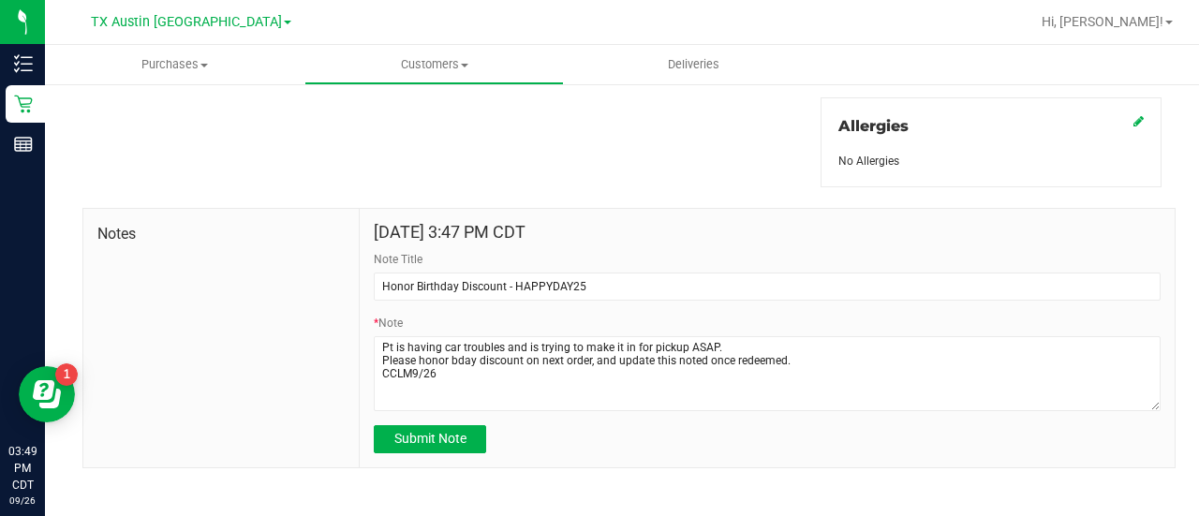
click at [405, 465] on div "Notes [DATE] 3:47 PM CDT Note Title Honor Birthday Discount - HAPPYDAY25 * Note…" at bounding box center [628, 338] width 1093 height 260
click at [433, 434] on span "Submit Note" at bounding box center [430, 438] width 72 height 15
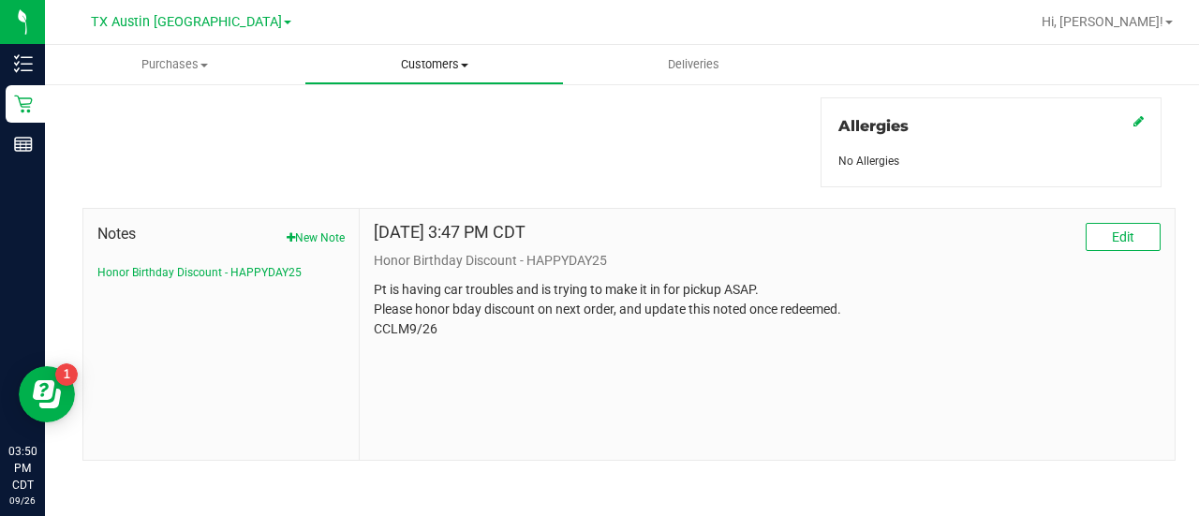
click at [436, 74] on uib-tab-heading "Customers All customers Add a new customer All physicians" at bounding box center [434, 64] width 258 height 37
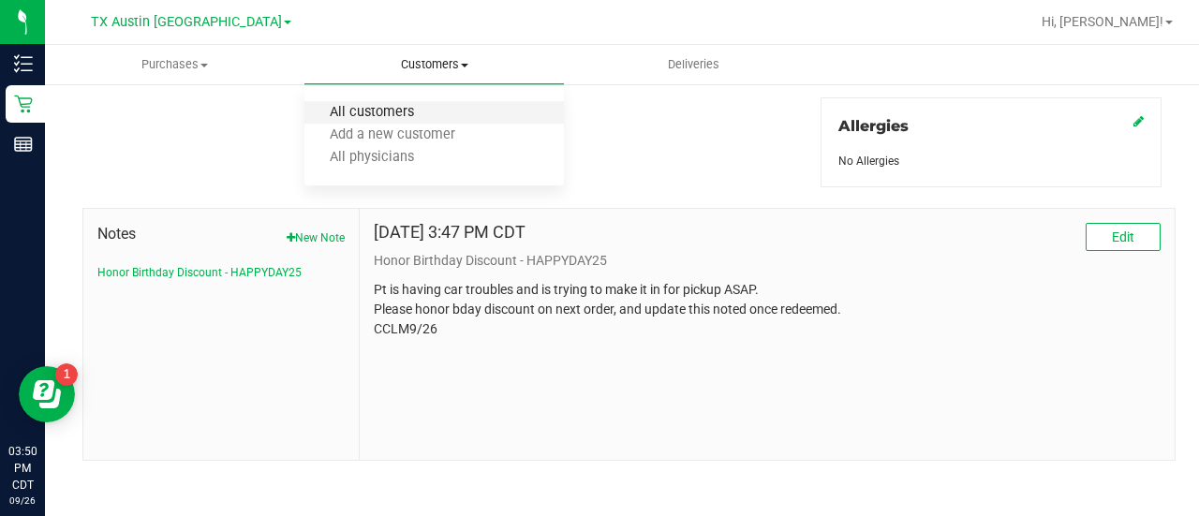
click at [373, 110] on span "All customers" at bounding box center [371, 113] width 135 height 16
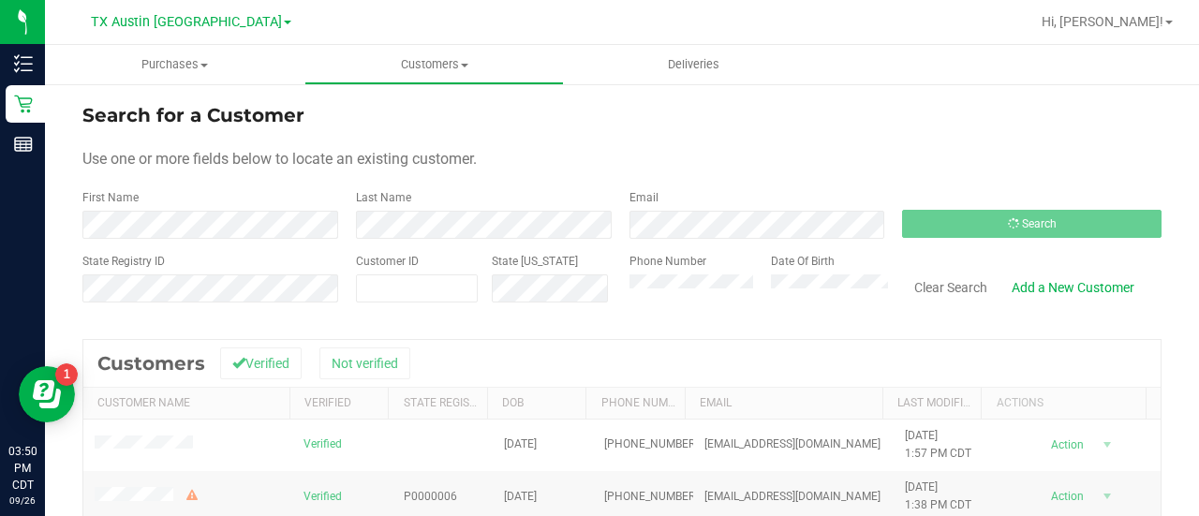
click at [814, 116] on div "Search for a Customer" at bounding box center [621, 115] width 1079 height 28
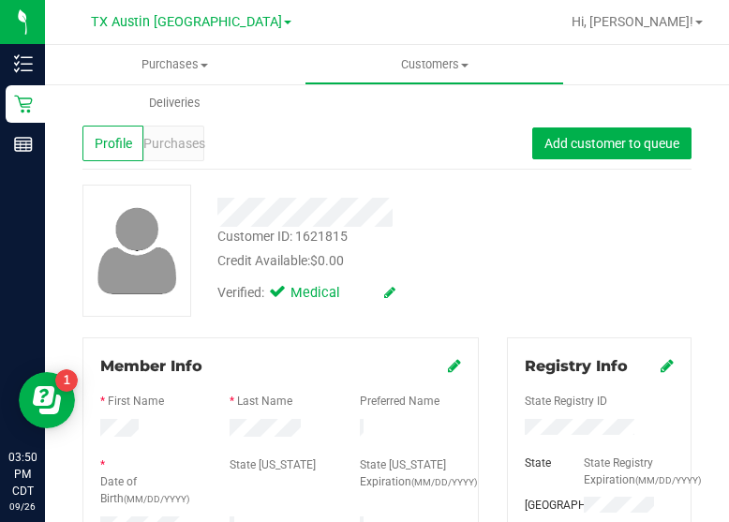
click at [587, 261] on div "Customer ID: 1621815 Credit Available: $0.00 Verified: Medical" at bounding box center [386, 250] width 637 height 132
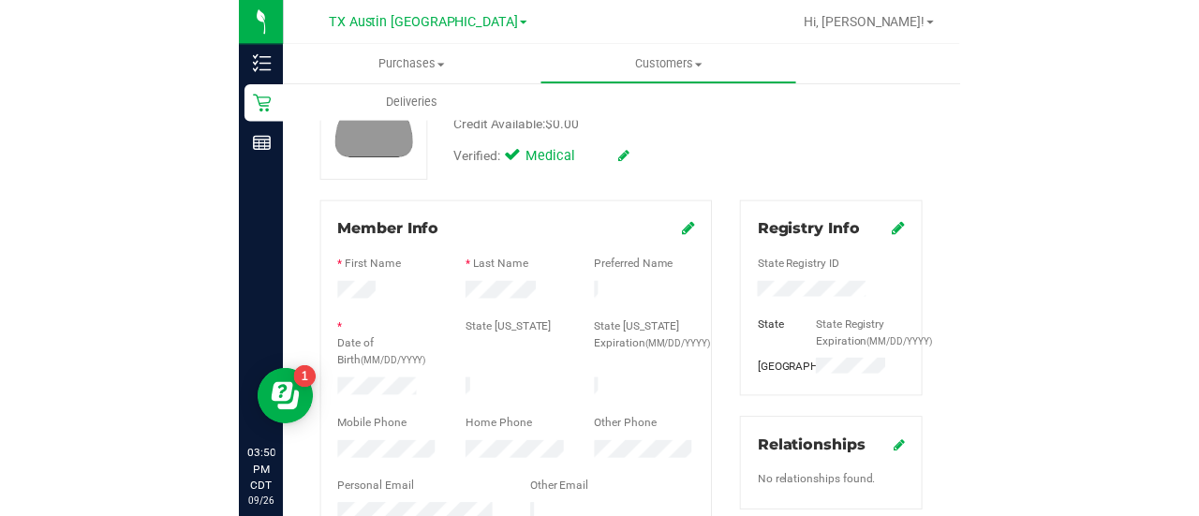
scroll to position [238, 0]
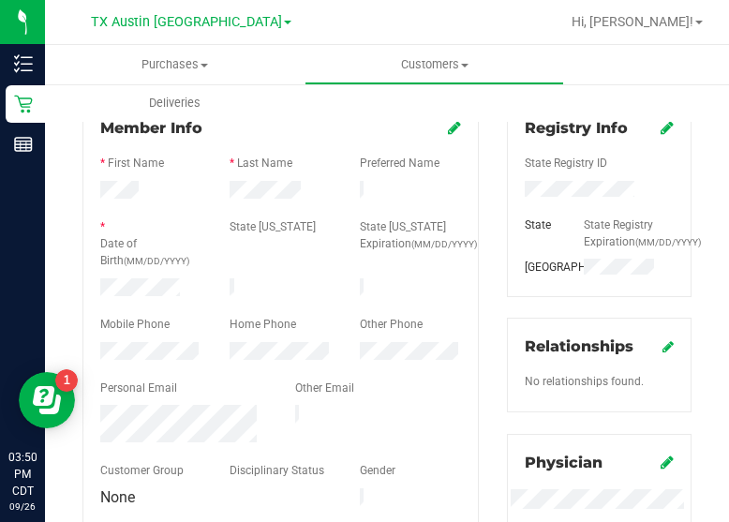
click at [170, 278] on form "Member Info * First Name * Last Name Preferred Name * Date of Birth (MM/DD/YYYY…" at bounding box center [280, 313] width 361 height 393
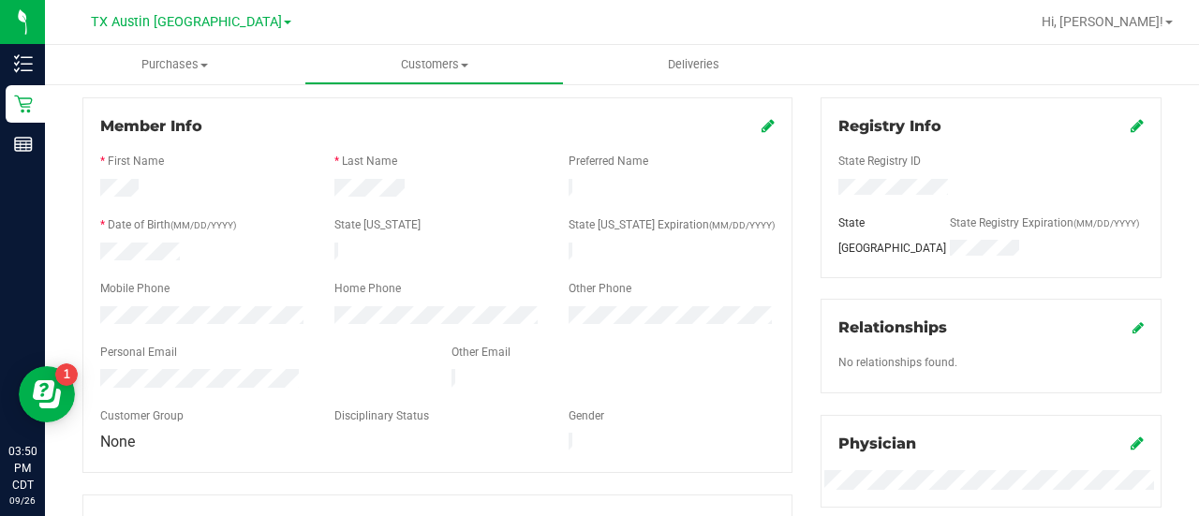
scroll to position [0, 0]
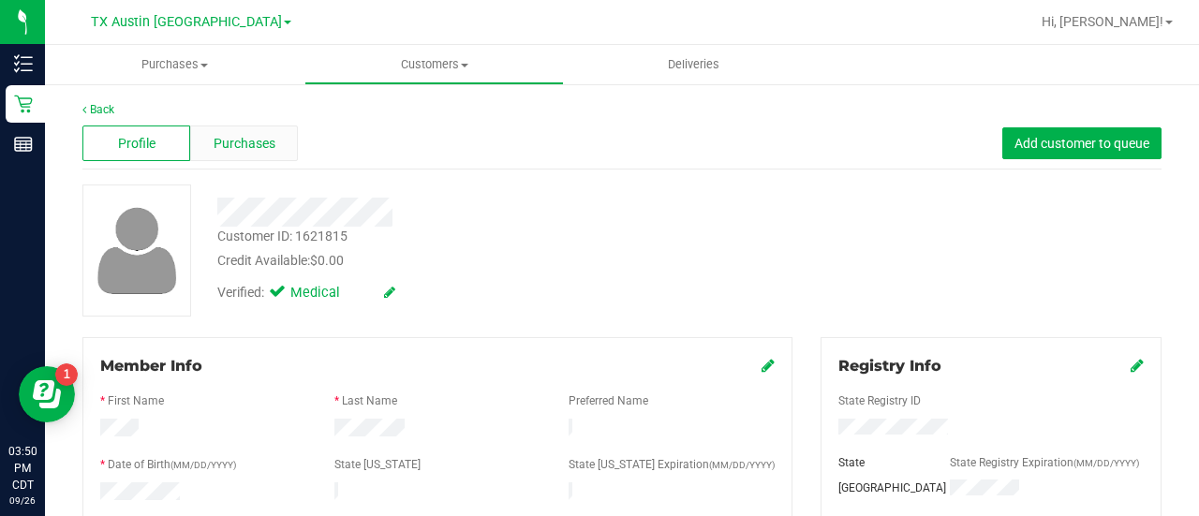
click at [269, 155] on div "Purchases" at bounding box center [244, 143] width 108 height 36
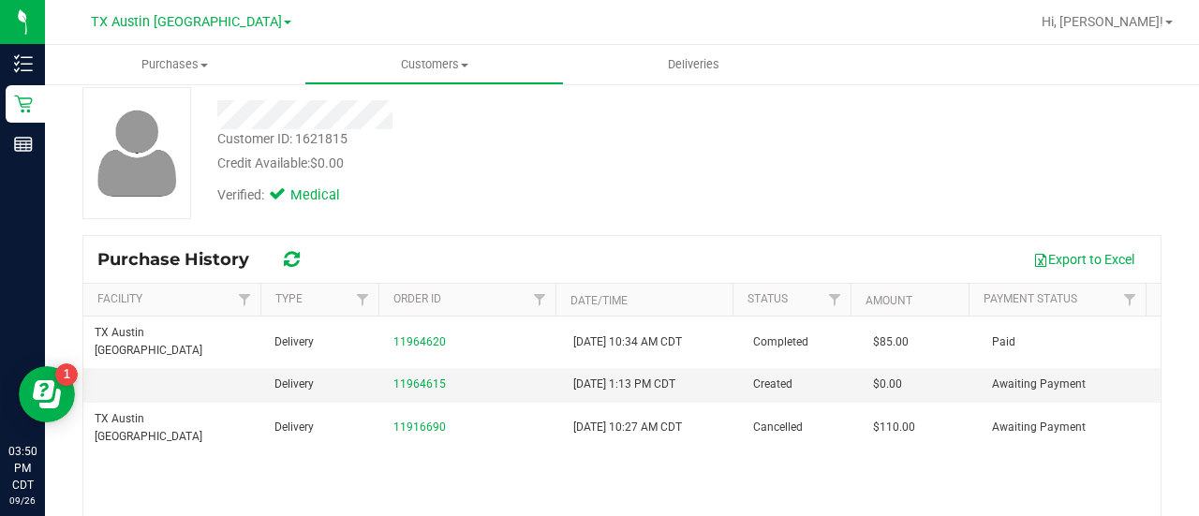
scroll to position [99, 0]
click at [397, 366] on td "11964615" at bounding box center [472, 383] width 180 height 34
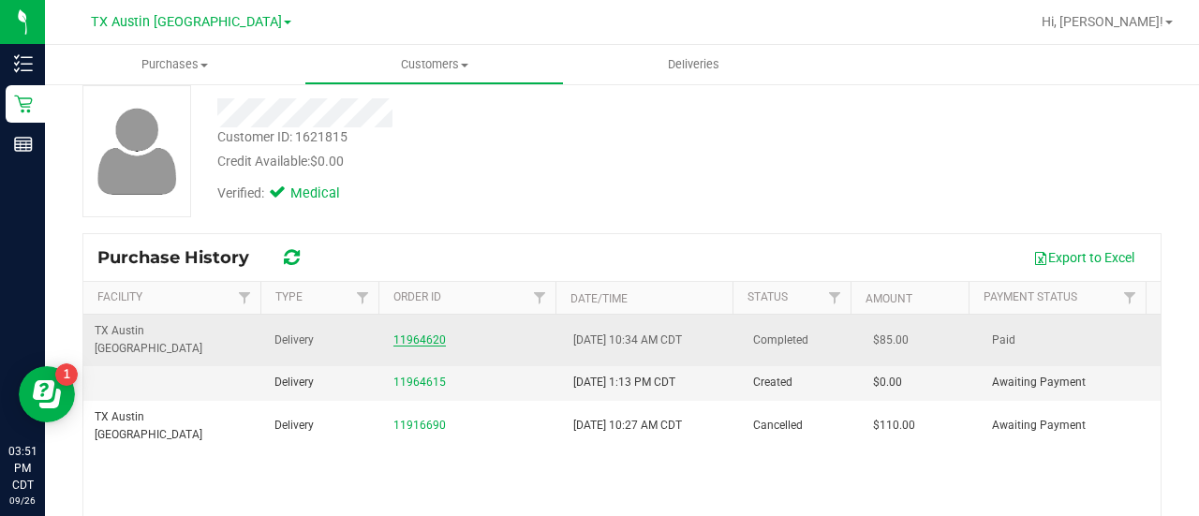
click at [397, 333] on link "11964620" at bounding box center [419, 339] width 52 height 13
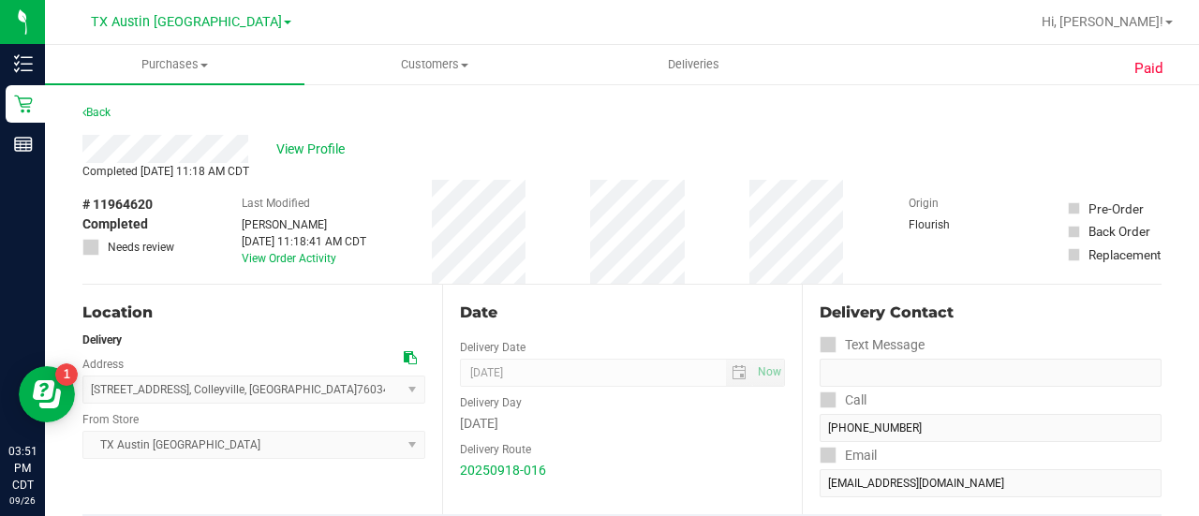
click at [322, 161] on div "View Profile" at bounding box center [621, 149] width 1079 height 28
click at [324, 151] on span "View Profile" at bounding box center [313, 150] width 75 height 20
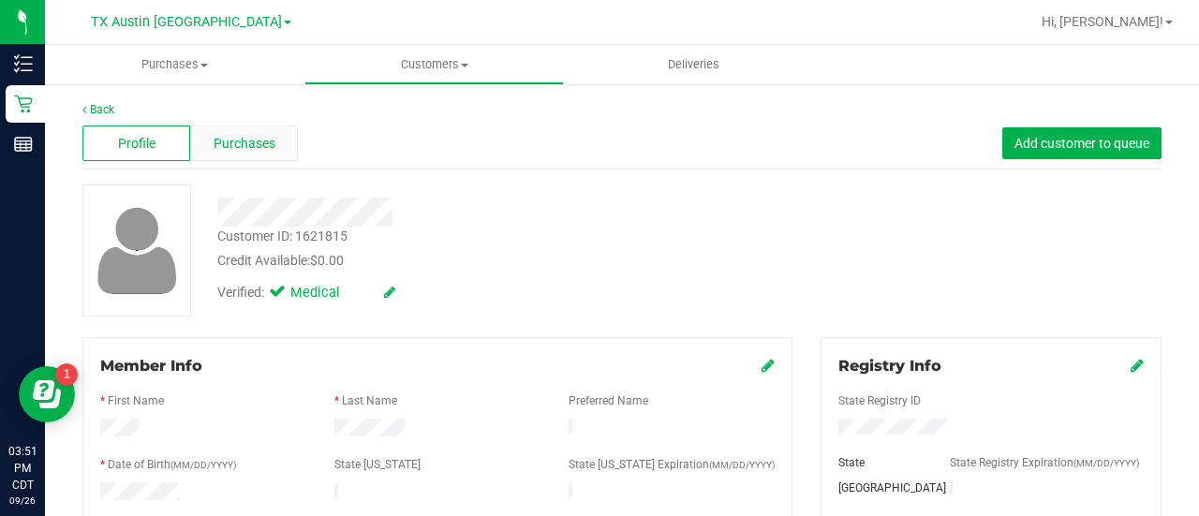
click at [277, 132] on div "Purchases" at bounding box center [244, 143] width 108 height 36
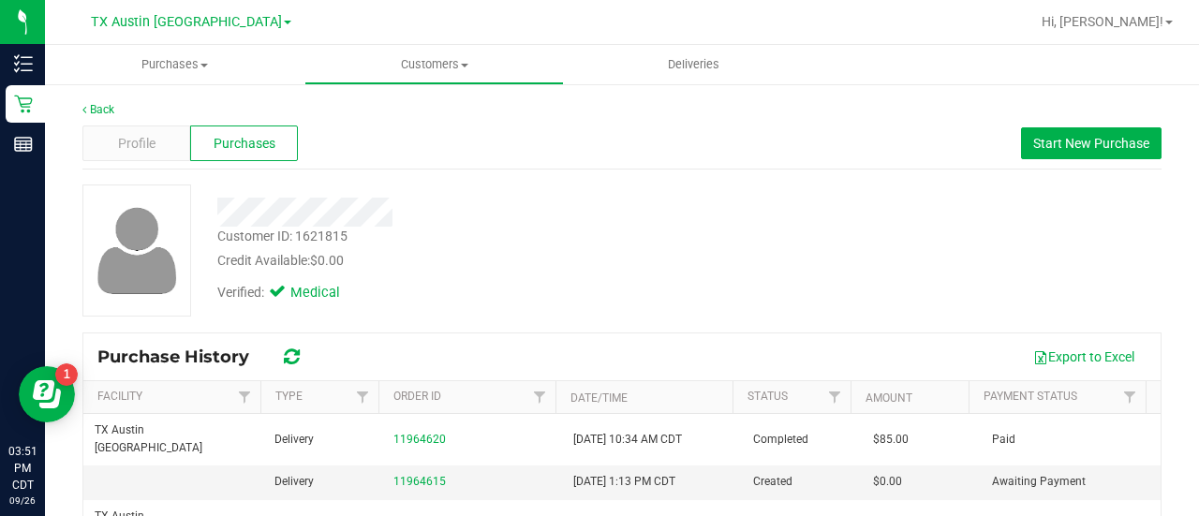
click at [1006, 147] on div "Profile Purchases Start New Purchase" at bounding box center [621, 144] width 1079 height 52
click at [1034, 147] on span "Start New Purchase" at bounding box center [1091, 143] width 116 height 15
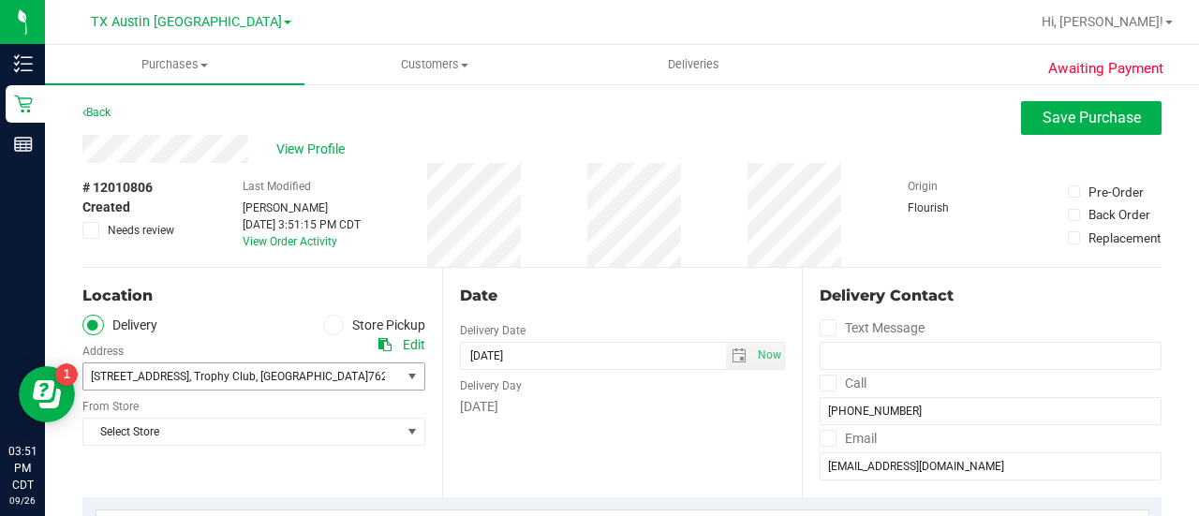
click at [294, 365] on span "[STREET_ADDRESS] , Trophy Club , [GEOGRAPHIC_DATA] 76262" at bounding box center [234, 376] width 302 height 26
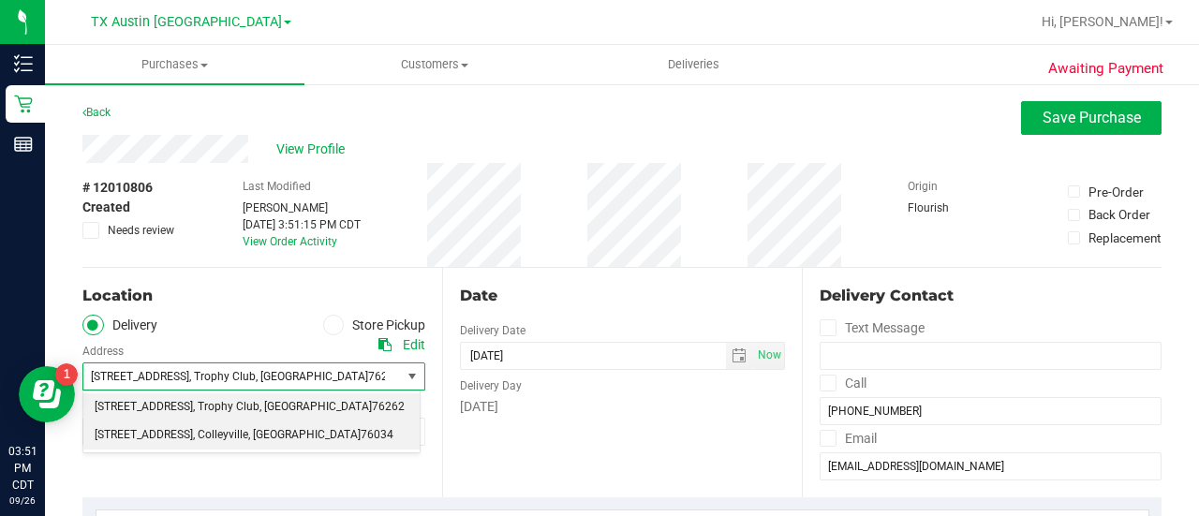
click at [257, 432] on span ", [GEOGRAPHIC_DATA]" at bounding box center [304, 435] width 112 height 24
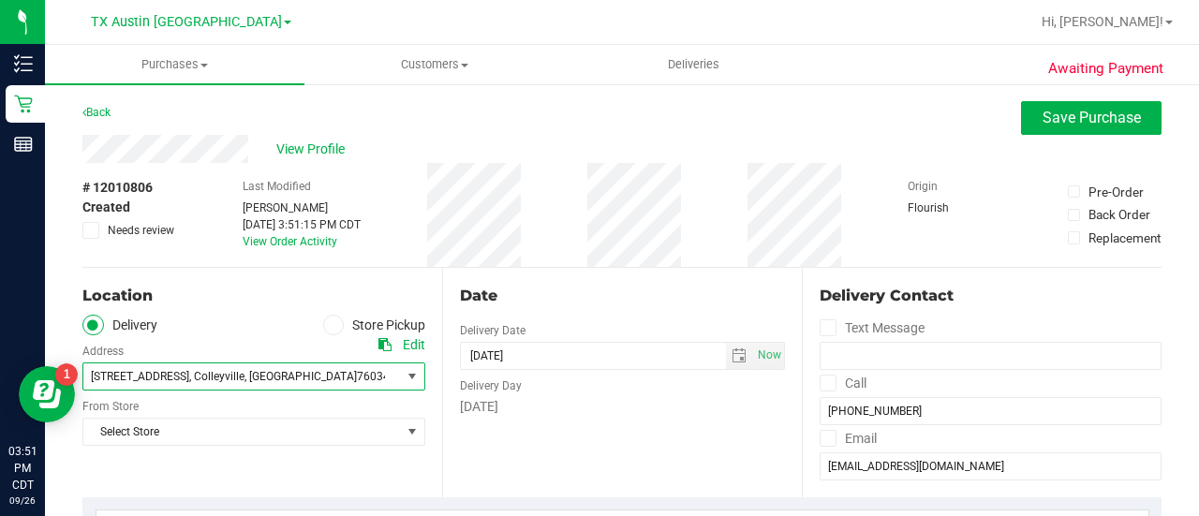
click at [494, 411] on div "[DATE]" at bounding box center [622, 407] width 325 height 20
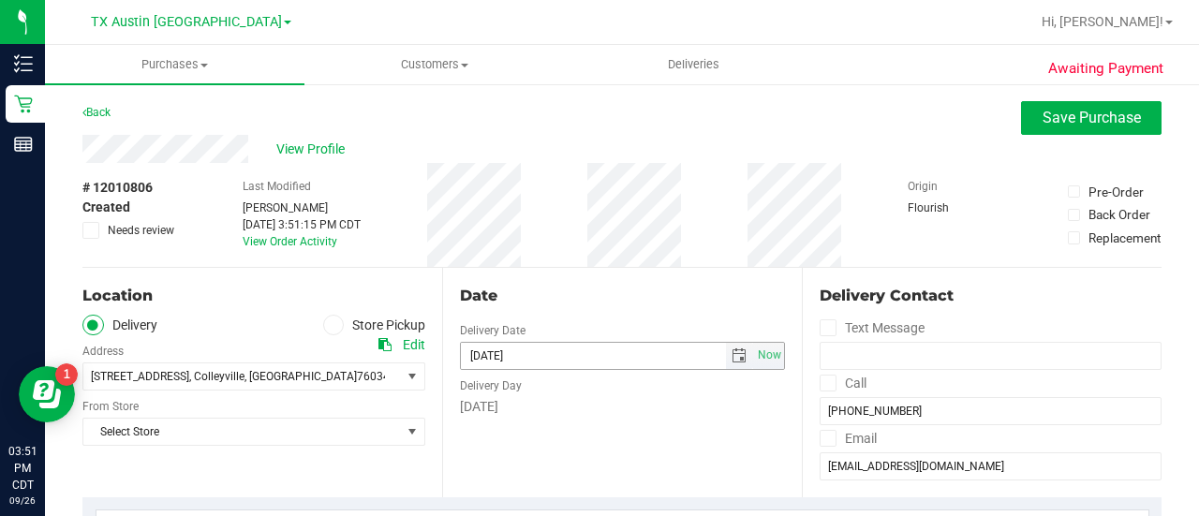
click at [731, 357] on span "select" at bounding box center [738, 355] width 15 height 15
click at [736, 348] on span "select" at bounding box center [738, 355] width 15 height 15
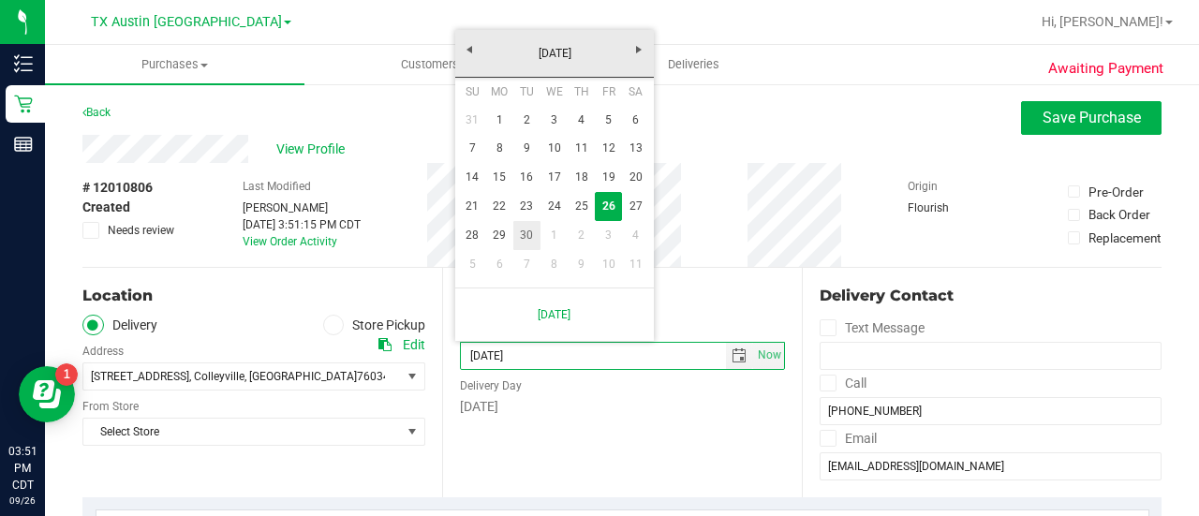
click at [526, 240] on link "30" at bounding box center [526, 235] width 27 height 29
type input "[DATE]"
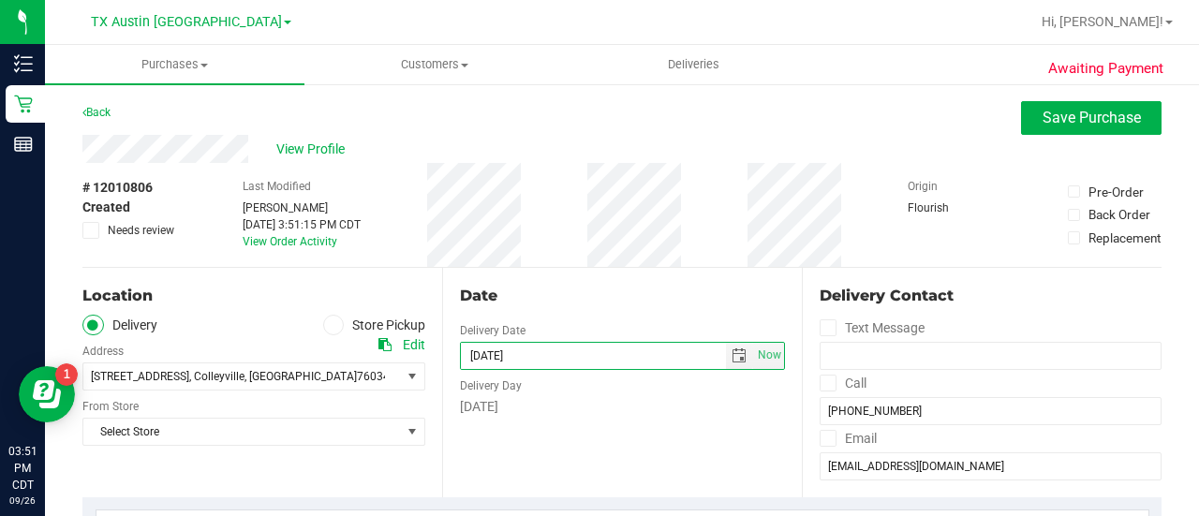
click at [597, 448] on div "Date Delivery Date [DATE] Now [DATE] 03:51 PM Now Delivery Day [DATE]" at bounding box center [622, 382] width 360 height 229
click at [315, 426] on span "Select Store" at bounding box center [241, 432] width 317 height 26
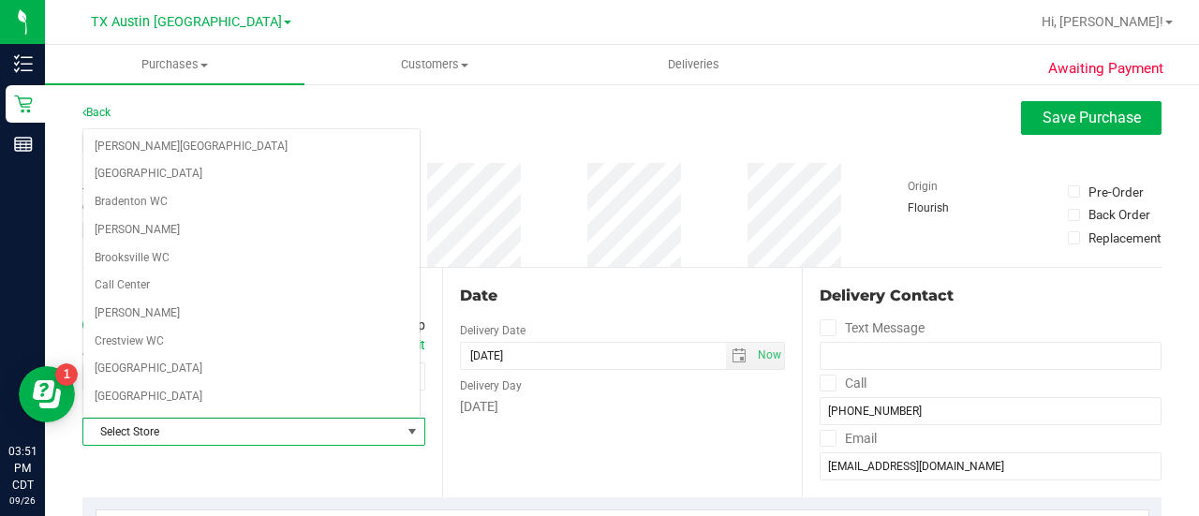
scroll to position [1324, 0]
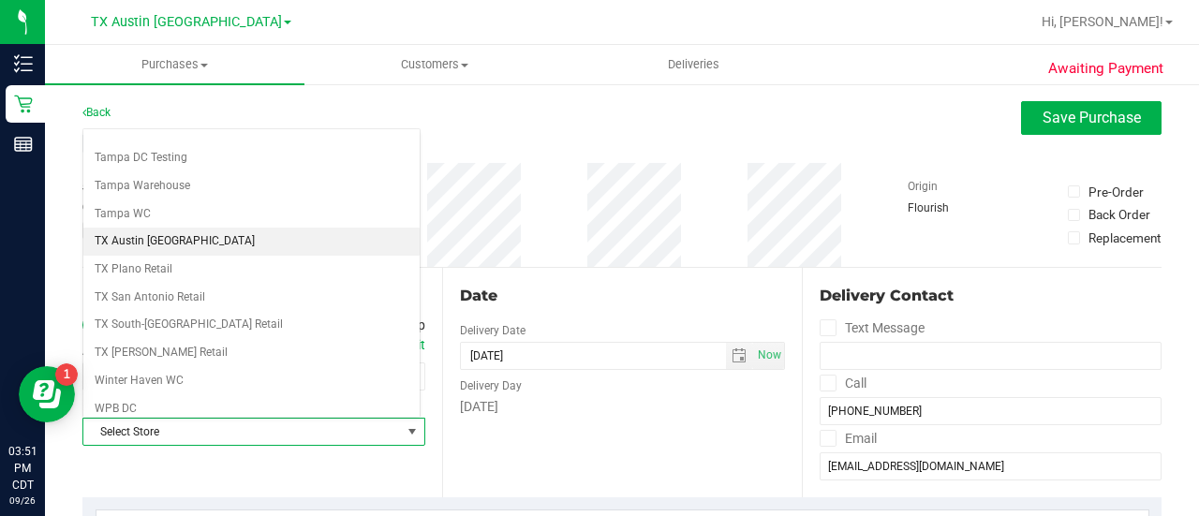
click at [128, 228] on li "TX Austin [GEOGRAPHIC_DATA]" at bounding box center [251, 242] width 336 height 28
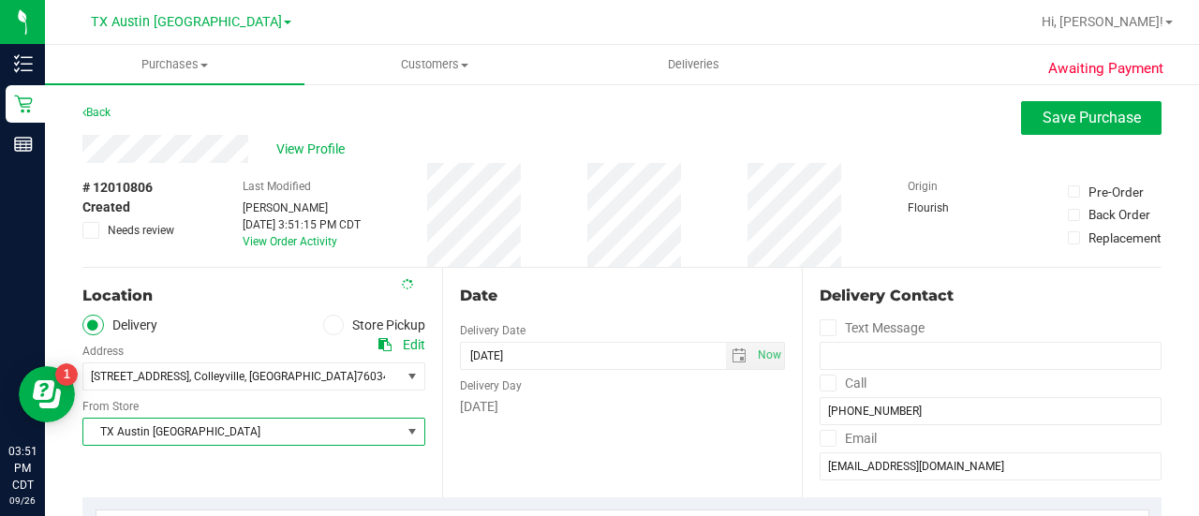
click at [590, 450] on div "Date Delivery Date [DATE] Now [DATE] 03:51 PM Now Delivery Day [DATE]" at bounding box center [622, 382] width 360 height 229
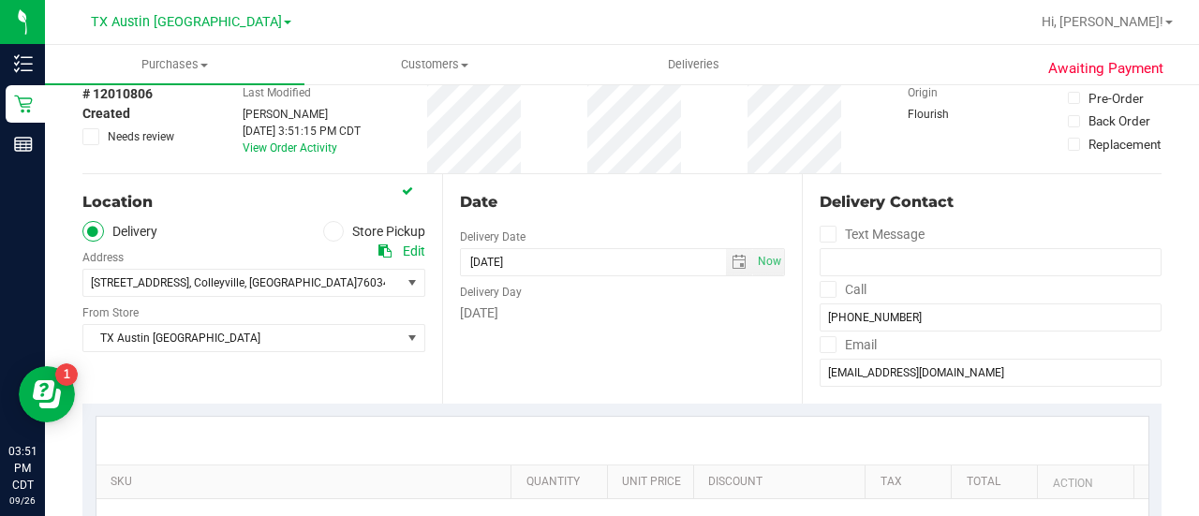
scroll to position [95, 0]
click at [549, 382] on div "Date Delivery Date [DATE] Now [DATE] 03:51 PM Now Delivery Day [DATE]" at bounding box center [622, 287] width 360 height 229
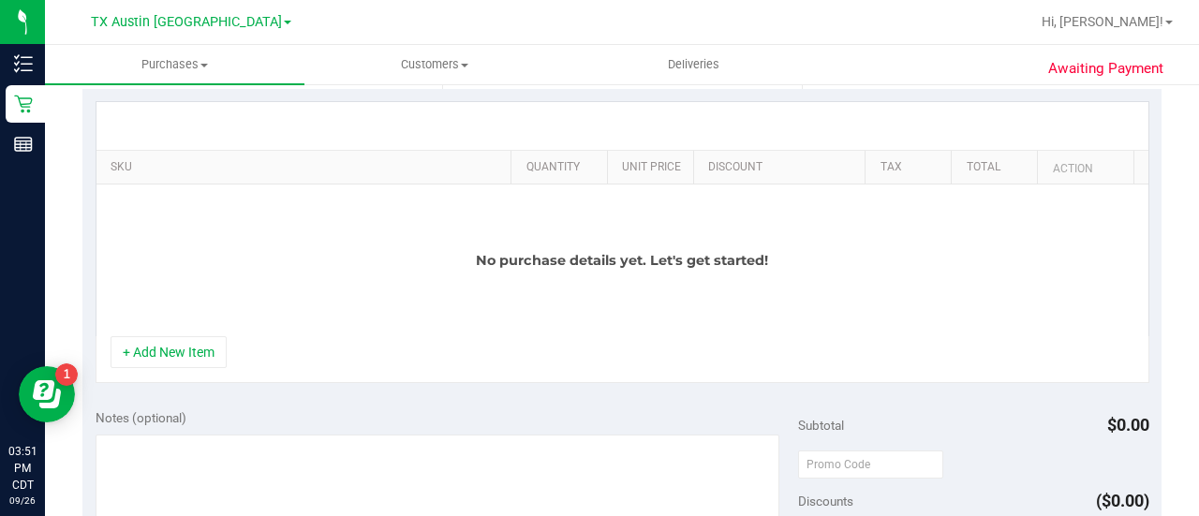
scroll to position [369, 0]
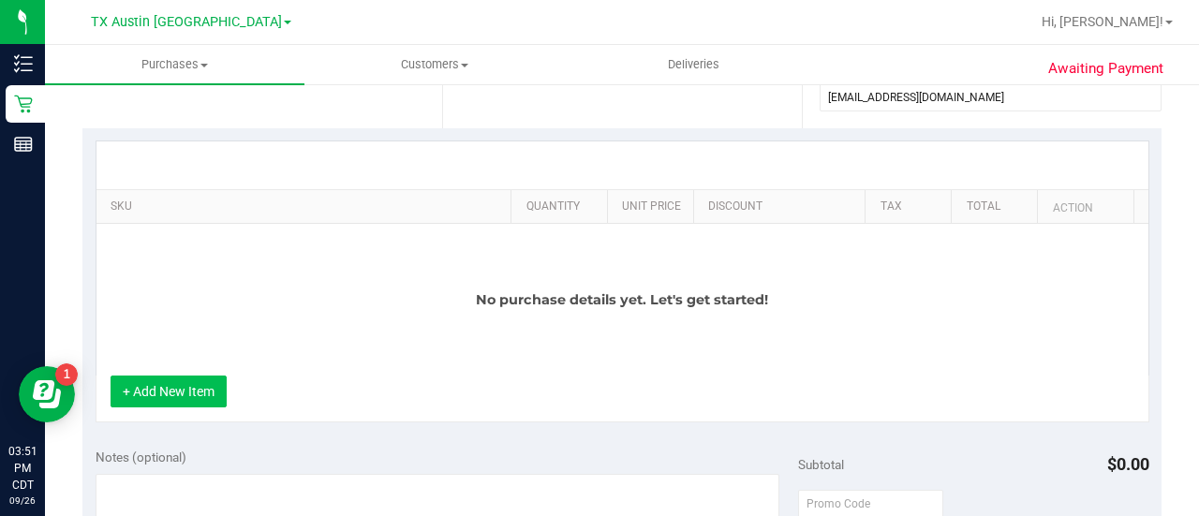
click at [153, 392] on button "+ Add New Item" at bounding box center [169, 392] width 116 height 32
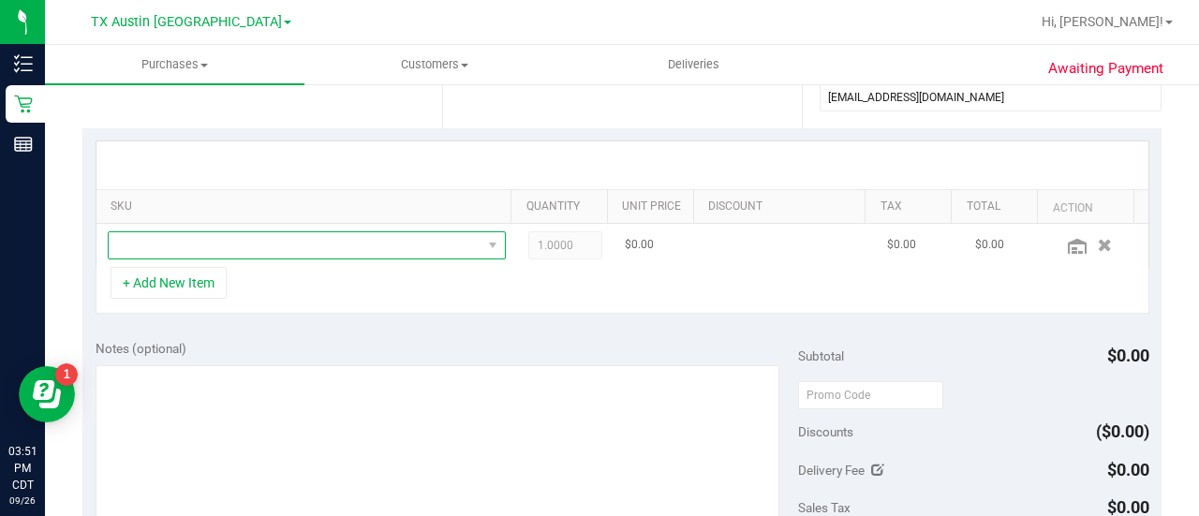
click at [225, 239] on span "NO DATA FOUND" at bounding box center [295, 245] width 373 height 26
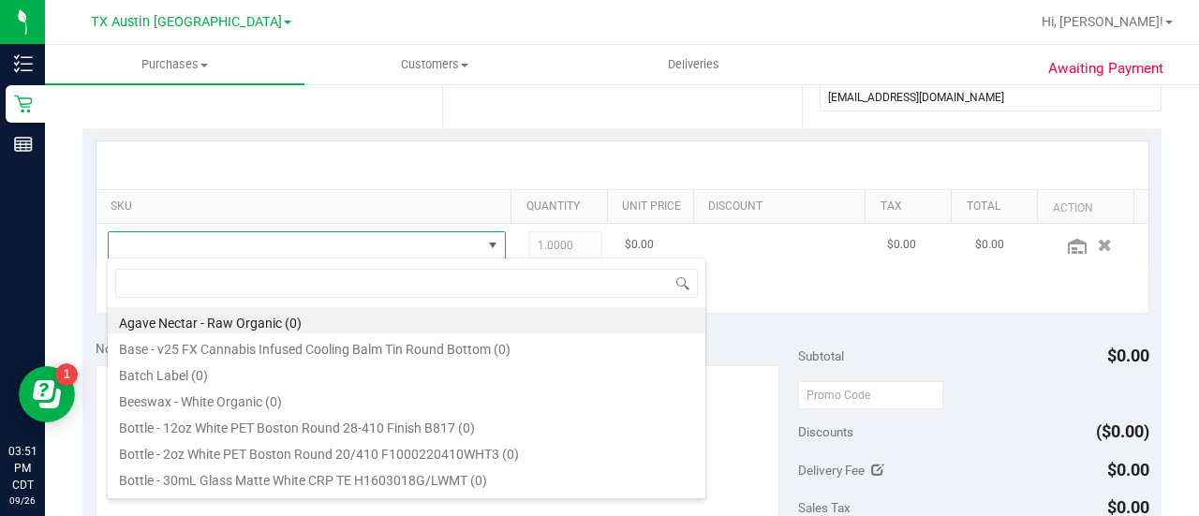
scroll to position [27, 377]
type input "t"
type input "[US_STATE]"
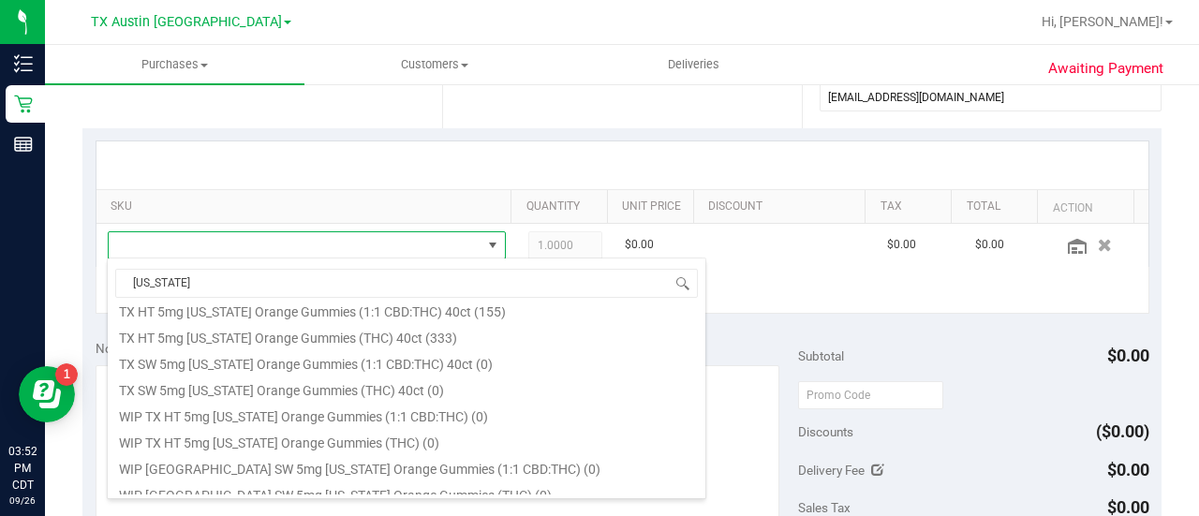
scroll to position [311, 0]
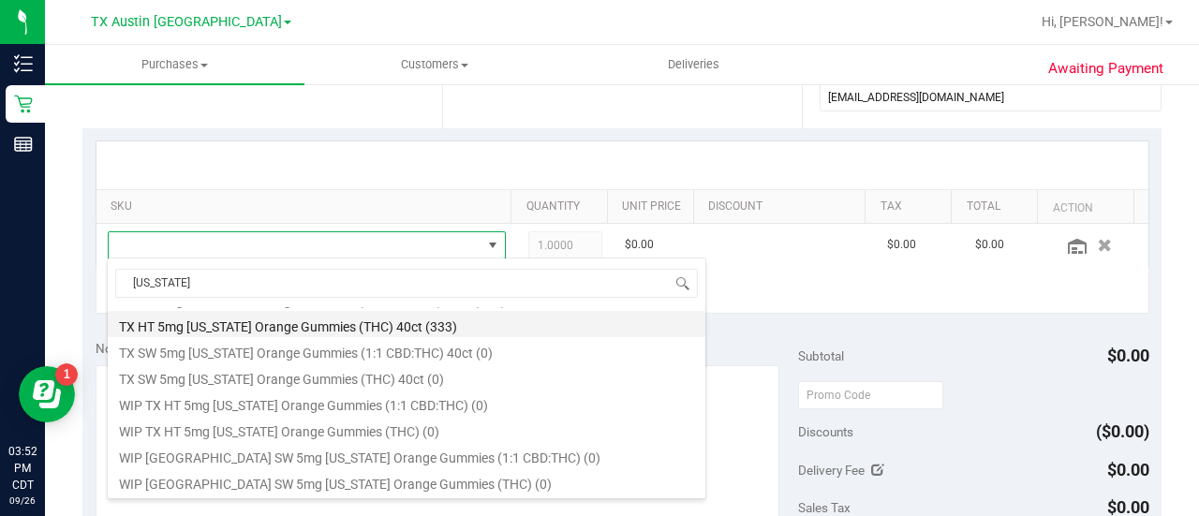
click at [293, 334] on li "TX HT 5mg [US_STATE] Orange Gummies (THC) 40ct (333)" at bounding box center [406, 324] width 597 height 26
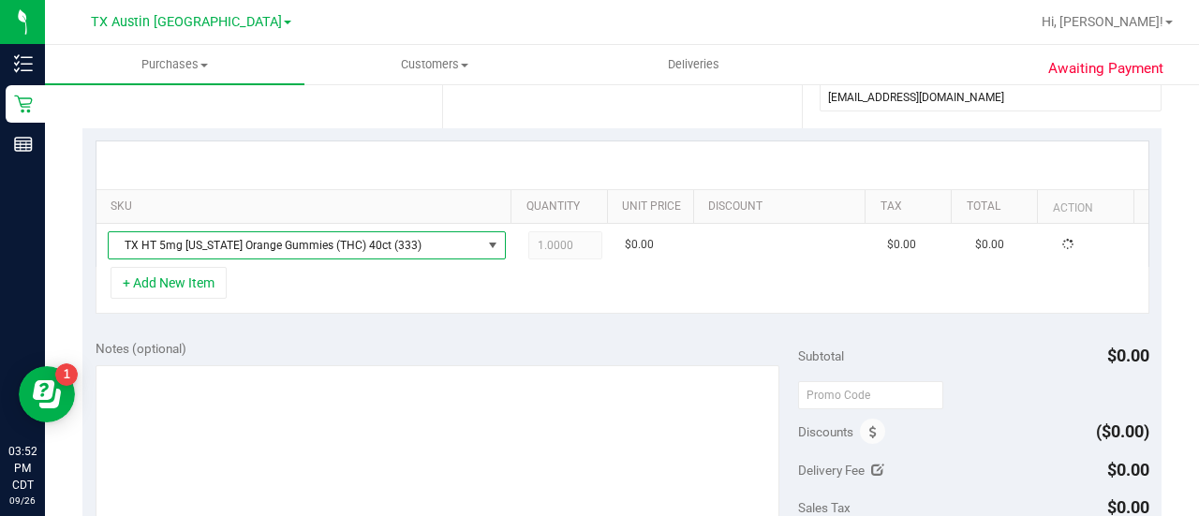
click at [292, 332] on div "Notes (optional) Subtotal $0.00 Discounts ($0.00) Delivery Fee $0.00 Sales Tax …" at bounding box center [621, 495] width 1079 height 337
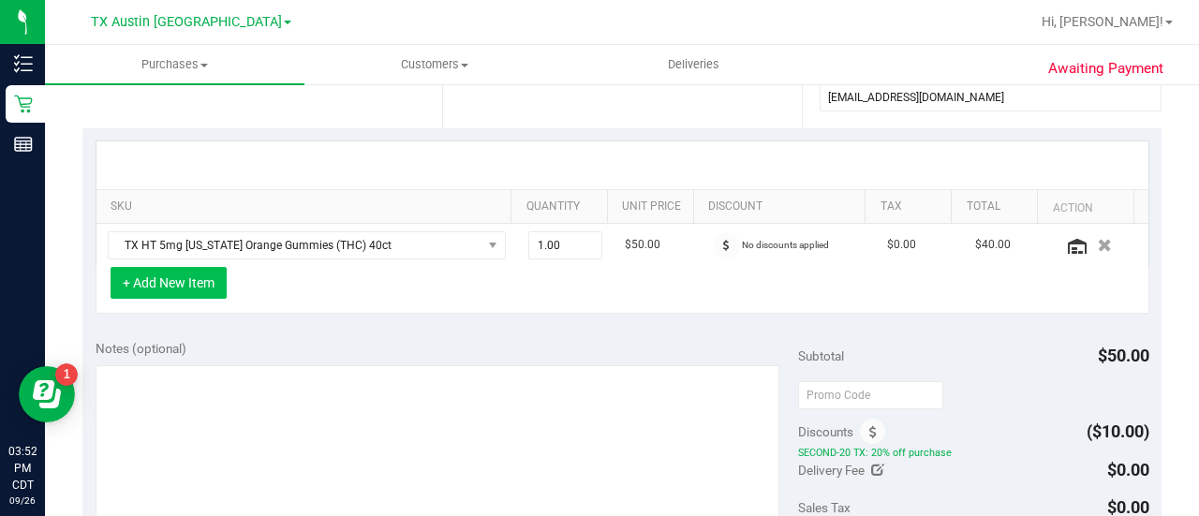
click at [171, 271] on button "+ Add New Item" at bounding box center [169, 283] width 116 height 32
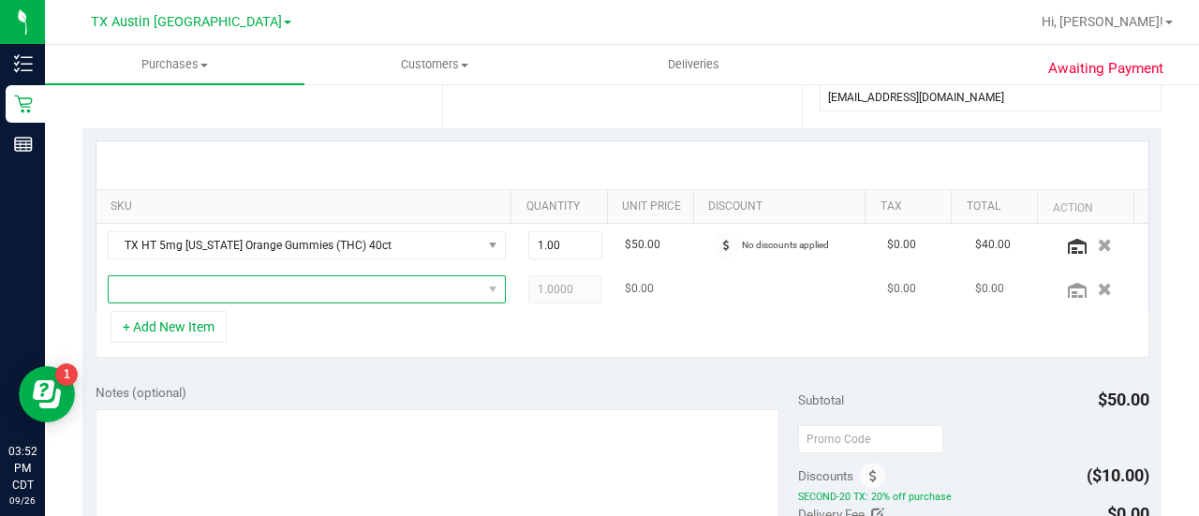
click at [481, 282] on span "NO DATA FOUND" at bounding box center [492, 289] width 23 height 26
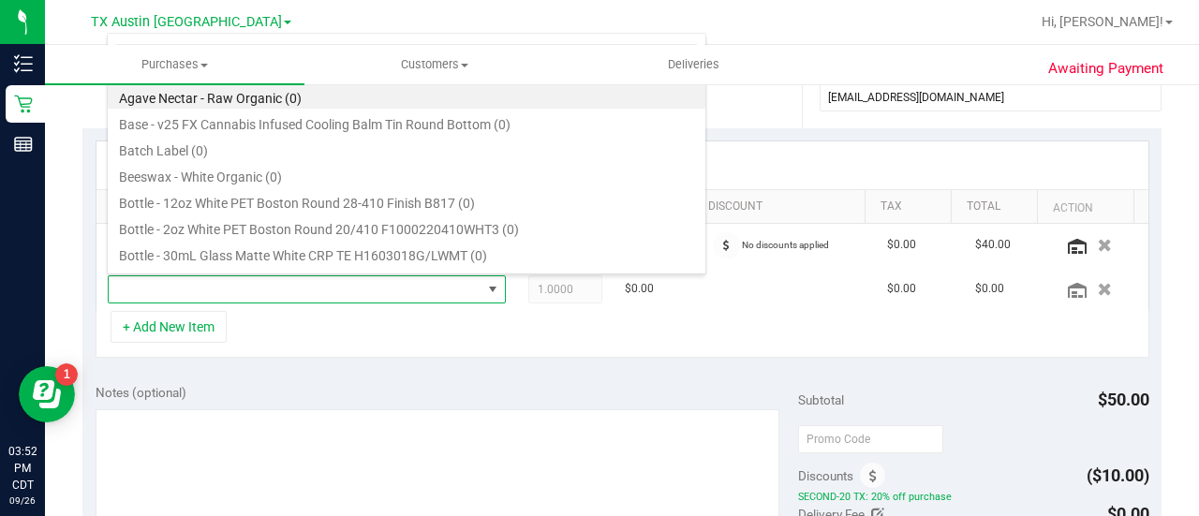
scroll to position [1124, 0]
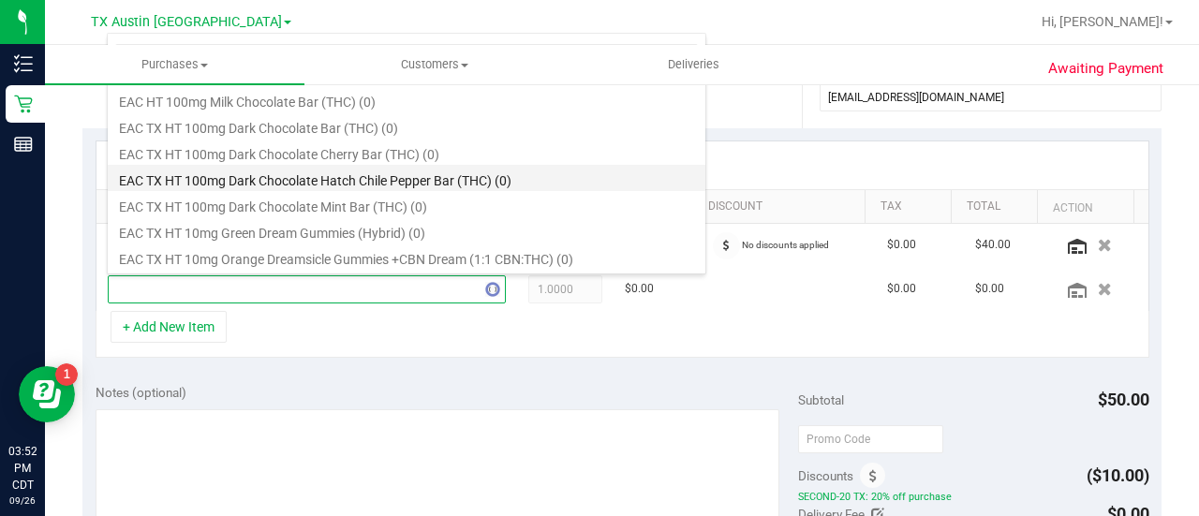
type input "tropical"
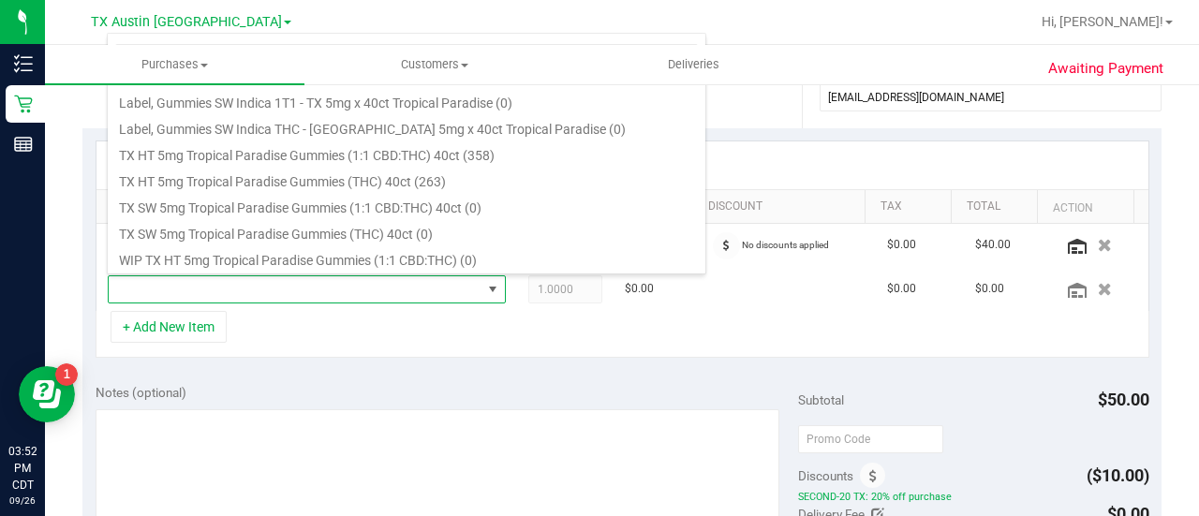
scroll to position [253, 0]
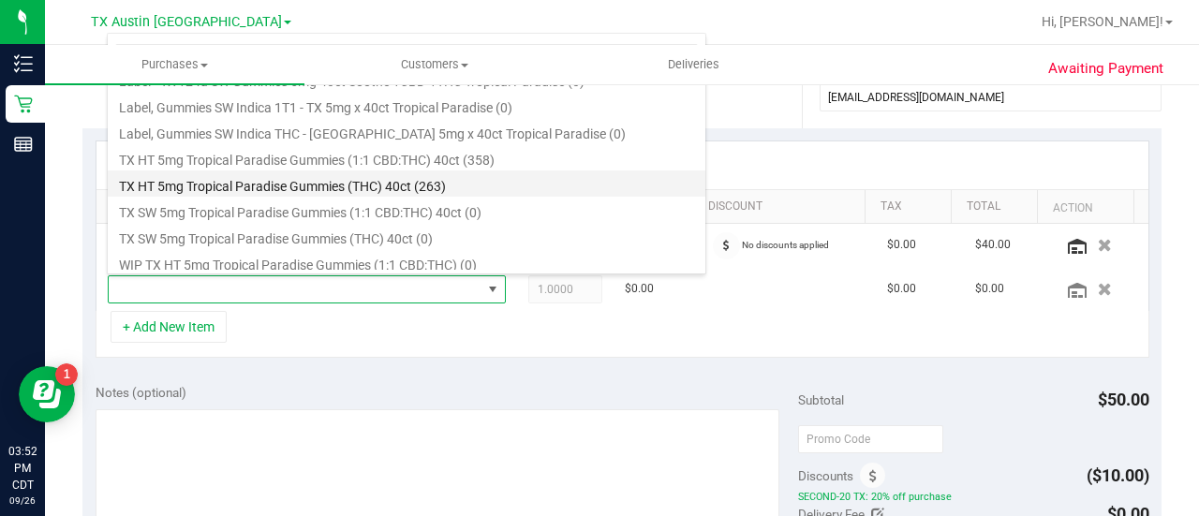
click at [322, 184] on li "TX HT 5mg Tropical Paradise Gummies (THC) 40ct (263)" at bounding box center [406, 183] width 597 height 26
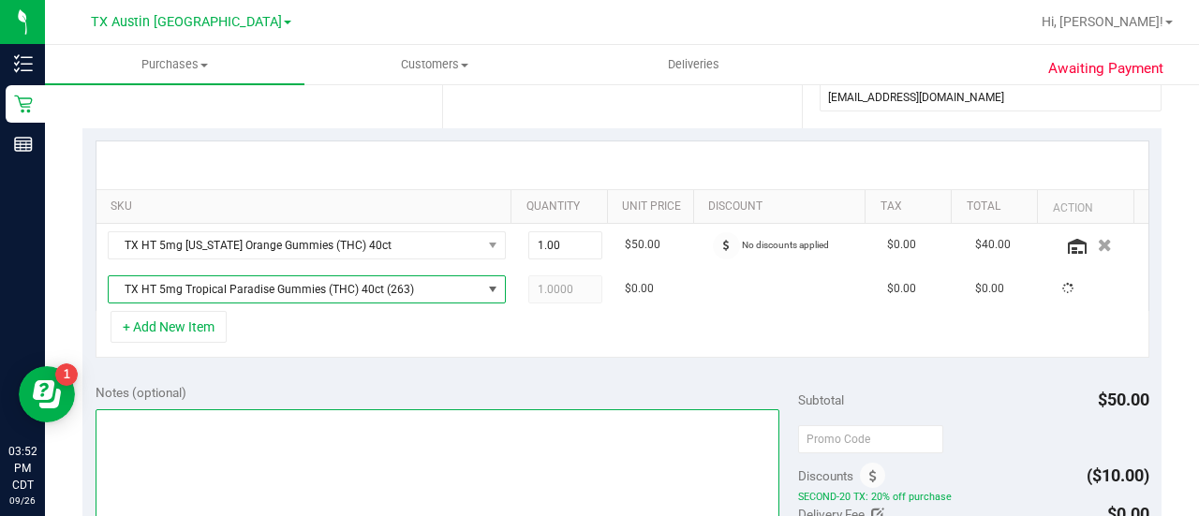
click at [427, 409] on textarea at bounding box center [438, 499] width 684 height 180
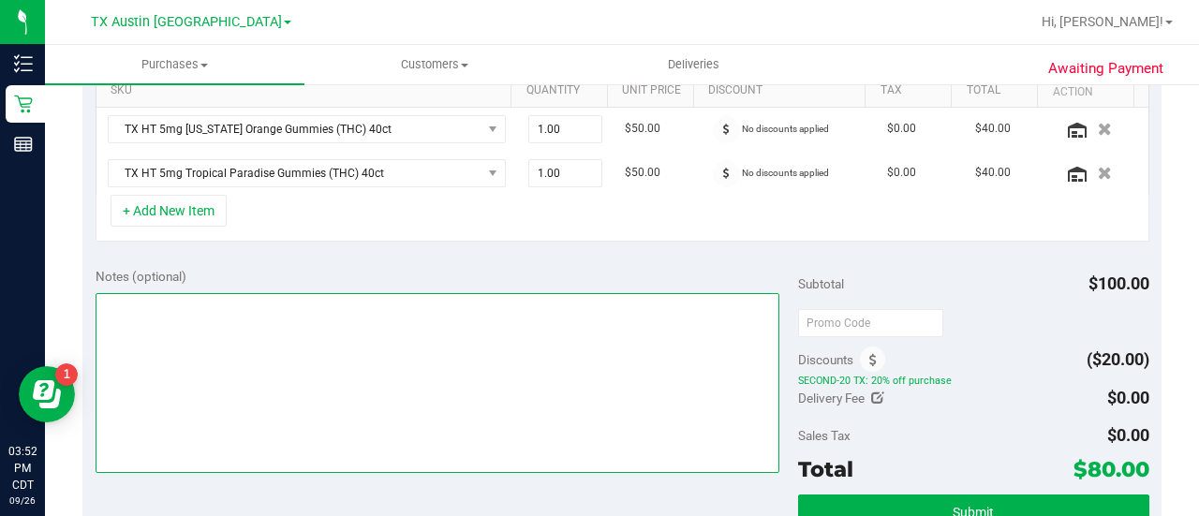
scroll to position [509, 0]
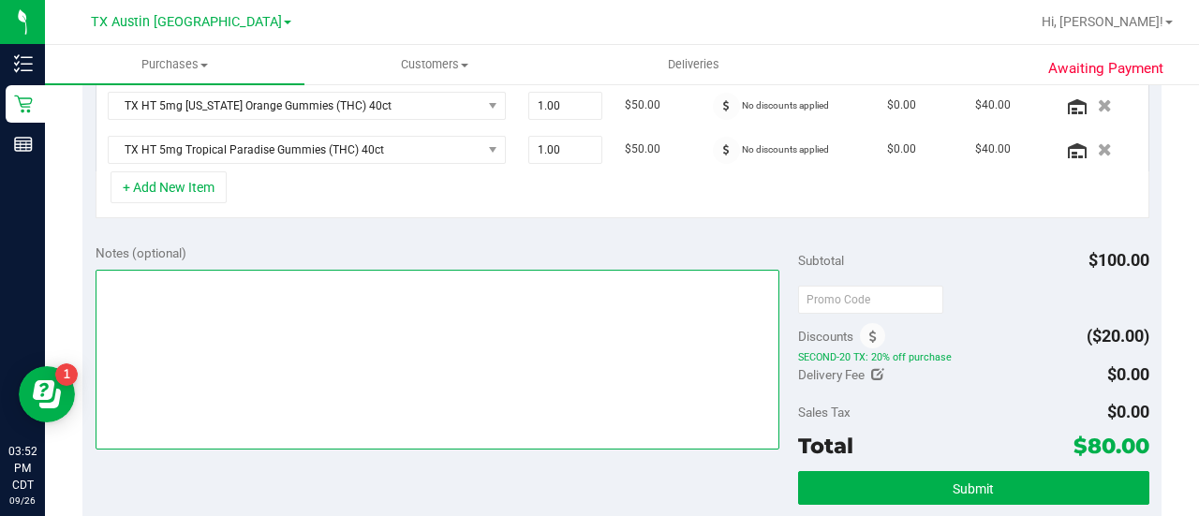
click at [412, 304] on textarea at bounding box center [438, 360] width 684 height 180
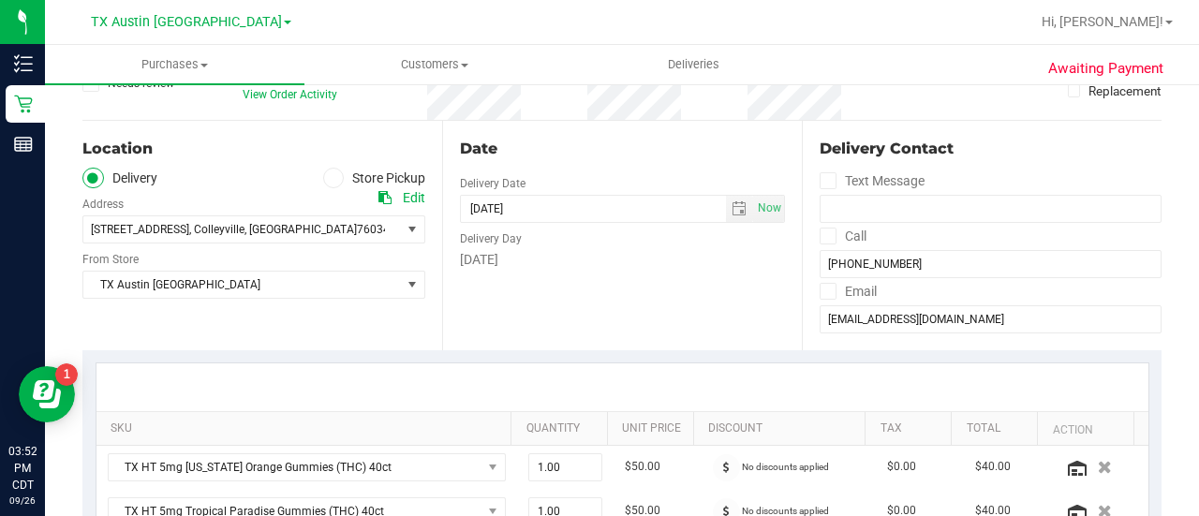
scroll to position [0, 0]
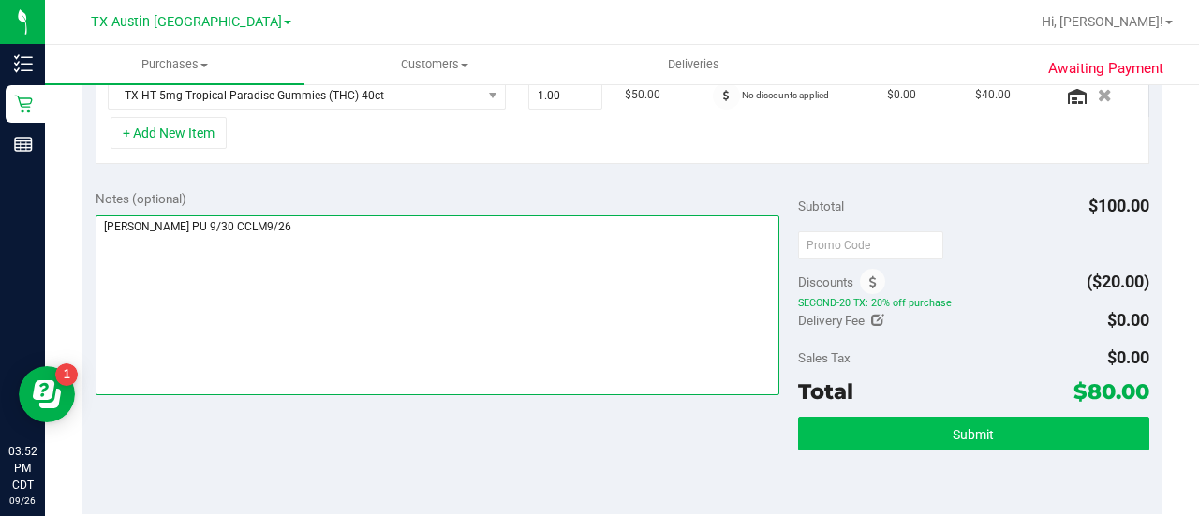
type textarea "[PERSON_NAME] PU 9/30 CCLM9/26"
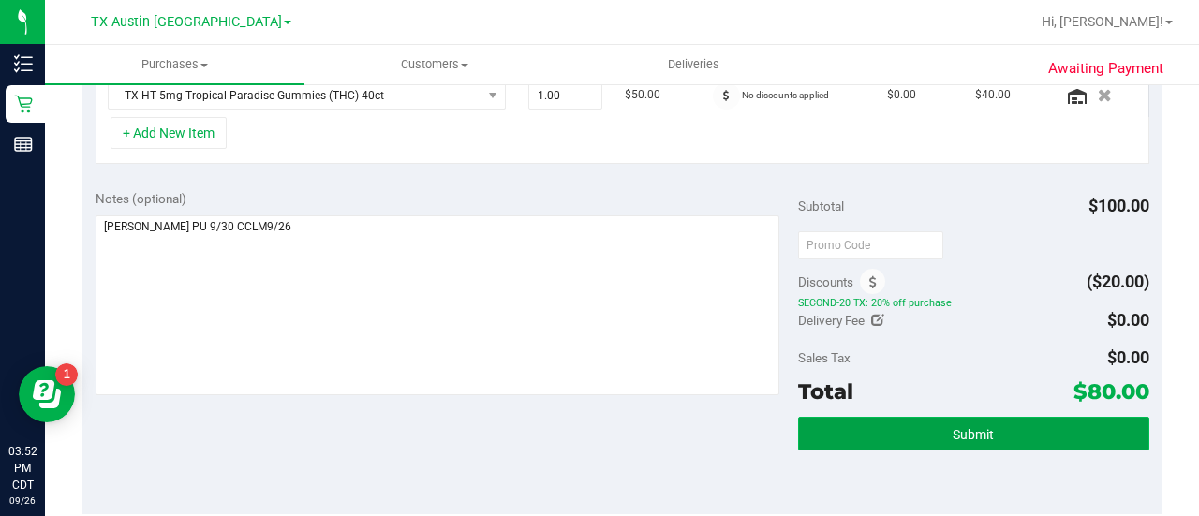
click at [963, 427] on span "Submit" at bounding box center [972, 434] width 41 height 15
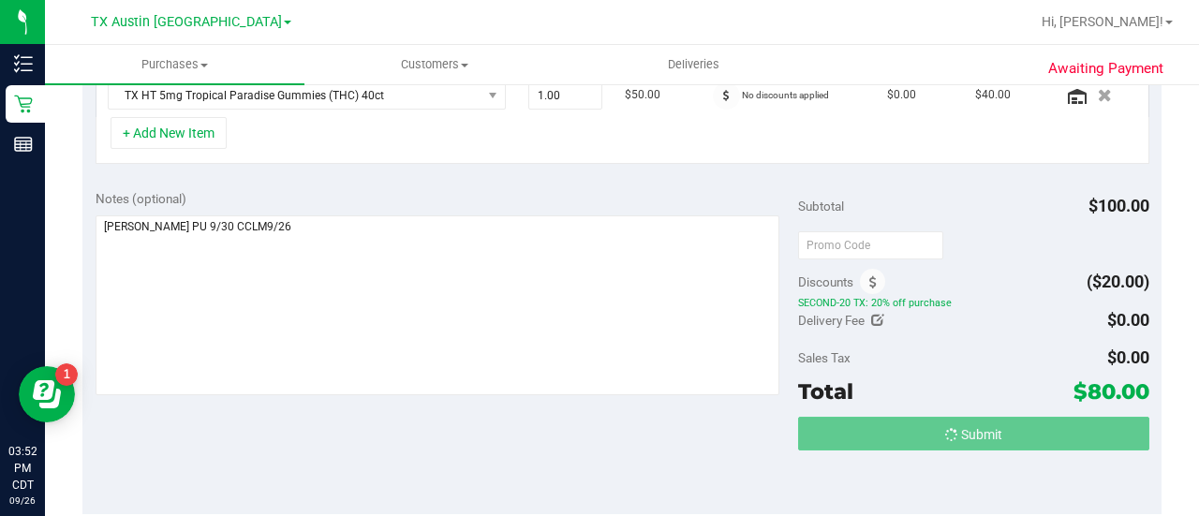
scroll to position [534, 0]
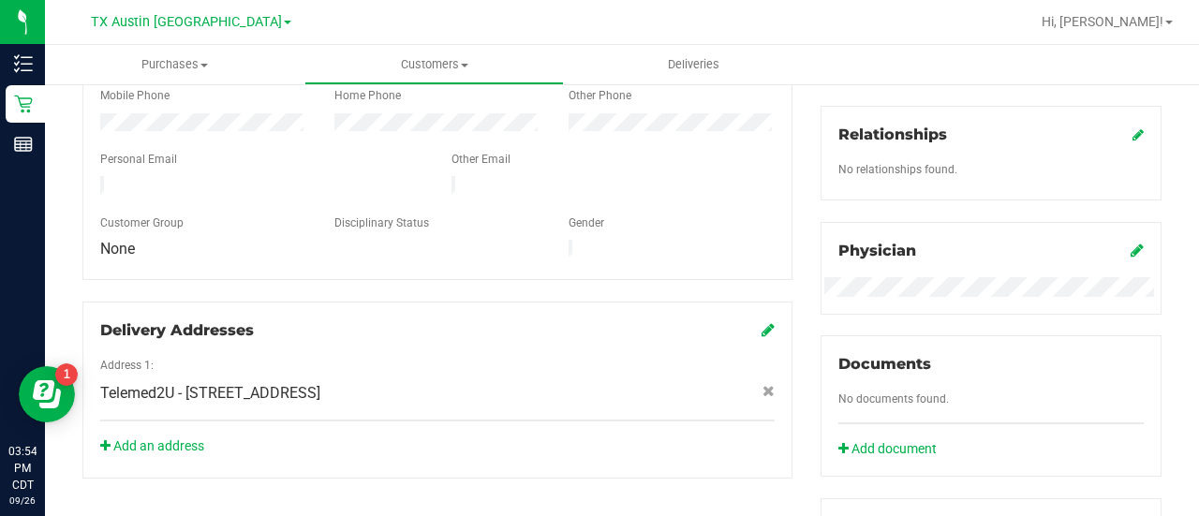
scroll to position [833, 0]
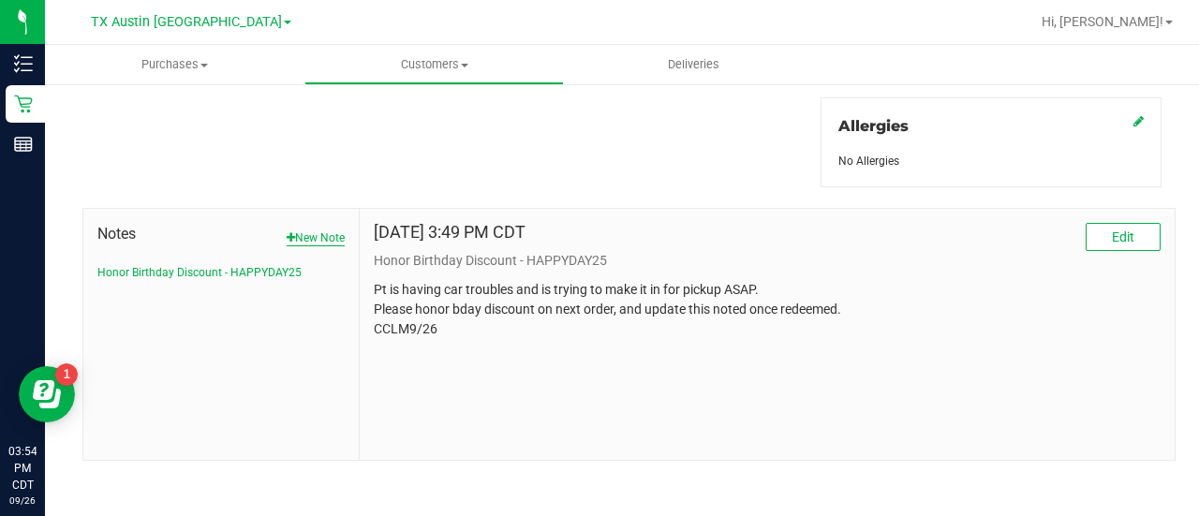
click at [305, 229] on button "New Note" at bounding box center [316, 237] width 58 height 17
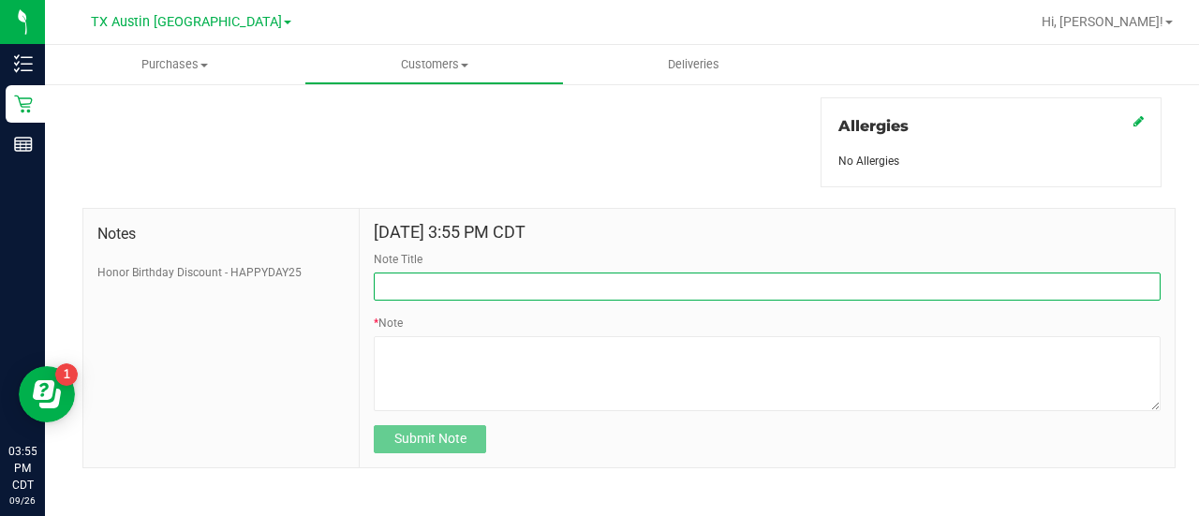
click at [486, 273] on input "Note Title" at bounding box center [767, 287] width 787 height 28
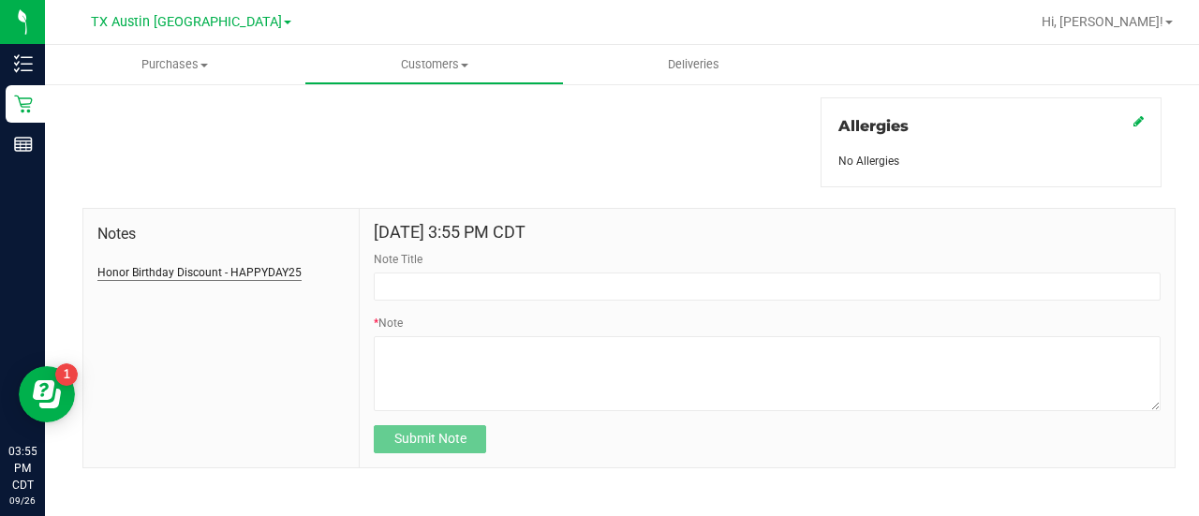
click at [236, 273] on button "Honor Birthday Discount - HAPPYDAY25" at bounding box center [199, 272] width 204 height 17
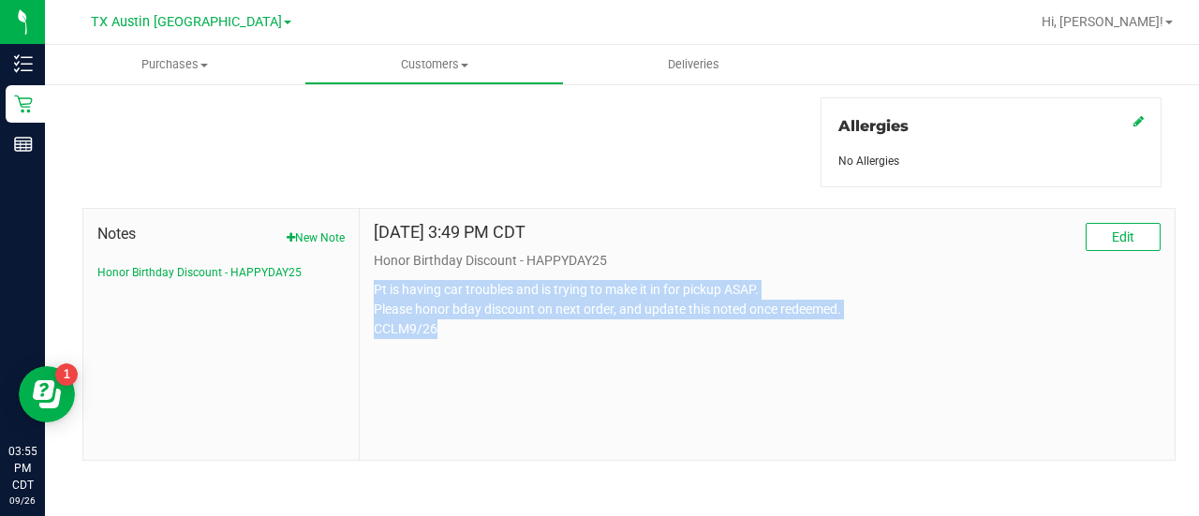
drag, startPoint x: 508, startPoint y: 328, endPoint x: 369, endPoint y: 288, distance: 144.1
click at [374, 288] on p "Pt is having car troubles and is trying to make it in for pickup ASAP. Please h…" at bounding box center [767, 309] width 787 height 59
copy p "Pt is having car troubles and is trying to make it in for pickup ASAP. Please h…"
click at [418, 66] on span "Customers" at bounding box center [434, 64] width 258 height 17
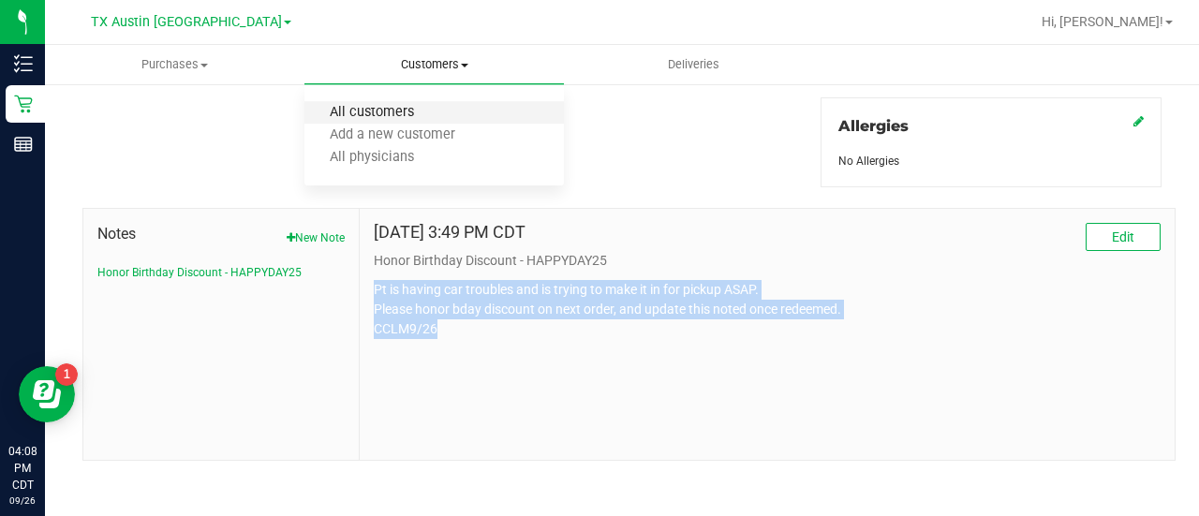
click at [403, 111] on span "All customers" at bounding box center [371, 113] width 135 height 16
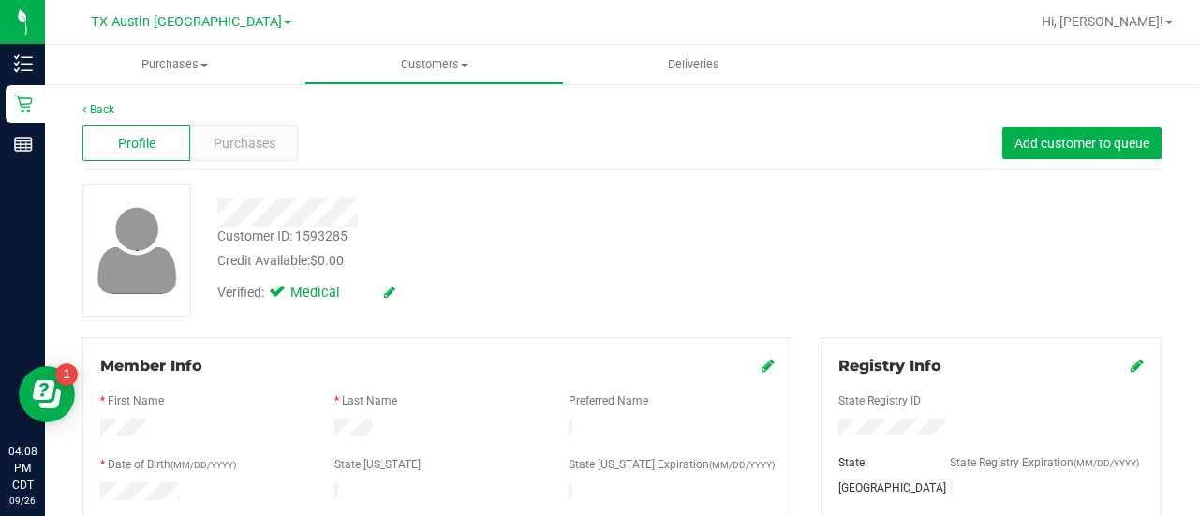
click at [232, 163] on div "Profile Purchases Add customer to queue" at bounding box center [621, 144] width 1079 height 52
click at [232, 158] on div "Purchases" at bounding box center [244, 143] width 108 height 36
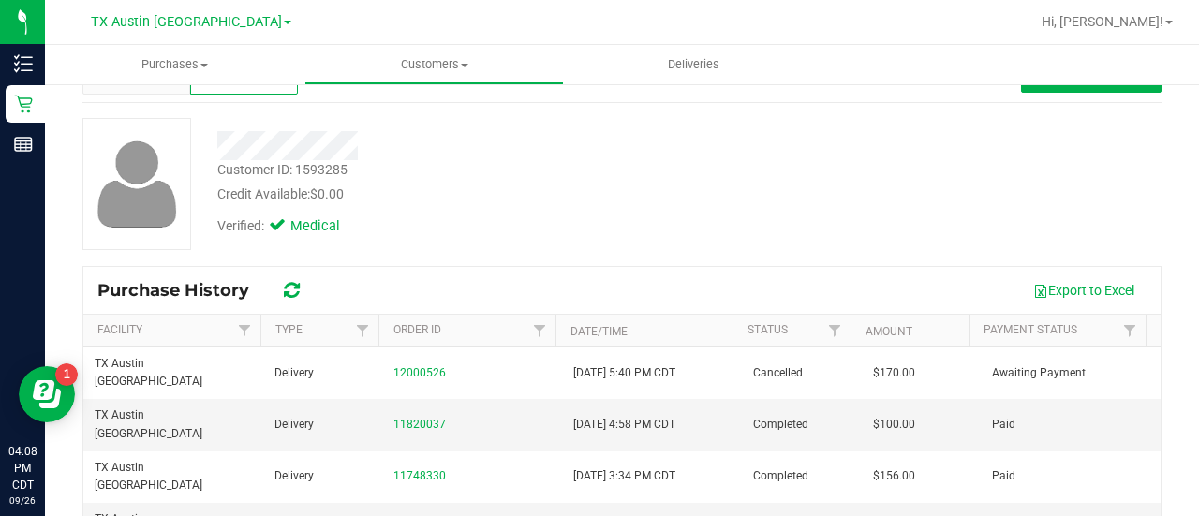
scroll to position [96, 0]
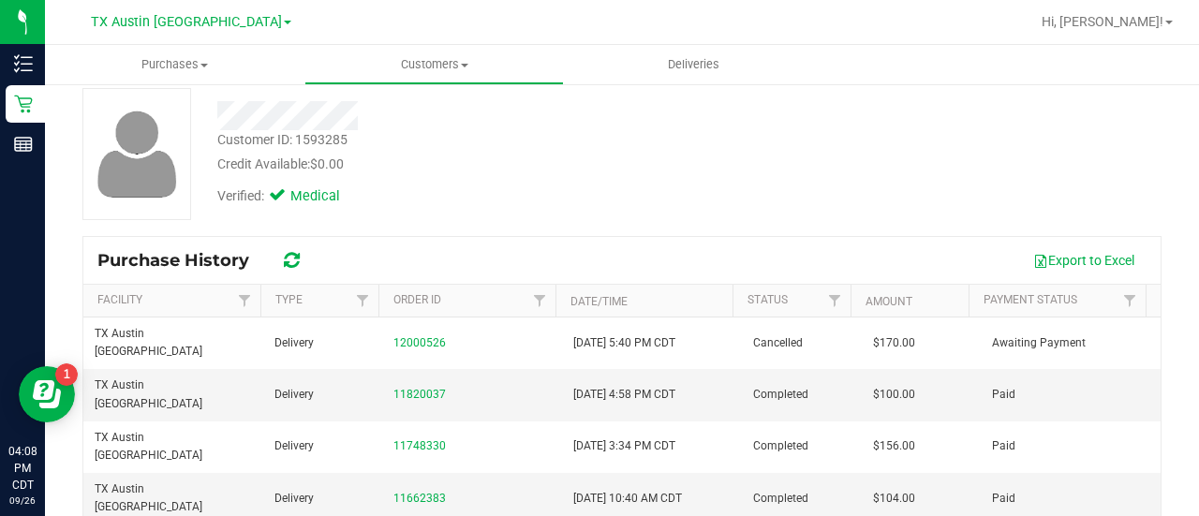
click at [700, 219] on div "Customer ID: 1593285 Credit Available: $0.00 Verified: Medical" at bounding box center [621, 154] width 1107 height 132
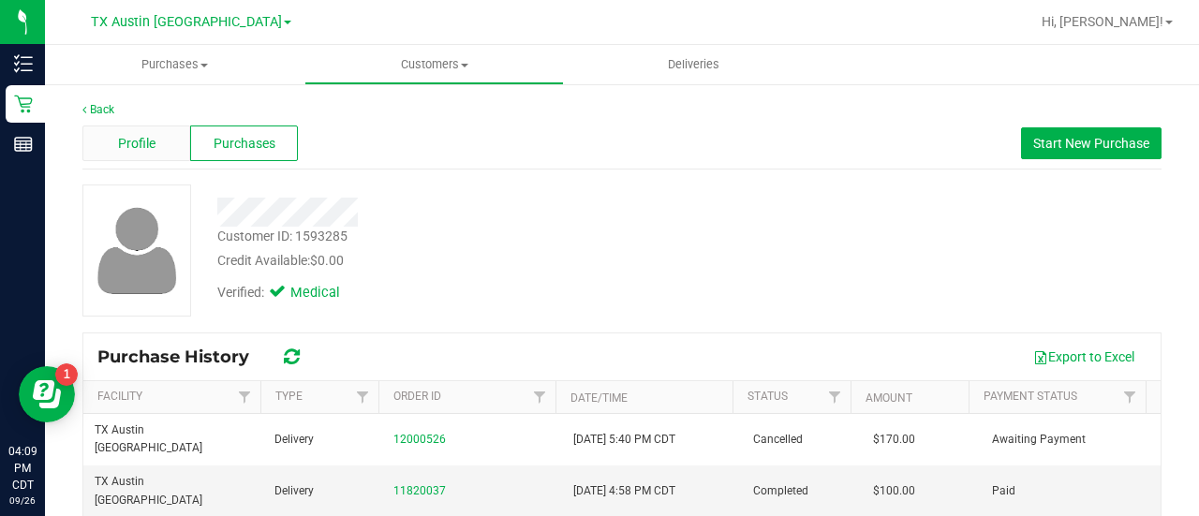
click at [138, 148] on span "Profile" at bounding box center [136, 144] width 37 height 20
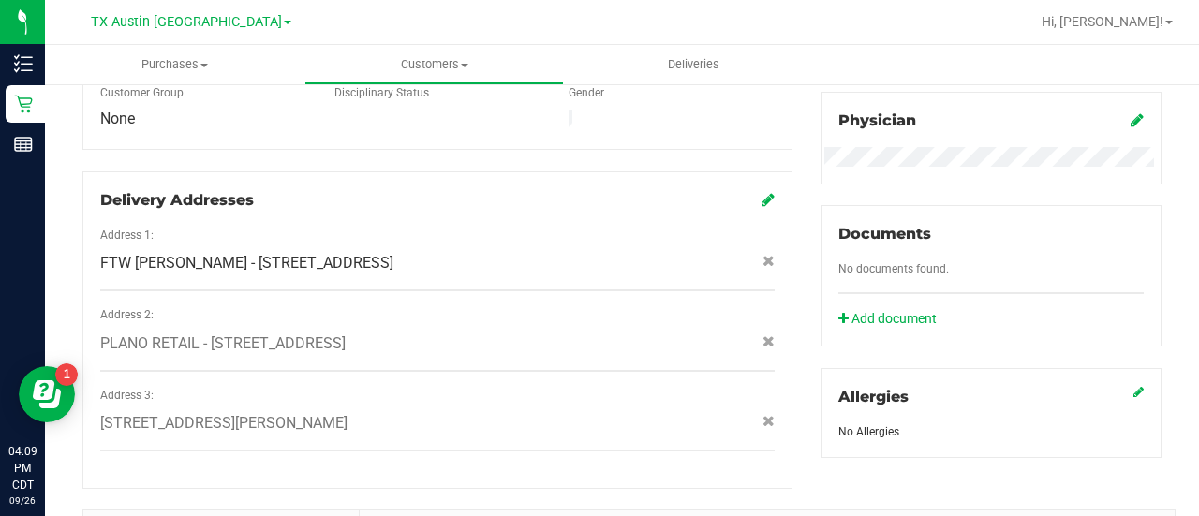
scroll to position [594, 0]
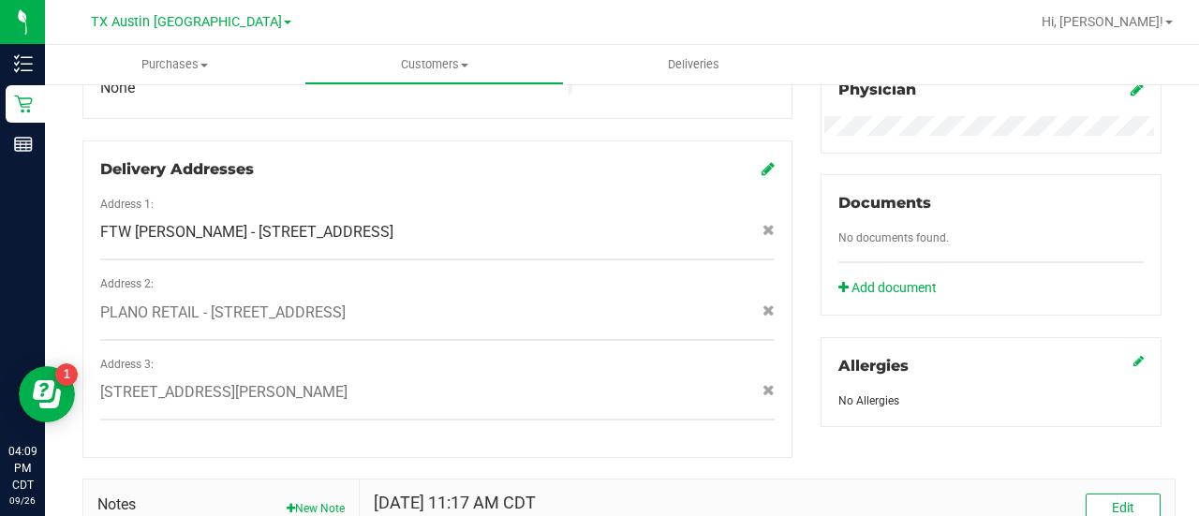
drag, startPoint x: 350, startPoint y: 372, endPoint x: 337, endPoint y: 368, distance: 13.6
click at [337, 381] on div "[STREET_ADDRESS][PERSON_NAME]" at bounding box center [437, 392] width 702 height 22
copy span "[STREET_ADDRESS][PERSON_NAME]"
click at [383, 435] on div at bounding box center [437, 437] width 674 height 5
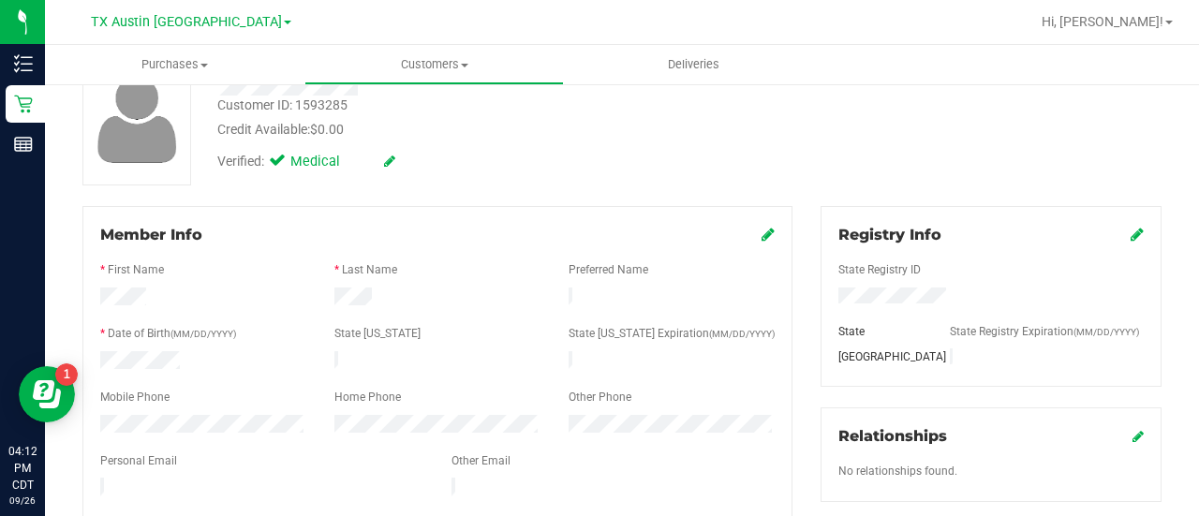
scroll to position [150, 0]
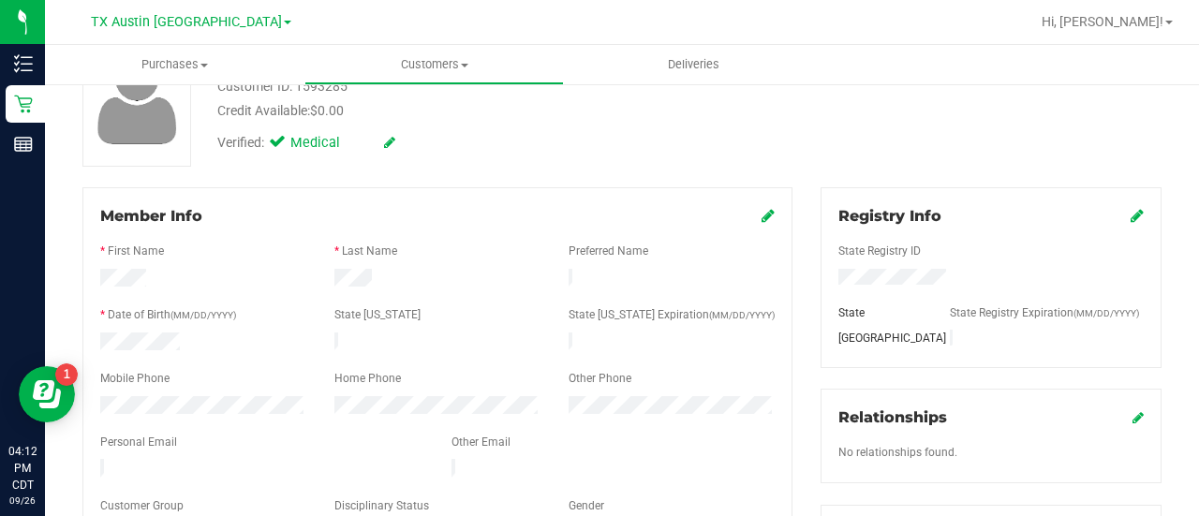
click at [421, 243] on div "* Last Name" at bounding box center [437, 254] width 234 height 22
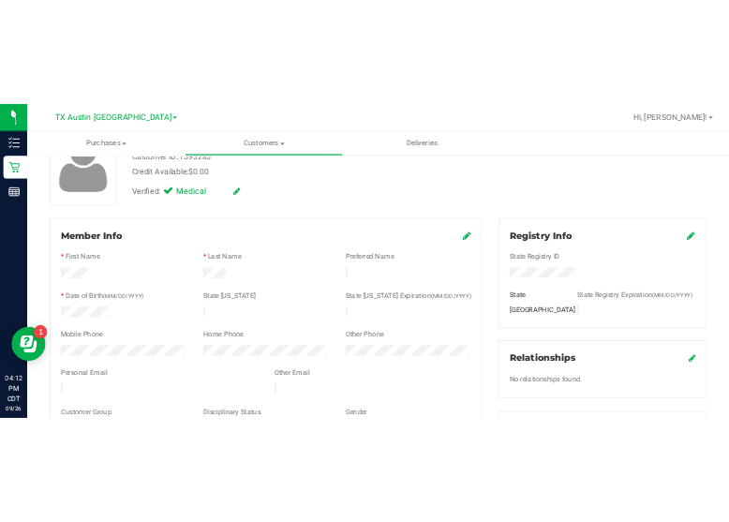
scroll to position [0, 0]
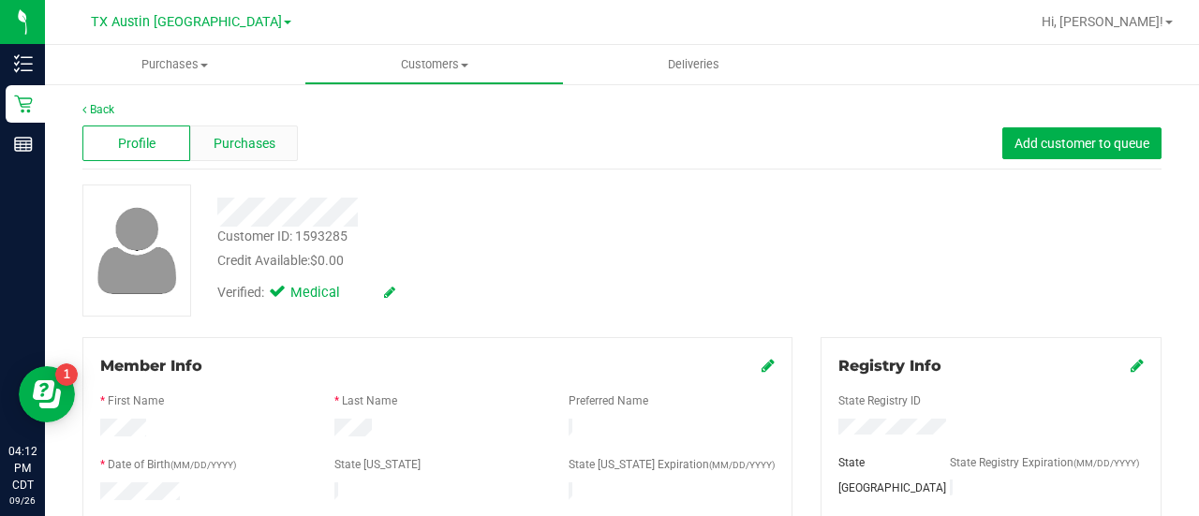
click at [255, 138] on span "Purchases" at bounding box center [245, 144] width 62 height 20
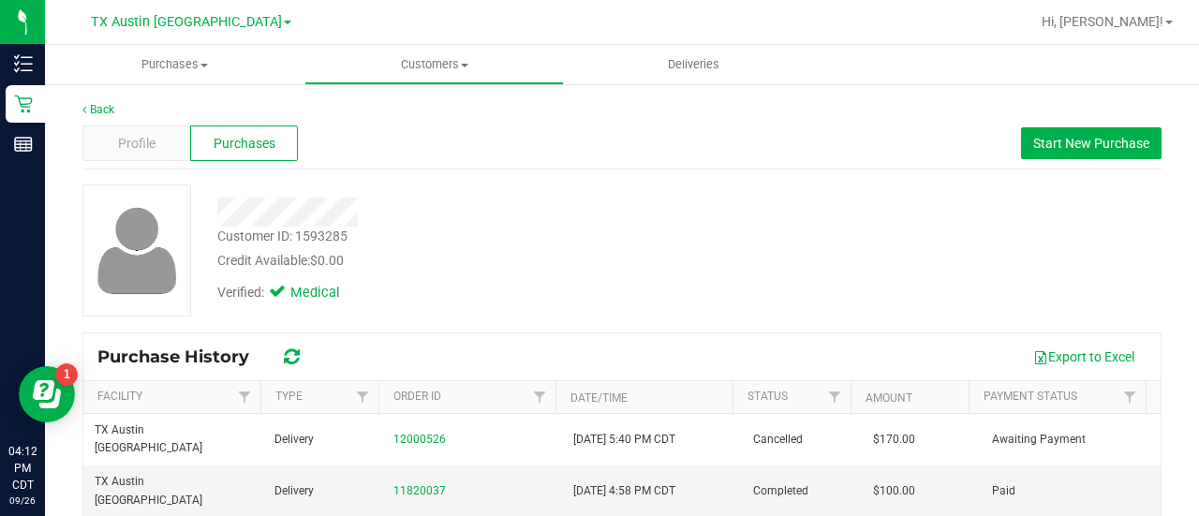
click at [479, 220] on div at bounding box center [479, 212] width 553 height 29
click at [131, 144] on span "Profile" at bounding box center [136, 144] width 37 height 20
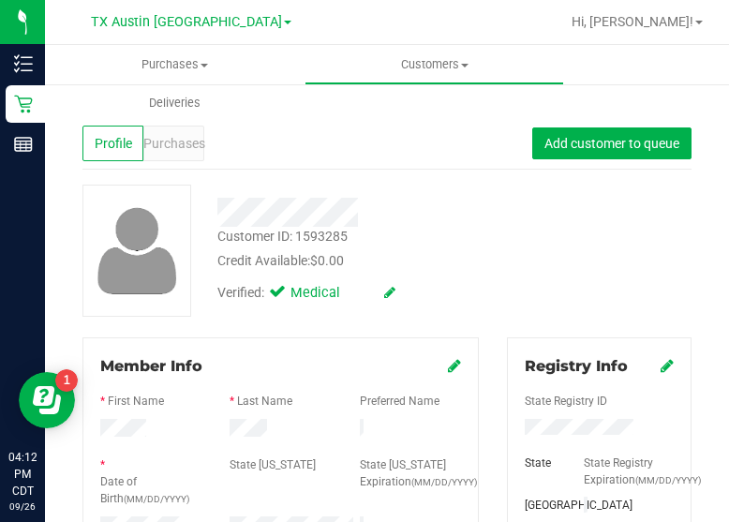
click at [518, 264] on div "Customer ID: 1593285 Credit Available: $0.00 Verified: Medical" at bounding box center [386, 250] width 637 height 132
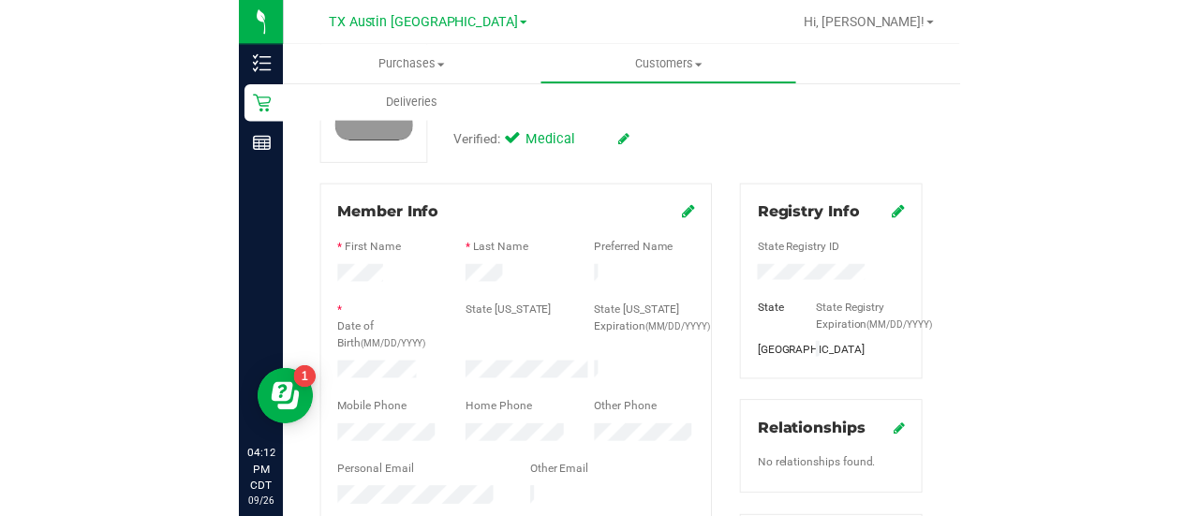
scroll to position [181, 0]
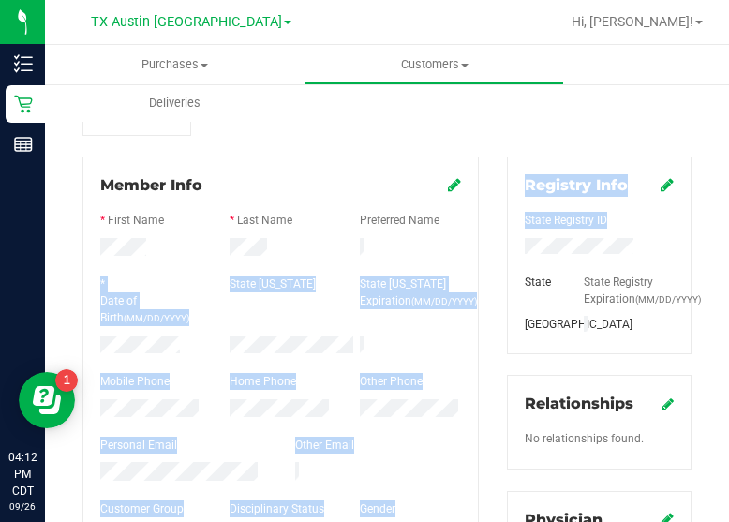
click at [729, 236] on html "Inventory Retail Reports 04:12 PM CDT [DATE] 09/26 [GEOGRAPHIC_DATA] [GEOGRAPHI…" at bounding box center [364, 261] width 729 height 522
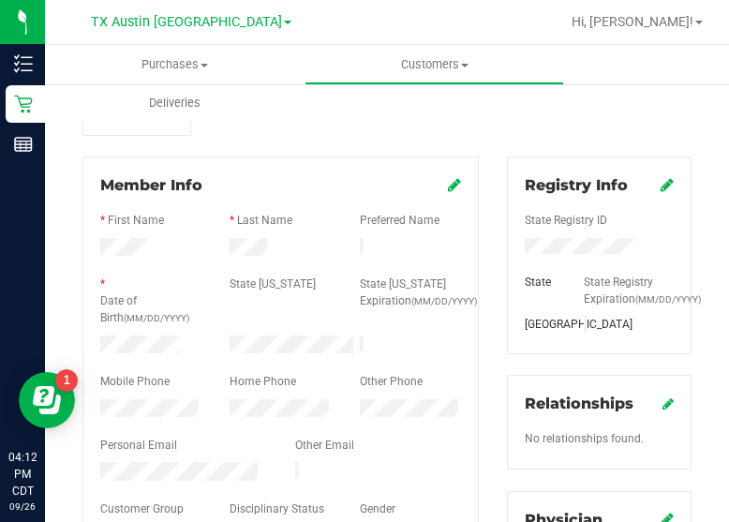
click at [237, 219] on label "Last Name" at bounding box center [264, 220] width 55 height 17
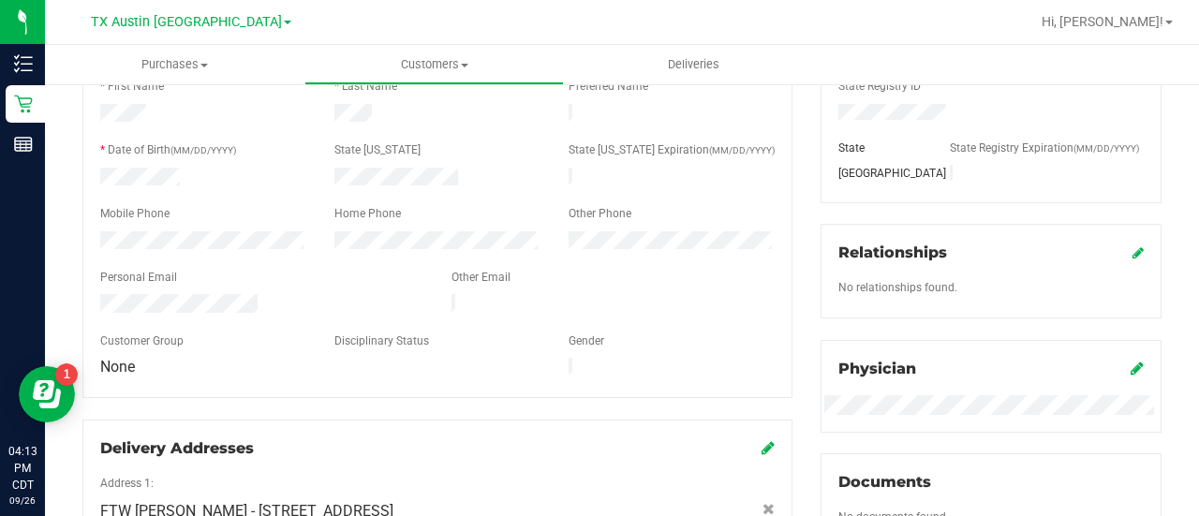
scroll to position [0, 0]
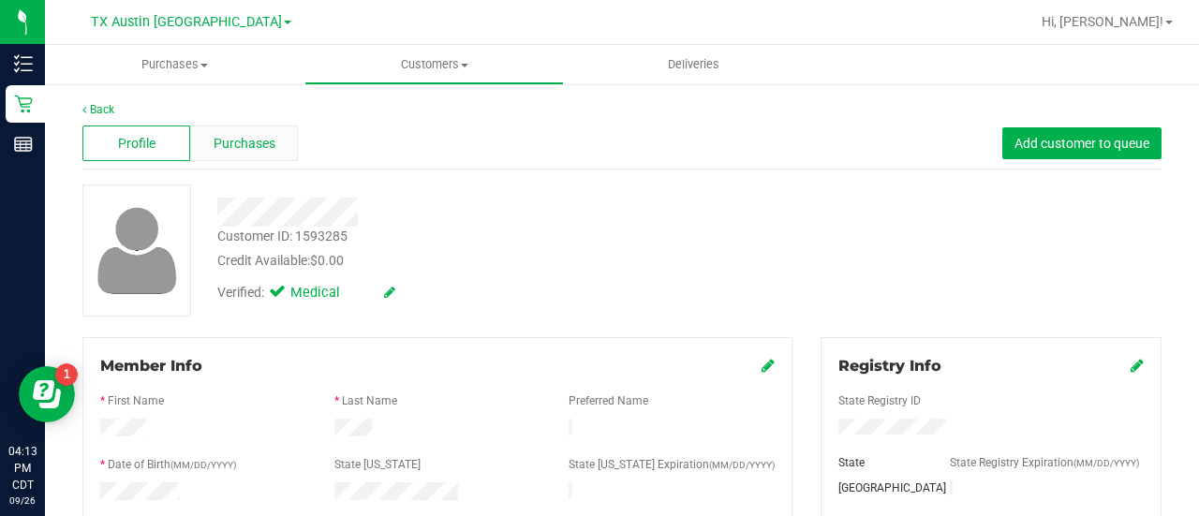
click at [247, 136] on span "Purchases" at bounding box center [245, 144] width 62 height 20
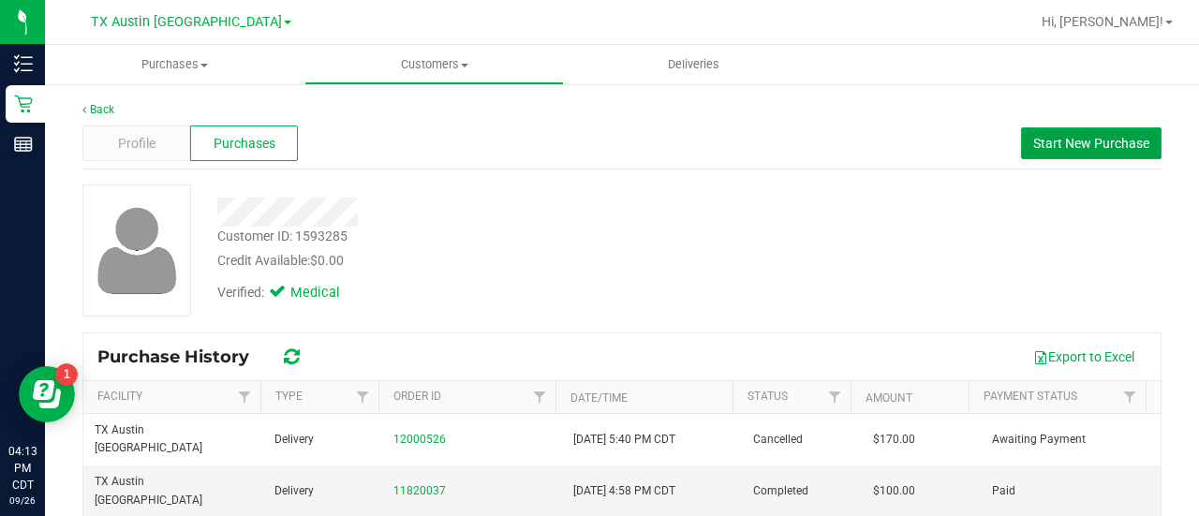
click at [1033, 147] on span "Start New Purchase" at bounding box center [1091, 143] width 116 height 15
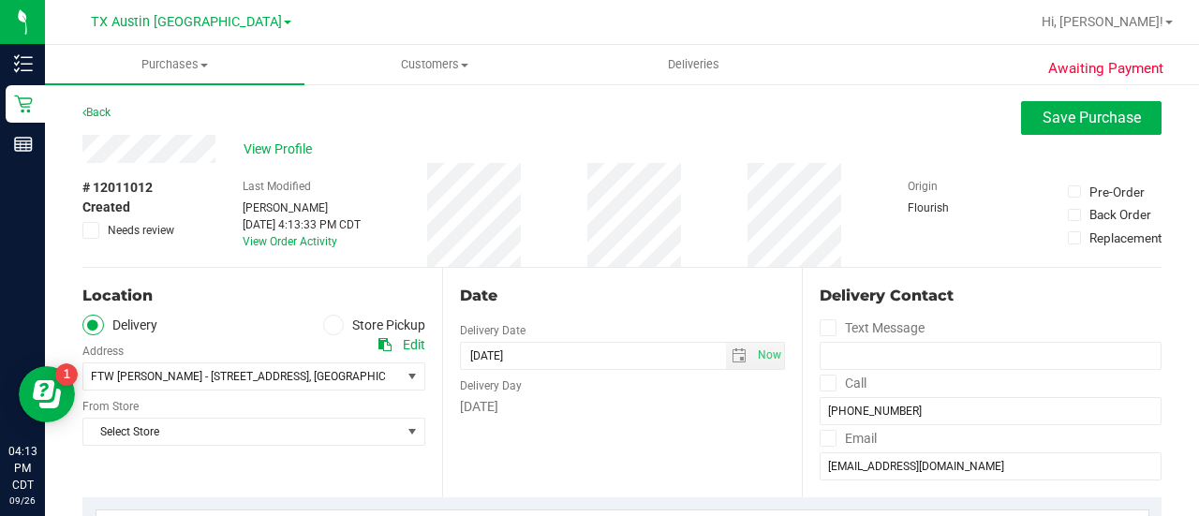
click at [281, 166] on div "Last Modified [PERSON_NAME] [DATE] 4:13:33 PM CDT View Order Activity" at bounding box center [302, 215] width 118 height 104
click at [282, 147] on span "View Profile" at bounding box center [280, 150] width 75 height 20
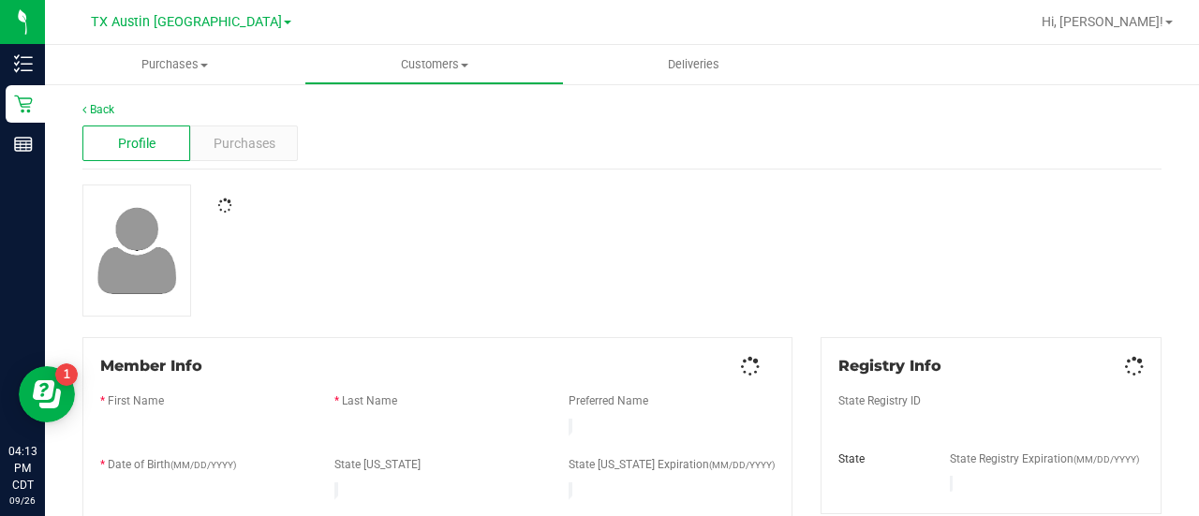
click at [282, 147] on div "Purchases" at bounding box center [244, 143] width 108 height 36
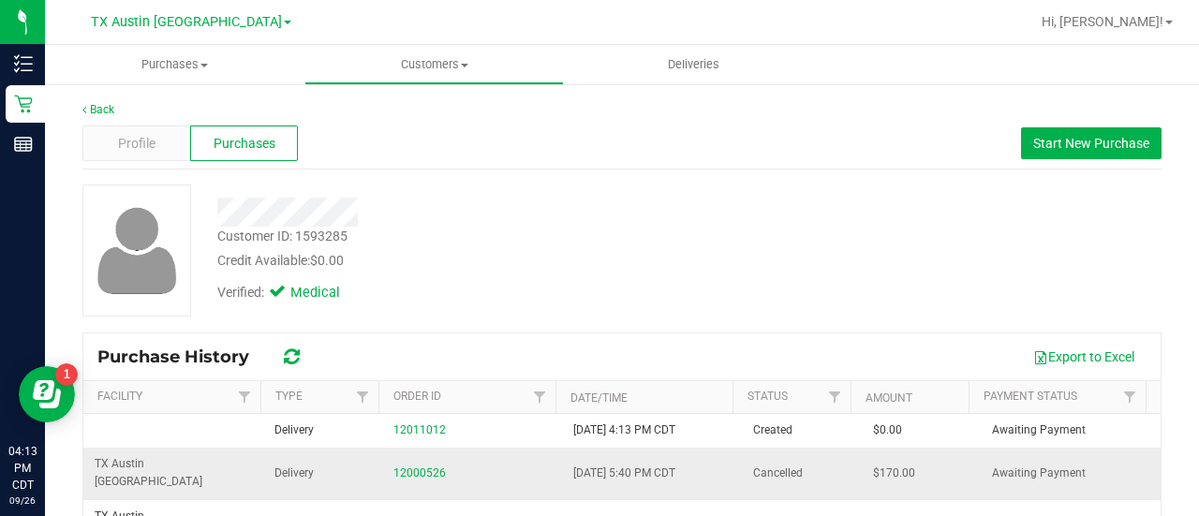
click at [403, 471] on td "12000526" at bounding box center [472, 474] width 180 height 52
click at [406, 465] on div "12000526" at bounding box center [471, 474] width 157 height 18
click at [406, 466] on link "12000526" at bounding box center [419, 472] width 52 height 13
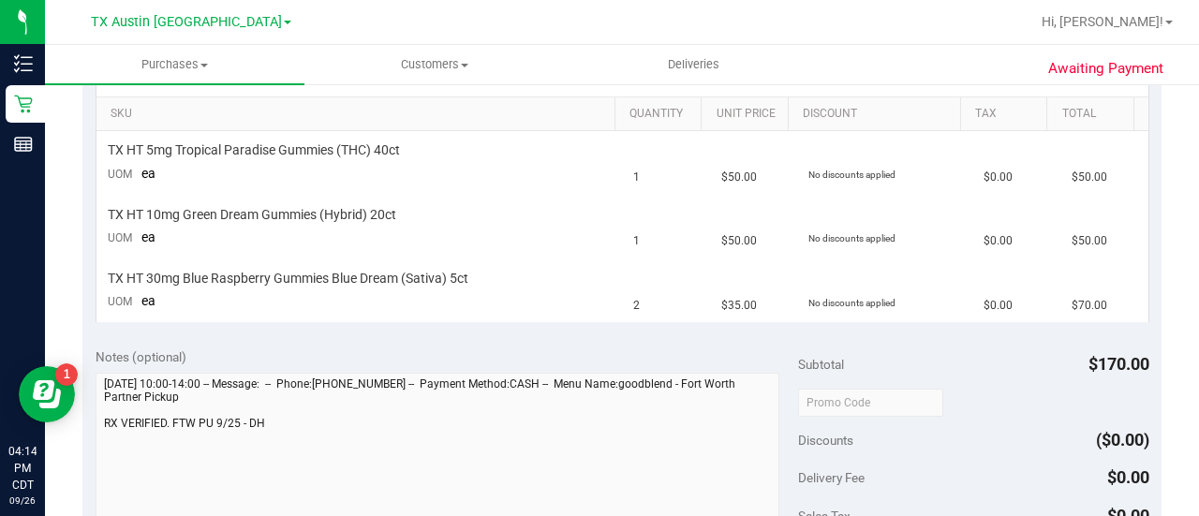
scroll to position [455, 0]
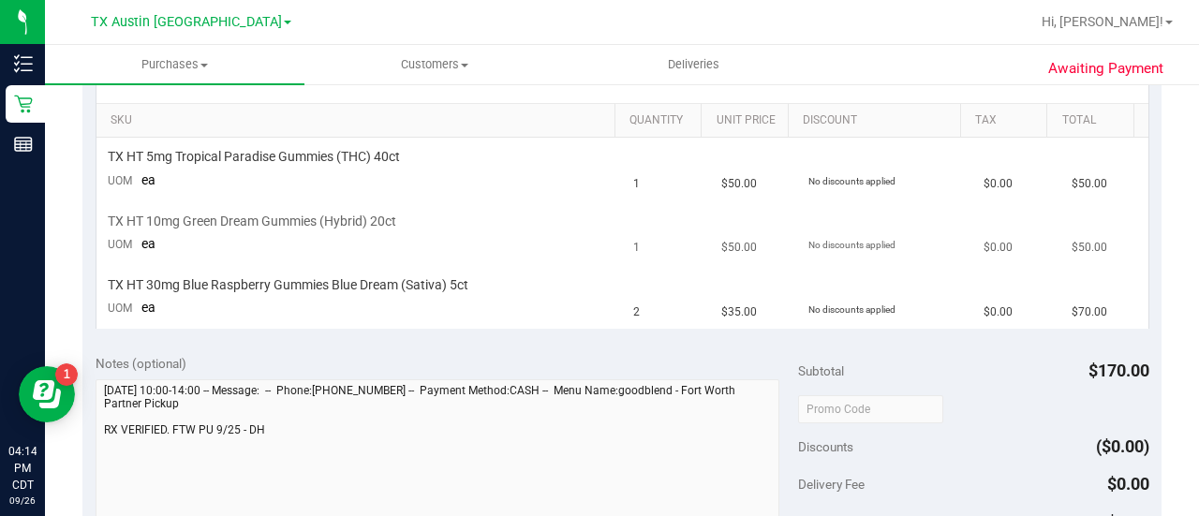
click at [282, 221] on span "TX HT 10mg Green Dream Gummies (Hybrid) 20ct" at bounding box center [252, 222] width 288 height 18
click at [418, 213] on div "TX HT 10mg Green Dream Gummies (Hybrid) 20ct" at bounding box center [360, 222] width 504 height 18
click at [682, 281] on td "2" at bounding box center [666, 297] width 88 height 63
click at [422, 177] on td "TX HT 5mg Tropical Paradise Gummies (THC) 40ct UOM ea" at bounding box center [359, 170] width 526 height 64
click at [498, 269] on td "TX HT 30mg Blue Raspberry Gummies Blue Dream (Sativa) 5ct UOM ea" at bounding box center [359, 297] width 526 height 63
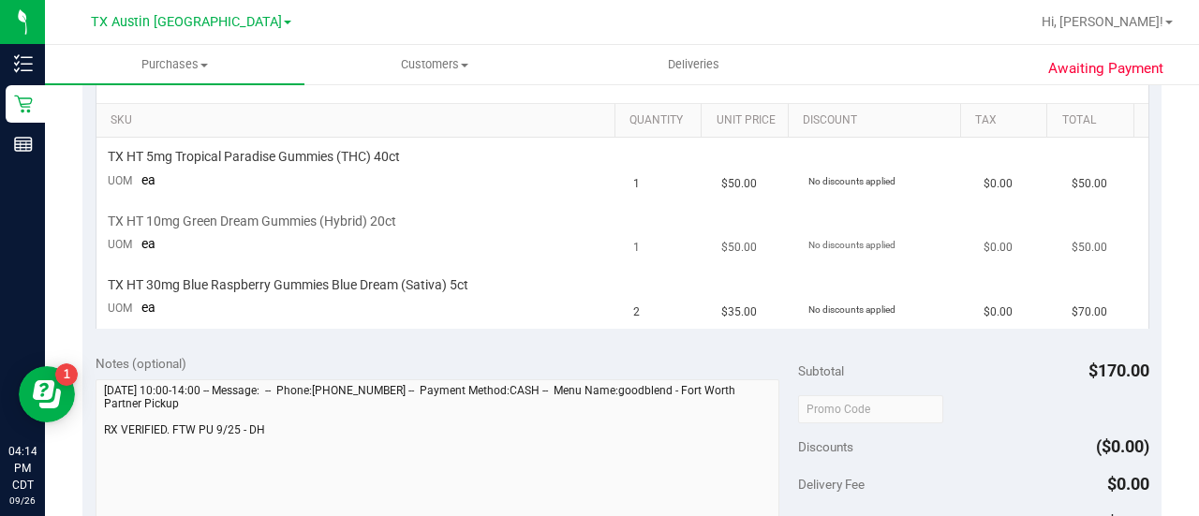
click at [409, 214] on div "TX HT 10mg Green Dream Gummies (Hybrid) 20ct" at bounding box center [360, 222] width 504 height 18
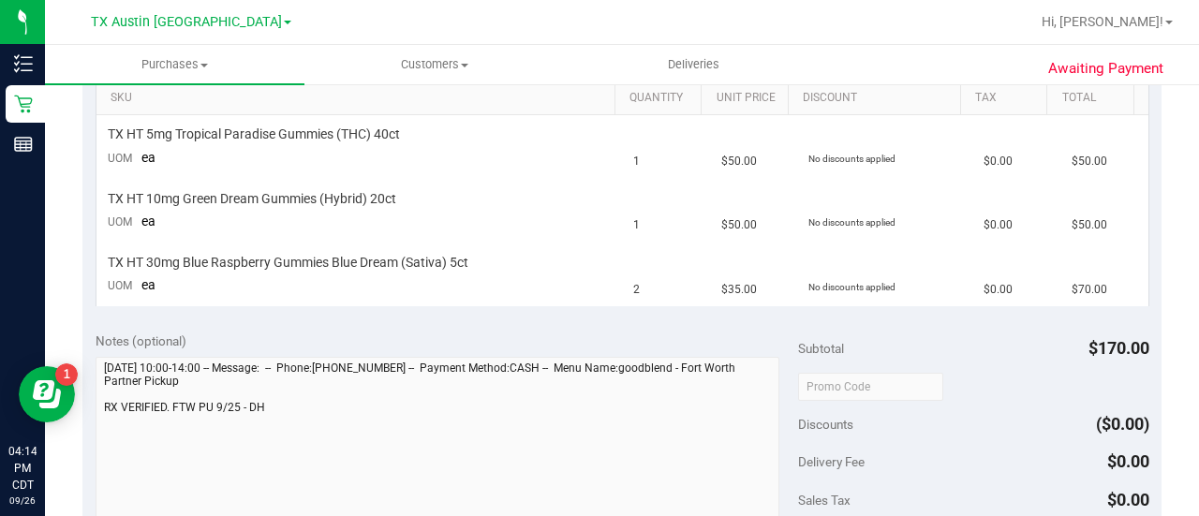
scroll to position [485, 0]
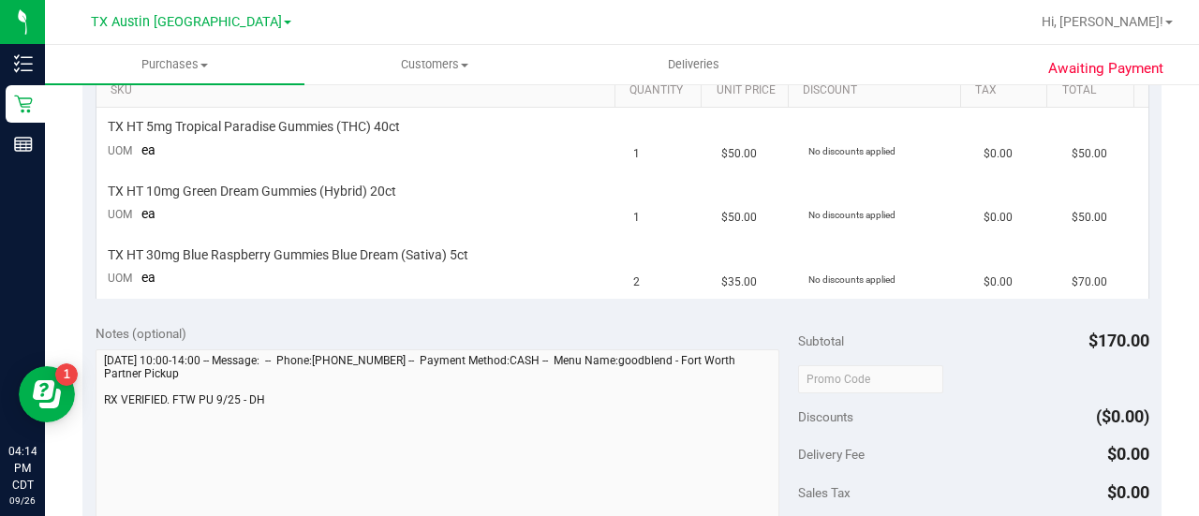
click at [476, 312] on div "Notes (optional) Subtotal $170.00 Discounts ($0.00) Delivery Fee $0.00 Sales Ta…" at bounding box center [621, 479] width 1079 height 337
click at [400, 246] on span "TX HT 30mg Blue Raspberry Gummies Blue Dream (Sativa) 5ct" at bounding box center [288, 255] width 361 height 18
click at [402, 280] on td "TX HT 30mg Blue Raspberry Gummies Blue Dream (Sativa) 5ct UOM ea" at bounding box center [359, 267] width 526 height 63
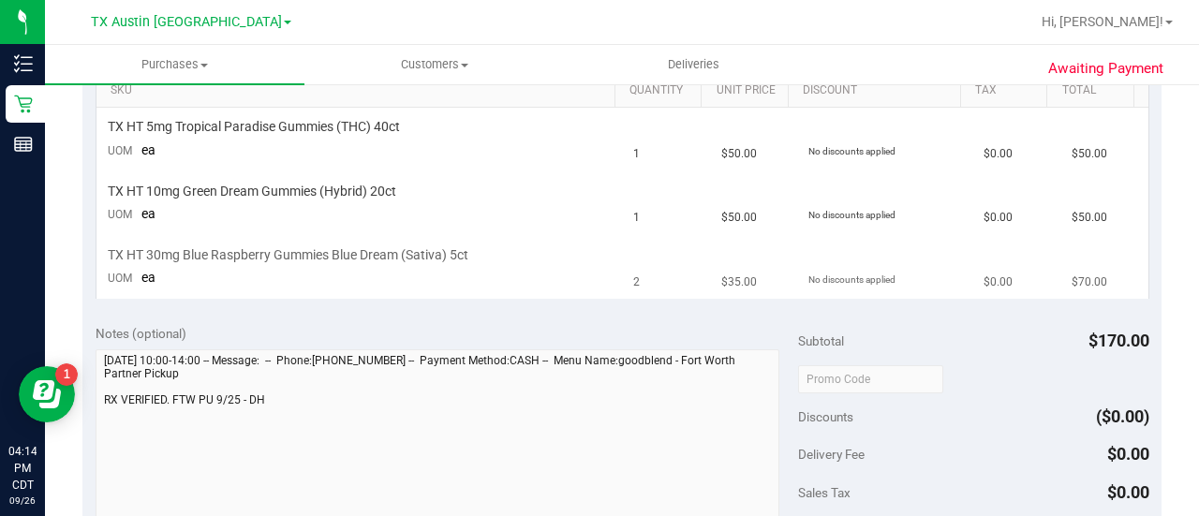
click at [467, 276] on td "TX HT 30mg Blue Raspberry Gummies Blue Dream (Sativa) 5ct UOM ea" at bounding box center [359, 267] width 526 height 63
click at [485, 258] on div "TX HT 30mg Blue Raspberry Gummies Blue Dream (Sativa) 5ct" at bounding box center [360, 255] width 504 height 18
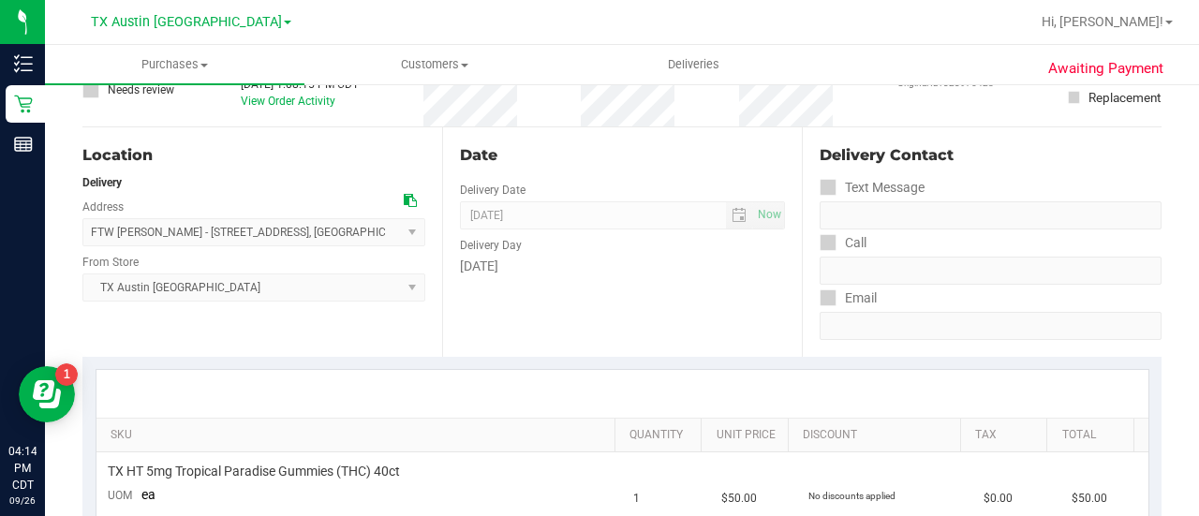
scroll to position [0, 0]
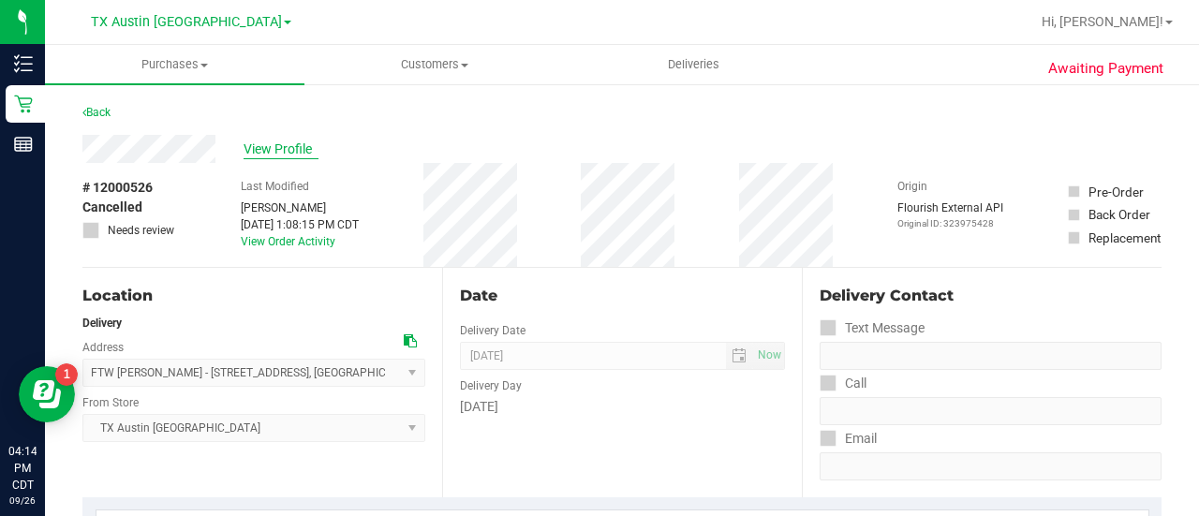
click at [284, 152] on span "View Profile" at bounding box center [280, 150] width 75 height 20
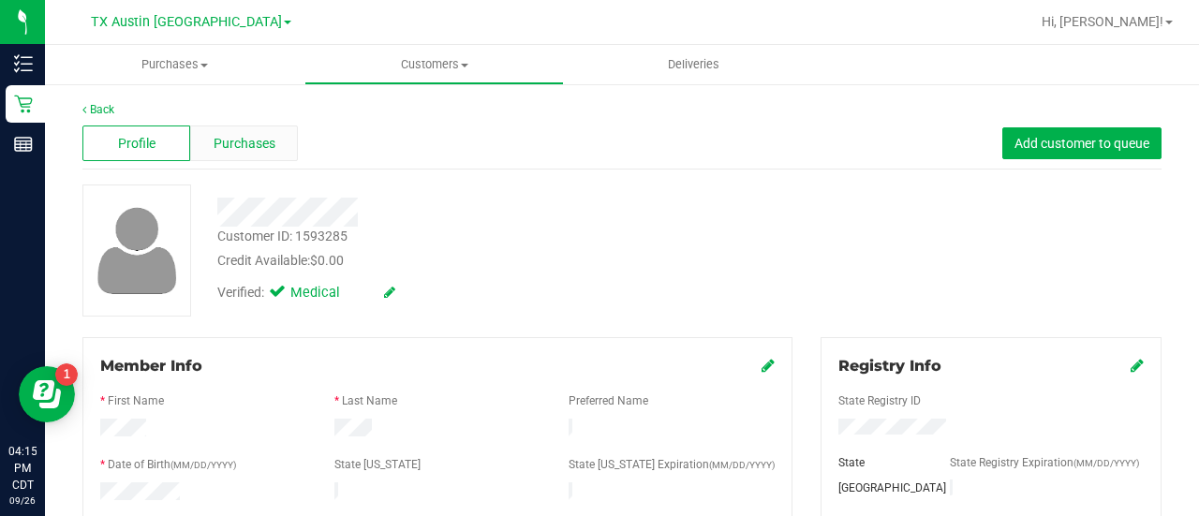
click at [259, 147] on span "Purchases" at bounding box center [245, 144] width 62 height 20
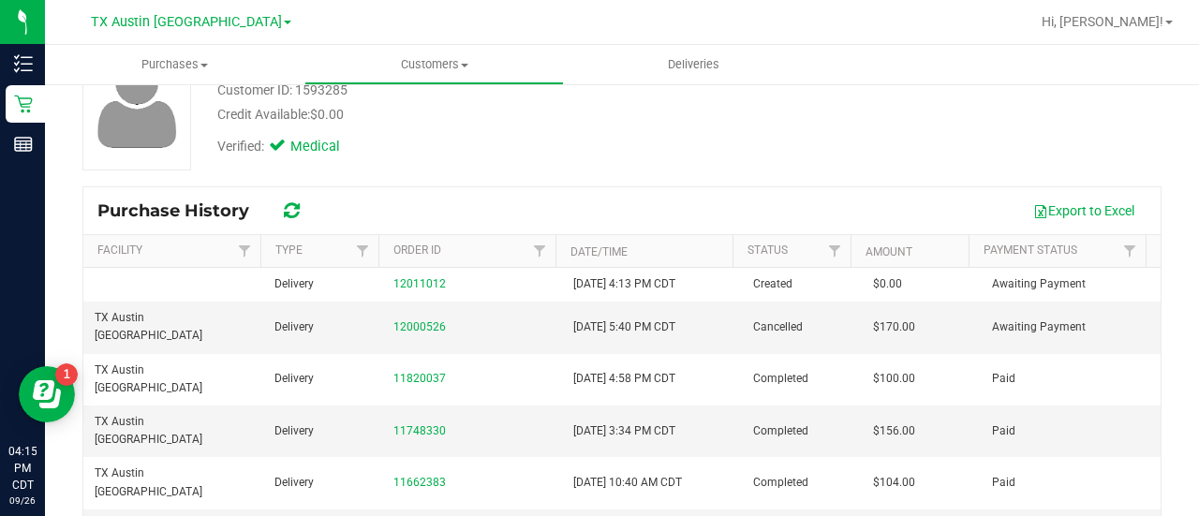
scroll to position [176, 0]
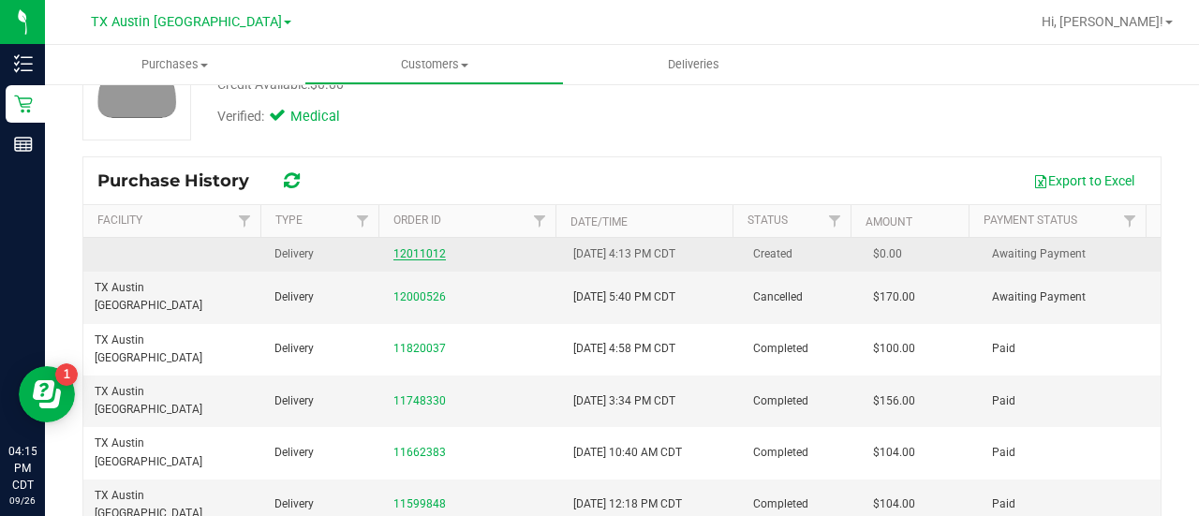
click at [402, 253] on link "12011012" at bounding box center [419, 253] width 52 height 13
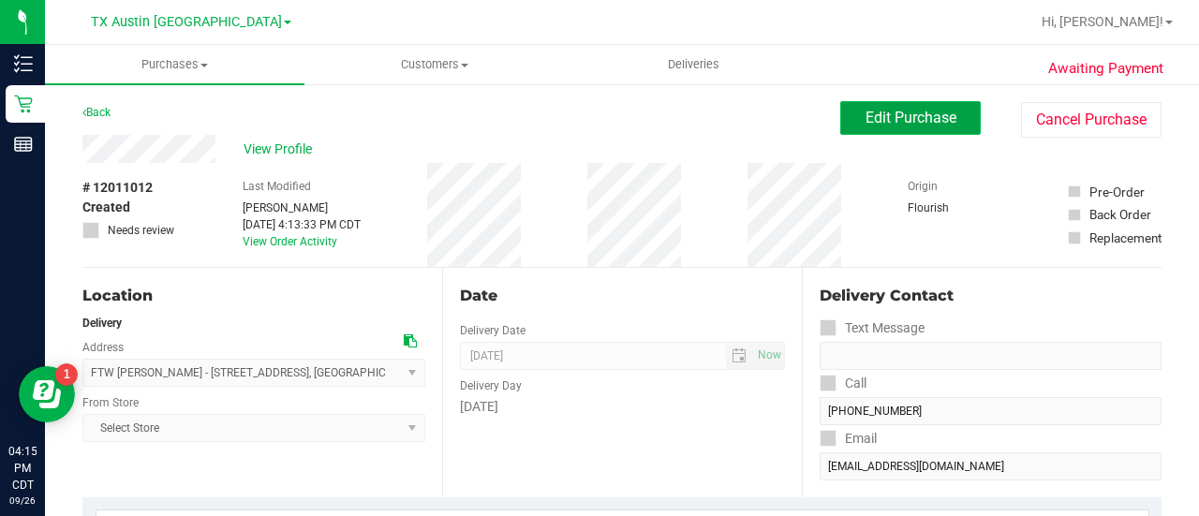
click at [867, 125] on span "Edit Purchase" at bounding box center [910, 118] width 91 height 18
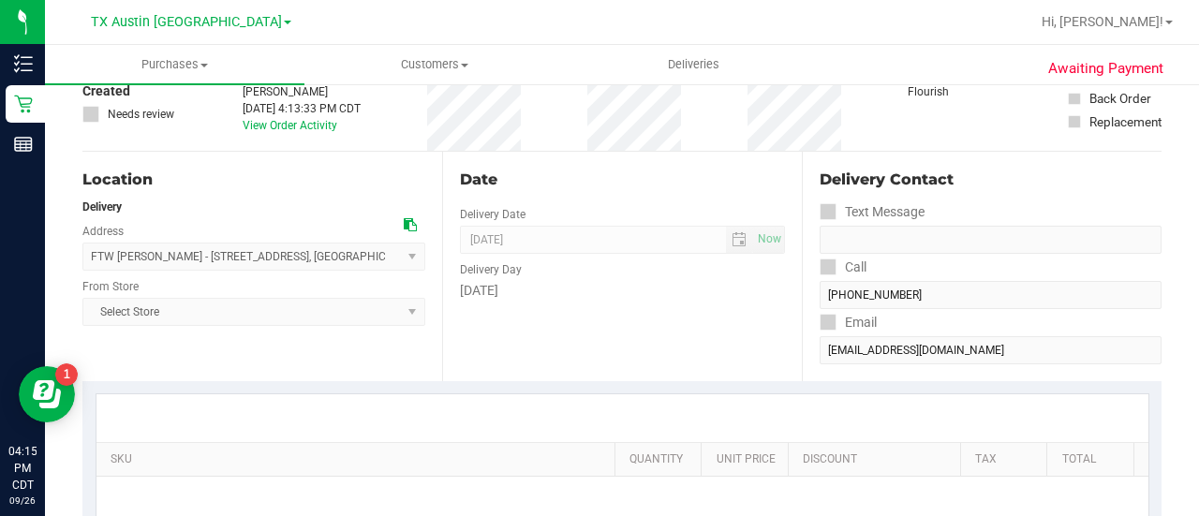
scroll to position [120, 0]
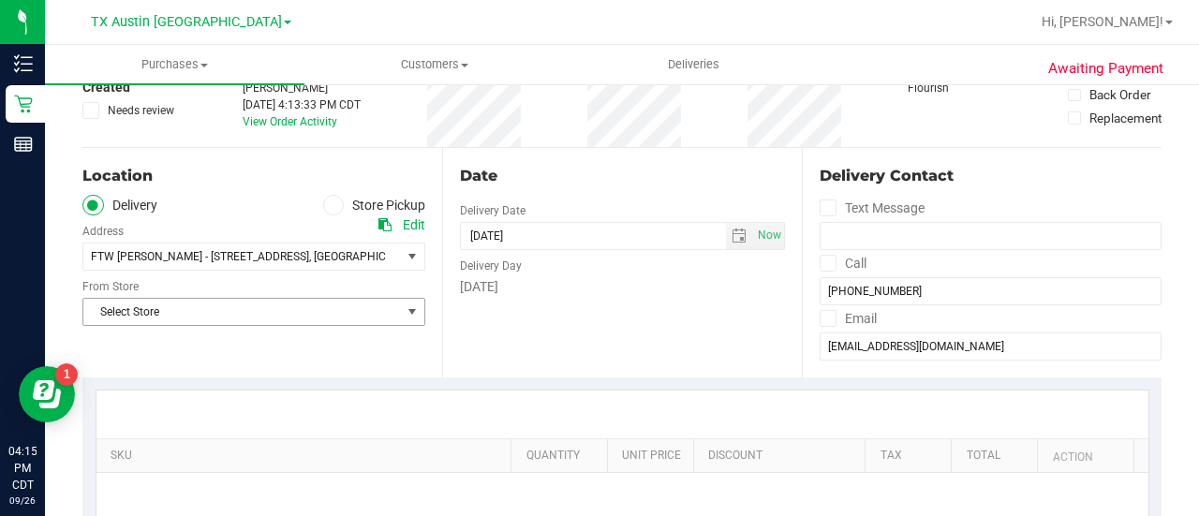
click at [328, 308] on span "Select Store" at bounding box center [241, 312] width 317 height 26
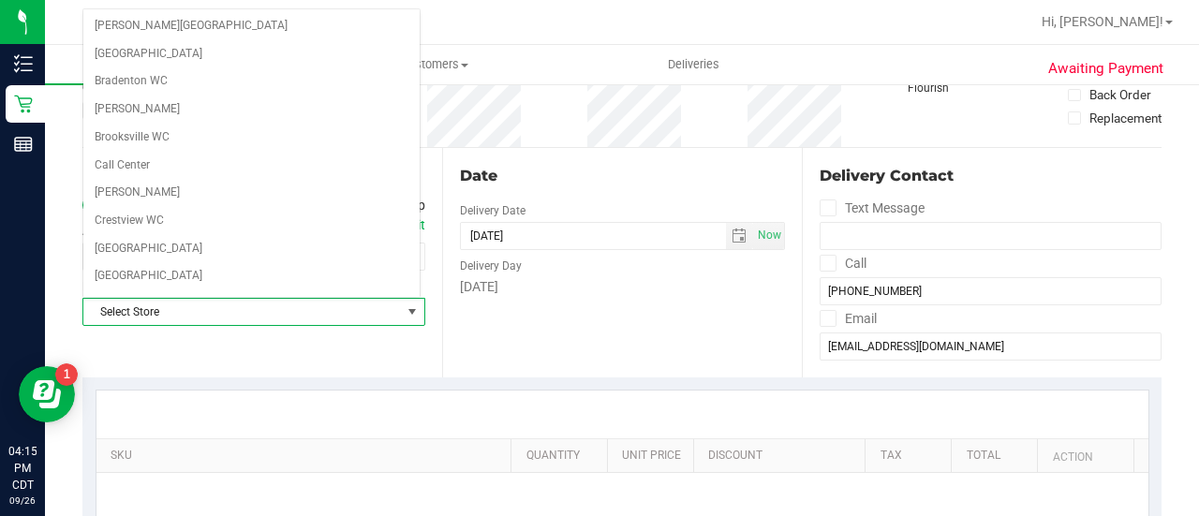
click at [528, 370] on div "Date Delivery Date [DATE] Now [DATE] 04:15 PM Now Delivery Day [DATE]" at bounding box center [622, 262] width 360 height 229
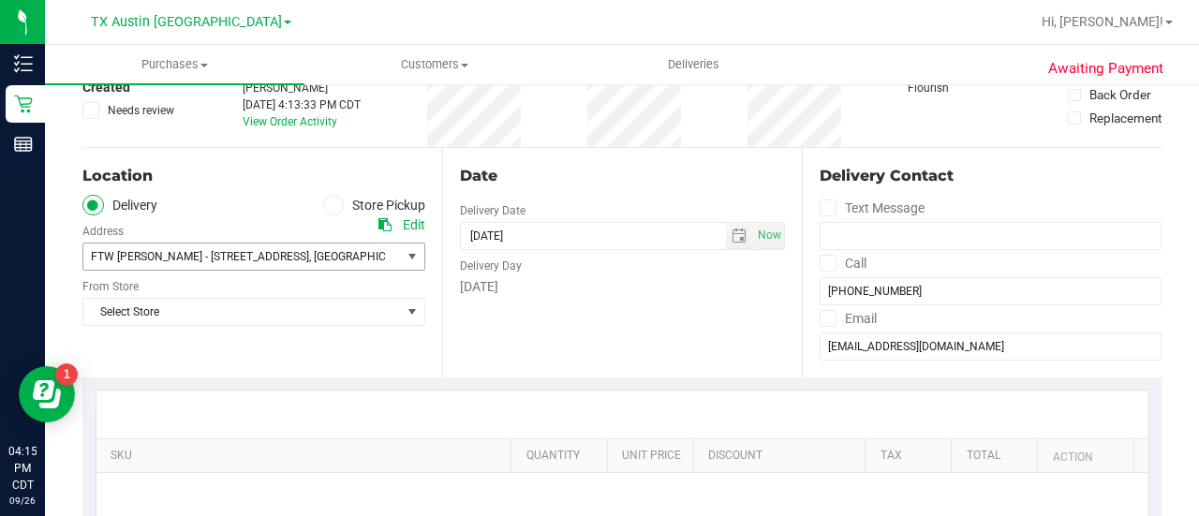
click at [534, 256] on span "76104" at bounding box center [550, 256] width 33 height 13
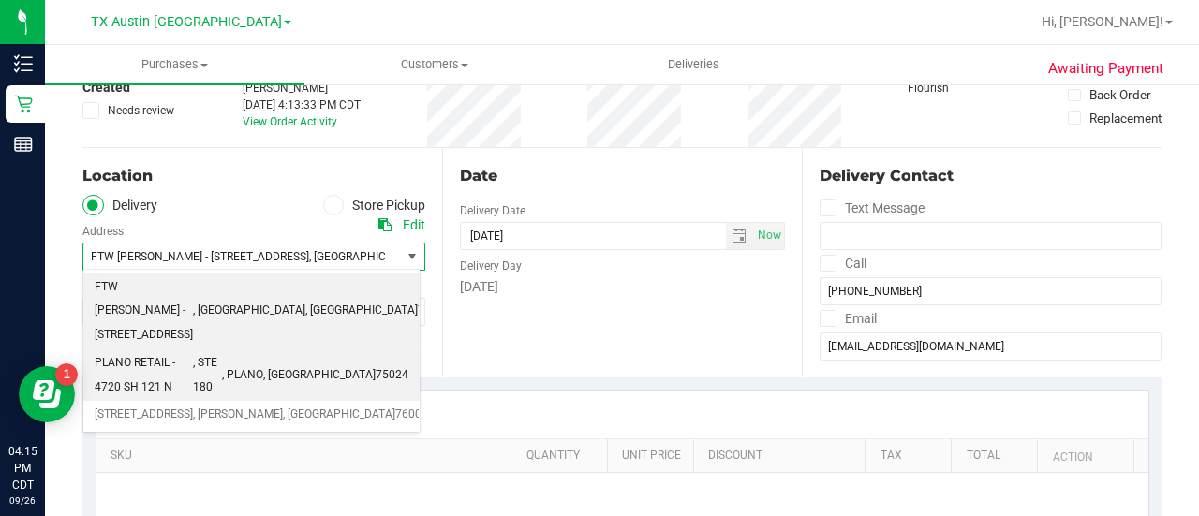
click at [193, 351] on span "PLANO RETAIL - 4720 SH 121 N" at bounding box center [144, 375] width 98 height 48
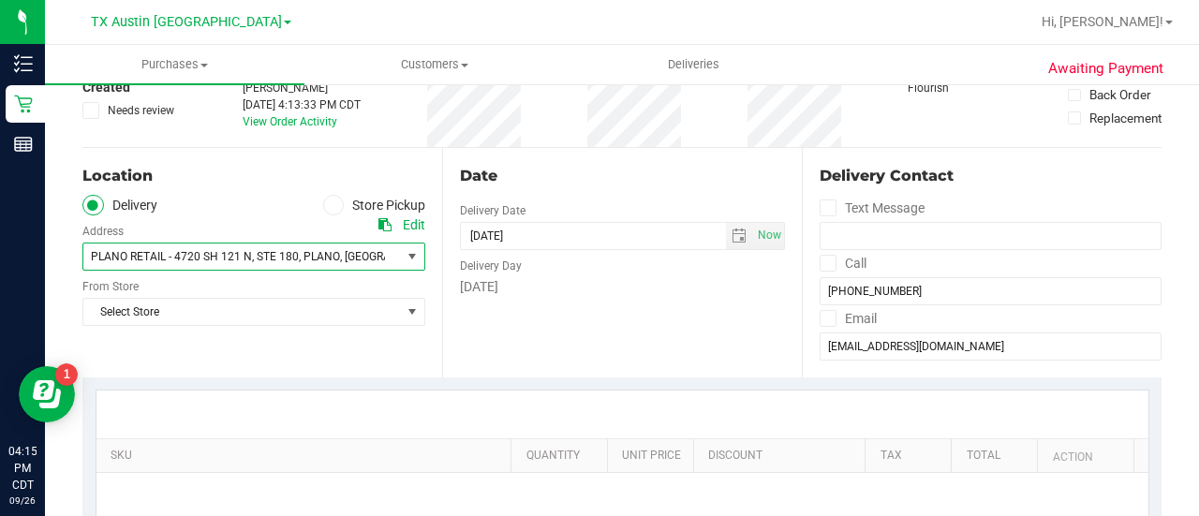
click at [515, 331] on div "Date Delivery Date [DATE] Now [DATE] 04:15 PM Now Delivery Day [DATE]" at bounding box center [622, 262] width 360 height 229
click at [731, 239] on span "select" at bounding box center [738, 236] width 15 height 15
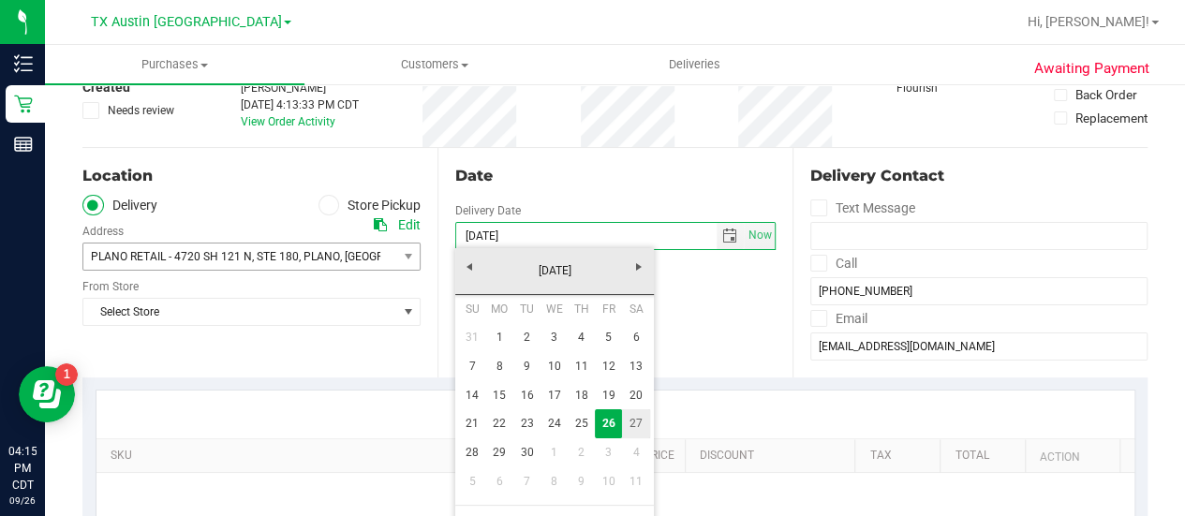
click at [627, 419] on link "27" at bounding box center [635, 423] width 27 height 29
type input "[DATE]"
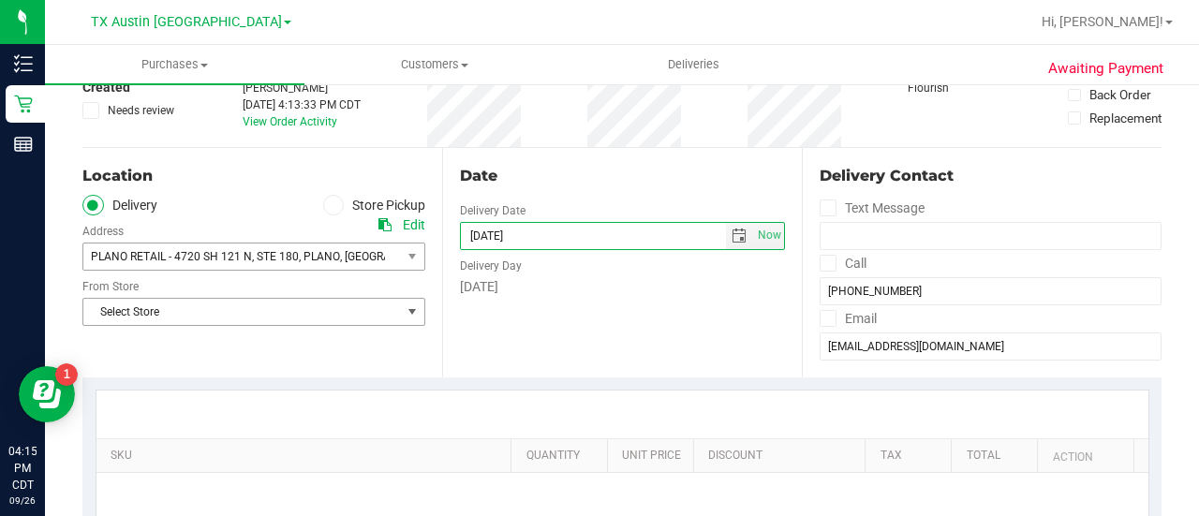
click at [249, 307] on span "Select Store" at bounding box center [241, 312] width 317 height 26
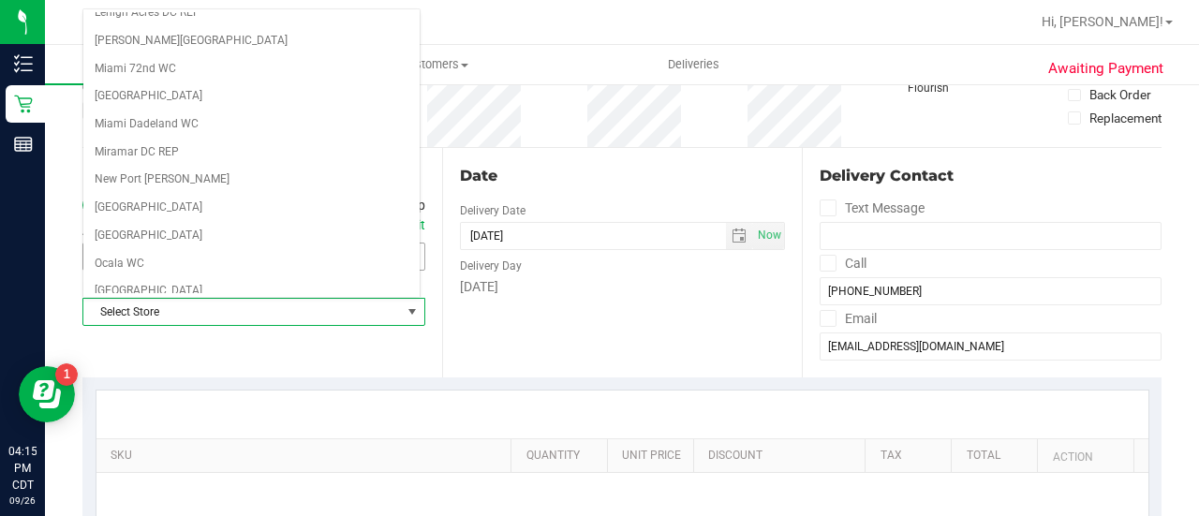
scroll to position [1324, 0]
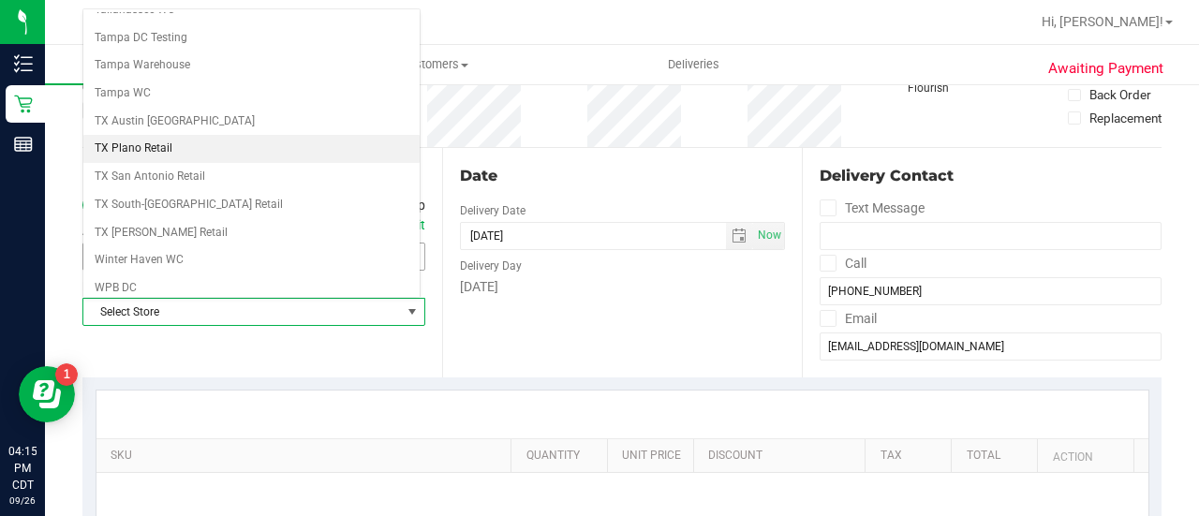
click at [137, 135] on li "TX Plano Retail" at bounding box center [251, 149] width 336 height 28
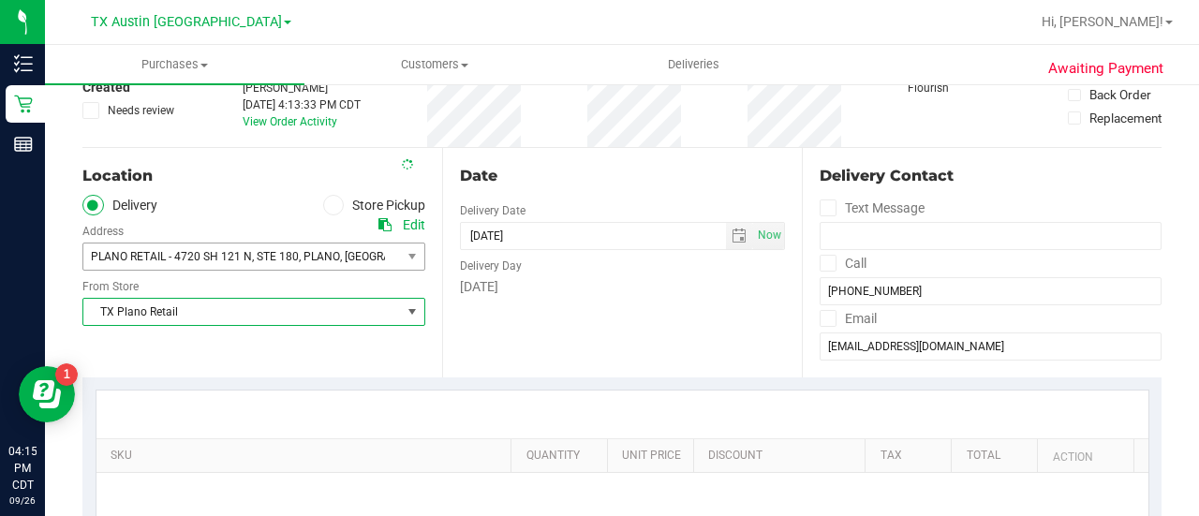
click at [590, 295] on div "[DATE]" at bounding box center [622, 287] width 325 height 20
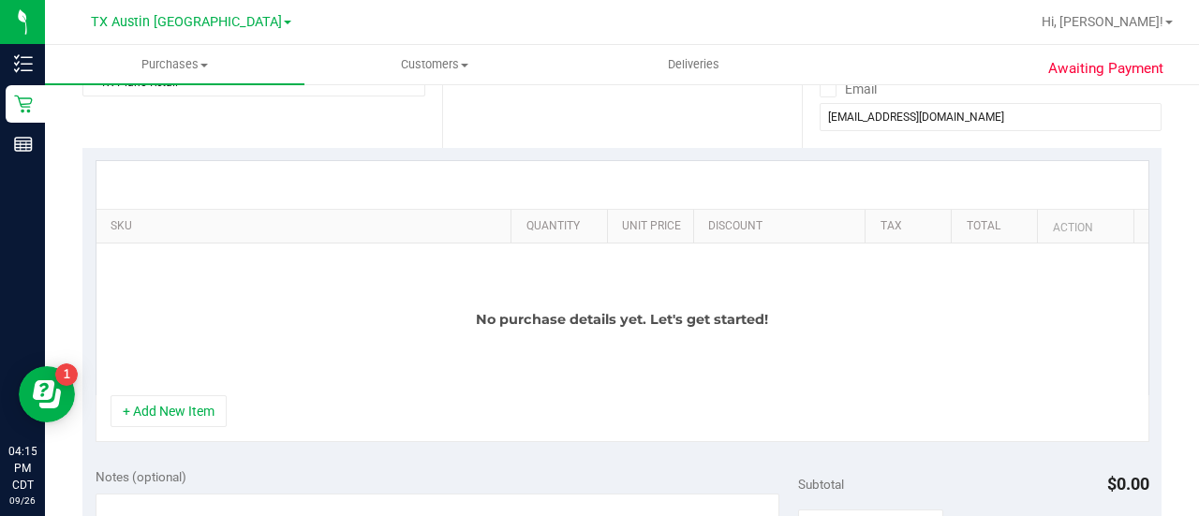
scroll to position [352, 0]
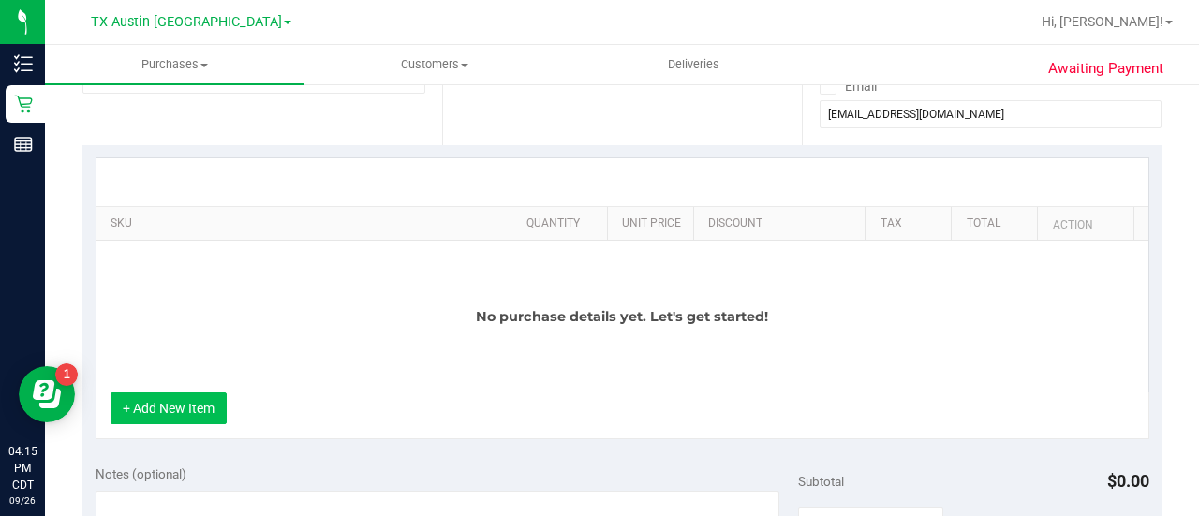
click at [200, 407] on button "+ Add New Item" at bounding box center [169, 408] width 116 height 32
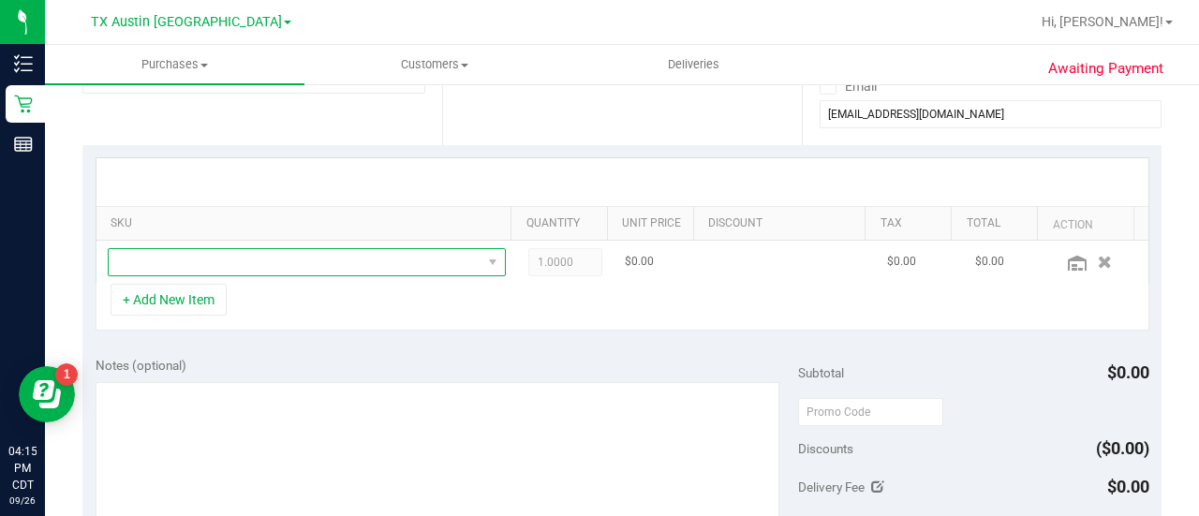
click at [346, 267] on span "NO DATA FOUND" at bounding box center [295, 262] width 373 height 26
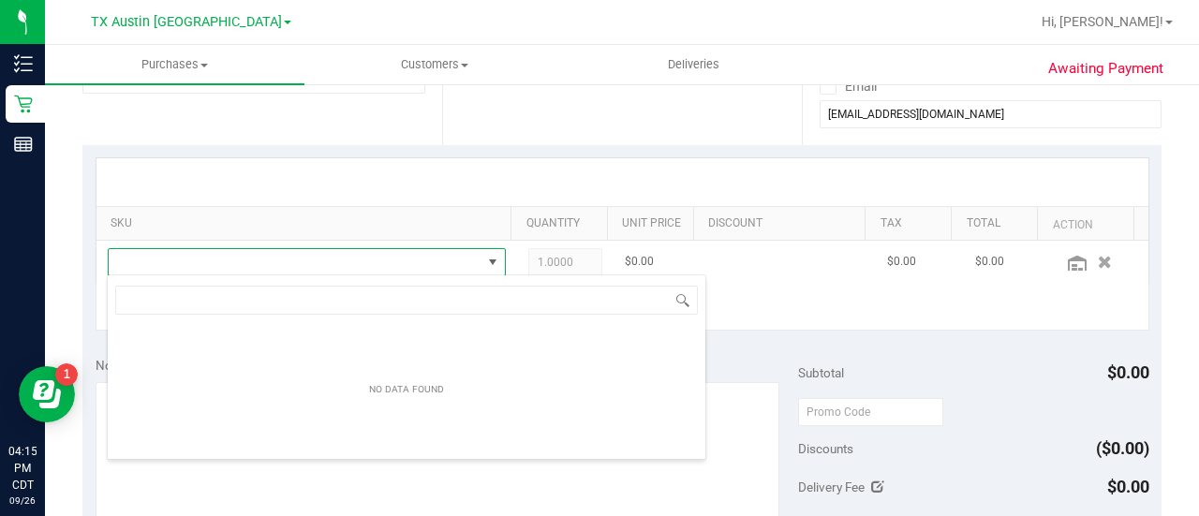
scroll to position [27, 377]
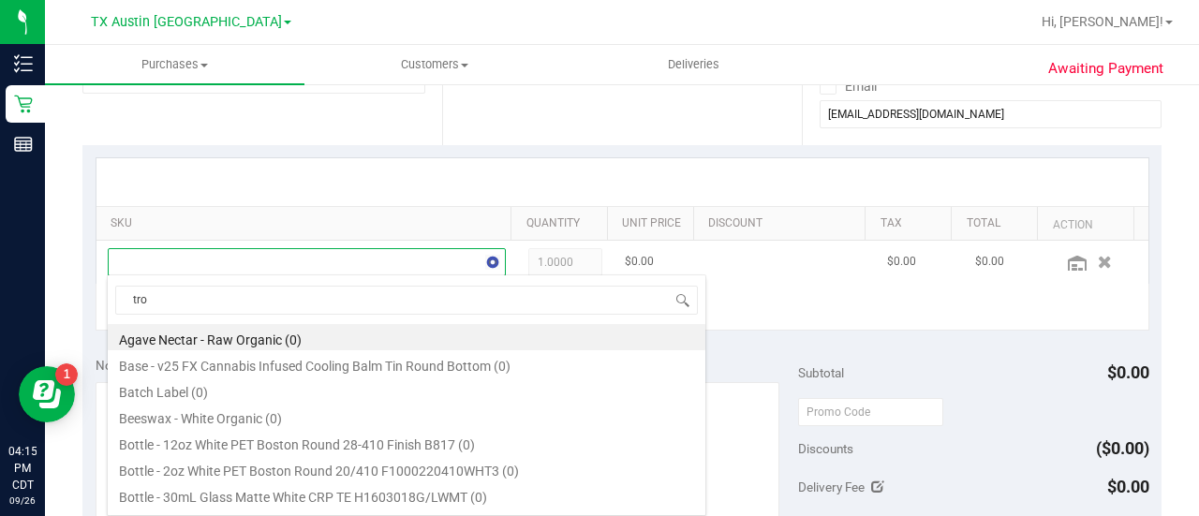
type input "trop"
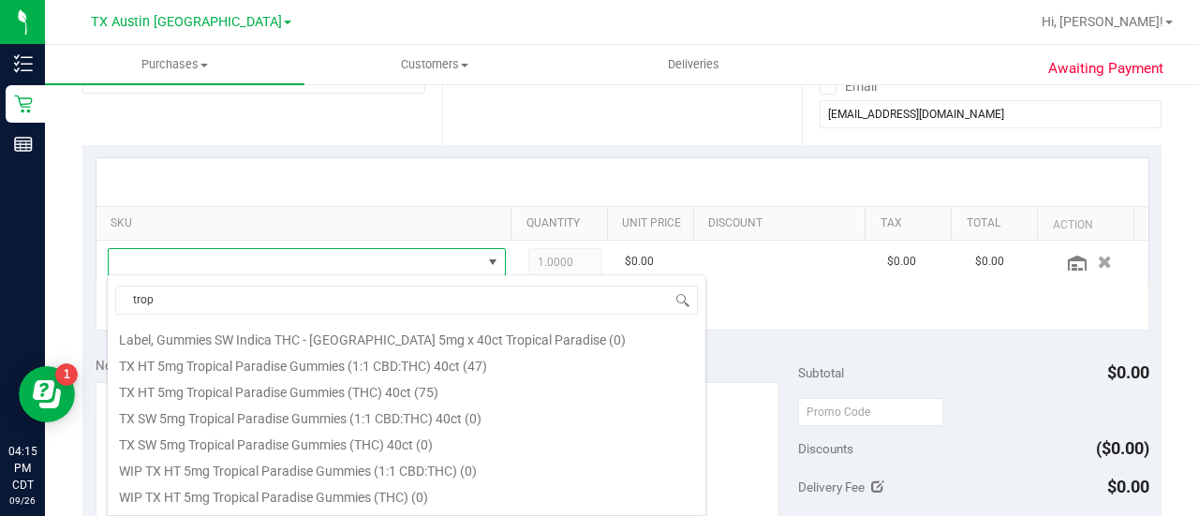
scroll to position [248, 0]
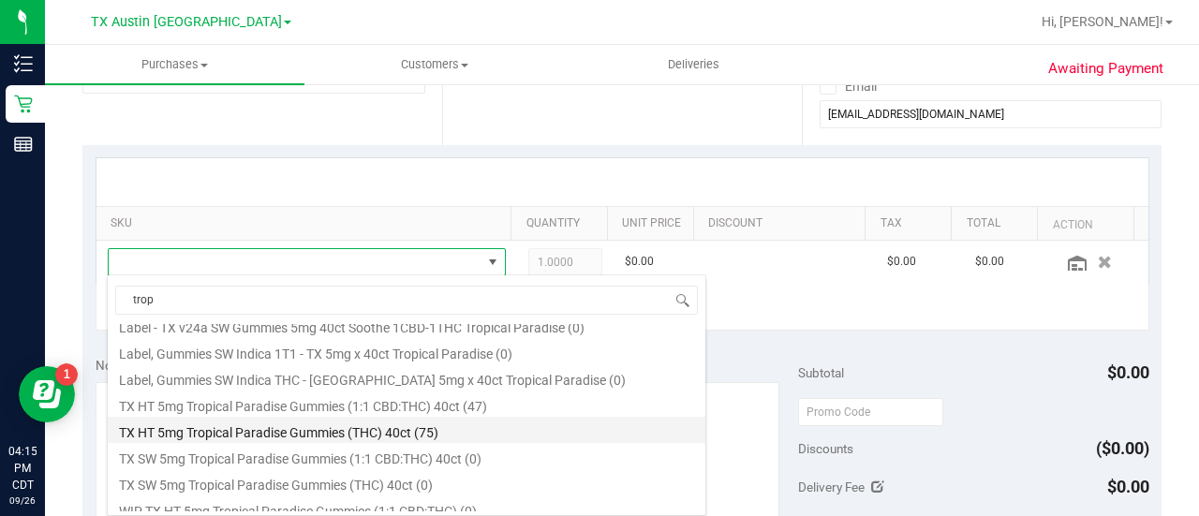
click at [399, 432] on li "TX HT 5mg Tropical Paradise Gummies (THC) 40ct (75)" at bounding box center [406, 430] width 597 height 26
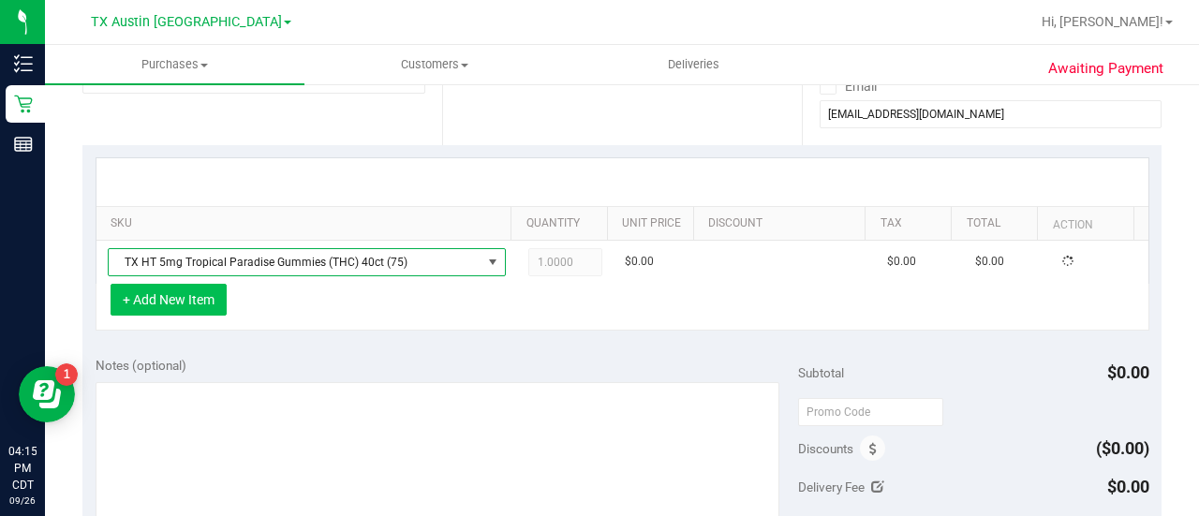
click at [174, 308] on button "+ Add New Item" at bounding box center [169, 300] width 116 height 32
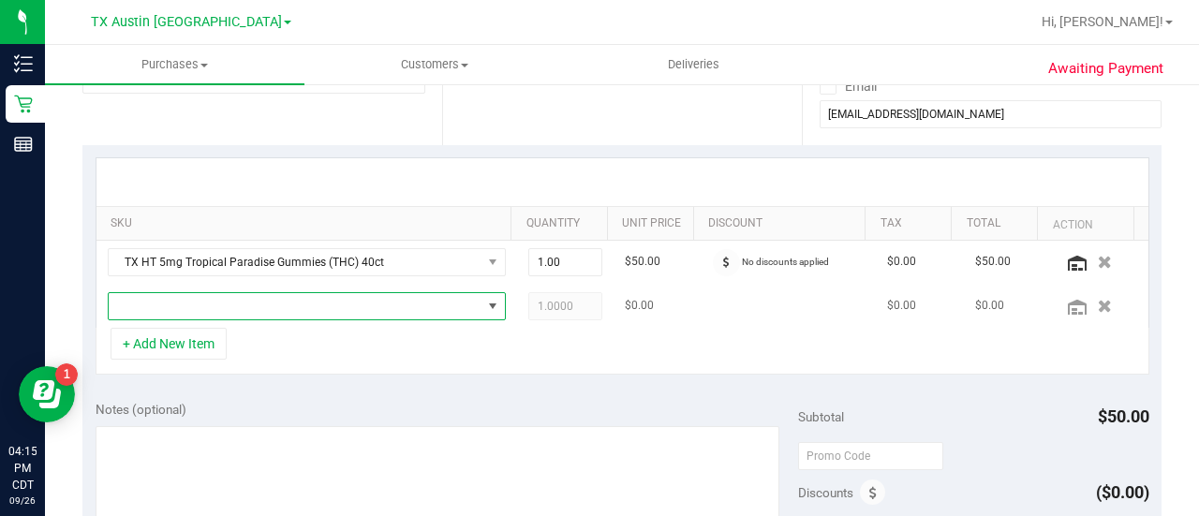
click at [287, 308] on span "NO DATA FOUND" at bounding box center [295, 306] width 373 height 26
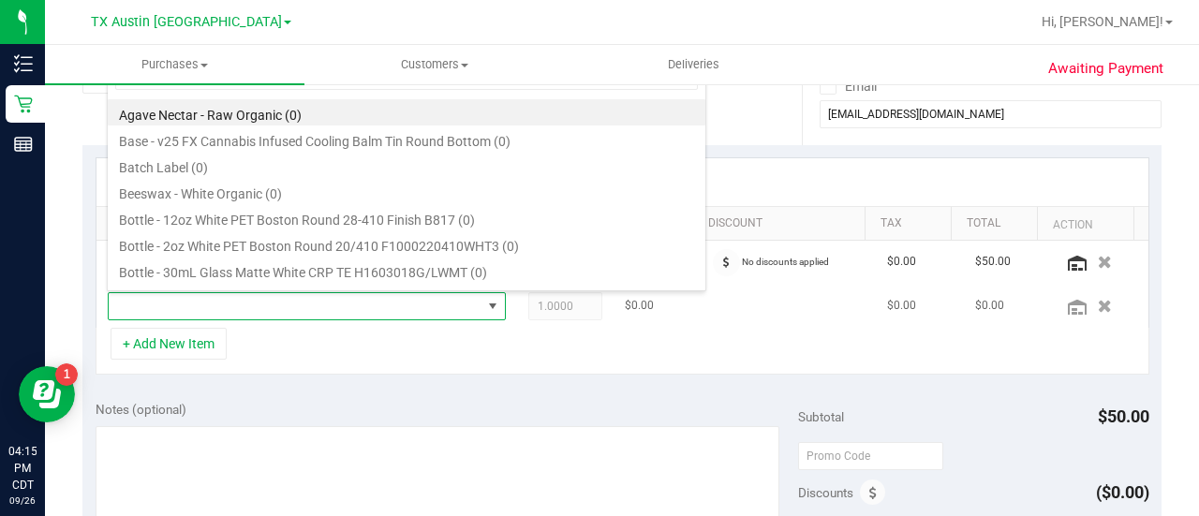
scroll to position [27, 377]
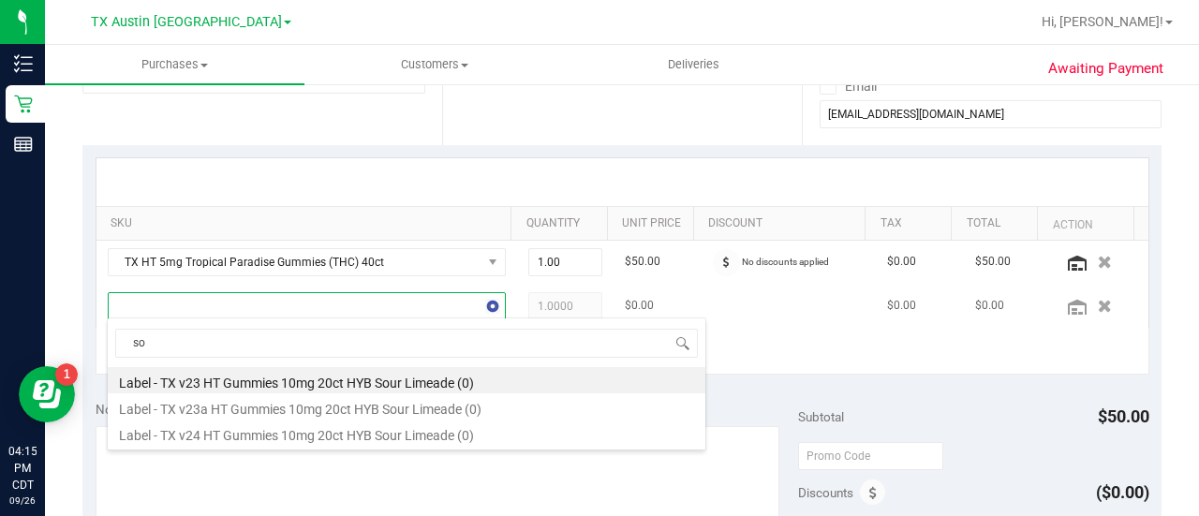
type input "s"
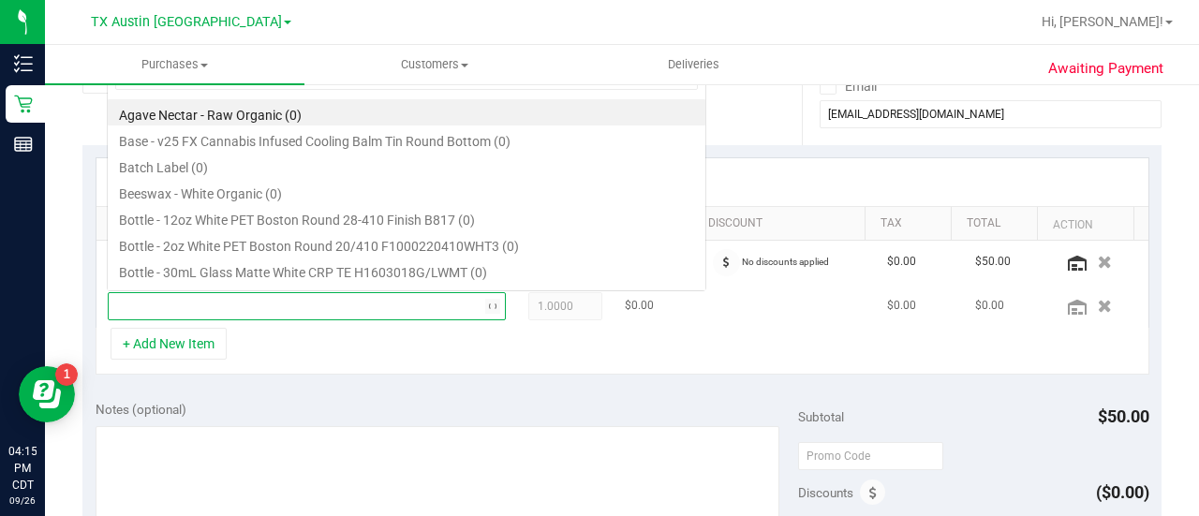
scroll to position [0, 0]
type input "green"
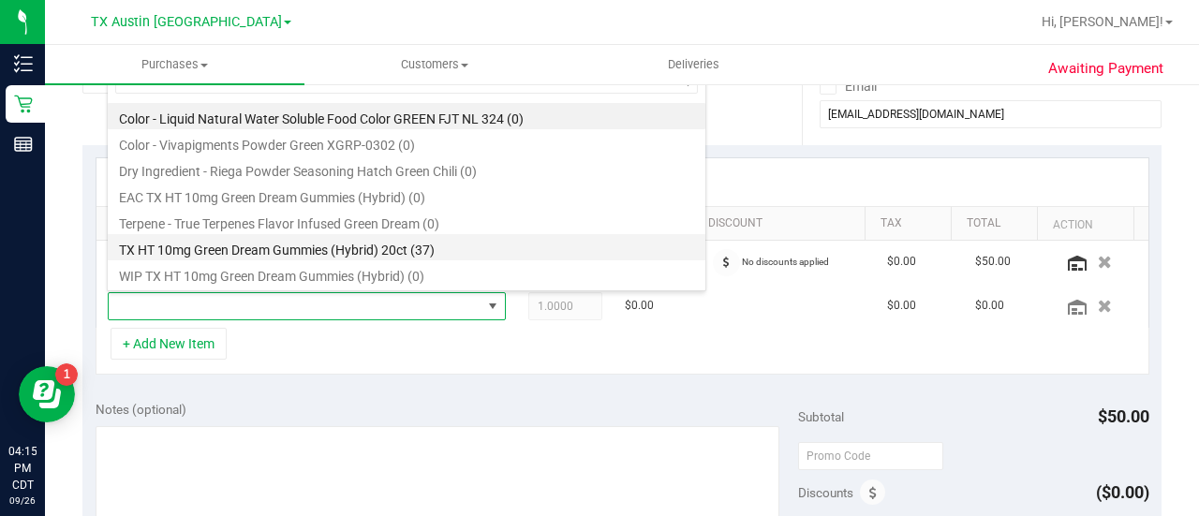
click at [448, 246] on li "TX HT 10mg Green Dream Gummies (Hybrid) 20ct (37)" at bounding box center [406, 247] width 597 height 26
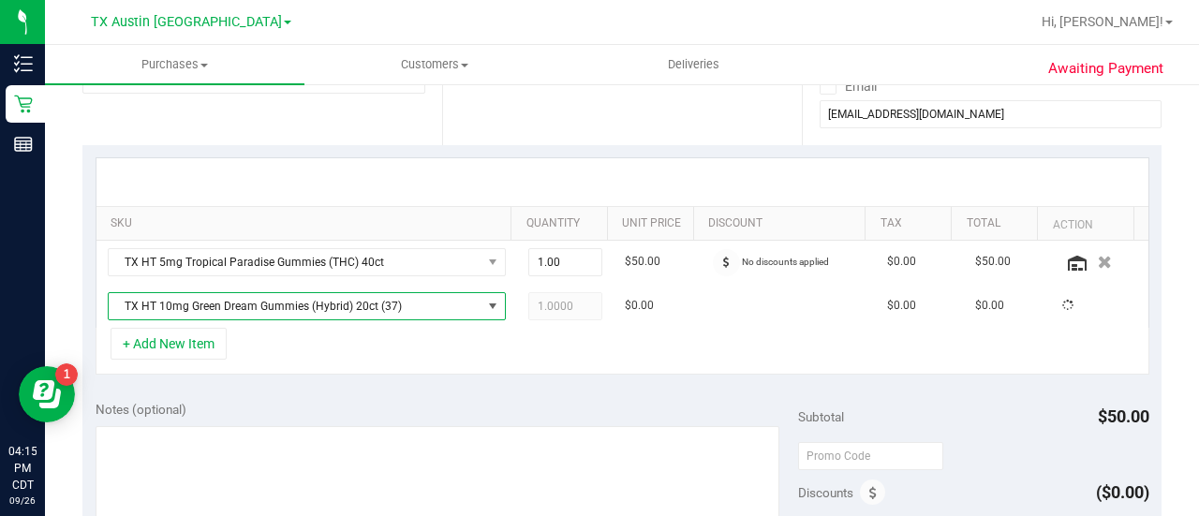
click at [323, 368] on div "+ Add New Item" at bounding box center [623, 351] width 1054 height 47
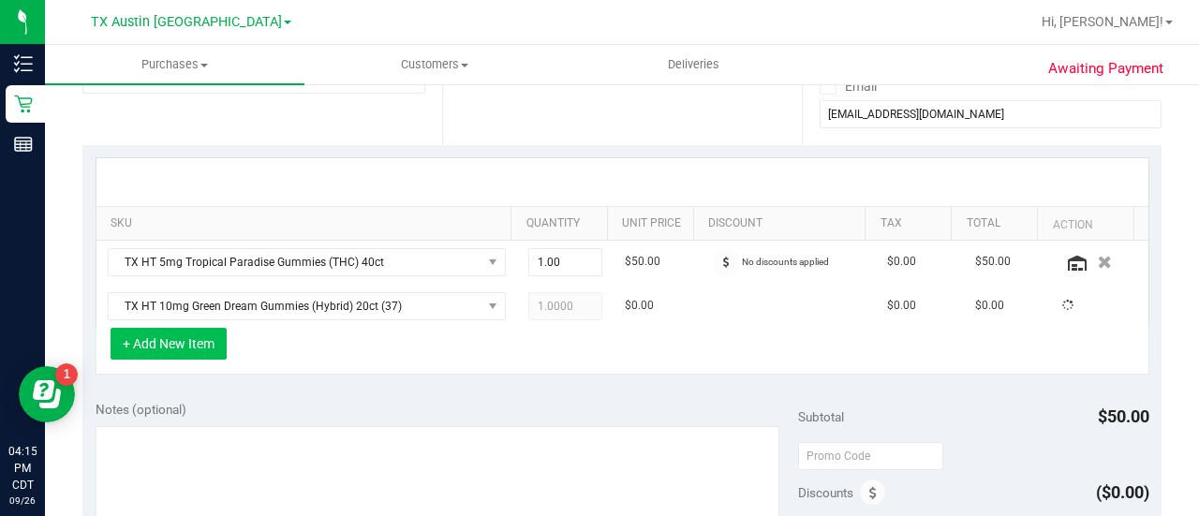
click at [184, 343] on button "+ Add New Item" at bounding box center [169, 344] width 116 height 32
click at [180, 345] on button "+ Add New Item" at bounding box center [169, 344] width 116 height 32
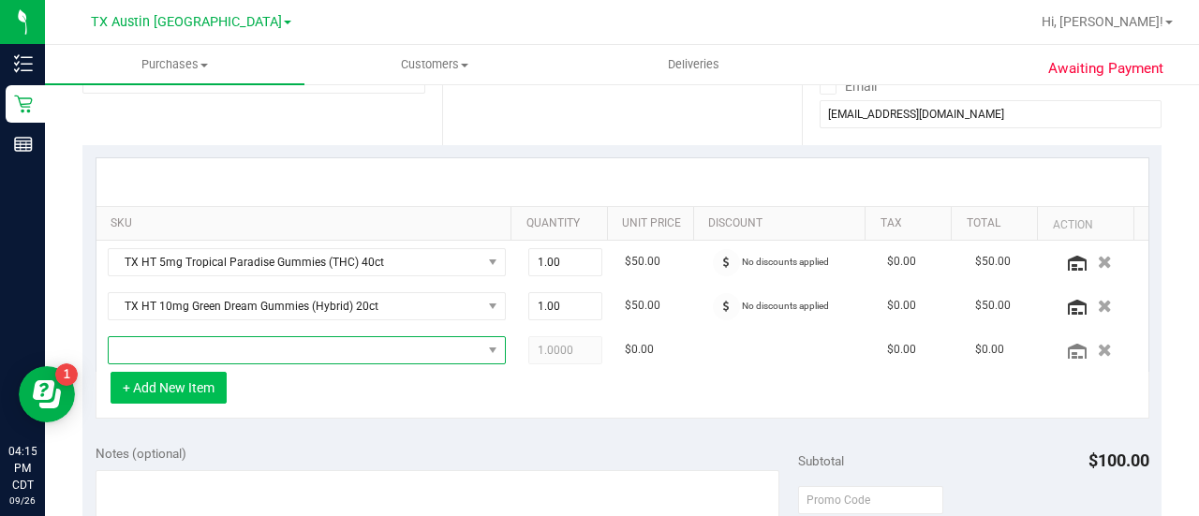
click at [313, 345] on span "NO DATA FOUND" at bounding box center [295, 350] width 373 height 26
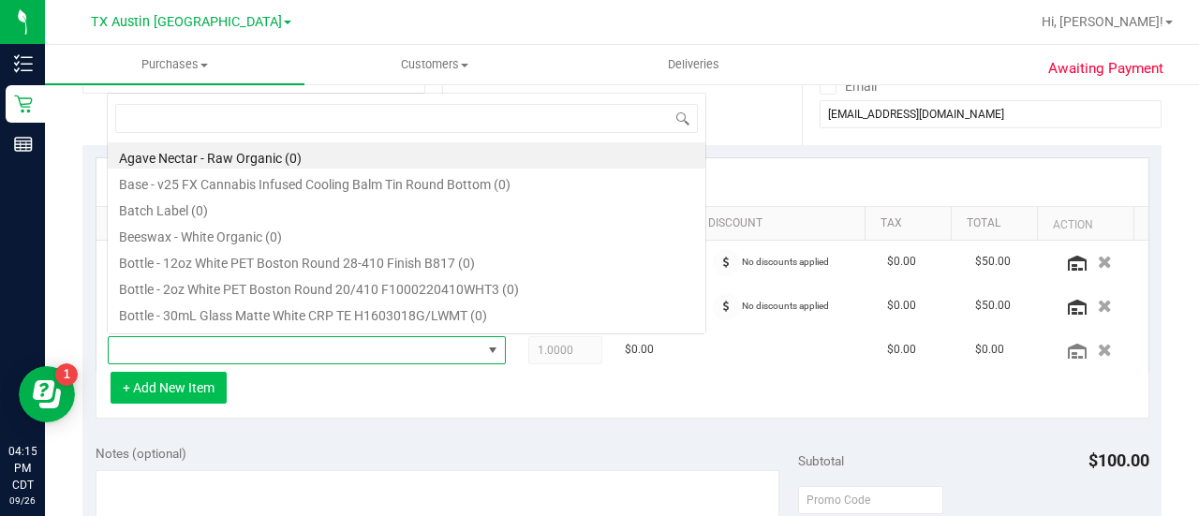
scroll to position [27, 377]
type input "blue rasp"
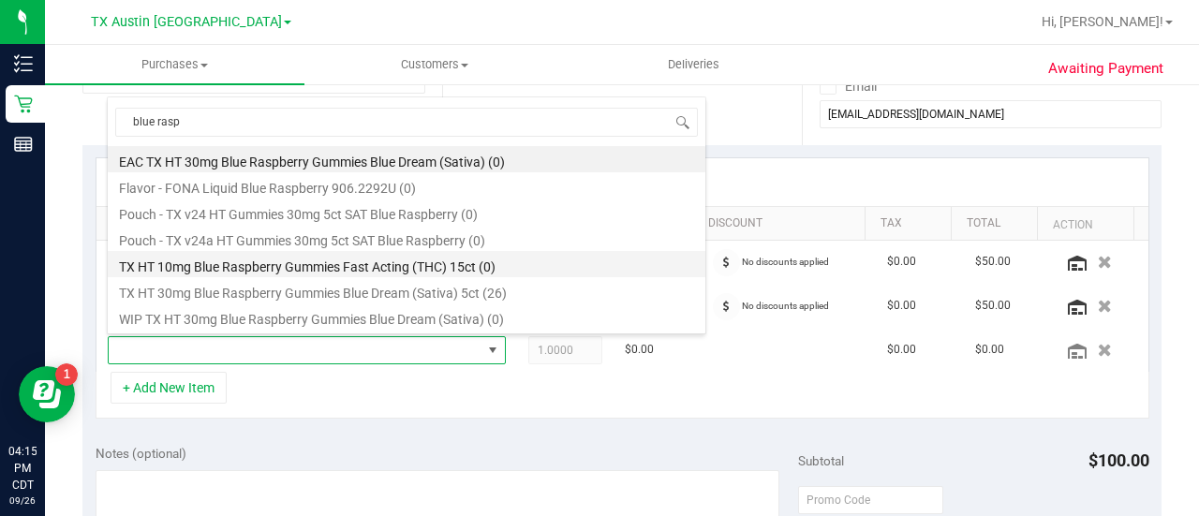
click at [502, 274] on li "TX HT 10mg Blue Raspberry Gummies Fast Acting (THC) 15ct (0)" at bounding box center [406, 264] width 597 height 26
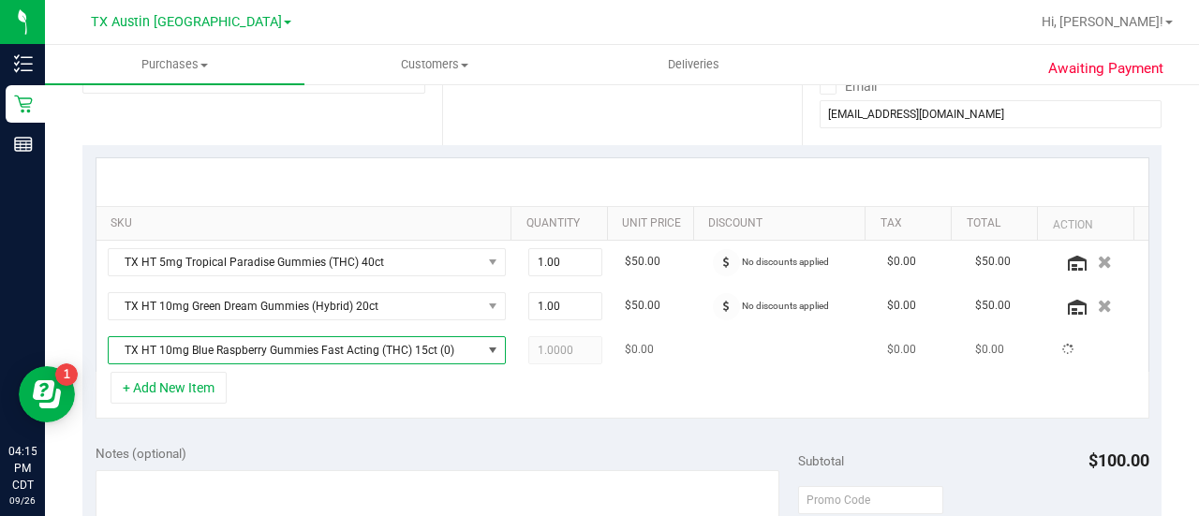
click at [472, 332] on td "TX HT 10mg Blue Raspberry Gummies Fast Acting (THC) 15ct (0)" at bounding box center [306, 350] width 420 height 43
click at [481, 340] on span "NO DATA FOUND" at bounding box center [492, 350] width 23 height 26
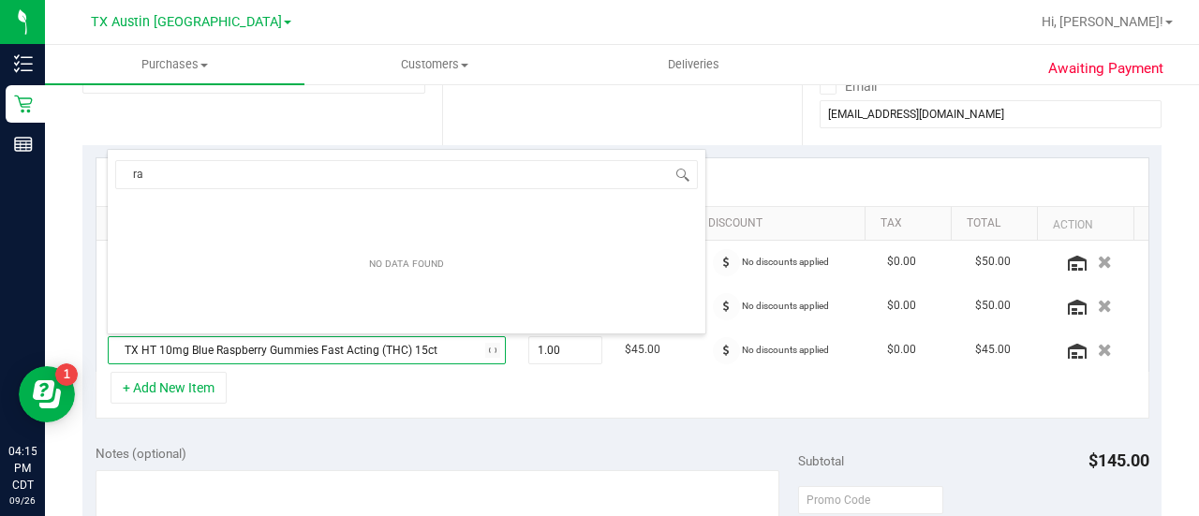
type input "r"
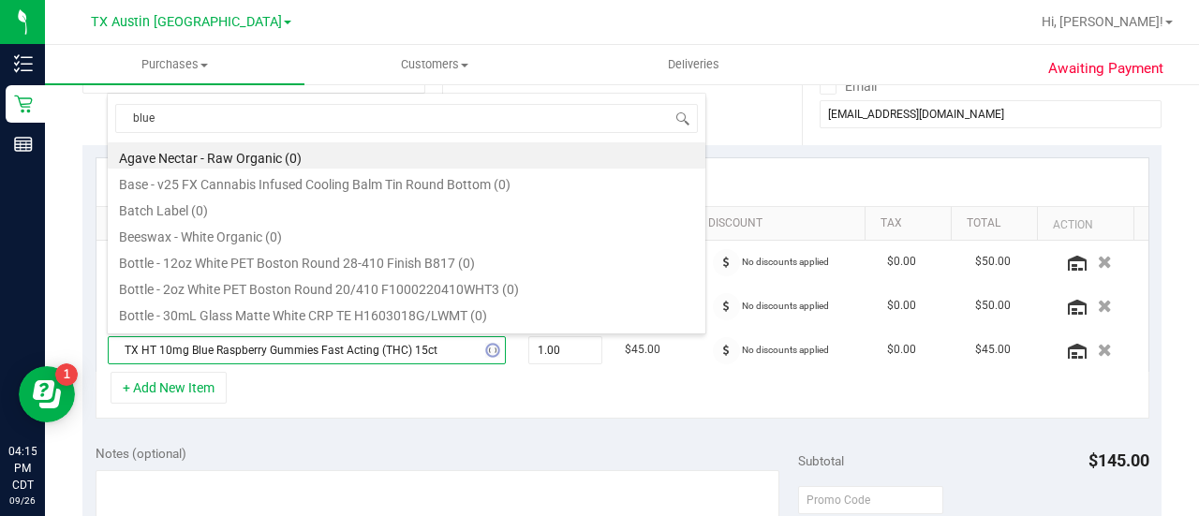
type input "blue"
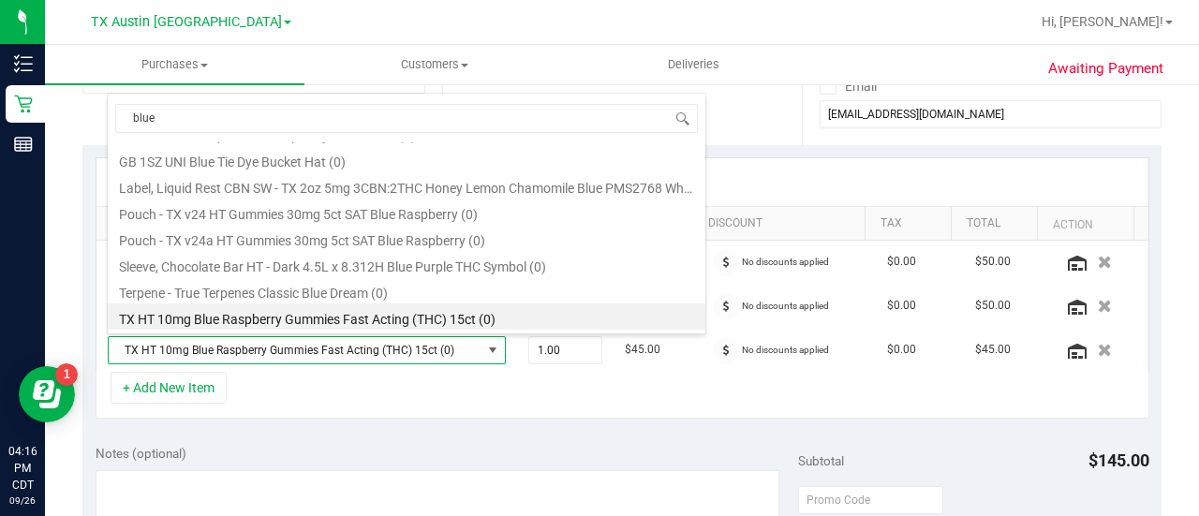
scroll to position [232, 0]
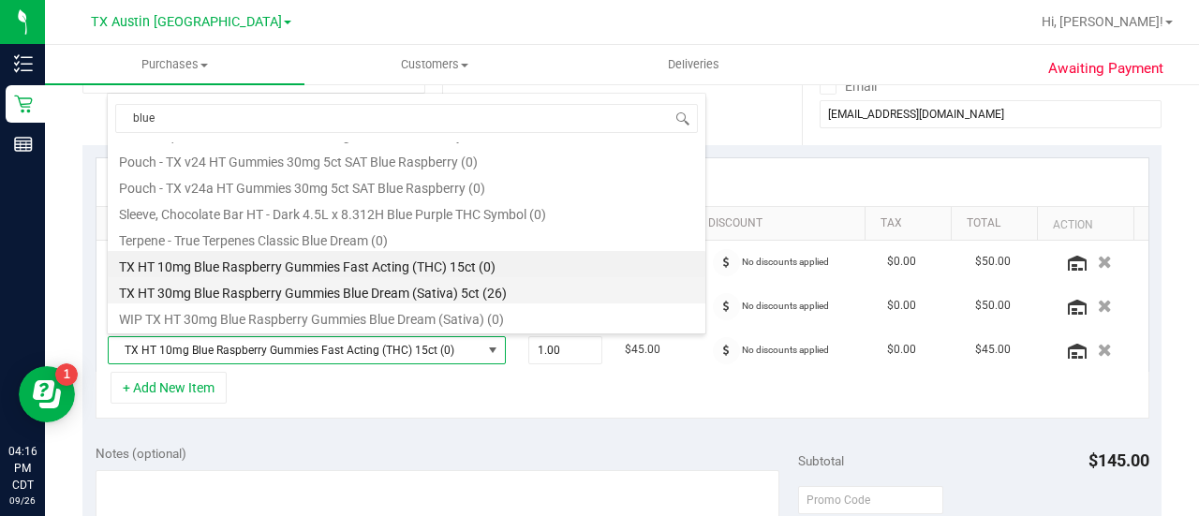
click at [433, 296] on li "TX HT 30mg Blue Raspberry Gummies Blue Dream (Sativa) 5ct (26)" at bounding box center [406, 290] width 597 height 26
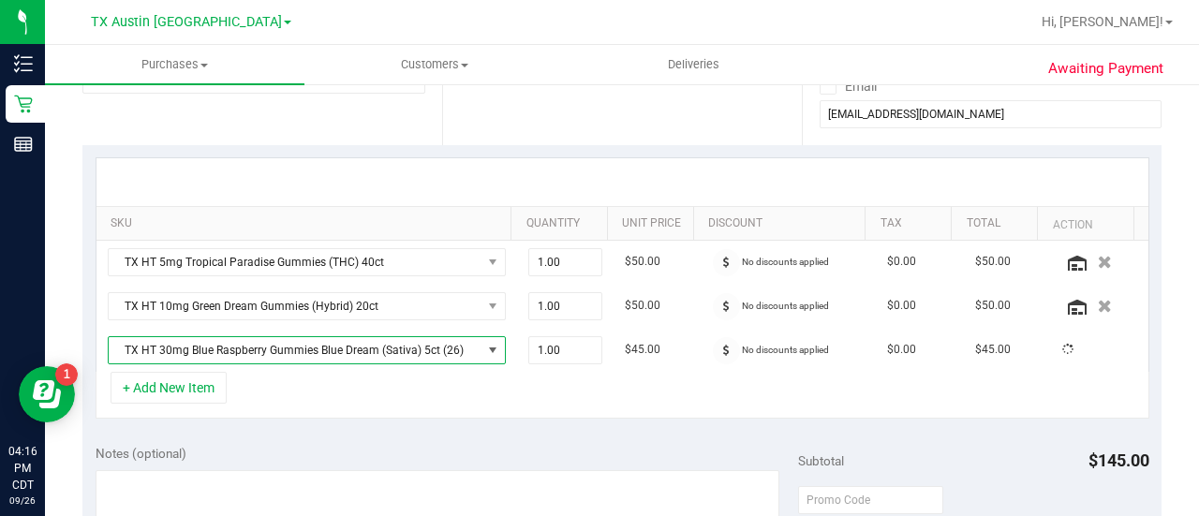
click at [369, 426] on div "SKU Quantity Unit Price Discount Tax Total Action TX HT 5mg Tropical Paradise G…" at bounding box center [621, 288] width 1079 height 287
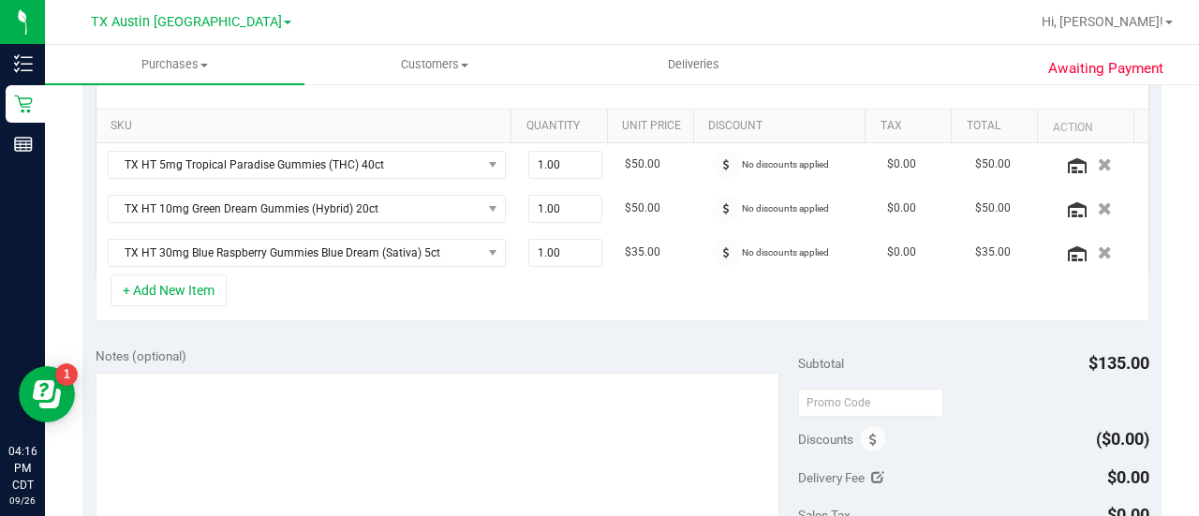
scroll to position [463, 0]
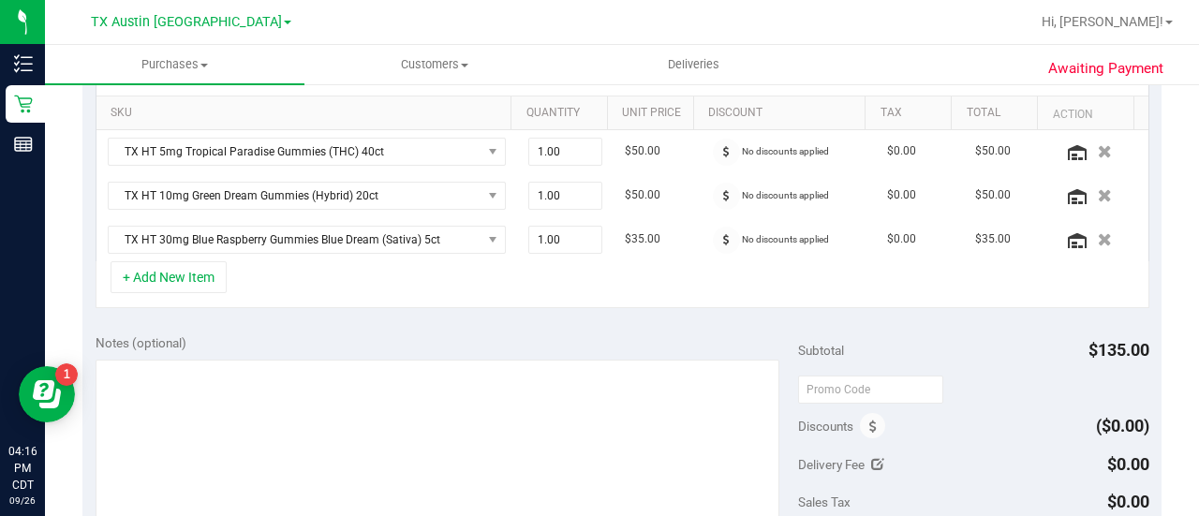
click at [335, 338] on div "Notes (optional)" at bounding box center [447, 342] width 702 height 19
click at [553, 237] on span "1.00 1" at bounding box center [565, 240] width 75 height 28
type input "2"
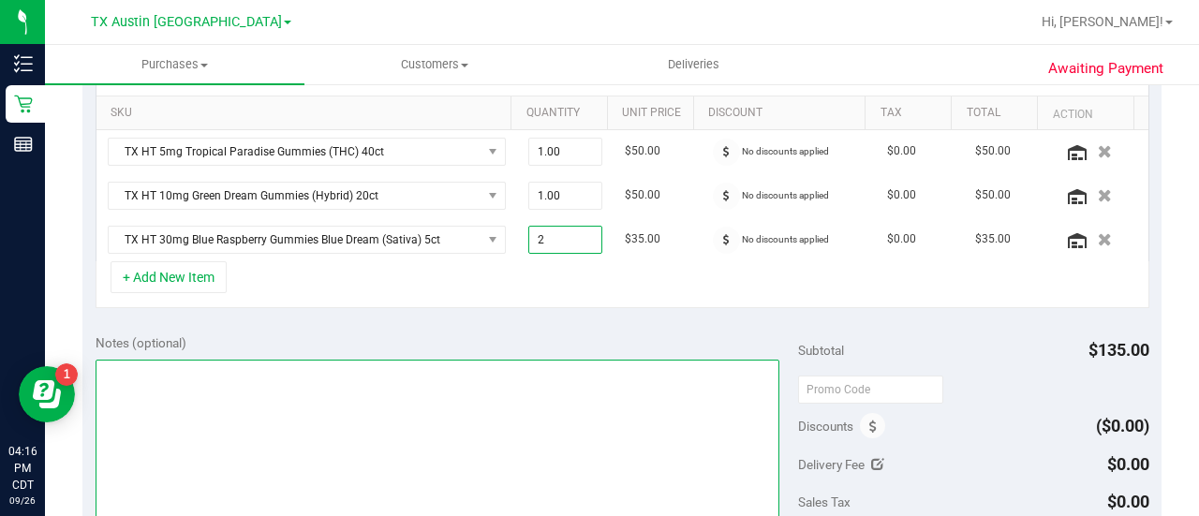
type input "2.00"
click at [513, 420] on textarea at bounding box center [438, 450] width 684 height 180
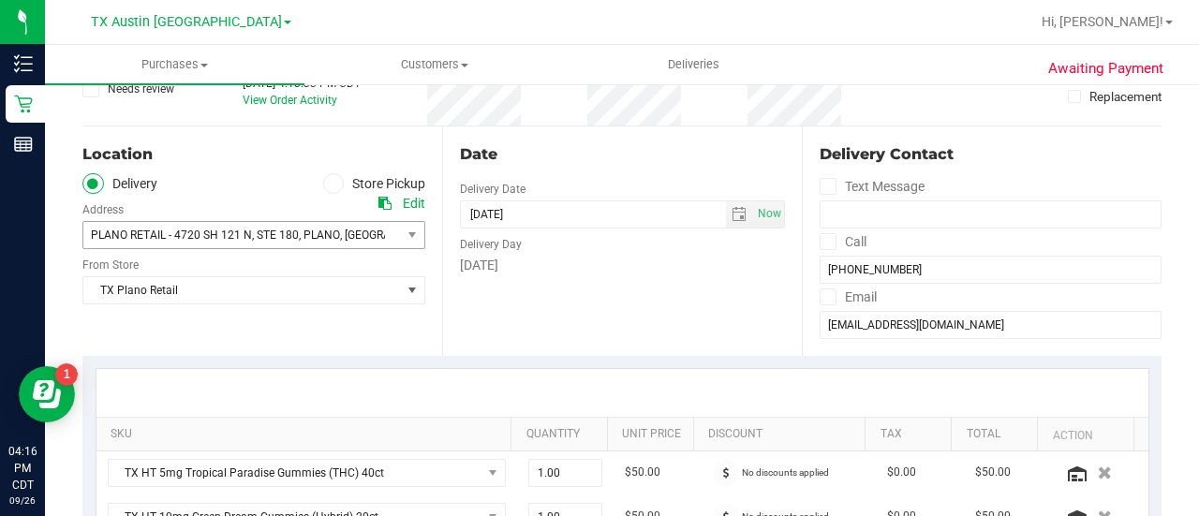
scroll to position [0, 0]
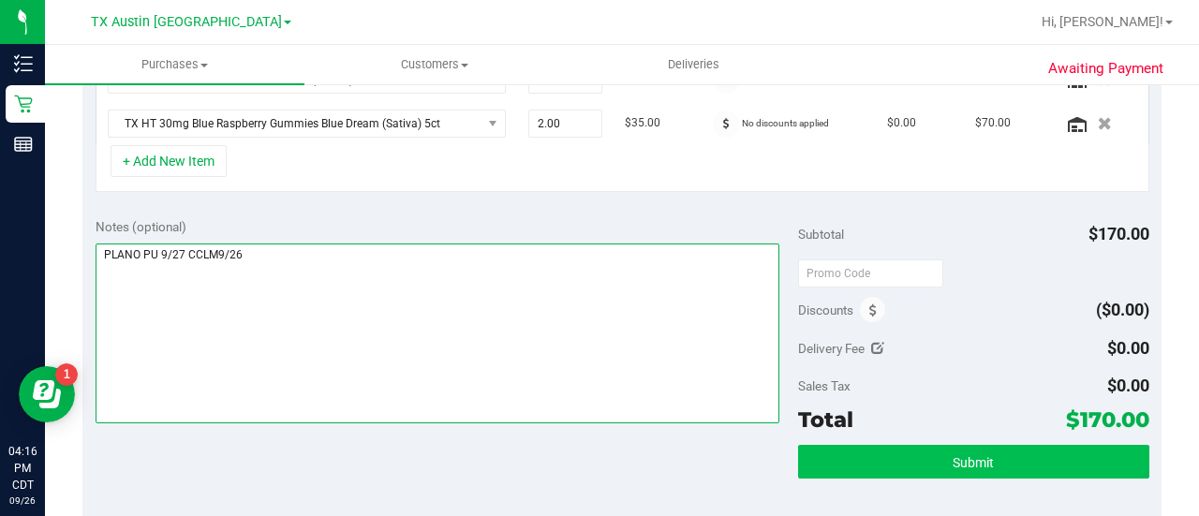
type textarea "PLANO PU 9/27 CCLM9/26"
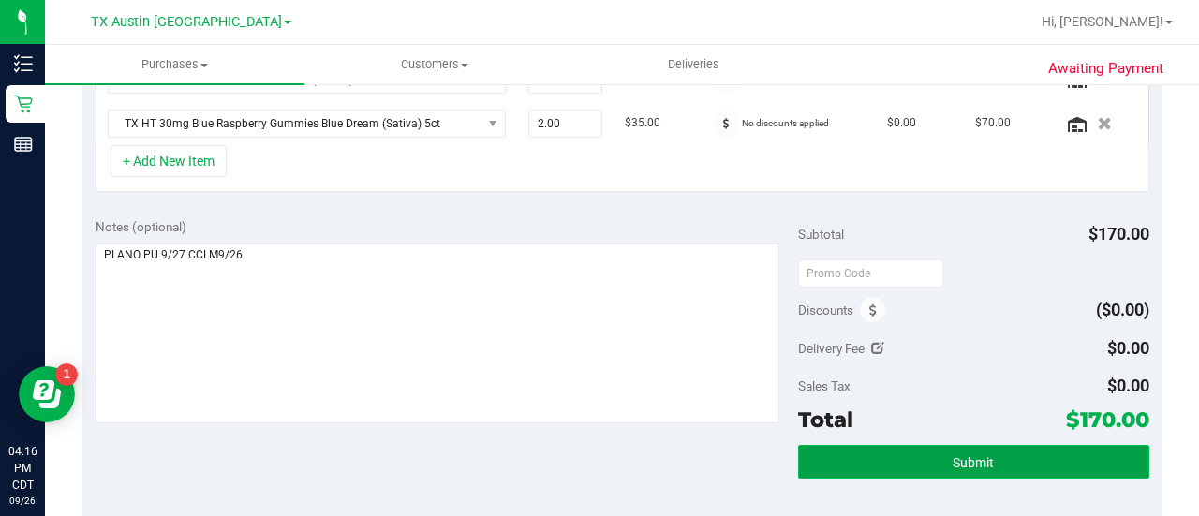
click at [942, 465] on button "Submit" at bounding box center [973, 462] width 351 height 34
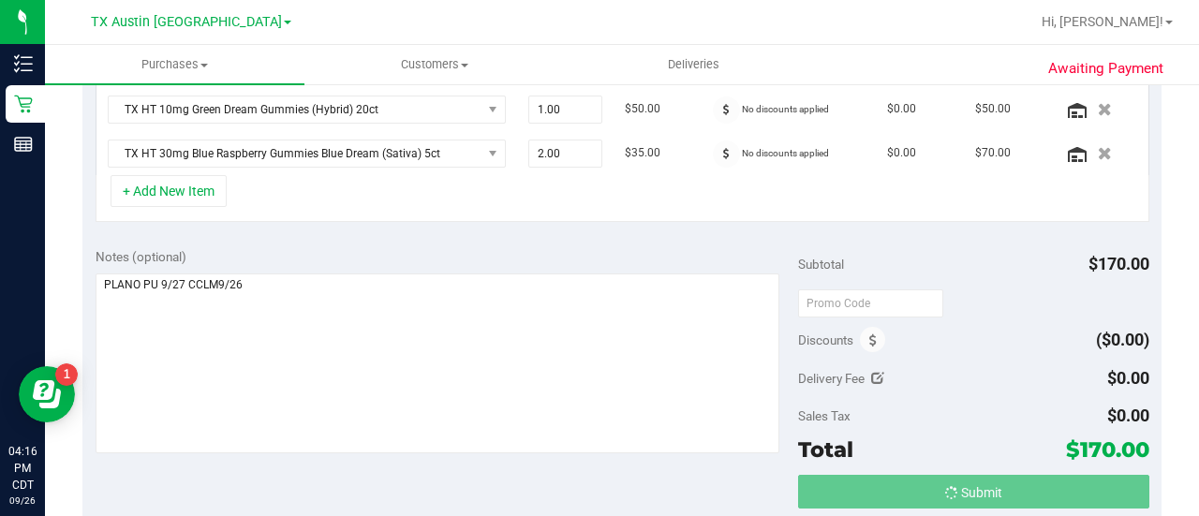
scroll to position [520, 0]
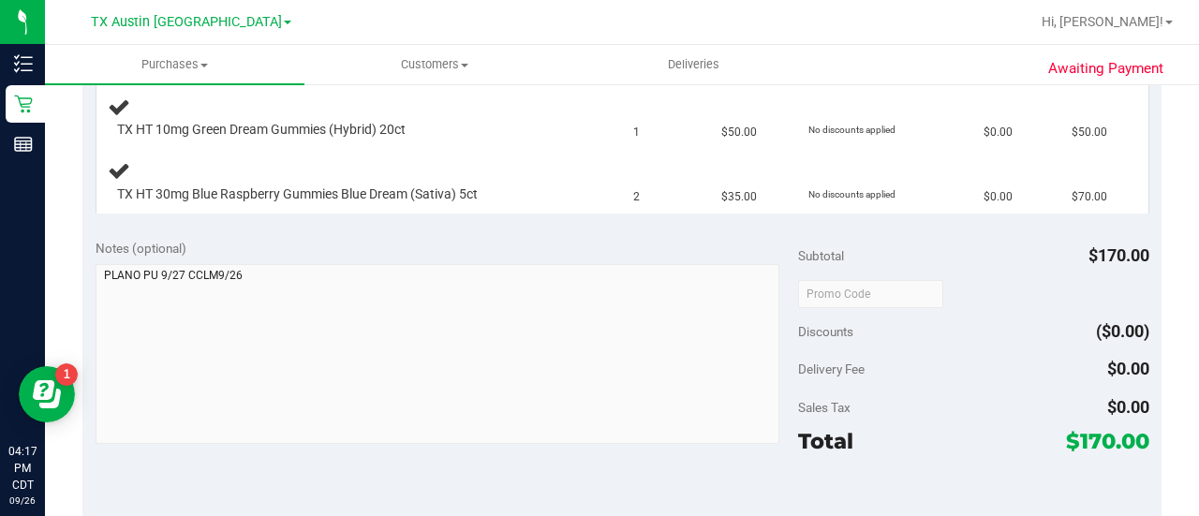
scroll to position [568, 0]
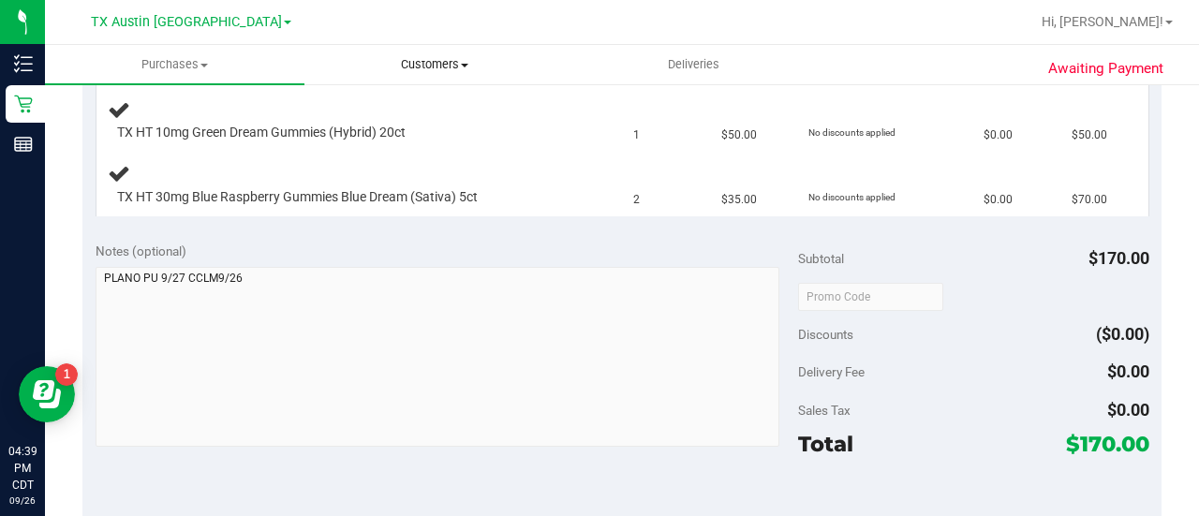
click at [421, 58] on span "Customers" at bounding box center [434, 64] width 258 height 17
click at [363, 115] on span "All customers" at bounding box center [371, 113] width 135 height 16
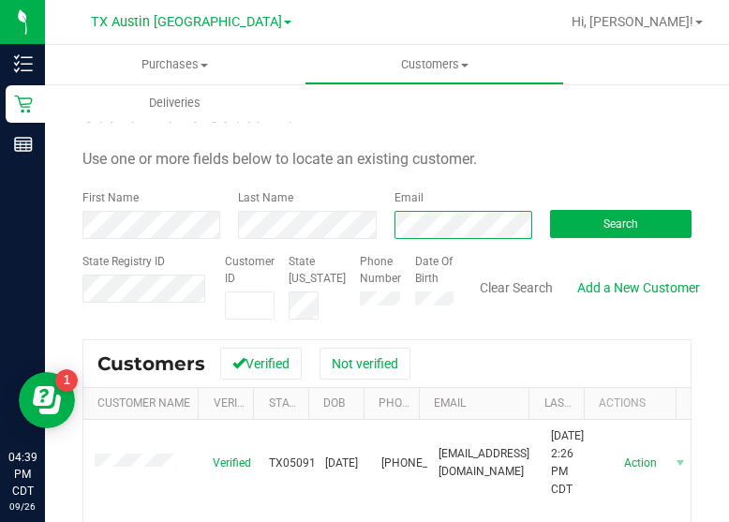
scroll to position [0, 1]
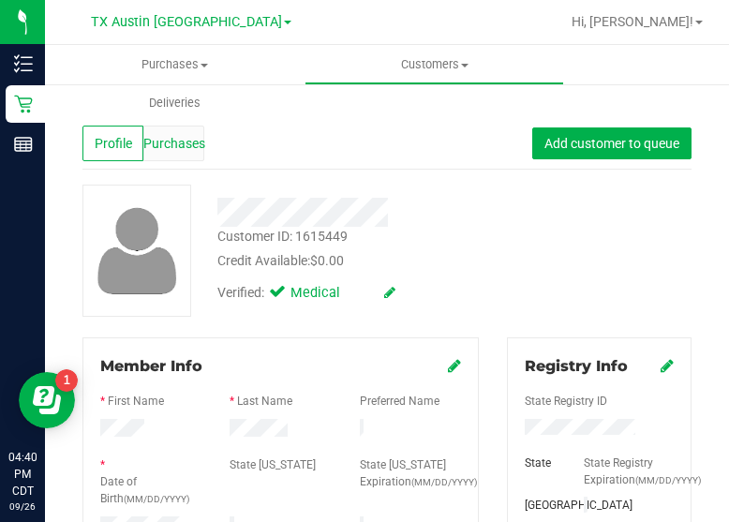
click at [188, 141] on span "Purchases" at bounding box center [174, 144] width 62 height 20
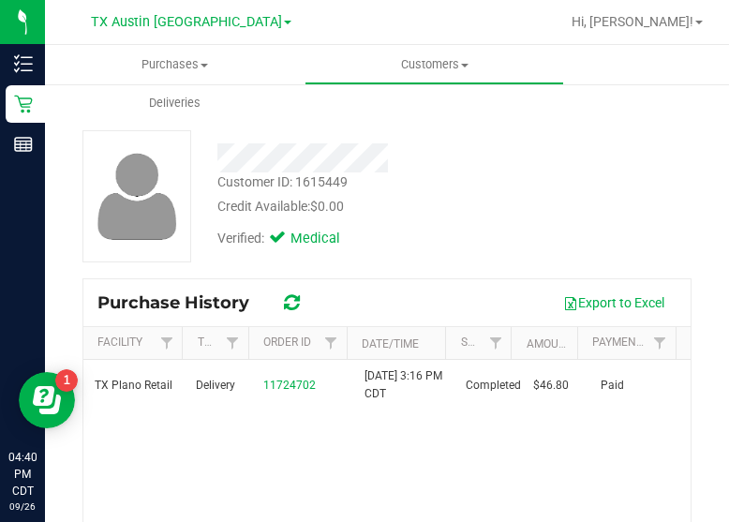
scroll to position [57, 0]
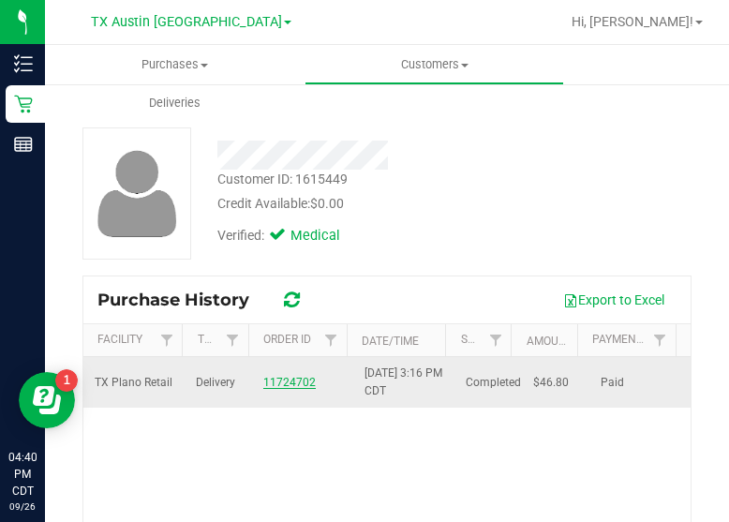
click at [298, 386] on link "11724702" at bounding box center [289, 382] width 52 height 13
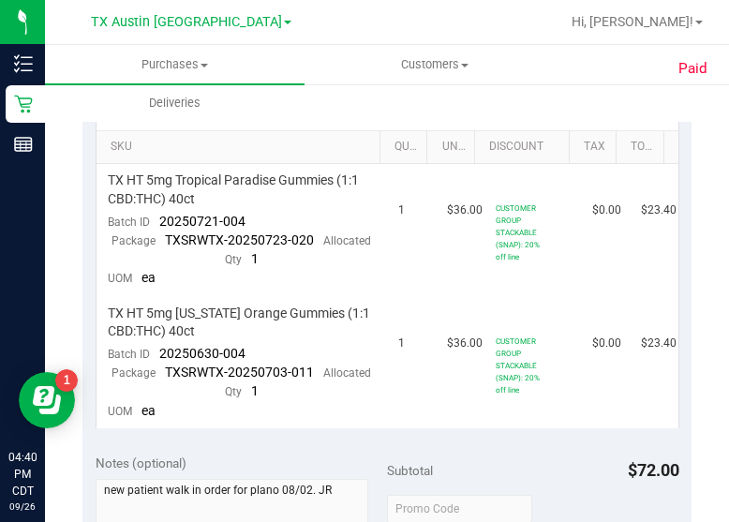
scroll to position [476, 0]
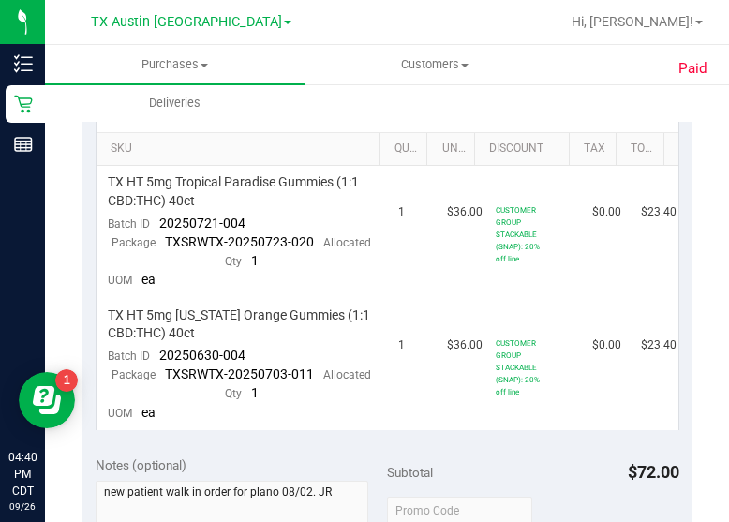
click at [700, 269] on div "Paid Back View Profile Completed [DATE] 2:31 PM CDT # 11724702 Completed Needs …" at bounding box center [387, 419] width 684 height 1624
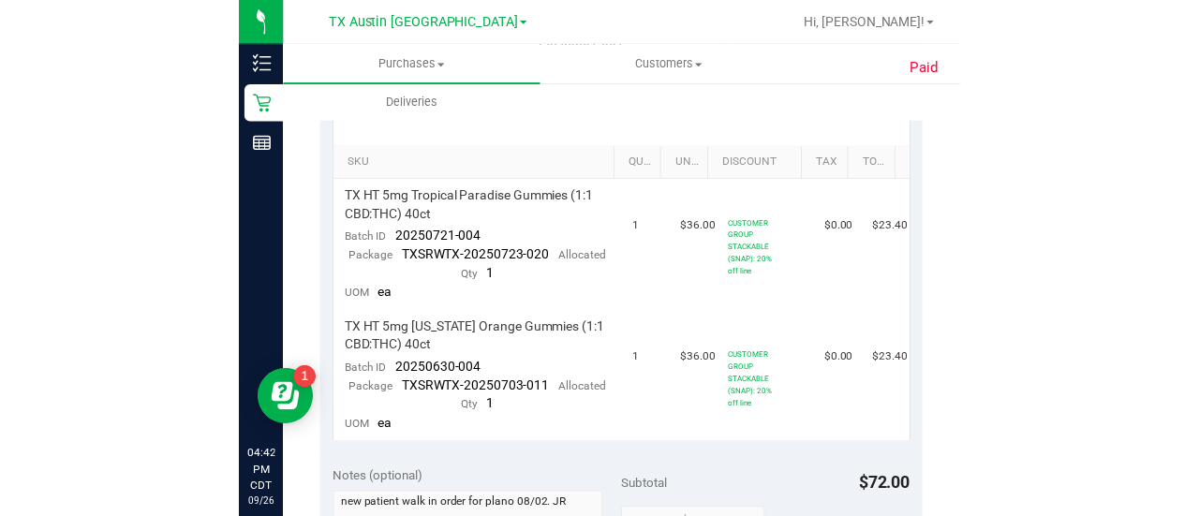
scroll to position [0, 0]
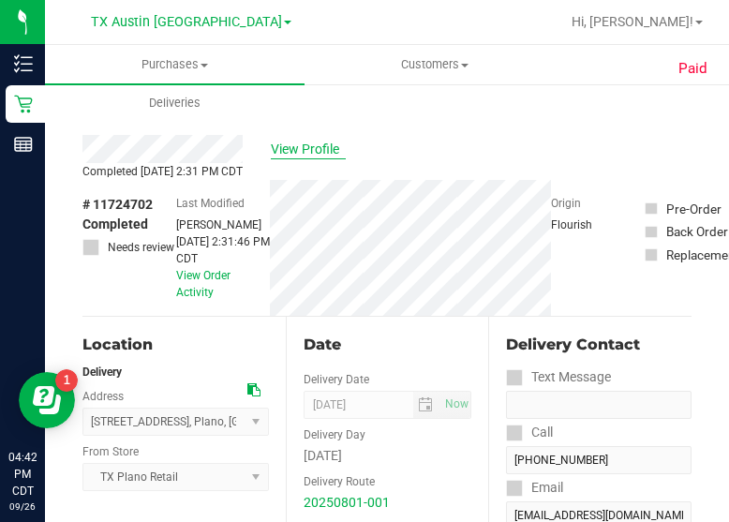
click at [302, 147] on span "View Profile" at bounding box center [308, 150] width 75 height 20
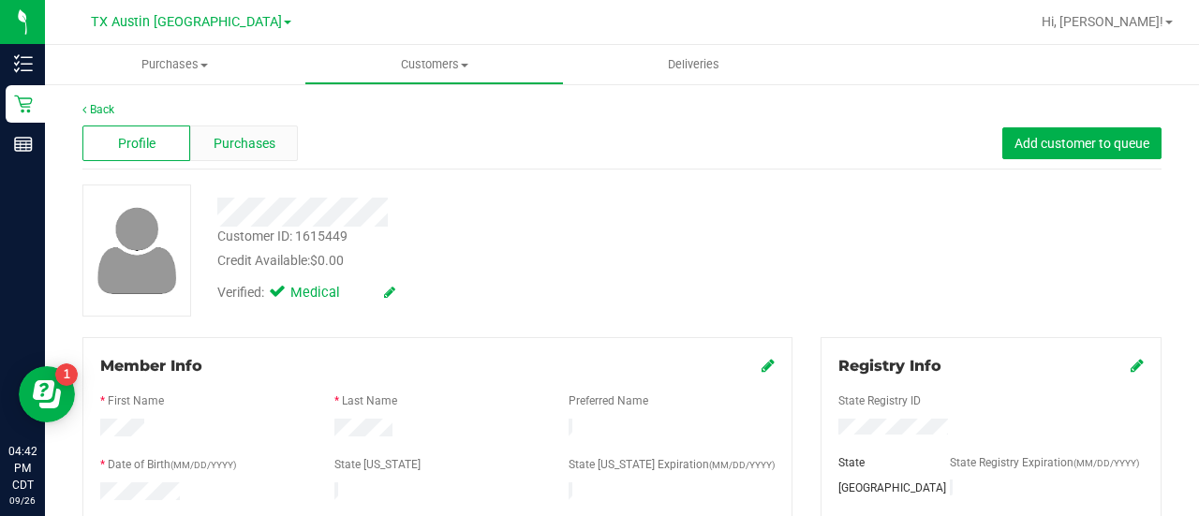
click at [235, 155] on div "Purchases" at bounding box center [244, 143] width 108 height 36
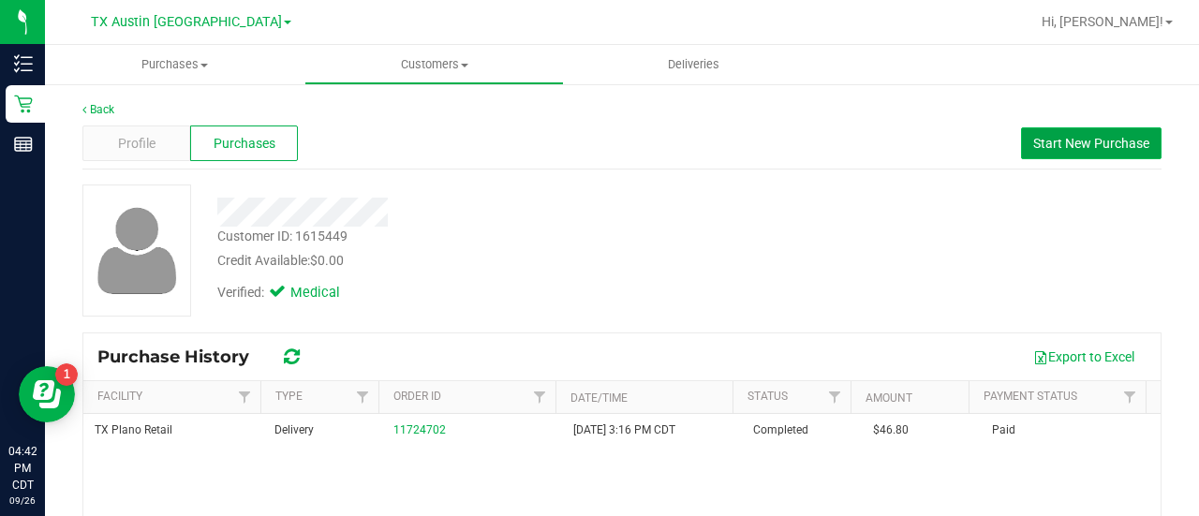
click at [1037, 151] on span "Start New Purchase" at bounding box center [1091, 143] width 116 height 15
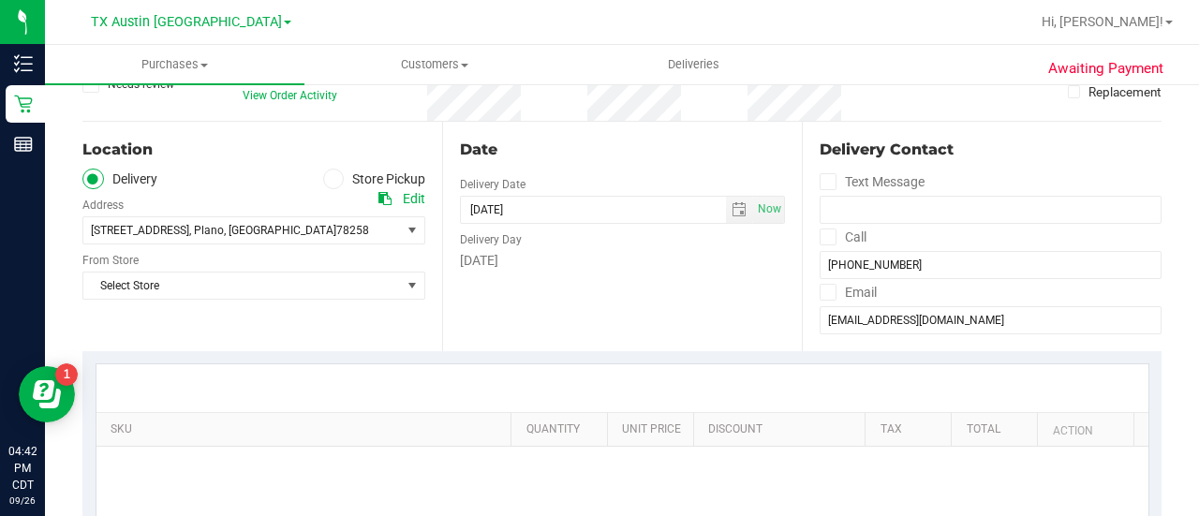
scroll to position [240, 0]
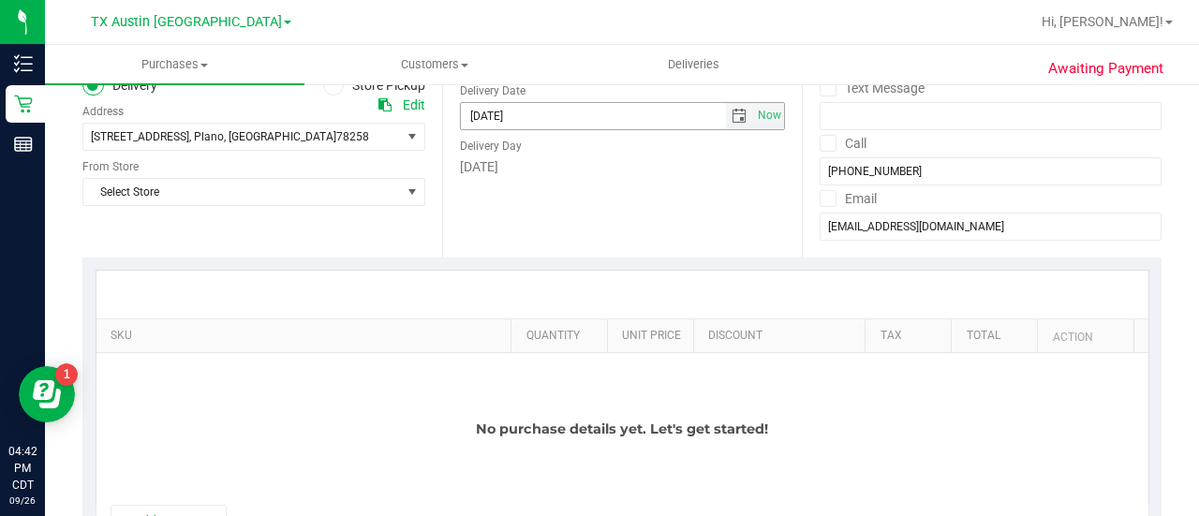
click at [731, 111] on span "select" at bounding box center [738, 116] width 15 height 15
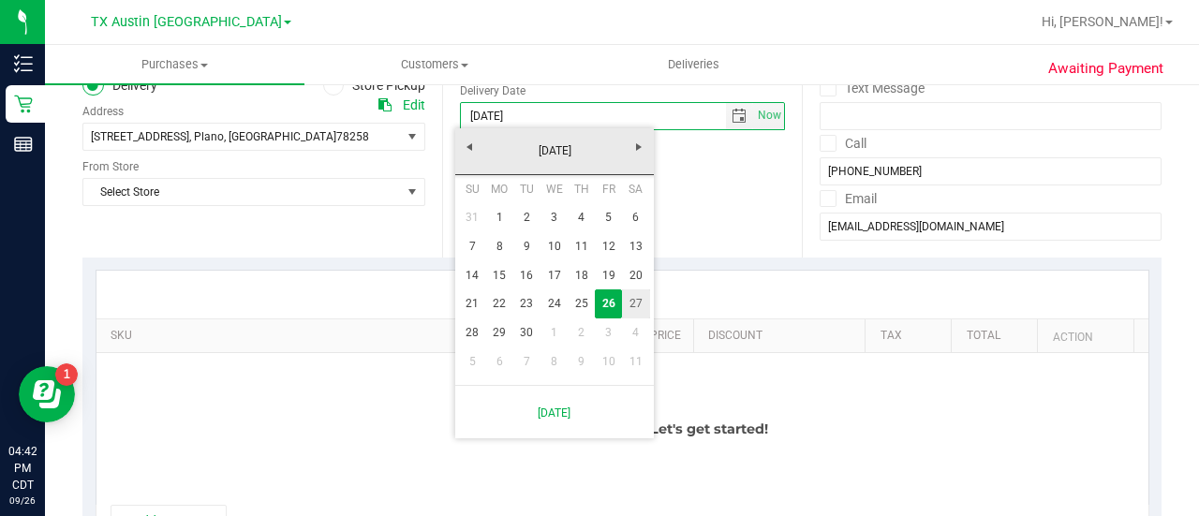
click at [633, 302] on link "27" at bounding box center [635, 303] width 27 height 29
type input "[DATE]"
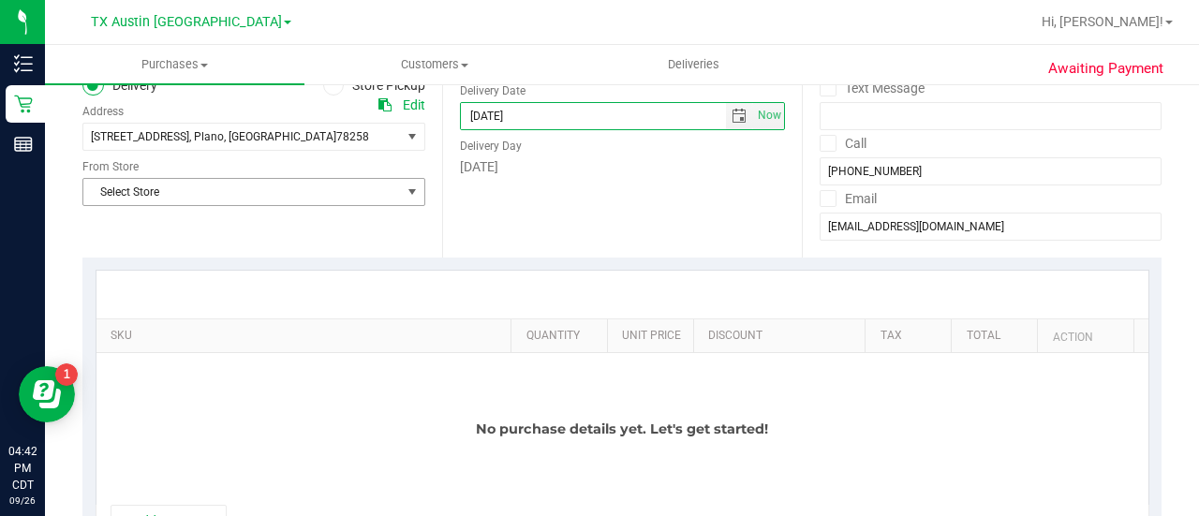
click at [310, 187] on span "Select Store" at bounding box center [241, 192] width 317 height 26
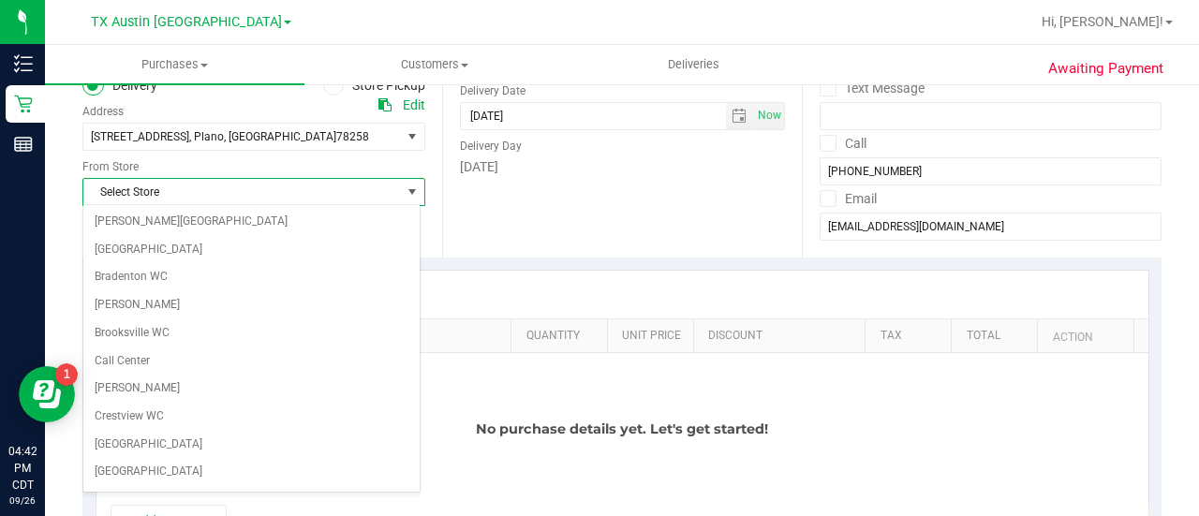
scroll to position [1324, 0]
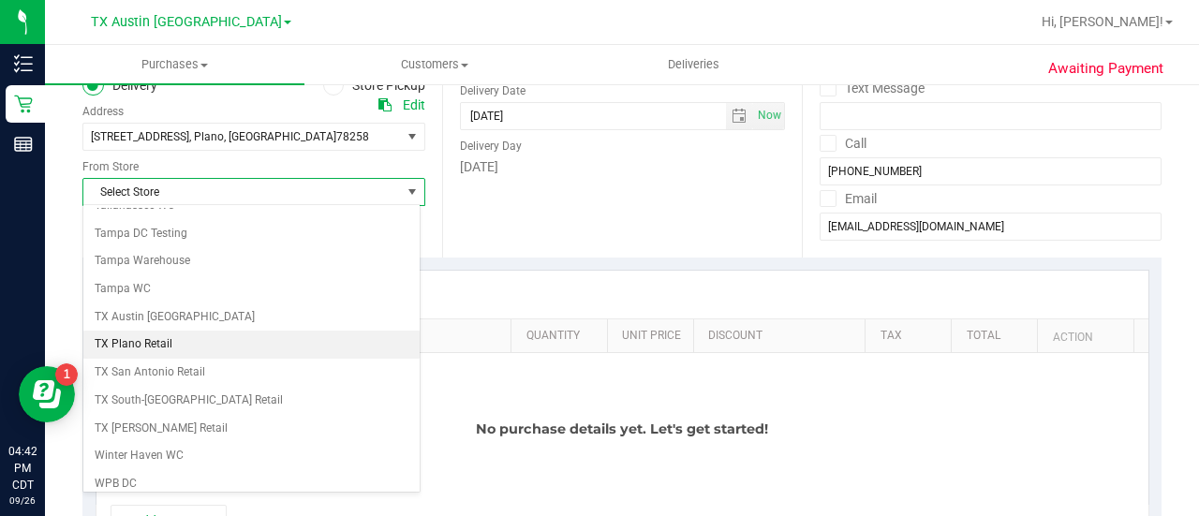
click at [135, 331] on li "TX Plano Retail" at bounding box center [251, 345] width 336 height 28
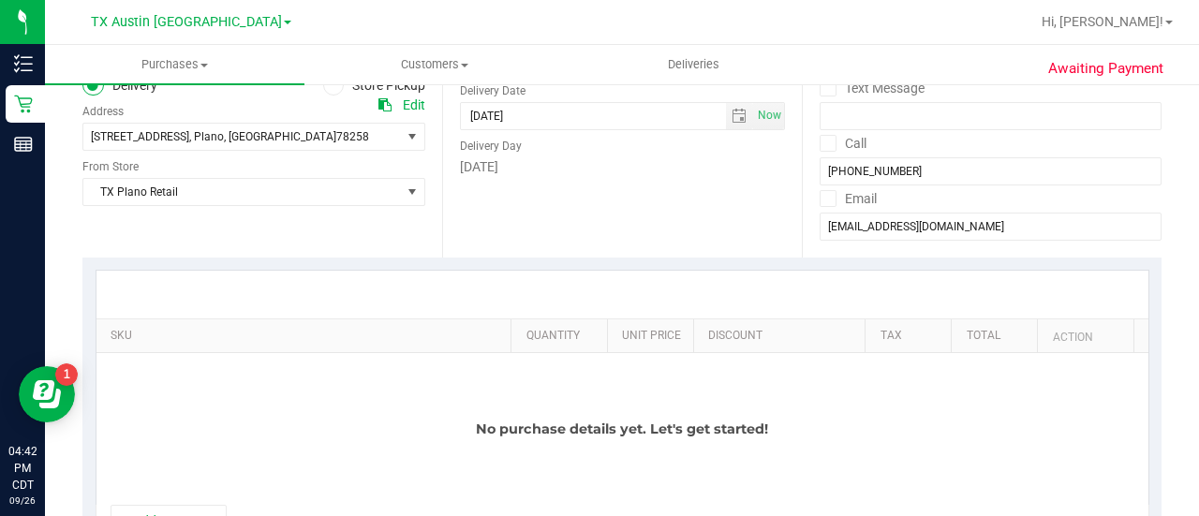
click at [581, 262] on div "SKU Quantity Unit Price Discount Tax Total Action No purchase details yet. Let'…" at bounding box center [621, 411] width 1079 height 307
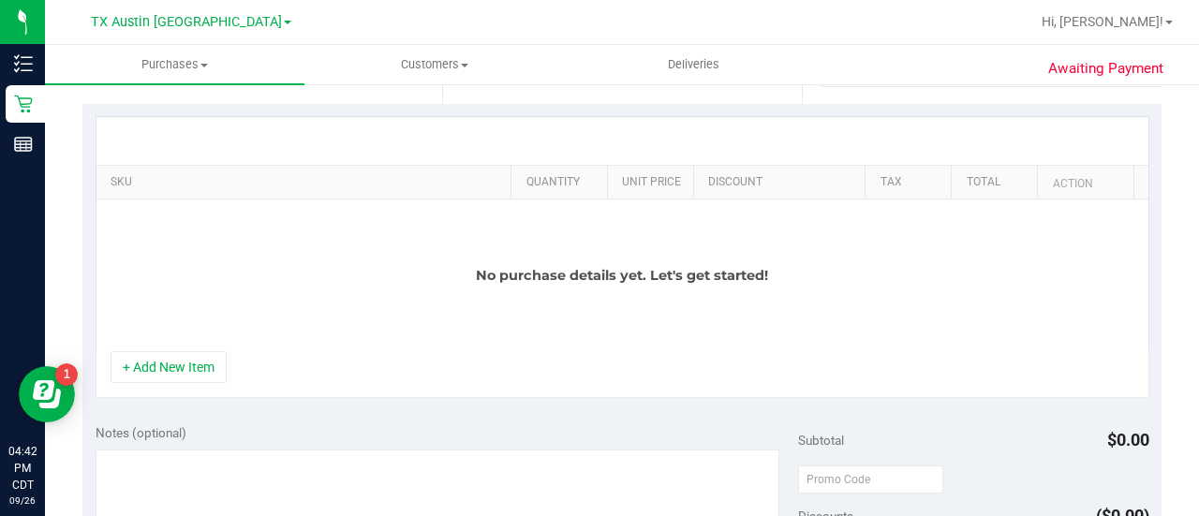
scroll to position [395, 0]
click at [184, 342] on div "No purchase details yet. Let's get started!" at bounding box center [622, 274] width 1052 height 152
click at [187, 361] on button "+ Add New Item" at bounding box center [169, 365] width 116 height 32
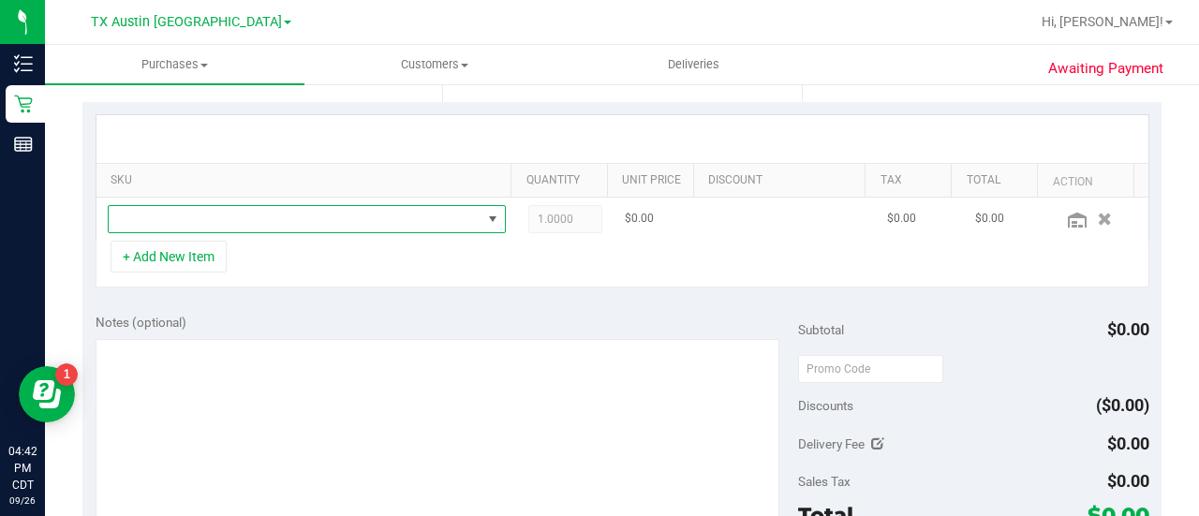
click at [235, 224] on span "NO DATA FOUND" at bounding box center [295, 219] width 373 height 26
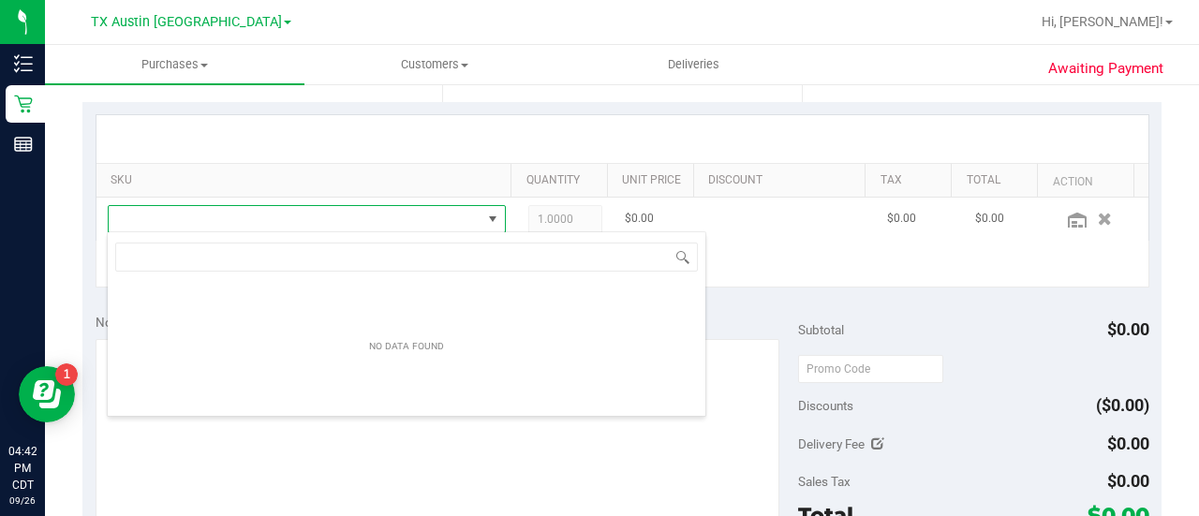
scroll to position [27, 377]
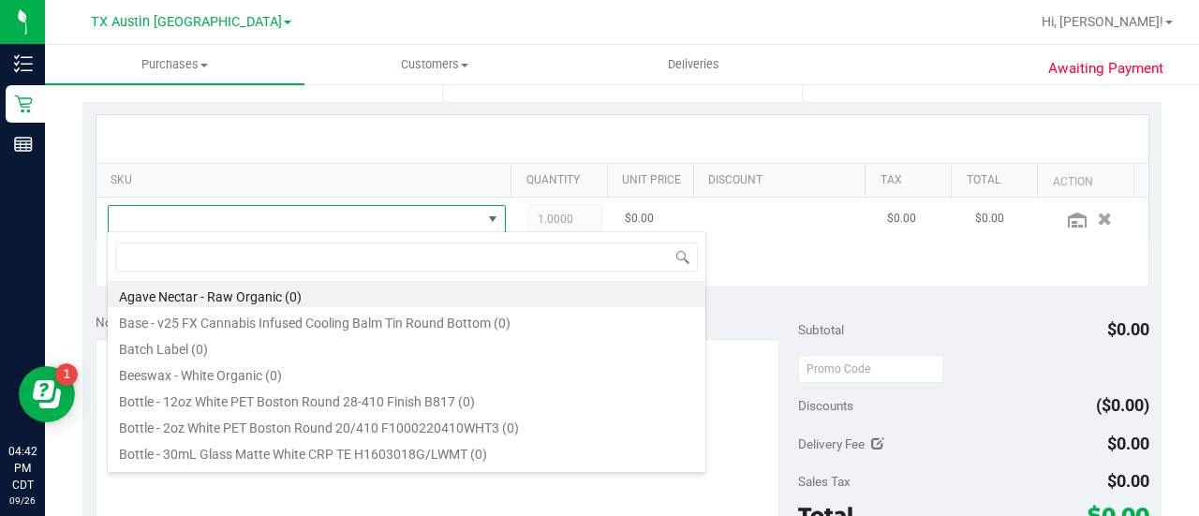
click at [408, 211] on span at bounding box center [295, 219] width 373 height 26
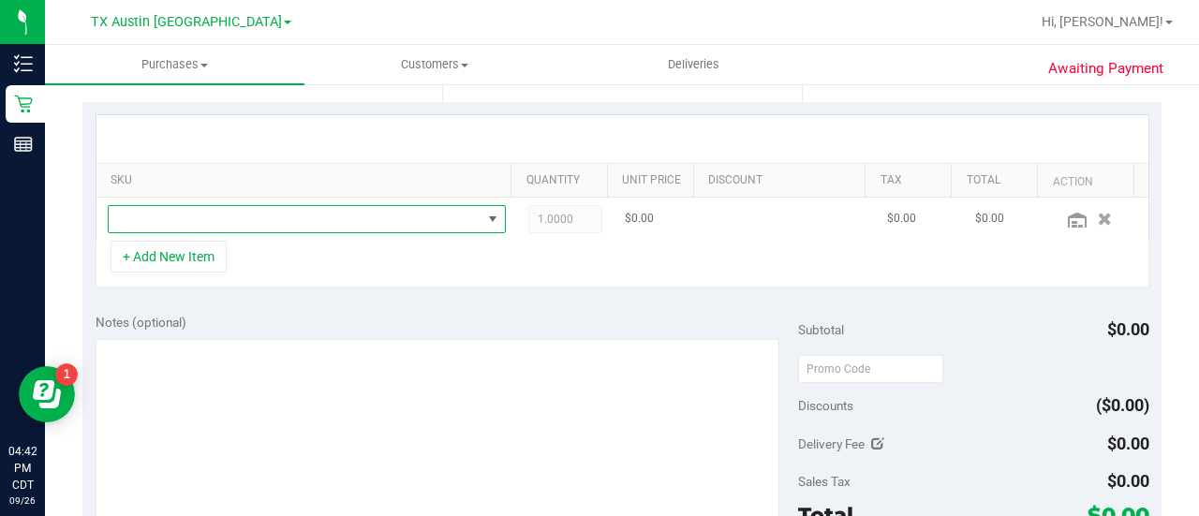
click at [408, 211] on span "NO DATA FOUND" at bounding box center [295, 219] width 373 height 26
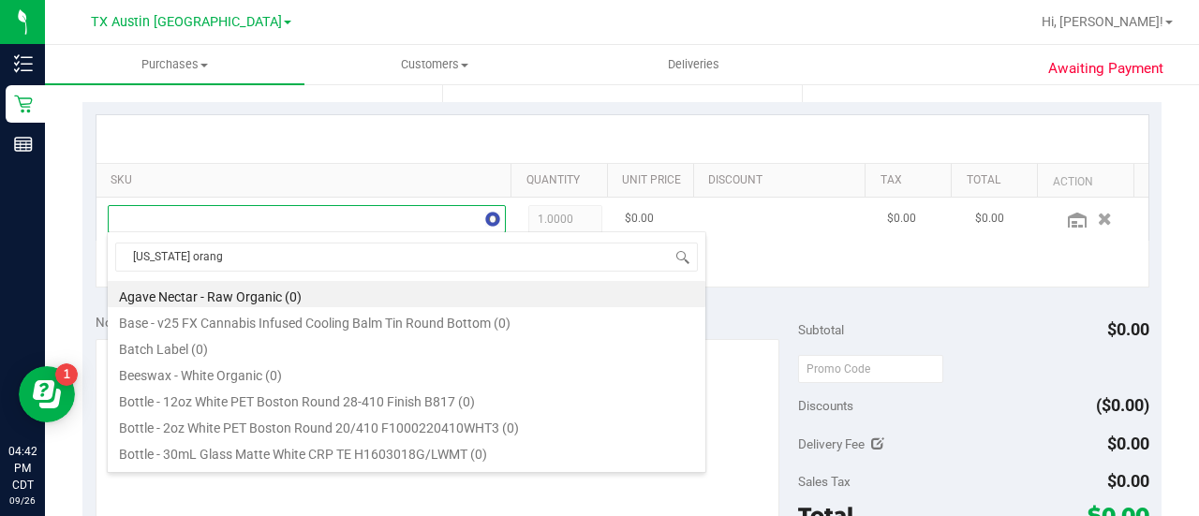
type input "[US_STATE] orange"
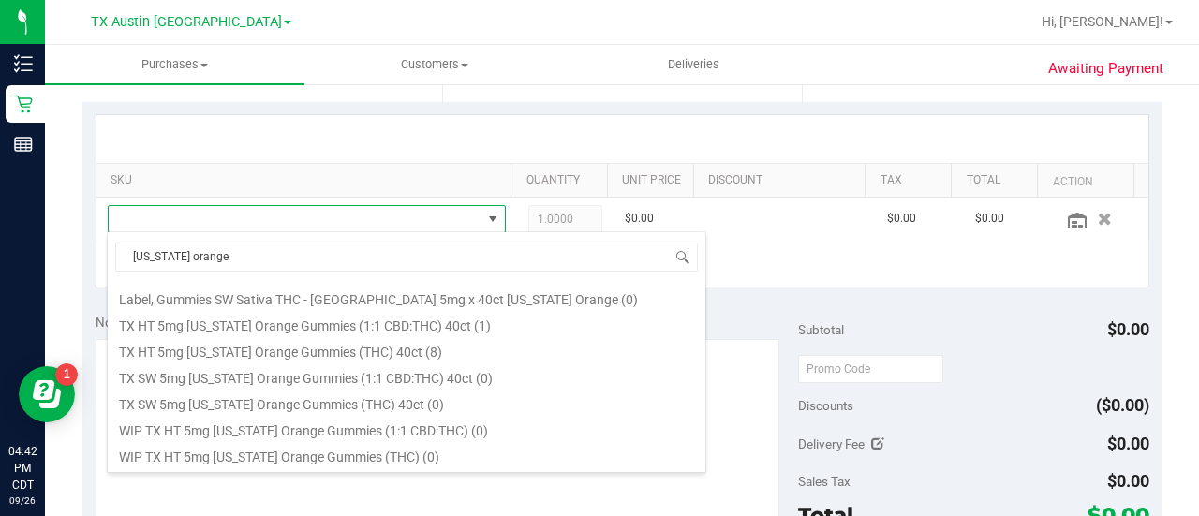
scroll to position [253, 0]
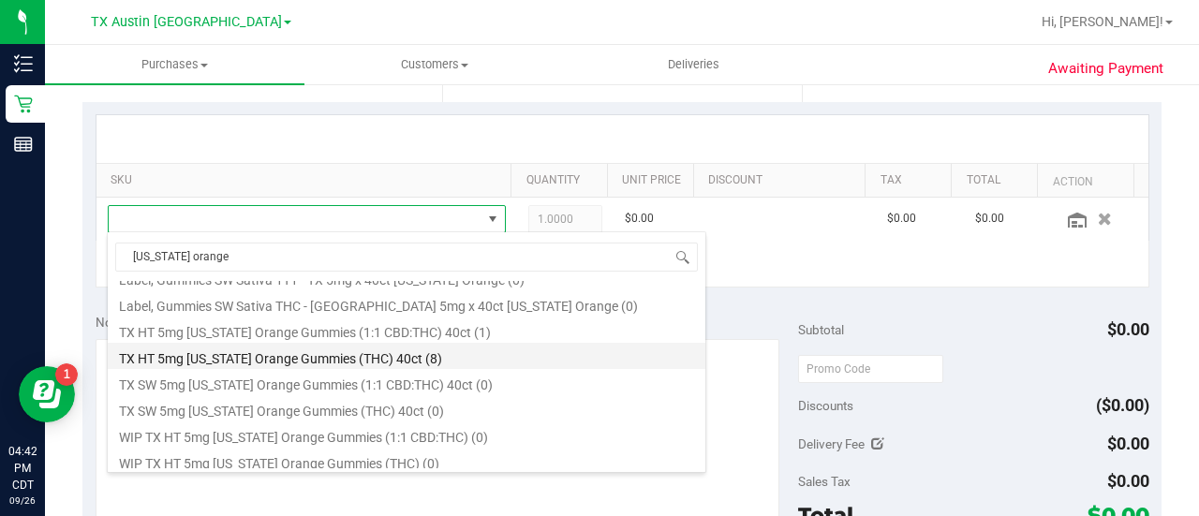
click at [496, 357] on li "TX HT 5mg [US_STATE] Orange Gummies (THC) 40ct (8)" at bounding box center [406, 356] width 597 height 26
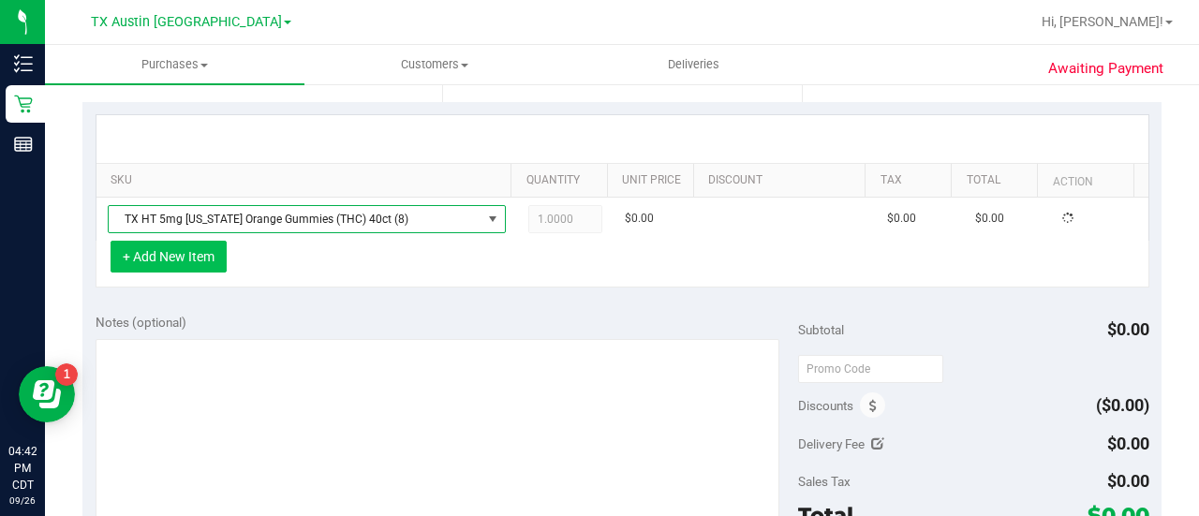
click at [198, 255] on button "+ Add New Item" at bounding box center [169, 257] width 116 height 32
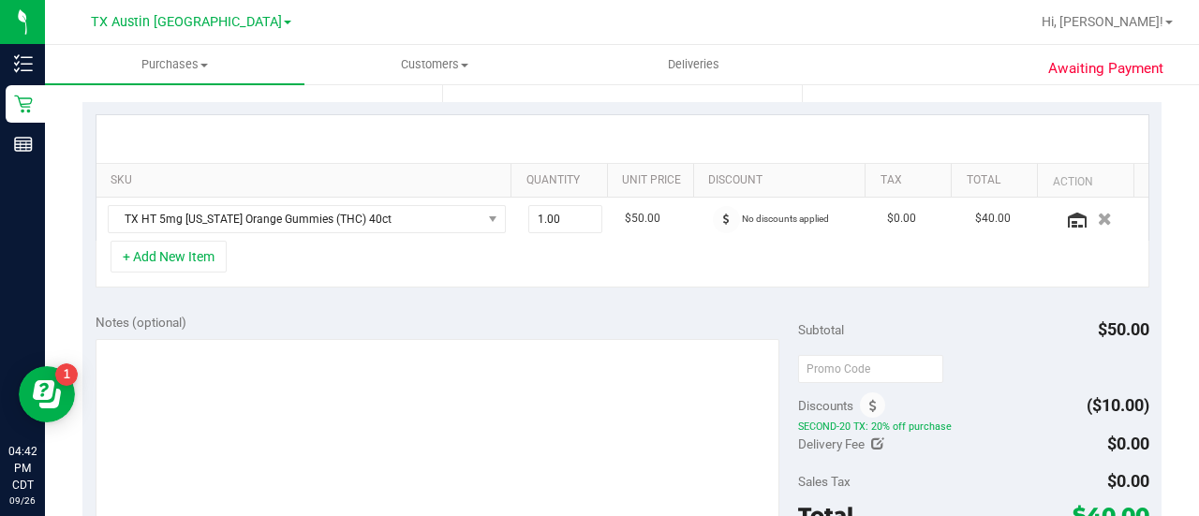
click at [214, 271] on div "+ Add New Item" at bounding box center [623, 264] width 1054 height 47
click at [214, 261] on button "+ Add New Item" at bounding box center [169, 257] width 116 height 32
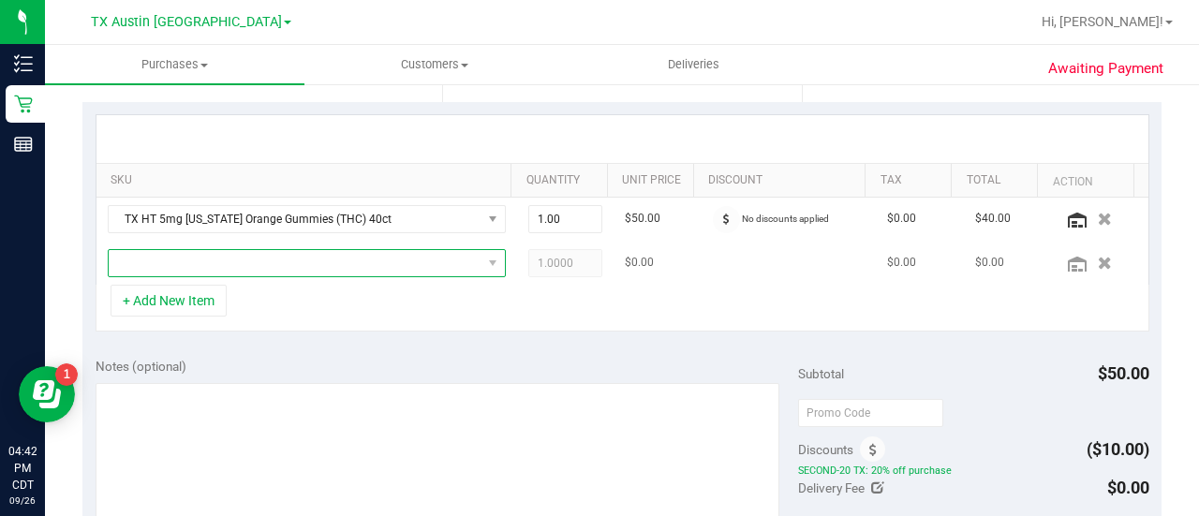
click at [246, 258] on span "NO DATA FOUND" at bounding box center [295, 263] width 373 height 26
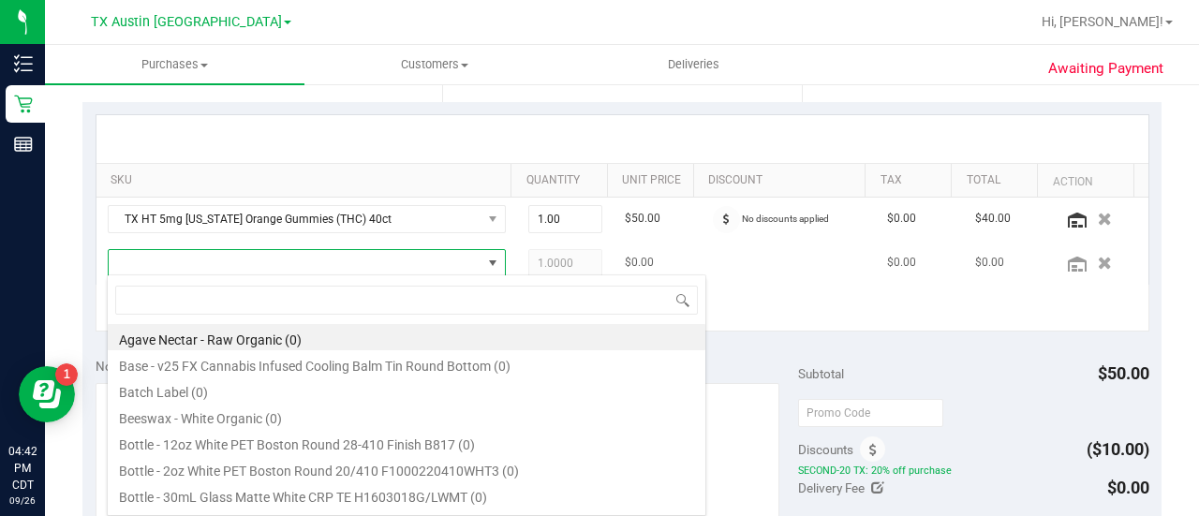
scroll to position [27, 377]
type input "tropical"
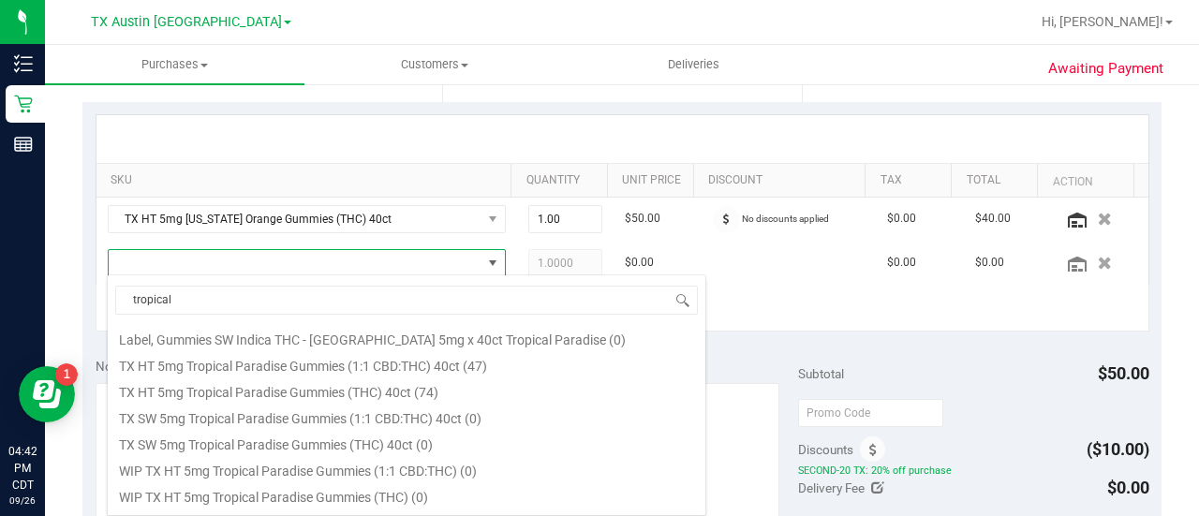
scroll to position [283, 0]
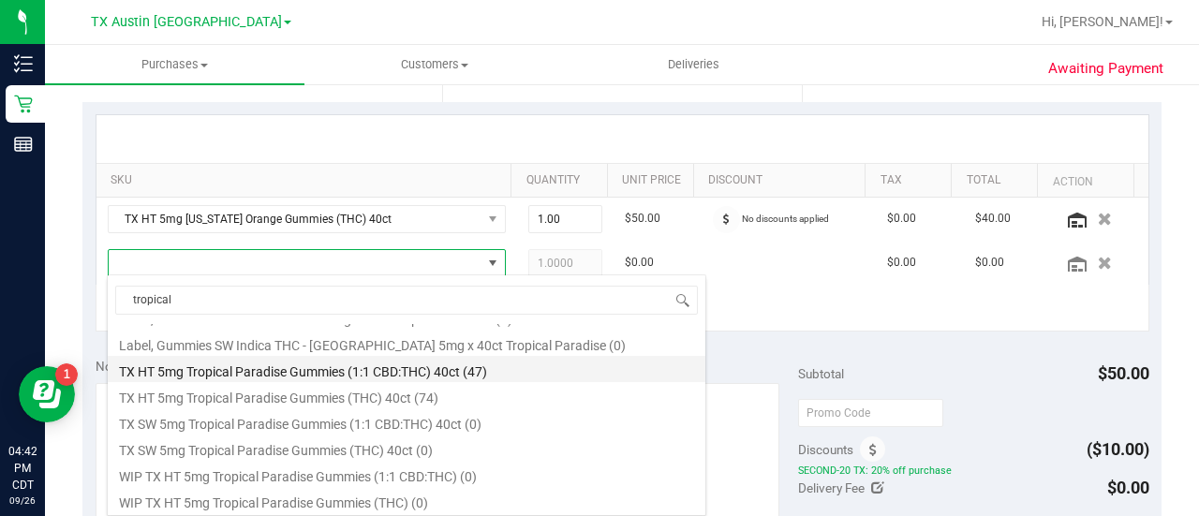
click at [444, 374] on li "TX HT 5mg Tropical Paradise Gummies (1:1 CBD:THC) 40ct (47)" at bounding box center [406, 369] width 597 height 26
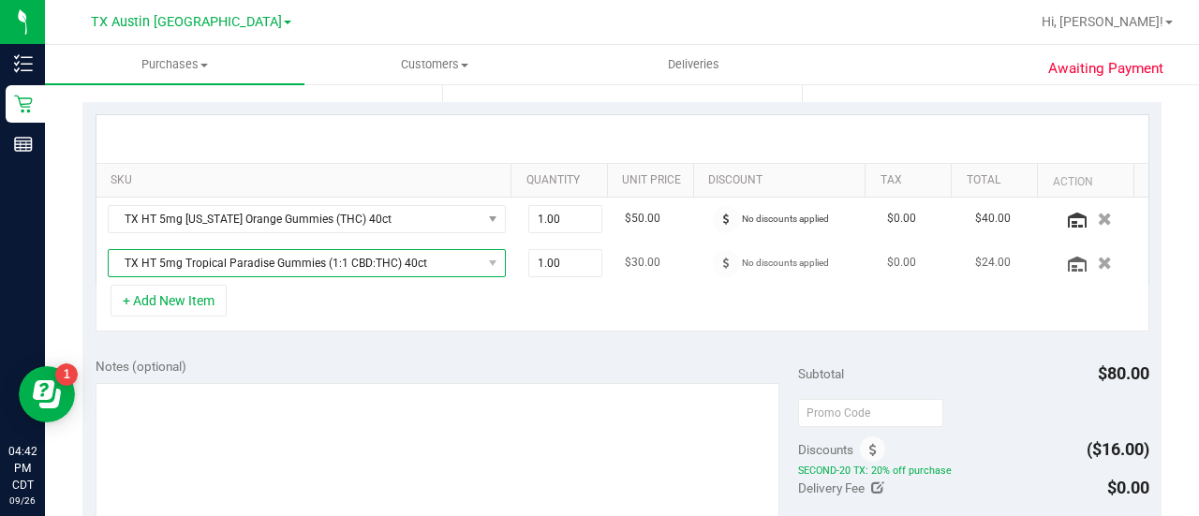
click at [410, 261] on span "TX HT 5mg Tropical Paradise Gummies (1:1 CBD:THC) 40ct" at bounding box center [295, 263] width 373 height 26
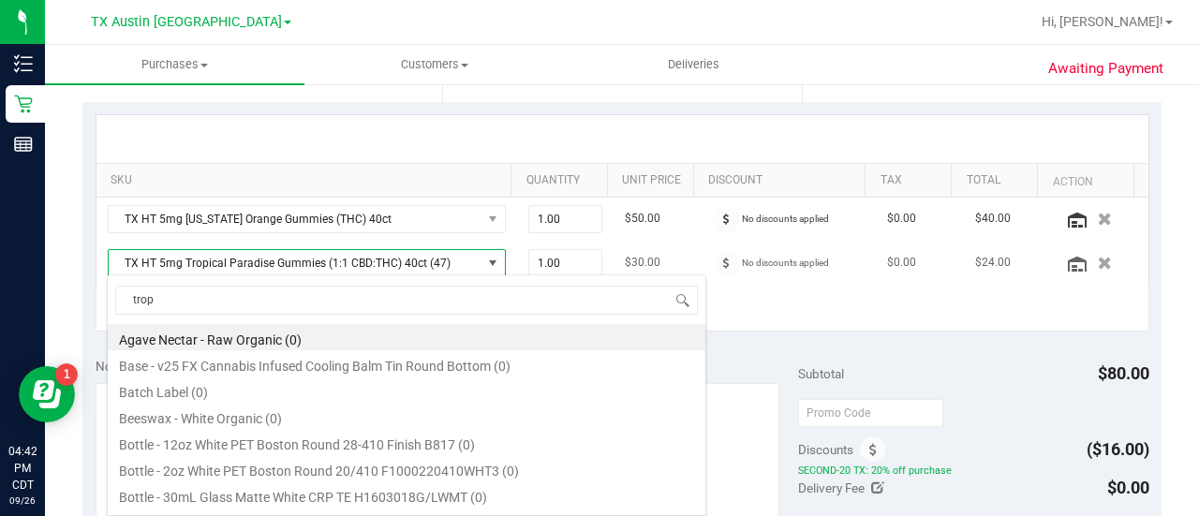
scroll to position [154, 0]
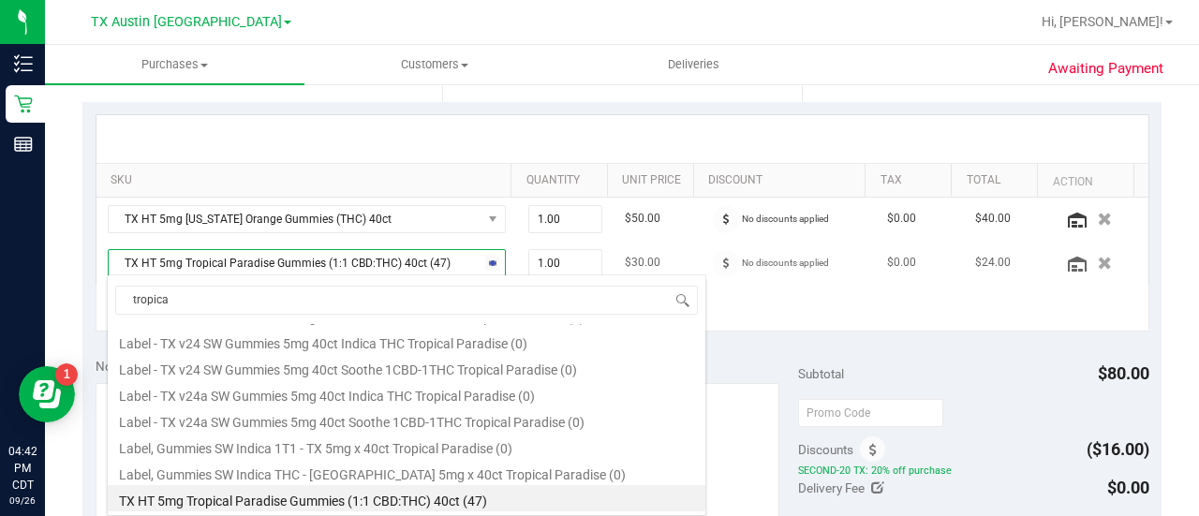
type input "tropical"
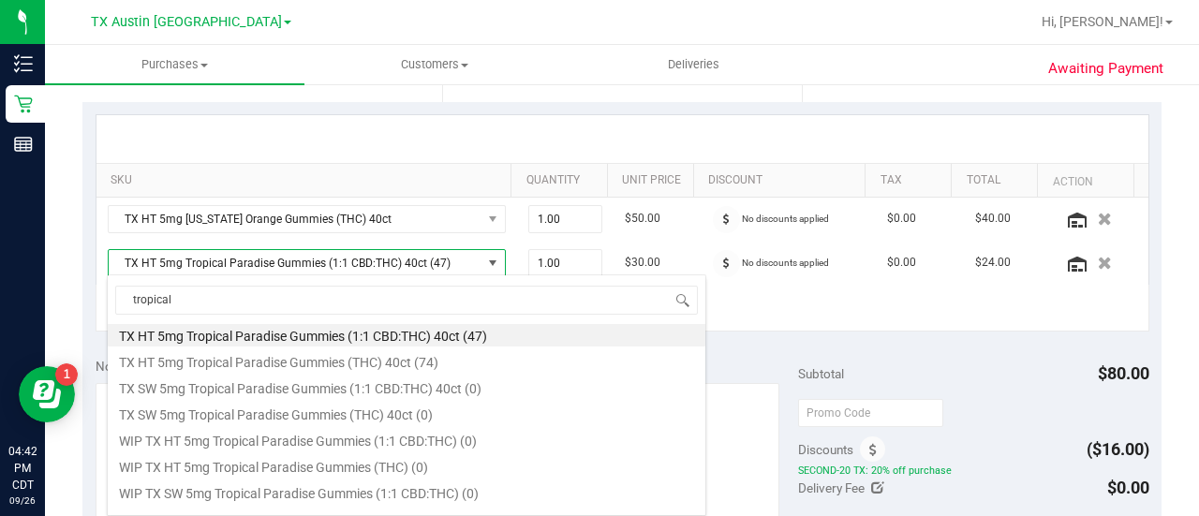
scroll to position [280, 0]
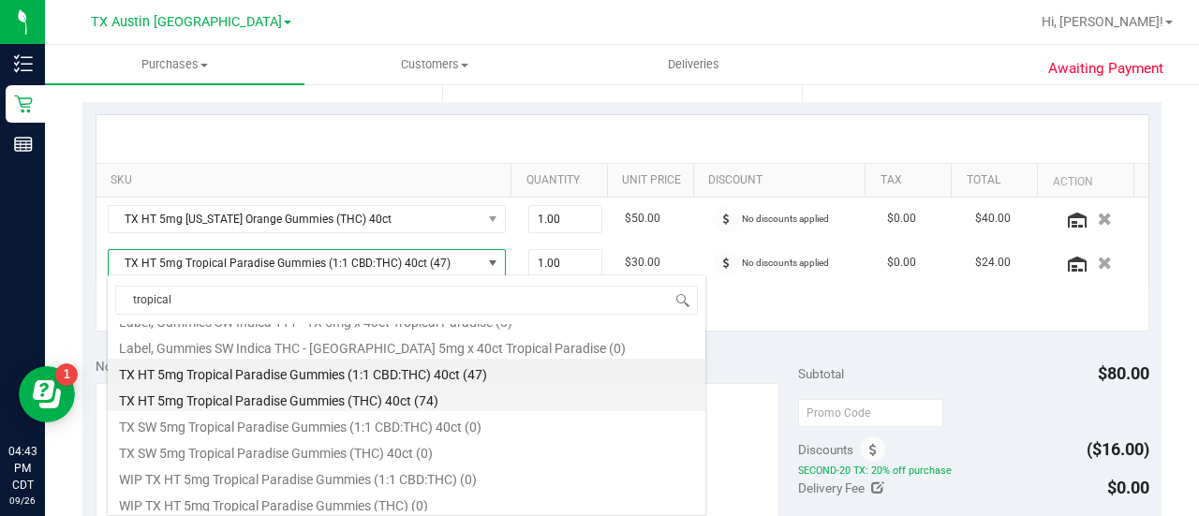
click at [444, 397] on li "TX HT 5mg Tropical Paradise Gummies (THC) 40ct (74)" at bounding box center [406, 398] width 597 height 26
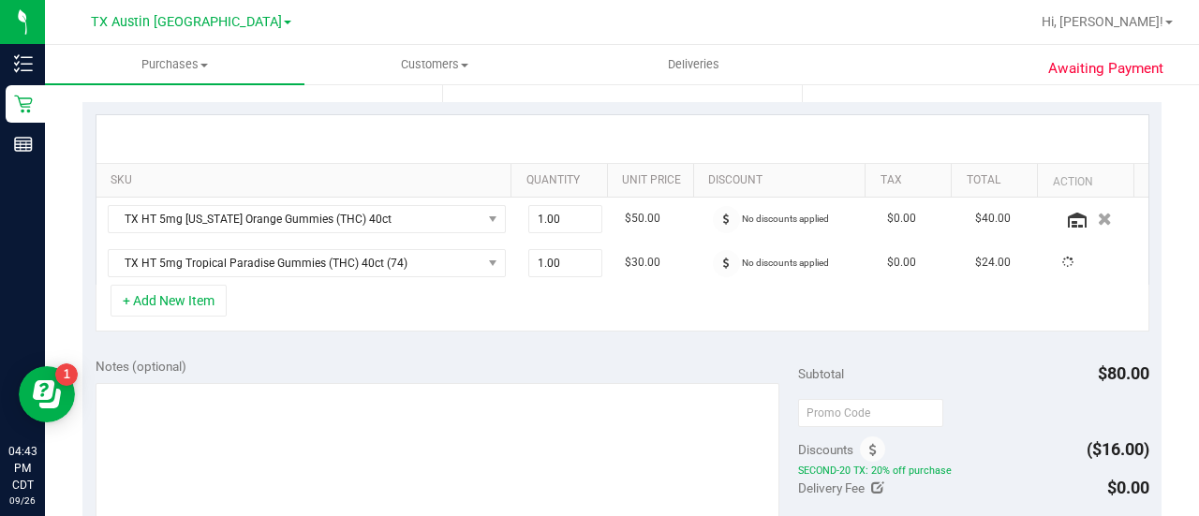
click at [474, 323] on div "+ Add New Item" at bounding box center [623, 308] width 1054 height 47
click at [497, 340] on div "SKU Quantity Unit Price Discount Tax Total Action TX HT 5mg [US_STATE] Orange G…" at bounding box center [621, 223] width 1079 height 243
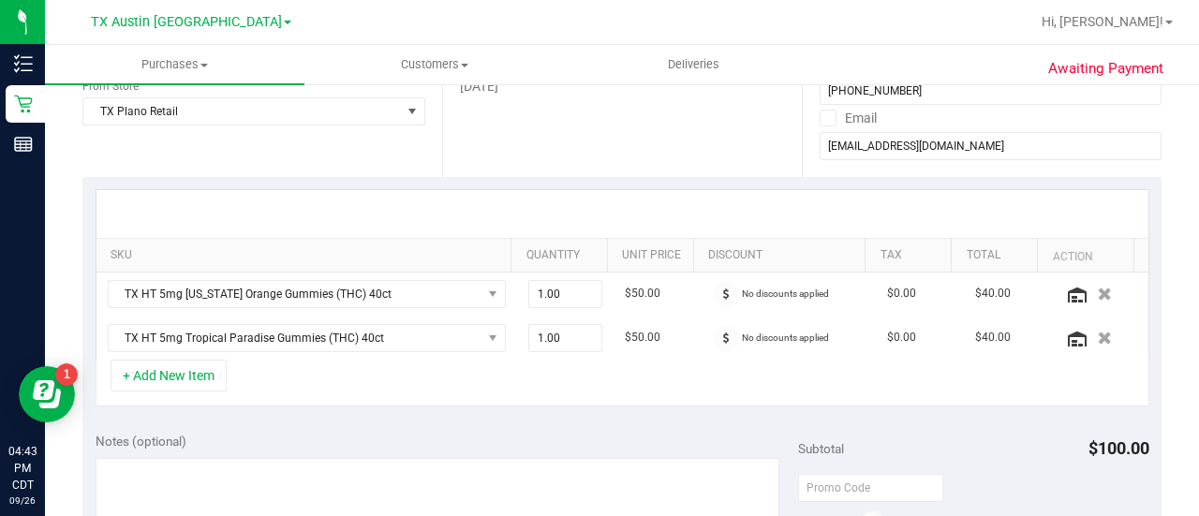
scroll to position [318, 0]
click at [600, 448] on div "Notes (optional)" at bounding box center [447, 443] width 702 height 19
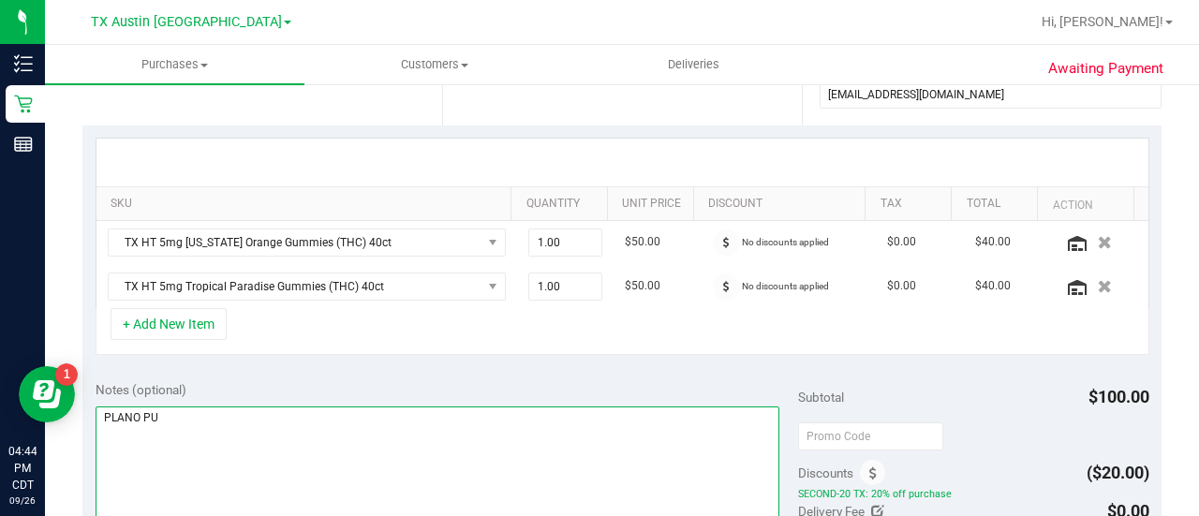
scroll to position [373, 0]
click at [350, 431] on textarea at bounding box center [438, 496] width 684 height 180
click at [454, 448] on textarea at bounding box center [438, 496] width 684 height 180
click at [467, 407] on textarea at bounding box center [438, 496] width 684 height 180
click at [518, 414] on textarea at bounding box center [438, 496] width 684 height 180
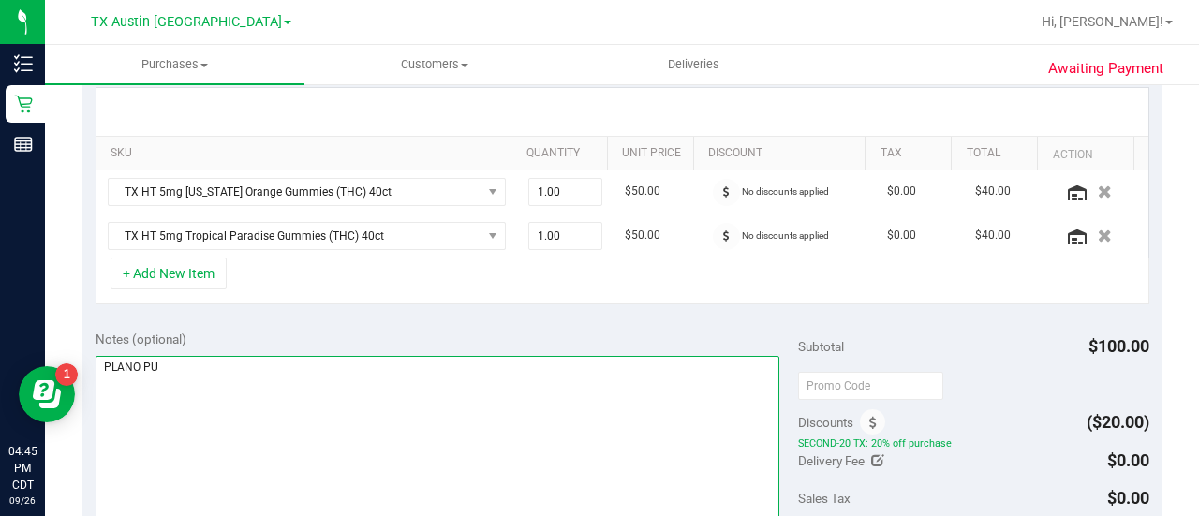
scroll to position [451, 0]
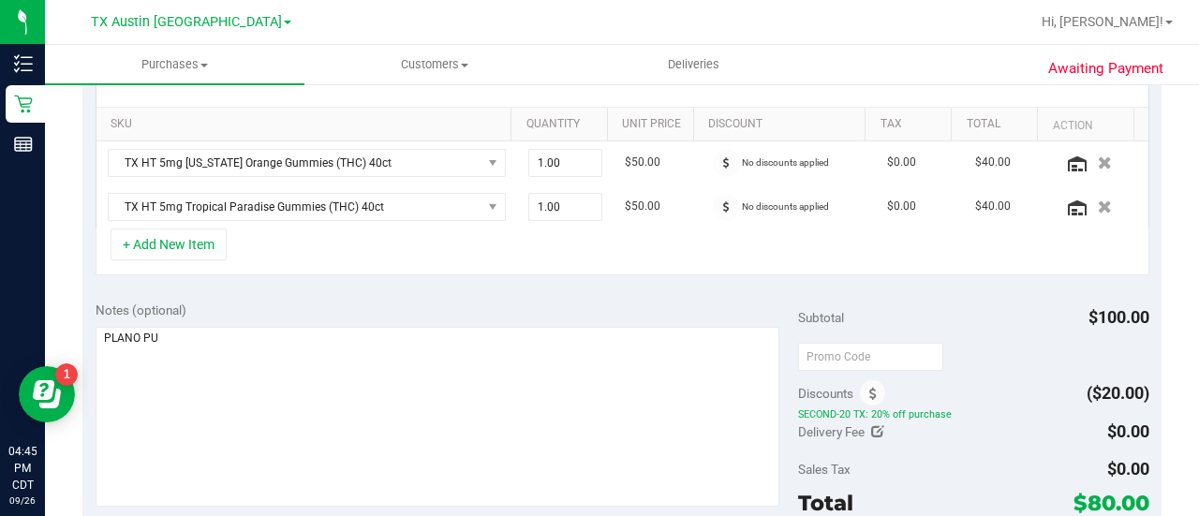
click at [481, 279] on div "SKU Quantity Unit Price Discount Tax Total Action TX HT 5mg [US_STATE] Orange G…" at bounding box center [621, 167] width 1079 height 243
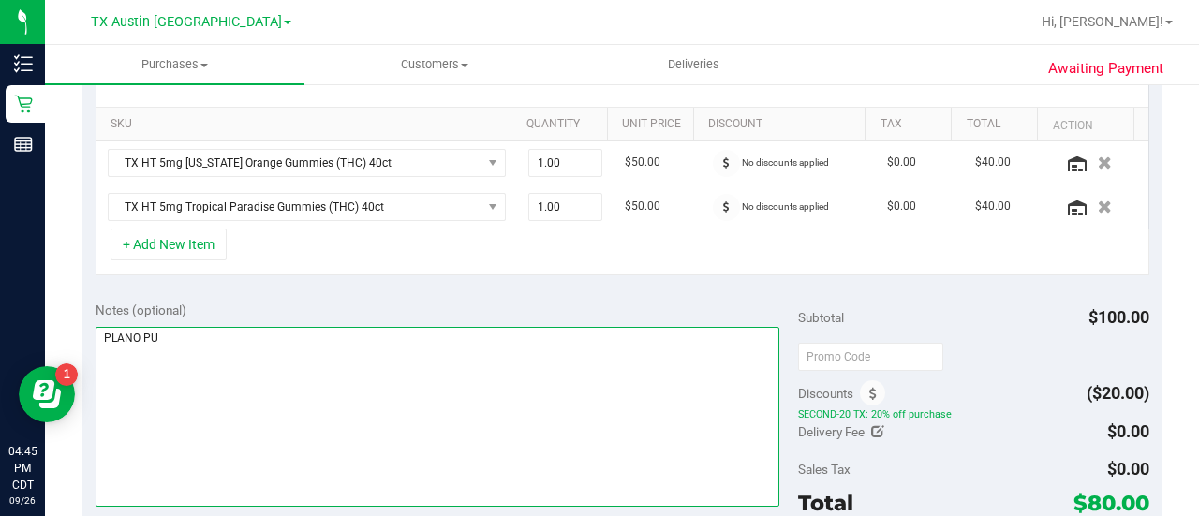
click at [476, 339] on textarea at bounding box center [438, 417] width 684 height 180
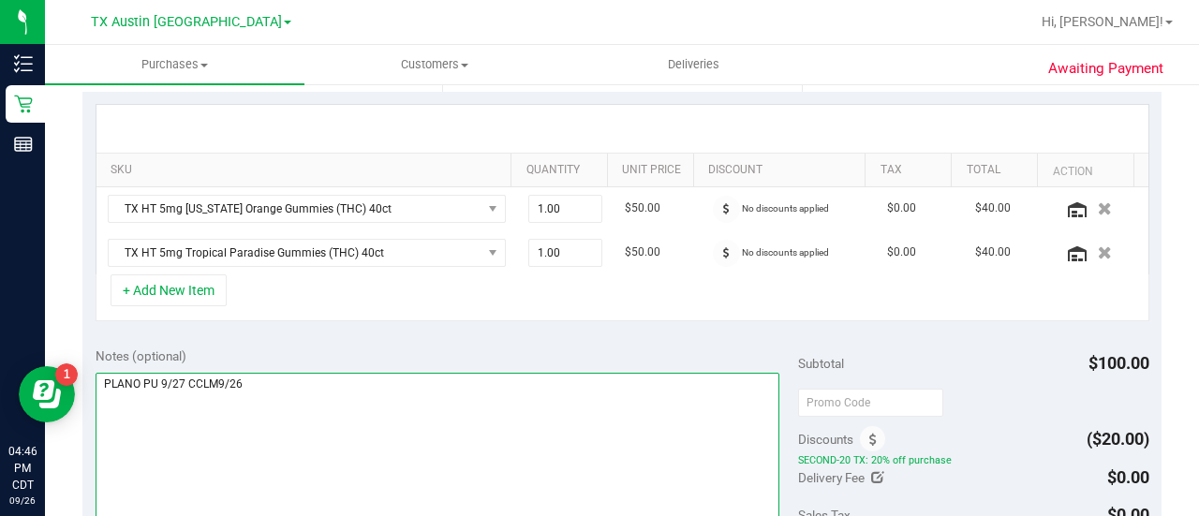
scroll to position [403, 0]
type textarea "PLANO PU 9/27 CCLM9/26"
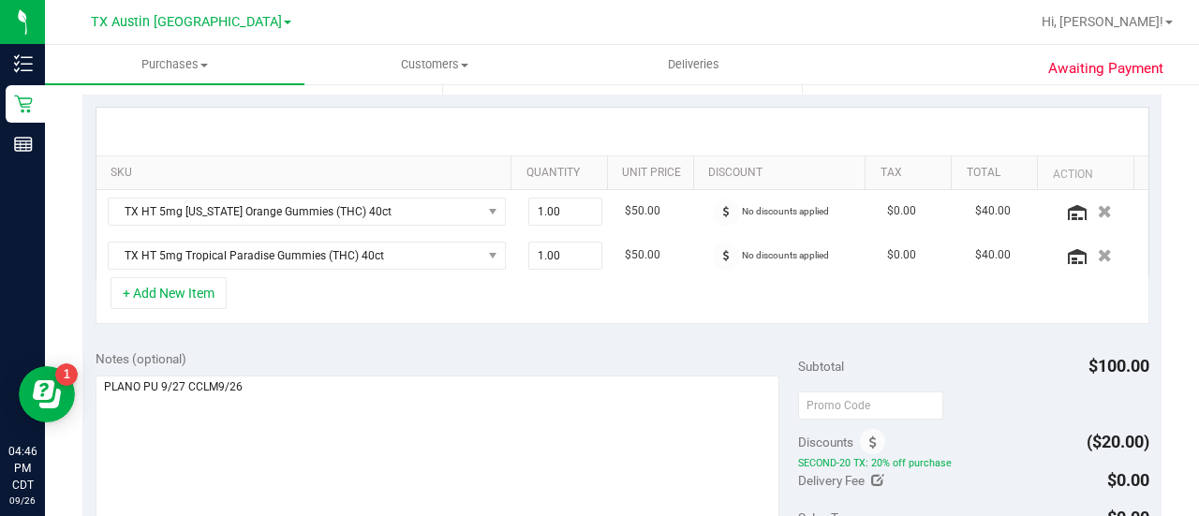
click at [556, 353] on div "Notes (optional)" at bounding box center [447, 358] width 702 height 19
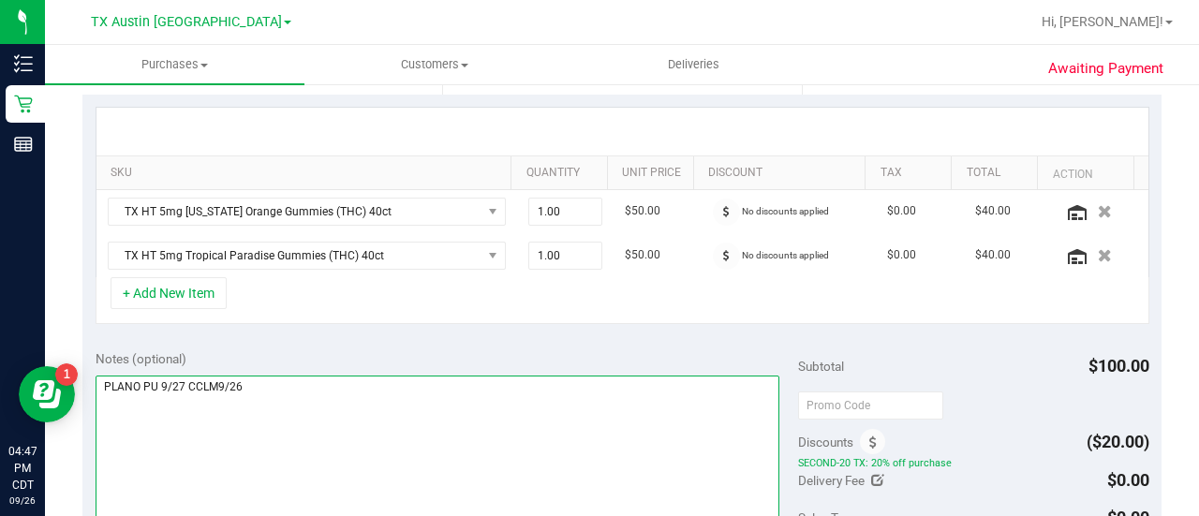
click at [512, 405] on textarea at bounding box center [438, 466] width 684 height 180
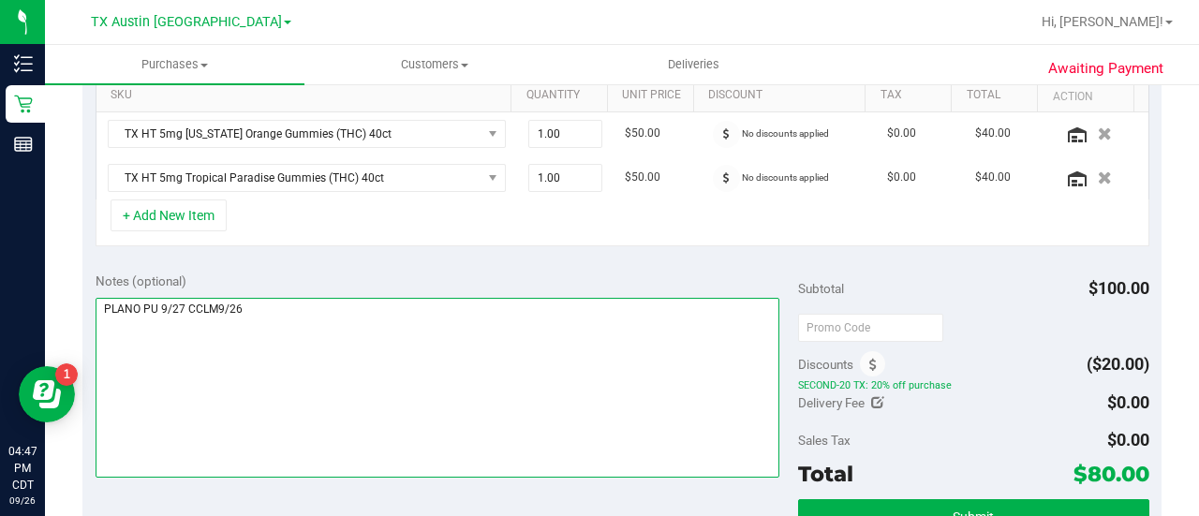
scroll to position [517, 0]
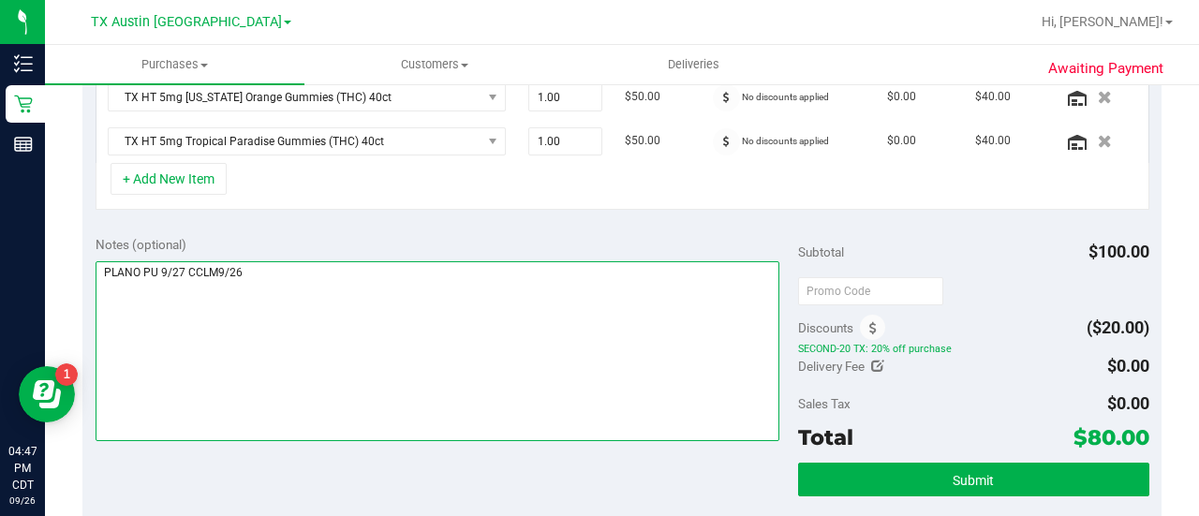
click at [470, 342] on textarea at bounding box center [438, 351] width 684 height 180
click at [664, 373] on textarea at bounding box center [438, 351] width 684 height 180
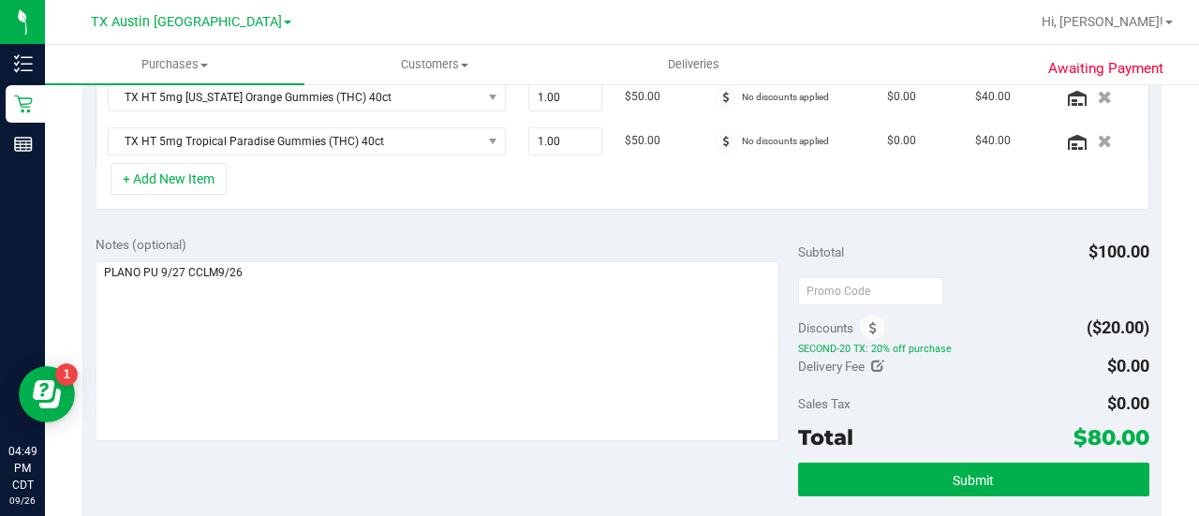
click at [405, 224] on div "Notes (optional) Subtotal $100.00 Discounts ($20.00) SECOND-20 TX: 20% off purc…" at bounding box center [621, 391] width 1079 height 337
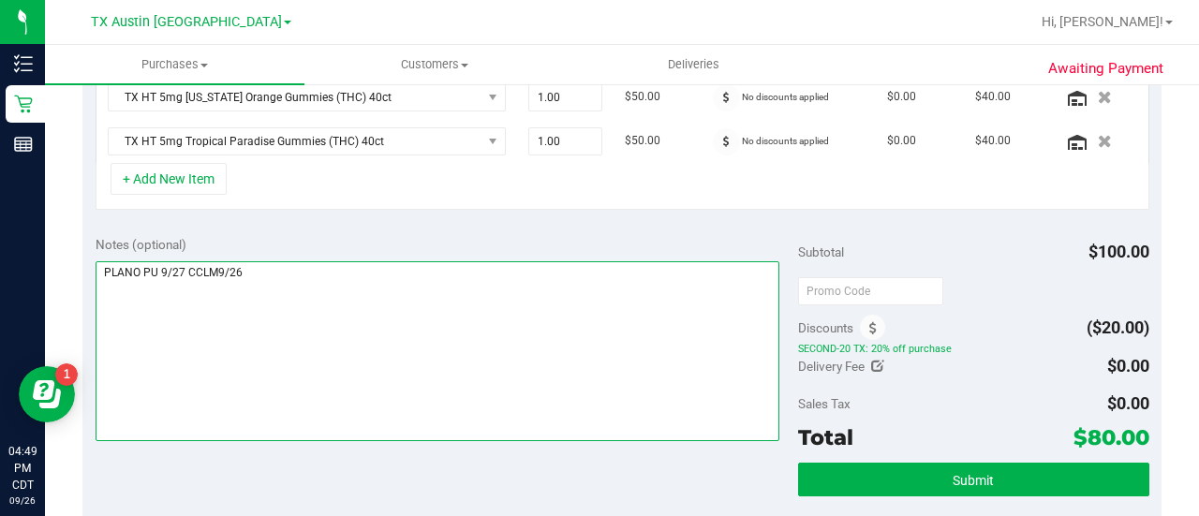
click at [369, 294] on textarea at bounding box center [438, 351] width 684 height 180
click at [577, 378] on textarea at bounding box center [438, 351] width 684 height 180
click at [390, 326] on textarea at bounding box center [438, 351] width 684 height 180
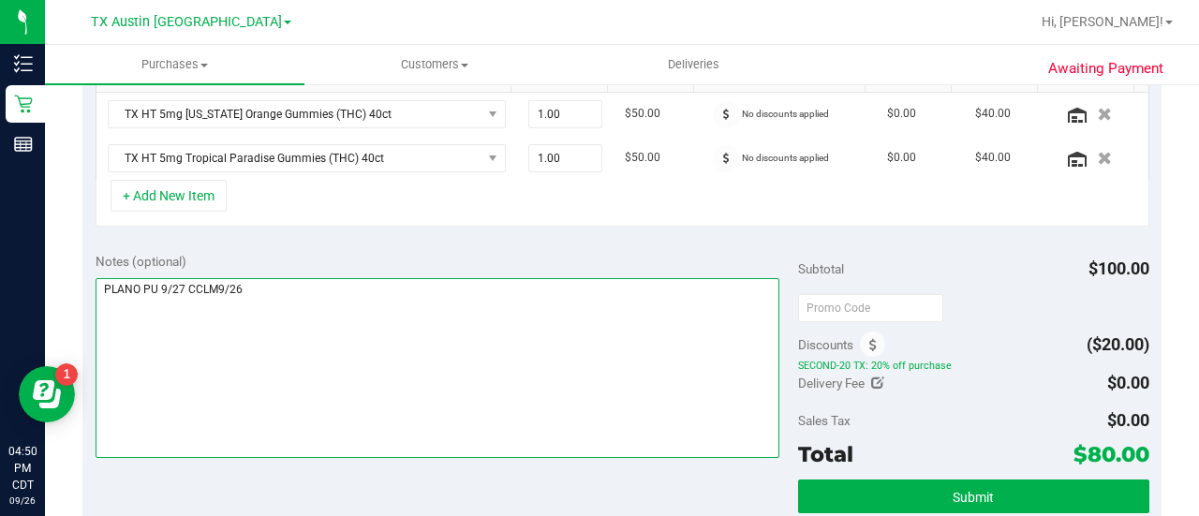
scroll to position [0, 0]
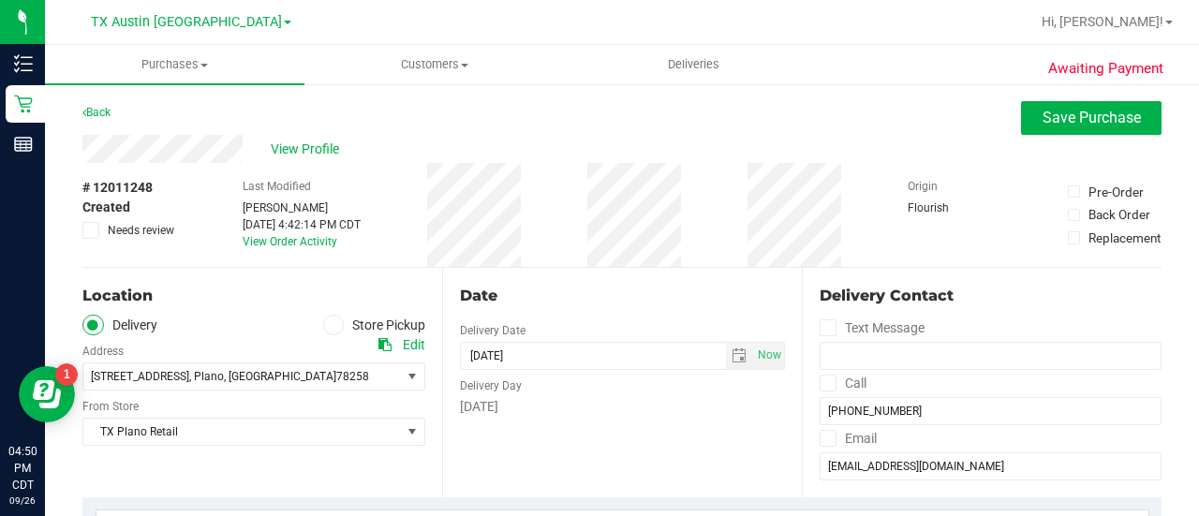
drag, startPoint x: 304, startPoint y: 139, endPoint x: 229, endPoint y: 208, distance: 102.7
click at [229, 208] on div "# 12011248 Created Needs review Last Modified [PERSON_NAME] [DATE] 4:42:14 PM C…" at bounding box center [621, 215] width 1079 height 104
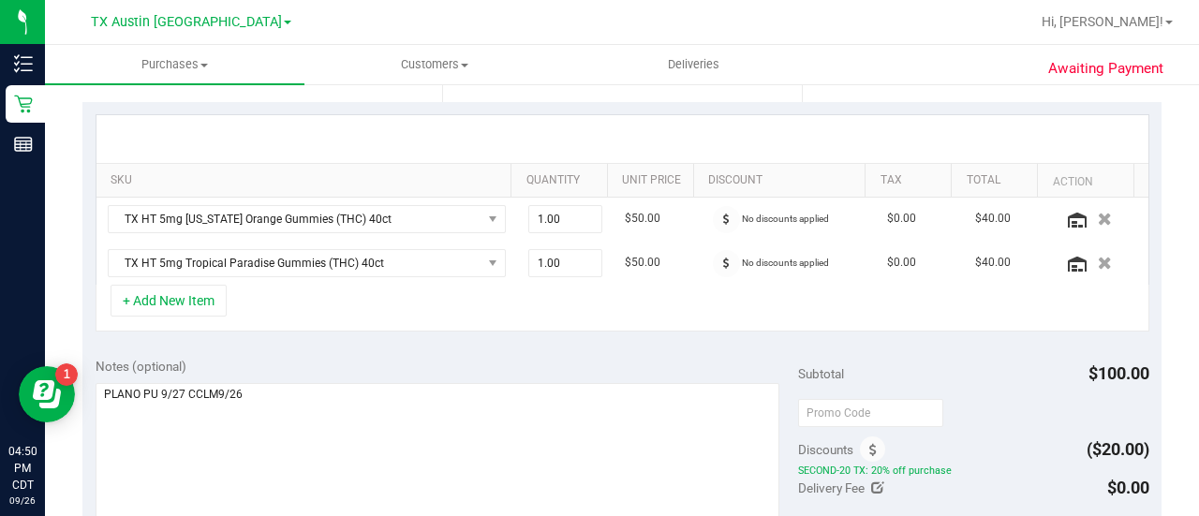
scroll to position [387, 0]
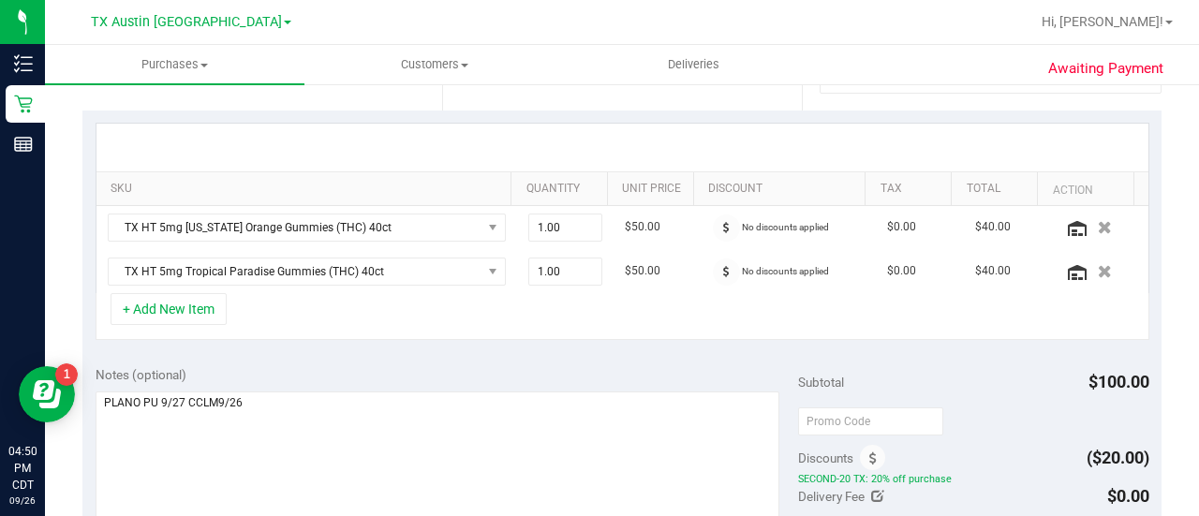
click at [382, 365] on div "Notes (optional)" at bounding box center [447, 374] width 702 height 19
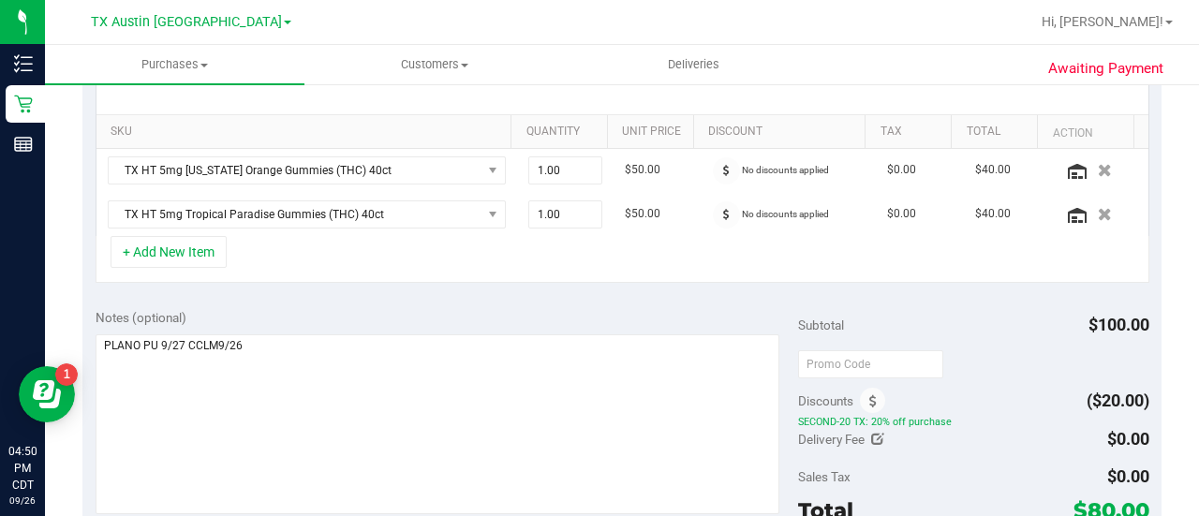
scroll to position [444, 0]
click at [406, 298] on div "Notes (optional) Subtotal $100.00 Discounts ($20.00) SECOND-20 TX: 20% off purc…" at bounding box center [621, 464] width 1079 height 337
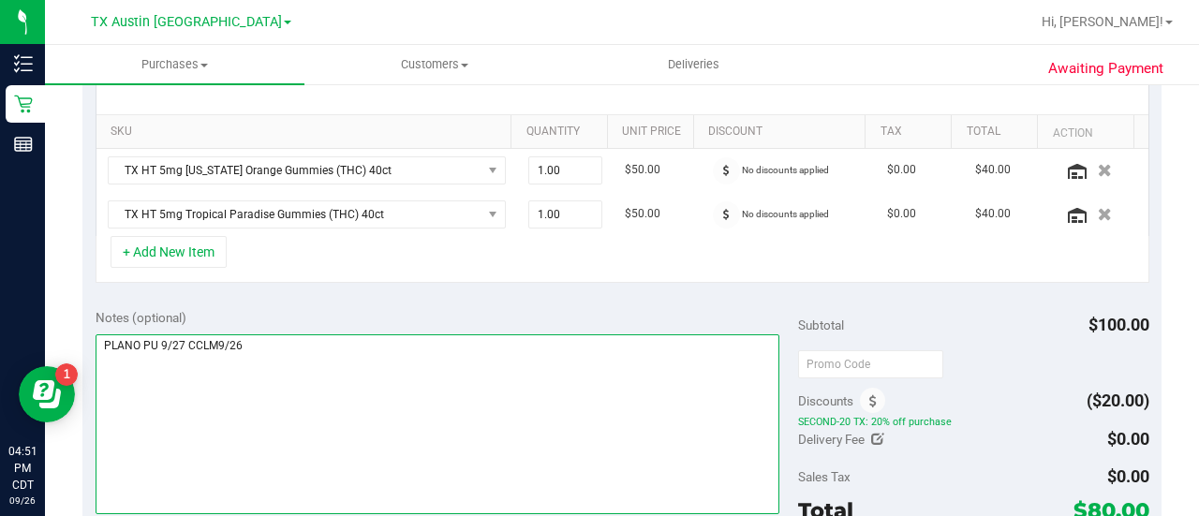
click at [504, 369] on textarea at bounding box center [438, 424] width 684 height 180
click at [571, 378] on textarea at bounding box center [438, 424] width 684 height 180
click at [533, 334] on textarea at bounding box center [438, 424] width 684 height 180
click at [524, 381] on textarea at bounding box center [438, 424] width 684 height 180
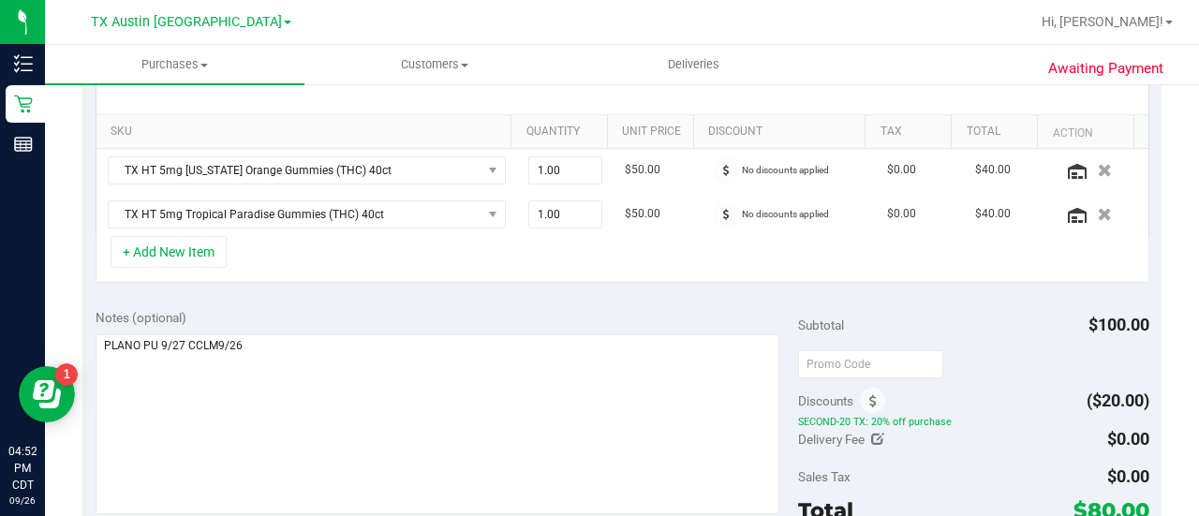
click at [528, 308] on div "Notes (optional)" at bounding box center [447, 317] width 702 height 19
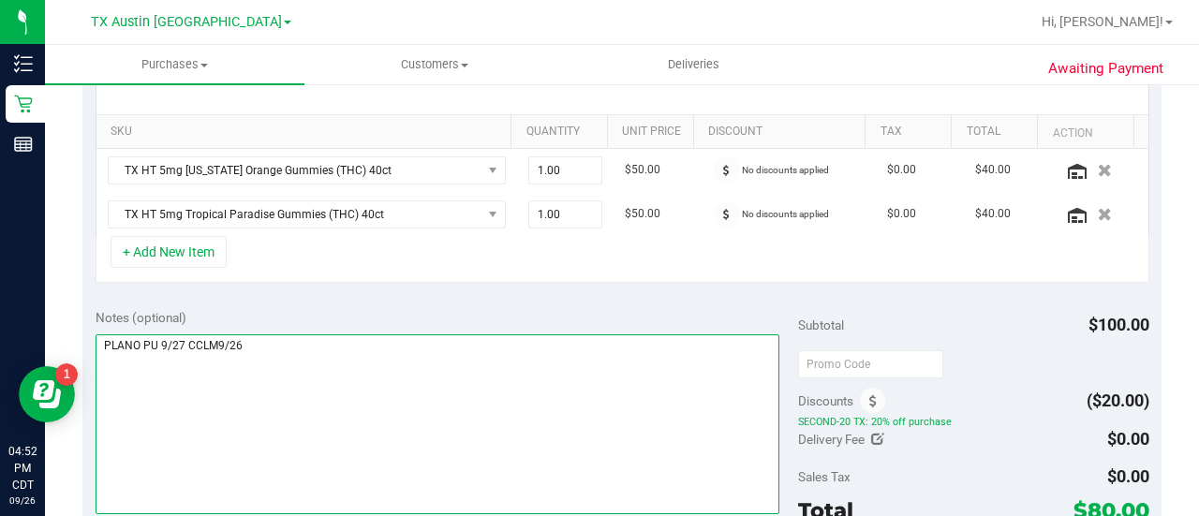
click at [489, 358] on textarea at bounding box center [438, 424] width 684 height 180
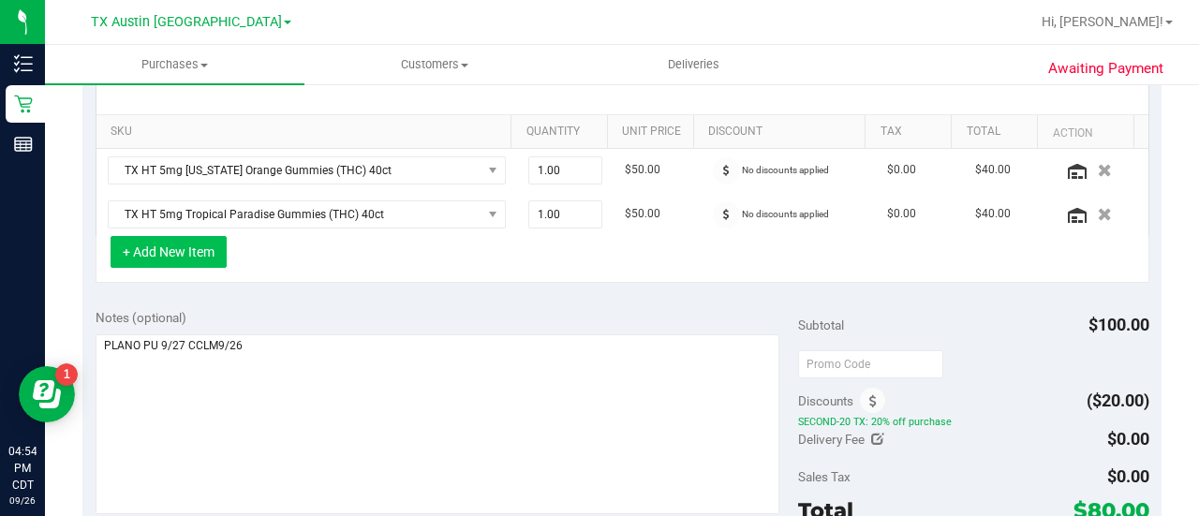
click at [222, 252] on button "+ Add New Item" at bounding box center [169, 252] width 116 height 32
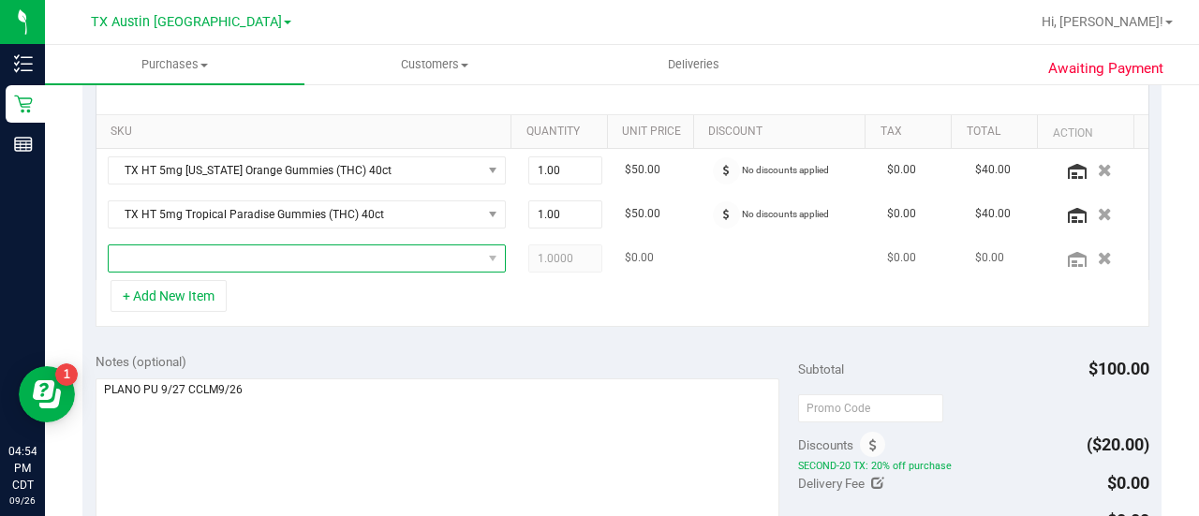
click at [293, 255] on span "NO DATA FOUND" at bounding box center [295, 258] width 373 height 26
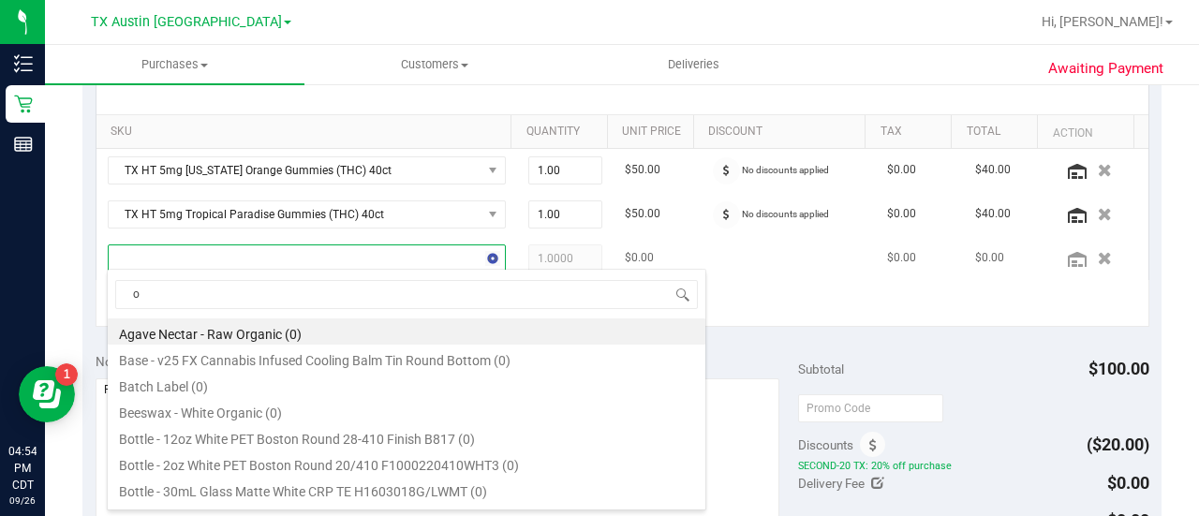
scroll to position [27, 377]
type input "orange"
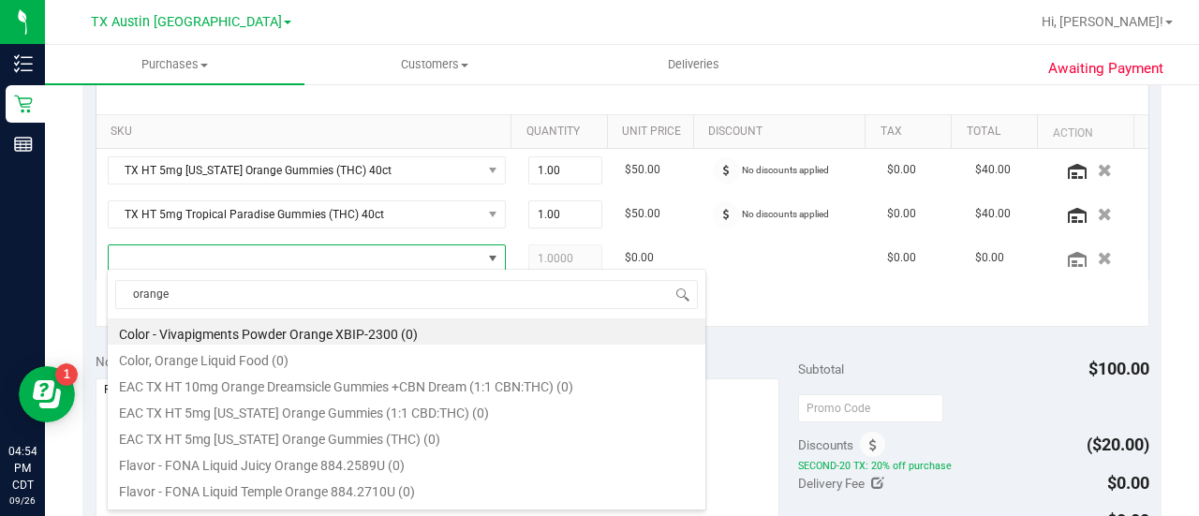
click at [795, 340] on div "Notes (optional) Subtotal $100.00 Discounts ($20.00) SECOND-20 TX: 20% off purc…" at bounding box center [621, 508] width 1079 height 337
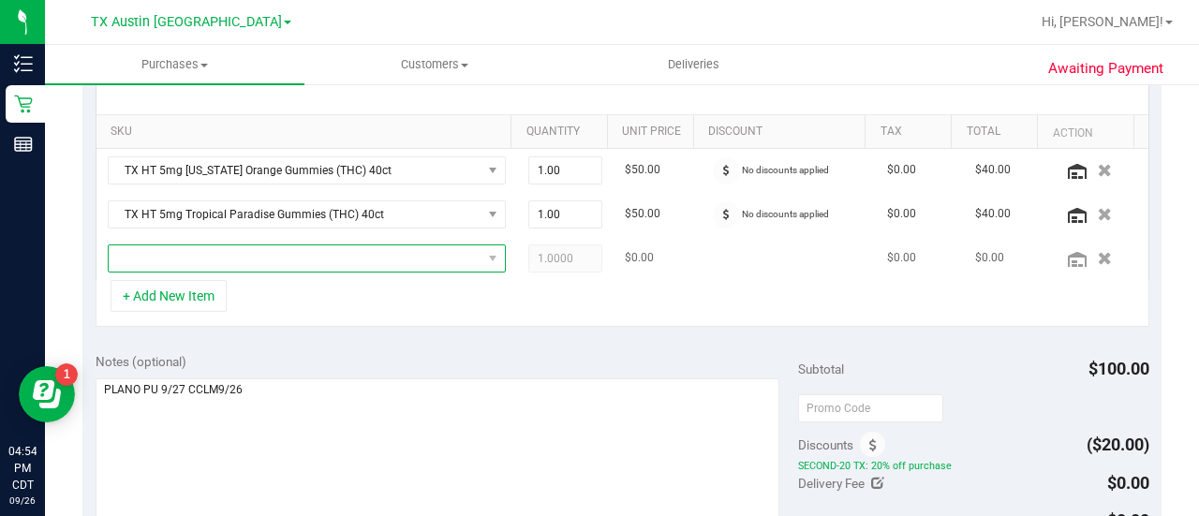
click at [388, 260] on span "NO DATA FOUND" at bounding box center [295, 258] width 373 height 26
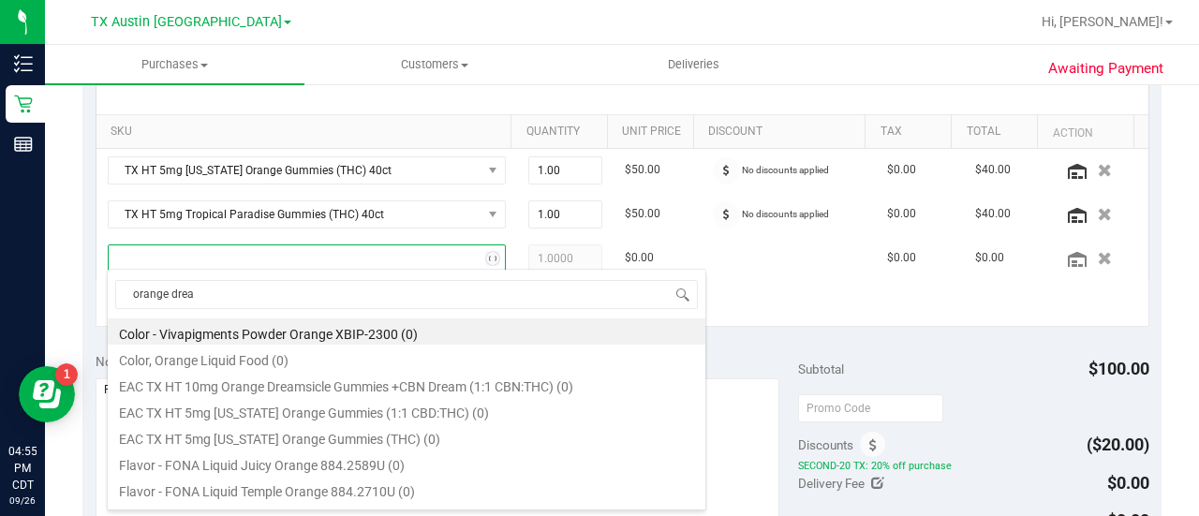
type input "orange dream"
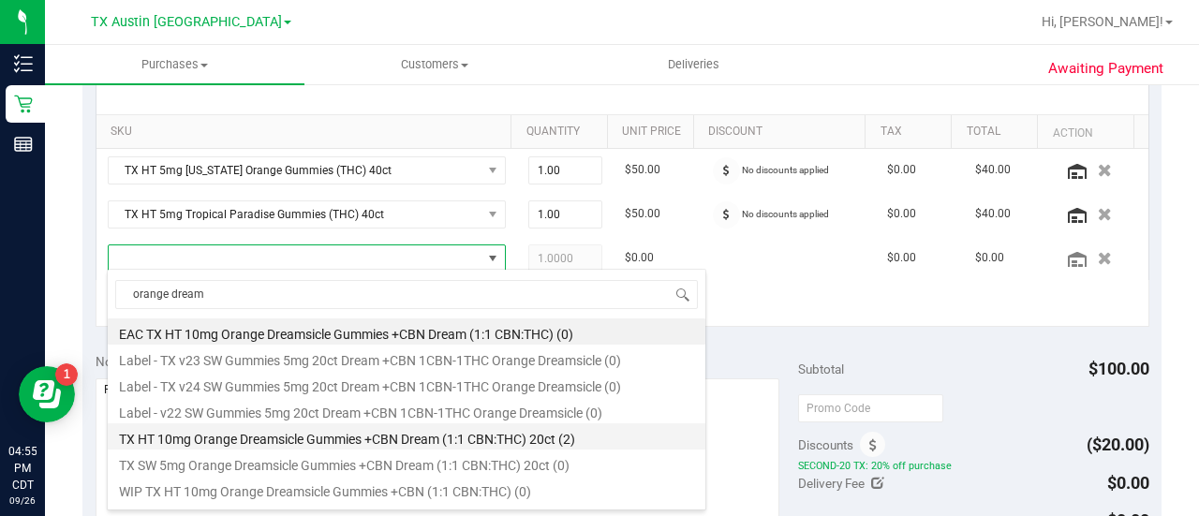
click at [594, 434] on li "TX HT 10mg Orange Dreamsicle Gummies +CBN Dream (1:1 CBN:THC) 20ct (2)" at bounding box center [406, 436] width 597 height 26
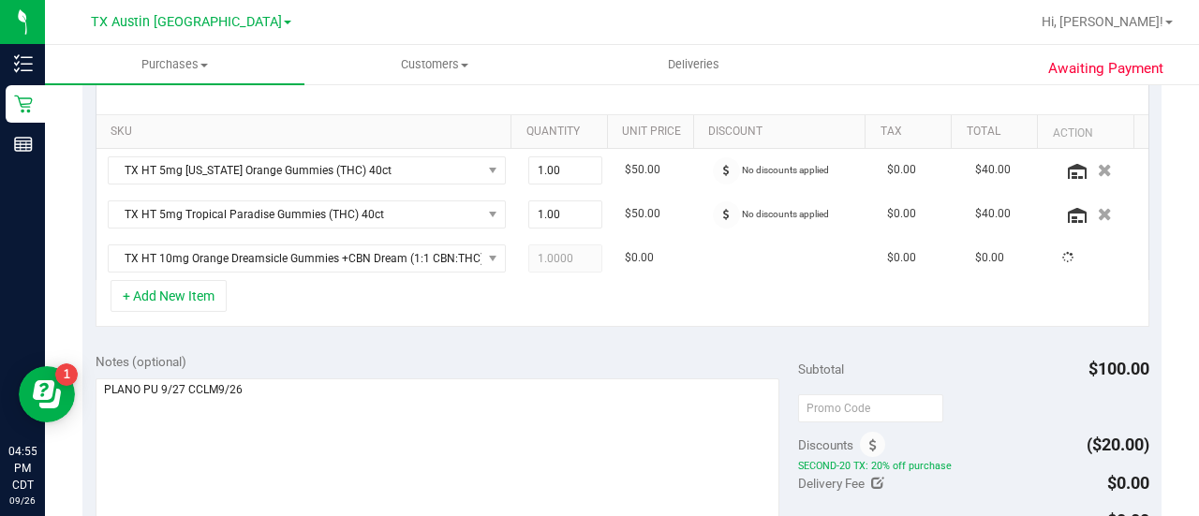
click at [528, 306] on div "+ Add New Item" at bounding box center [623, 303] width 1054 height 47
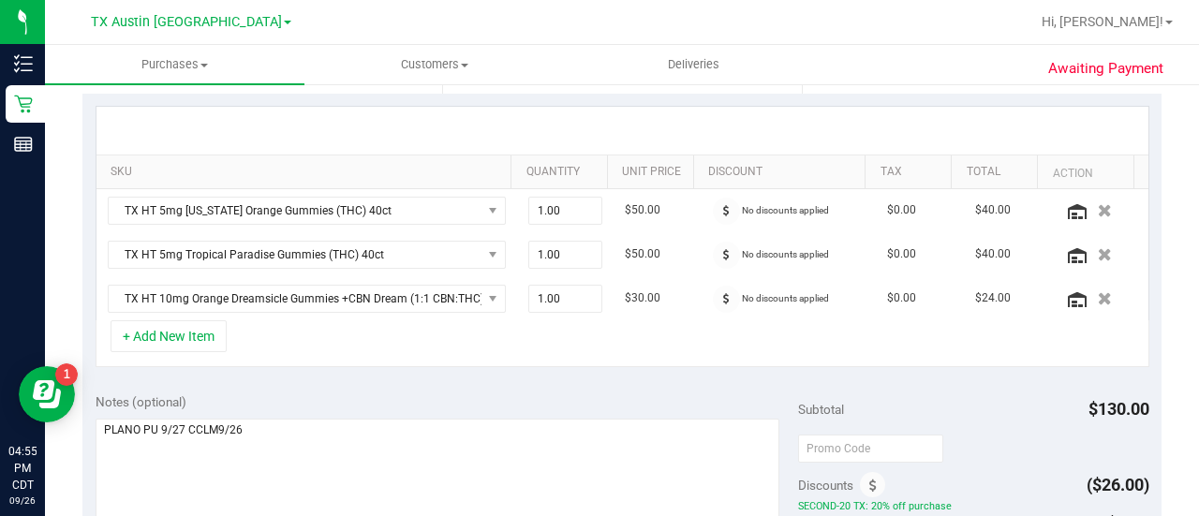
scroll to position [402, 0]
click at [563, 394] on div "Notes (optional)" at bounding box center [447, 403] width 702 height 19
click at [496, 364] on div "SKU Quantity Unit Price Discount Tax Total Action TX HT 5mg [US_STATE] Orange G…" at bounding box center [621, 239] width 1079 height 287
click at [510, 376] on div "SKU Quantity Unit Price Discount Tax Total Action TX HT 5mg [US_STATE] Orange G…" at bounding box center [621, 239] width 1079 height 287
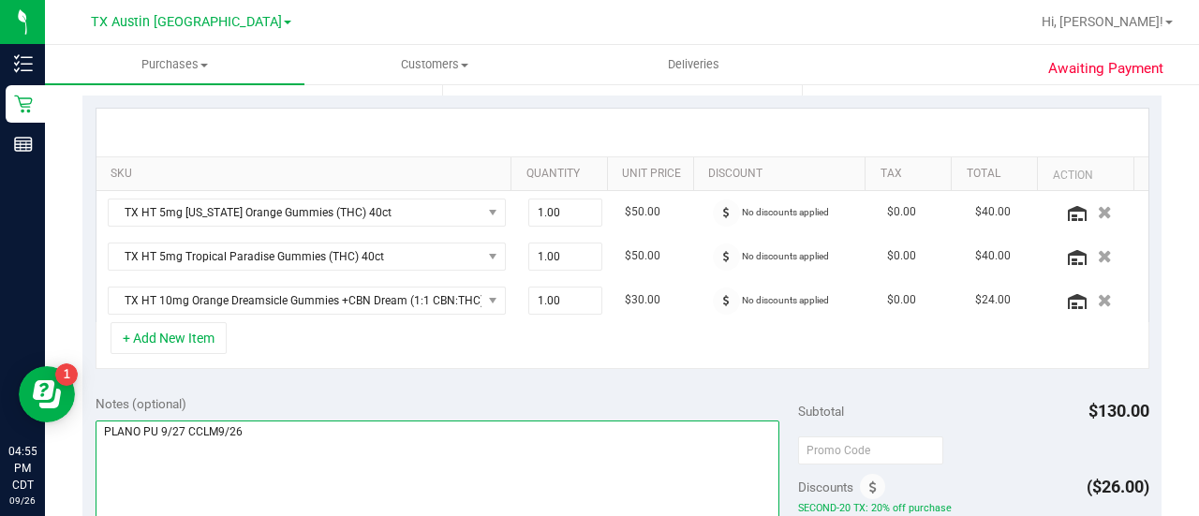
click at [481, 461] on textarea at bounding box center [438, 510] width 684 height 180
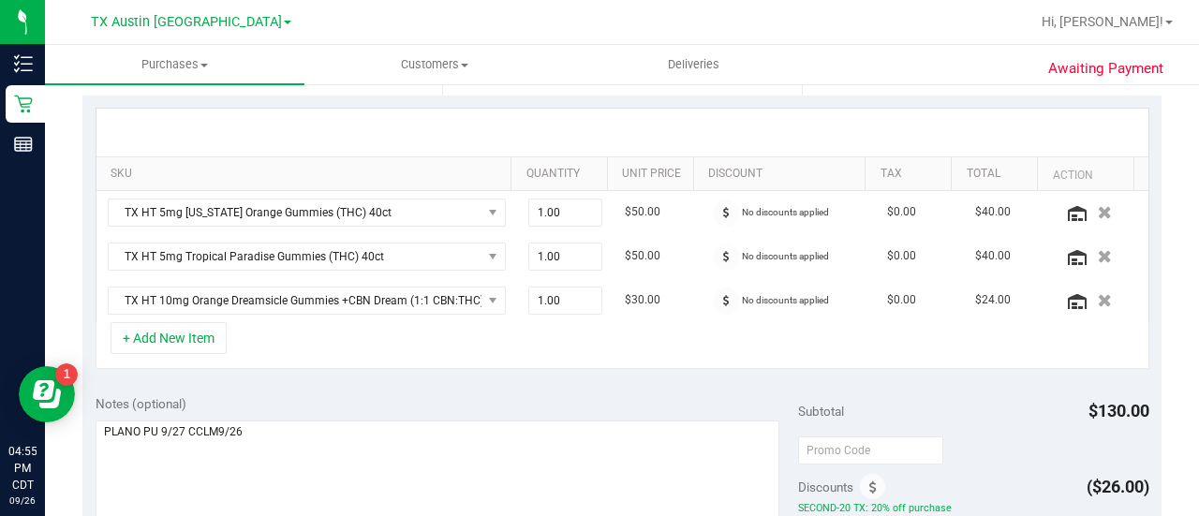
click at [512, 397] on div "Notes (optional)" at bounding box center [447, 403] width 702 height 19
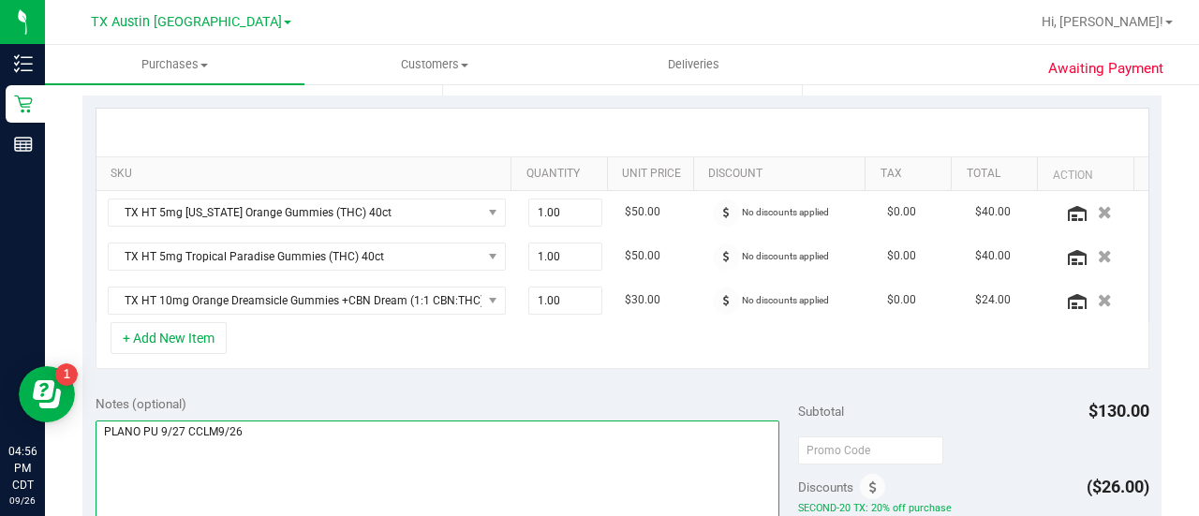
click at [354, 456] on textarea at bounding box center [438, 510] width 684 height 180
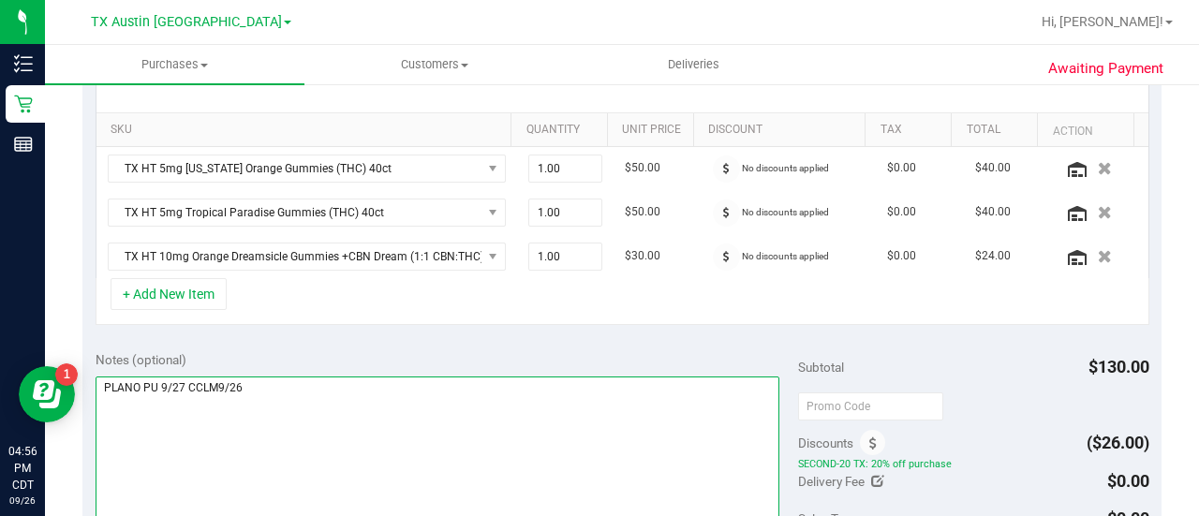
scroll to position [451, 0]
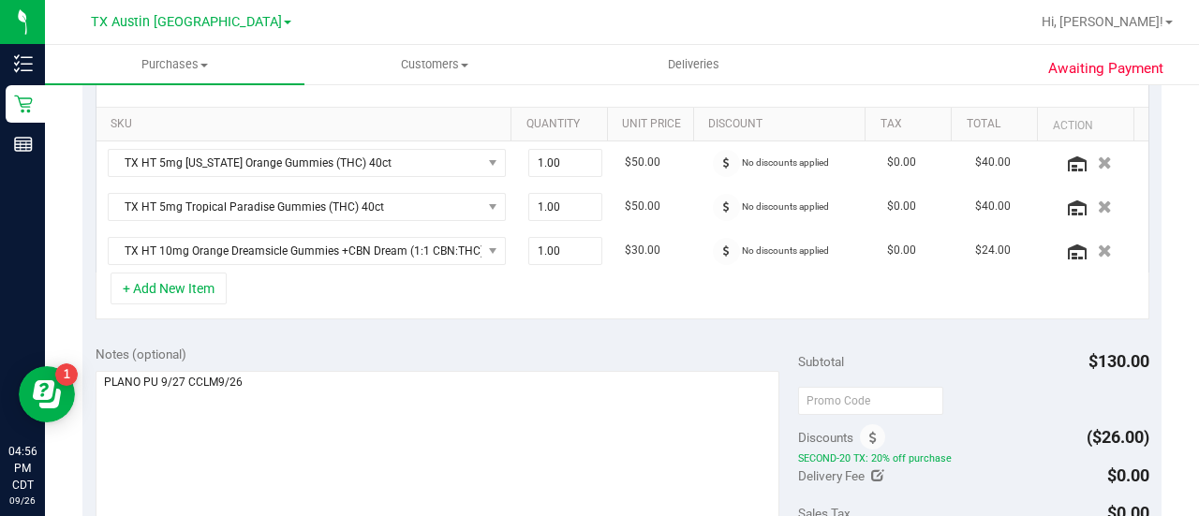
click at [417, 348] on div "Notes (optional)" at bounding box center [447, 354] width 702 height 19
click at [539, 347] on div "Notes (optional)" at bounding box center [447, 354] width 702 height 19
click at [476, 345] on div "Notes (optional)" at bounding box center [447, 354] width 702 height 19
click at [546, 346] on div "Notes (optional)" at bounding box center [447, 354] width 702 height 19
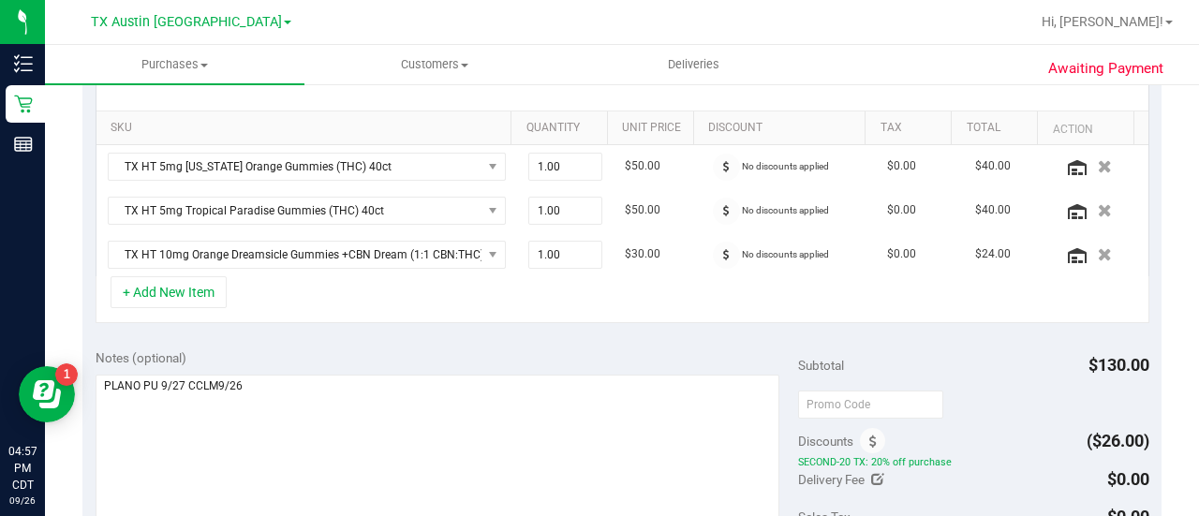
click at [546, 336] on div "Notes (optional) Subtotal $130.00 Discounts ($26.00) SECOND-20 TX: 20% off purc…" at bounding box center [621, 504] width 1079 height 337
click at [627, 342] on div "Notes (optional) Subtotal $130.00 Discounts ($26.00) SECOND-20 TX: 20% off purc…" at bounding box center [621, 504] width 1079 height 337
click at [605, 320] on div "SKU Quantity Unit Price Discount Tax Total Action TX HT 5mg [US_STATE] Orange G…" at bounding box center [621, 193] width 1079 height 287
click at [524, 328] on div "SKU Quantity Unit Price Discount Tax Total Action TX HT 5mg [US_STATE] Orange G…" at bounding box center [621, 193] width 1079 height 287
click at [345, 311] on div "+ Add New Item" at bounding box center [623, 299] width 1054 height 47
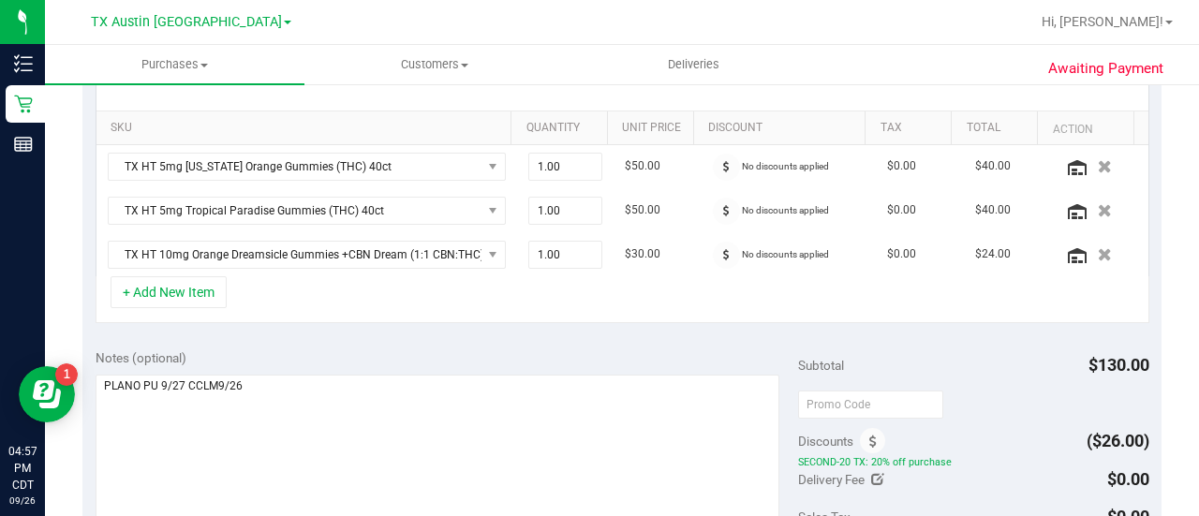
click at [347, 321] on div "SKU Quantity Unit Price Discount Tax Total Action TX HT 5mg [US_STATE] Orange G…" at bounding box center [621, 193] width 1079 height 287
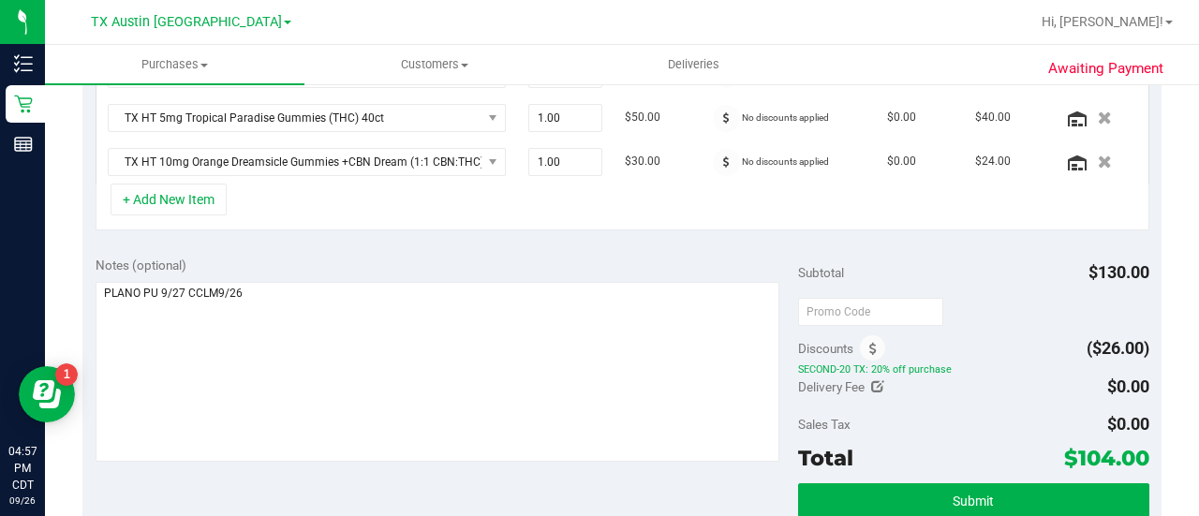
scroll to position [541, 0]
click at [320, 236] on div "SKU Quantity Unit Price Discount Tax Total Action TX HT 5mg [US_STATE] Orange G…" at bounding box center [621, 99] width 1079 height 287
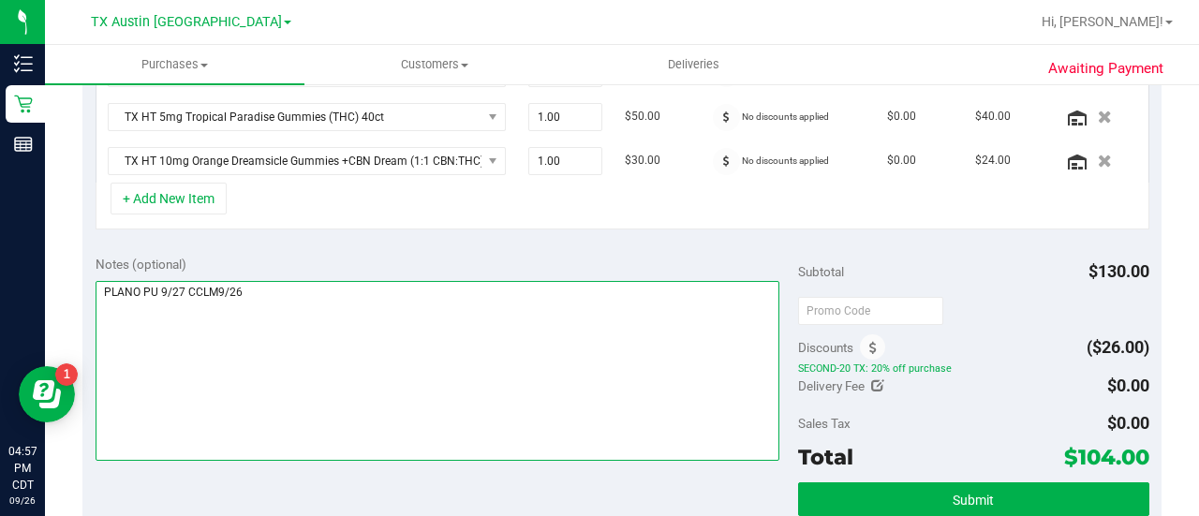
click at [482, 290] on textarea at bounding box center [438, 371] width 684 height 180
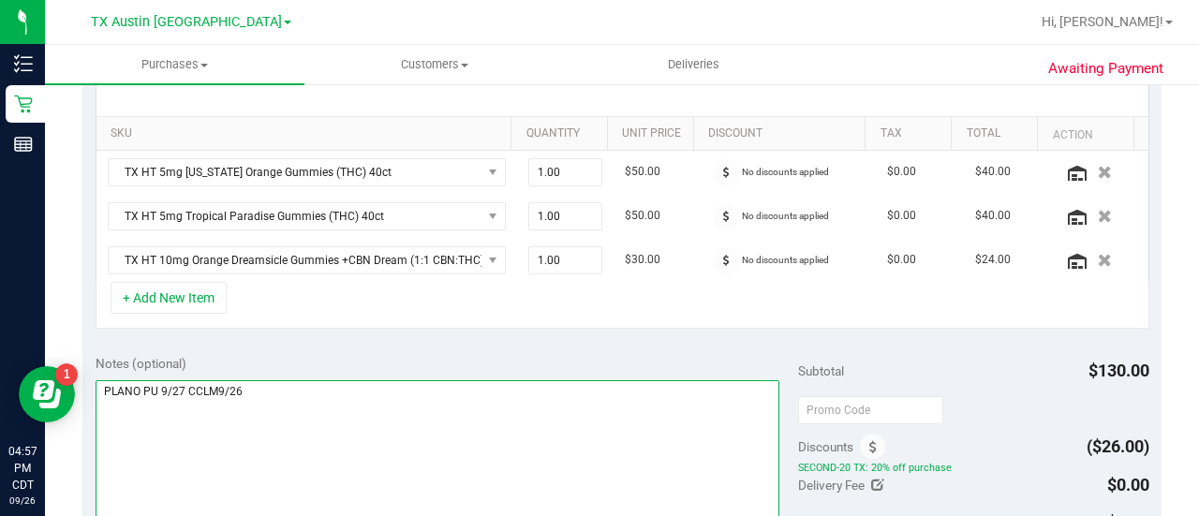
scroll to position [438, 0]
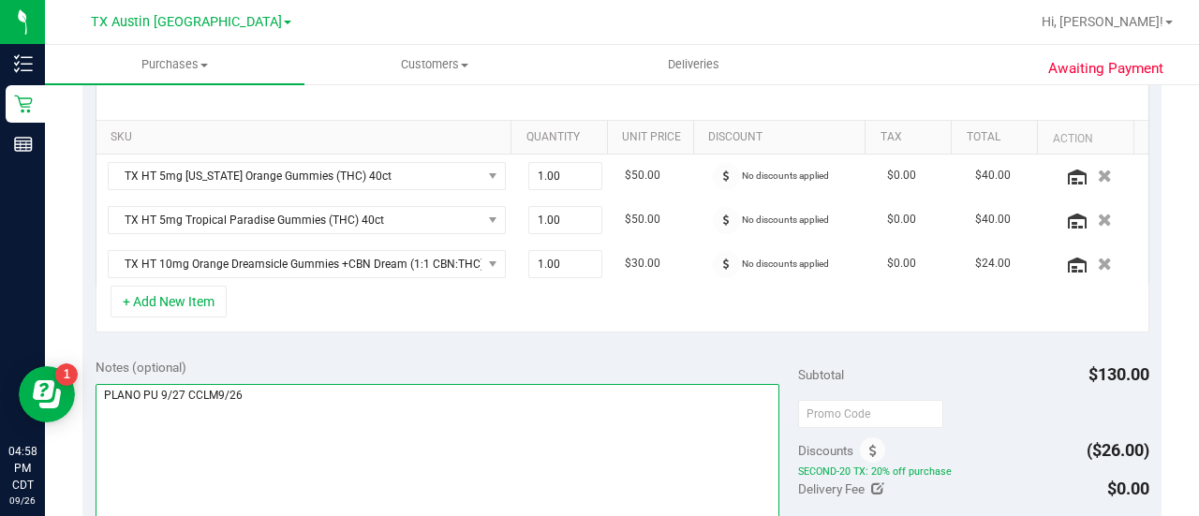
click at [461, 407] on textarea at bounding box center [438, 474] width 684 height 180
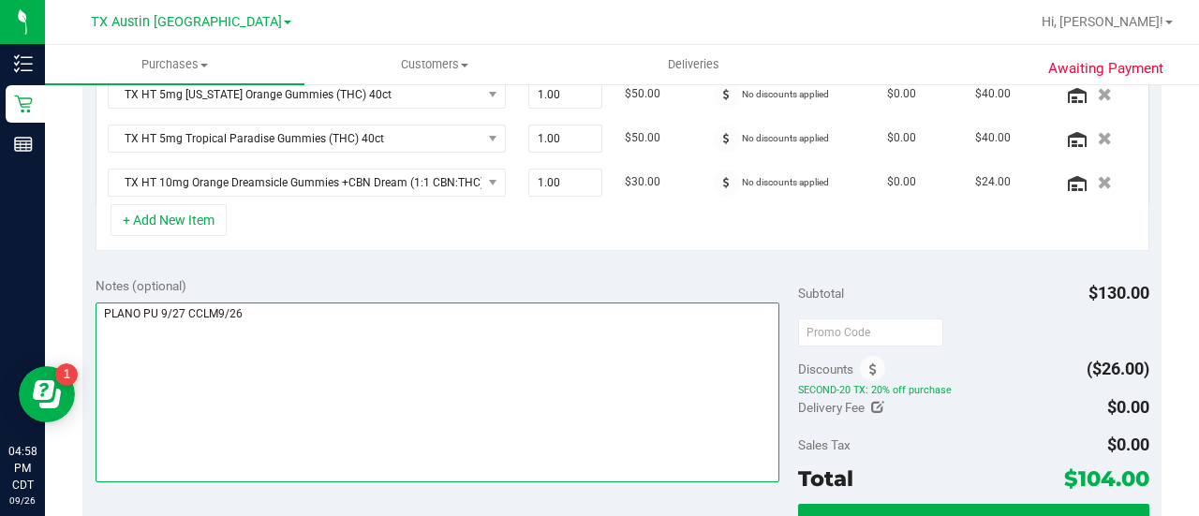
scroll to position [525, 0]
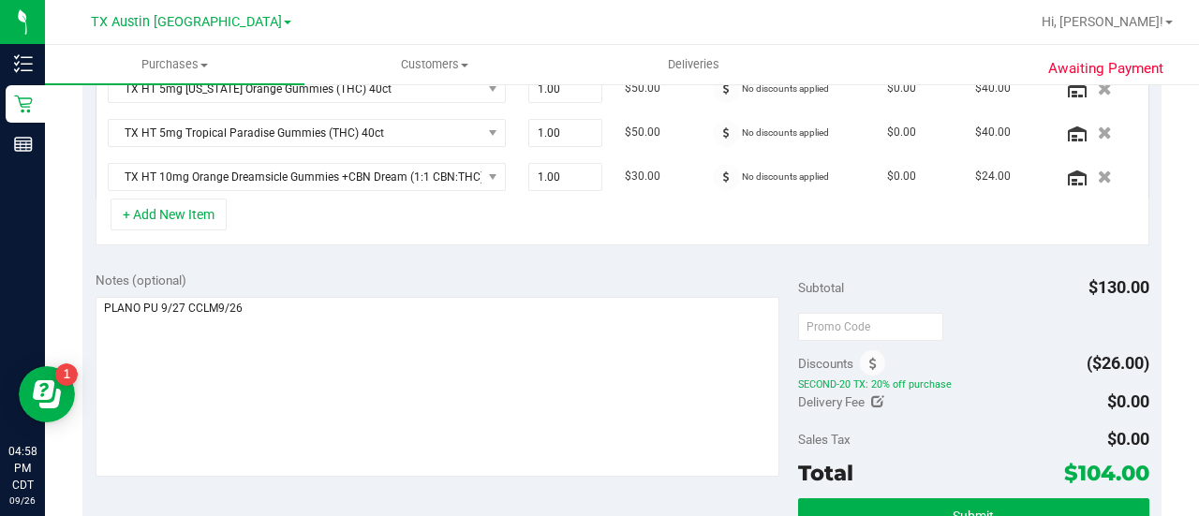
click at [606, 258] on div "Notes (optional) Subtotal $130.00 Discounts ($26.00) SECOND-20 TX: 20% off purc…" at bounding box center [621, 426] width 1079 height 337
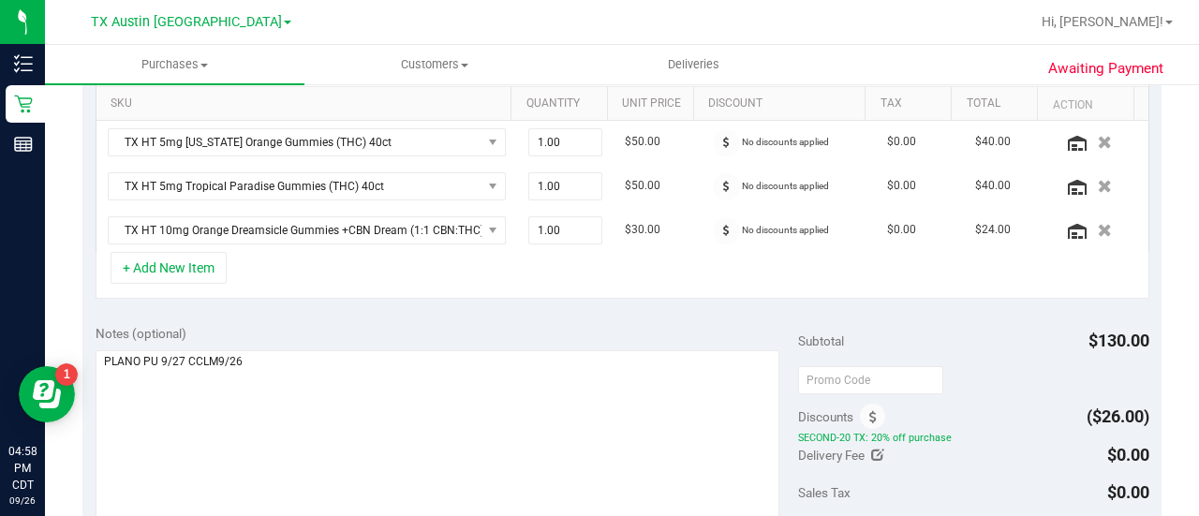
scroll to position [461, 0]
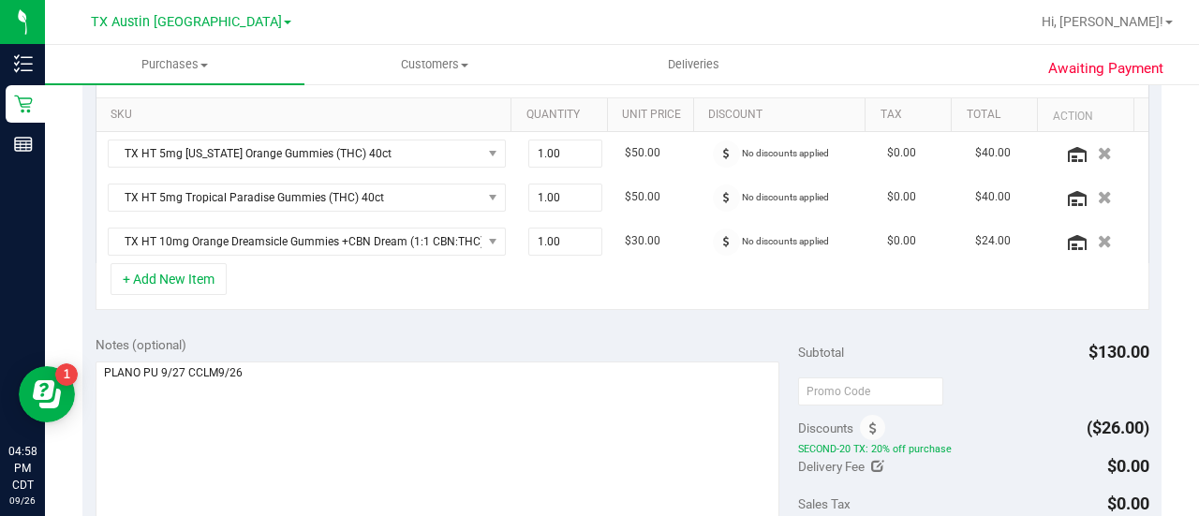
click at [553, 307] on div "SKU Quantity Unit Price Discount Tax Total Action TX HT 5mg [US_STATE] Orange G…" at bounding box center [621, 180] width 1079 height 287
click at [529, 326] on div "Notes (optional) Subtotal $130.00 Discounts ($26.00) SECOND-20 TX: 20% off purc…" at bounding box center [621, 491] width 1079 height 337
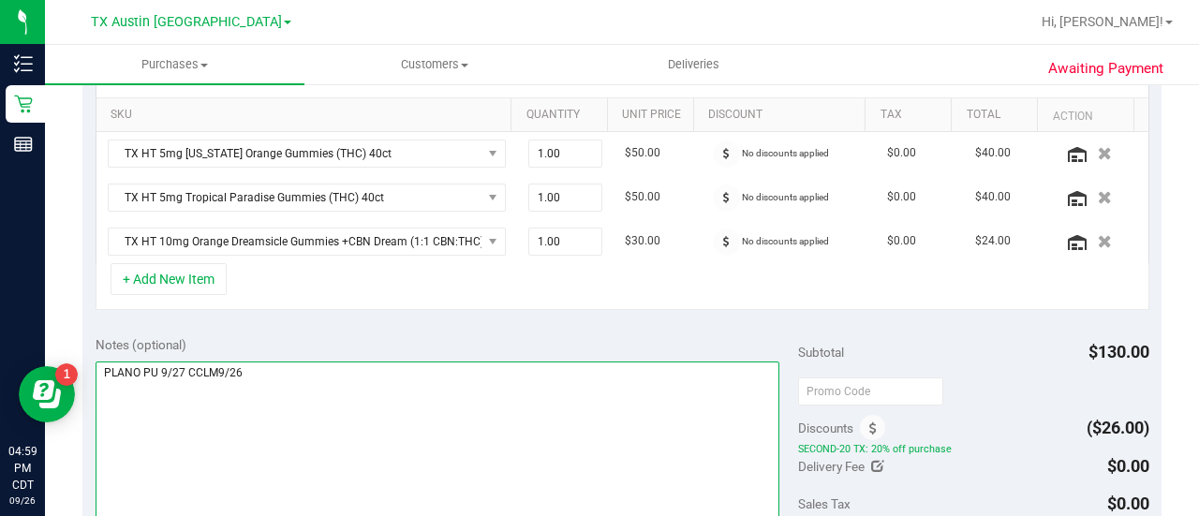
click at [530, 364] on textarea at bounding box center [438, 451] width 684 height 180
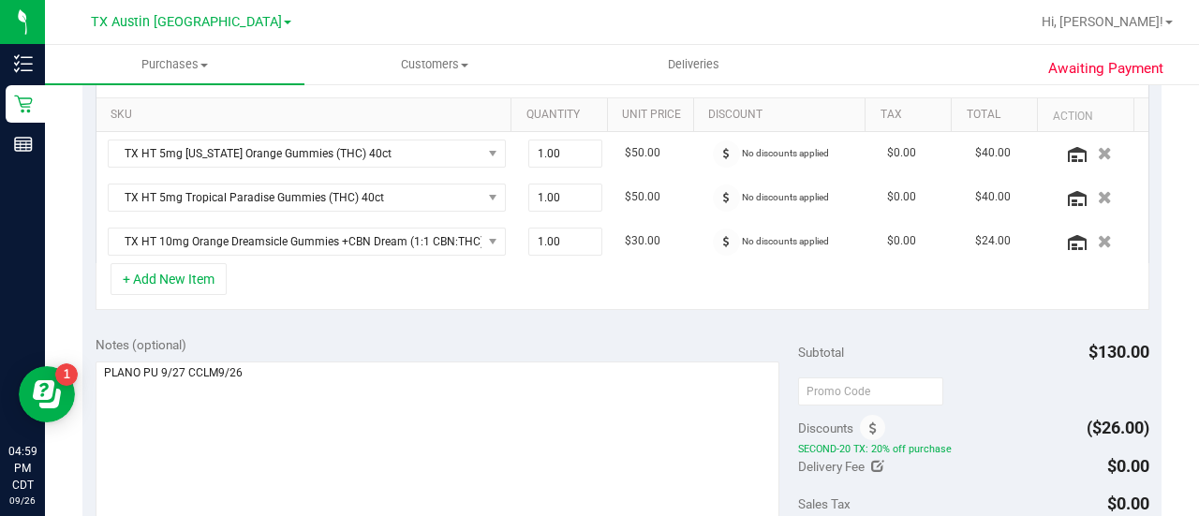
click at [419, 306] on div "SKU Quantity Unit Price Discount Tax Total Action TX HT 5mg [US_STATE] Orange G…" at bounding box center [621, 180] width 1079 height 287
click at [359, 335] on div "Notes (optional)" at bounding box center [447, 344] width 702 height 19
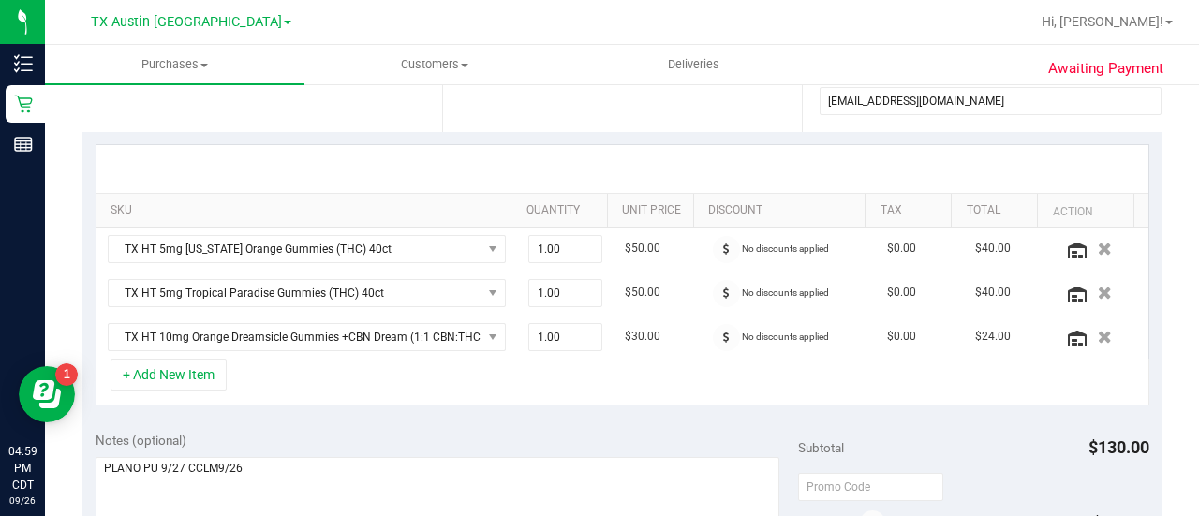
scroll to position [349, 0]
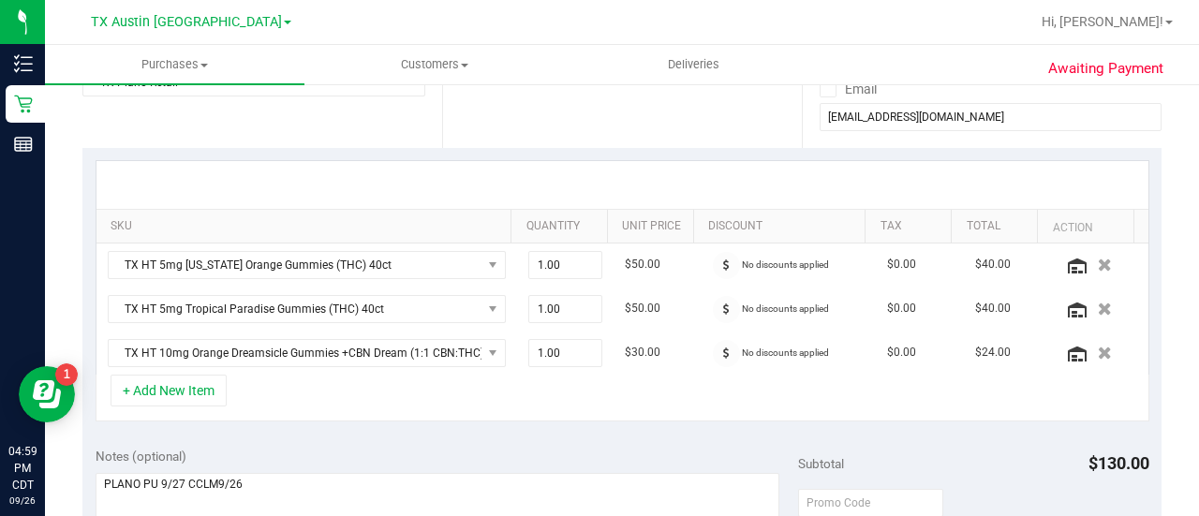
click at [564, 427] on div "SKU Quantity Unit Price Discount Tax Total Action TX HT 5mg [US_STATE] Orange G…" at bounding box center [621, 291] width 1079 height 287
click at [596, 412] on div "+ Add New Item" at bounding box center [623, 398] width 1054 height 47
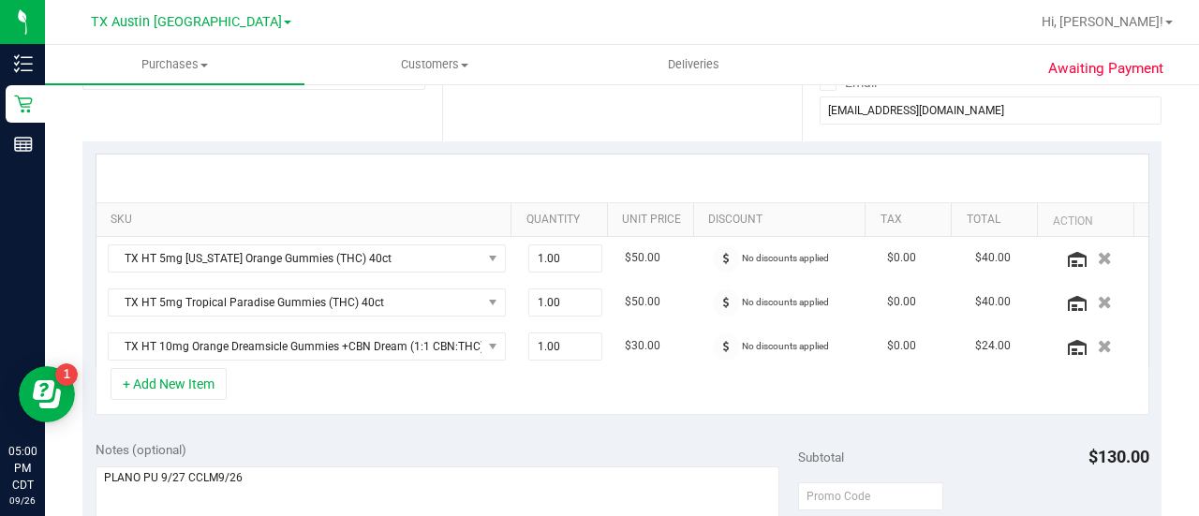
scroll to position [357, 0]
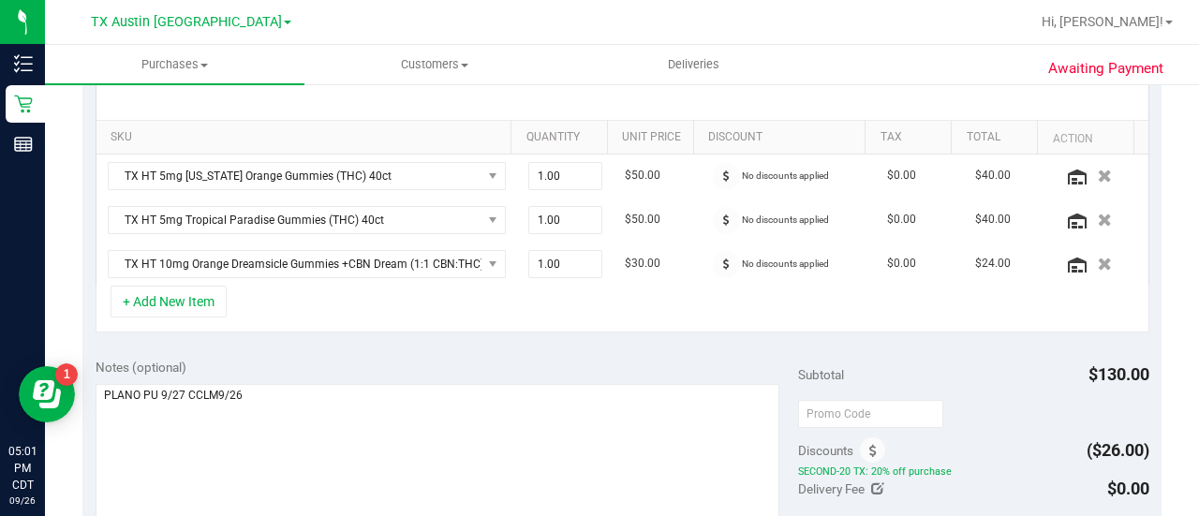
scroll to position [437, 0]
click at [382, 338] on div "SKU Quantity Unit Price Discount Tax Total Action TX HT 5mg [US_STATE] Orange G…" at bounding box center [621, 203] width 1079 height 287
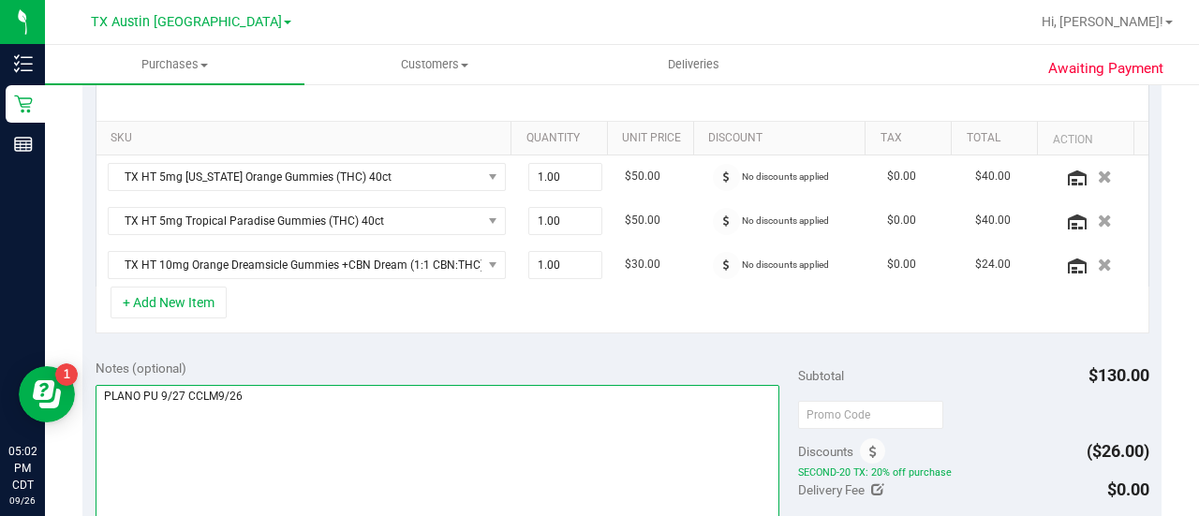
click at [547, 385] on textarea at bounding box center [438, 475] width 684 height 180
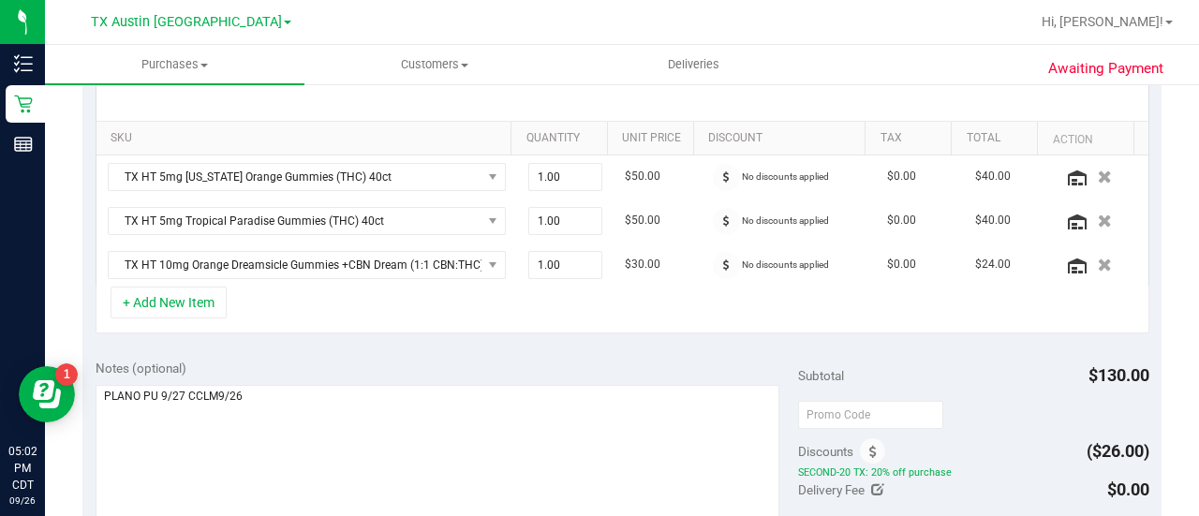
click at [419, 333] on div "SKU Quantity Unit Price Discount Tax Total Action TX HT 5mg [US_STATE] Orange G…" at bounding box center [621, 203] width 1079 height 287
click at [448, 347] on div "Notes (optional) Subtotal $130.00 Discounts ($26.00) SECOND-20 TX: 20% off purc…" at bounding box center [621, 515] width 1079 height 337
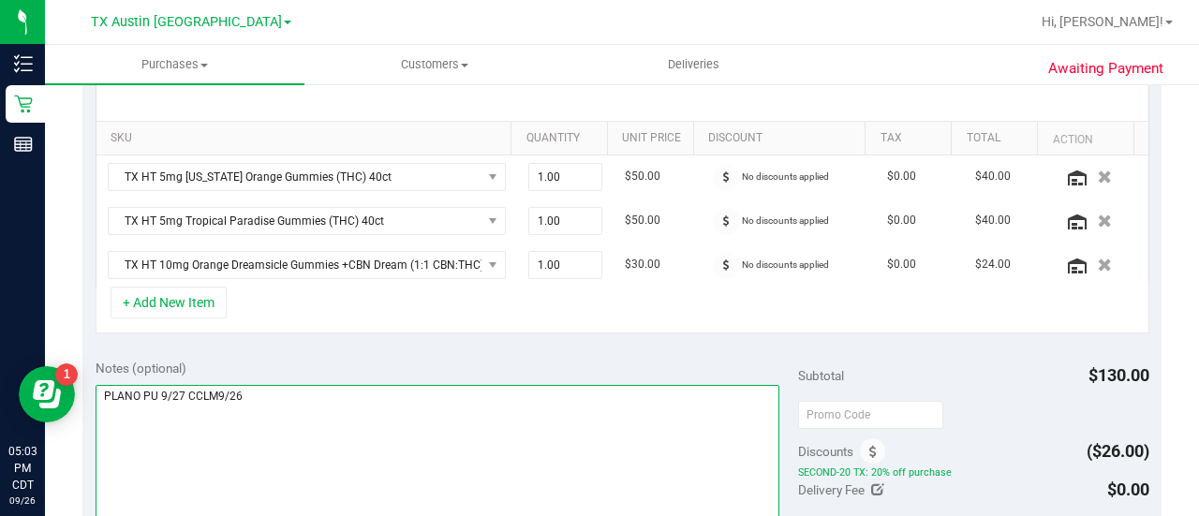
click at [518, 391] on textarea at bounding box center [438, 475] width 684 height 180
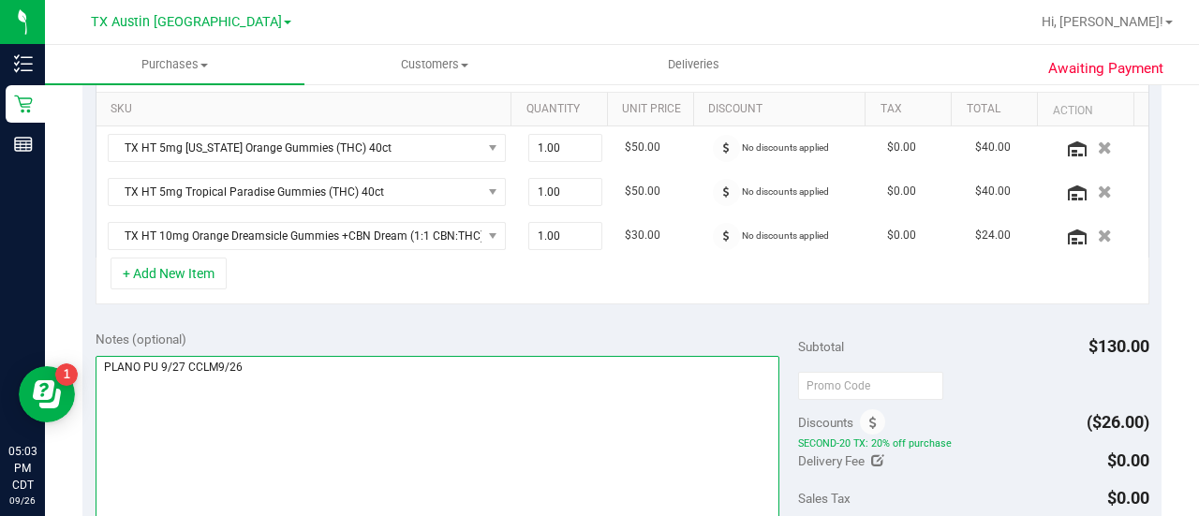
scroll to position [466, 0]
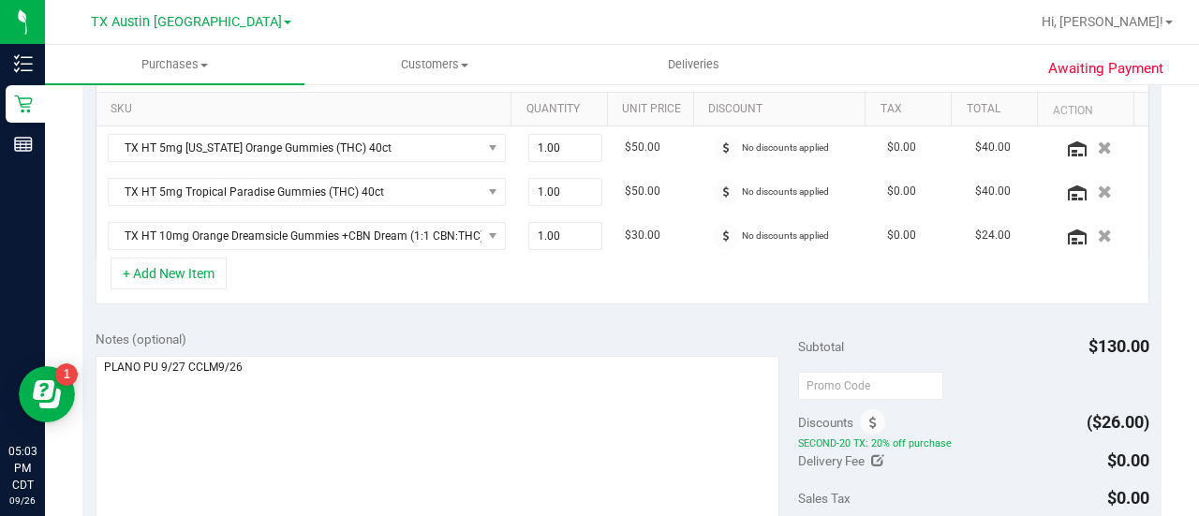
click at [548, 321] on div "Notes (optional) Subtotal $130.00 Discounts ($26.00) SECOND-20 TX: 20% off purc…" at bounding box center [621, 485] width 1079 height 337
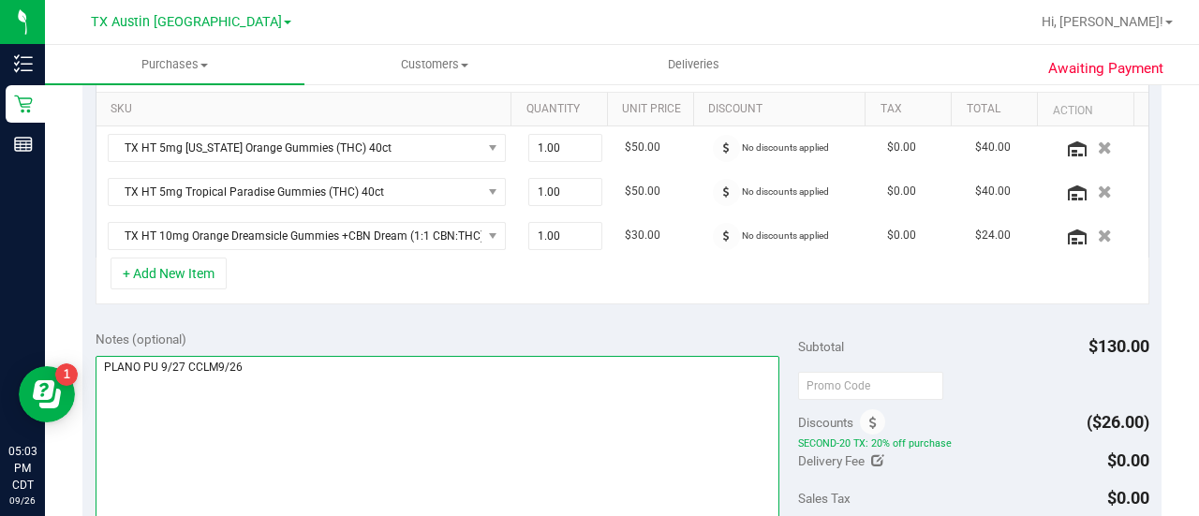
click at [546, 361] on textarea at bounding box center [438, 446] width 684 height 180
click at [349, 360] on textarea at bounding box center [438, 446] width 684 height 180
click at [532, 407] on textarea at bounding box center [438, 446] width 684 height 180
click at [581, 390] on textarea at bounding box center [438, 446] width 684 height 180
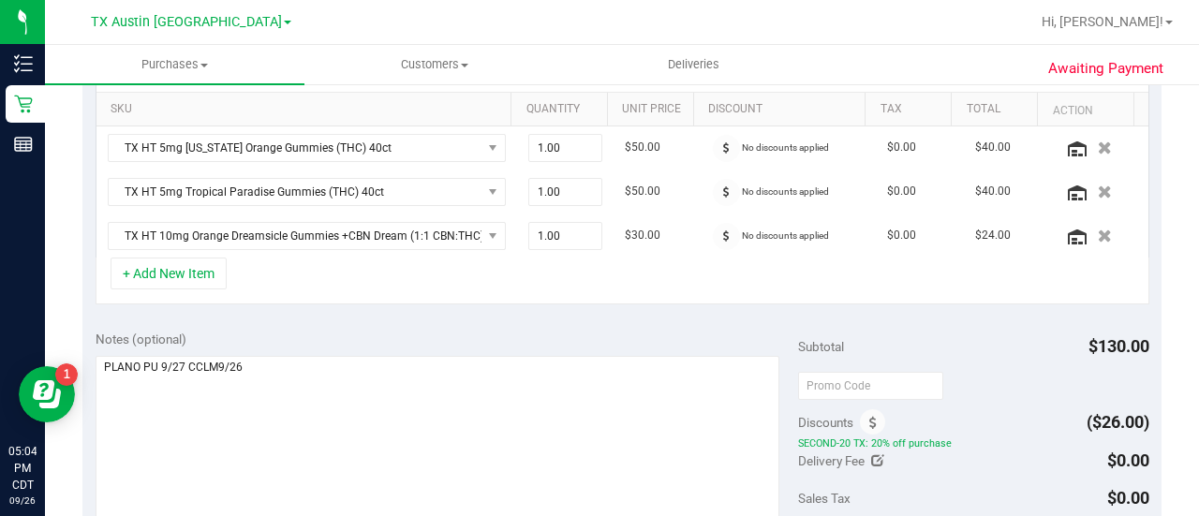
click at [539, 320] on div "Notes (optional) Subtotal $130.00 Discounts ($26.00) SECOND-20 TX: 20% off purc…" at bounding box center [621, 485] width 1079 height 337
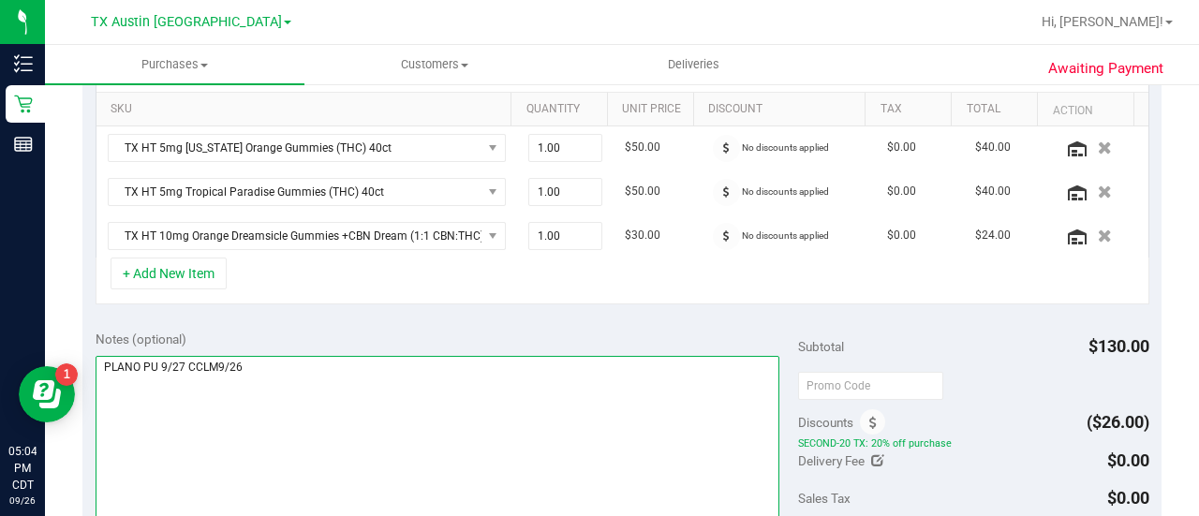
click at [647, 442] on textarea at bounding box center [438, 446] width 684 height 180
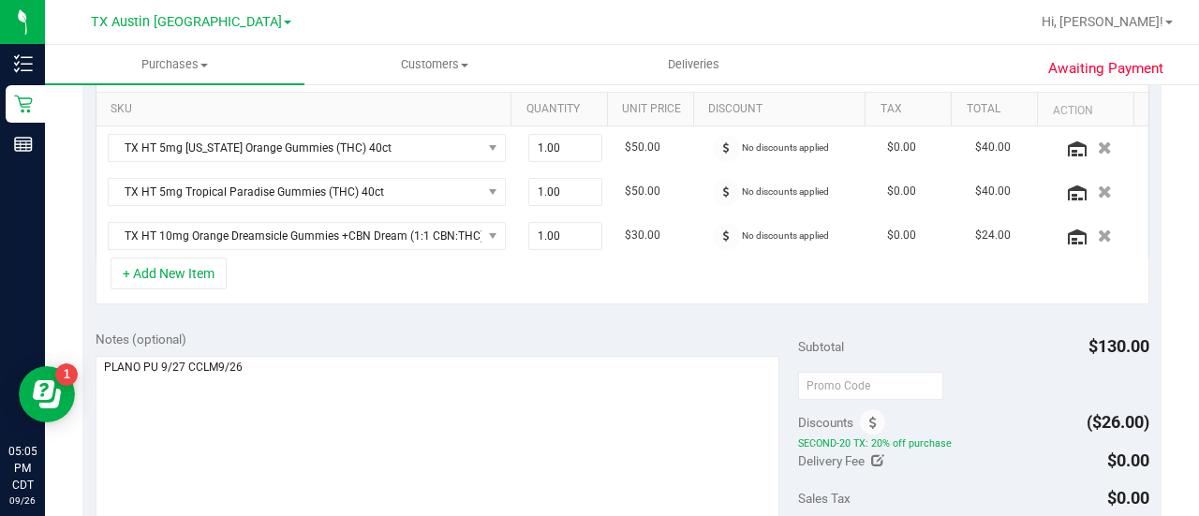
click at [631, 343] on div "Notes (optional)" at bounding box center [447, 339] width 702 height 19
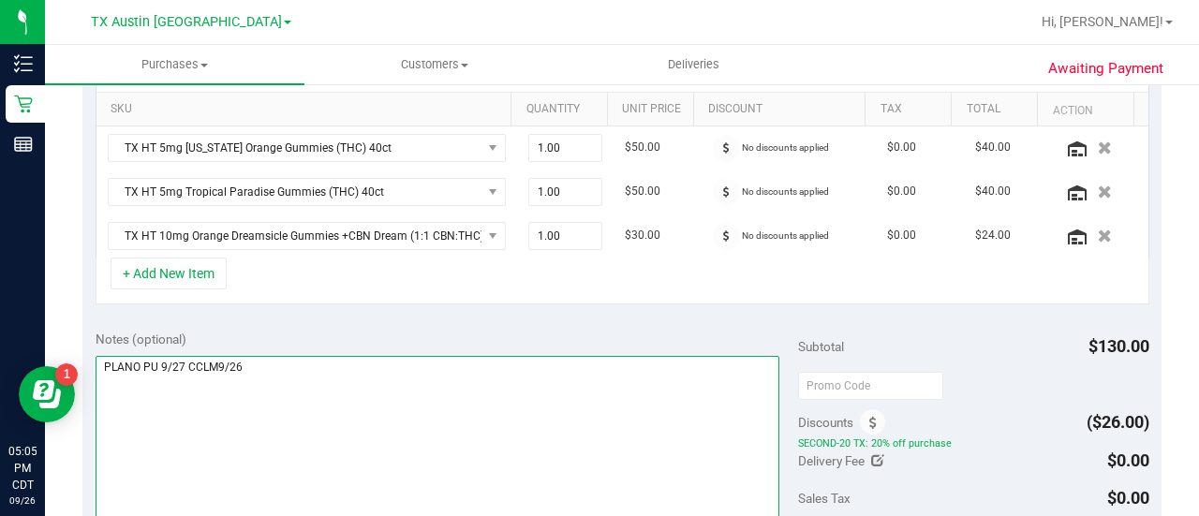
click at [631, 367] on textarea at bounding box center [438, 446] width 684 height 180
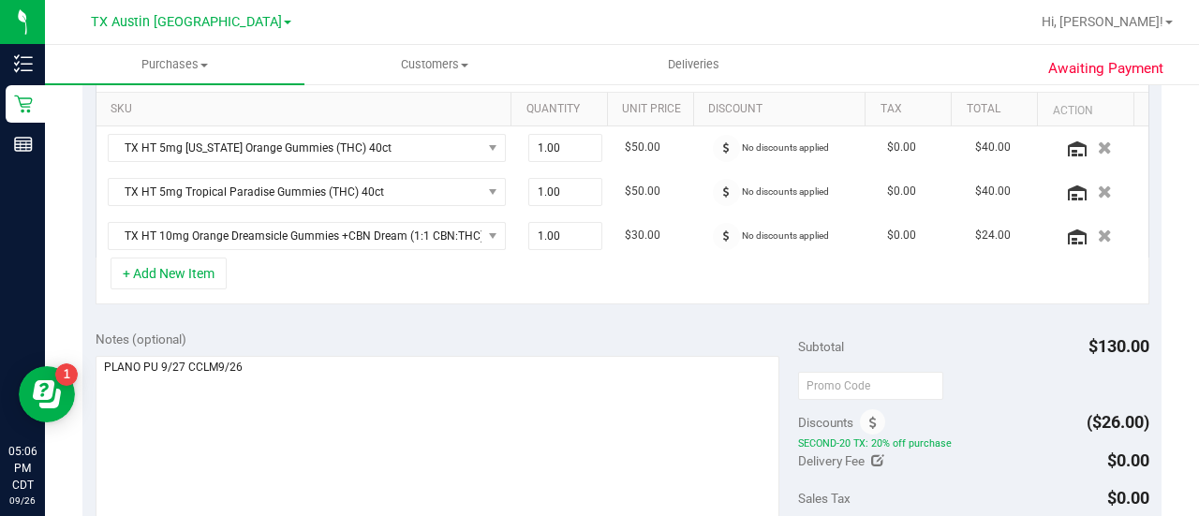
click at [674, 317] on div "Notes (optional) Subtotal $130.00 Discounts ($26.00) SECOND-20 TX: 20% off purc…" at bounding box center [621, 485] width 1079 height 337
click at [419, 301] on div "SKU Quantity Unit Price Discount Tax Total Action TX HT 5mg [US_STATE] Orange G…" at bounding box center [621, 174] width 1079 height 287
click at [525, 317] on div "Notes (optional) Subtotal $130.00 Discounts ($26.00) SECOND-20 TX: 20% off purc…" at bounding box center [621, 485] width 1079 height 337
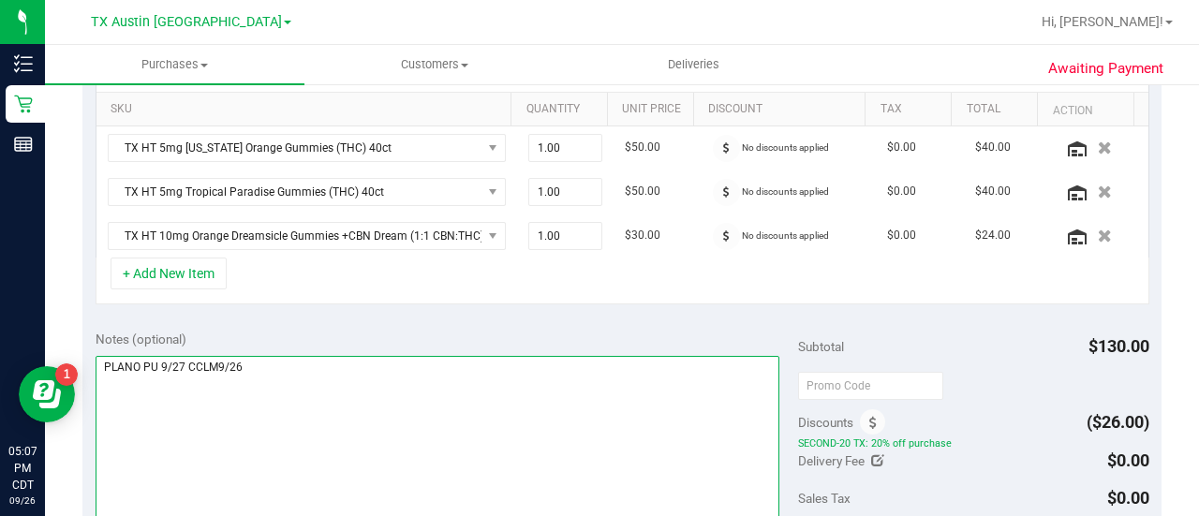
click at [410, 356] on textarea at bounding box center [438, 446] width 684 height 180
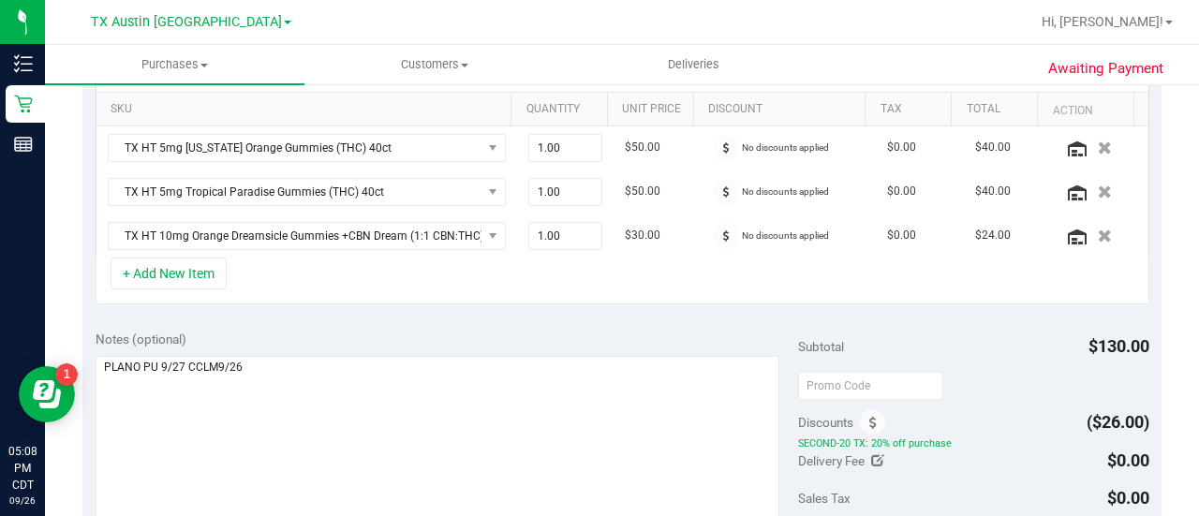
click at [500, 310] on div "SKU Quantity Unit Price Discount Tax Total Action TX HT 5mg [US_STATE] Orange G…" at bounding box center [621, 174] width 1079 height 287
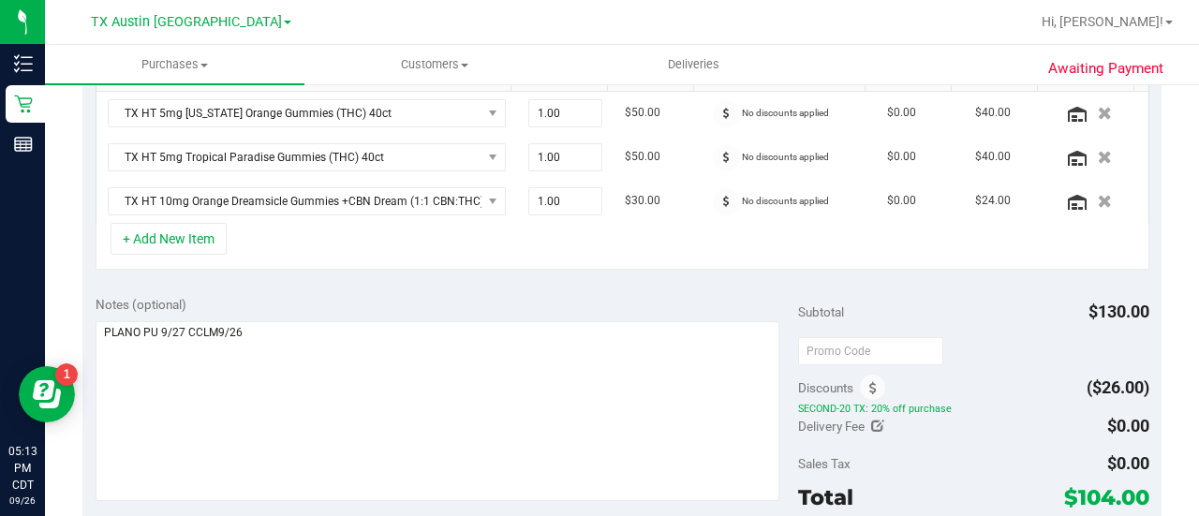
scroll to position [425, 0]
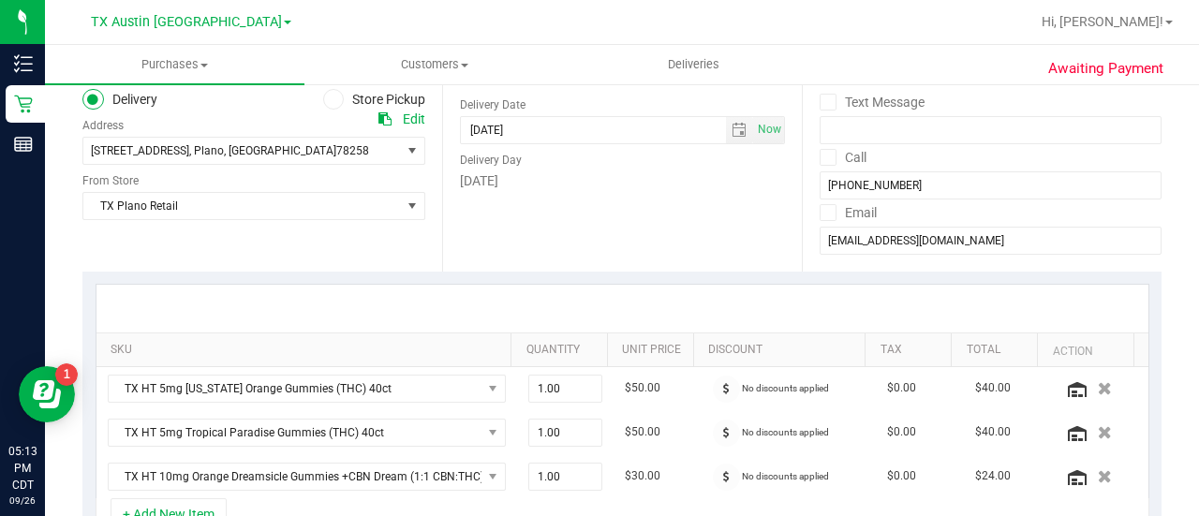
scroll to position [0, 0]
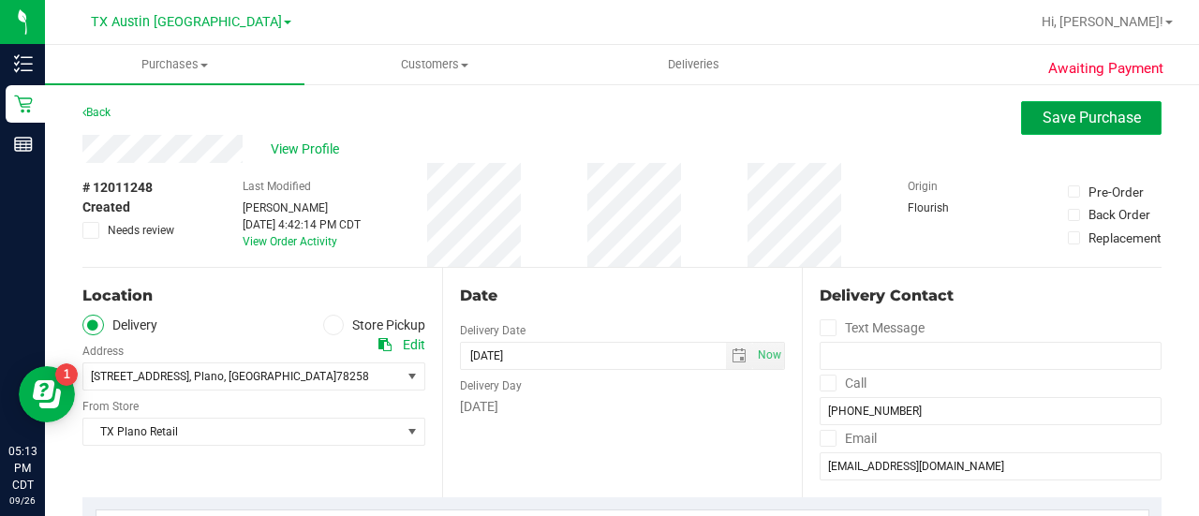
click at [1055, 128] on button "Save Purchase" at bounding box center [1091, 118] width 140 height 34
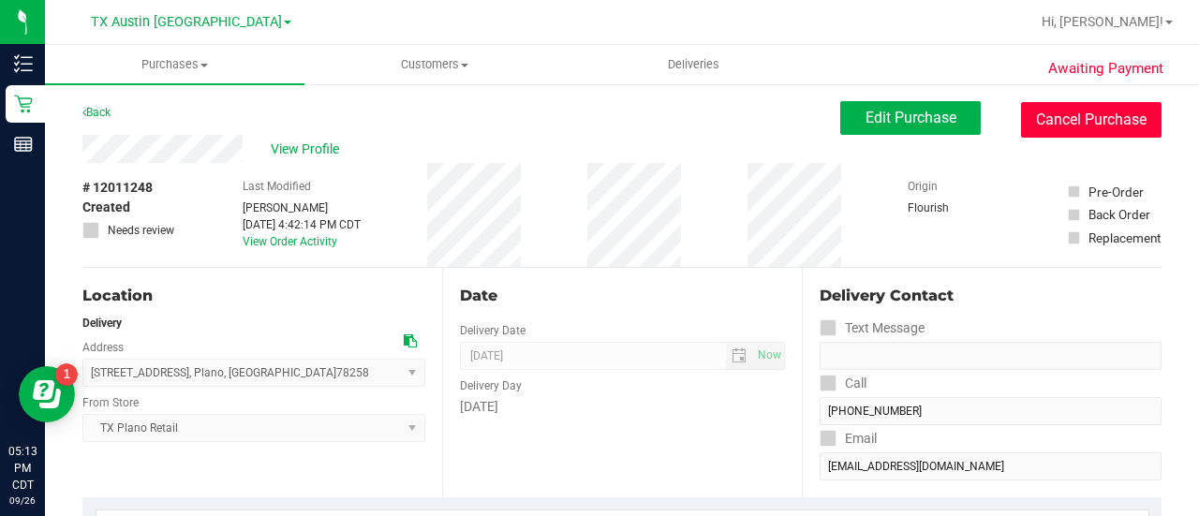
click at [1066, 120] on button "Cancel Purchase" at bounding box center [1091, 120] width 140 height 36
